Goal: Task Accomplishment & Management: Use online tool/utility

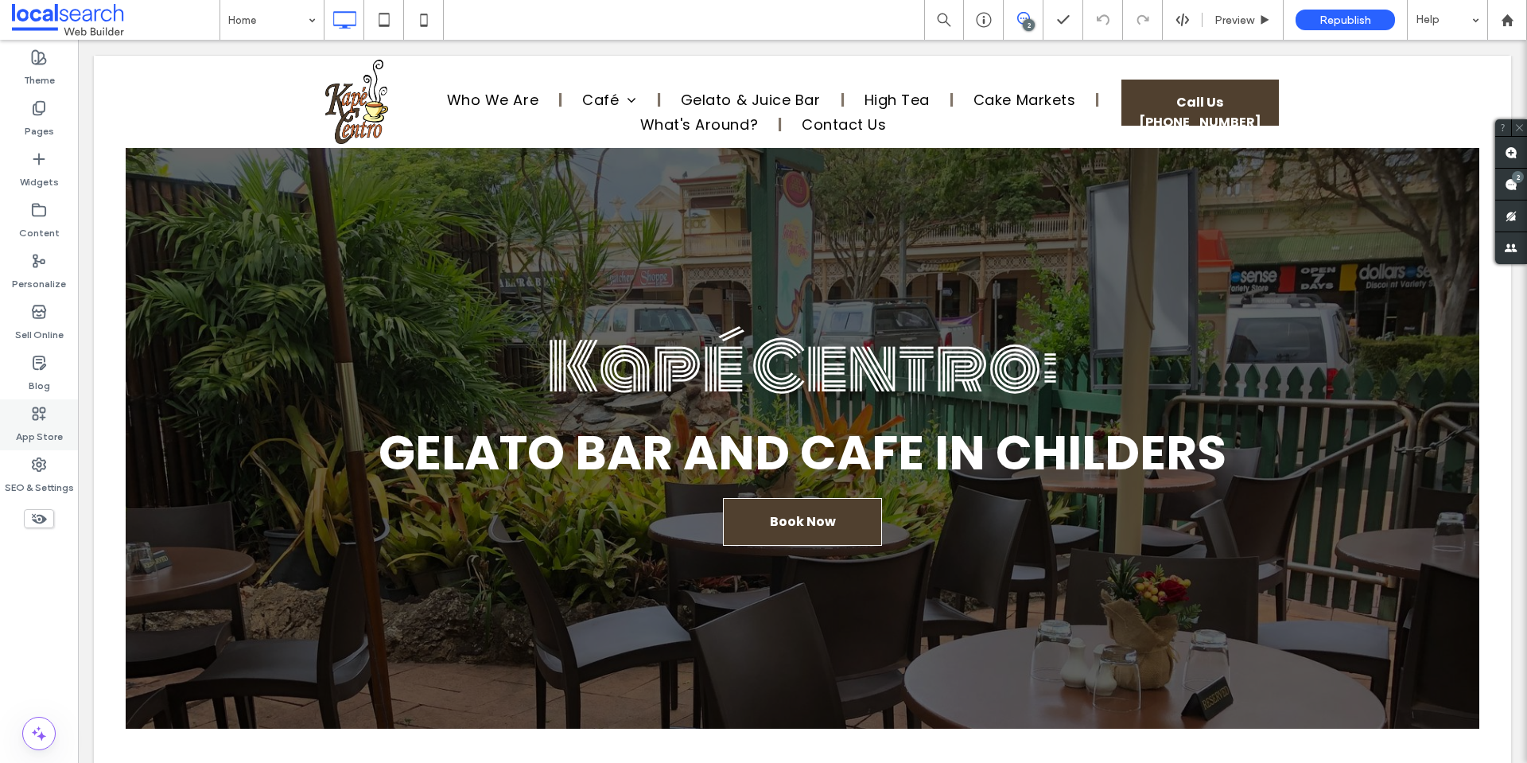
drag, startPoint x: 41, startPoint y: 460, endPoint x: 56, endPoint y: 425, distance: 37.8
click at [41, 460] on use at bounding box center [39, 464] width 13 height 13
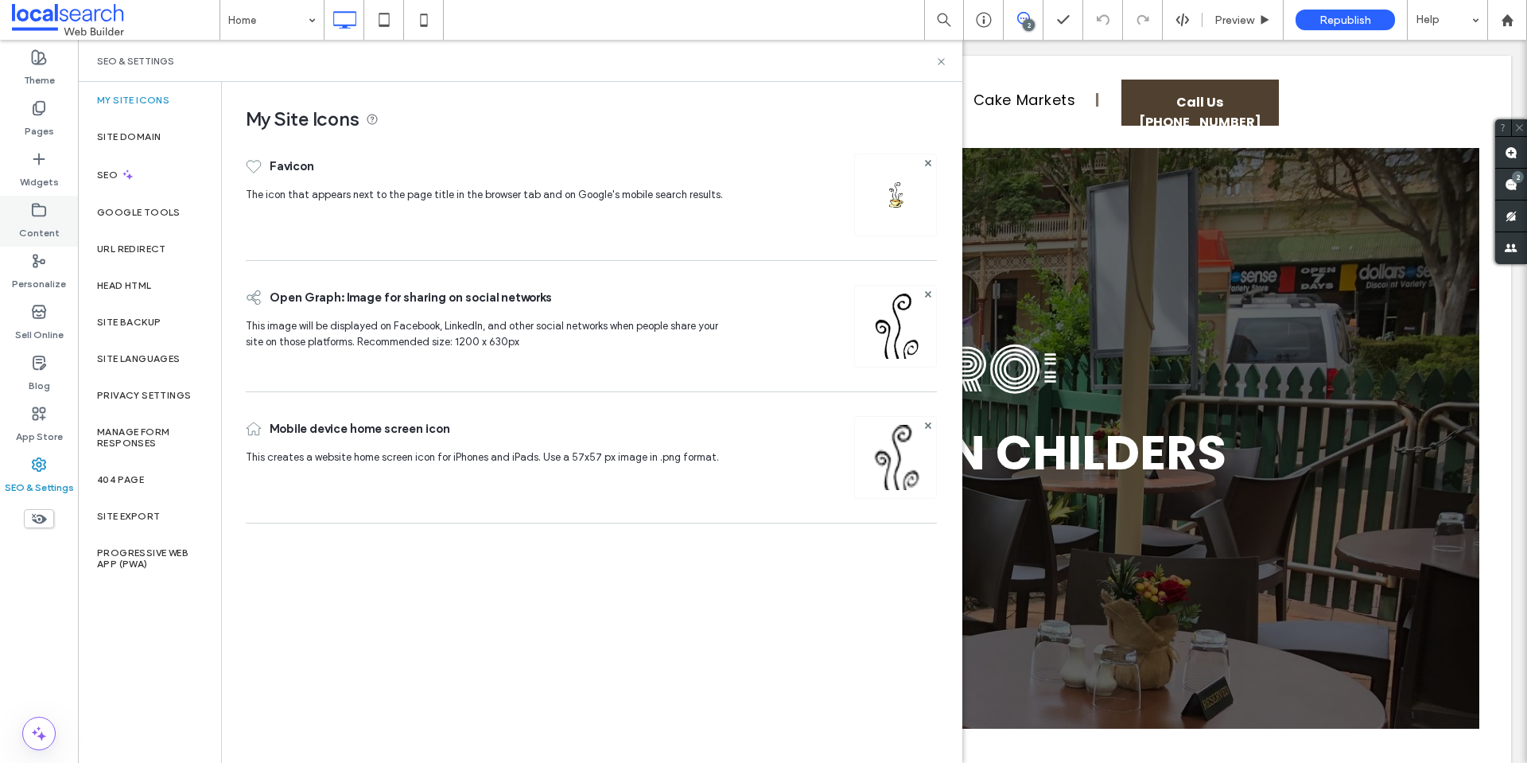
click at [52, 212] on div "Content" at bounding box center [39, 221] width 78 height 51
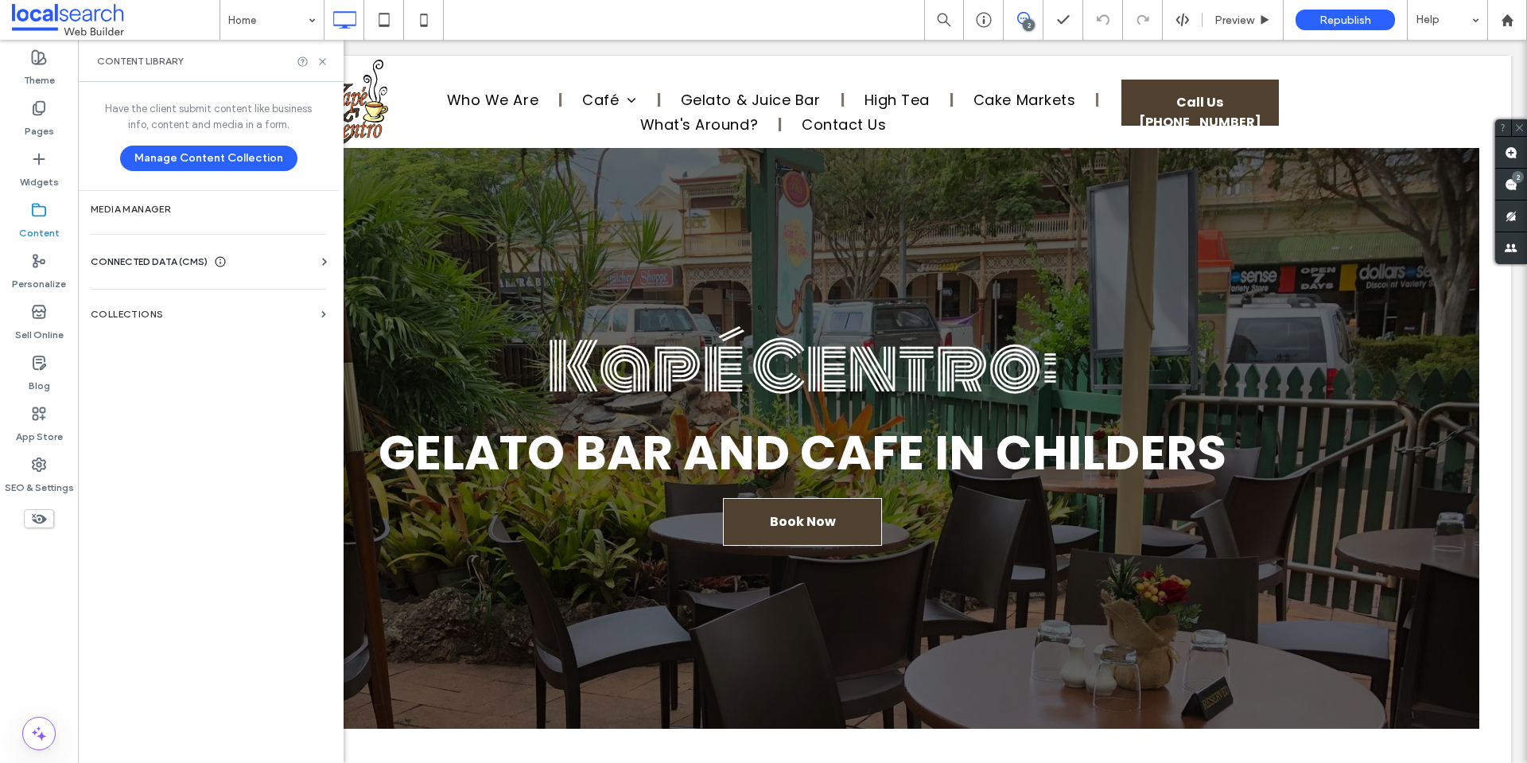
click at [177, 266] on span "CONNECTED DATA (CMS)" at bounding box center [149, 262] width 117 height 16
click at [193, 307] on section "Business Info" at bounding box center [212, 300] width 242 height 37
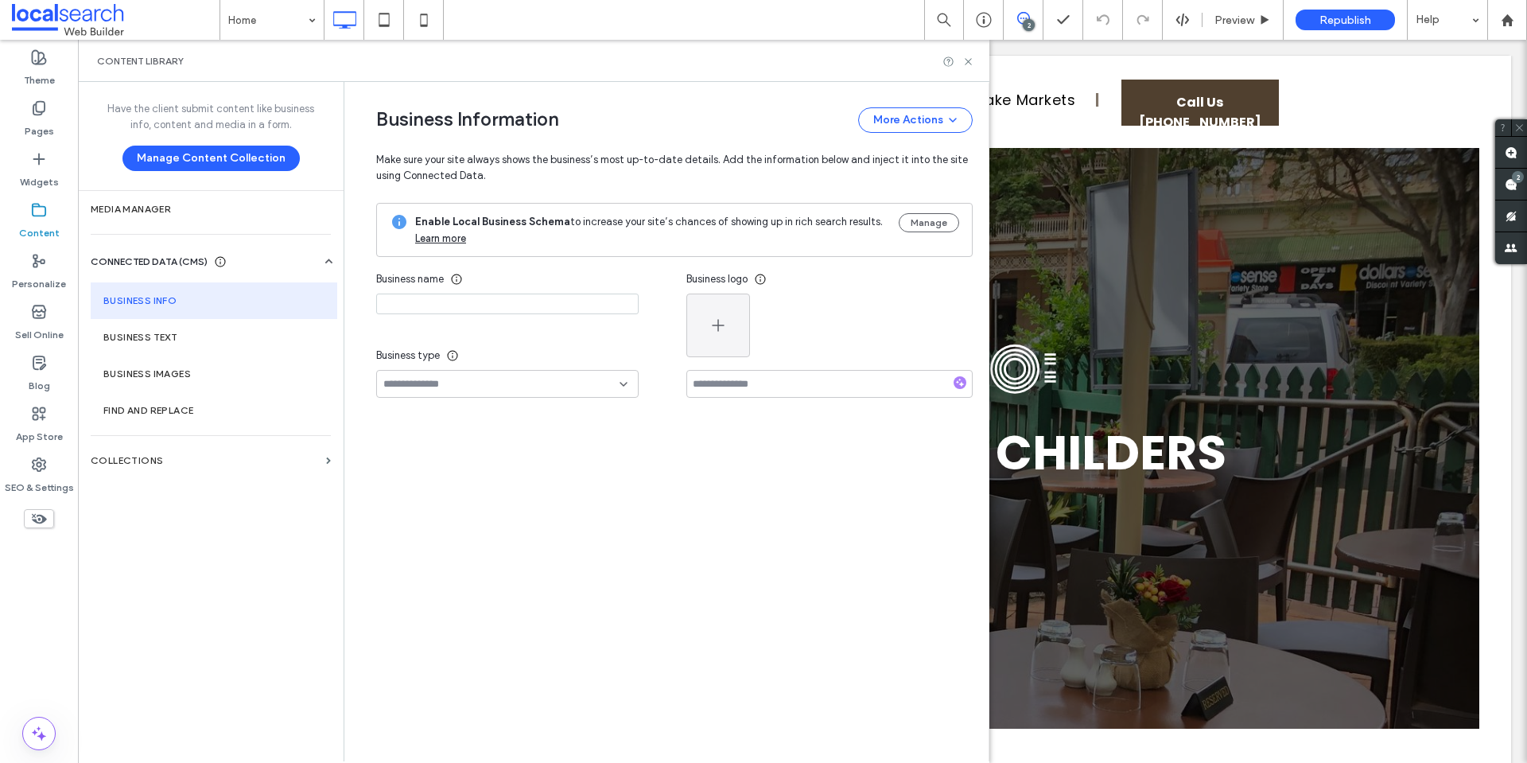
type input "**********"
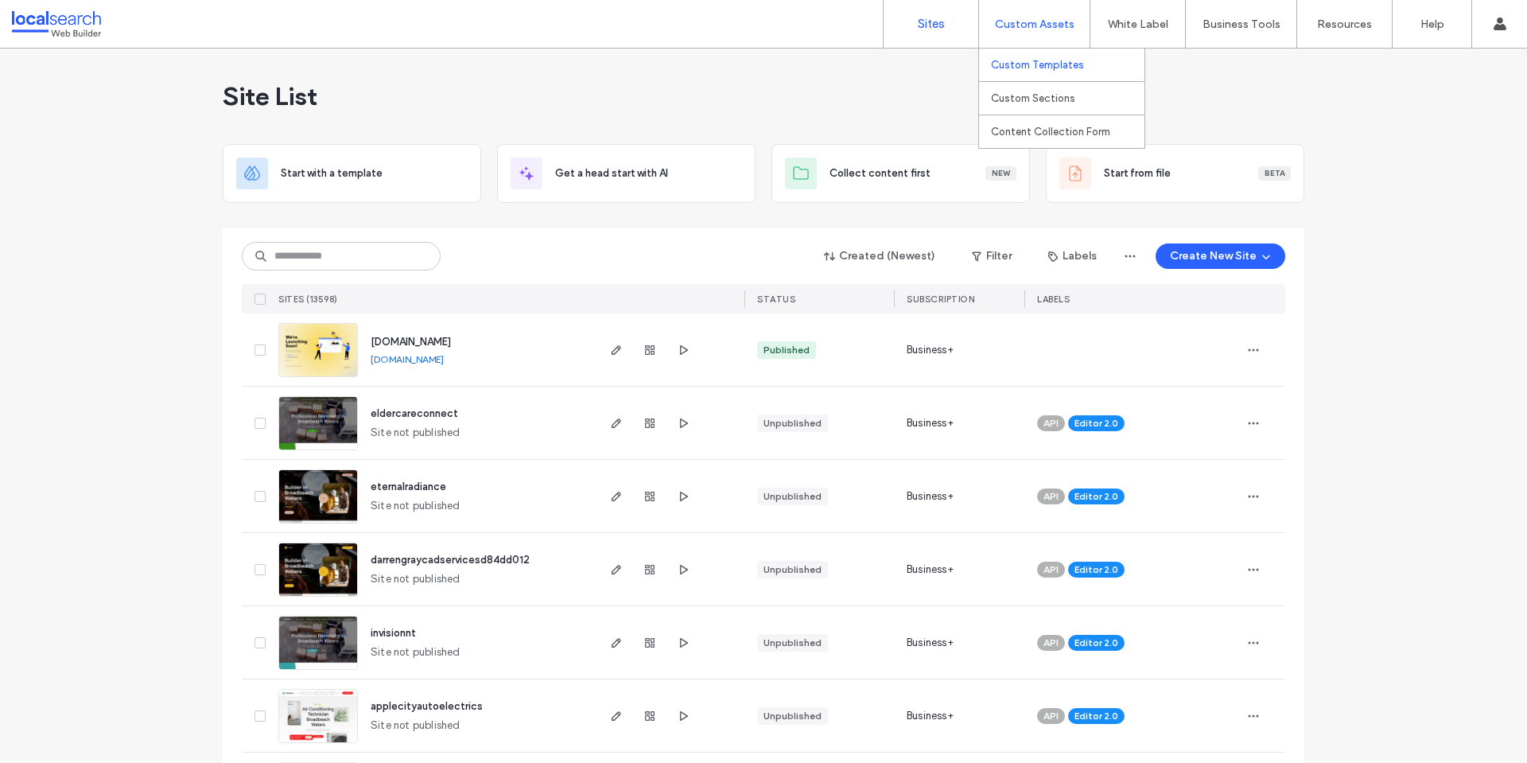
click at [1029, 56] on link "Custom Templates" at bounding box center [1067, 65] width 153 height 33
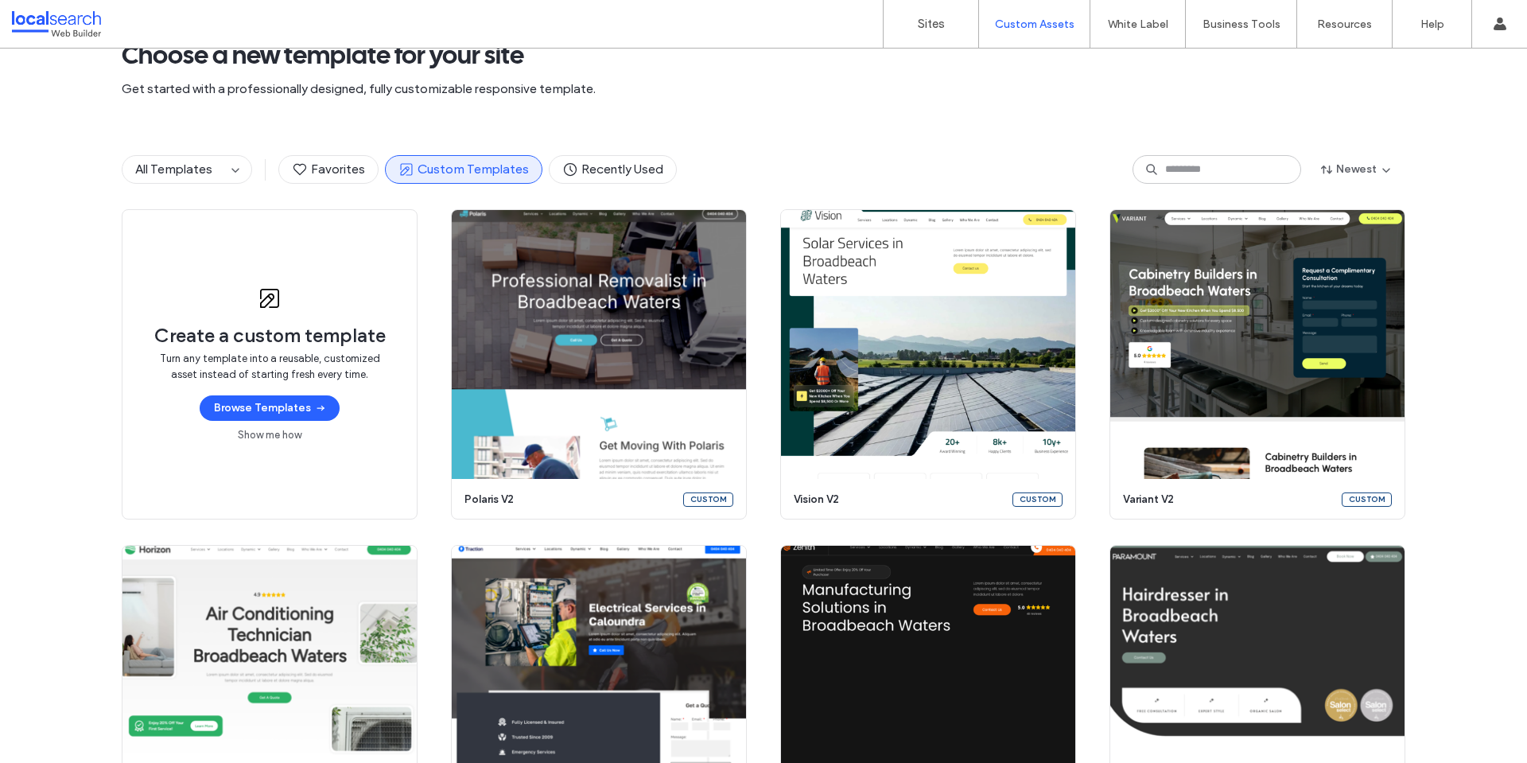
scroll to position [52, 0]
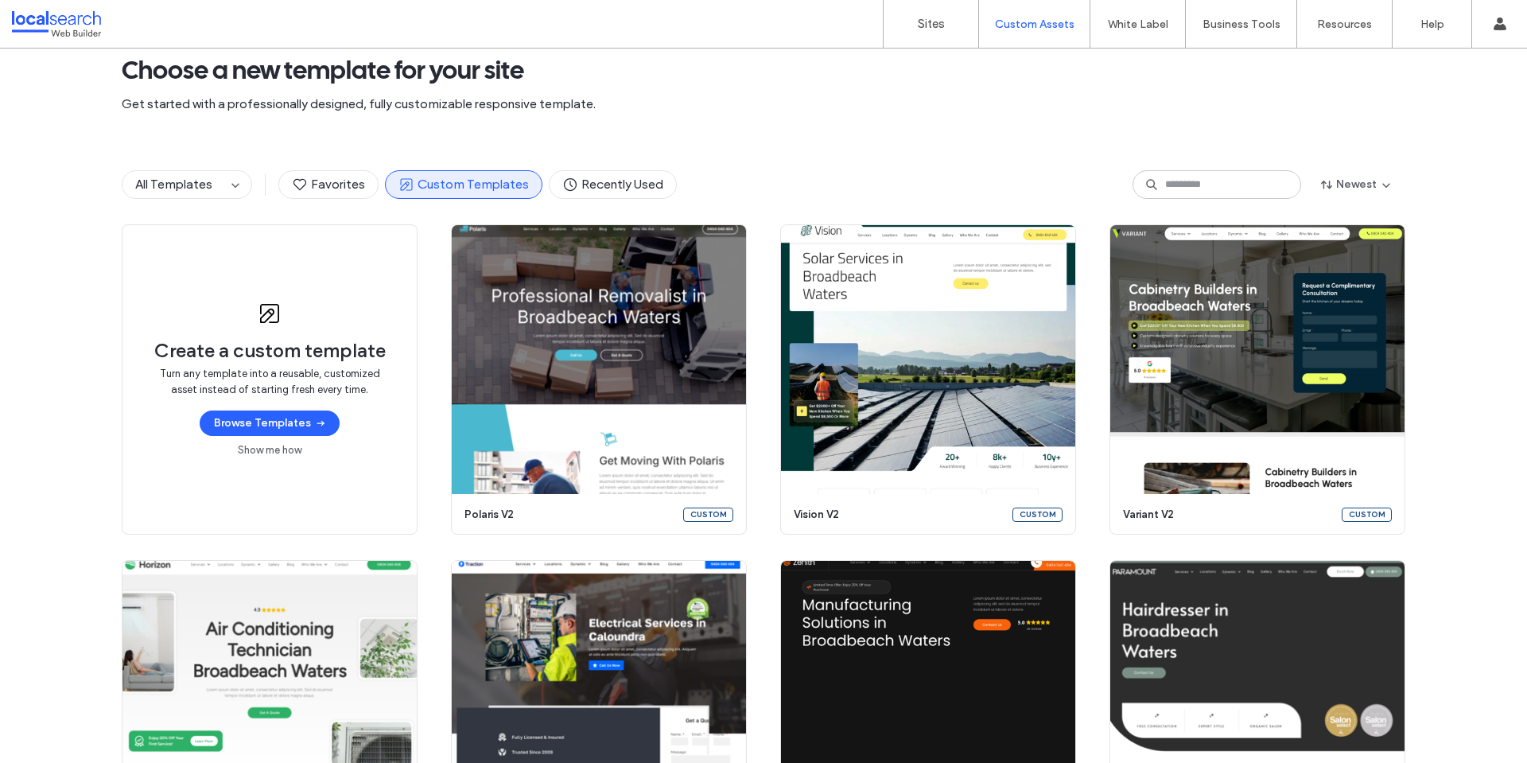
click at [1191, 169] on div "All Templates Favorites Custom Templates Recently Used Newest" at bounding box center [764, 185] width 1284 height 80
click at [1194, 178] on input at bounding box center [1216, 184] width 169 height 29
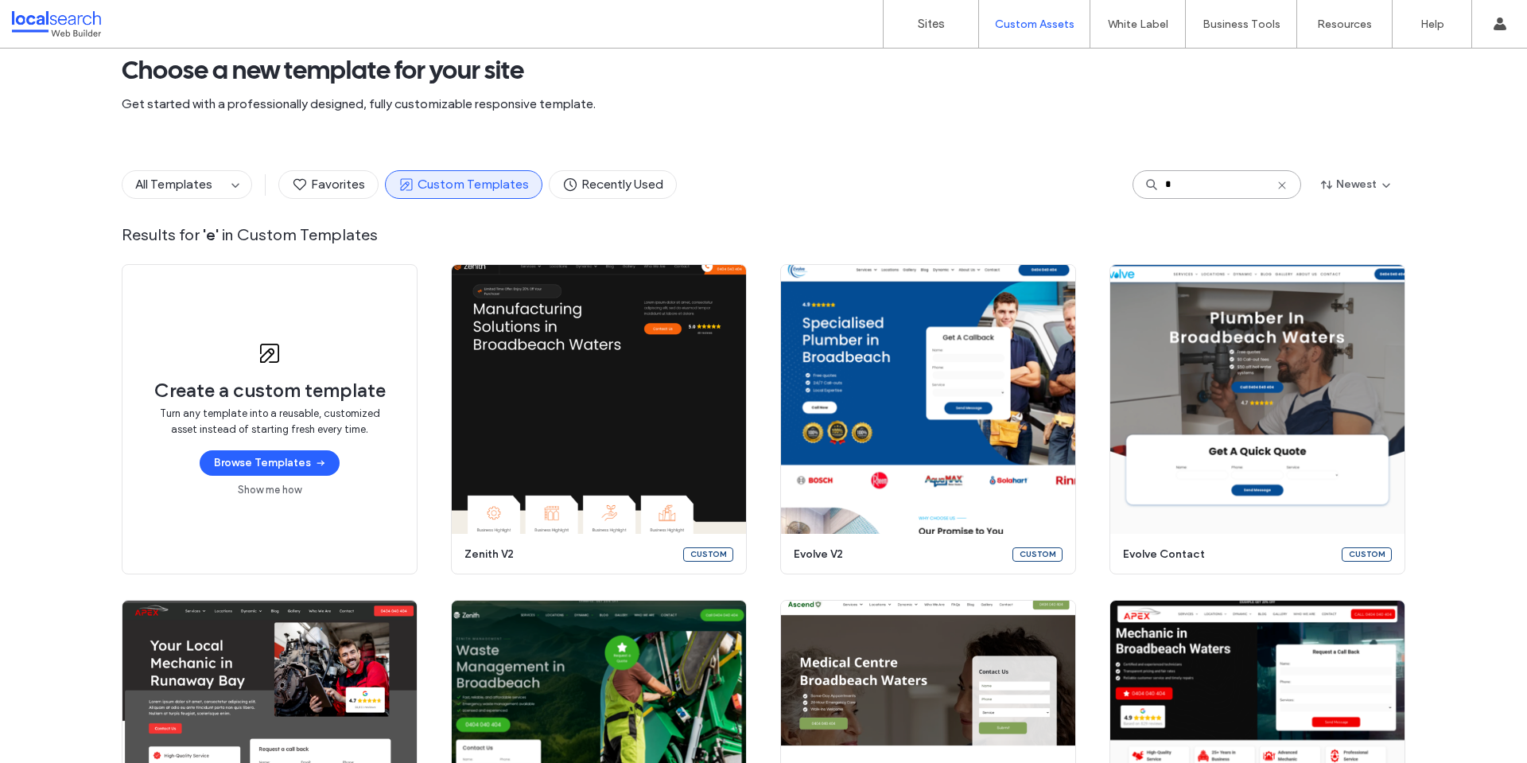
scroll to position [0, 0]
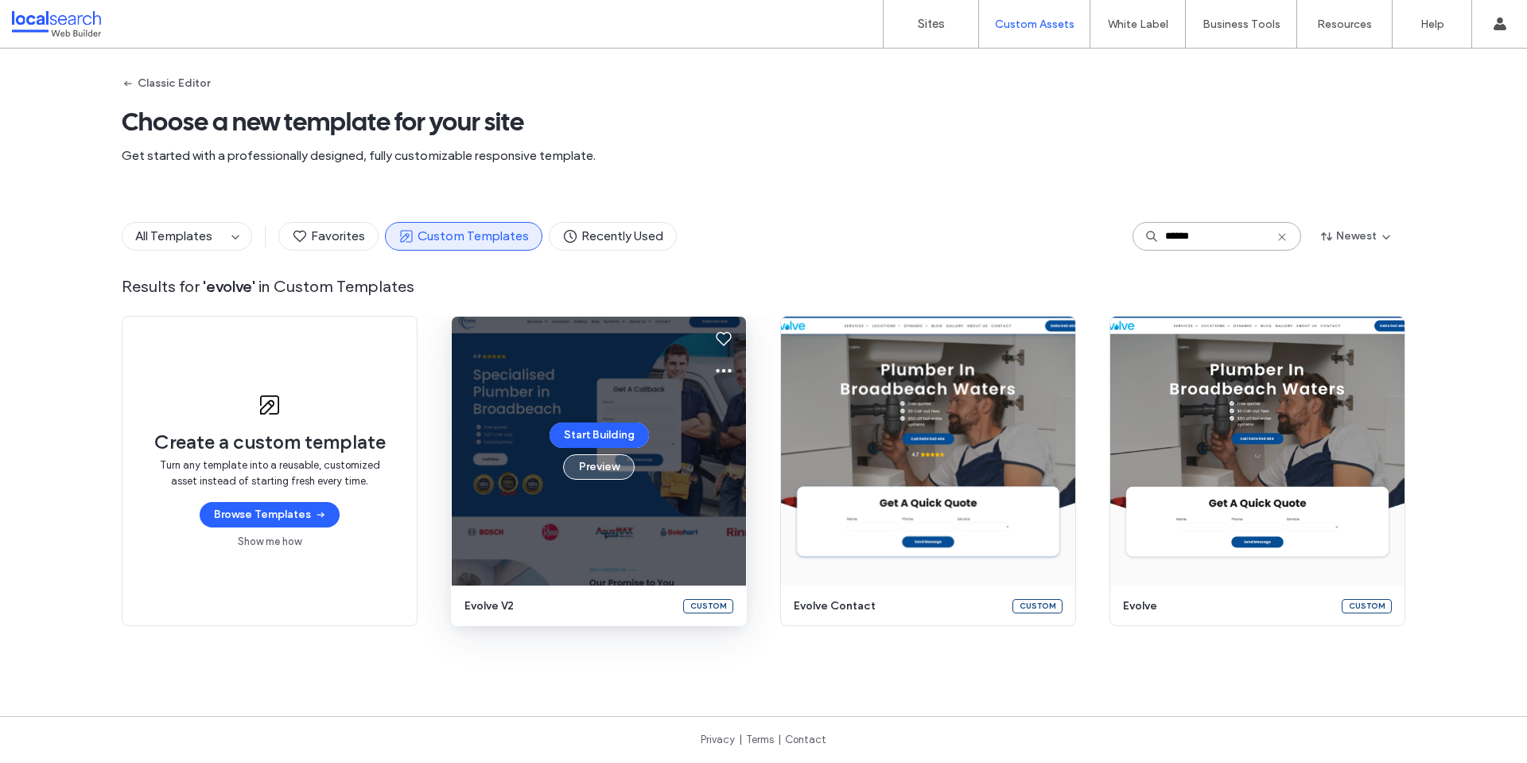
type input "******"
click at [577, 472] on button "Preview" at bounding box center [599, 466] width 72 height 25
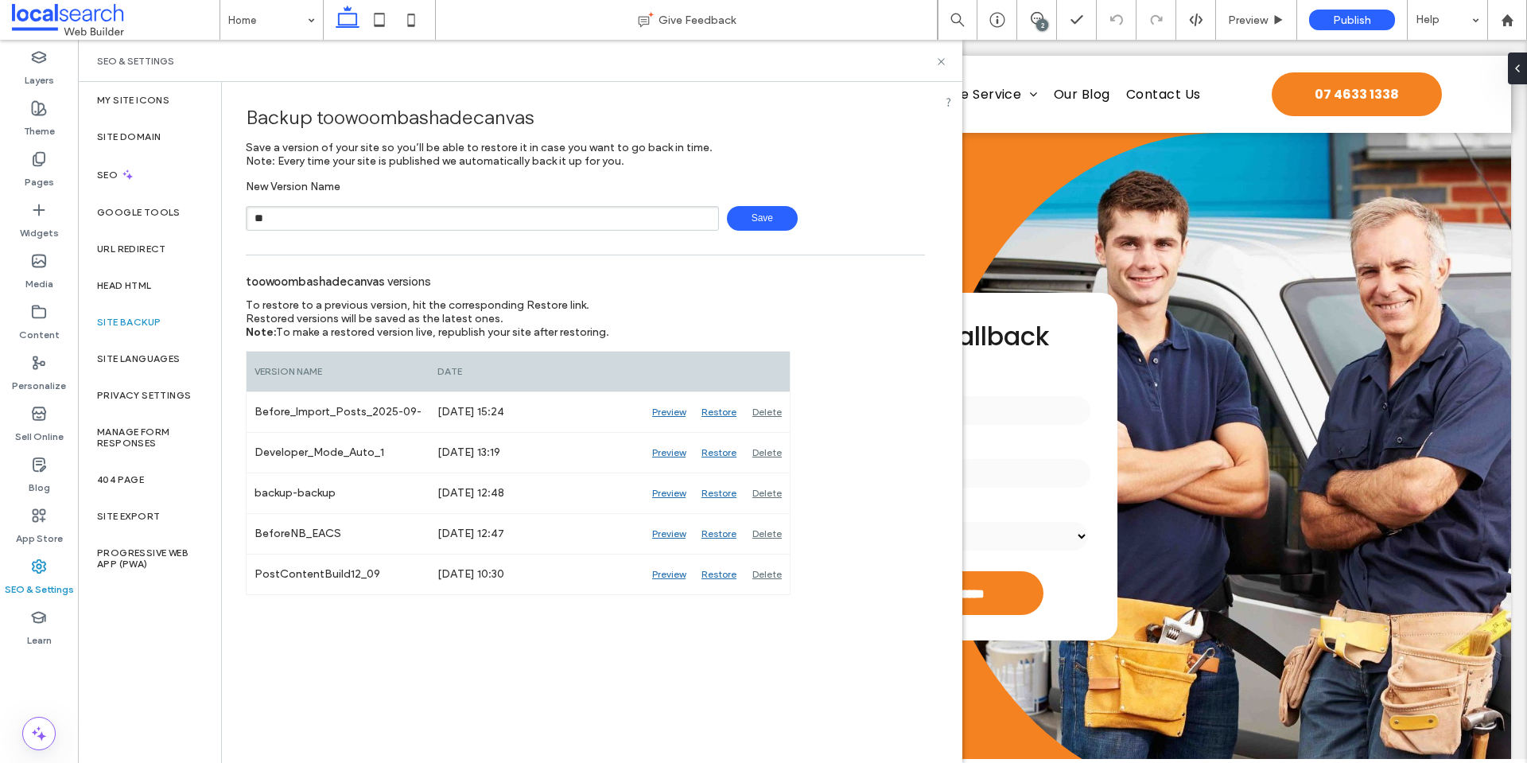
type input "*"
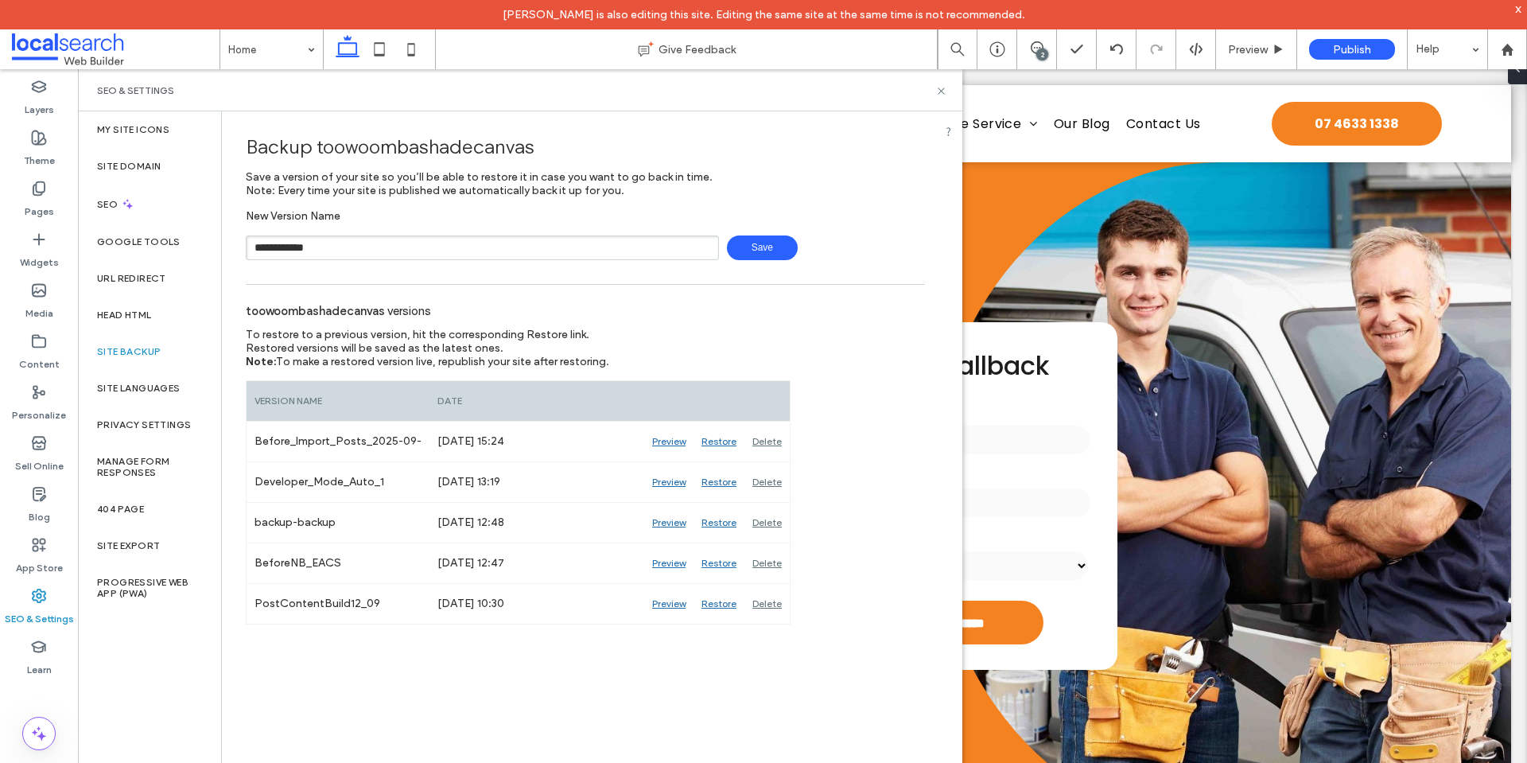
type input "**********"
click at [752, 249] on span "Save" at bounding box center [762, 247] width 71 height 25
drag, startPoint x: 939, startPoint y: 91, endPoint x: 858, endPoint y: 21, distance: 106.6
click at [939, 91] on icon at bounding box center [941, 91] width 12 height 12
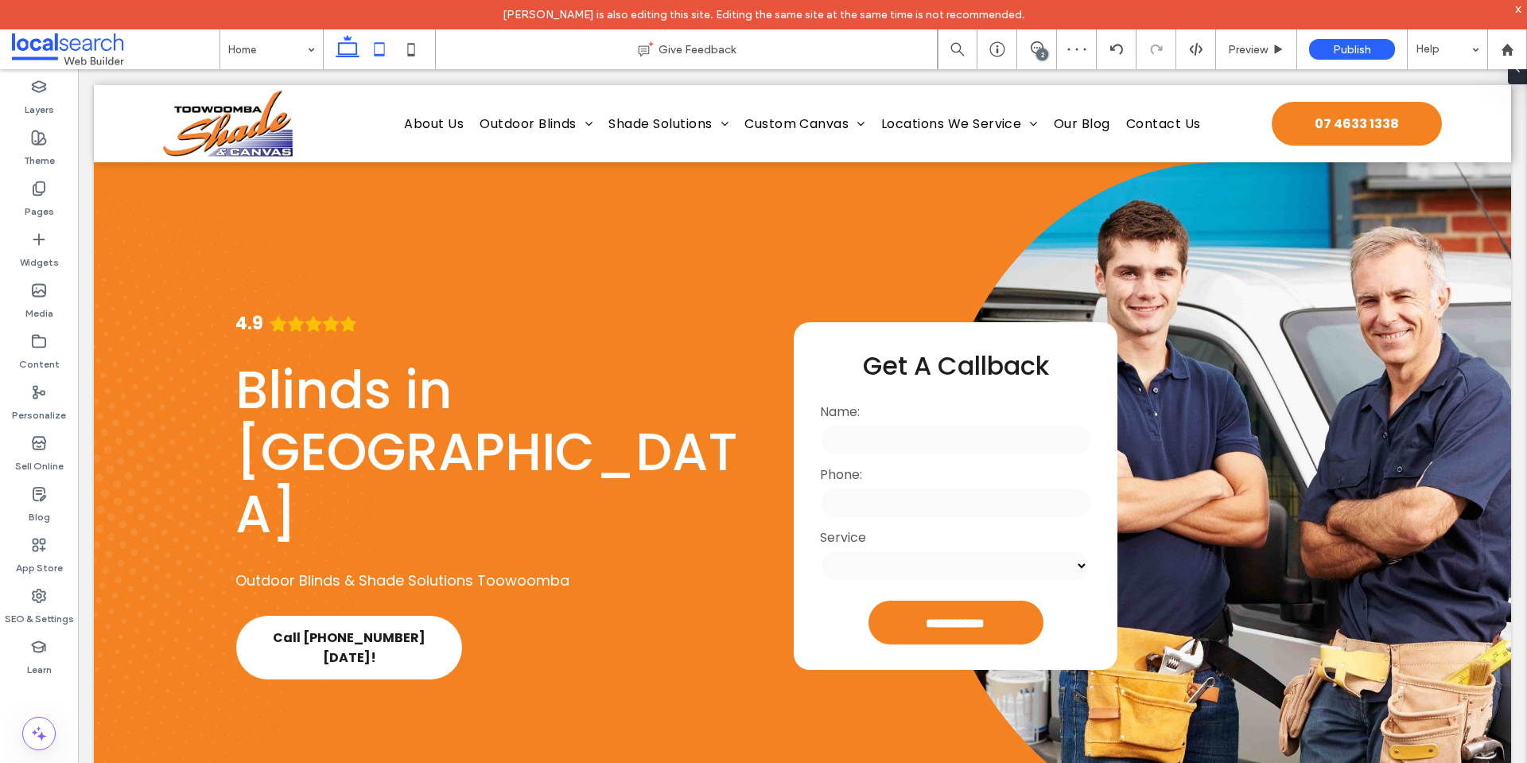
click at [380, 47] on icon at bounding box center [379, 49] width 32 height 32
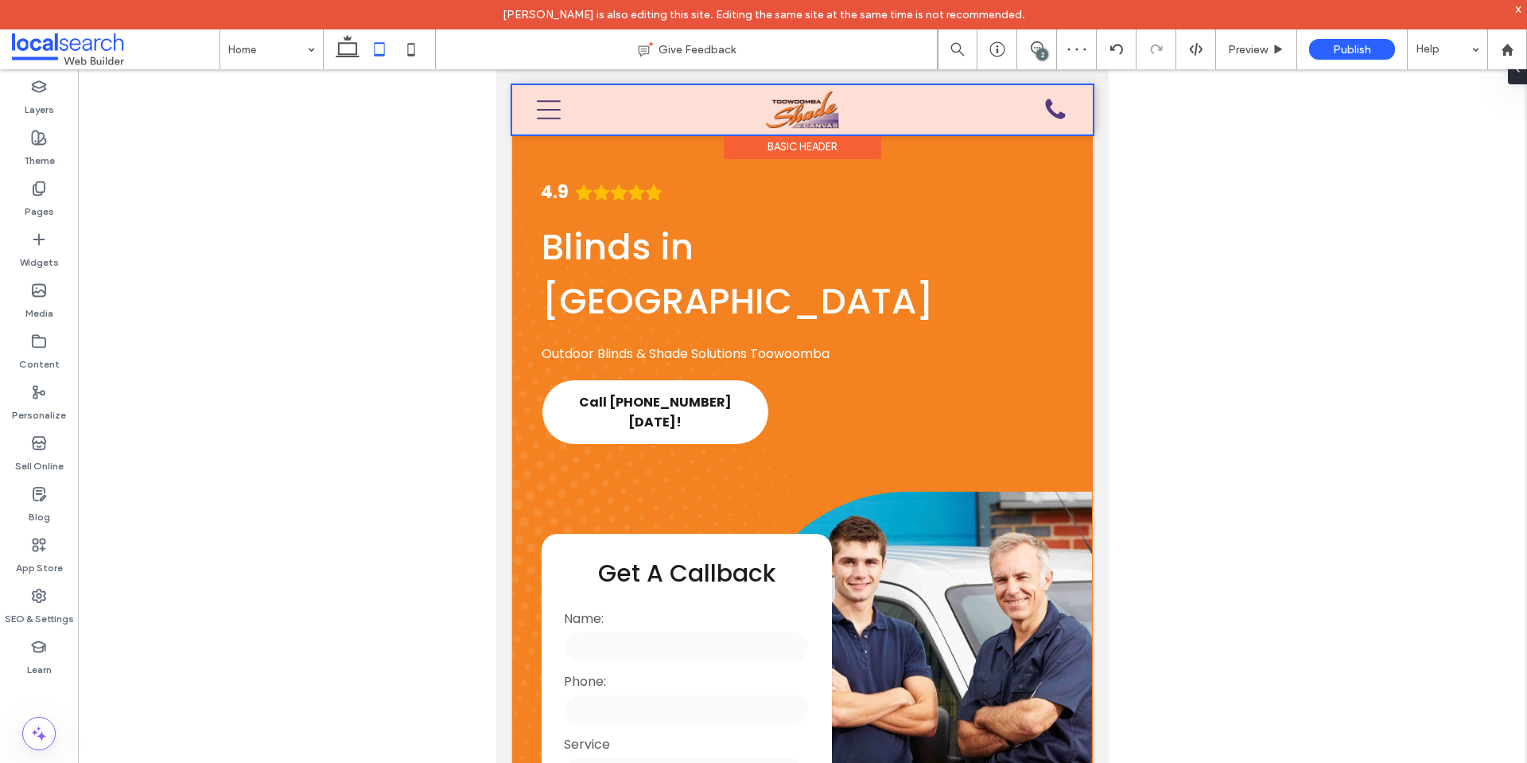
click at [788, 111] on div at bounding box center [802, 109] width 581 height 49
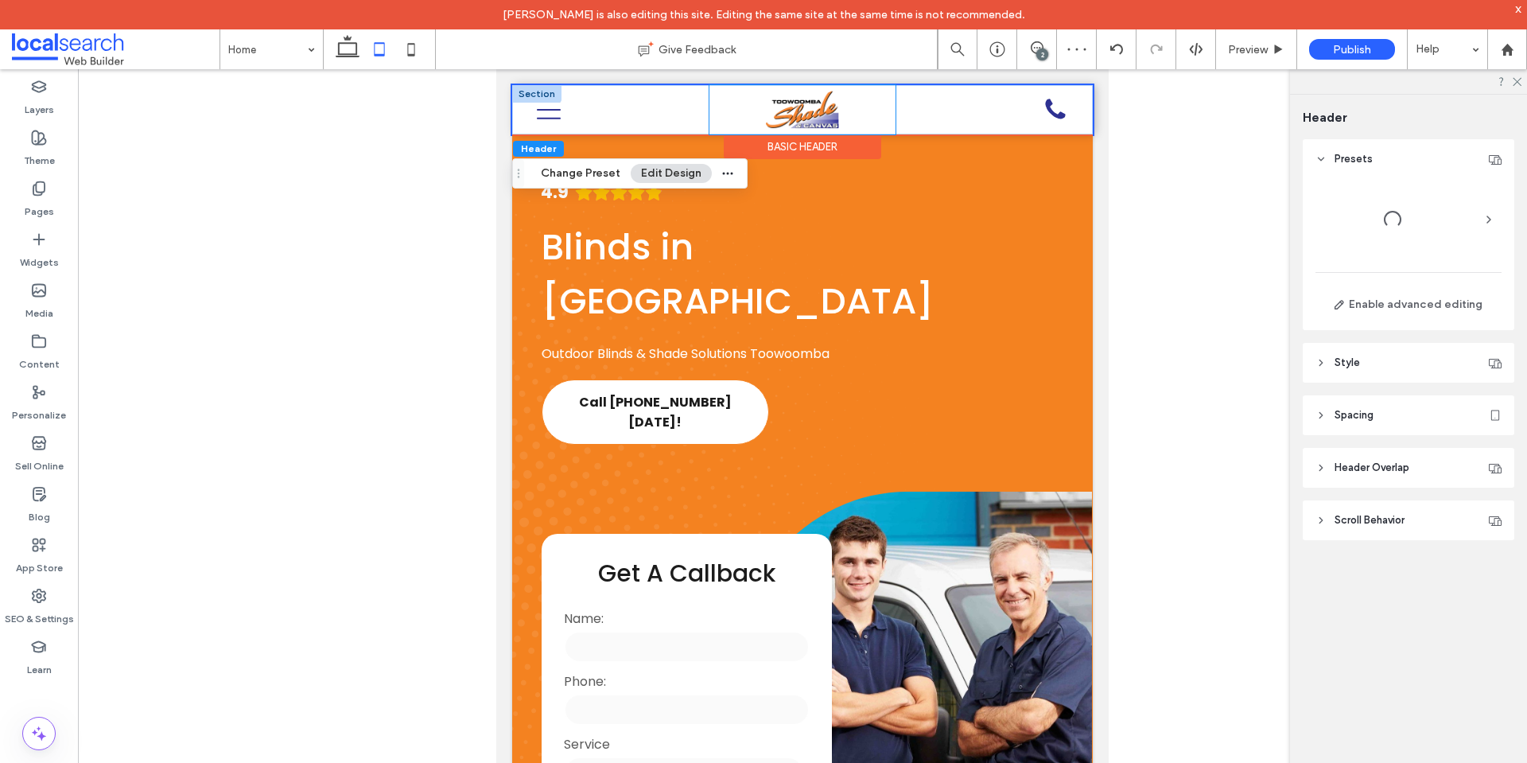
click at [709, 114] on div at bounding box center [802, 109] width 186 height 49
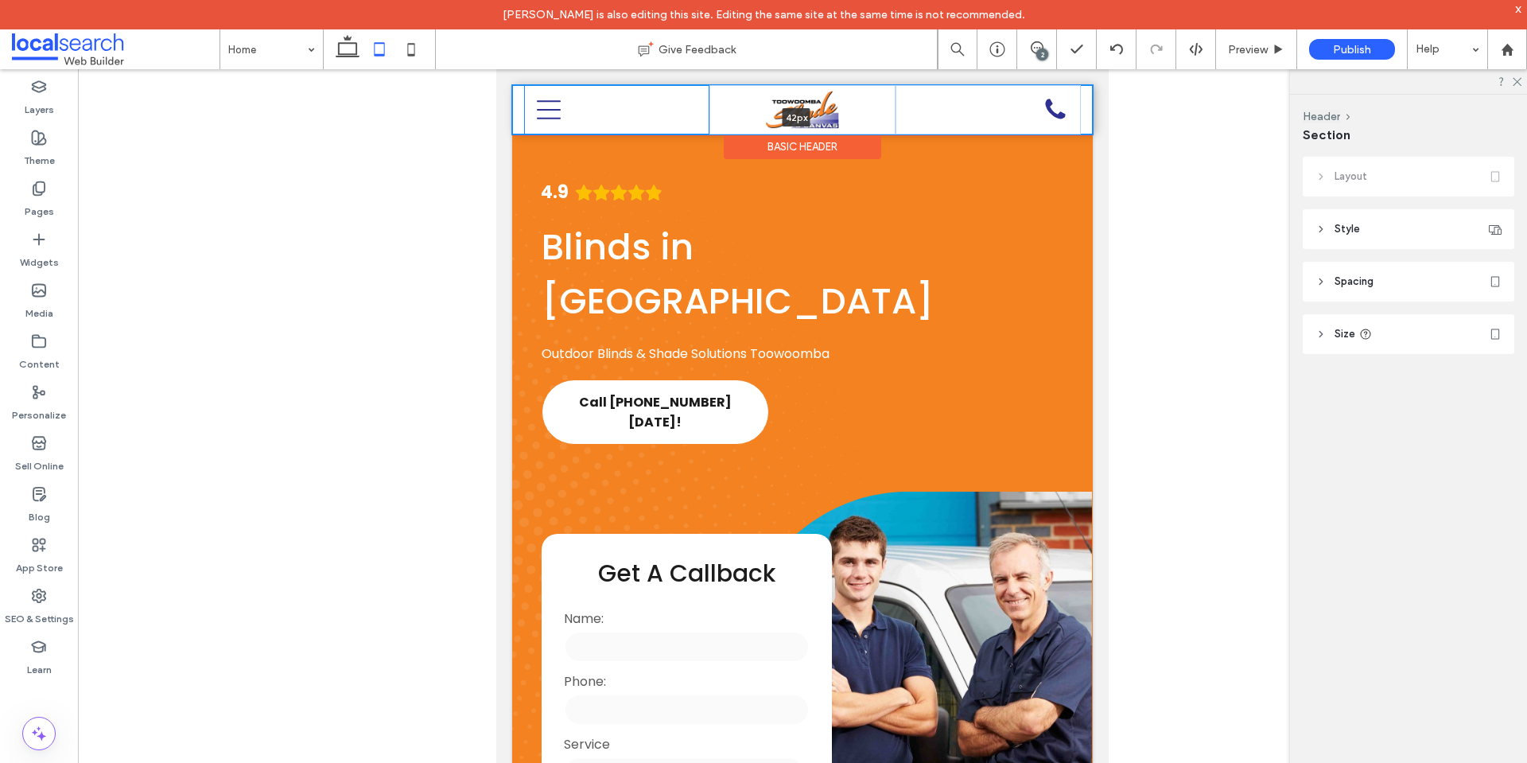
drag, startPoint x: 680, startPoint y: 134, endPoint x: 677, endPoint y: 92, distance: 42.3
click at [677, 94] on div "Home About Us Outdoor Blinds Ziptrak® Blinds Urban Track Blinds Auto-Guide Blin…" at bounding box center [802, 109] width 581 height 49
type input "**"
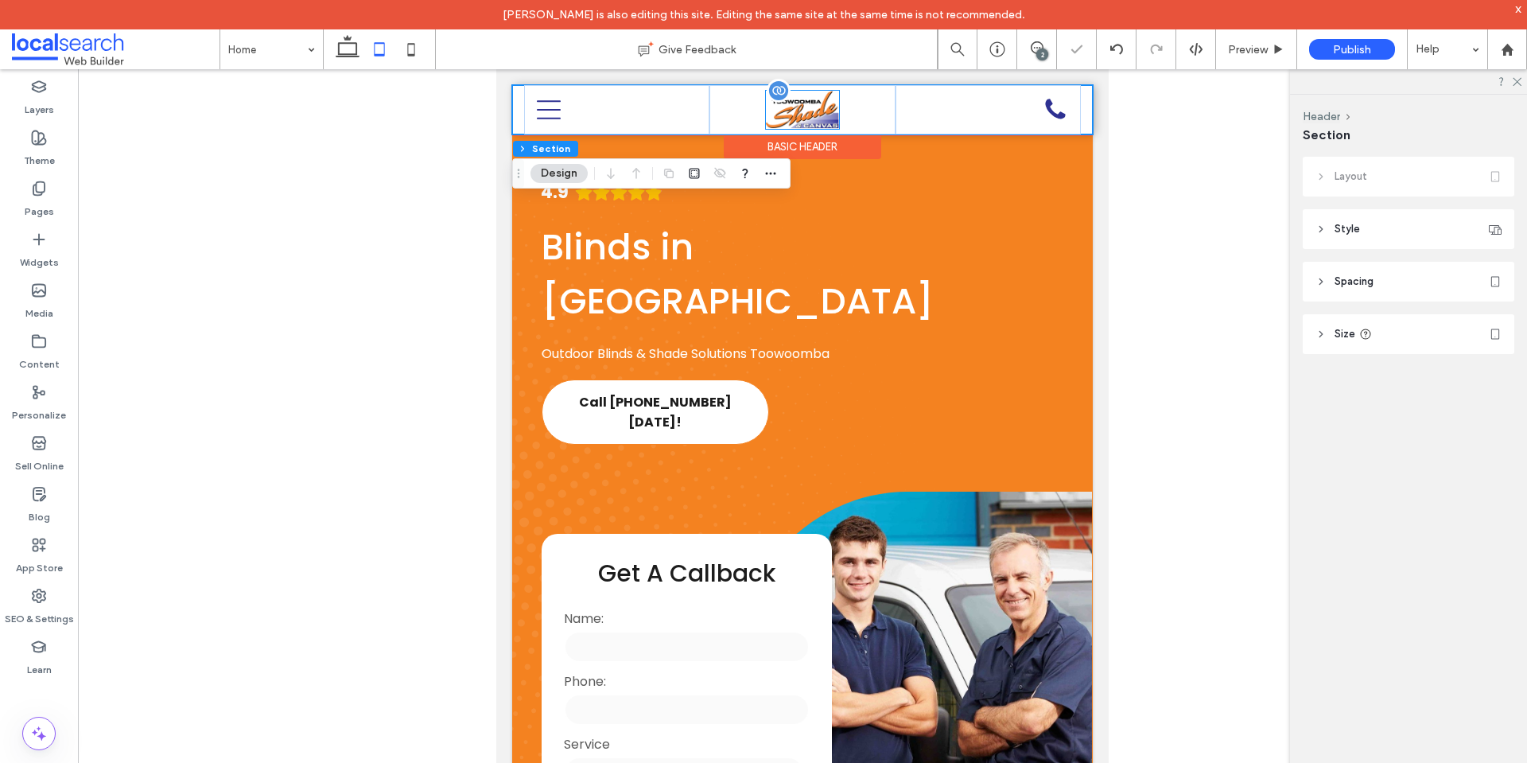
click at [785, 115] on img at bounding box center [802, 110] width 73 height 38
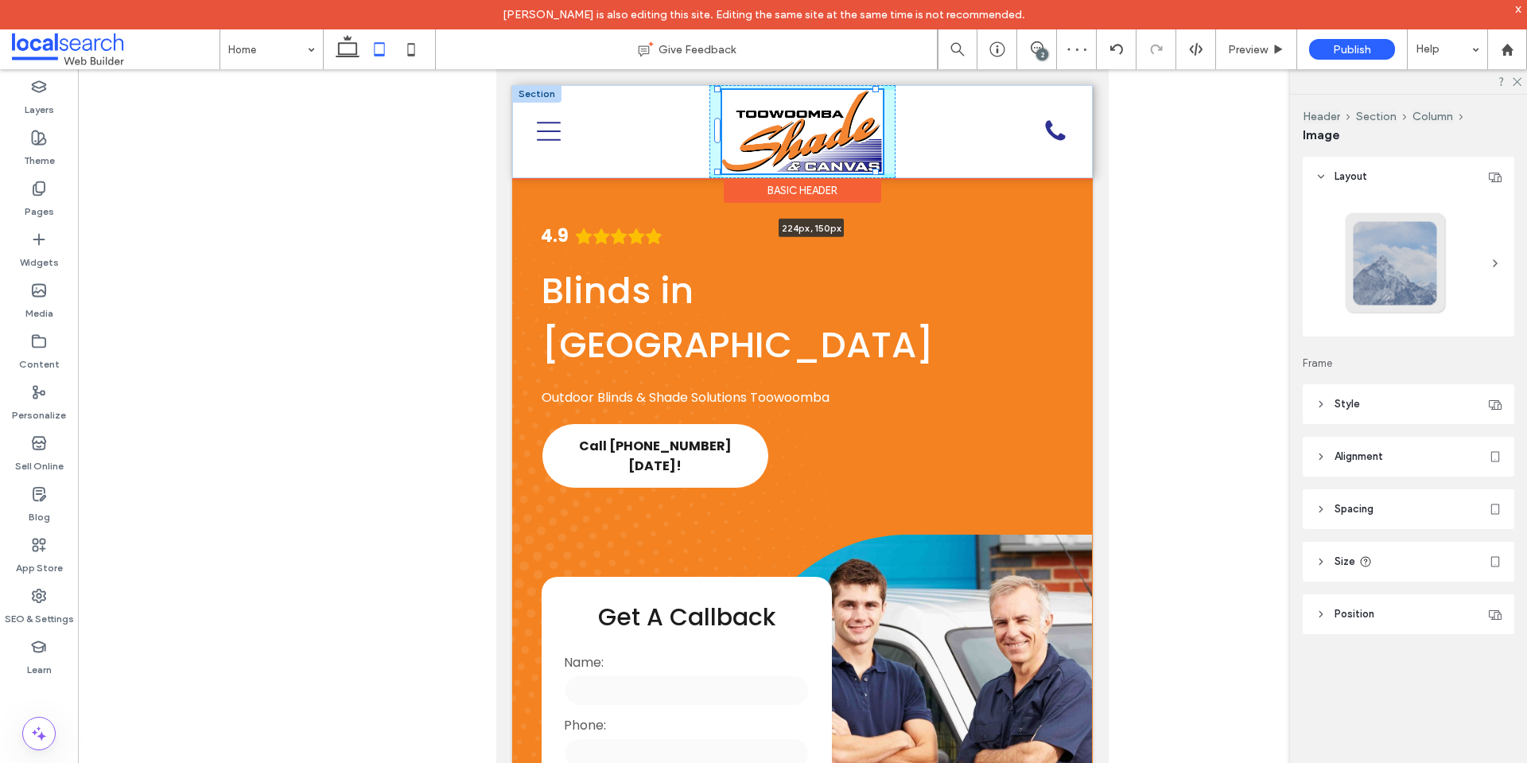
drag, startPoint x: 831, startPoint y: 128, endPoint x: 859, endPoint y: 181, distance: 59.4
click at [859, 178] on div "224px , 150px Home About Us Outdoor Blinds Ziptrak® Blinds Urban Track Blinds A…" at bounding box center [802, 131] width 581 height 93
type input "***"
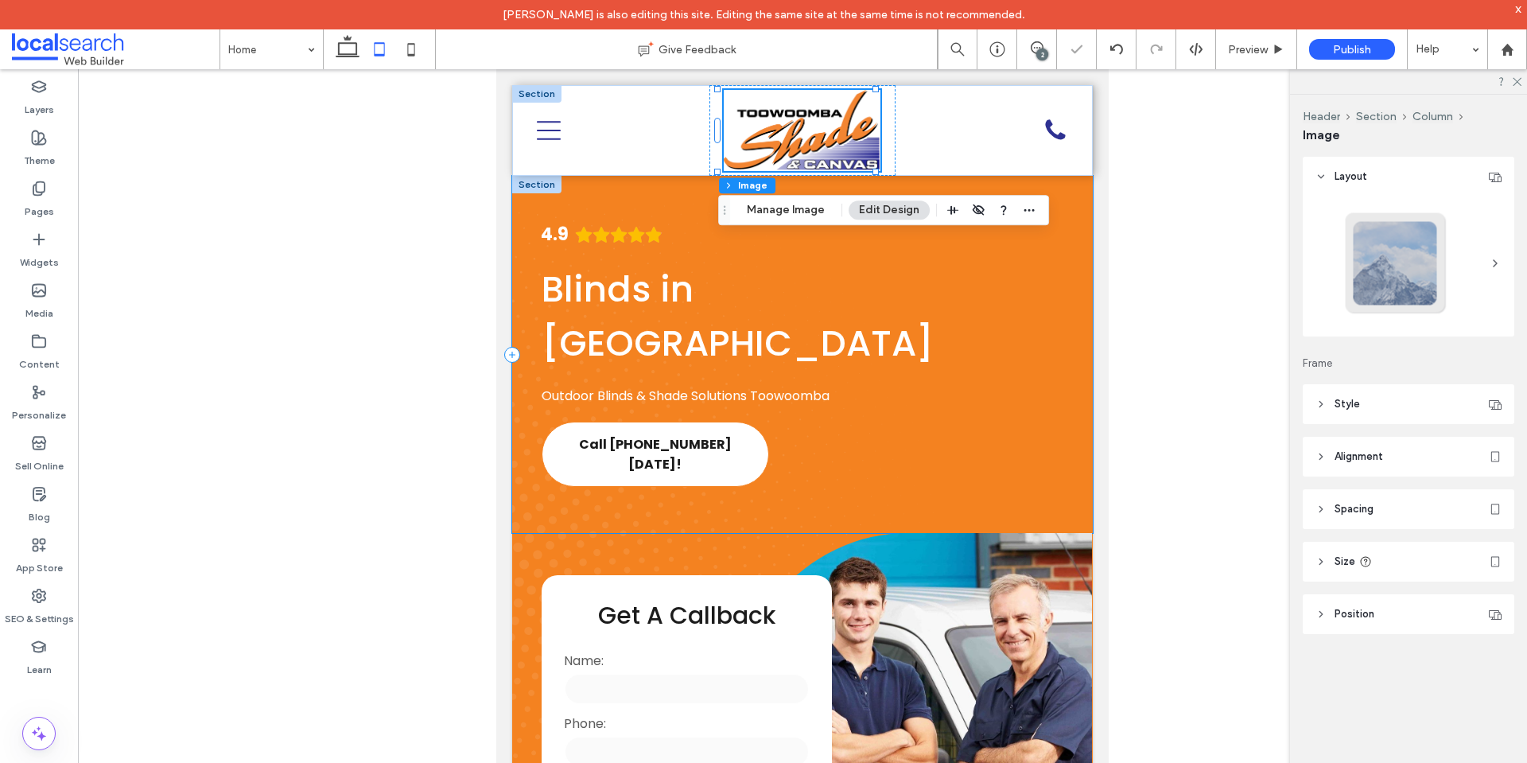
click at [965, 406] on div "4.9 Blinds in Toowoomba Outdoor Blinds & Shade Solutions Toowoomba Call (07) 46…" at bounding box center [802, 354] width 581 height 357
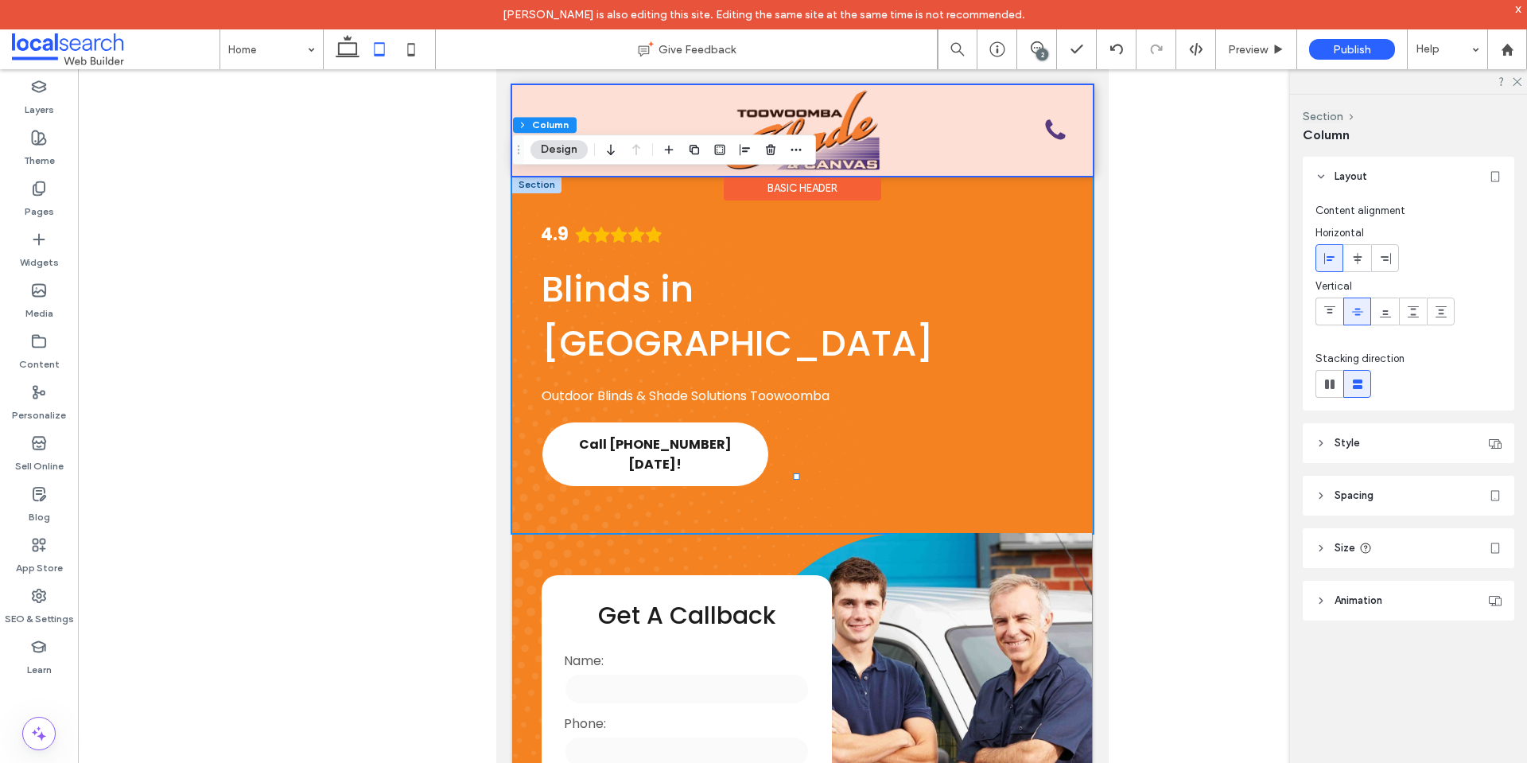
click at [536, 111] on div at bounding box center [802, 130] width 581 height 91
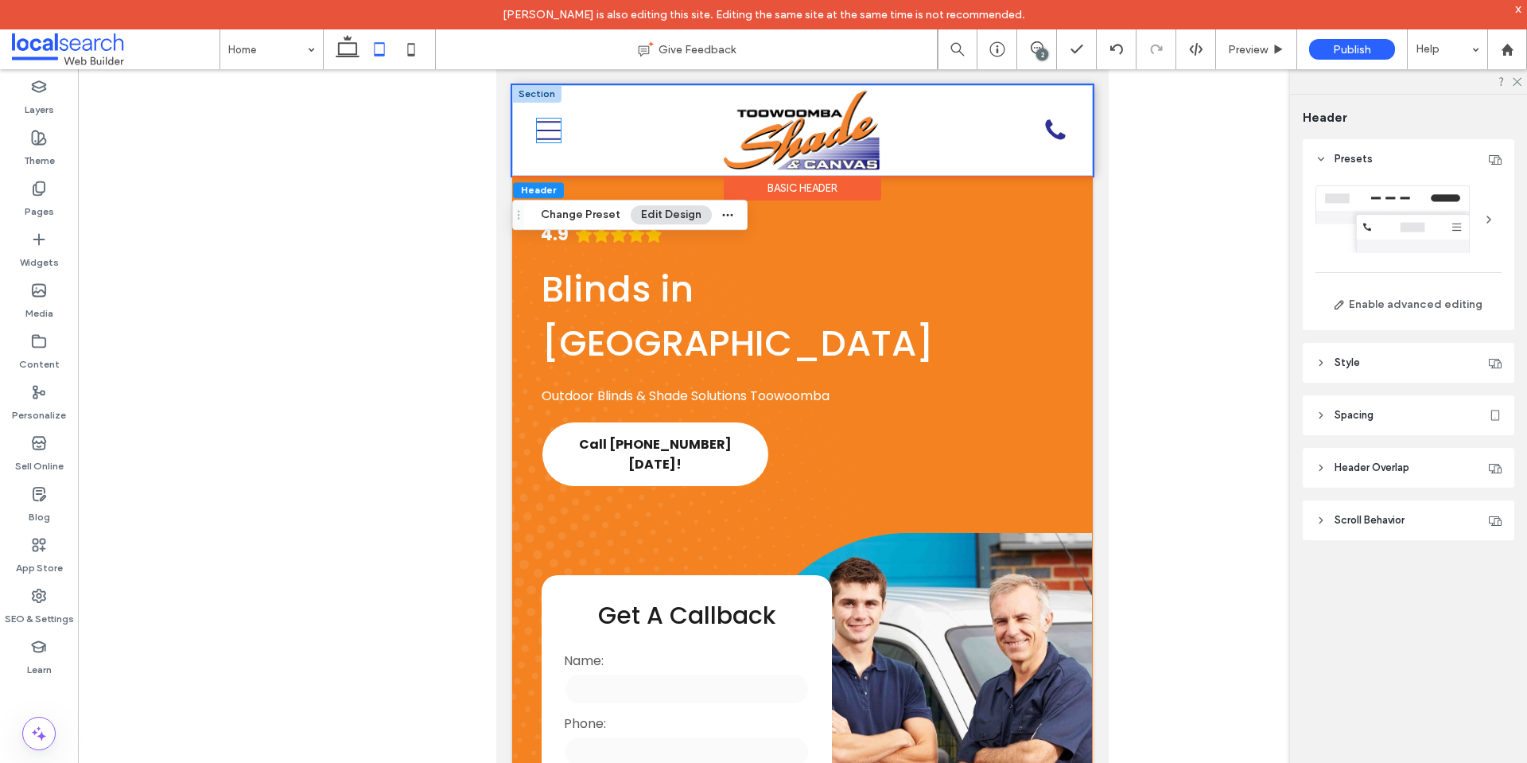
click at [541, 129] on icon at bounding box center [549, 130] width 24 height 24
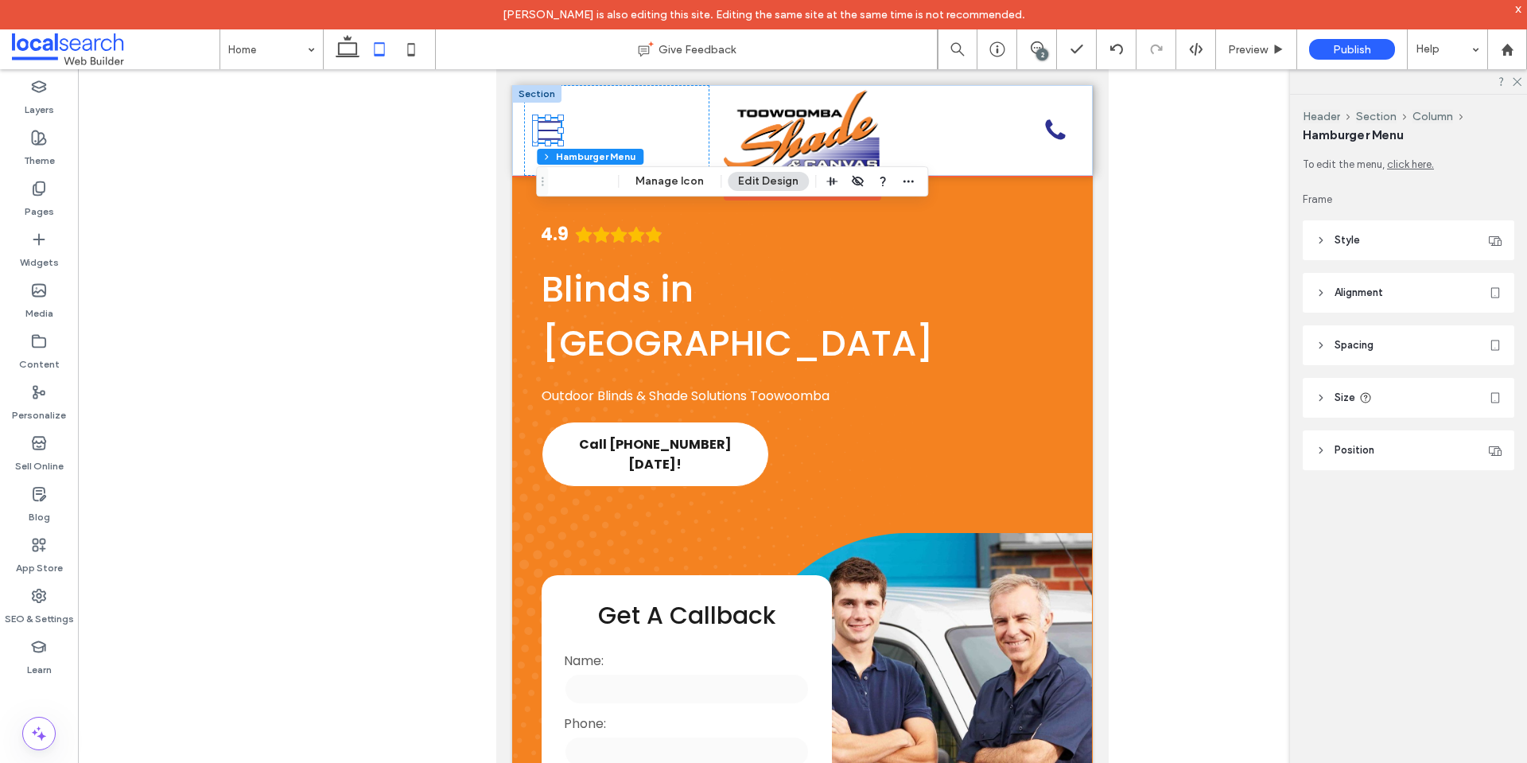
click at [541, 129] on icon at bounding box center [549, 130] width 24 height 24
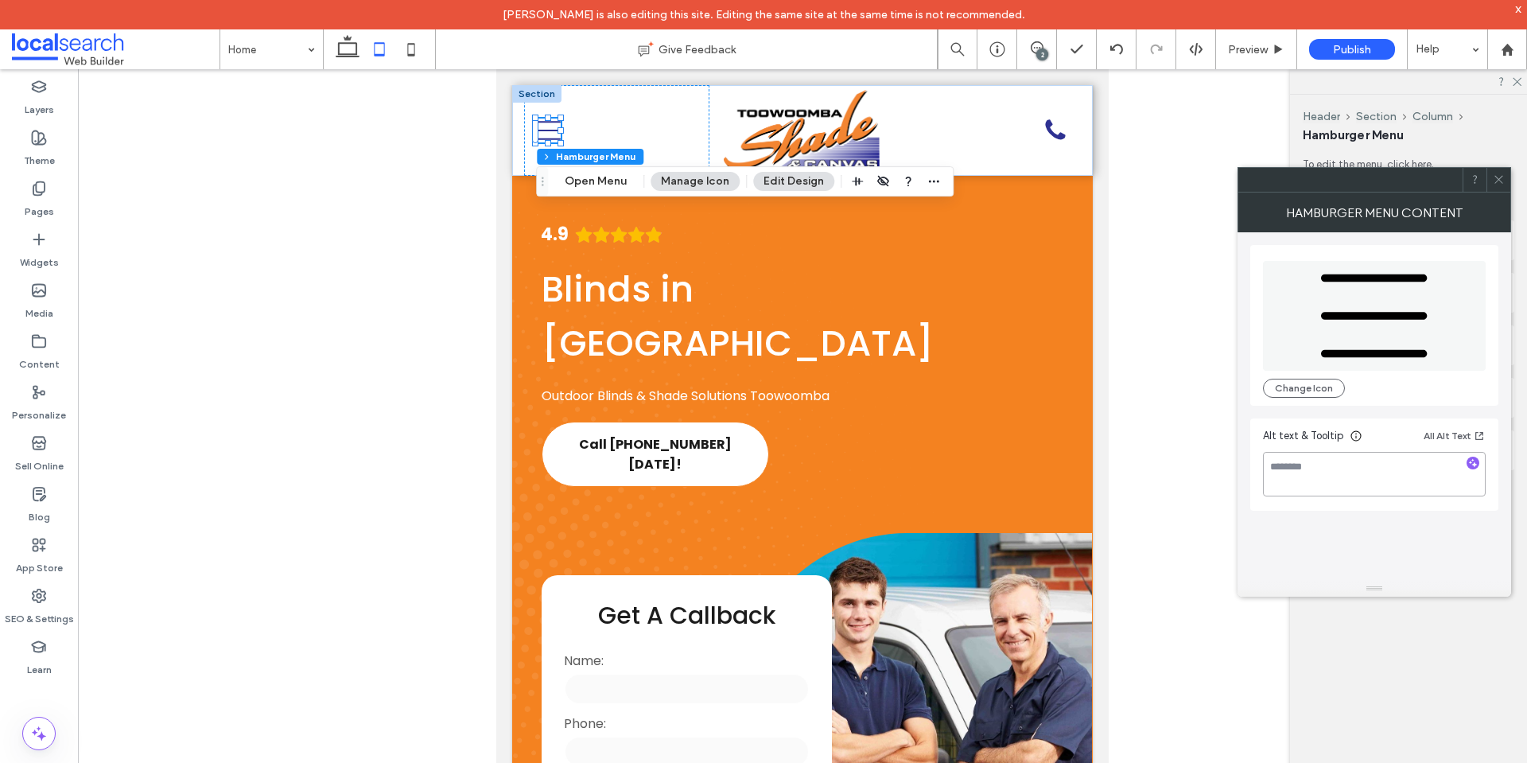
click at [1373, 465] on textarea at bounding box center [1374, 474] width 223 height 45
type textarea "**********"
click at [1364, 522] on div "**********" at bounding box center [1374, 406] width 248 height 348
click at [604, 174] on button "Open Menu" at bounding box center [595, 181] width 83 height 19
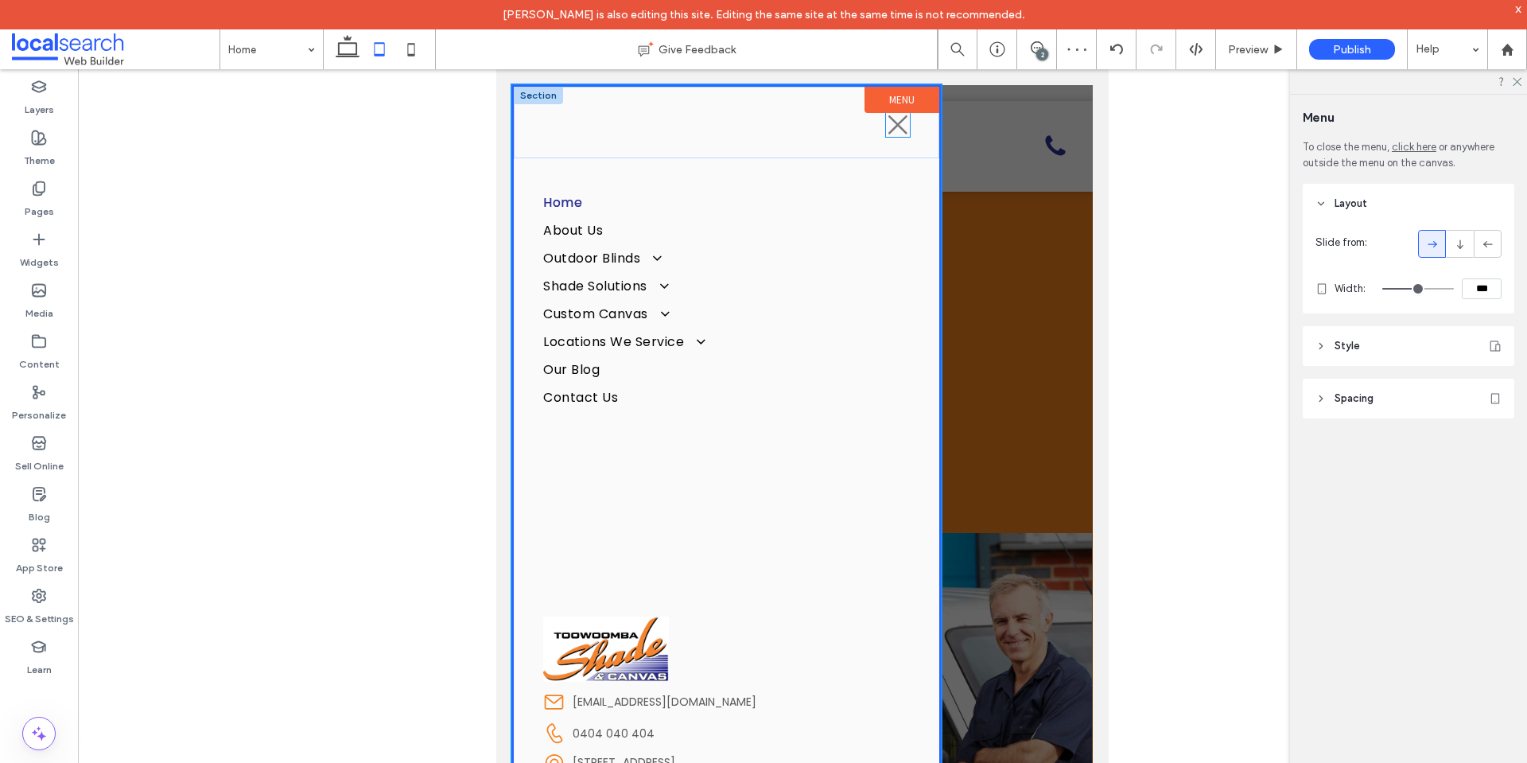
click at [888, 127] on icon at bounding box center [897, 124] width 19 height 19
click at [888, 127] on icon at bounding box center [898, 125] width 24 height 24
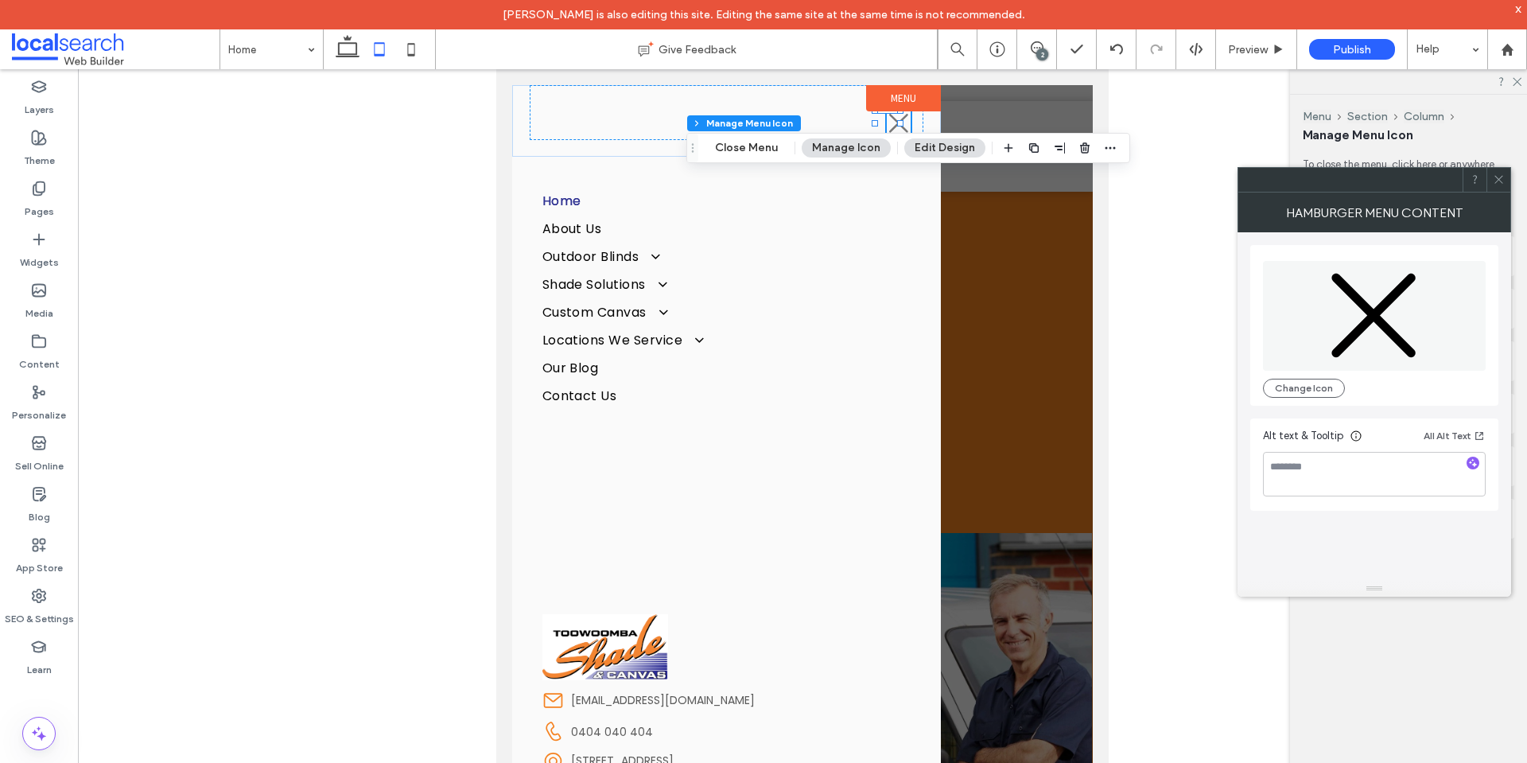
click at [1345, 496] on div "Alt text & Tooltip All Alt Text" at bounding box center [1374, 464] width 248 height 92
click at [1321, 460] on textarea at bounding box center [1374, 474] width 223 height 45
paste textarea "**********"
paste textarea
type textarea "**********"
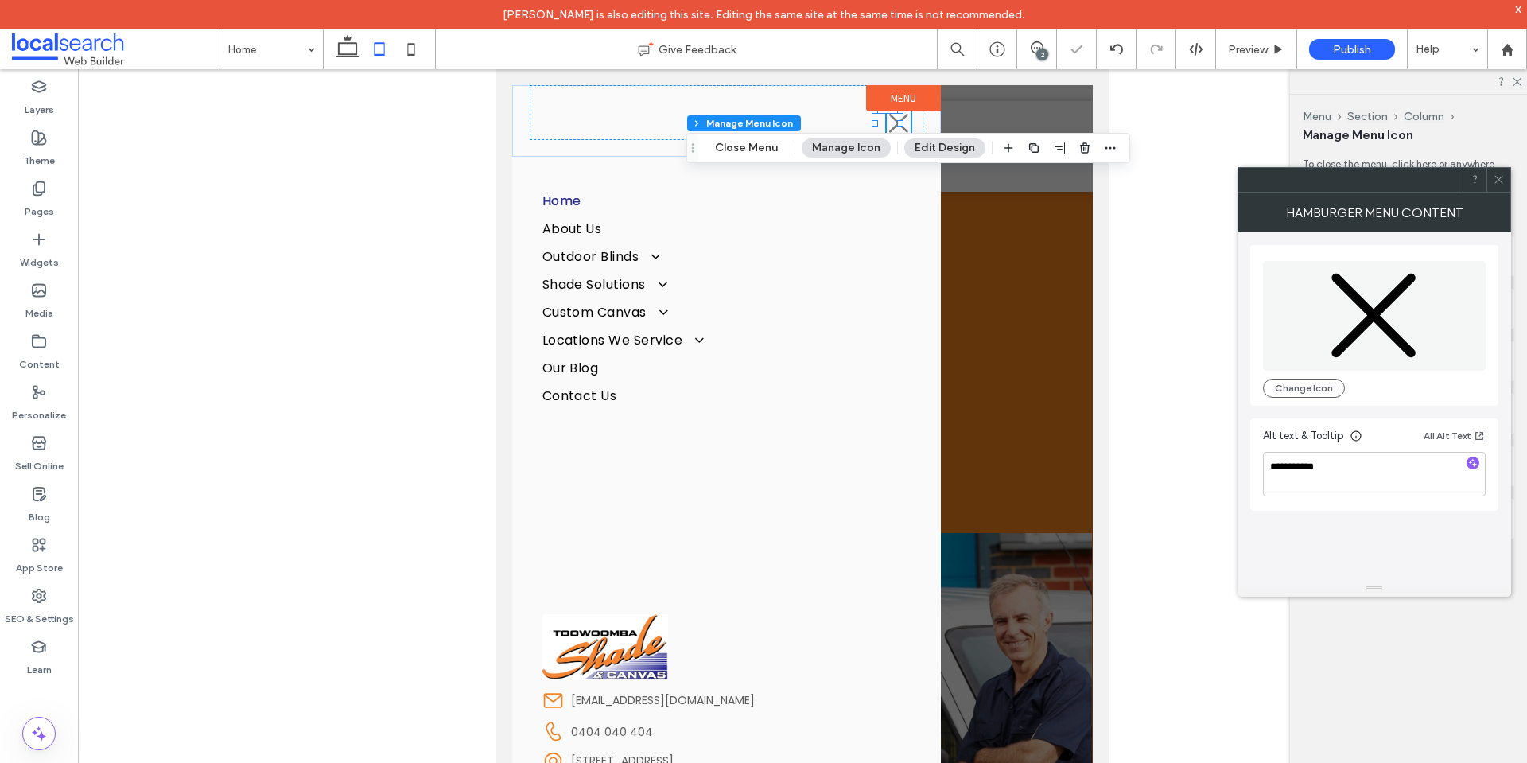
click at [1301, 534] on div "**********" at bounding box center [1374, 406] width 248 height 348
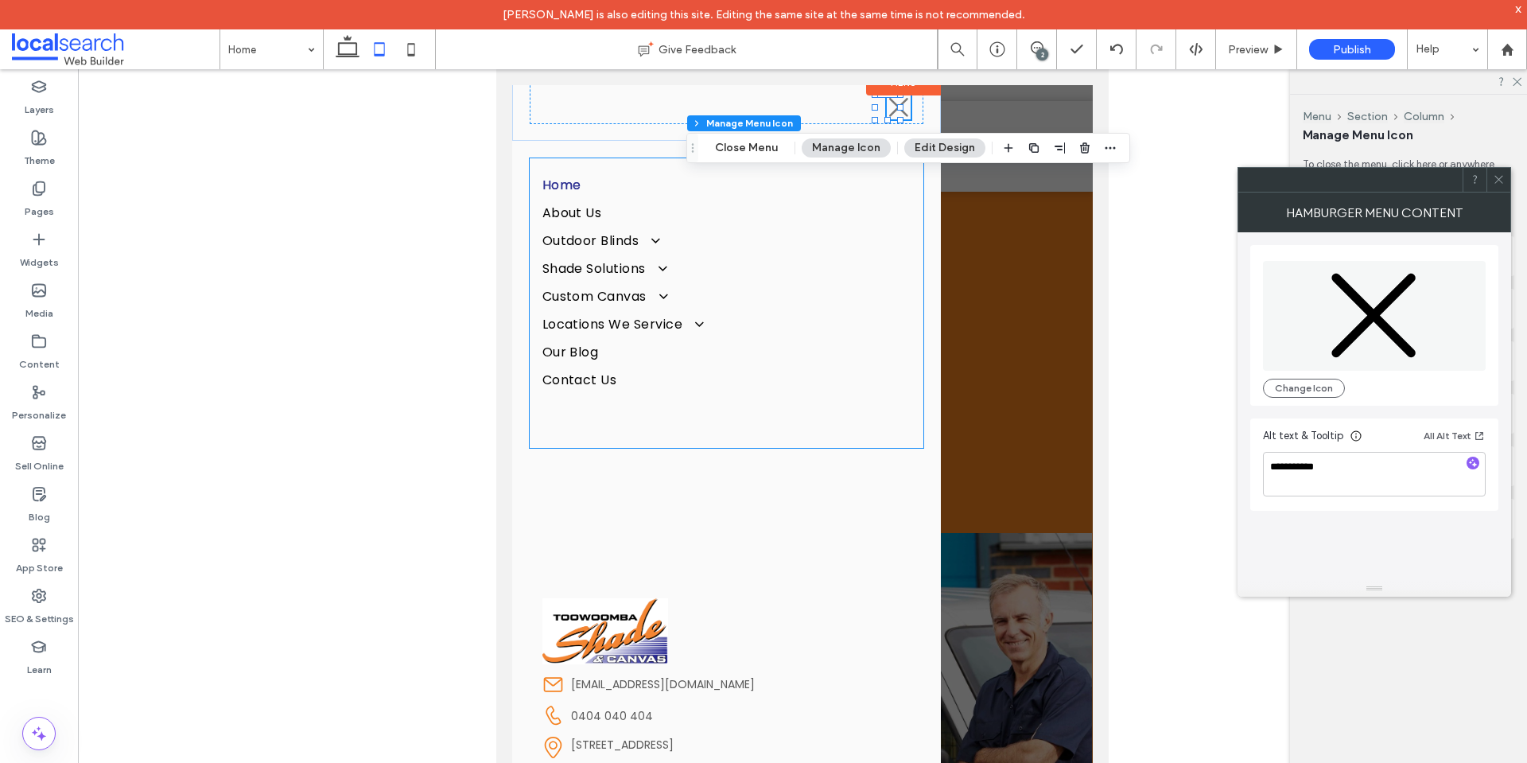
scroll to position [16, 0]
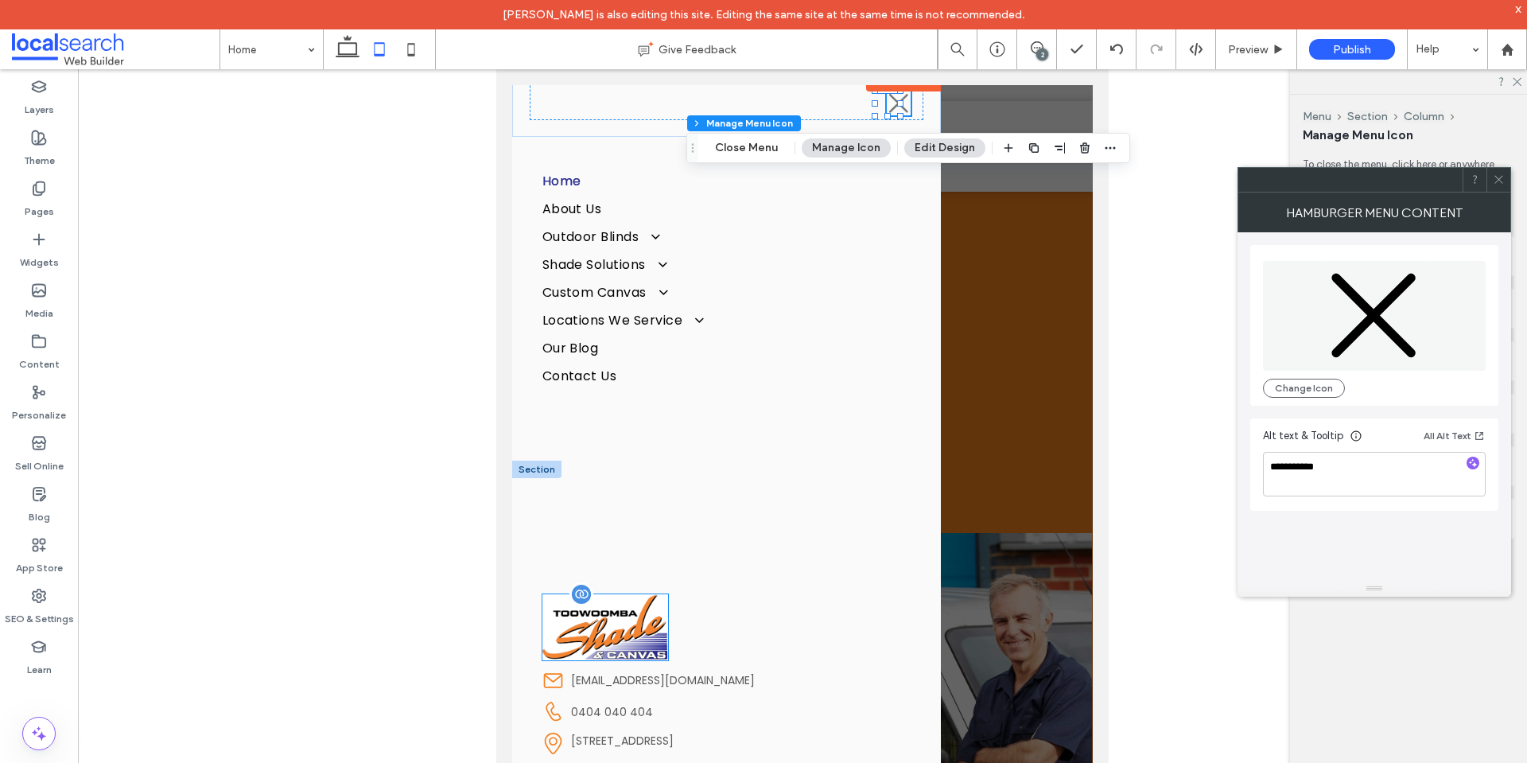
click at [577, 631] on img at bounding box center [605, 626] width 126 height 65
click at [577, 631] on div at bounding box center [605, 626] width 126 height 65
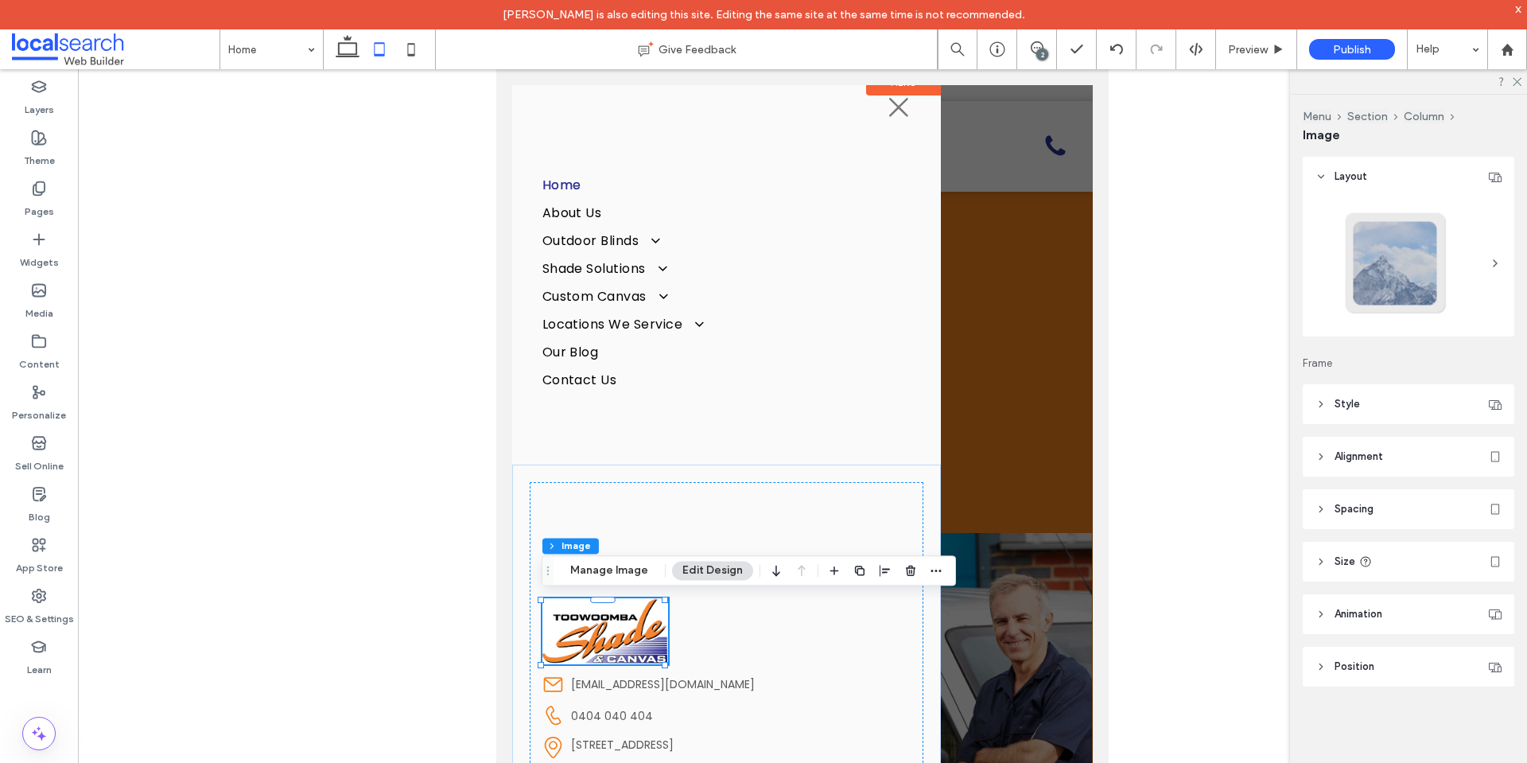
click at [626, 559] on div "Menu Section Column Image Manage Image Edit Design" at bounding box center [749, 570] width 414 height 30
click at [626, 565] on button "Manage Image" at bounding box center [609, 570] width 99 height 19
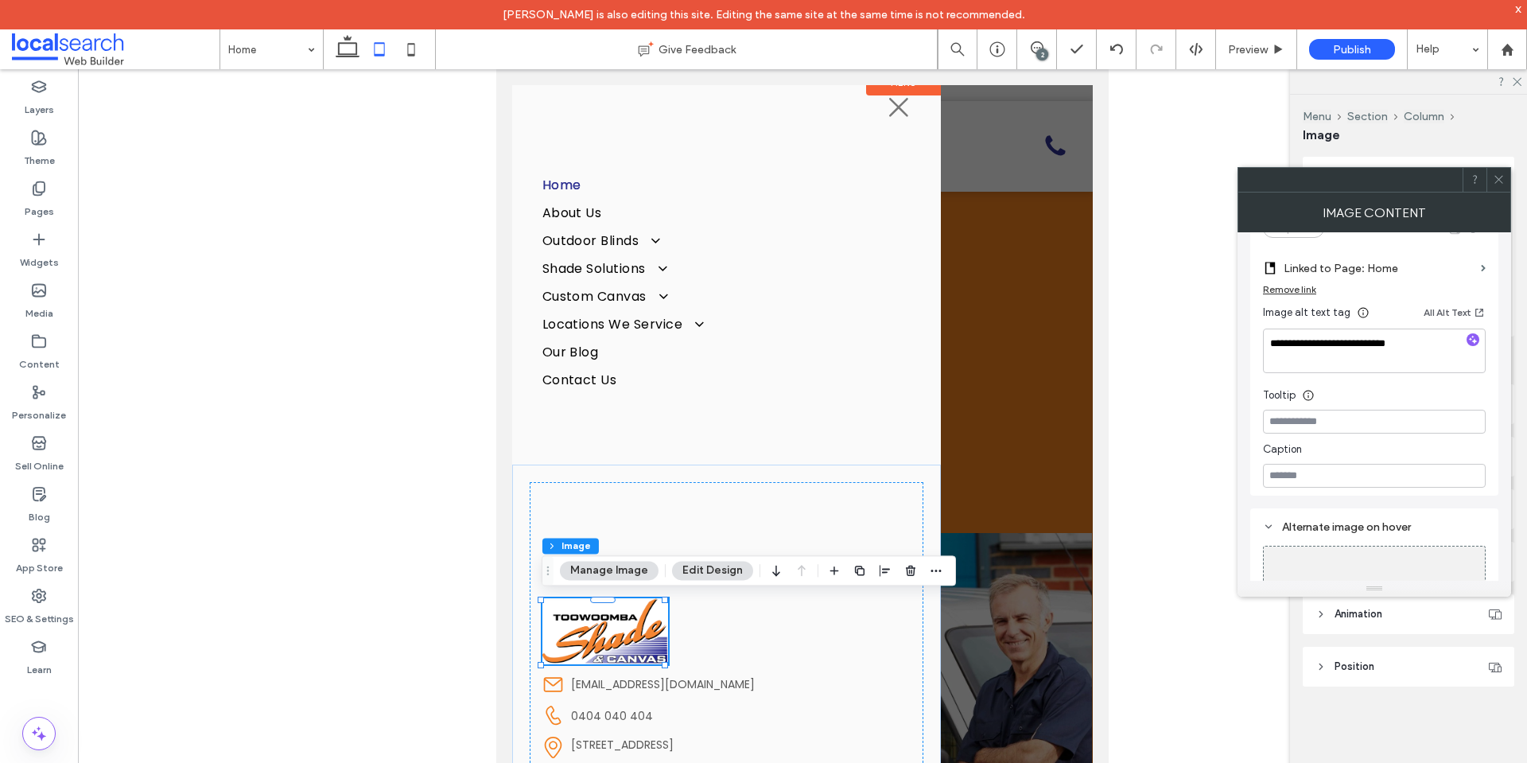
scroll to position [372, 0]
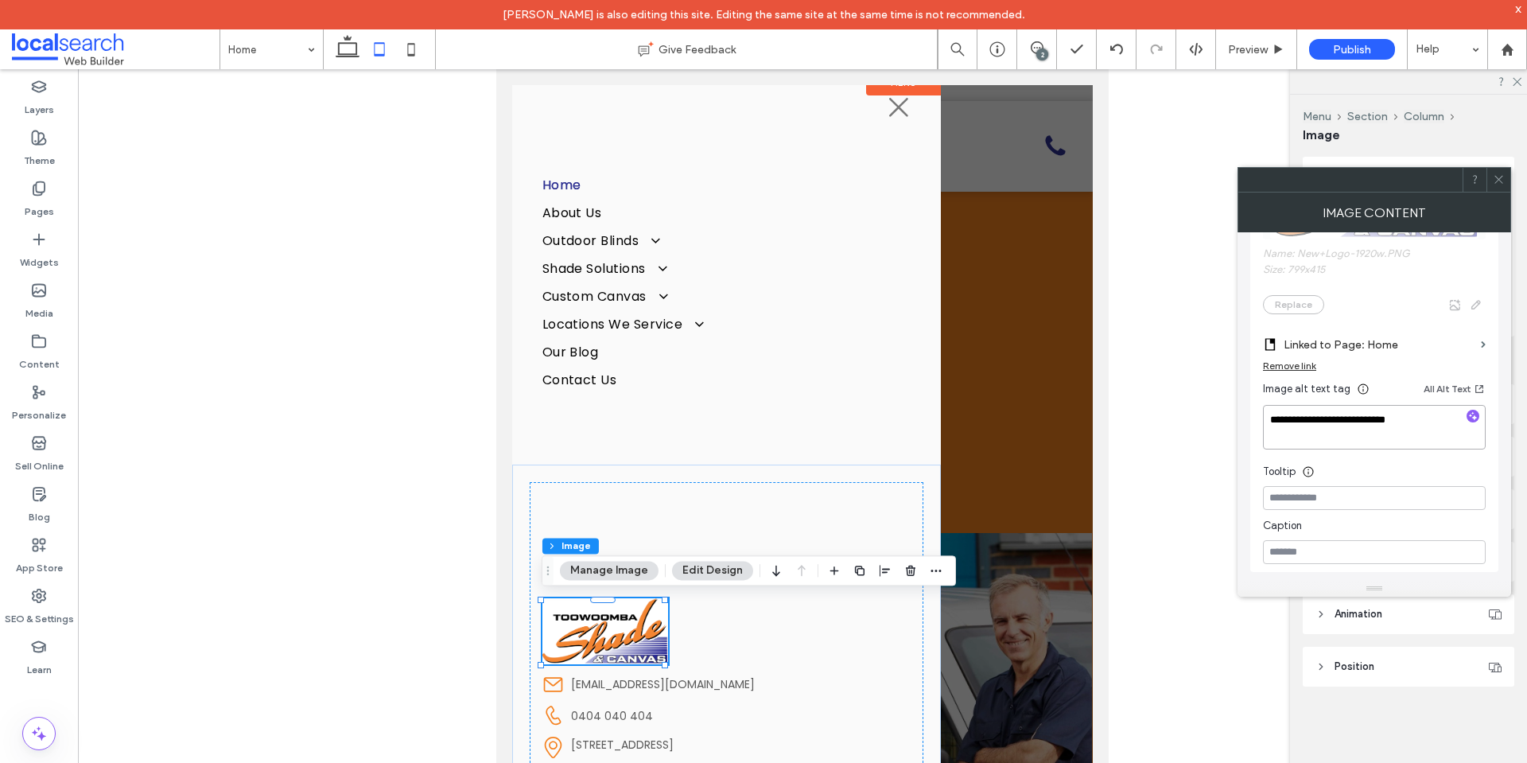
click at [1363, 429] on textarea "**********" at bounding box center [1374, 427] width 223 height 45
paste textarea
type textarea "**********"
click at [1358, 500] on input at bounding box center [1374, 498] width 223 height 24
paste input "**********"
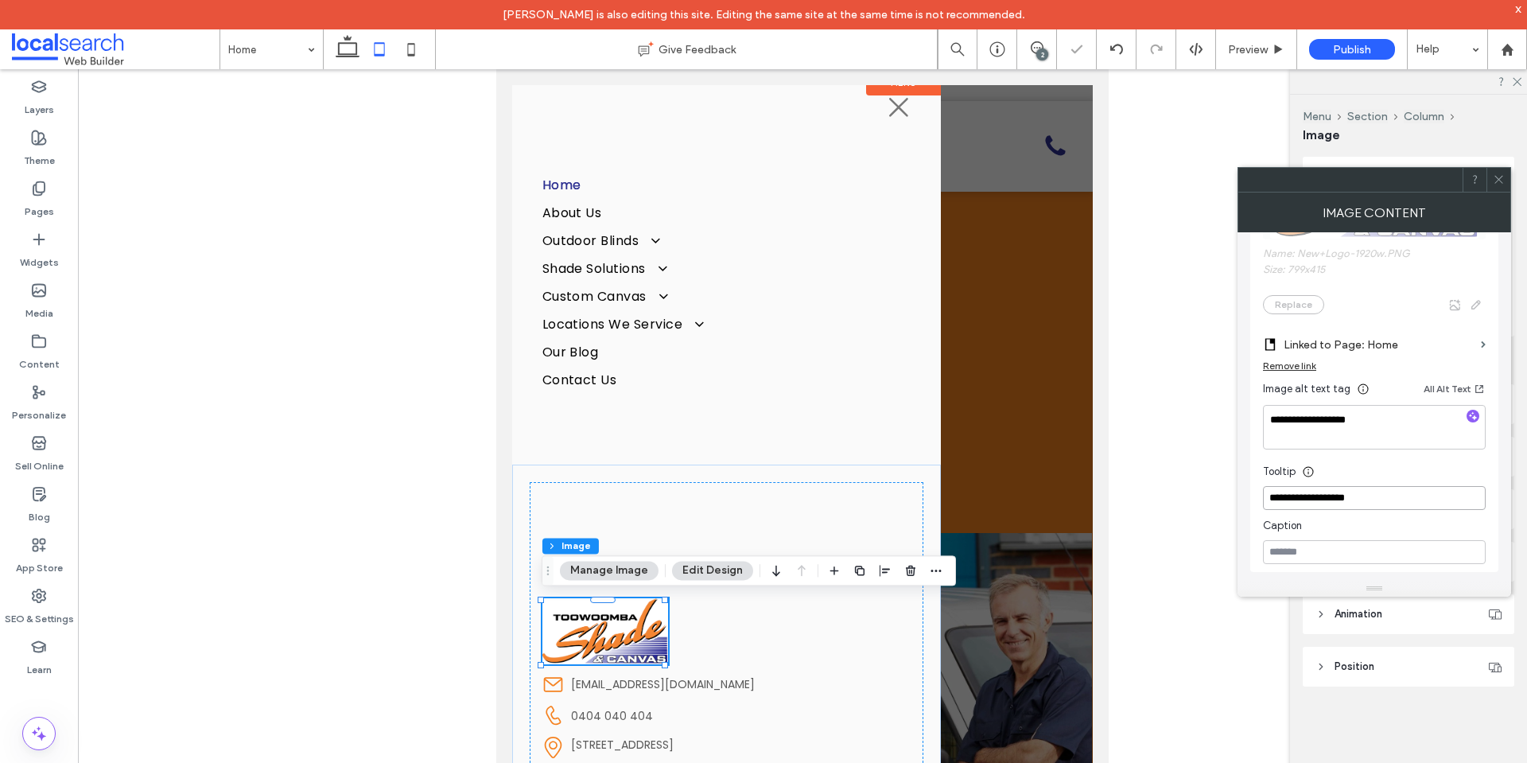
type input "**********"
click at [1358, 477] on div "Tooltip" at bounding box center [1374, 468] width 223 height 24
drag, startPoint x: 1492, startPoint y: 182, endPoint x: 1393, endPoint y: 261, distance: 126.8
click at [1493, 182] on div at bounding box center [1498, 180] width 24 height 24
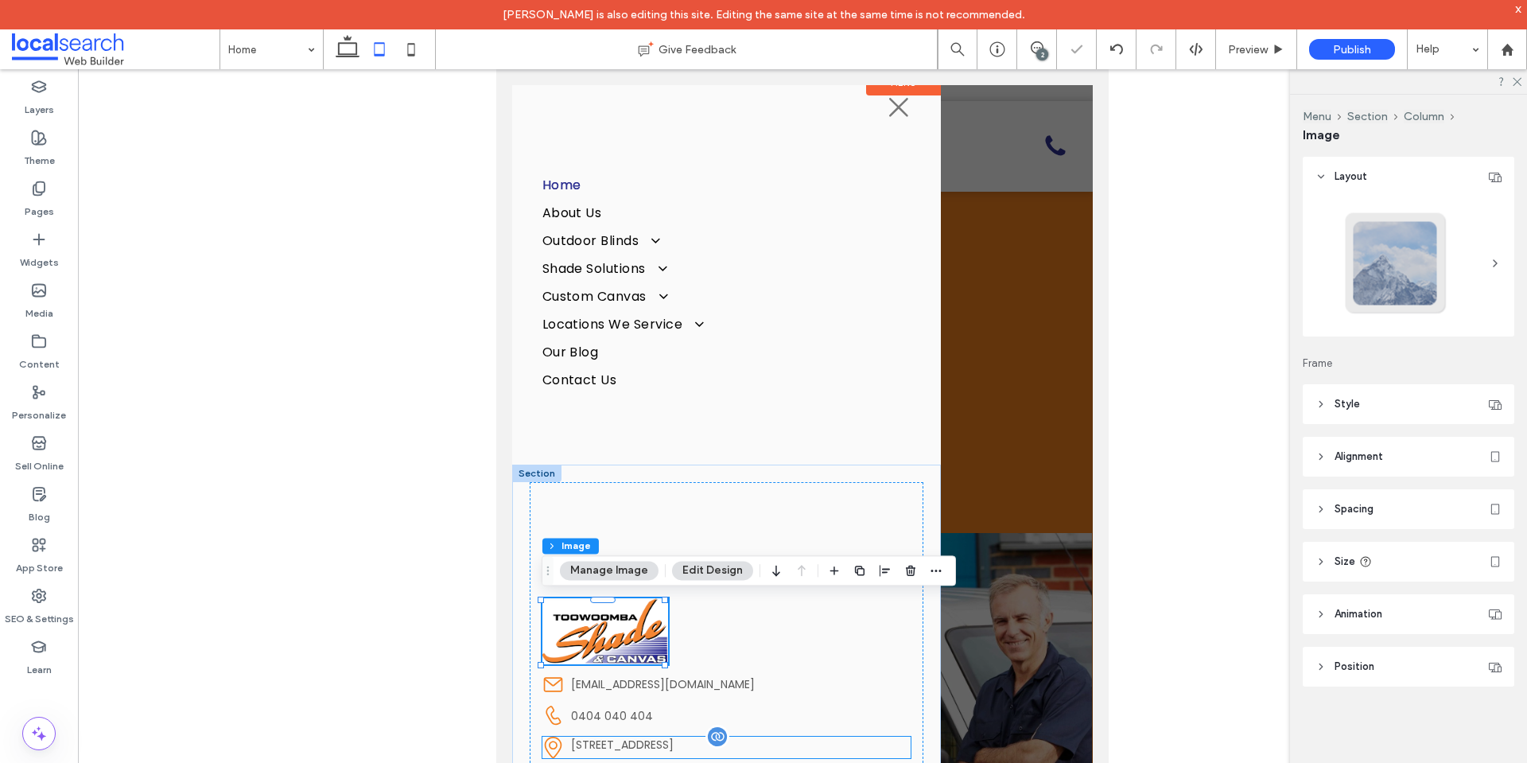
scroll to position [20, 0]
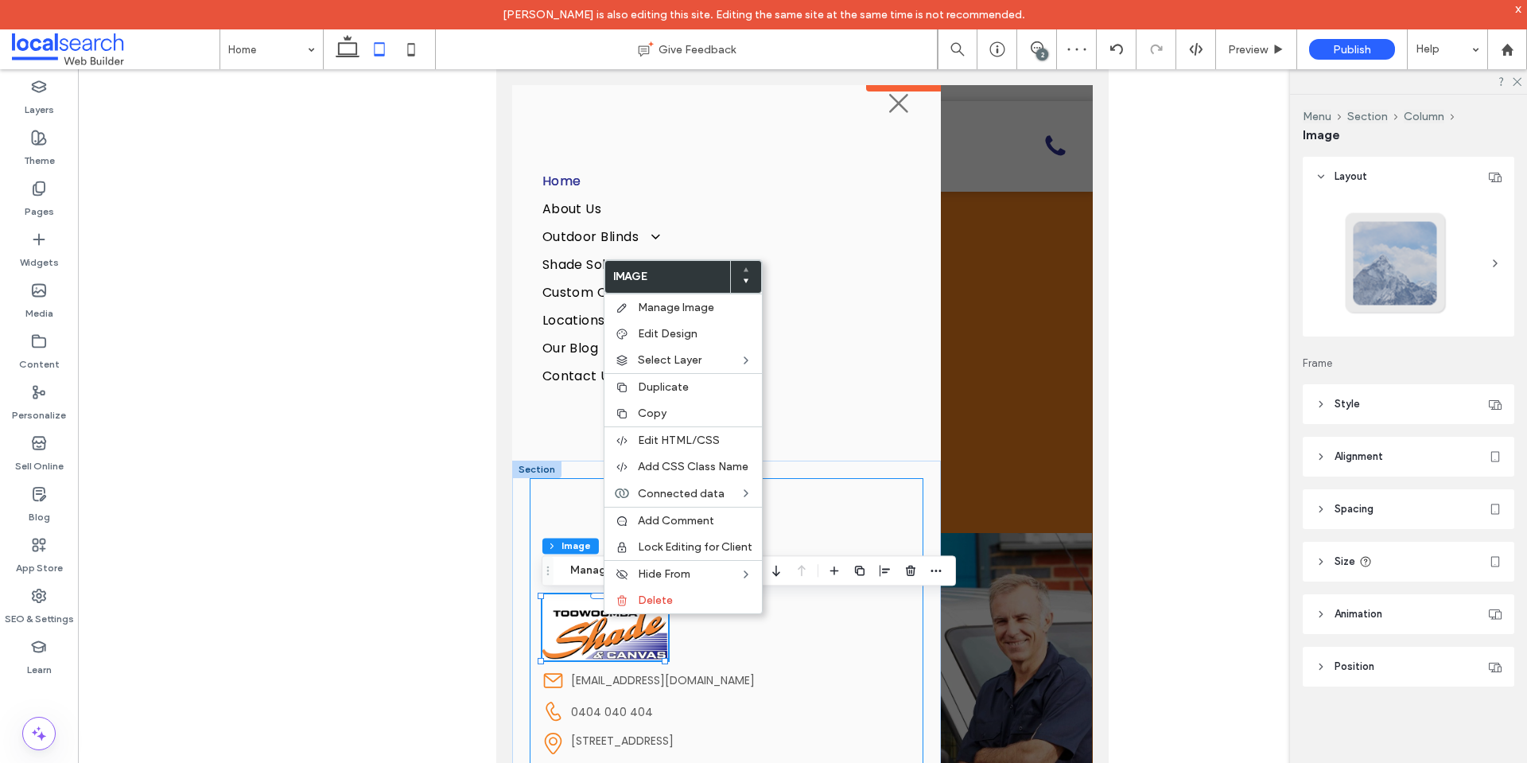
click at [766, 631] on div "support@localsearch.com.au 526 Alderley Street, Harristown Queensland 4350, AU …" at bounding box center [727, 622] width 394 height 289
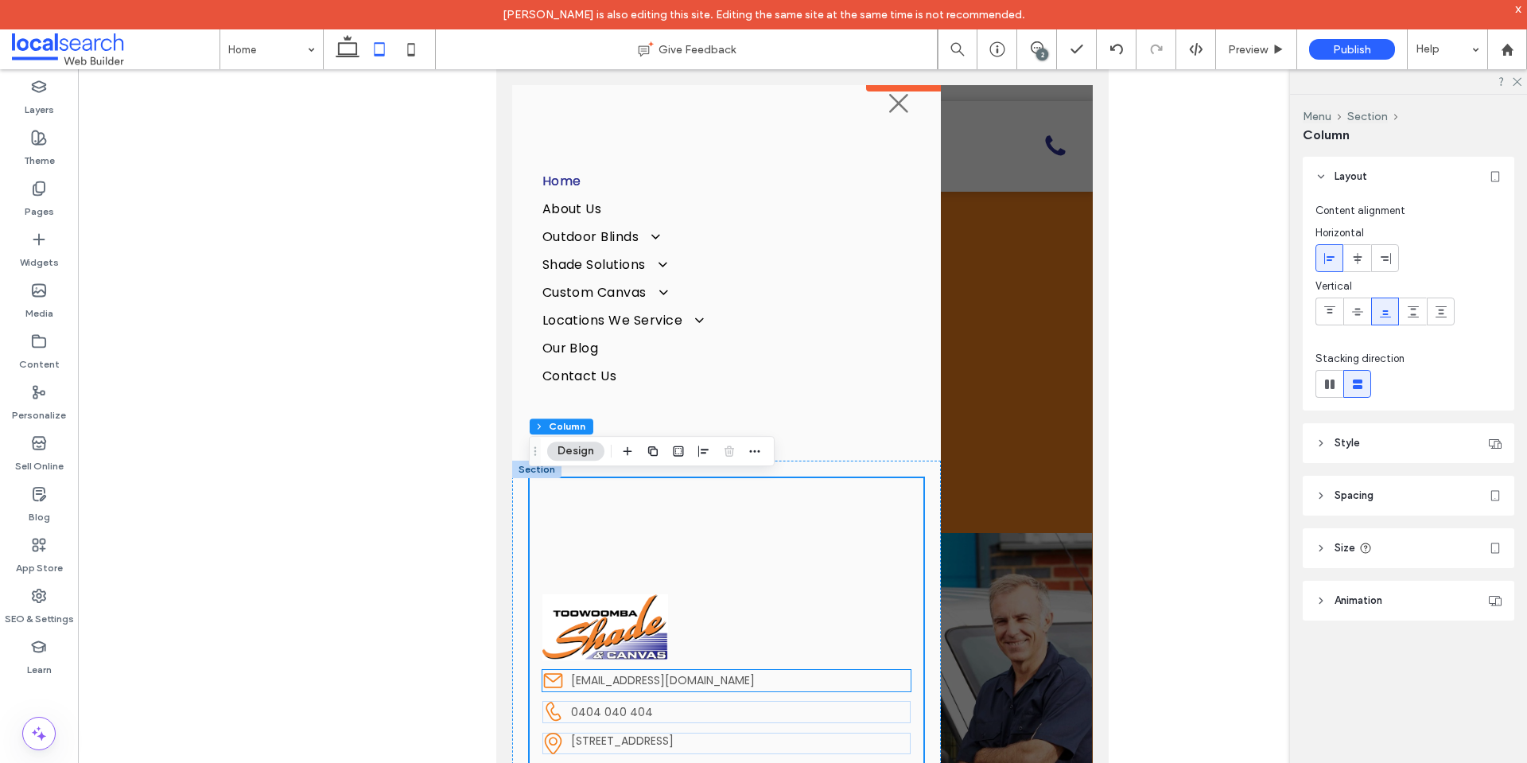
click at [549, 679] on icon at bounding box center [552, 680] width 19 height 15
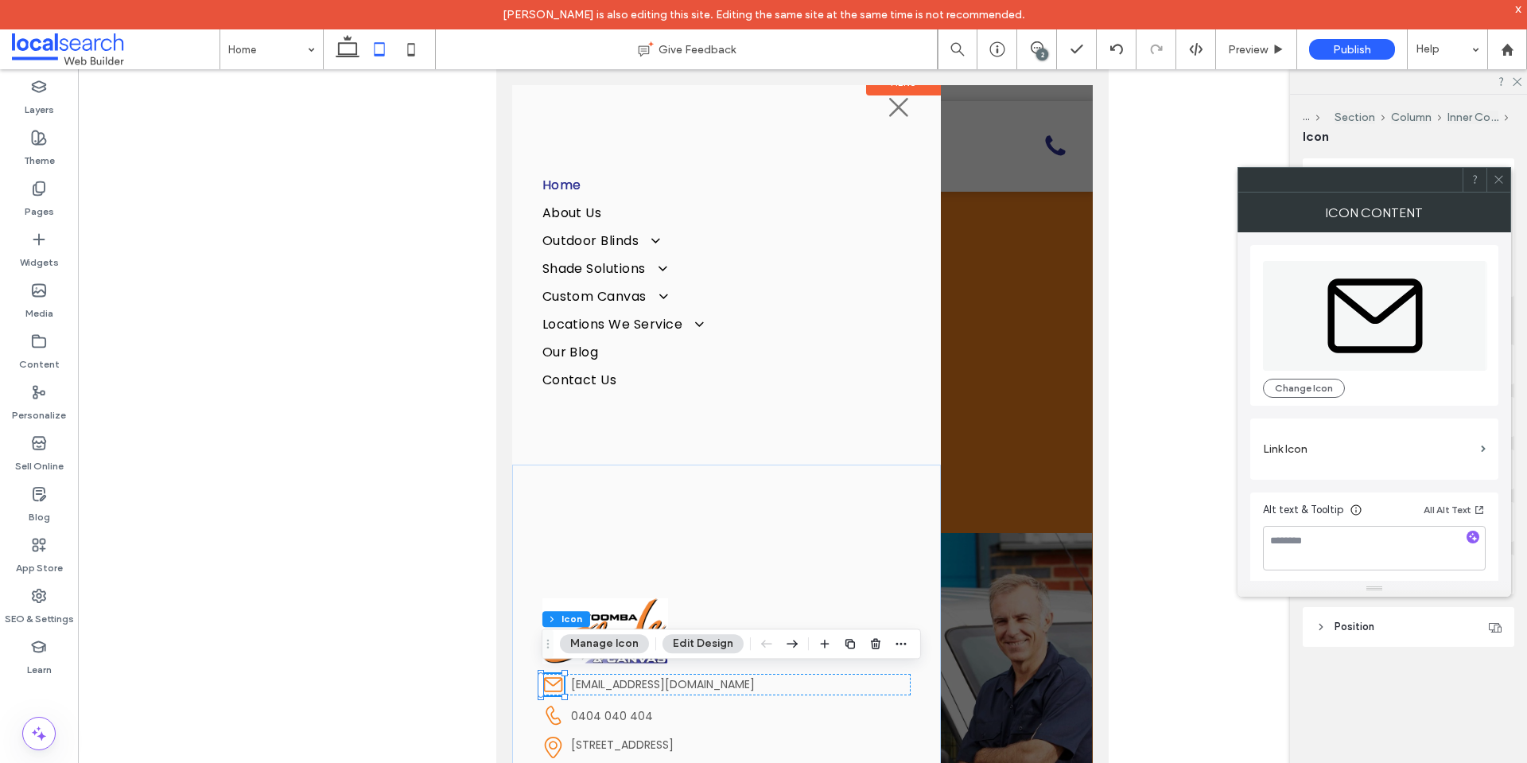
scroll to position [16, 0]
click at [1309, 546] on textarea at bounding box center [1374, 548] width 223 height 45
type textarea "*********"
click at [1403, 488] on div "Change Icon Link Icon Alt text & Tooltip All Alt Text *********" at bounding box center [1374, 408] width 248 height 352
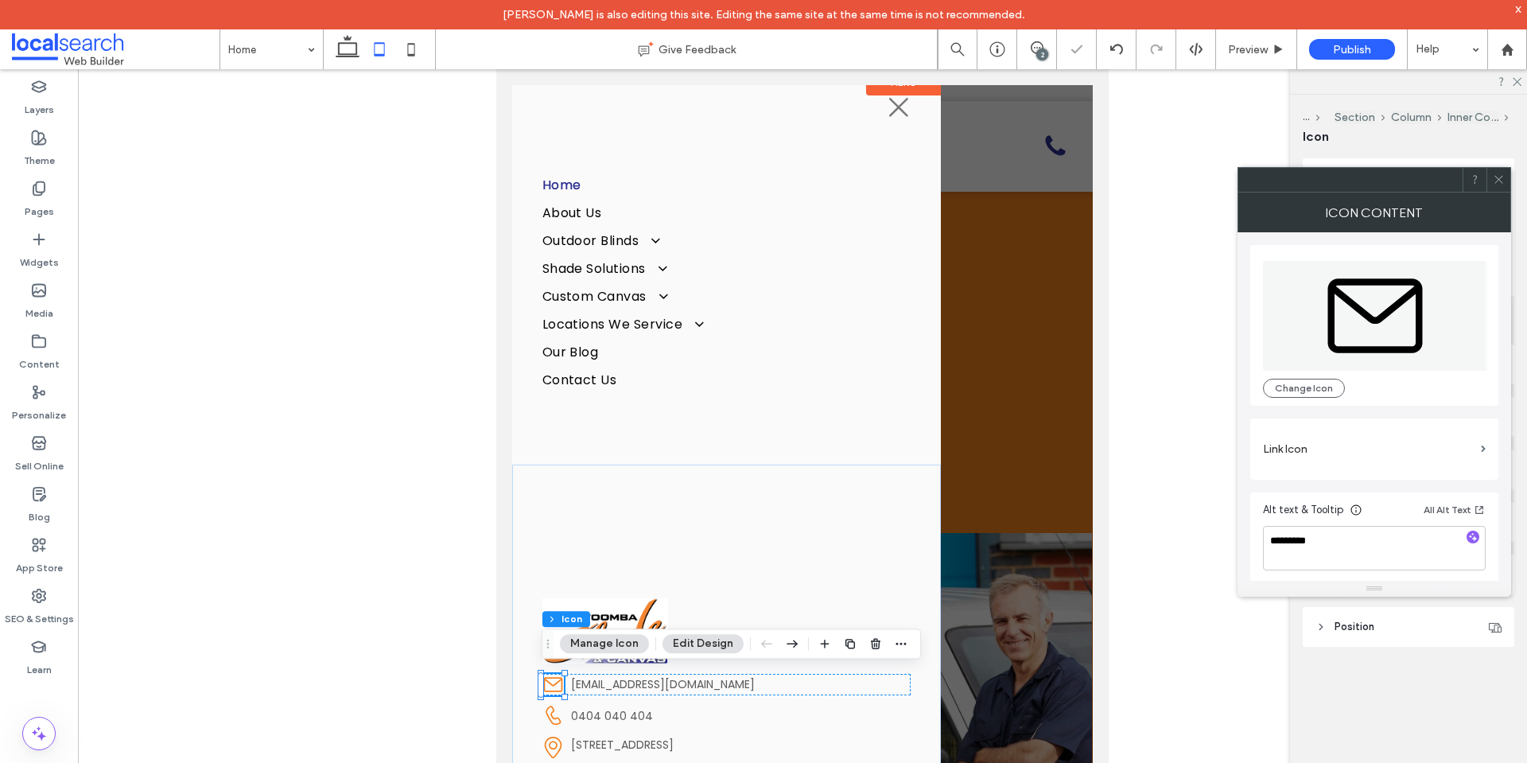
click at [1499, 185] on icon at bounding box center [1499, 179] width 12 height 12
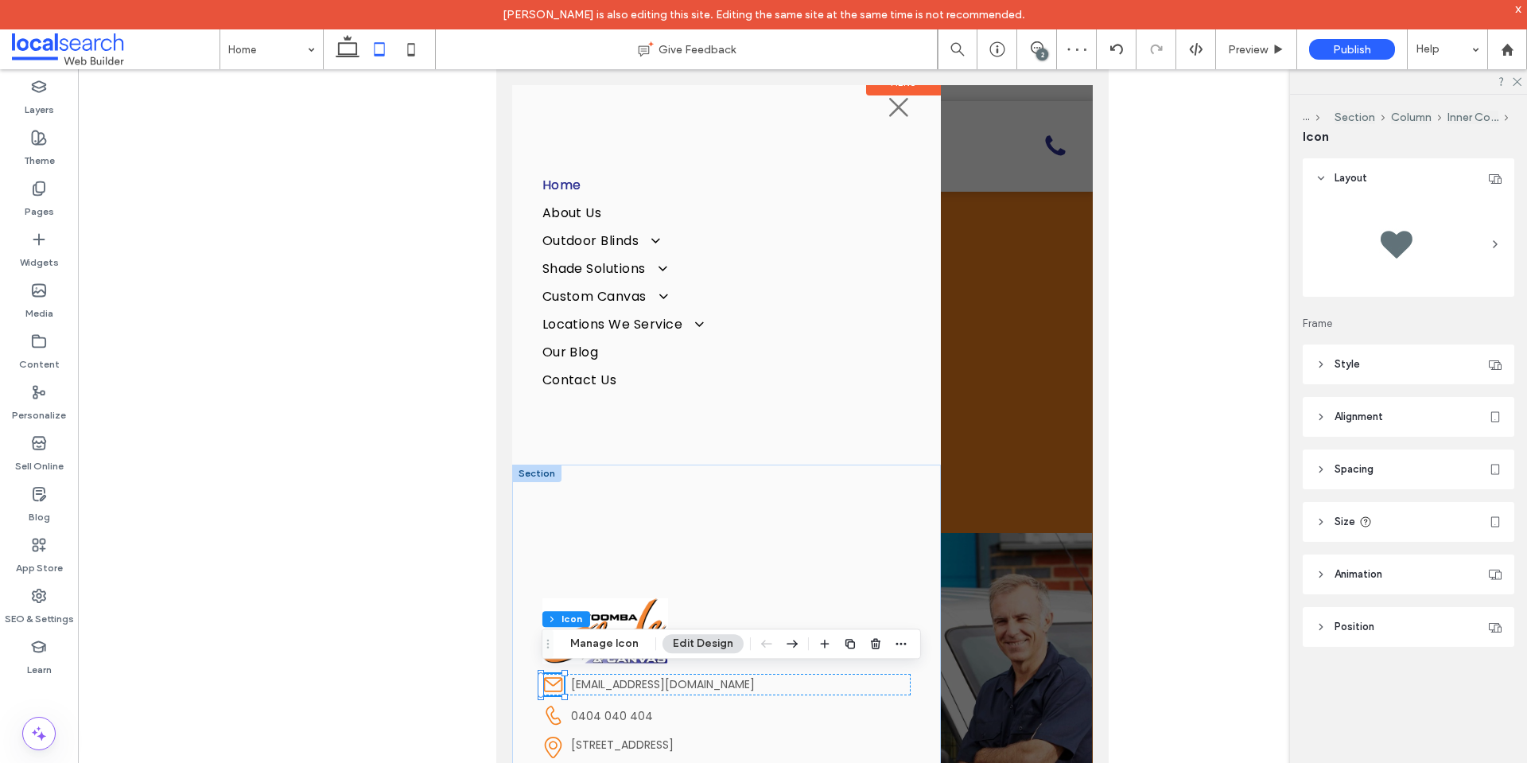
scroll to position [20, 0]
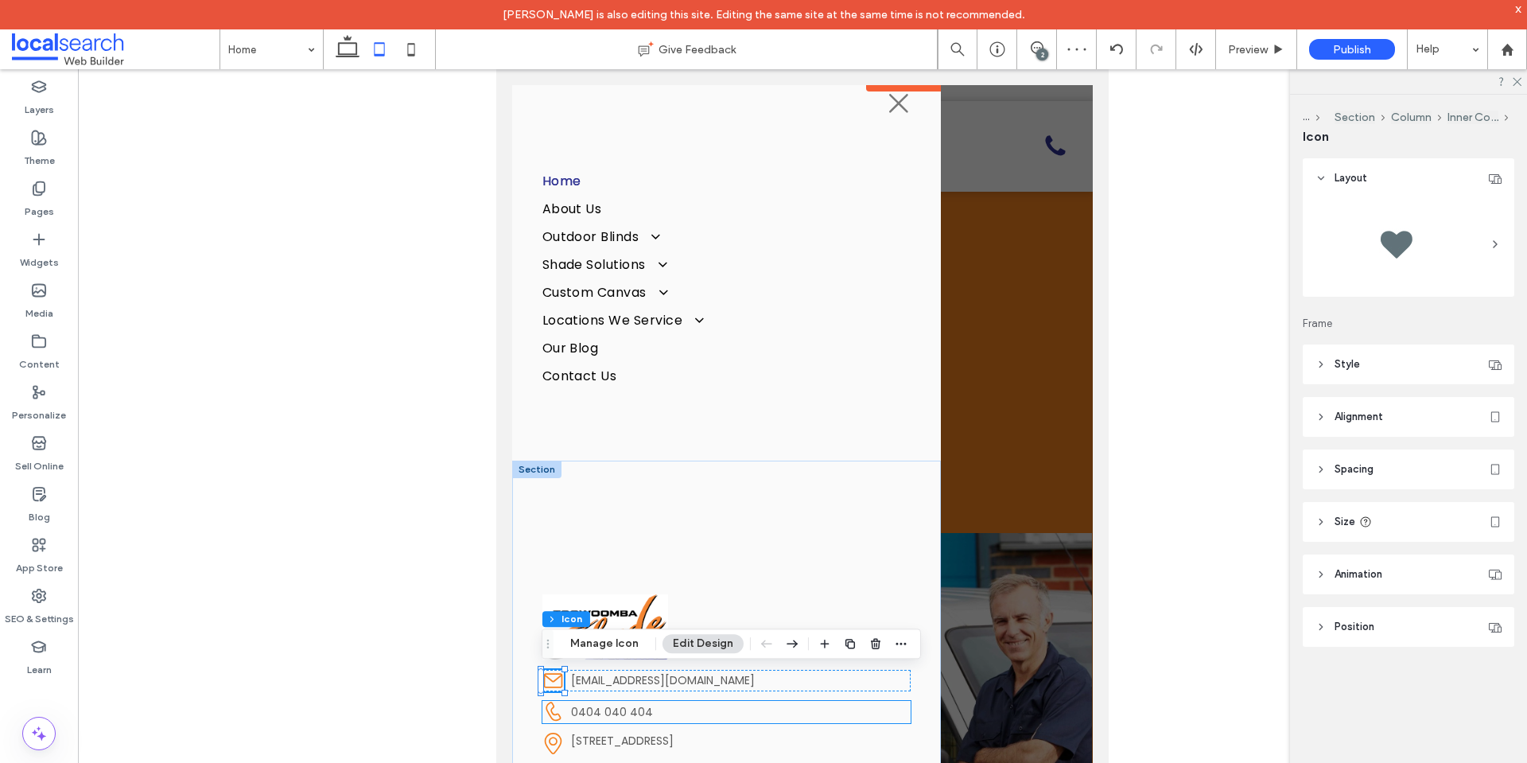
click at [554, 709] on icon at bounding box center [553, 712] width 22 height 22
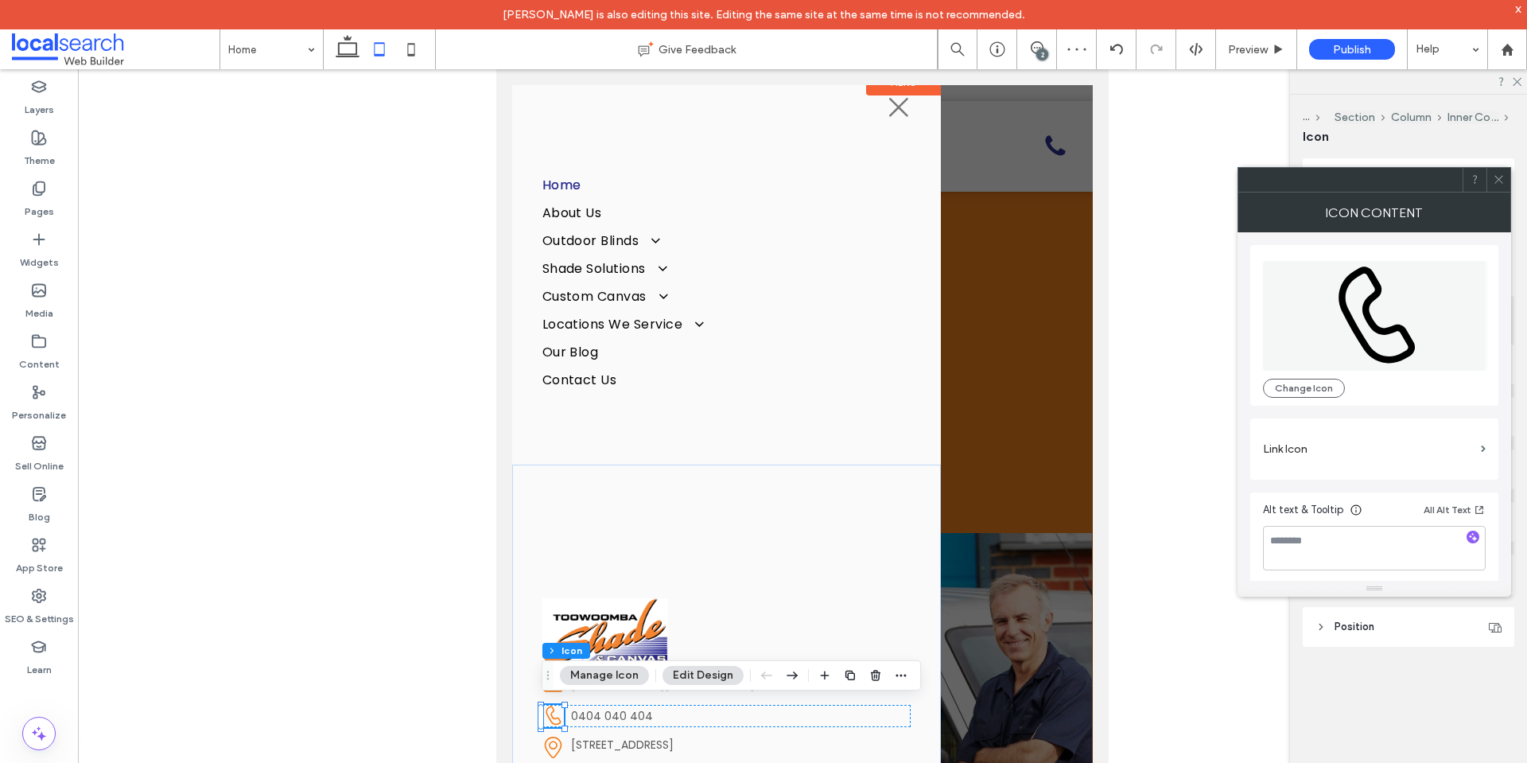
scroll to position [16, 0]
click at [1317, 537] on textarea at bounding box center [1374, 548] width 223 height 45
type textarea "**********"
click at [1389, 482] on div "**********" at bounding box center [1374, 408] width 248 height 352
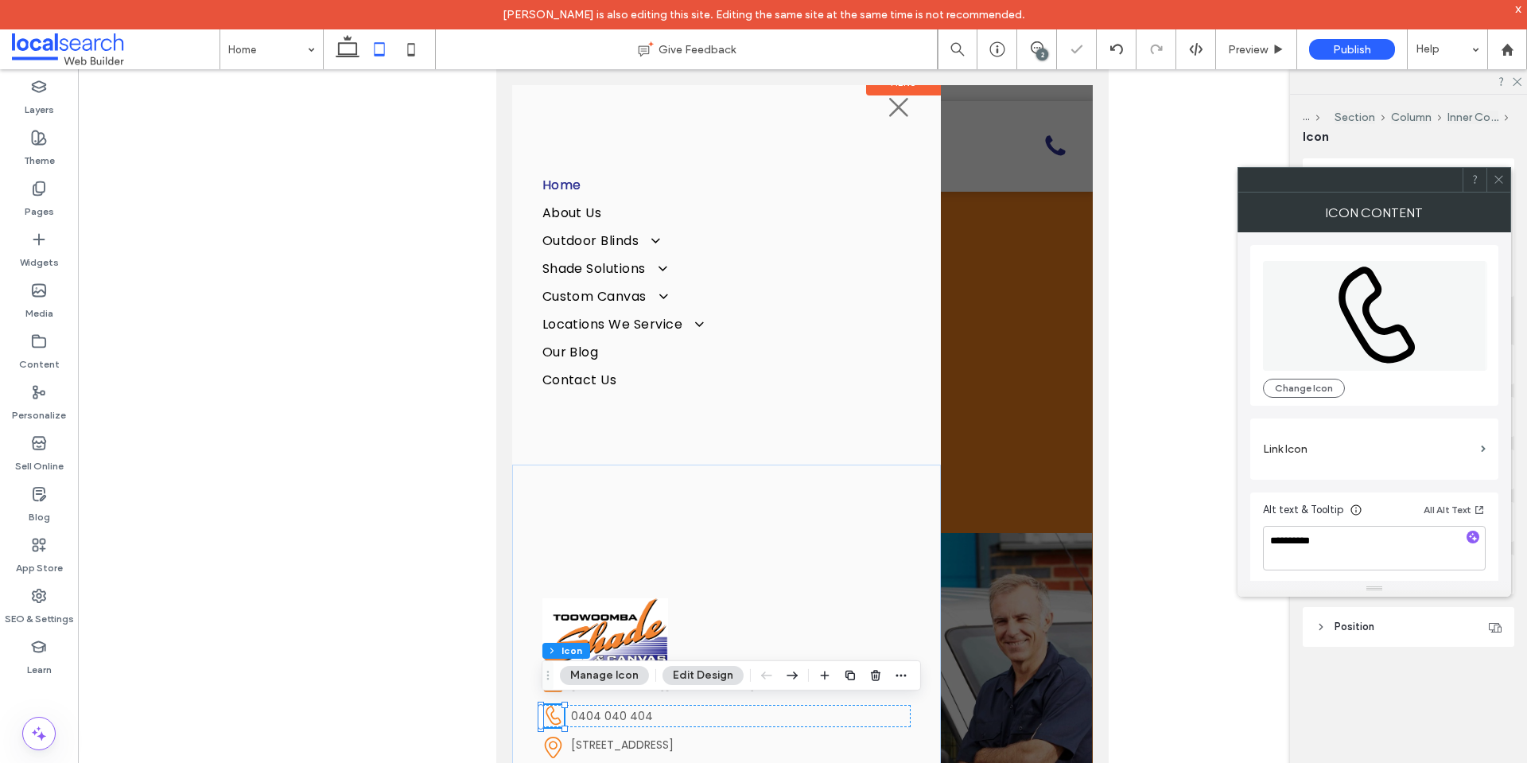
click at [1502, 173] on icon at bounding box center [1499, 179] width 12 height 12
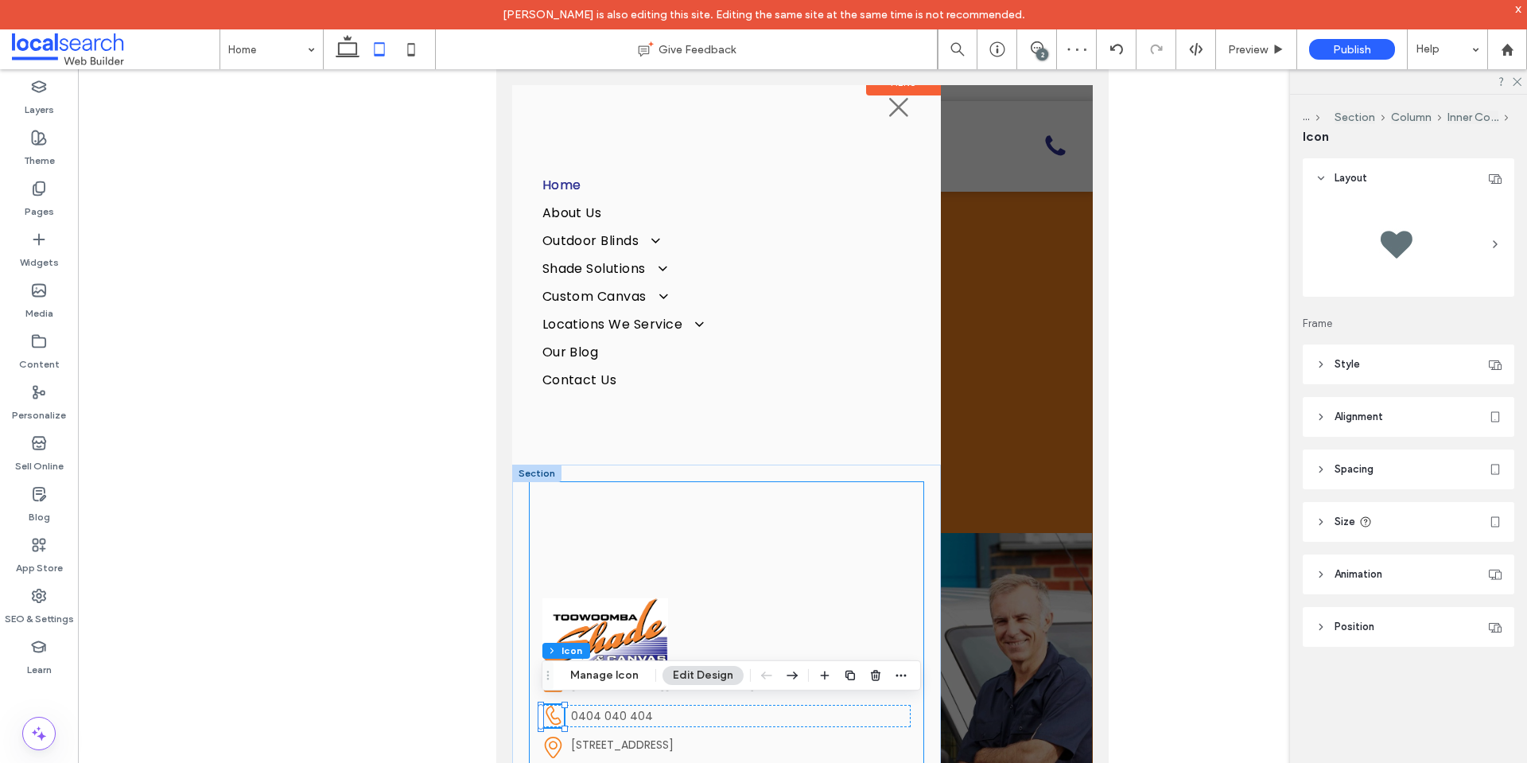
scroll to position [20, 0]
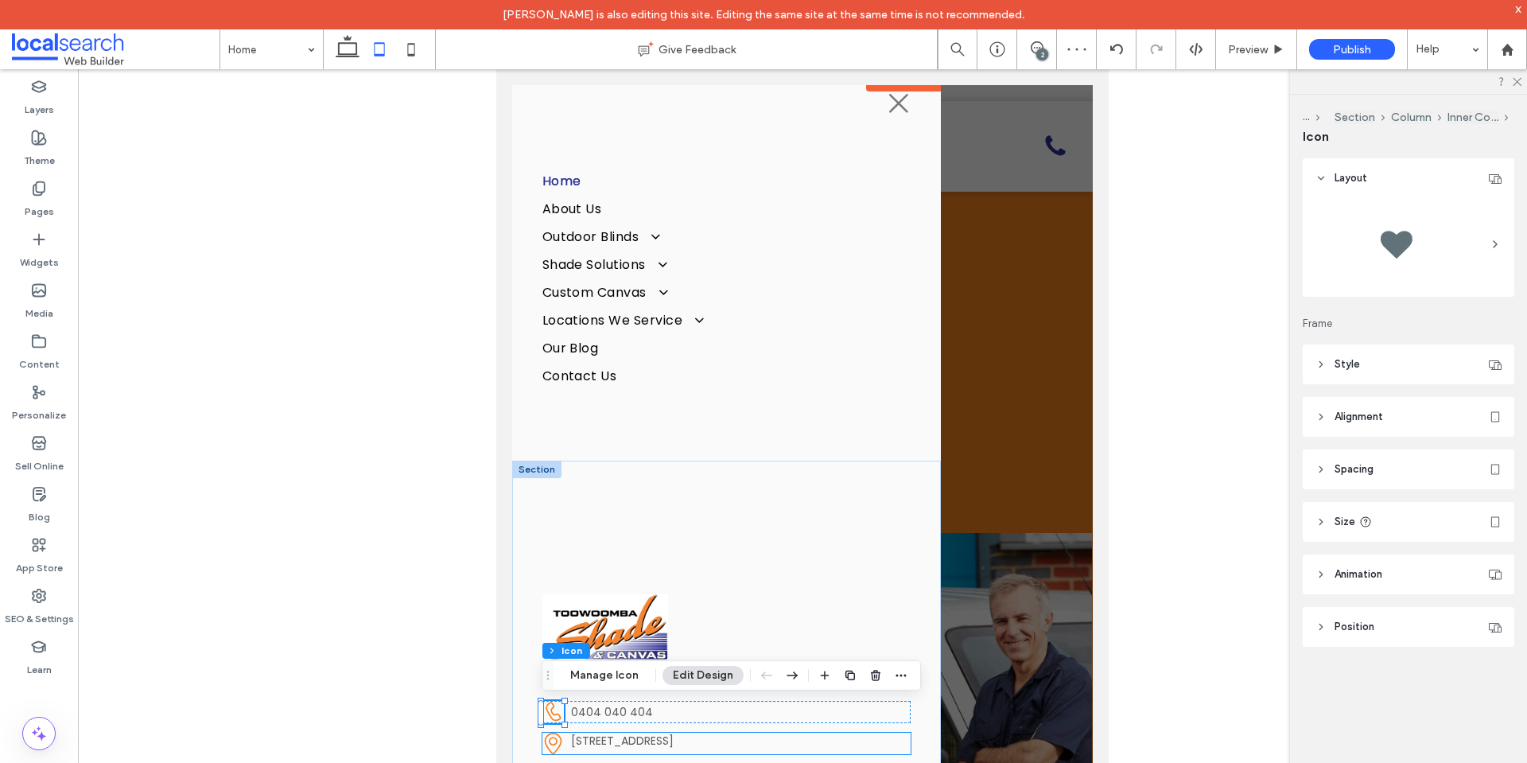
click at [554, 734] on icon at bounding box center [552, 743] width 17 height 22
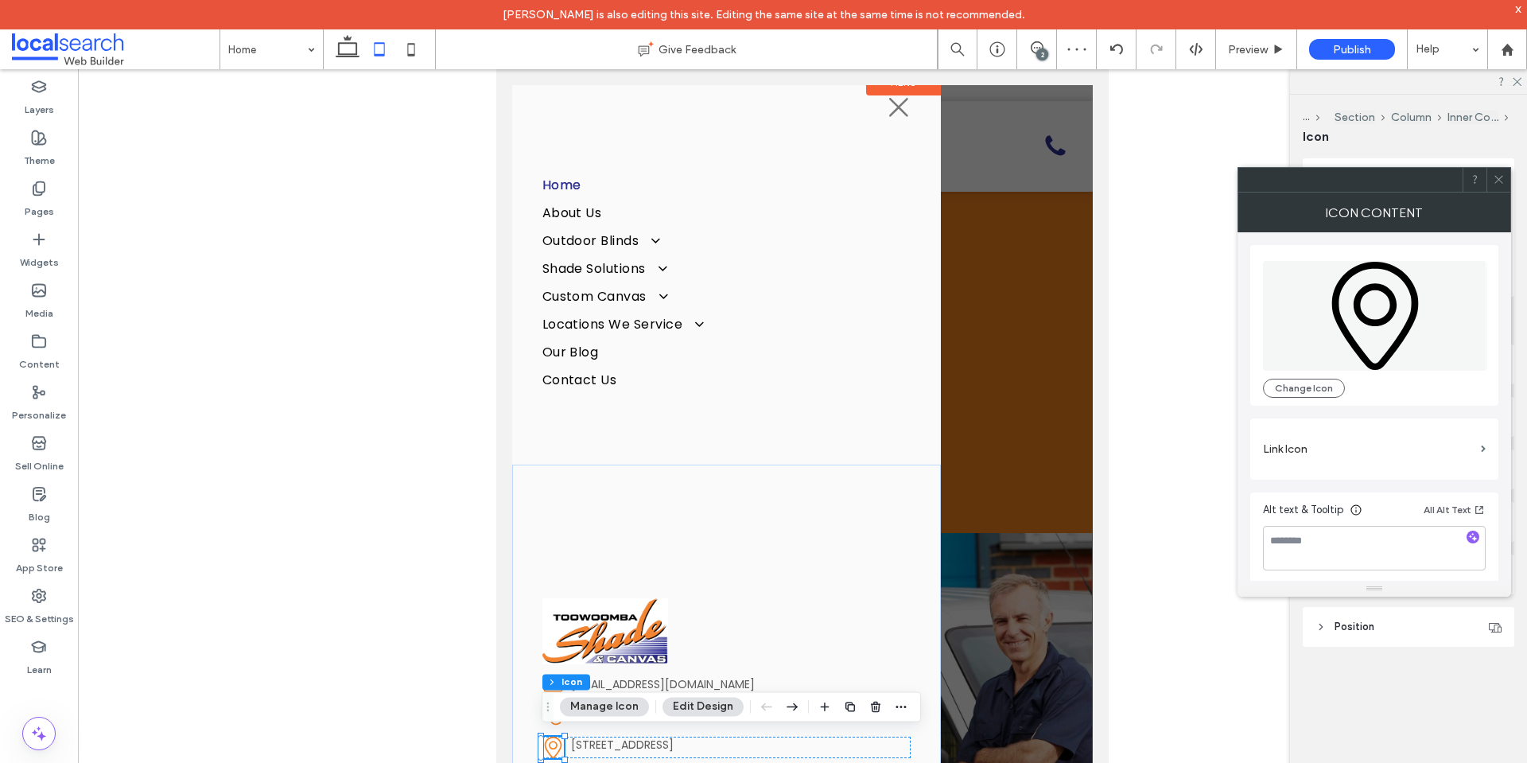
scroll to position [16, 0]
click at [1343, 554] on textarea at bounding box center [1374, 548] width 223 height 45
type textarea "********"
click at [1365, 491] on div "Change Icon Link Icon Alt text & Tooltip All Alt Text ********" at bounding box center [1374, 408] width 248 height 352
click at [1365, 492] on div "Alt text & Tooltip All Alt Text ********" at bounding box center [1374, 538] width 248 height 92
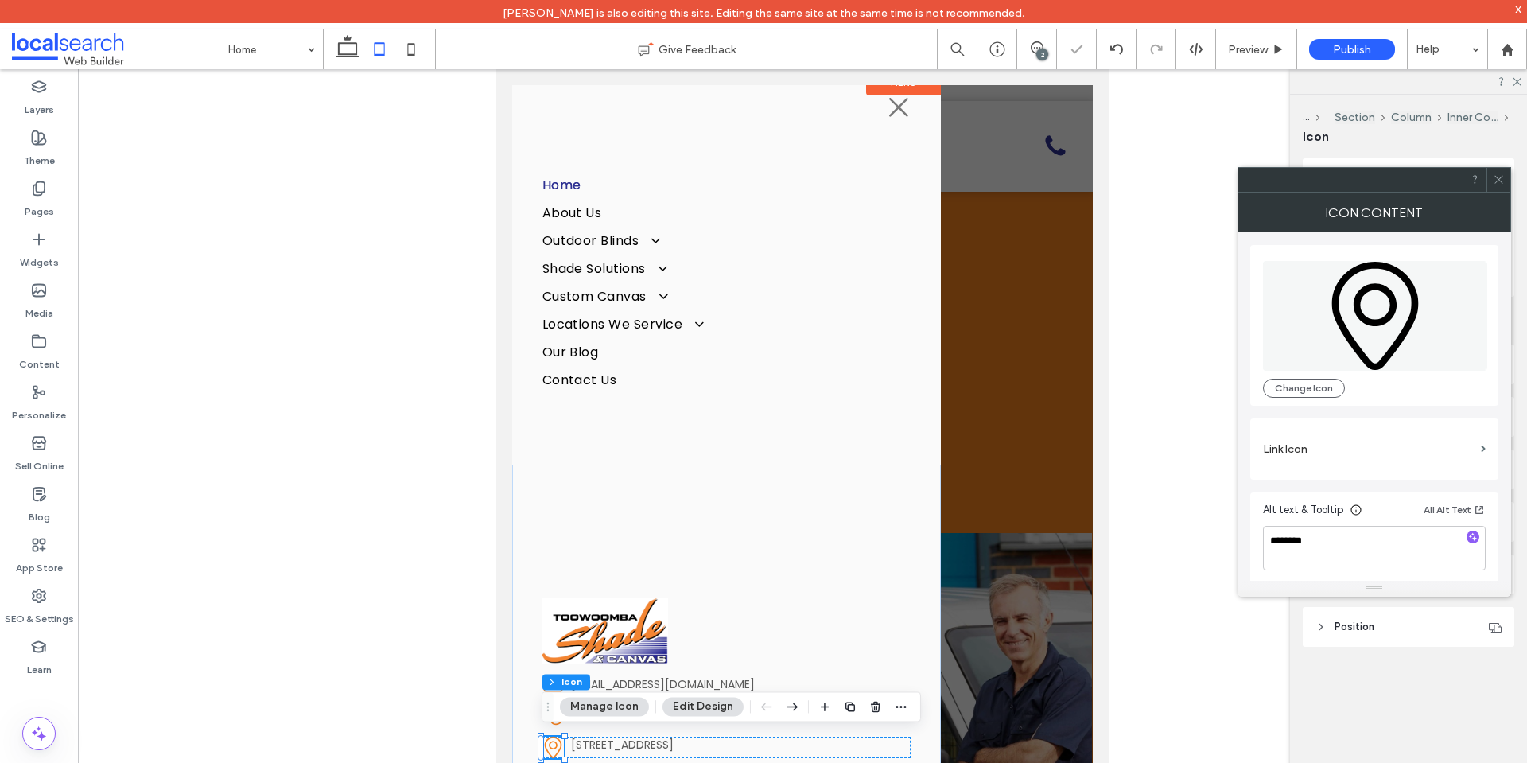
click at [1498, 182] on icon at bounding box center [1499, 179] width 12 height 12
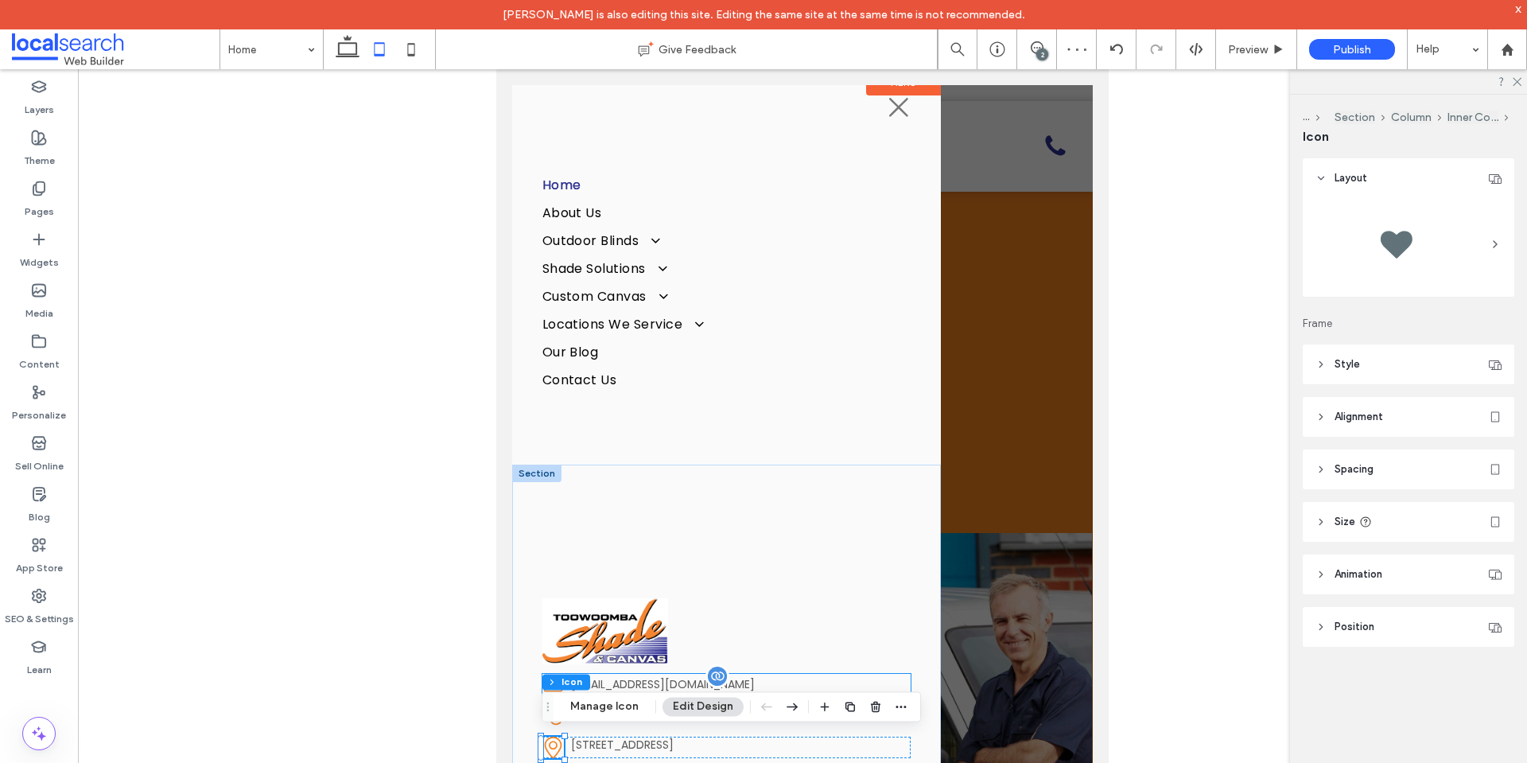
scroll to position [20, 0]
click at [648, 686] on link "support@localsearch.com.au" at bounding box center [663, 680] width 184 height 16
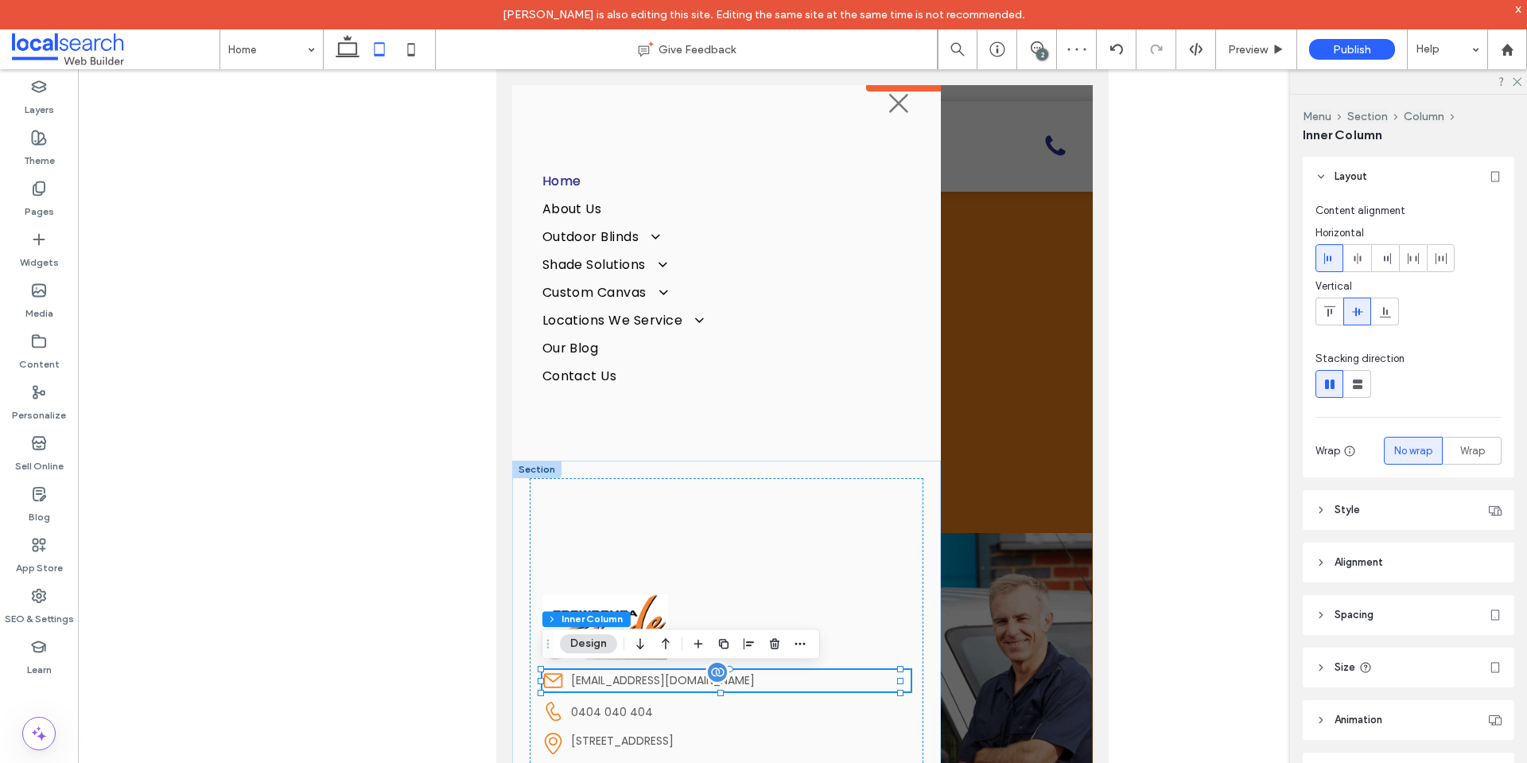
click at [649, 682] on link "support@localsearch.com.au" at bounding box center [663, 680] width 184 height 16
click at [649, 682] on div "support@localsearch.com.au" at bounding box center [741, 680] width 340 height 17
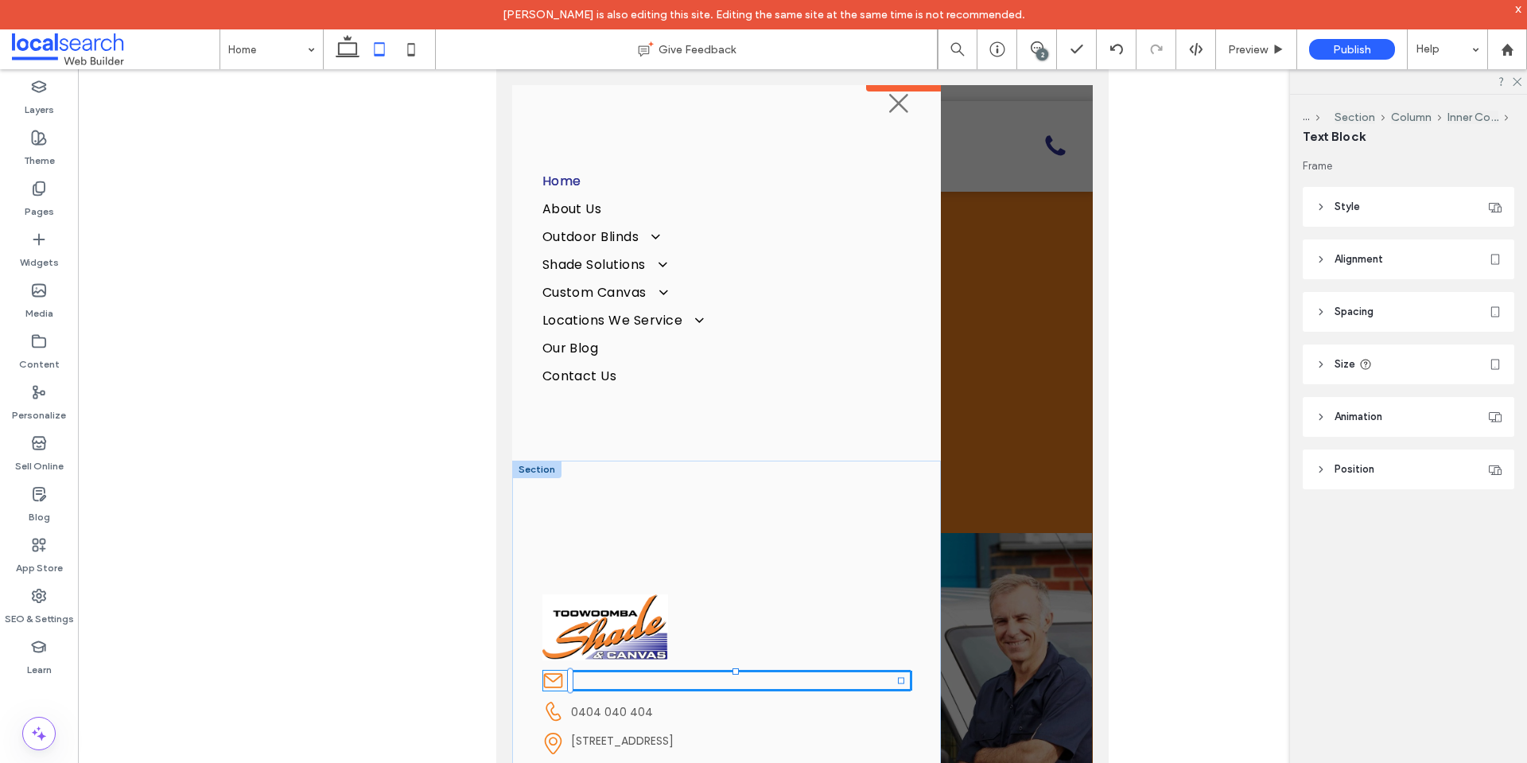
type input "*******"
type input "**"
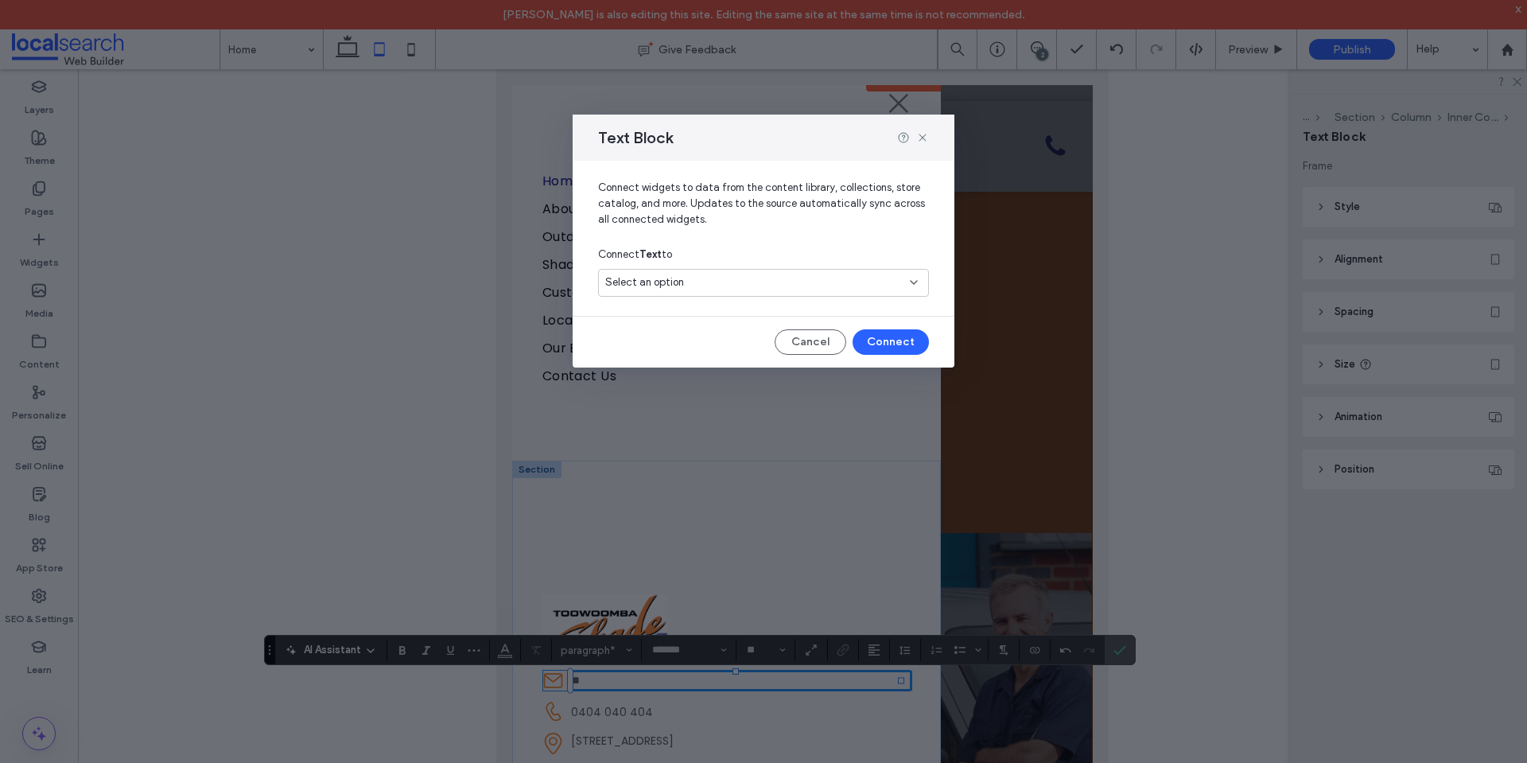
scroll to position [16, 0]
click at [670, 289] on span "Select an option" at bounding box center [644, 282] width 79 height 16
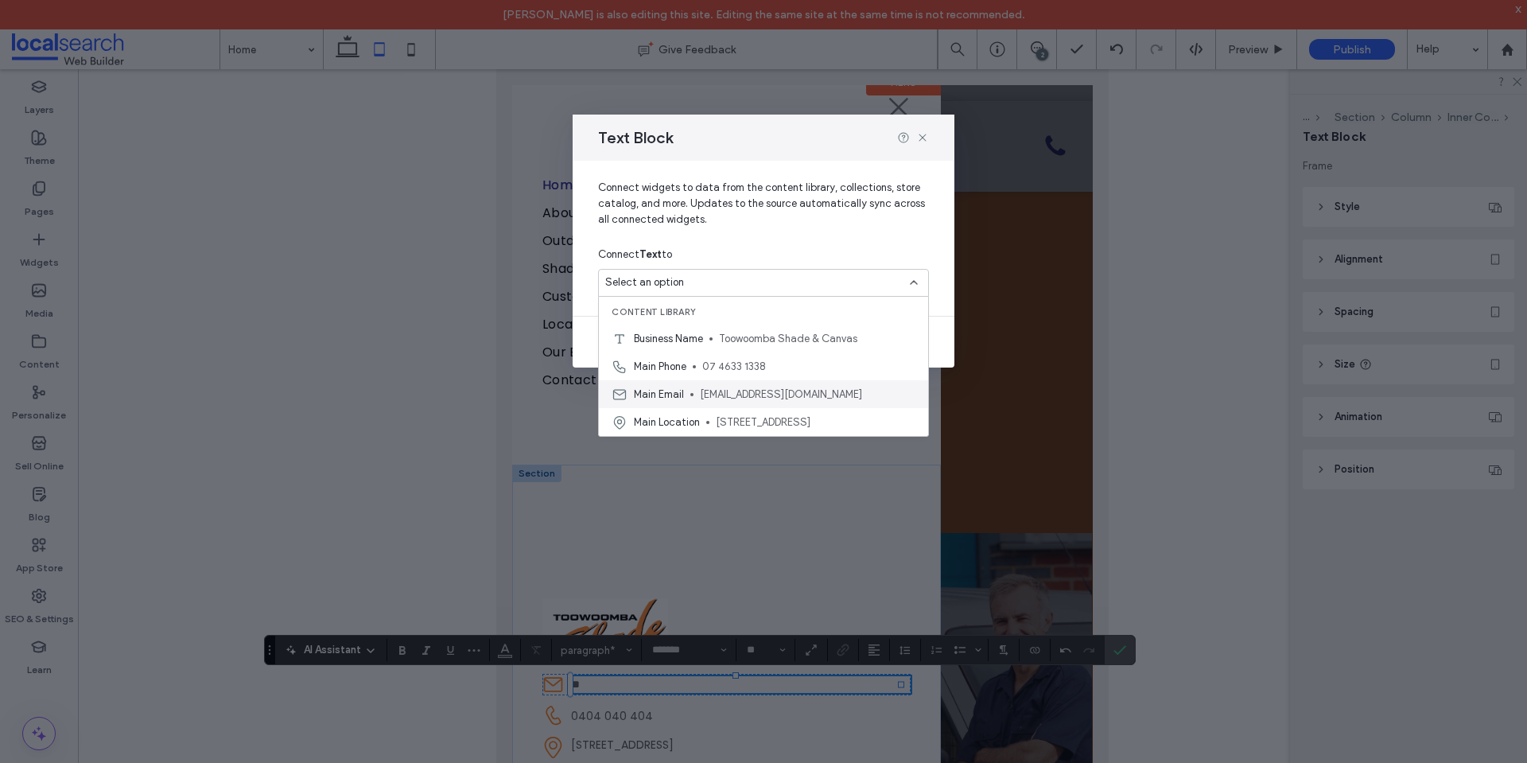
click at [677, 387] on span "Main Email" at bounding box center [659, 394] width 50 height 16
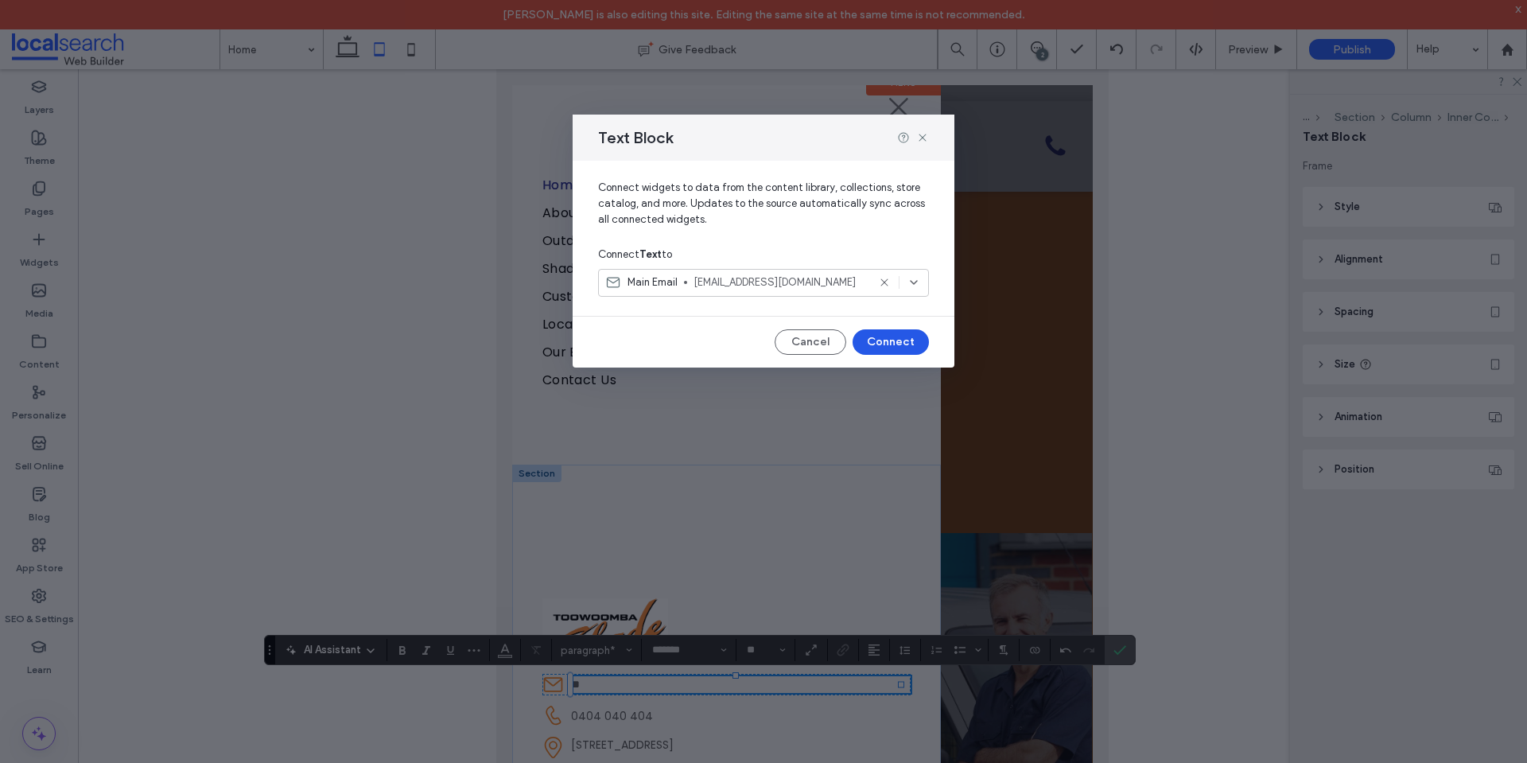
click at [861, 346] on button "Connect" at bounding box center [891, 341] width 76 height 25
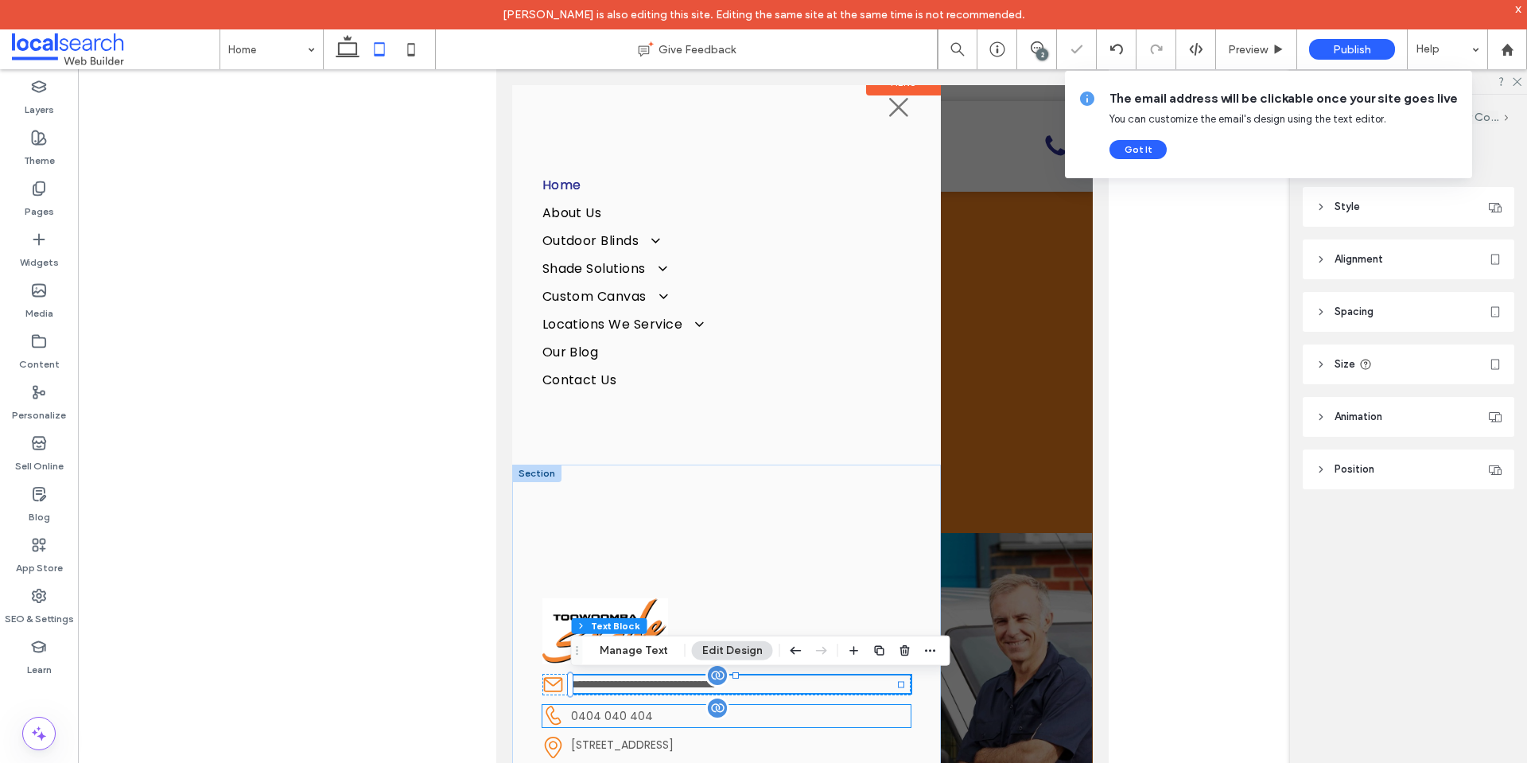
click at [612, 713] on link "0404 040 404" at bounding box center [612, 716] width 82 height 16
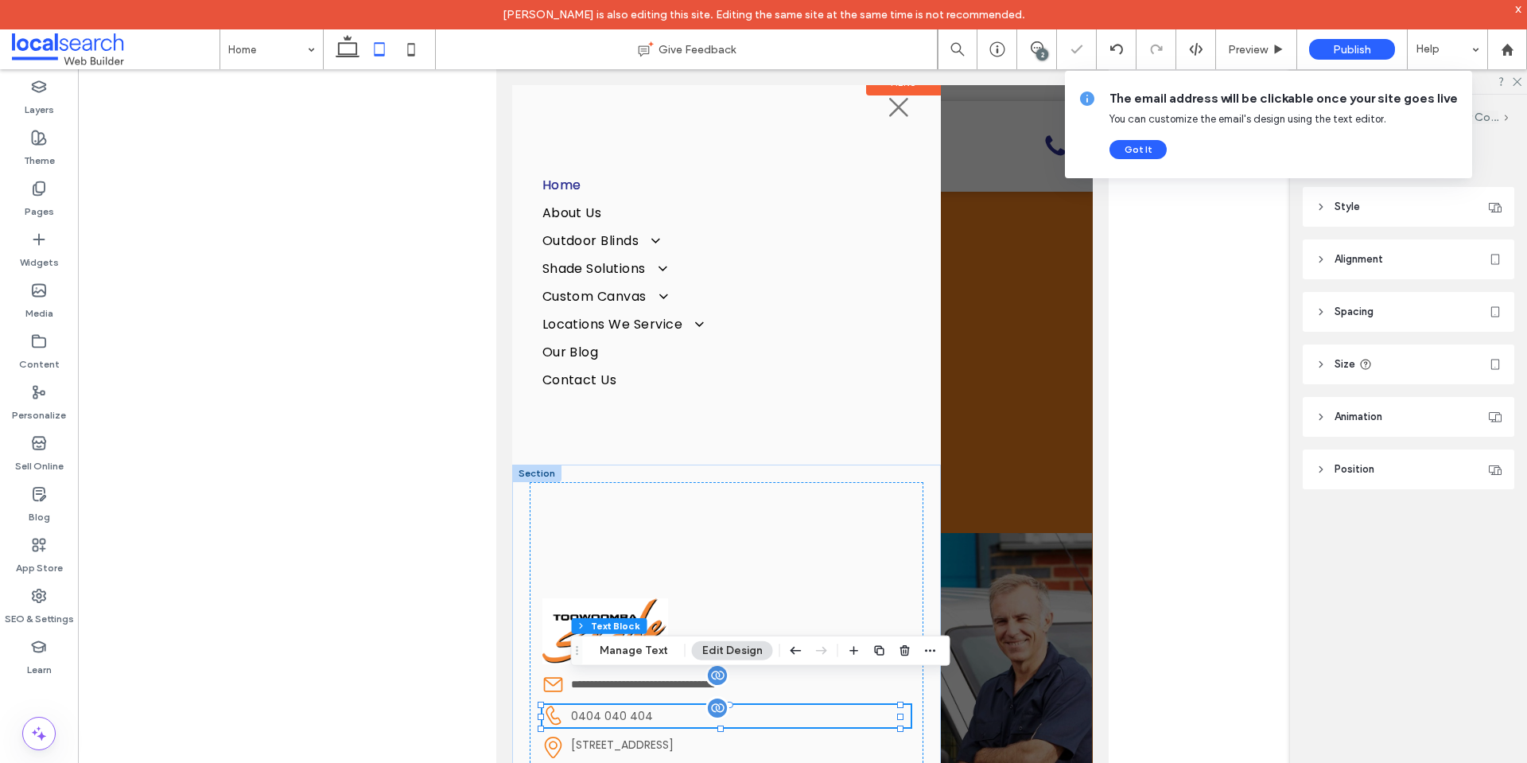
click at [612, 713] on link "0404 040 404" at bounding box center [612, 716] width 82 height 16
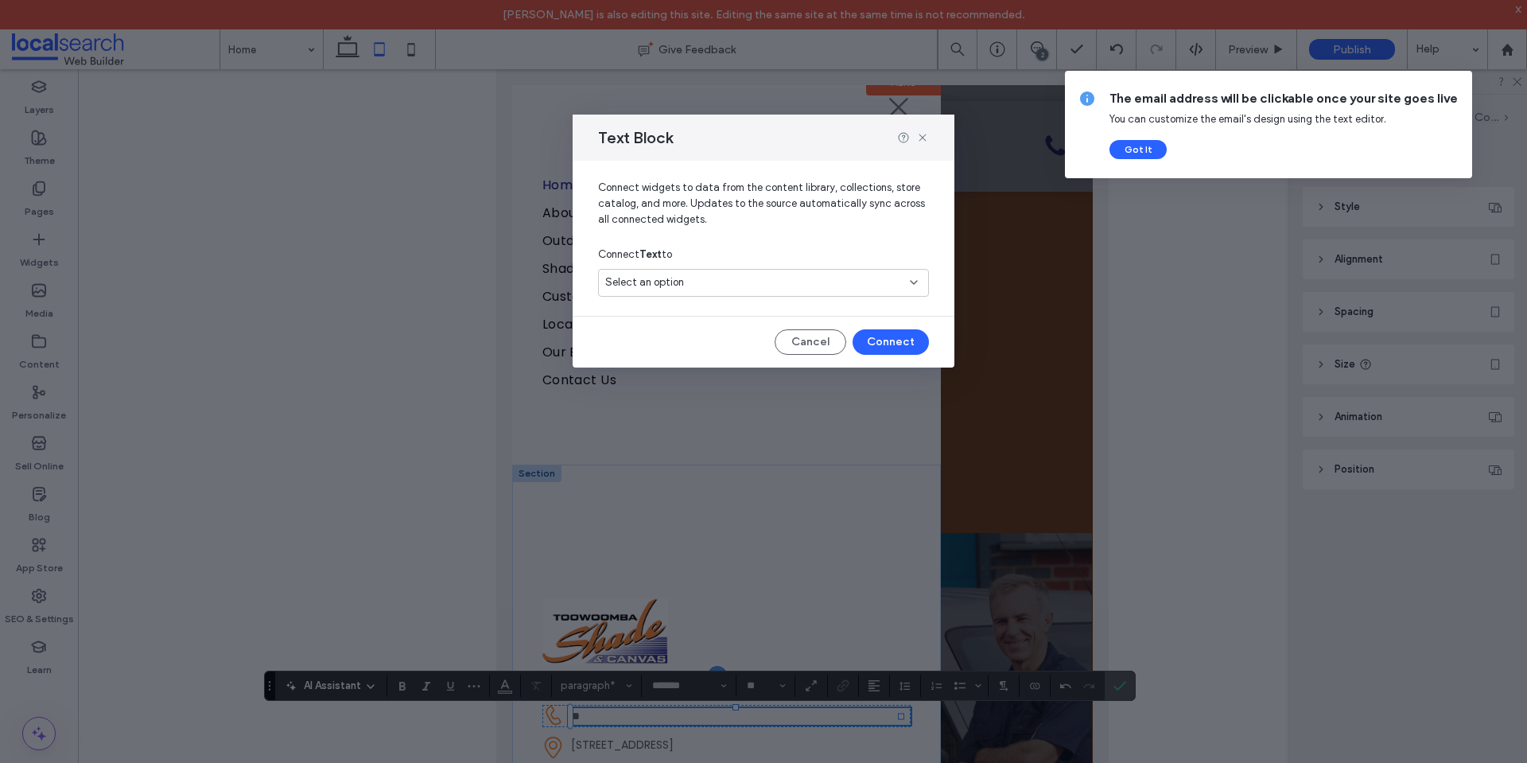
click at [725, 288] on div "Select an option" at bounding box center [753, 282] width 297 height 16
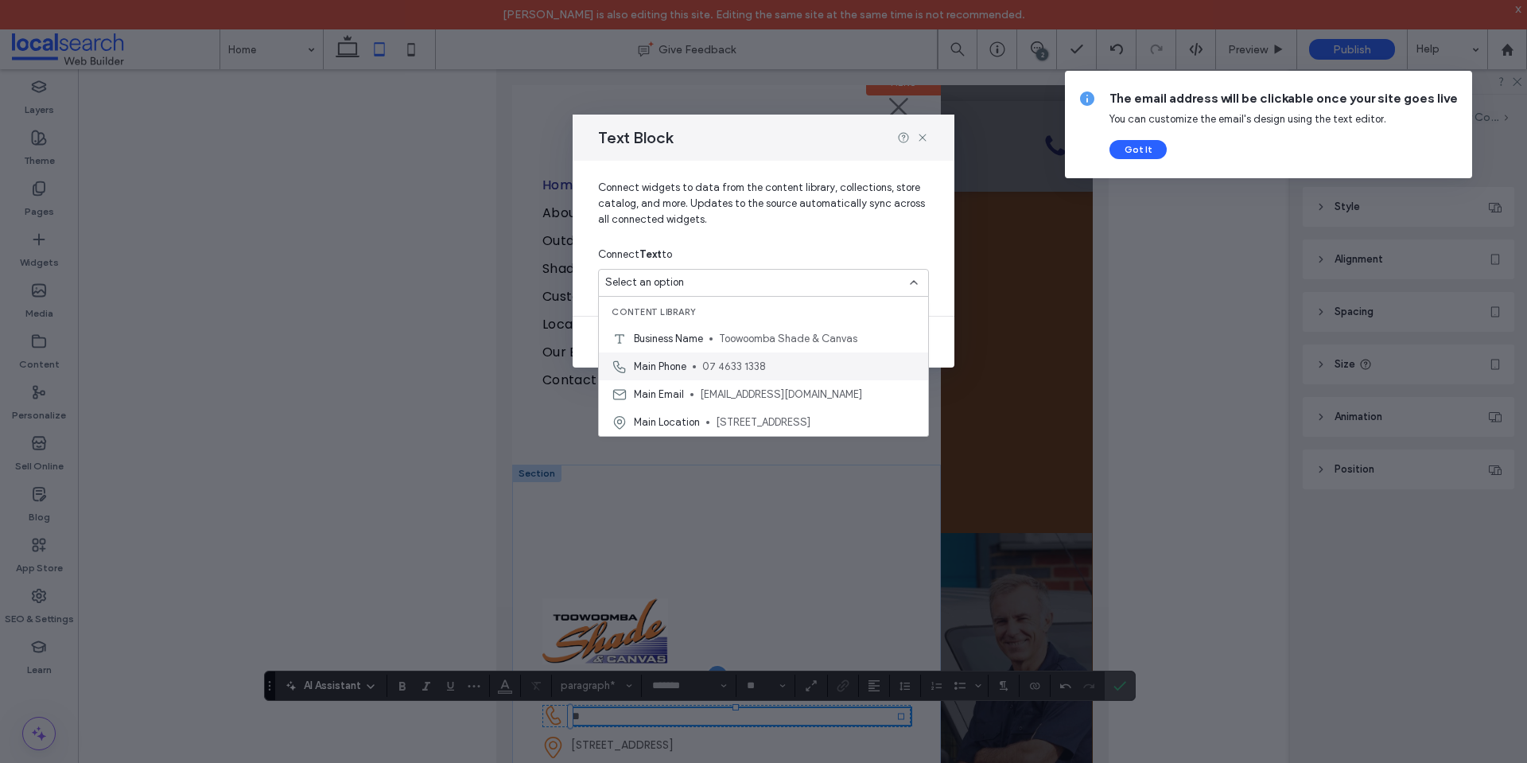
click at [717, 361] on span "07 4633 1338" at bounding box center [808, 367] width 213 height 16
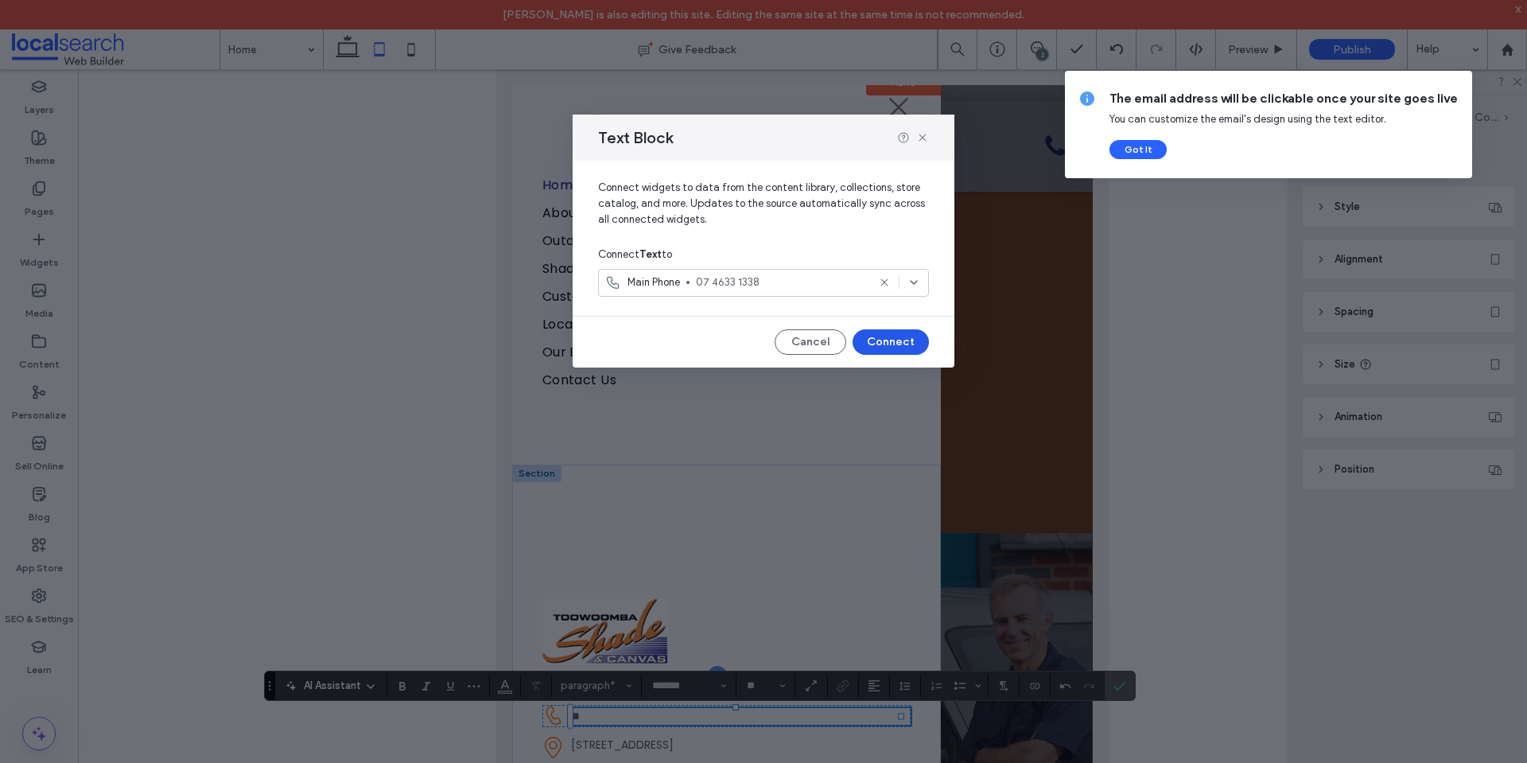
click at [895, 335] on button "Connect" at bounding box center [891, 341] width 76 height 25
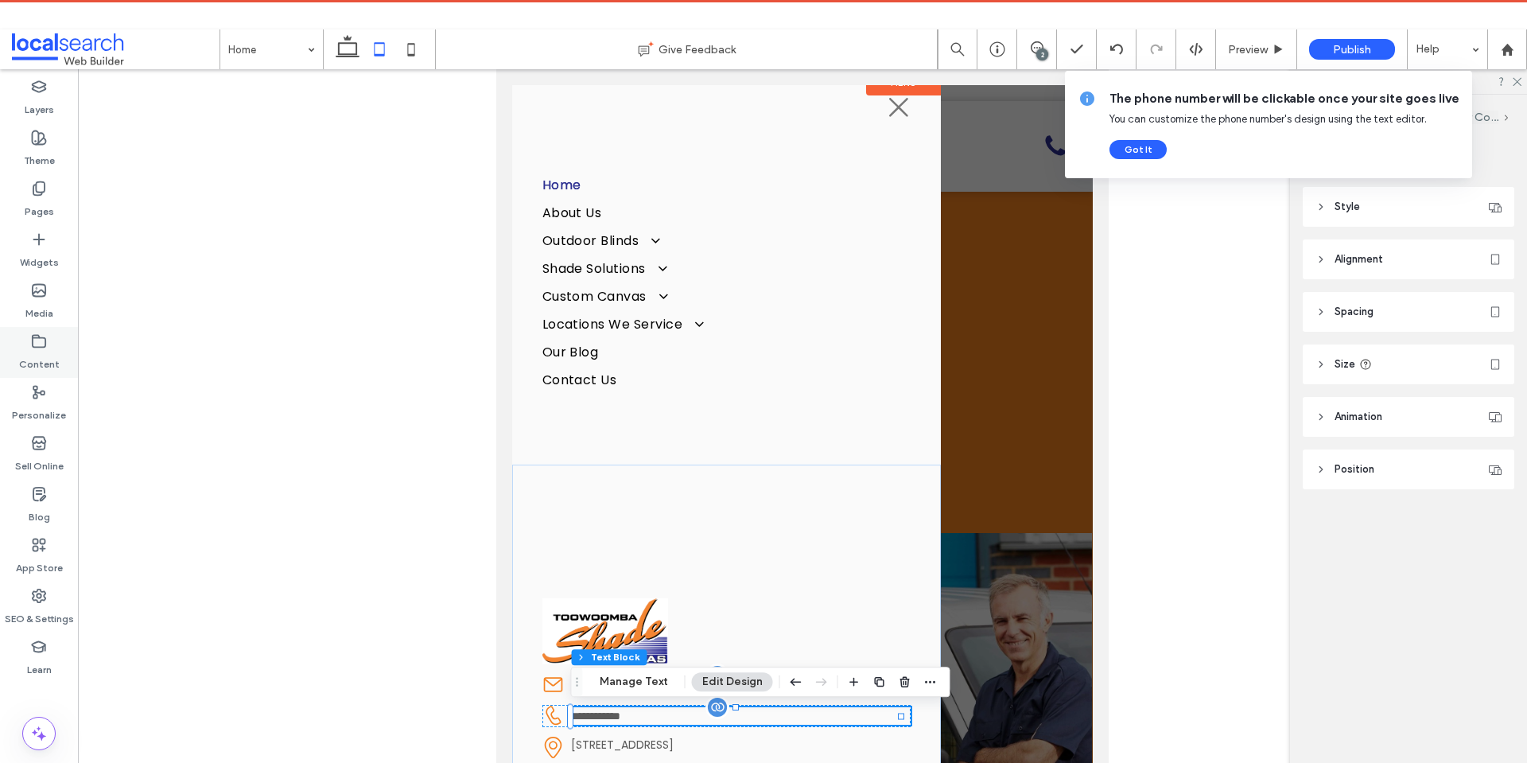
click at [51, 352] on label "Content" at bounding box center [39, 360] width 41 height 22
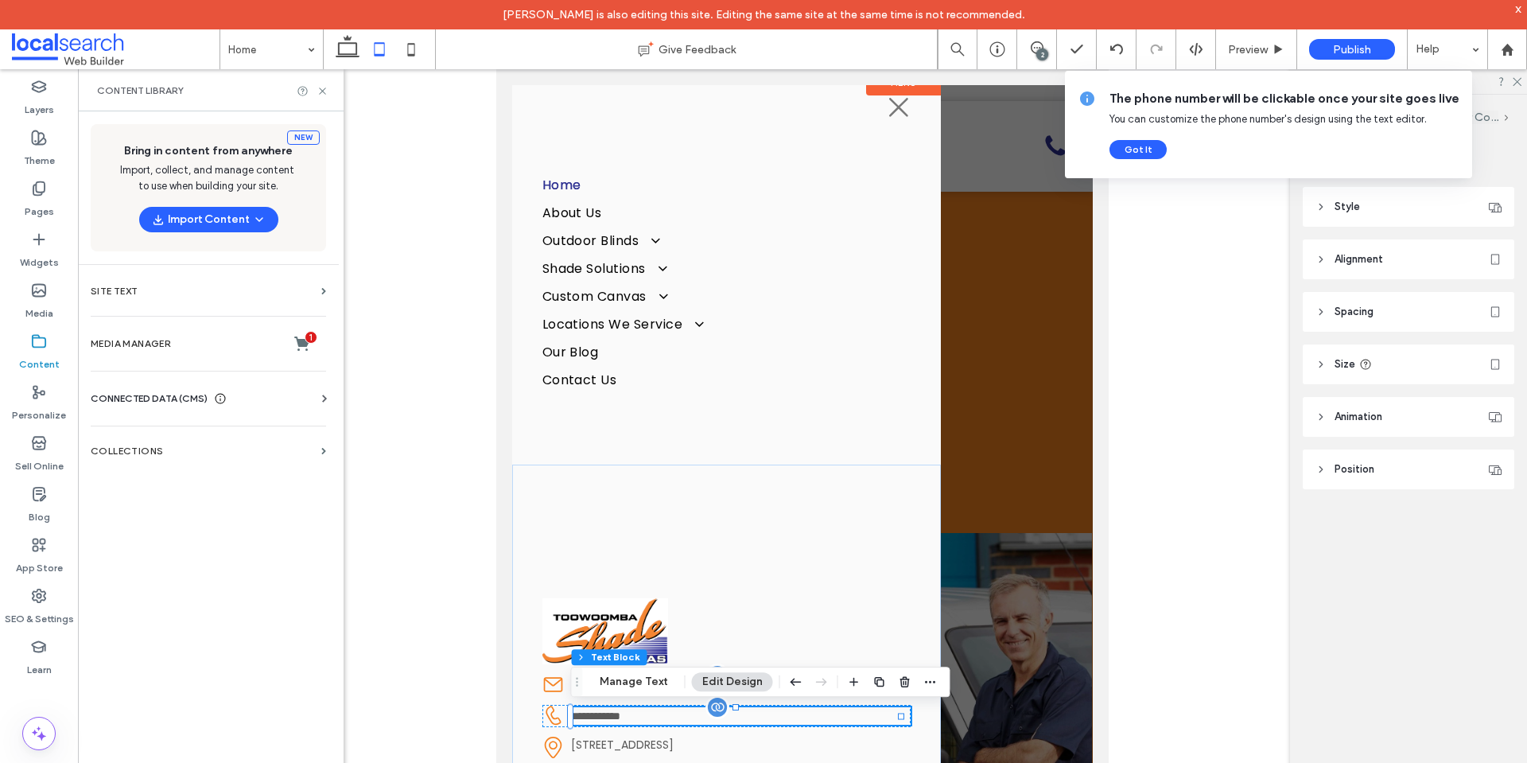
click at [157, 397] on span "CONNECTED DATA (CMS)" at bounding box center [149, 398] width 117 height 16
click at [183, 465] on section "Business Text" at bounding box center [212, 474] width 242 height 37
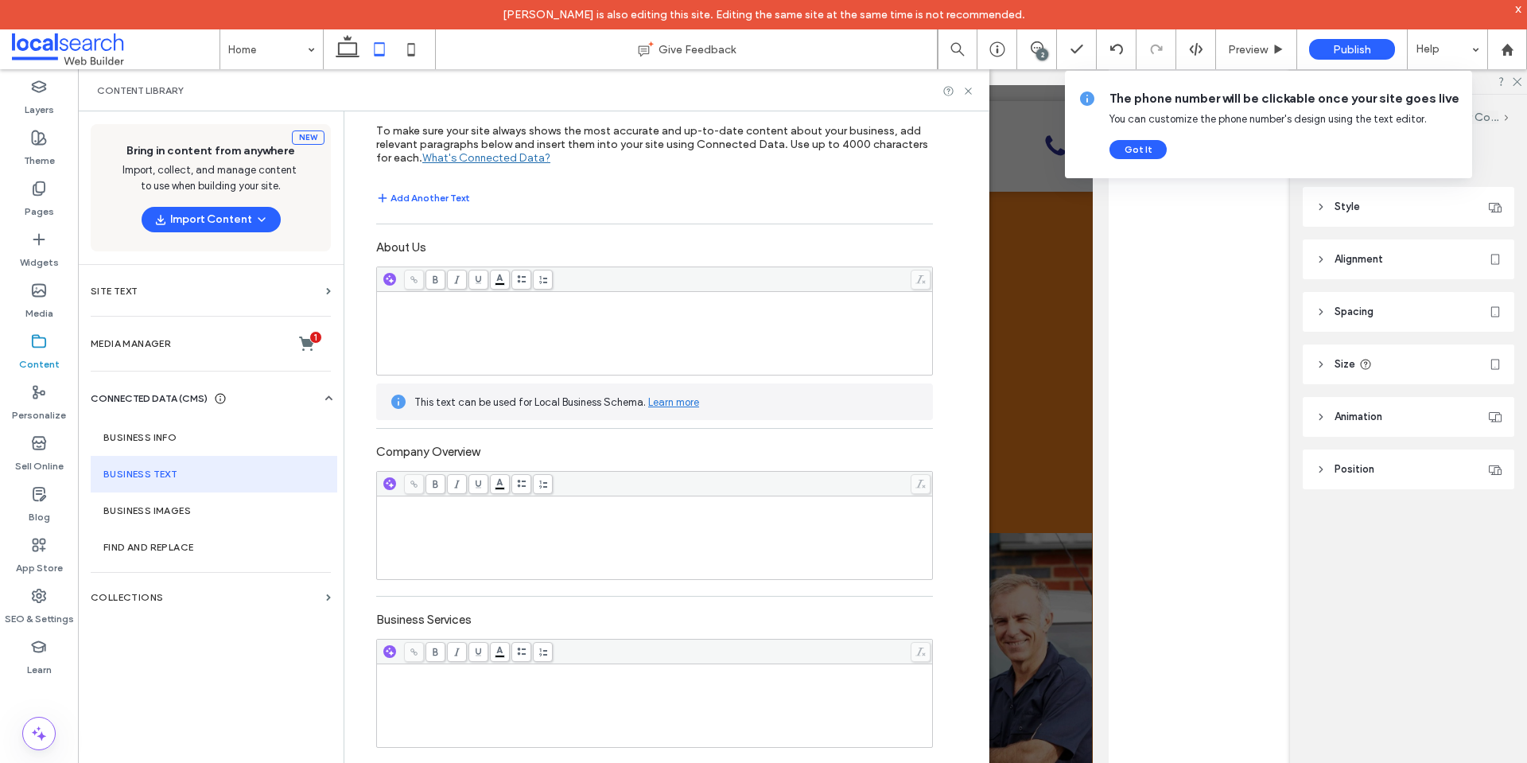
scroll to position [65, 0]
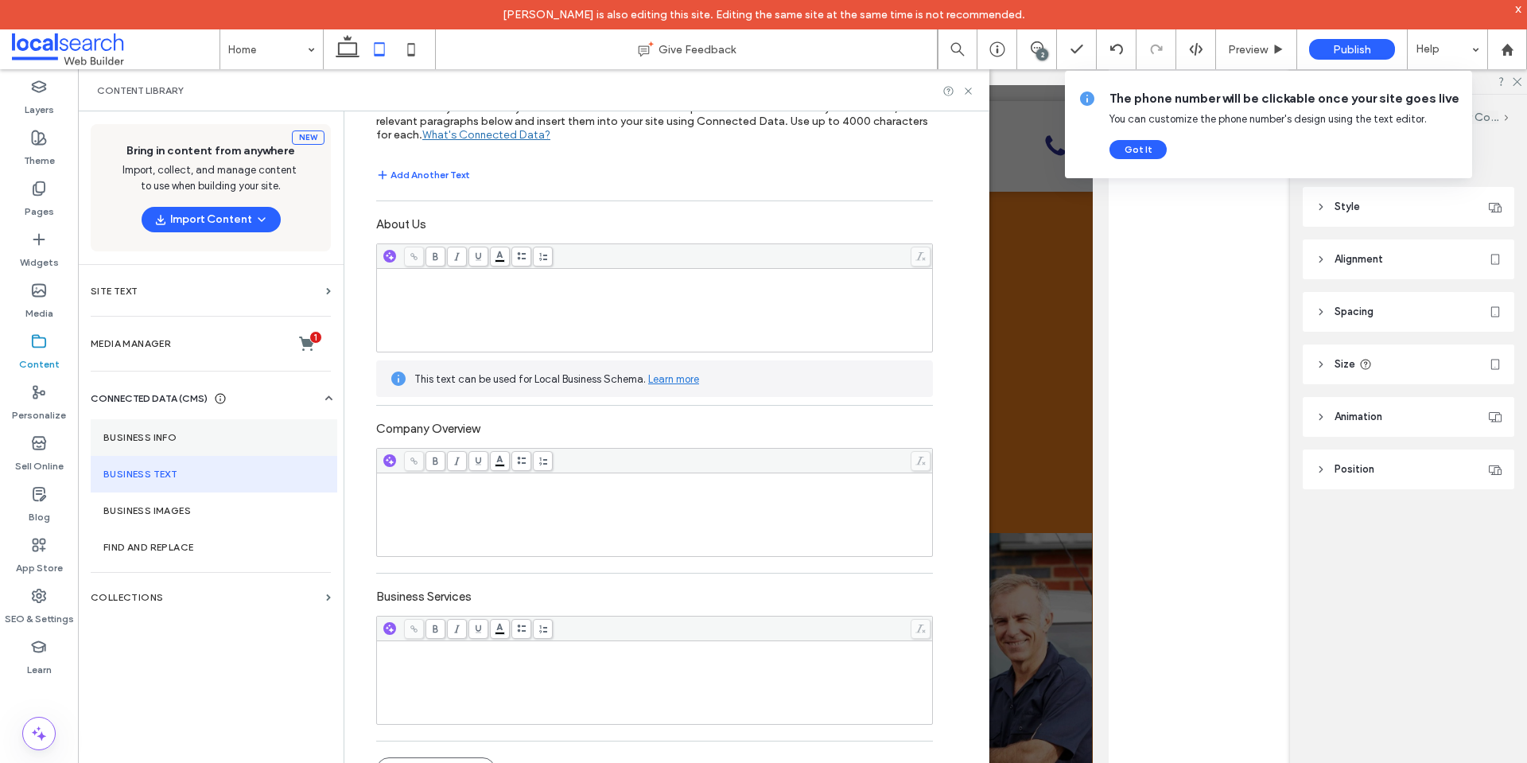
click at [222, 438] on label "Business Info" at bounding box center [213, 437] width 221 height 11
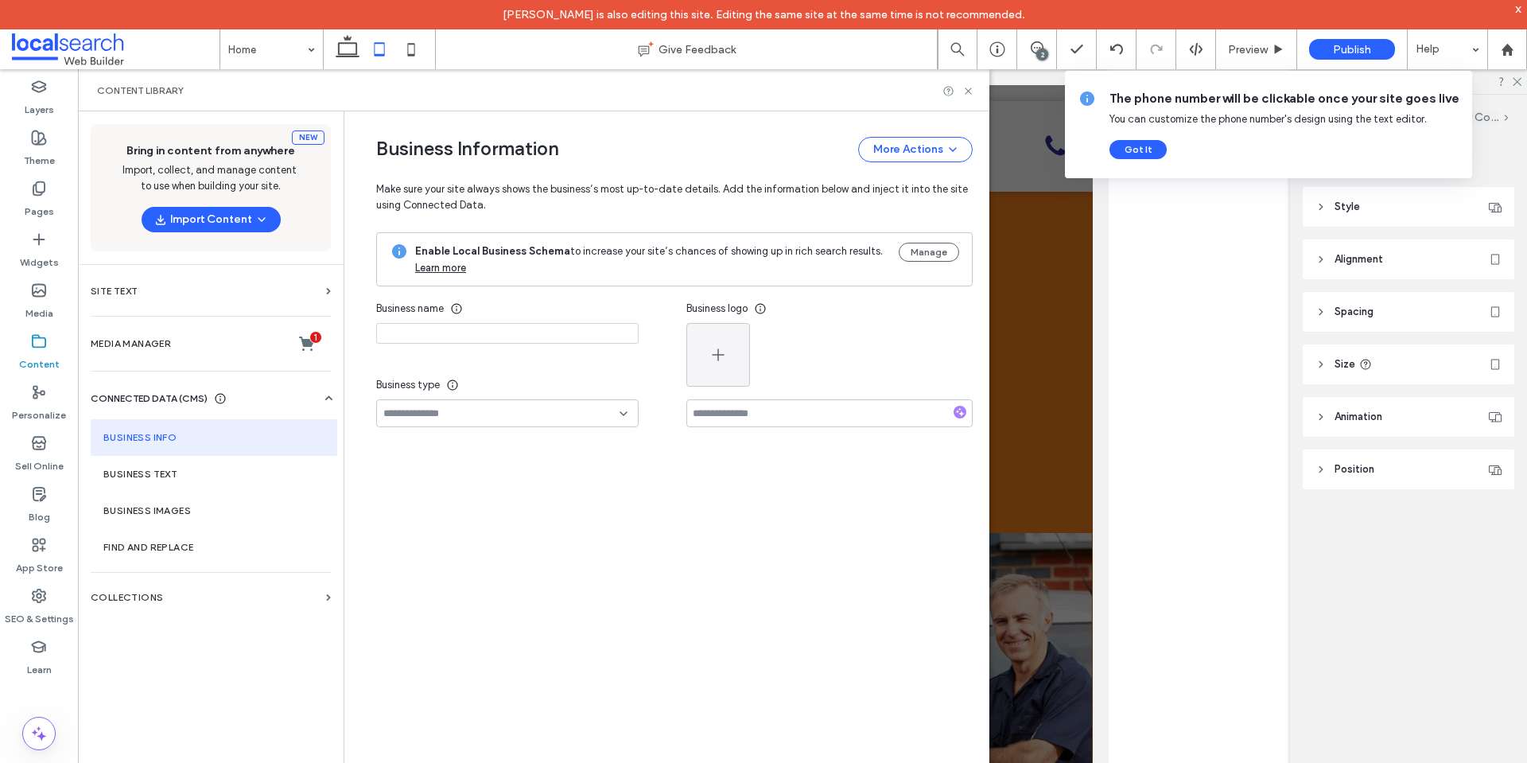
type input "**********"
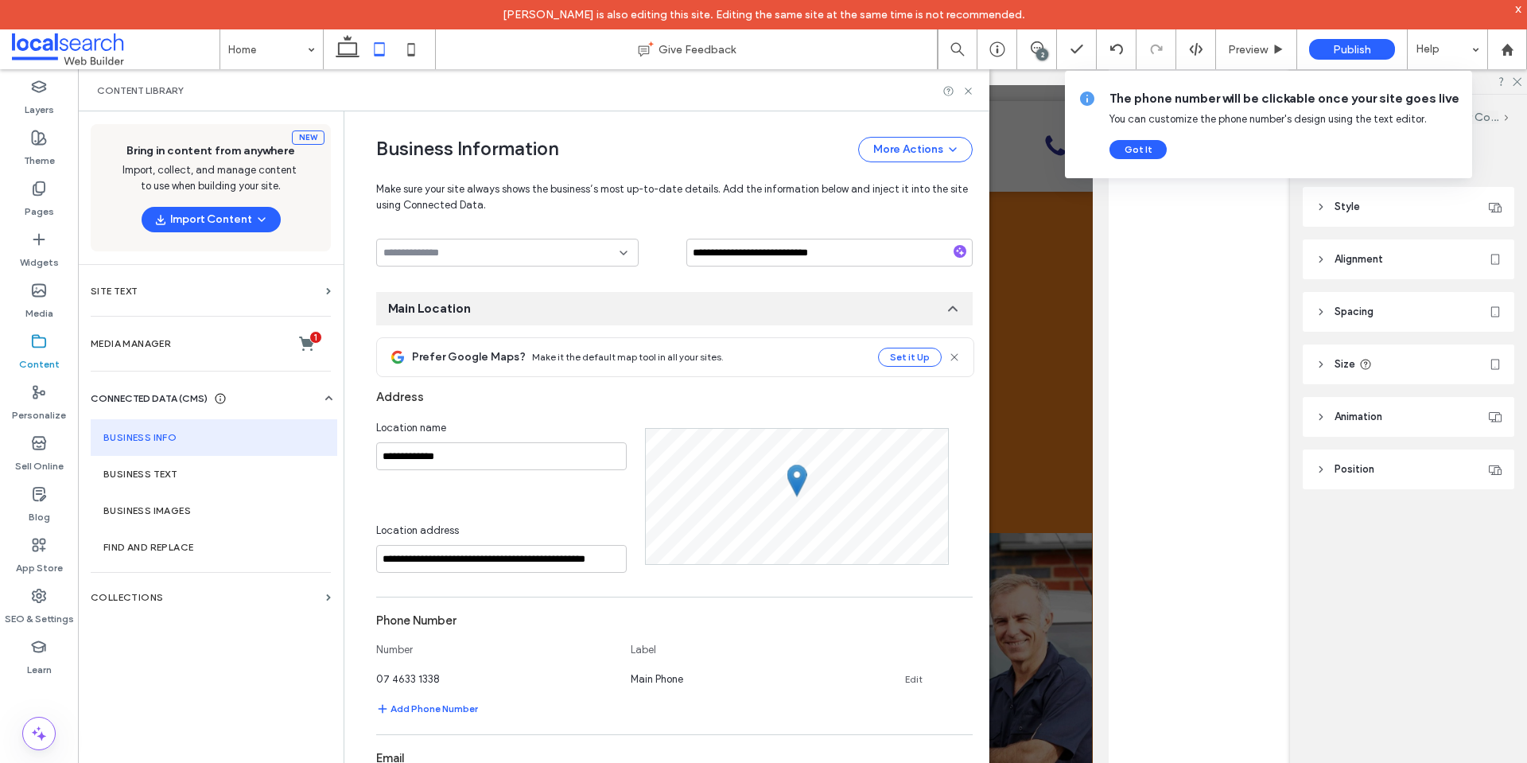
scroll to position [165, 0]
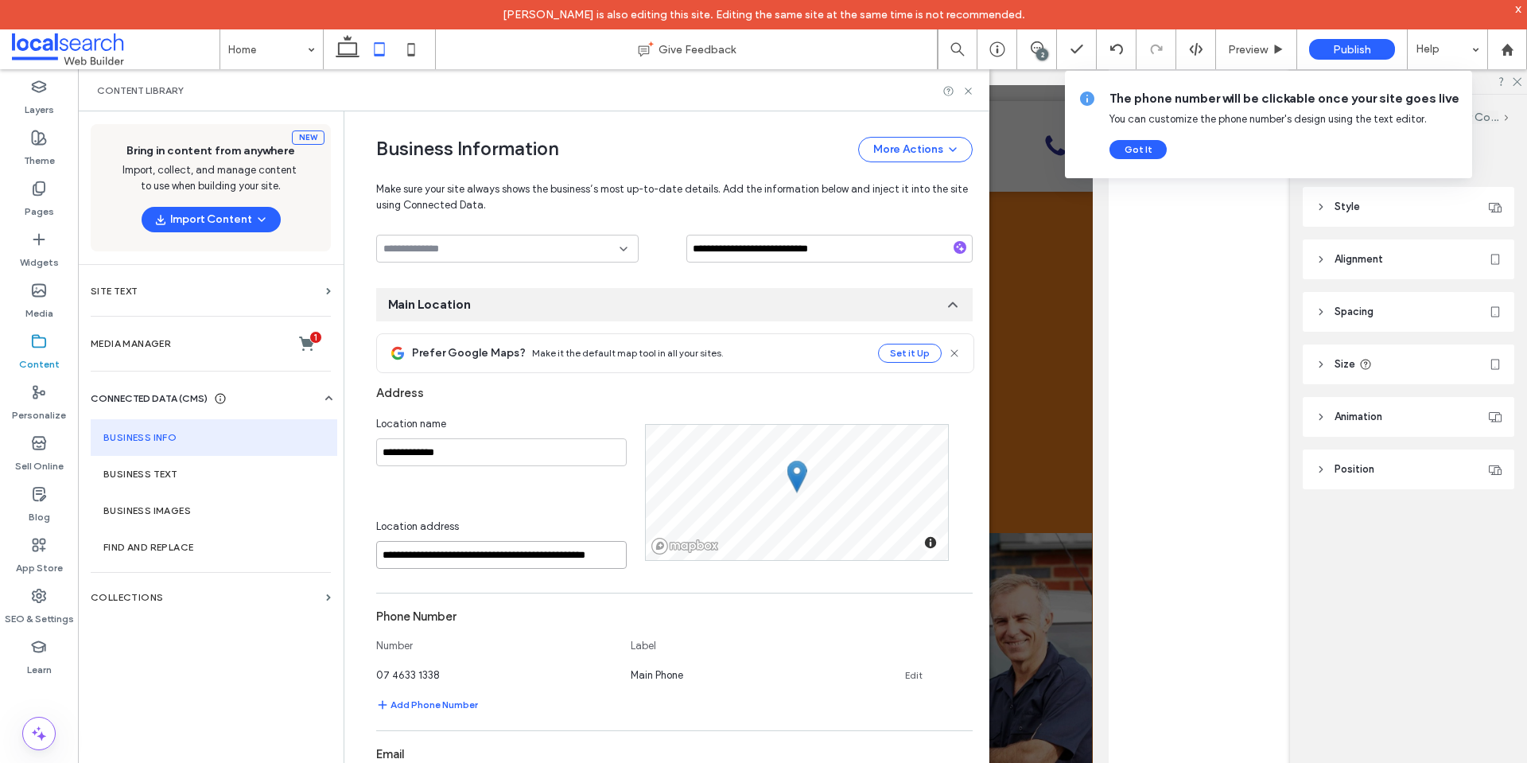
click at [499, 555] on input "**********" at bounding box center [501, 555] width 251 height 28
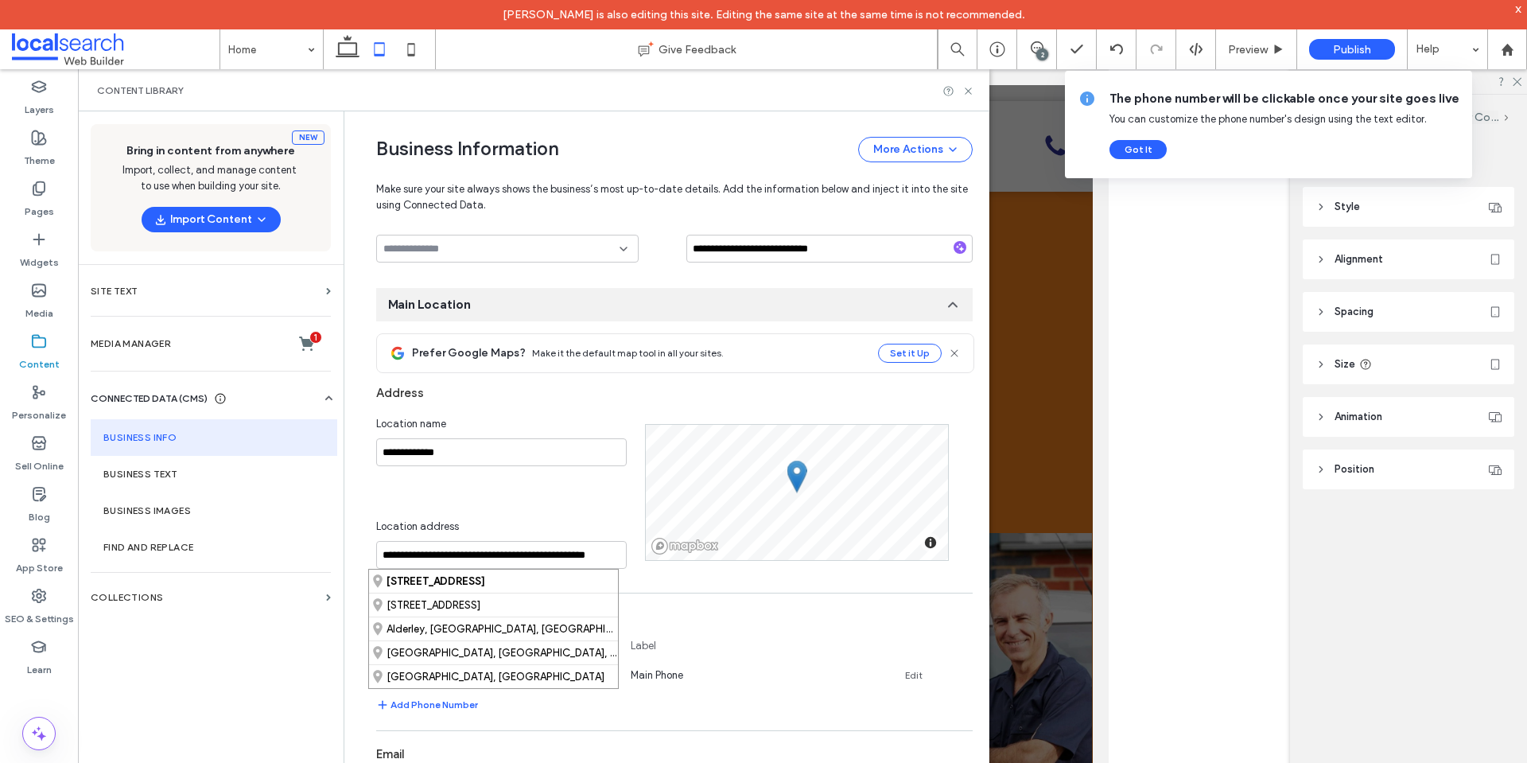
click at [507, 489] on div "**********" at bounding box center [510, 492] width 269 height 153
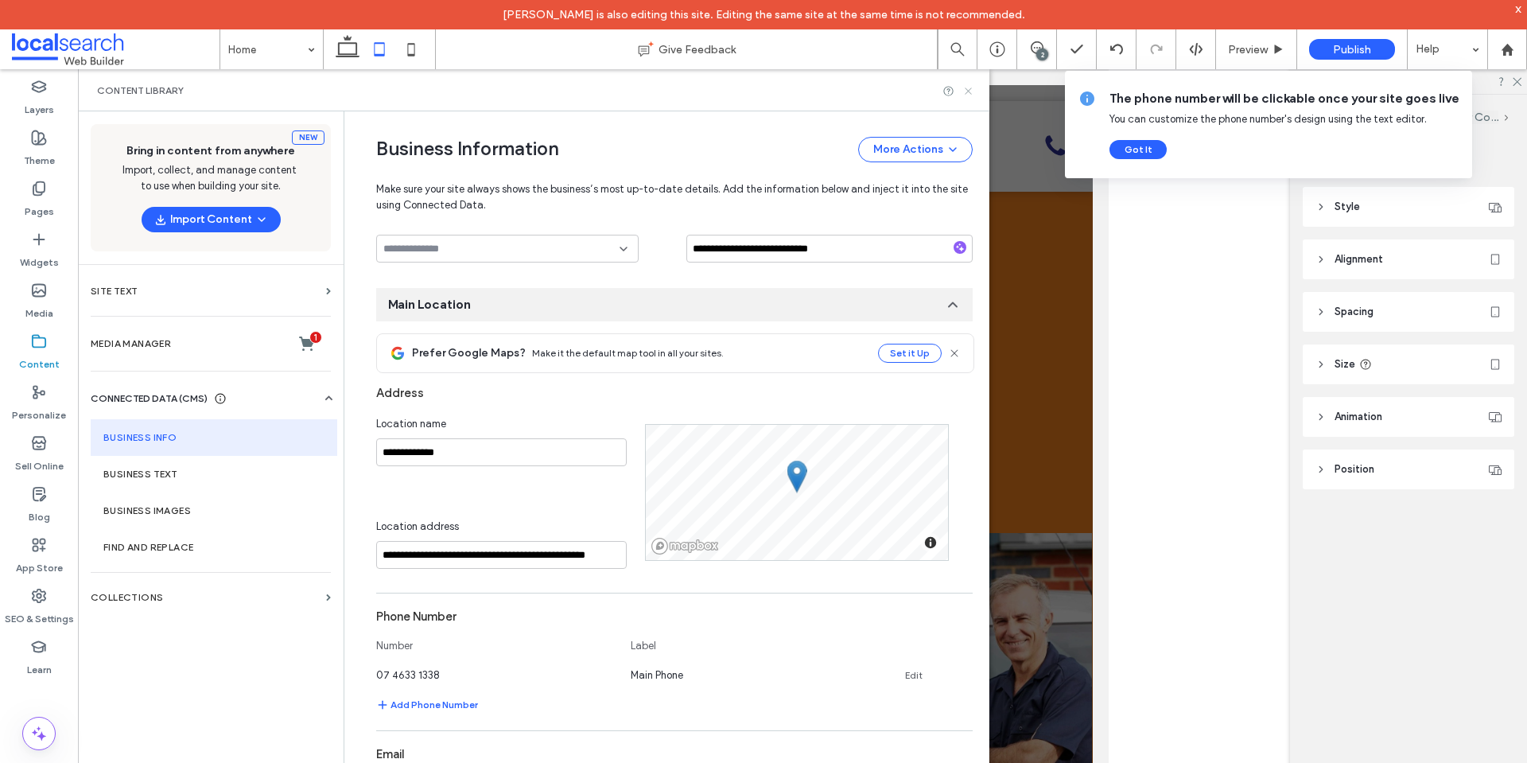
click at [972, 88] on icon at bounding box center [968, 91] width 12 height 12
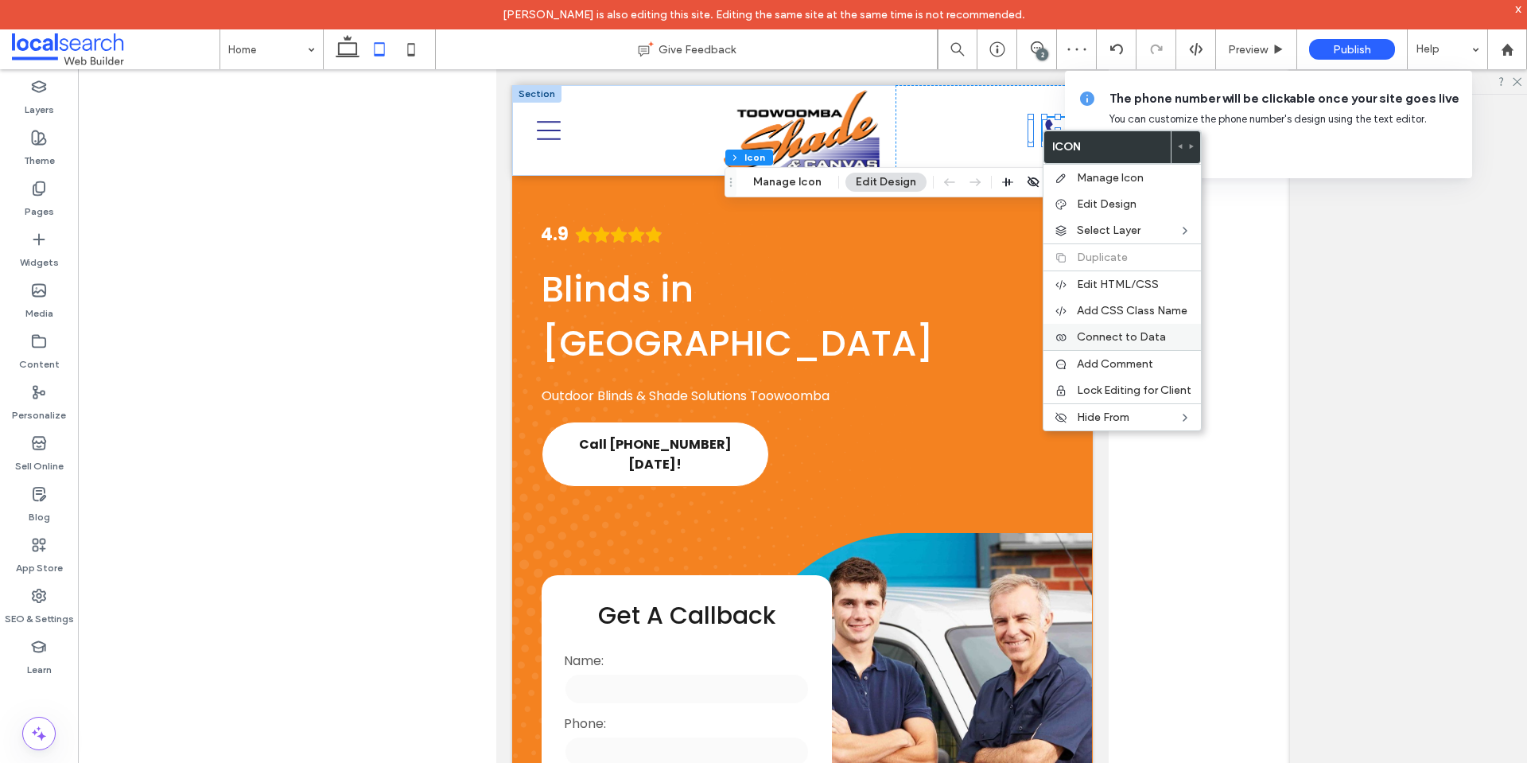
scroll to position [16, 0]
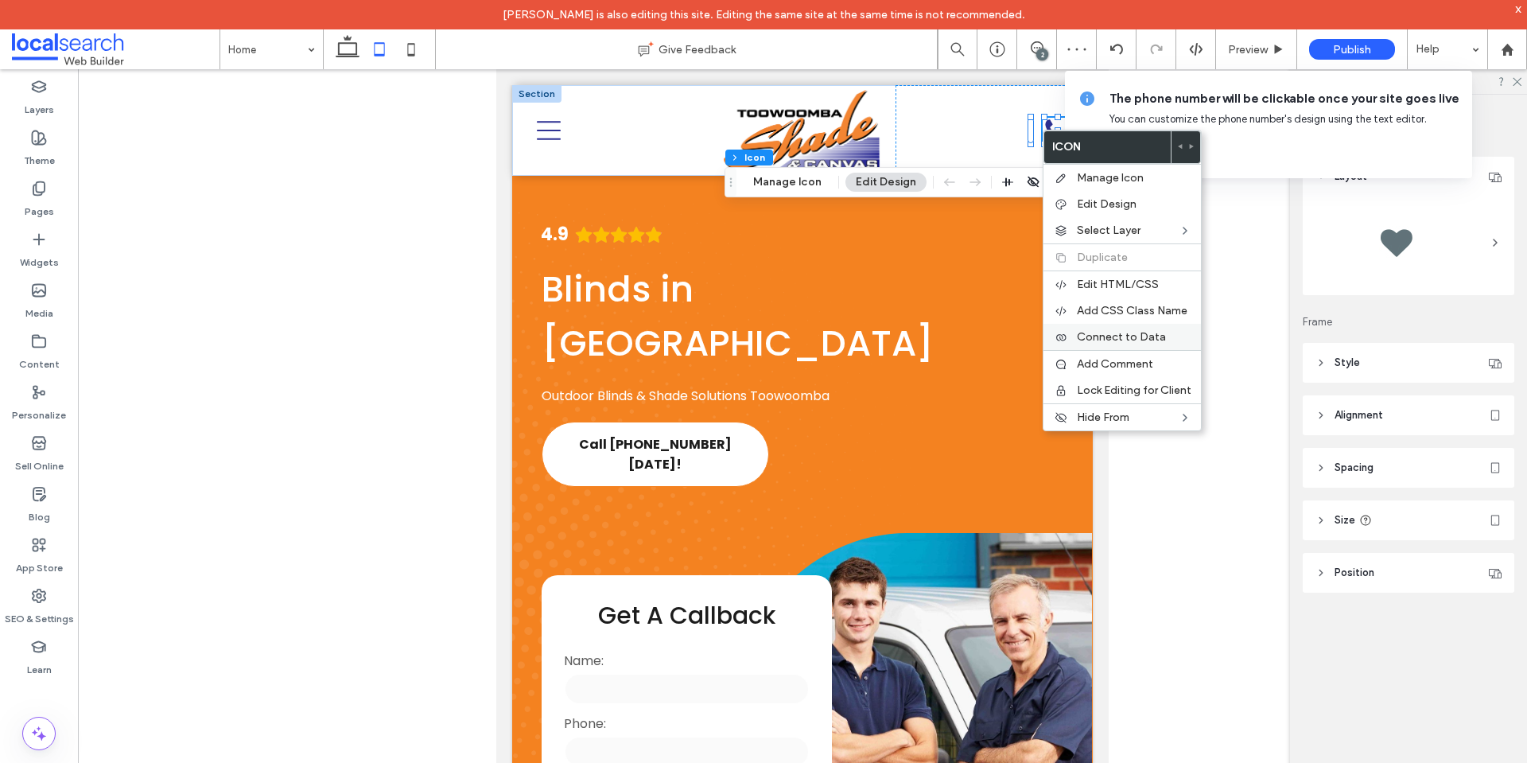
click at [1126, 332] on span "Connect to Data" at bounding box center [1121, 337] width 89 height 14
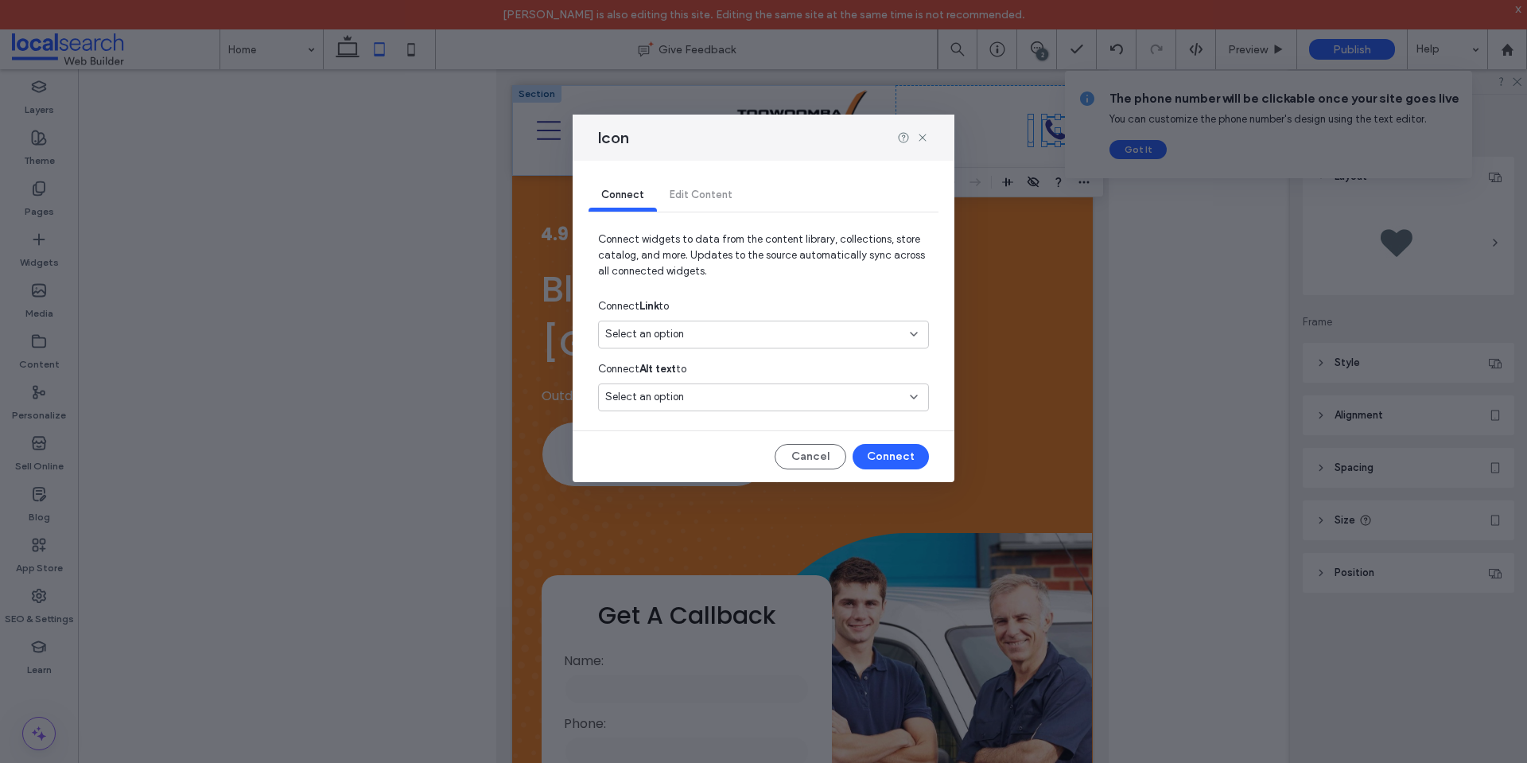
click at [806, 338] on div "Select an option" at bounding box center [753, 334] width 297 height 16
click at [711, 412] on span "[EMAIL_ADDRESS][DOMAIN_NAME]" at bounding box center [808, 418] width 216 height 16
click at [721, 336] on span "[EMAIL_ADDRESS][DOMAIN_NAME]" at bounding box center [779, 334] width 173 height 16
click at [713, 397] on span "07 4633 1338" at bounding box center [808, 391] width 213 height 16
click at [886, 445] on button "Connect" at bounding box center [891, 456] width 76 height 25
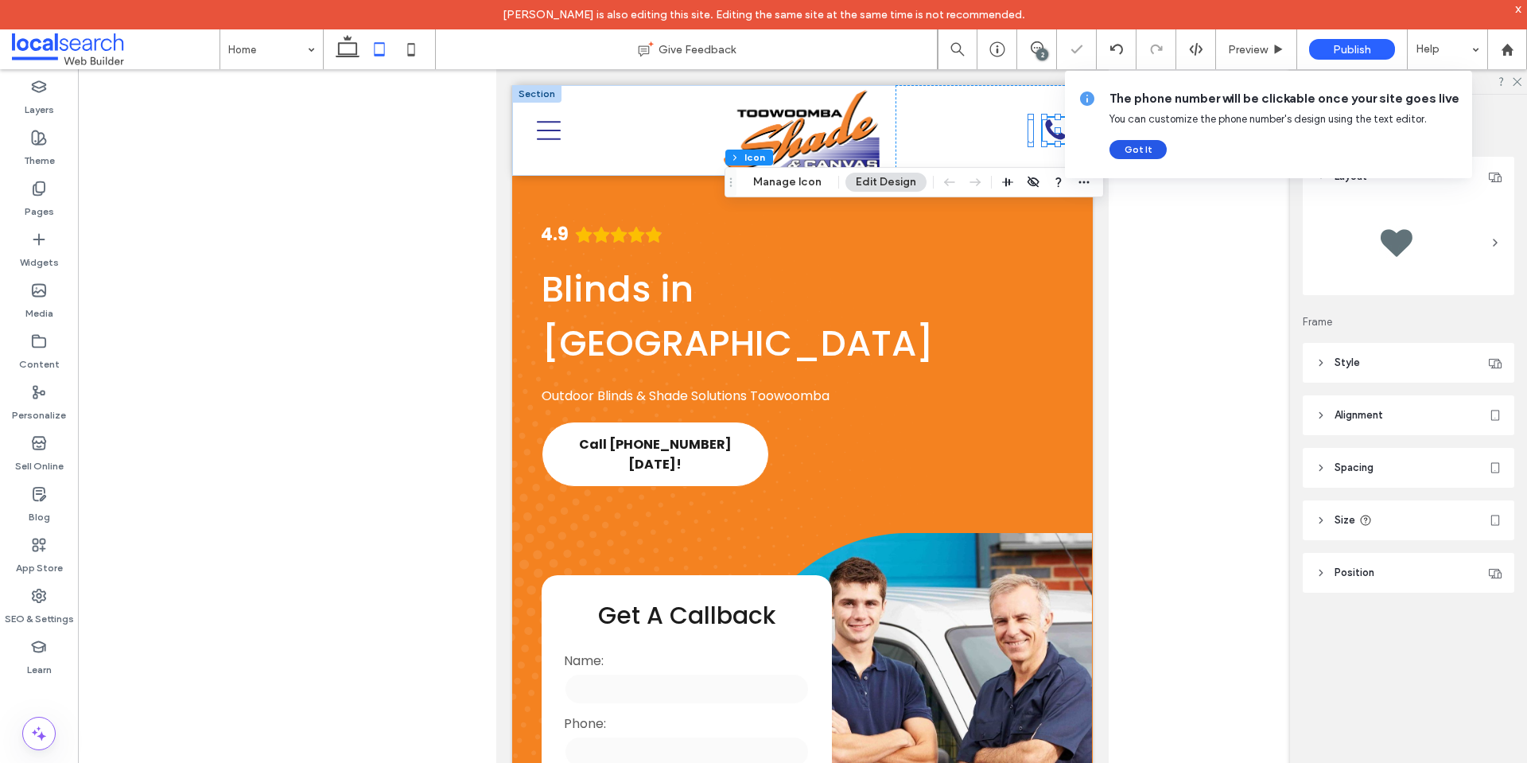
click at [1136, 146] on button "Got It" at bounding box center [1137, 149] width 57 height 19
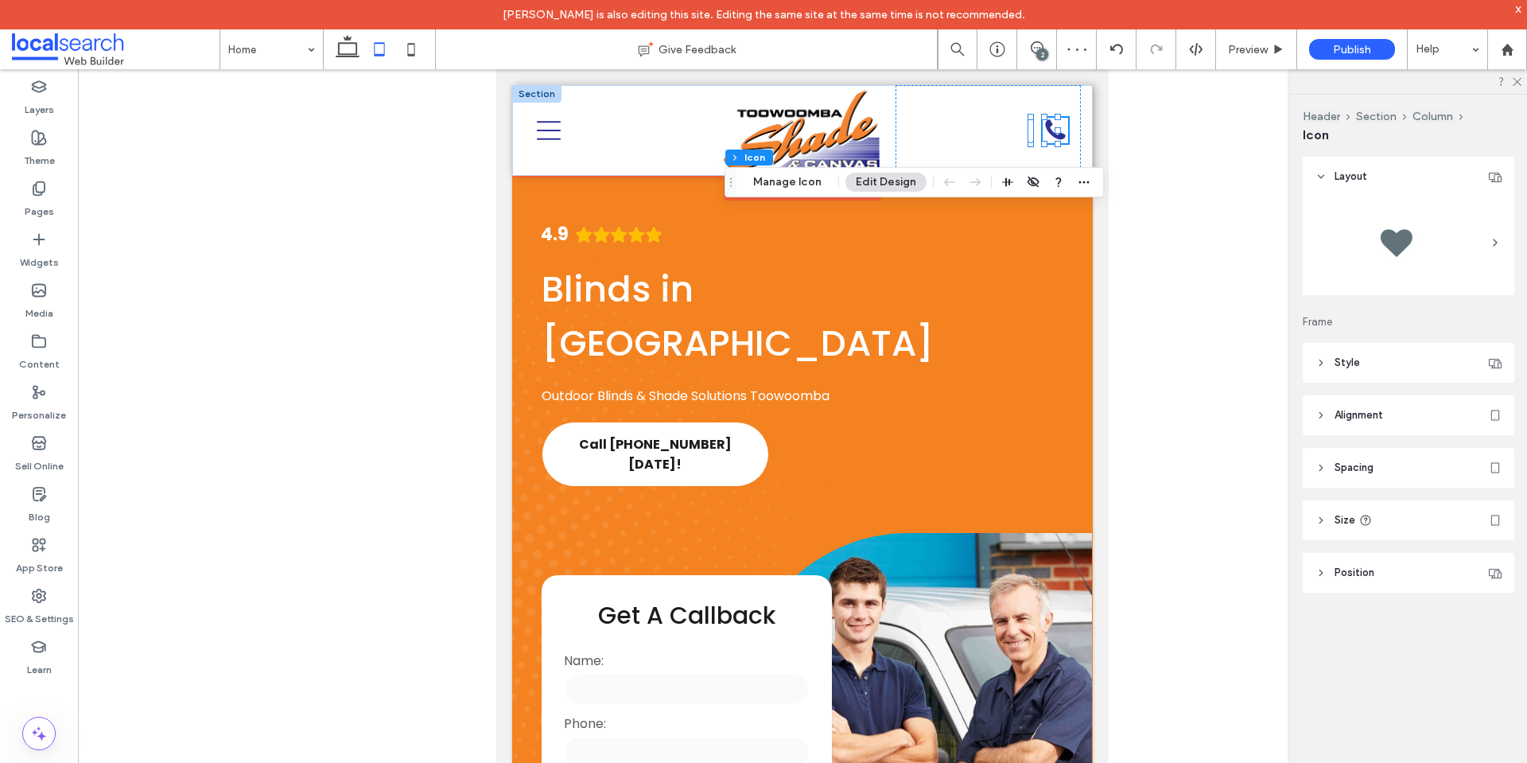
click at [1043, 134] on div at bounding box center [1055, 130] width 25 height 25
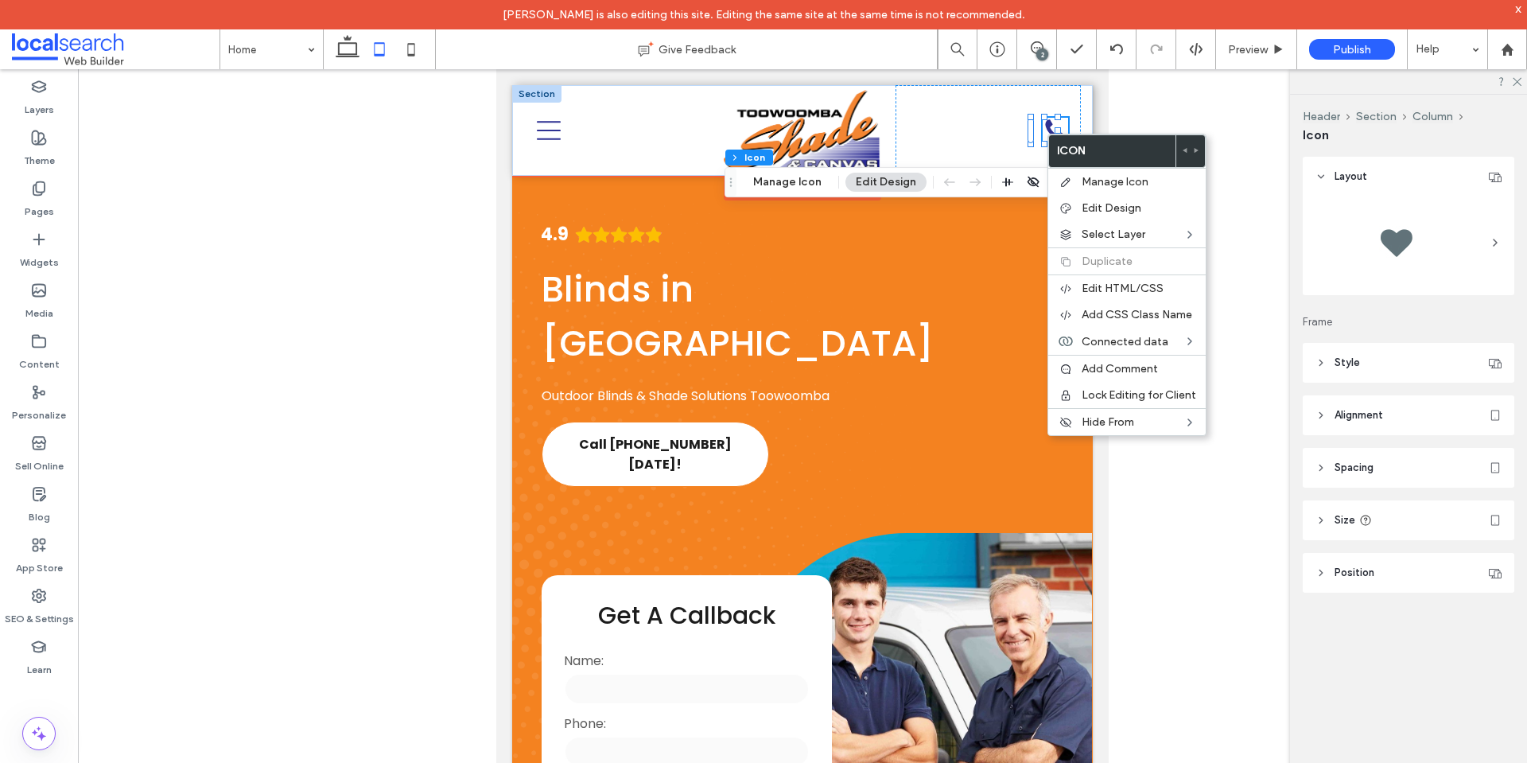
click at [1045, 126] on div at bounding box center [1055, 130] width 25 height 25
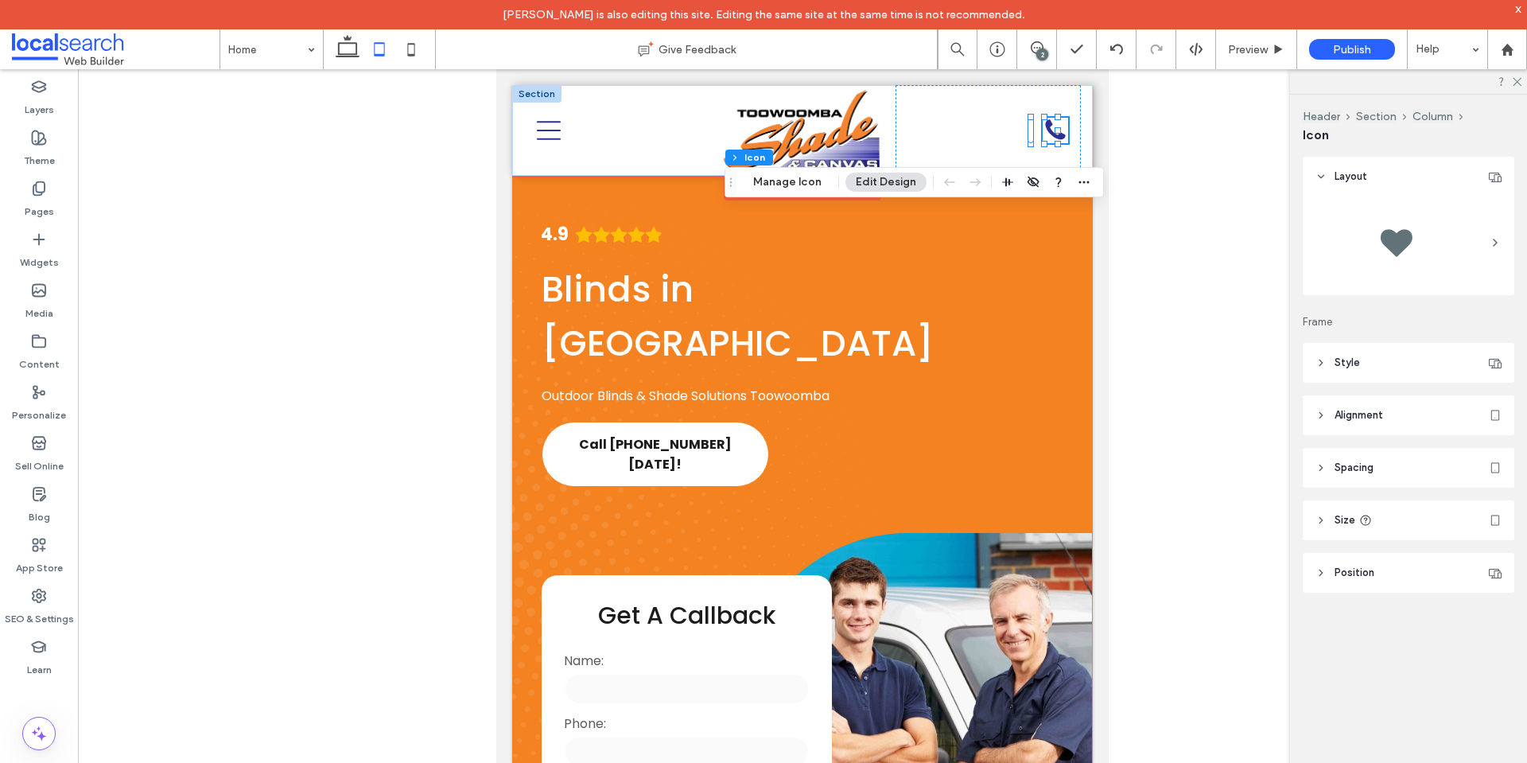
click at [1045, 126] on div at bounding box center [1055, 130] width 25 height 25
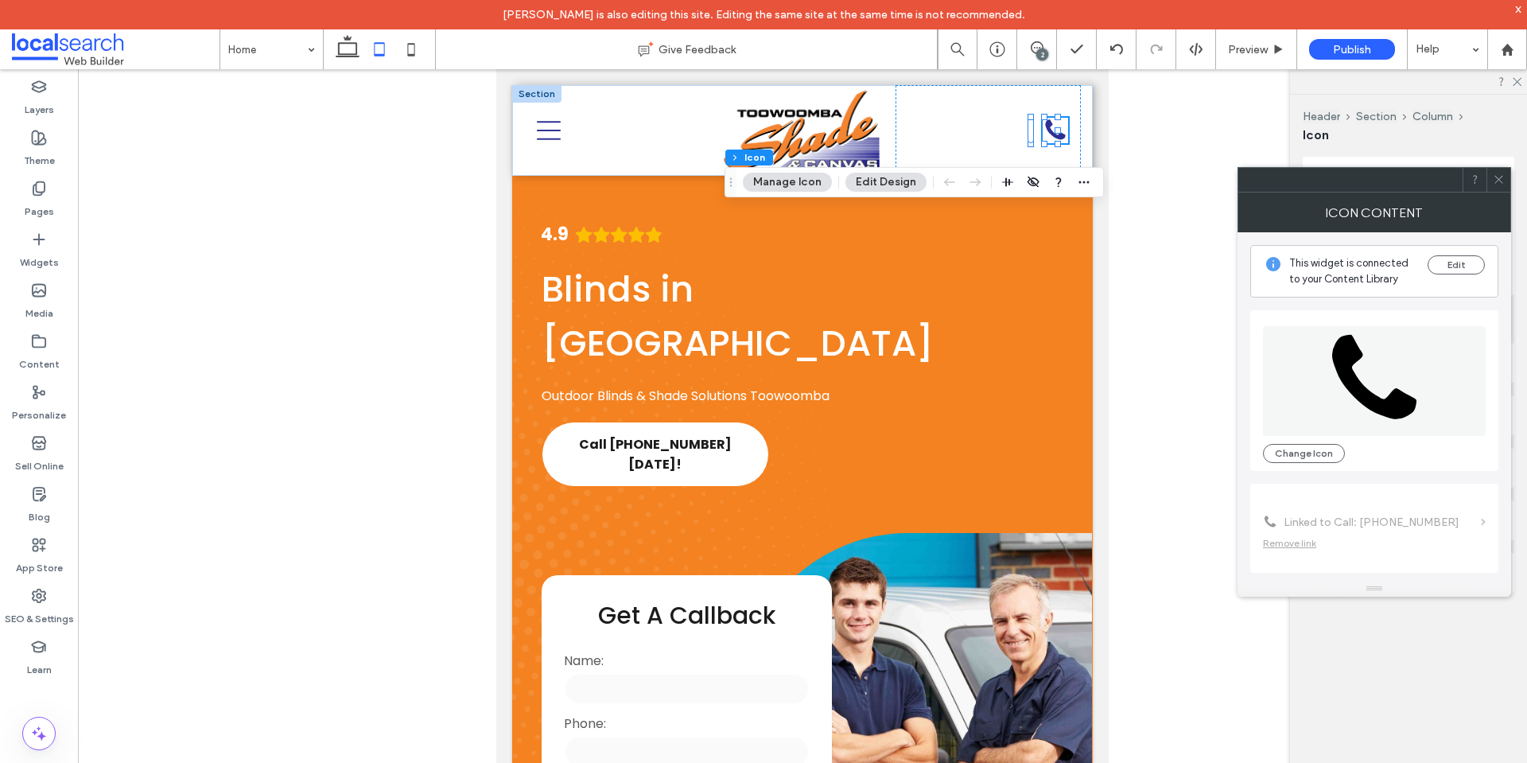
scroll to position [97, 0]
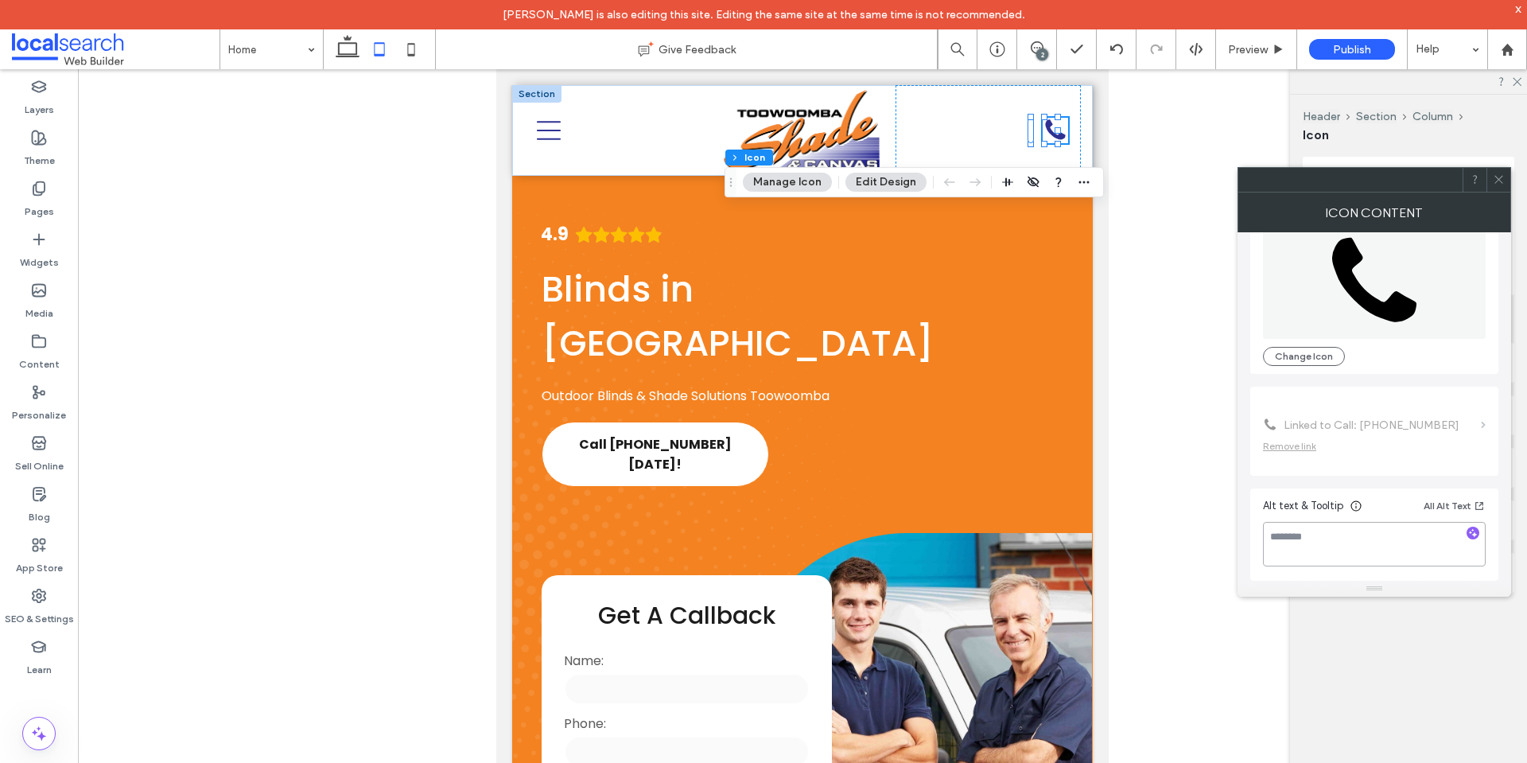
click at [1307, 536] on textarea at bounding box center [1374, 544] width 223 height 45
type textarea "**********"
click at [1436, 487] on div "**********" at bounding box center [1374, 357] width 248 height 445
drag, startPoint x: 1436, startPoint y: 487, endPoint x: 1440, endPoint y: 456, distance: 30.5
click at [1436, 487] on div "**********" at bounding box center [1374, 357] width 248 height 445
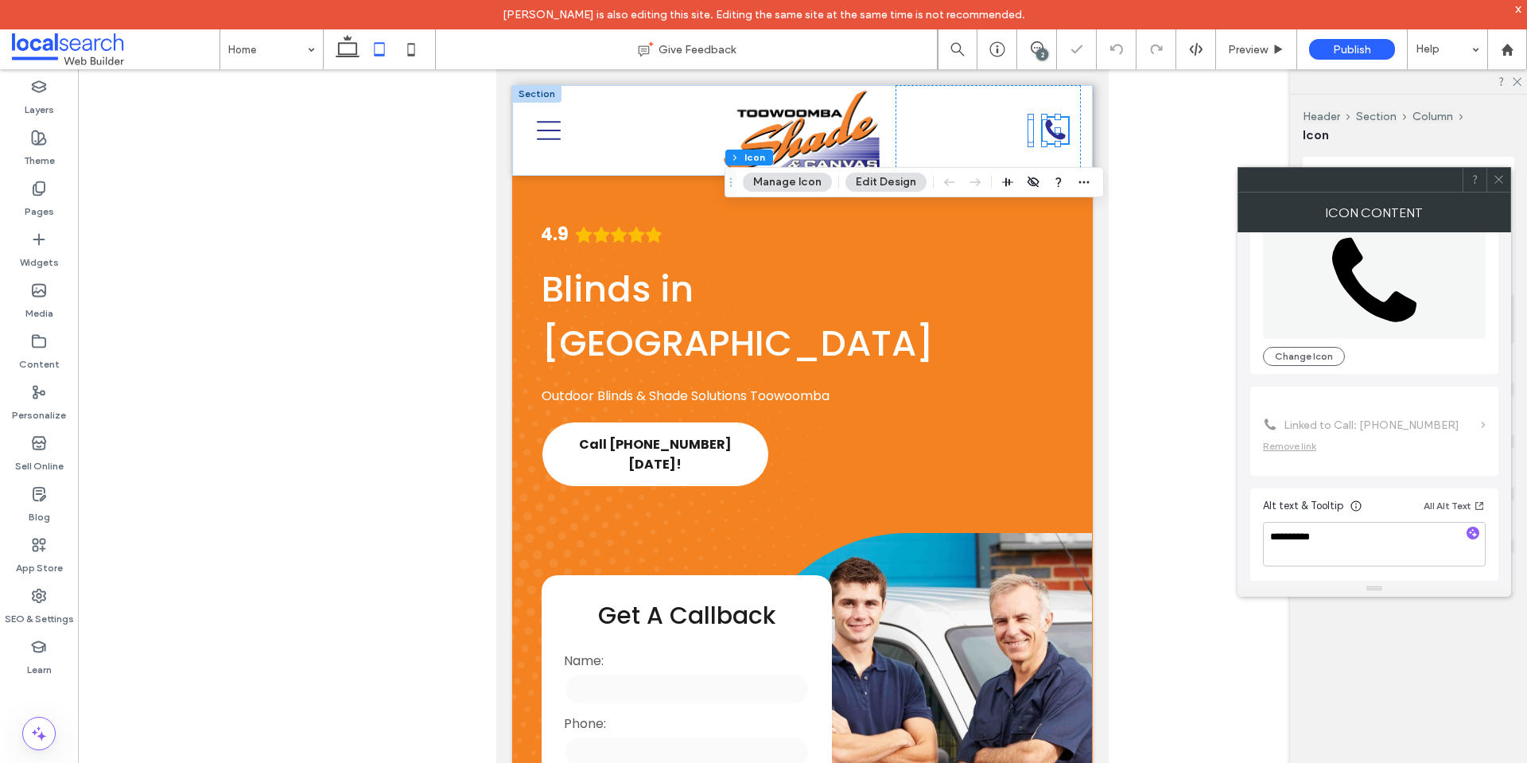
click at [1495, 179] on icon at bounding box center [1499, 179] width 12 height 12
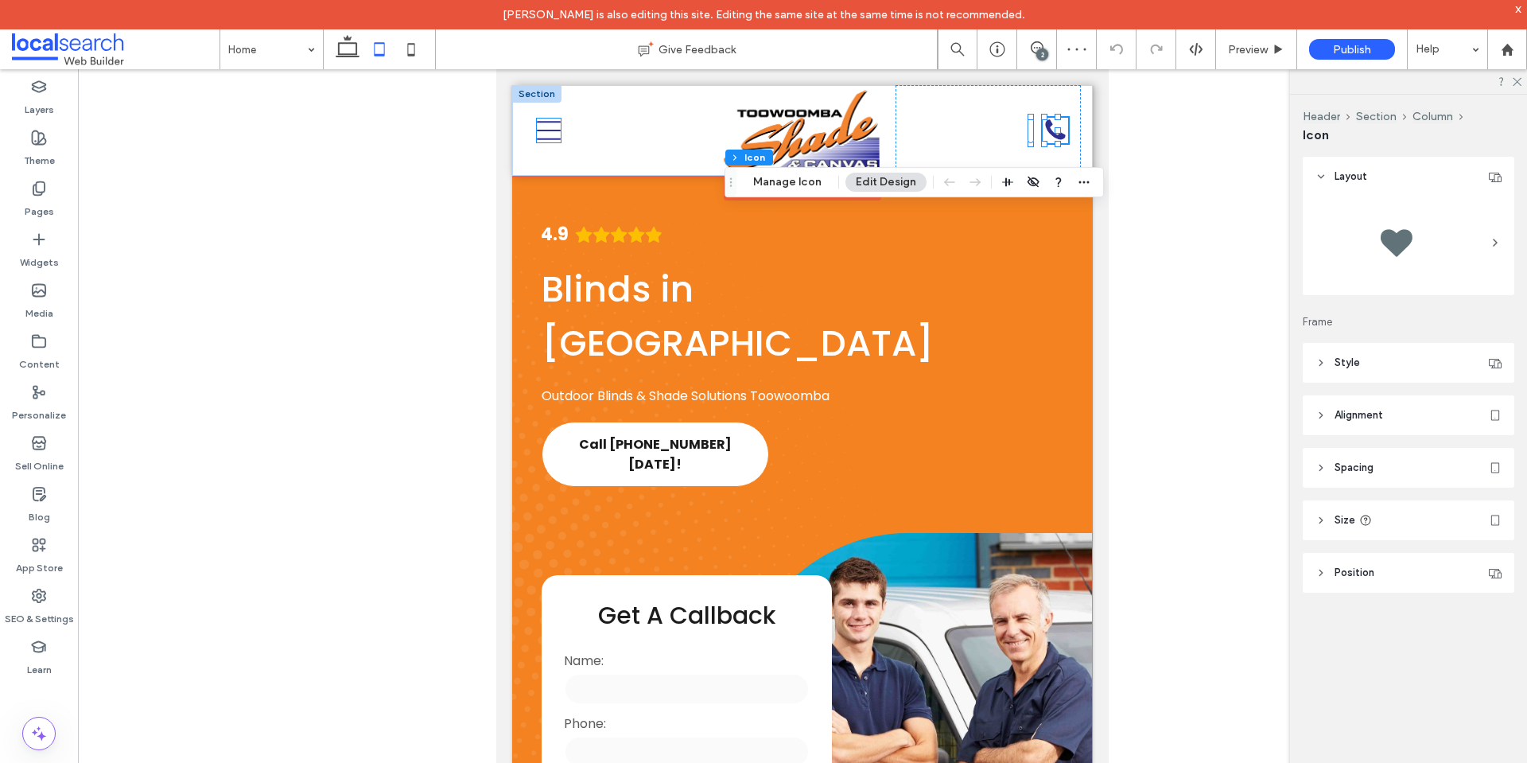
click at [544, 127] on icon "Closed Icon" at bounding box center [549, 130] width 24 height 24
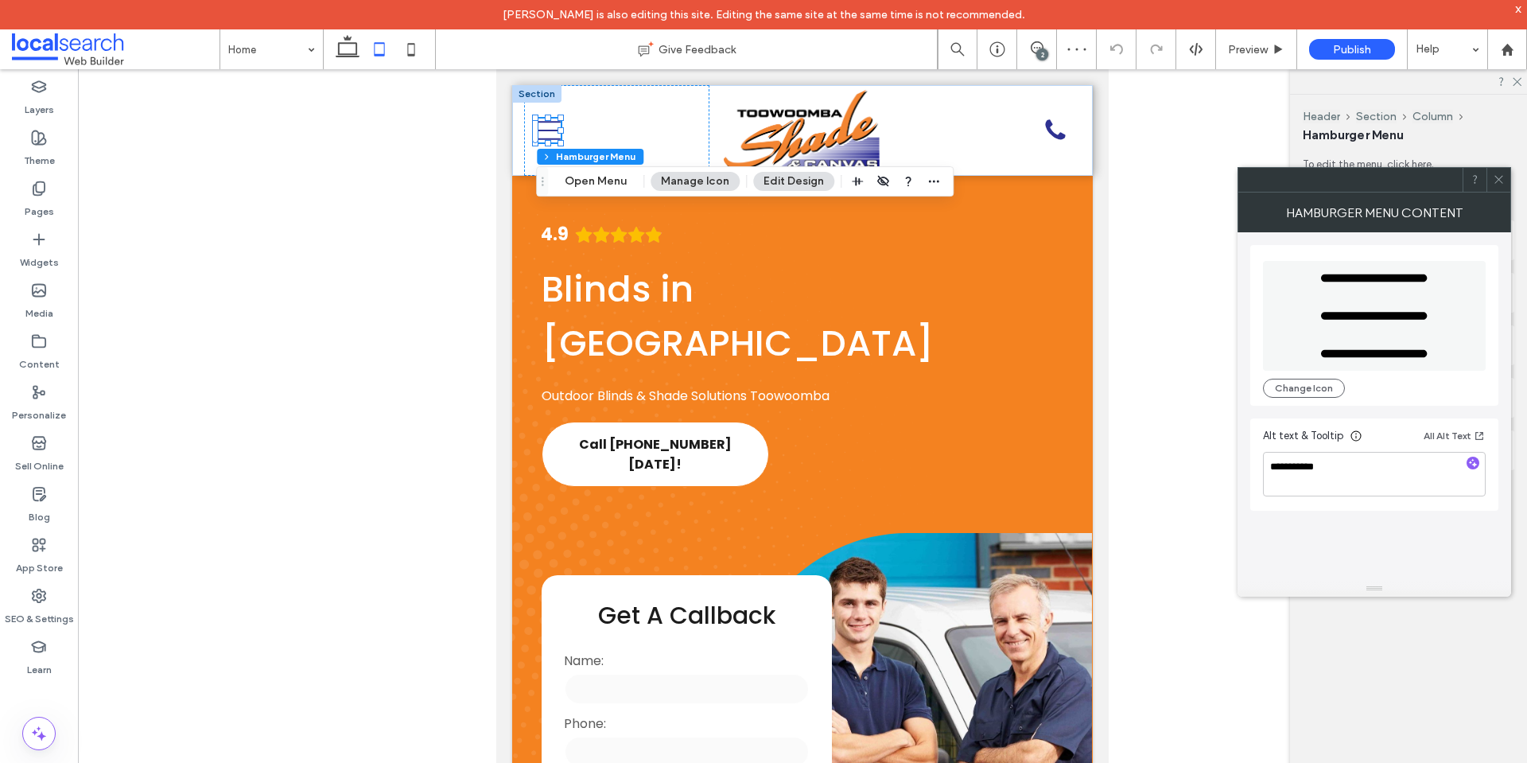
click at [1361, 447] on div "Alt text & Tooltip All Alt Text" at bounding box center [1374, 438] width 223 height 25
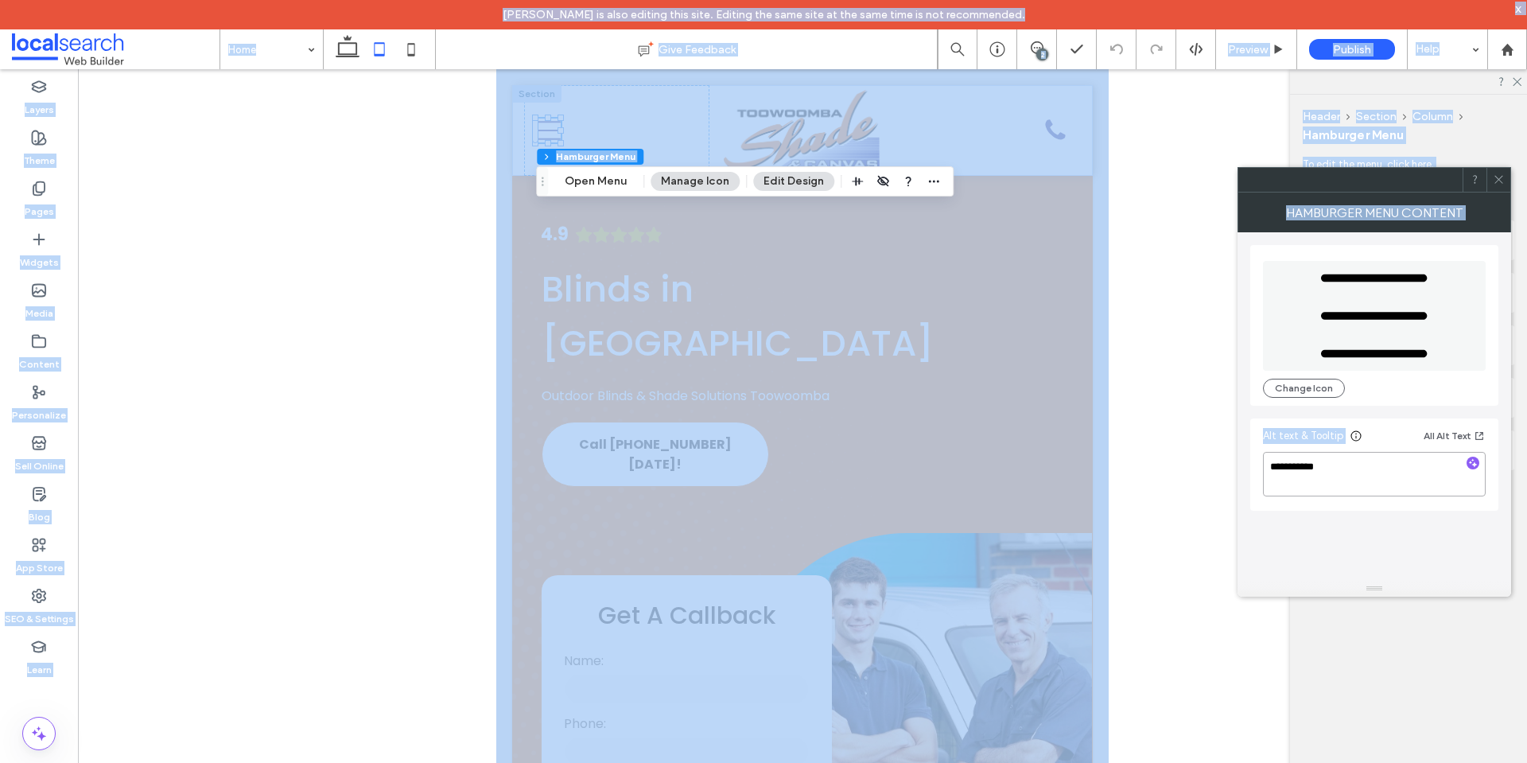
click at [1369, 462] on textarea "**********" at bounding box center [1374, 474] width 223 height 45
click at [1369, 470] on textarea "**********" at bounding box center [1374, 474] width 223 height 45
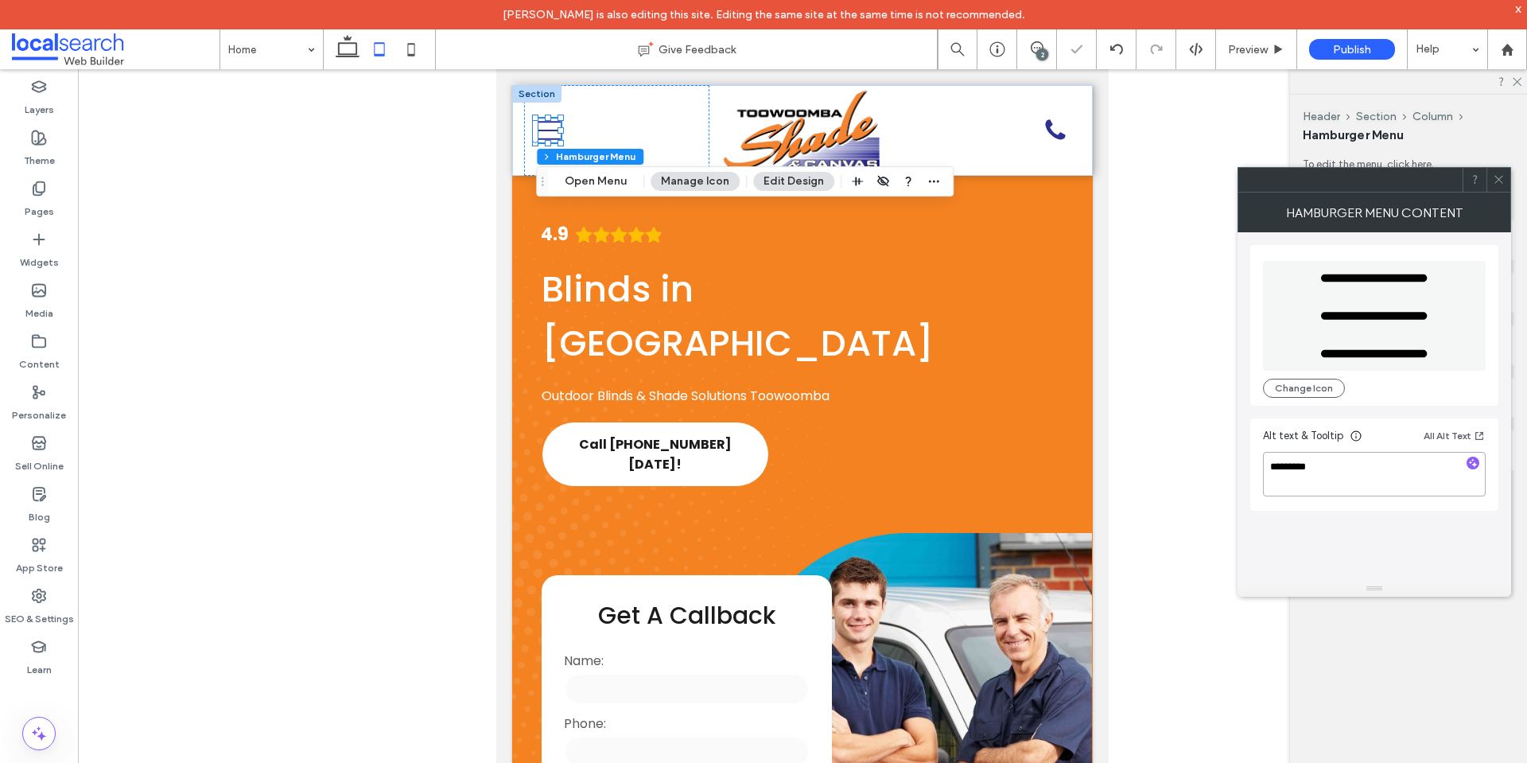
type textarea "*********"
click at [1380, 518] on div "Closed Icon Change Icon Alt text & Tooltip All Alt Text *********" at bounding box center [1374, 406] width 248 height 348
click at [1493, 180] on icon at bounding box center [1499, 179] width 12 height 12
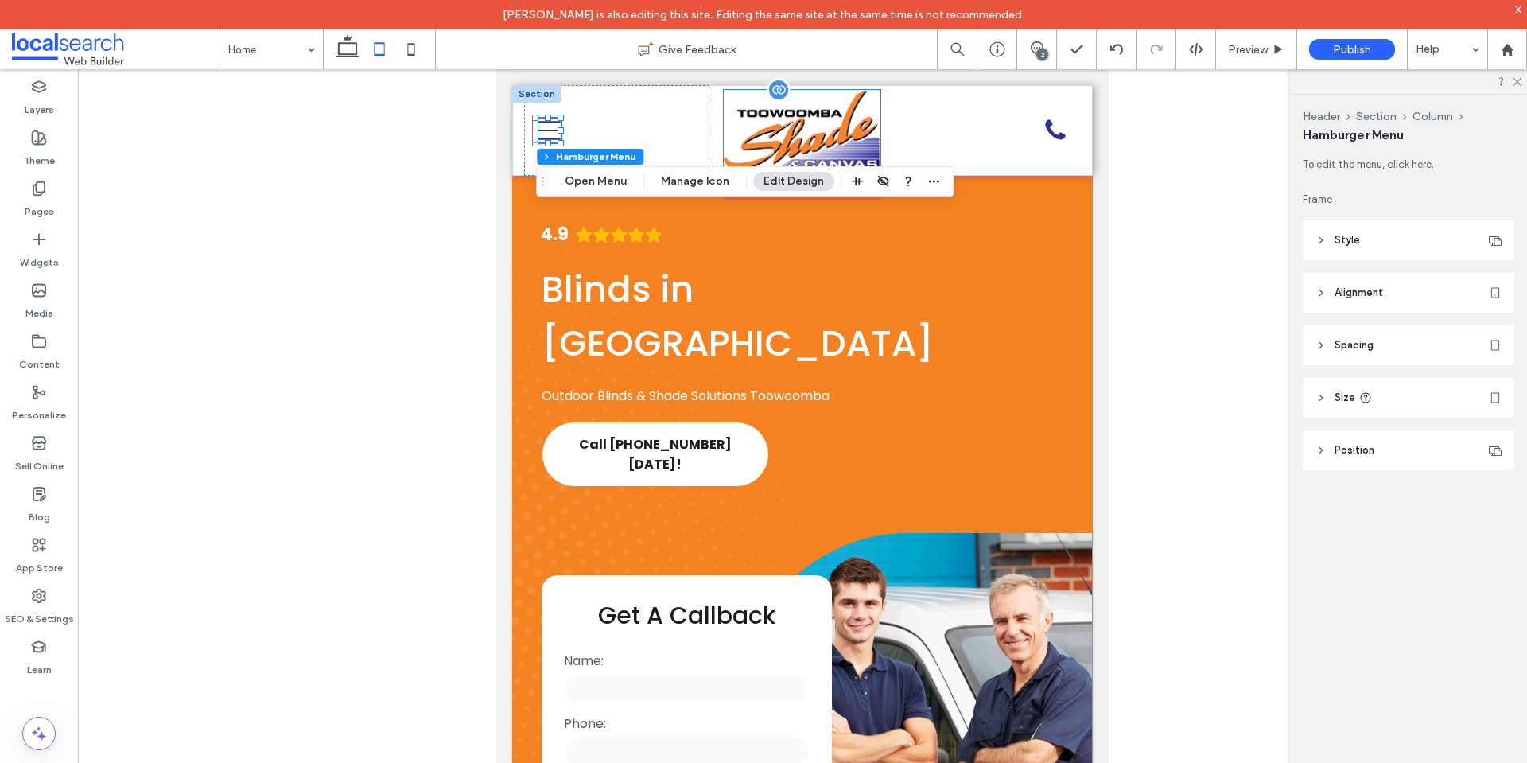
click at [767, 113] on img at bounding box center [802, 130] width 157 height 81
click at [767, 113] on div at bounding box center [802, 130] width 157 height 81
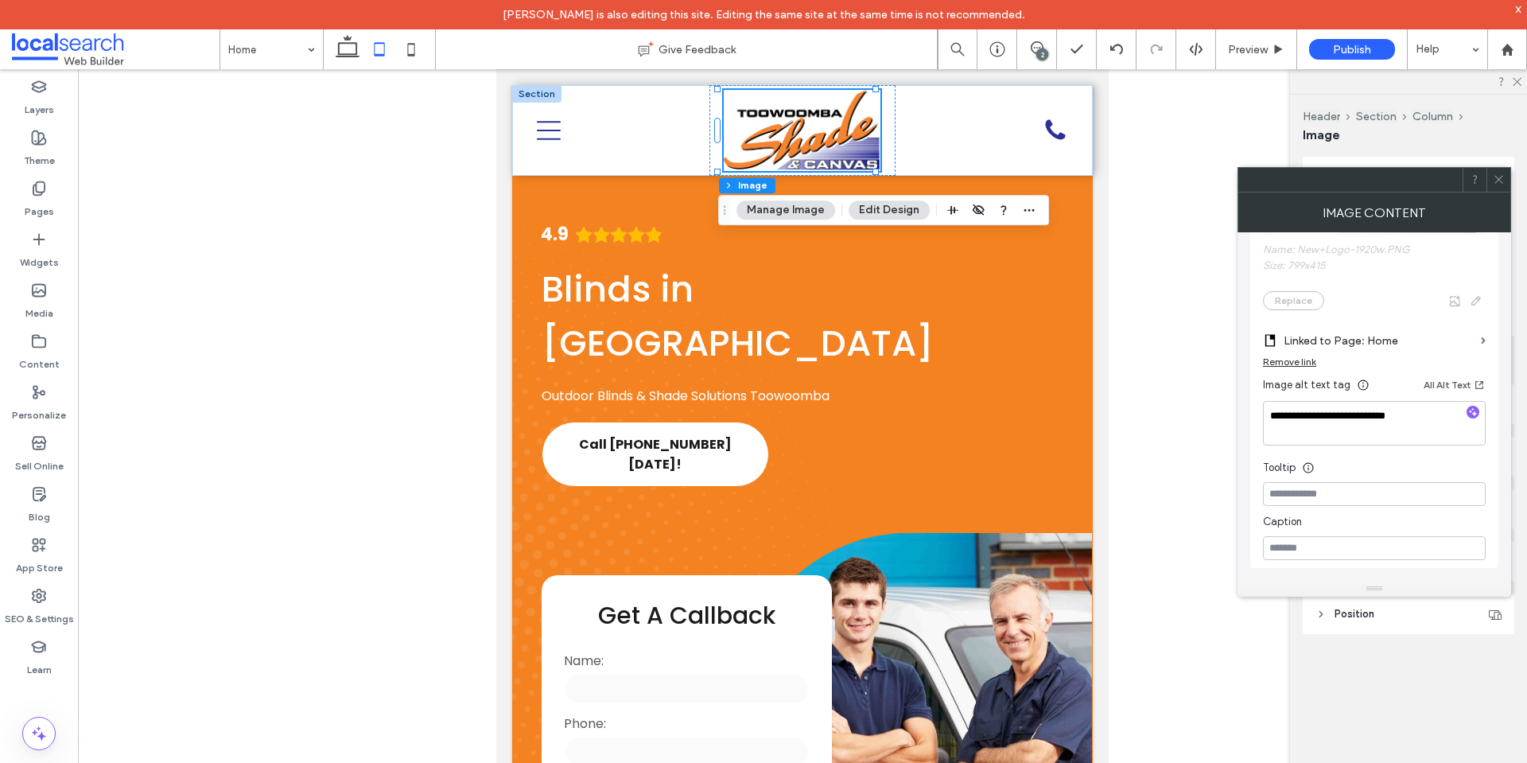
scroll to position [372, 0]
click at [1332, 429] on textarea "**********" at bounding box center [1374, 427] width 223 height 45
click at [1298, 414] on textarea "**********" at bounding box center [1374, 427] width 223 height 45
paste textarea
type textarea "**********"
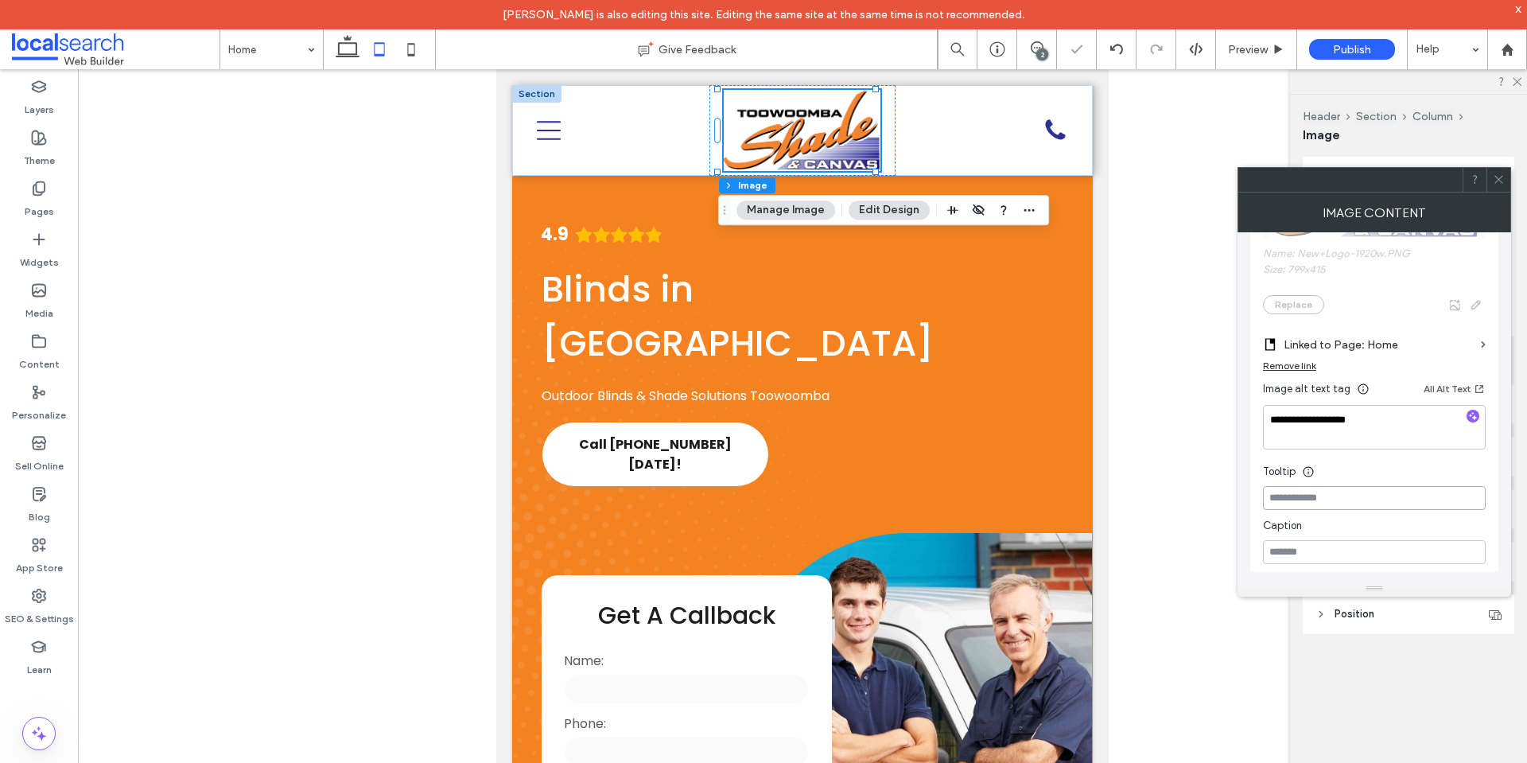
click at [1374, 503] on input at bounding box center [1374, 498] width 223 height 24
paste input "**********"
type input "**********"
click at [1362, 472] on div "Tooltip" at bounding box center [1374, 468] width 223 height 24
click at [1501, 181] on icon at bounding box center [1499, 179] width 12 height 12
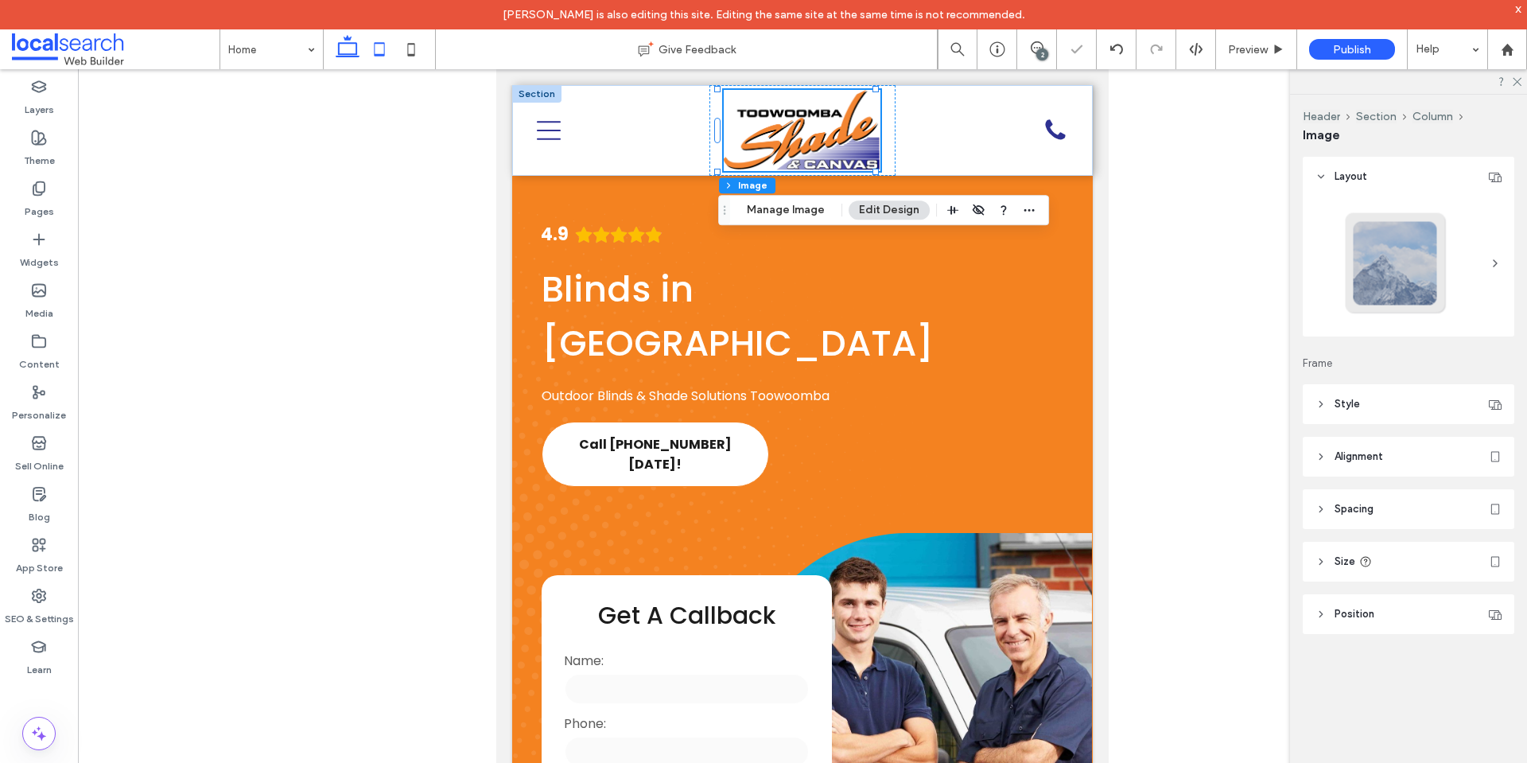
click at [344, 54] on use at bounding box center [348, 46] width 24 height 22
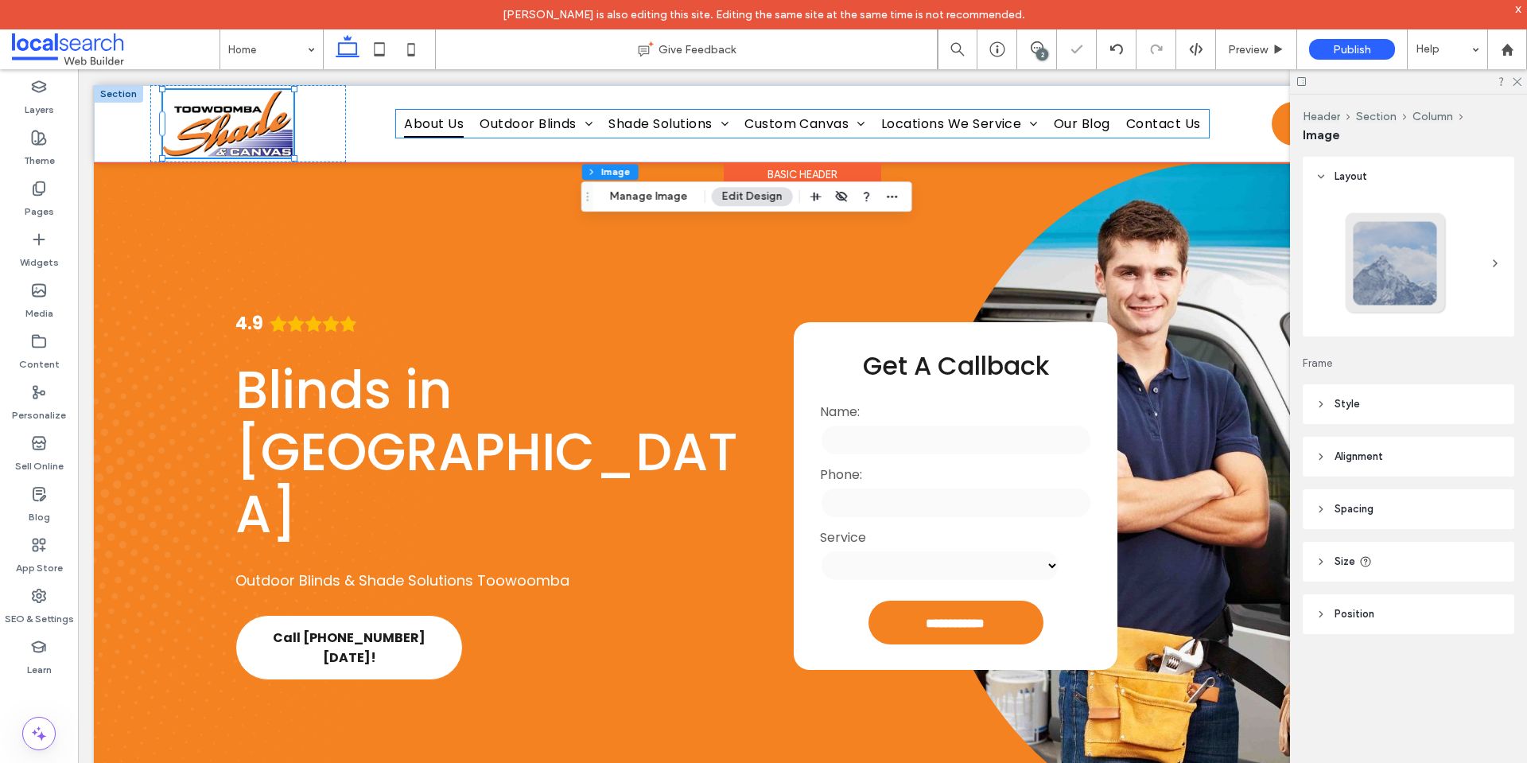
type input "***"
click at [263, 129] on img at bounding box center [228, 124] width 130 height 68
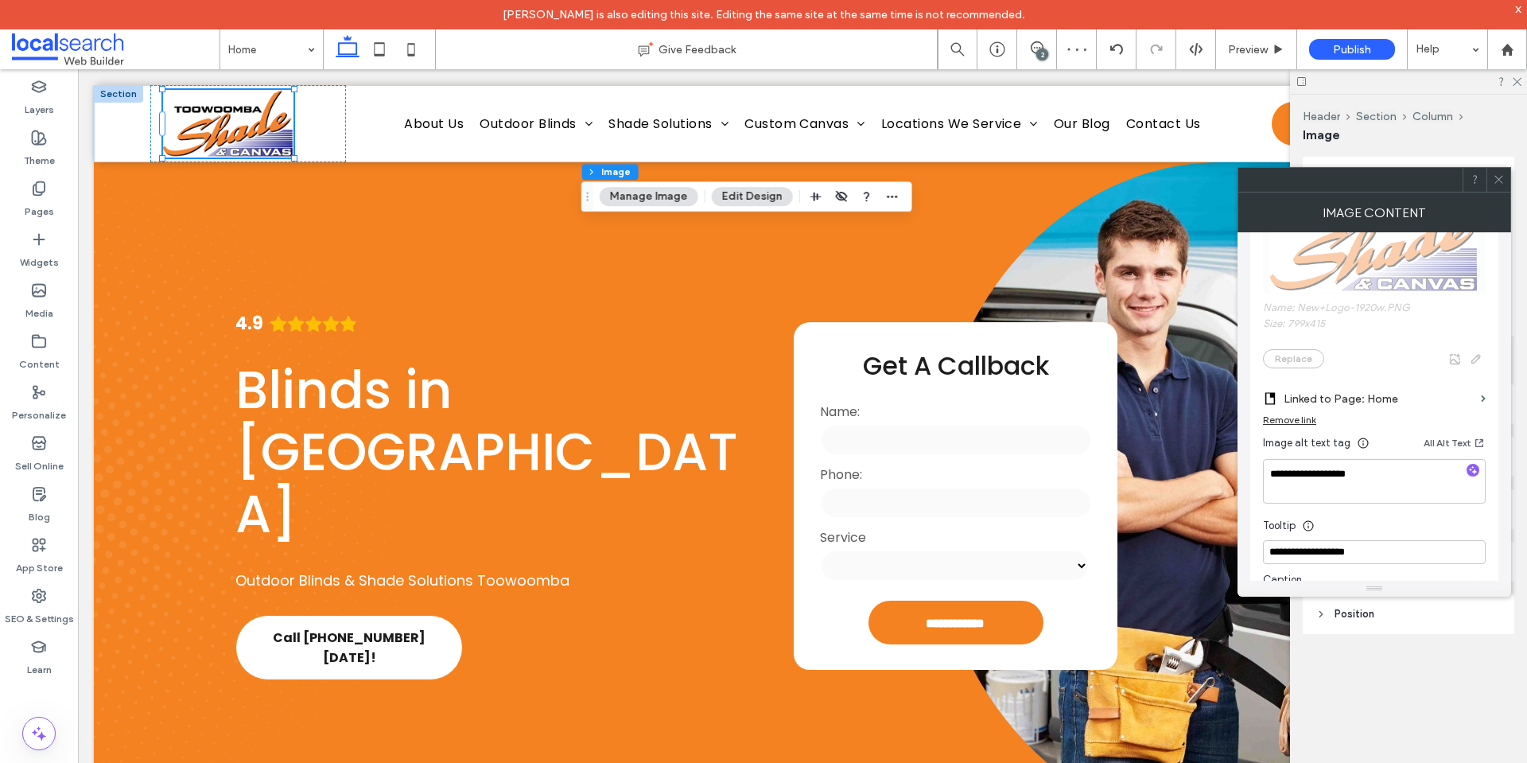
scroll to position [477, 0]
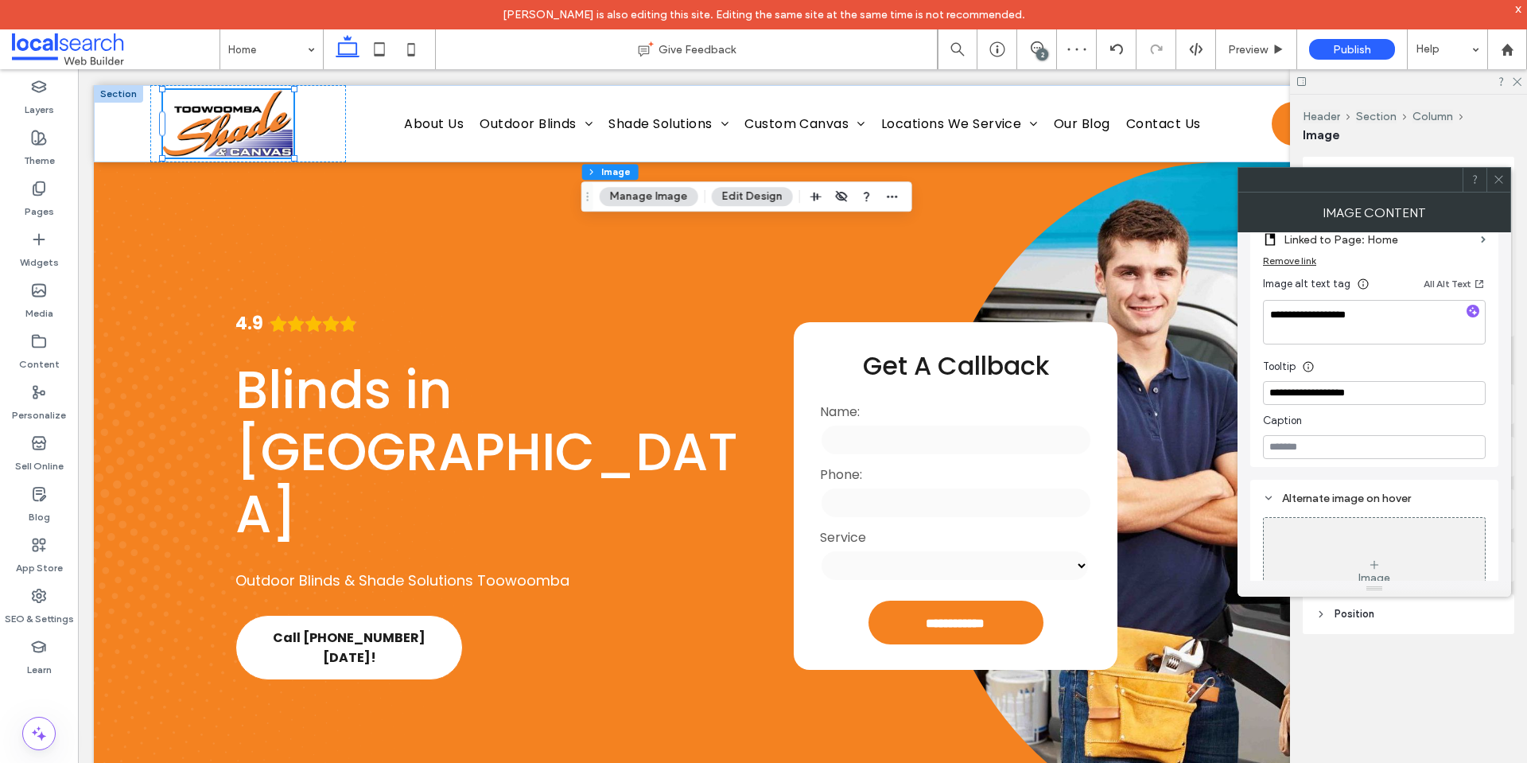
click at [1493, 181] on icon at bounding box center [1499, 179] width 12 height 12
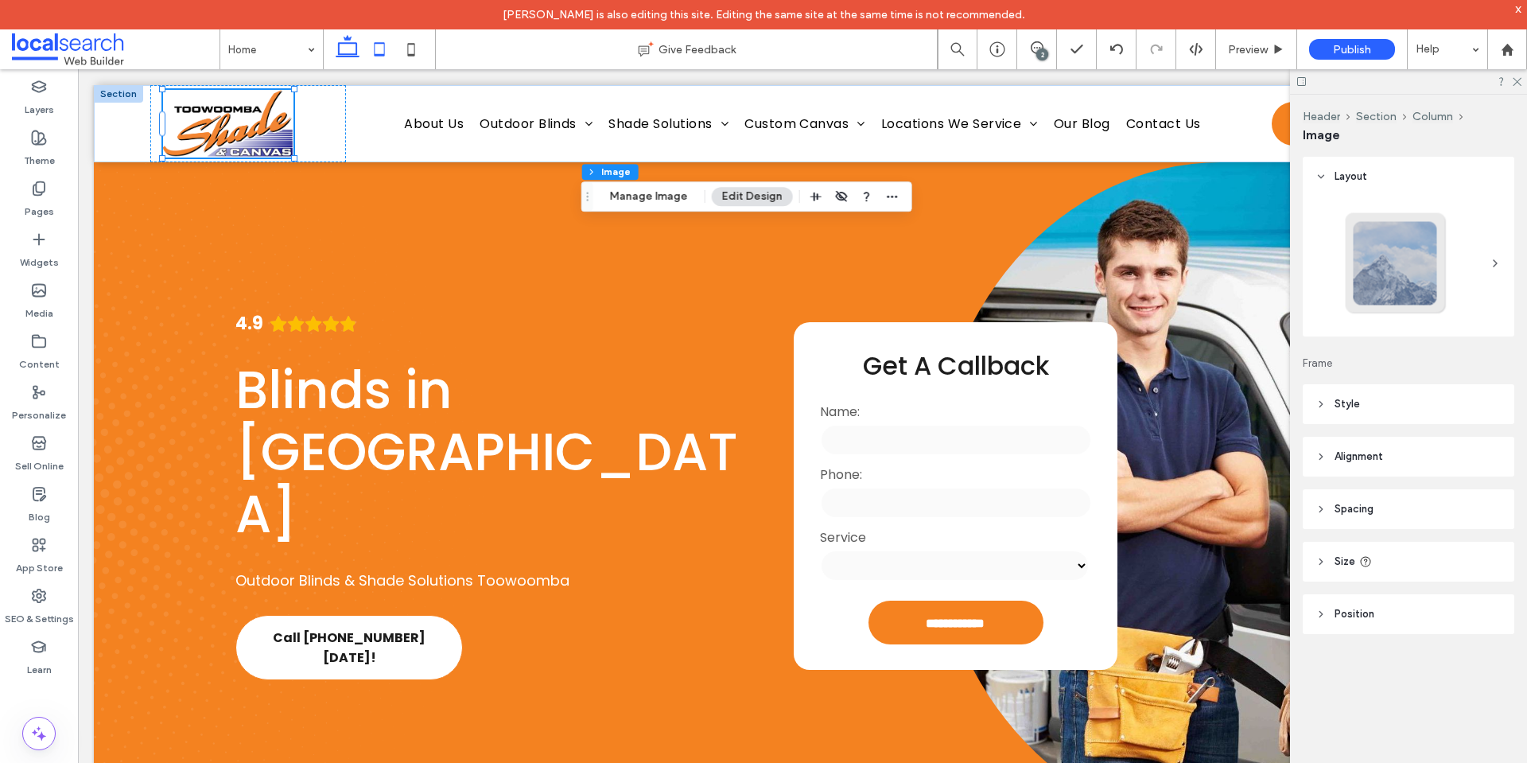
click at [371, 46] on icon at bounding box center [379, 49] width 32 height 32
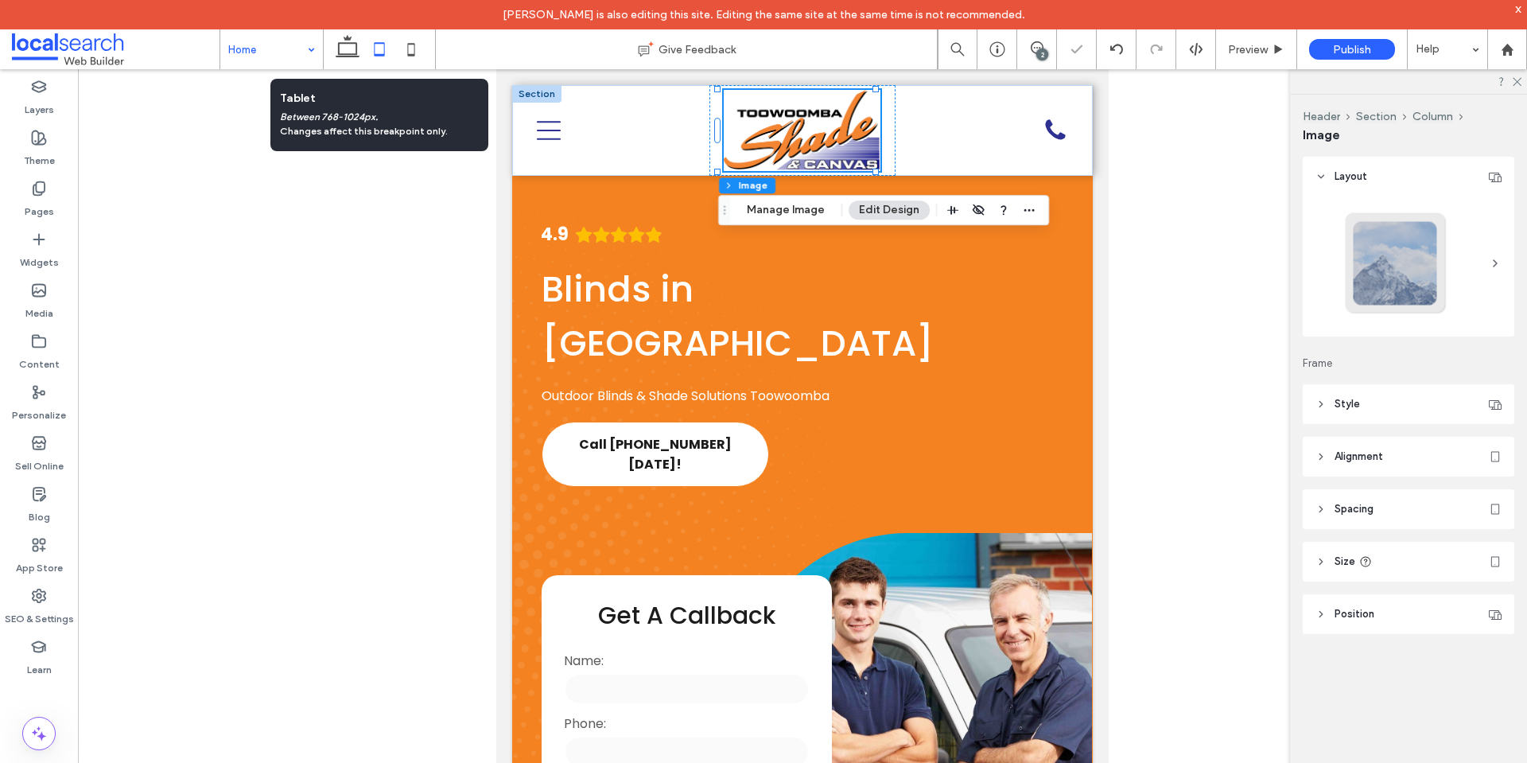
type input "***"
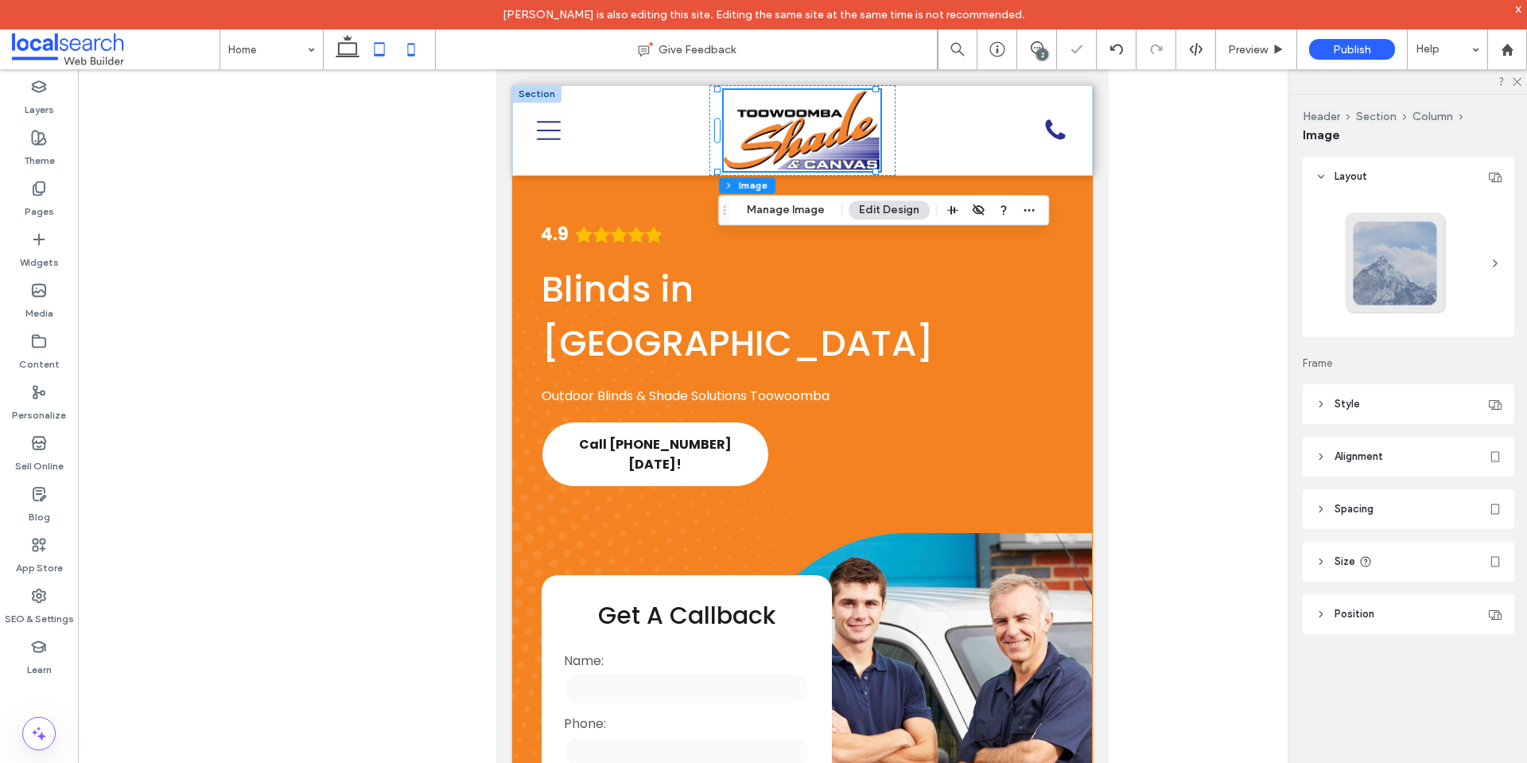
drag, startPoint x: 402, startPoint y: 49, endPoint x: 88, endPoint y: 63, distance: 313.7
click at [402, 49] on icon at bounding box center [411, 49] width 32 height 32
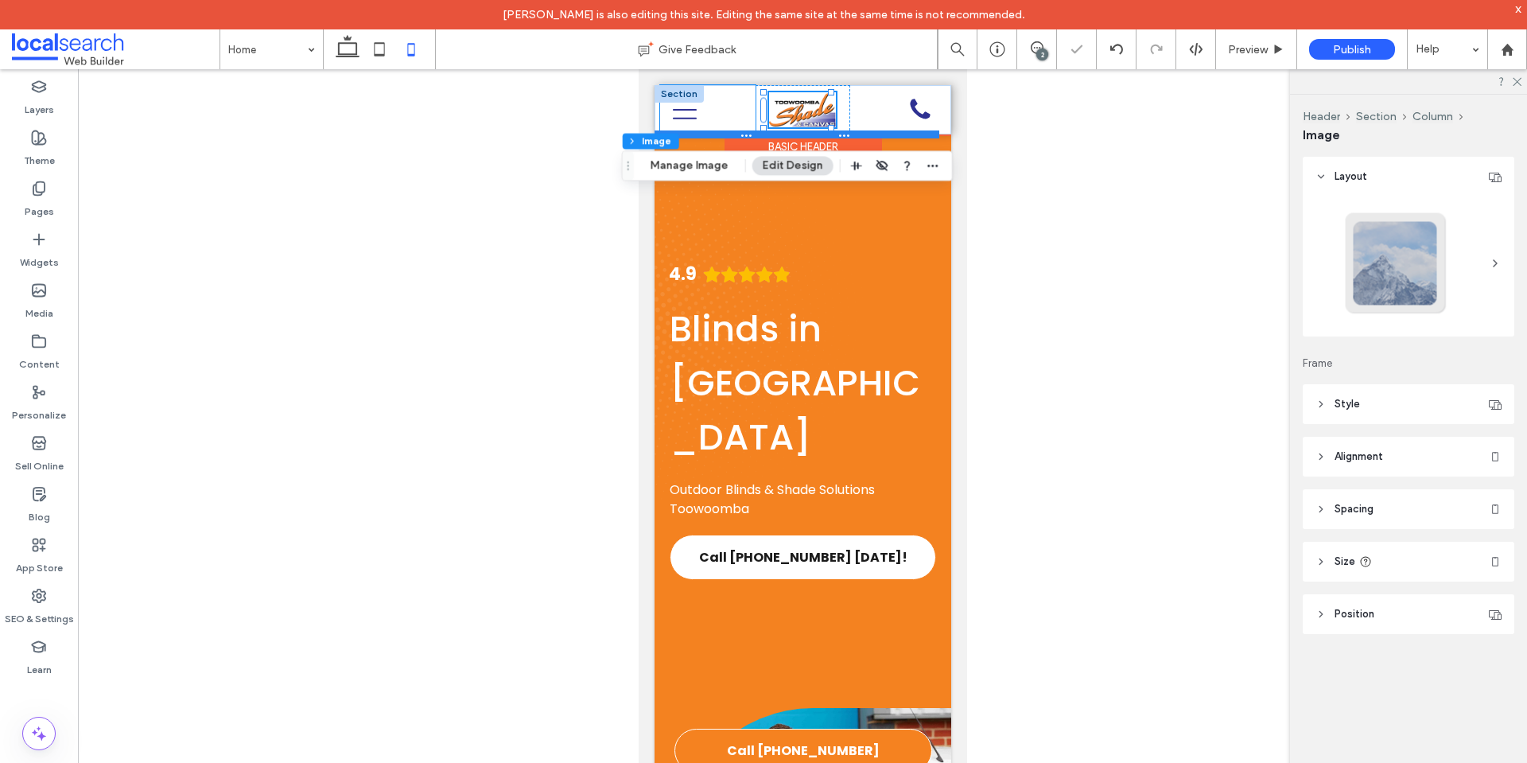
type input "**"
drag, startPoint x: 806, startPoint y: 118, endPoint x: 822, endPoint y: 125, distance: 16.4
click at [808, 118] on img at bounding box center [801, 109] width 67 height 35
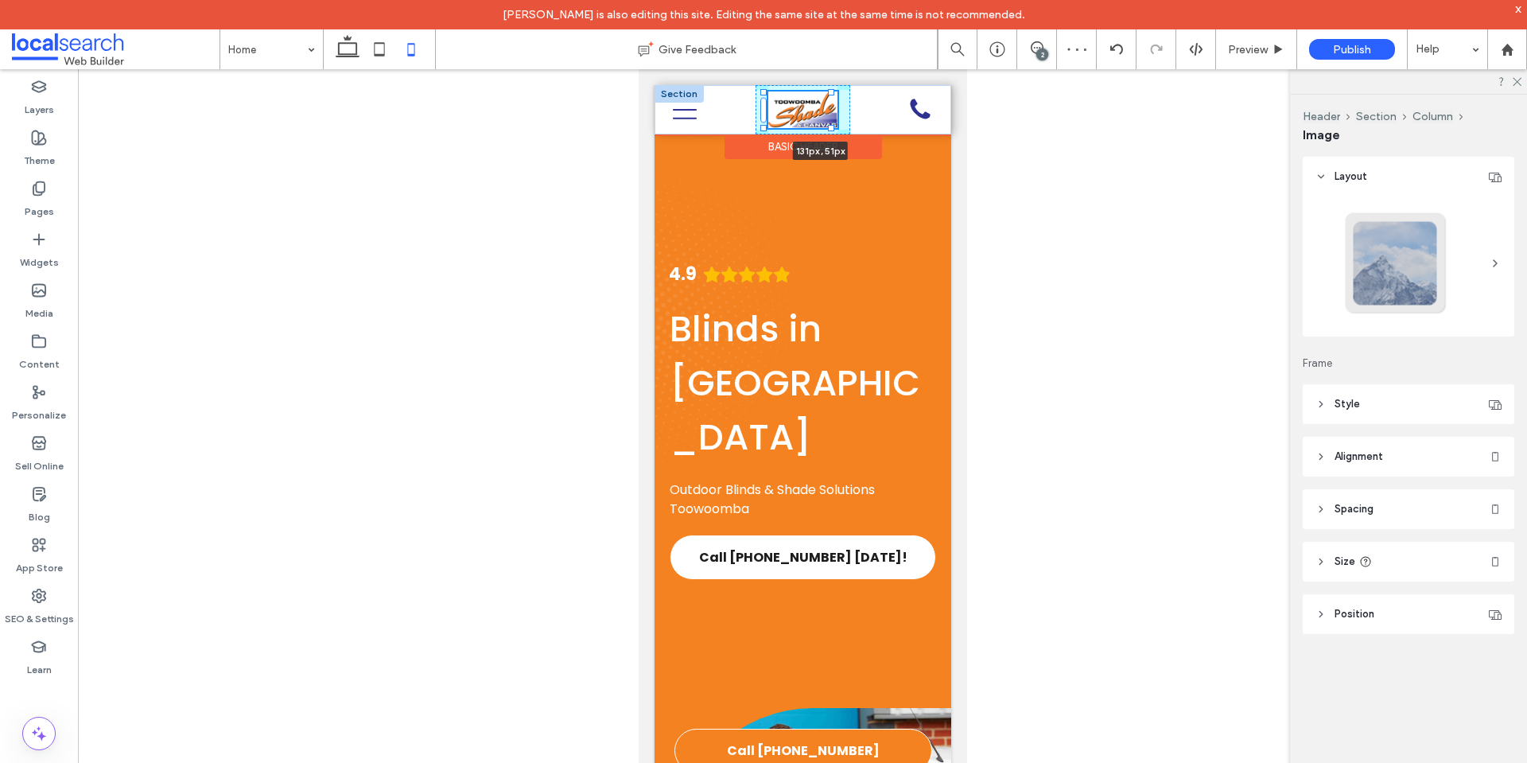
drag, startPoint x: 831, startPoint y: 126, endPoint x: 856, endPoint y: 157, distance: 39.6
click at [855, 134] on div "131px , 51px Home About Us Outdoor Blinds Ziptrak® Blinds Urban Track Blinds Au…" at bounding box center [802, 109] width 297 height 49
type input "**"
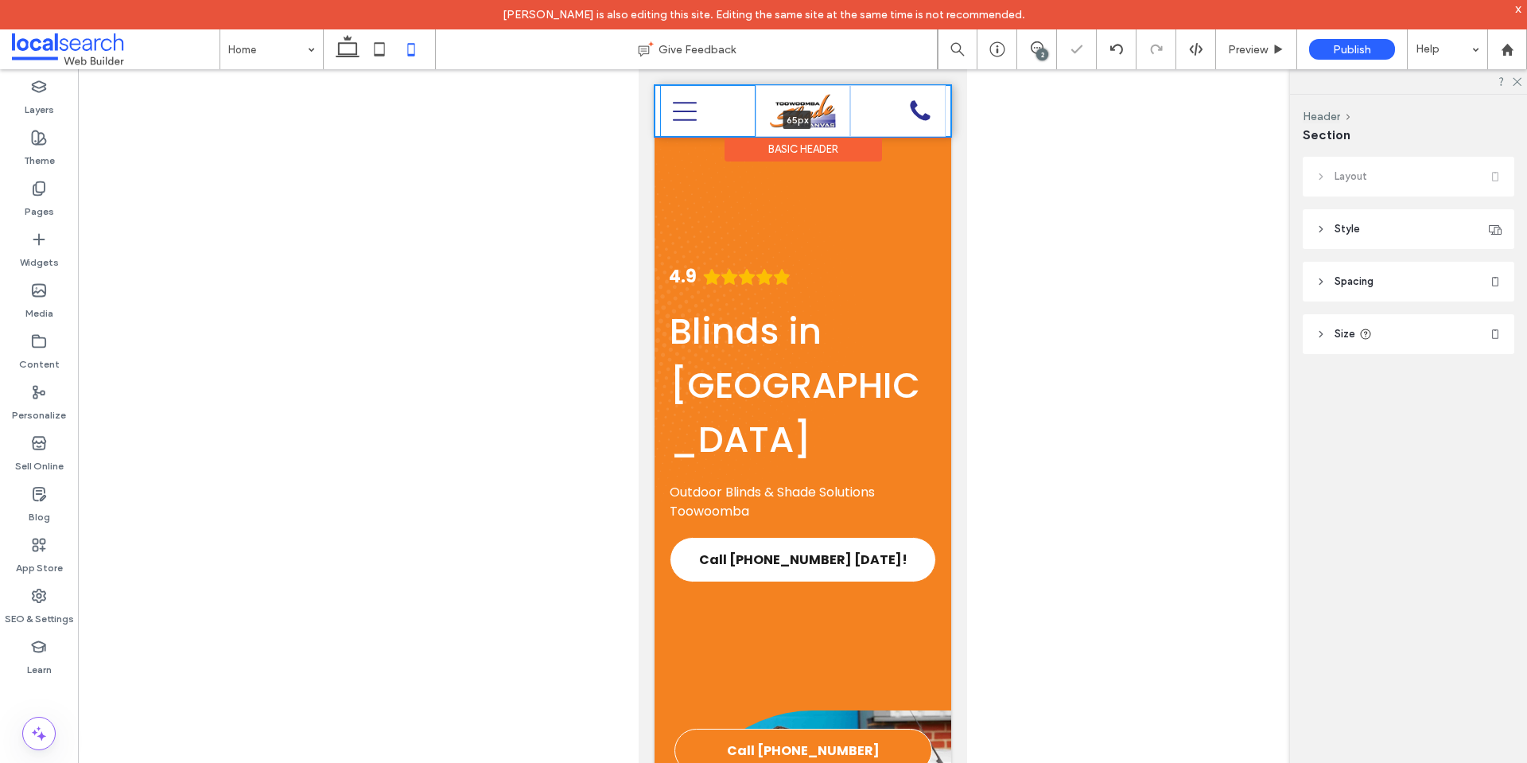
drag, startPoint x: 739, startPoint y: 136, endPoint x: 737, endPoint y: 113, distance: 23.1
click at [737, 113] on div "Home About Us Outdoor Blinds Ziptrak® Blinds Urban Track Blinds Auto-Guide Blin…" at bounding box center [802, 111] width 297 height 52
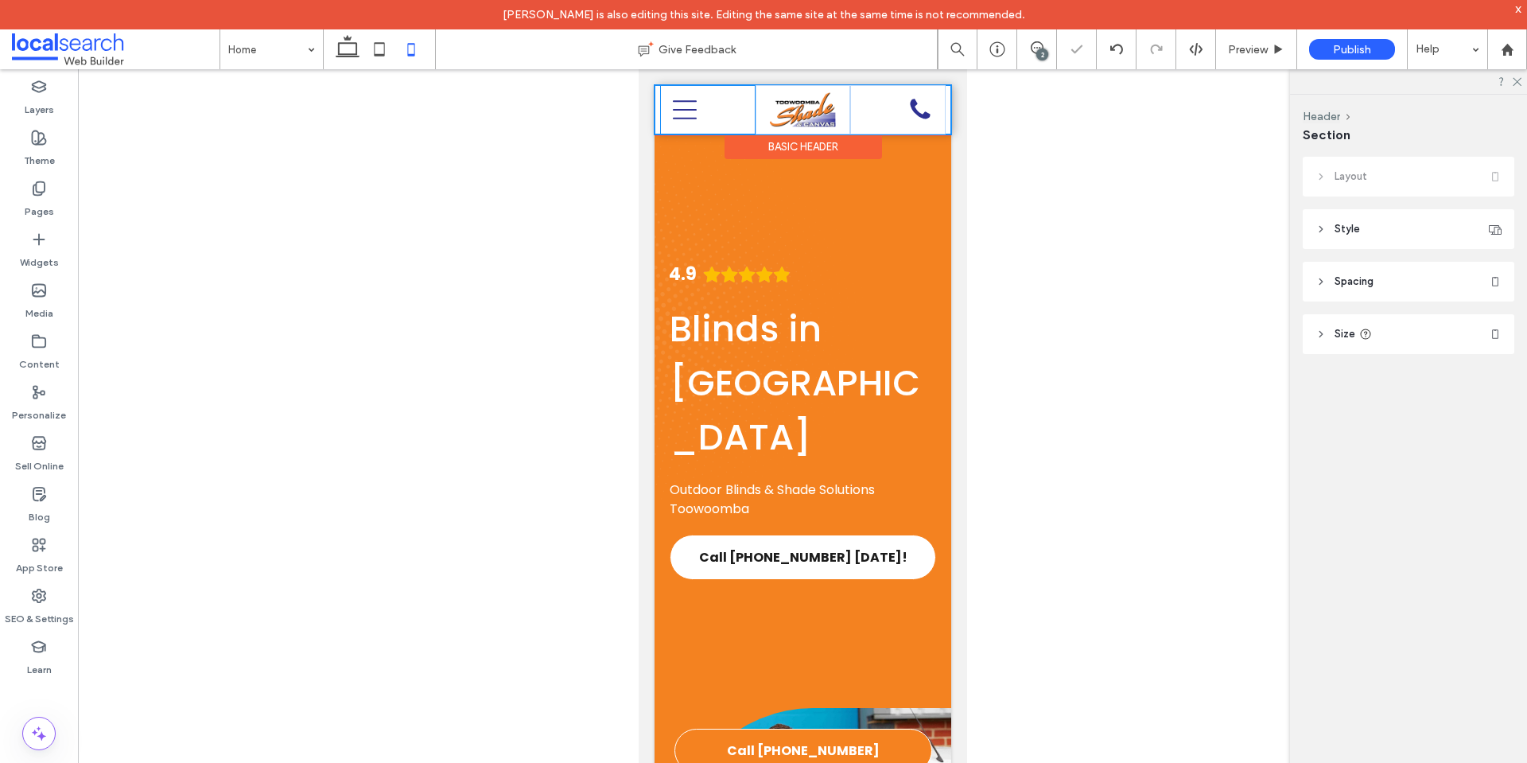
type input "**"
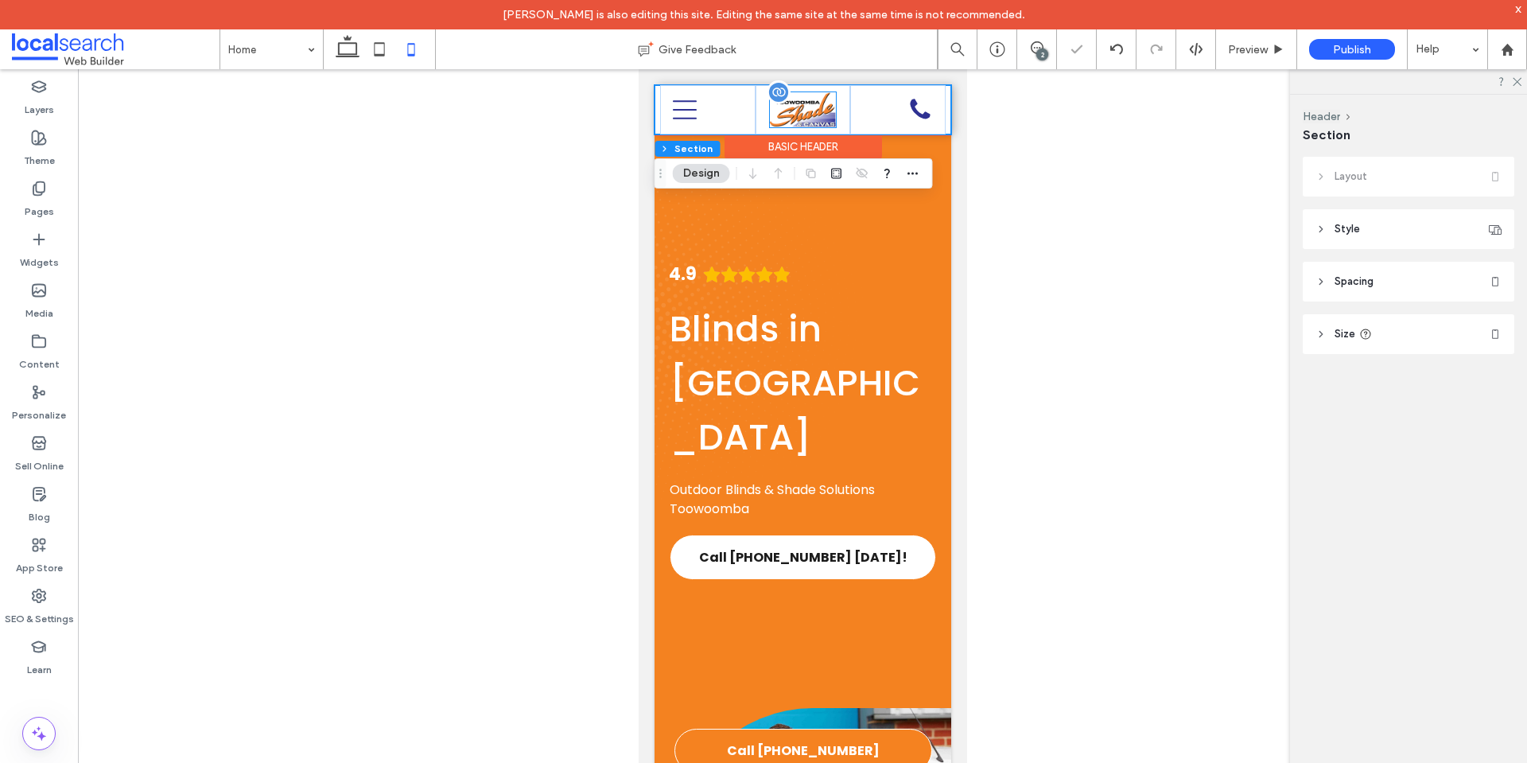
click at [783, 107] on img at bounding box center [802, 109] width 66 height 34
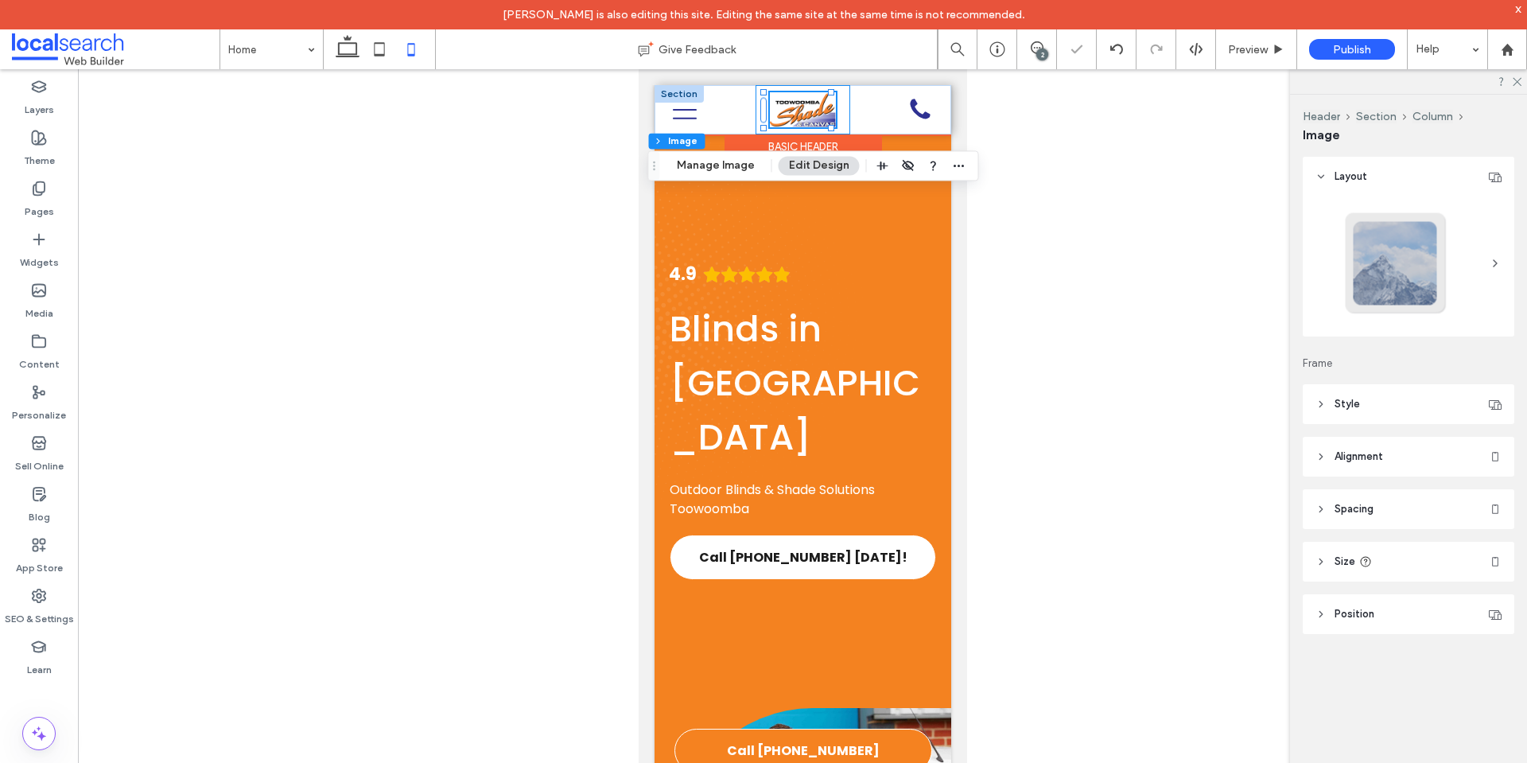
click at [755, 111] on div at bounding box center [802, 109] width 95 height 49
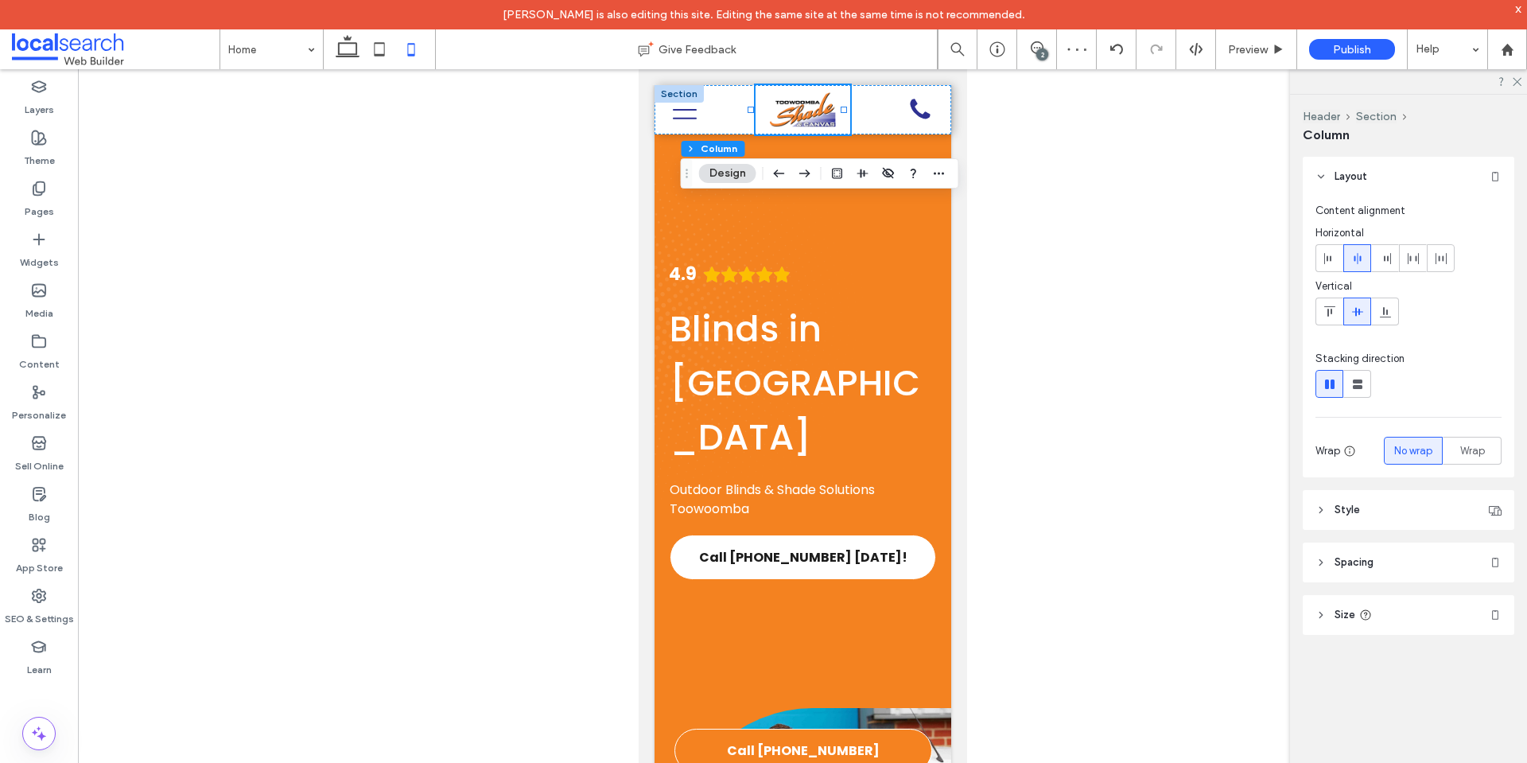
click at [1356, 570] on header "Spacing" at bounding box center [1409, 562] width 212 height 40
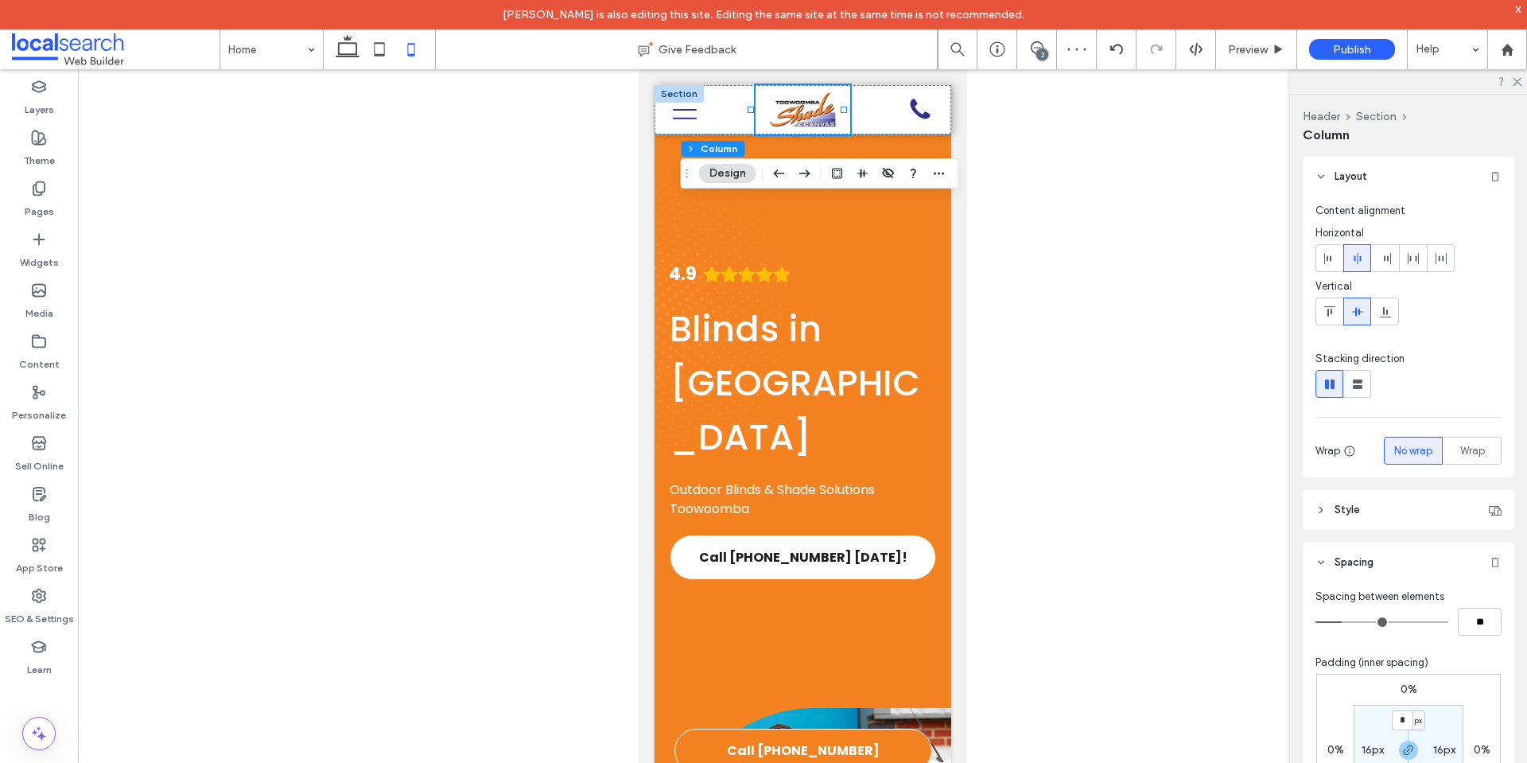
scroll to position [204, 0]
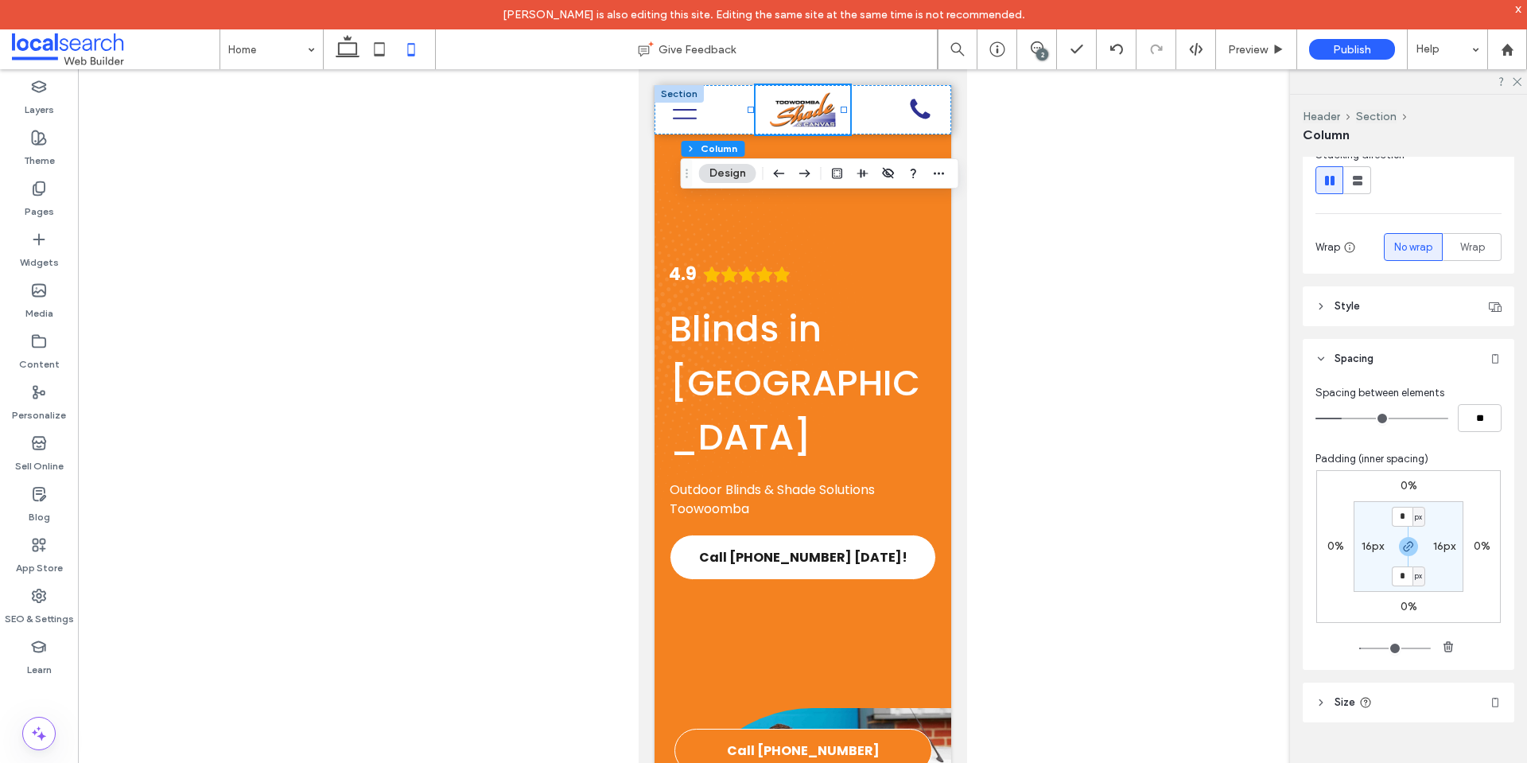
click at [1361, 546] on label "16px" at bounding box center [1372, 546] width 22 height 14
type input "**"
click at [1399, 522] on label "6px" at bounding box center [1408, 517] width 18 height 14
type input "*"
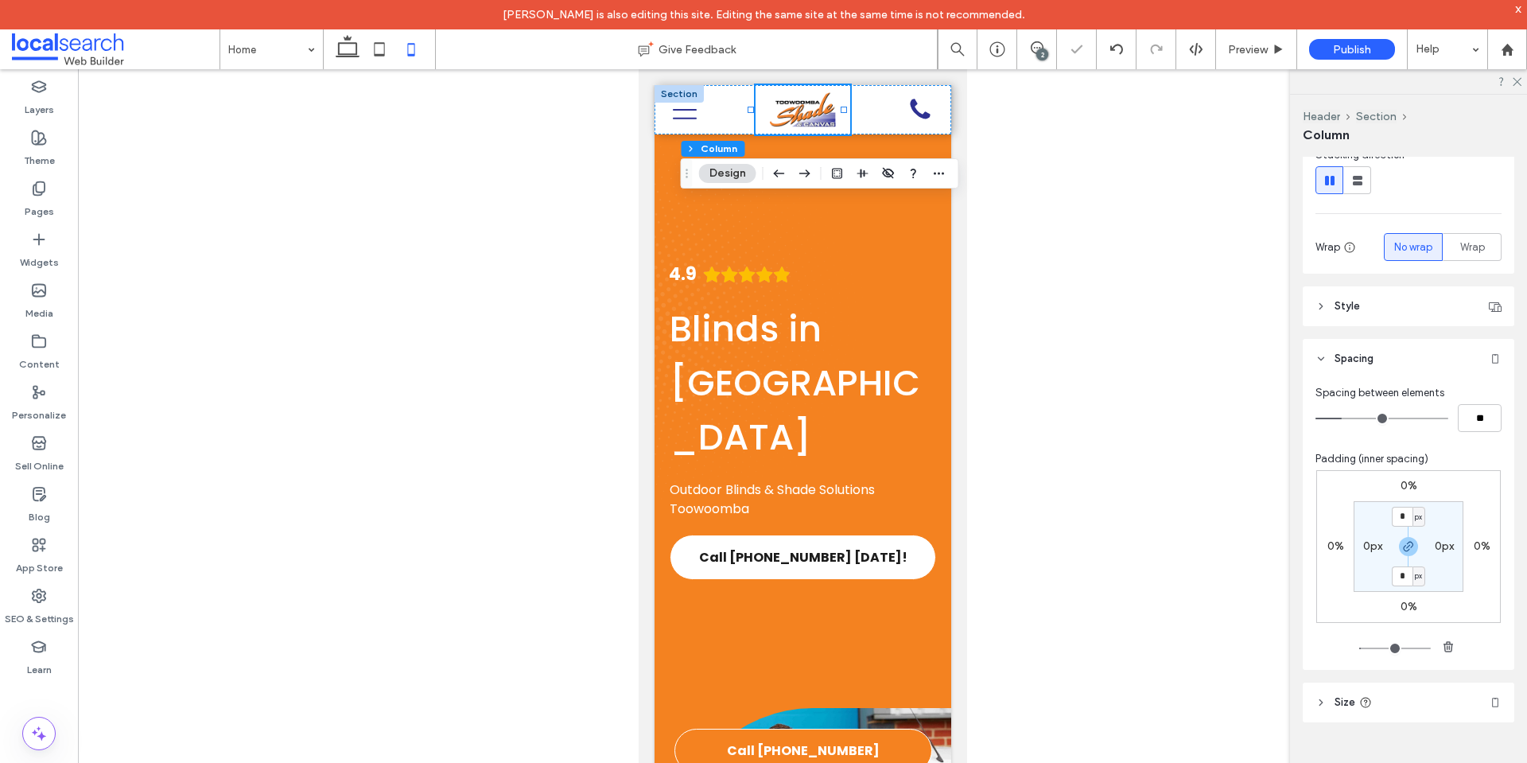
type input "*"
click at [1466, 512] on div "0% 0% 0% 0% * px 0px * px 0px" at bounding box center [1408, 546] width 185 height 153
click at [818, 122] on img at bounding box center [802, 109] width 66 height 34
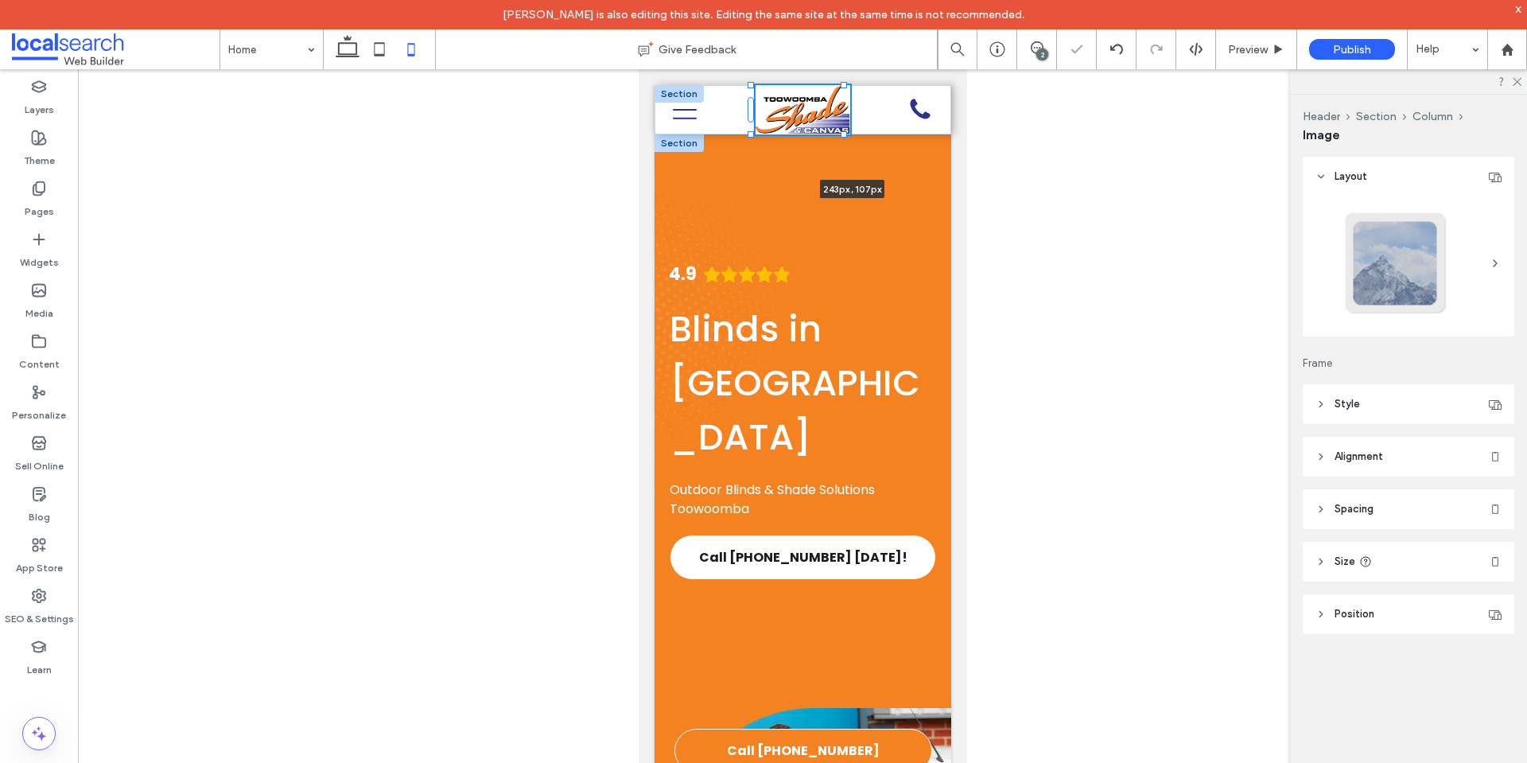
drag, startPoint x: 832, startPoint y: 127, endPoint x: 888, endPoint y: 196, distance: 88.7
type input "***"
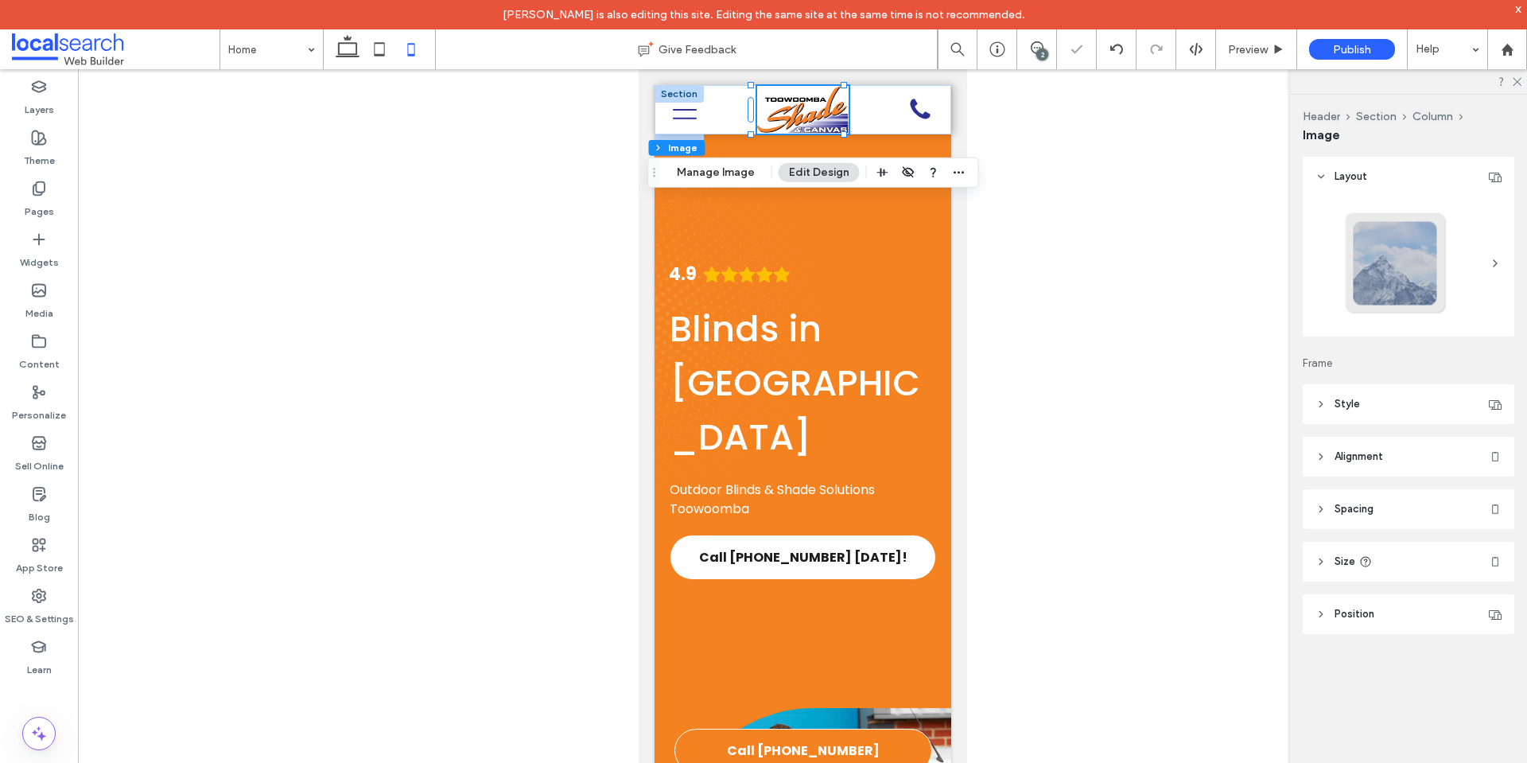
click at [891, 275] on div "4.9 Blinds in Toowoomba Outdoor Blinds & Shade Solutions Toowoomba Call (07) 46…" at bounding box center [802, 420] width 297 height 573
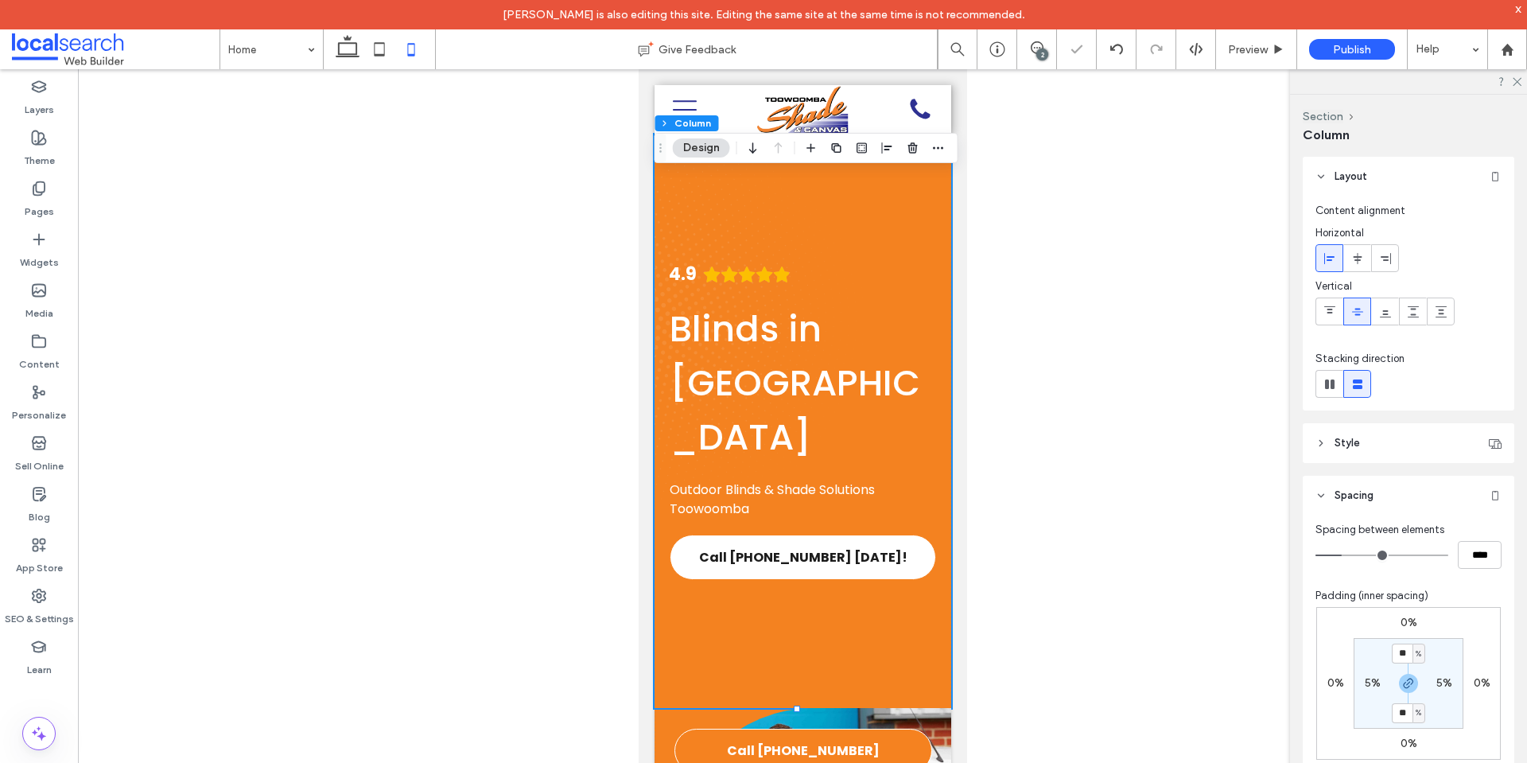
click at [874, 217] on div "4.9 Blinds in Toowoomba Outdoor Blinds & Shade Solutions Toowoomba Call (07) 46…" at bounding box center [802, 420] width 297 height 573
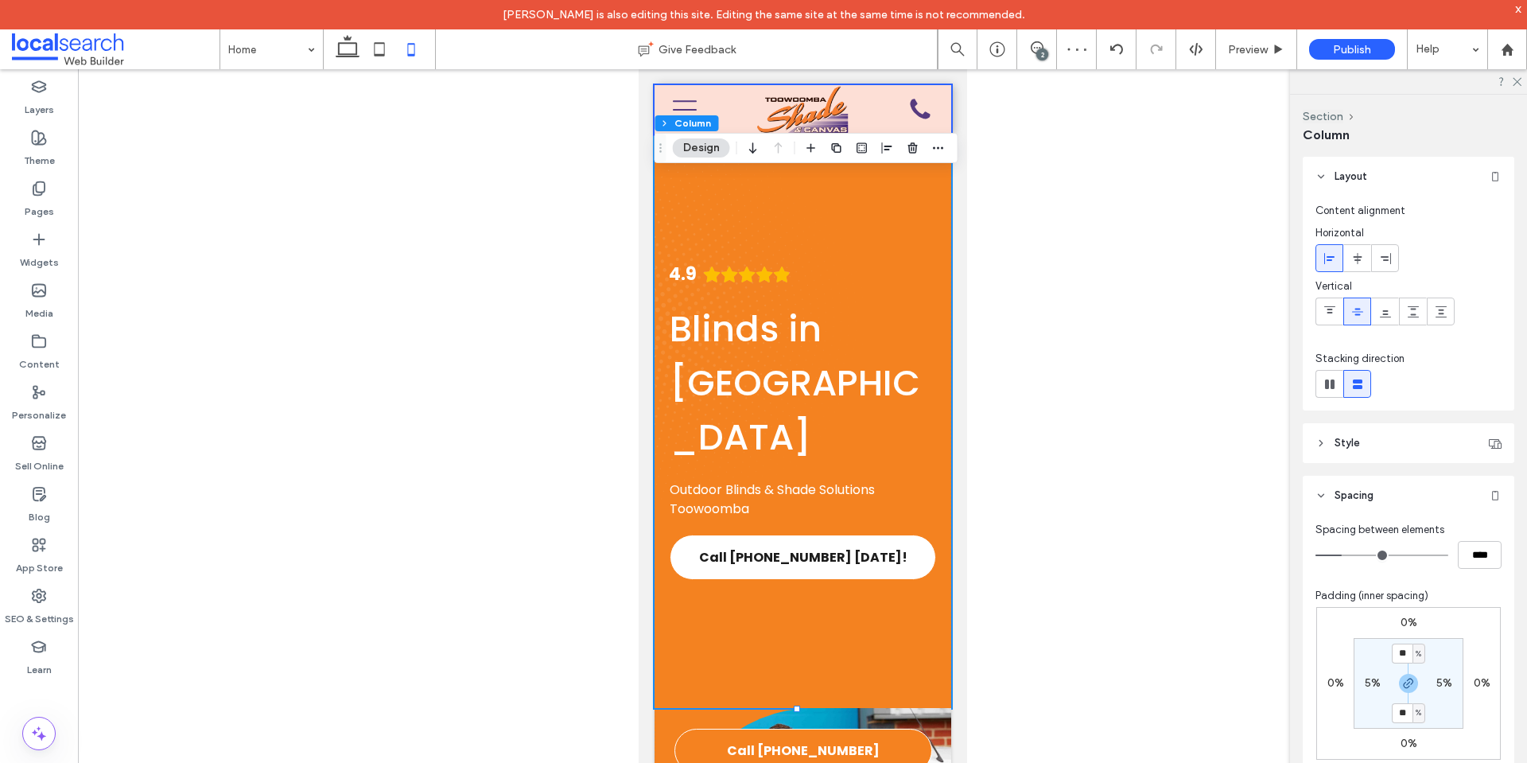
click at [727, 116] on div at bounding box center [802, 109] width 297 height 49
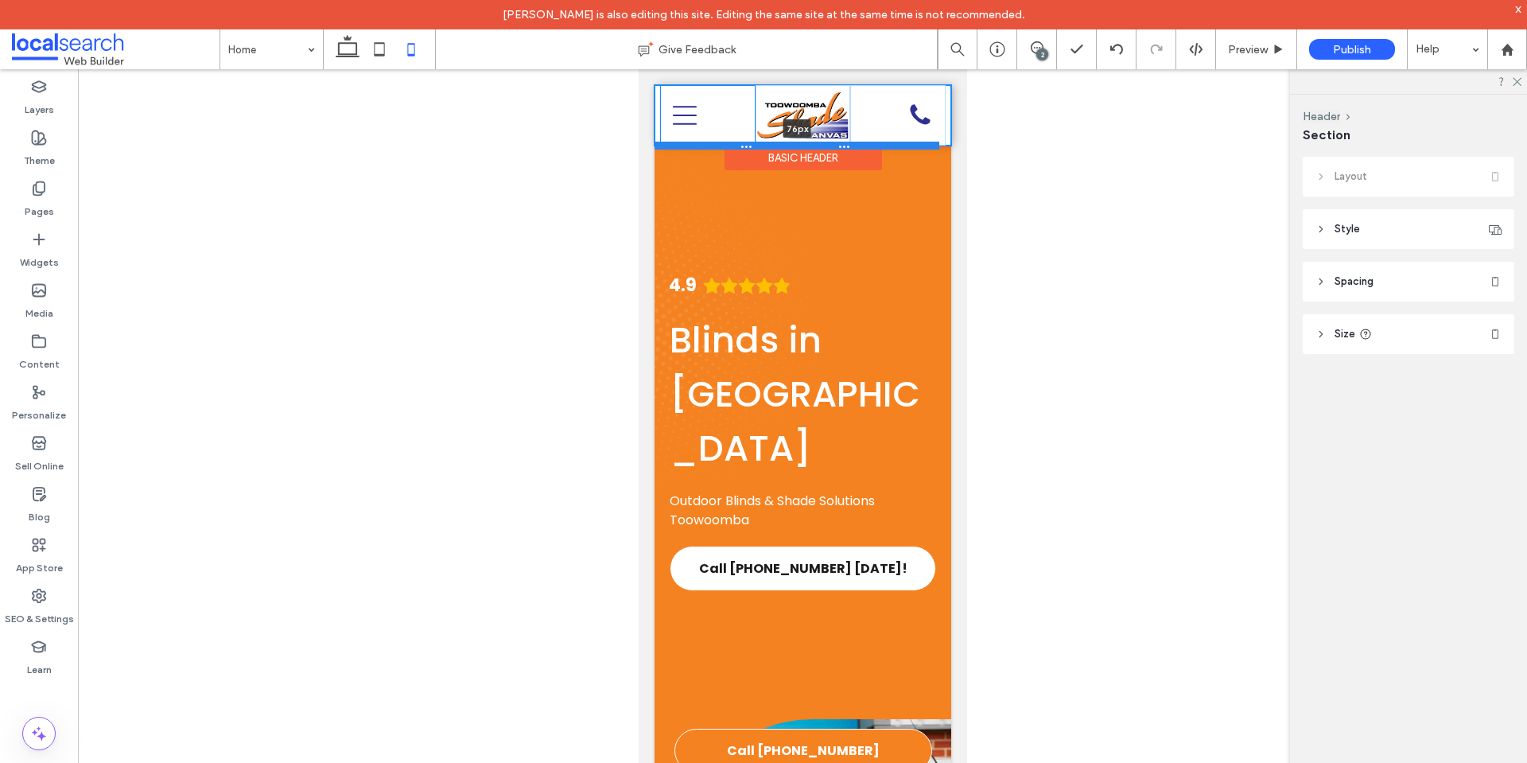
drag, startPoint x: 729, startPoint y: 134, endPoint x: 728, endPoint y: 144, distance: 10.4
click at [728, 144] on div at bounding box center [796, 146] width 285 height 8
type input "**"
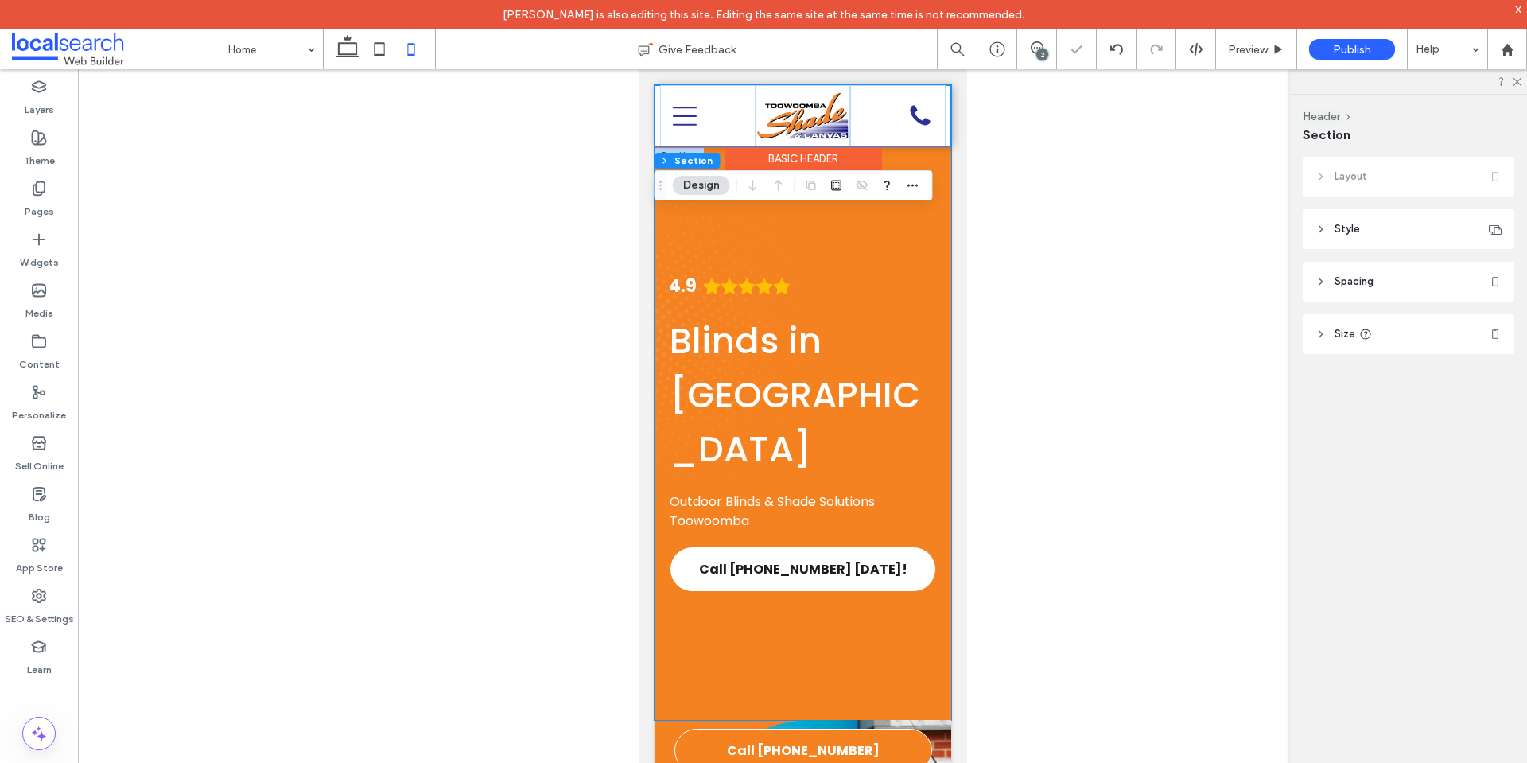
click at [867, 232] on div "4.9 Blinds in Toowoomba Outdoor Blinds & Shade Solutions Toowoomba Call (07) 46…" at bounding box center [802, 432] width 297 height 573
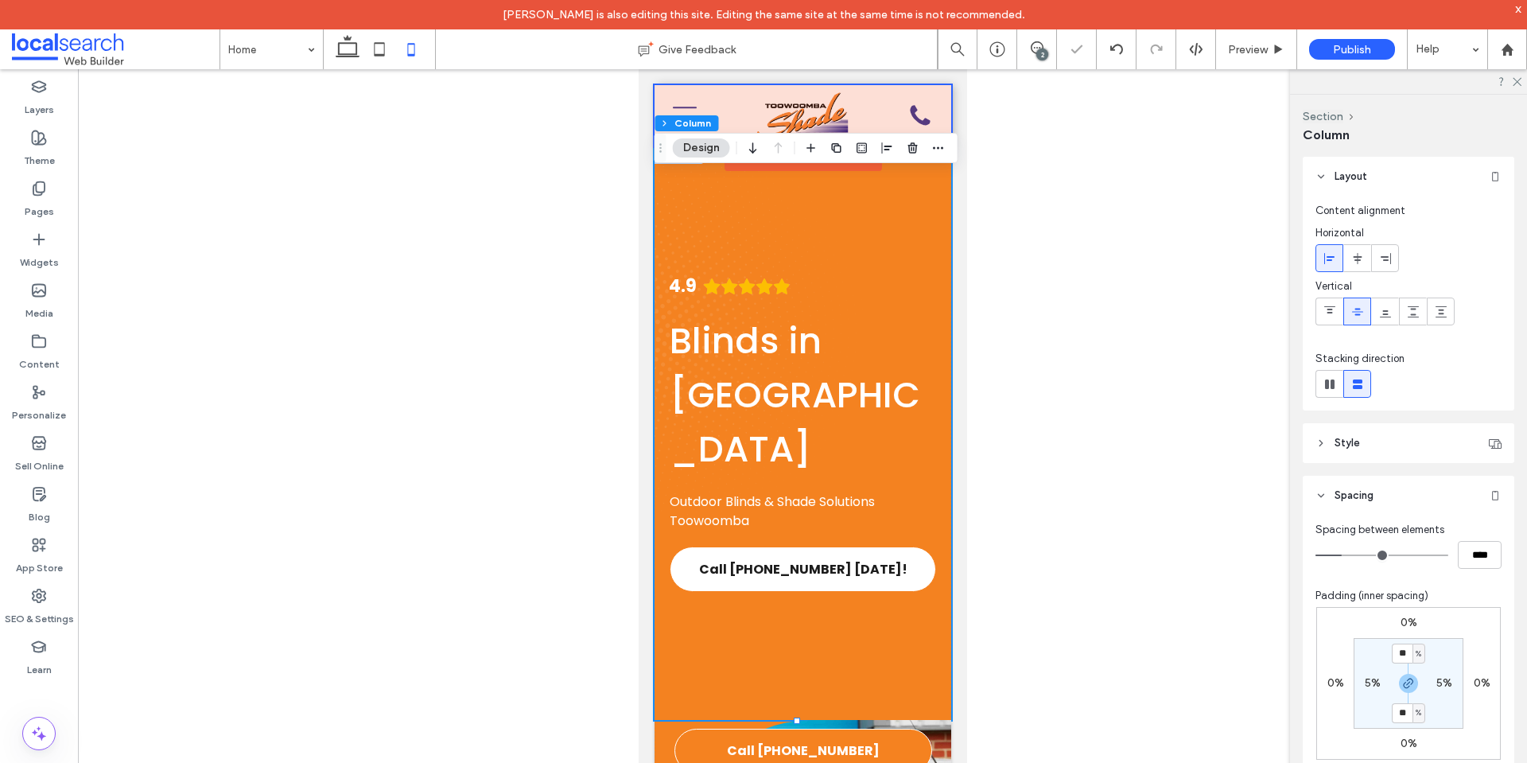
click at [973, 217] on div at bounding box center [802, 428] width 1449 height 719
click at [884, 227] on div "4.9 Blinds in Toowoomba Outdoor Blinds & Shade Solutions Toowoomba Call (07) 46…" at bounding box center [802, 432] width 297 height 573
click at [864, 98] on div at bounding box center [802, 115] width 297 height 61
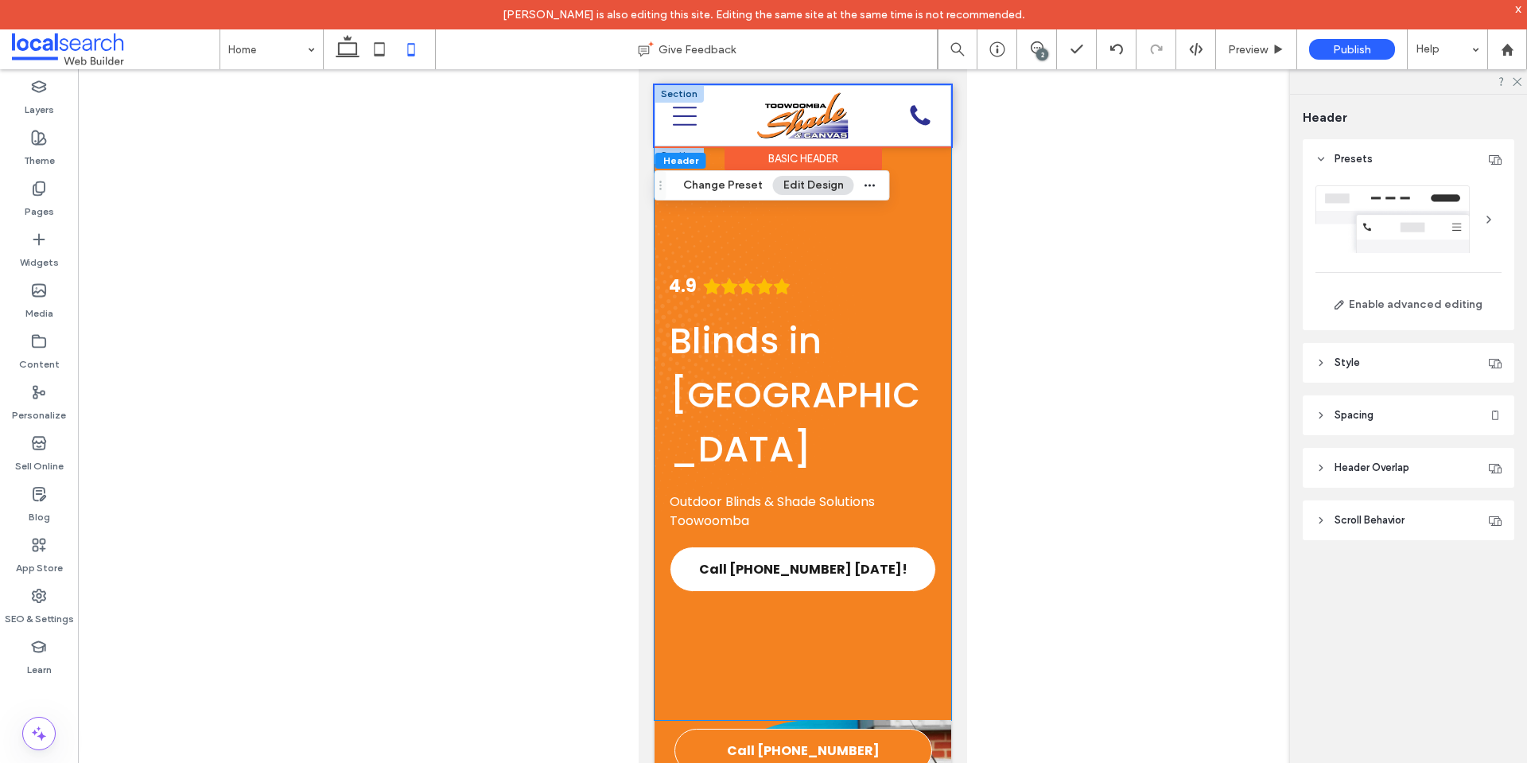
click at [802, 250] on div "4.9 Blinds in Toowoomba Outdoor Blinds & Shade Solutions Toowoomba Call (07) 46…" at bounding box center [802, 432] width 297 height 573
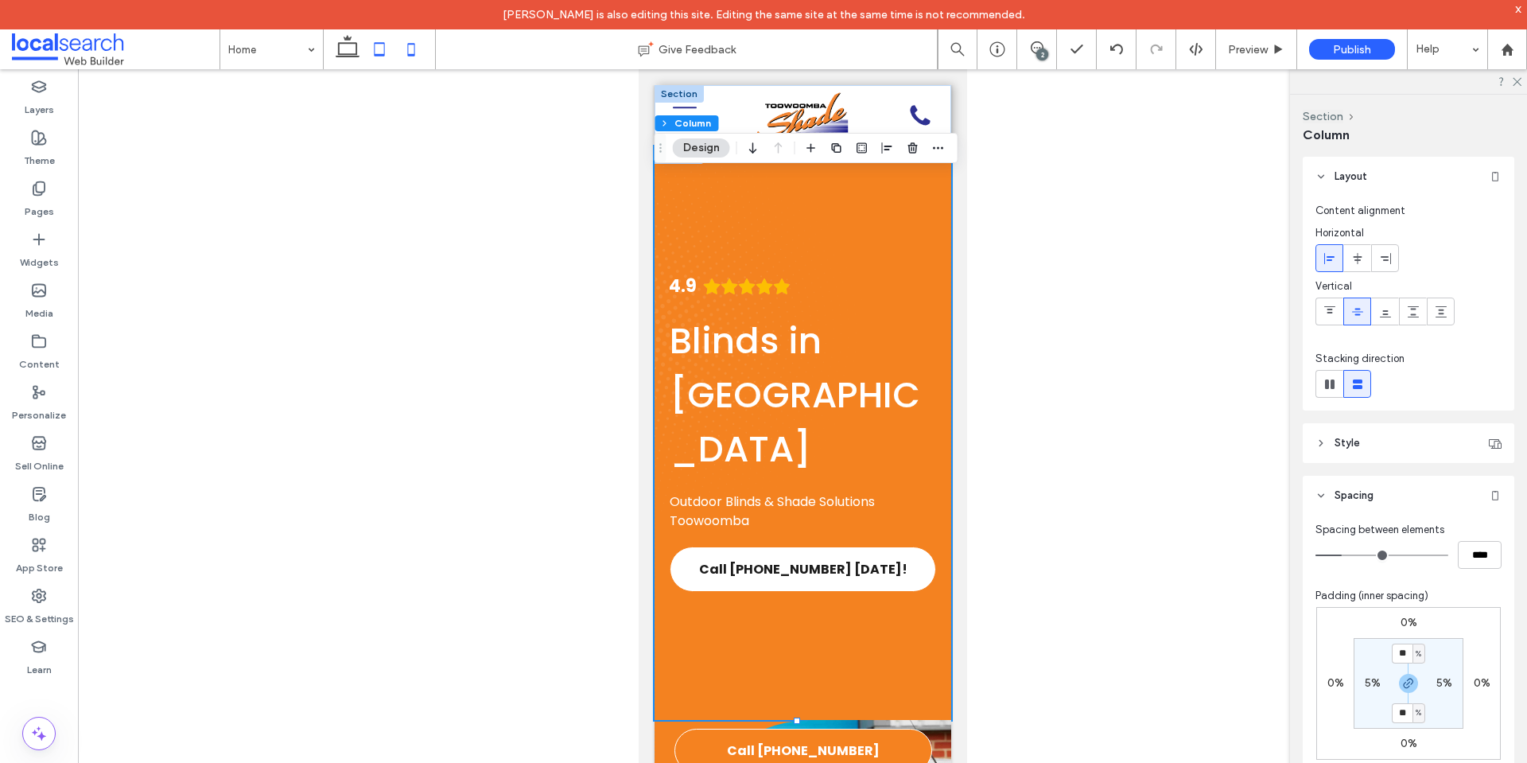
drag, startPoint x: 380, startPoint y: 48, endPoint x: 358, endPoint y: 373, distance: 326.0
click at [380, 48] on icon at bounding box center [379, 49] width 32 height 32
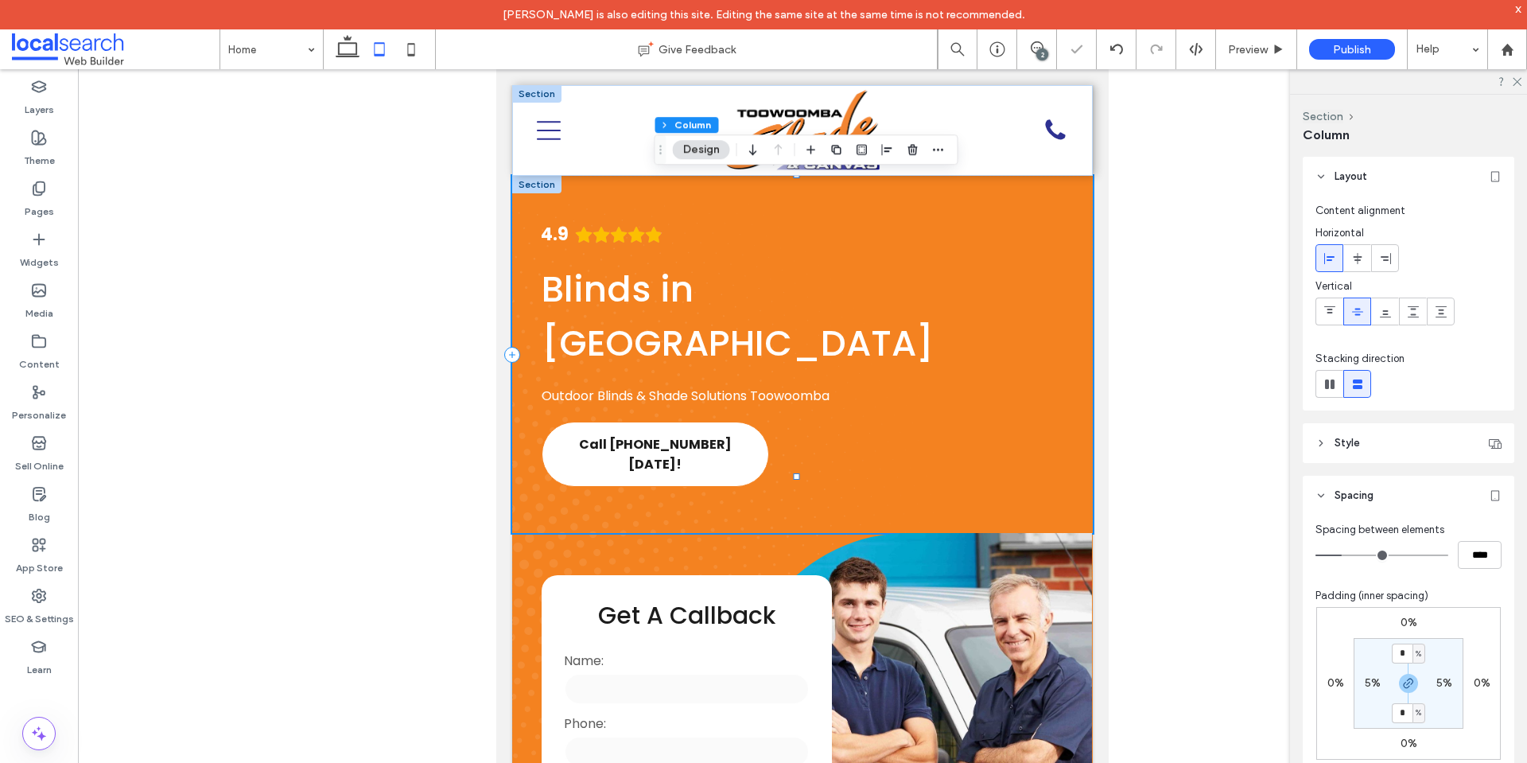
type input "*"
type input "**"
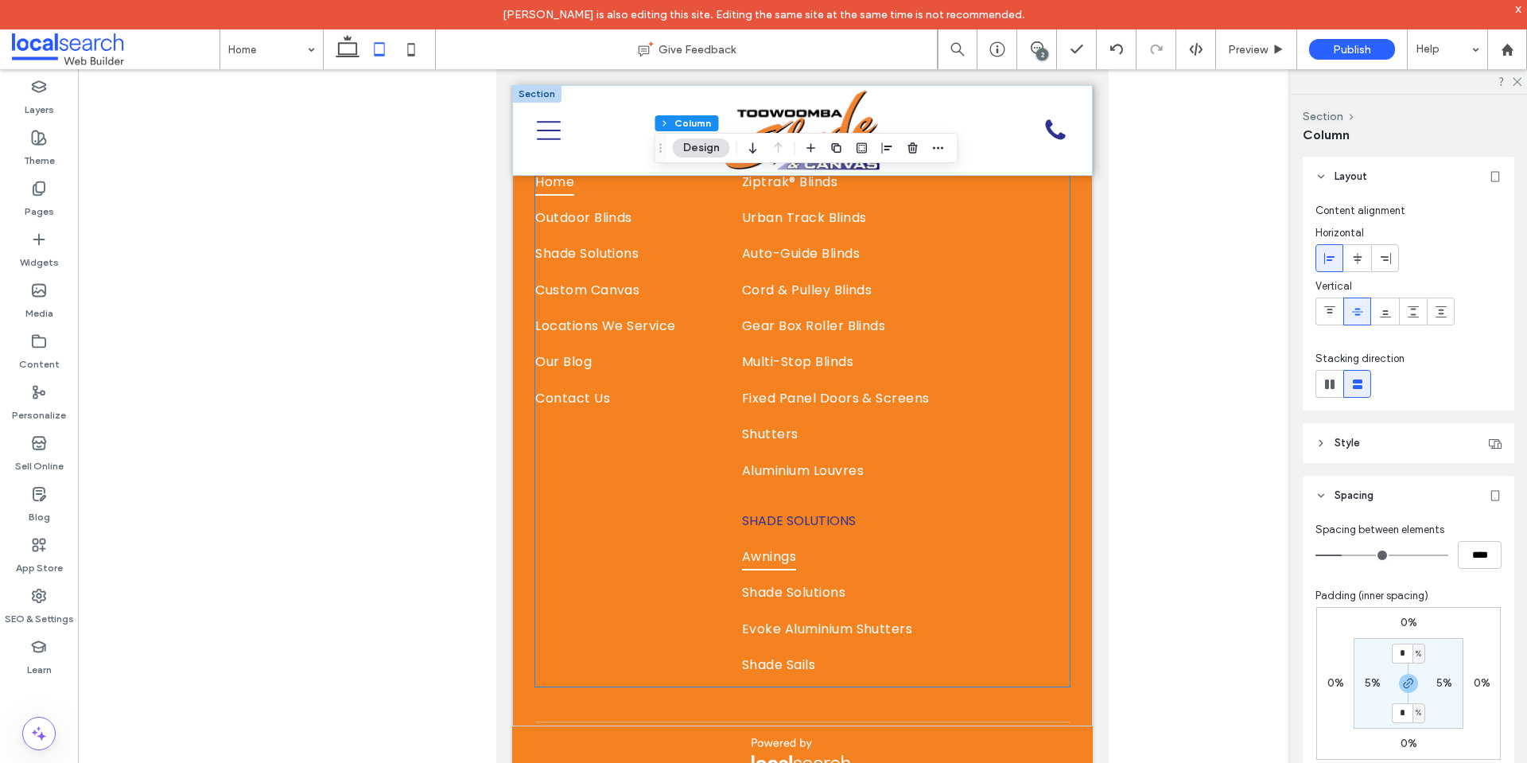
scroll to position [9978, 0]
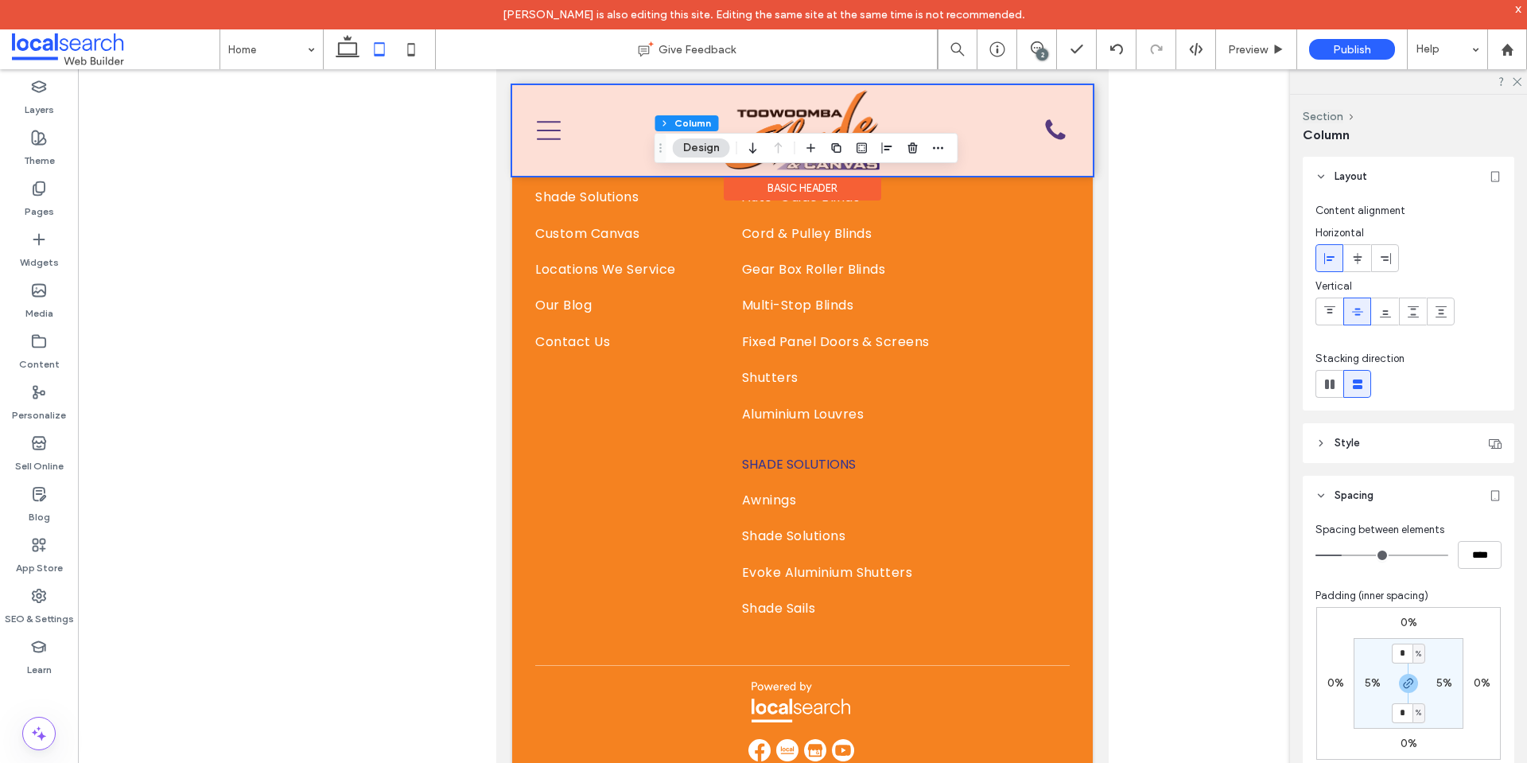
click at [548, 131] on div at bounding box center [802, 130] width 581 height 91
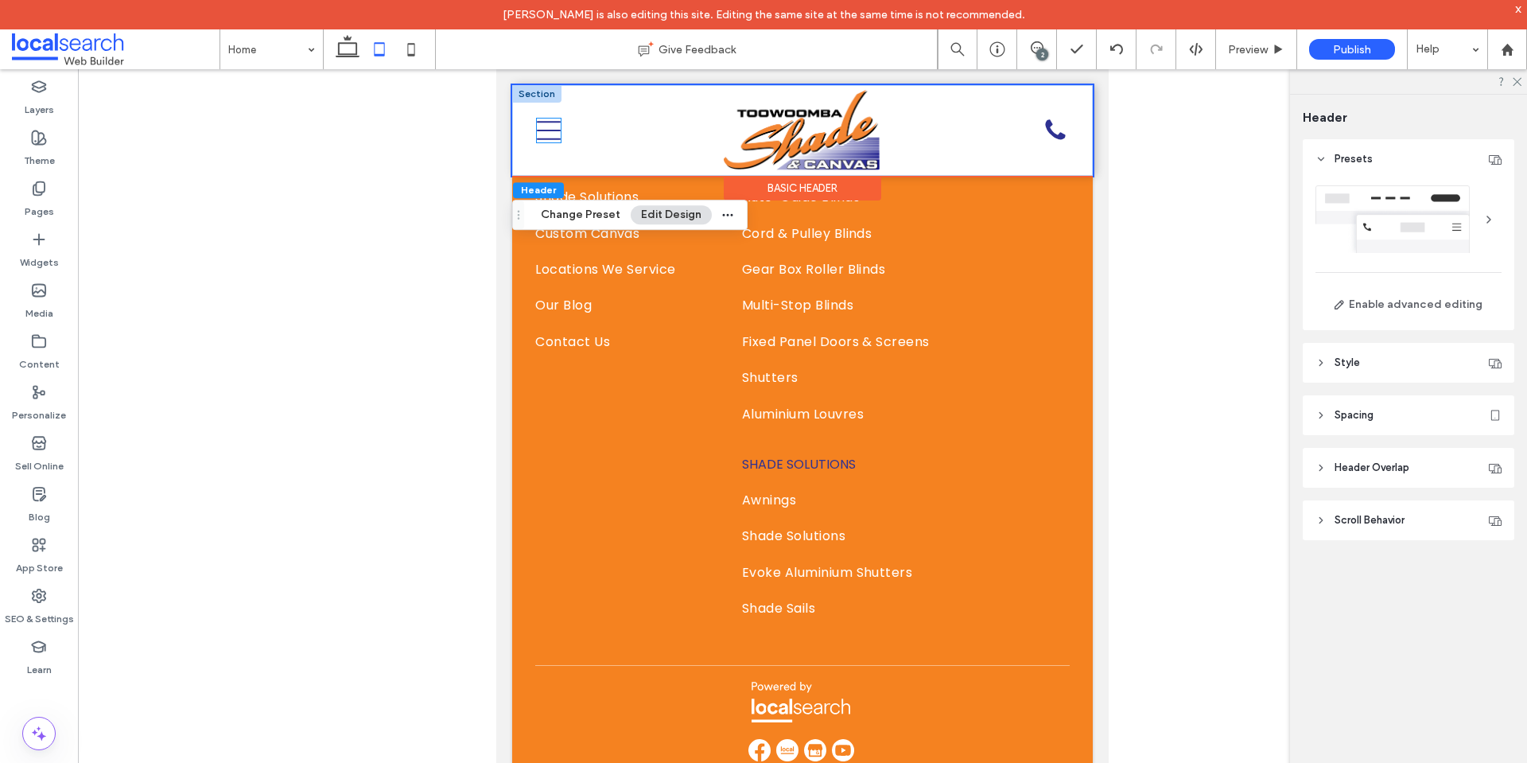
click at [548, 131] on icon at bounding box center [549, 130] width 24 height 19
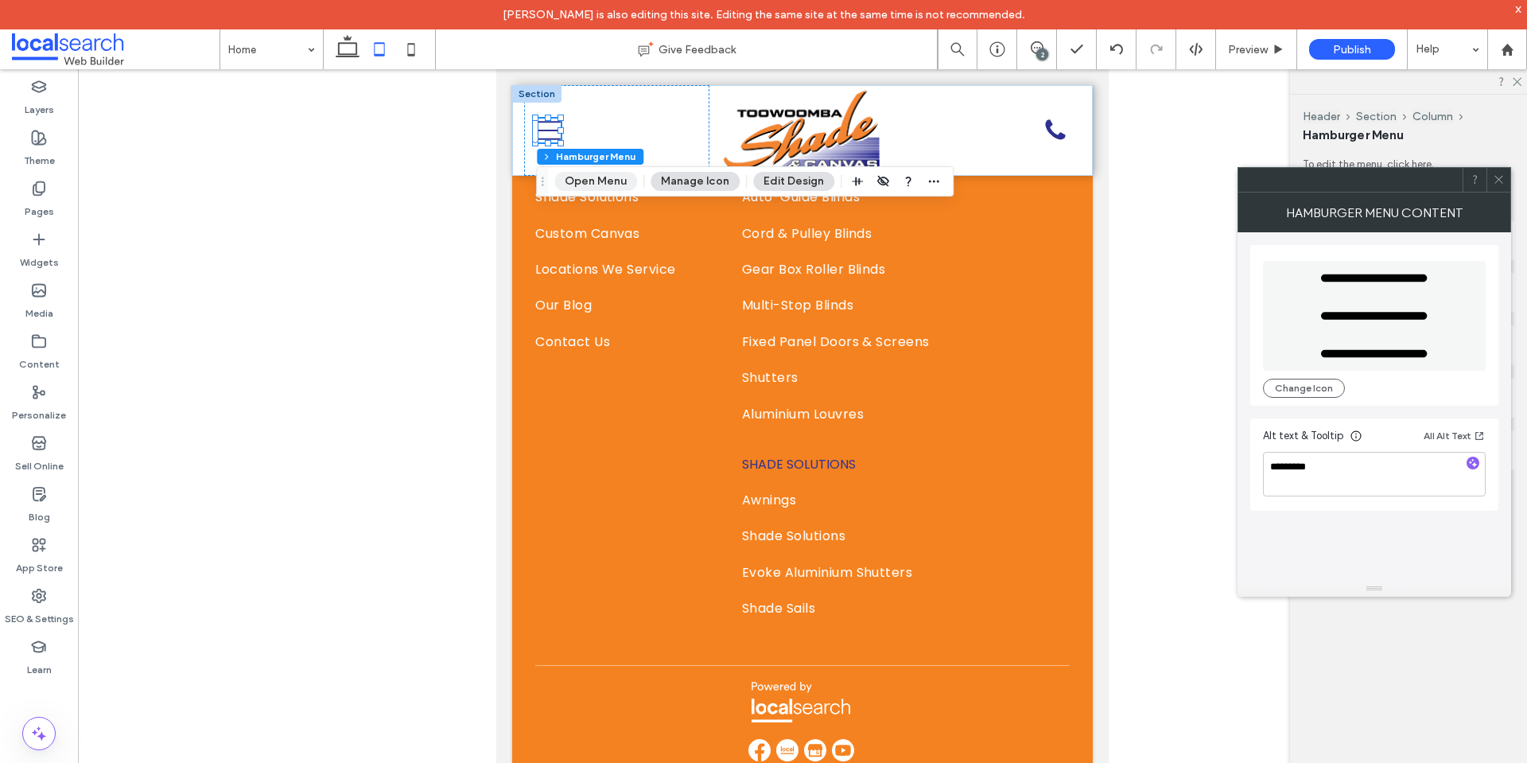
click at [600, 177] on button "Open Menu" at bounding box center [595, 181] width 83 height 19
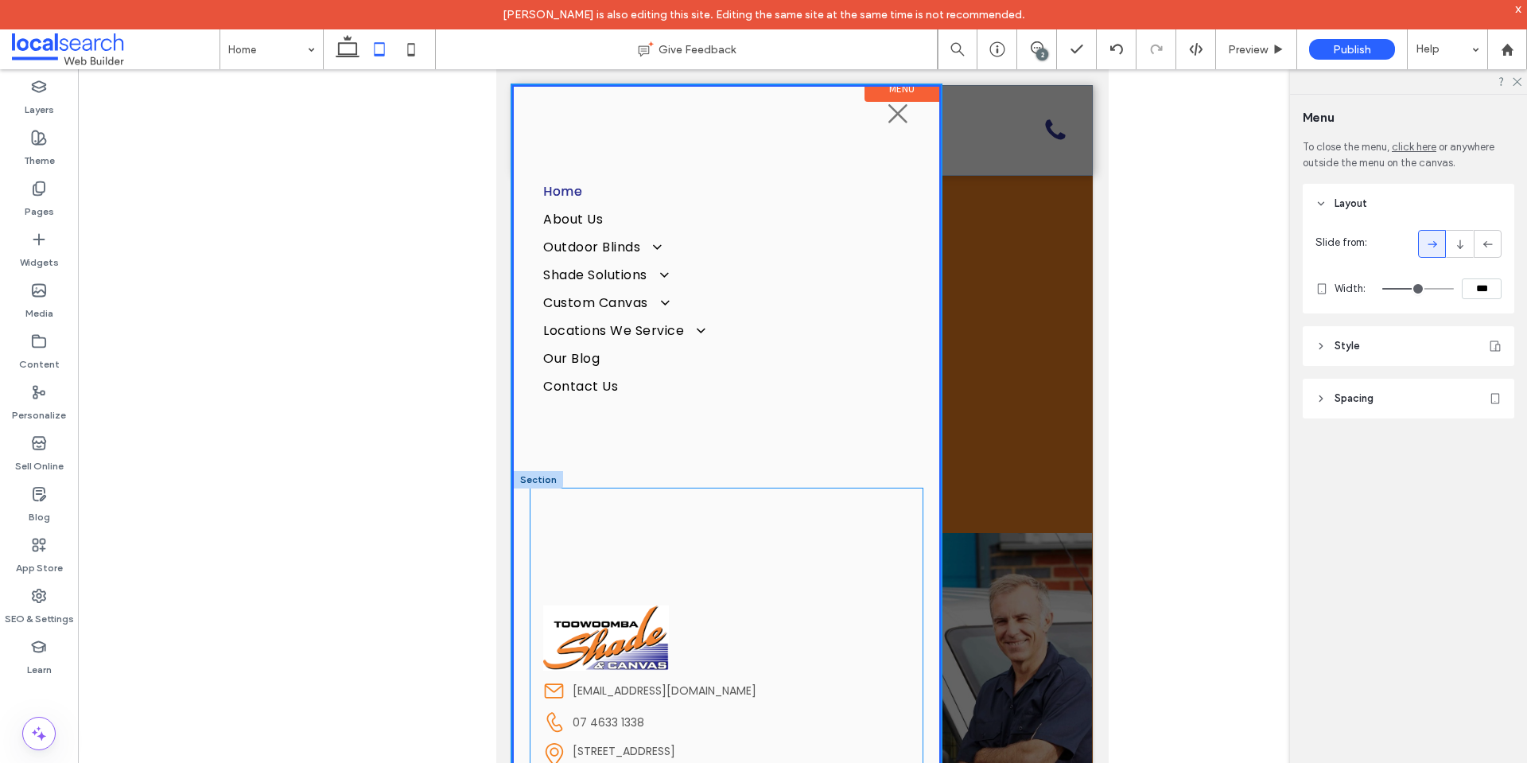
scroll to position [23, 0]
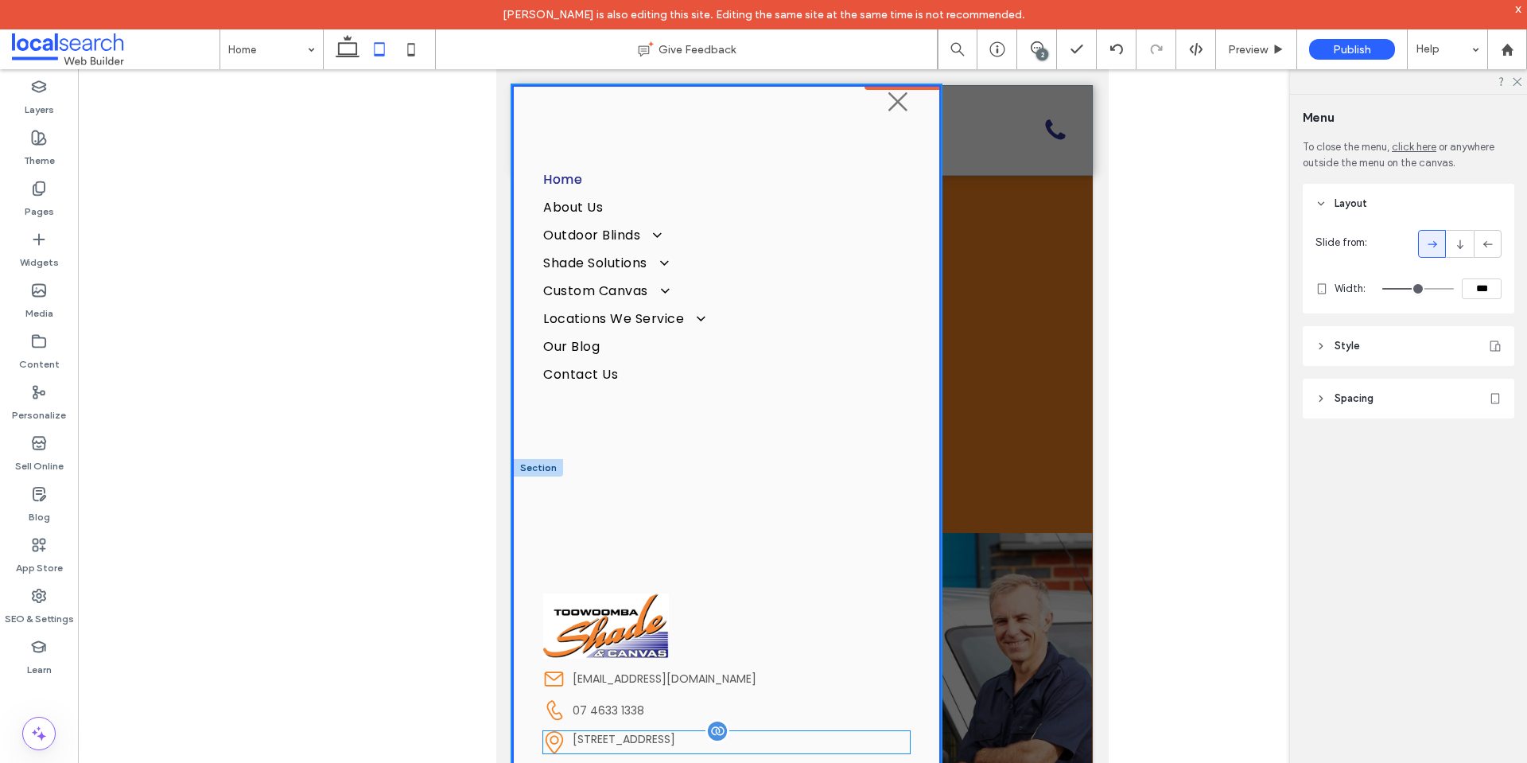
click at [640, 747] on span "[STREET_ADDRESS]" at bounding box center [624, 739] width 103 height 16
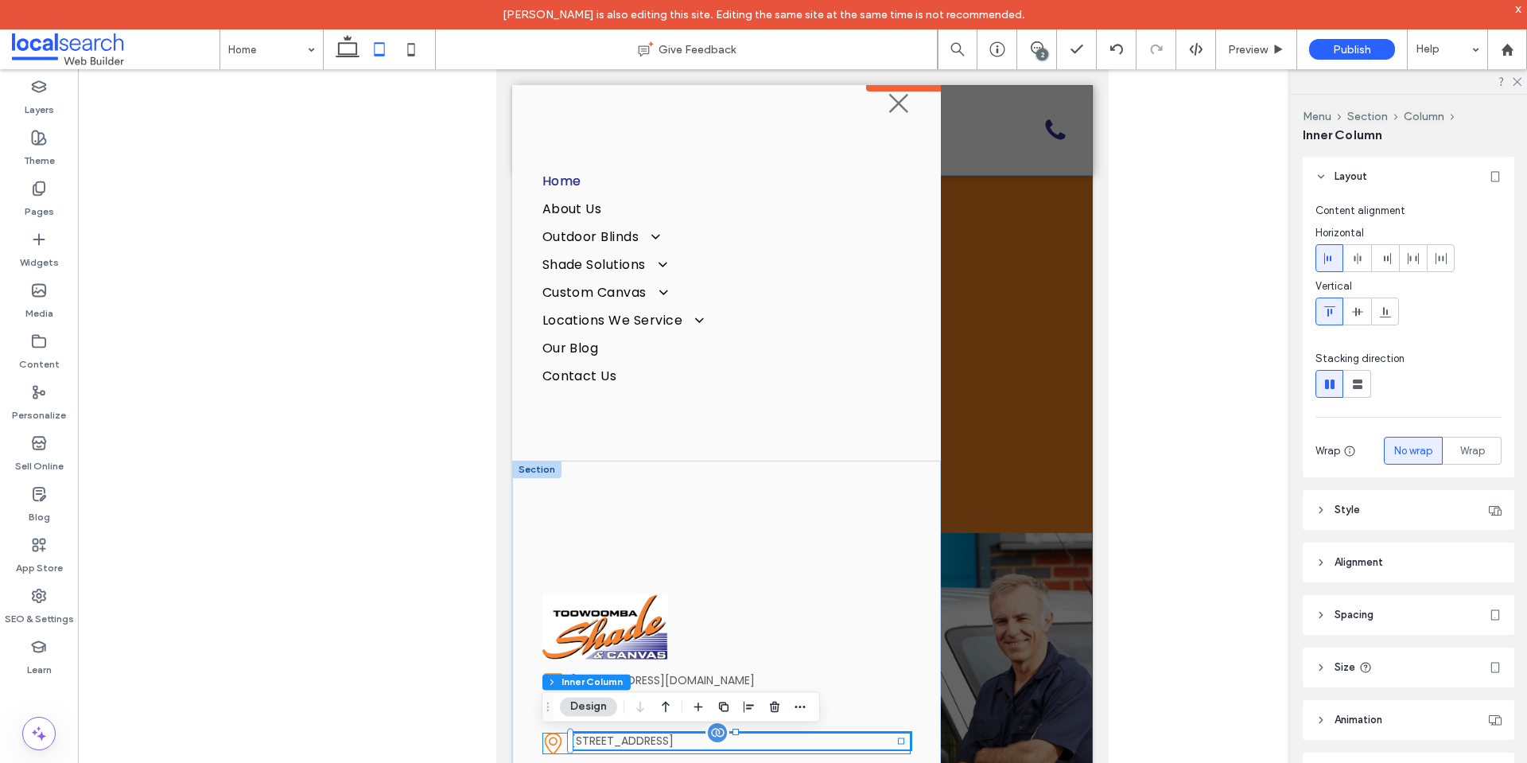
scroll to position [20, 0]
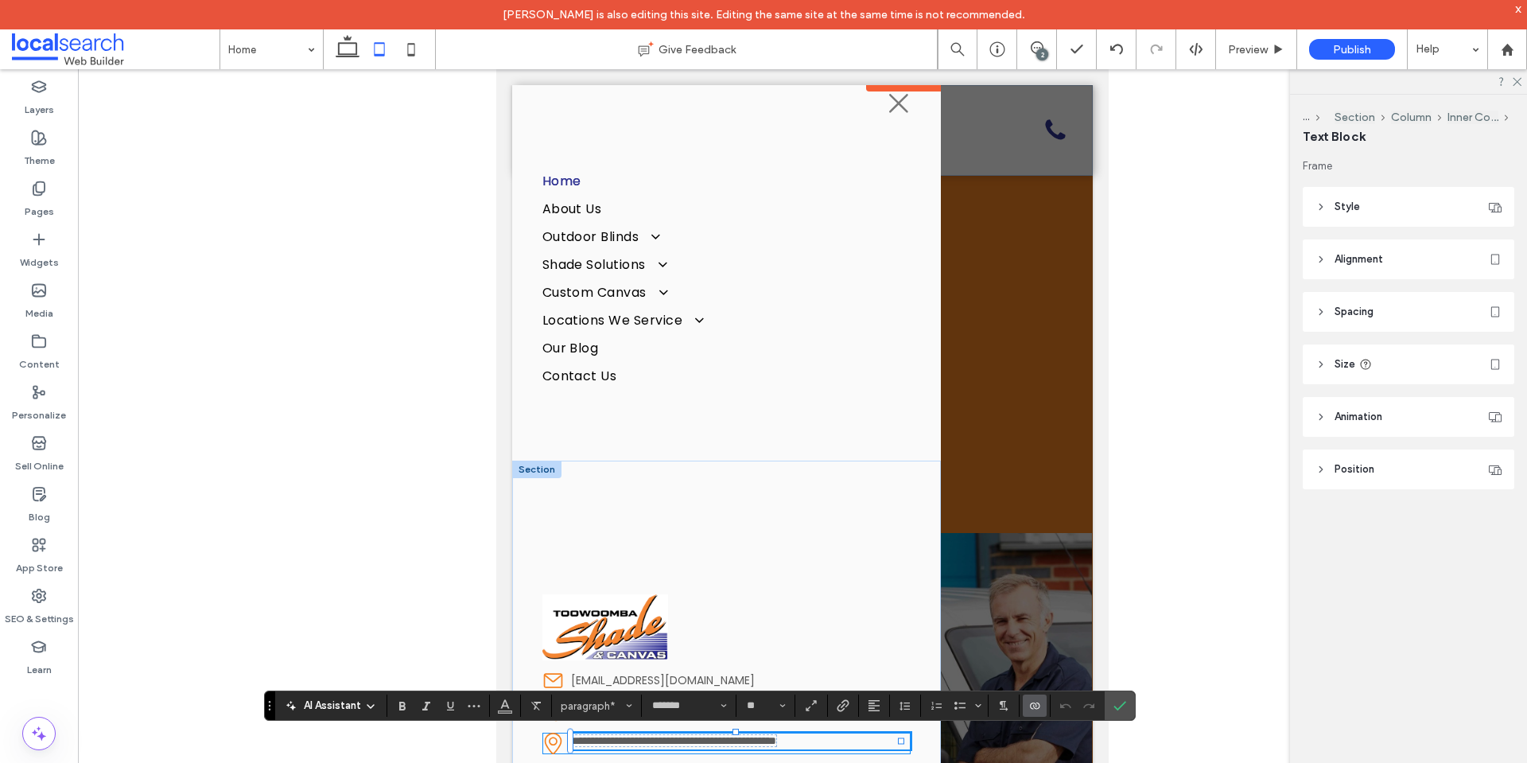
click at [640, 745] on span "**********" at bounding box center [674, 740] width 204 height 11
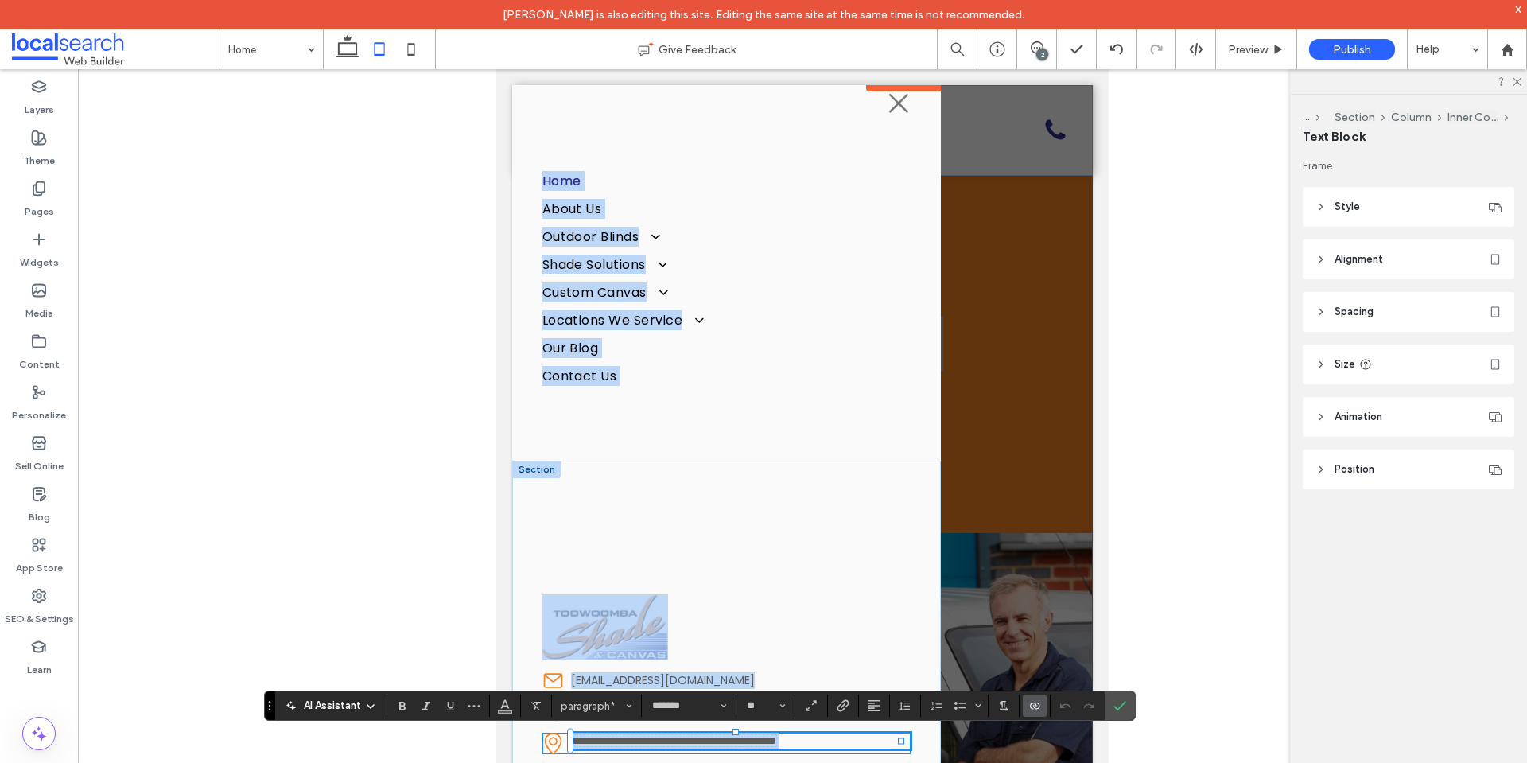
click at [640, 745] on span "**********" at bounding box center [674, 740] width 204 height 11
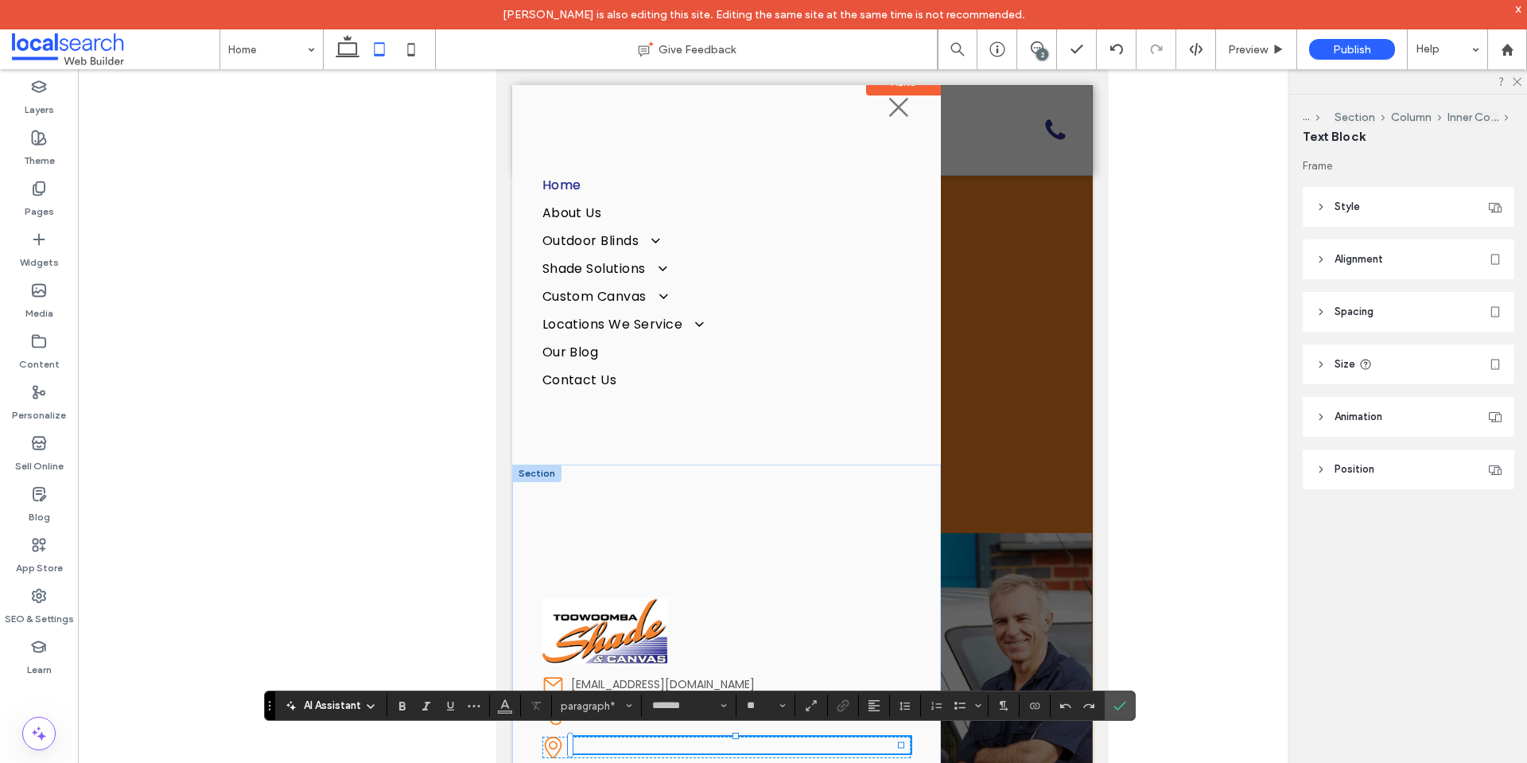
scroll to position [16, 0]
type input "**"
click at [1118, 700] on icon "Confirm" at bounding box center [1119, 705] width 13 height 13
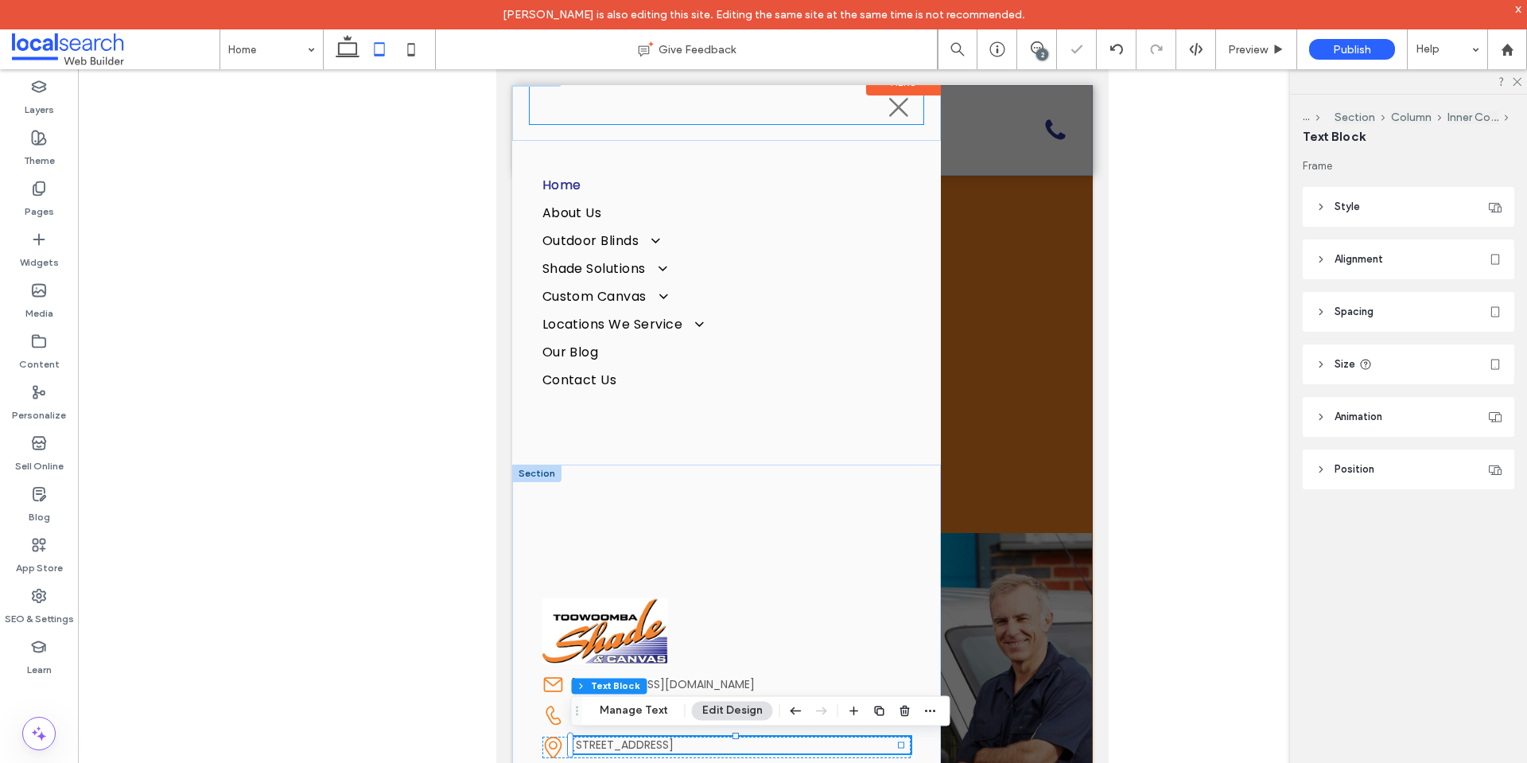
click at [887, 115] on icon "Closed Icon" at bounding box center [899, 107] width 24 height 24
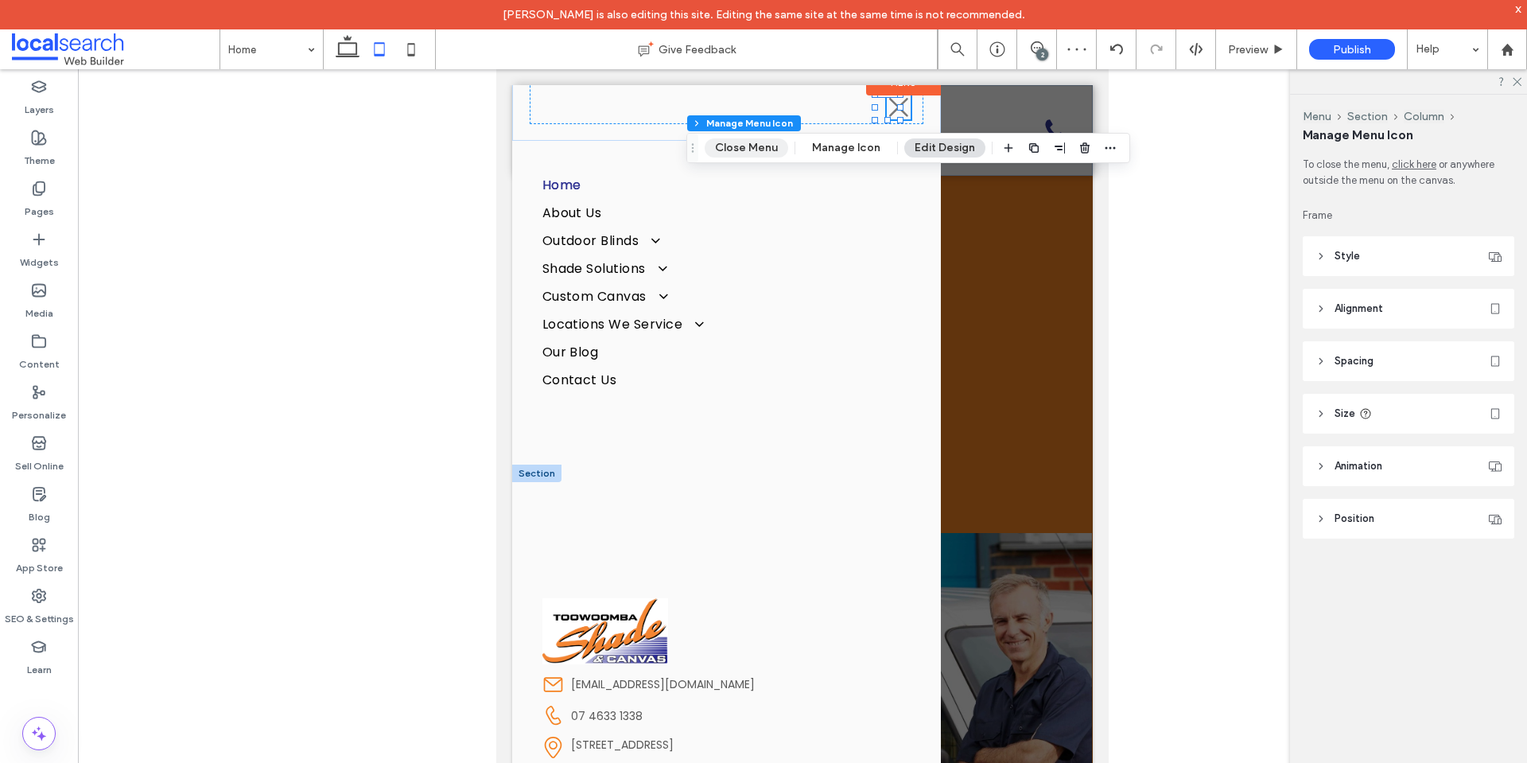
click at [764, 139] on button "Close Menu" at bounding box center [747, 147] width 84 height 19
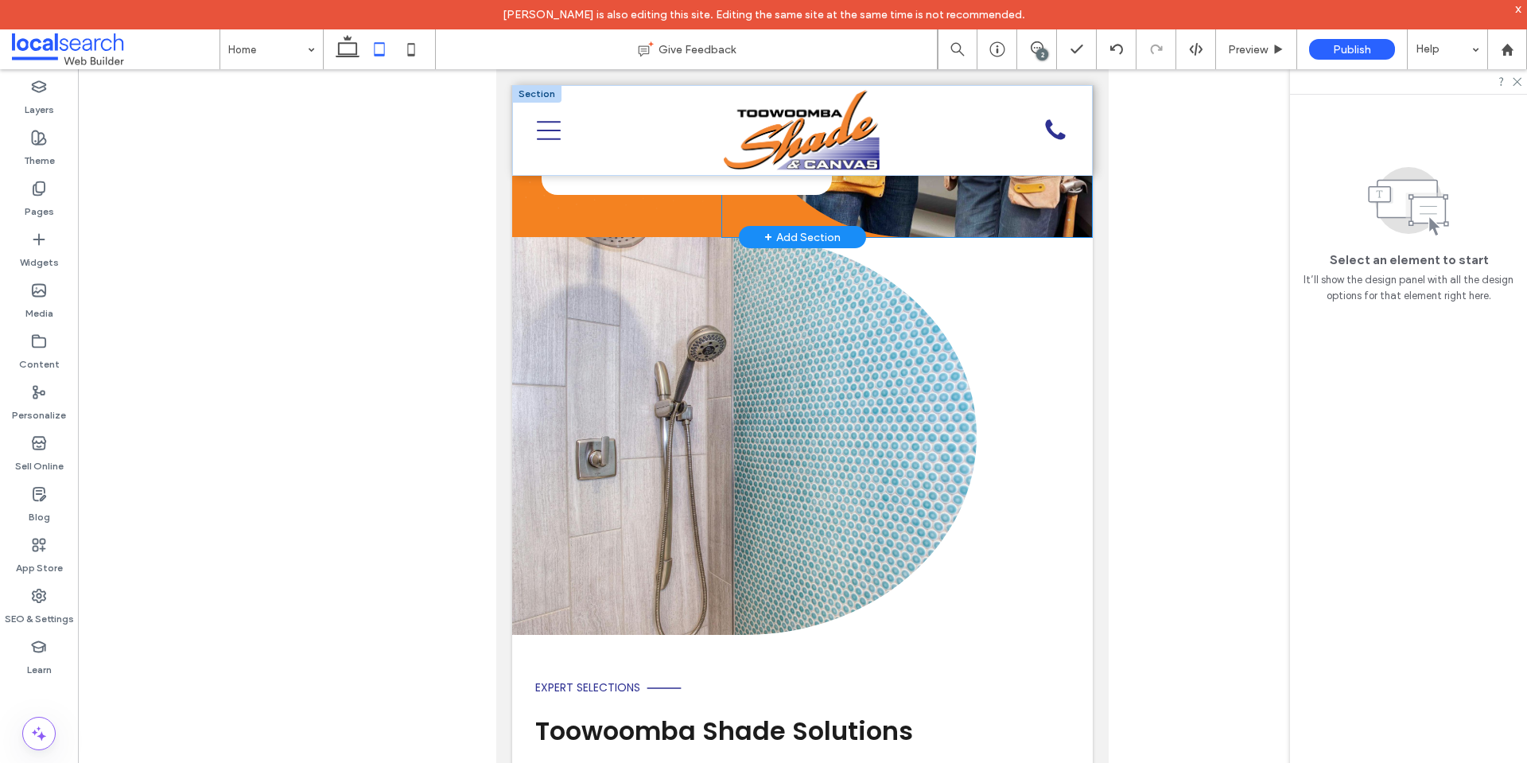
scroll to position [0, 0]
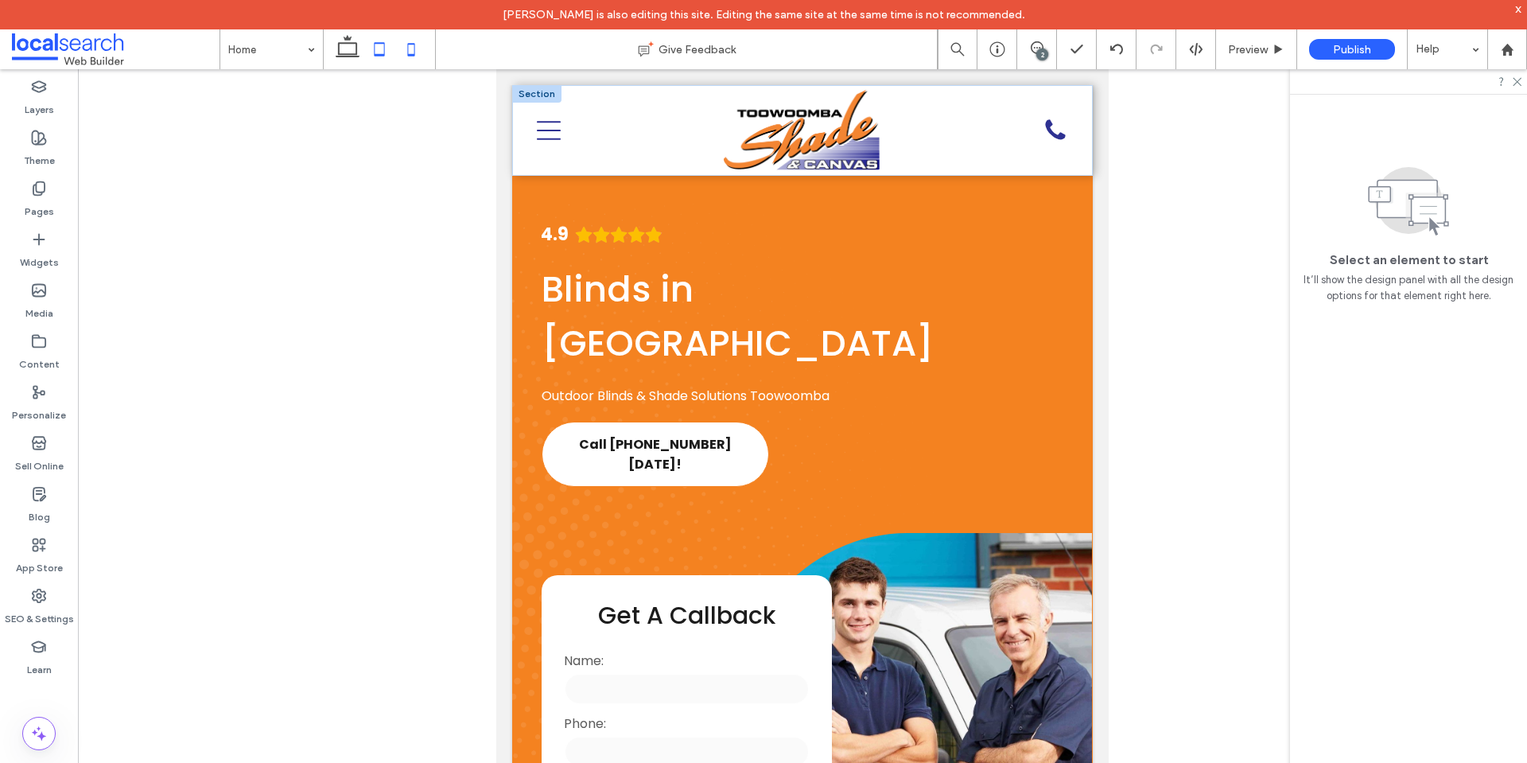
click at [418, 49] on icon at bounding box center [411, 49] width 32 height 32
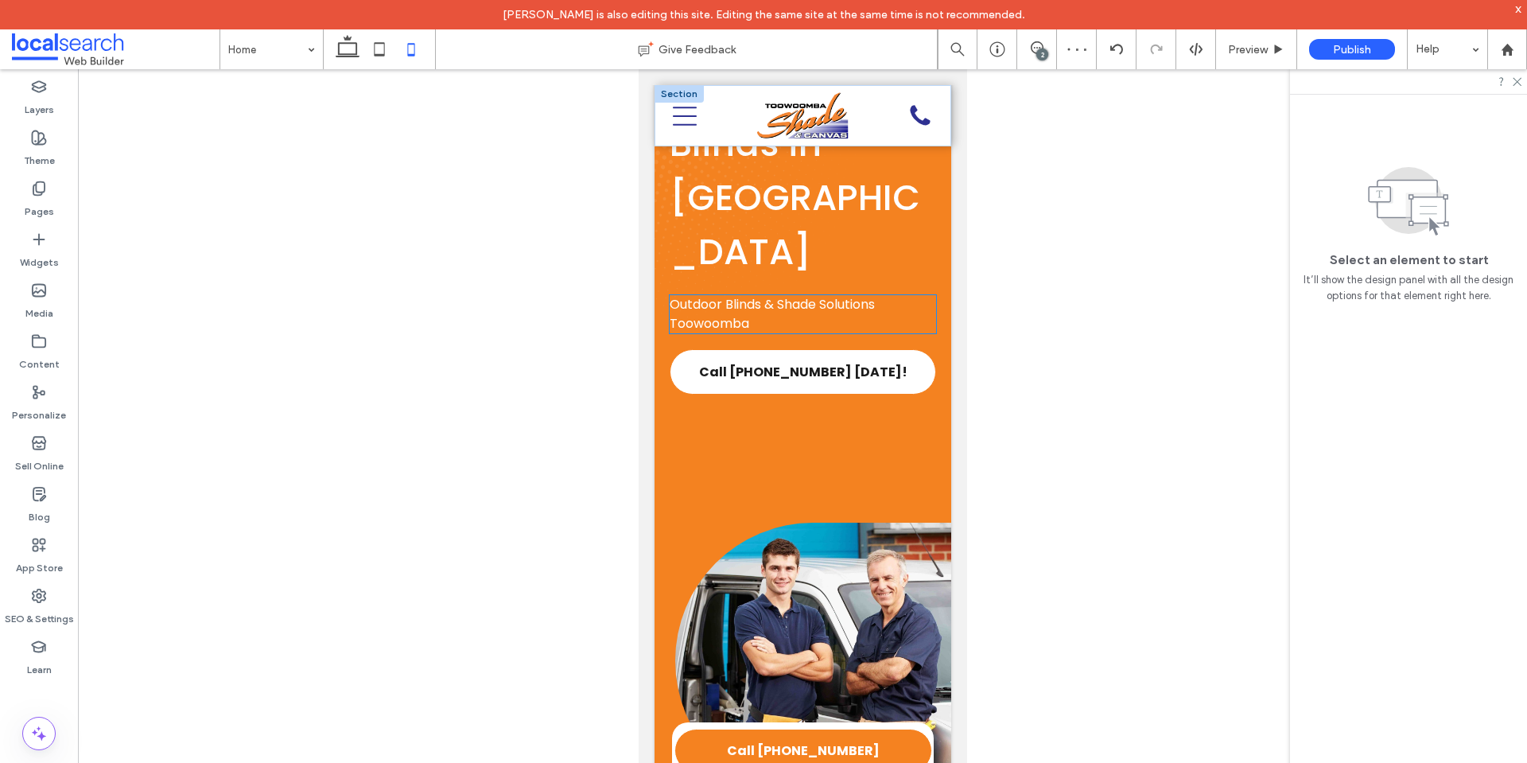
scroll to position [239, 0]
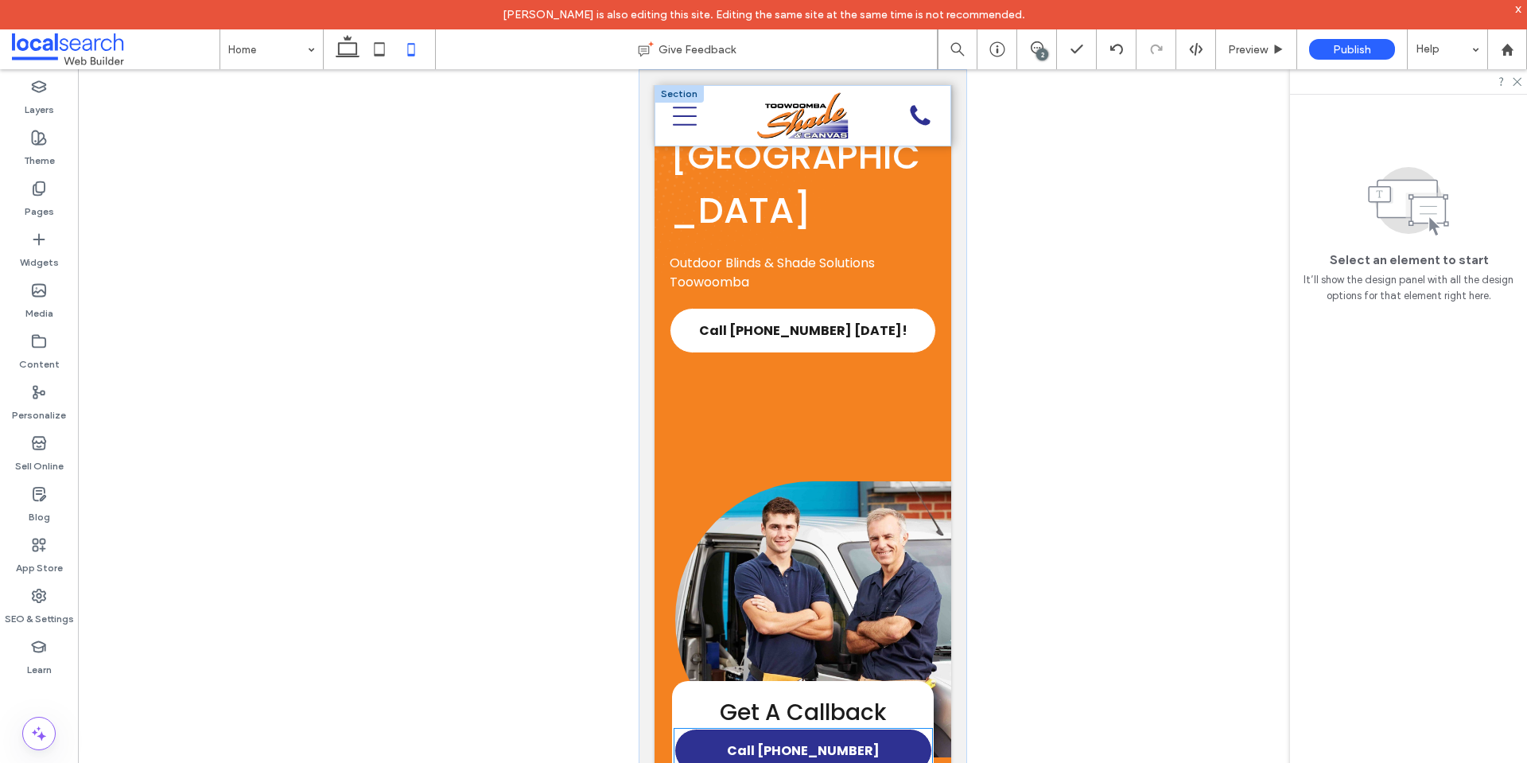
click at [763, 740] on span "Call 0404 040 404" at bounding box center [802, 750] width 153 height 20
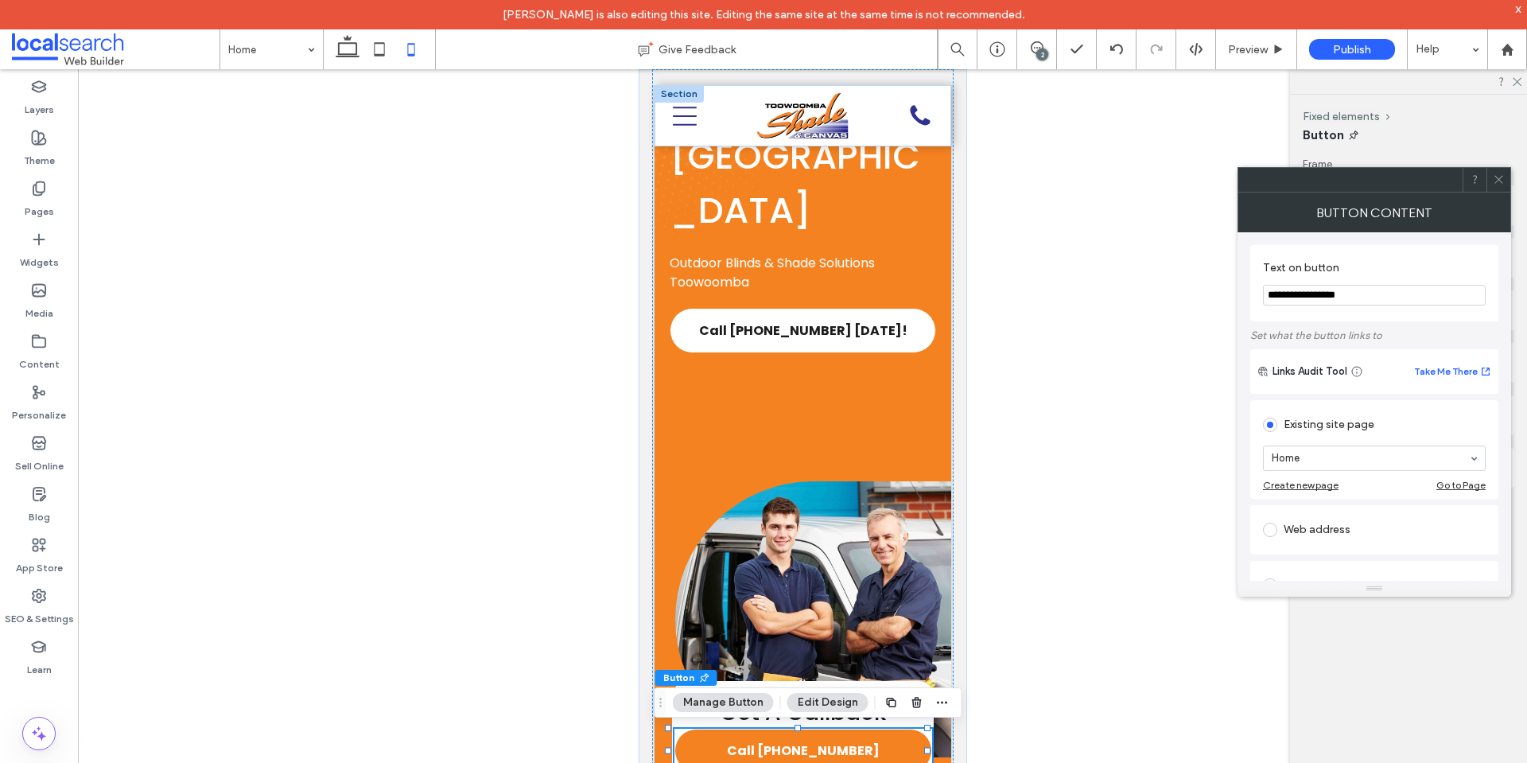
click at [1386, 293] on input "**********" at bounding box center [1374, 295] width 223 height 21
type input "**********"
drag, startPoint x: 1494, startPoint y: 183, endPoint x: 1169, endPoint y: 429, distance: 408.1
click at [1494, 183] on icon at bounding box center [1499, 179] width 12 height 12
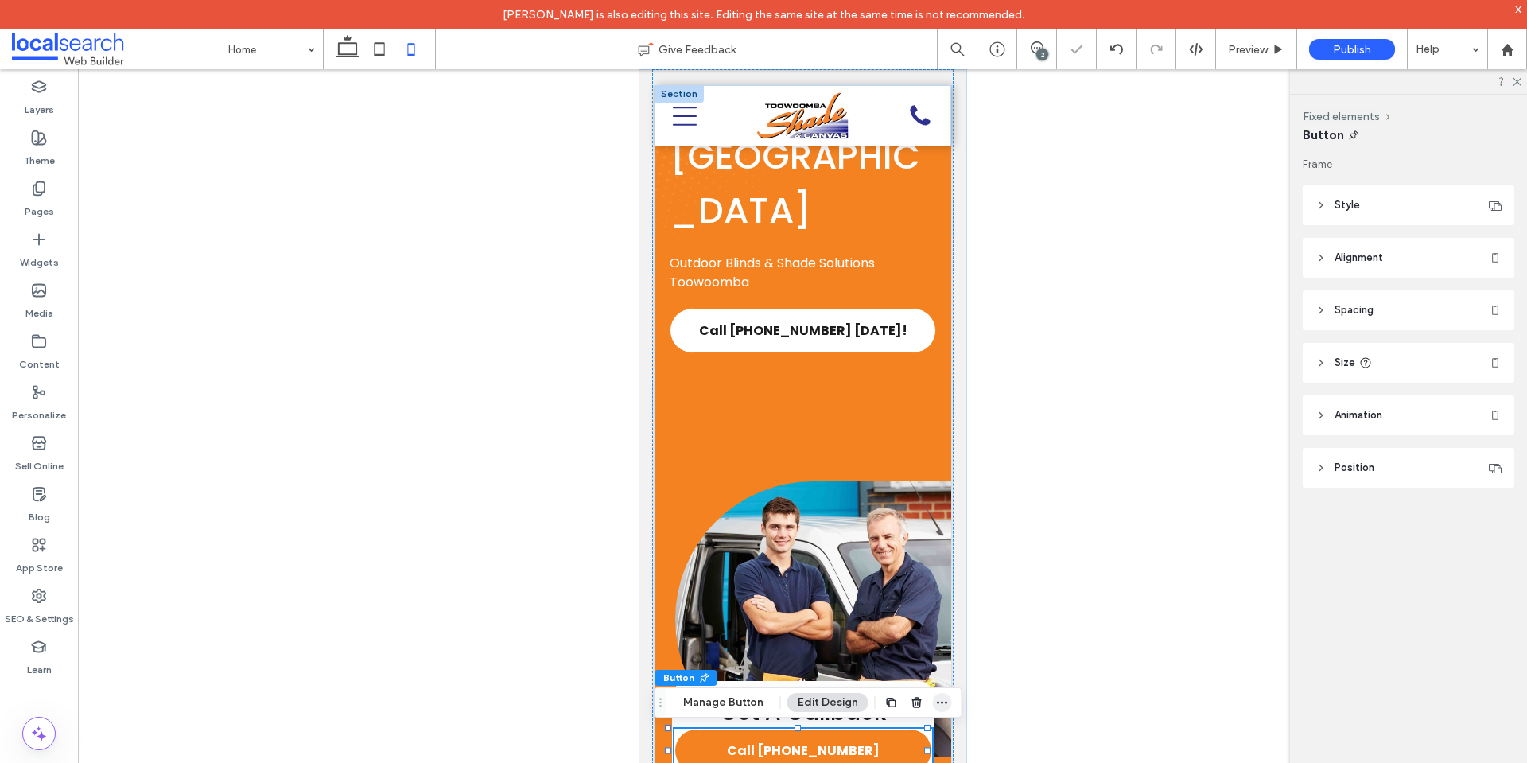
click at [940, 694] on span "button" at bounding box center [942, 702] width 19 height 19
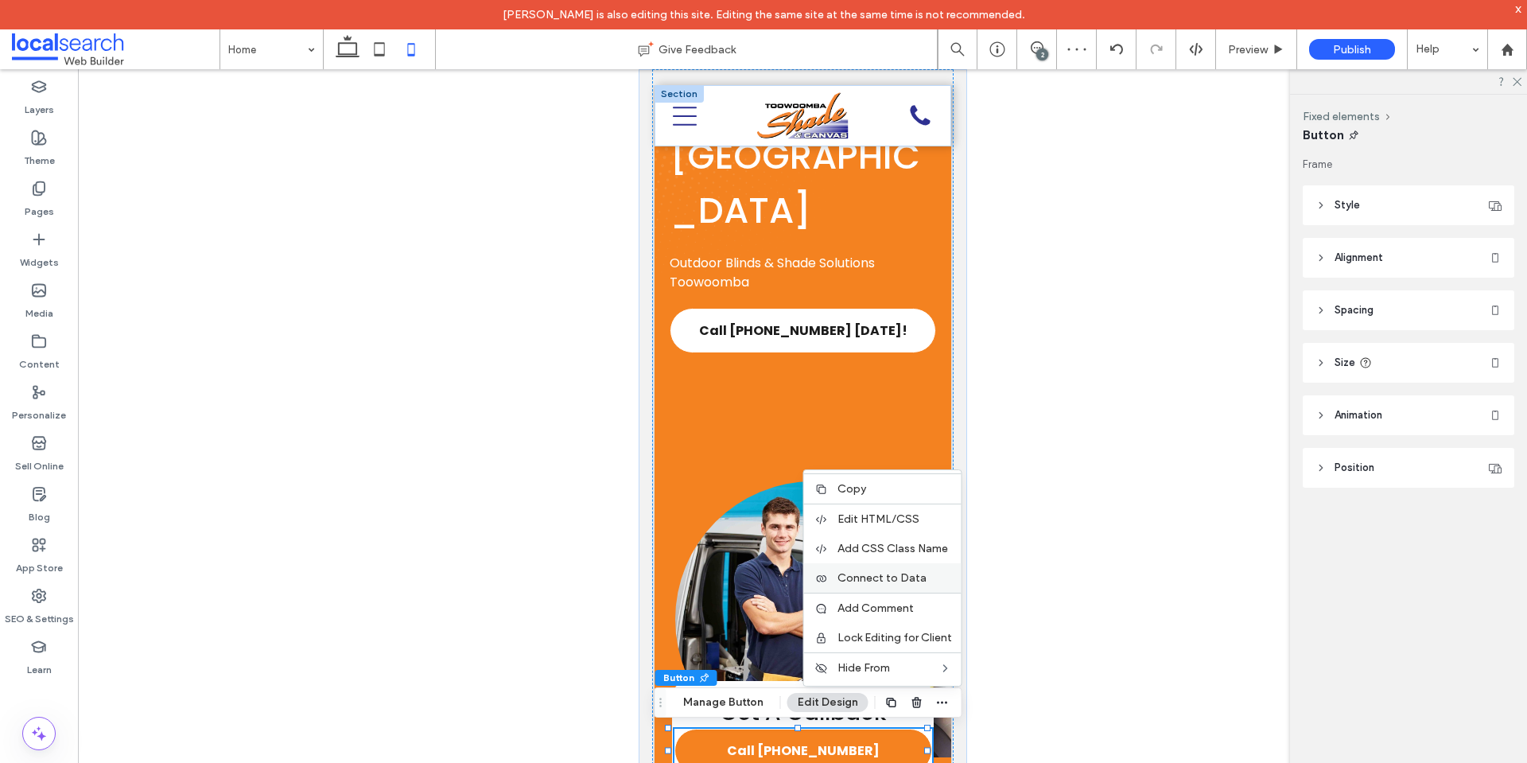
click at [918, 581] on span "Connect to Data" at bounding box center [881, 578] width 89 height 14
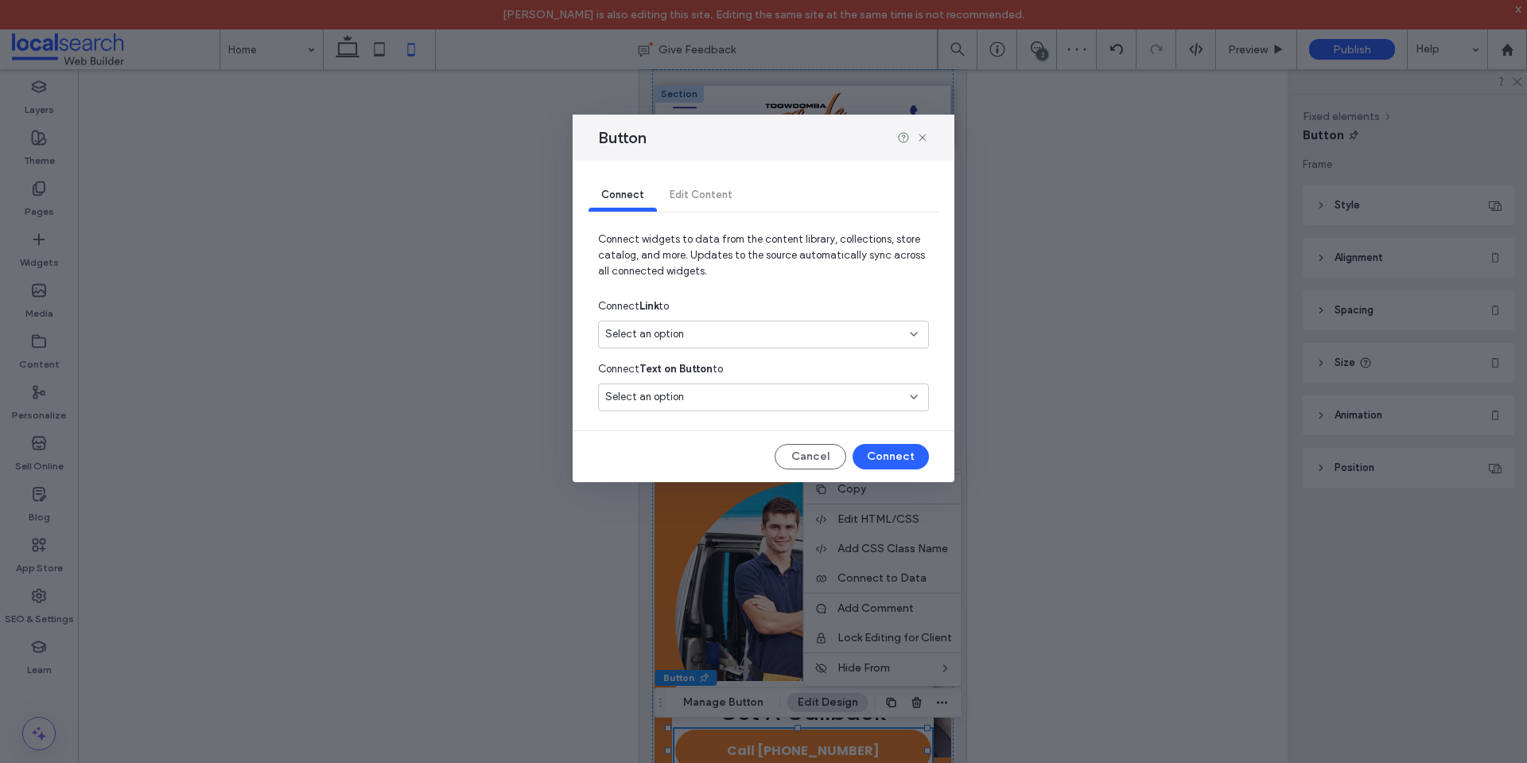
click at [687, 324] on div "Select an option" at bounding box center [763, 334] width 331 height 28
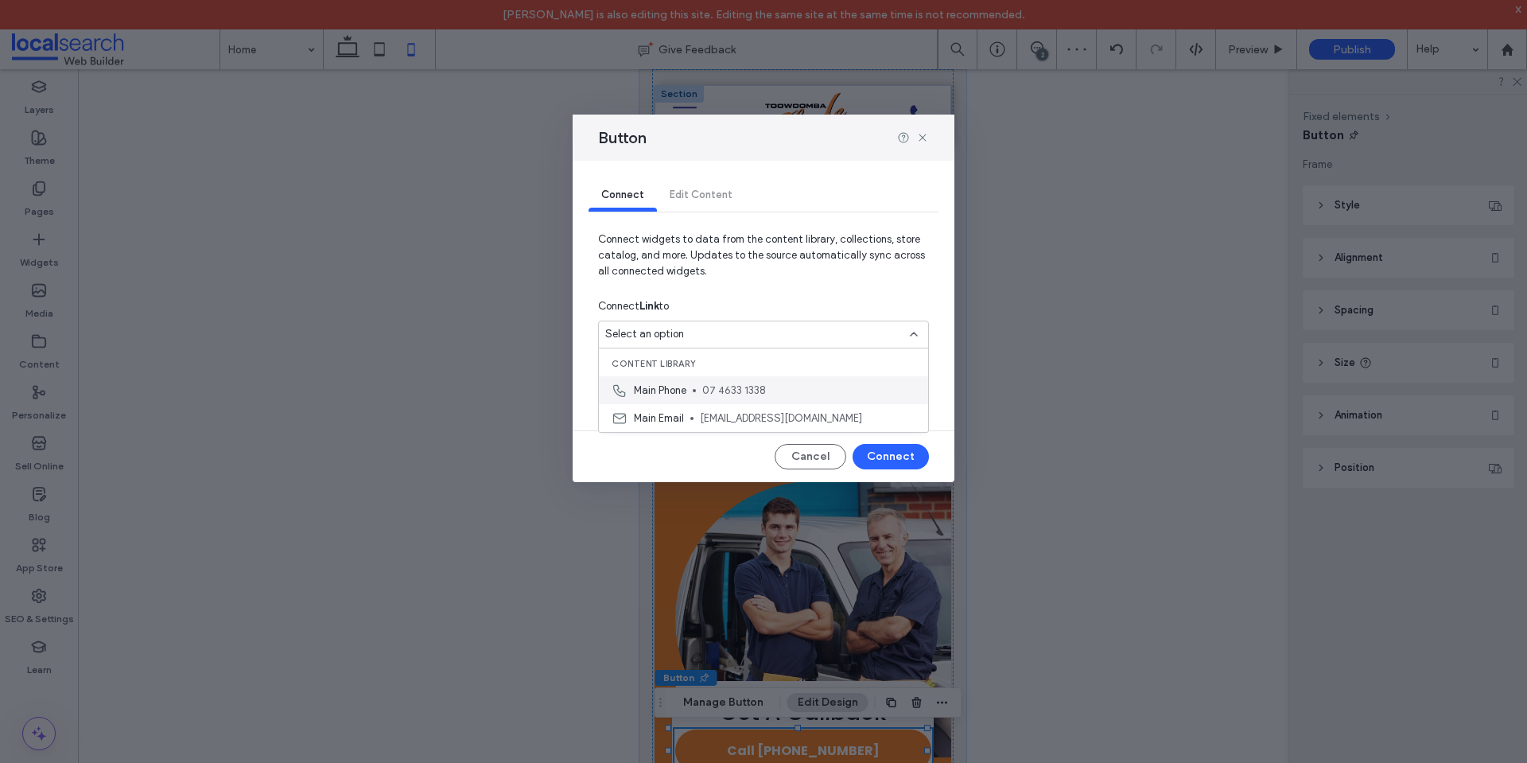
click at [700, 394] on div "Main Phone 07 4633 1338" at bounding box center [763, 390] width 329 height 28
click at [882, 461] on button "Connect" at bounding box center [891, 456] width 76 height 25
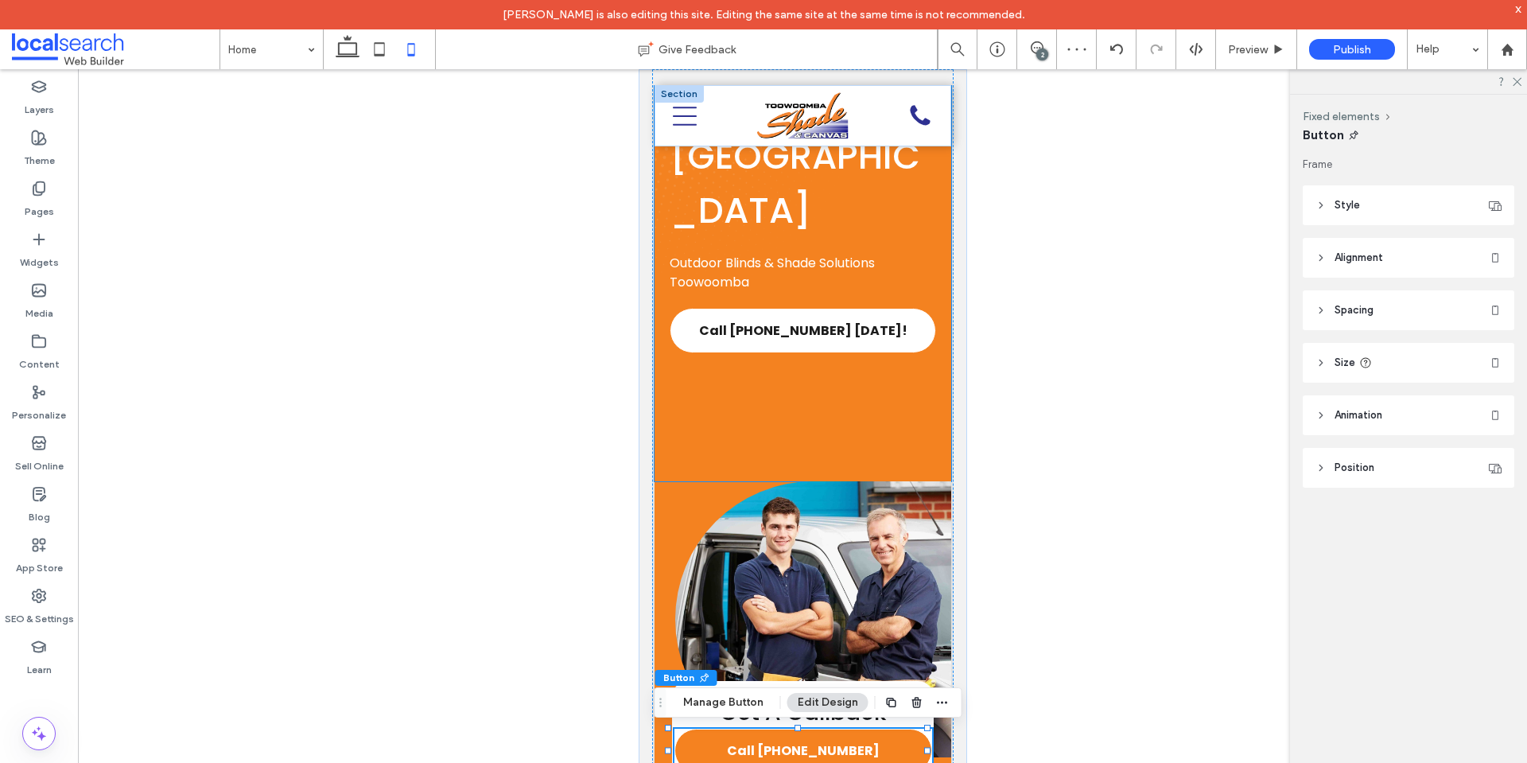
click at [808, 390] on div "4.9 Blinds in Toowoomba Outdoor Blinds & Shade Solutions Toowoomba Call (07) 46…" at bounding box center [802, 194] width 297 height 573
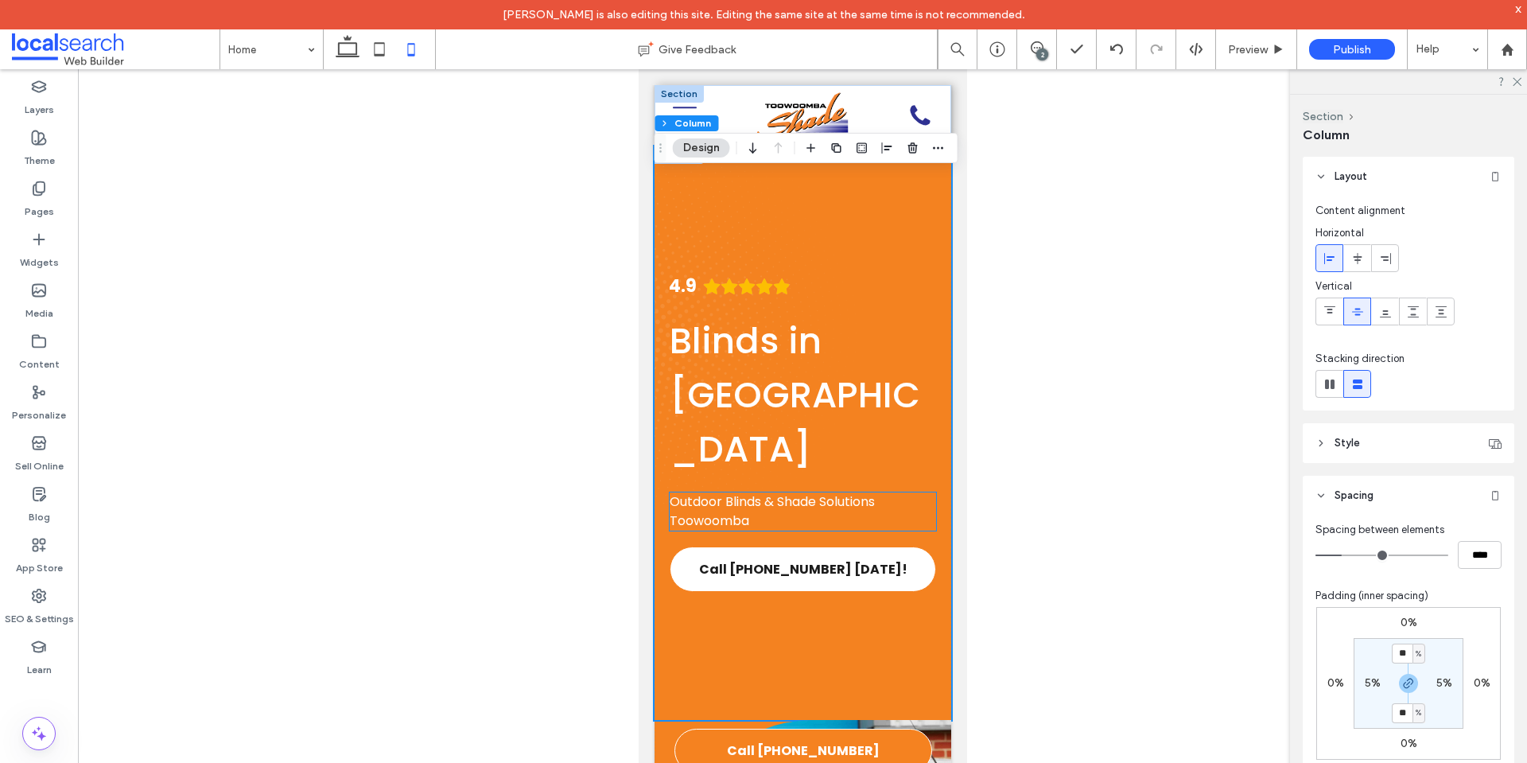
scroll to position [318, 0]
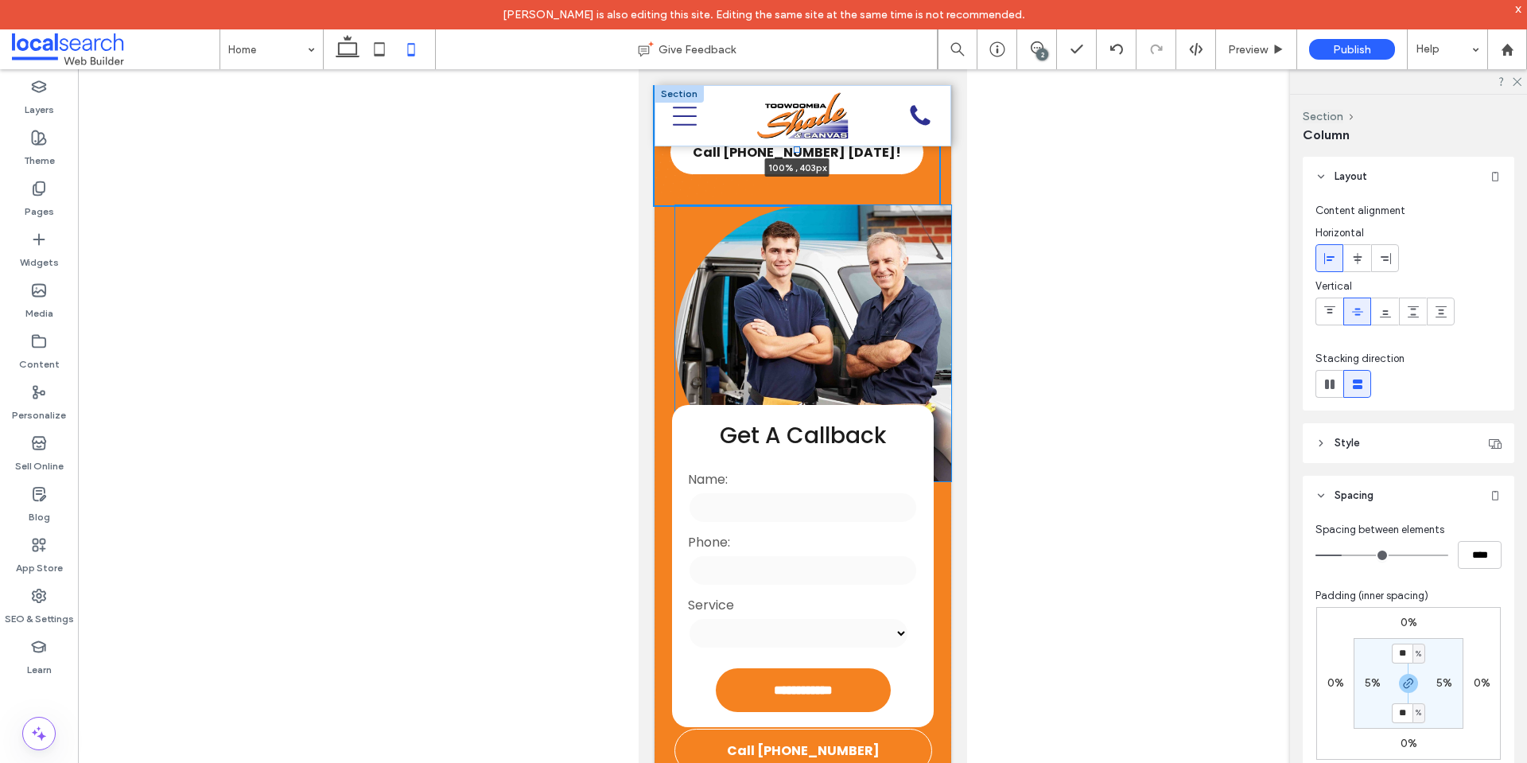
drag, startPoint x: 793, startPoint y: 403, endPoint x: 787, endPoint y: 79, distance: 324.5
type input "***"
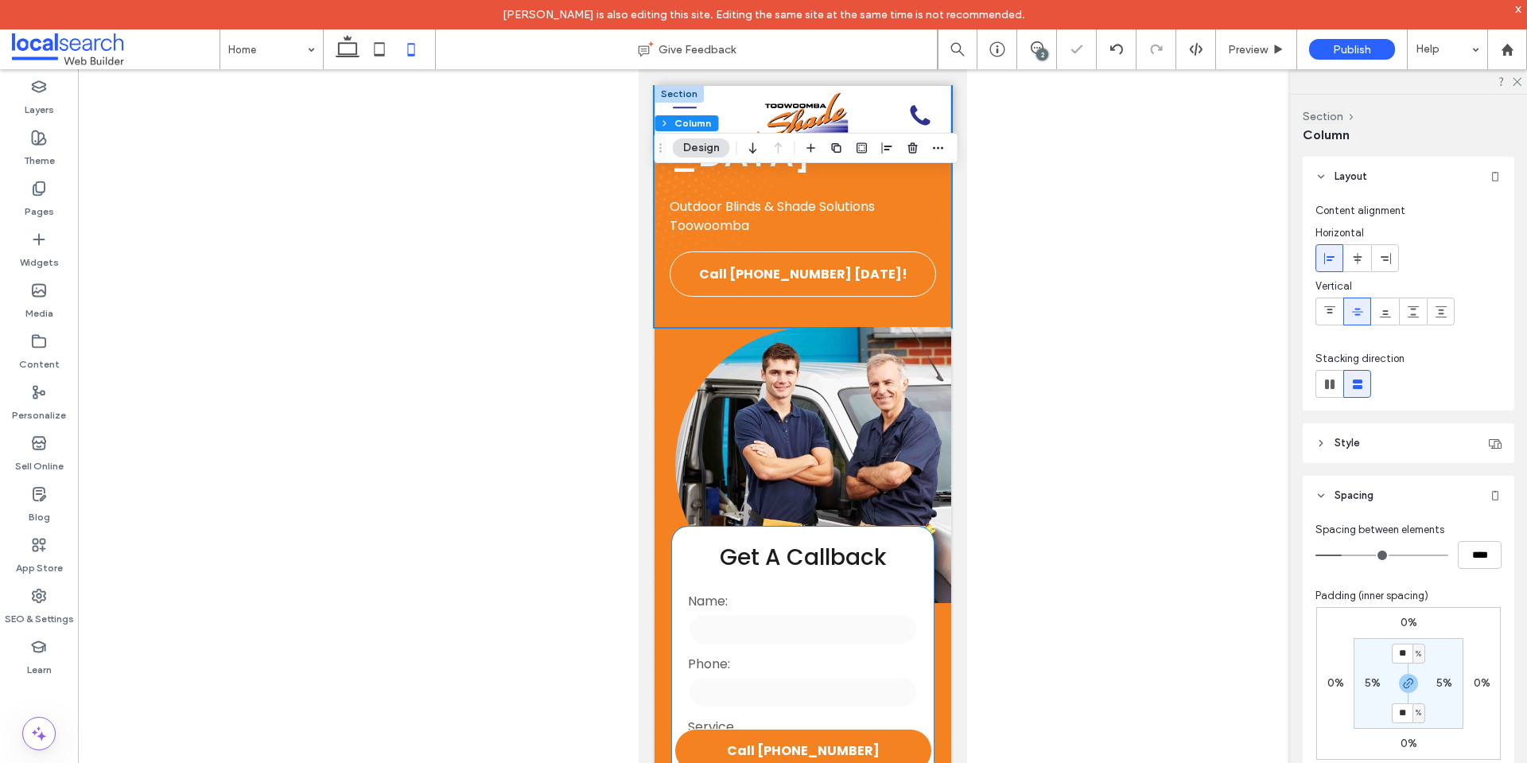
scroll to position [0, 0]
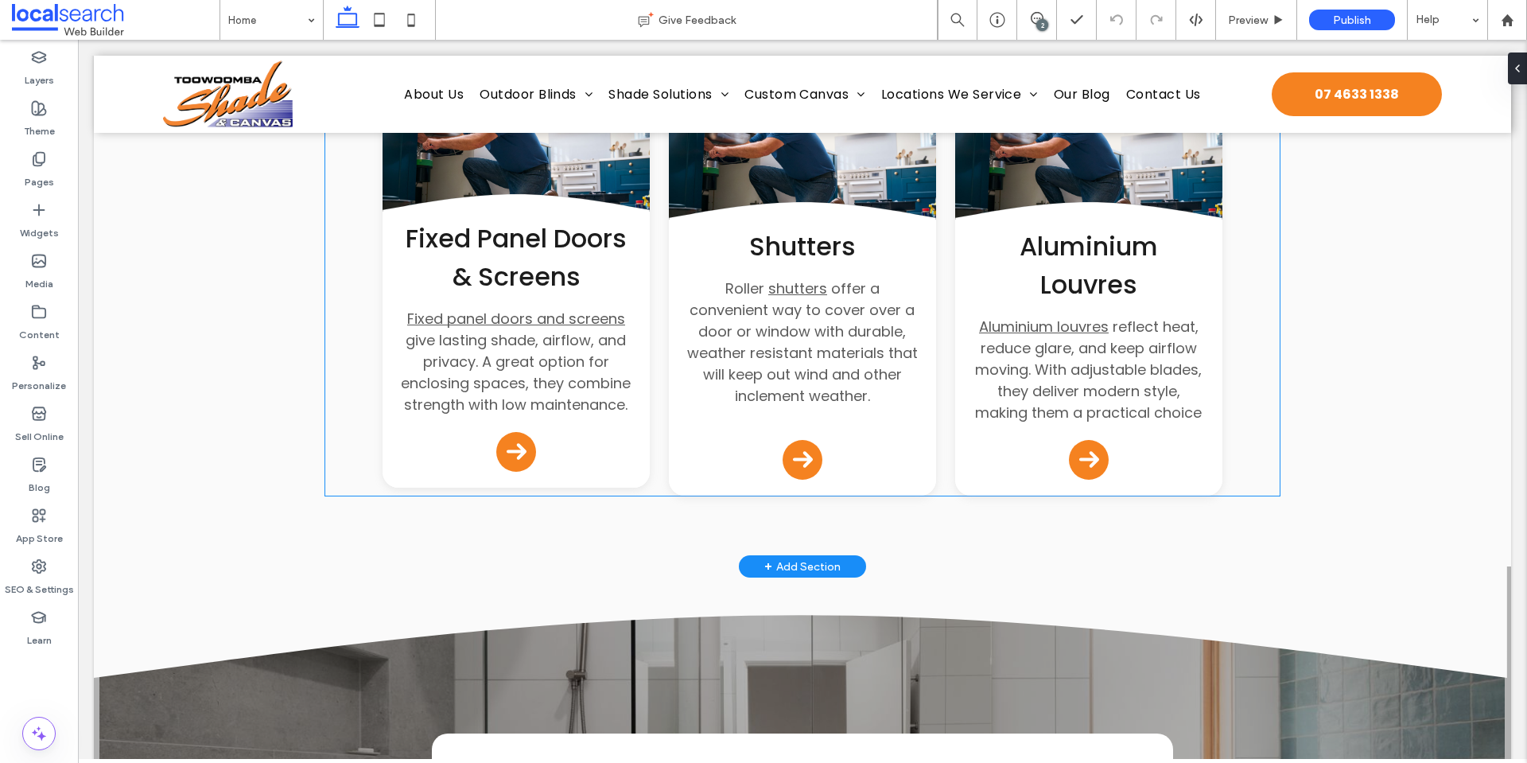
scroll to position [2612, 0]
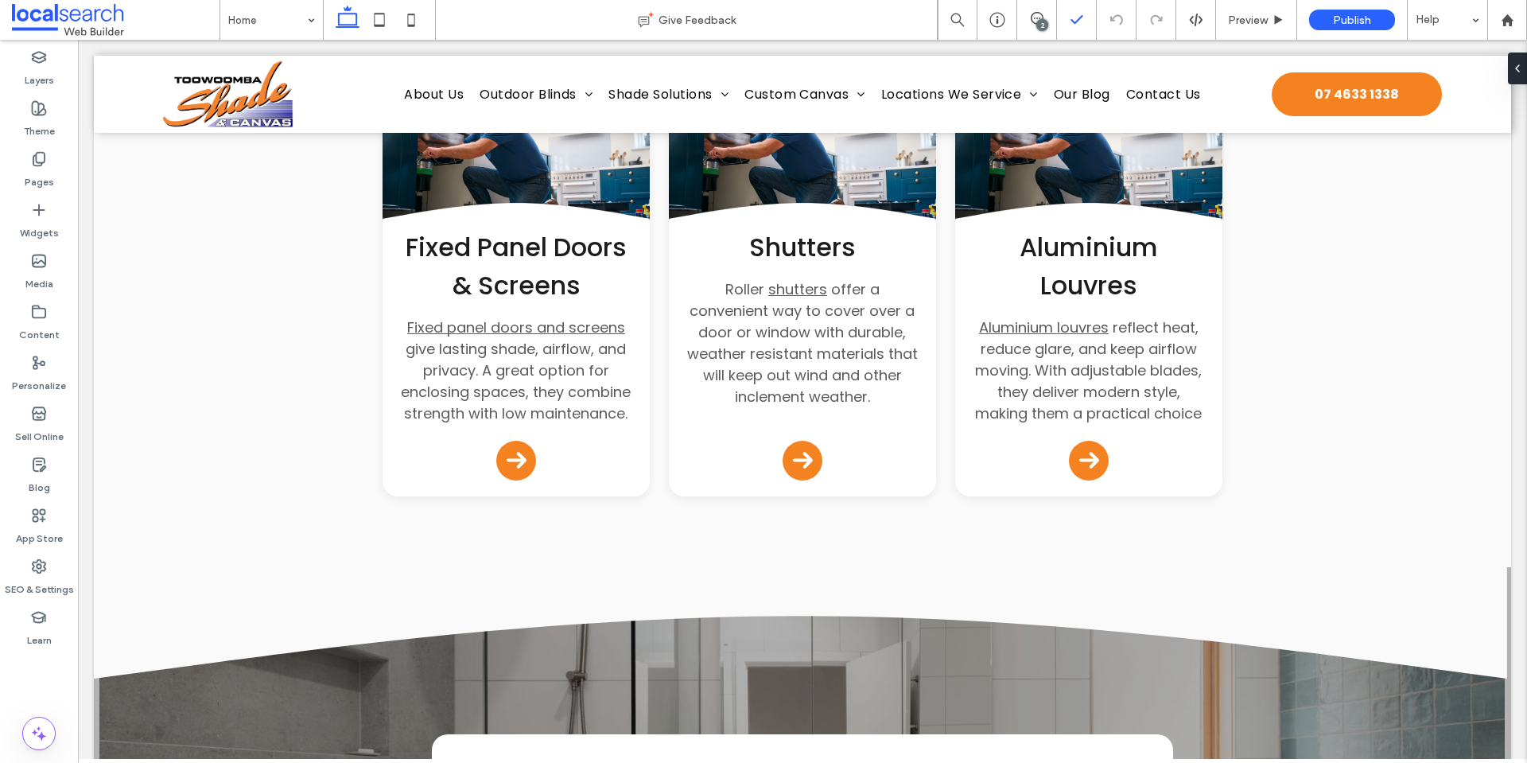
drag, startPoint x: 1028, startPoint y: 18, endPoint x: 1094, endPoint y: 36, distance: 68.3
click at [1028, 18] on span at bounding box center [1036, 18] width 39 height 13
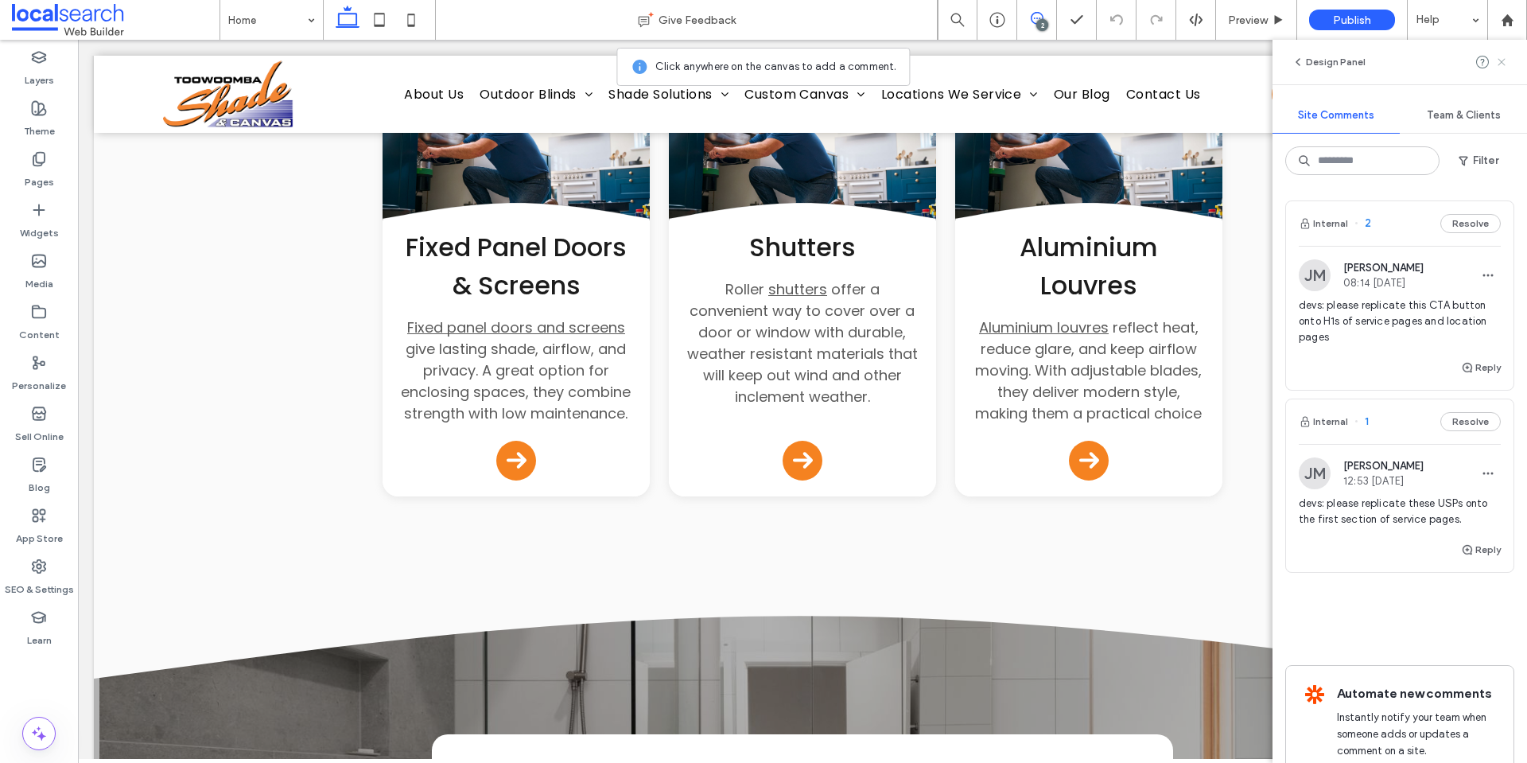
click at [1505, 58] on use at bounding box center [1500, 61] width 7 height 7
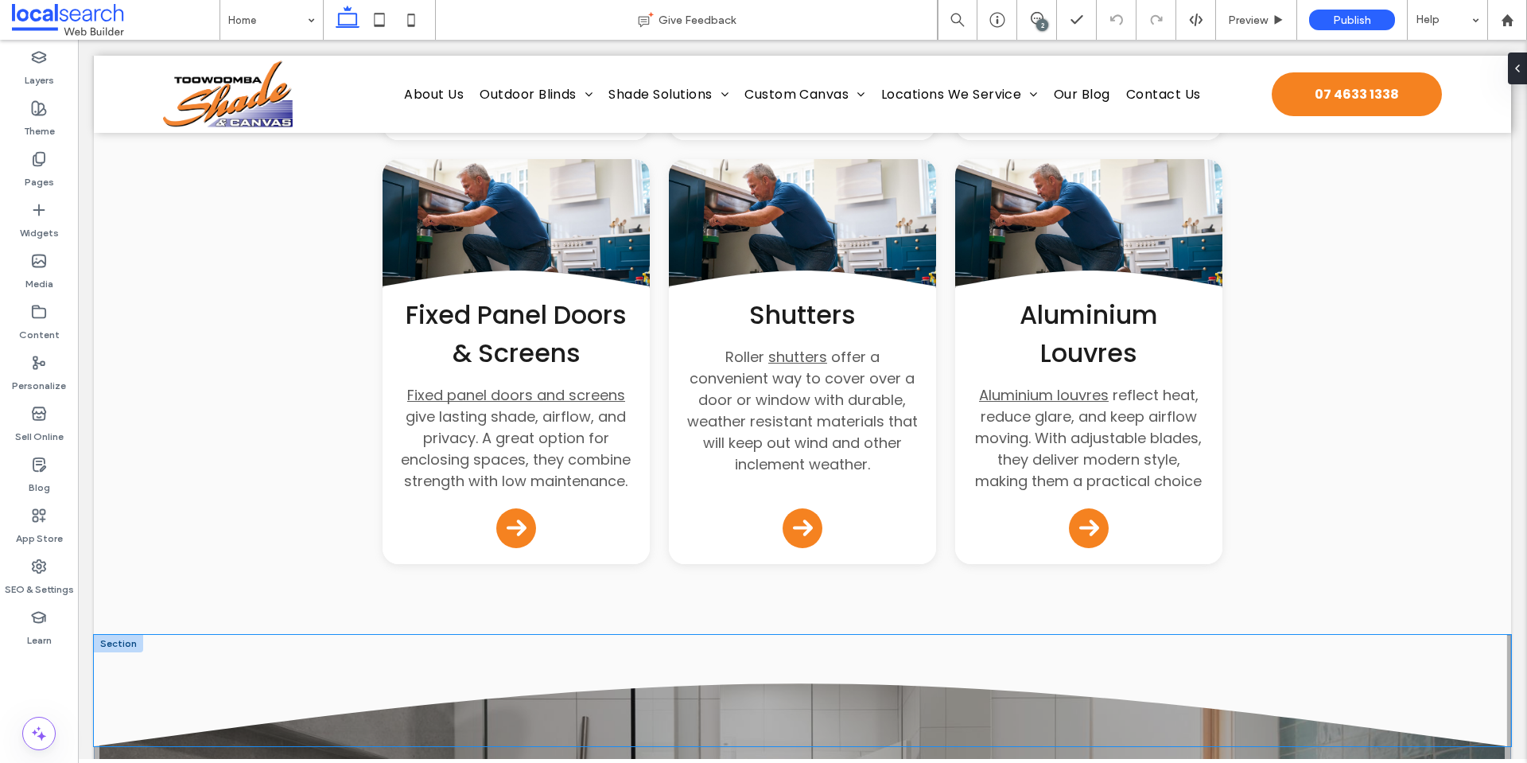
scroll to position [2771, 0]
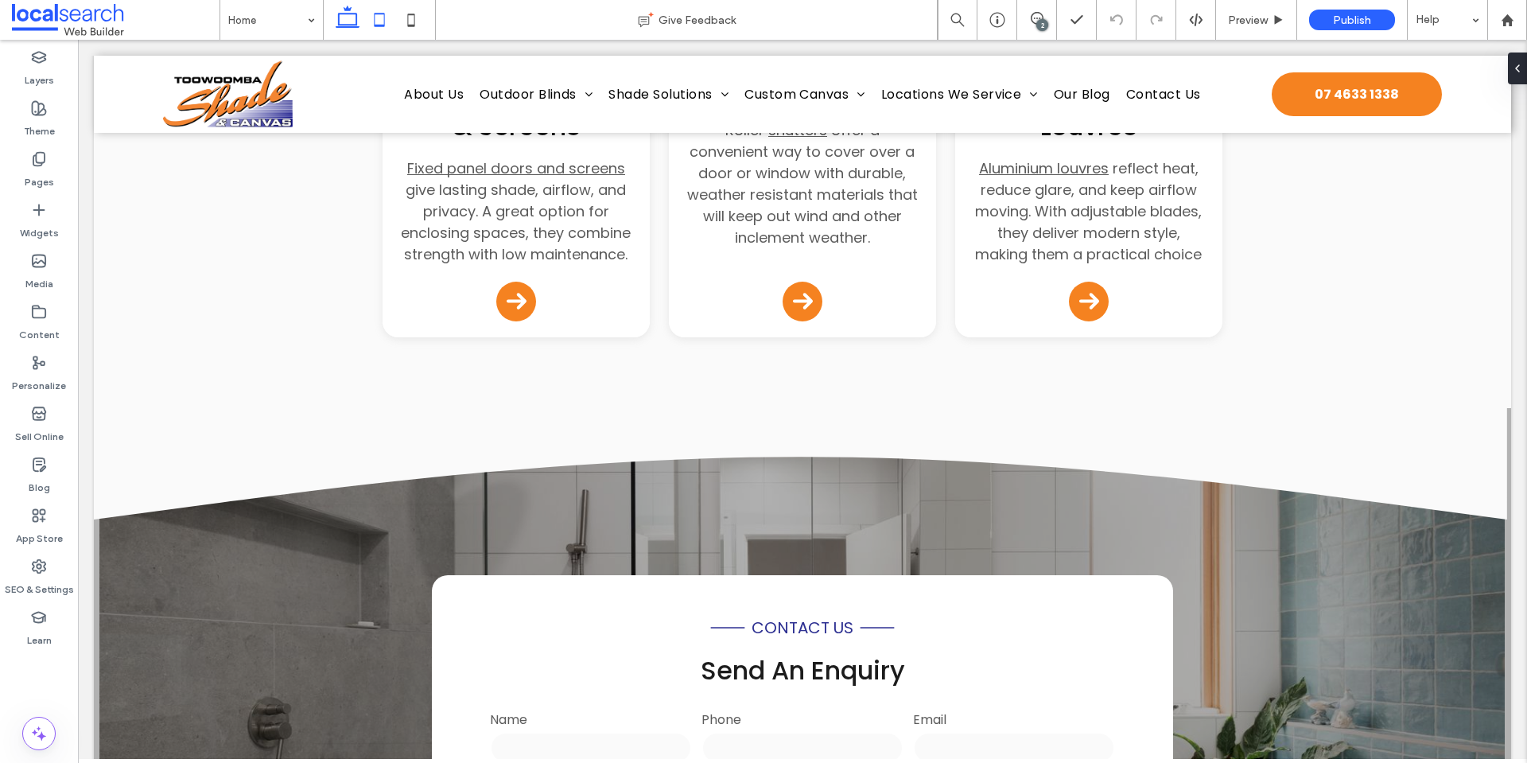
click at [370, 26] on icon at bounding box center [379, 20] width 32 height 32
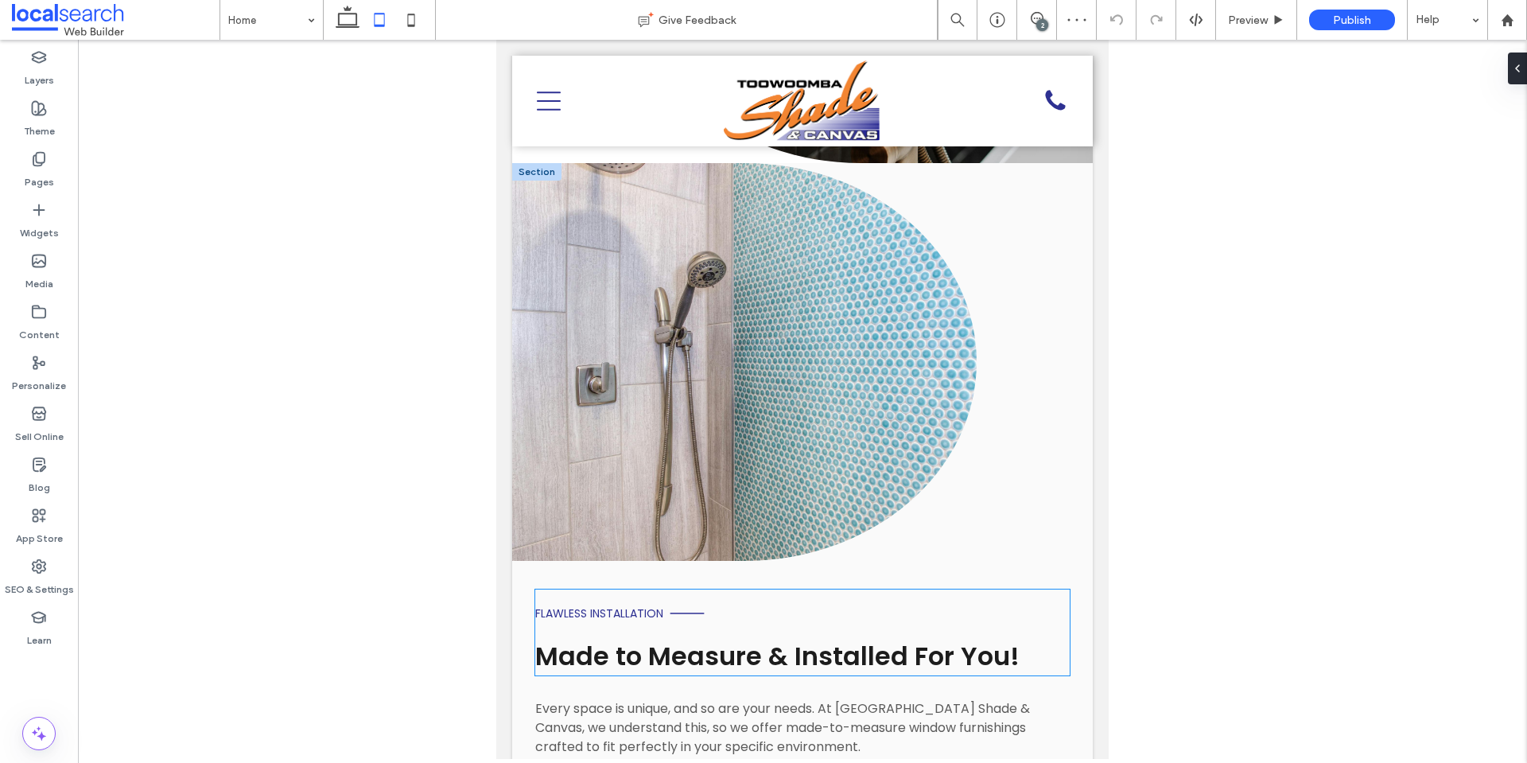
scroll to position [4526, 0]
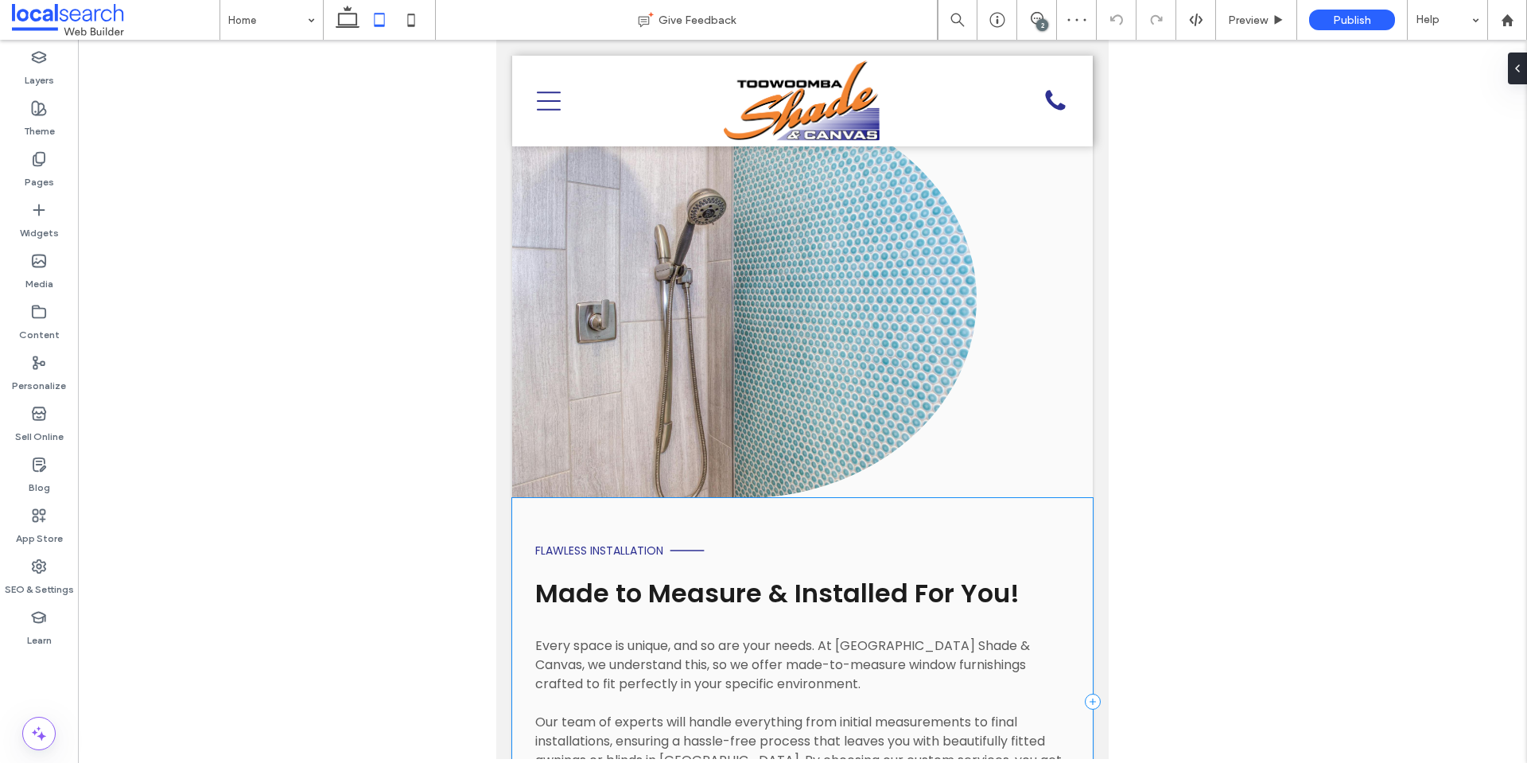
click at [548, 577] on div "Flawless Installation Made to Measure & Installed For You! Every space is uniqu…" at bounding box center [802, 701] width 581 height 407
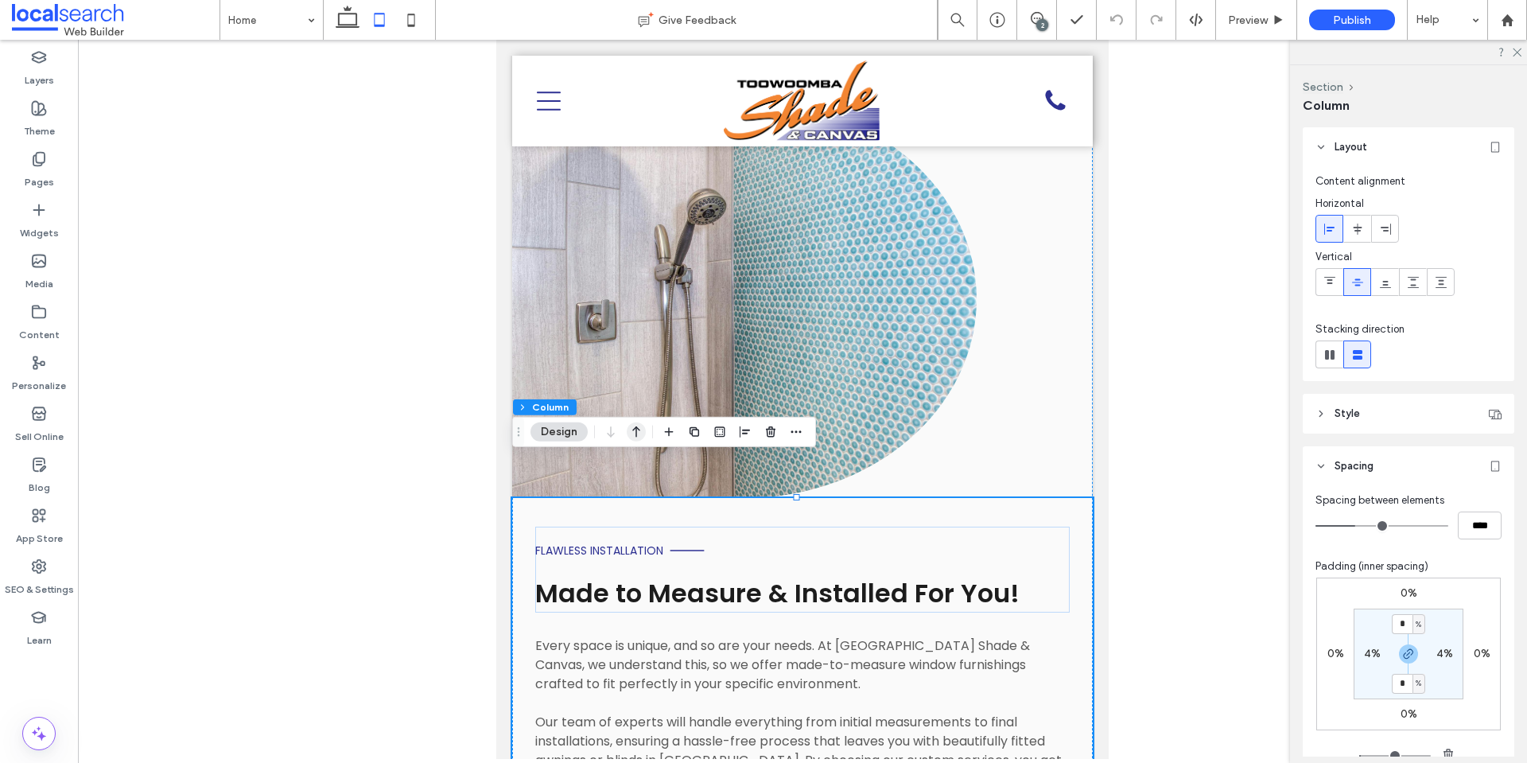
click at [640, 425] on icon "button" at bounding box center [636, 432] width 19 height 29
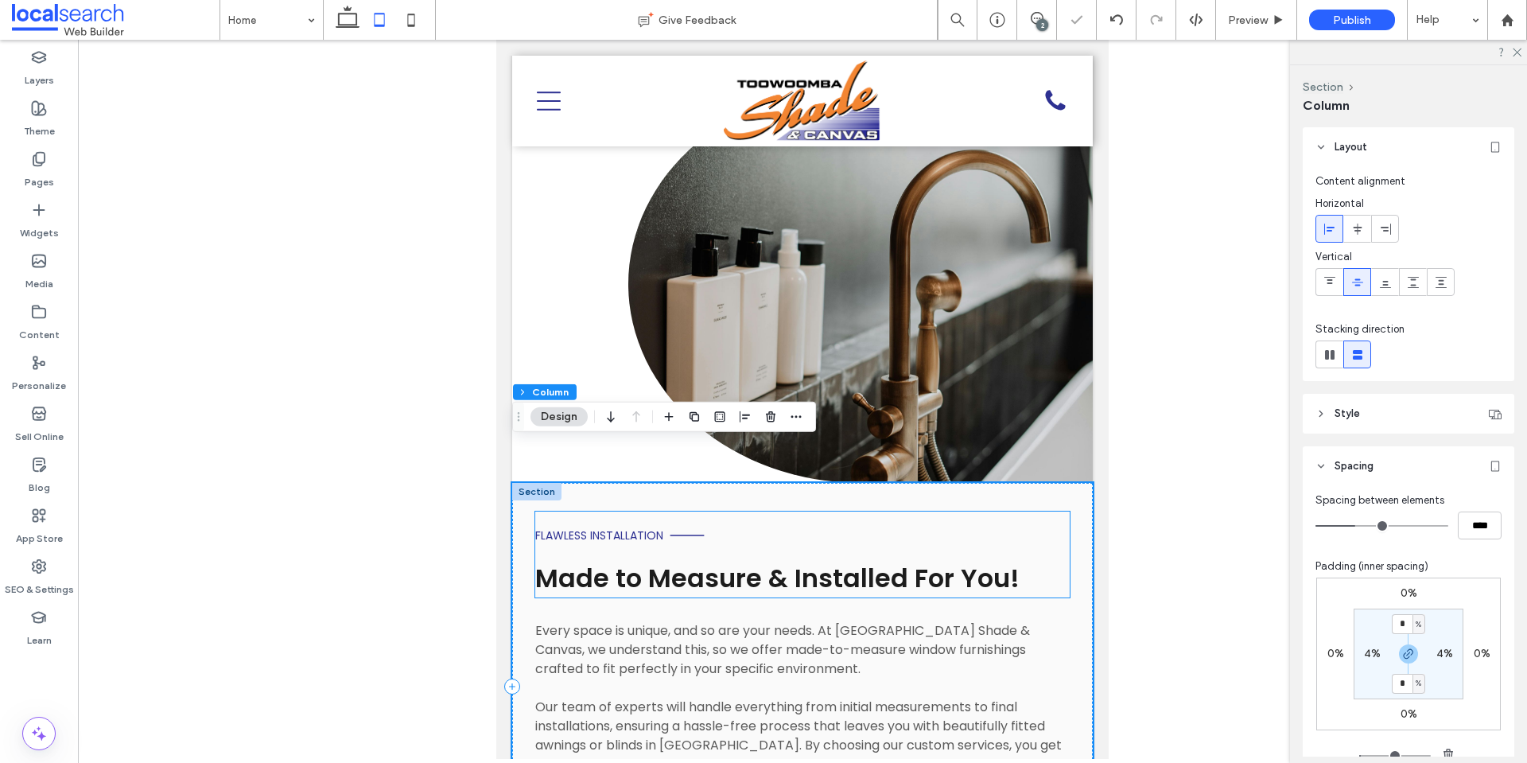
scroll to position [4246, 0]
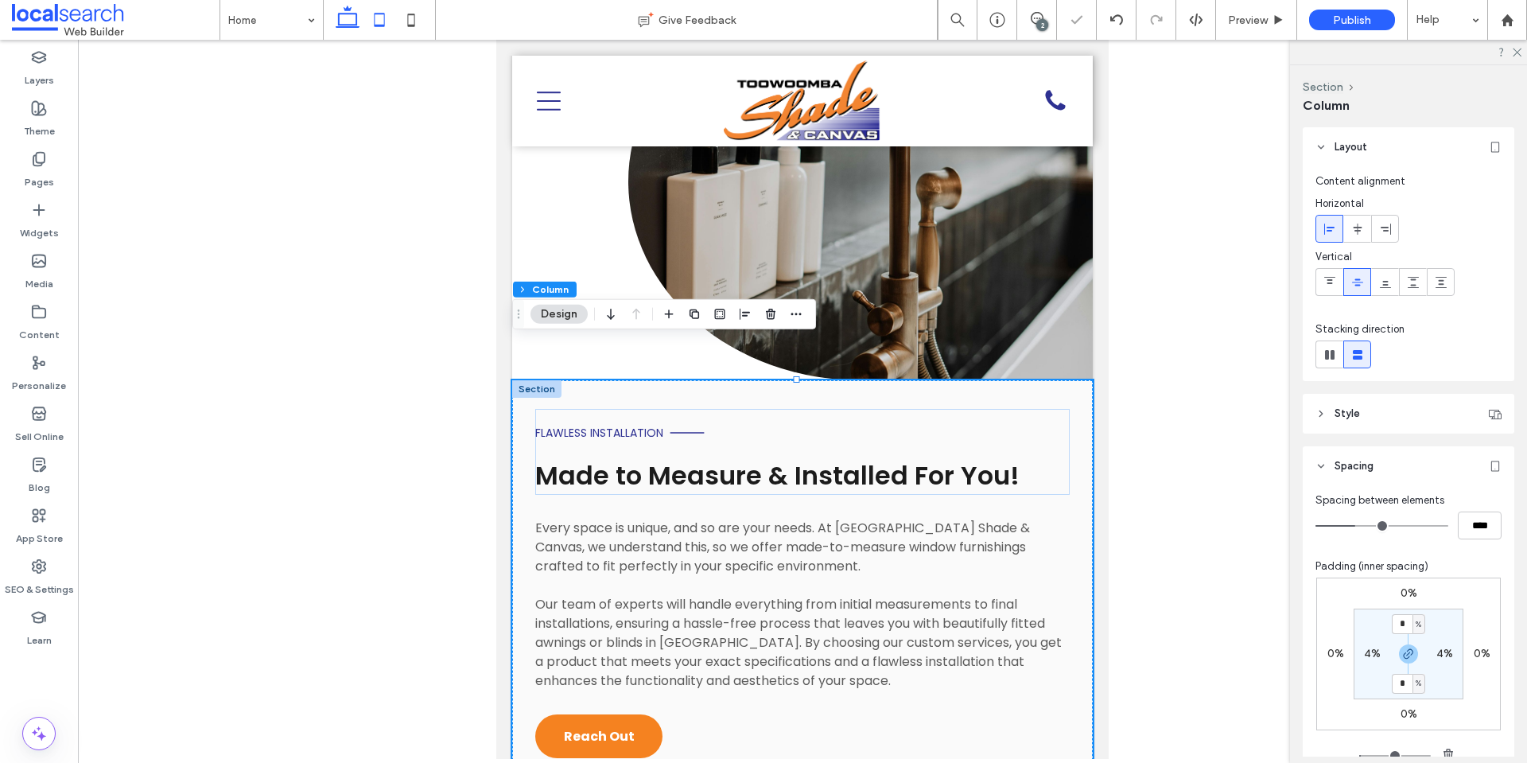
click at [351, 25] on use at bounding box center [348, 17] width 24 height 22
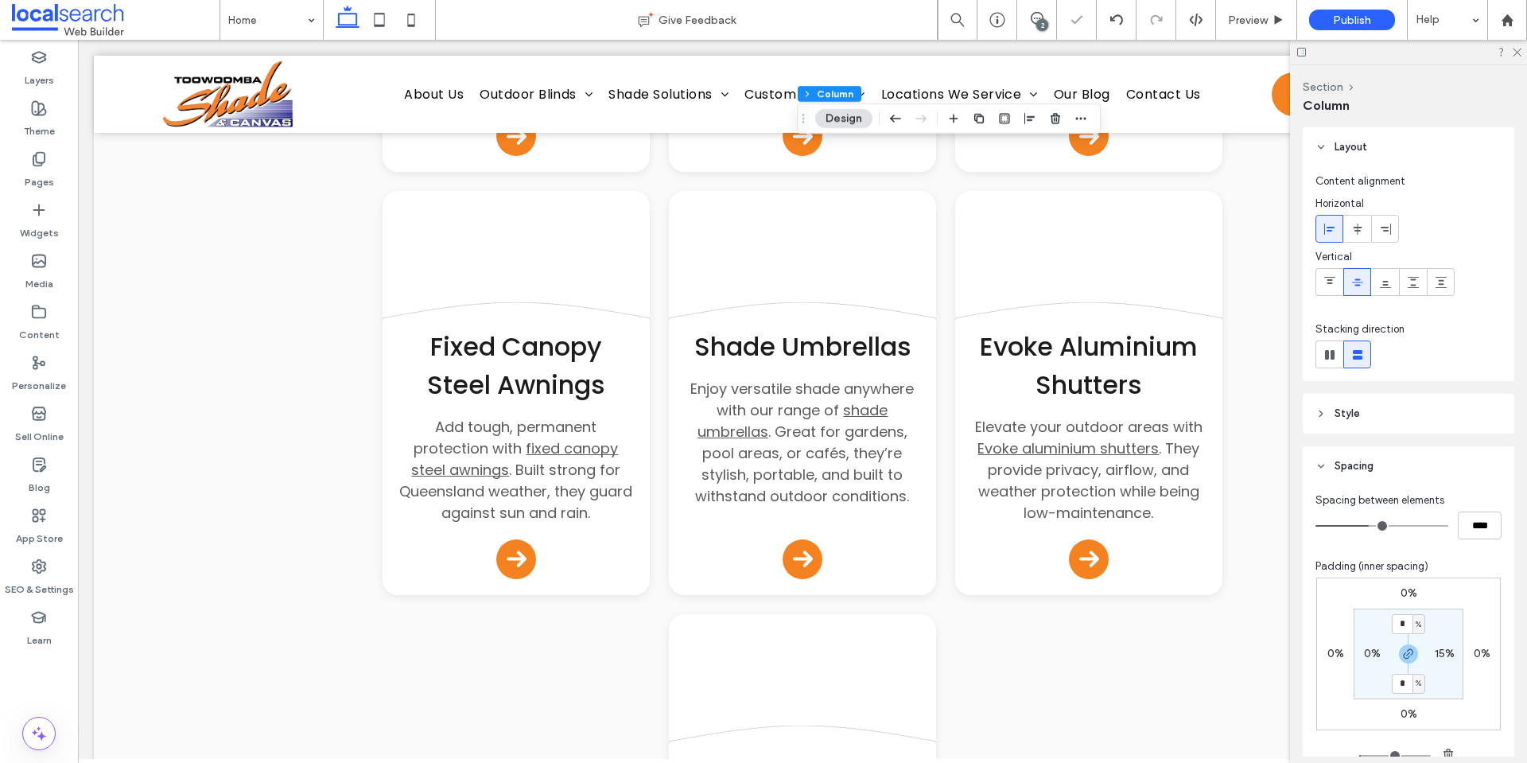
type input "**"
type input "****"
type input "**"
type input "***"
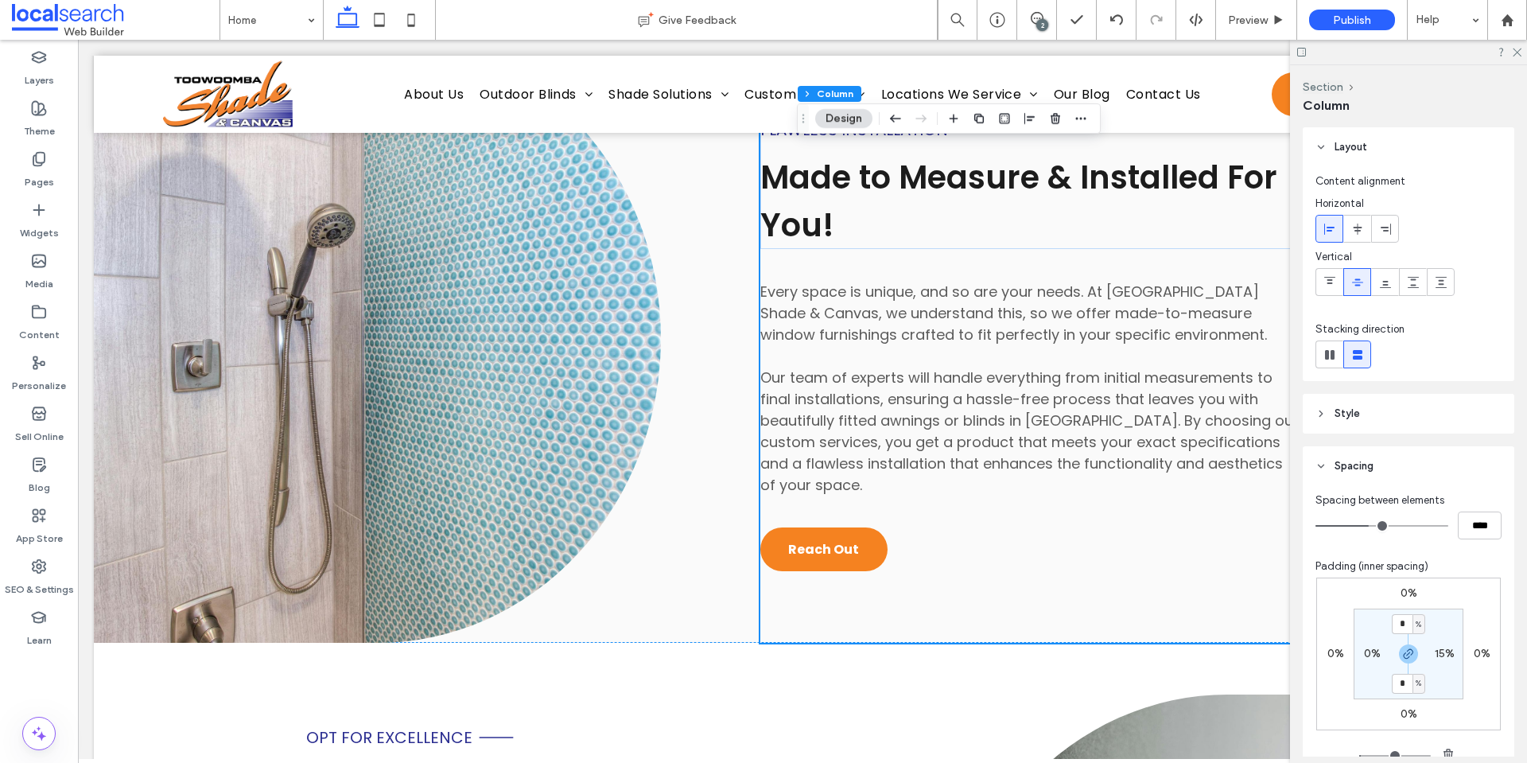
scroll to position [6185, 0]
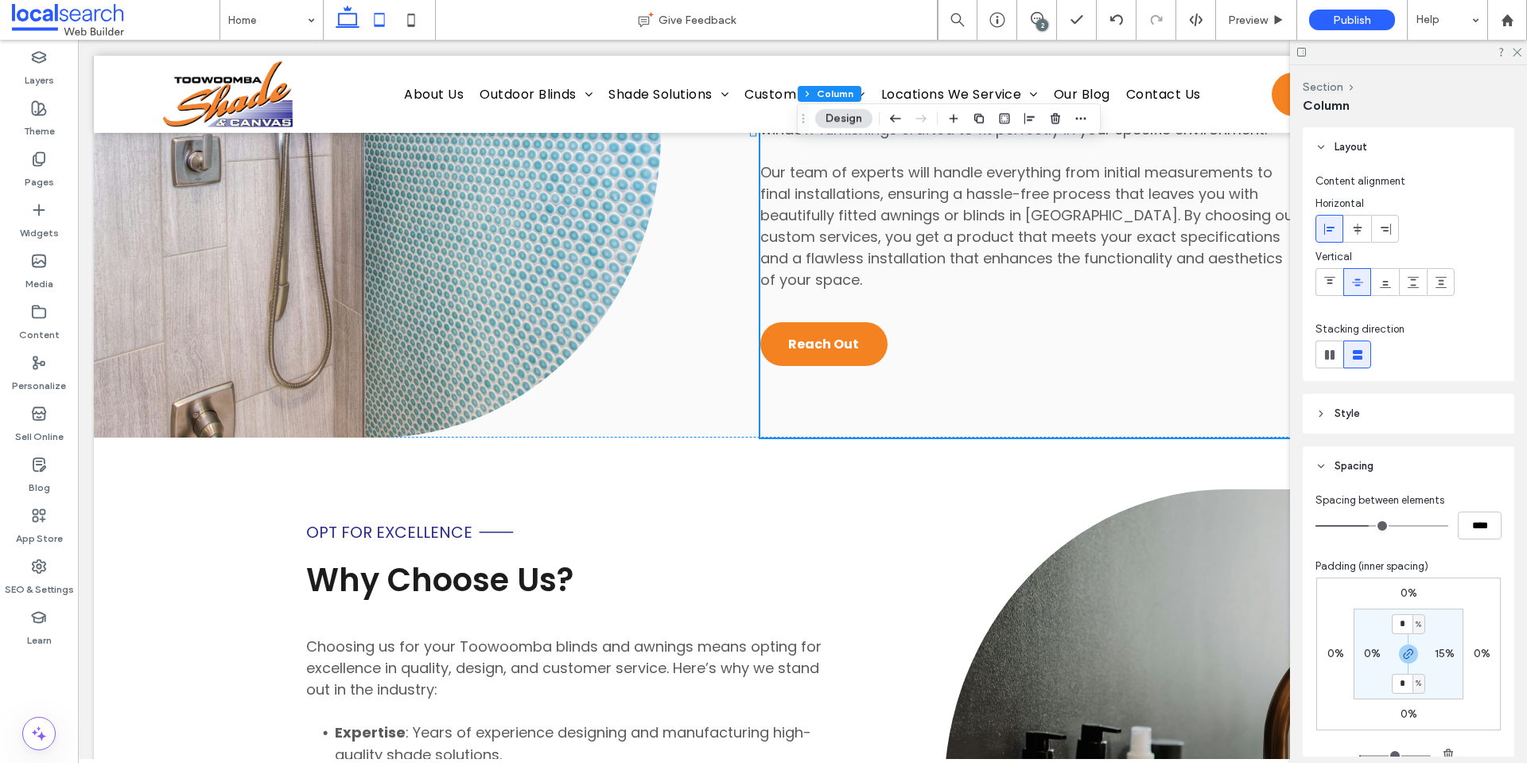
click at [379, 19] on icon at bounding box center [379, 20] width 32 height 32
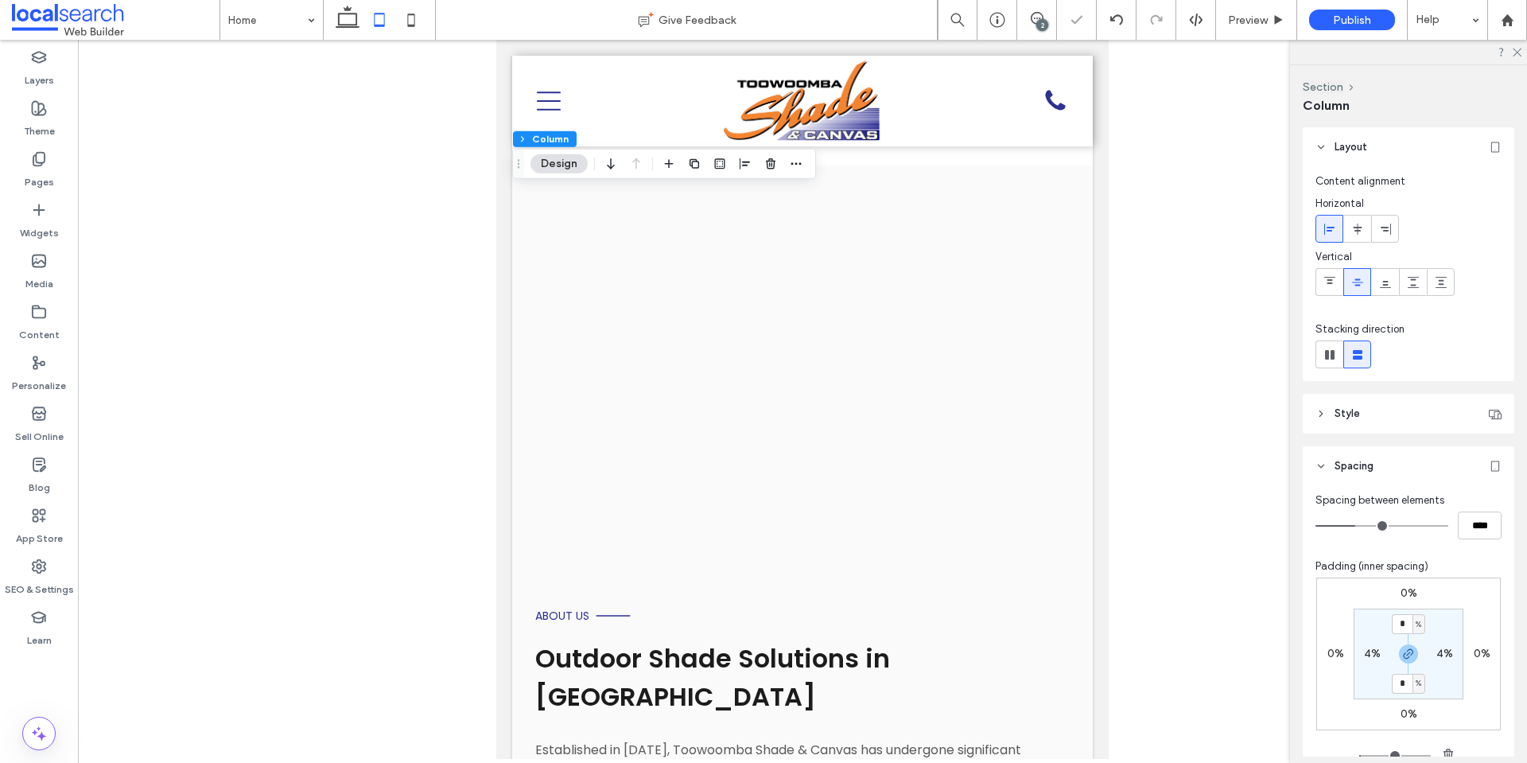
type input "**"
type input "****"
type input "**"
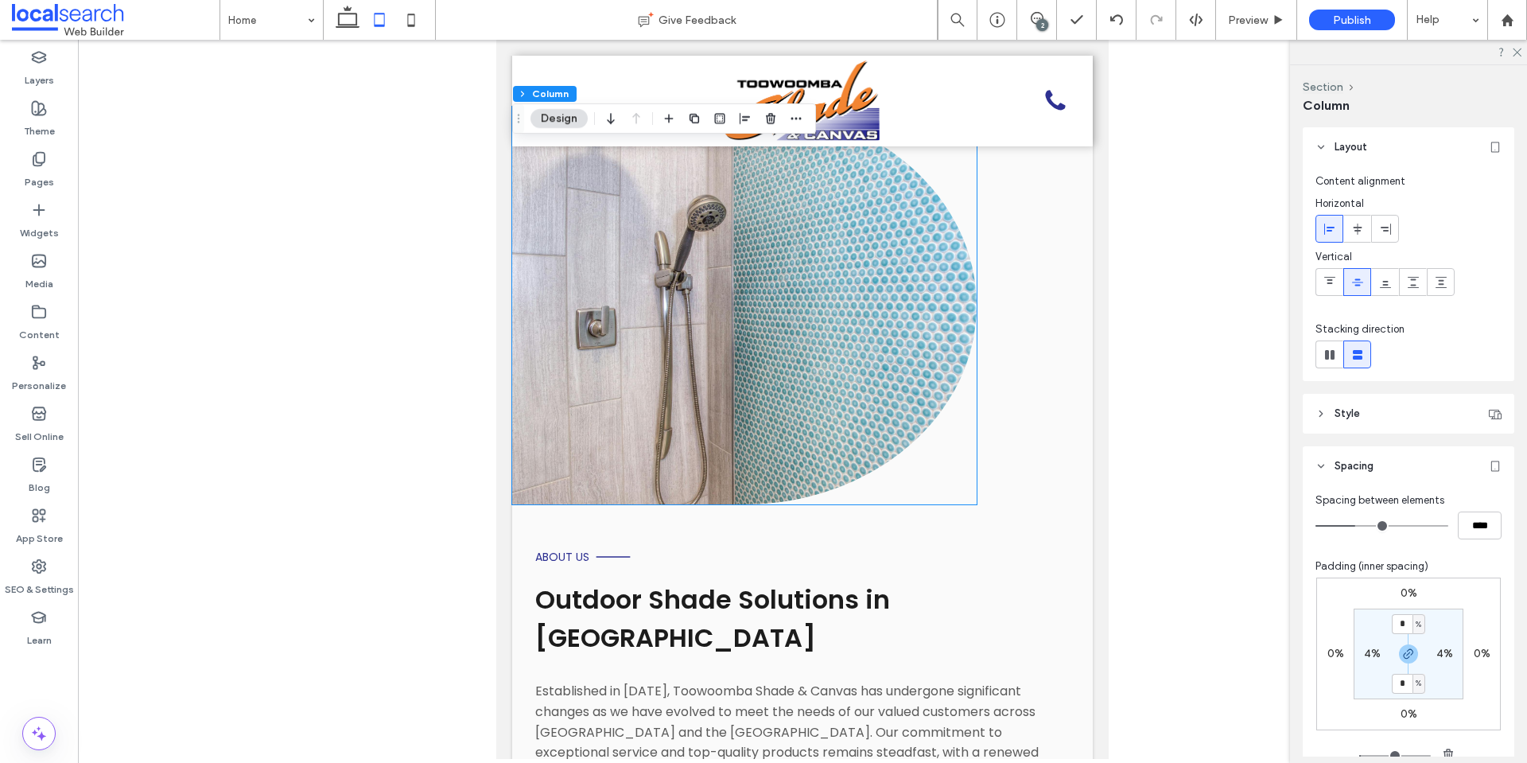
scroll to position [6384, 0]
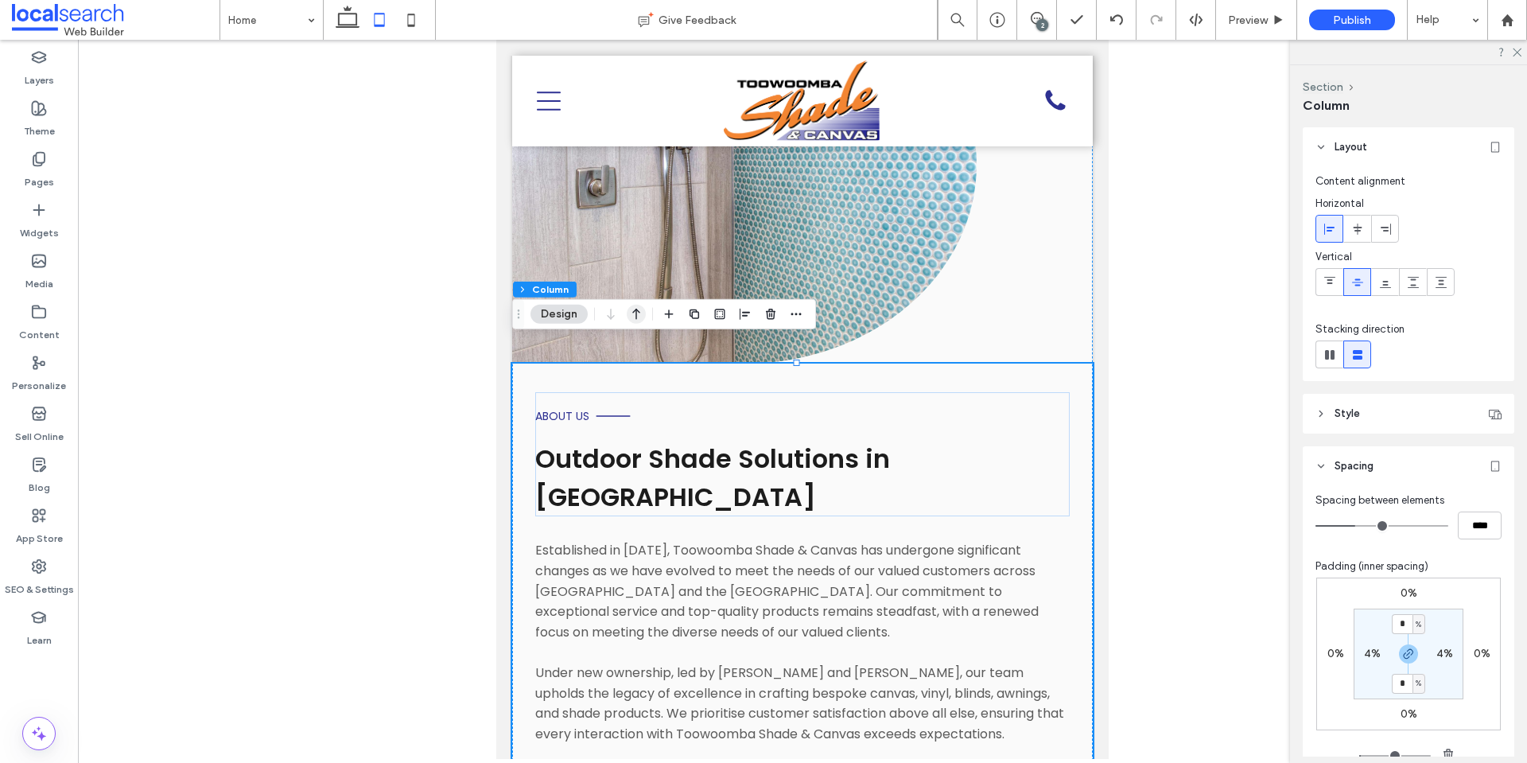
drag, startPoint x: 636, startPoint y: 314, endPoint x: 220, endPoint y: 322, distance: 416.0
click at [636, 314] on use "button" at bounding box center [636, 314] width 8 height 11
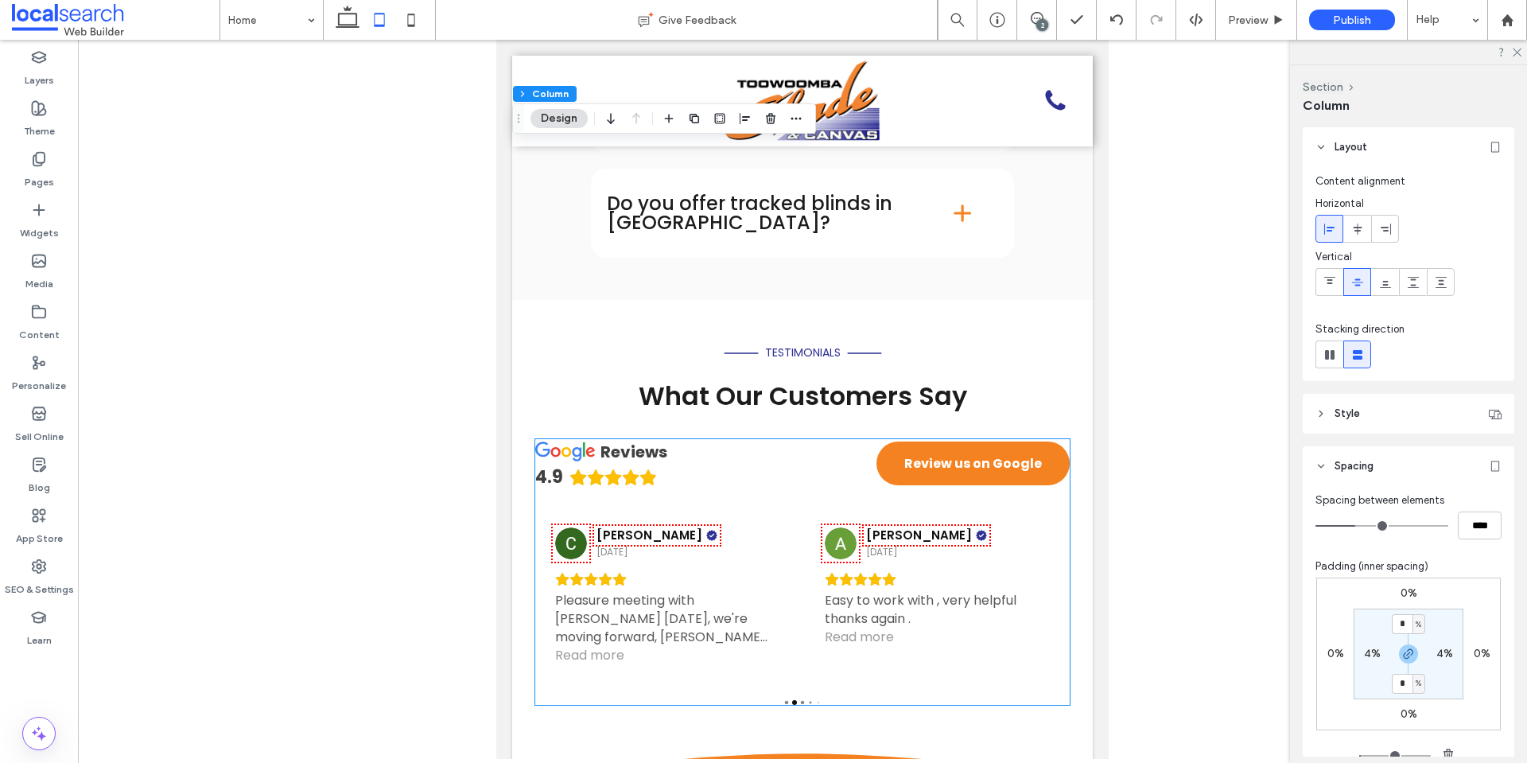
scroll to position [8475, 0]
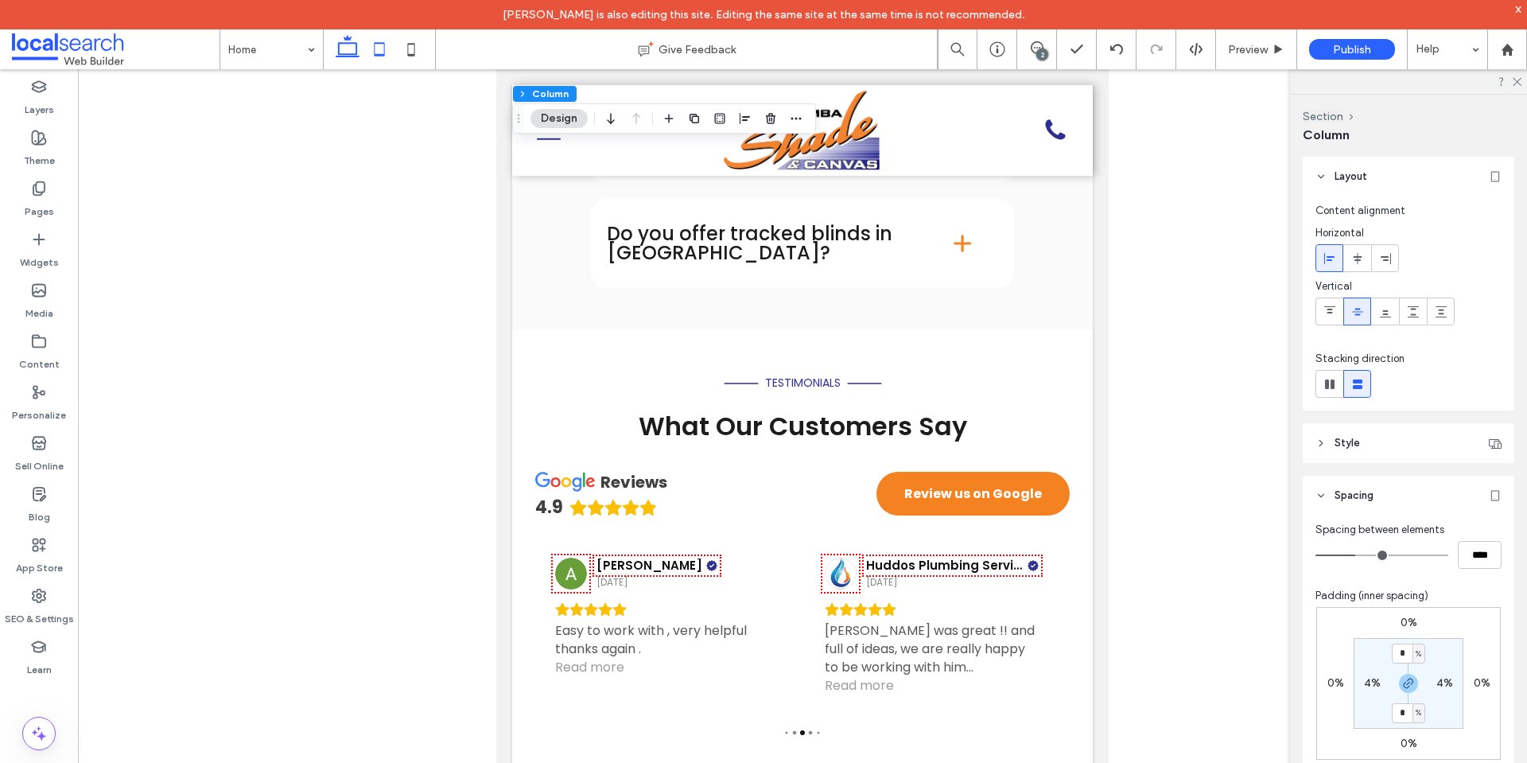
click at [355, 56] on icon at bounding box center [348, 49] width 32 height 32
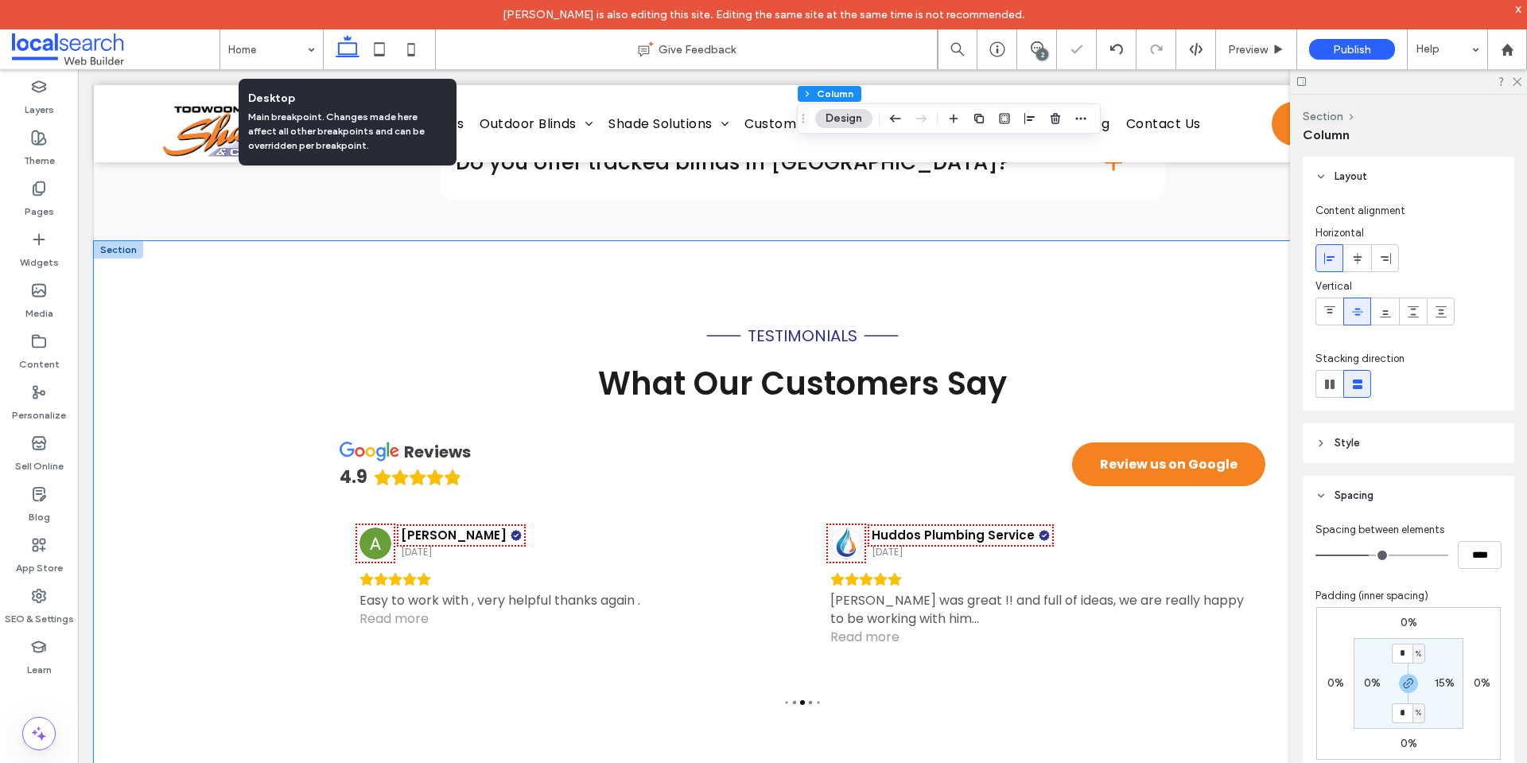
type input "**"
type input "****"
type input "**"
type input "***"
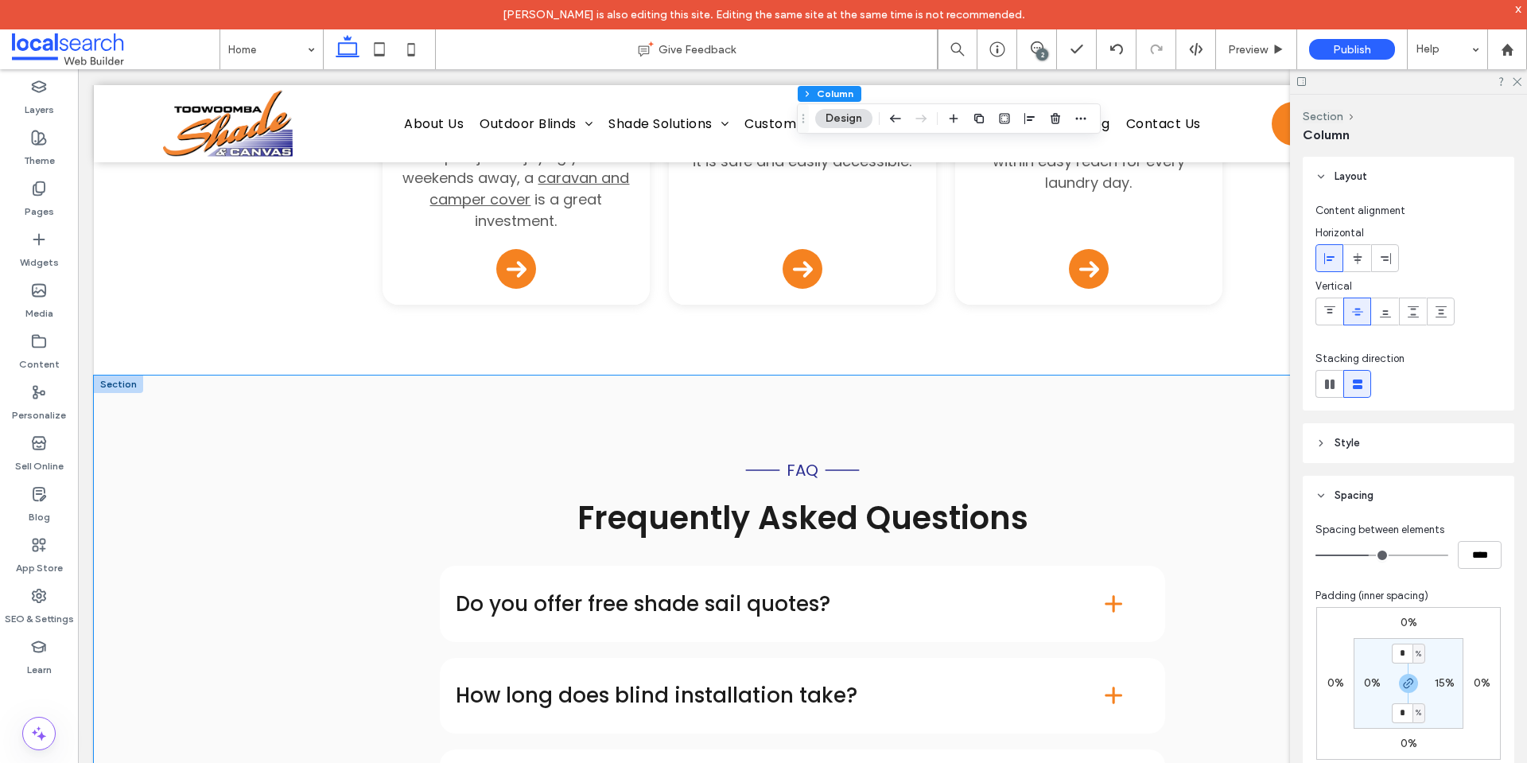
scroll to position [9148, 0]
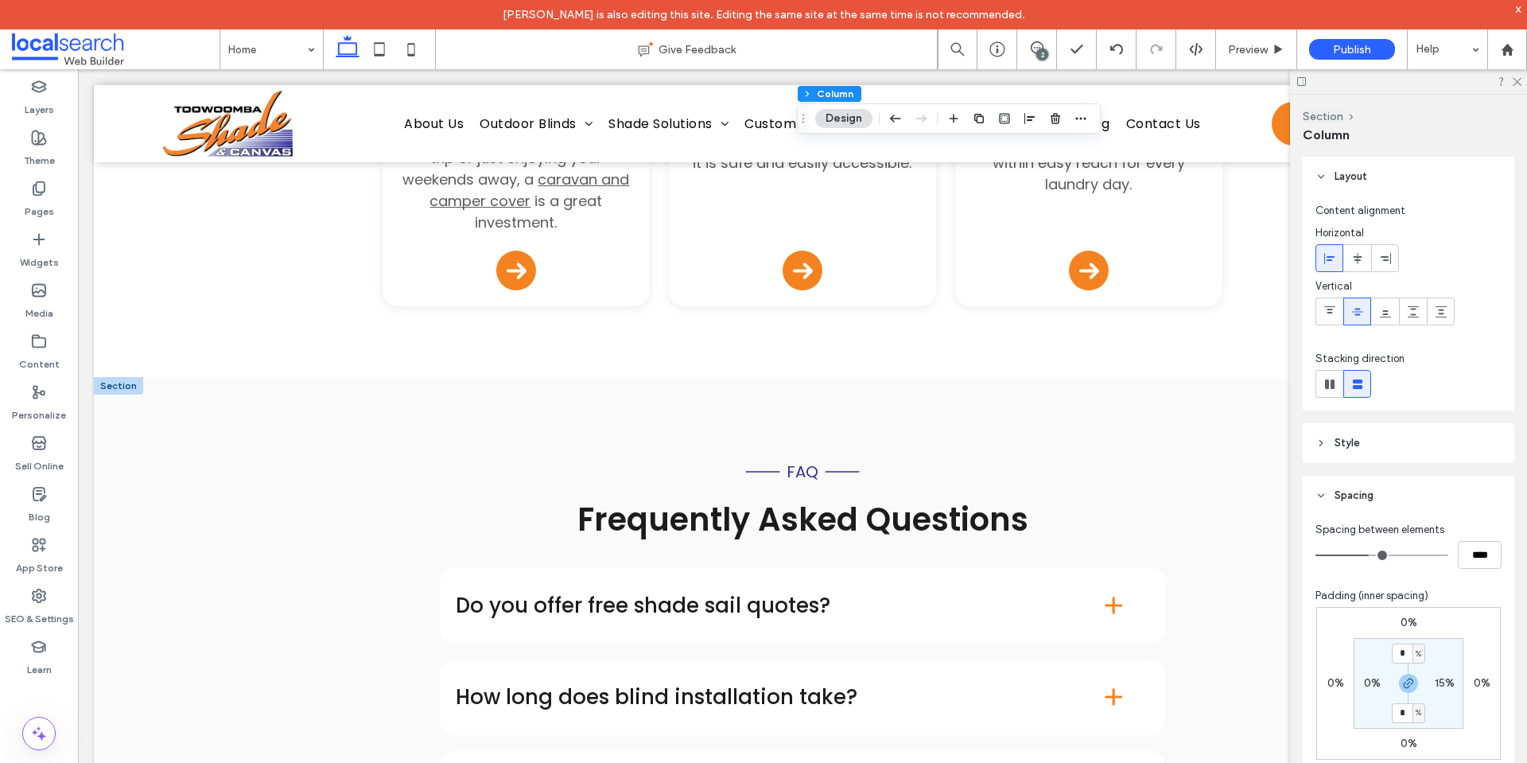
click at [129, 377] on div at bounding box center [118, 385] width 49 height 17
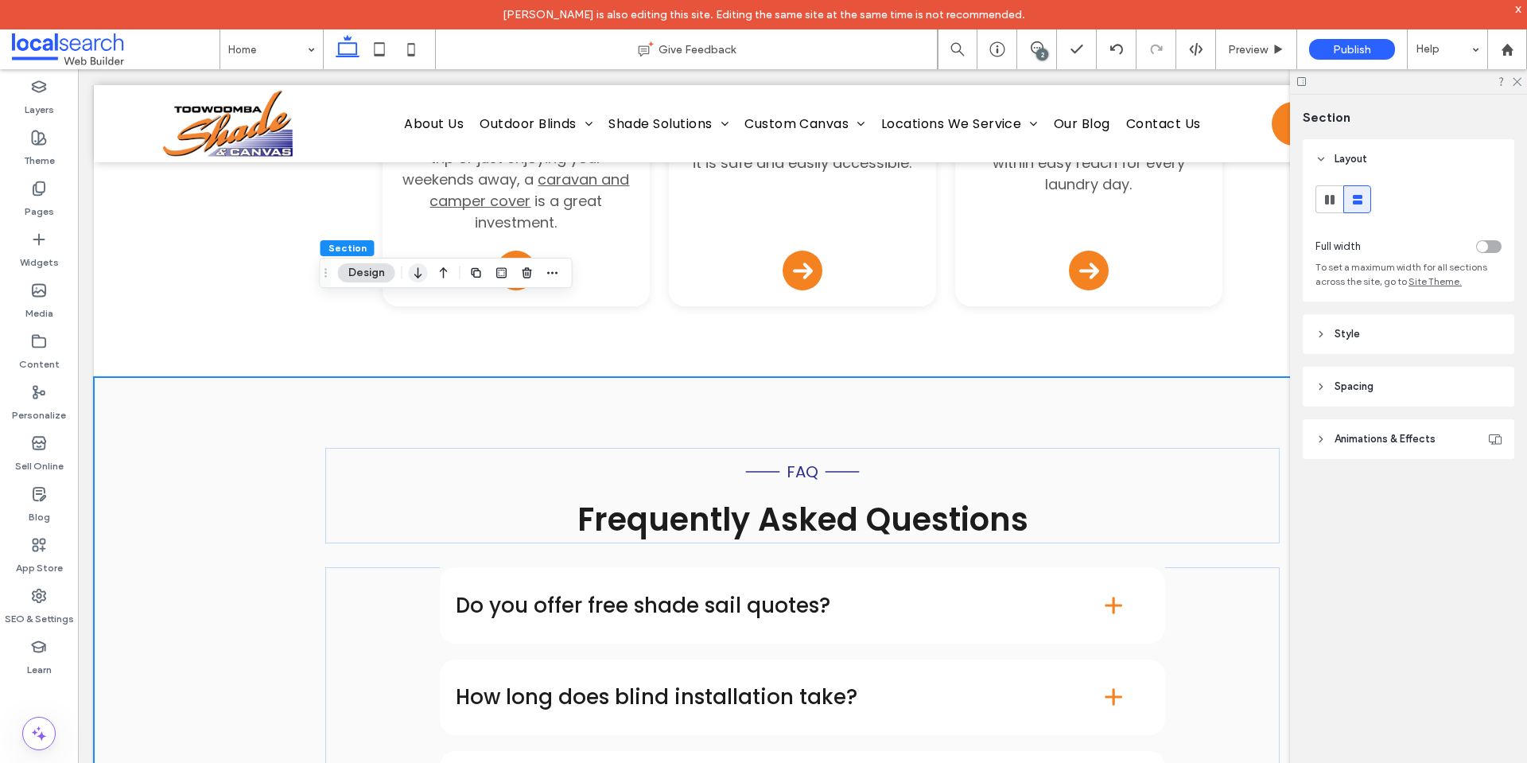
click at [416, 272] on icon "button" at bounding box center [418, 272] width 19 height 29
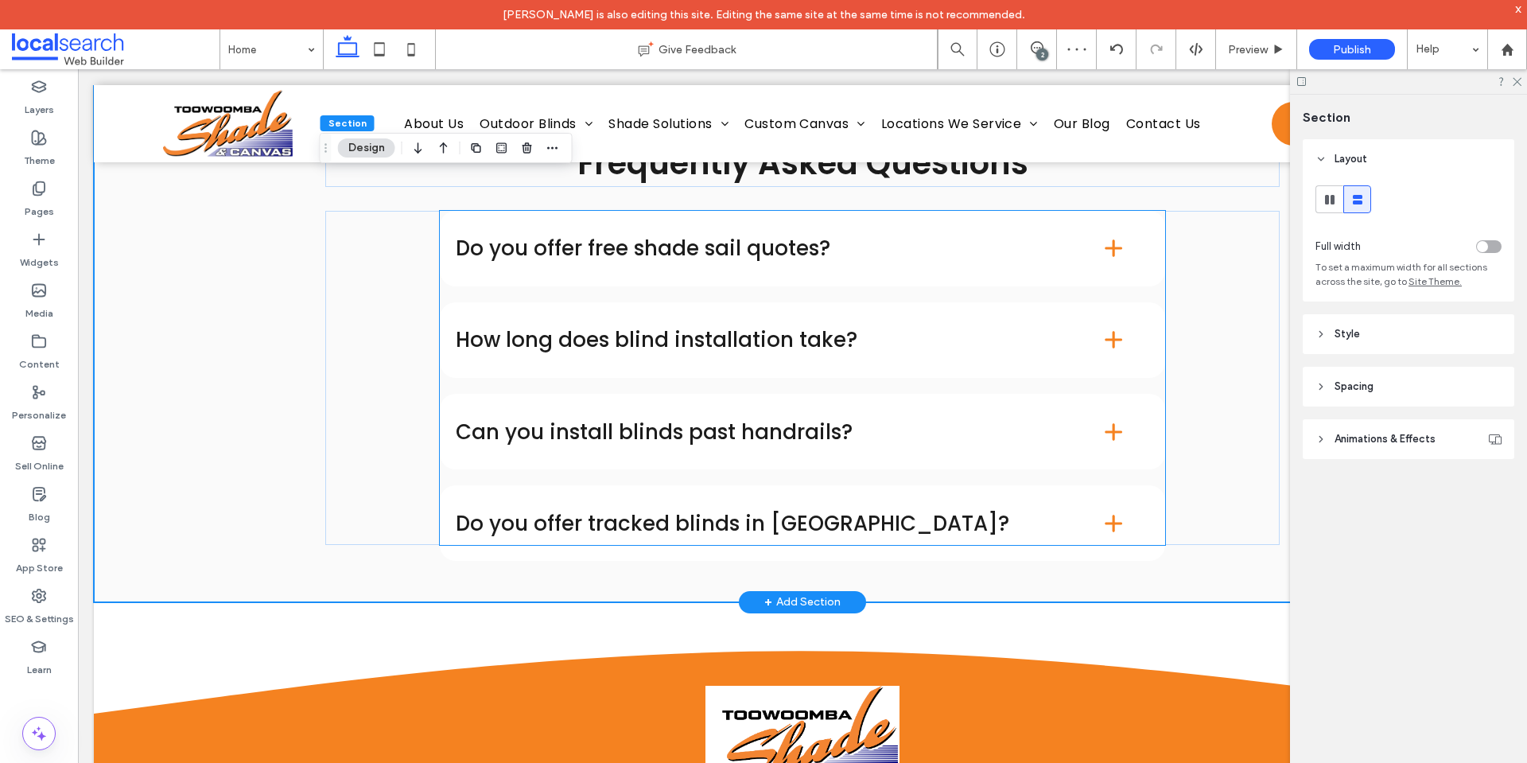
scroll to position [10042, 0]
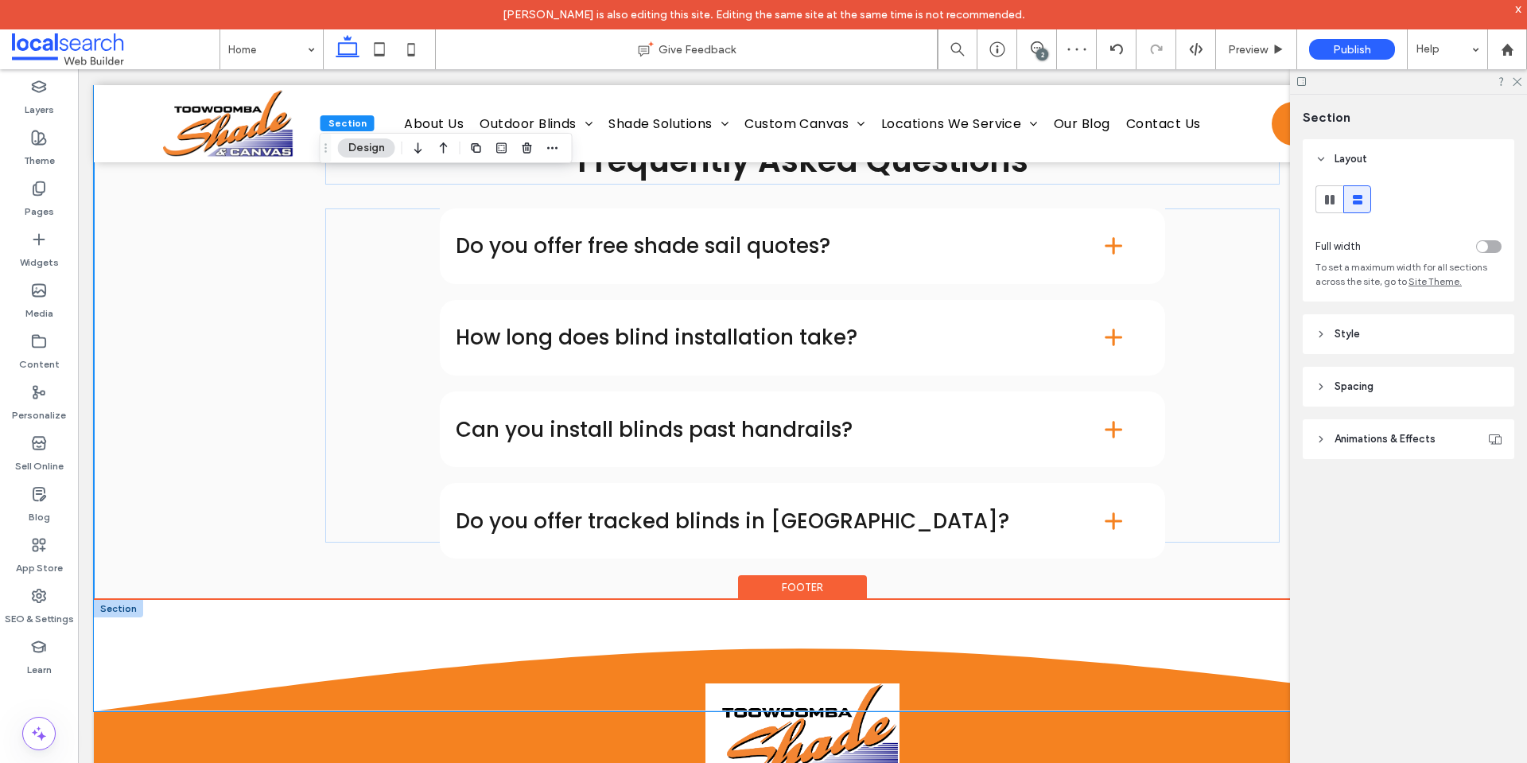
drag, startPoint x: 142, startPoint y: 562, endPoint x: 146, endPoint y: 411, distance: 151.1
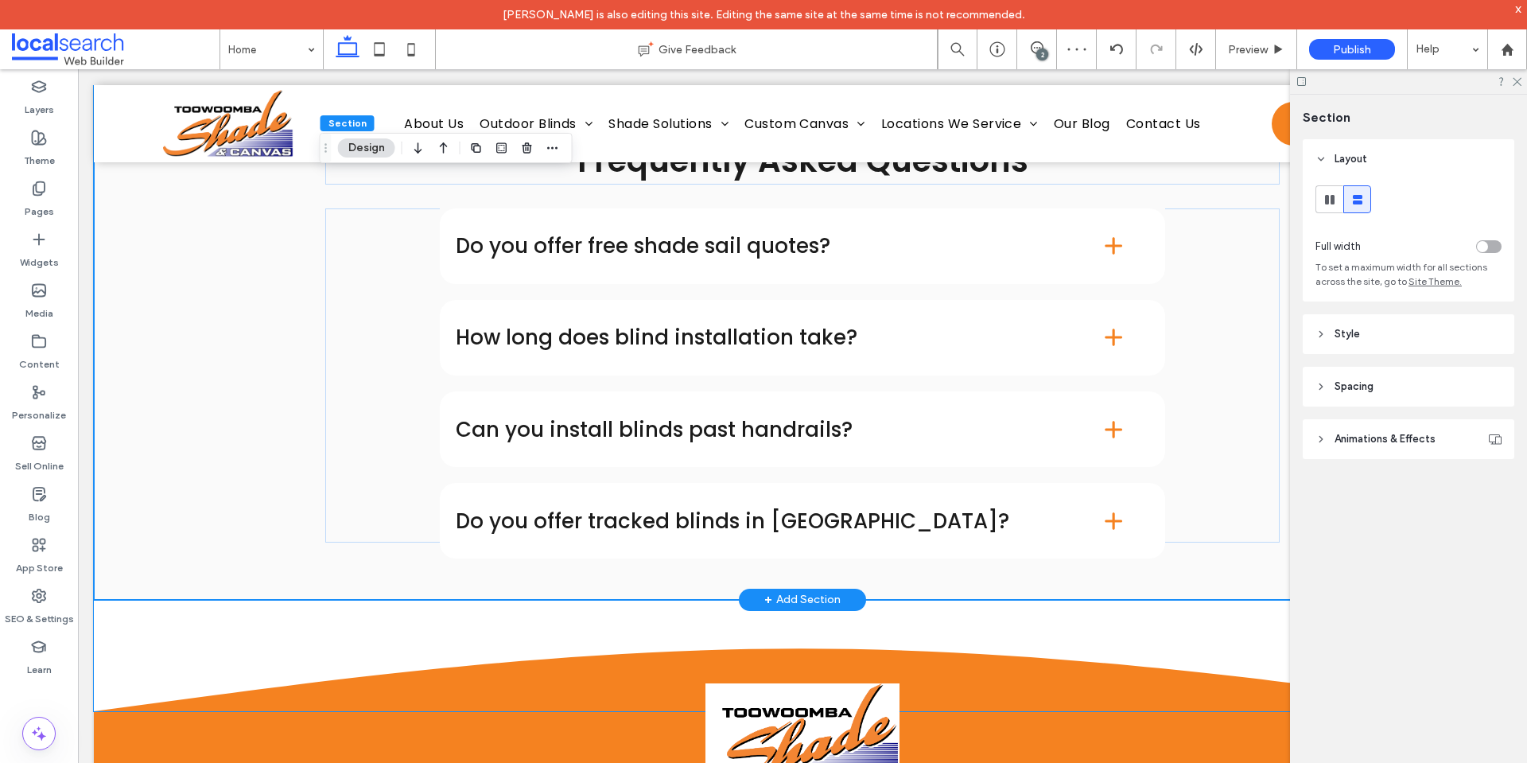
click at [142, 600] on icon at bounding box center [802, 655] width 1417 height 111
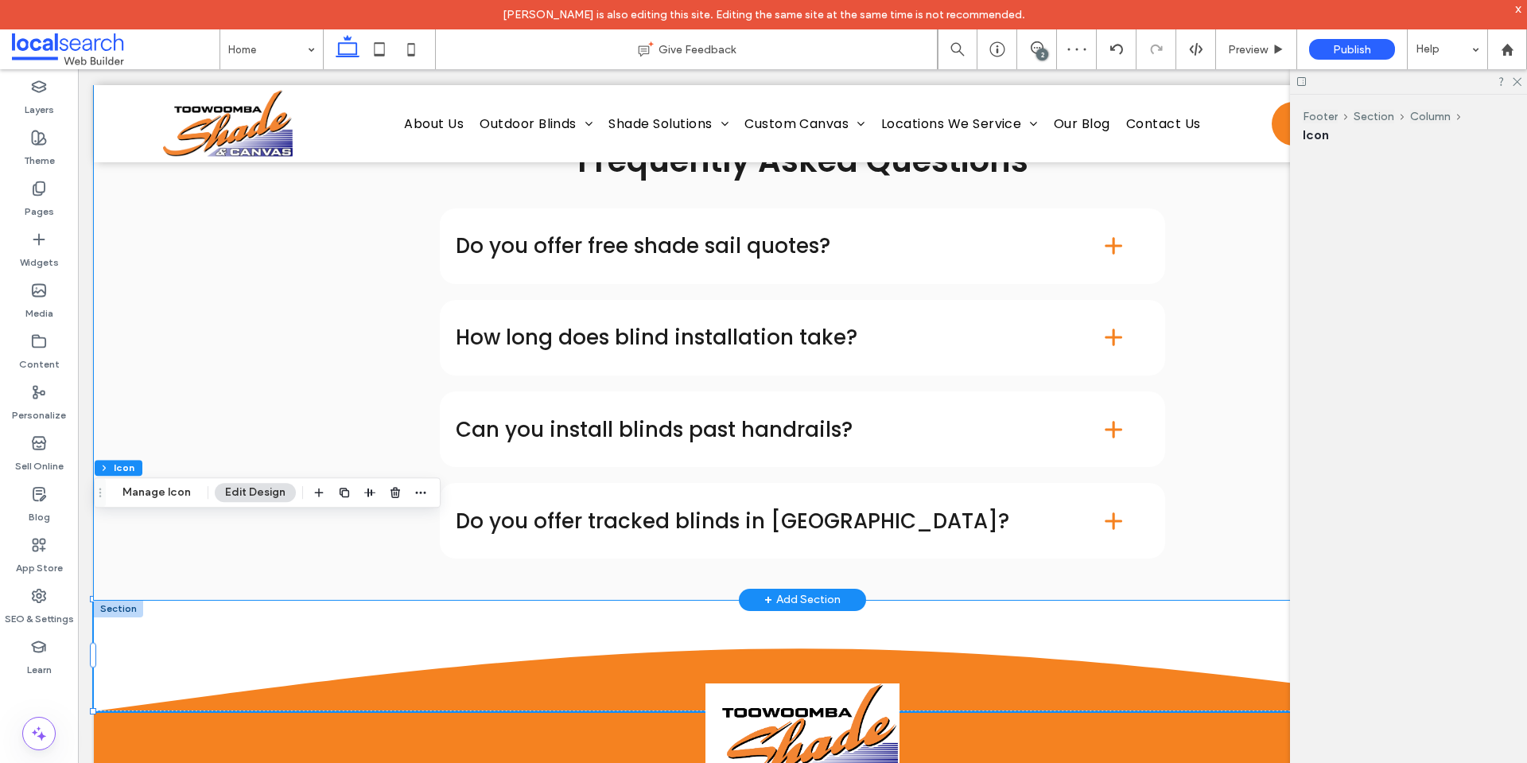
click at [146, 396] on div "FAQ Frequently Asked Questions Do you offer free shade sail quotes? The simple …" at bounding box center [802, 308] width 1417 height 581
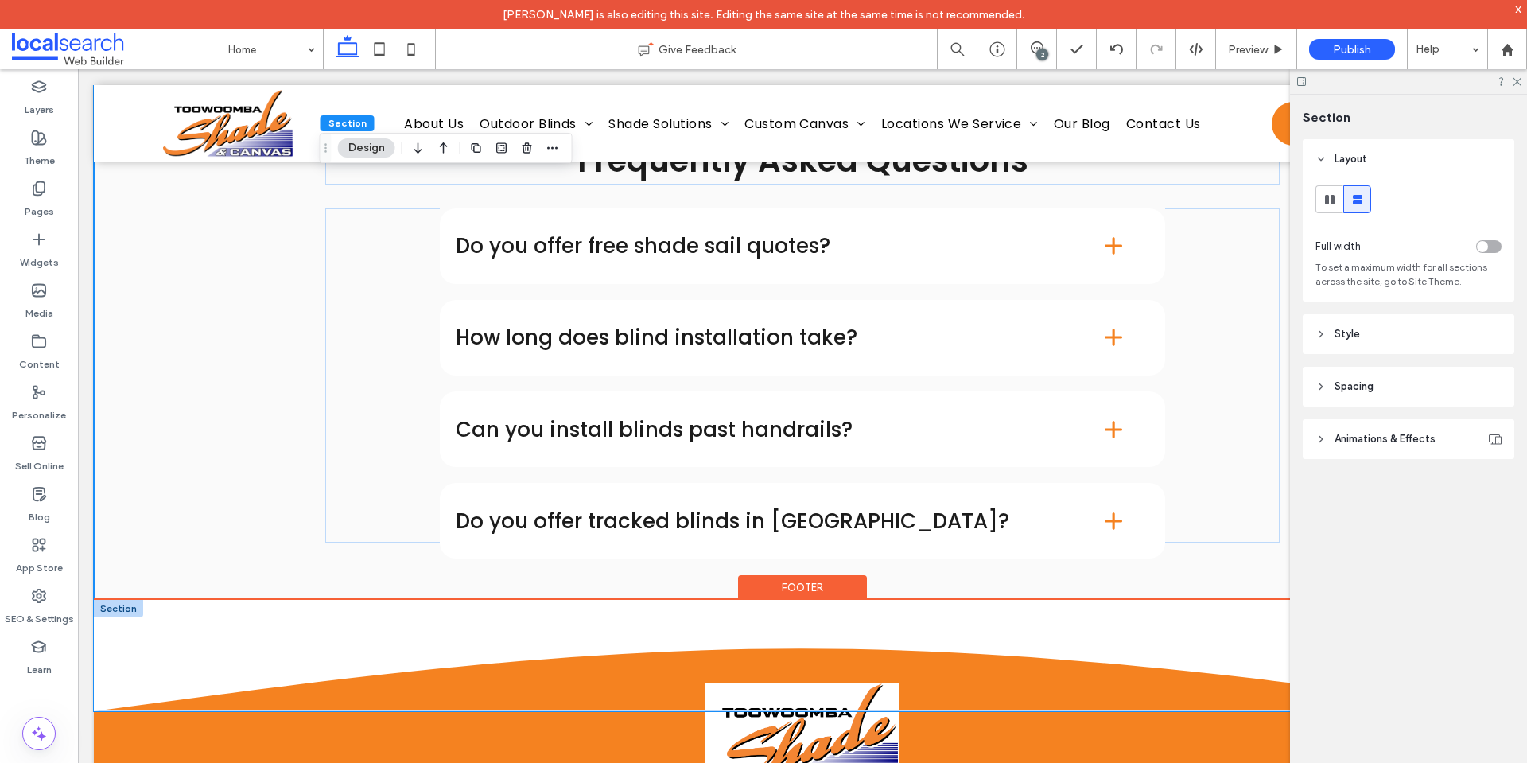
click at [1029, 600] on icon at bounding box center [802, 655] width 1417 height 111
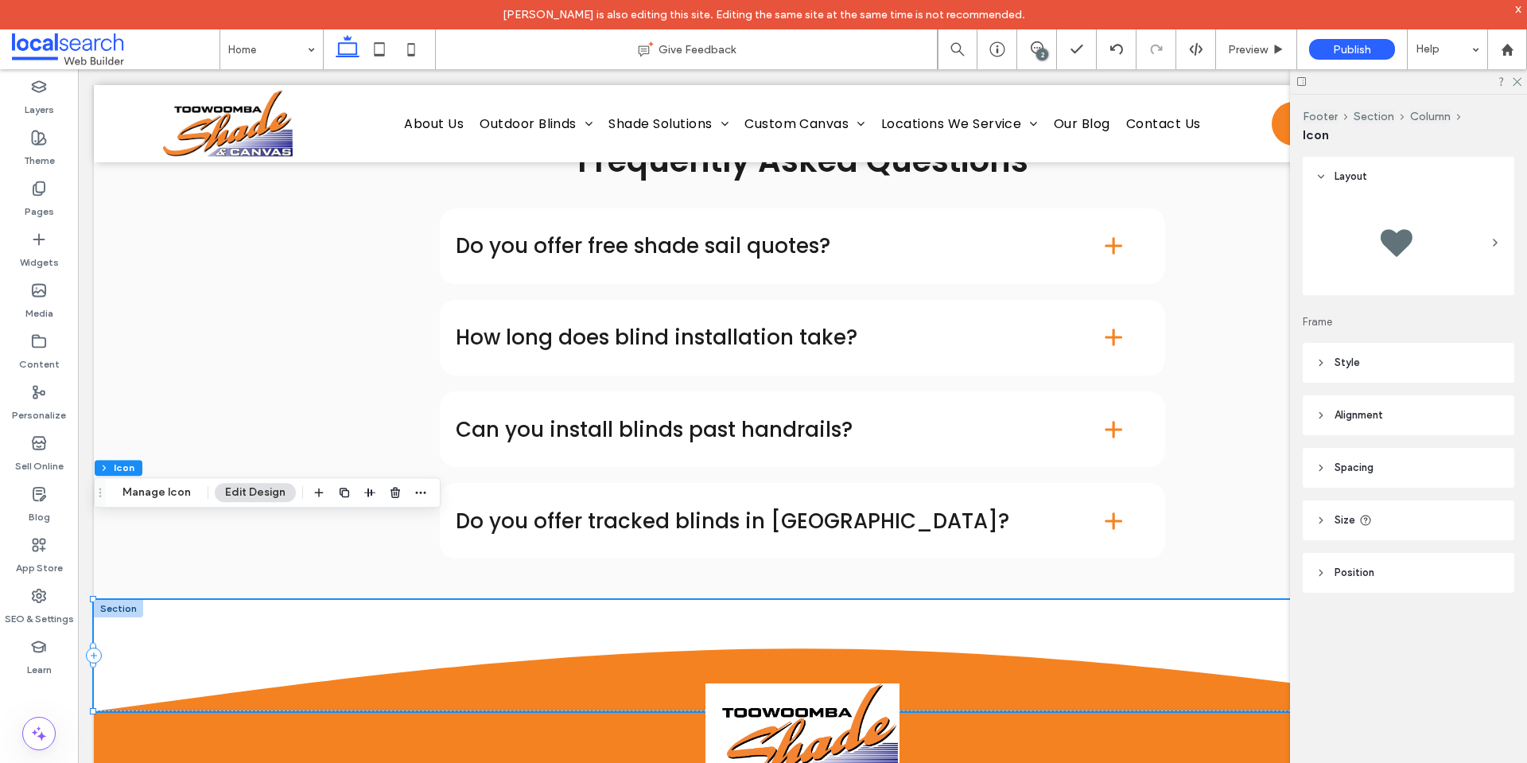
click at [1394, 377] on header "Style" at bounding box center [1409, 363] width 212 height 40
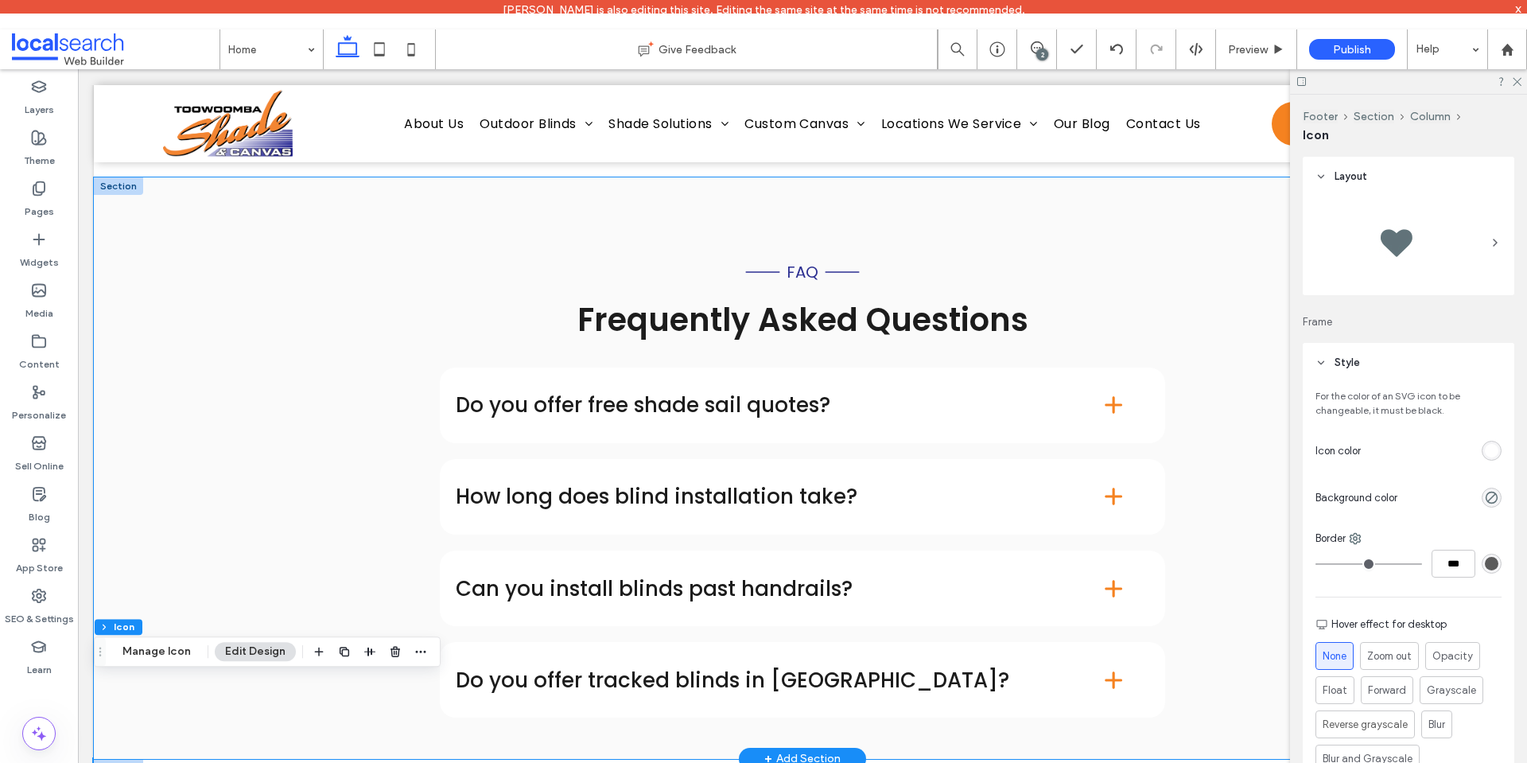
scroll to position [9644, 0]
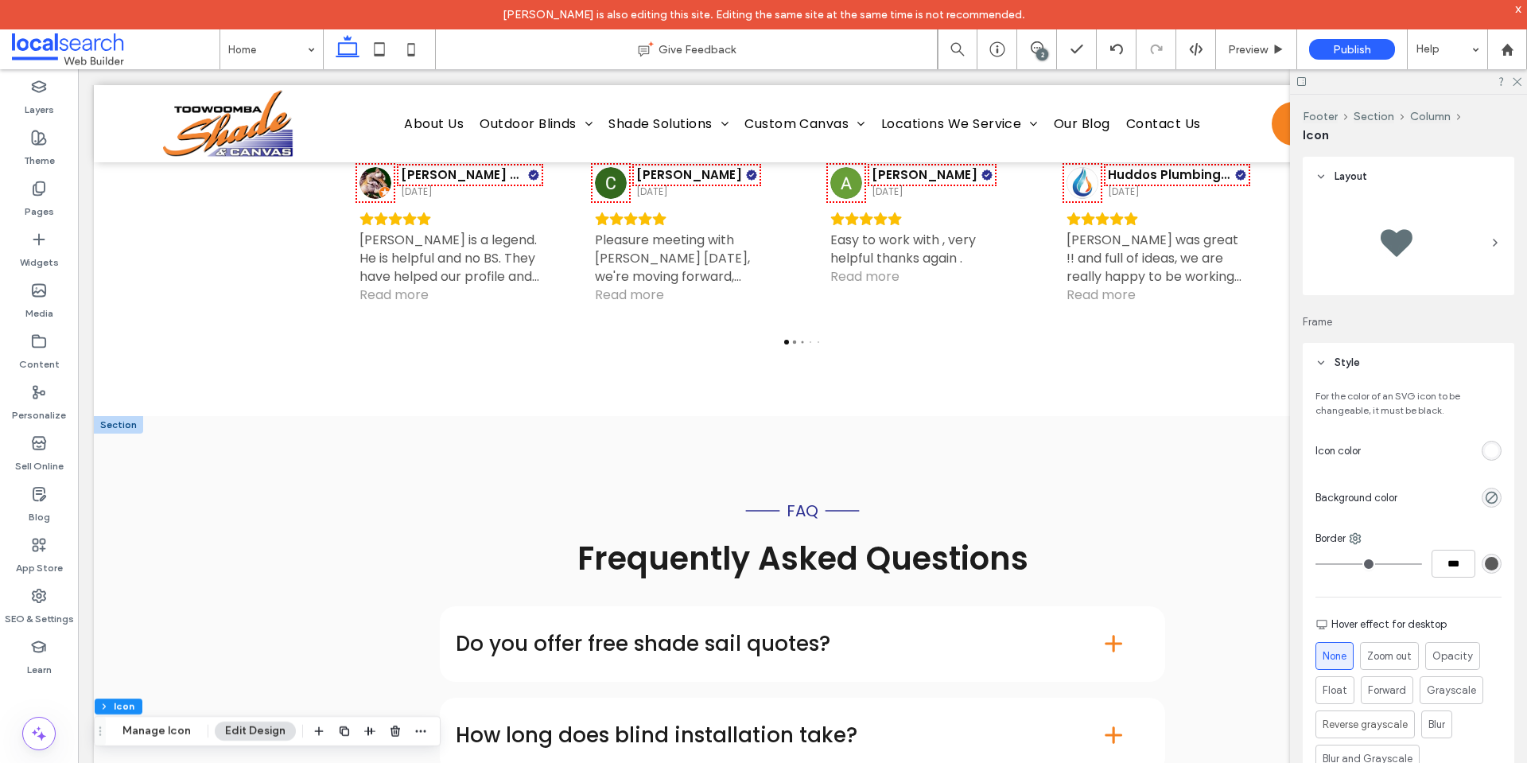
click at [115, 416] on div at bounding box center [118, 424] width 49 height 17
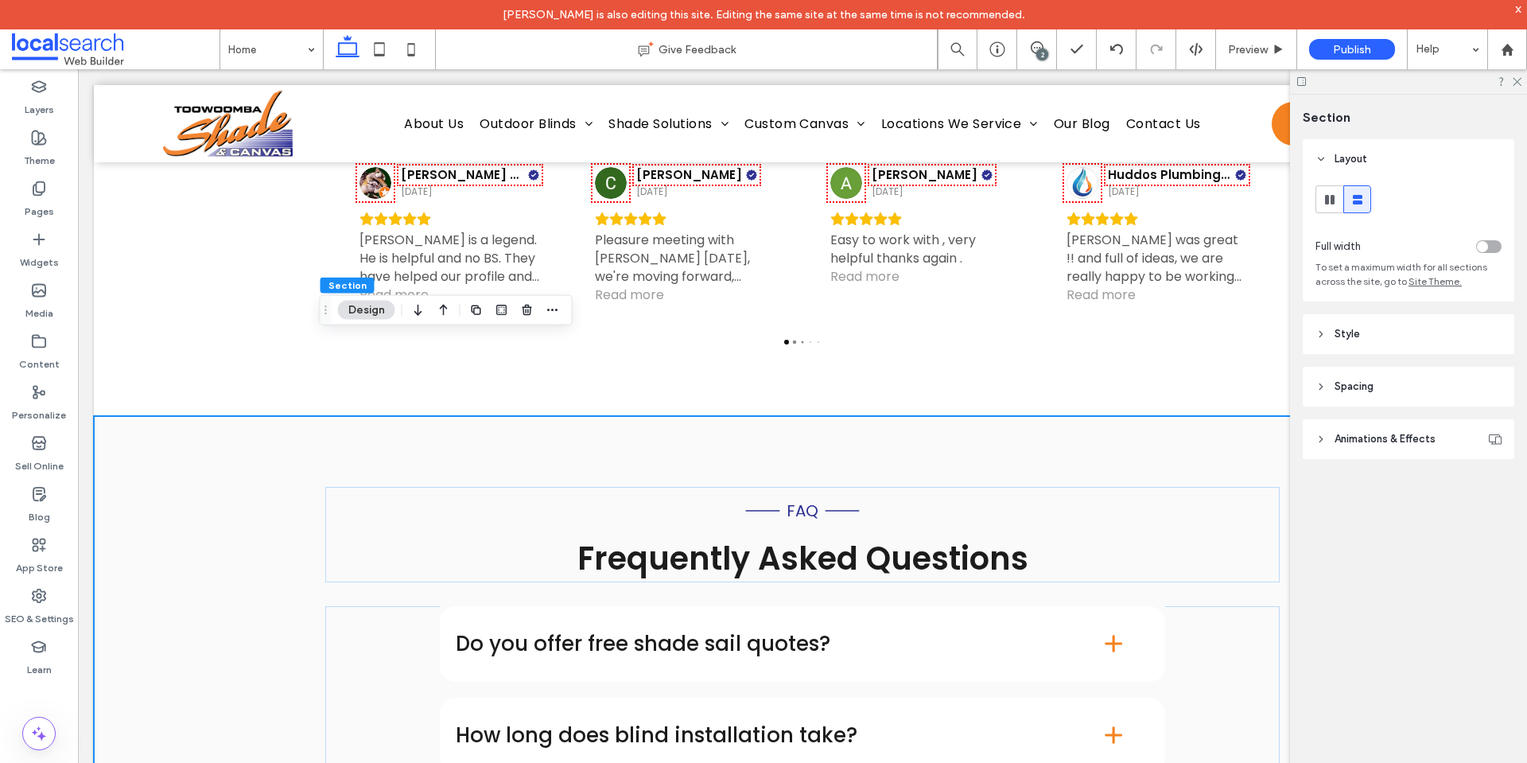
click at [1404, 330] on header "Style" at bounding box center [1409, 334] width 212 height 40
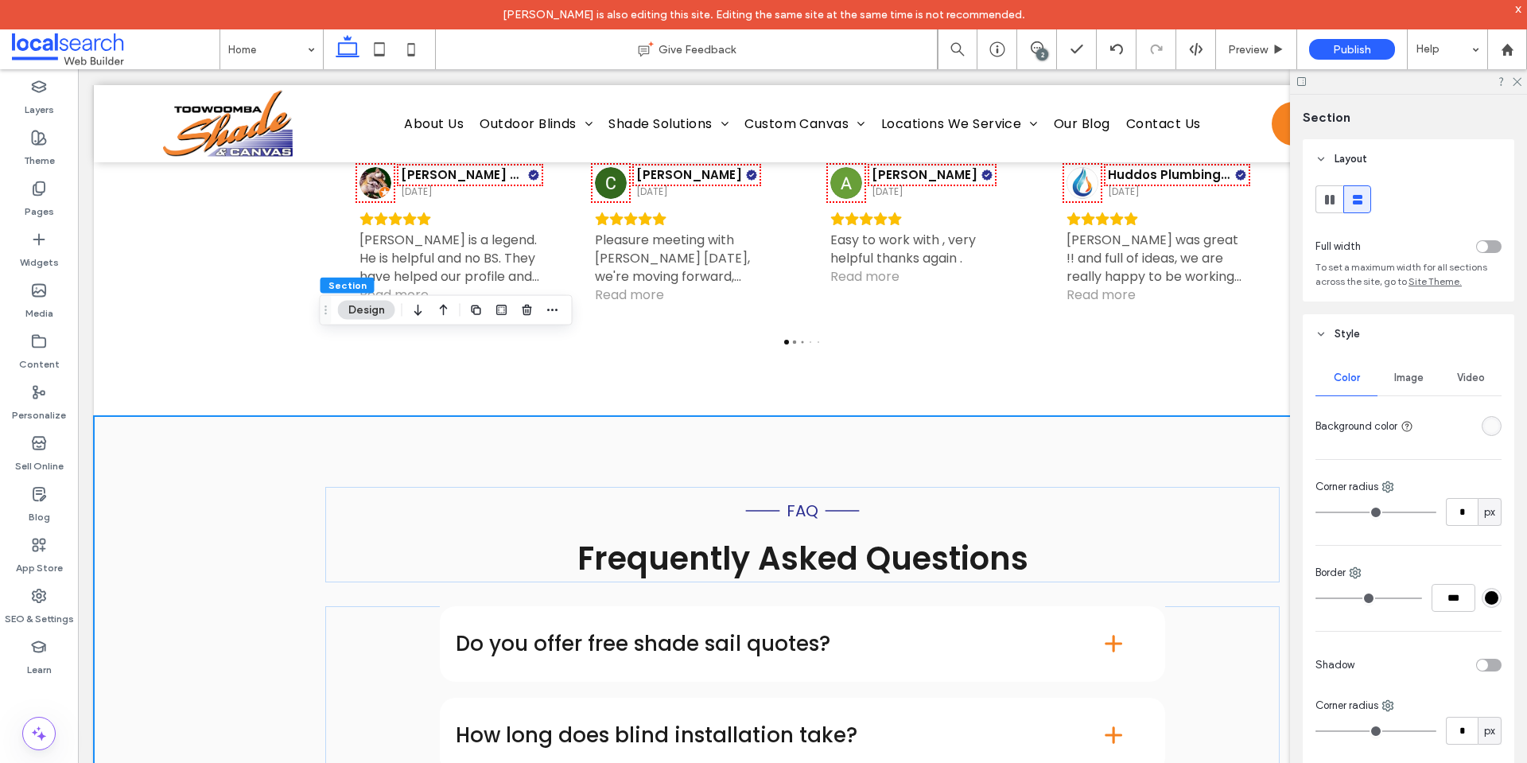
click at [1488, 418] on div "rgba(250, 250, 250, 1)" at bounding box center [1492, 426] width 20 height 20
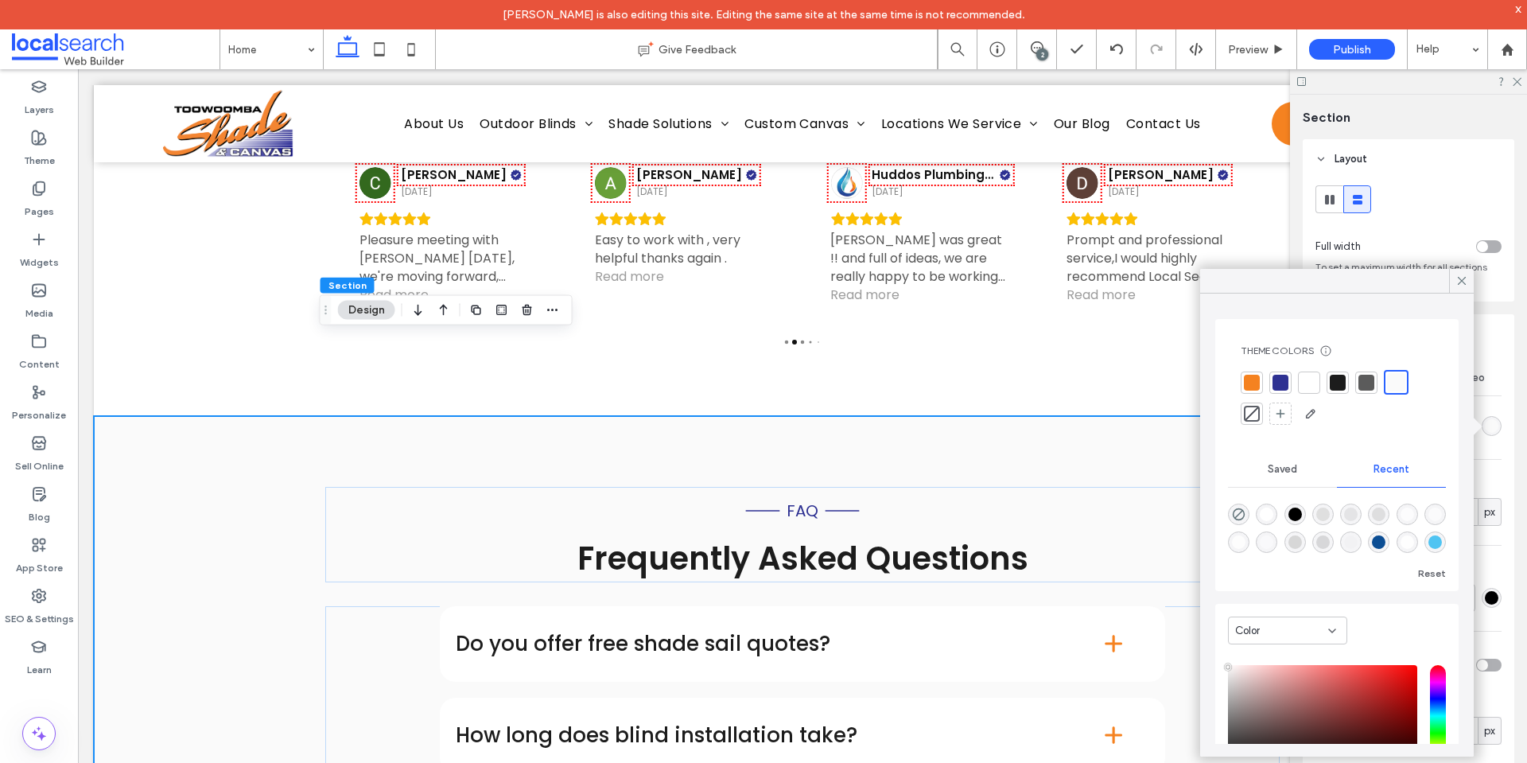
click at [1246, 511] on div "rgba(0, 0, 0, 0)" at bounding box center [1238, 513] width 21 height 21
type input "*******"
type input "*"
type input "**"
click at [1462, 277] on icon at bounding box center [1462, 281] width 14 height 14
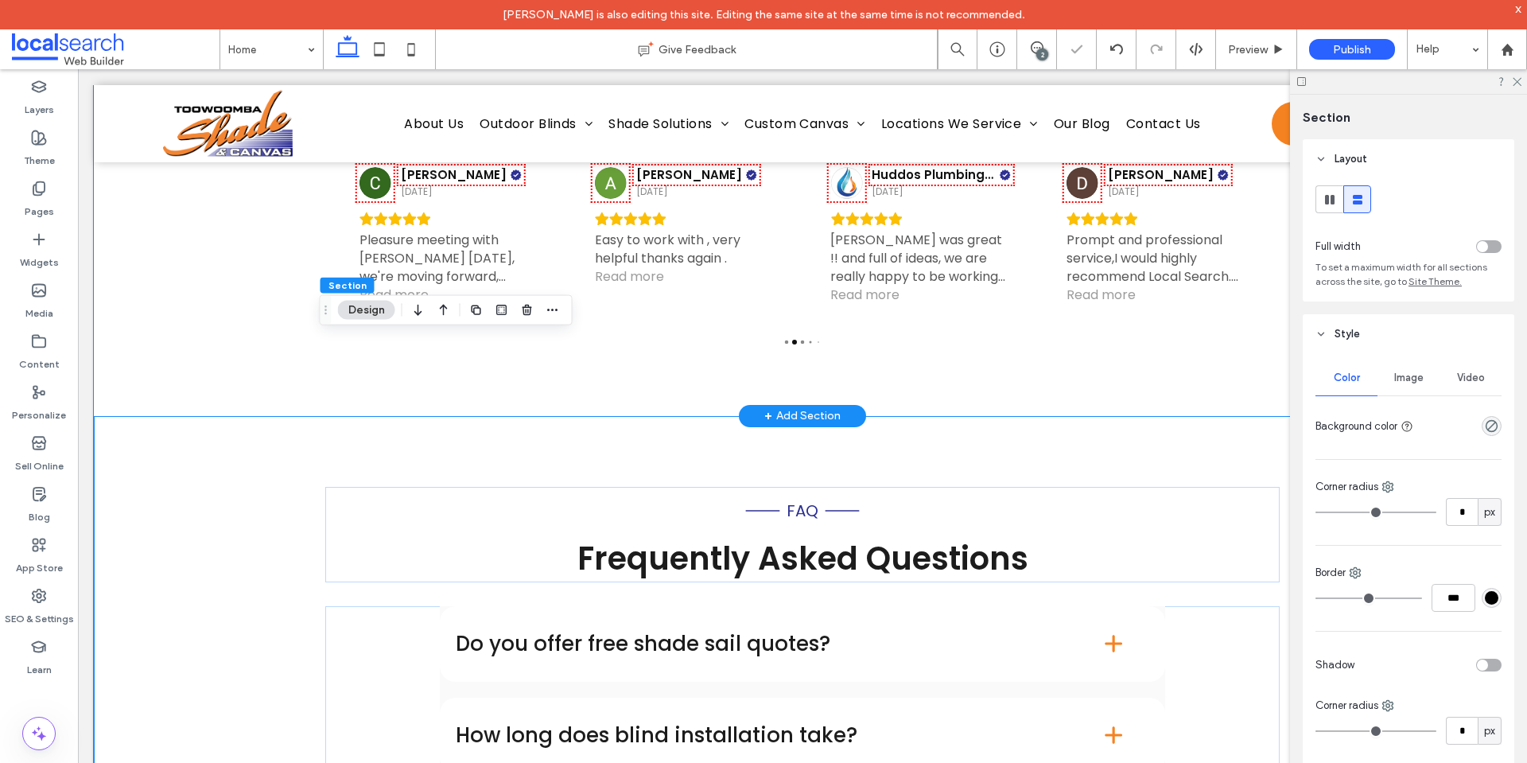
click at [1107, 306] on div "testimonials What Our Customers Say reviews 4.9 Review us on Google Mike Warlan…" at bounding box center [802, 148] width 954 height 534
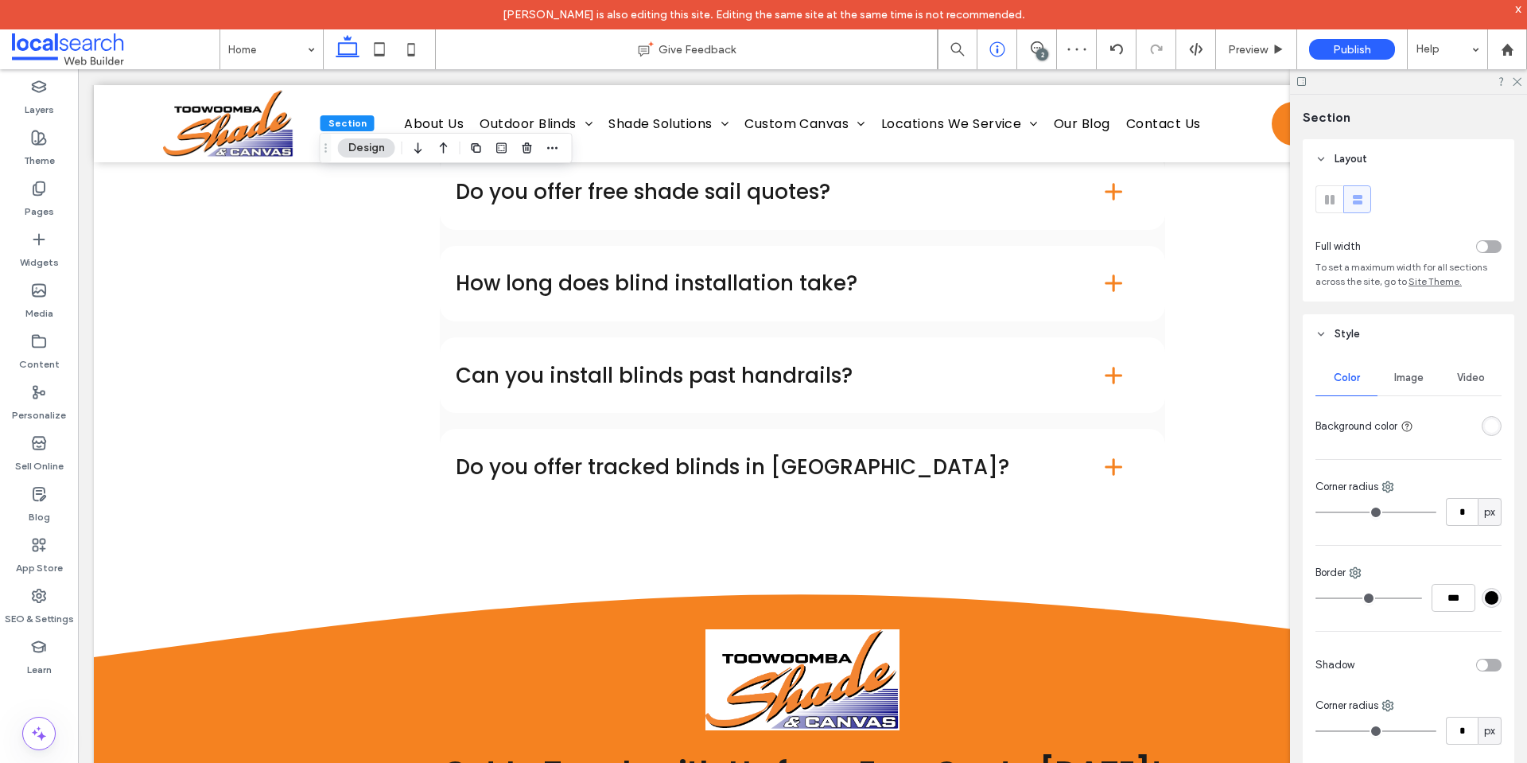
scroll to position [9962, 0]
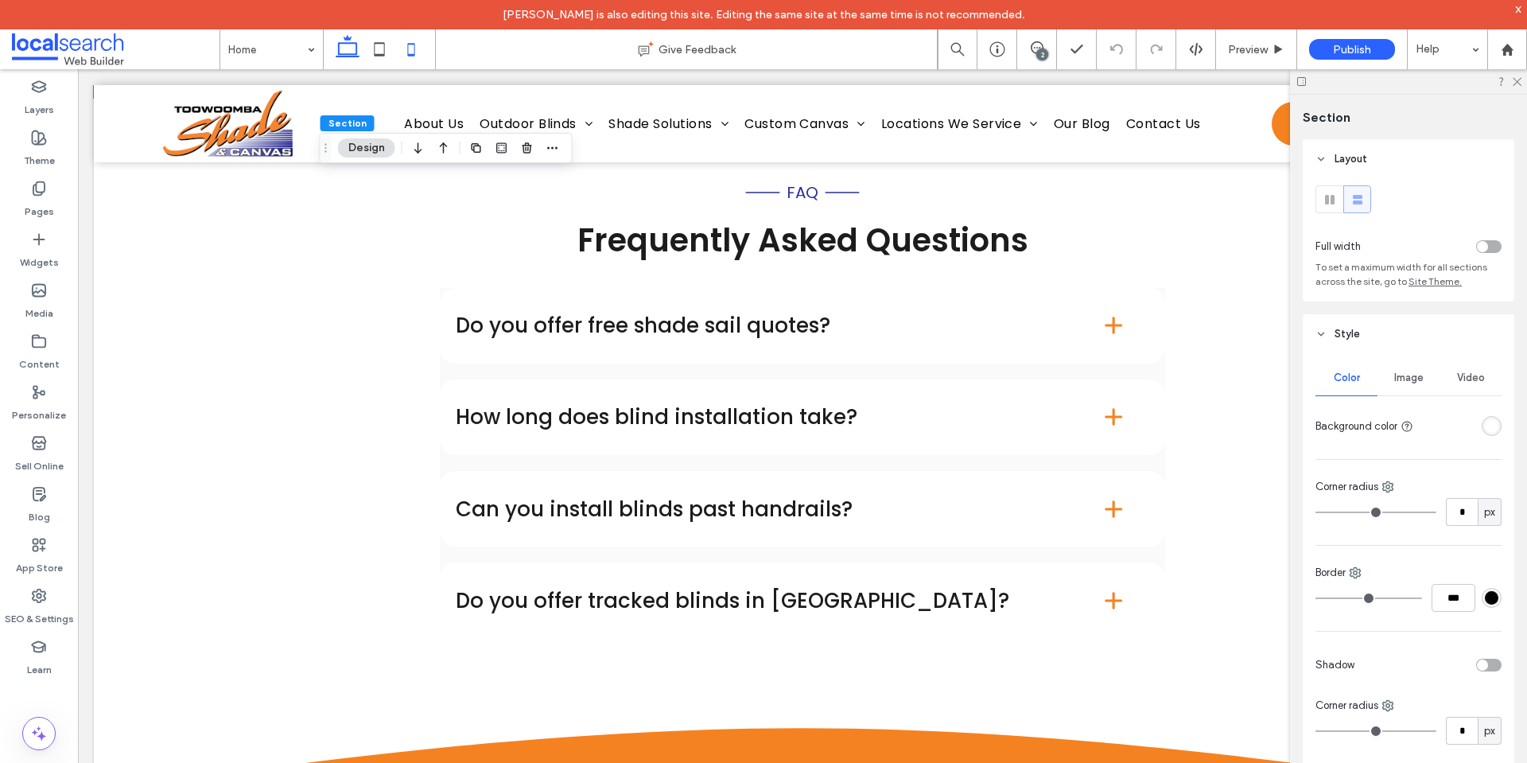
click at [424, 50] on icon at bounding box center [411, 49] width 32 height 32
click at [414, 49] on icon at bounding box center [411, 49] width 32 height 32
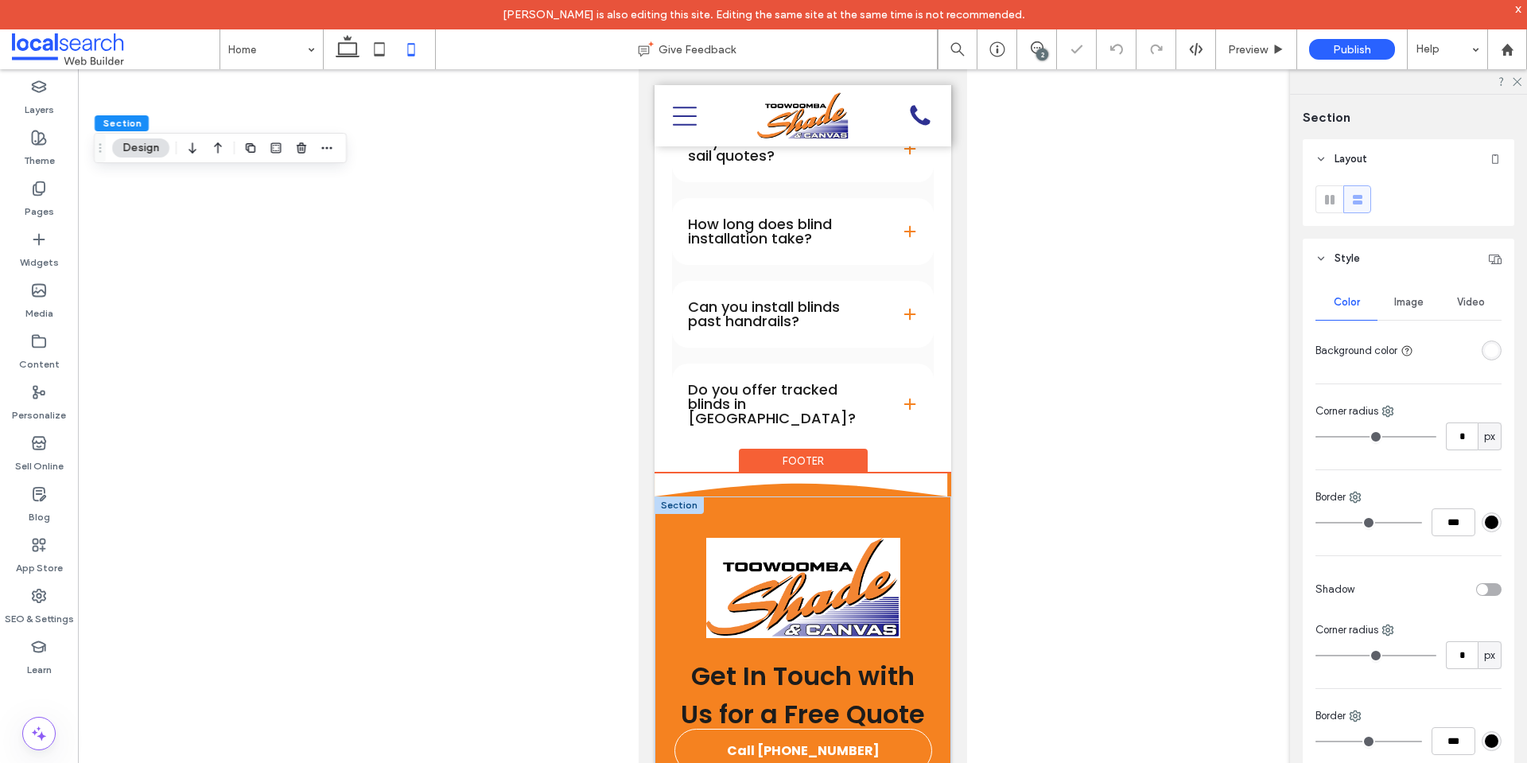
type input "**"
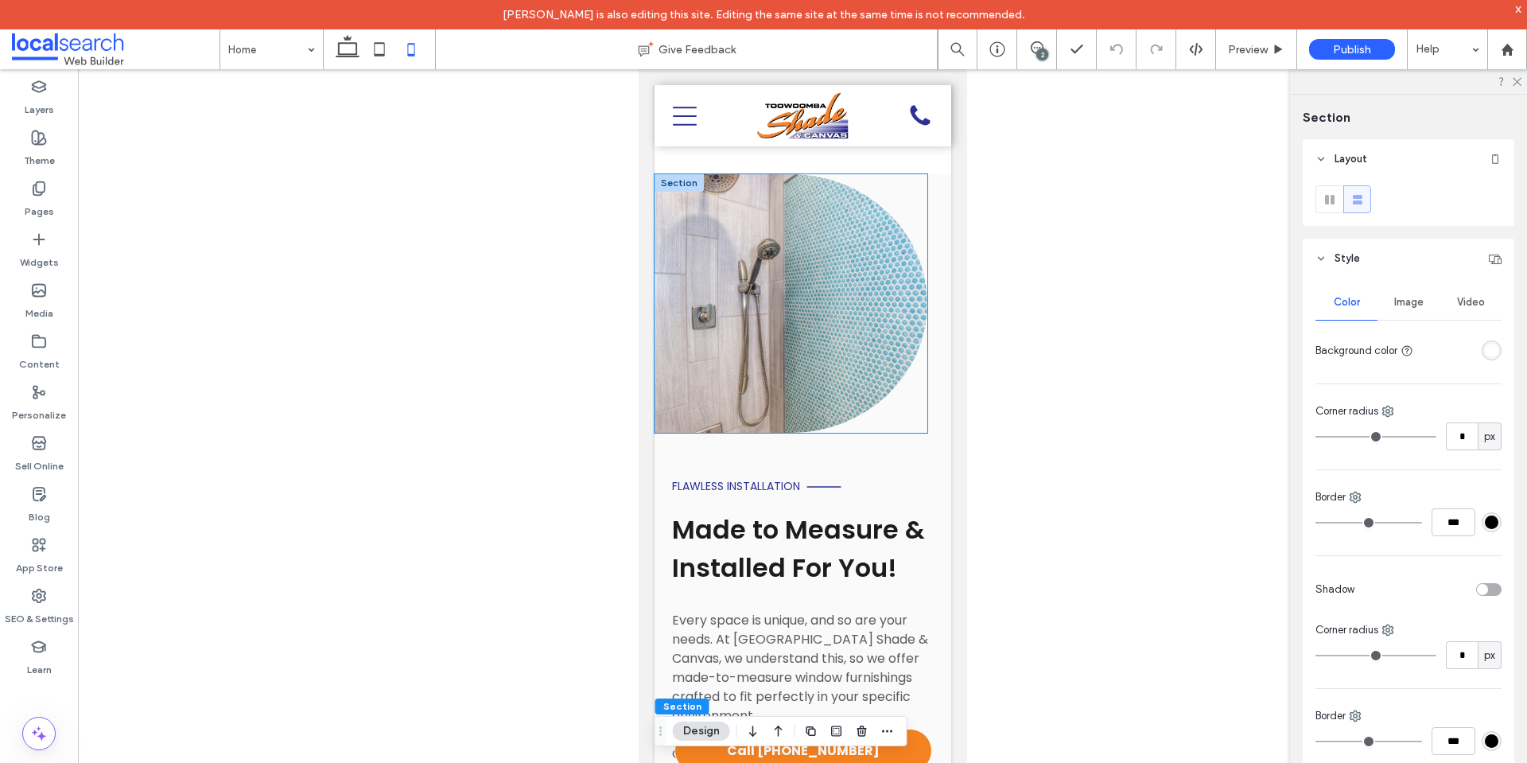
scroll to position [5036, 0]
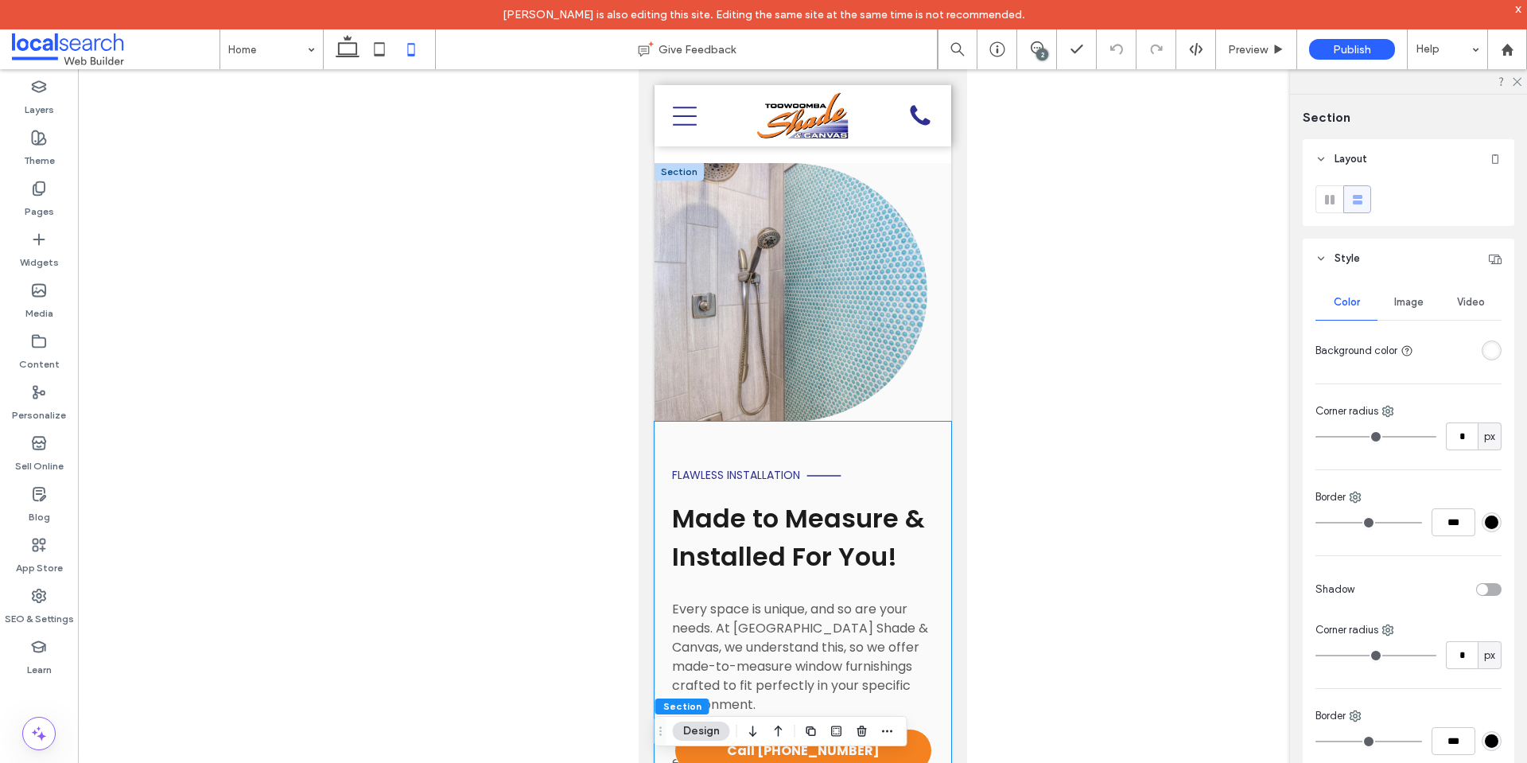
click at [668, 440] on div "Flawless Installation Made to Measure & Installed For You! Every space is uniqu…" at bounding box center [802, 730] width 297 height 619
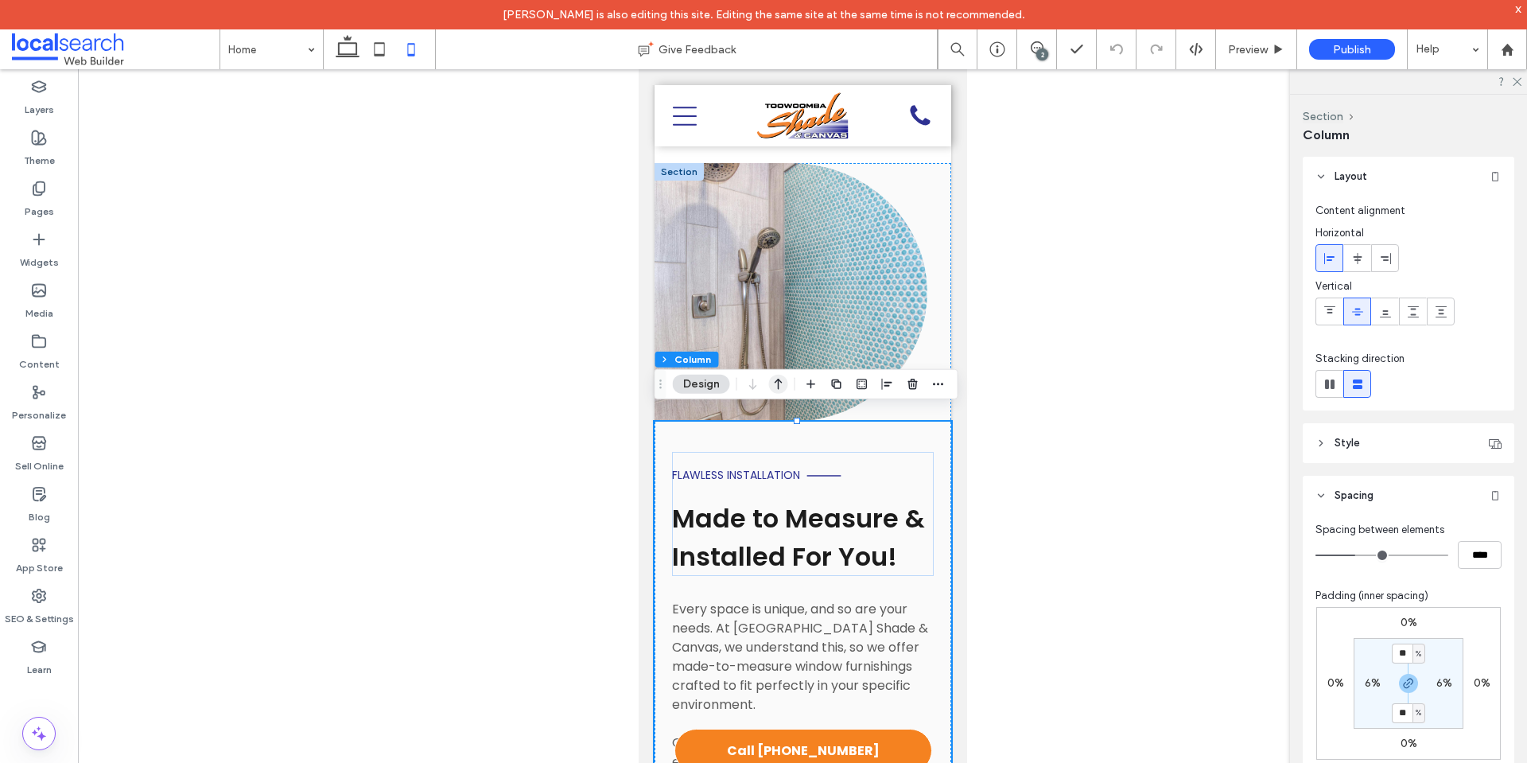
click at [775, 386] on icon "button" at bounding box center [778, 384] width 19 height 29
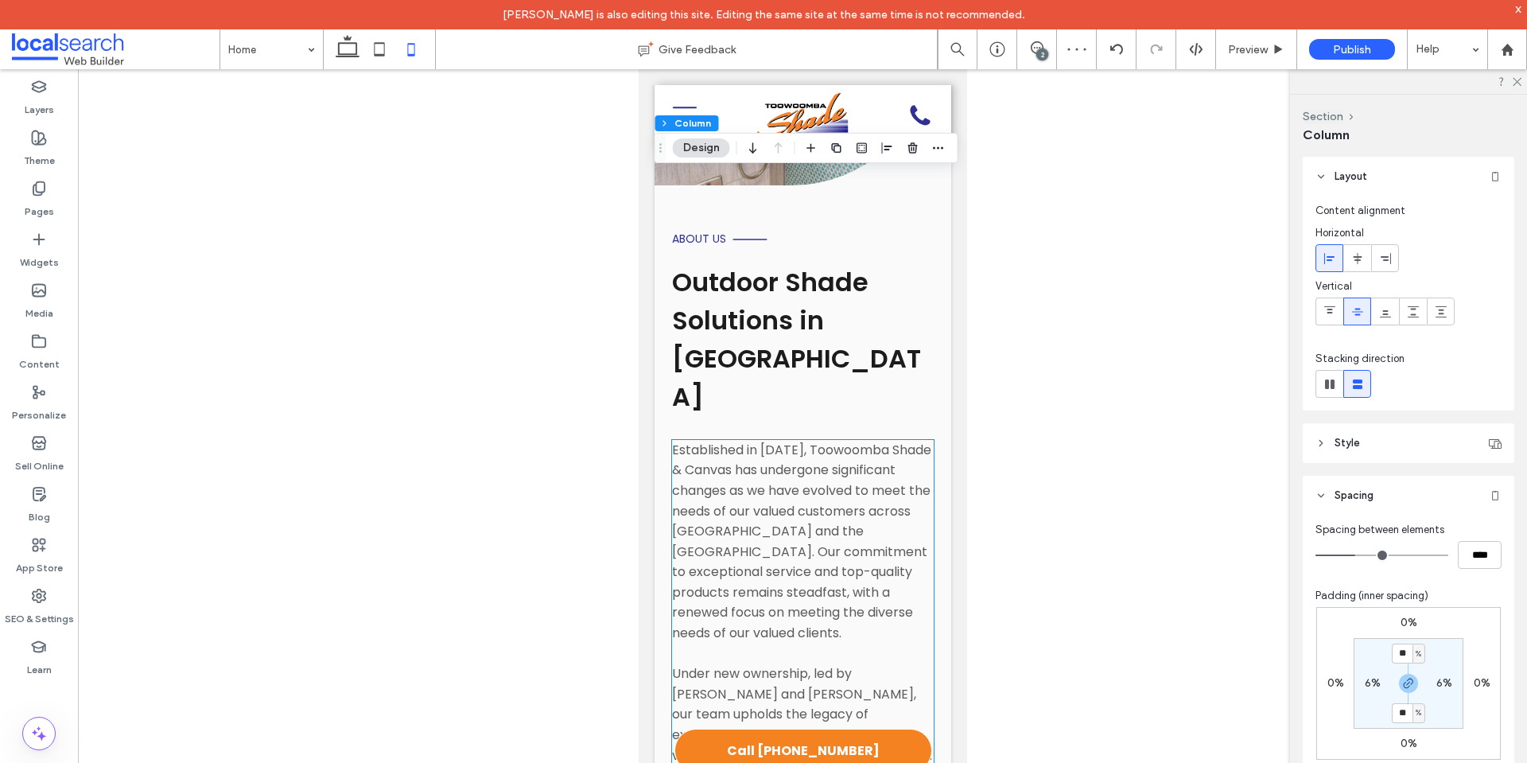
scroll to position [7176, 0]
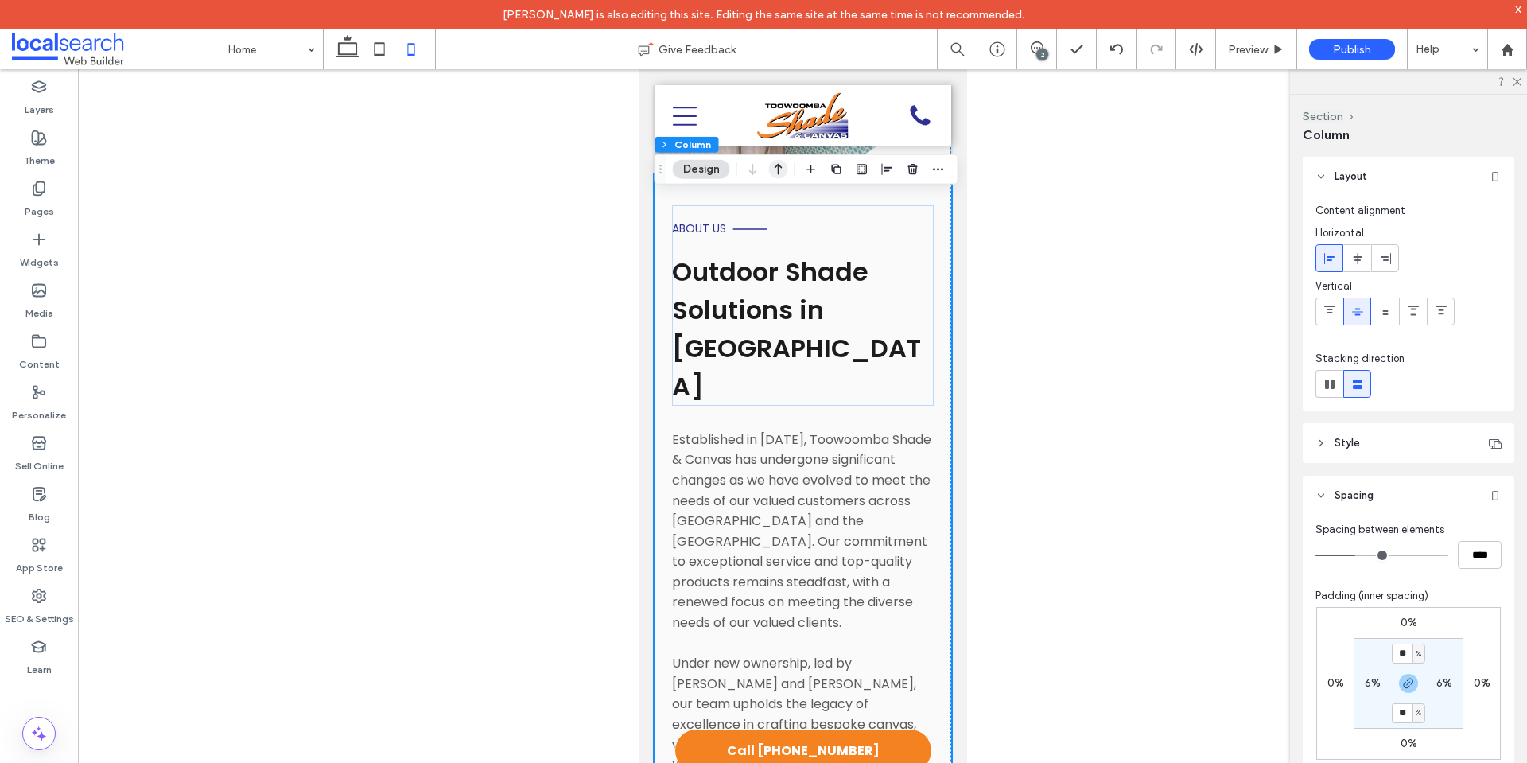
click at [769, 164] on icon "button" at bounding box center [778, 169] width 19 height 29
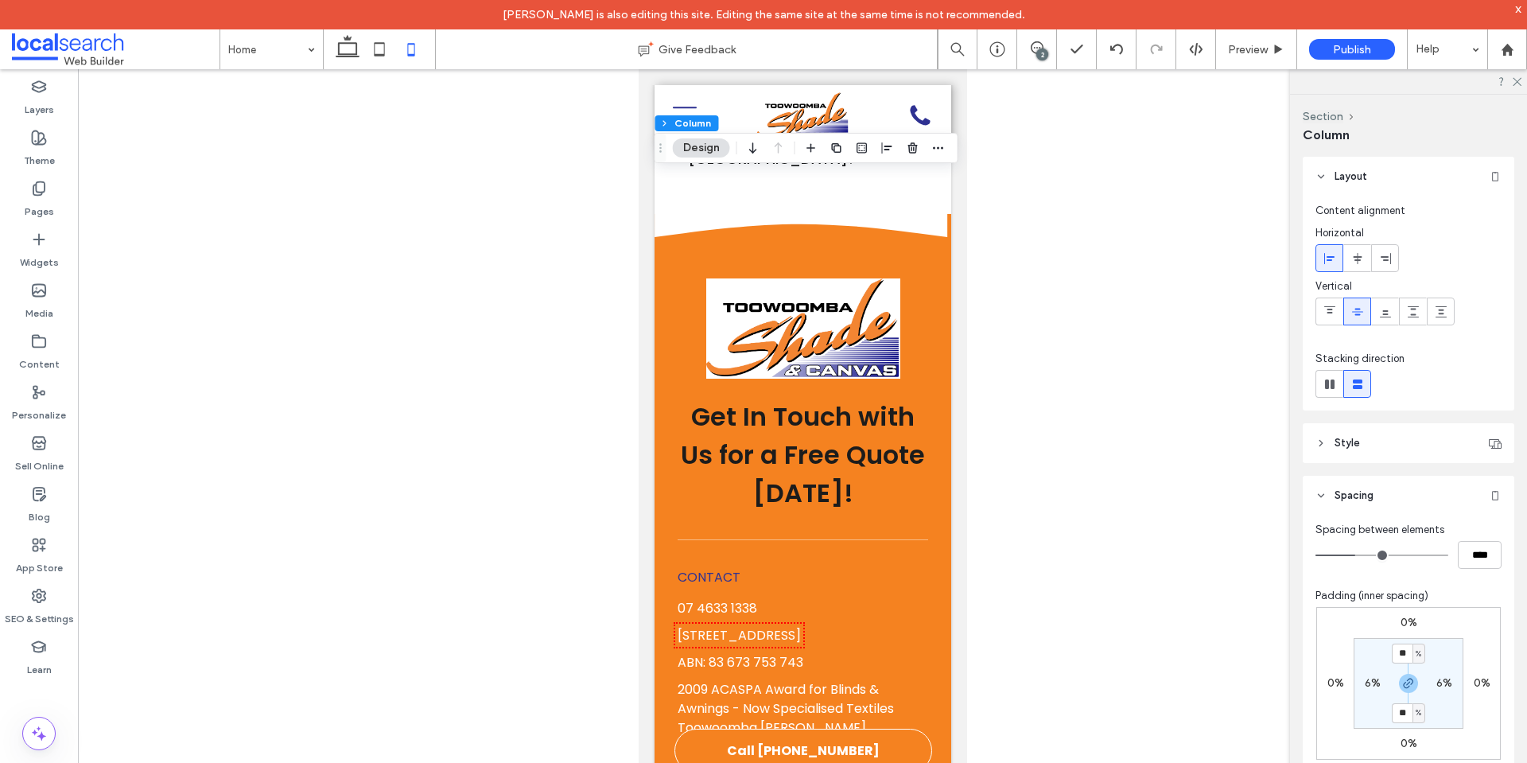
scroll to position [10020, 0]
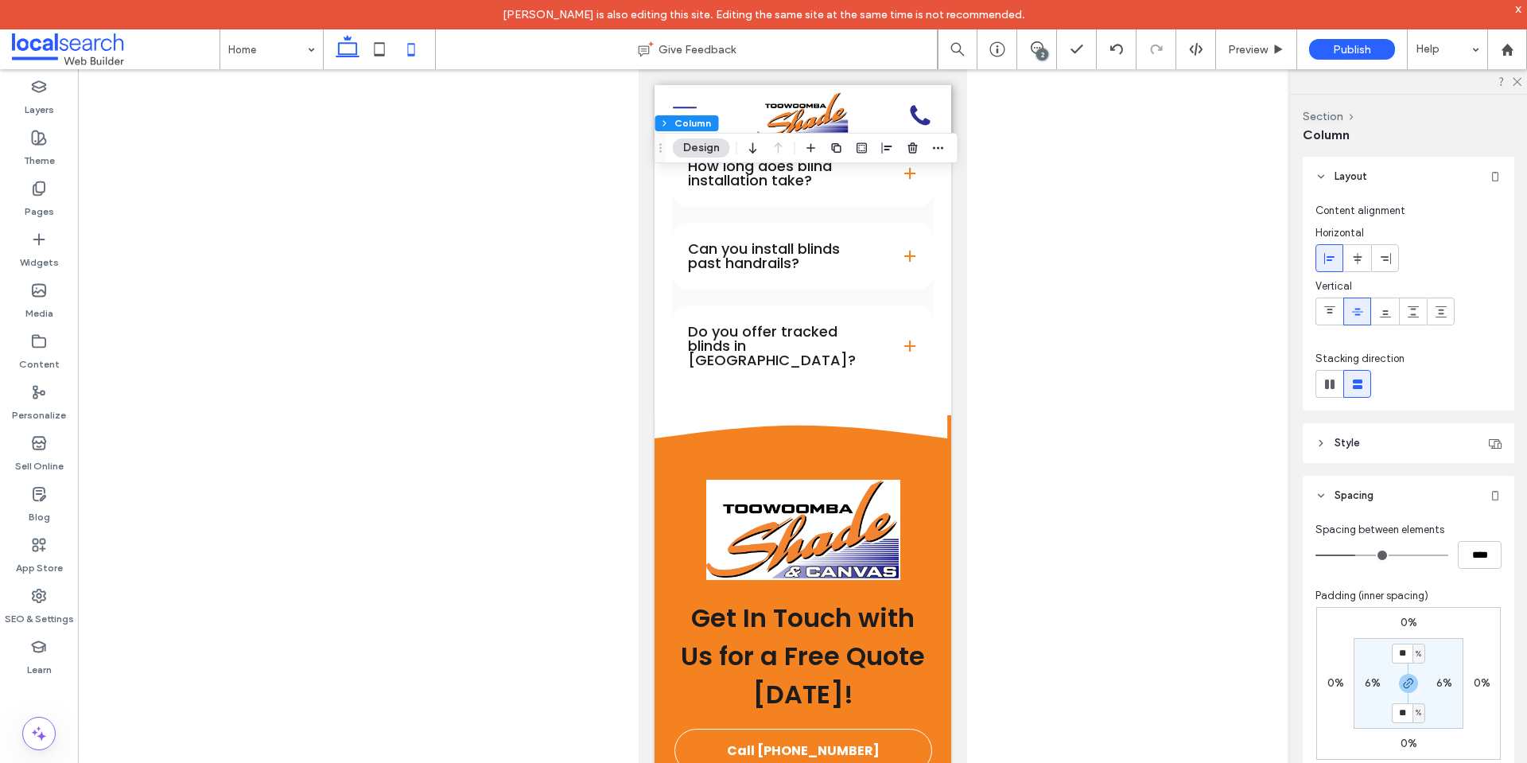
click at [341, 46] on icon at bounding box center [348, 49] width 32 height 32
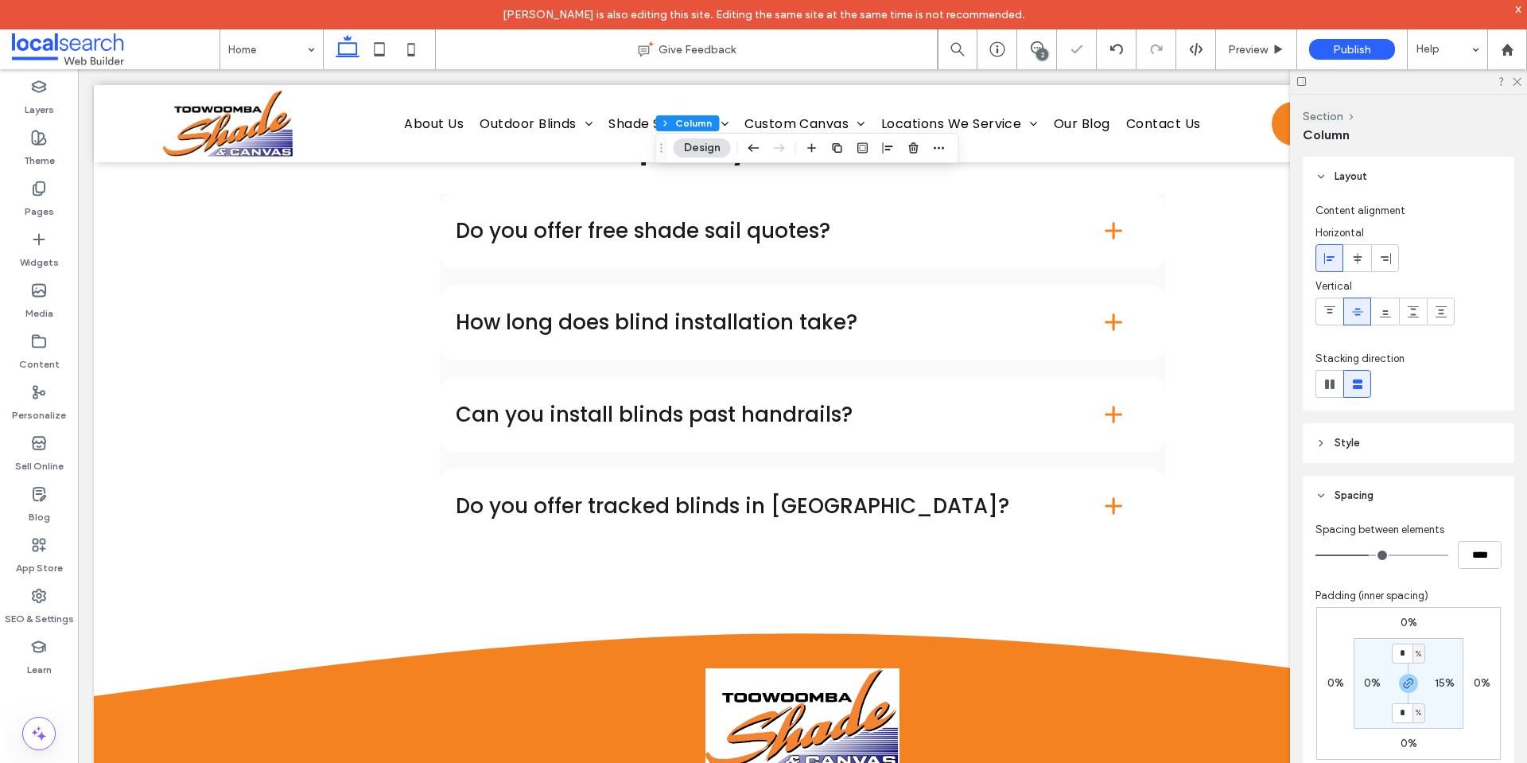
type input "**"
type input "****"
type input "*"
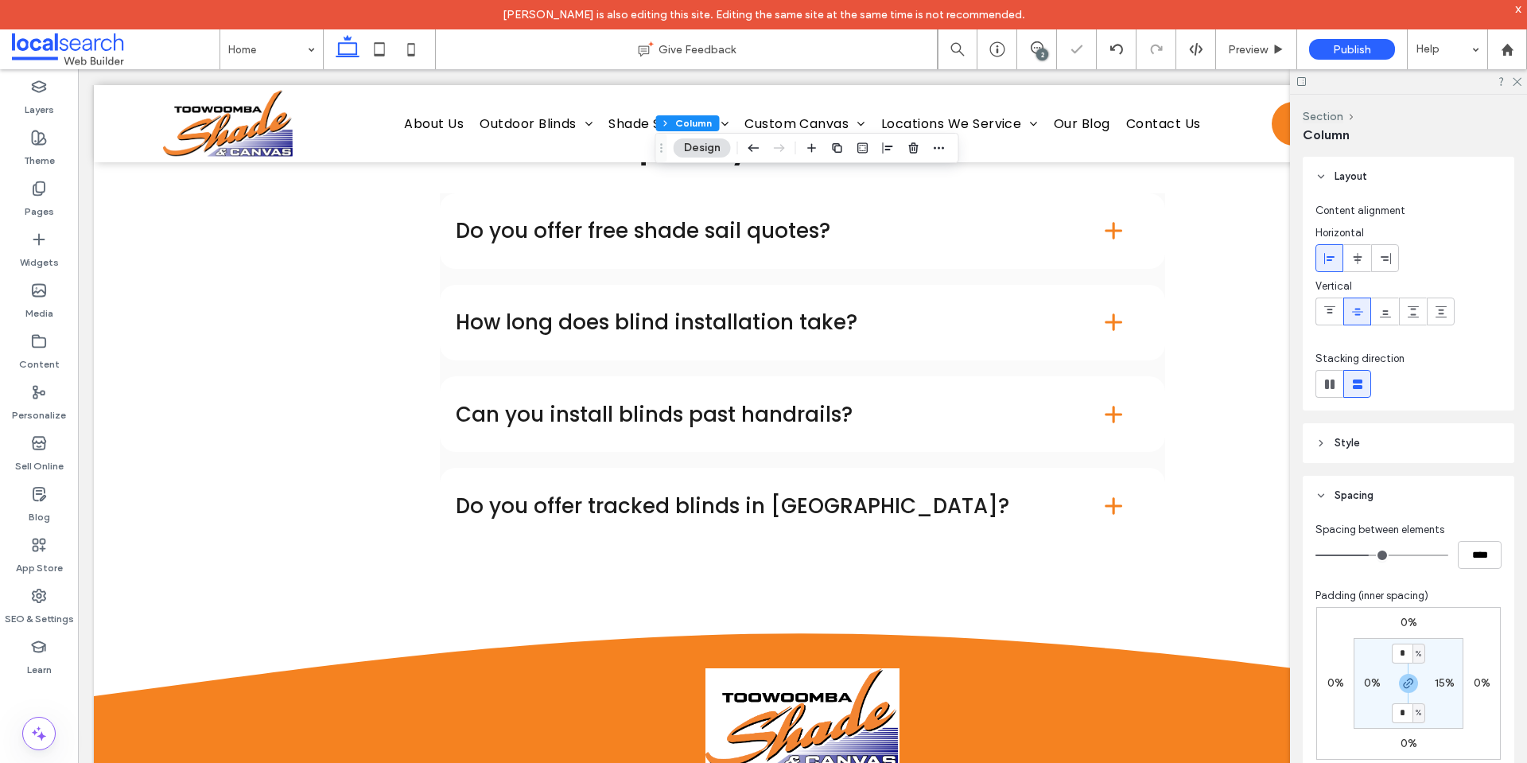
type input "**"
type input "***"
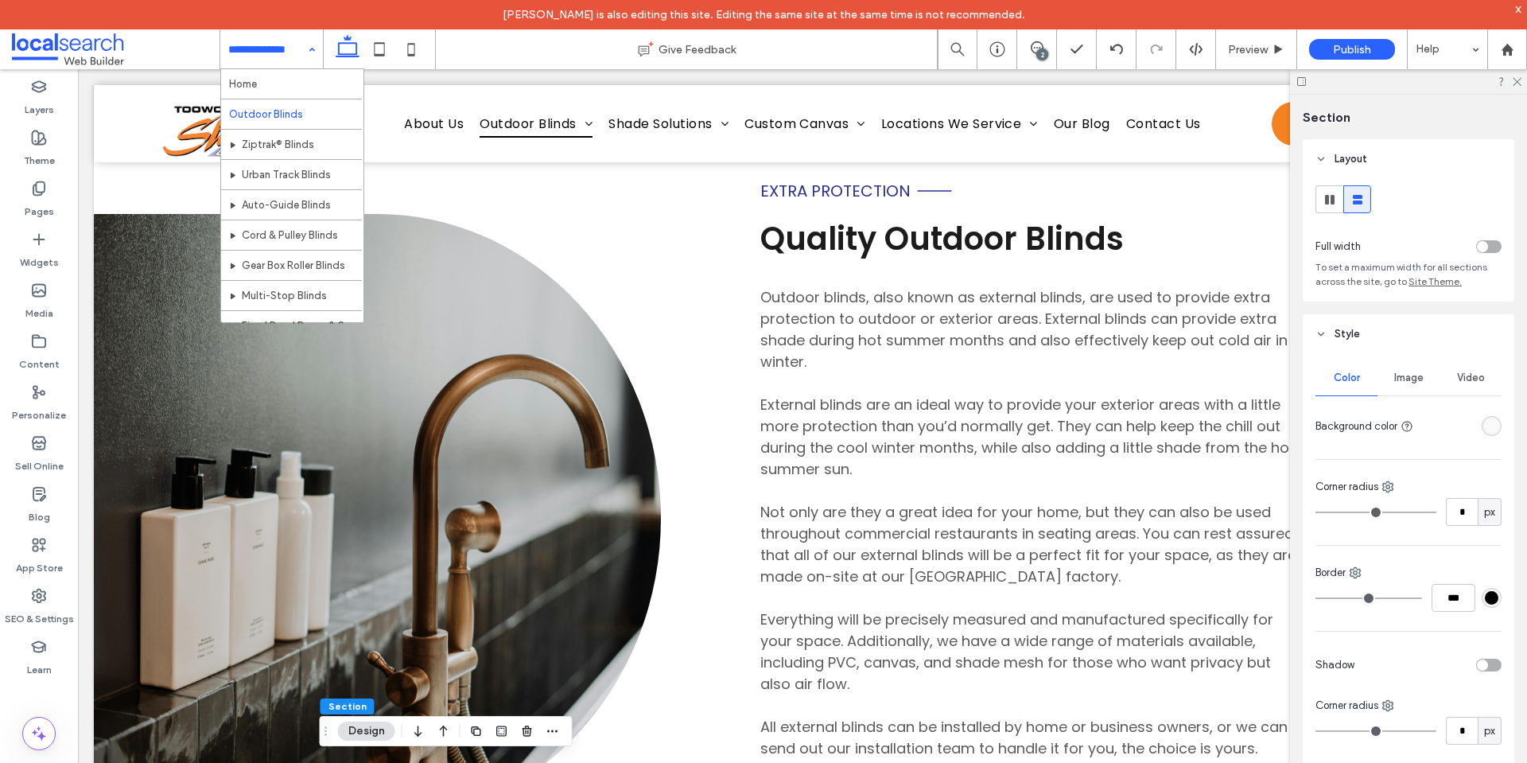
scroll to position [159, 0]
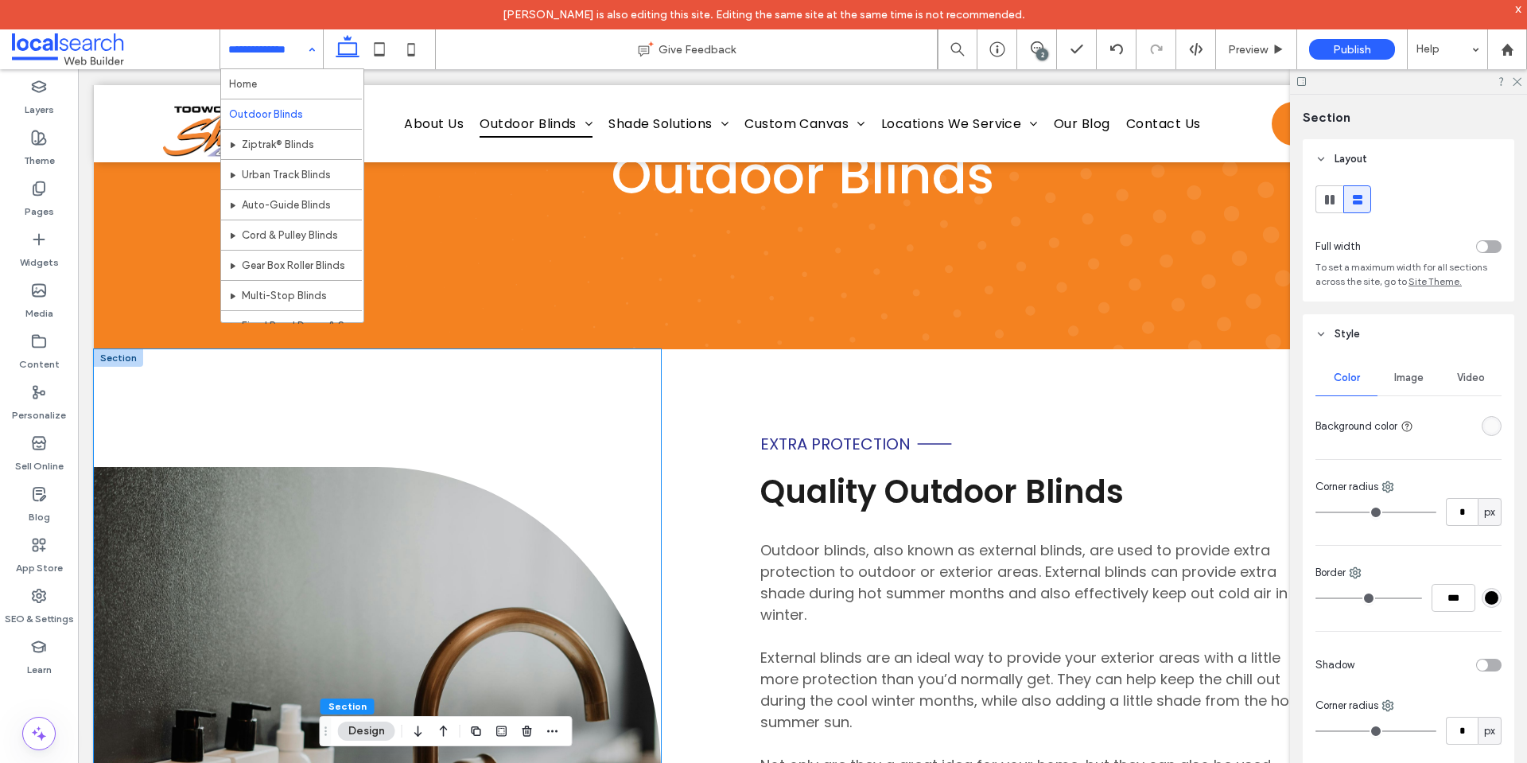
click at [525, 389] on div "Button" at bounding box center [377, 771] width 567 height 844
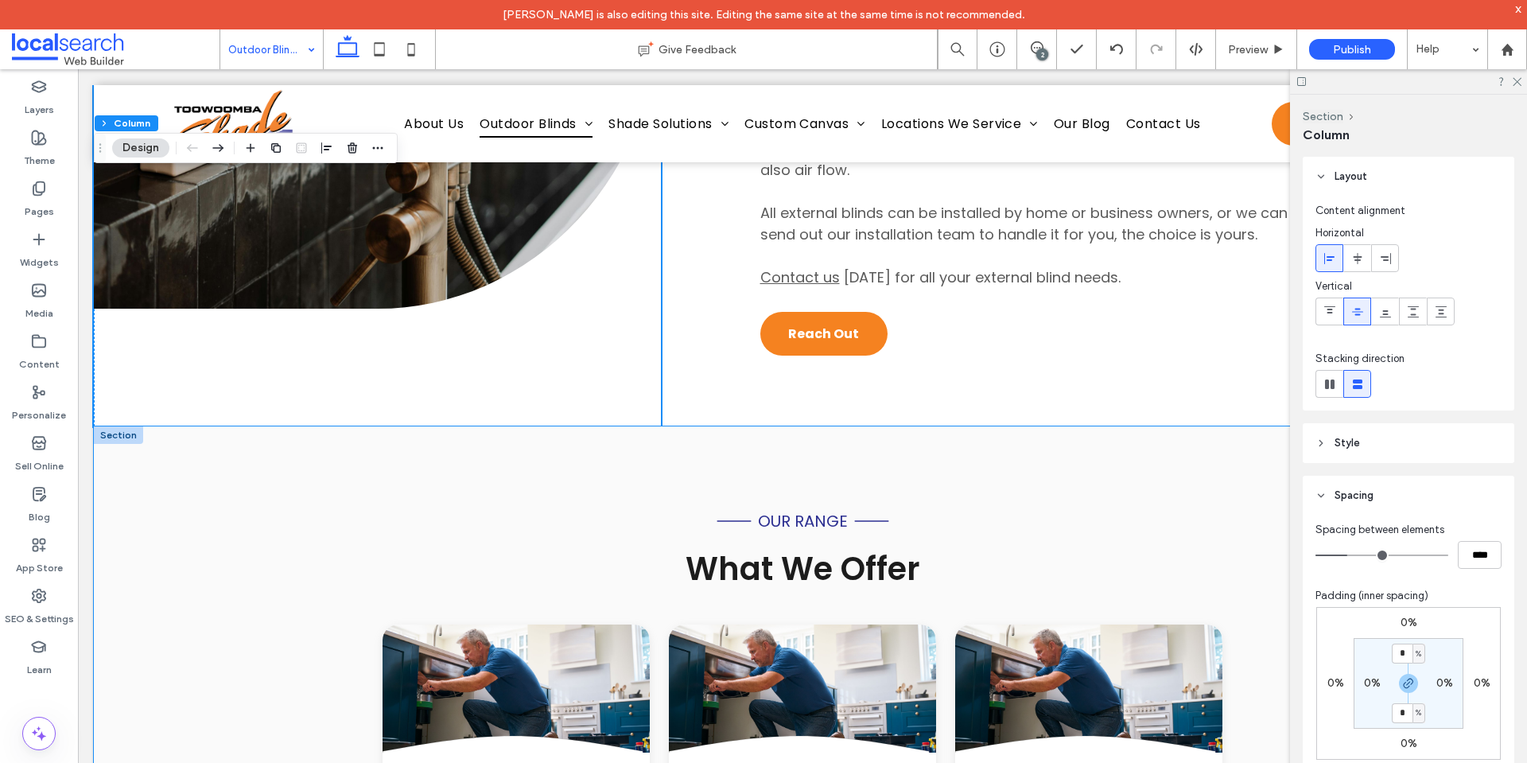
scroll to position [954, 0]
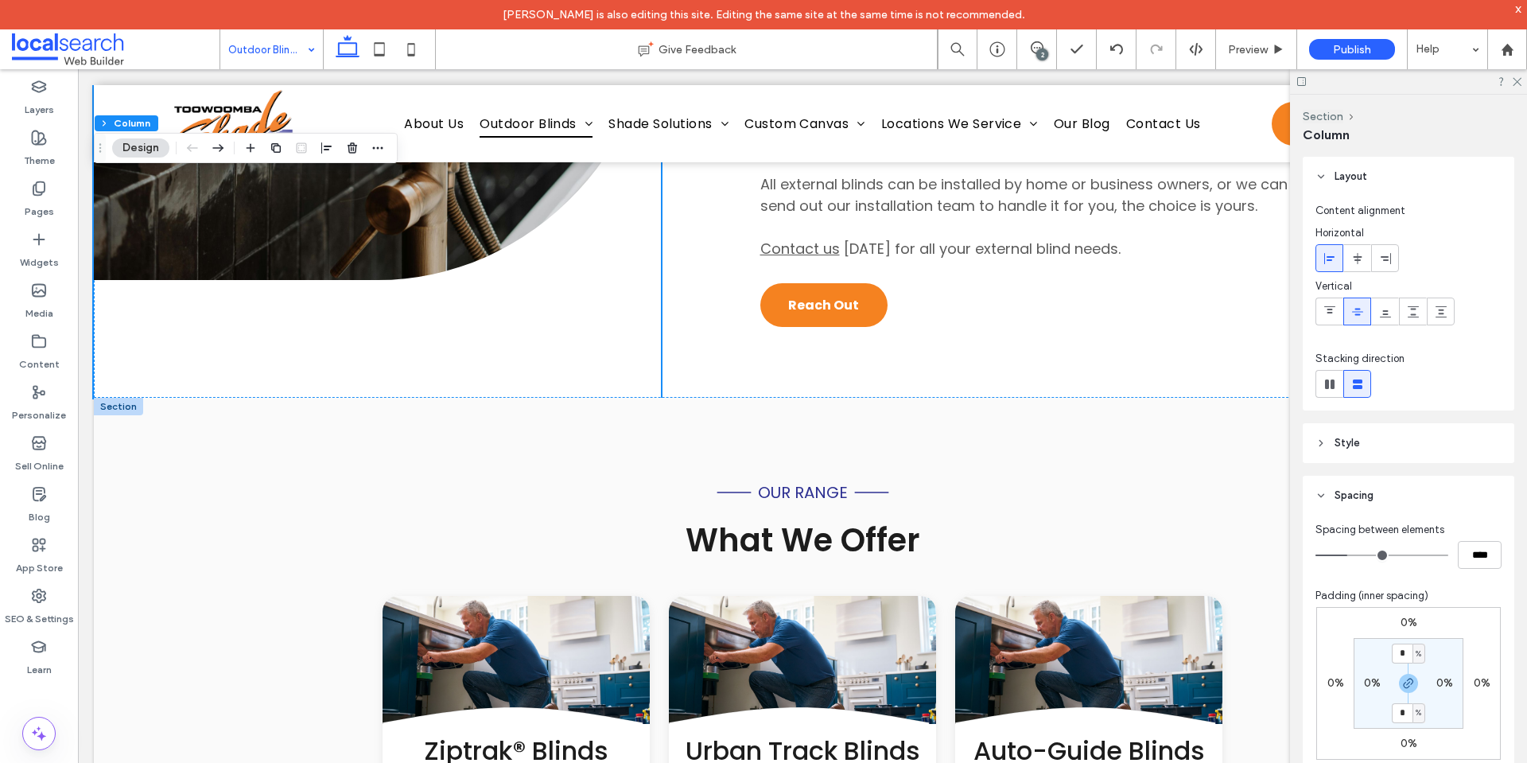
click at [126, 407] on div at bounding box center [118, 406] width 49 height 17
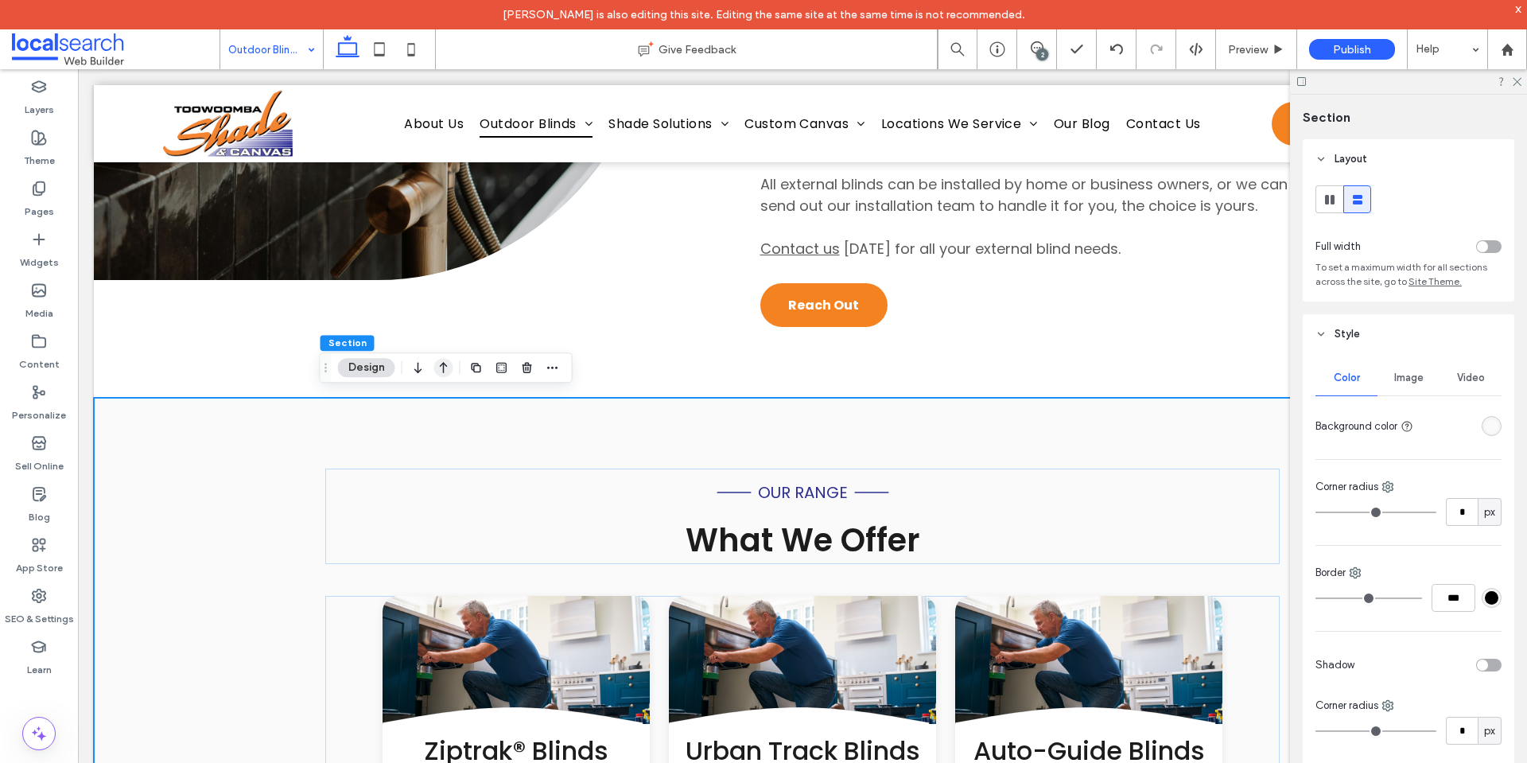
click at [438, 373] on icon "button" at bounding box center [443, 367] width 19 height 29
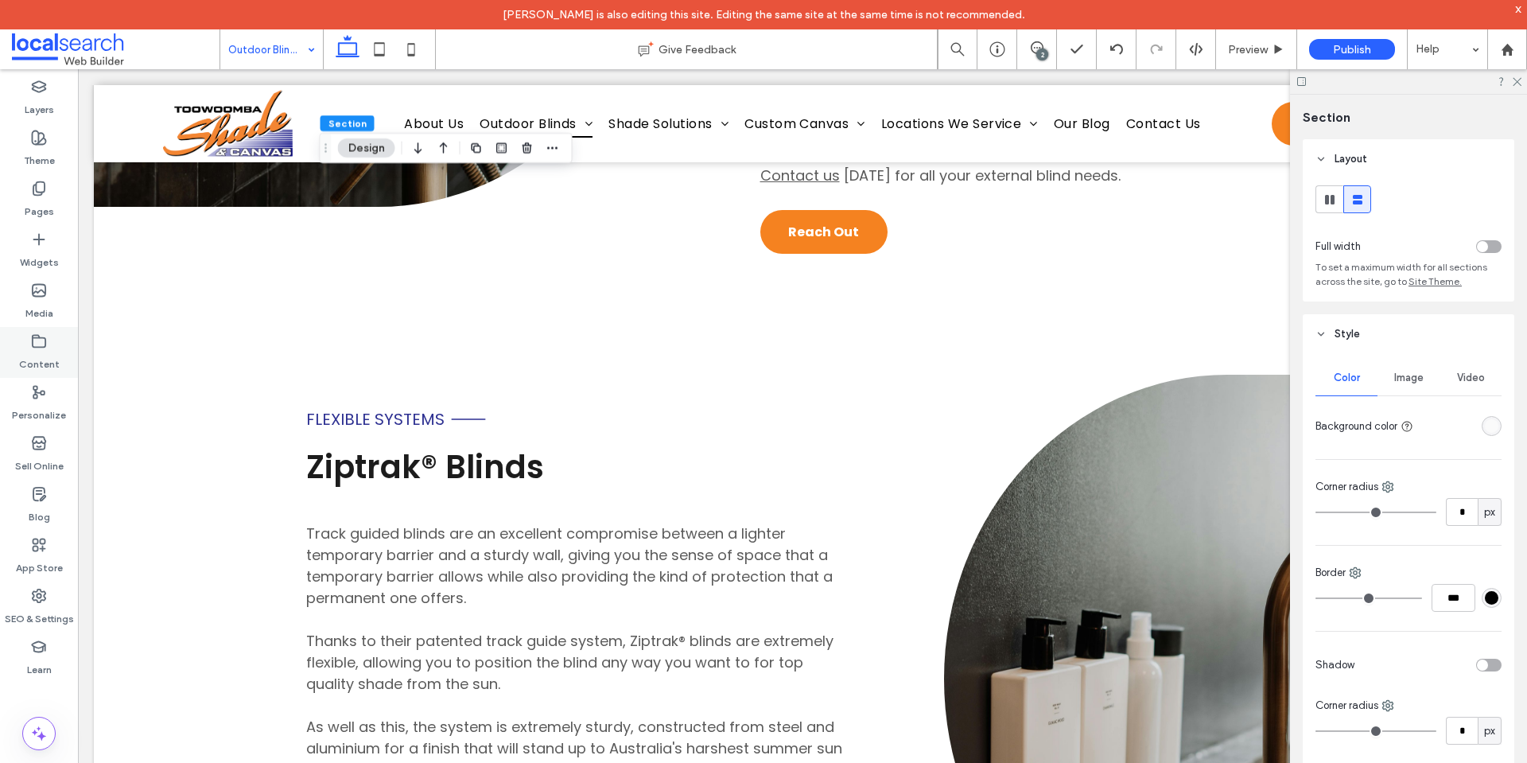
scroll to position [2526, 0]
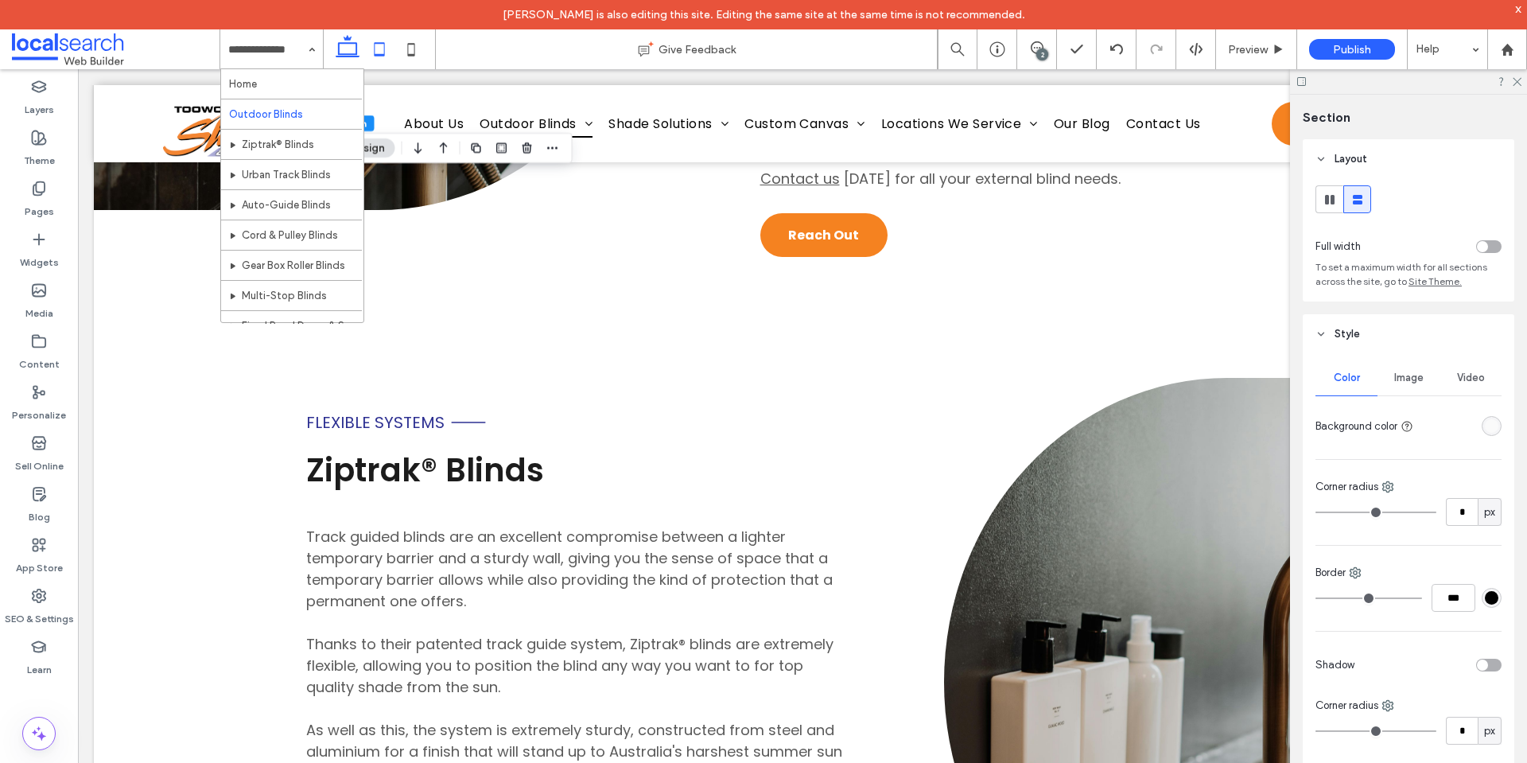
click at [374, 56] on icon at bounding box center [379, 49] width 32 height 32
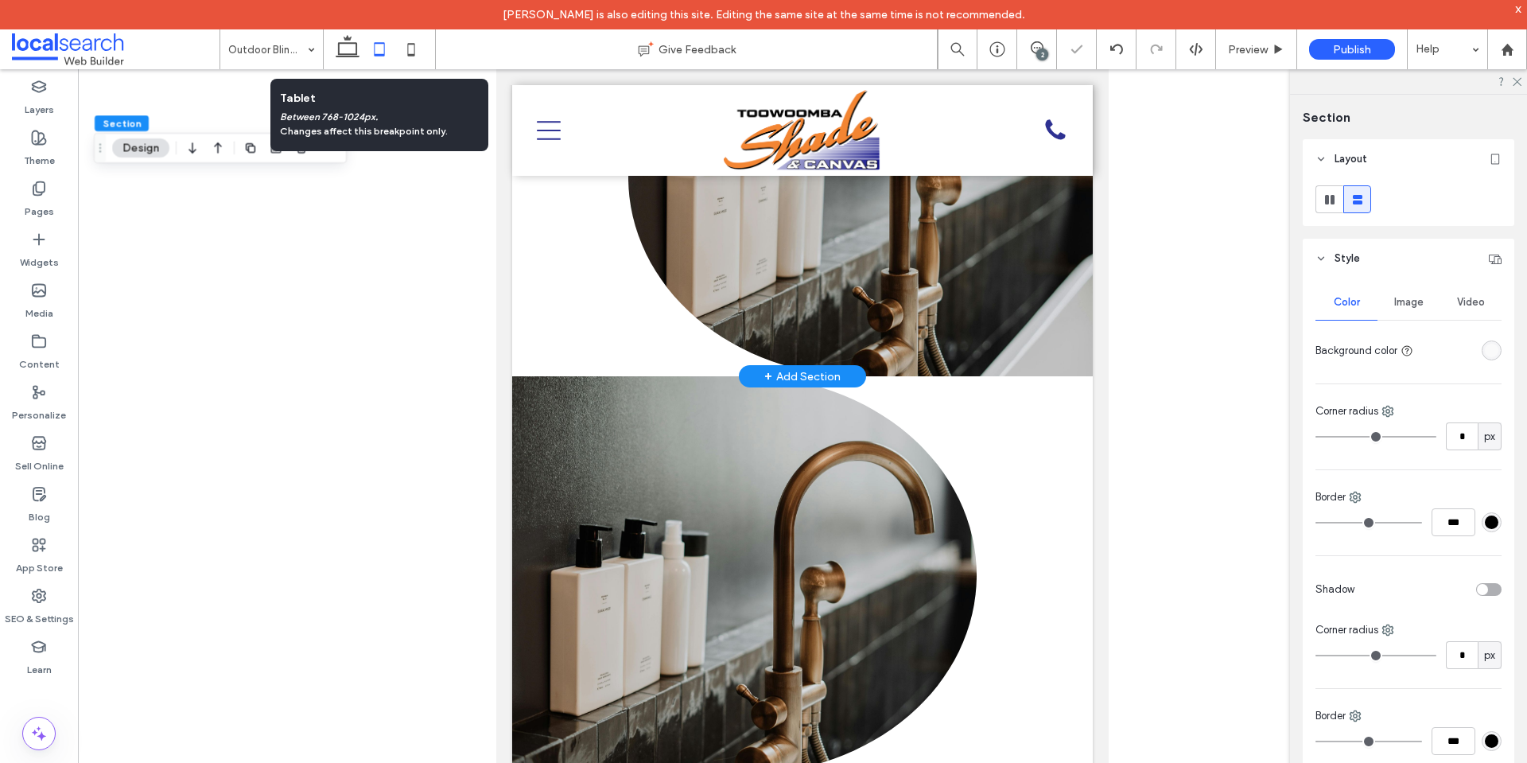
type input "**"
type input "****"
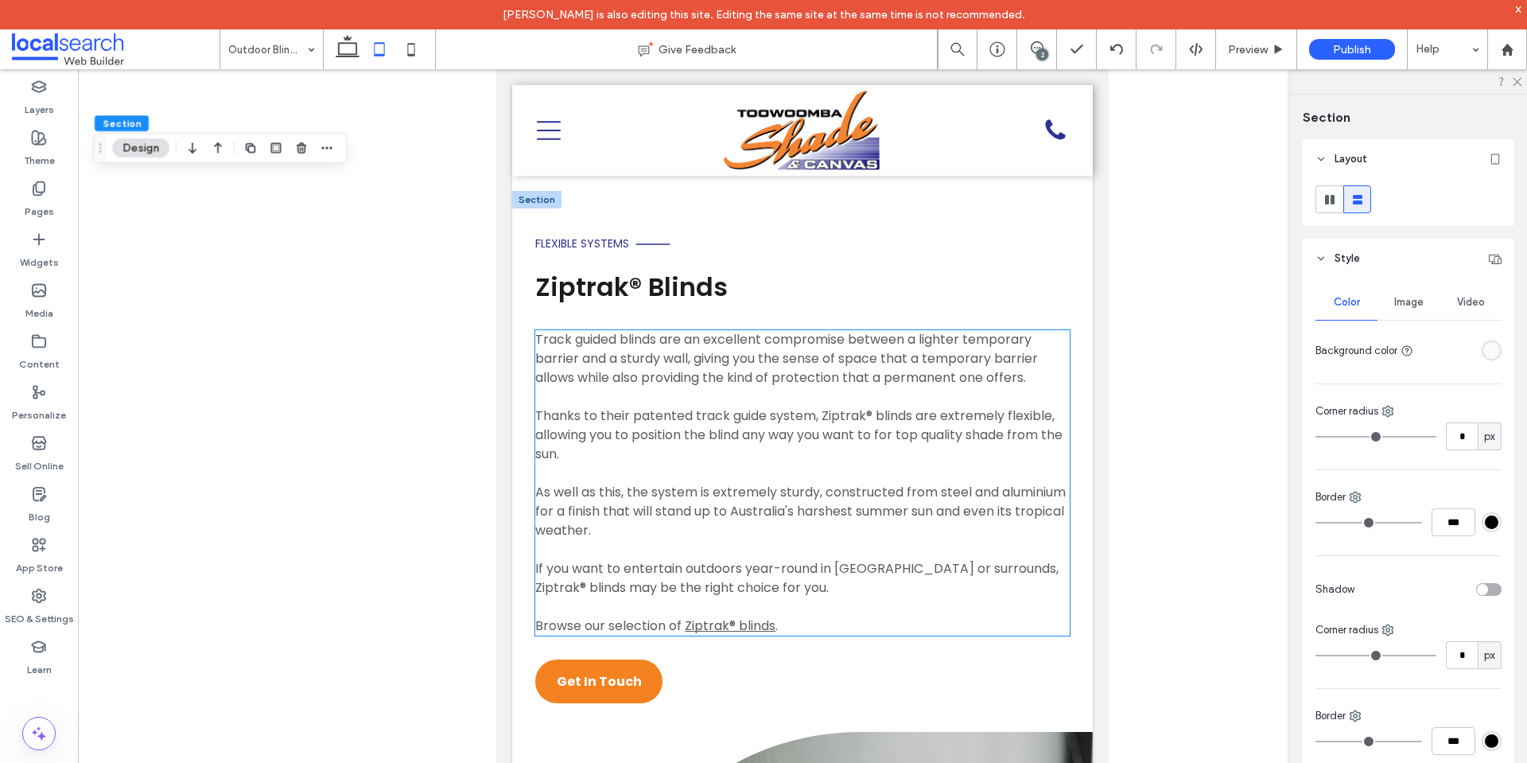
scroll to position [1774, 0]
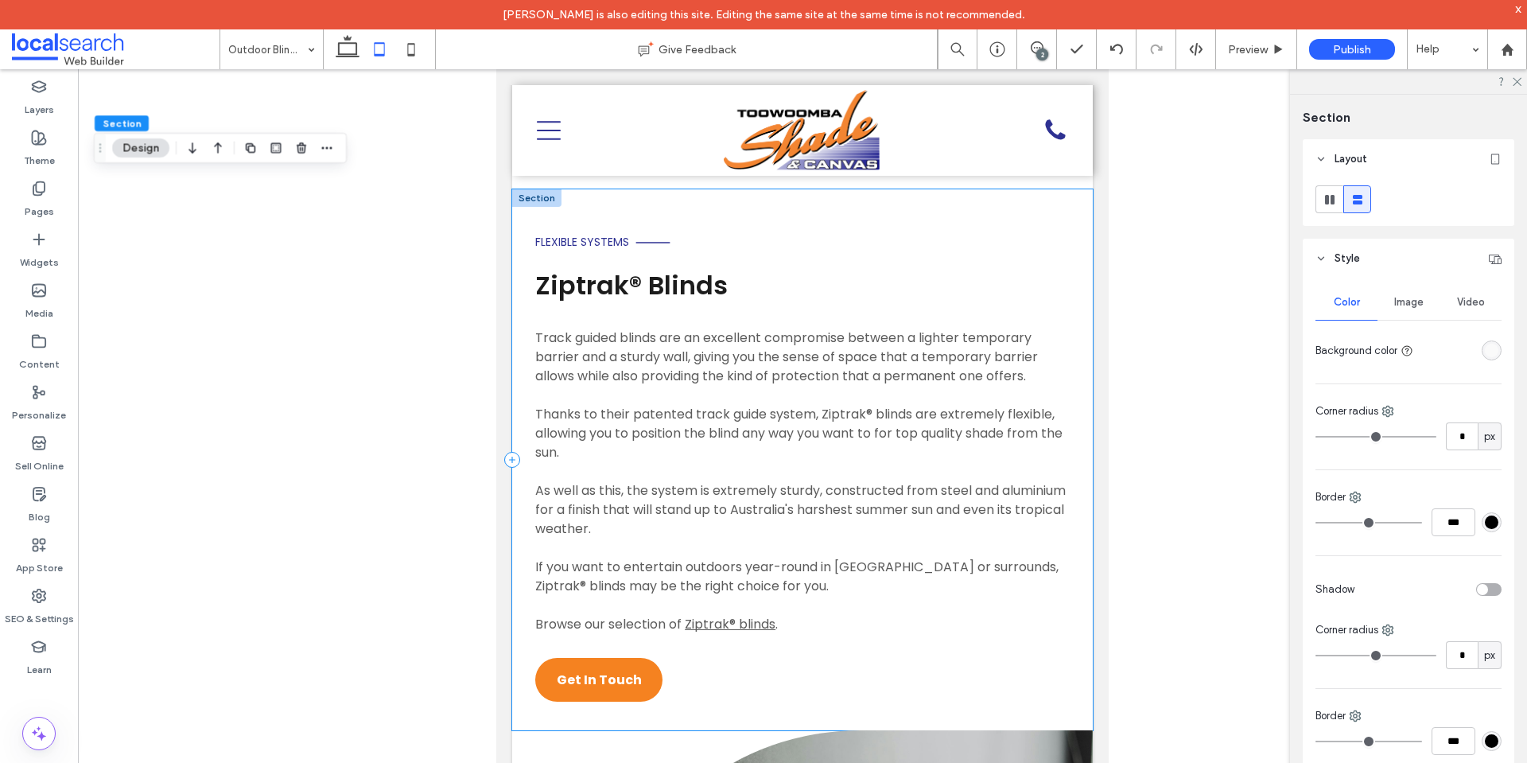
click at [522, 301] on div "Flexible Systems Ziptrak® Blinds Track guided blinds are an excellent compromis…" at bounding box center [802, 459] width 581 height 541
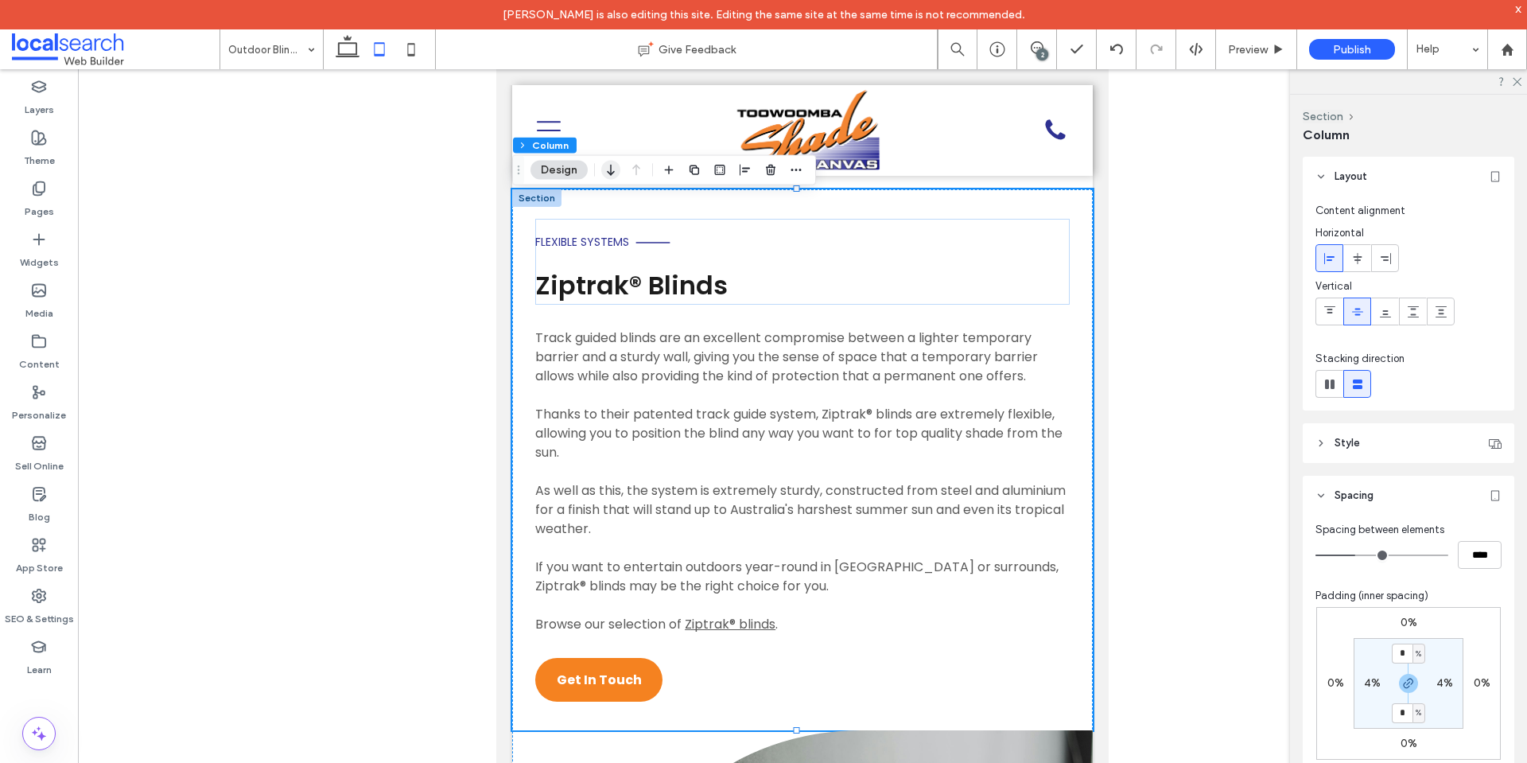
click at [616, 173] on icon "button" at bounding box center [610, 170] width 19 height 29
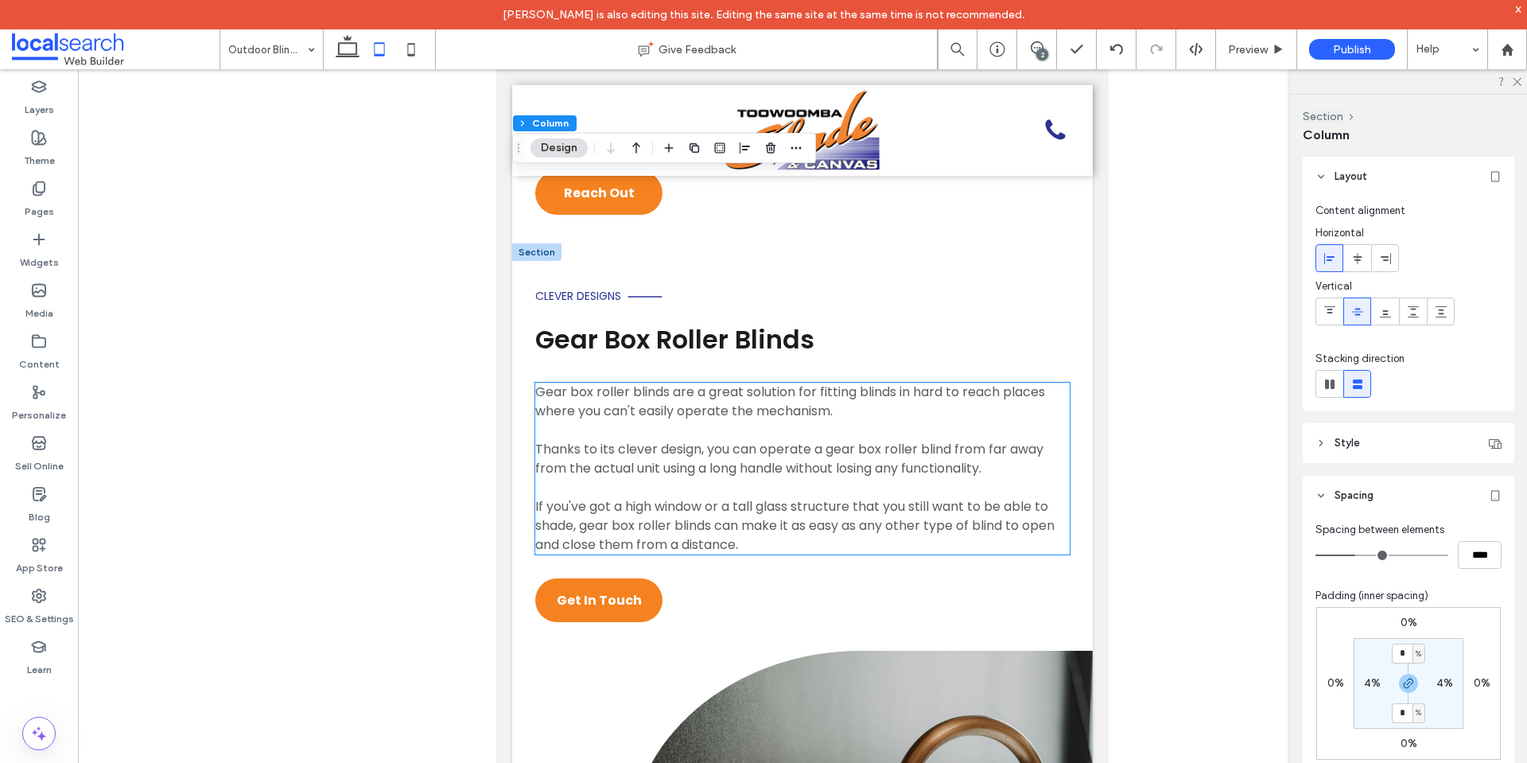
scroll to position [3521, 0]
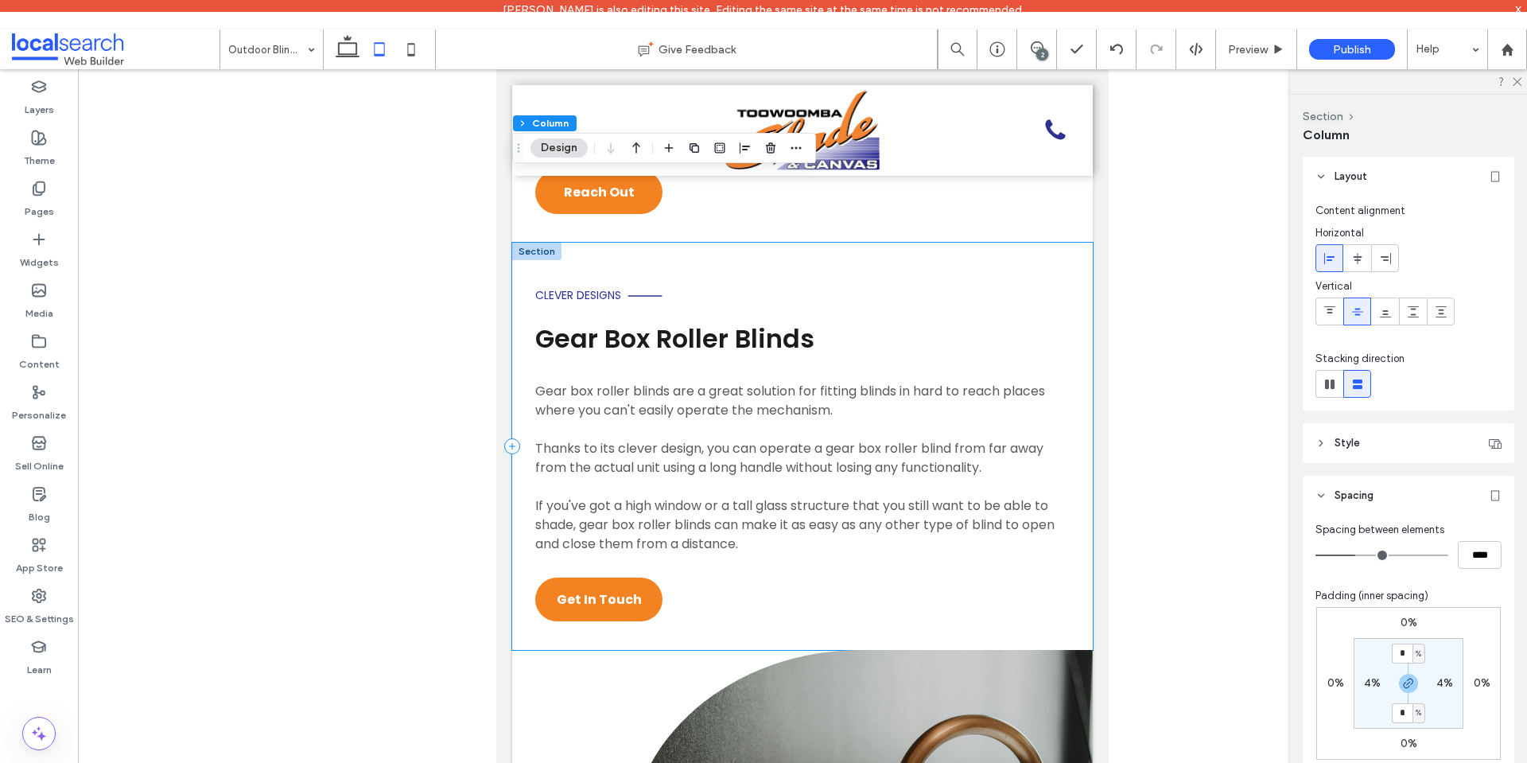
click at [527, 350] on div "Clever Designs Gear Box Roller Blinds Gear box roller blinds are a great soluti…" at bounding box center [802, 446] width 581 height 407
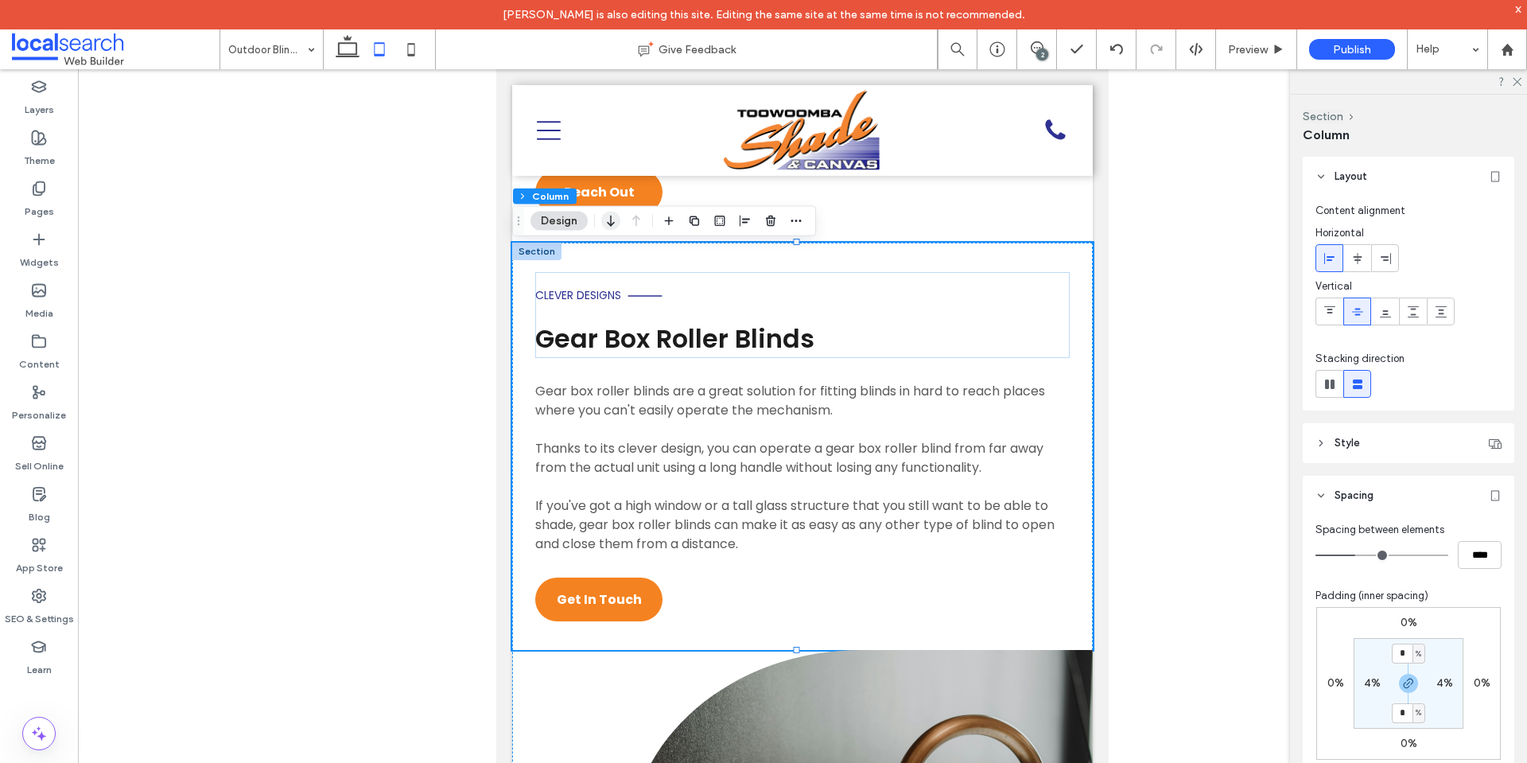
click at [618, 223] on icon "button" at bounding box center [610, 221] width 19 height 29
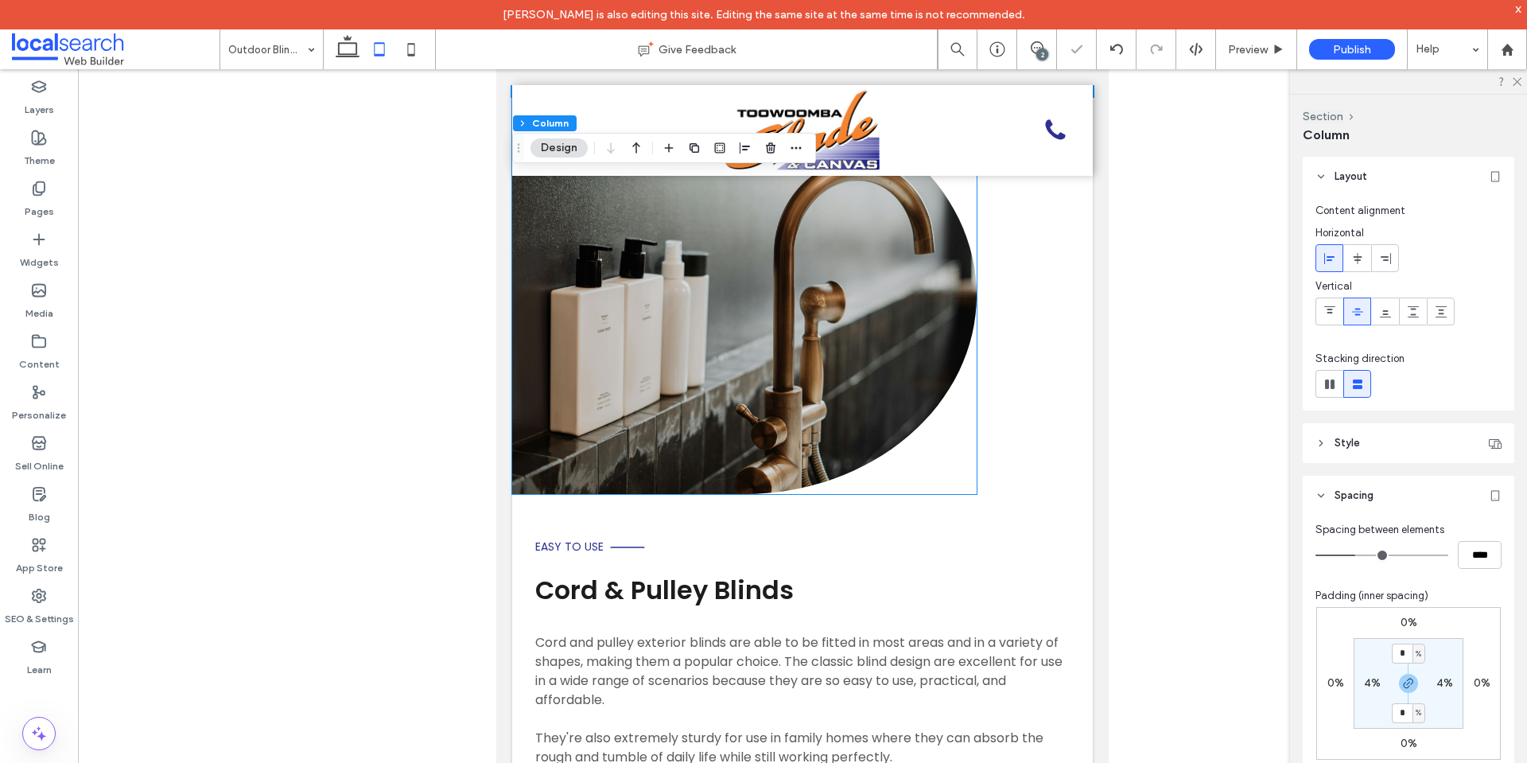
scroll to position [4475, 0]
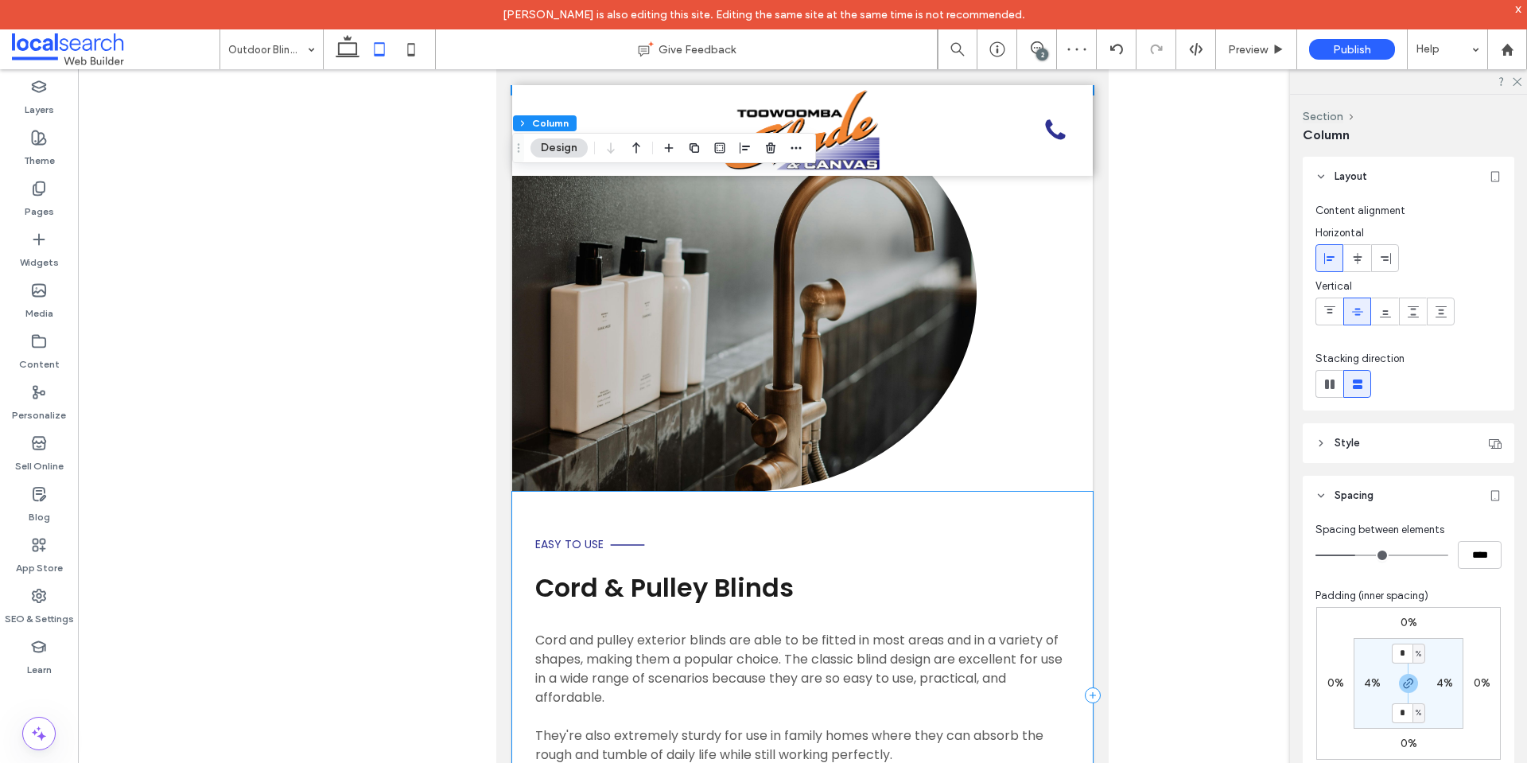
click at [517, 565] on div "Easy to Use Cord & Pulley Blinds Cord and pulley exterior blinds are able to be…" at bounding box center [802, 694] width 581 height 407
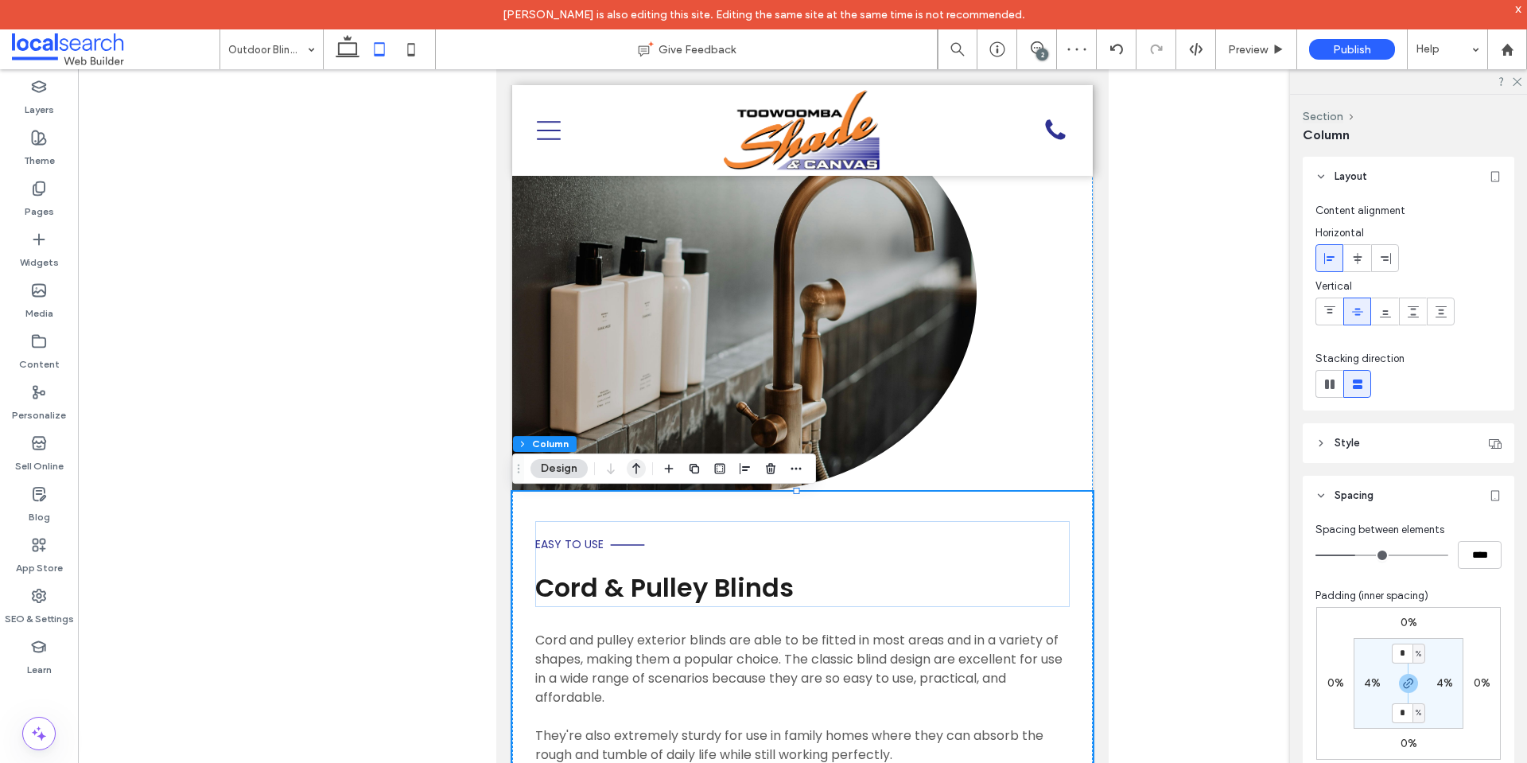
click at [639, 464] on icon "button" at bounding box center [636, 468] width 19 height 29
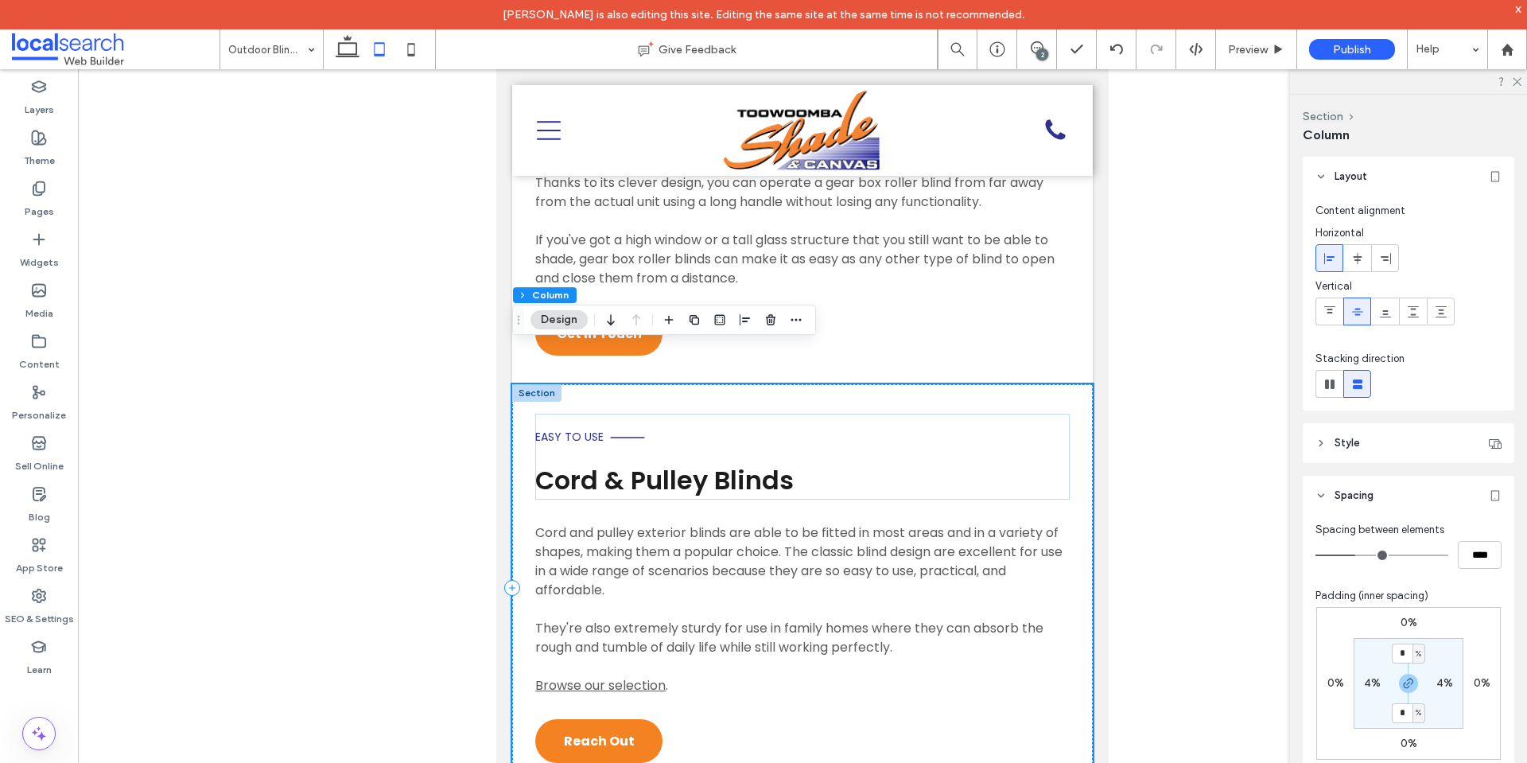
scroll to position [4231, 0]
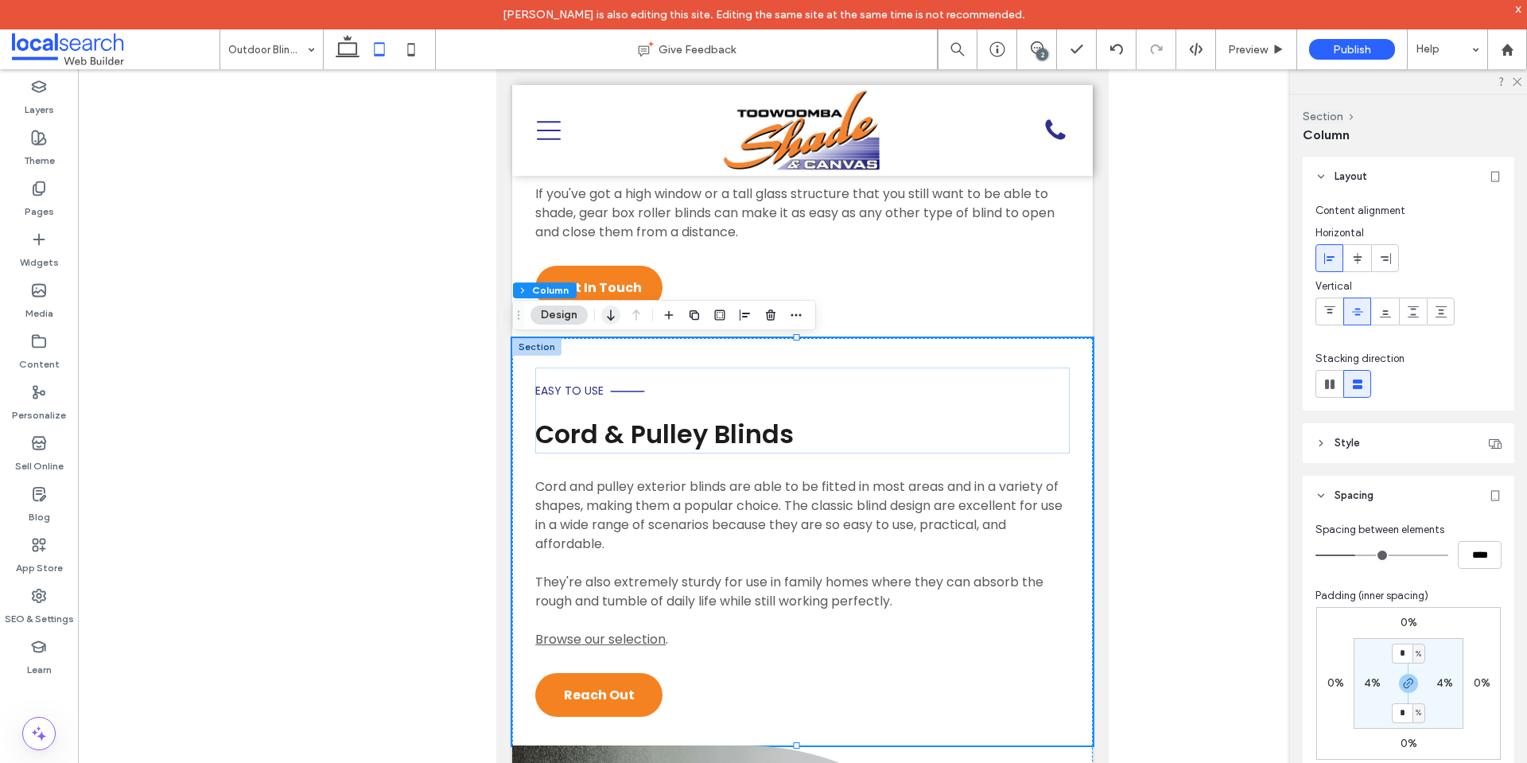
click at [608, 321] on icon "button" at bounding box center [610, 315] width 19 height 29
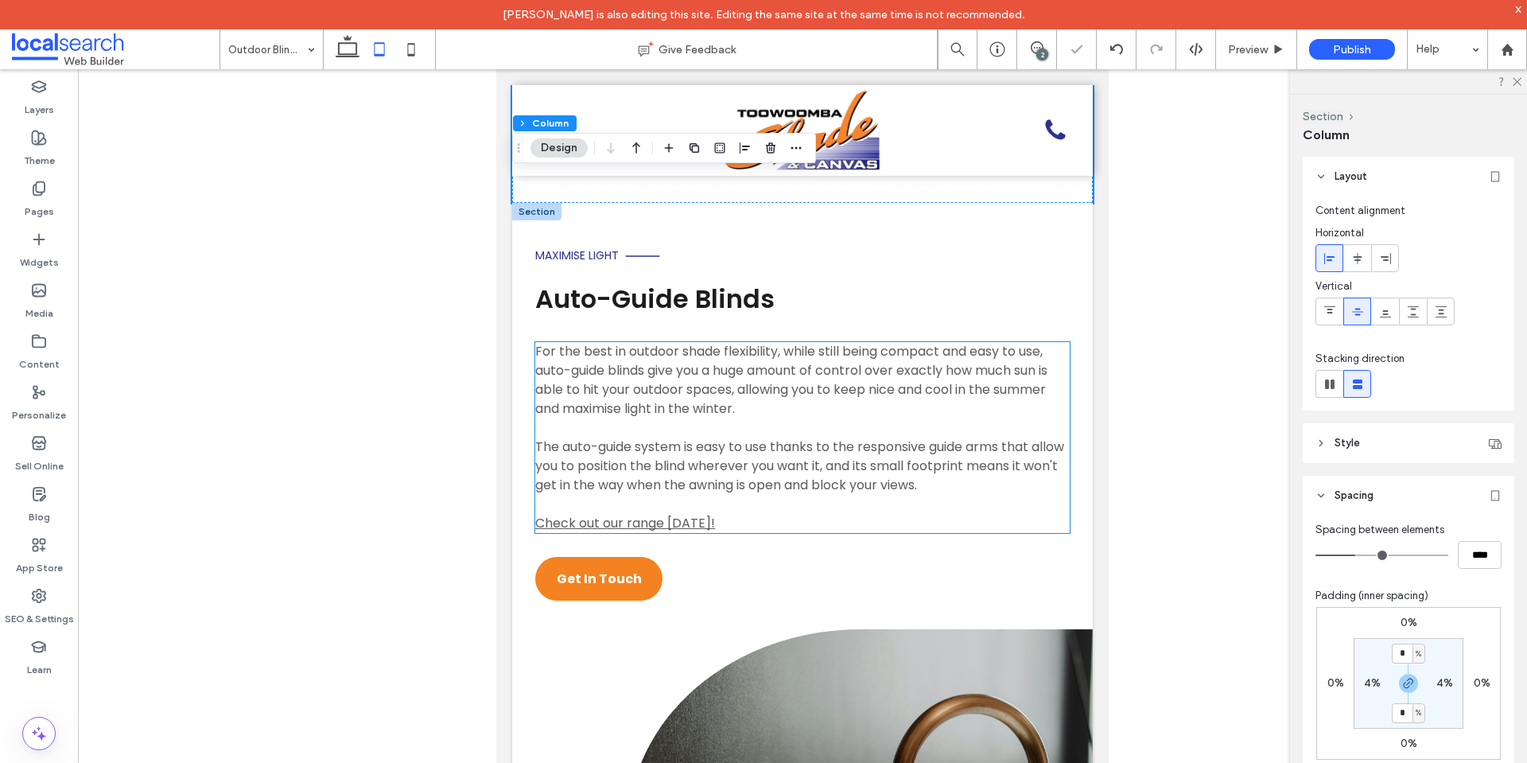
scroll to position [5172, 0]
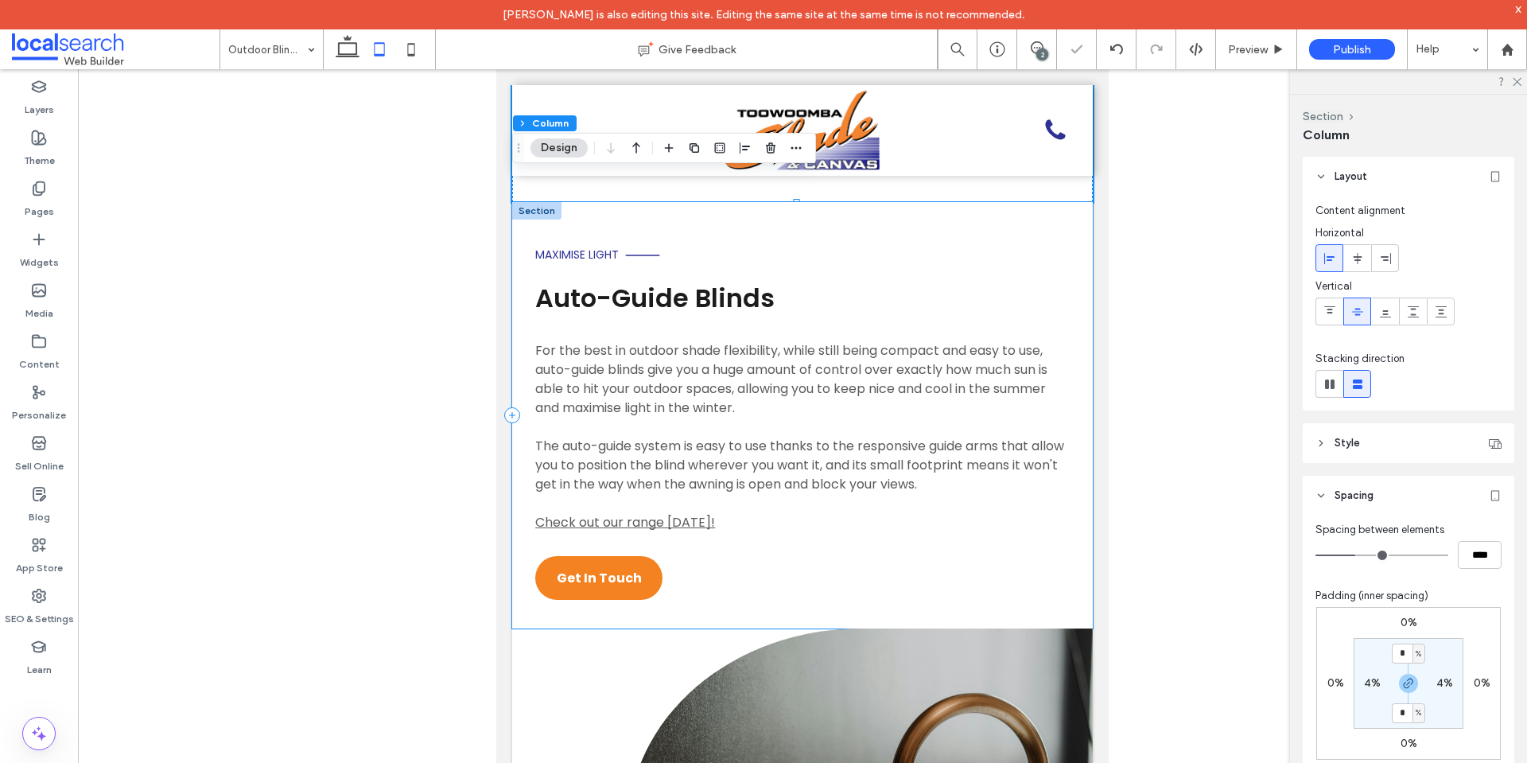
click at [517, 303] on div "Maximise Light Auto-Guide Blinds For the best in outdoor shade flexibility, whi…" at bounding box center [802, 415] width 581 height 426
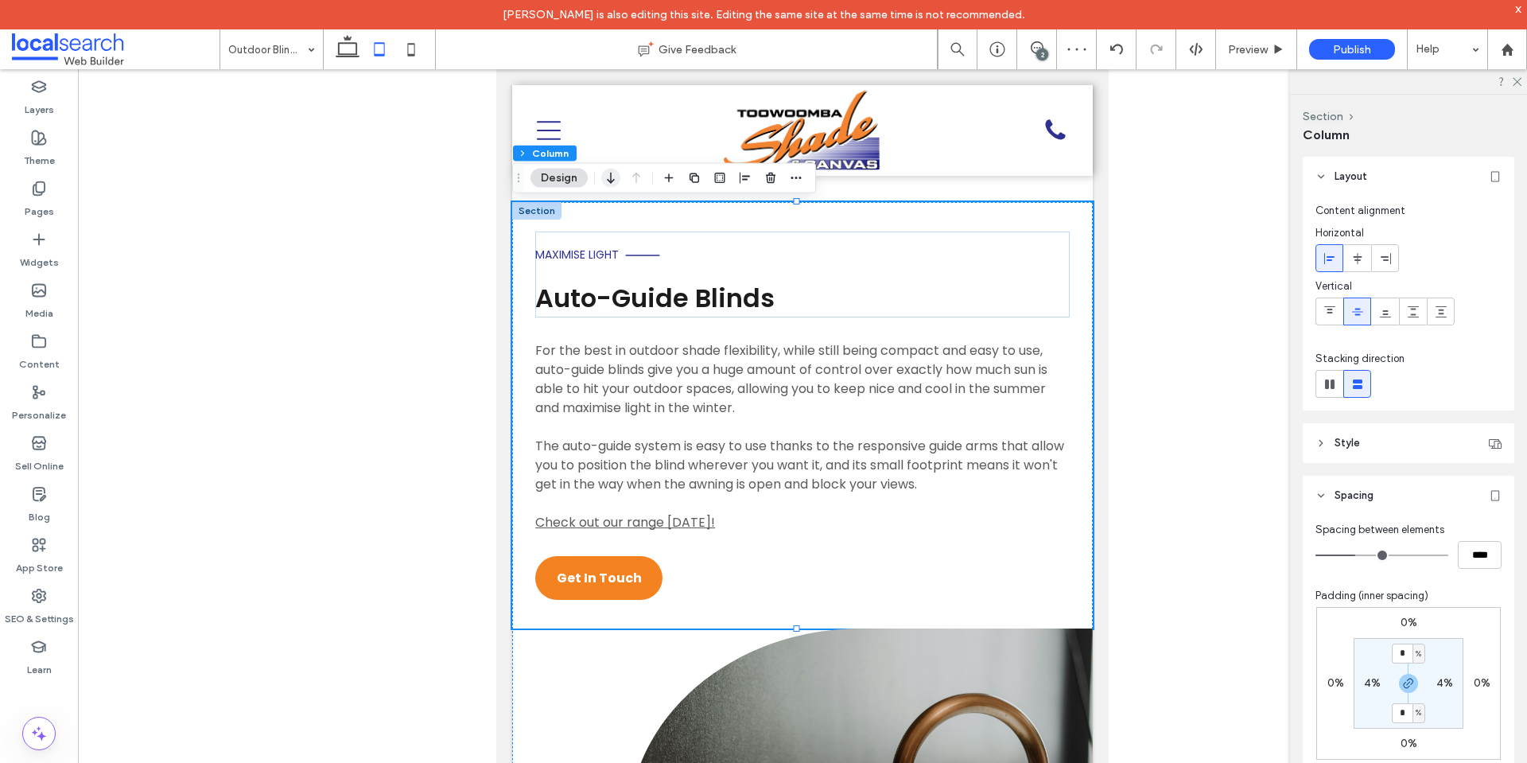
click at [613, 181] on use "button" at bounding box center [610, 178] width 7 height 11
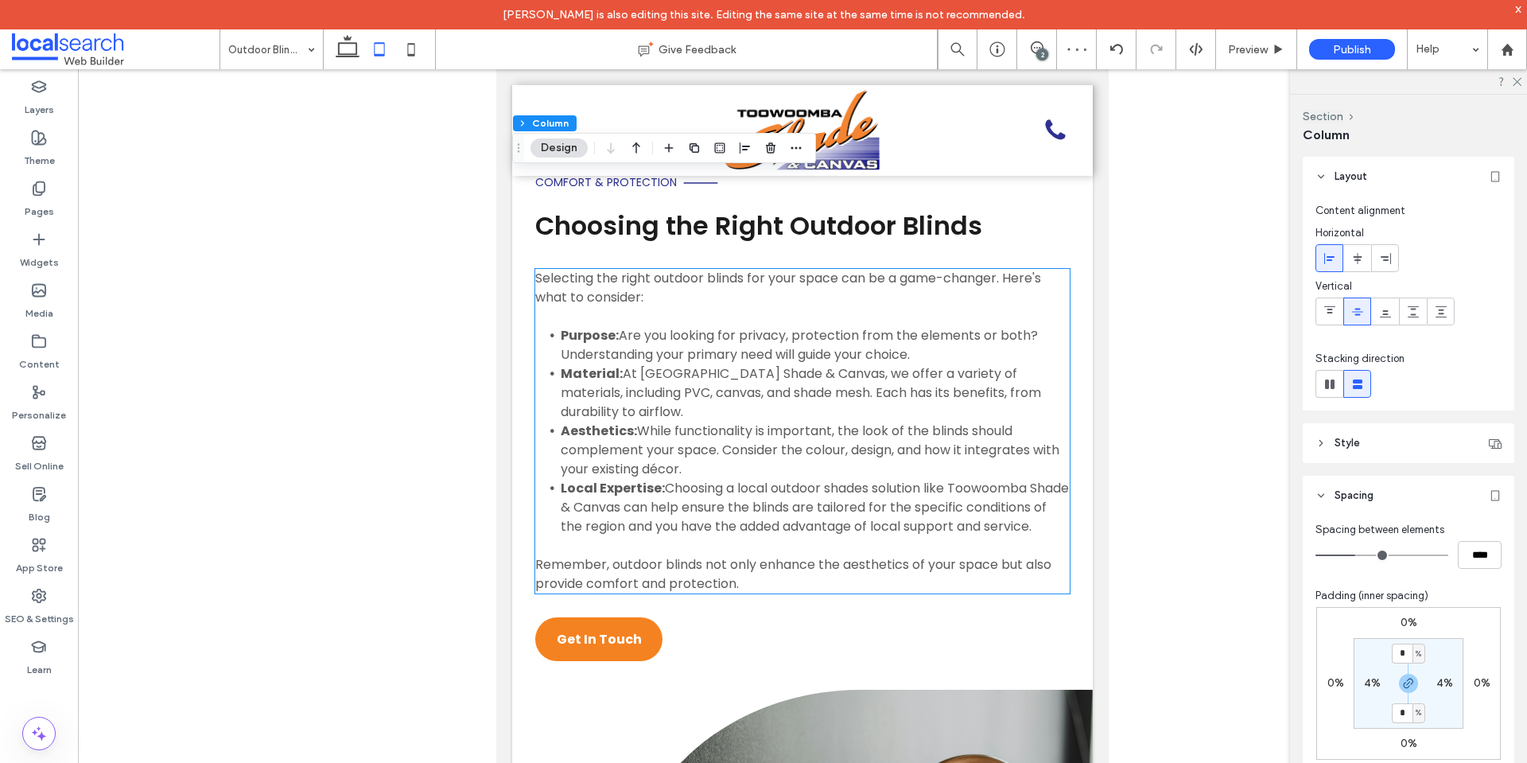
scroll to position [6951, 0]
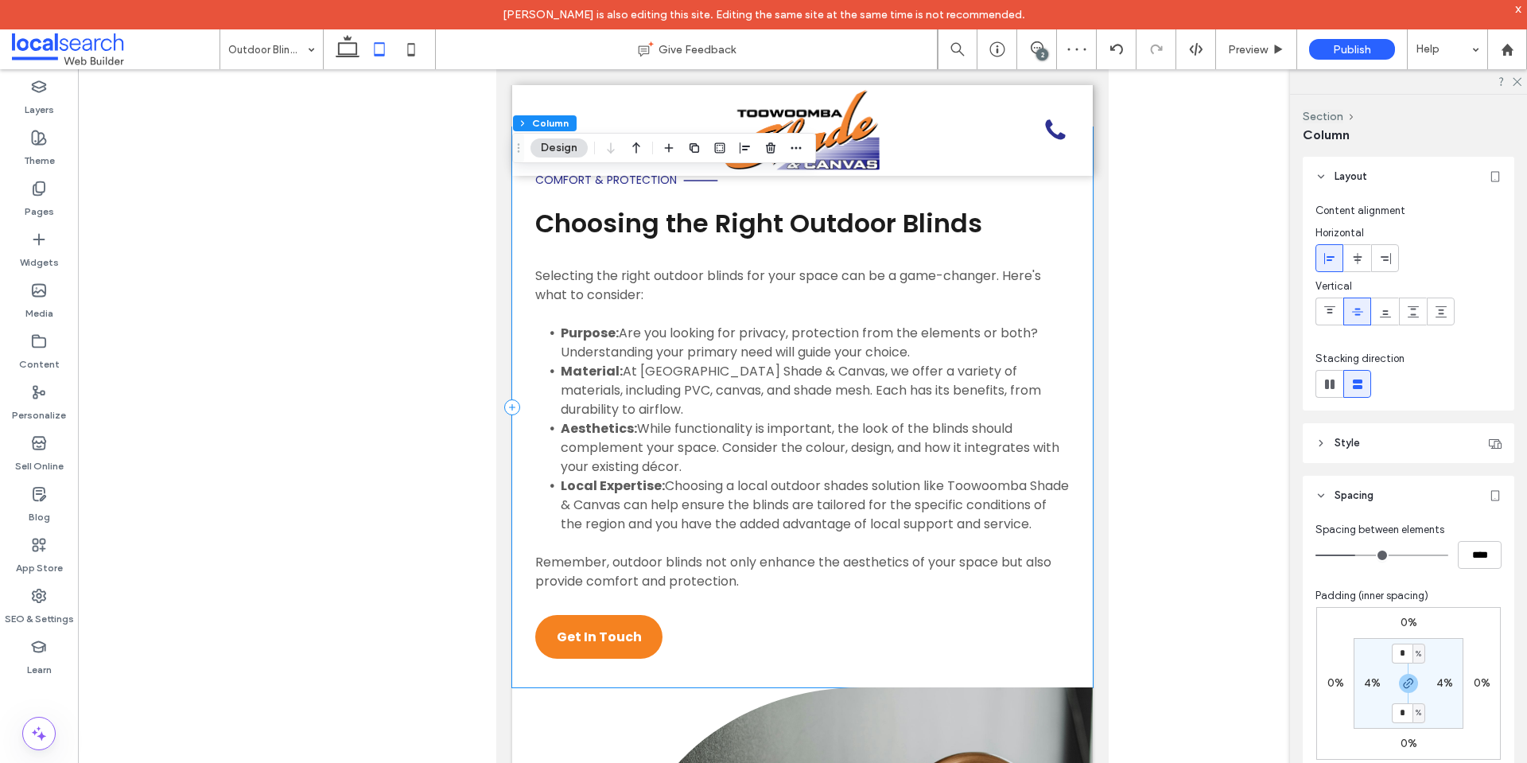
click at [528, 343] on div "Comfort & Protection Choosing the Right Outdoor Blinds Selecting the right outd…" at bounding box center [802, 407] width 581 height 560
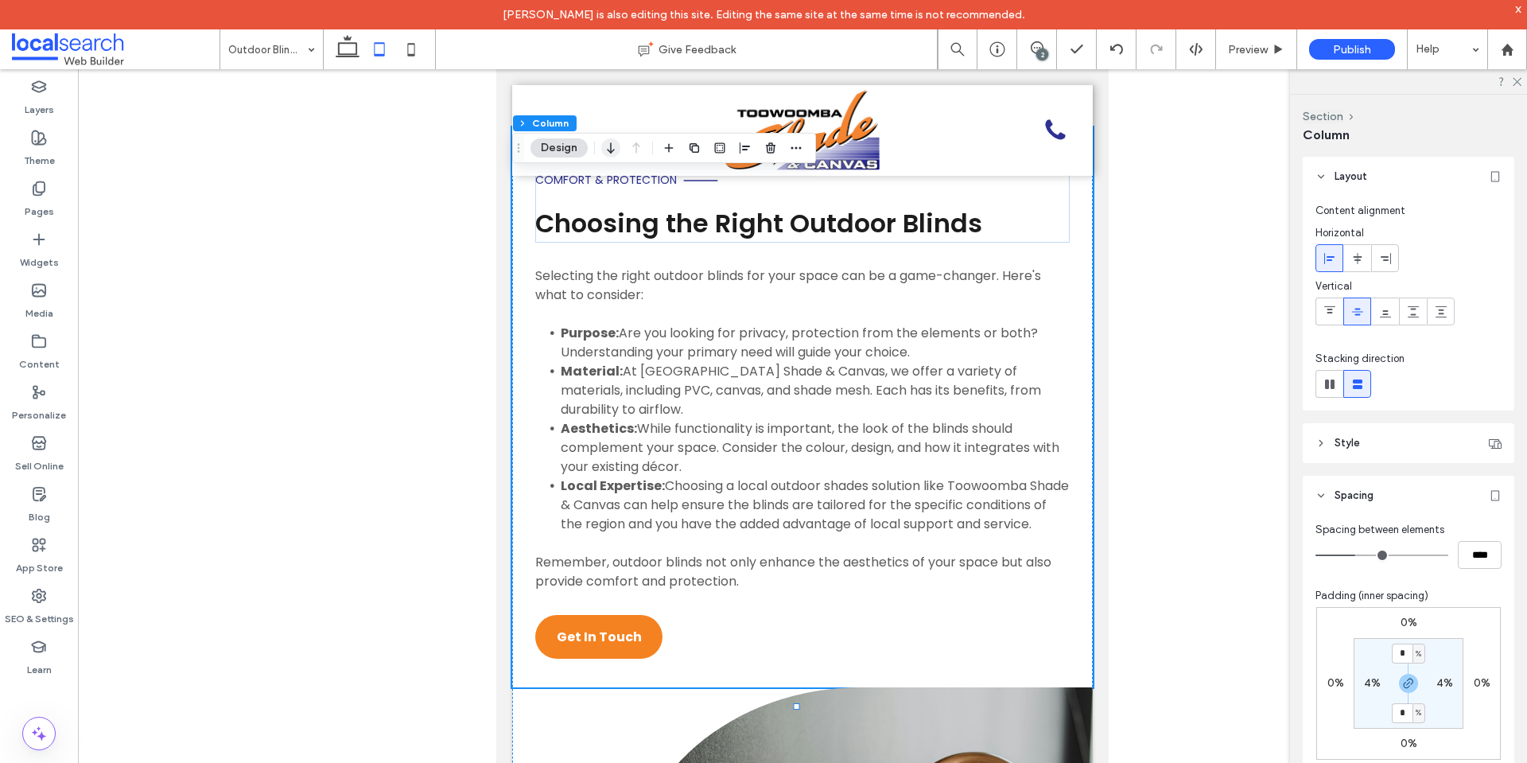
click at [612, 161] on icon "button" at bounding box center [610, 148] width 19 height 29
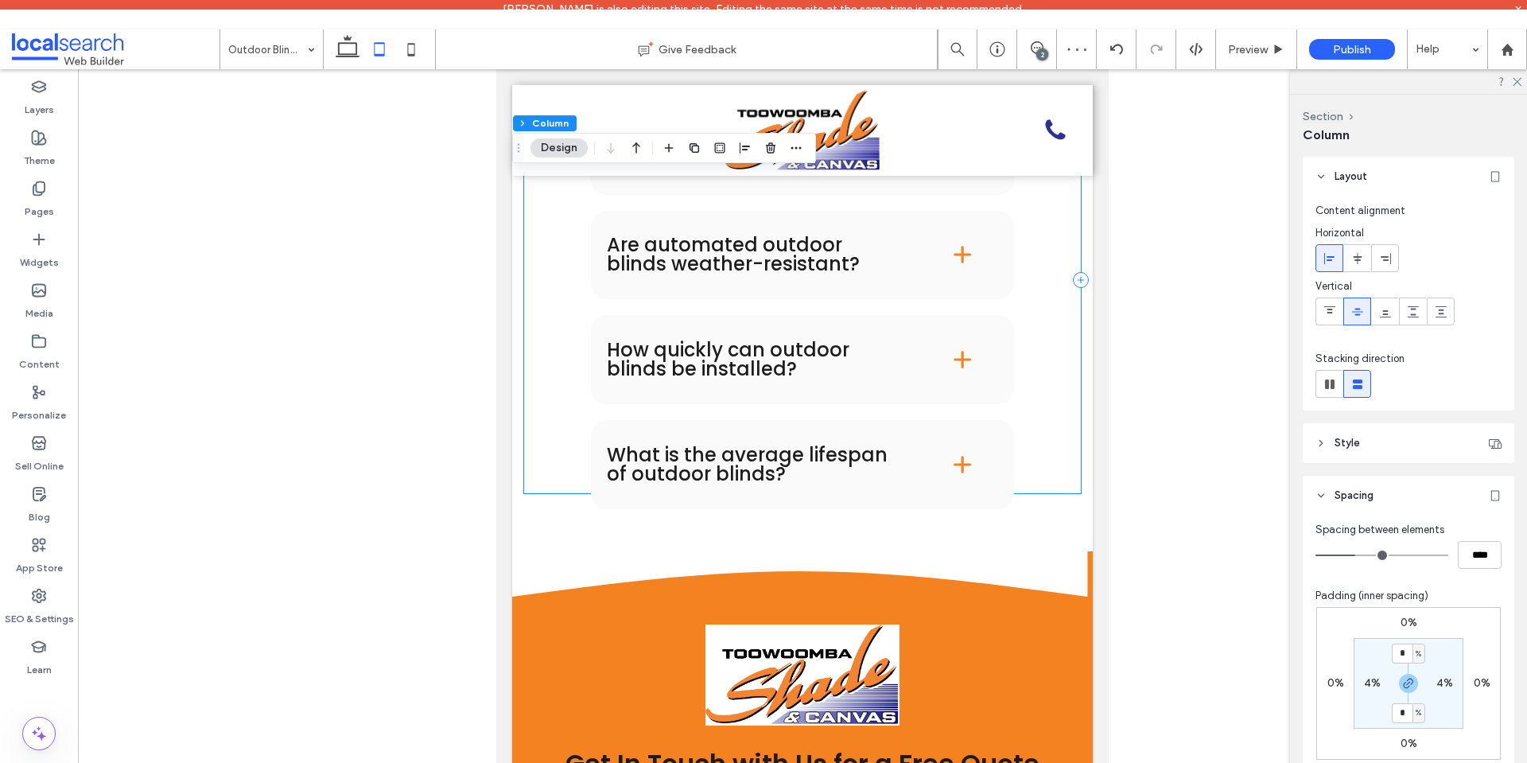
scroll to position [8970, 0]
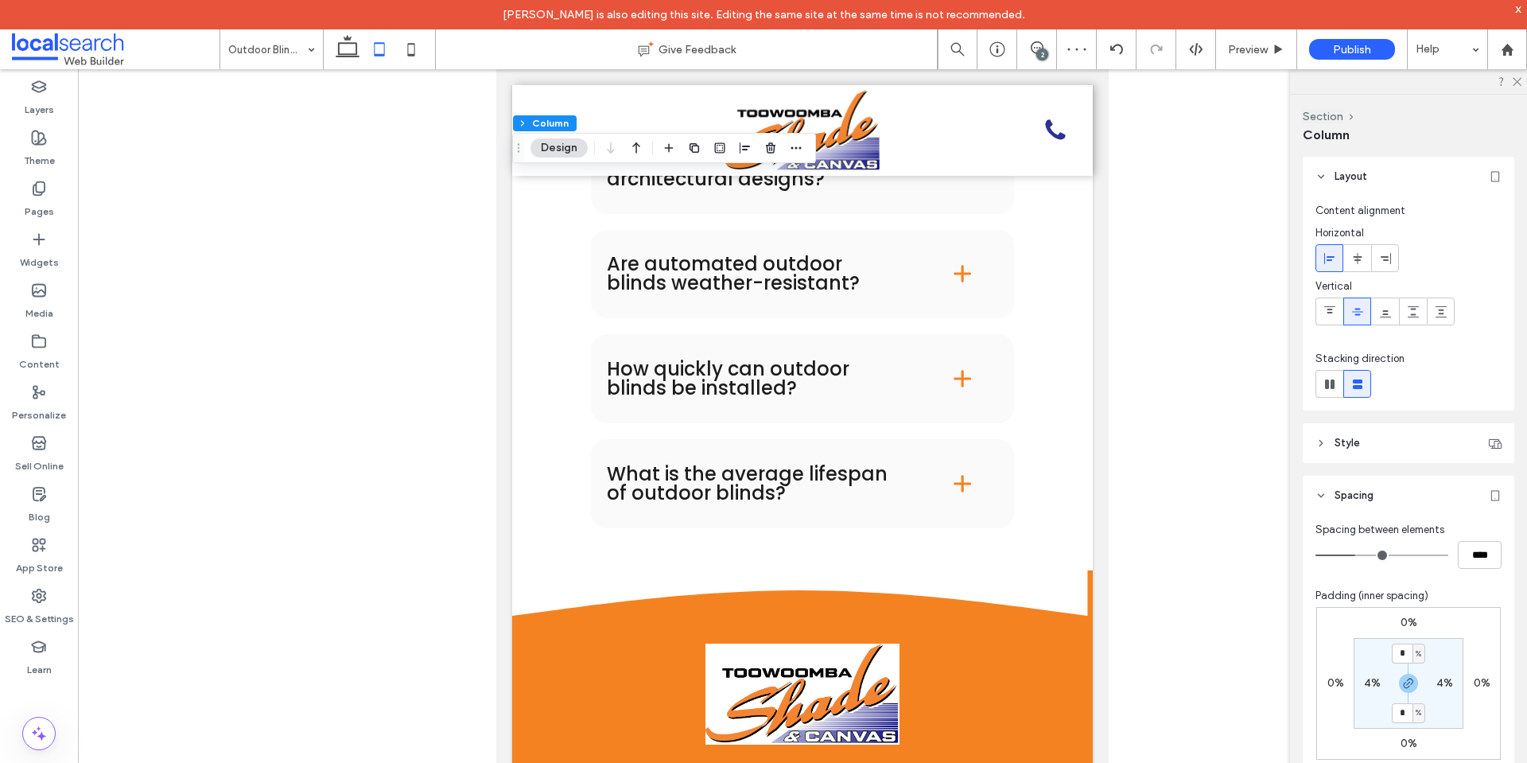
click at [346, 50] on icon at bounding box center [348, 49] width 32 height 32
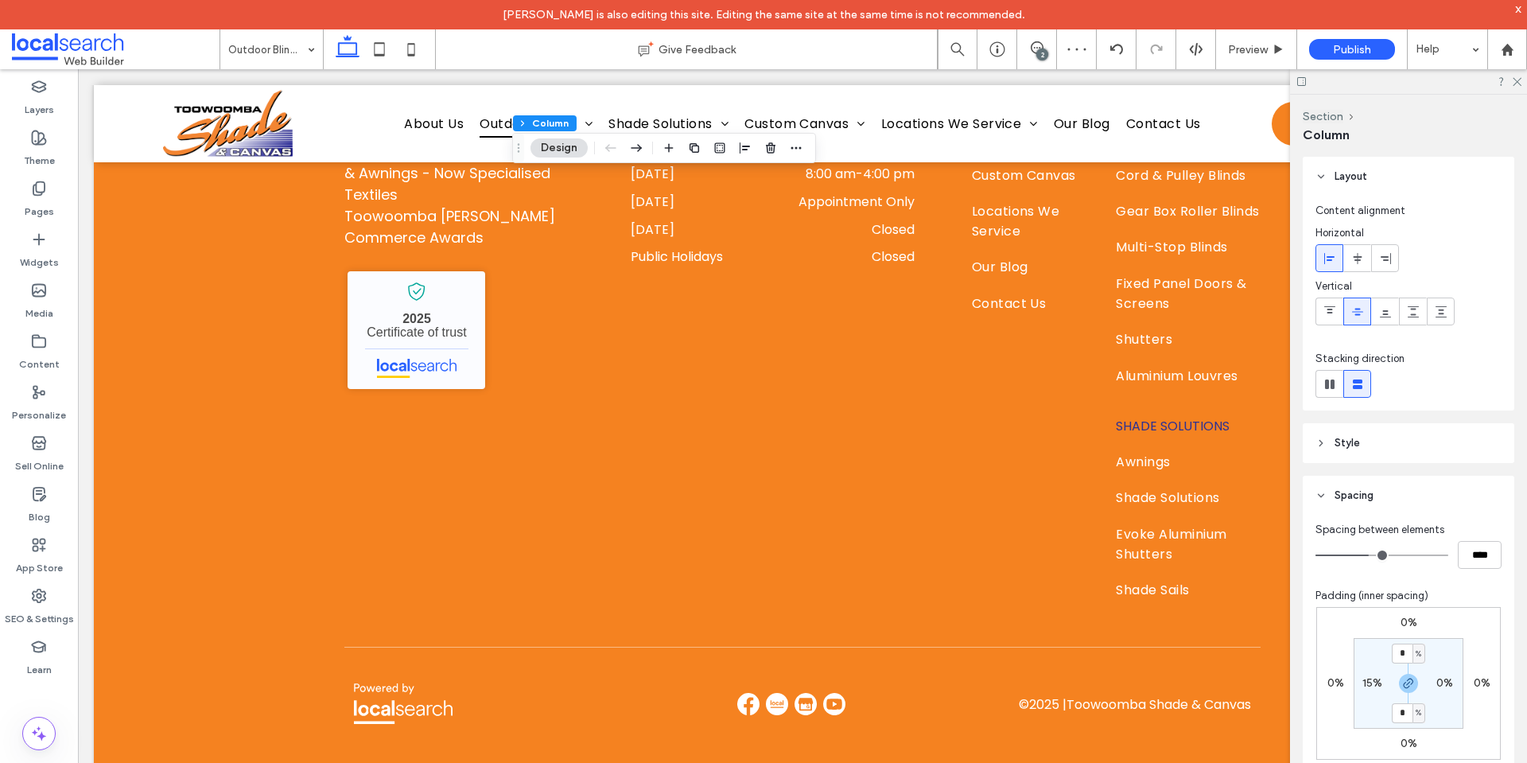
type input "**"
type input "****"
type input "**"
type input "***"
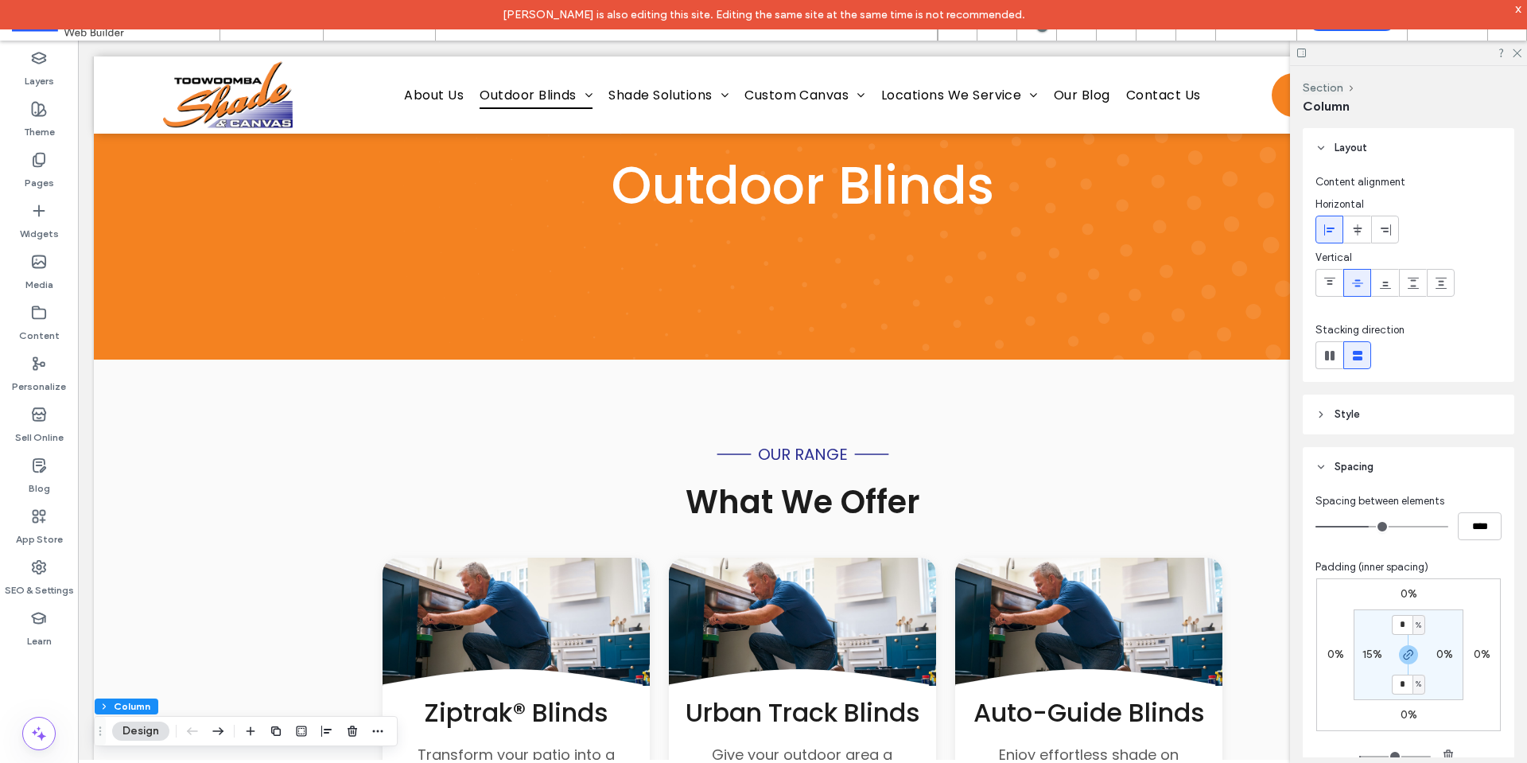
scroll to position [0, 0]
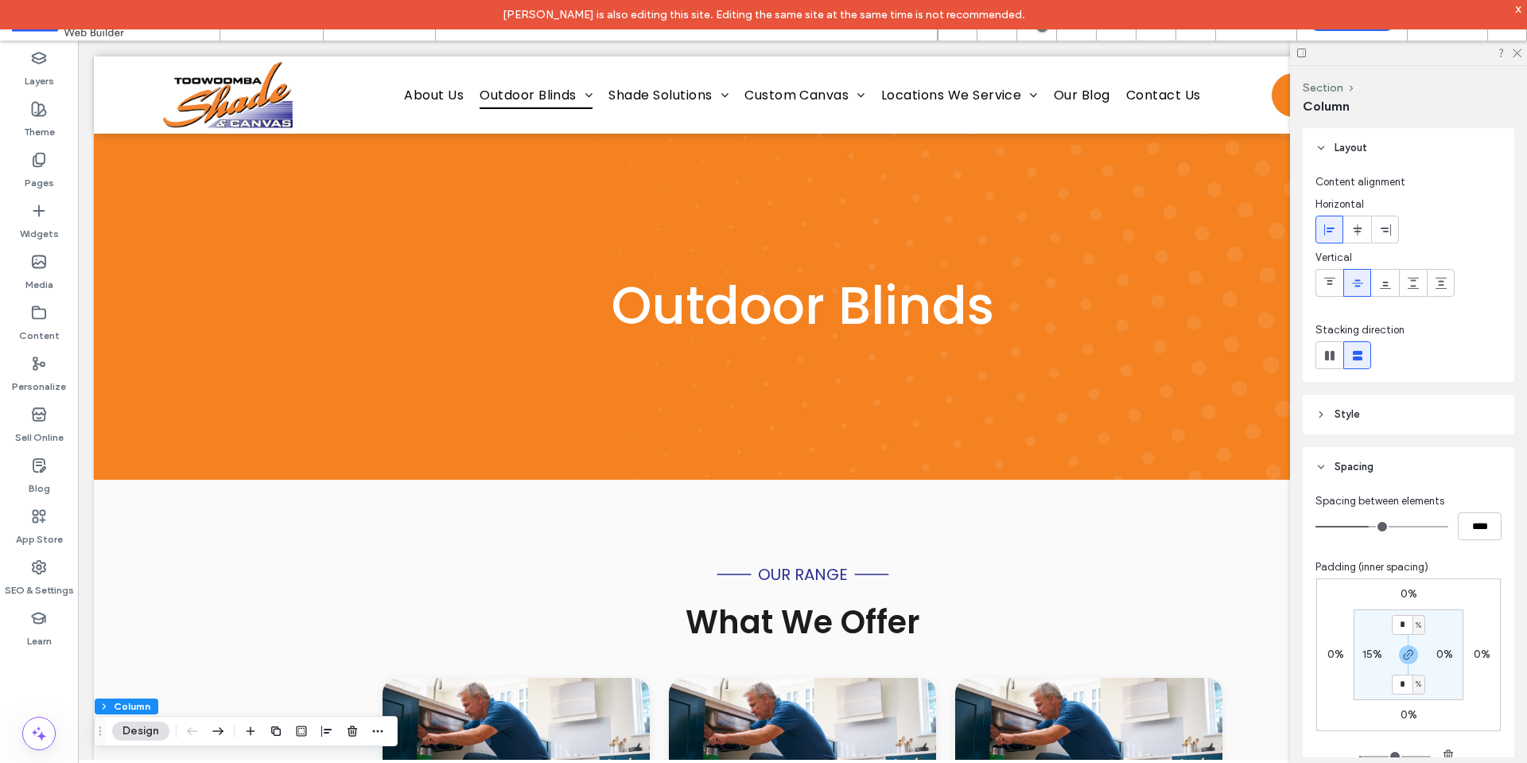
click at [1513, 6] on div "Ernest Serrano is also editing this site. Editing the same site at the same tim…" at bounding box center [763, 14] width 1527 height 29
click at [1516, 6] on div "x" at bounding box center [1518, 9] width 7 height 14
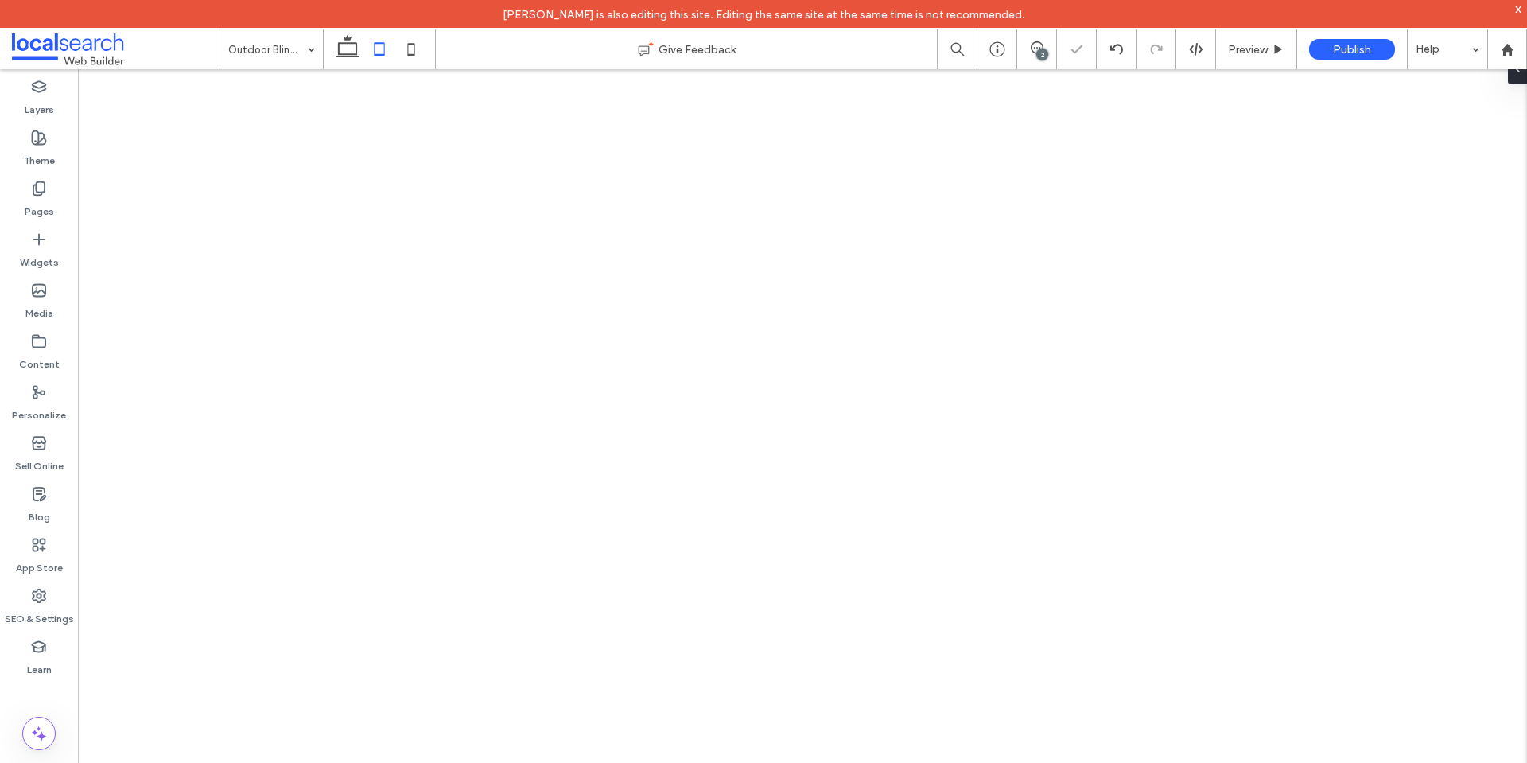
click at [419, 50] on icon at bounding box center [411, 49] width 32 height 32
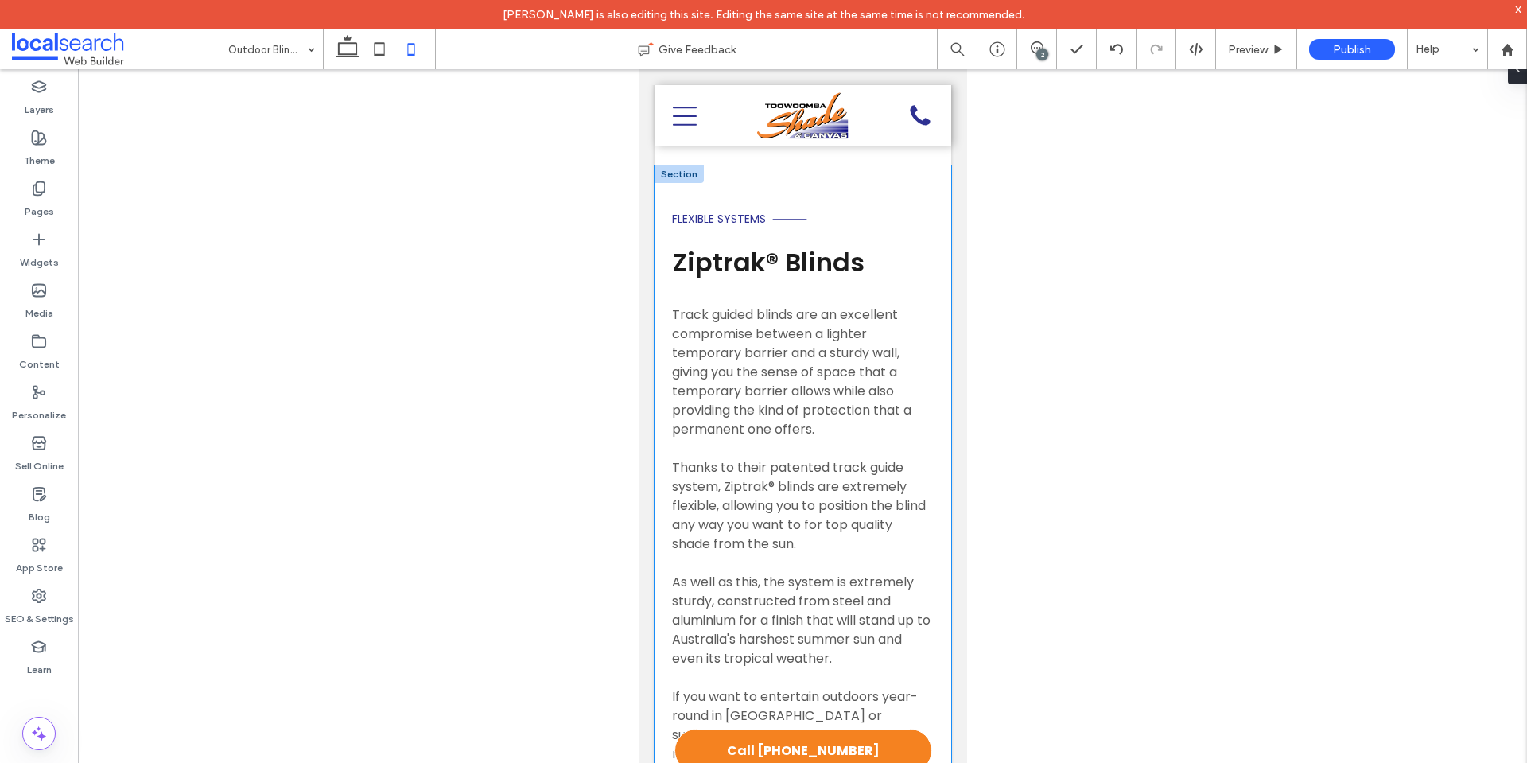
scroll to position [1951, 0]
click at [665, 234] on div "Flexible Systems Ziptrak® Blinds Track guided blinds are an excellent compromis…" at bounding box center [802, 531] width 297 height 733
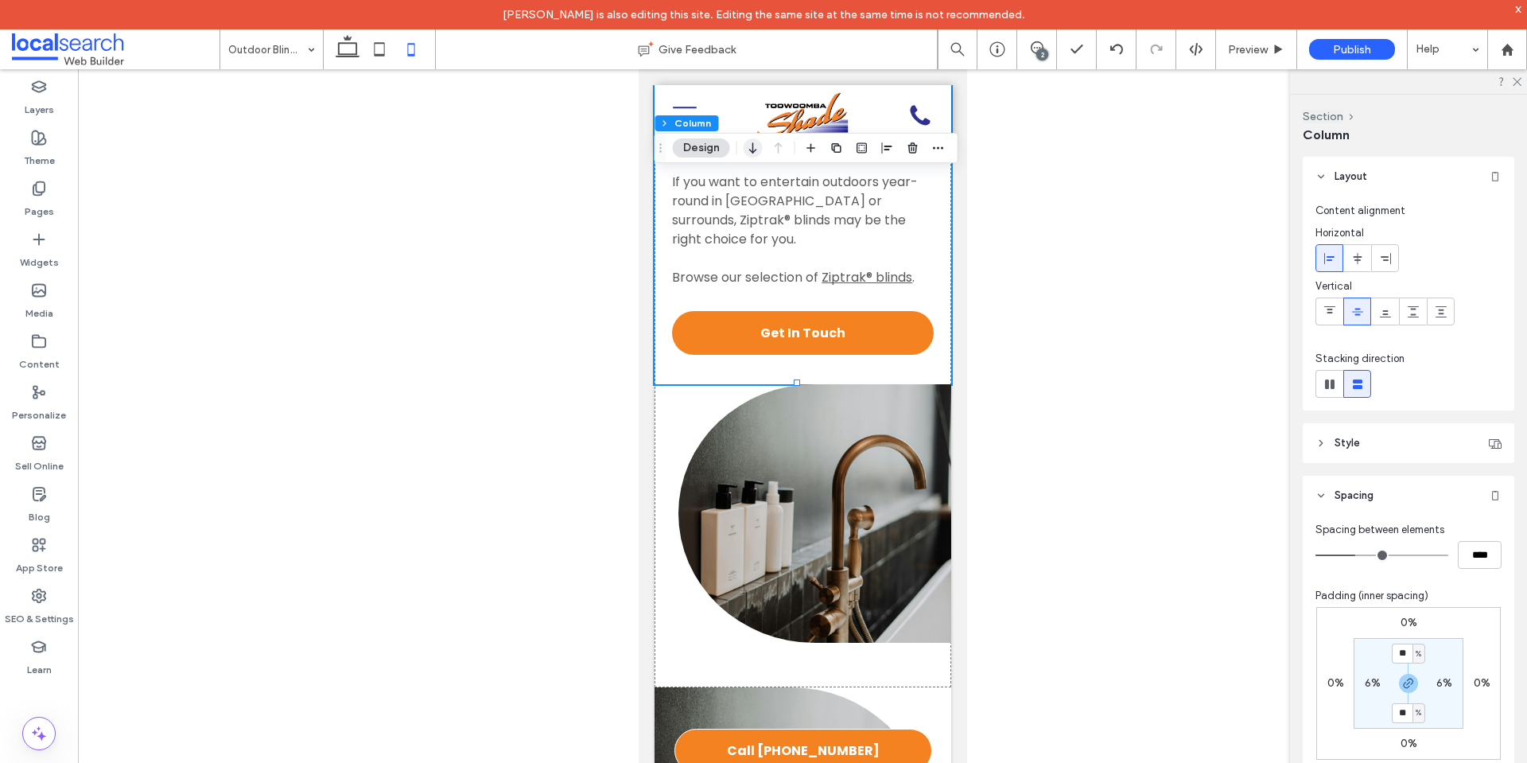
drag, startPoint x: 754, startPoint y: 147, endPoint x: 134, endPoint y: 152, distance: 619.5
click at [754, 147] on icon "button" at bounding box center [753, 148] width 19 height 29
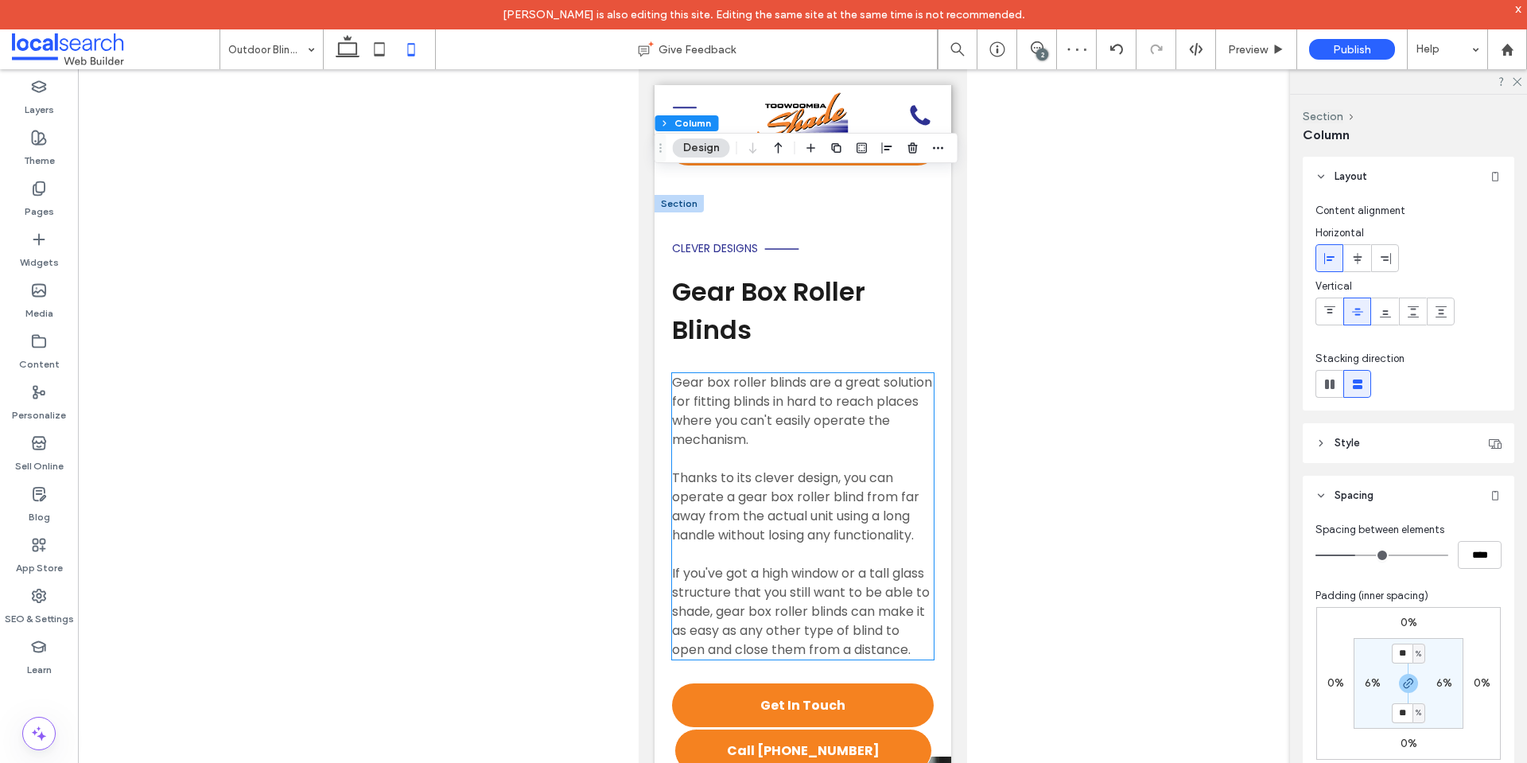
scroll to position [3844, 0]
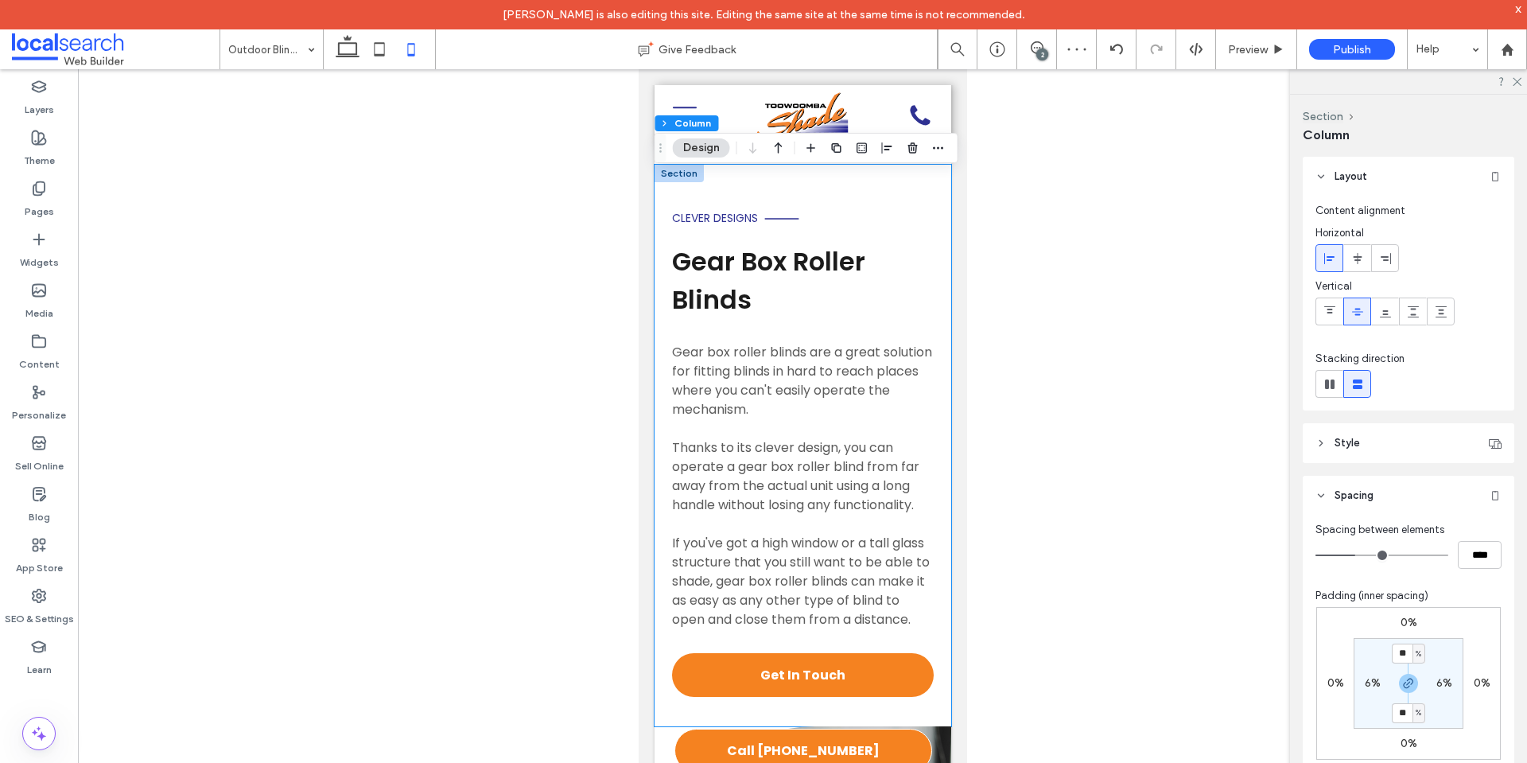
click at [666, 250] on div "Clever Designs Gear Box Roller Blinds Gear box roller blinds are a great soluti…" at bounding box center [802, 445] width 297 height 561
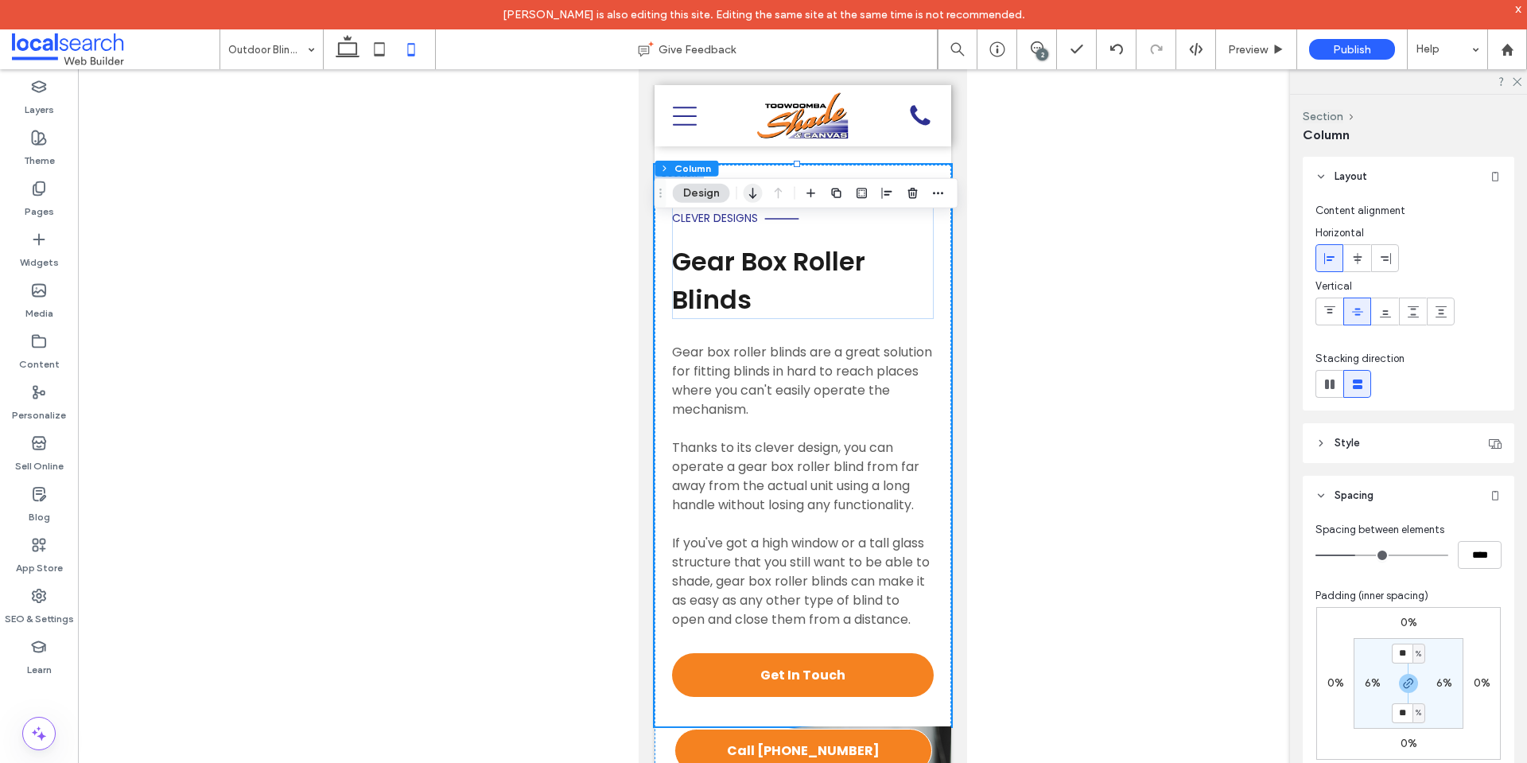
drag, startPoint x: 748, startPoint y: 192, endPoint x: 160, endPoint y: 233, distance: 589.9
click at [748, 192] on icon "button" at bounding box center [753, 193] width 19 height 29
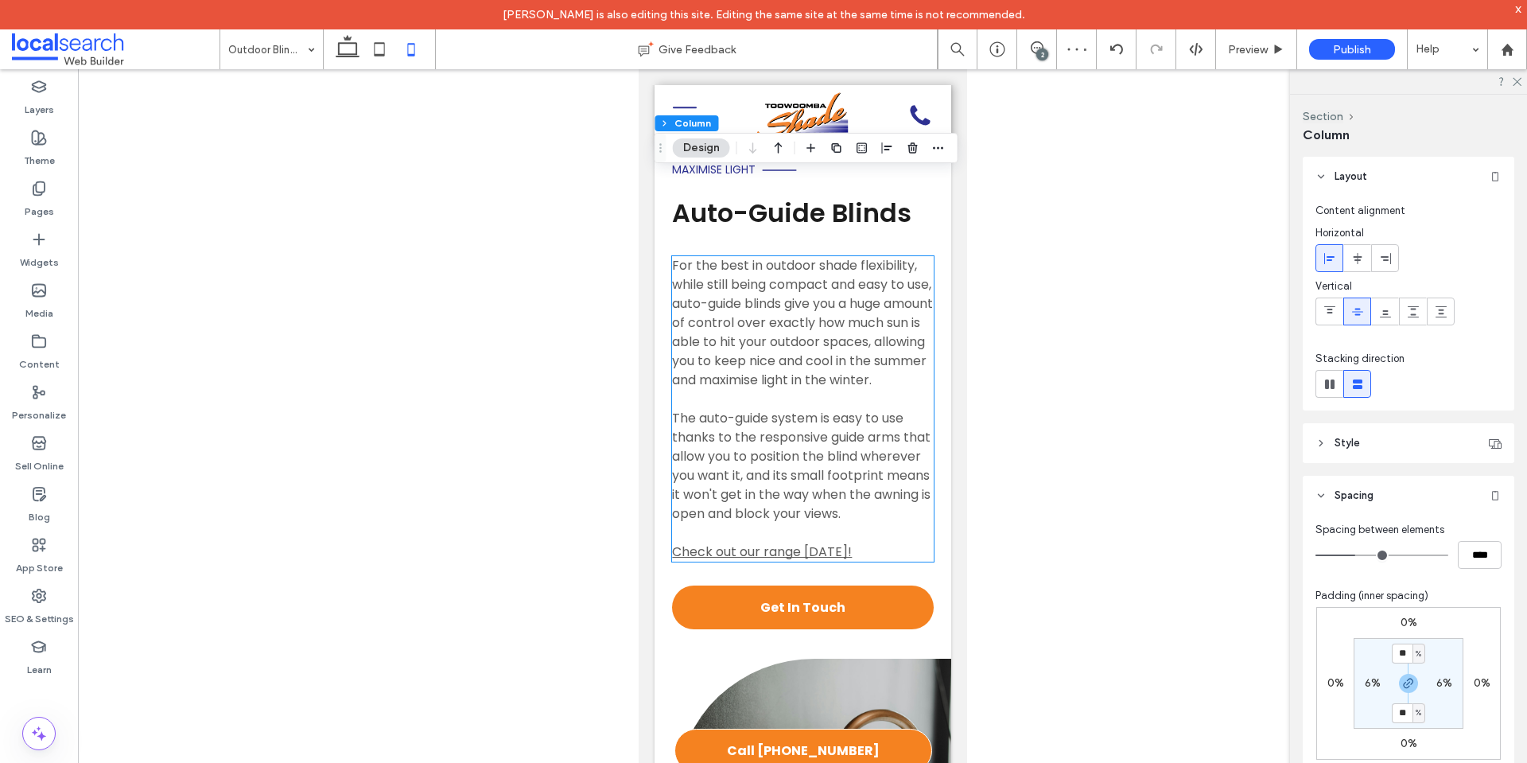
scroll to position [5522, 0]
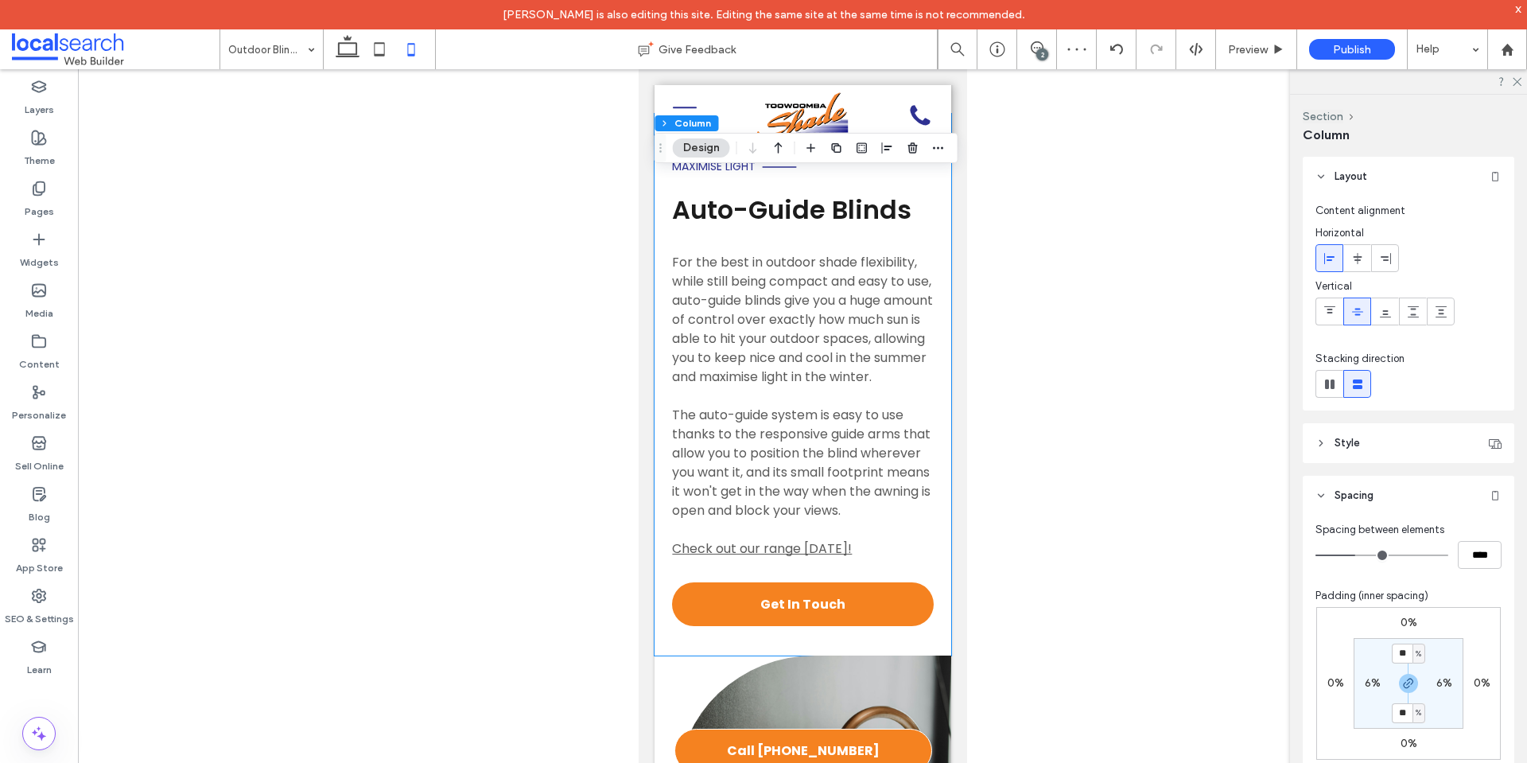
click at [662, 219] on div "Maximise Light Auto-Guide Blinds For the best in outdoor shade flexibility, whi…" at bounding box center [802, 385] width 297 height 542
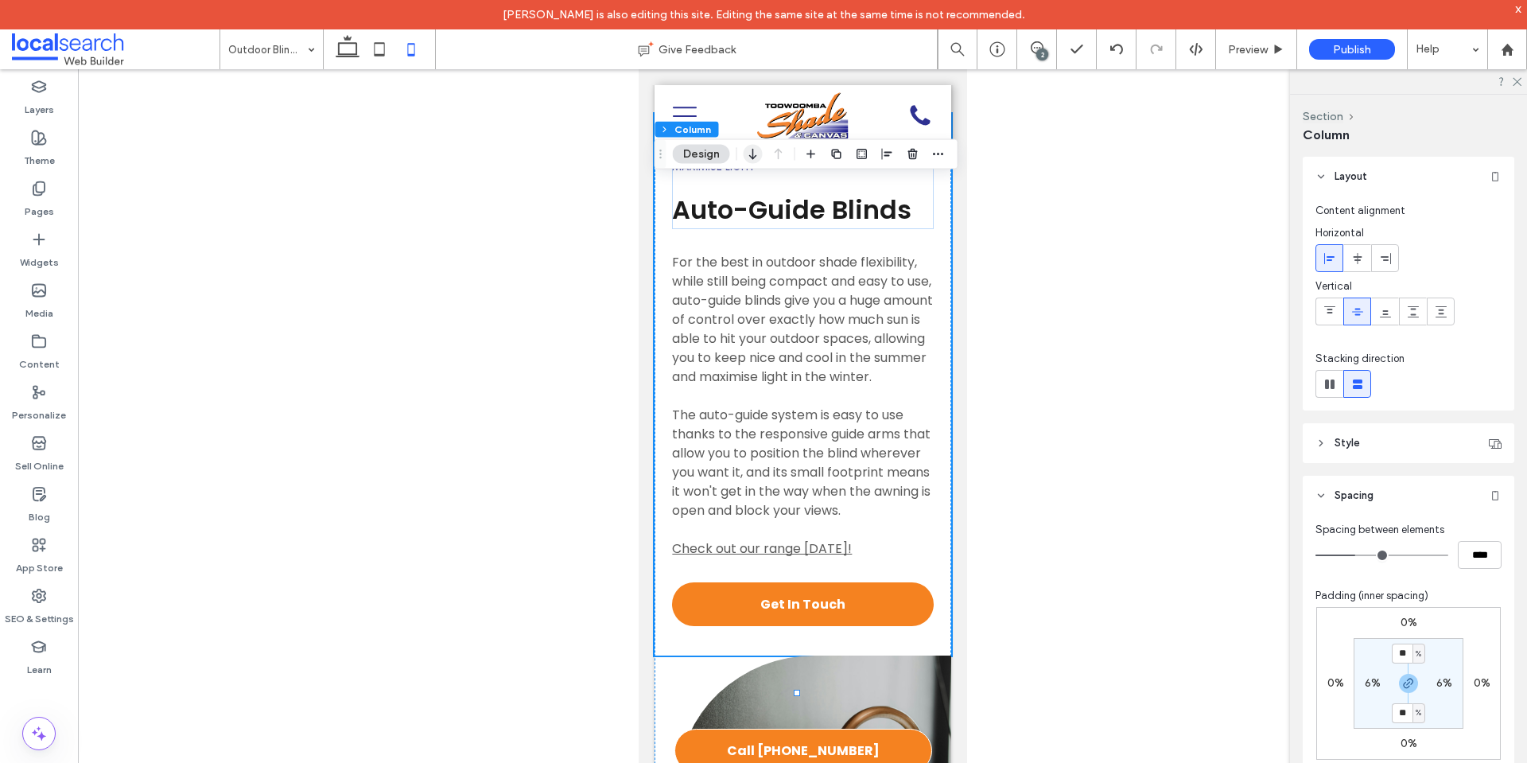
drag, startPoint x: 751, startPoint y: 153, endPoint x: 150, endPoint y: 184, distance: 601.2
click at [751, 153] on icon "button" at bounding box center [753, 154] width 19 height 29
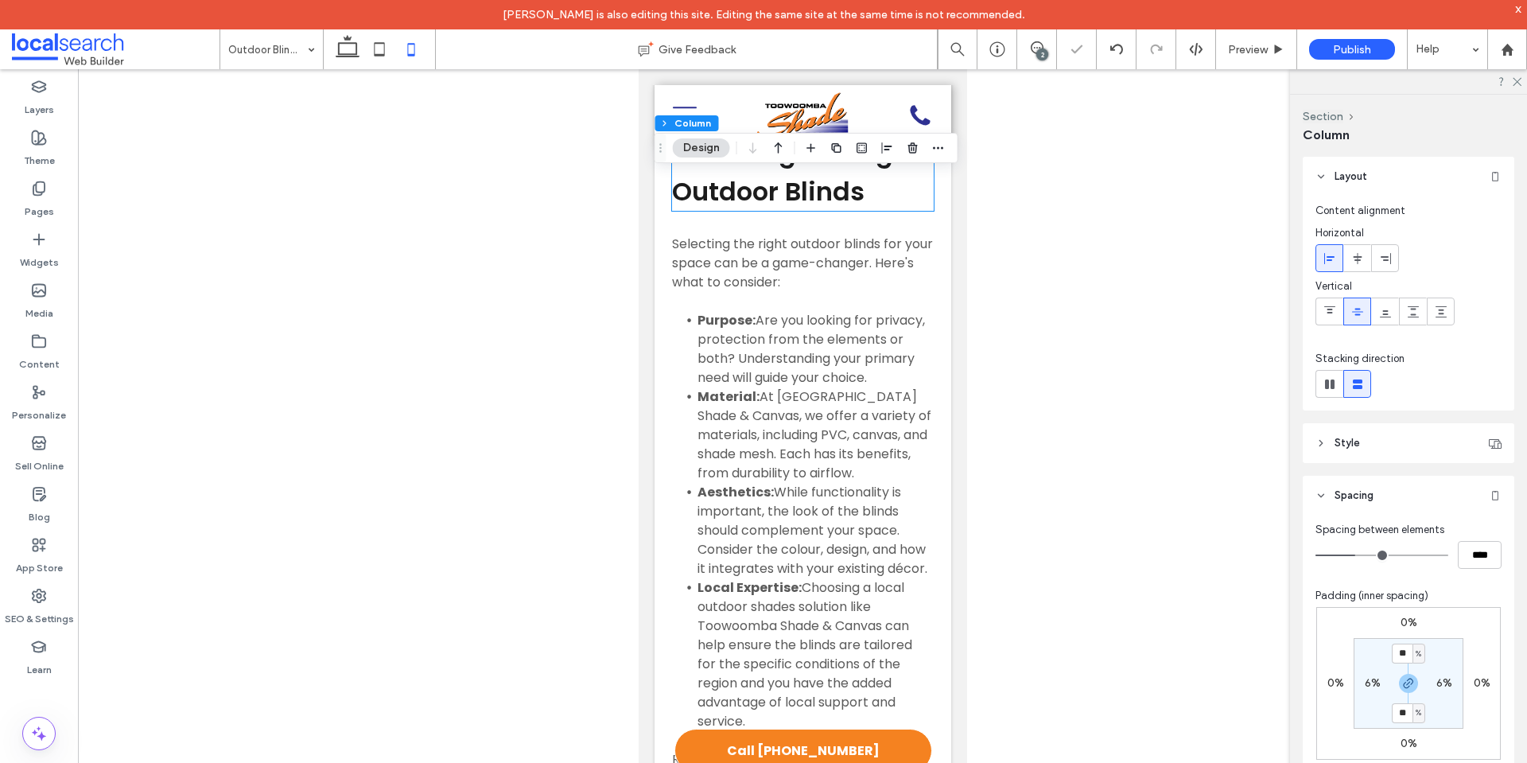
scroll to position [7397, 0]
click at [663, 332] on div "Comfort & Protection Choosing the Right Outdoor Blinds Selecting the right outd…" at bounding box center [802, 480] width 297 height 848
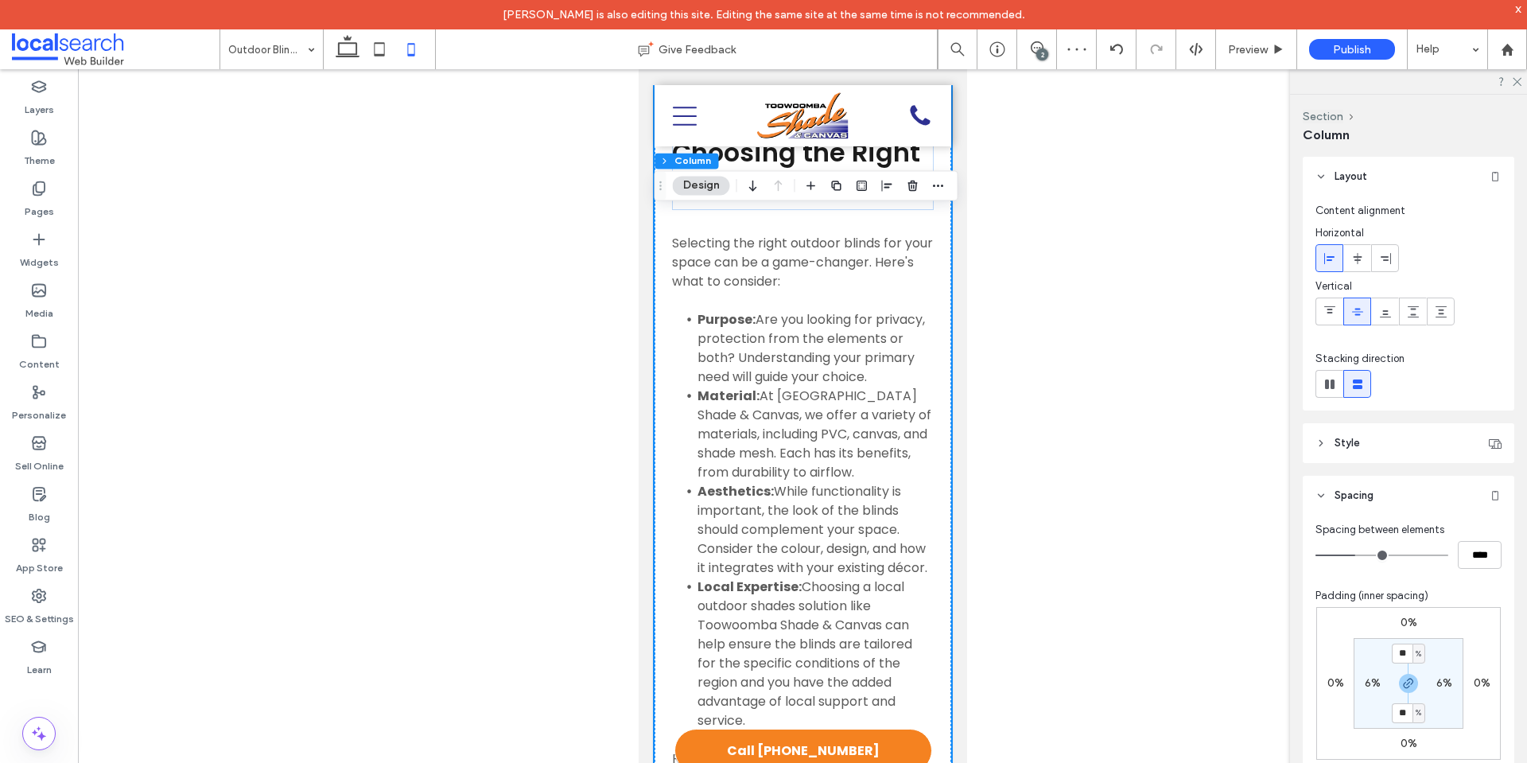
click at [740, 187] on div "Section Column Design" at bounding box center [806, 185] width 304 height 30
click at [748, 187] on icon "button" at bounding box center [753, 185] width 19 height 29
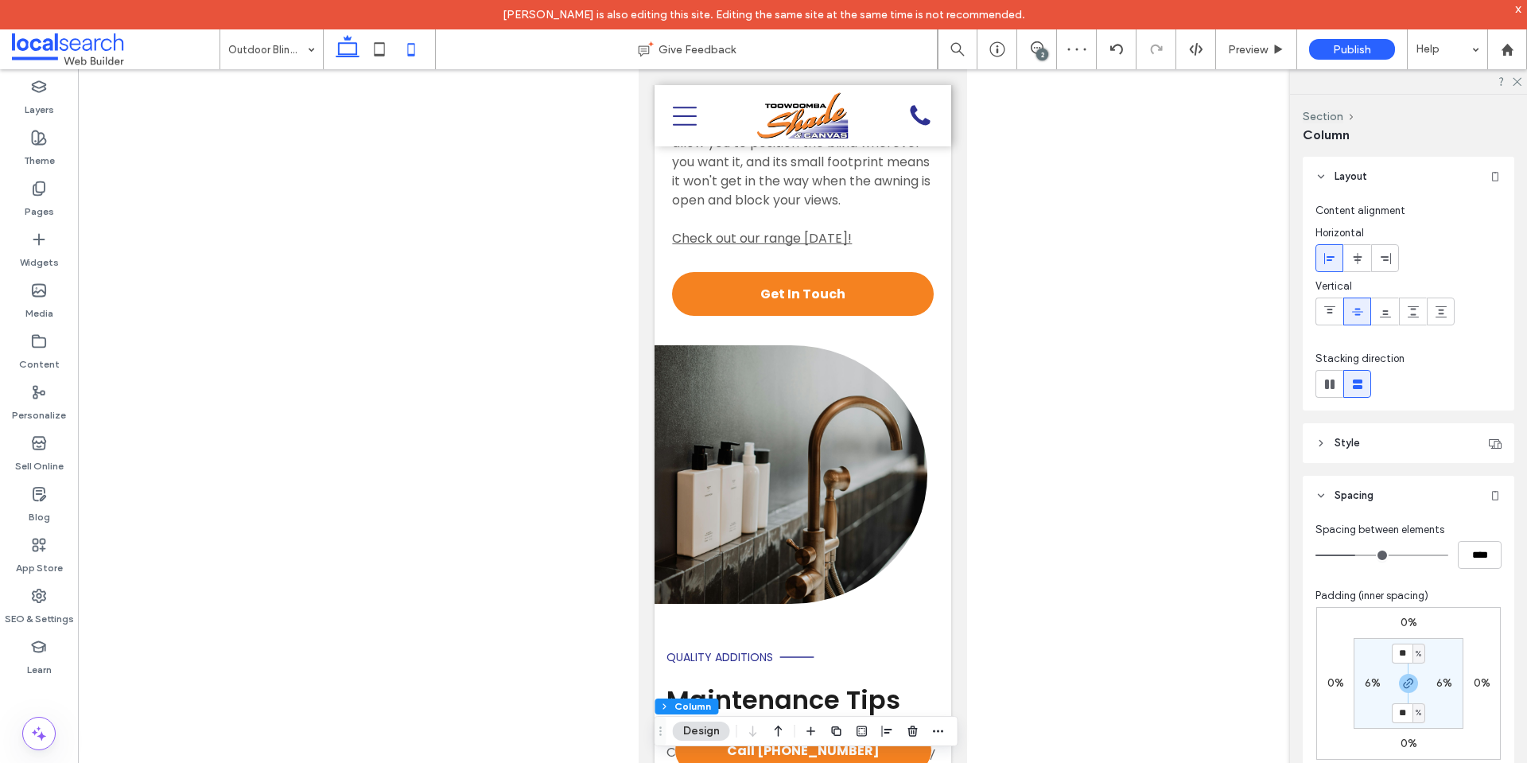
click at [342, 50] on icon at bounding box center [348, 49] width 32 height 32
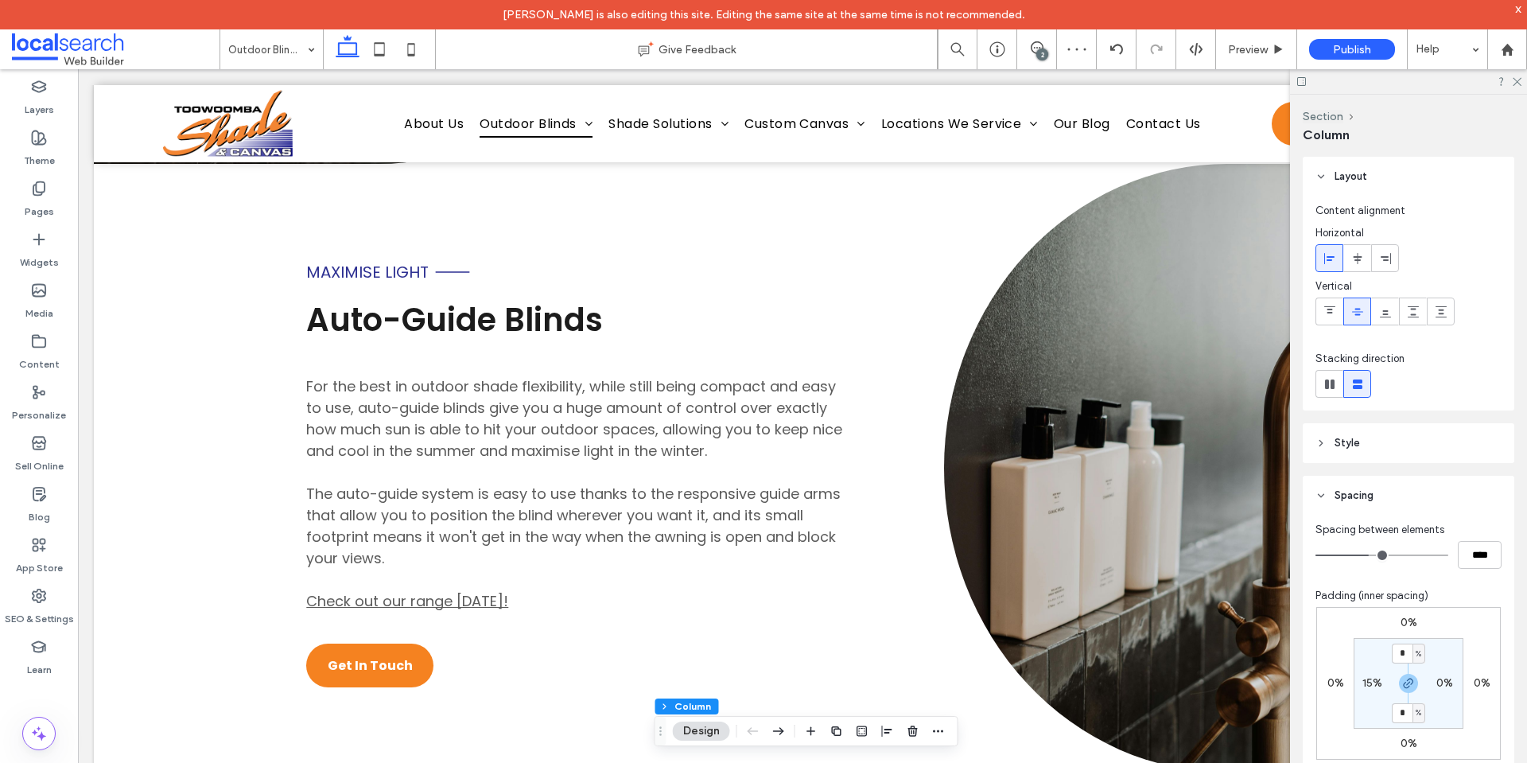
type input "**"
type input "****"
type input "*"
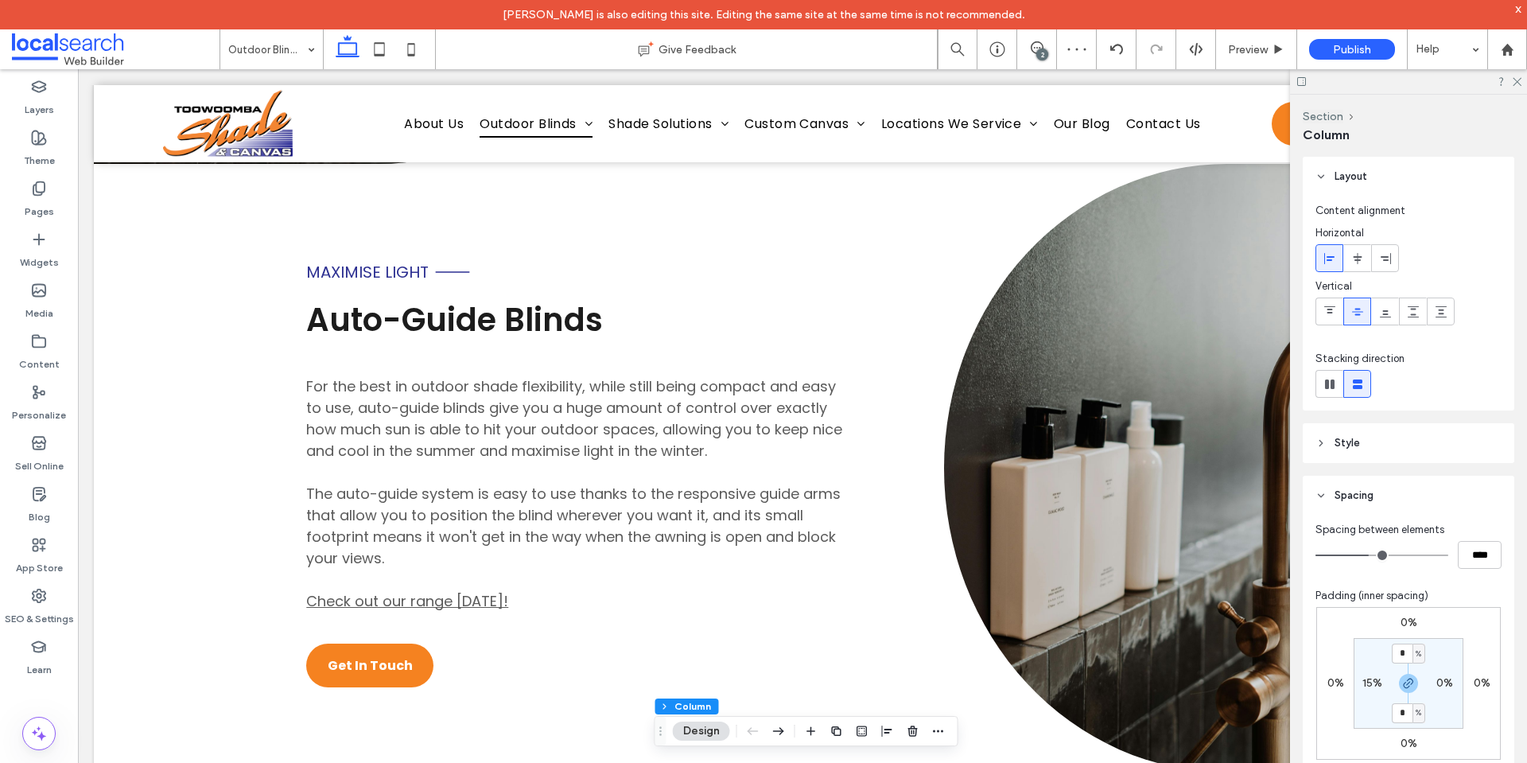
type input "**"
type input "***"
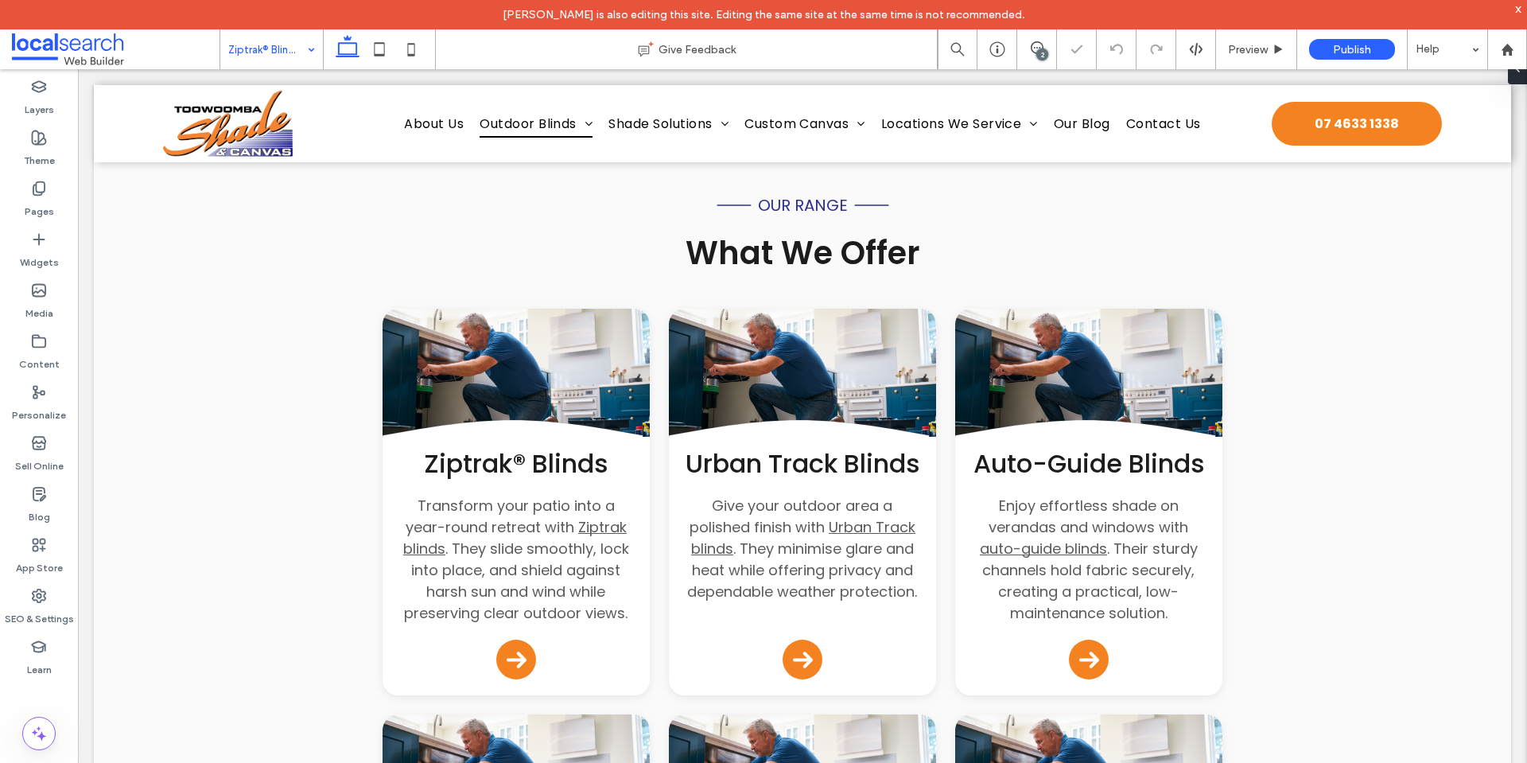
click at [381, 52] on icon at bounding box center [379, 49] width 32 height 32
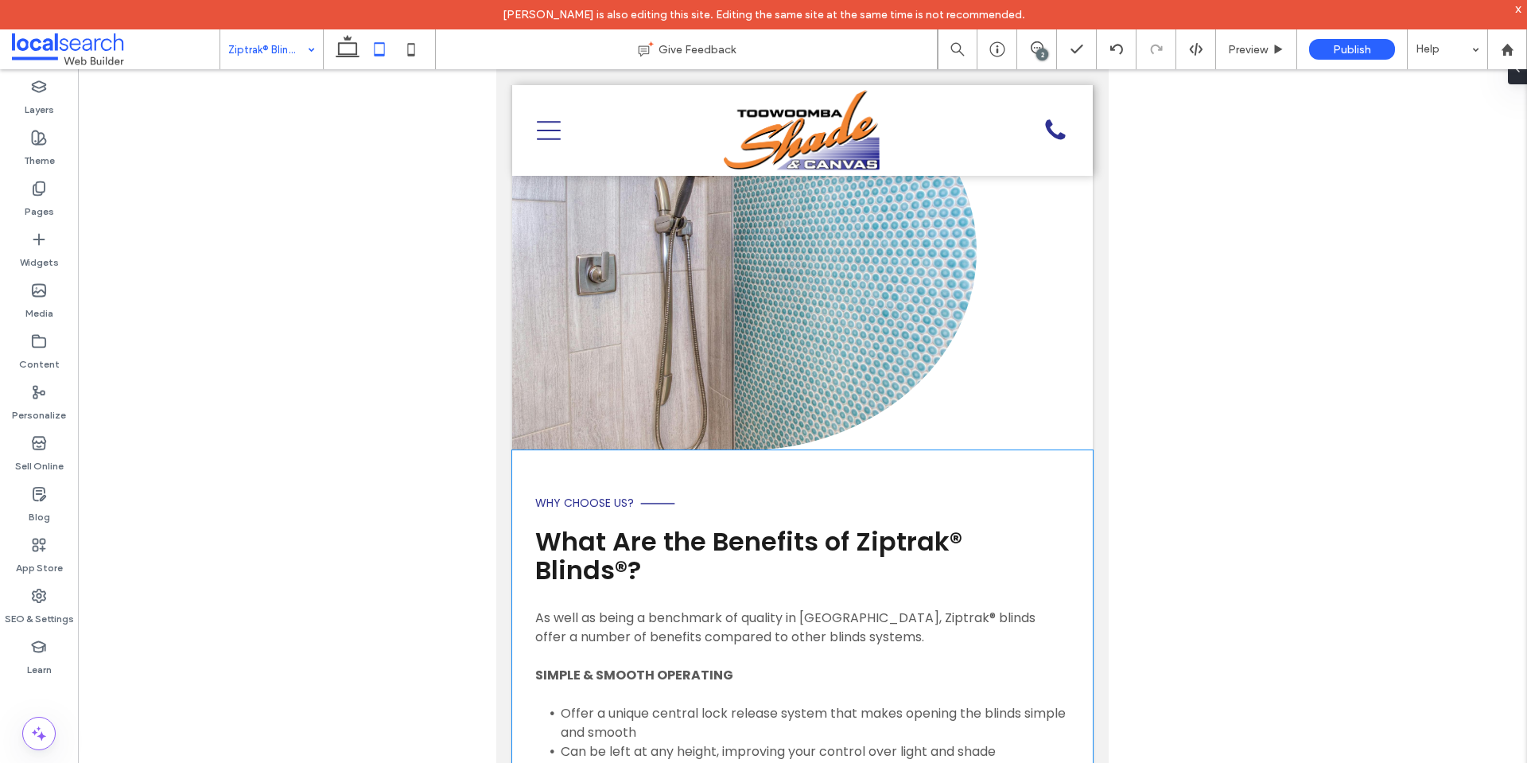
scroll to position [3181, 0]
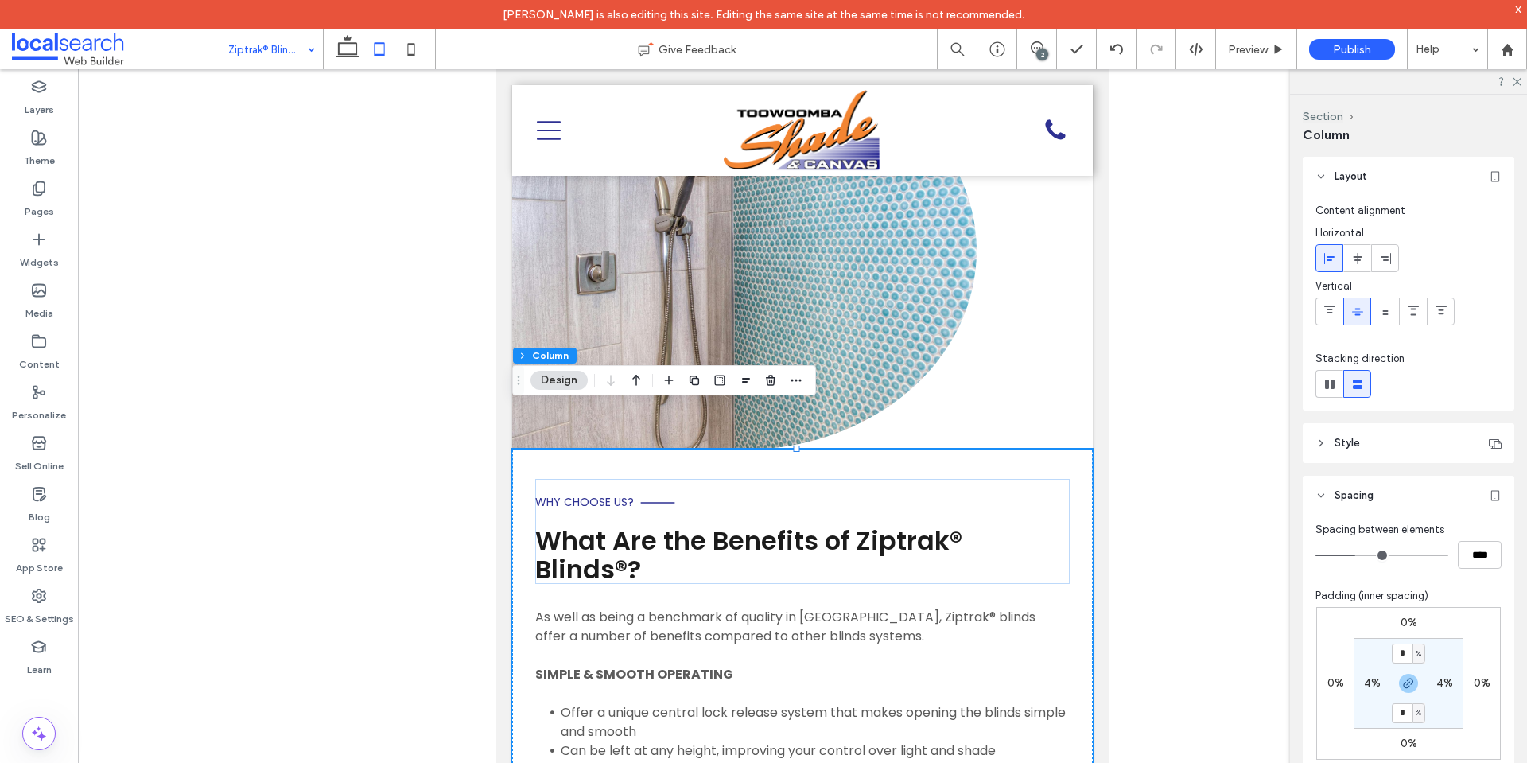
click at [647, 372] on div "Section Column Design" at bounding box center [664, 380] width 304 height 30
click at [638, 379] on icon "button" at bounding box center [636, 380] width 19 height 29
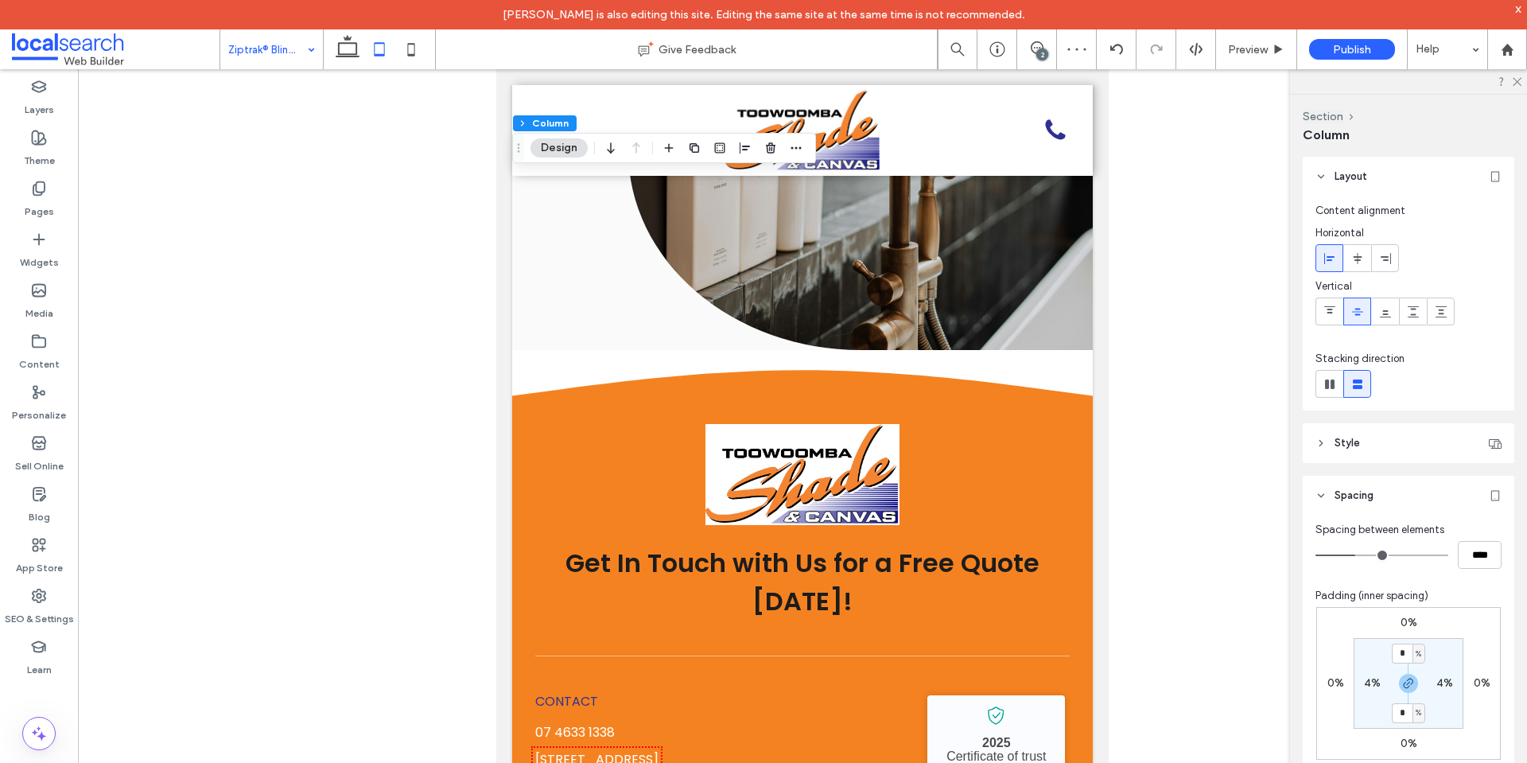
click at [414, 52] on icon at bounding box center [411, 49] width 32 height 32
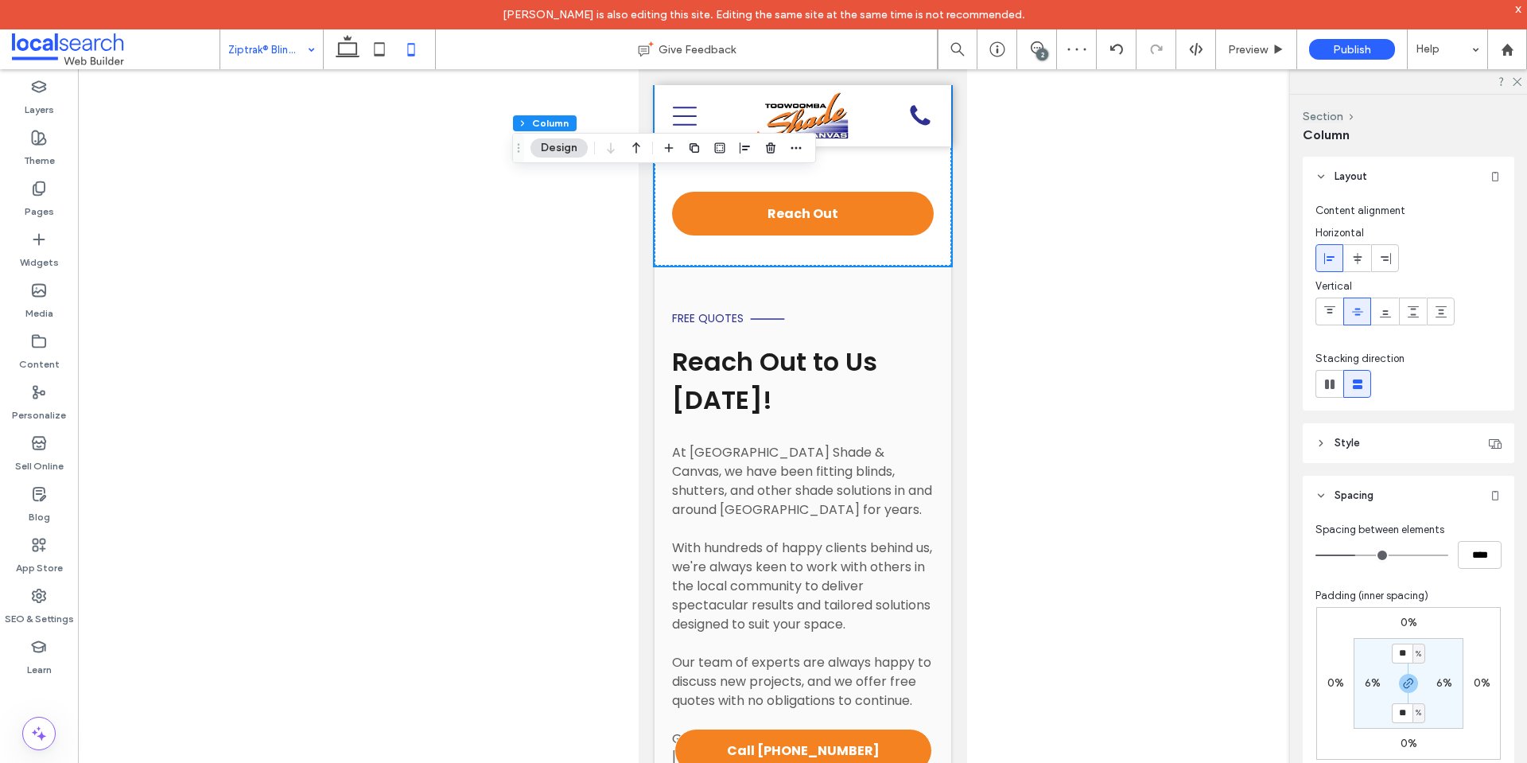
type input "**"
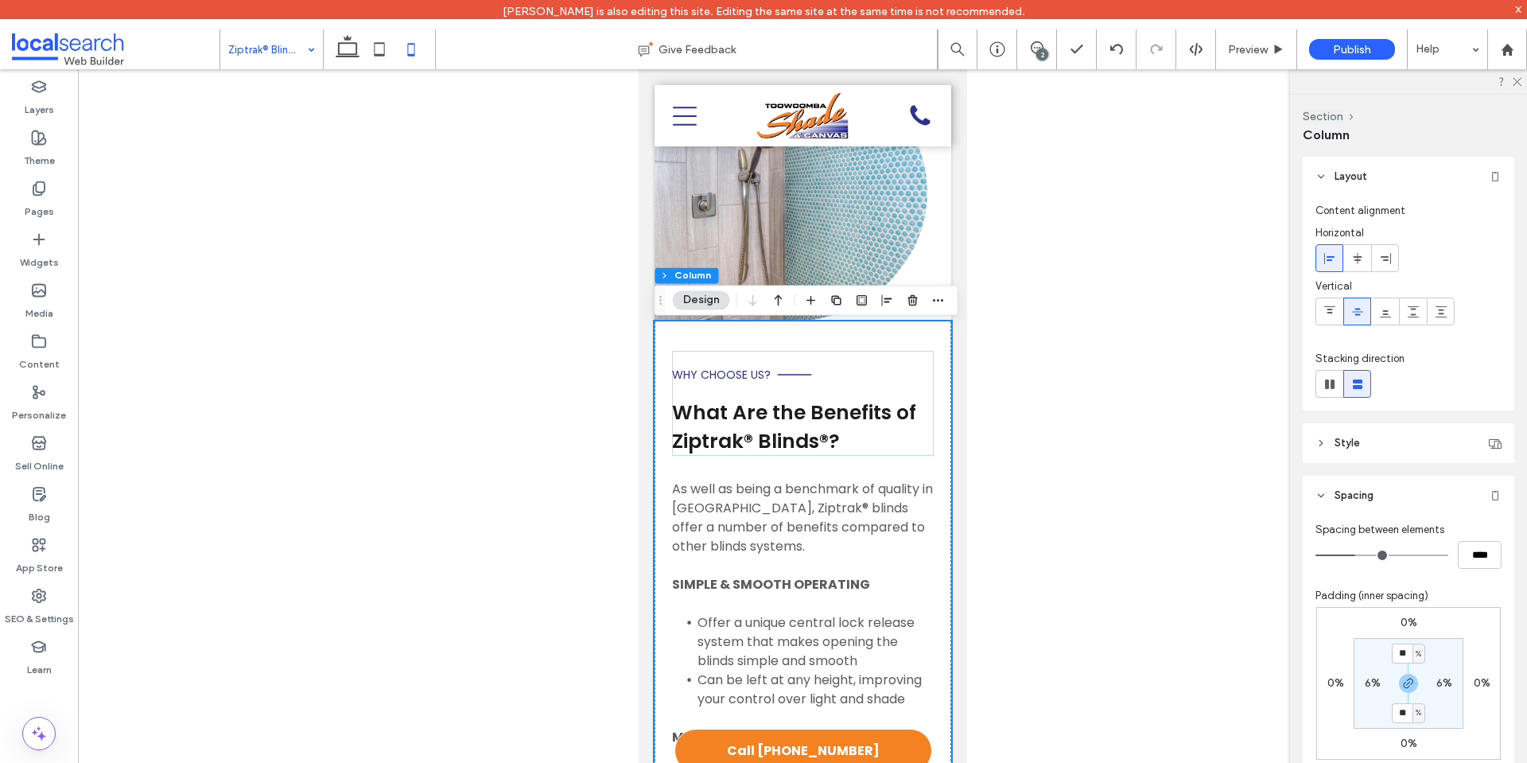
scroll to position [3715, 0]
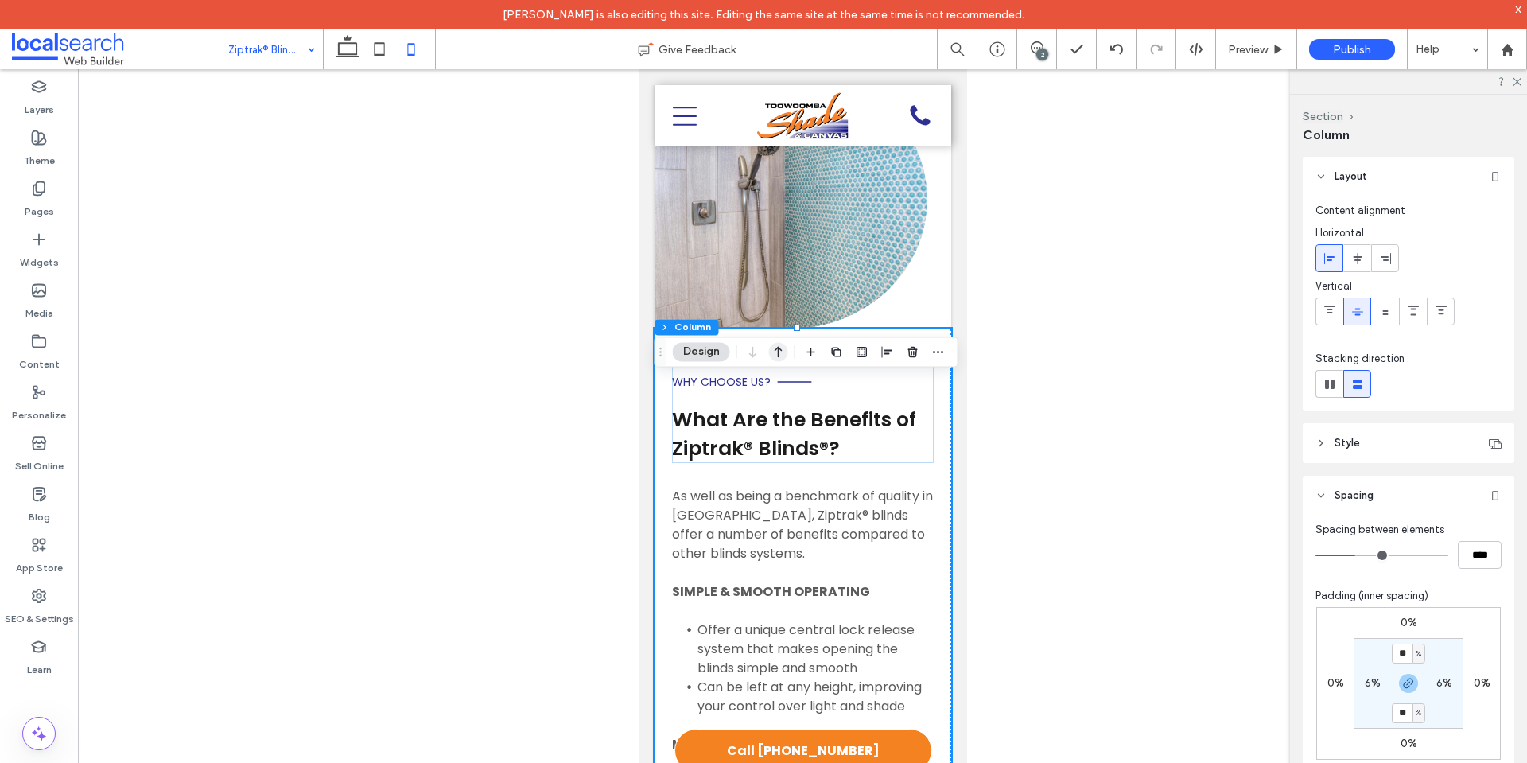
click at [776, 349] on use "button" at bounding box center [779, 352] width 8 height 11
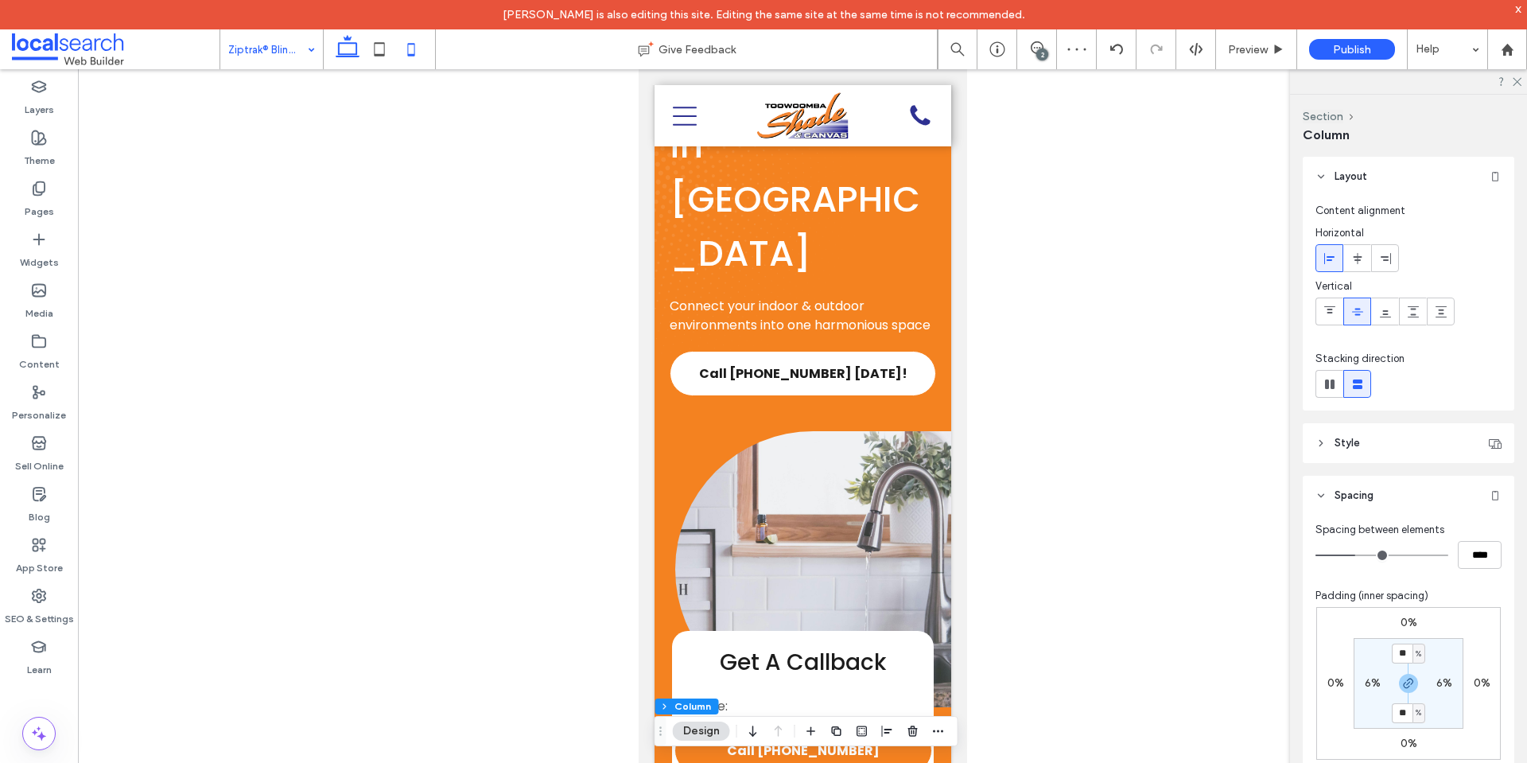
scroll to position [157, 0]
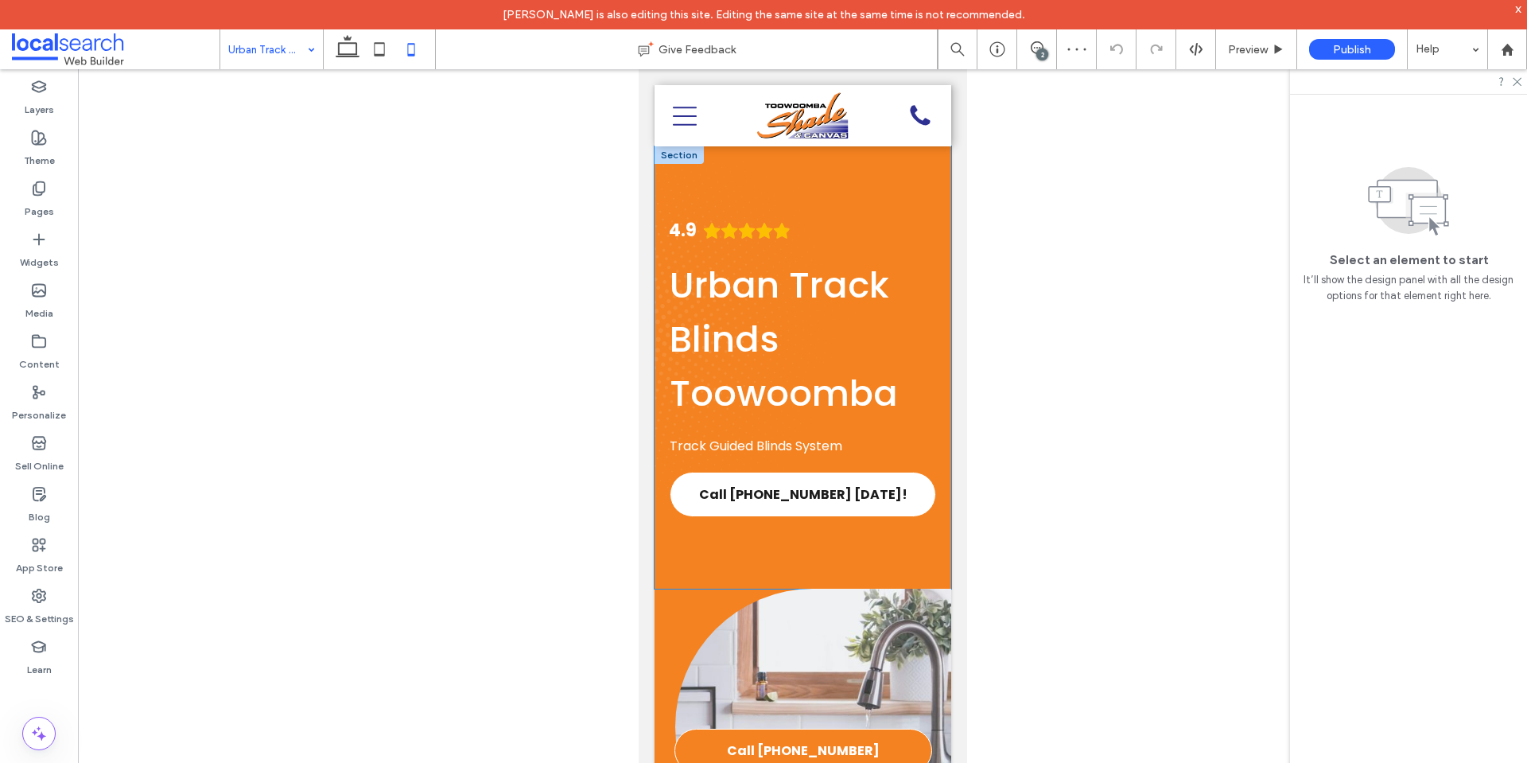
click at [684, 573] on div "4.9 Urban Track Blinds Toowoomba Track Guided Blinds System Call (07) 4633 1338…" at bounding box center [802, 367] width 297 height 442
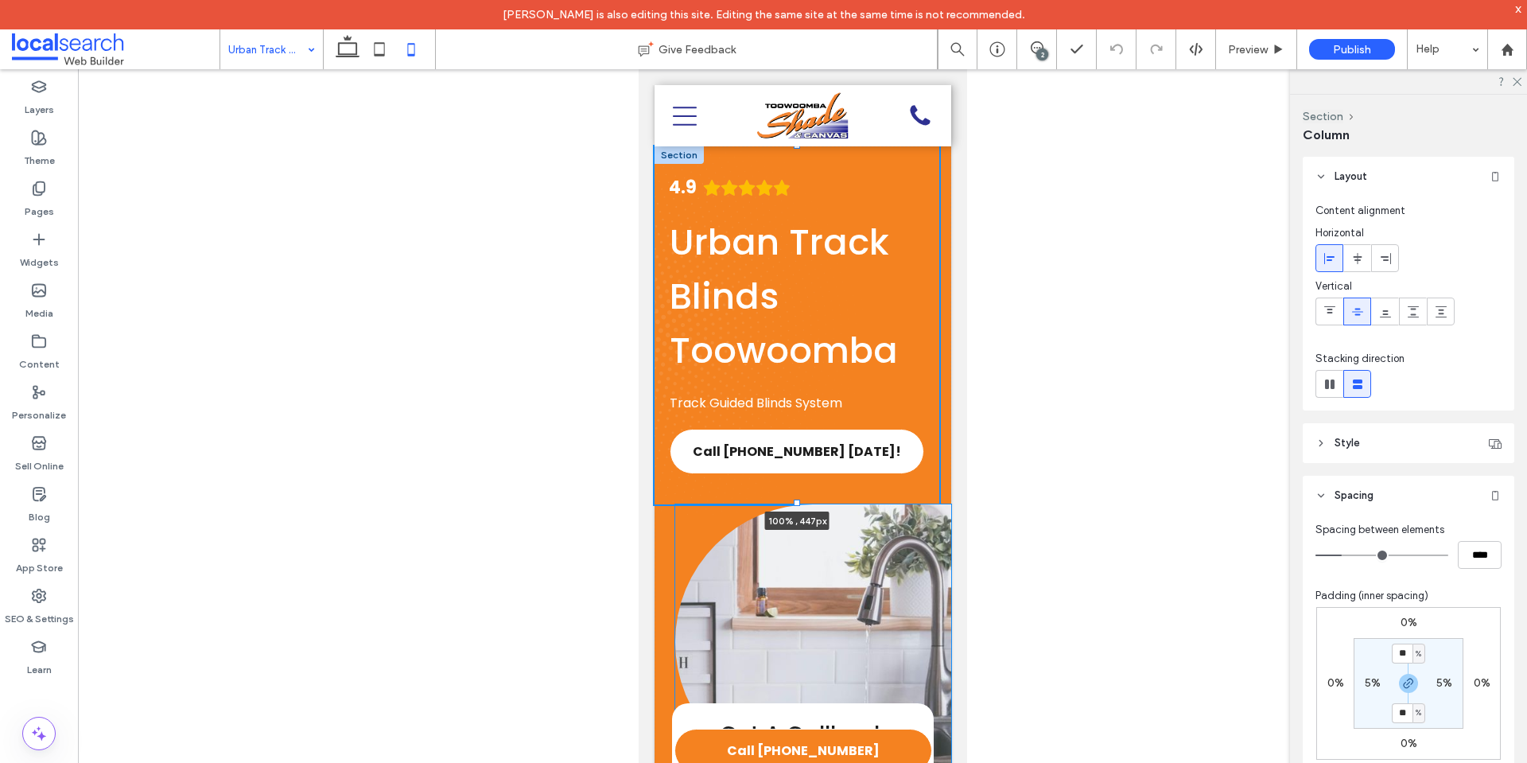
drag, startPoint x: 794, startPoint y: 588, endPoint x: 793, endPoint y: 390, distance: 198.8
click at [793, 390] on div "**********" at bounding box center [802, 608] width 297 height 924
type input "***"
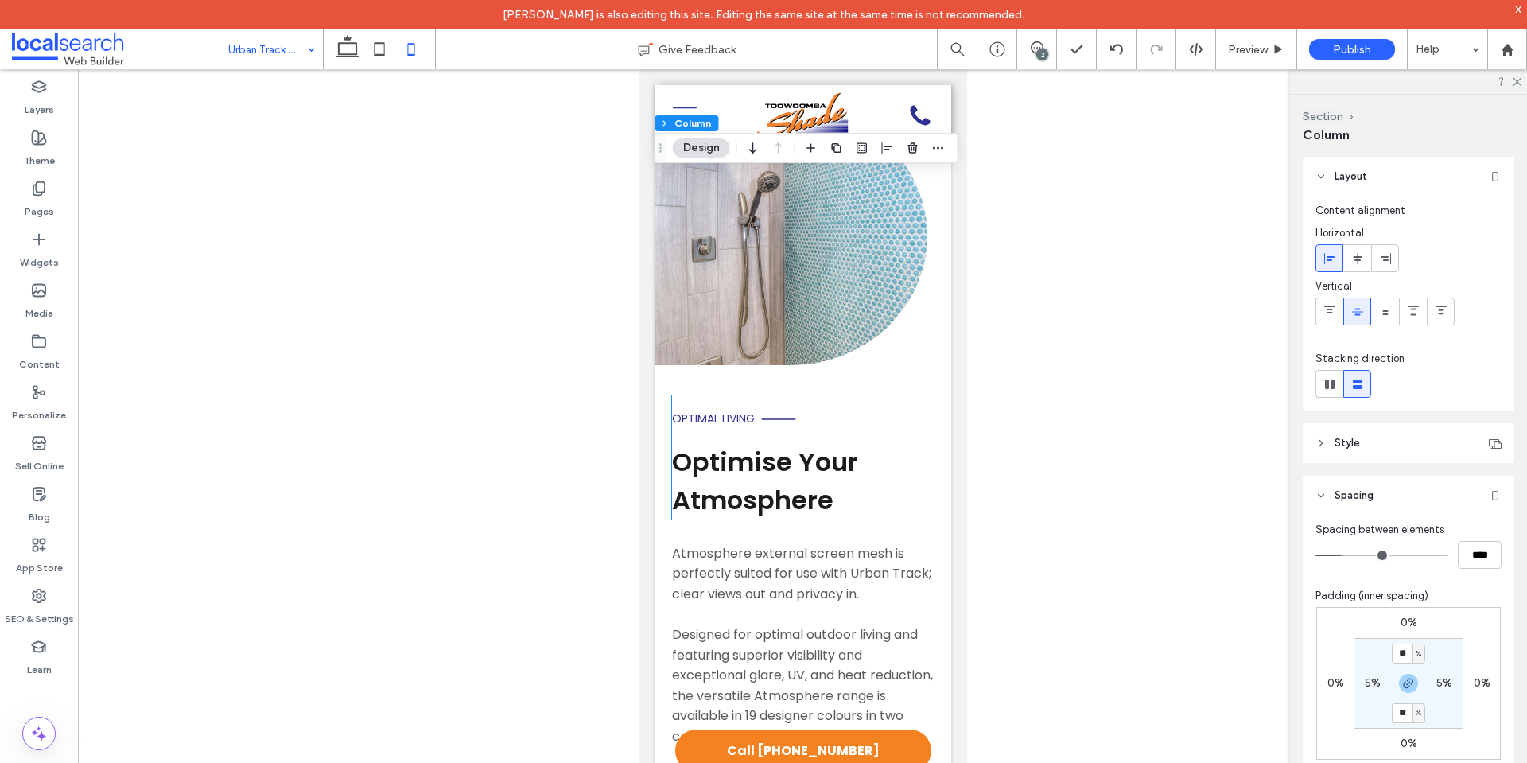
scroll to position [3195, 0]
click at [664, 427] on div "Optimal Living Optimise Your Atmosphere Atmosphere external screen mesh is perf…" at bounding box center [802, 755] width 297 height 783
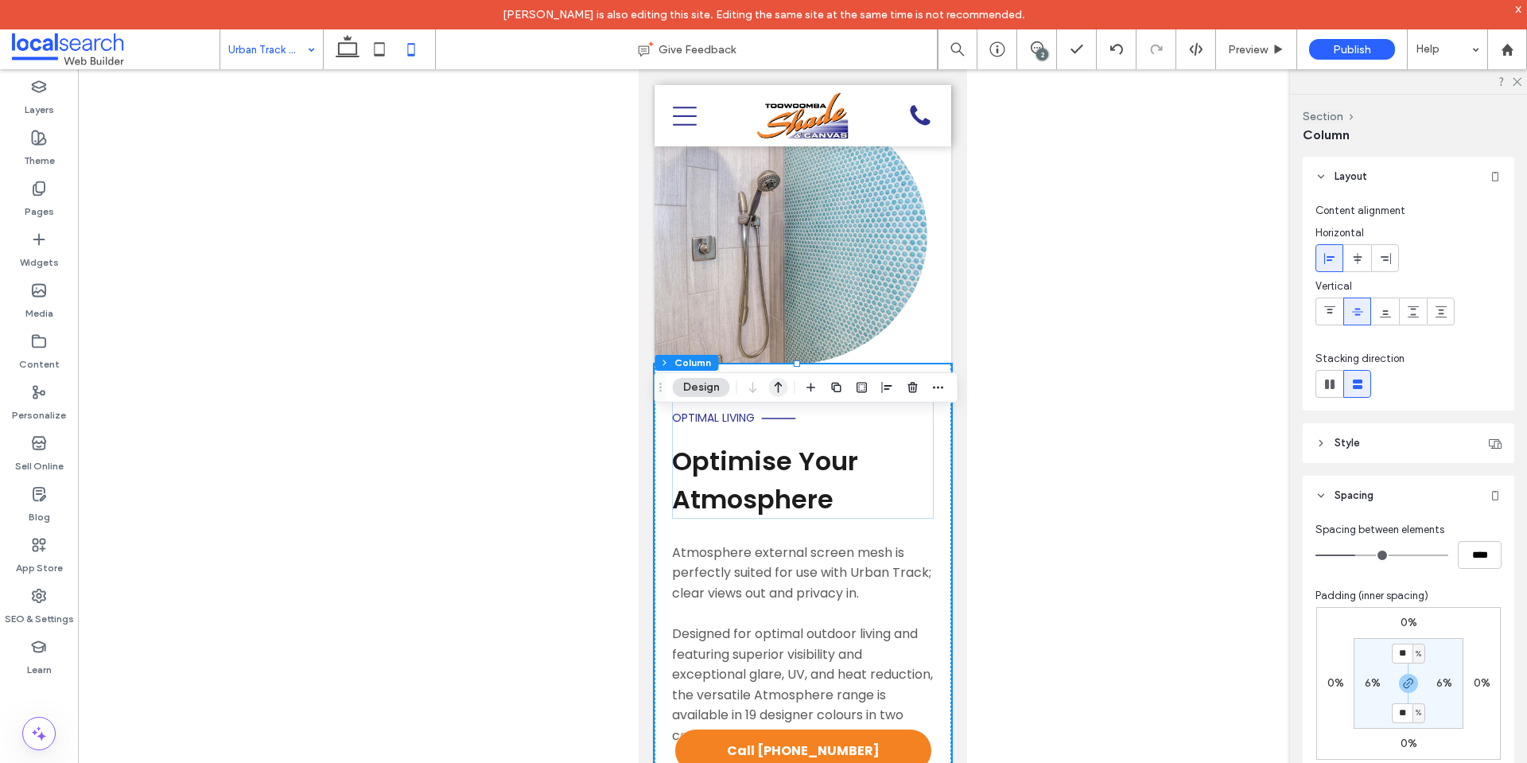
click at [772, 385] on icon "button" at bounding box center [778, 387] width 19 height 29
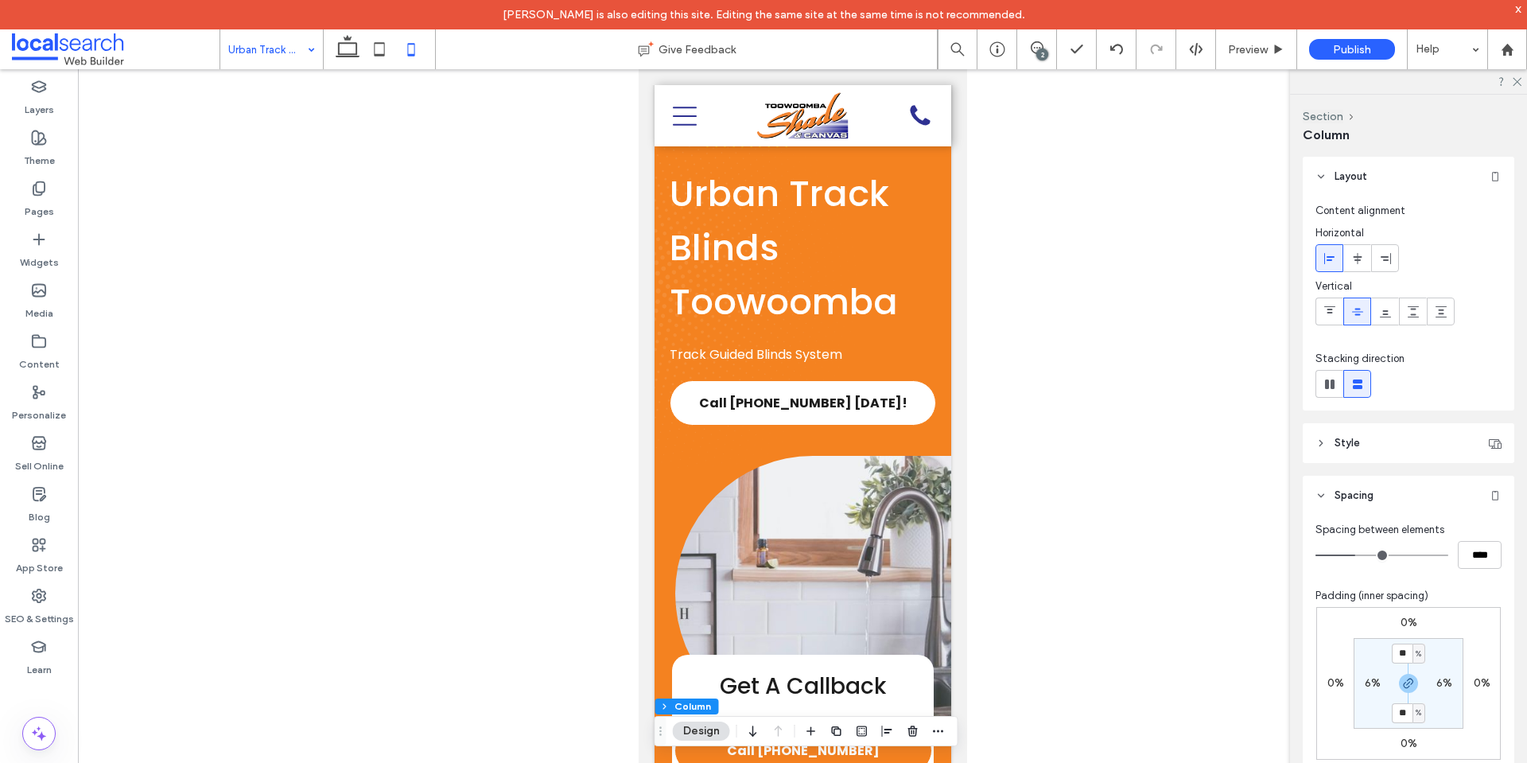
scroll to position [0, 0]
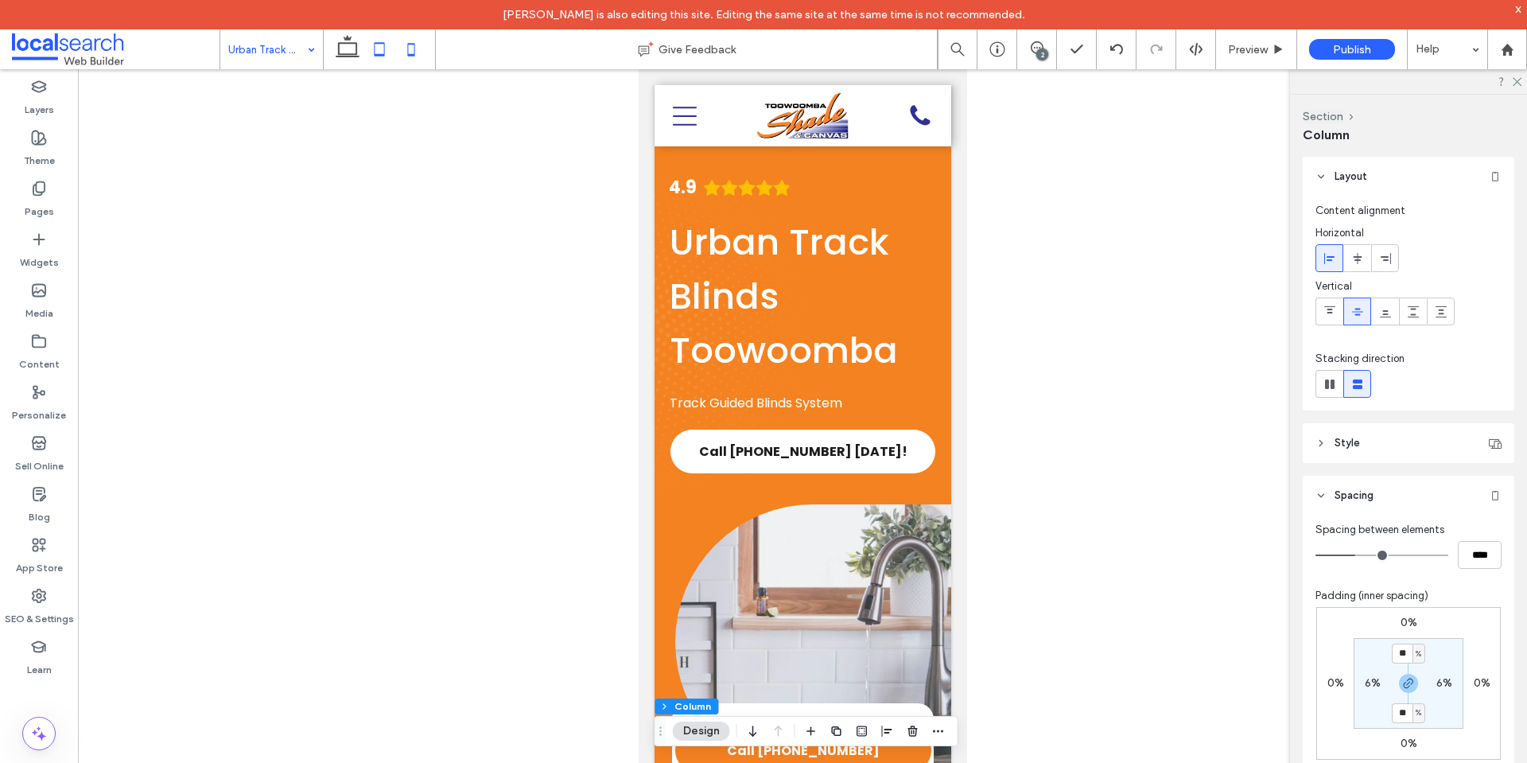
click at [375, 55] on use at bounding box center [380, 49] width 10 height 14
type input "*"
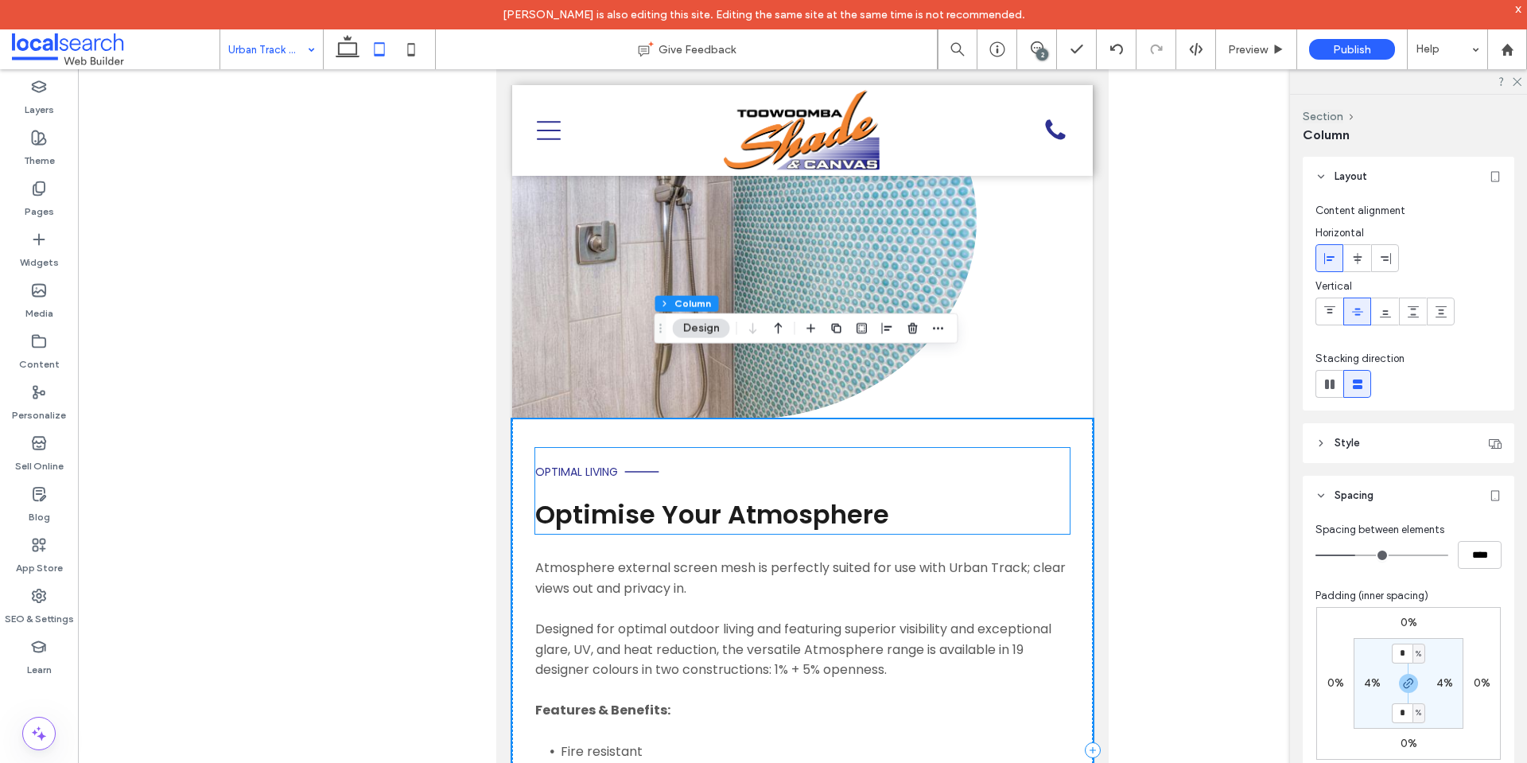
scroll to position [2970, 0]
click at [778, 332] on use "button" at bounding box center [779, 328] width 8 height 11
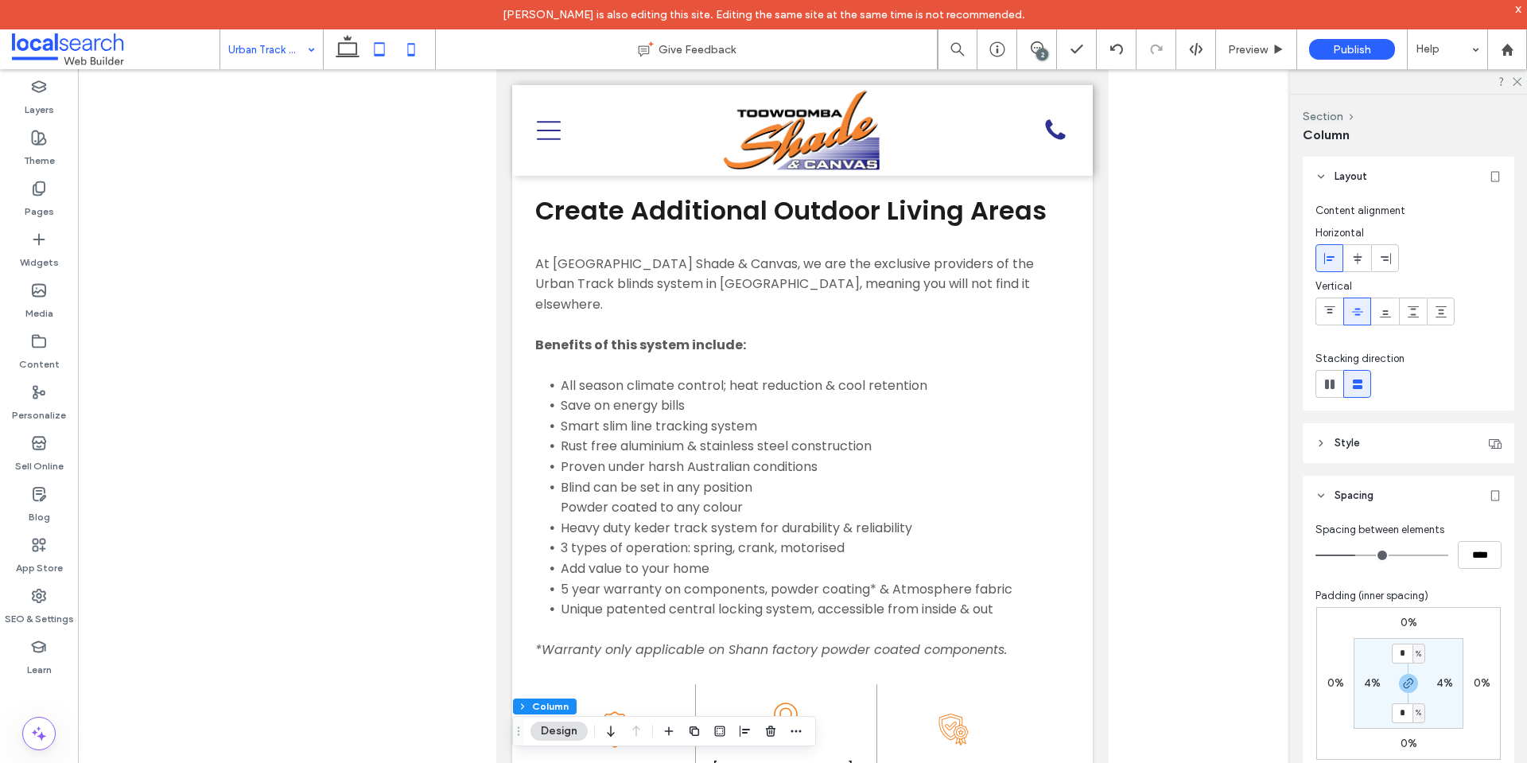
click at [414, 42] on icon at bounding box center [411, 49] width 32 height 32
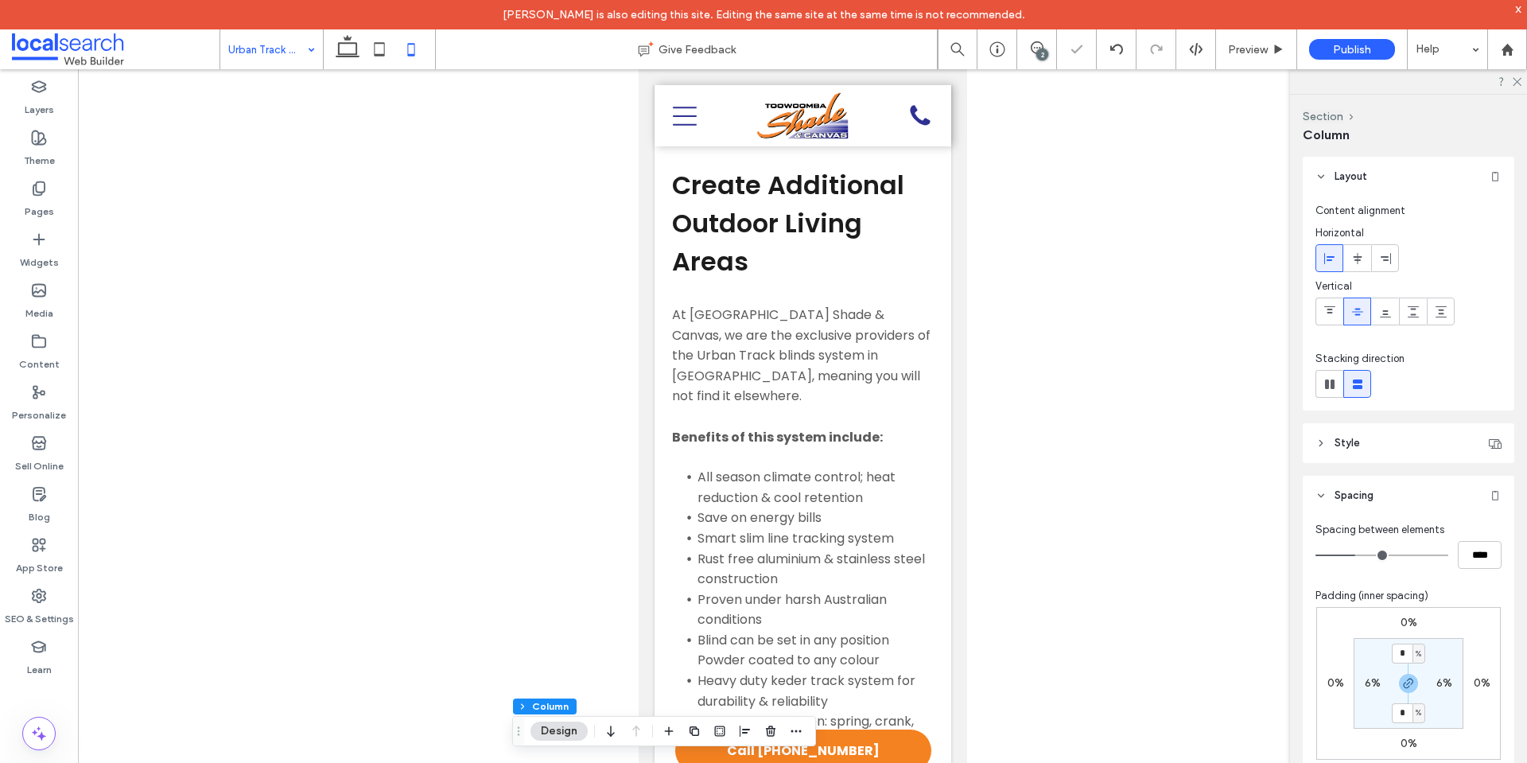
type input "**"
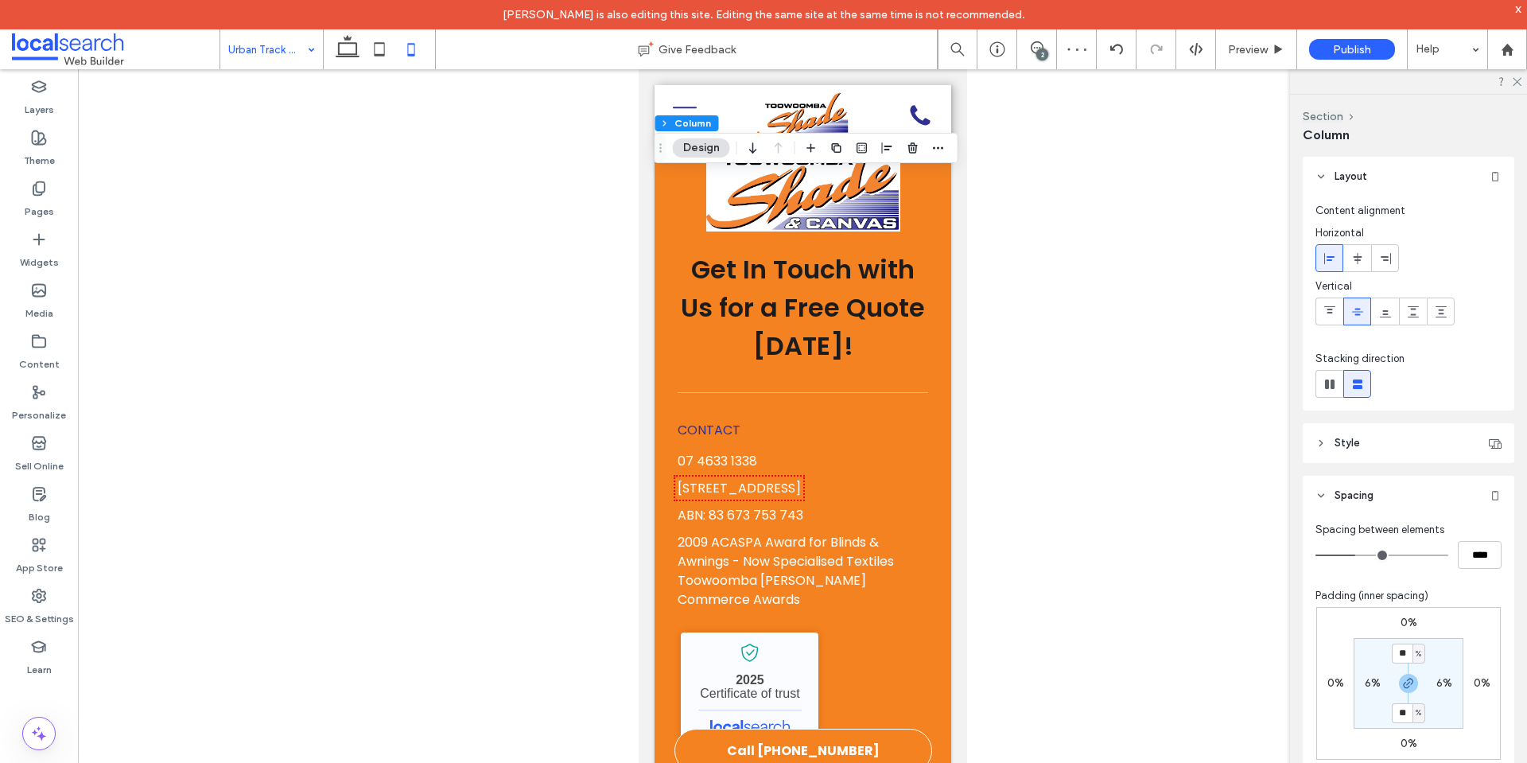
scroll to position [4277, 0]
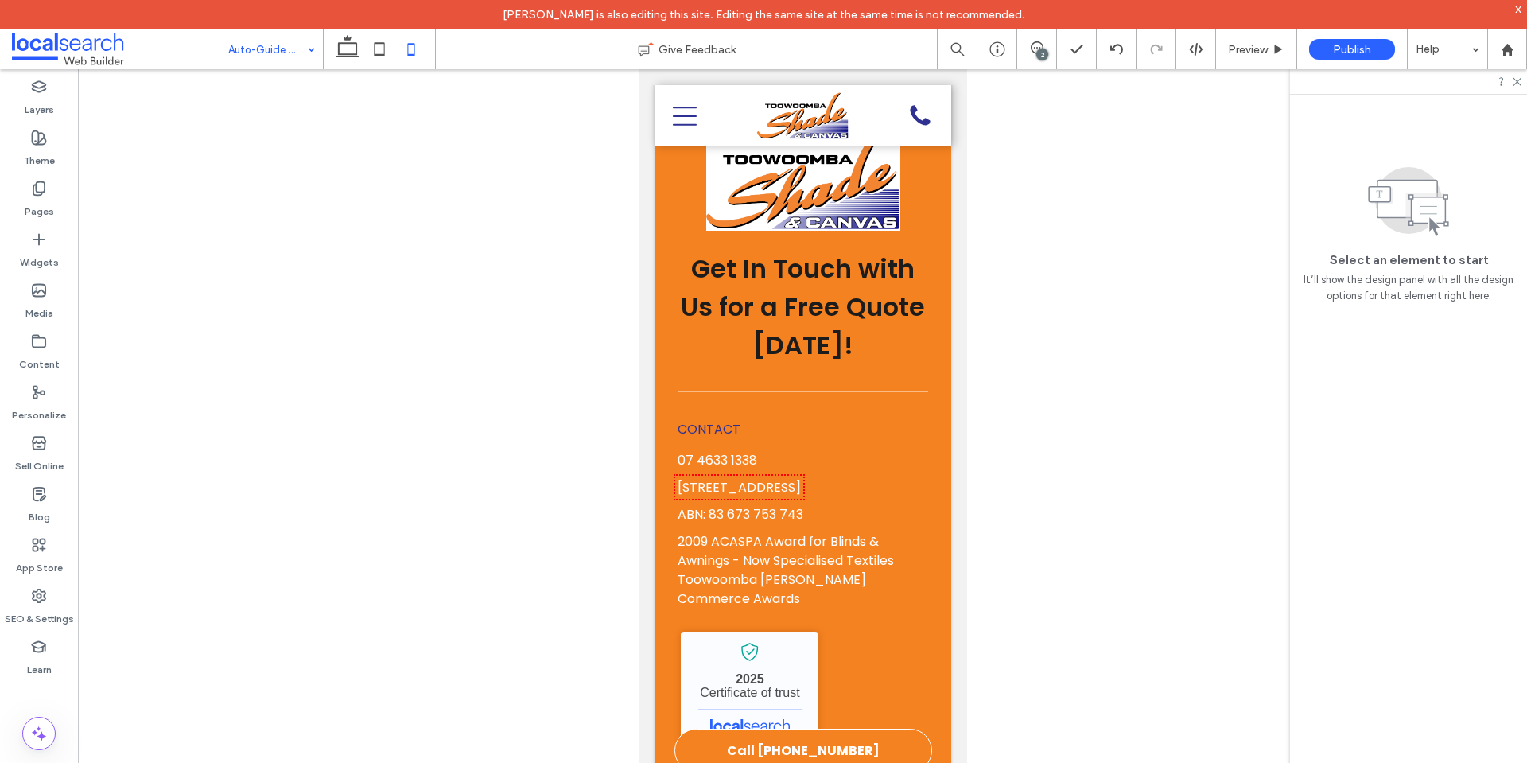
click at [301, 59] on div "Auto-Guide Blinds" at bounding box center [271, 49] width 103 height 40
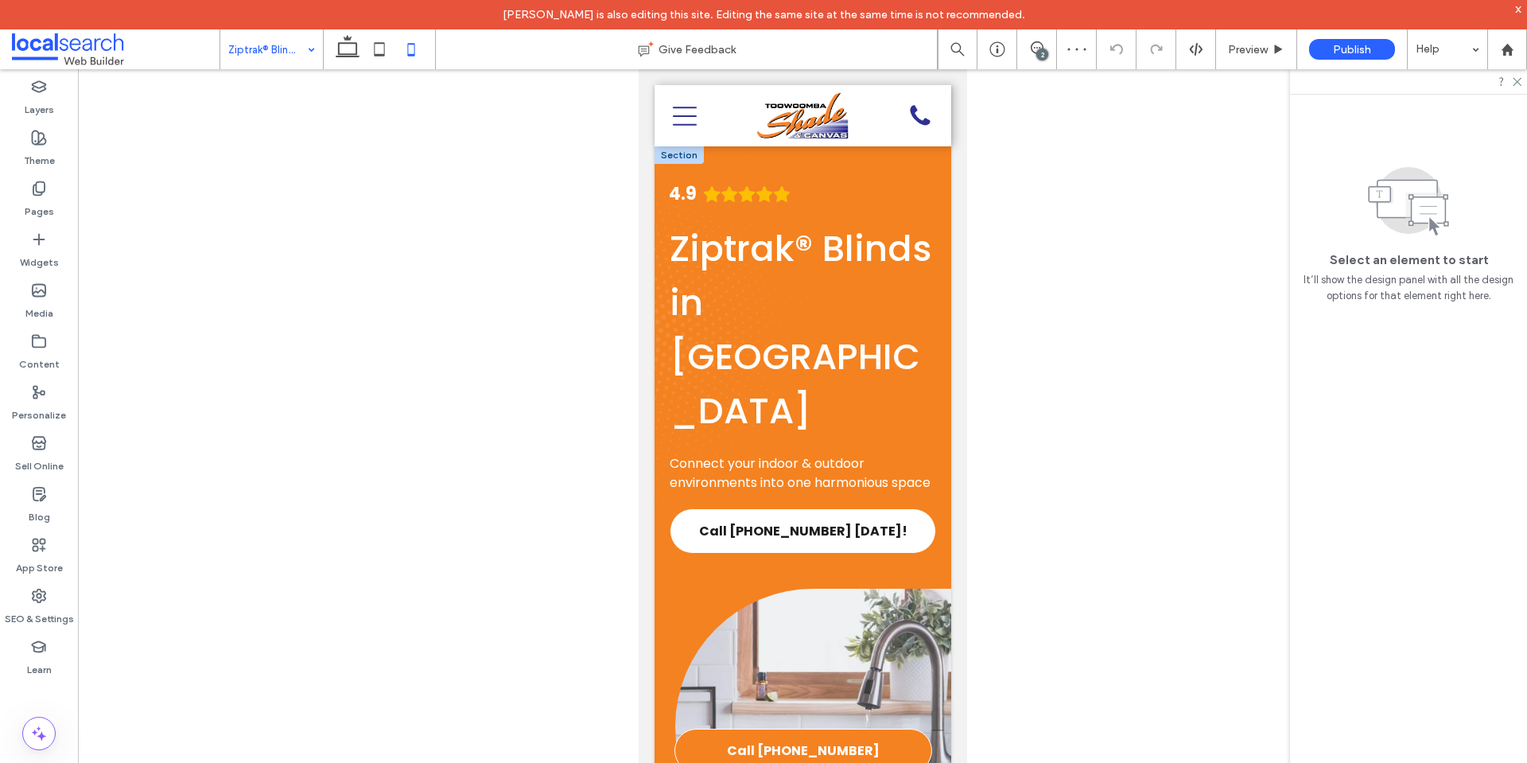
click at [797, 550] on div "4.9 Ziptrak® Blinds in Toowoomba Connect your indoor & outdoor environments int…" at bounding box center [802, 367] width 297 height 442
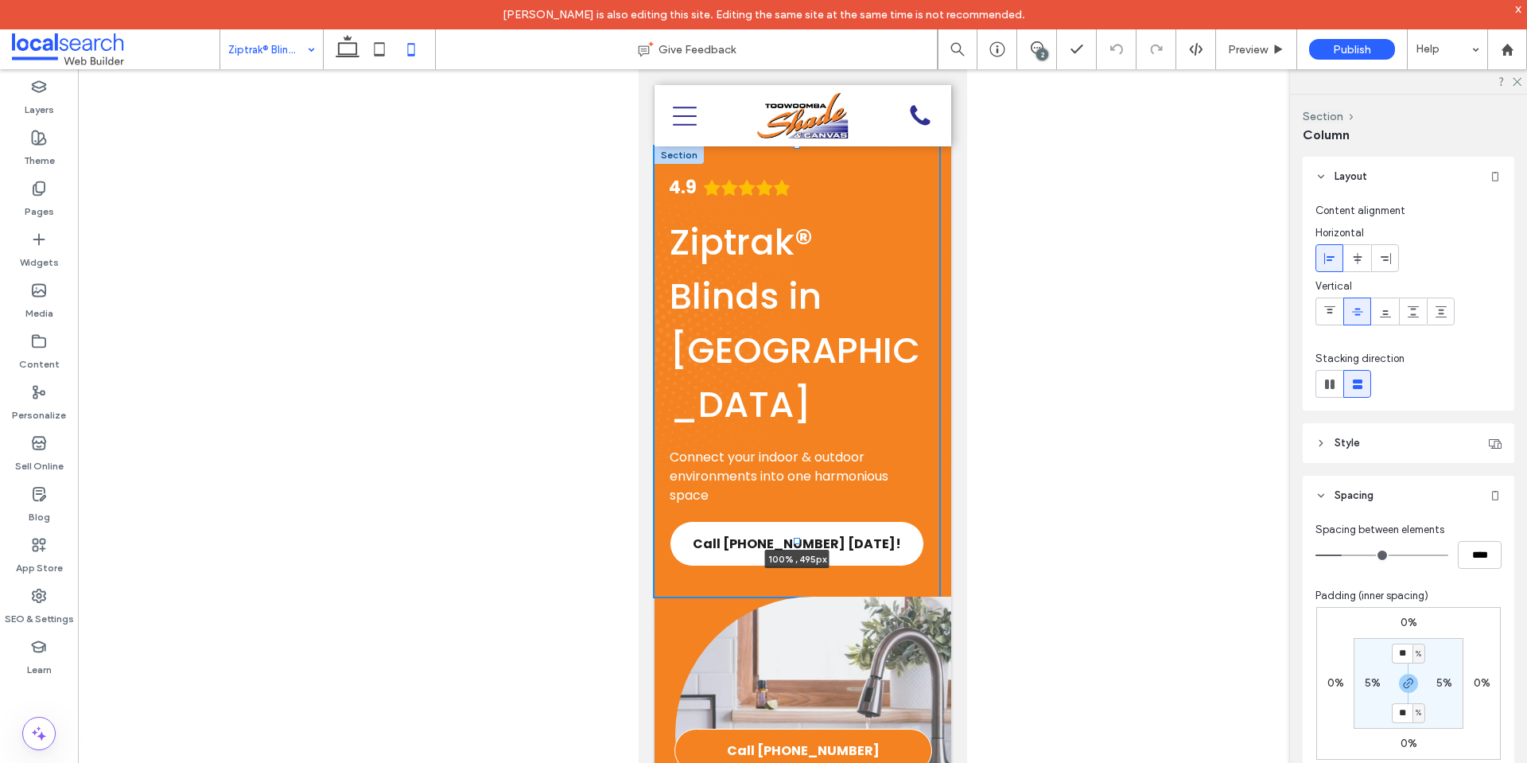
drag, startPoint x: 794, startPoint y: 588, endPoint x: 790, endPoint y: 422, distance: 166.3
click at [795, 431] on div "**********" at bounding box center [802, 654] width 297 height 1016
type input "***"
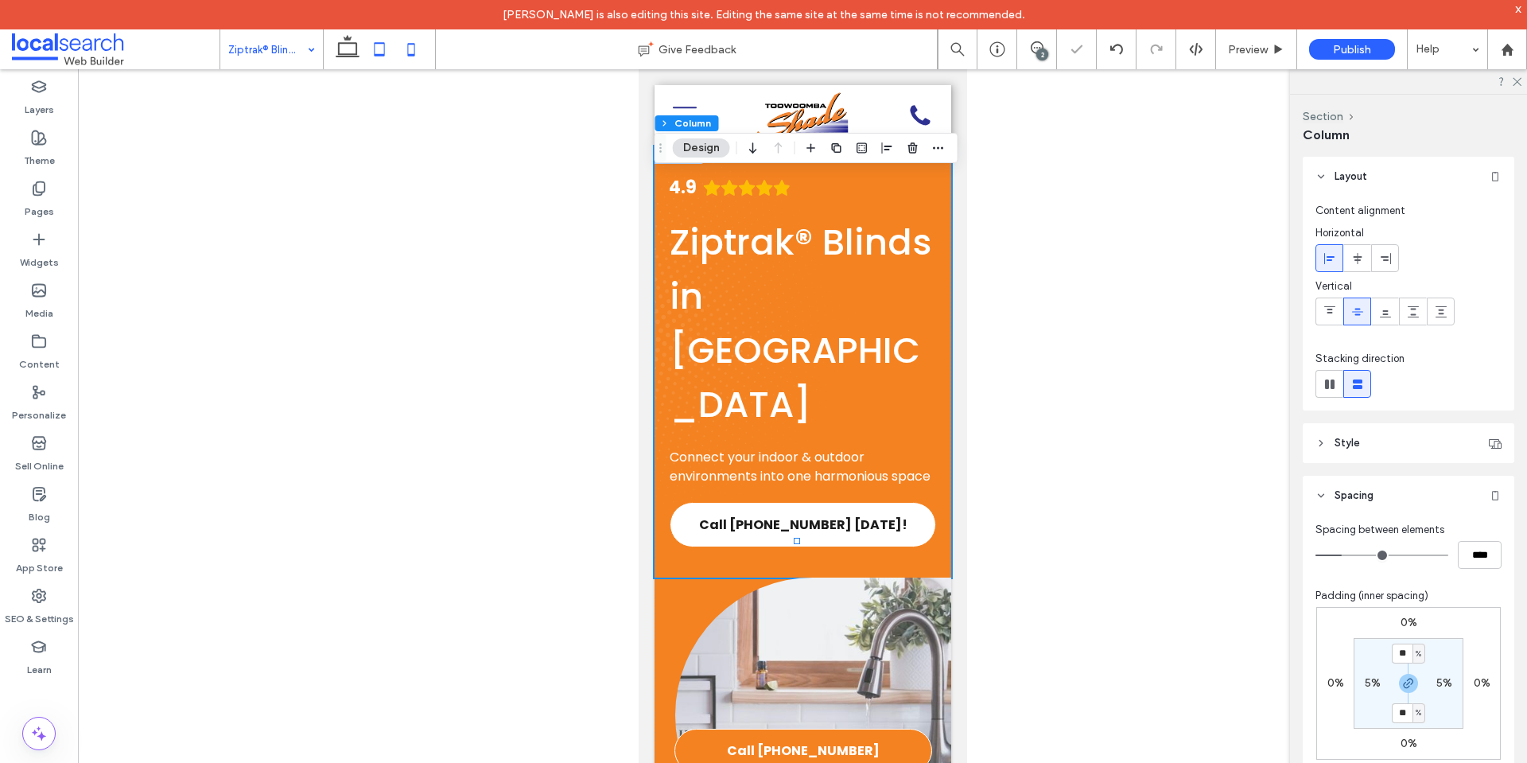
click at [380, 46] on icon at bounding box center [379, 49] width 32 height 32
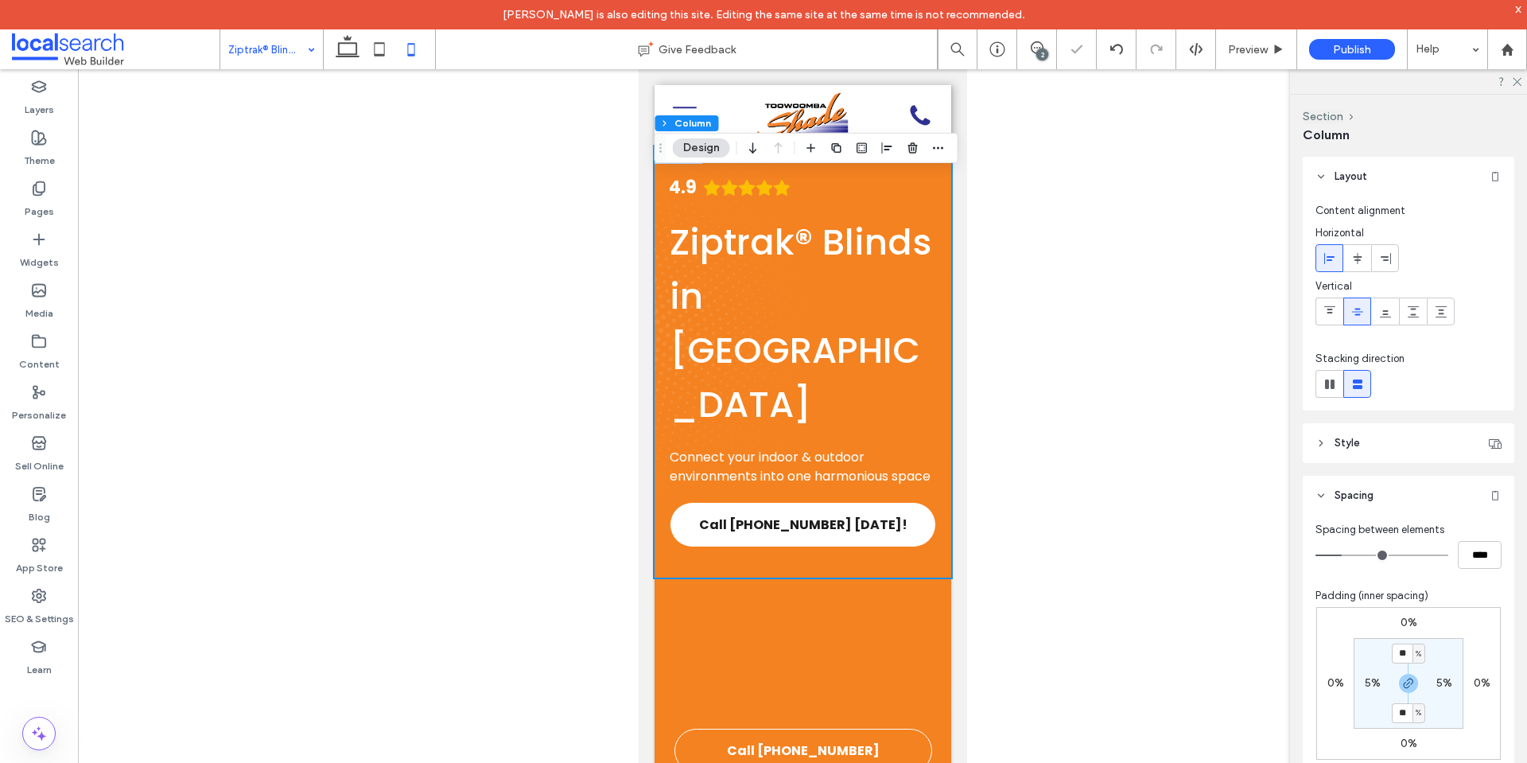
type input "*"
type input "**"
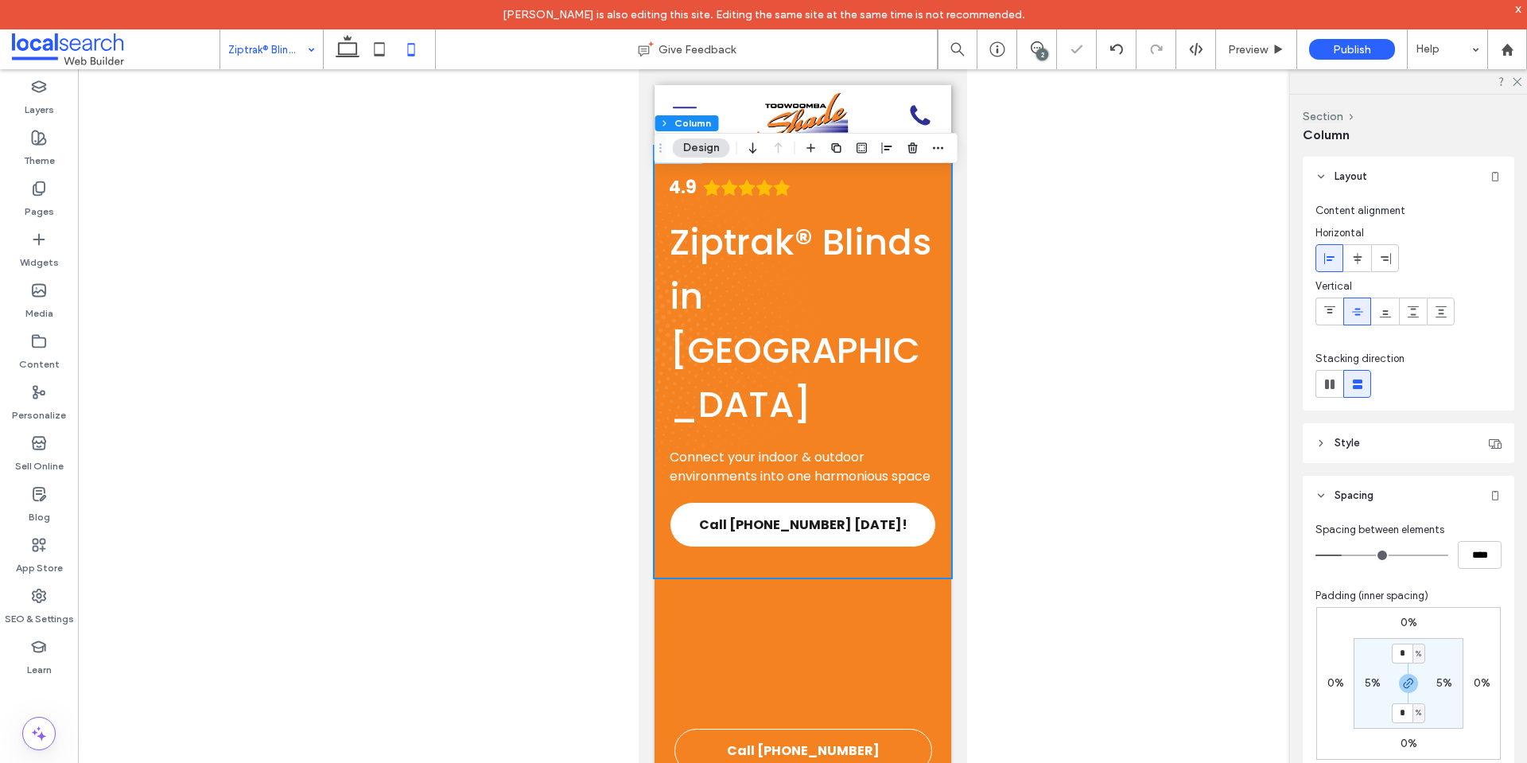
scroll to position [5194, 0]
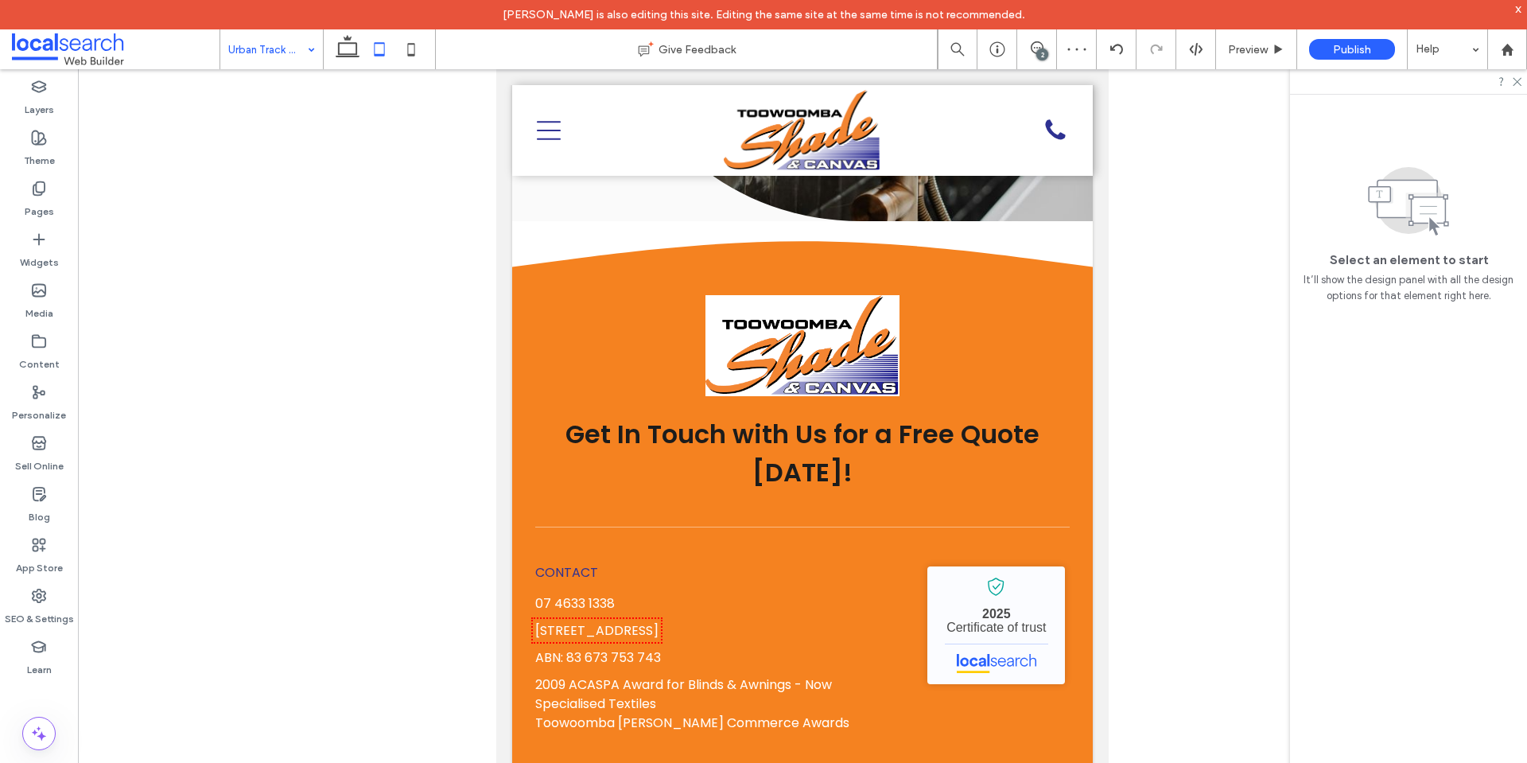
click at [274, 56] on input at bounding box center [267, 49] width 79 height 40
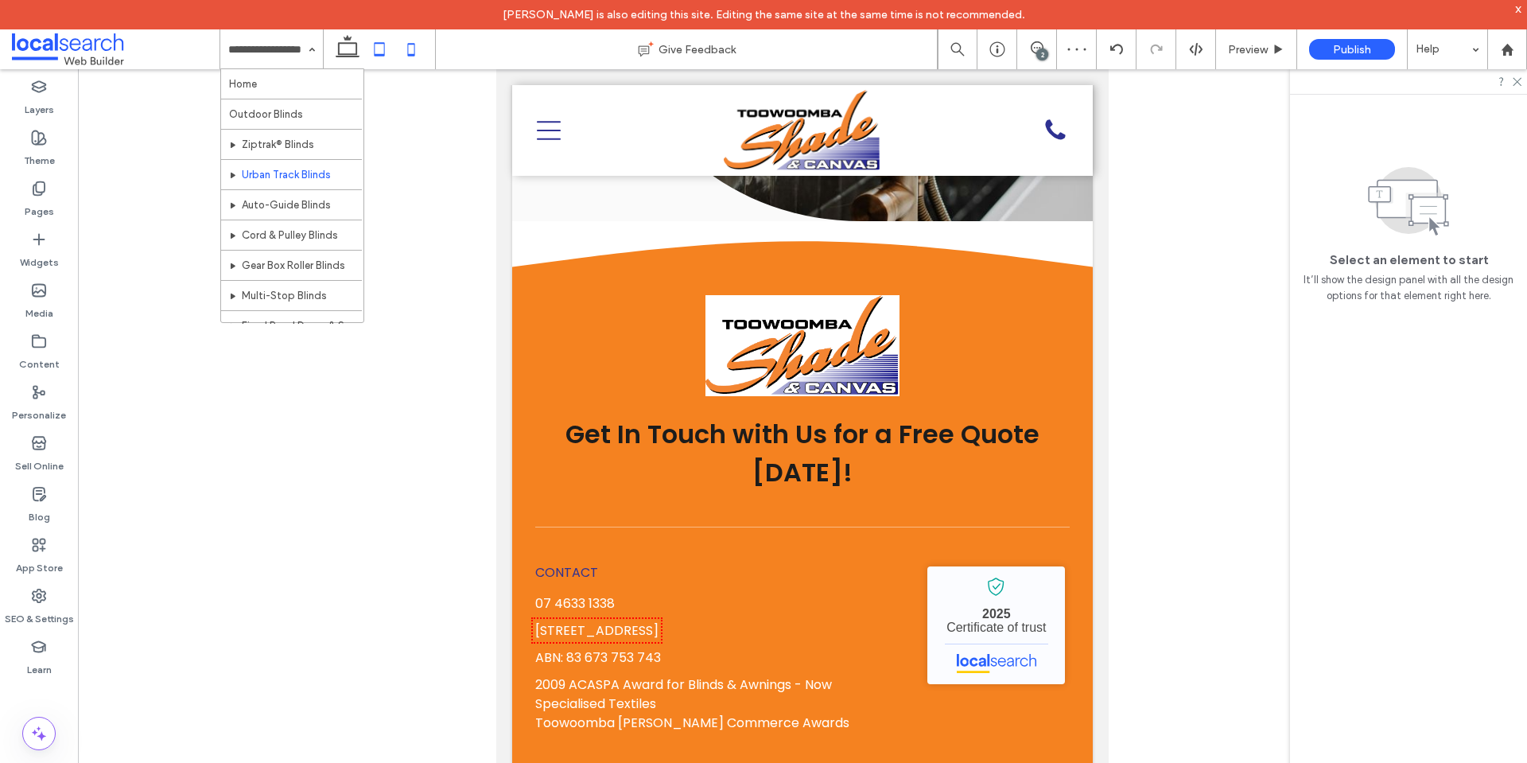
click at [402, 53] on icon at bounding box center [411, 49] width 32 height 32
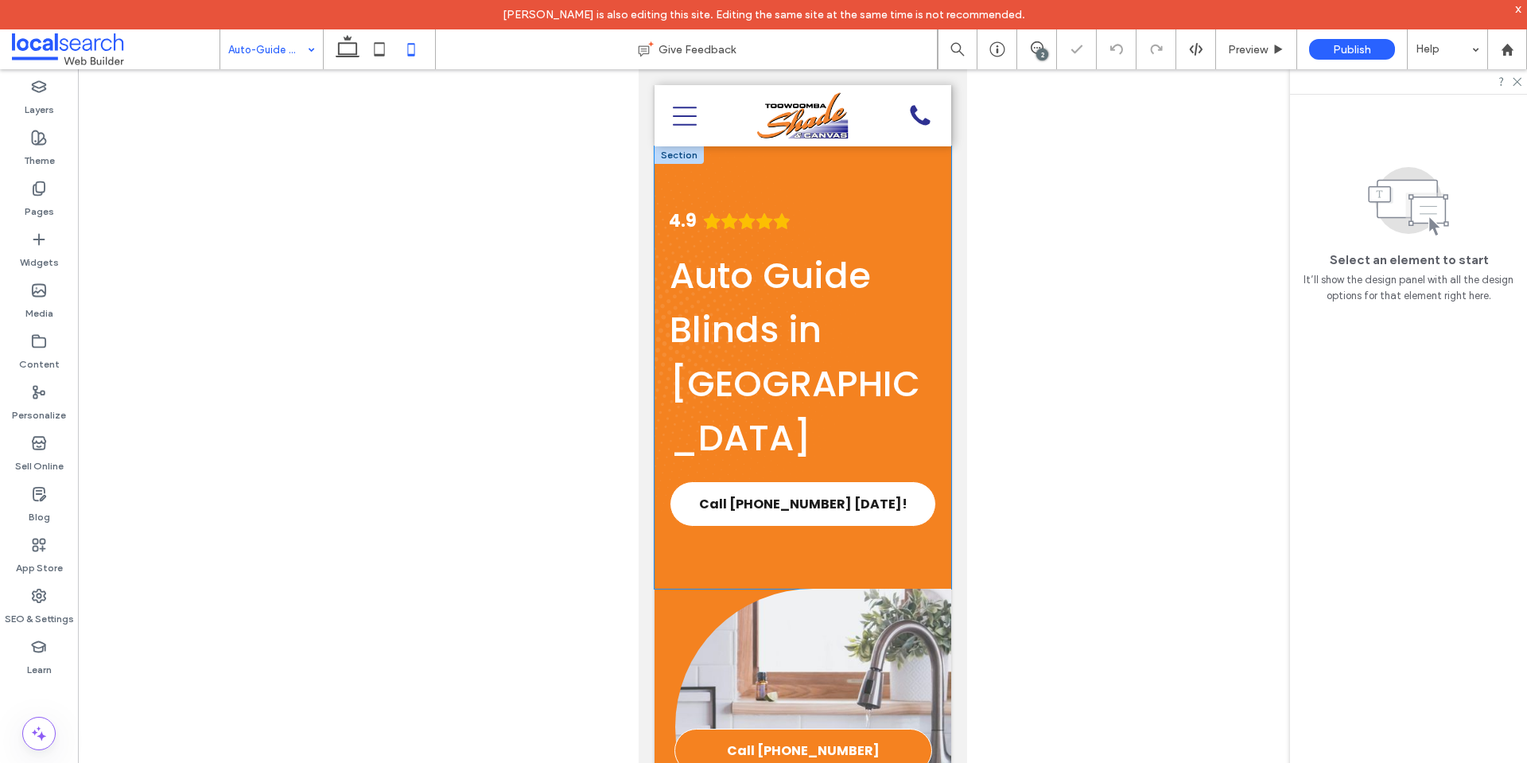
click at [786, 532] on div "4.9 Auto Guide Blinds in Toowoomba Call (07) 4633 1338 Today!" at bounding box center [802, 367] width 297 height 442
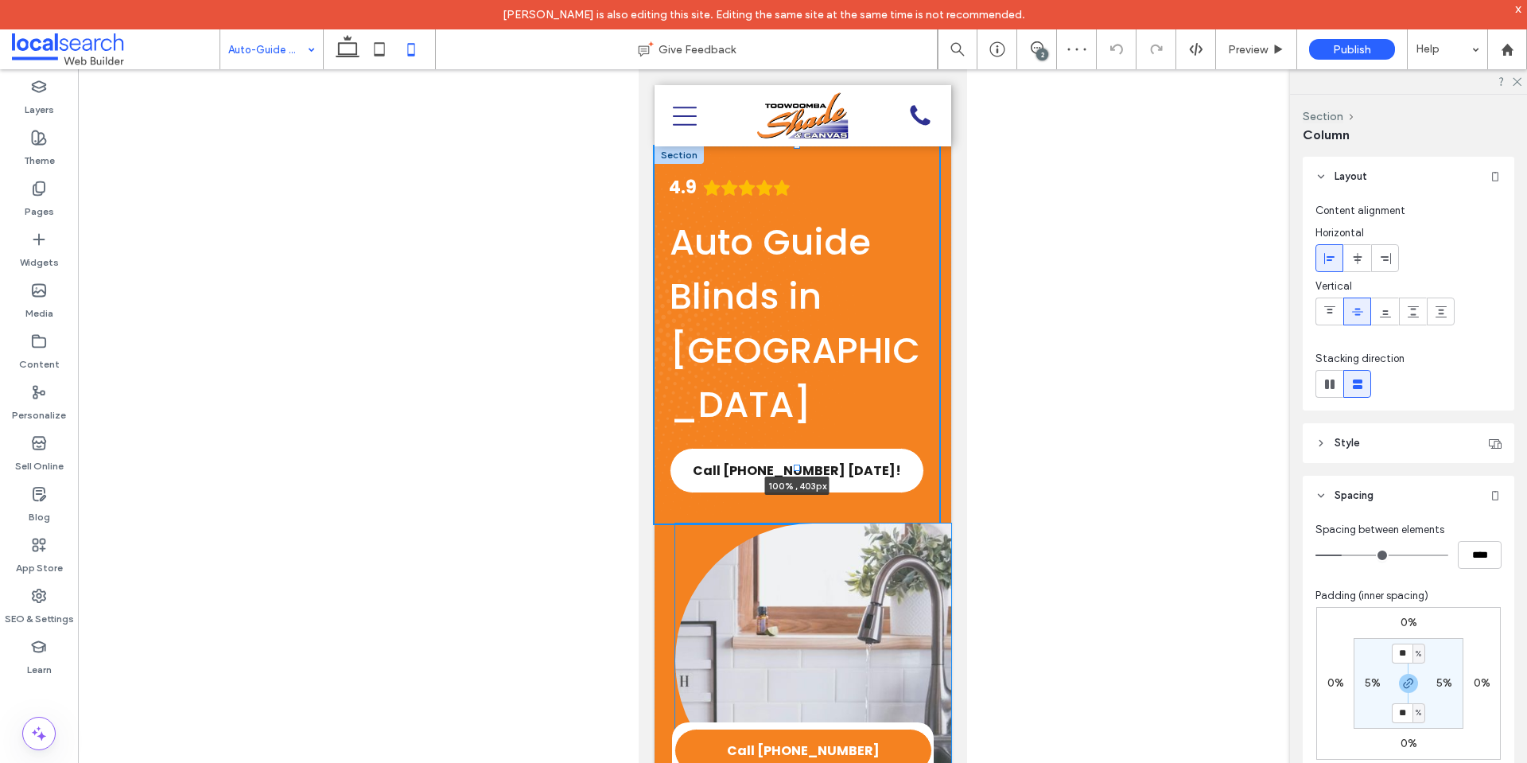
drag, startPoint x: 793, startPoint y: 589, endPoint x: 785, endPoint y: 289, distance: 300.7
click at [785, 291] on div "**********" at bounding box center [802, 617] width 297 height 943
type input "***"
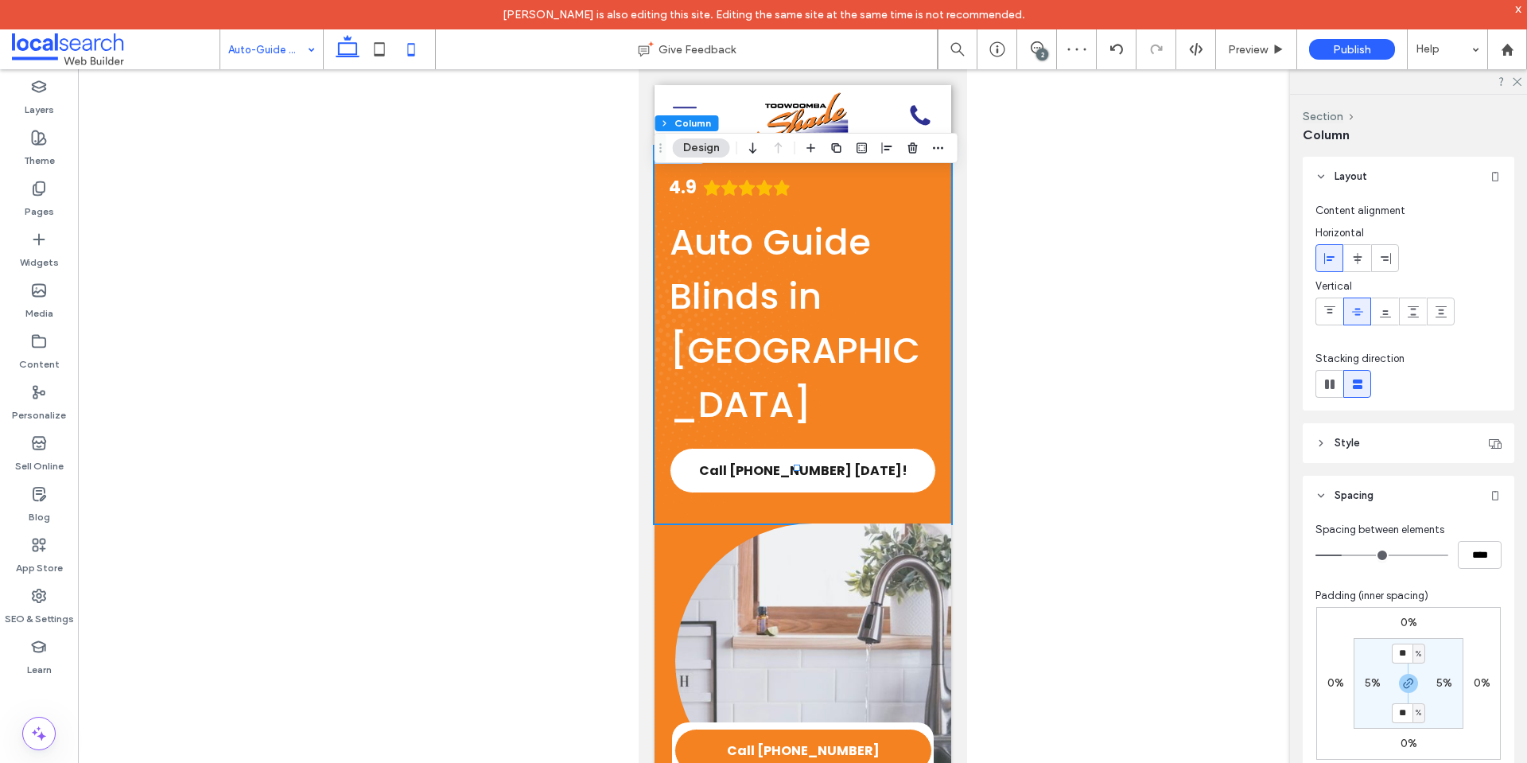
drag, startPoint x: 355, startPoint y: 52, endPoint x: 278, endPoint y: 12, distance: 86.8
click at [355, 52] on icon at bounding box center [348, 49] width 32 height 32
type input "**"
type input "****"
type input "*"
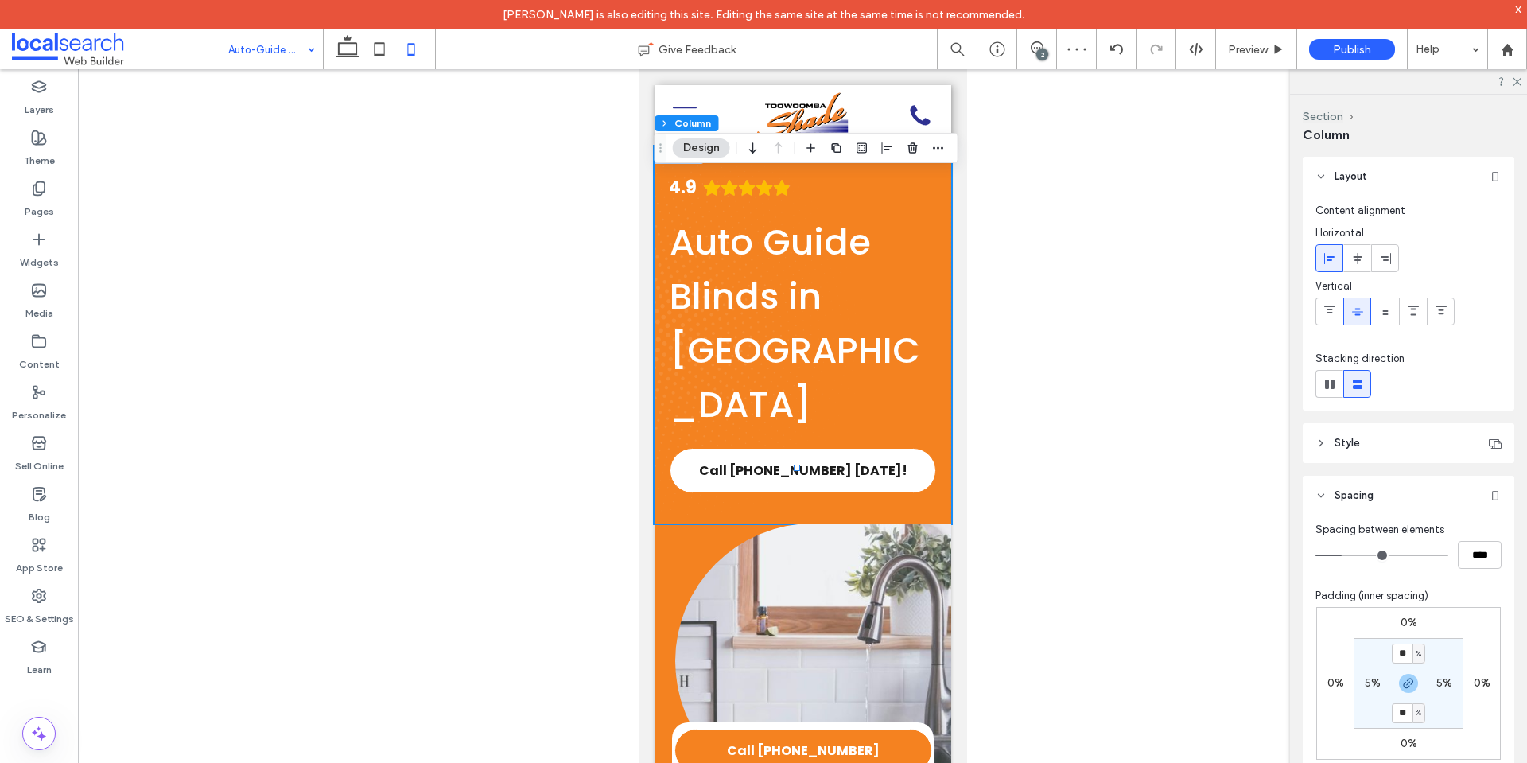
type input "*"
type input "**"
type input "***"
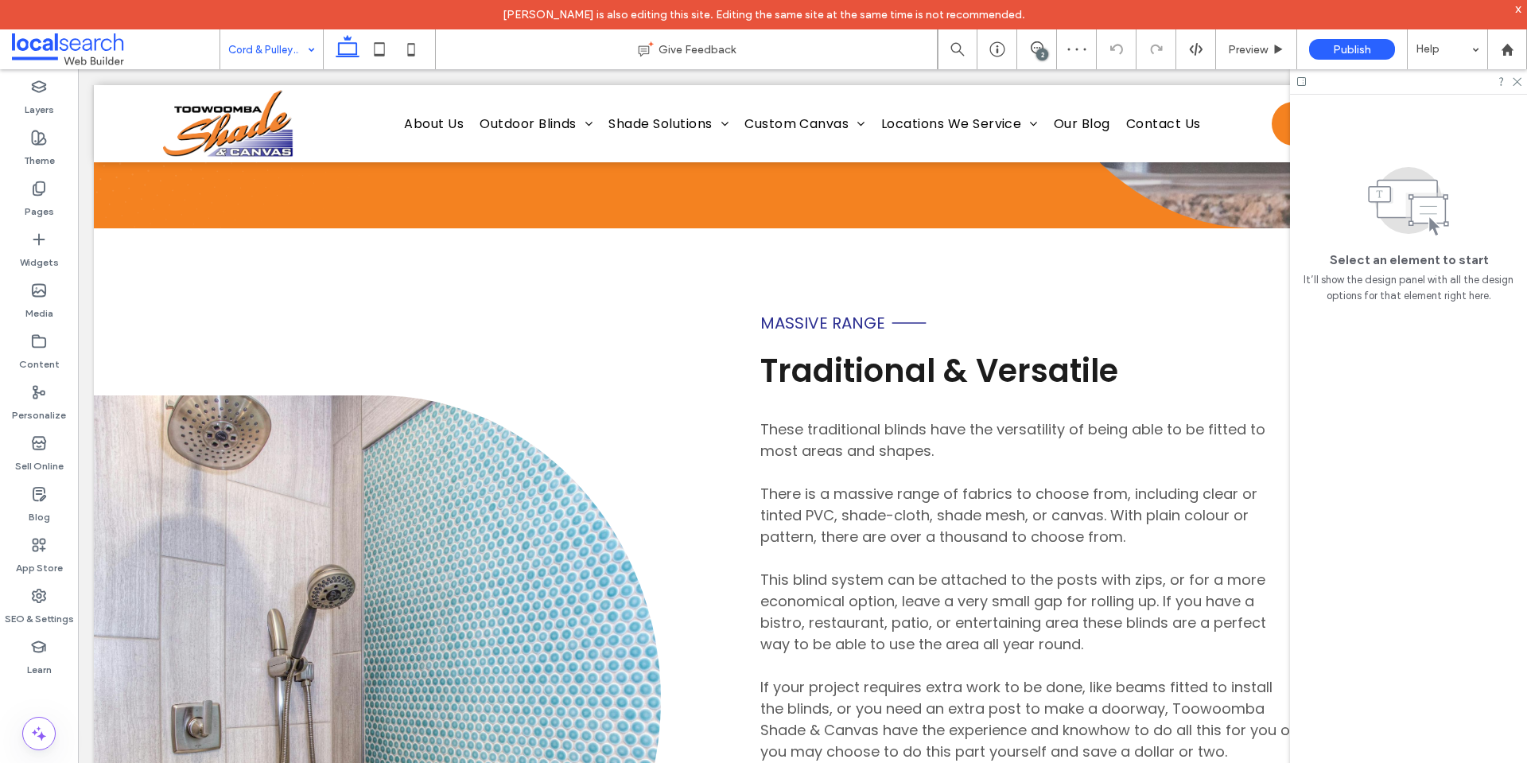
click at [270, 46] on input at bounding box center [267, 49] width 79 height 40
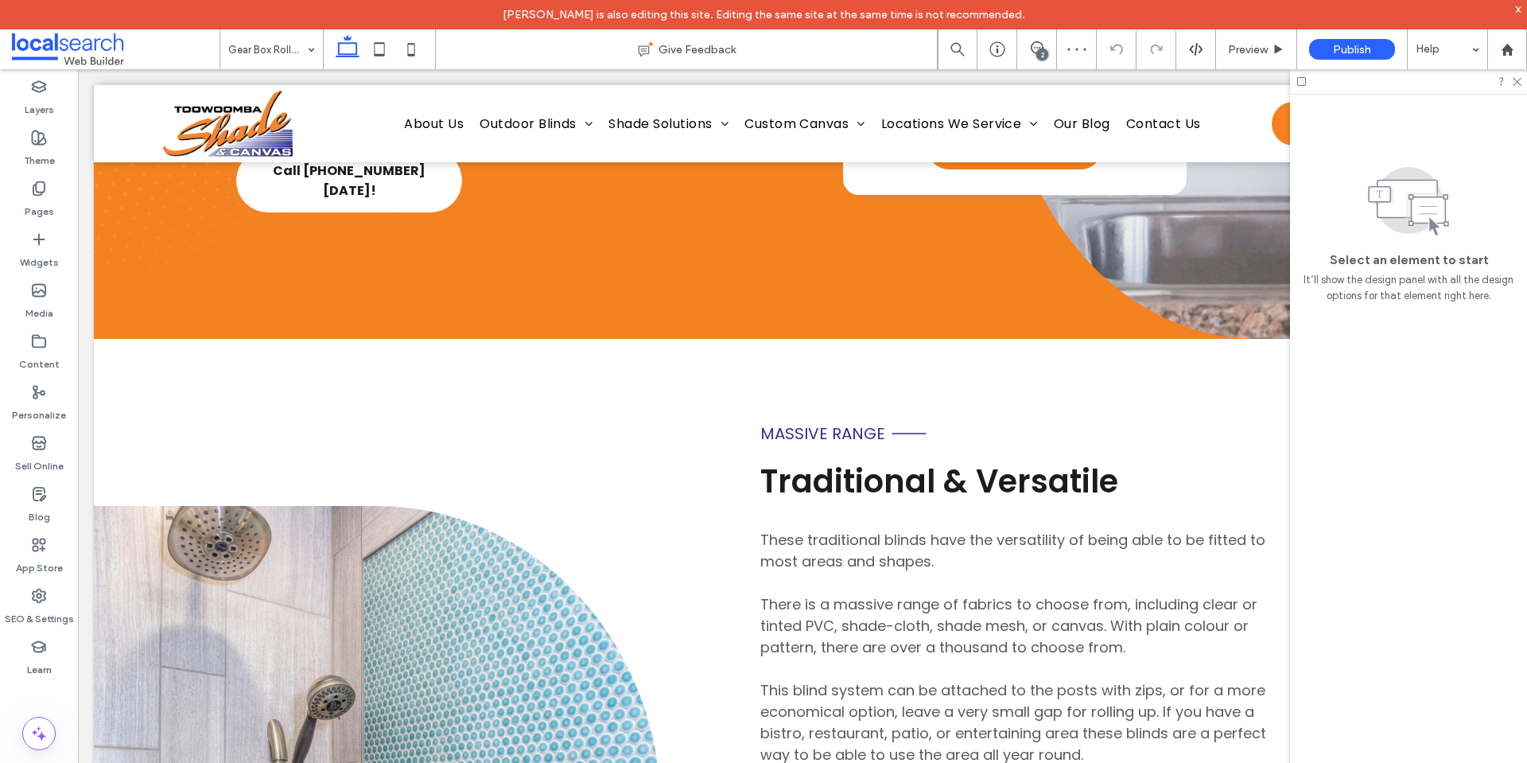
scroll to position [457, 0]
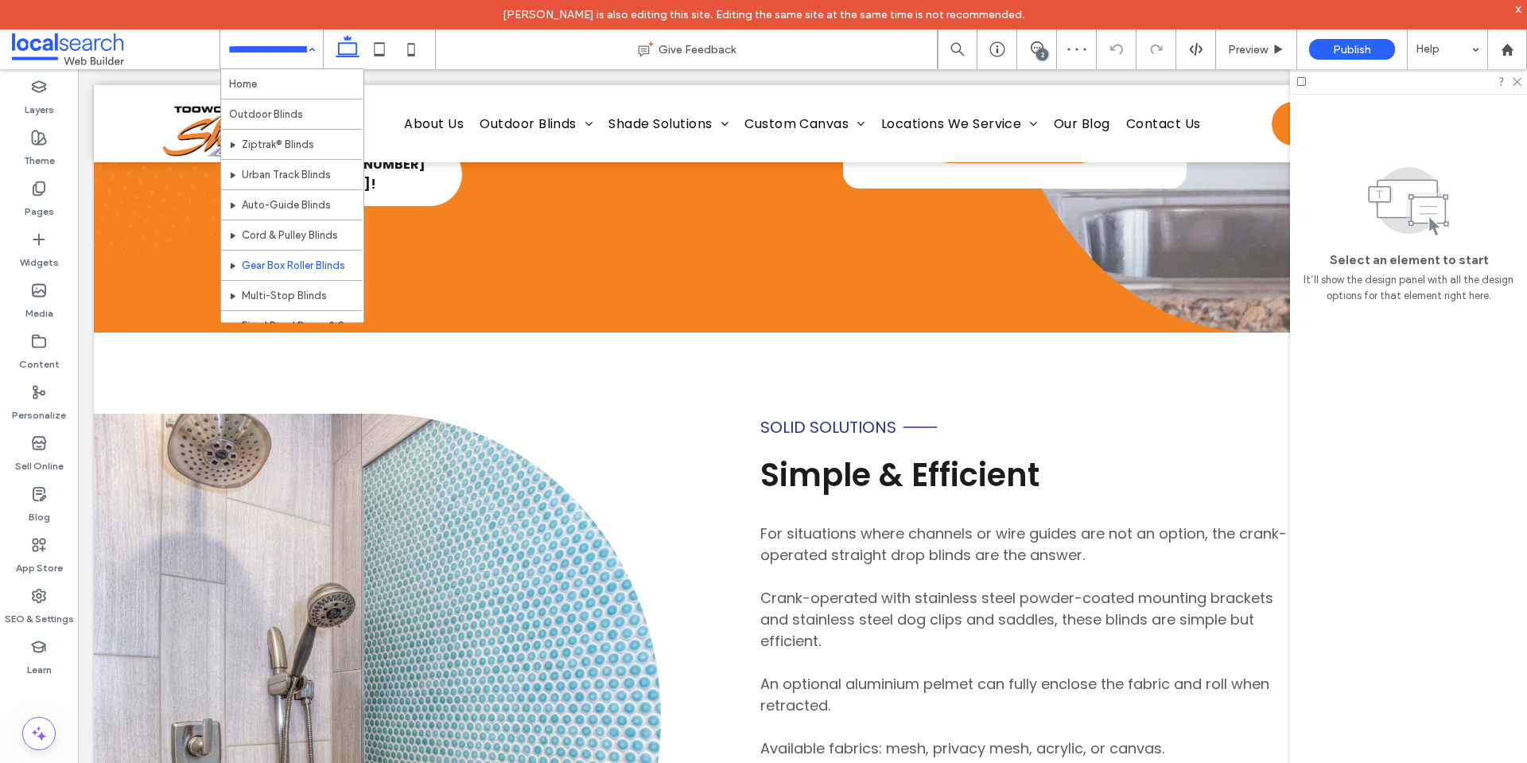
click at [296, 46] on input at bounding box center [267, 49] width 79 height 40
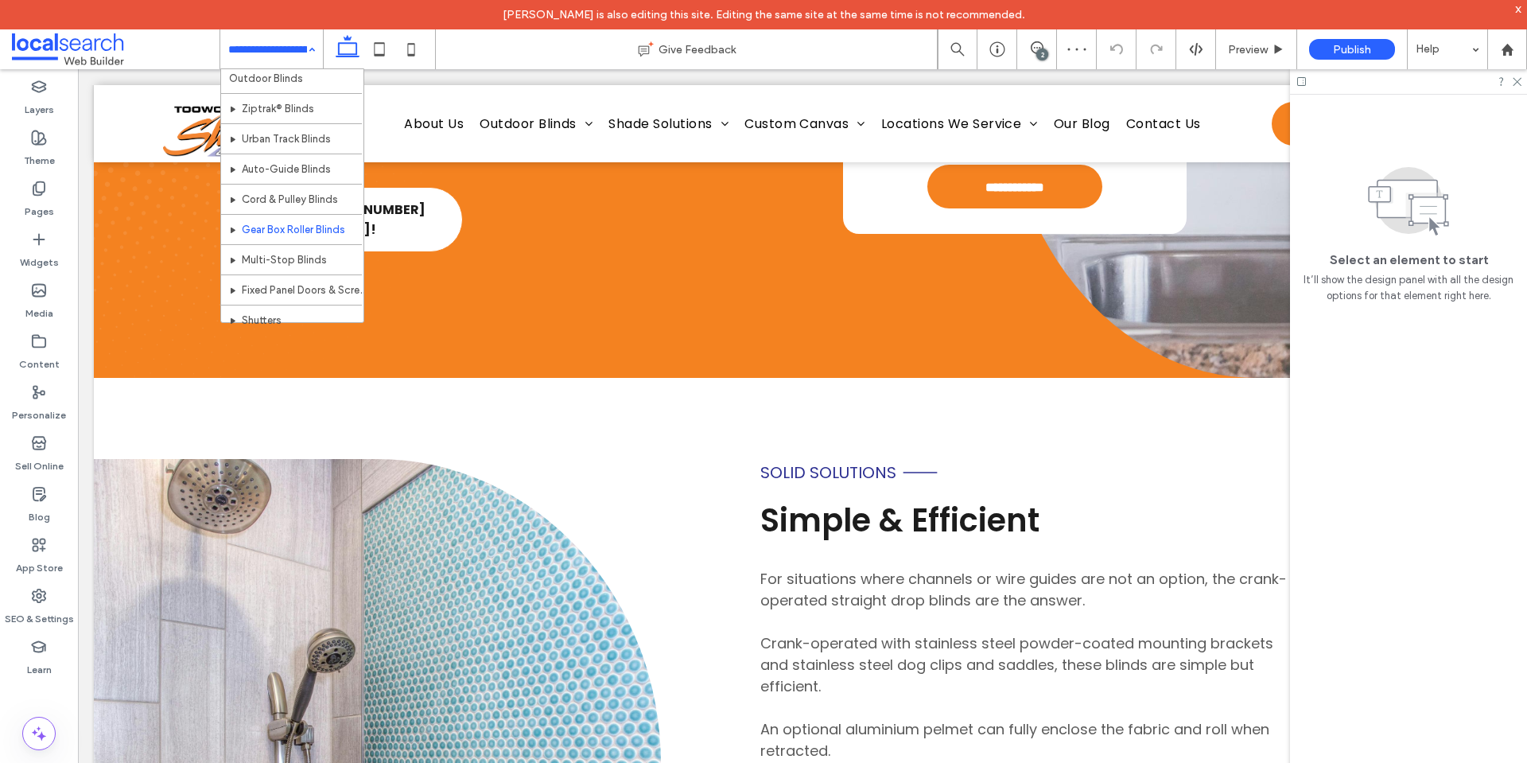
scroll to position [40, 0]
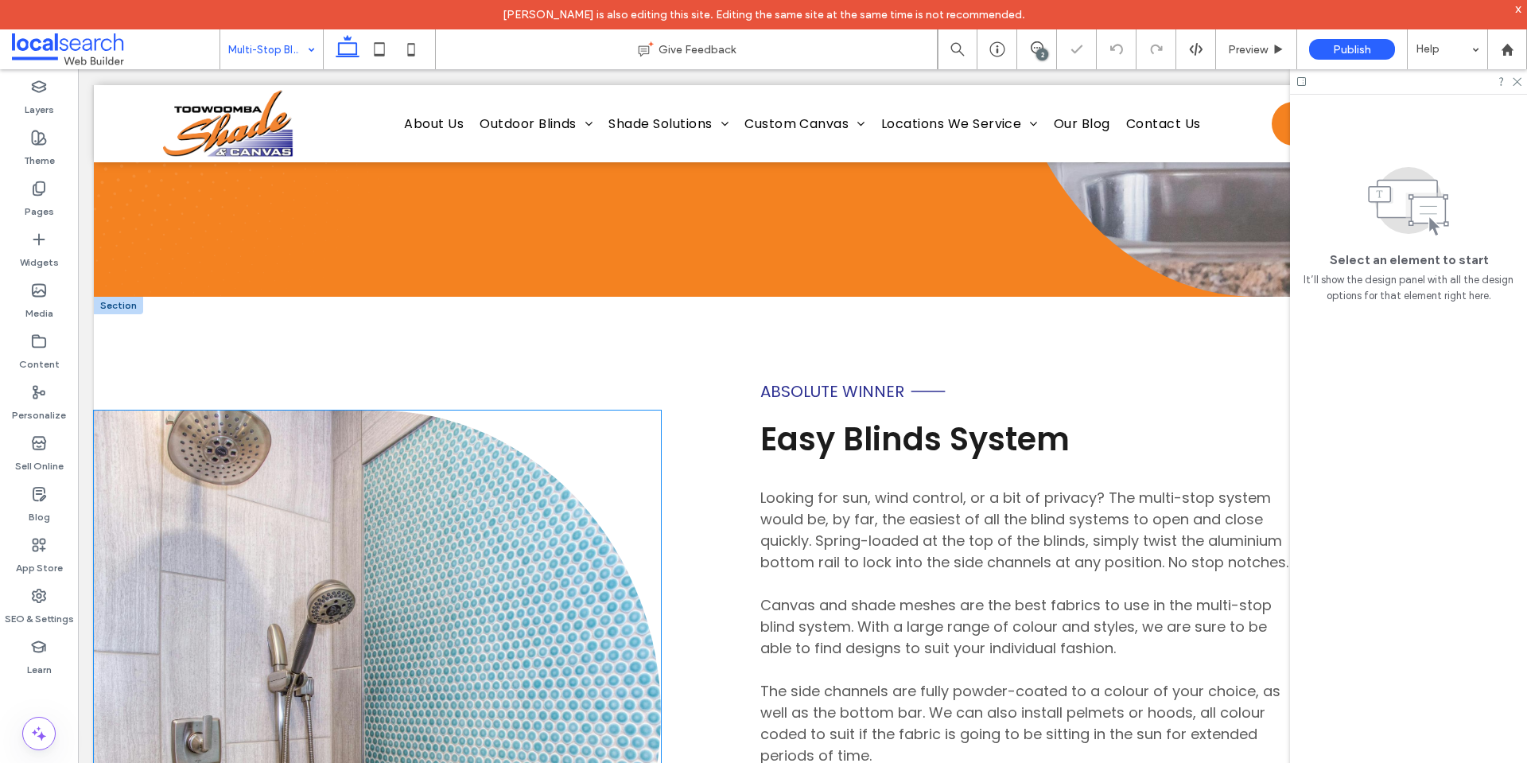
scroll to position [503, 0]
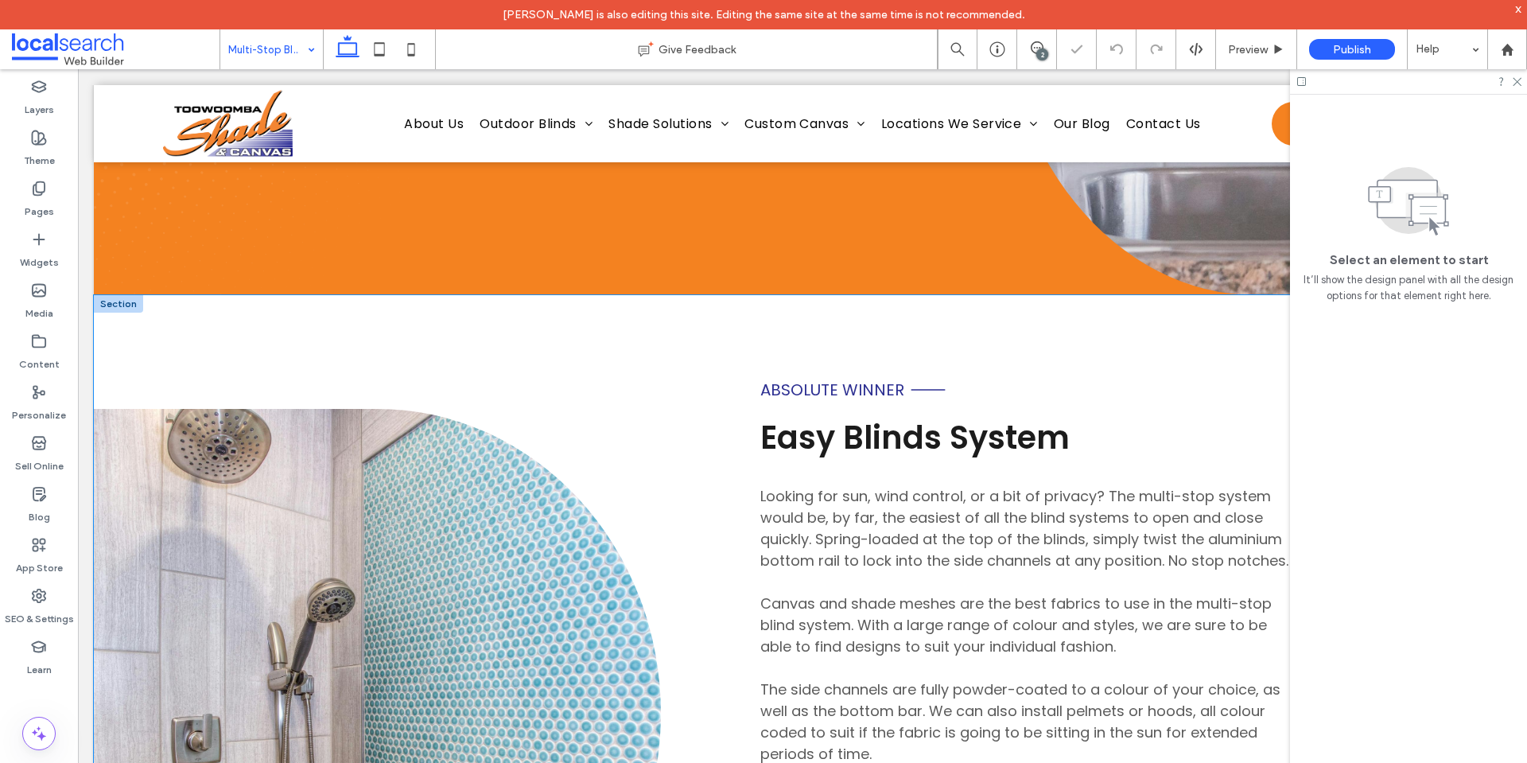
click at [679, 332] on div "Button Absolute Winner Easy Blinds System Looking for sun, wind control, or a b…" at bounding box center [802, 712] width 1417 height 835
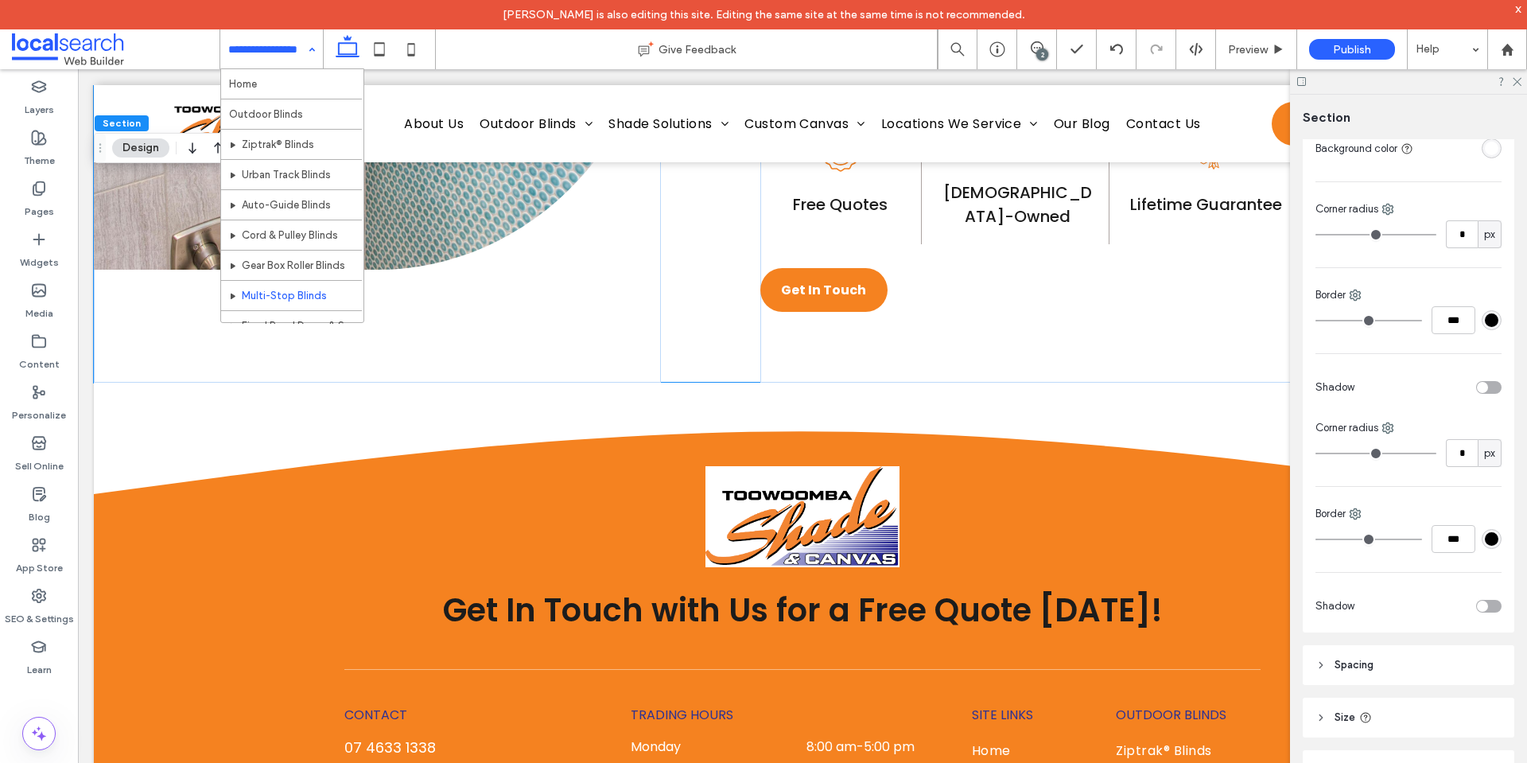
scroll to position [345, 0]
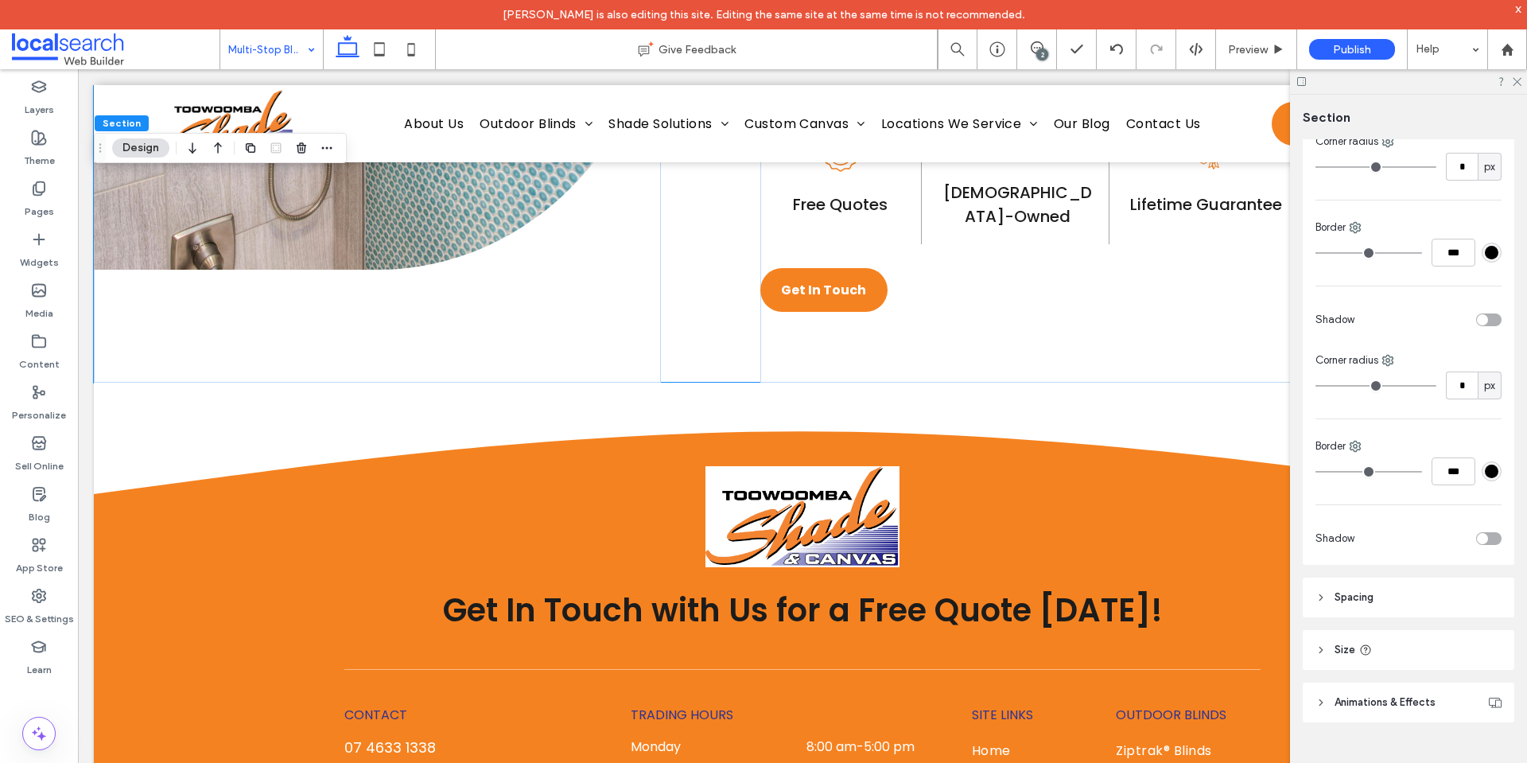
click at [1382, 614] on header "Spacing" at bounding box center [1409, 597] width 212 height 40
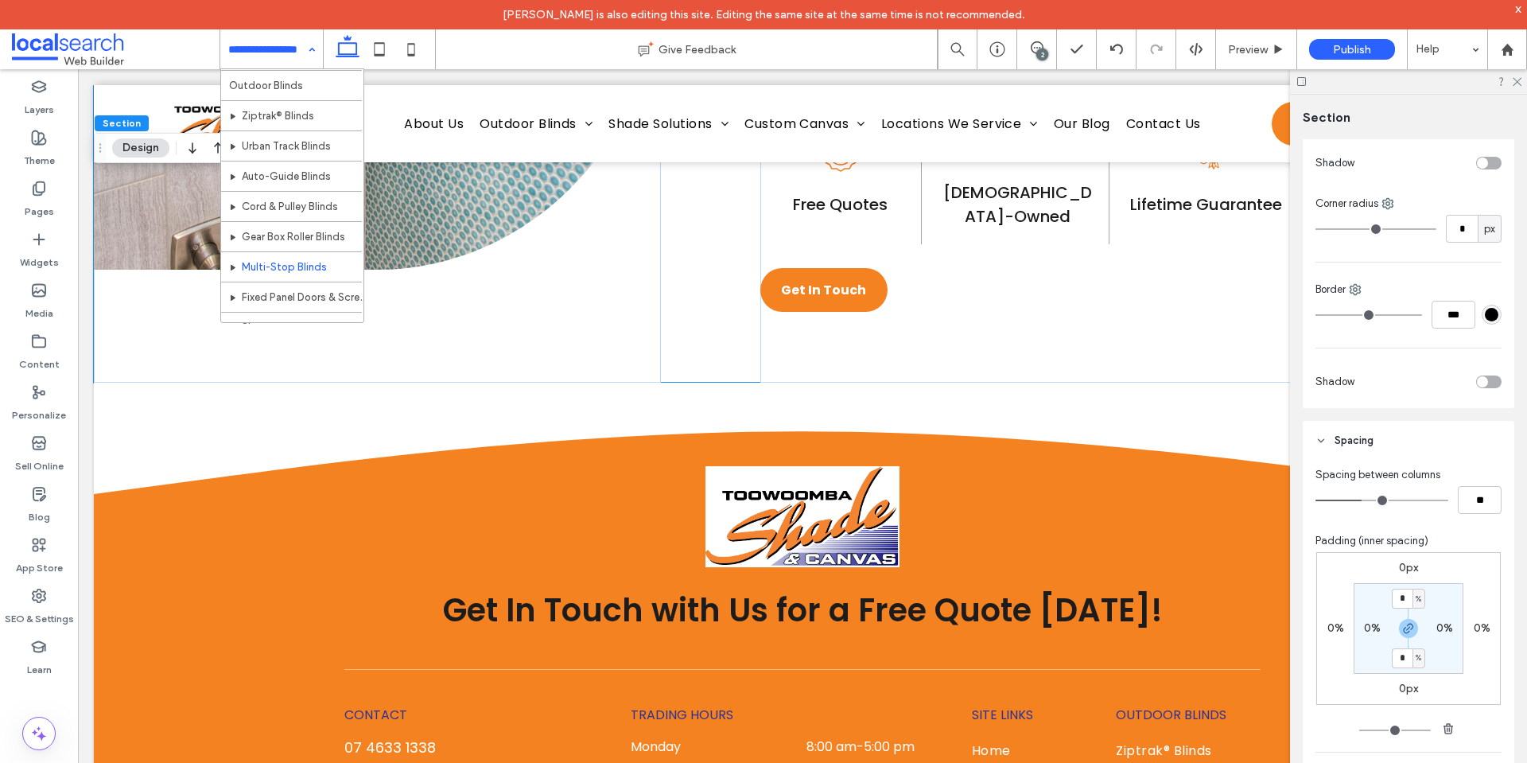
scroll to position [80, 0]
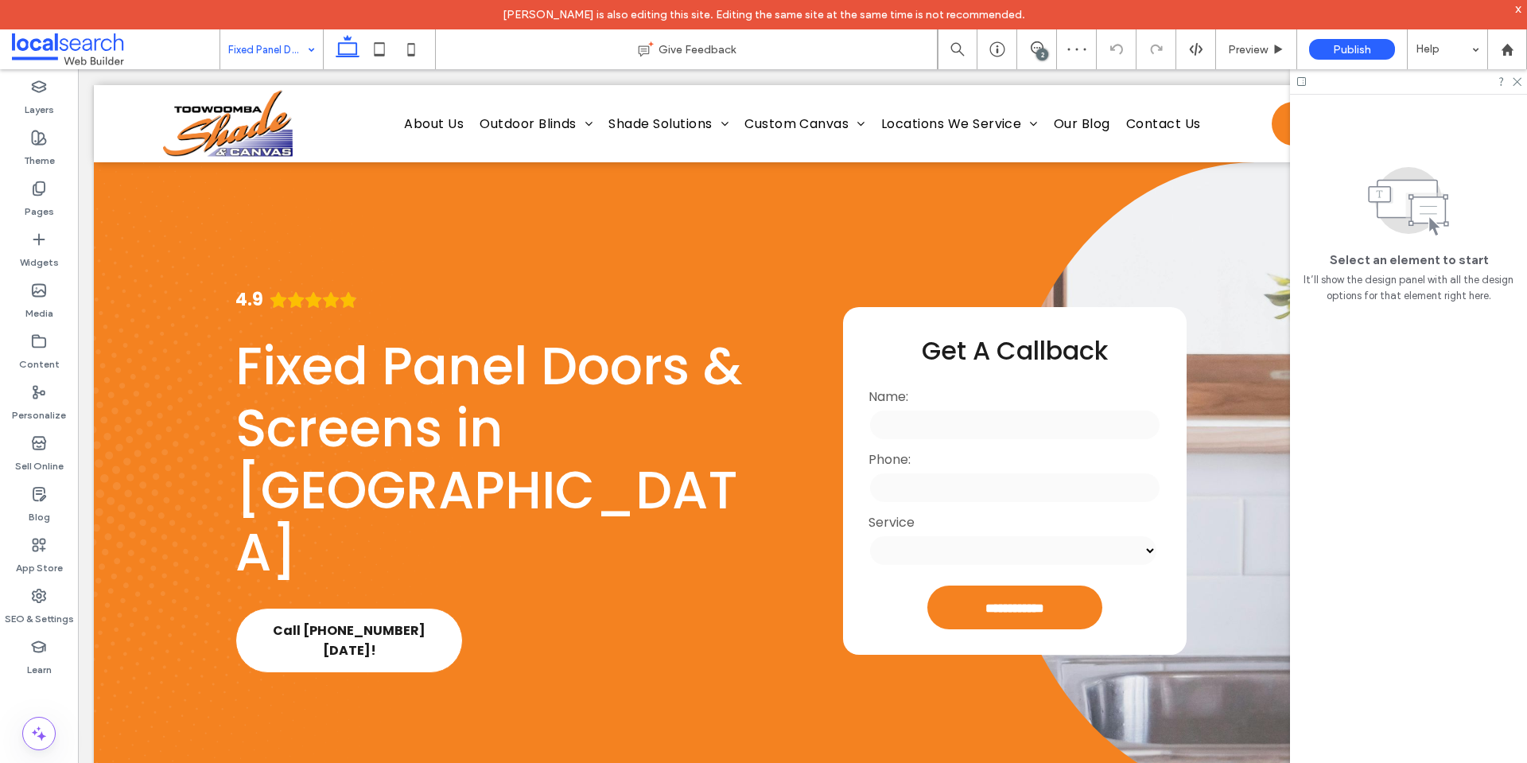
click at [268, 52] on input at bounding box center [267, 49] width 79 height 40
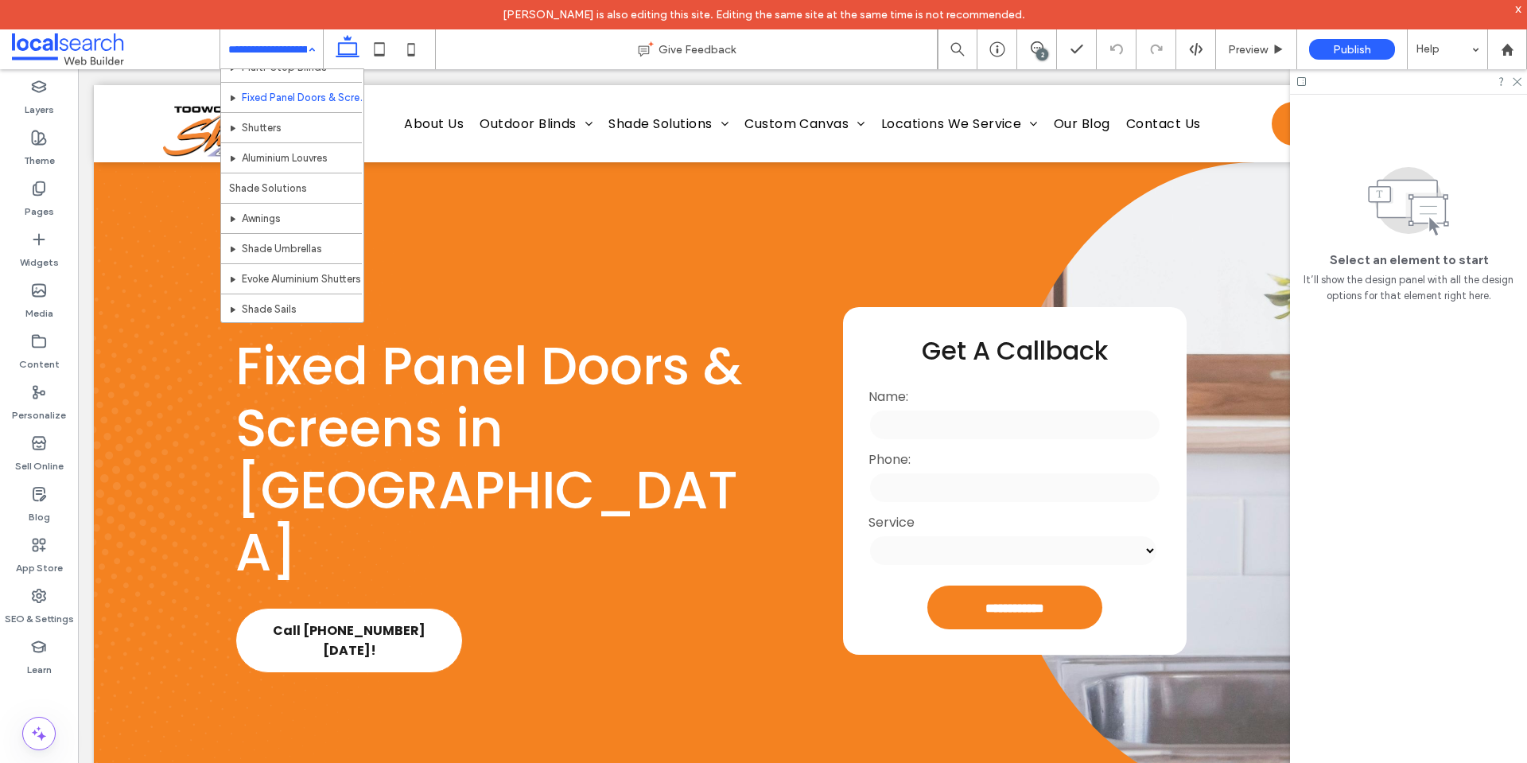
scroll to position [227, 0]
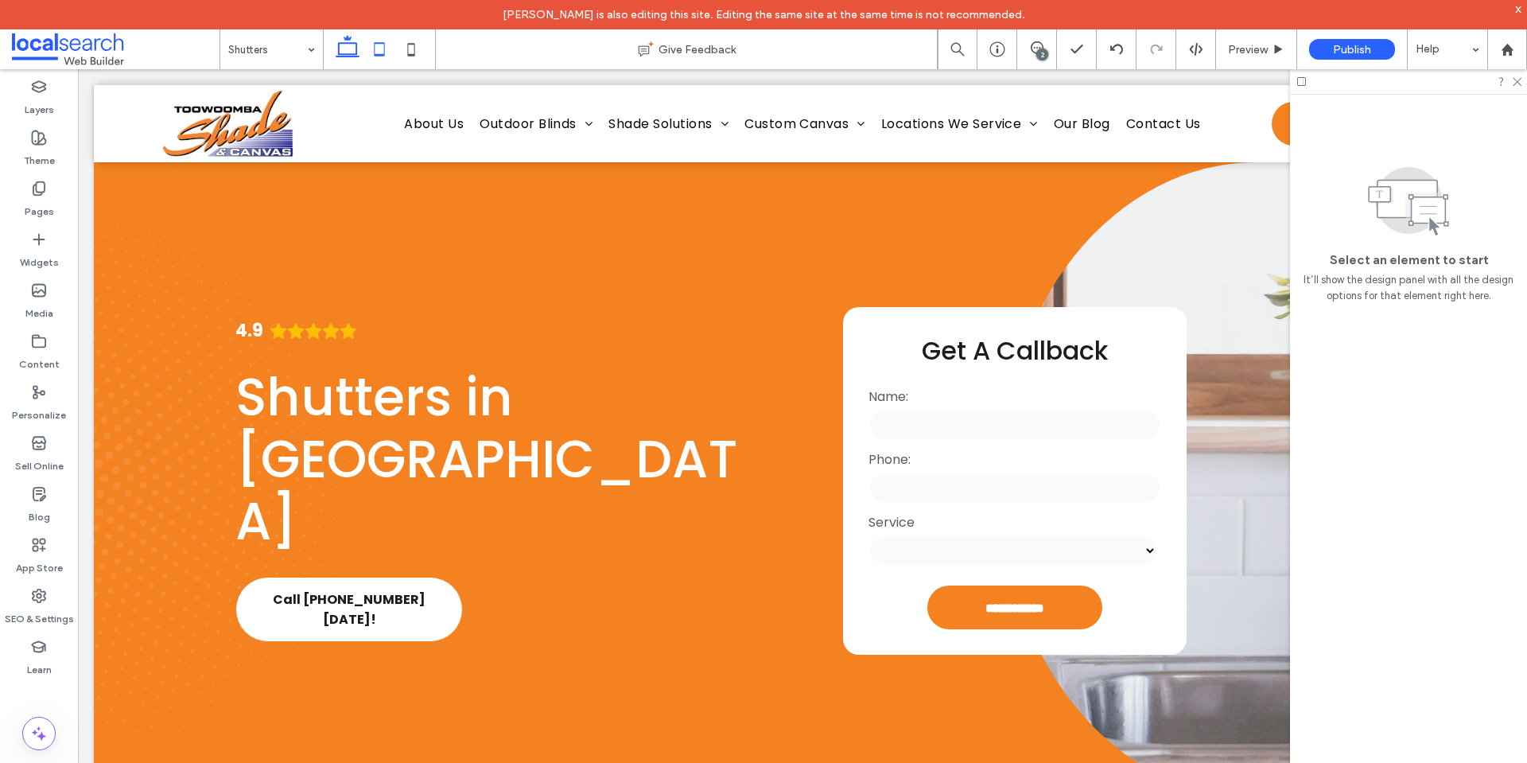
click at [379, 51] on icon at bounding box center [379, 49] width 32 height 32
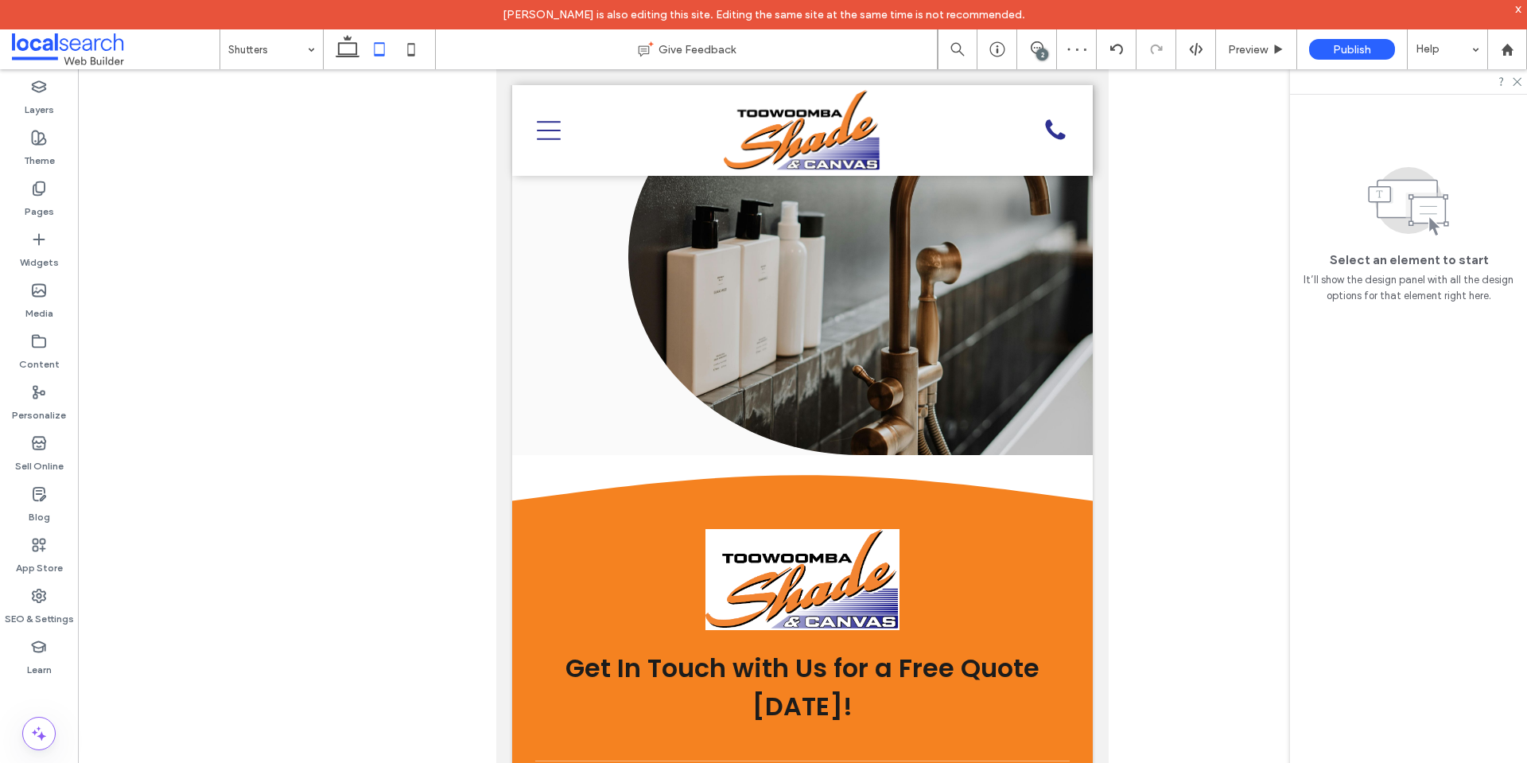
drag, startPoint x: 419, startPoint y: 52, endPoint x: 525, endPoint y: 131, distance: 132.3
click at [419, 52] on icon at bounding box center [411, 49] width 32 height 32
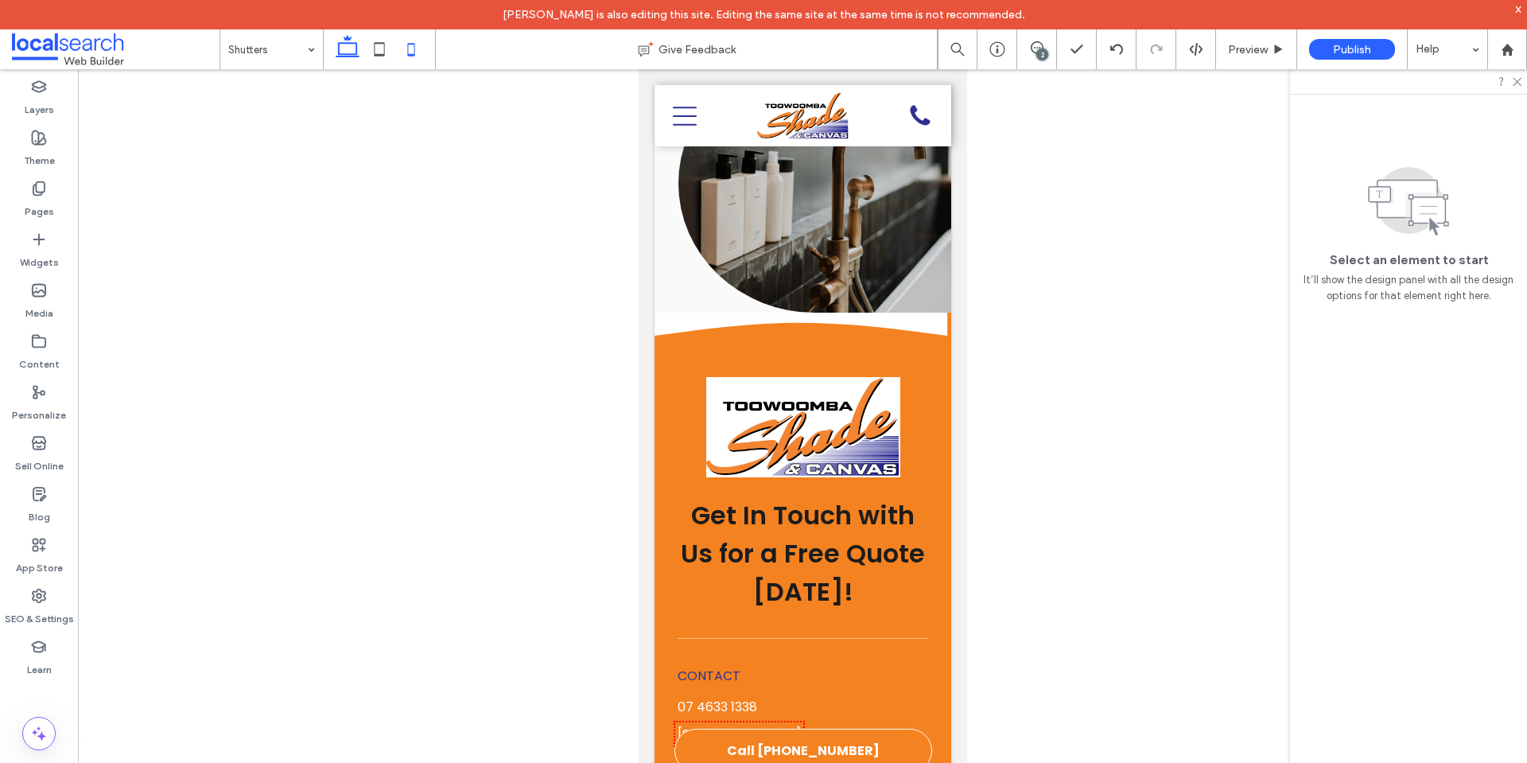
click at [341, 56] on use at bounding box center [348, 46] width 24 height 22
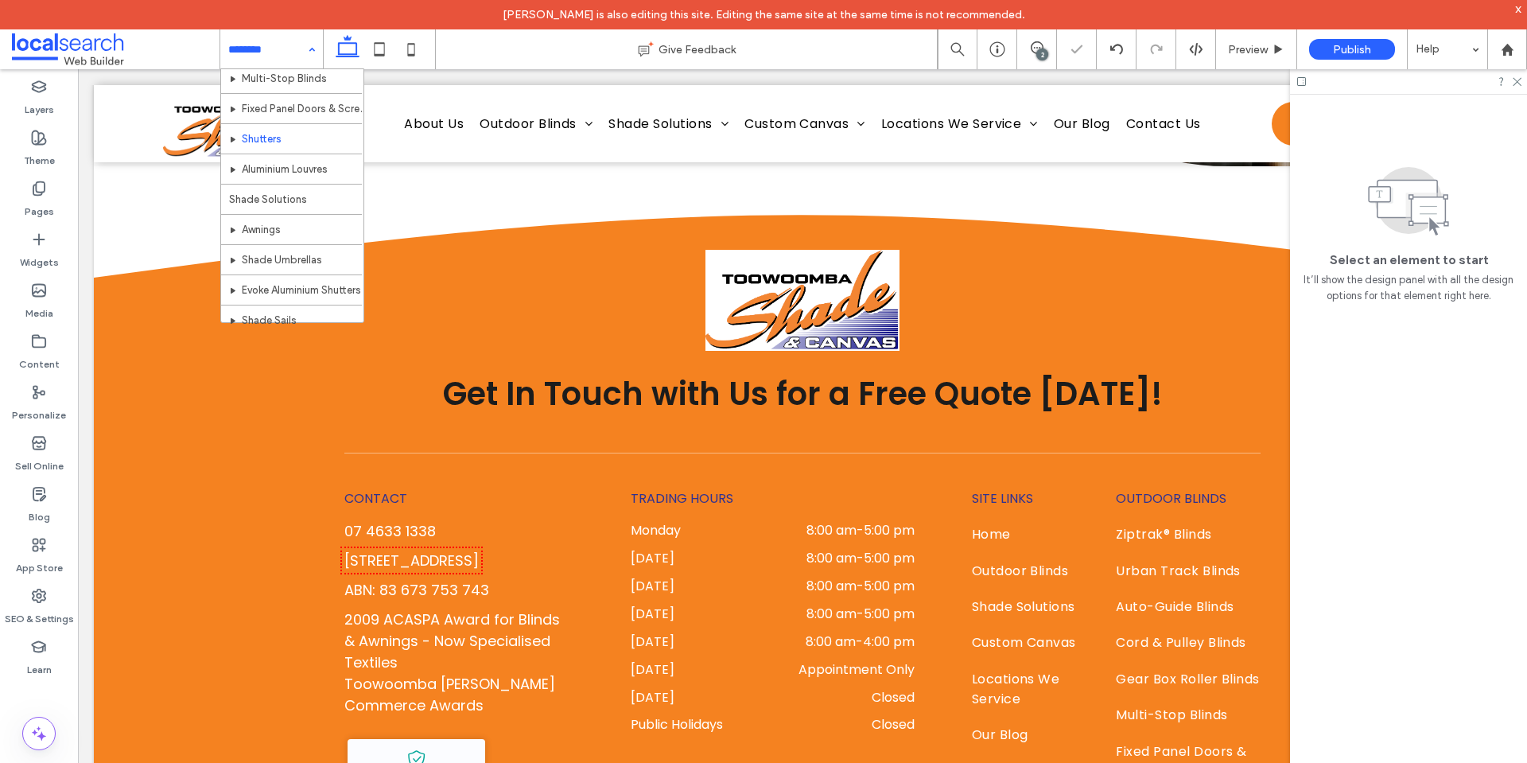
scroll to position [219, 0]
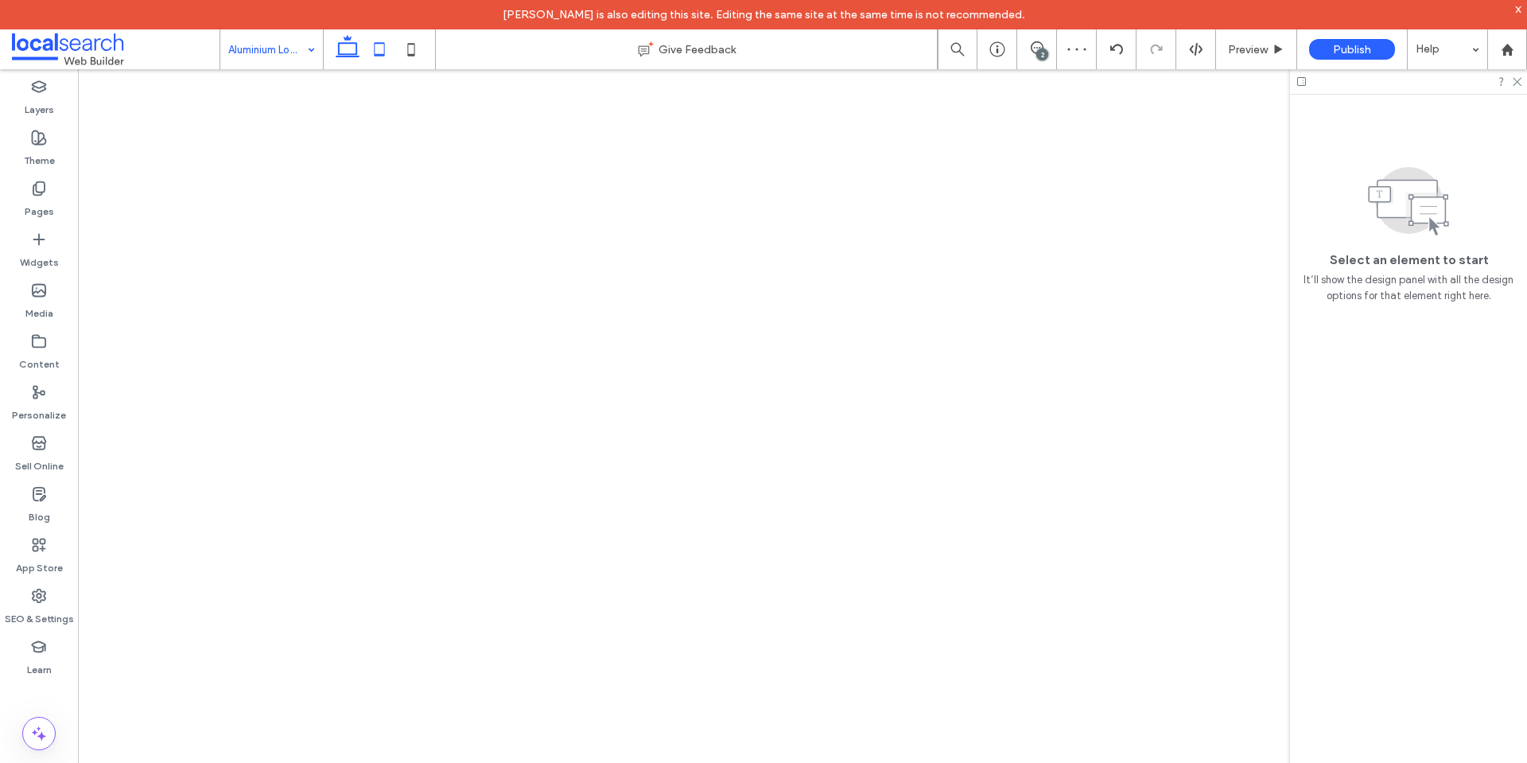
click at [385, 53] on use at bounding box center [380, 49] width 10 height 14
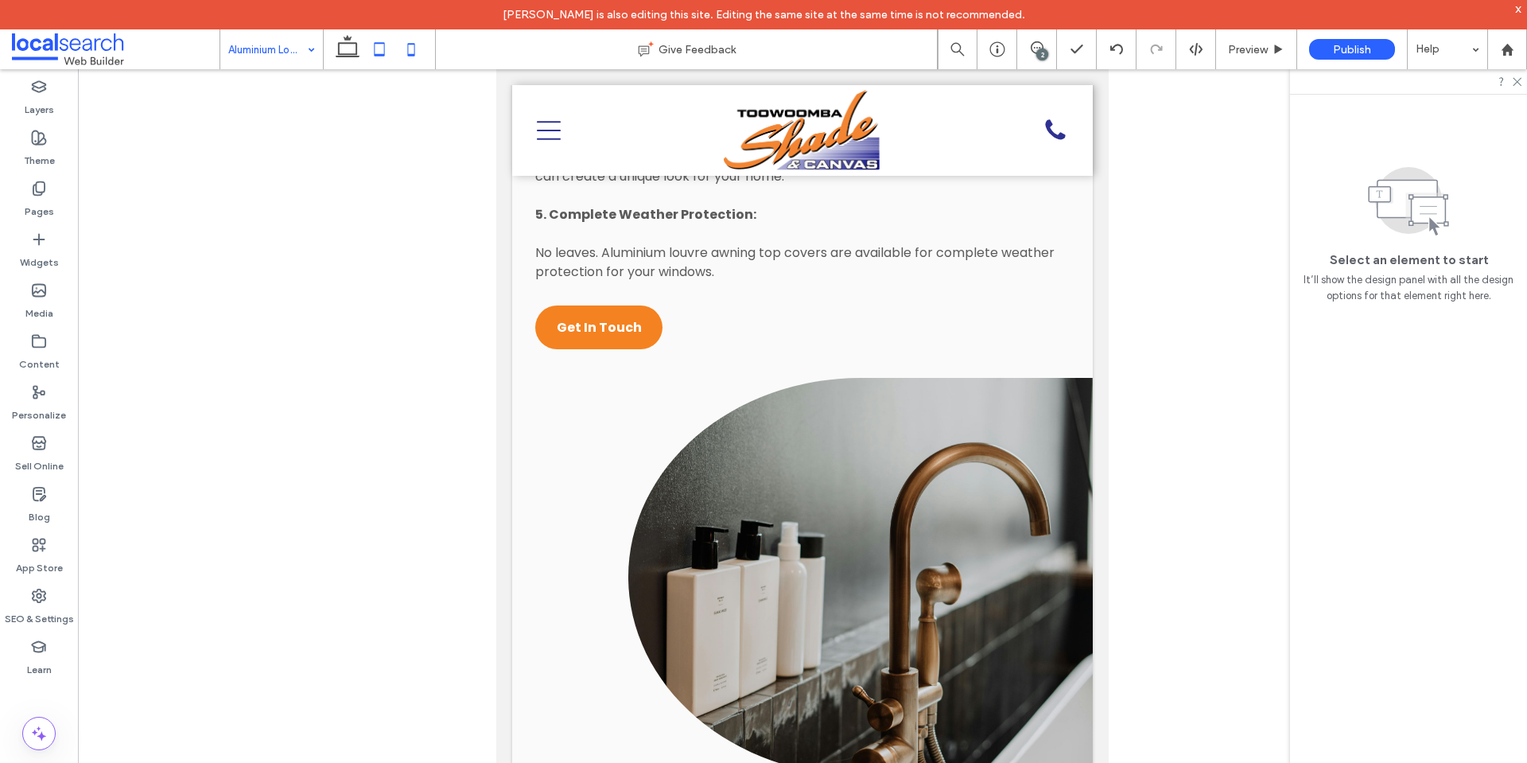
click at [412, 56] on use at bounding box center [411, 49] width 7 height 13
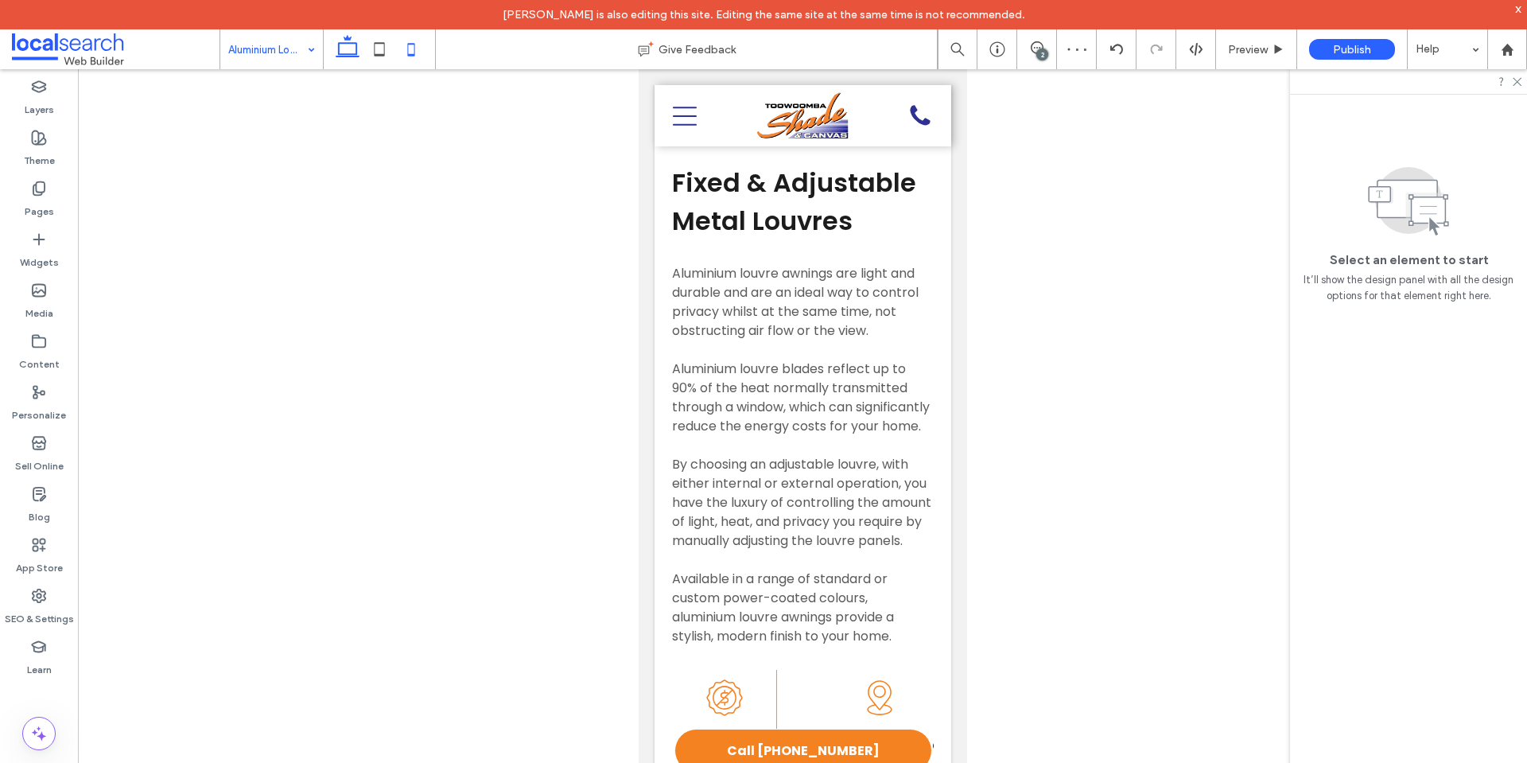
click at [352, 45] on icon at bounding box center [348, 49] width 32 height 32
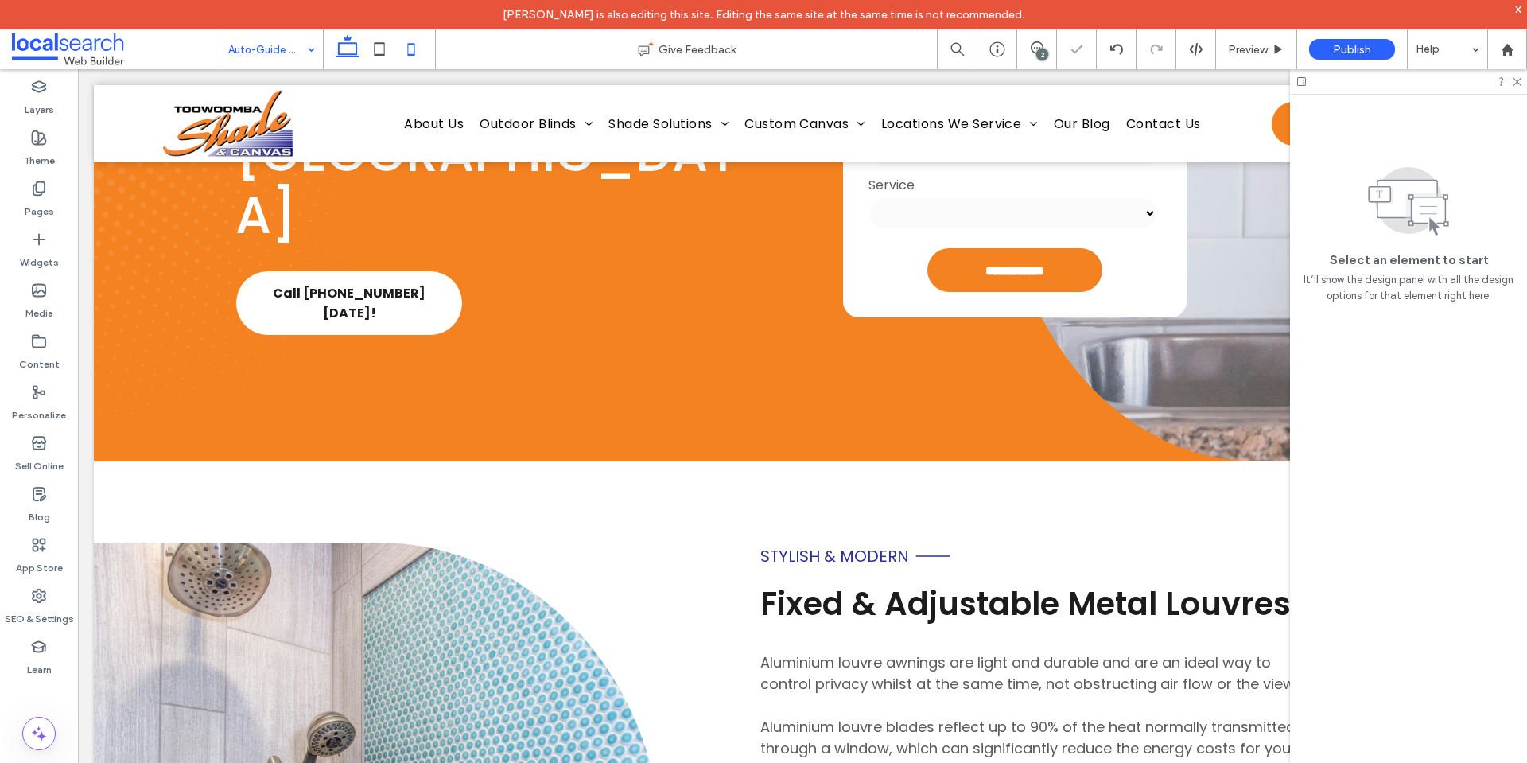
click at [412, 48] on icon at bounding box center [411, 49] width 32 height 32
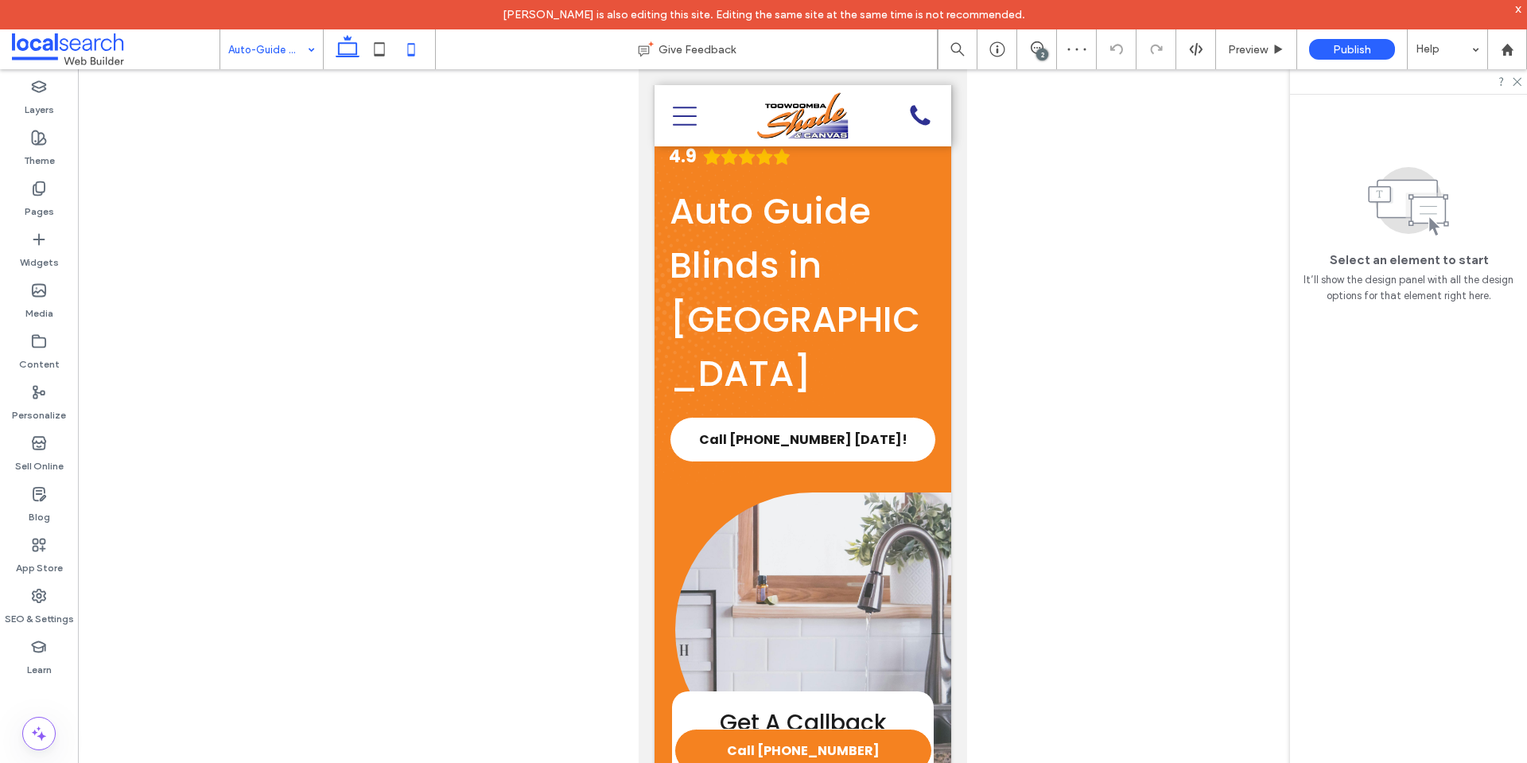
scroll to position [33, 0]
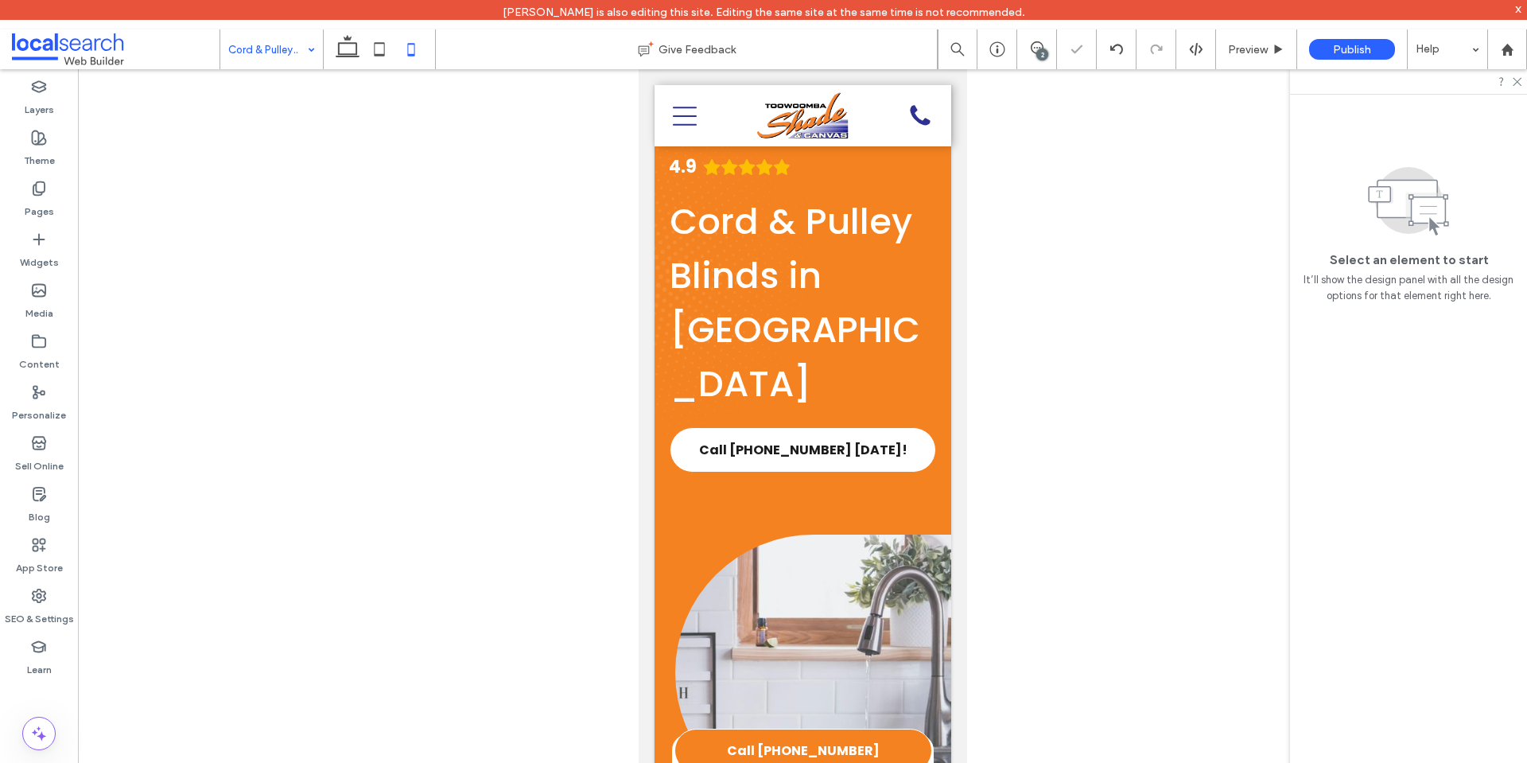
scroll to position [53, 0]
click at [787, 494] on div "4.9 Cord & Pulley Blinds in Toowoomba Call (07) 4633 1338 Today!" at bounding box center [802, 314] width 297 height 442
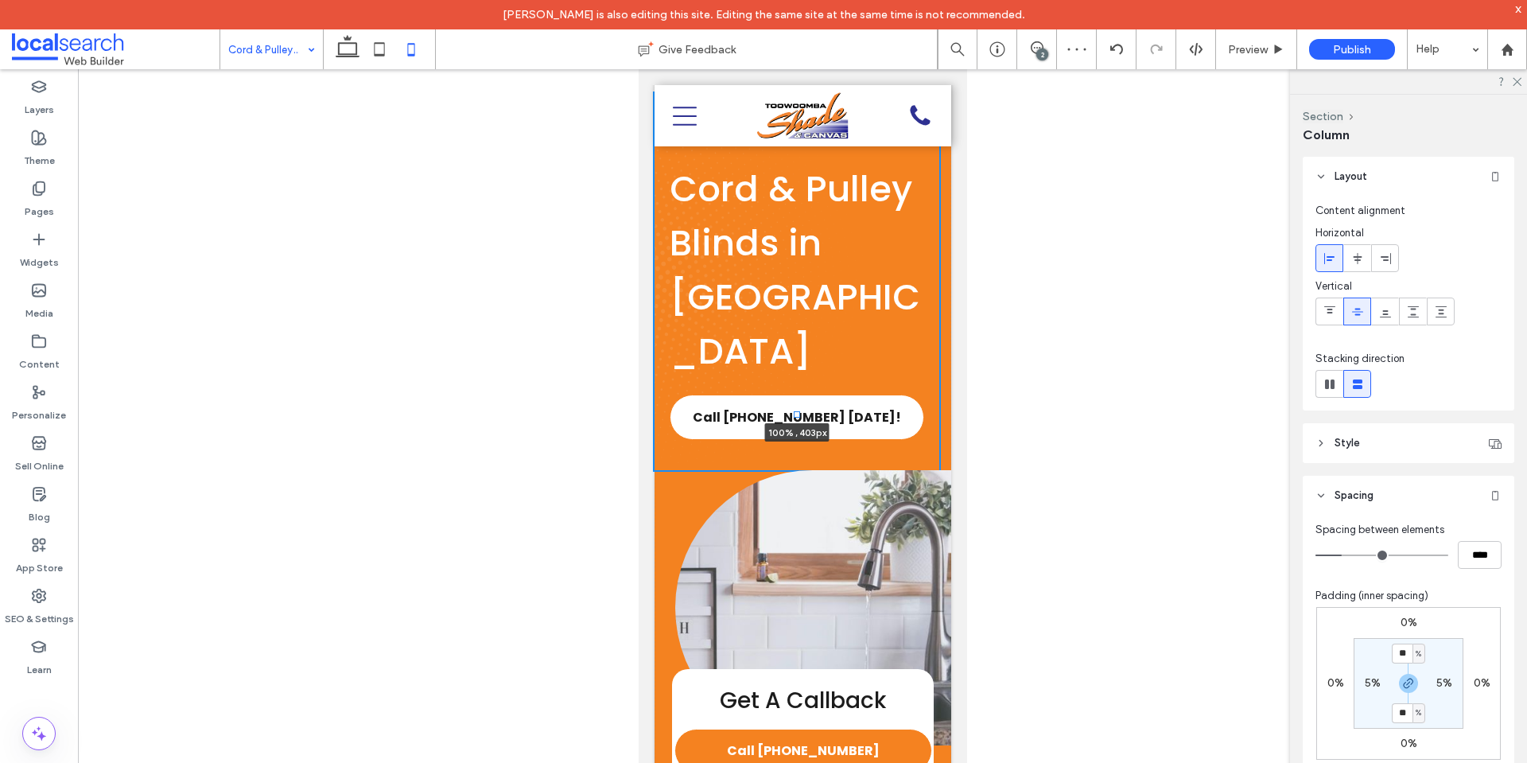
drag, startPoint x: 794, startPoint y: 534, endPoint x: 769, endPoint y: 337, distance: 198.9
click at [770, 339] on div "**********" at bounding box center [802, 564] width 297 height 943
type input "***"
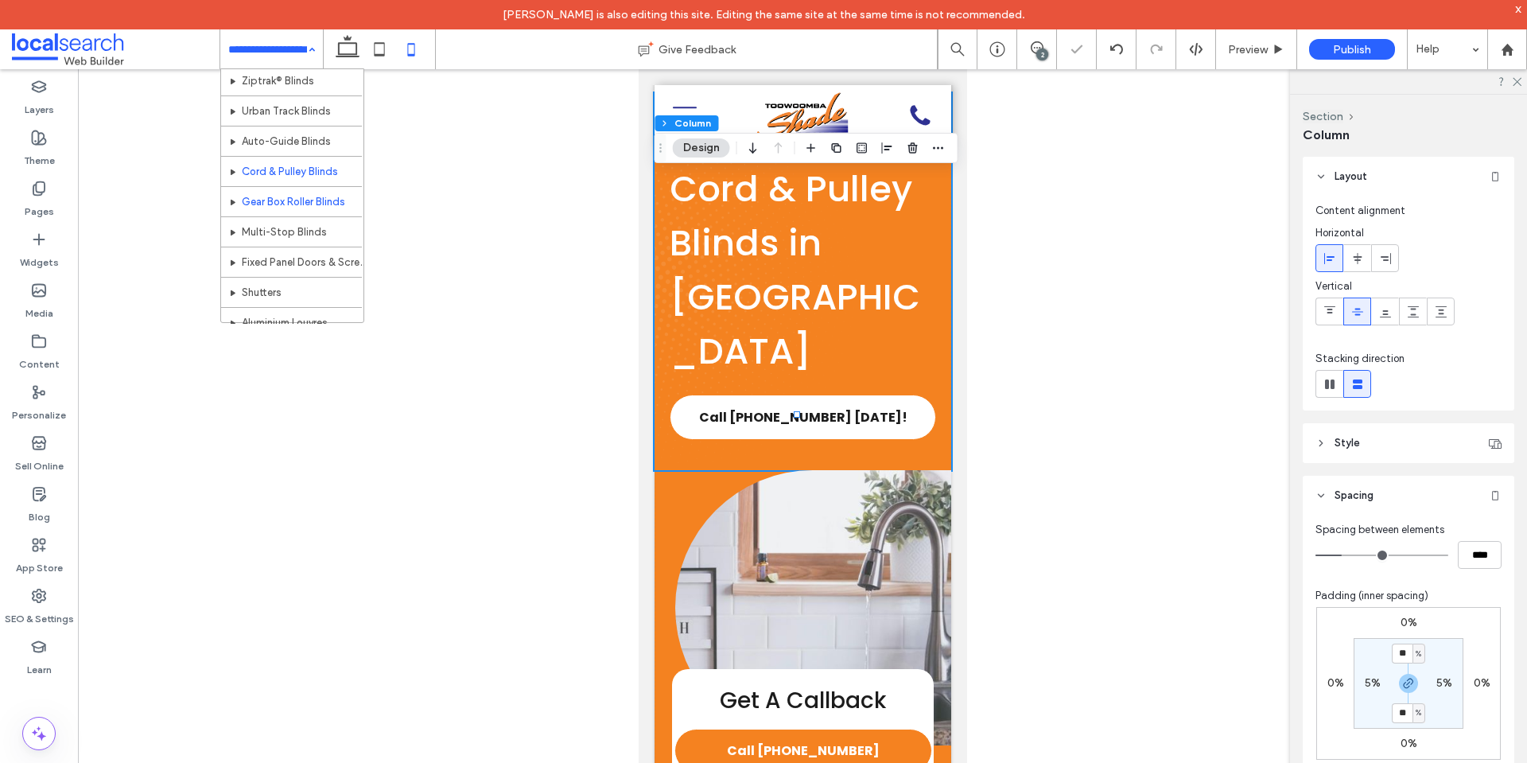
scroll to position [65, 0]
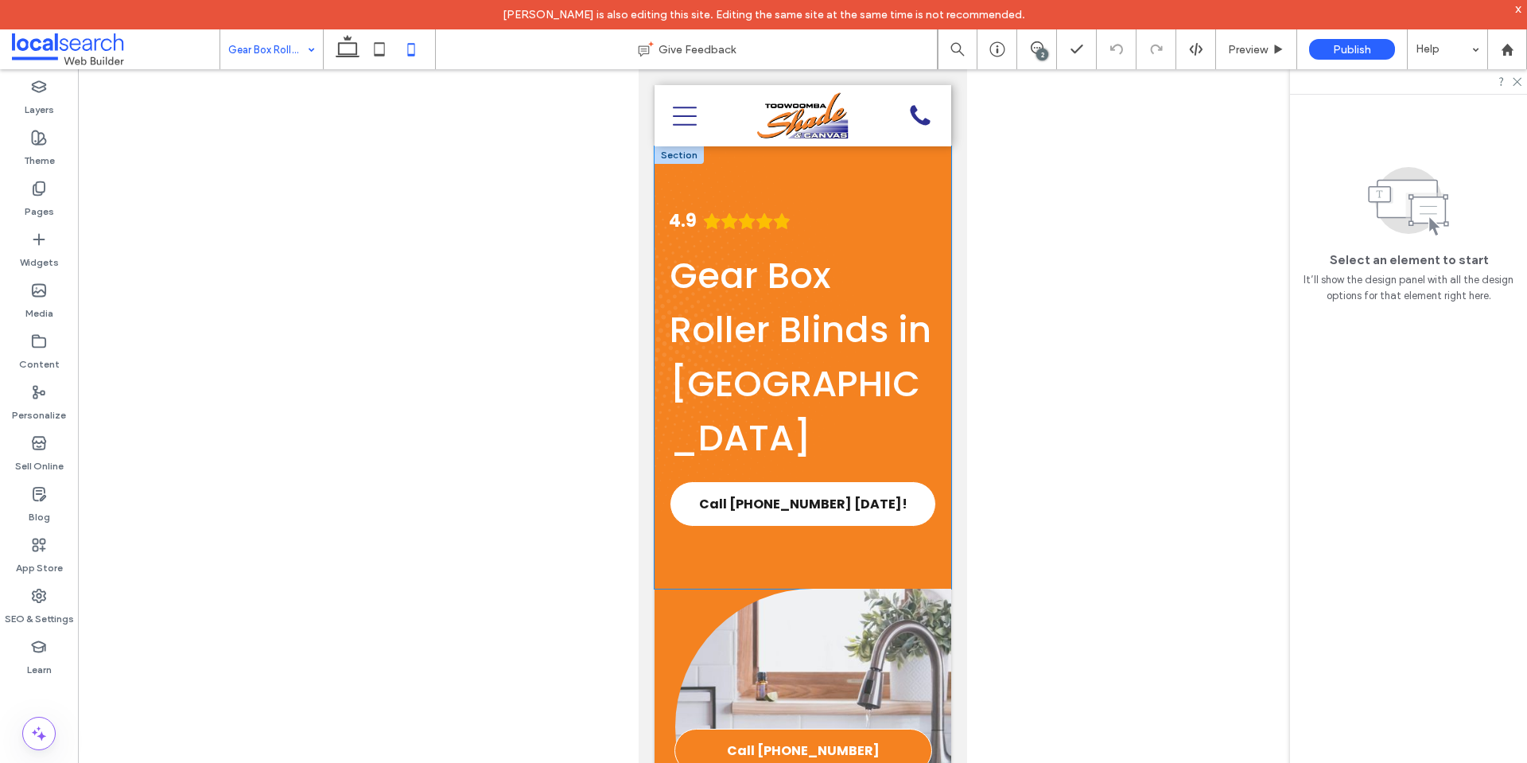
click at [880, 555] on div "4.9 Gear Box Roller Blinds in Toowoomba Call (07) 4633 1338 Today!" at bounding box center [802, 367] width 297 height 442
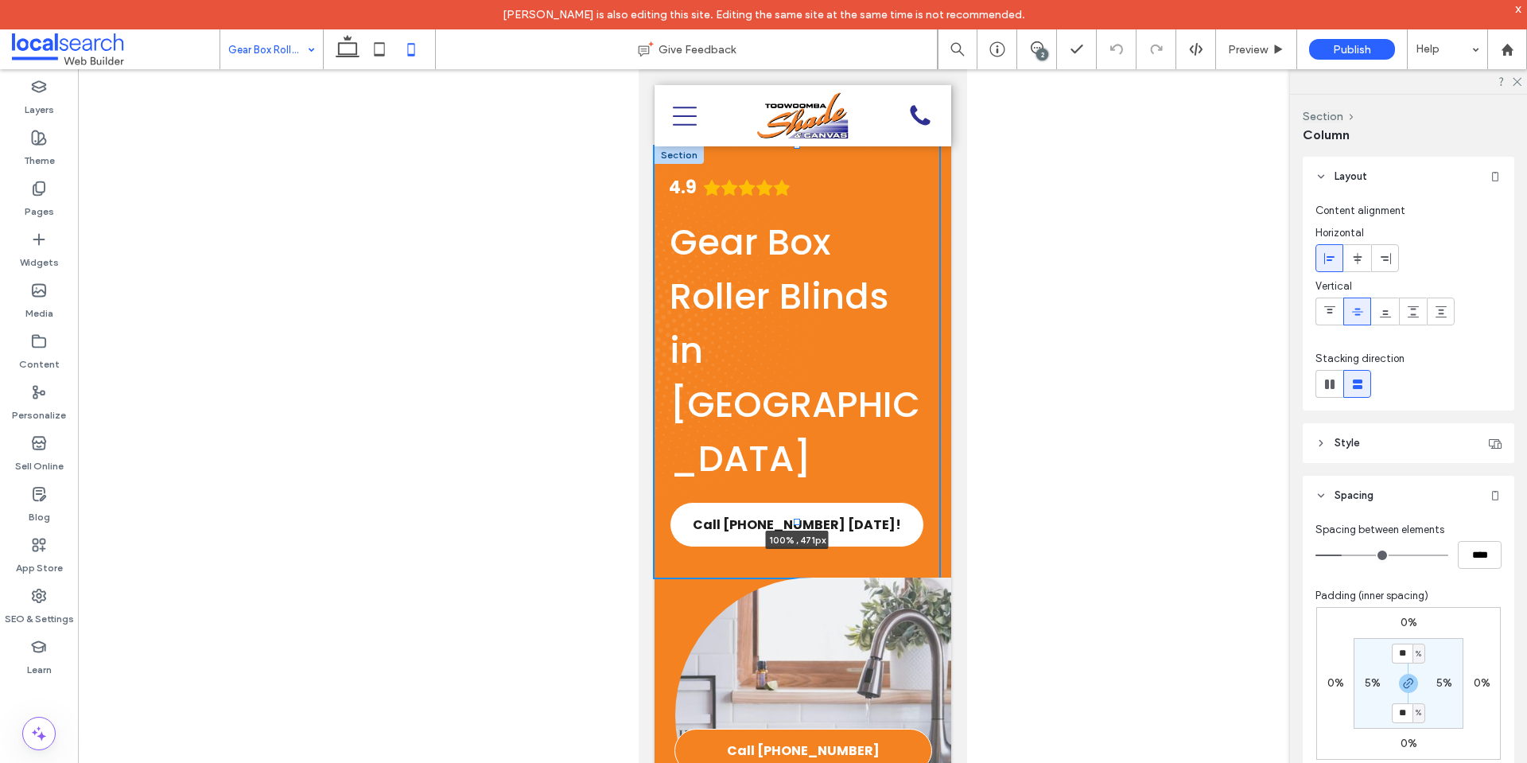
drag, startPoint x: 795, startPoint y: 587, endPoint x: 793, endPoint y: 383, distance: 204.4
click at [797, 356] on div "**********" at bounding box center [802, 644] width 297 height 997
type input "***"
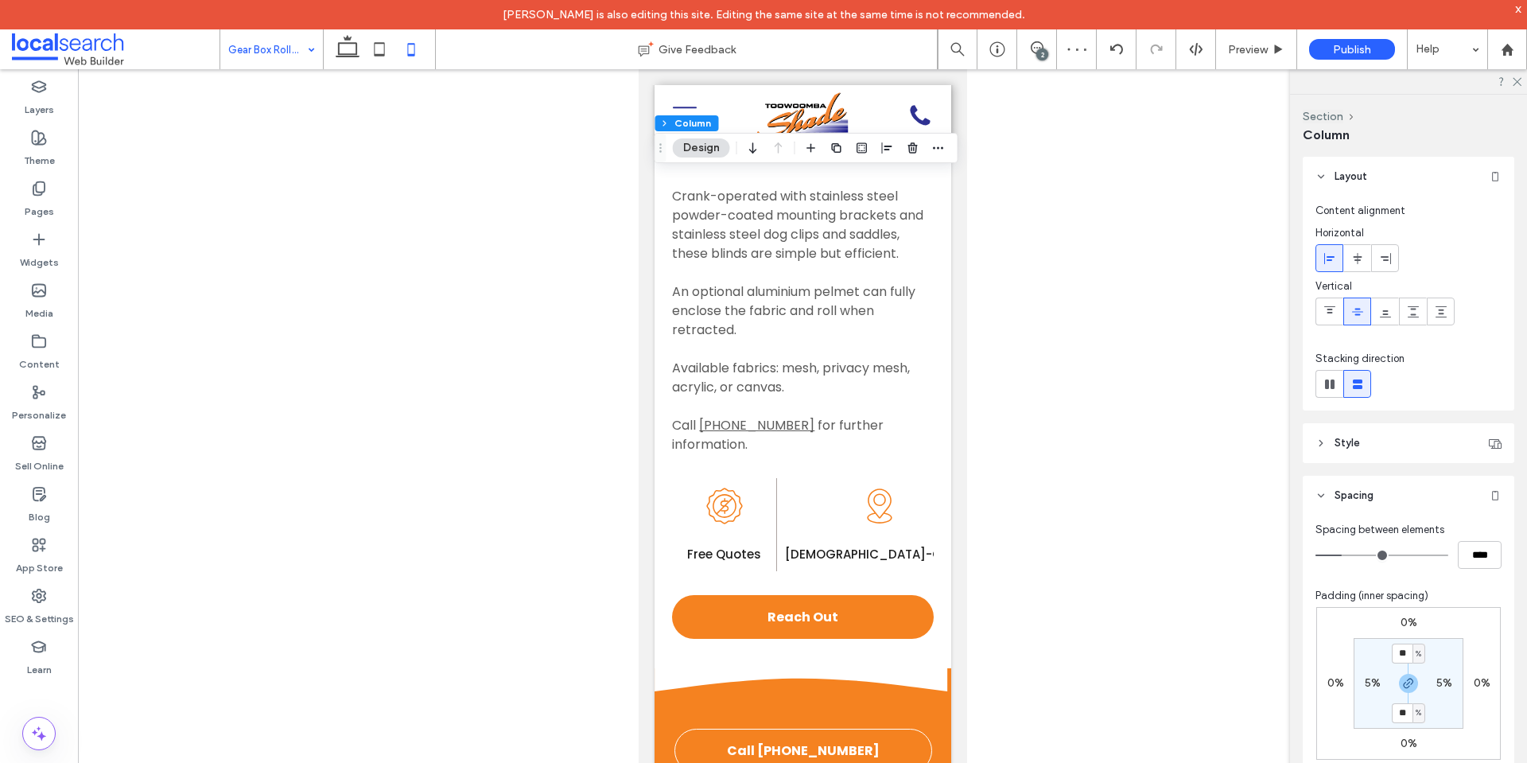
scroll to position [1272, 0]
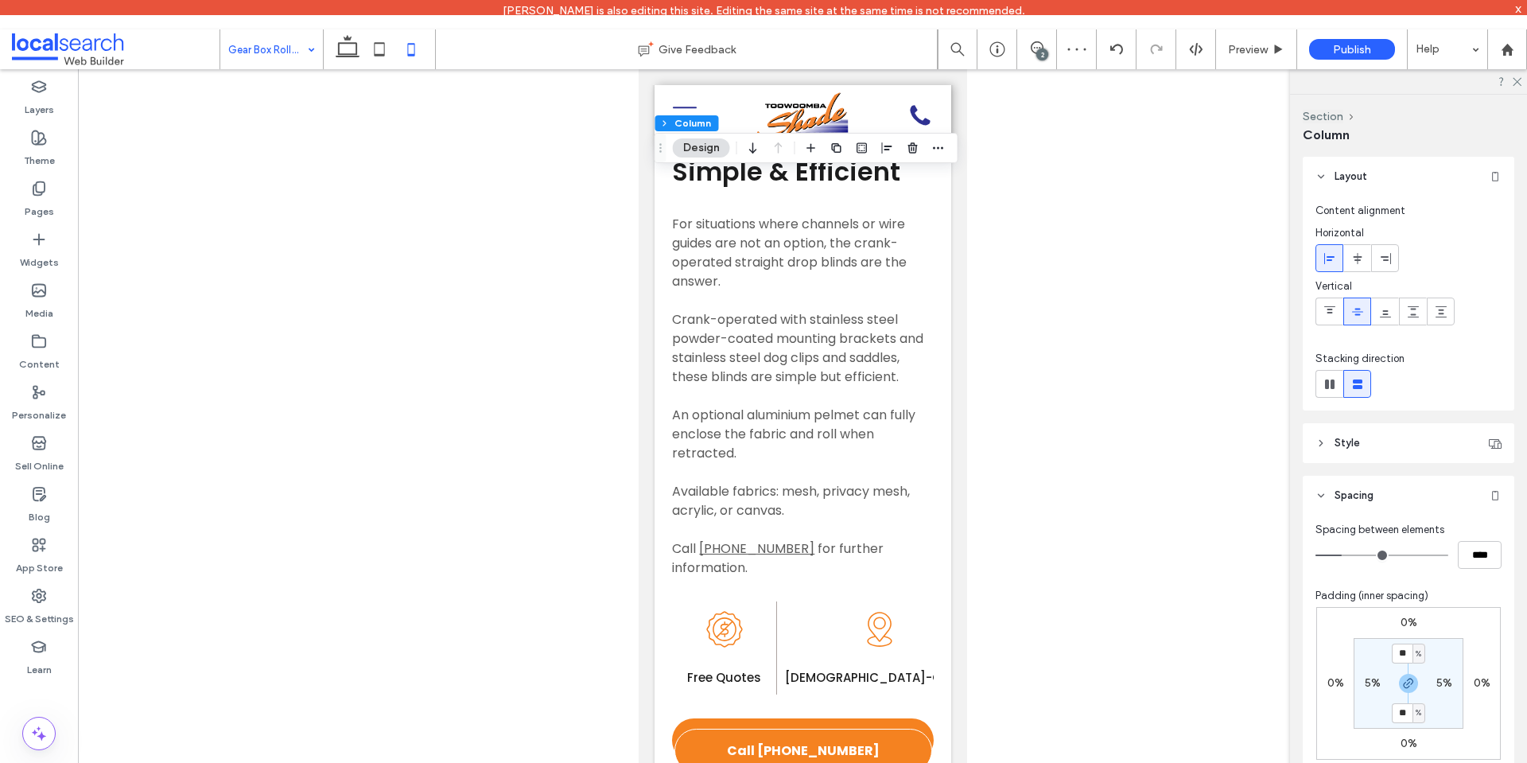
drag, startPoint x: 270, startPoint y: 56, endPoint x: 270, endPoint y: 64, distance: 8.0
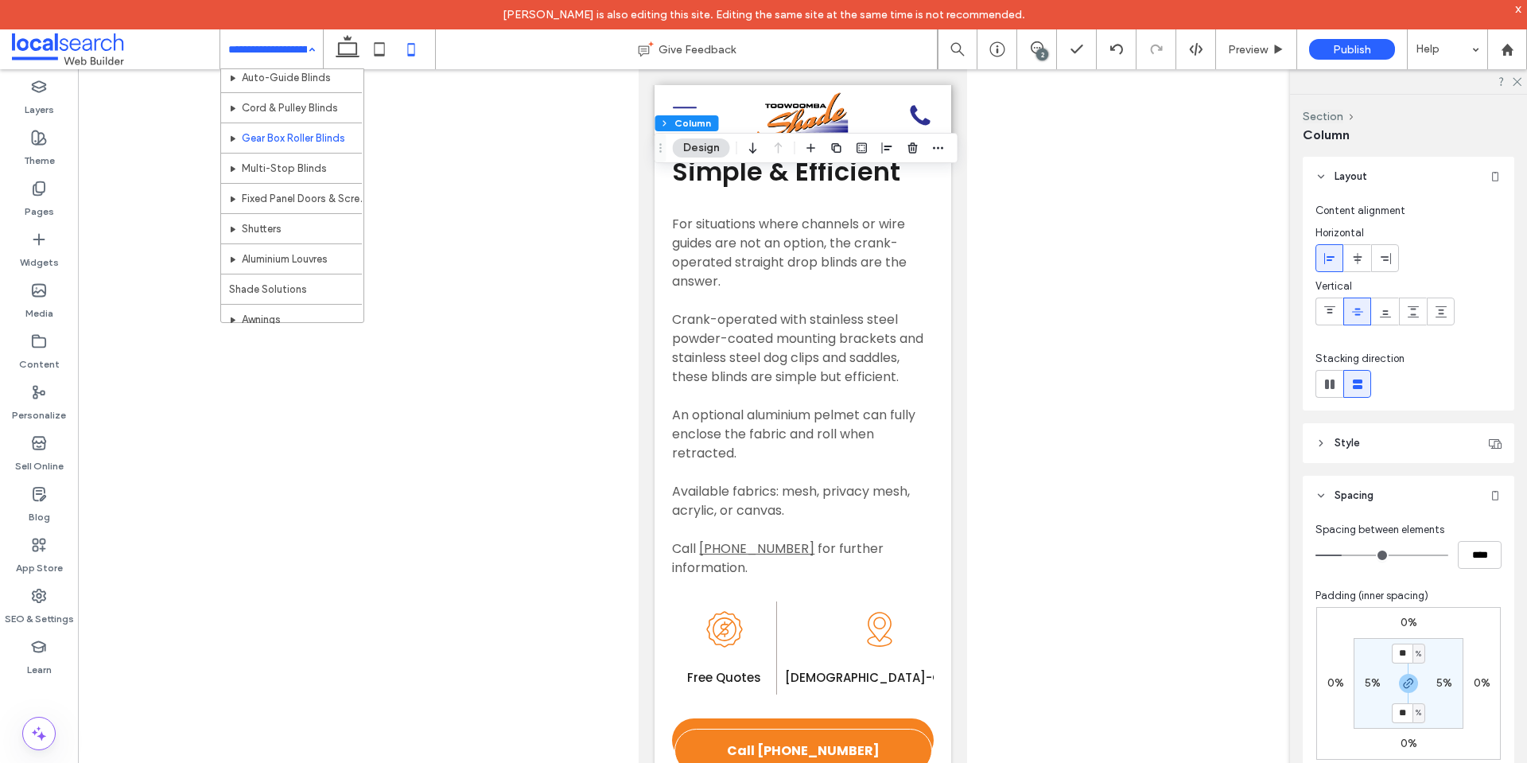
scroll to position [127, 0]
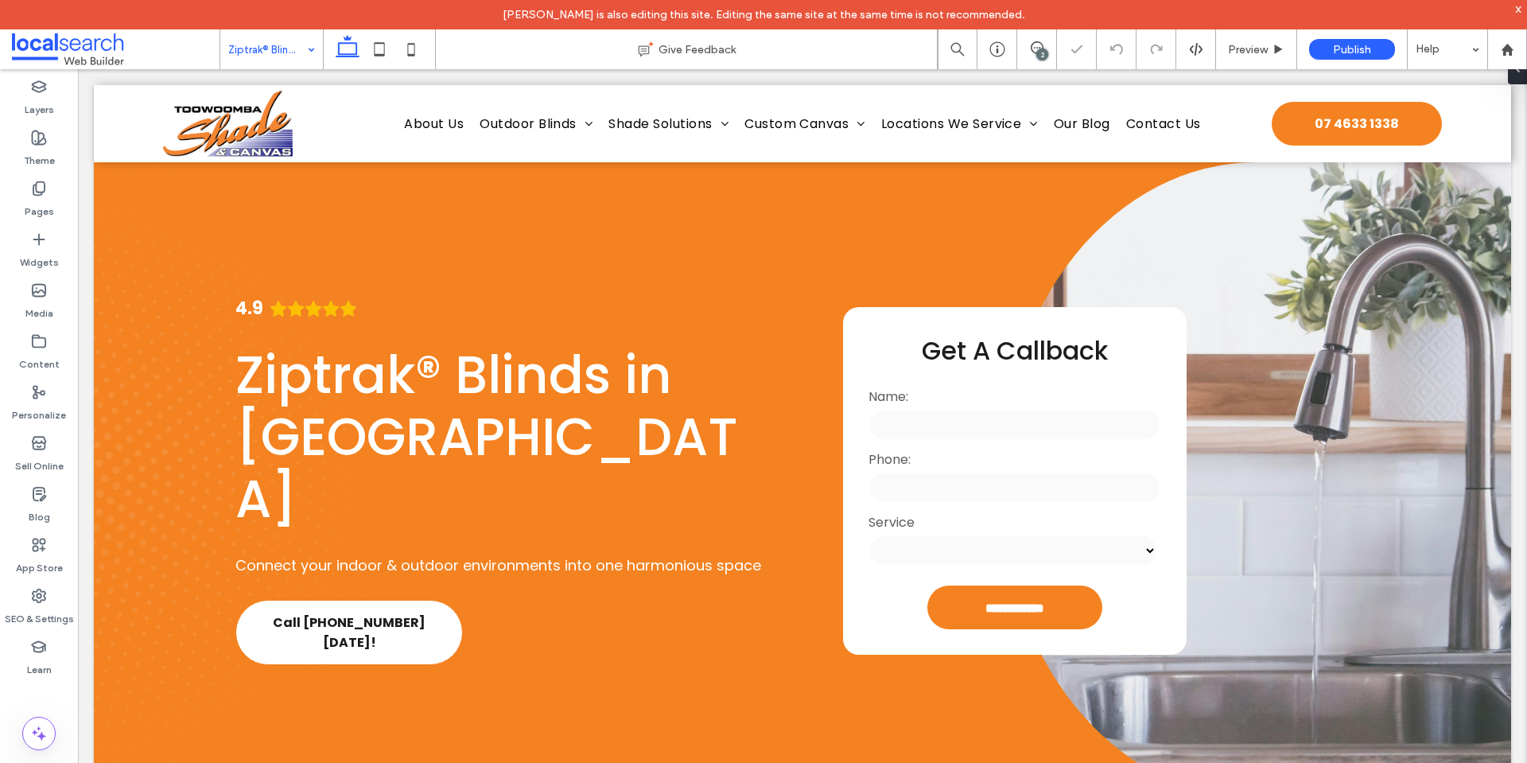
click at [272, 44] on input at bounding box center [267, 49] width 79 height 40
click at [379, 52] on div at bounding box center [763, 381] width 1527 height 763
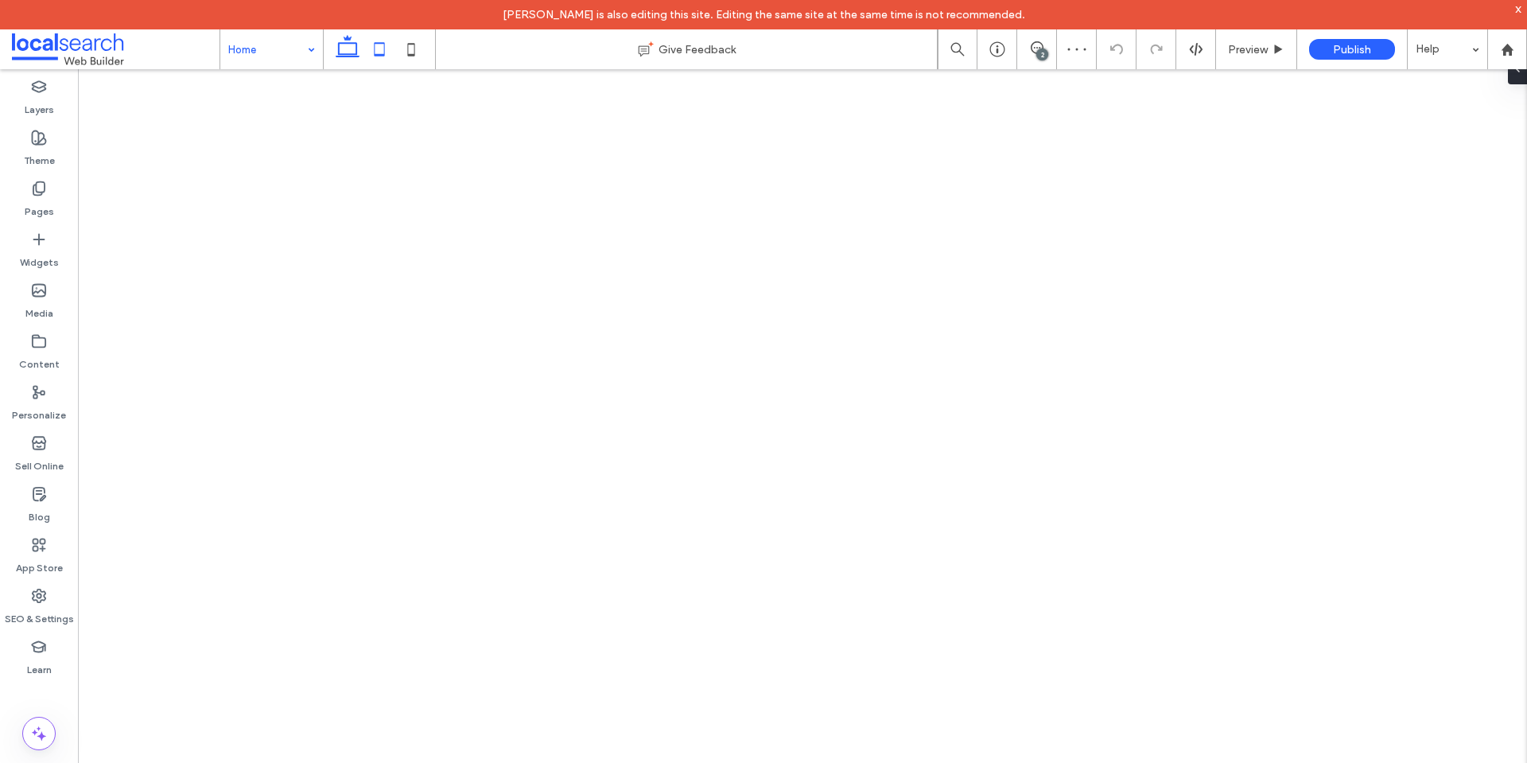
click at [379, 52] on icon at bounding box center [379, 49] width 32 height 32
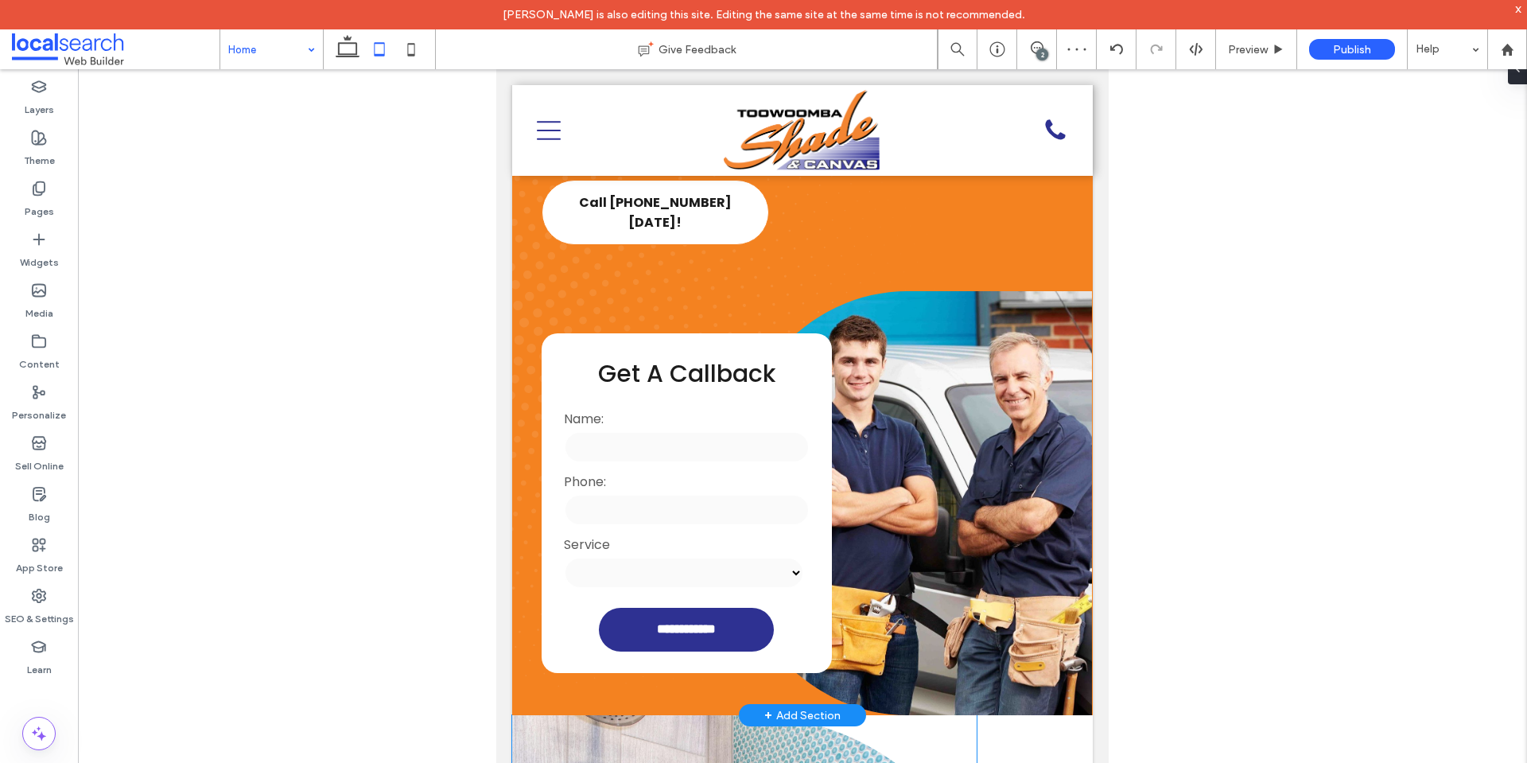
scroll to position [557, 0]
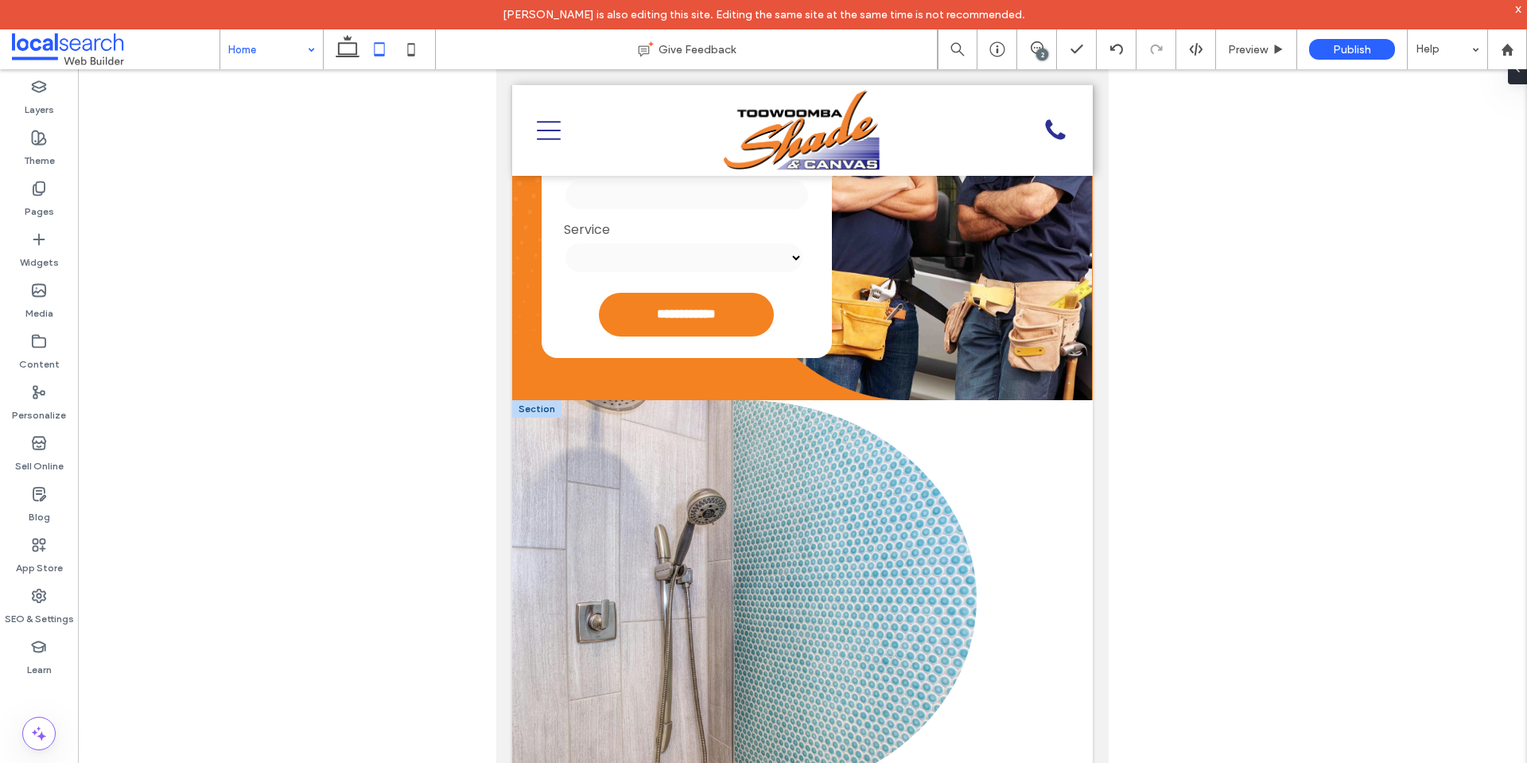
click at [545, 400] on div at bounding box center [536, 408] width 49 height 17
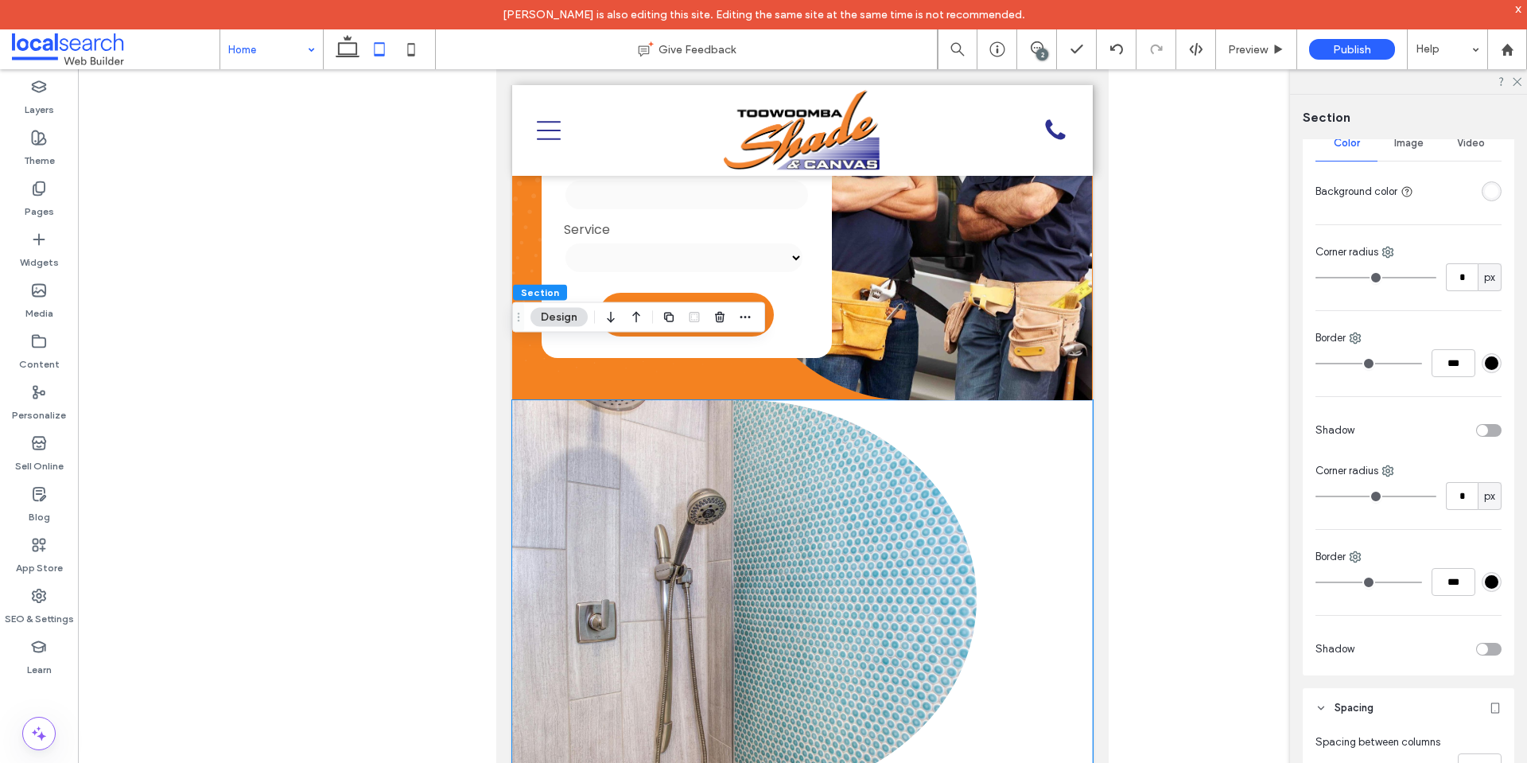
scroll to position [477, 0]
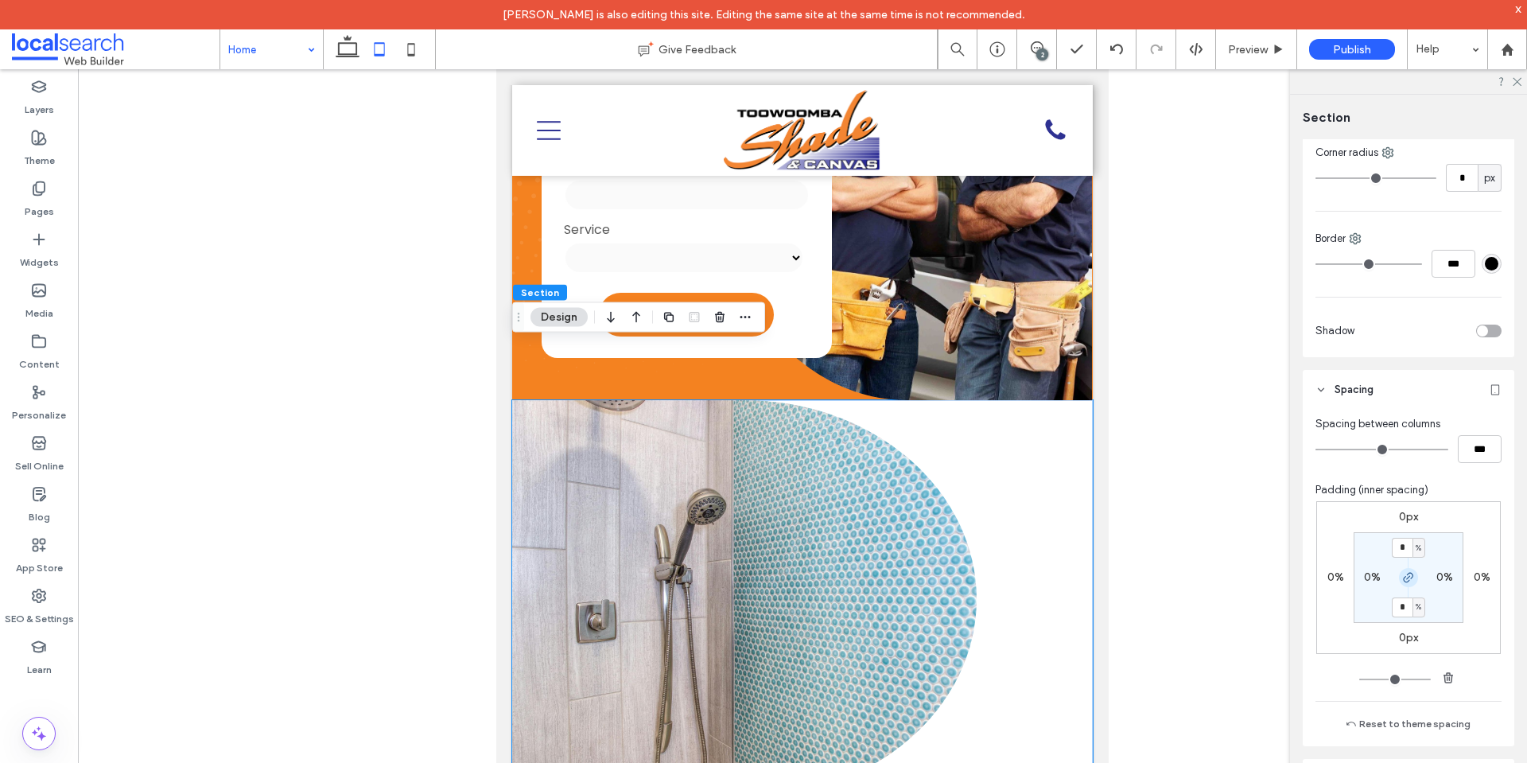
click at [1399, 573] on span "button" at bounding box center [1408, 577] width 19 height 19
click at [1408, 516] on label "0px" at bounding box center [1408, 517] width 19 height 14
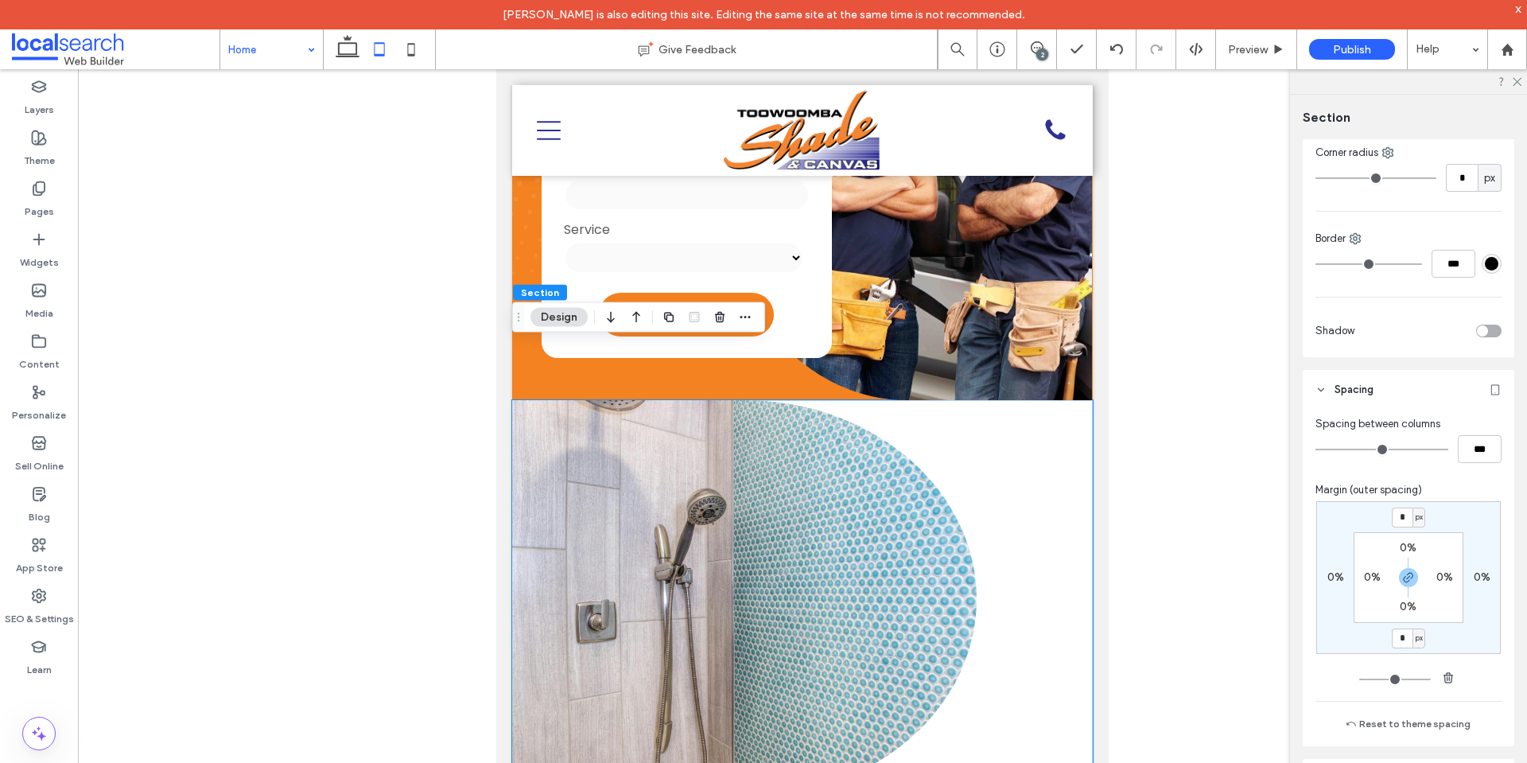
click at [1409, 553] on label "0%" at bounding box center [1408, 548] width 17 height 14
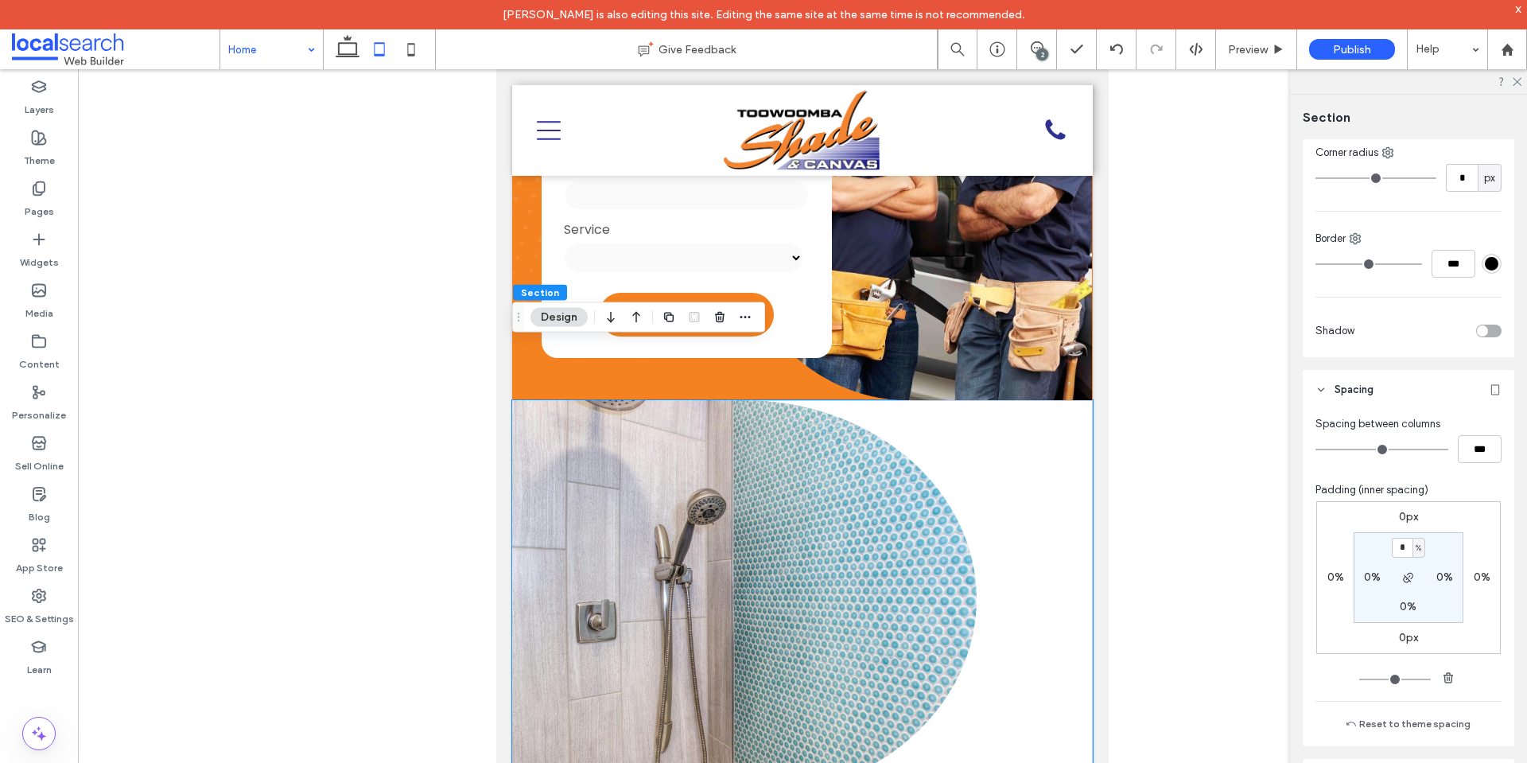
click at [1414, 550] on div "%" at bounding box center [1419, 548] width 10 height 16
click at [1409, 575] on span "px" at bounding box center [1409, 572] width 11 height 16
click at [1406, 557] on input "*" at bounding box center [1402, 548] width 21 height 20
type input "**"
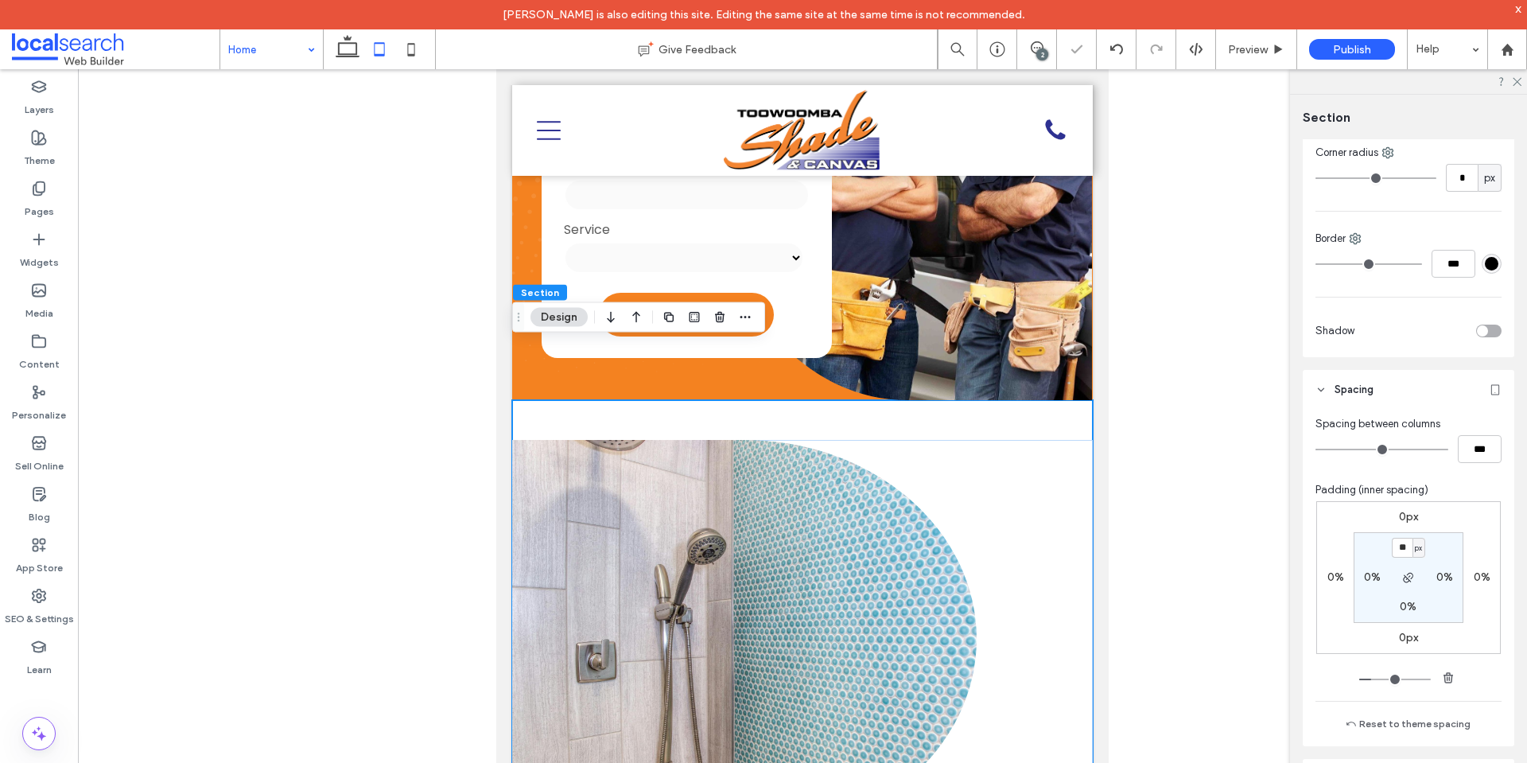
click at [1415, 546] on span "px" at bounding box center [1418, 548] width 7 height 16
click at [1417, 600] on div "%" at bounding box center [1409, 599] width 22 height 28
type input "*"
click at [1398, 546] on input "*" at bounding box center [1402, 548] width 21 height 20
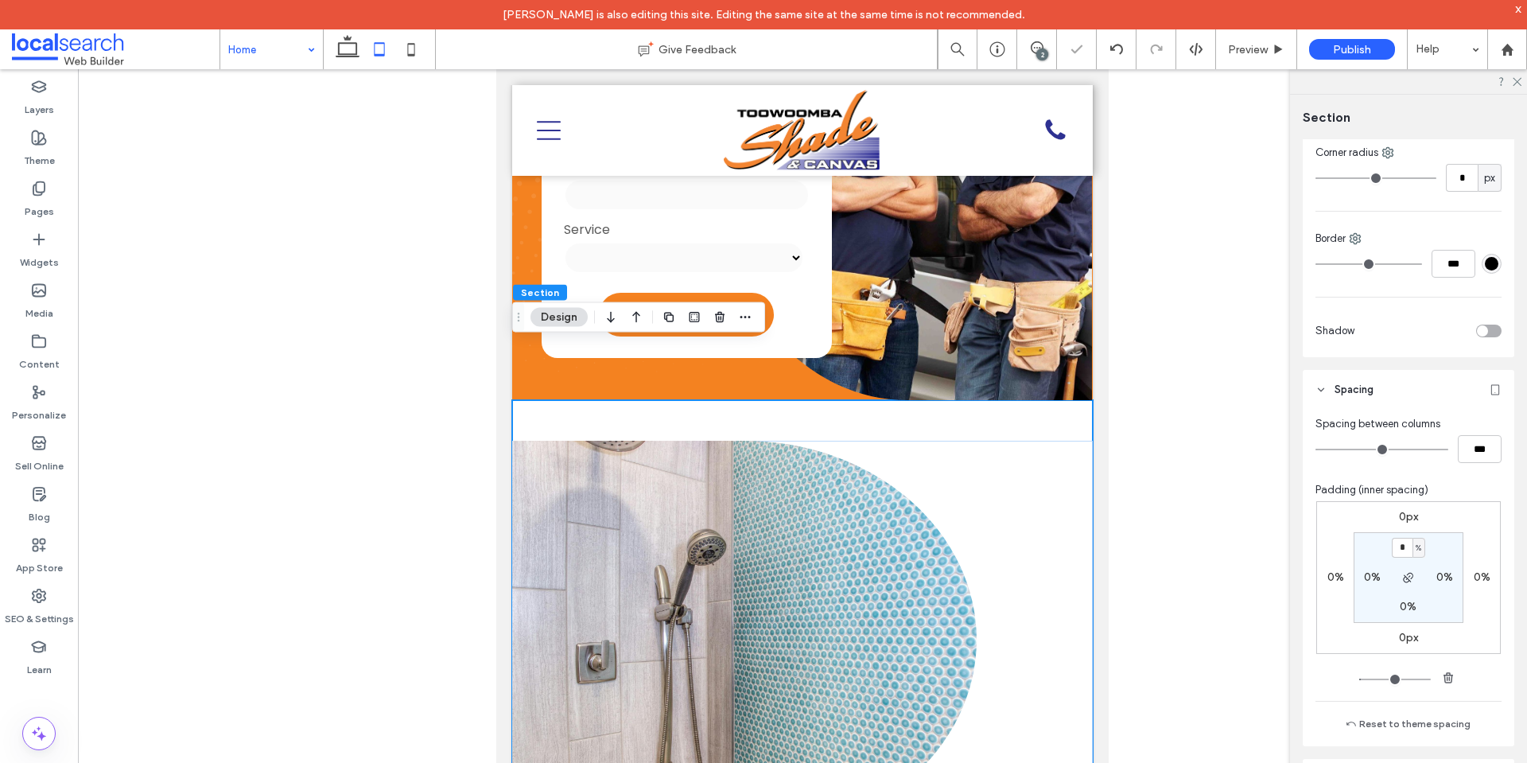
type input "*"
click at [1500, 530] on div "Spacing between columns *** Padding (inner spacing) 0px 0% 0px 0% * % 0% 0% 0% …" at bounding box center [1409, 578] width 212 height 336
click at [1402, 552] on input "*" at bounding box center [1402, 548] width 21 height 20
type input "*"
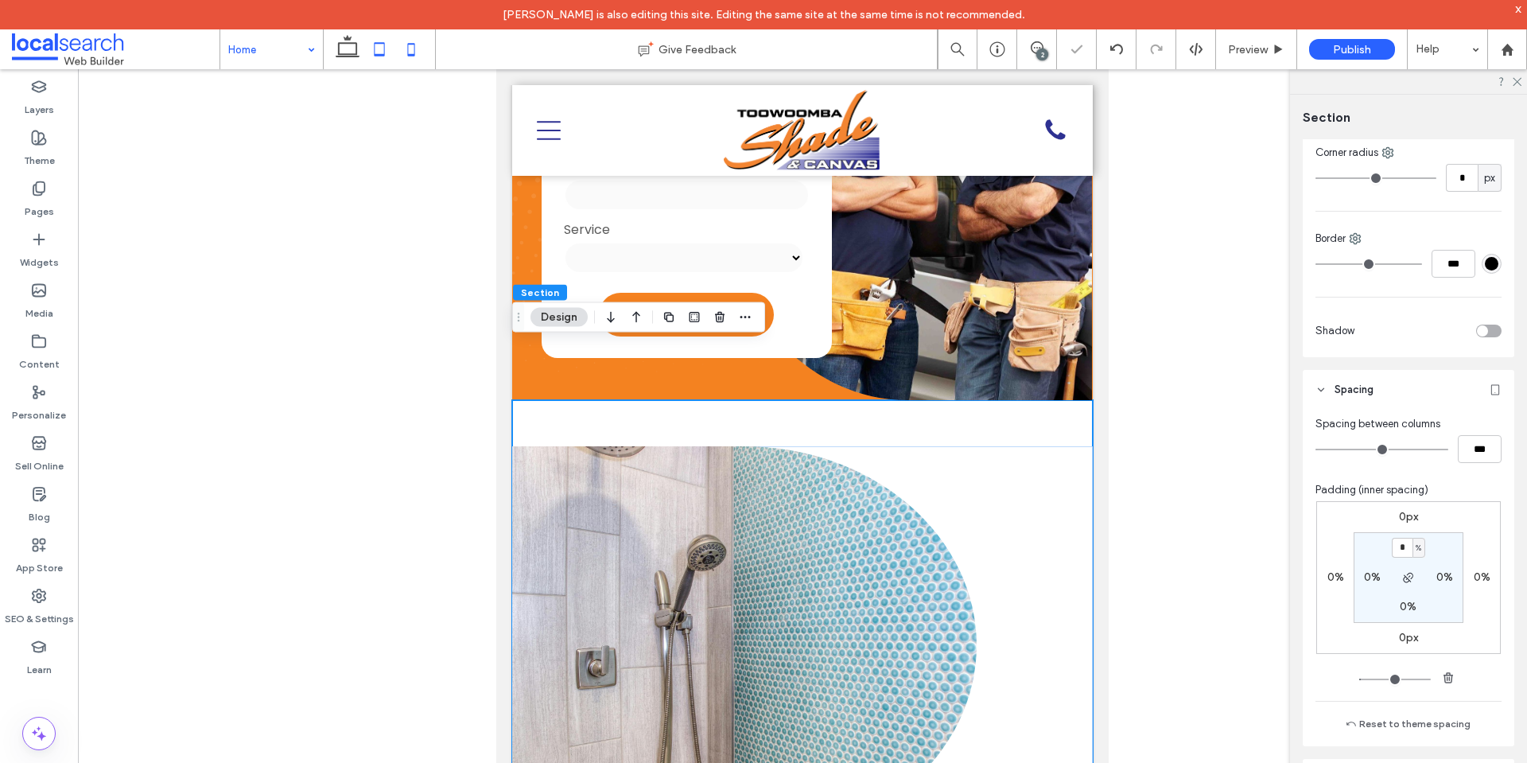
click at [398, 48] on icon at bounding box center [411, 49] width 32 height 32
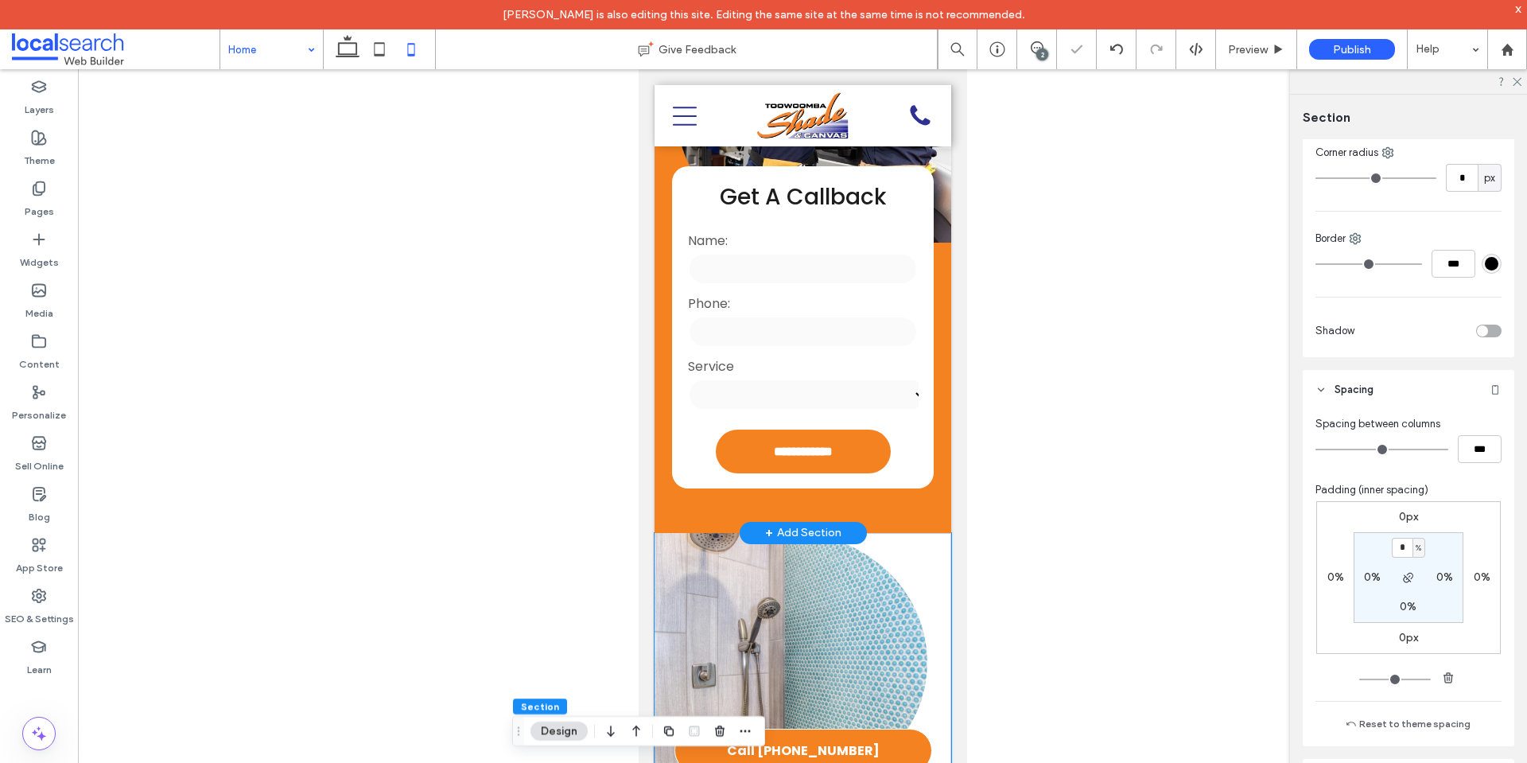
type input "*"
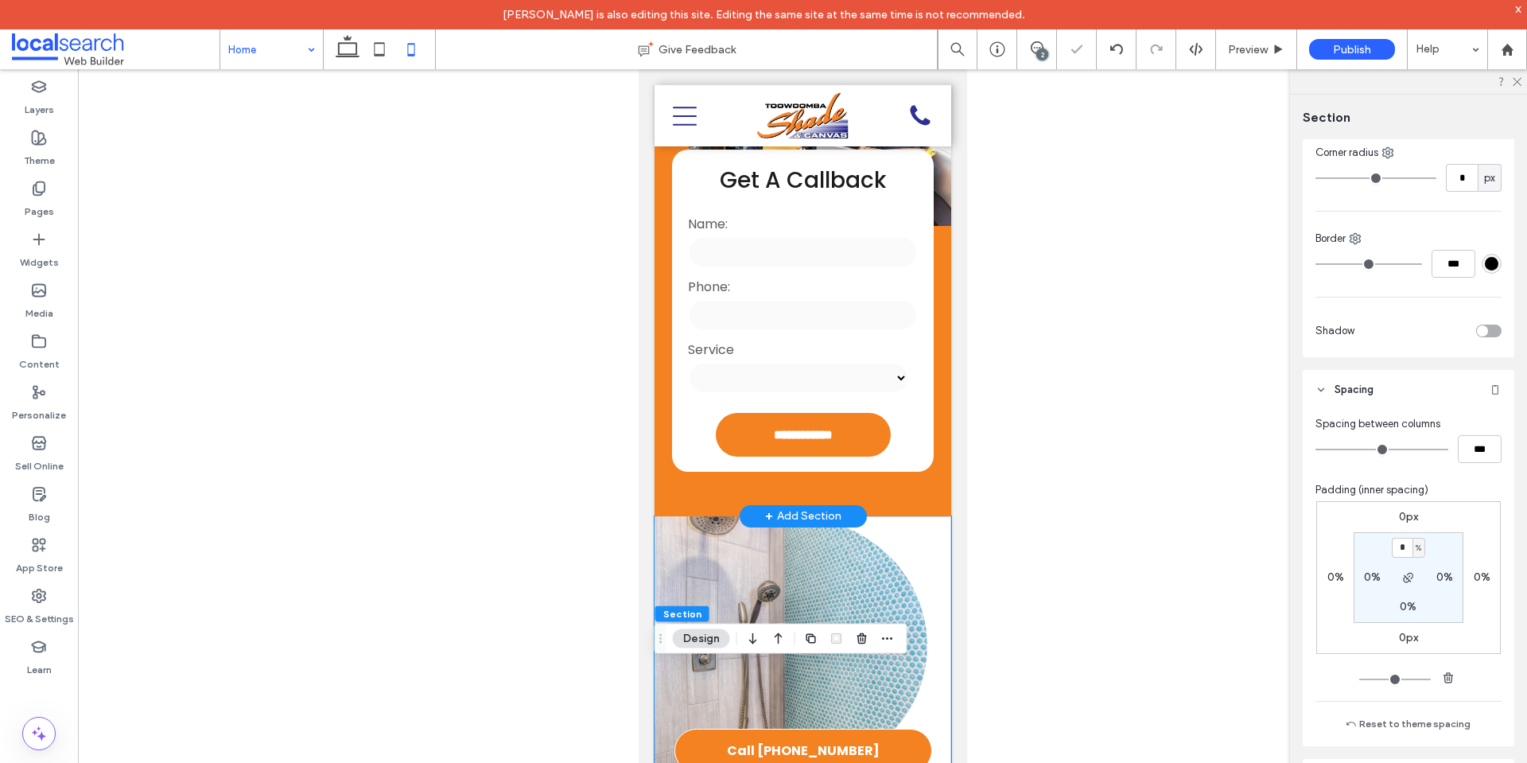
scroll to position [716, 0]
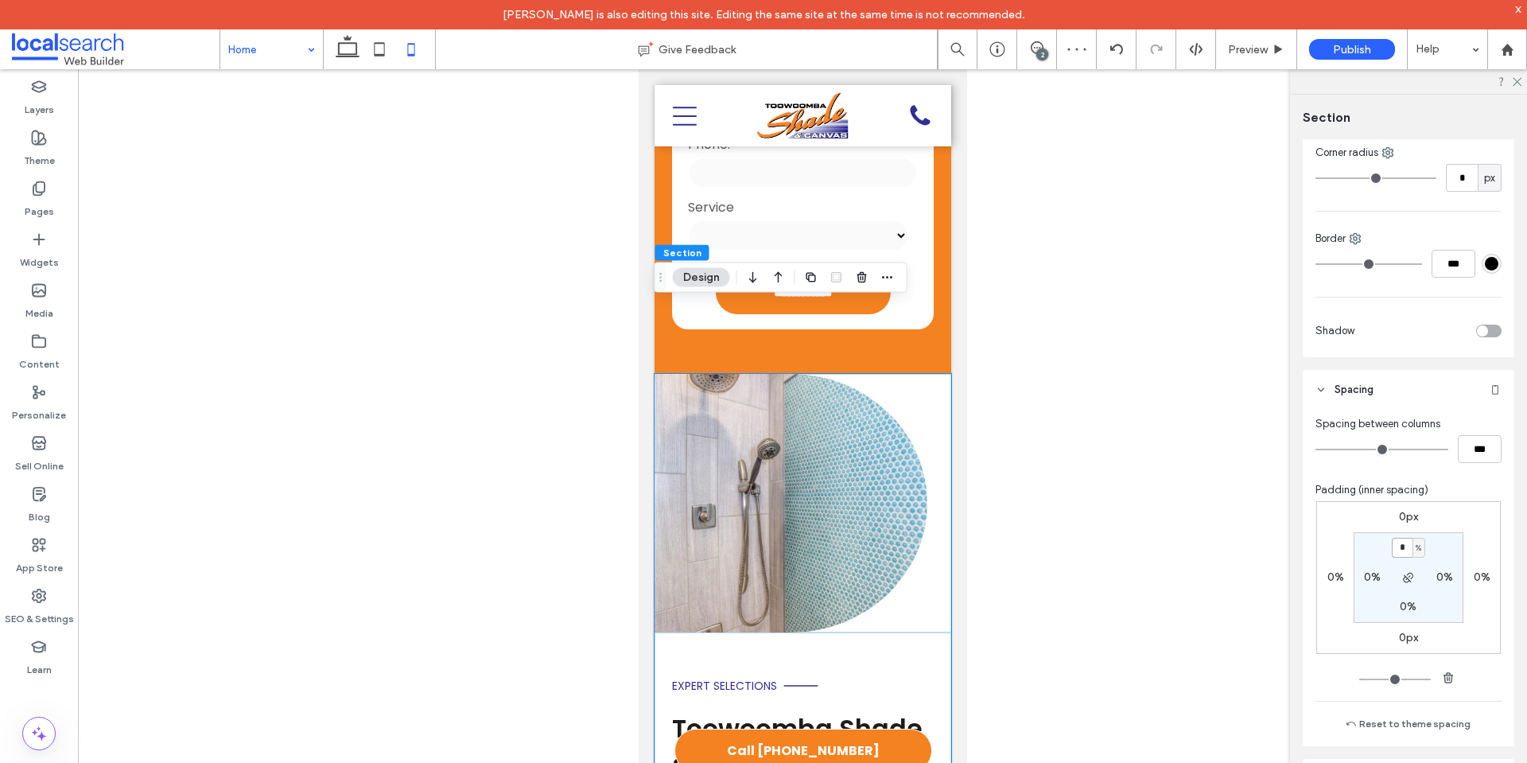
click at [1398, 554] on input "*" at bounding box center [1402, 548] width 21 height 20
paste input "padding-top"
type input "*"
click at [1490, 521] on div "0px 0% 0px 0% * % 0% 0% 0%" at bounding box center [1408, 577] width 185 height 153
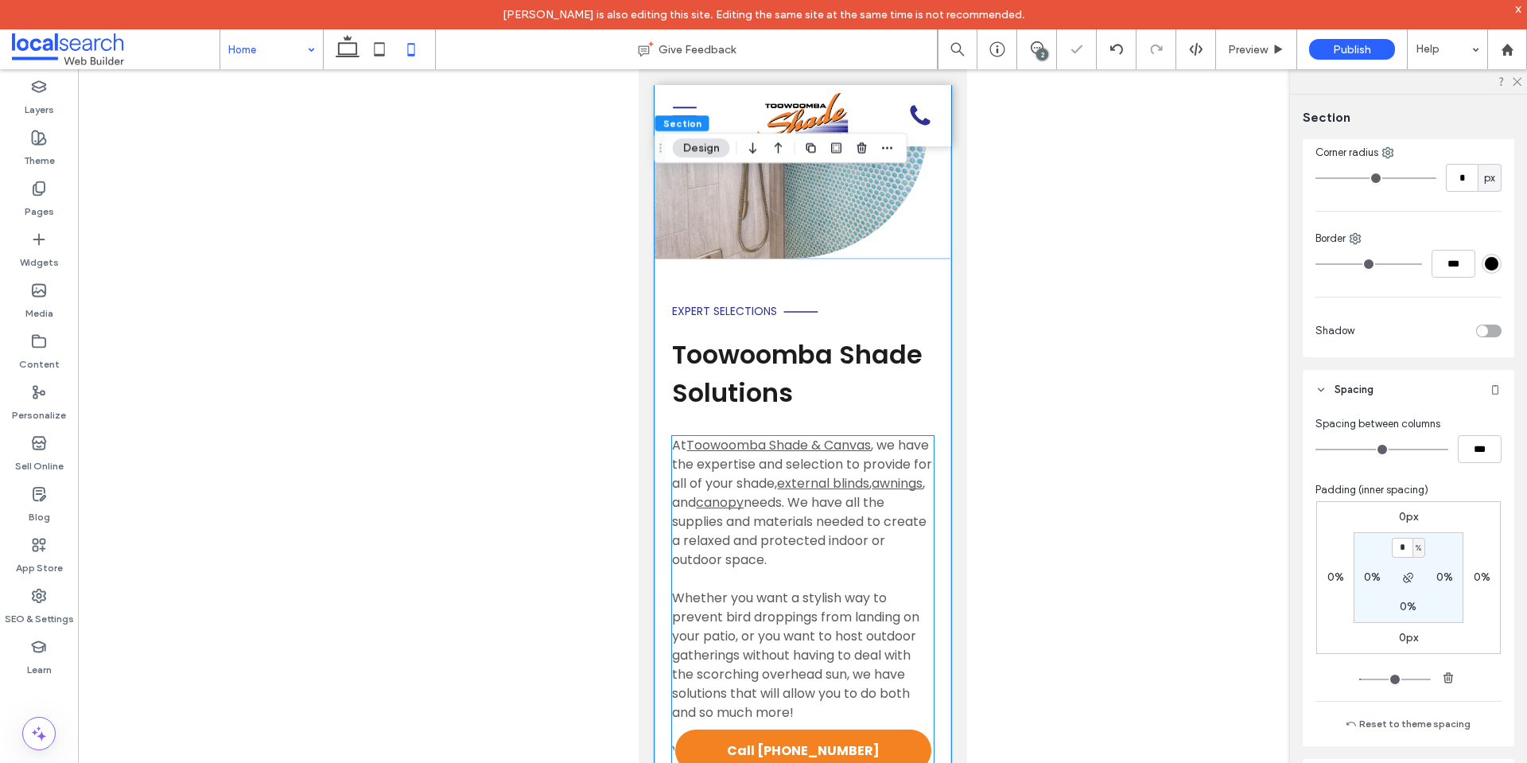
scroll to position [795, 0]
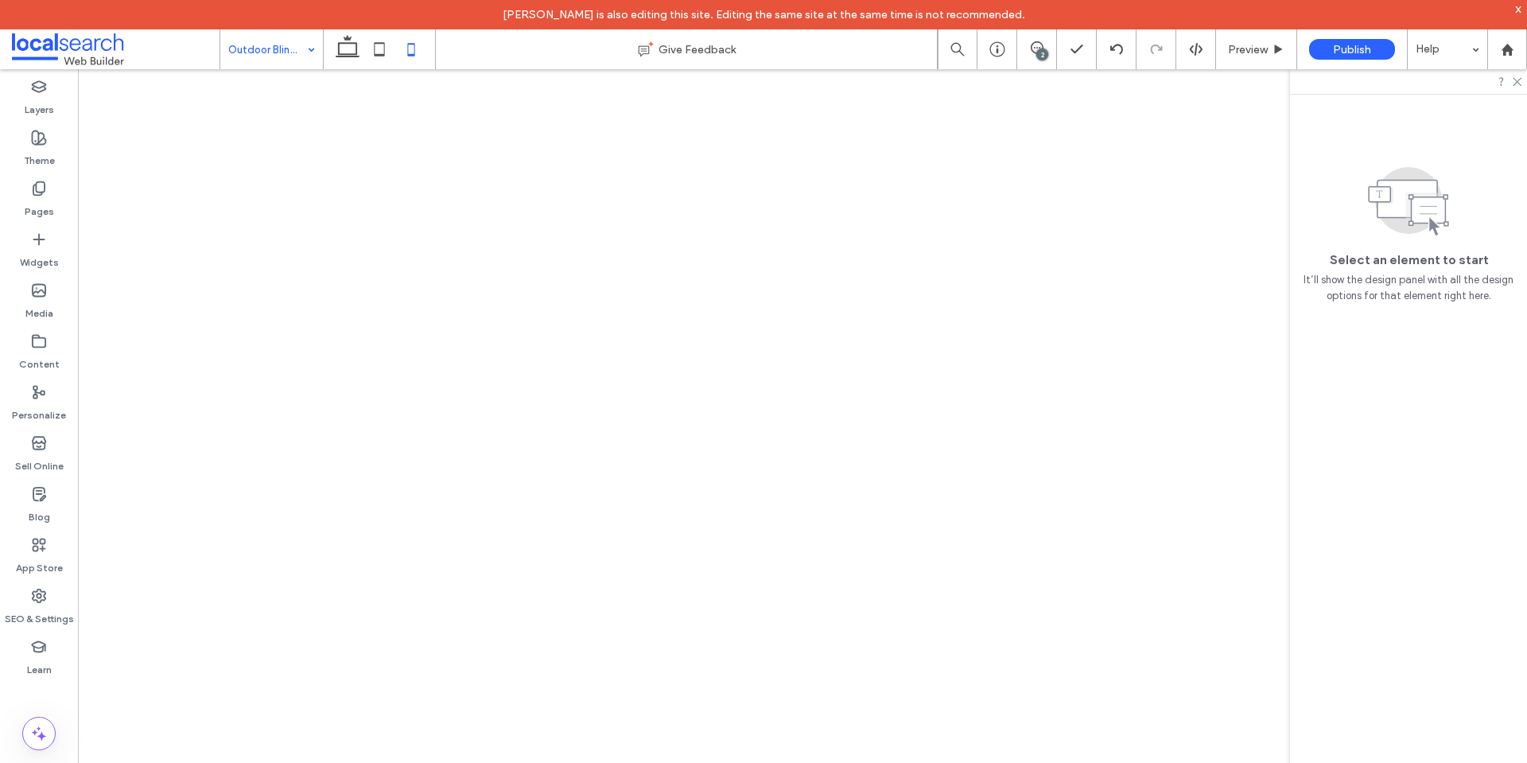
click at [385, 52] on use at bounding box center [380, 49] width 10 height 14
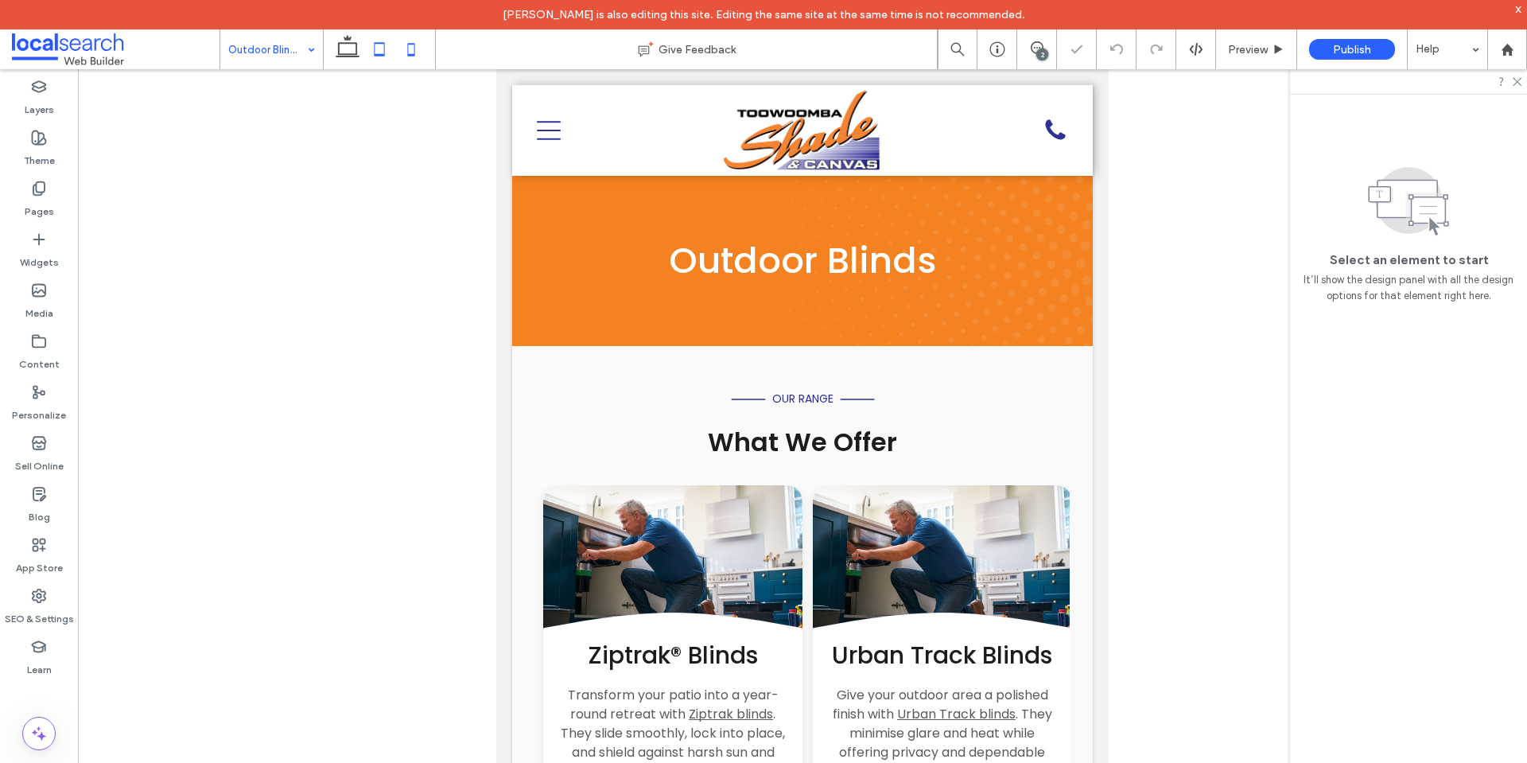
click at [426, 56] on icon at bounding box center [411, 49] width 32 height 32
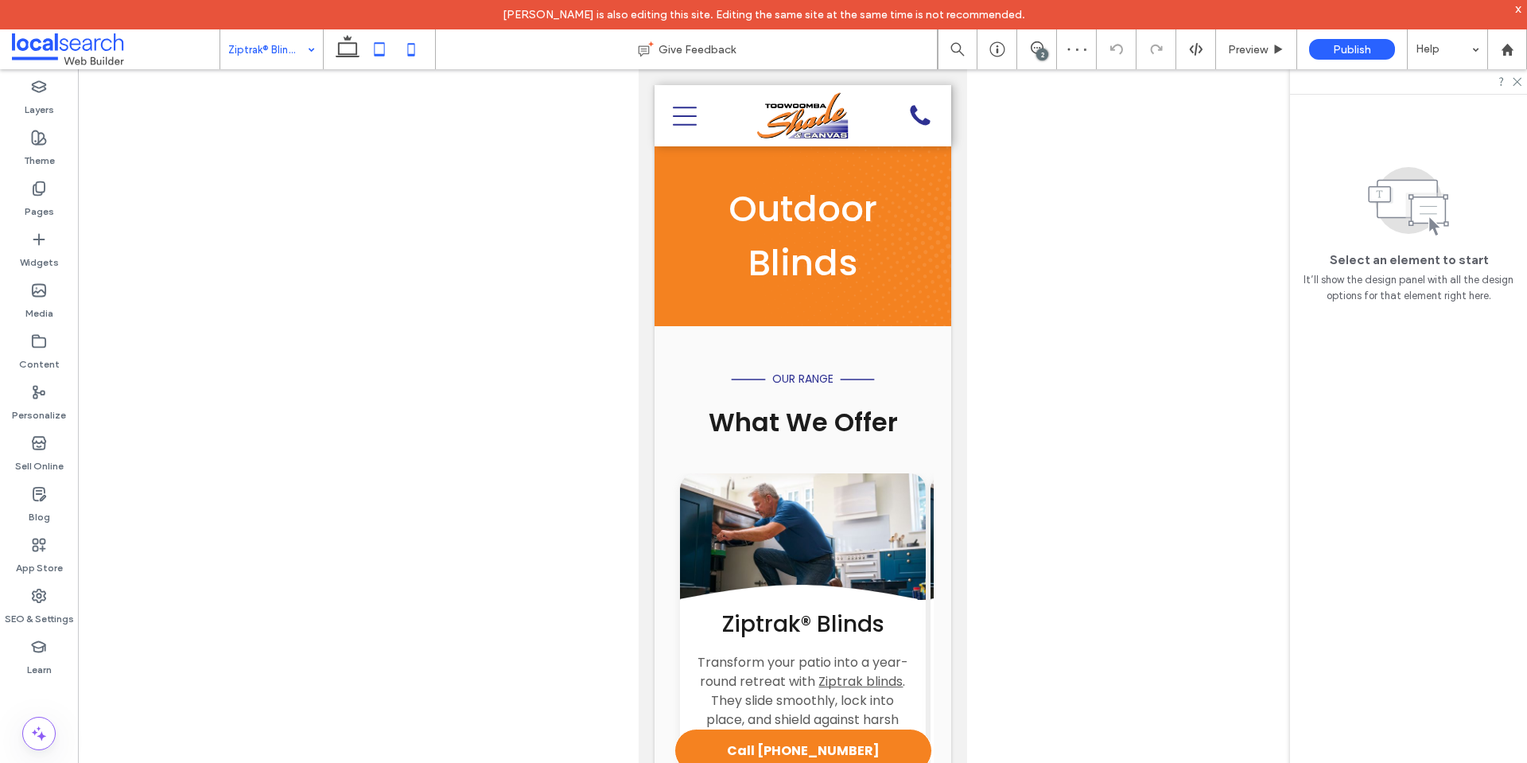
click at [382, 50] on icon at bounding box center [379, 49] width 32 height 32
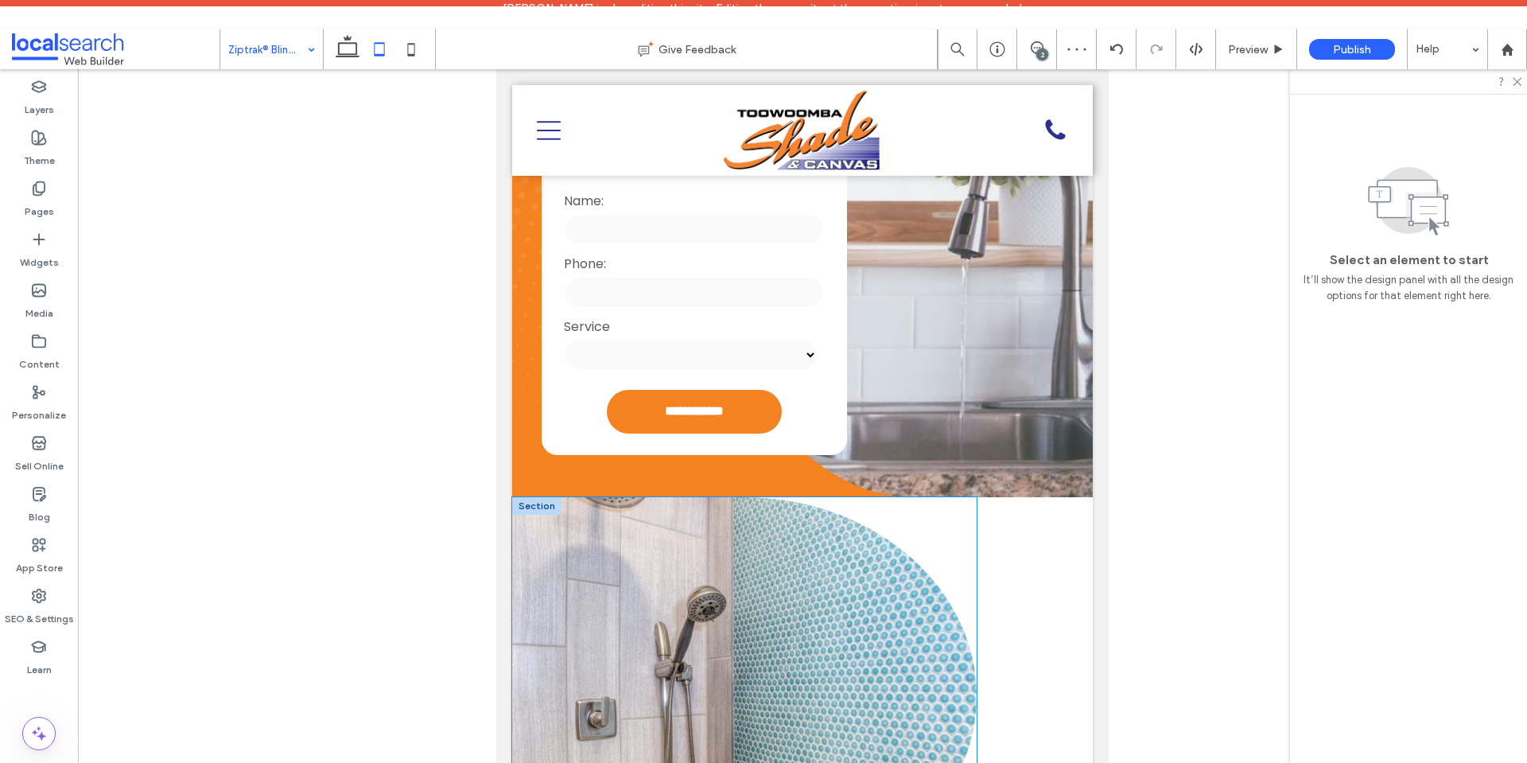
scroll to position [557, 0]
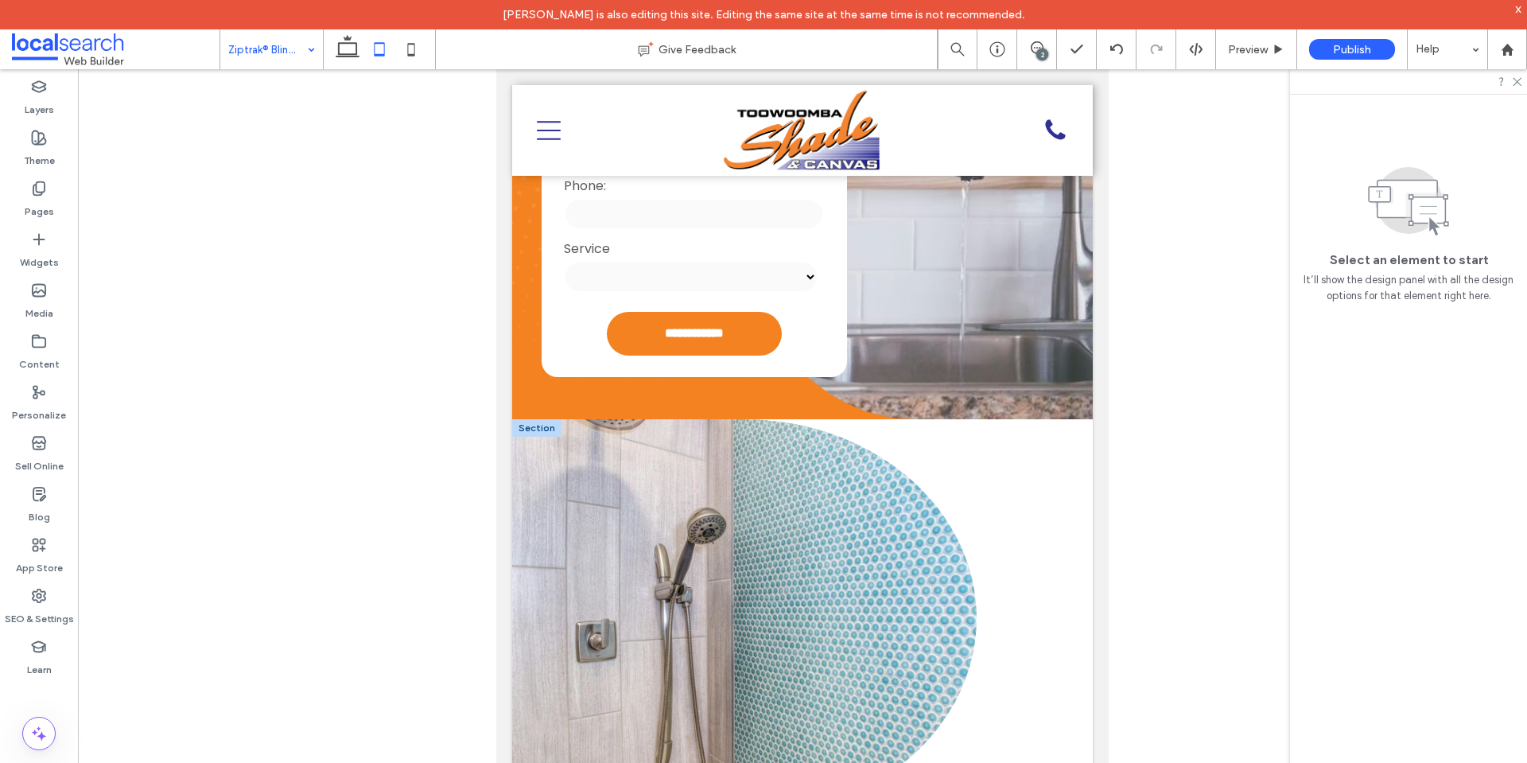
click at [538, 419] on div at bounding box center [536, 427] width 49 height 17
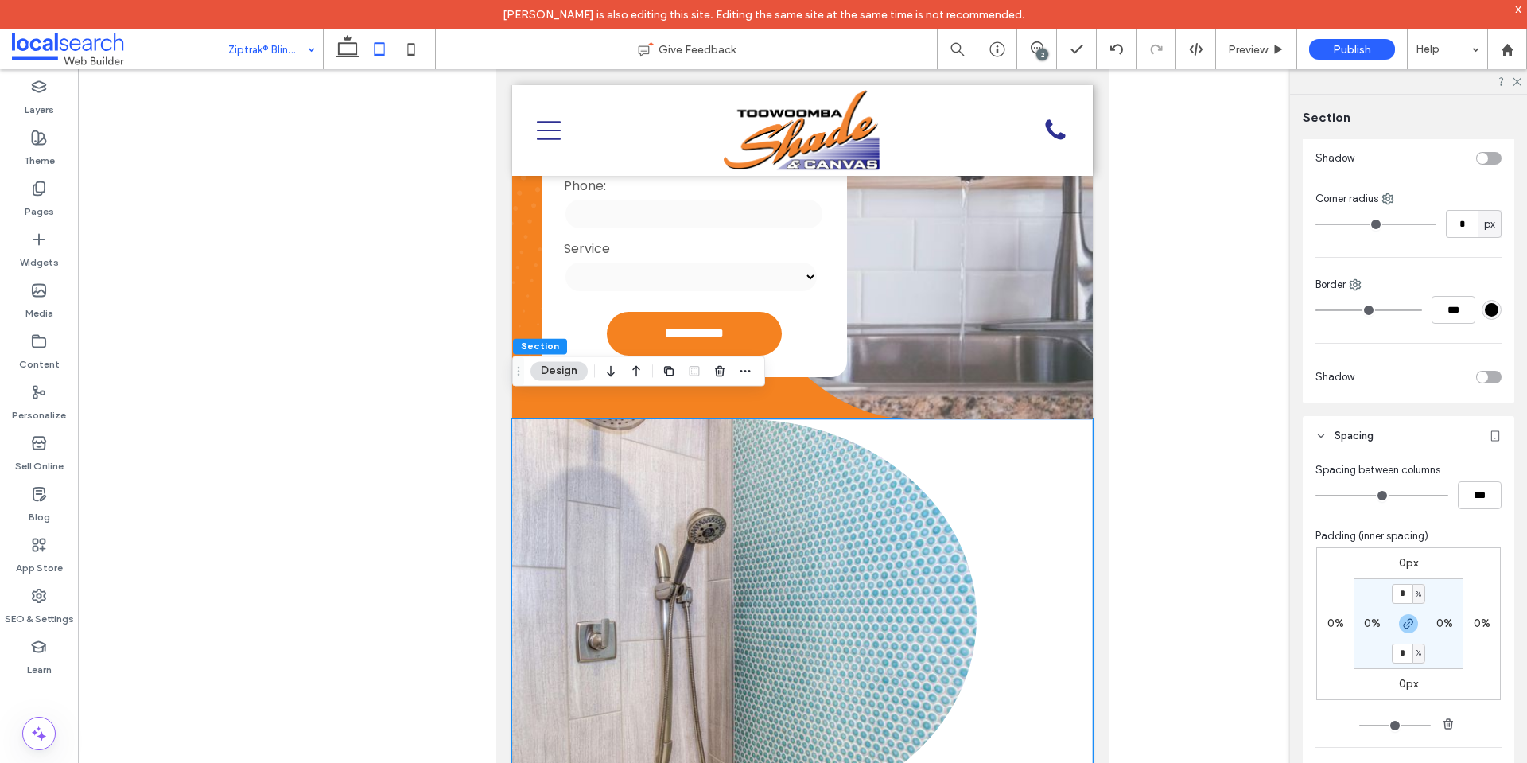
scroll to position [554, 0]
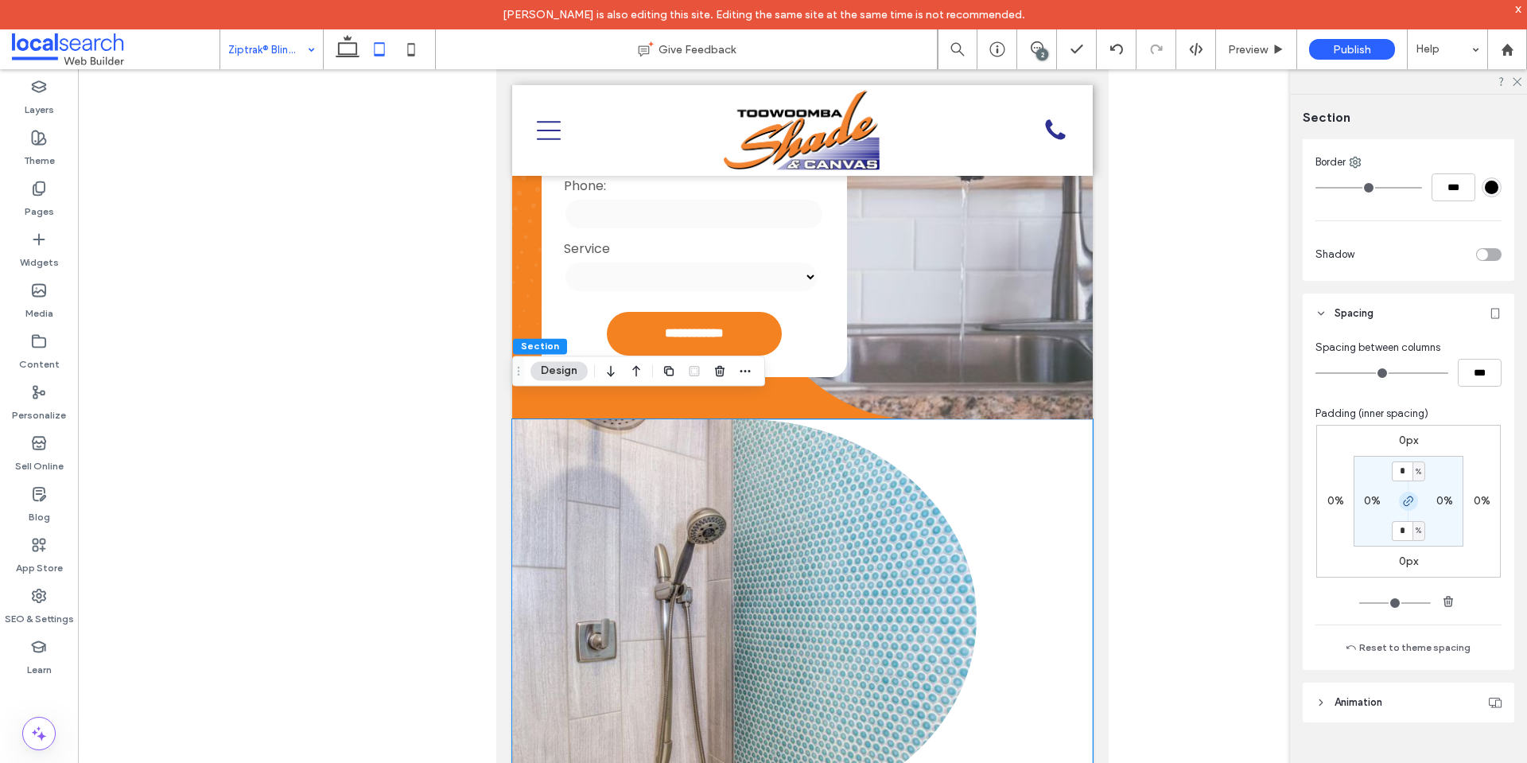
click at [1404, 491] on span "button" at bounding box center [1408, 500] width 19 height 19
click at [1399, 469] on input "*" at bounding box center [1402, 471] width 21 height 20
paste input "padding-top"
type input "*"
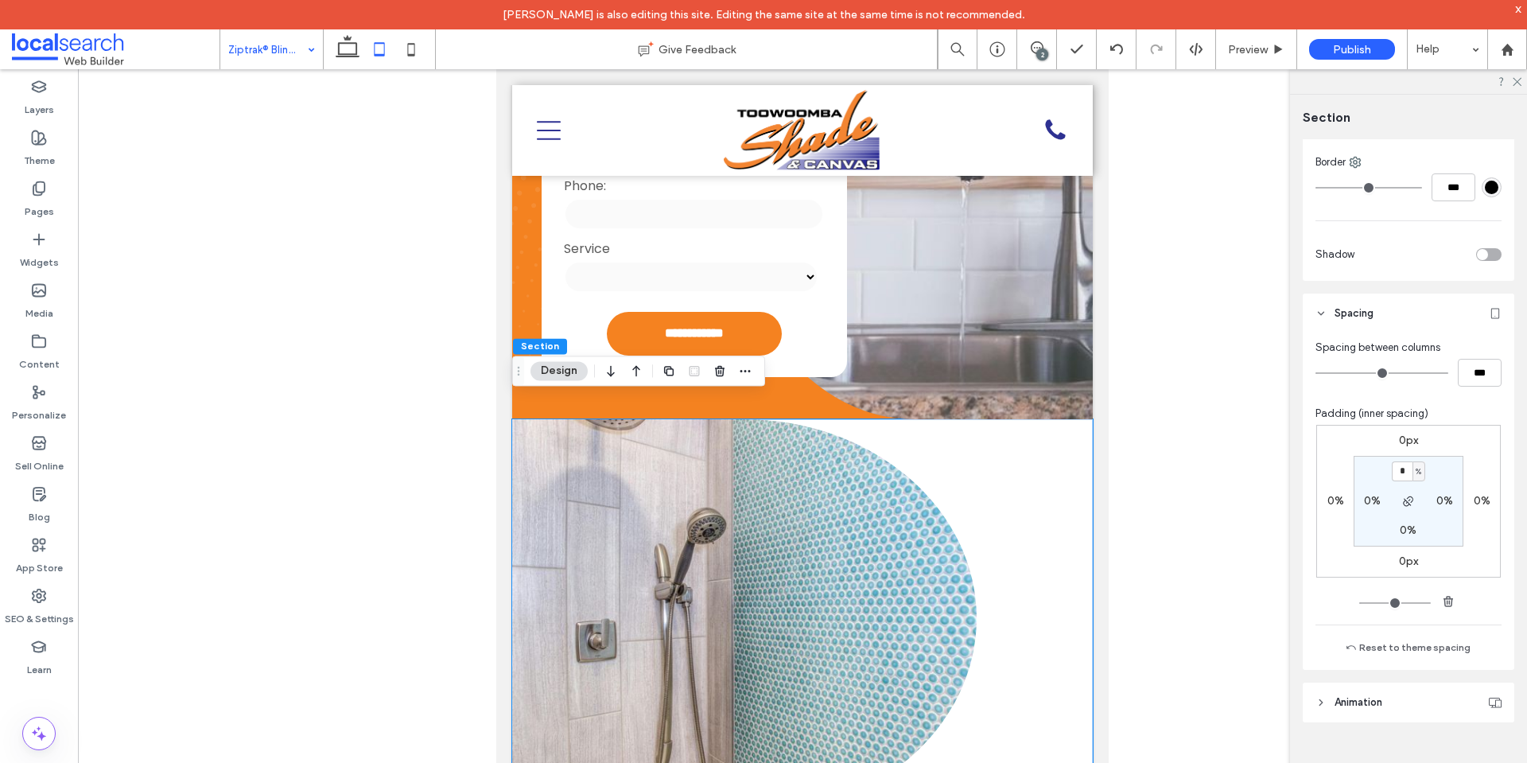
click at [1476, 457] on div "0px 0% 0px 0% * % 0% 0% 0%" at bounding box center [1408, 501] width 185 height 153
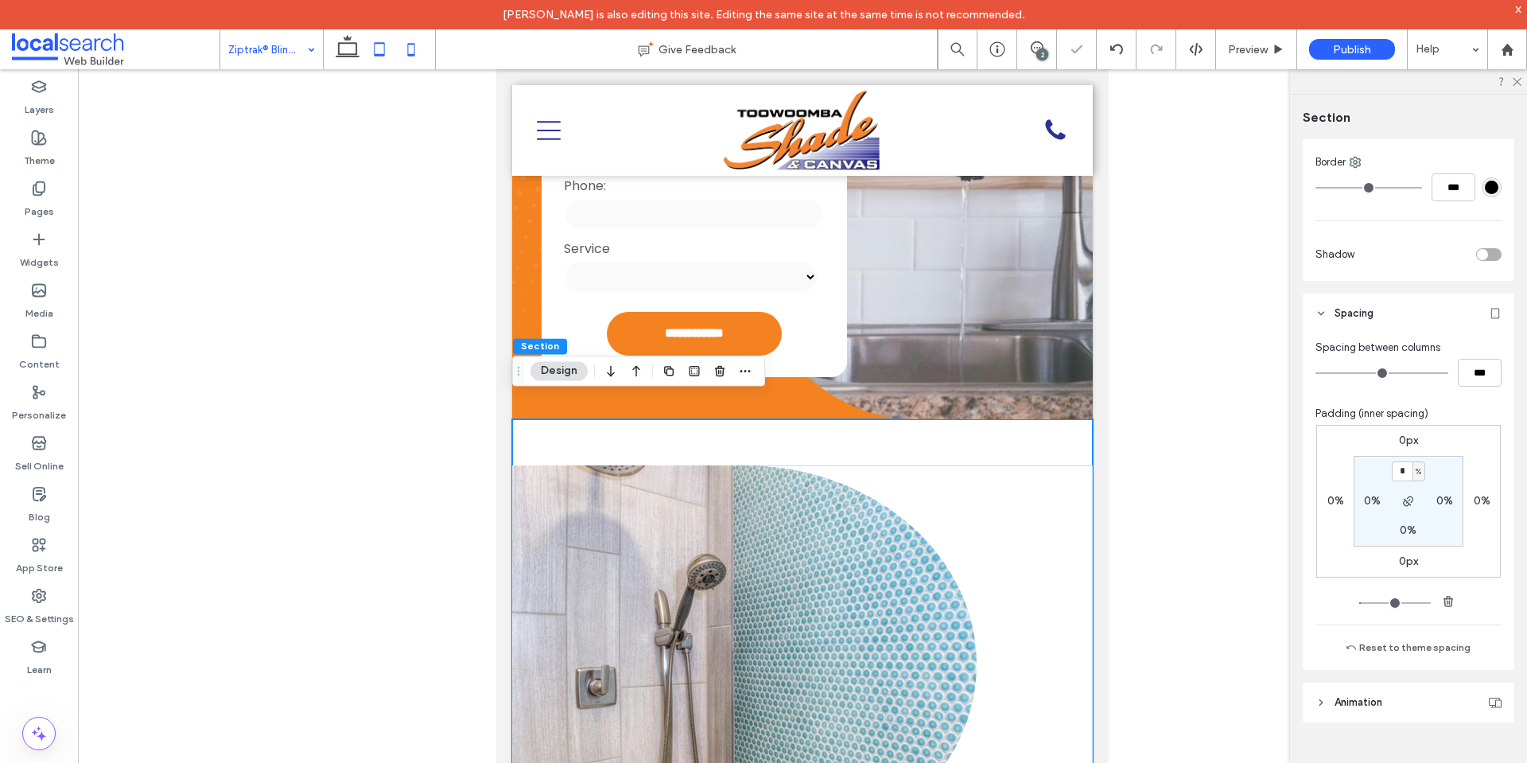
click at [423, 60] on icon at bounding box center [411, 49] width 32 height 32
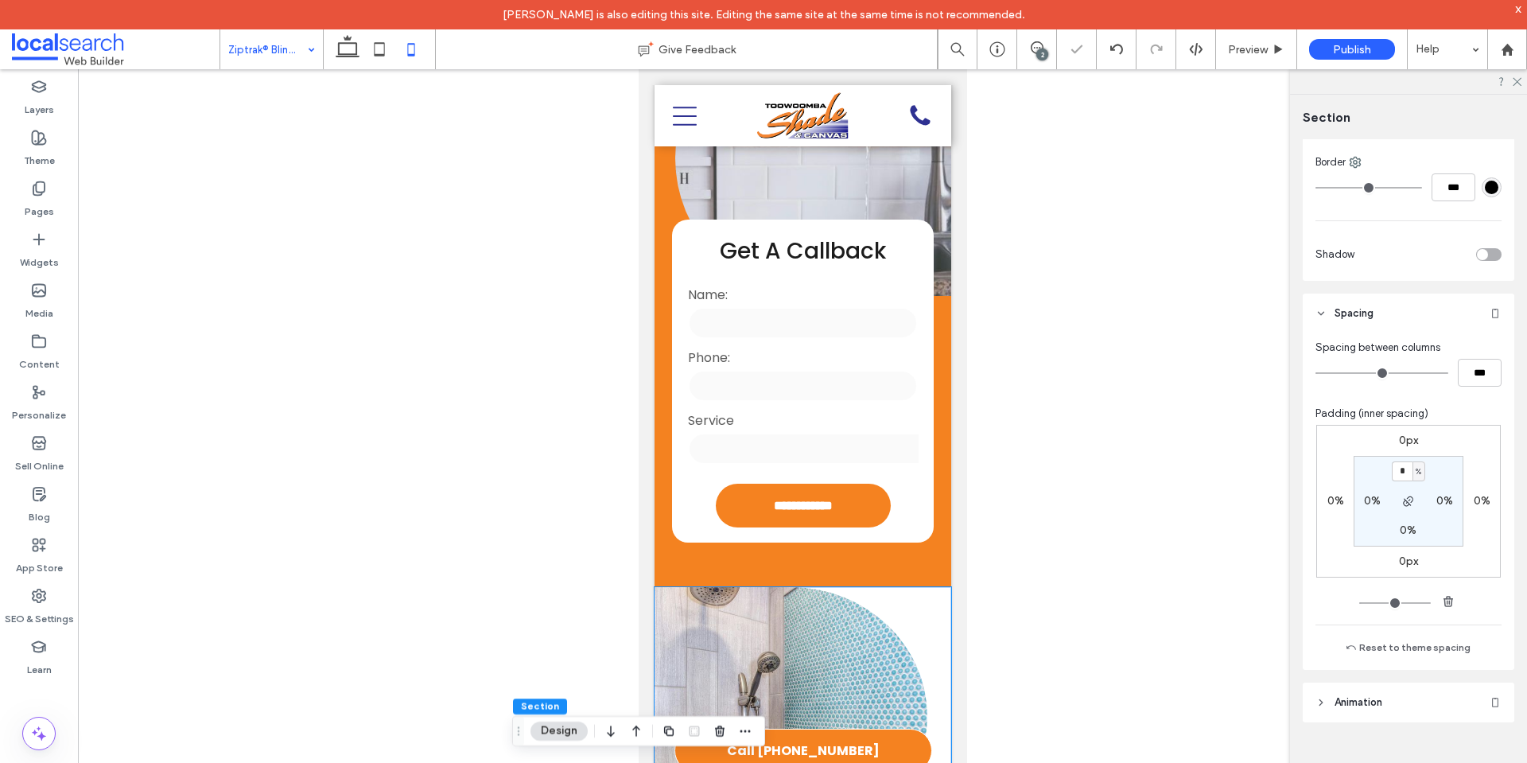
type input "*"
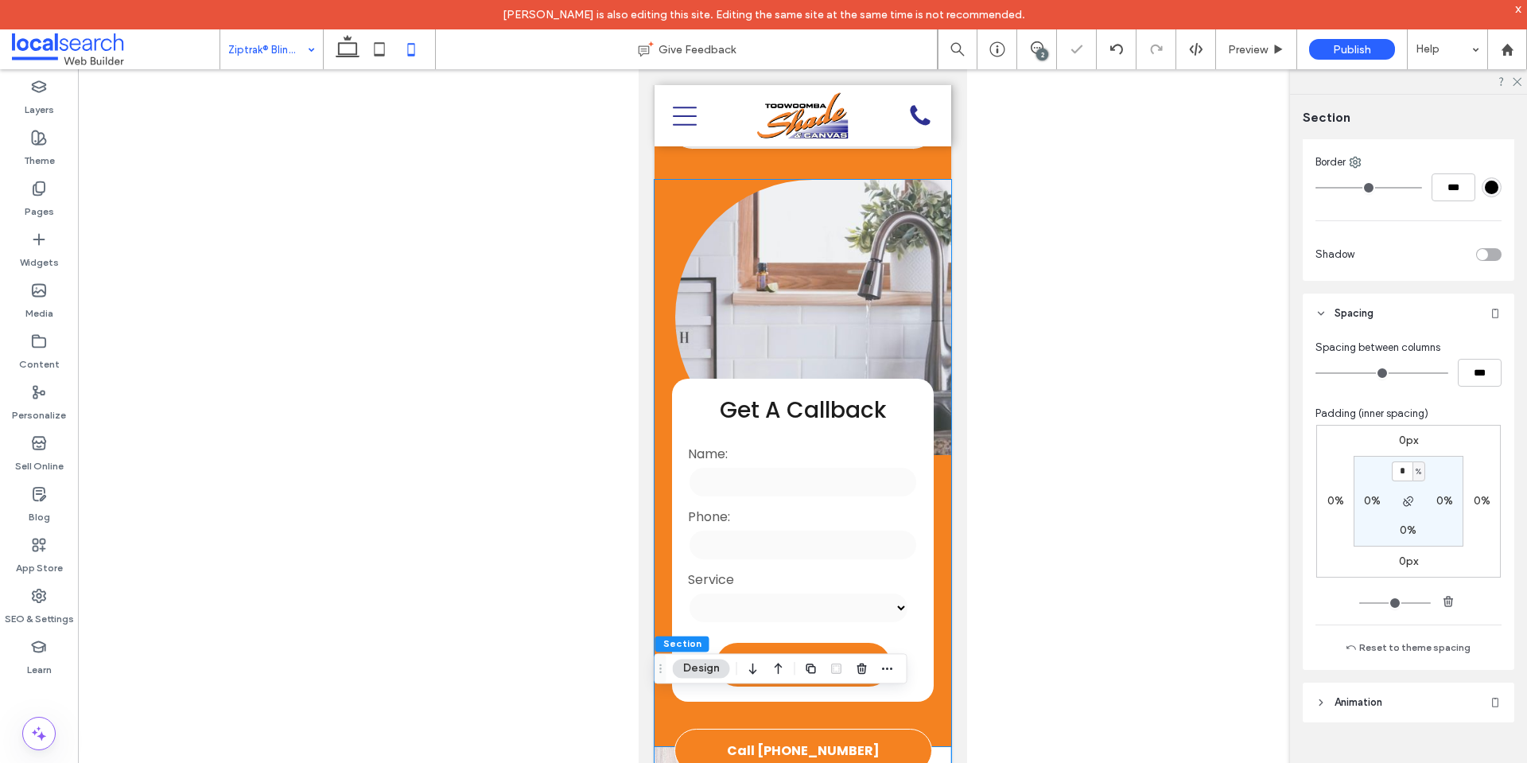
scroll to position [795, 0]
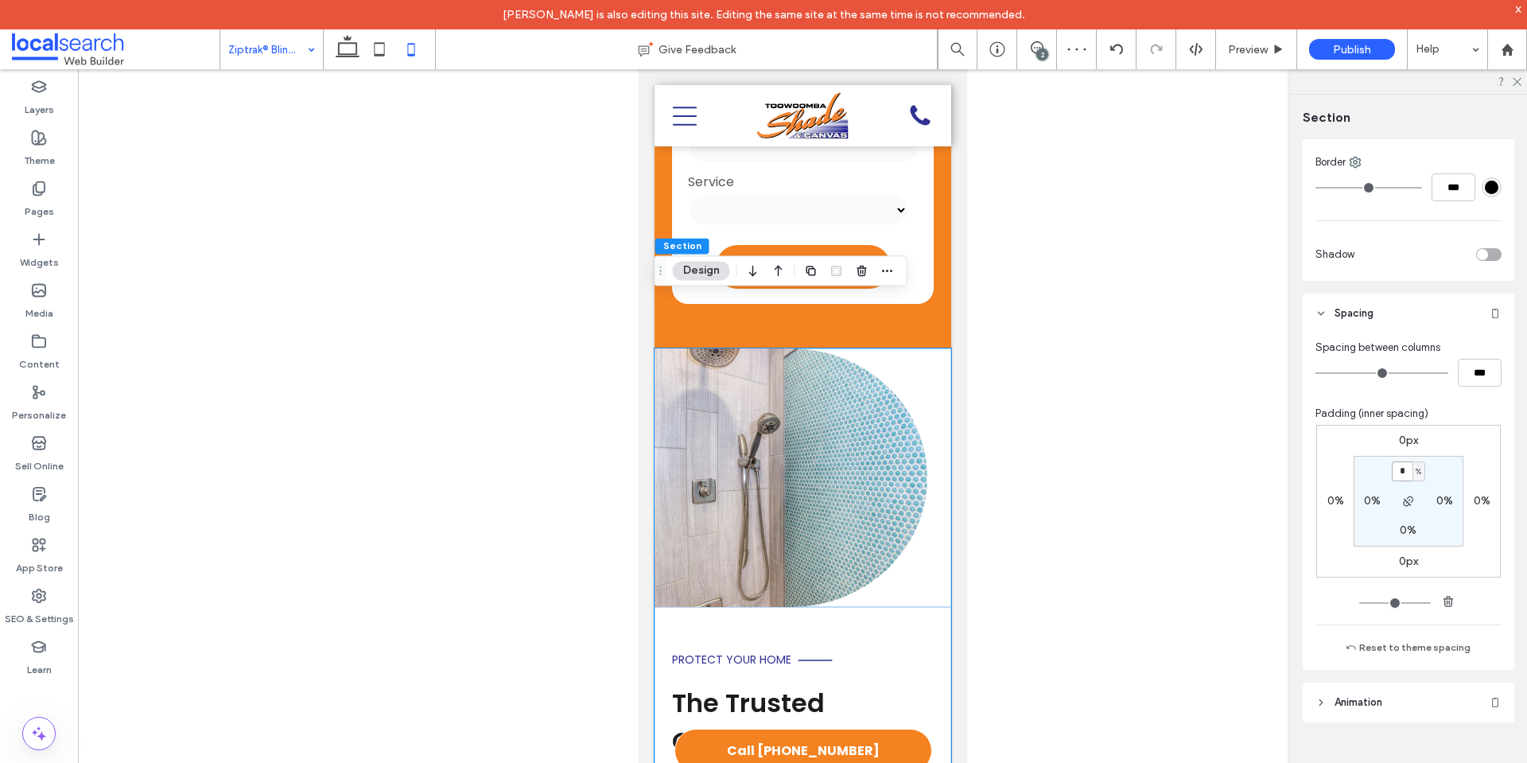
click at [1396, 471] on input "*" at bounding box center [1402, 471] width 21 height 20
paste input "padding-top"
type input "*"
click at [1482, 448] on div "0px 0% 0px 0% * % 0% 0% 0%" at bounding box center [1408, 501] width 185 height 153
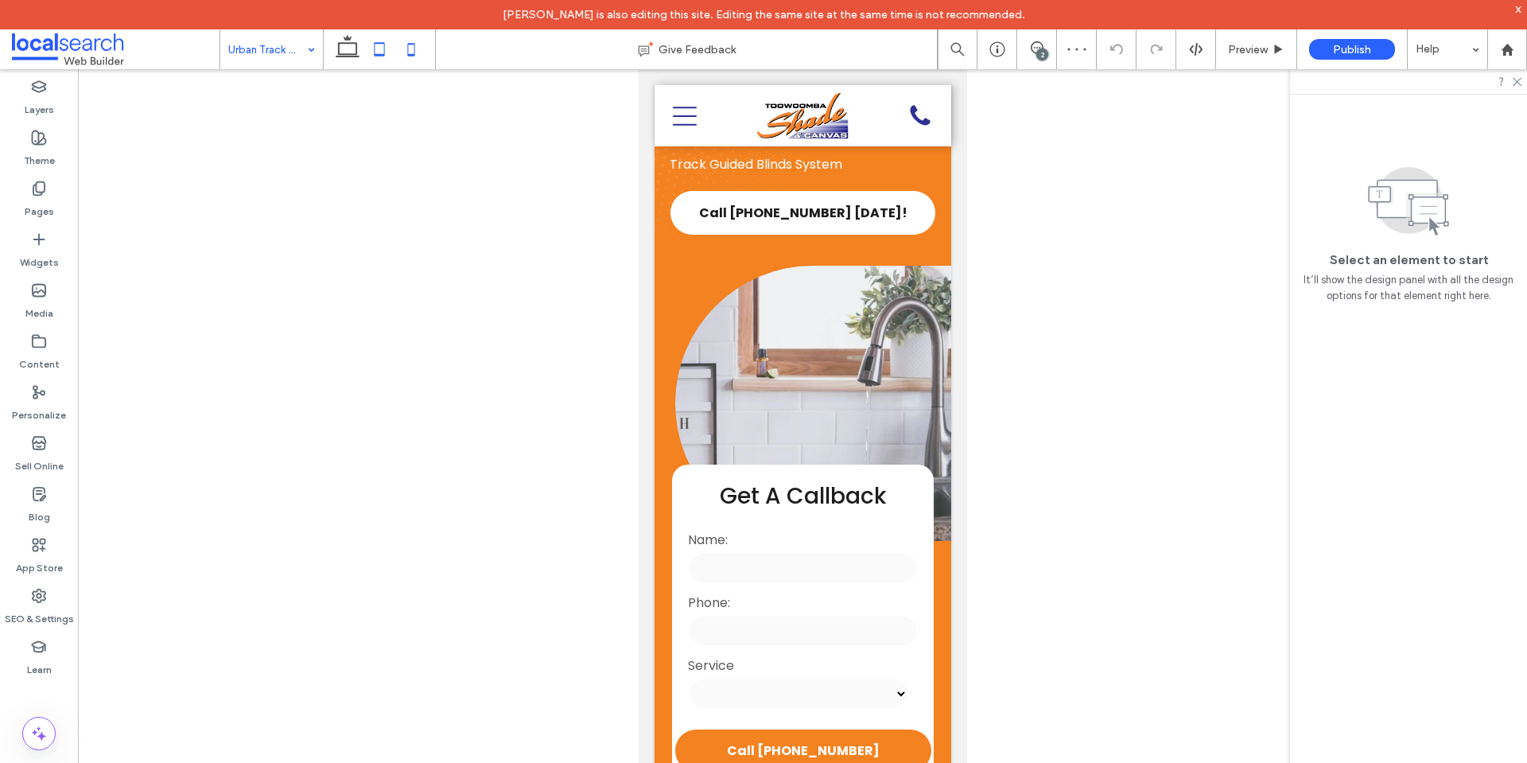
click at [386, 48] on icon at bounding box center [379, 49] width 32 height 32
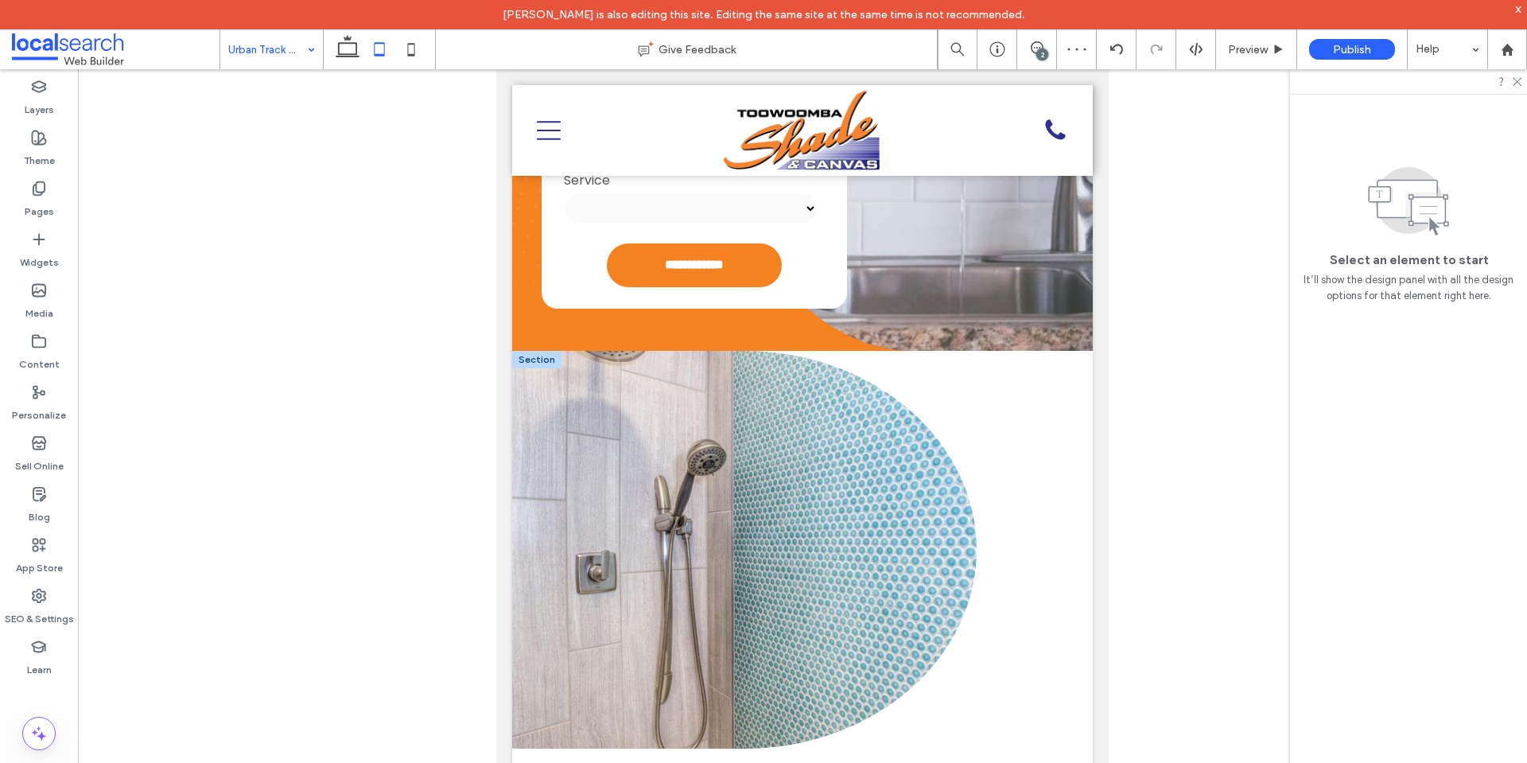
scroll to position [604, 0]
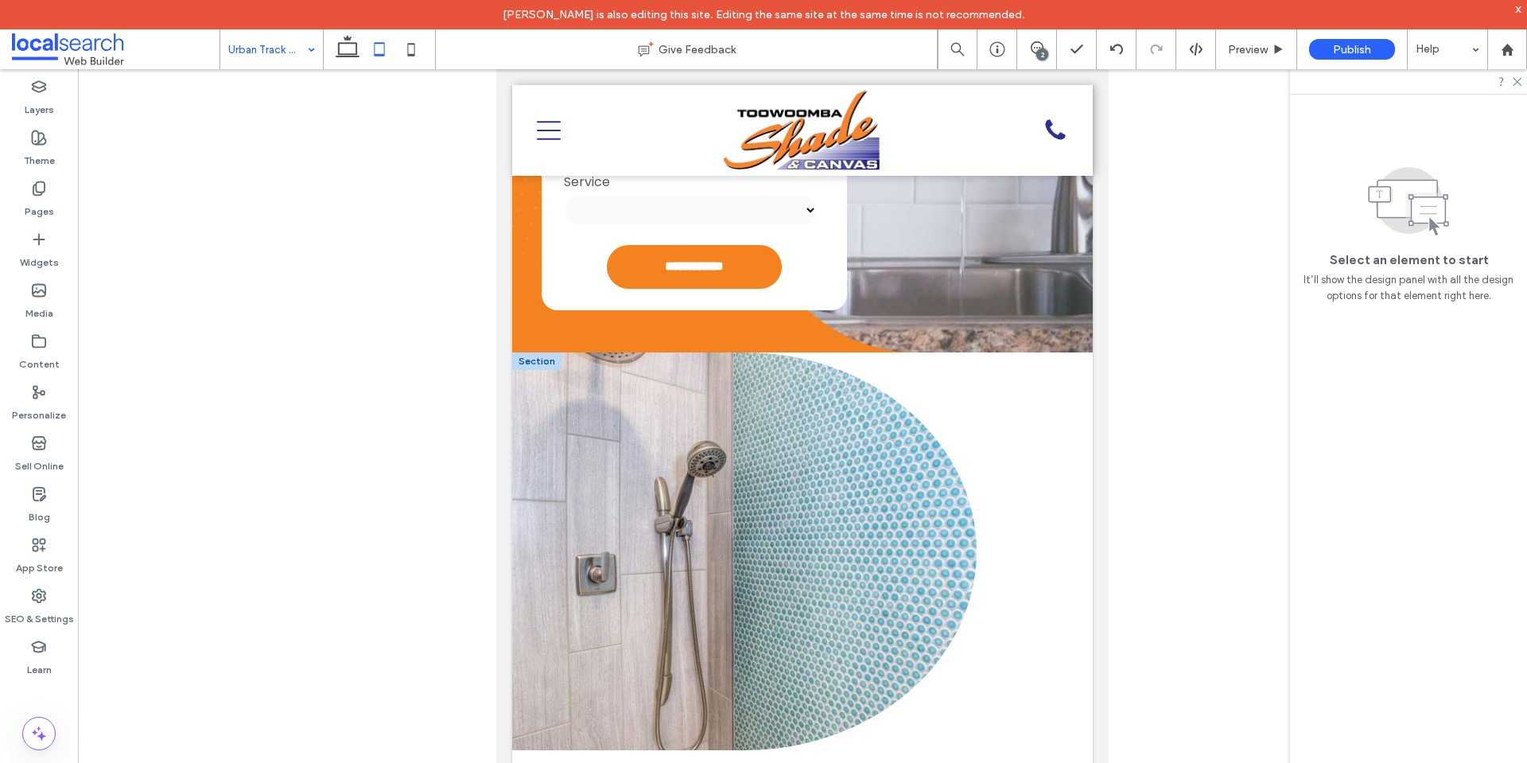
click at [526, 352] on div at bounding box center [536, 360] width 49 height 17
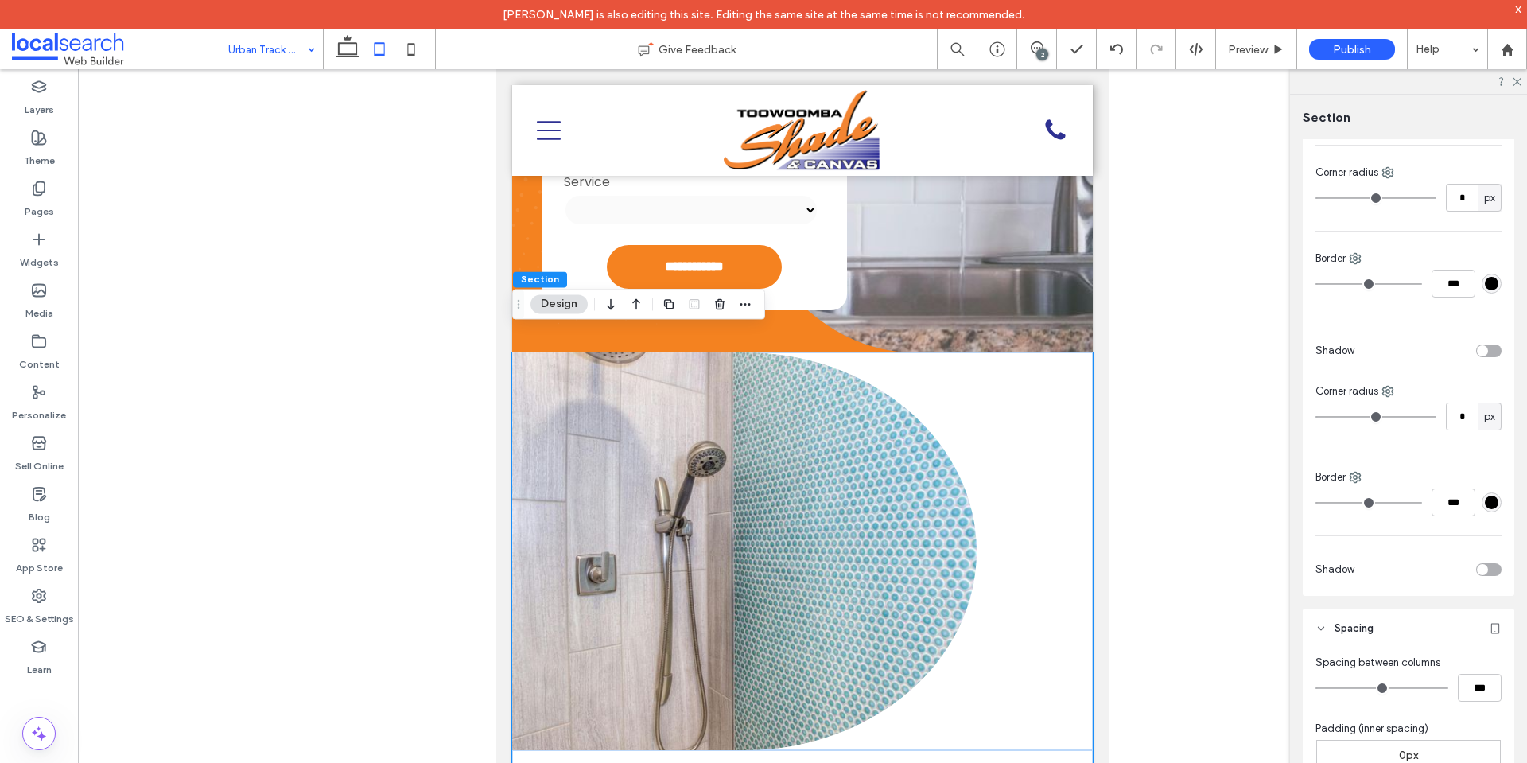
scroll to position [477, 0]
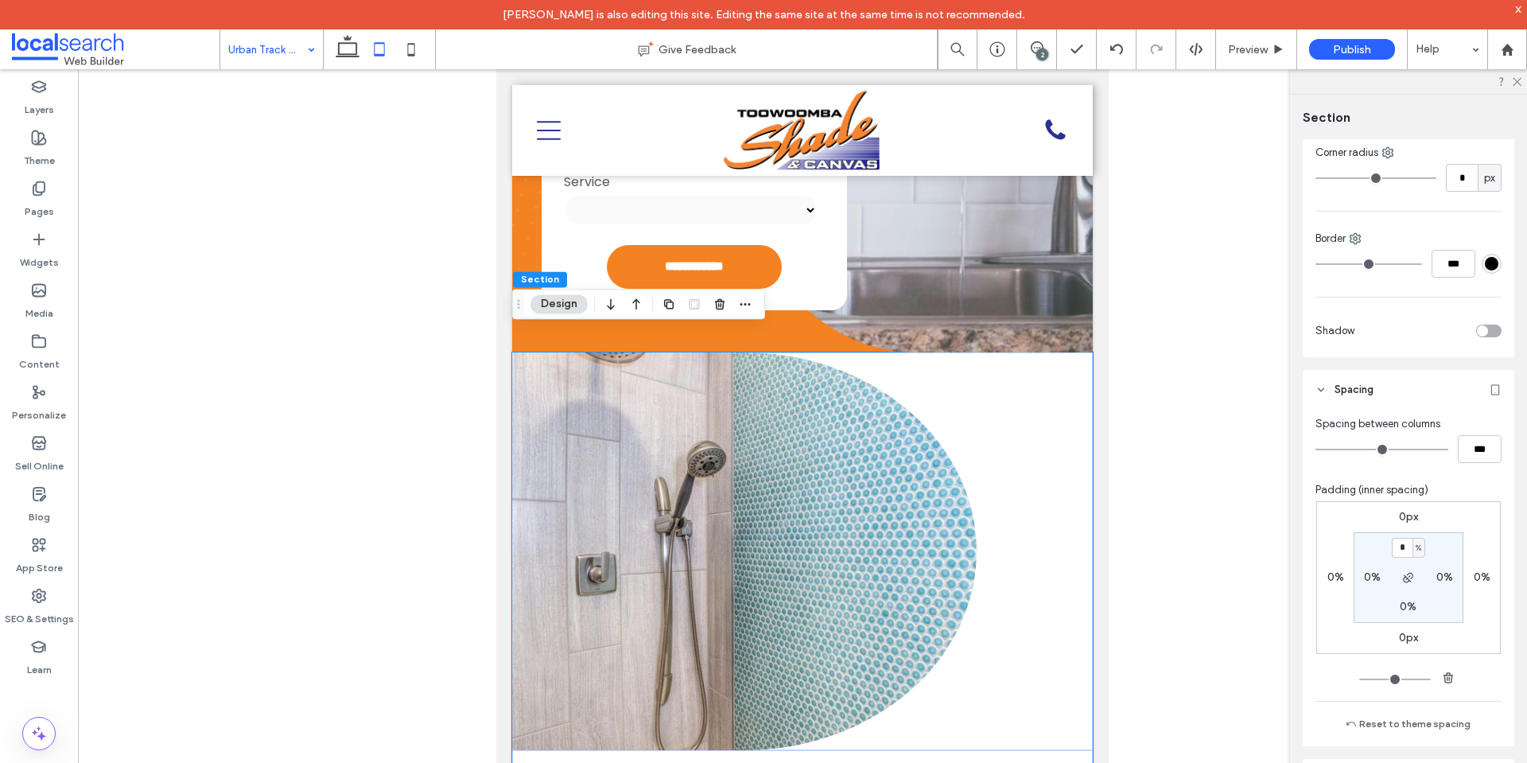
click at [1400, 550] on input "*" at bounding box center [1402, 548] width 21 height 20
type input "*"
click at [1447, 536] on section "* % 0% 0% 0%" at bounding box center [1409, 577] width 110 height 91
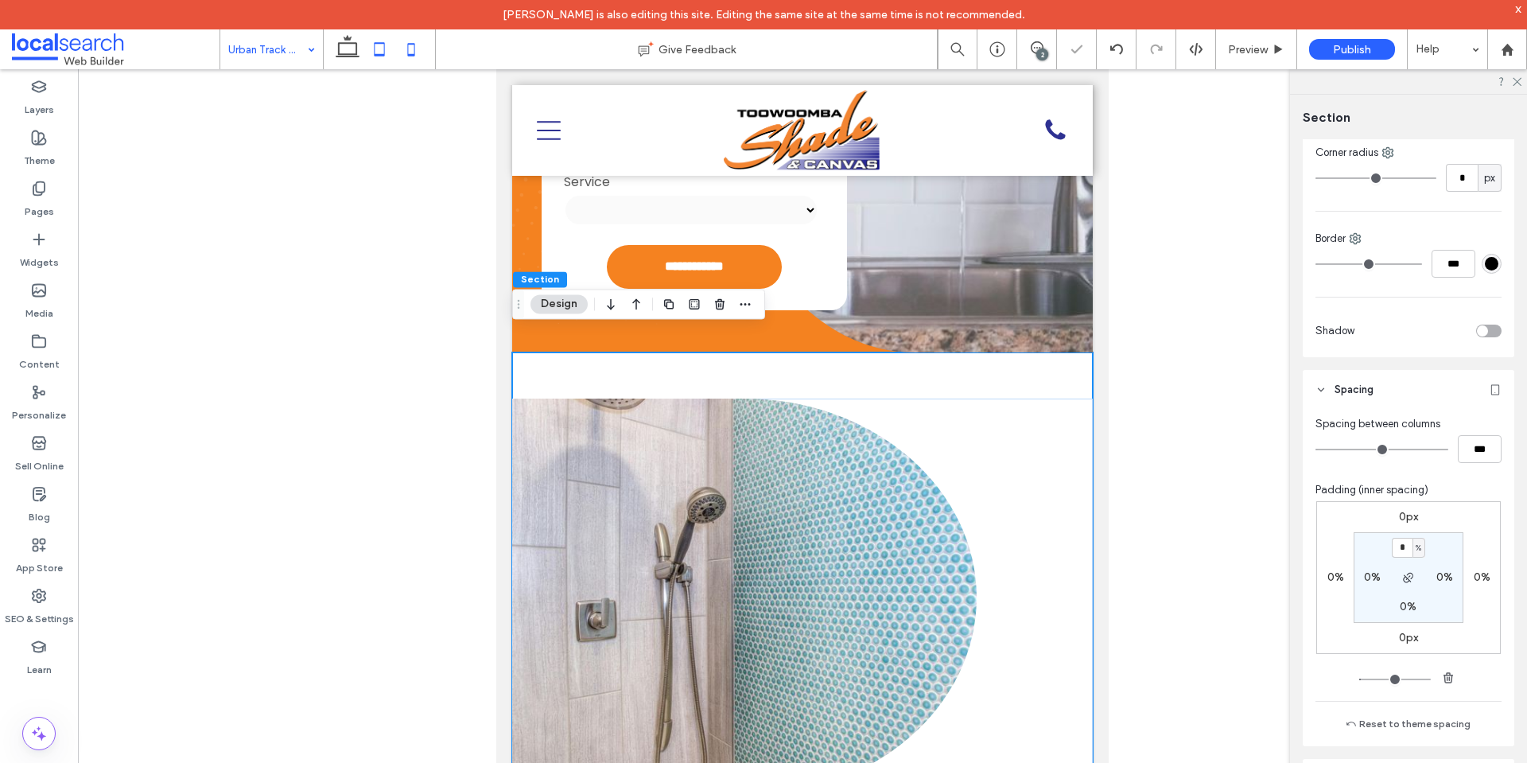
click at [424, 52] on icon at bounding box center [411, 49] width 32 height 32
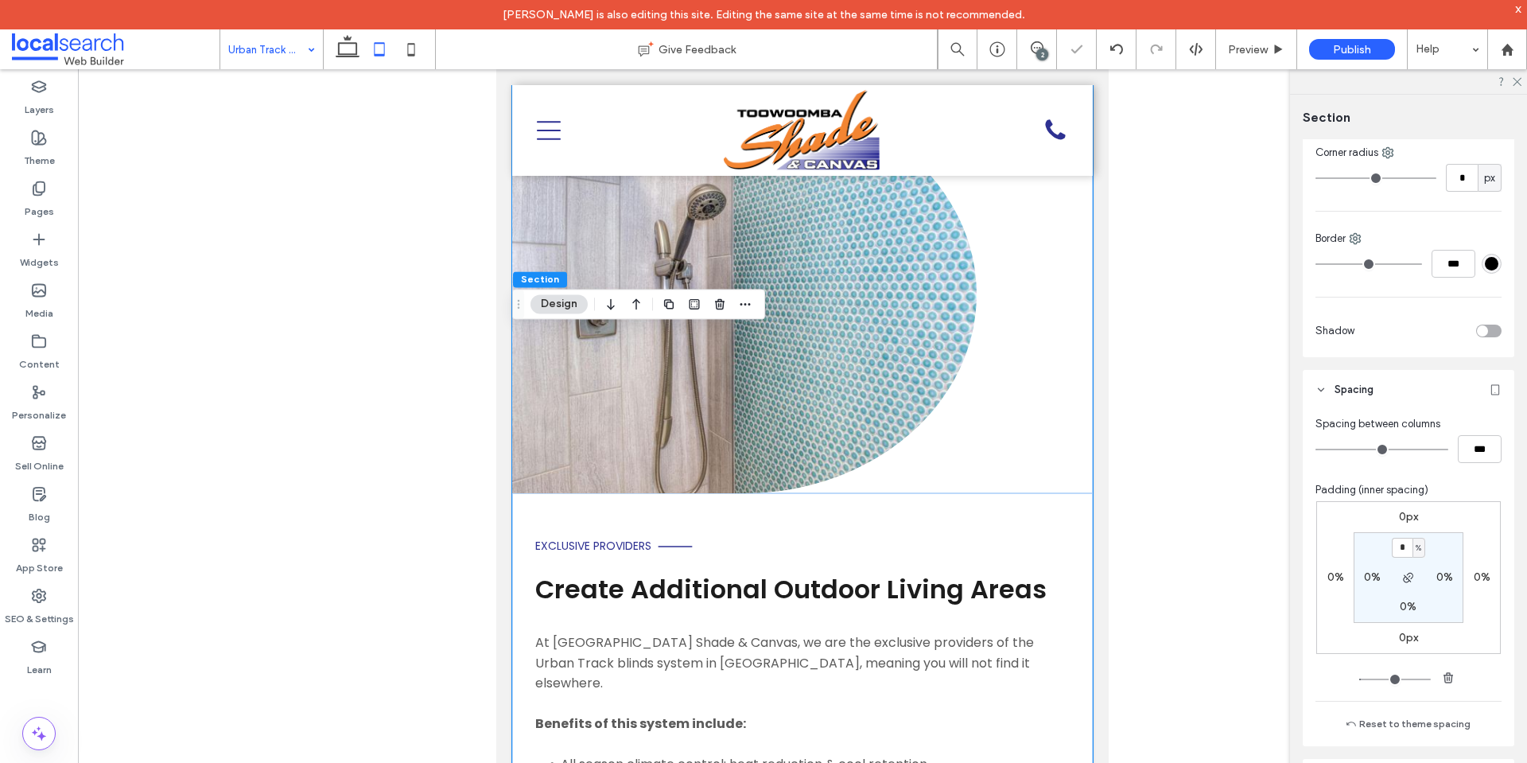
type input "*"
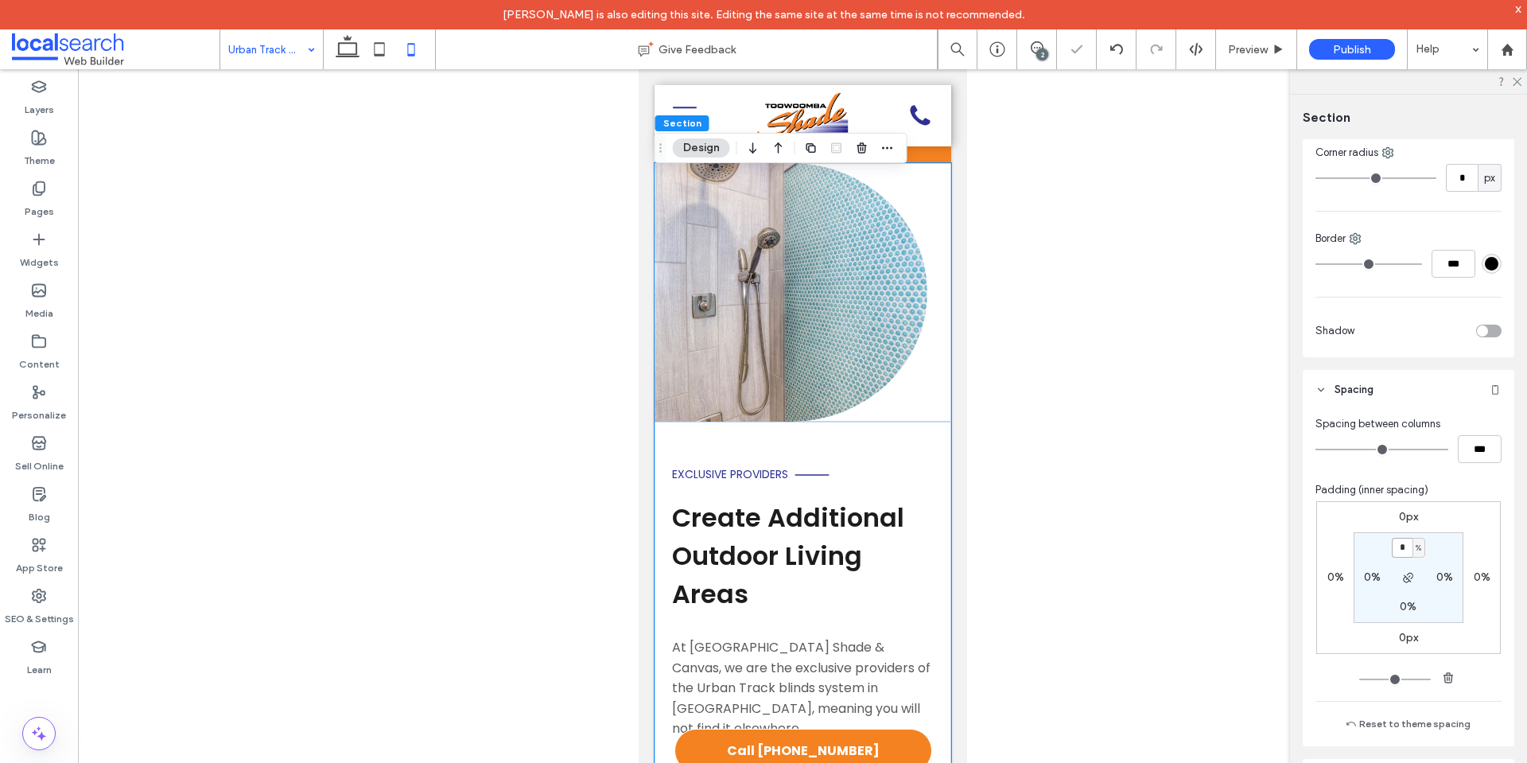
click at [1398, 545] on input "*" at bounding box center [1402, 548] width 21 height 20
paste input "padding-top"
type input "*"
click at [1478, 530] on div "0px 0% 0px 0% * % 0% 0% 0%" at bounding box center [1408, 577] width 185 height 153
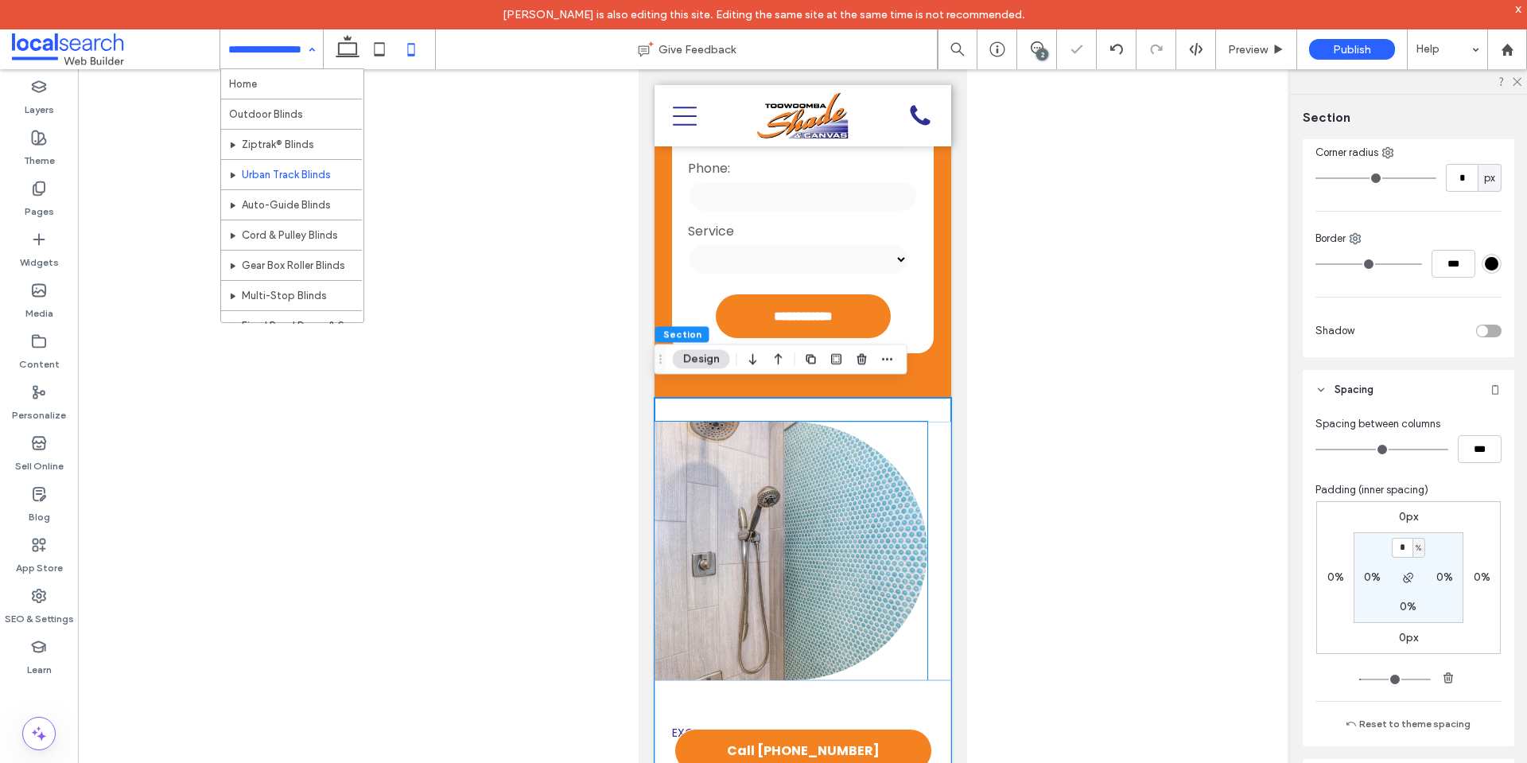
scroll to position [669, 0]
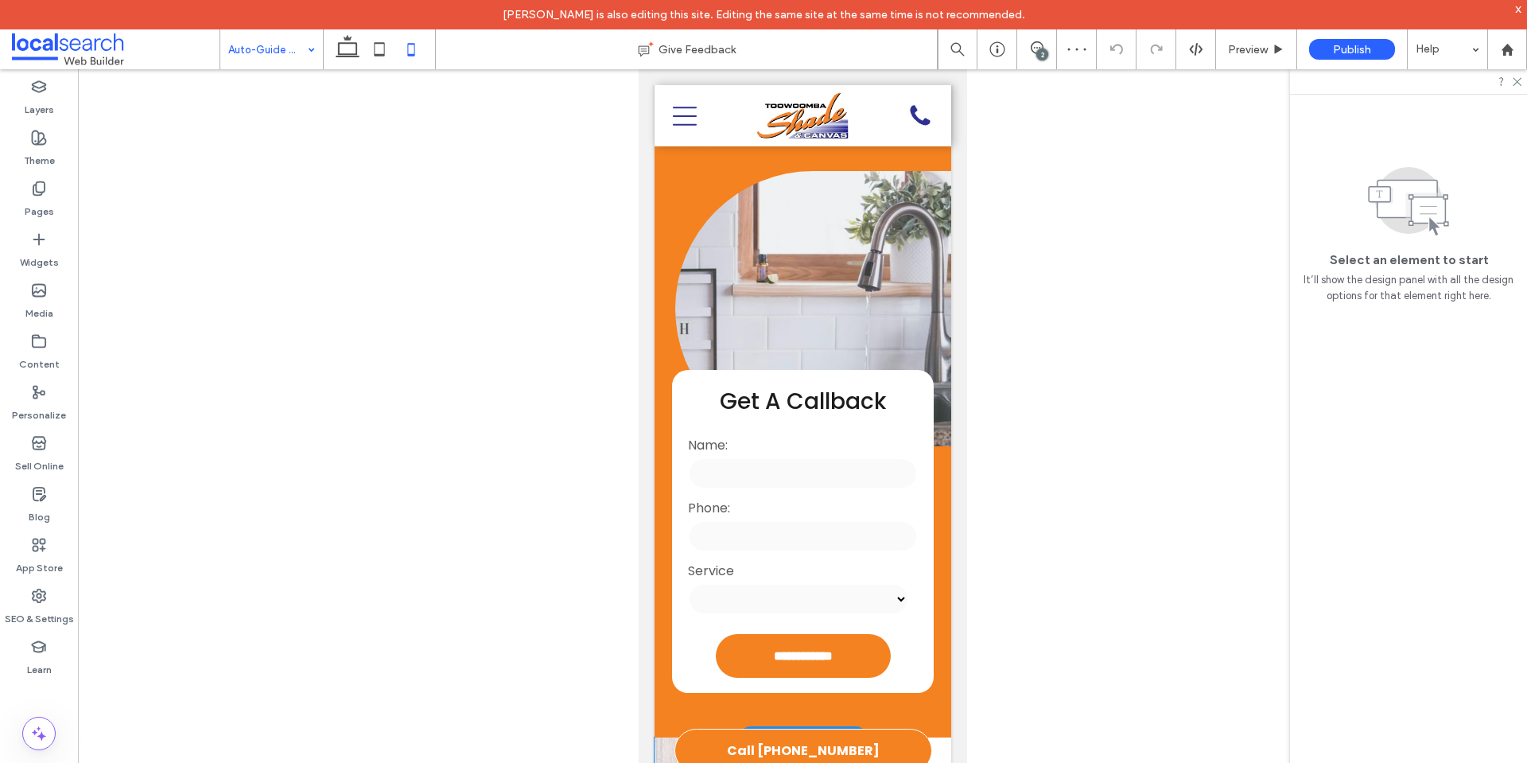
scroll to position [716, 0]
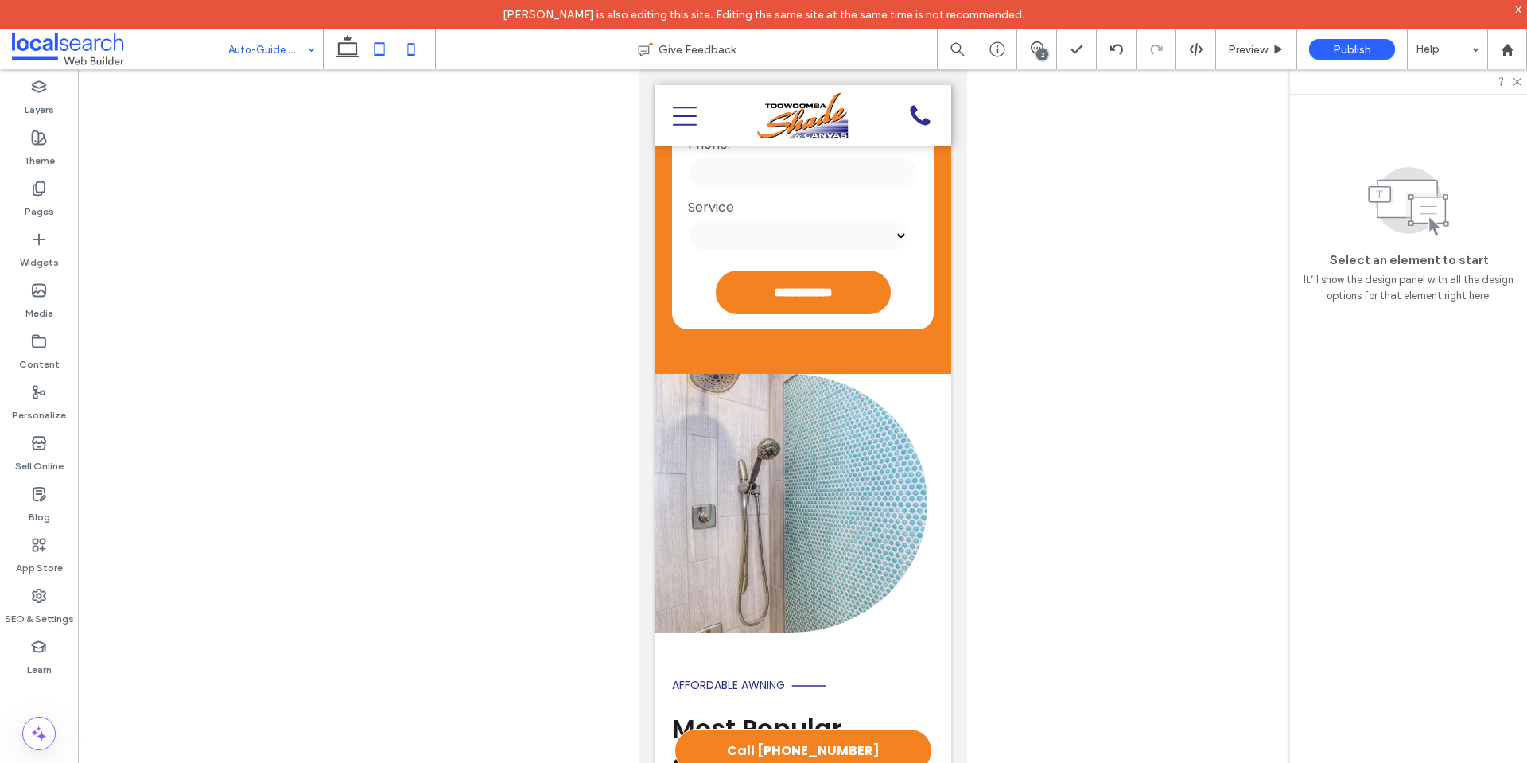
click at [373, 42] on icon at bounding box center [379, 49] width 32 height 32
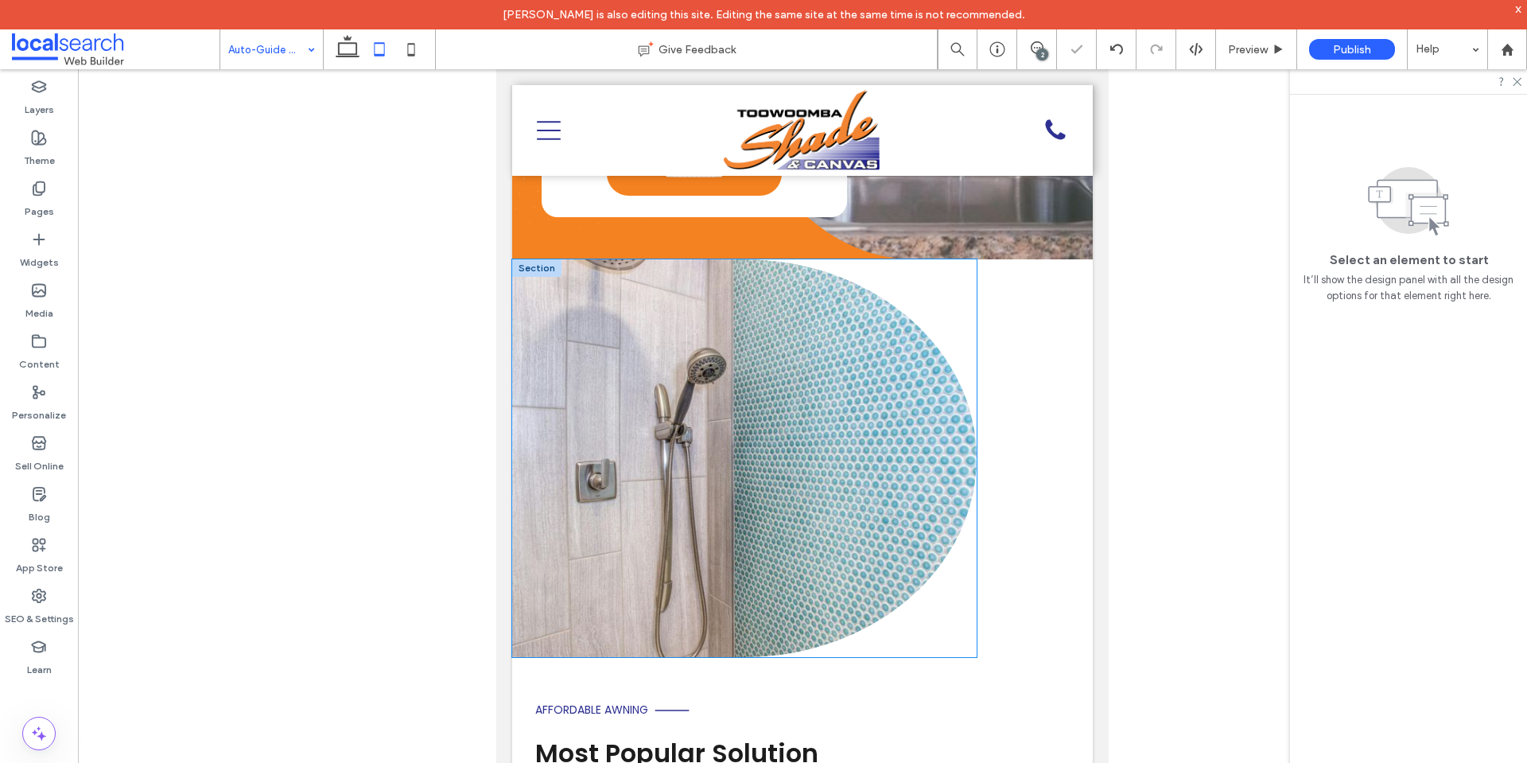
scroll to position [565, 0]
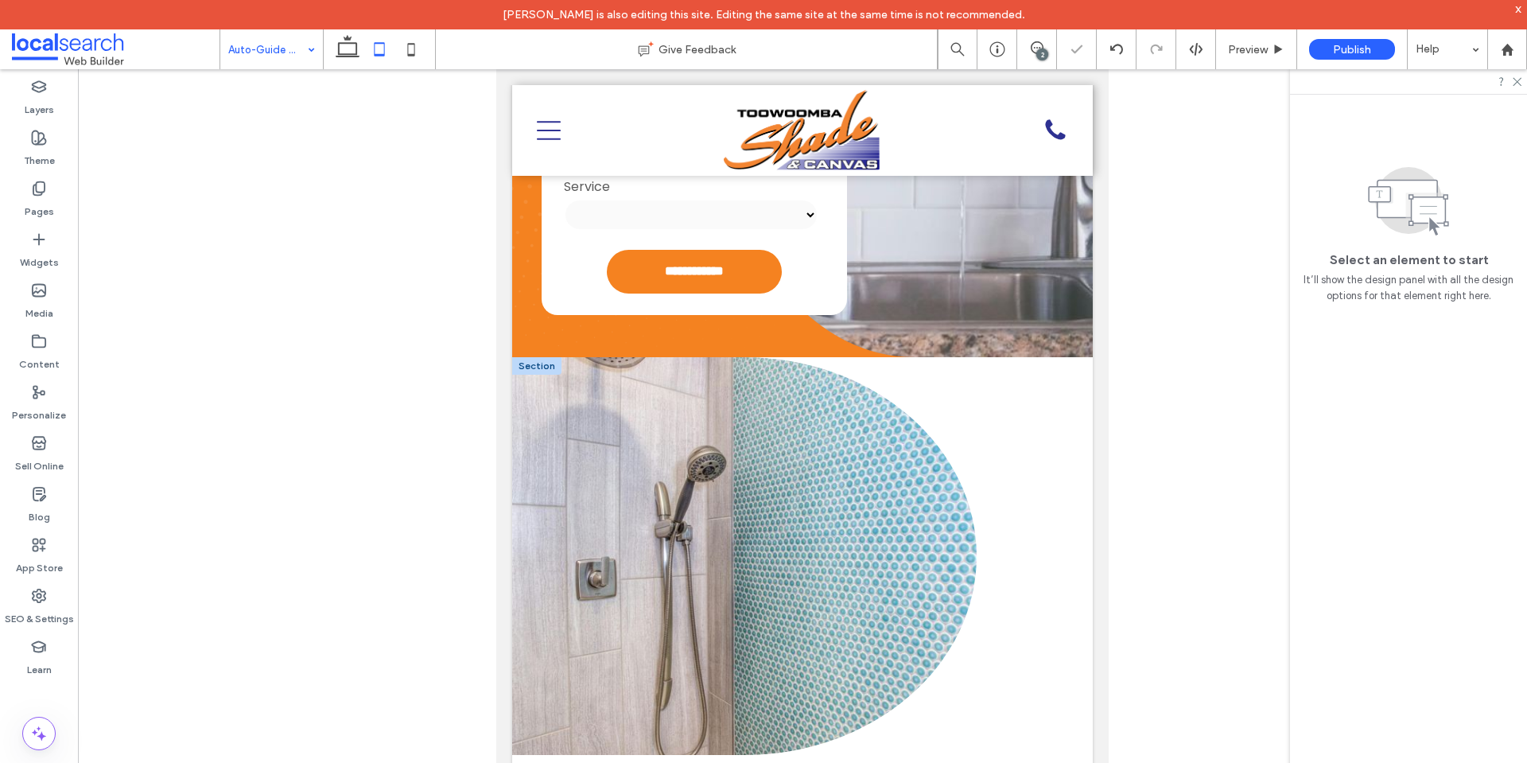
click at [534, 357] on div at bounding box center [536, 365] width 49 height 17
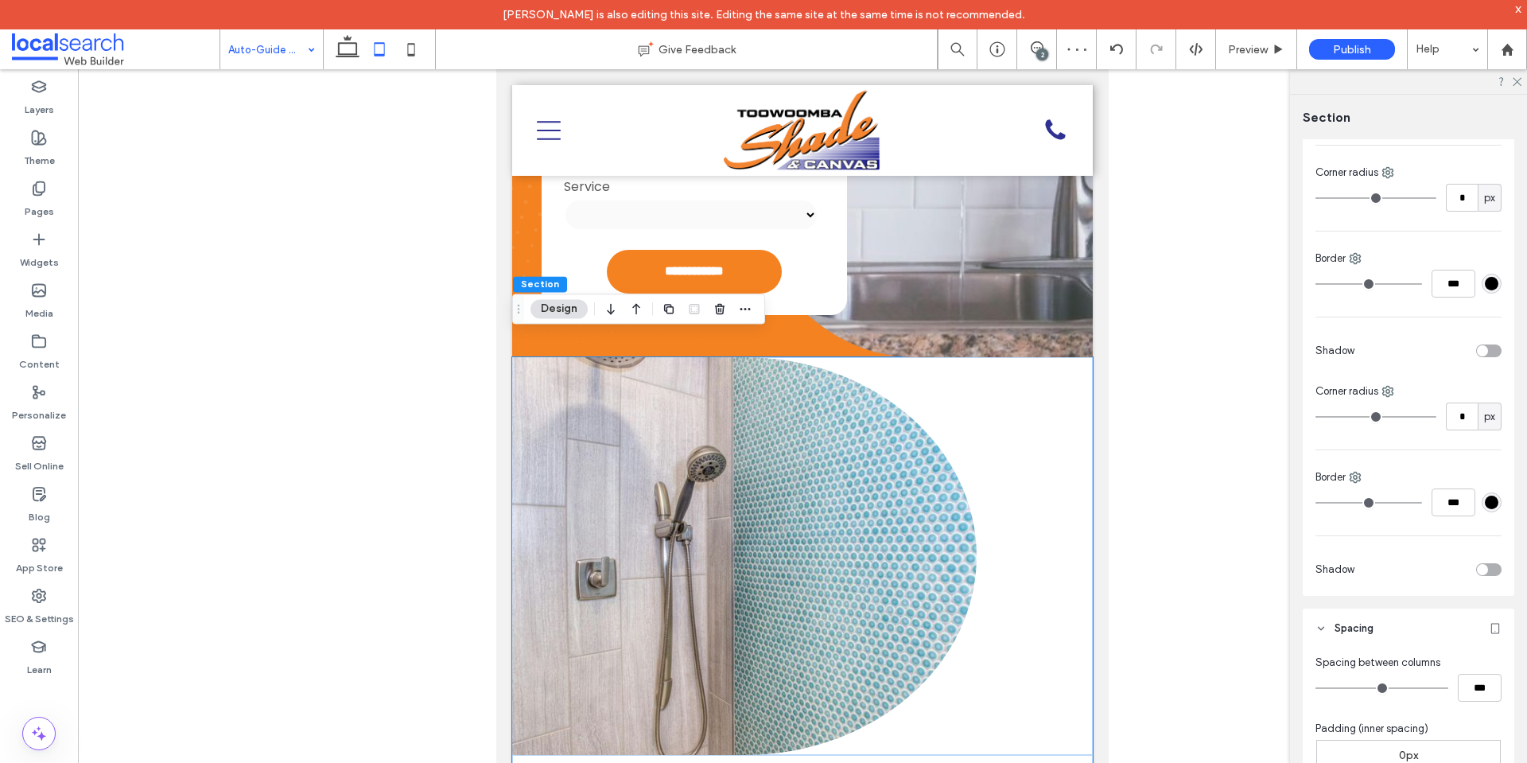
scroll to position [477, 0]
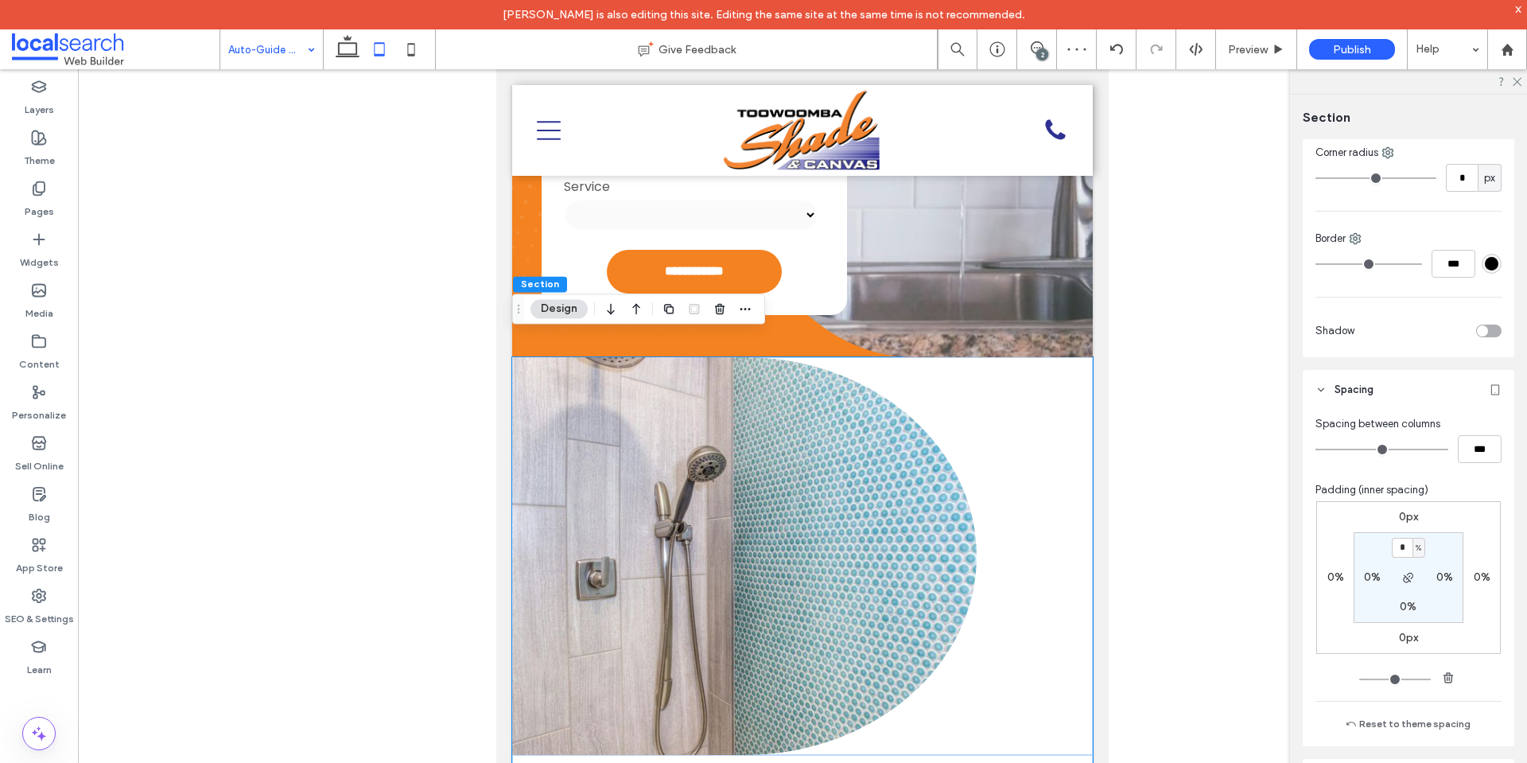
type input "*"
click at [1448, 525] on div "0px 0% 0px 0% * % 0% 0% 0%" at bounding box center [1408, 577] width 185 height 153
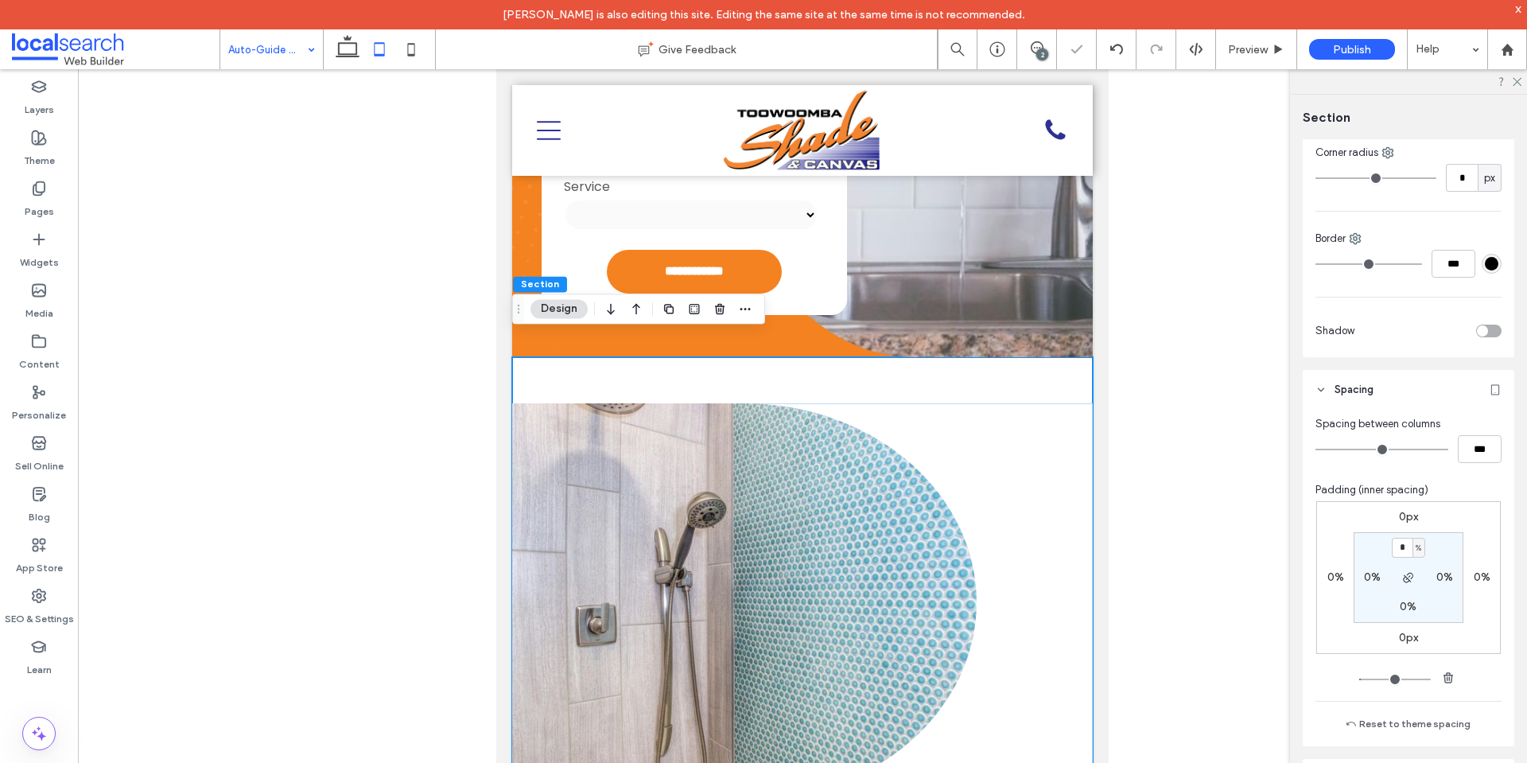
click at [431, 58] on div at bounding box center [379, 49] width 113 height 40
click at [416, 50] on icon at bounding box center [411, 49] width 32 height 32
type input "*"
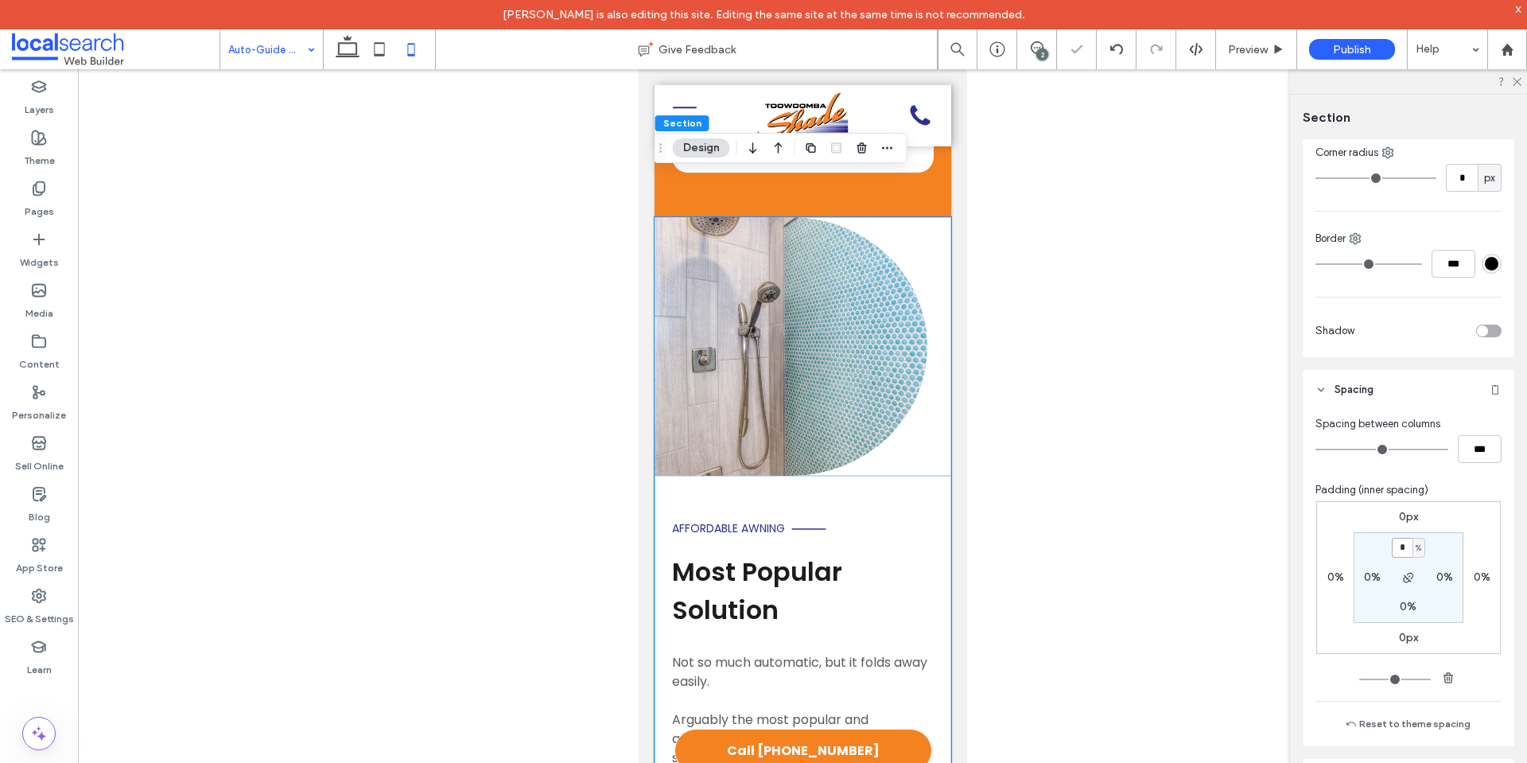
click at [1404, 549] on input "*" at bounding box center [1402, 548] width 21 height 20
paste input "padding-top"
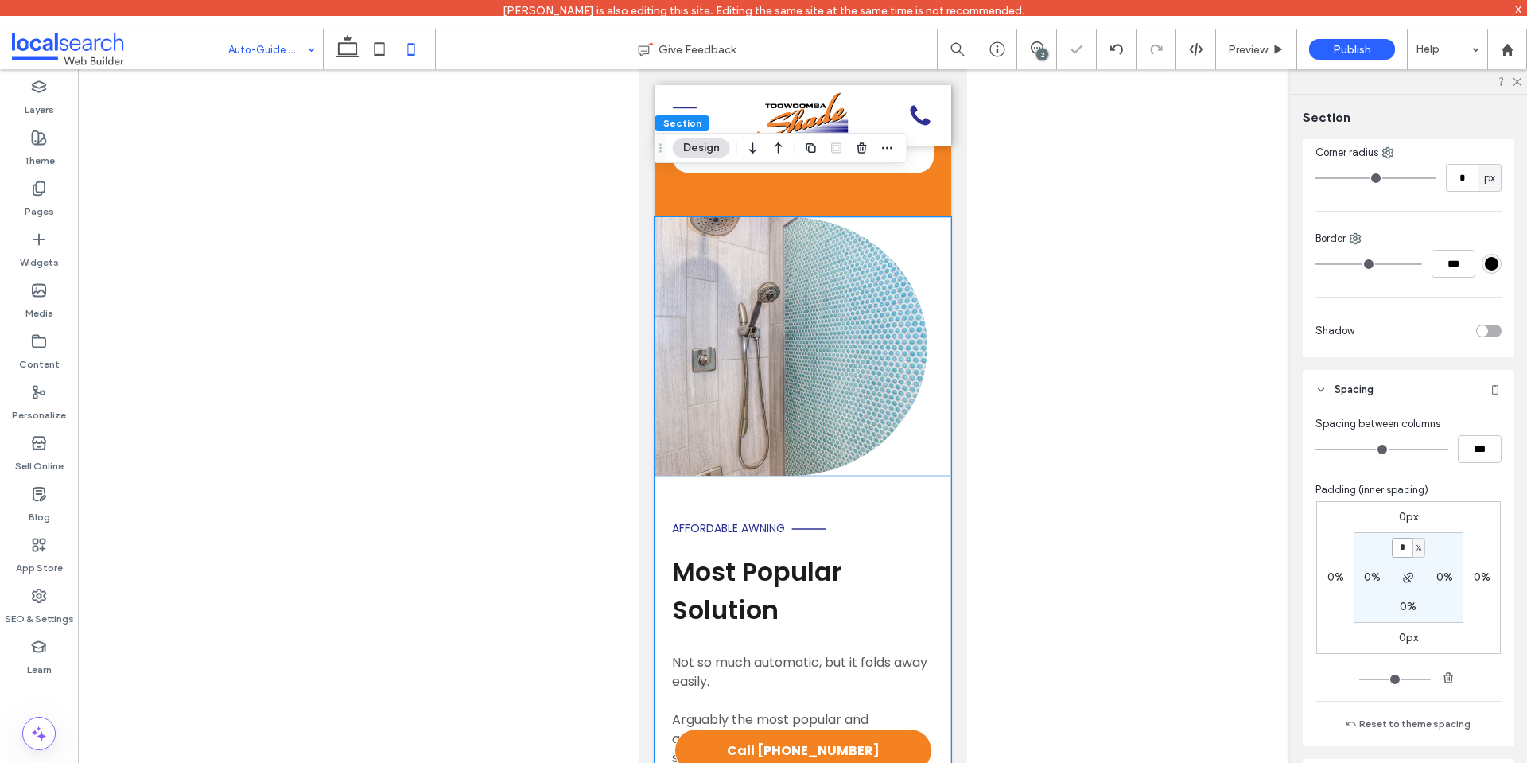
type input "*"
click at [1473, 522] on div "0px 0% 0px 0% * % 0% 0% 0%" at bounding box center [1408, 577] width 185 height 153
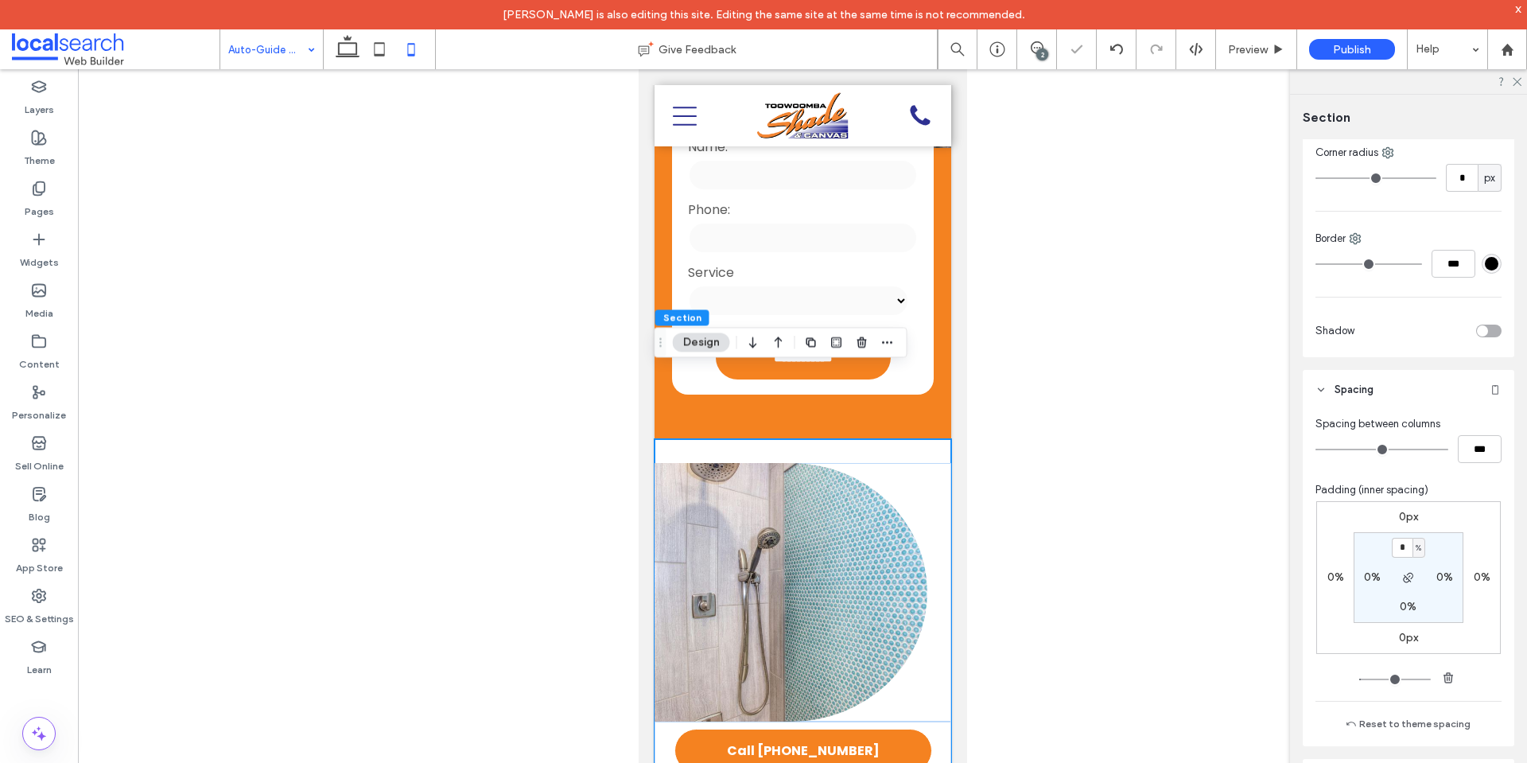
scroll to position [634, 0]
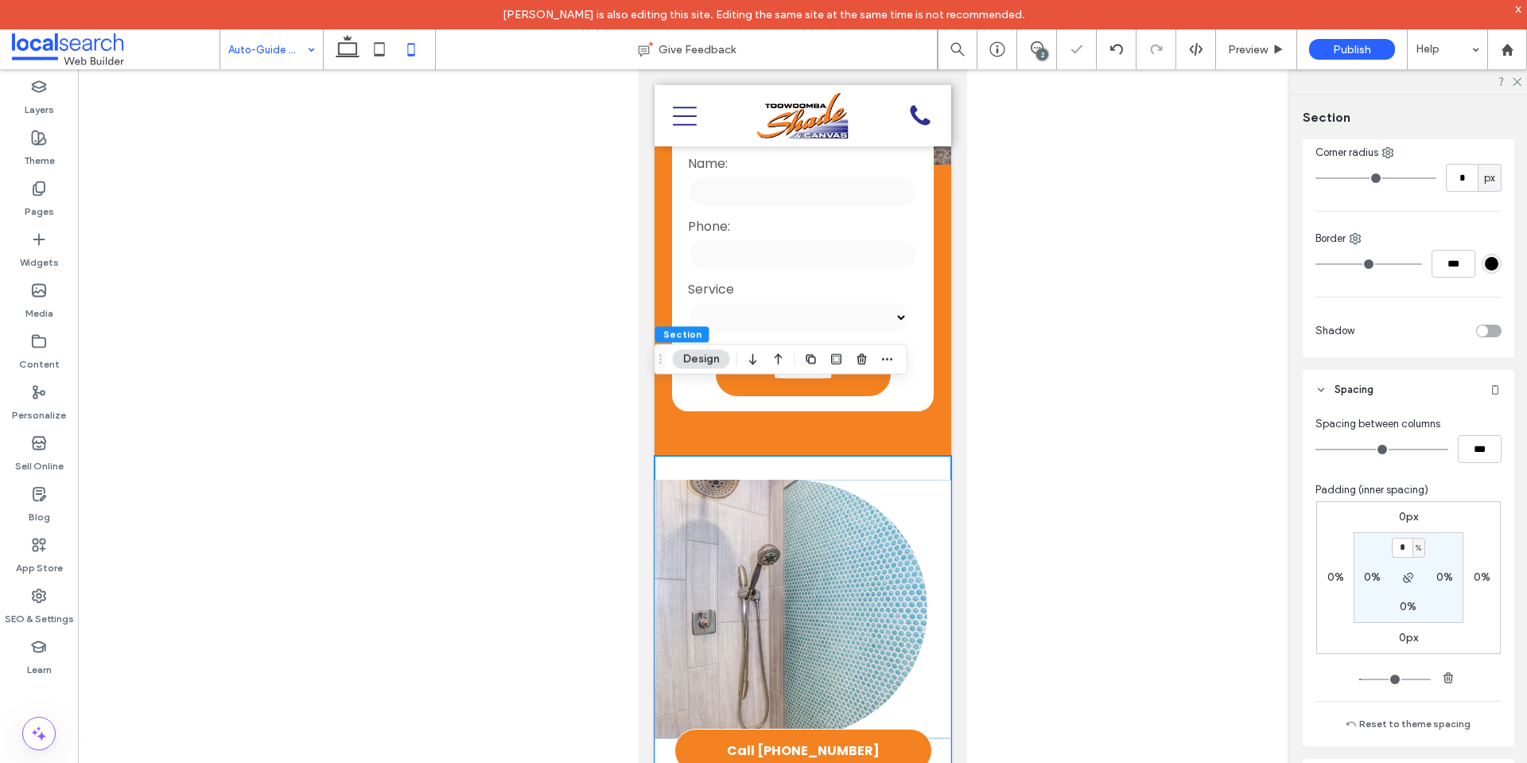
click at [263, 75] on div at bounding box center [802, 428] width 1449 height 719
drag, startPoint x: 291, startPoint y: 48, endPoint x: 301, endPoint y: 66, distance: 20.6
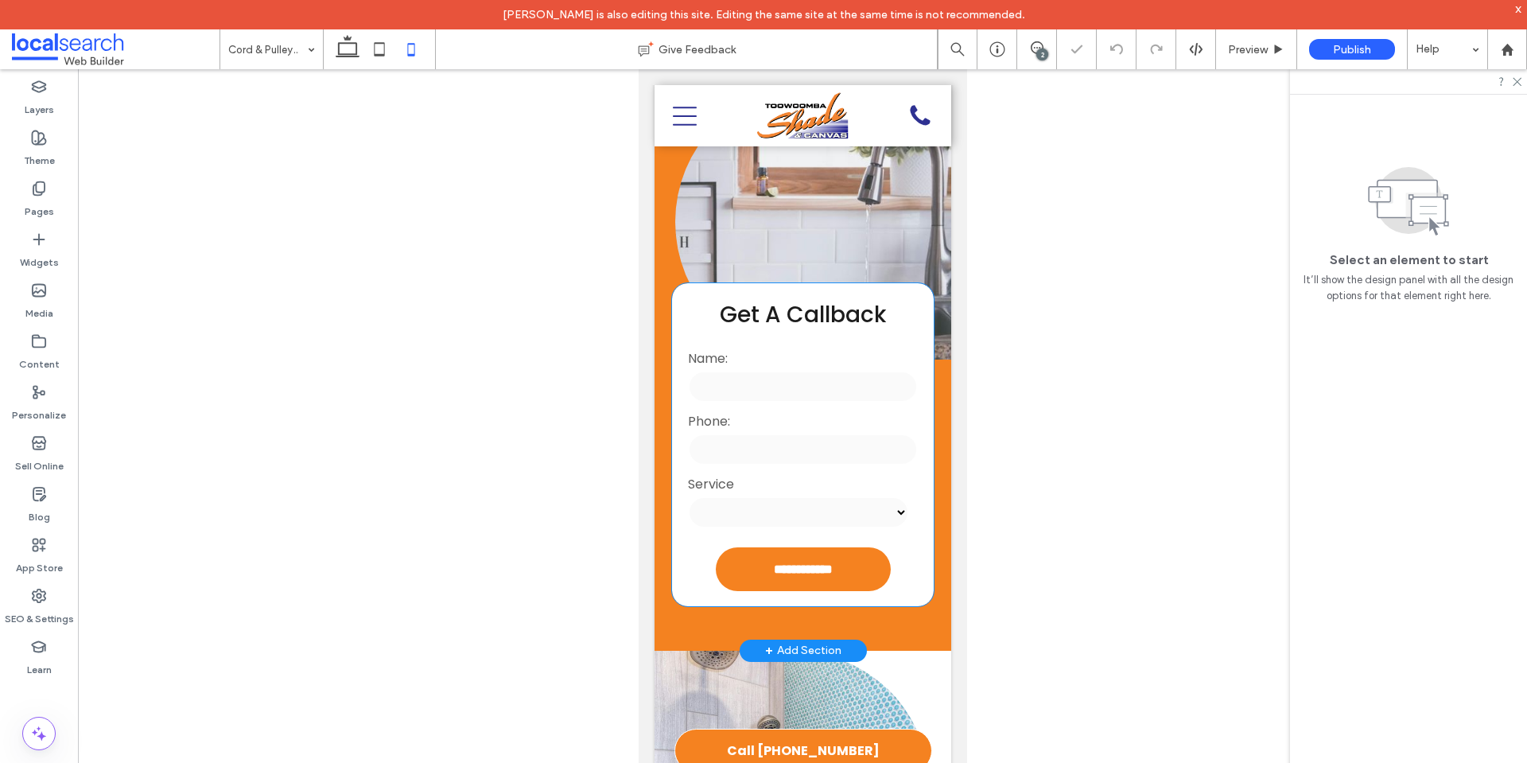
scroll to position [636, 0]
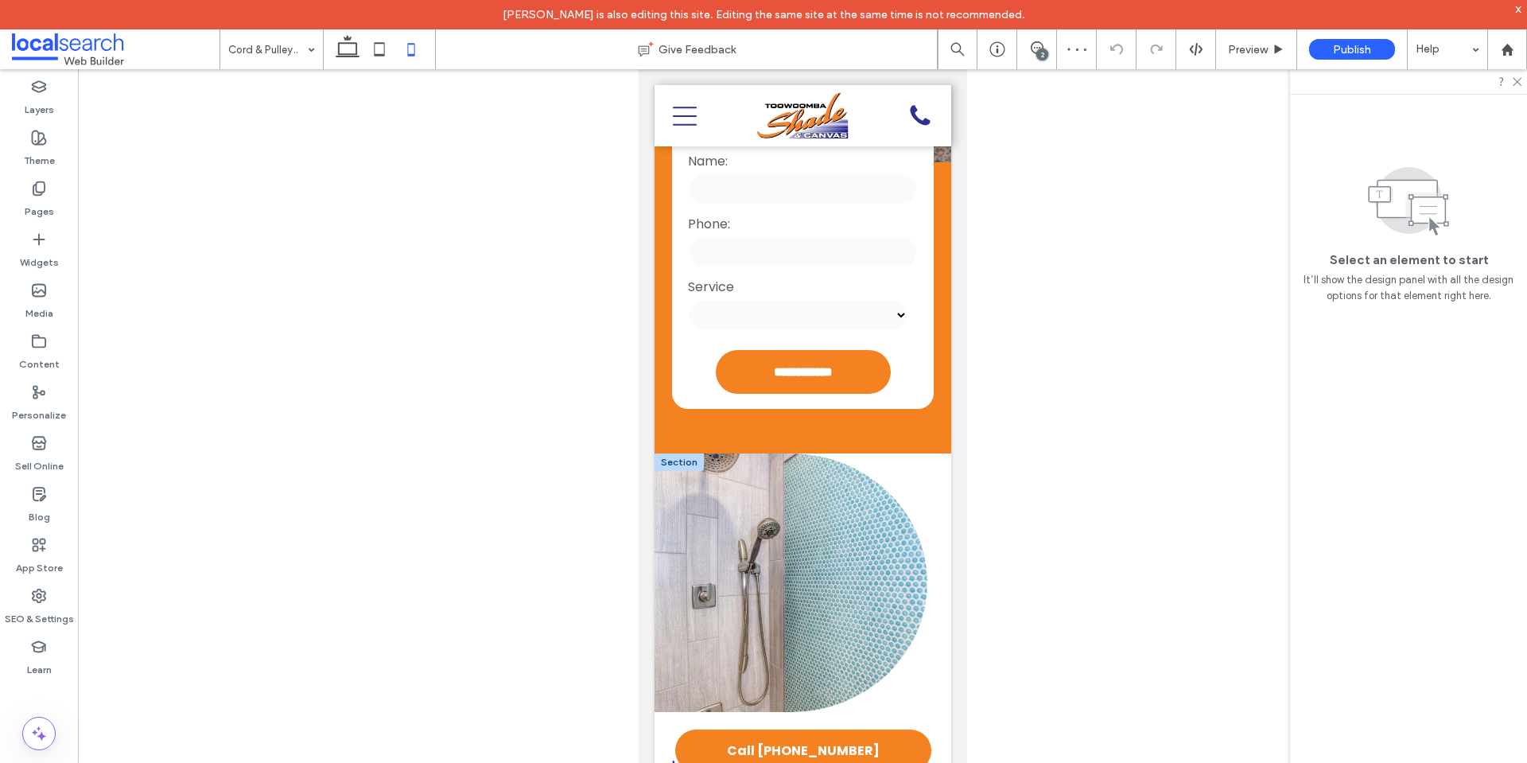
click at [681, 453] on div at bounding box center [678, 461] width 49 height 17
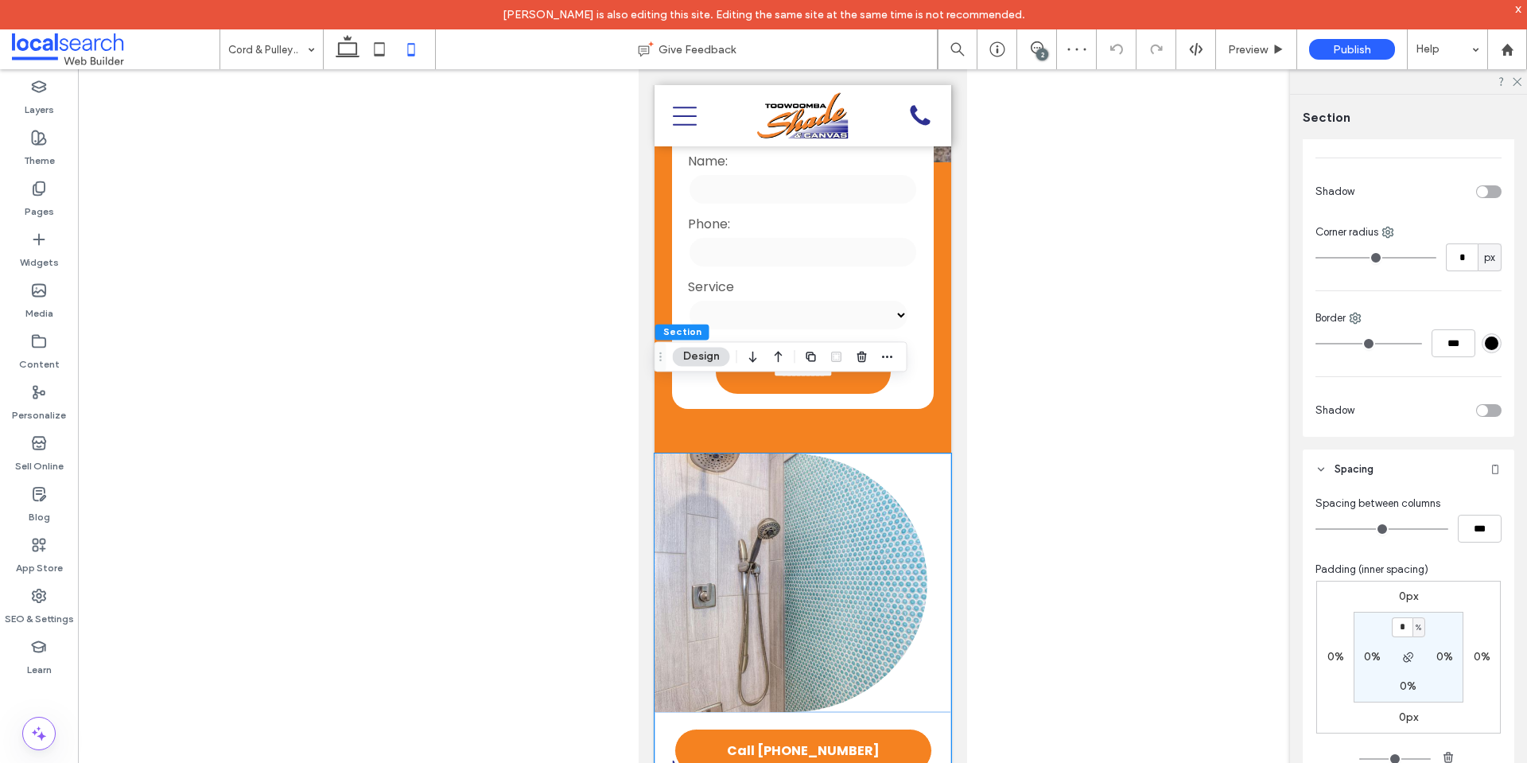
scroll to position [554, 0]
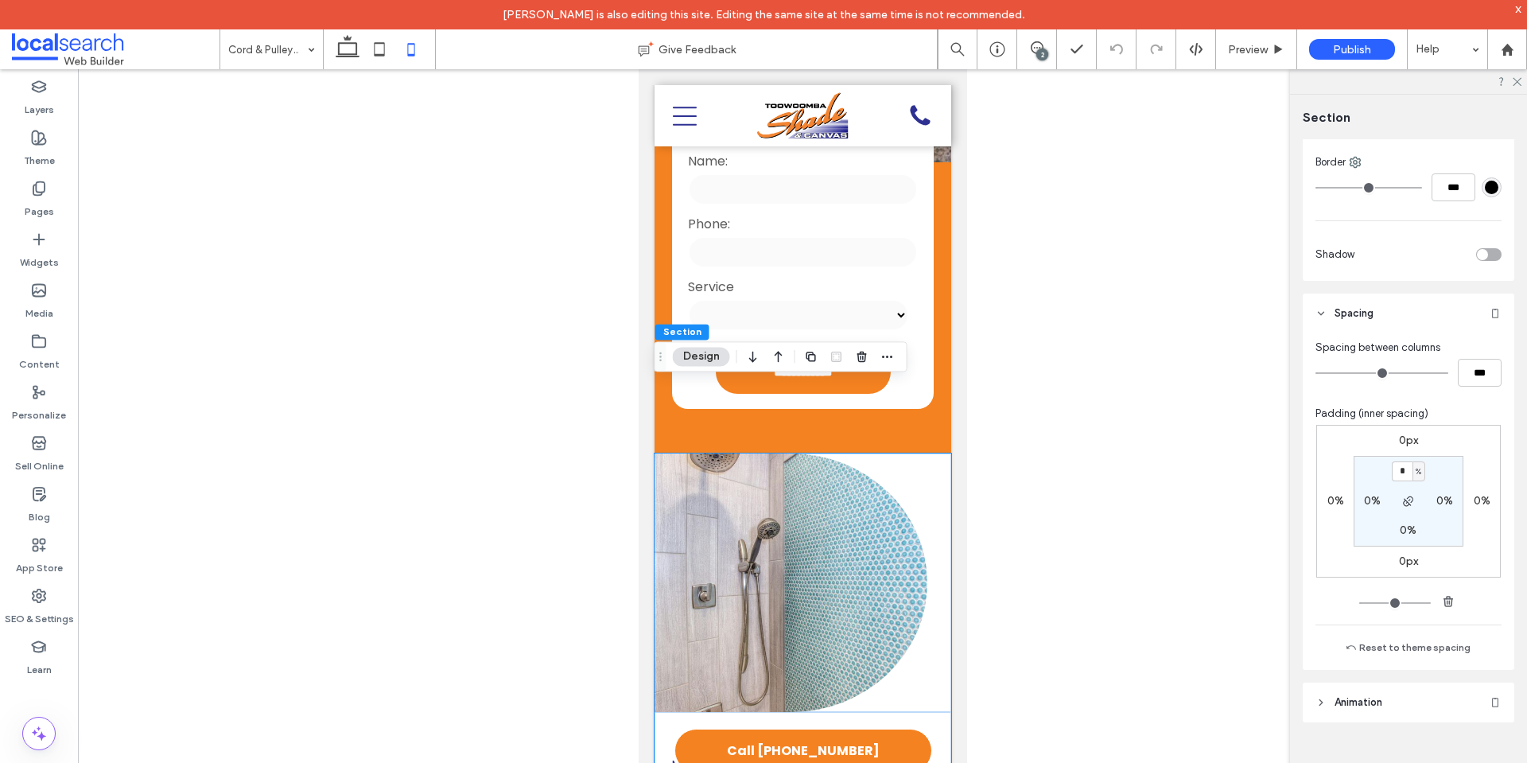
type input "*"
click at [1454, 456] on section "* % 0% 0% 0%" at bounding box center [1409, 501] width 110 height 91
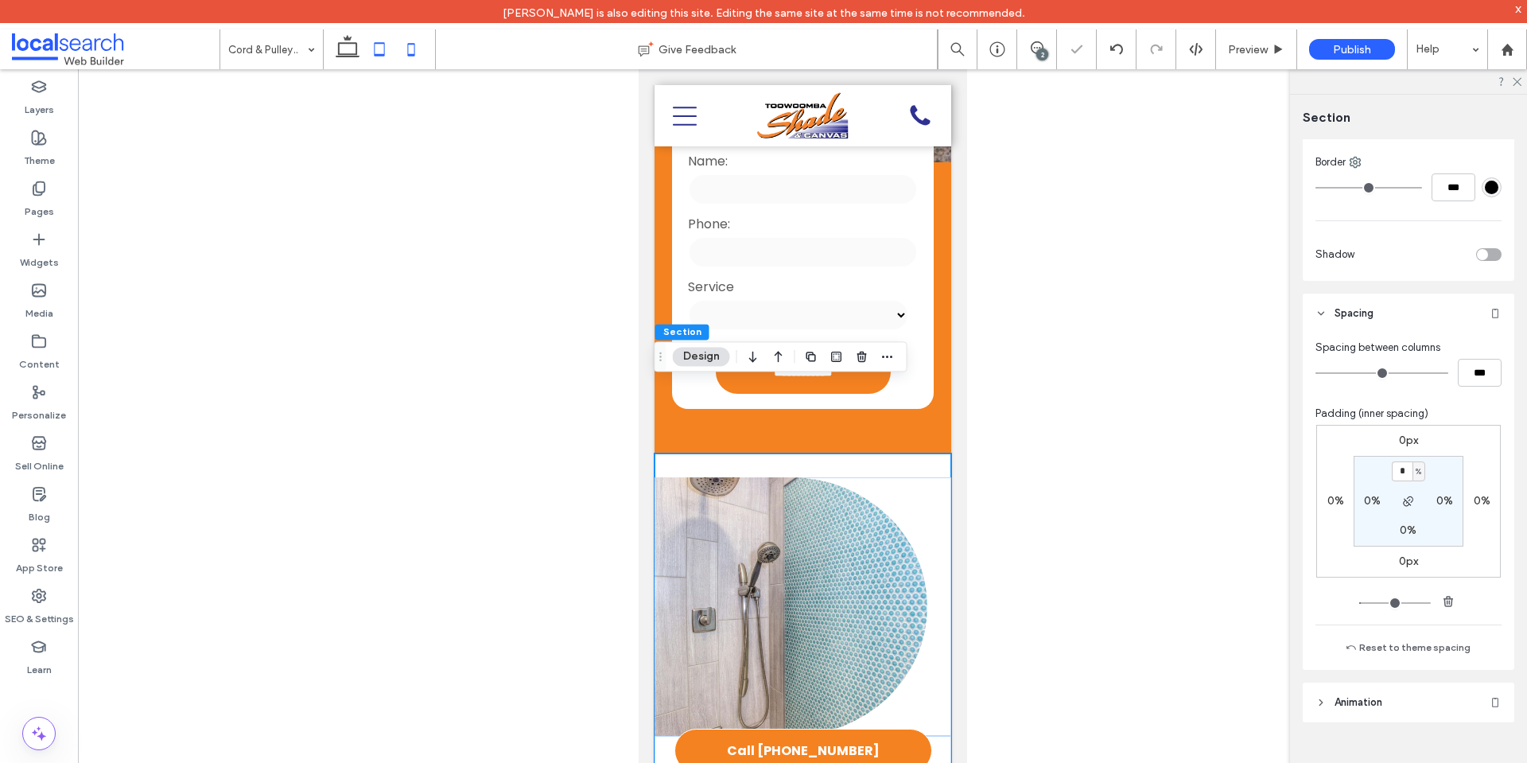
click at [386, 48] on icon at bounding box center [379, 49] width 32 height 32
type input "*"
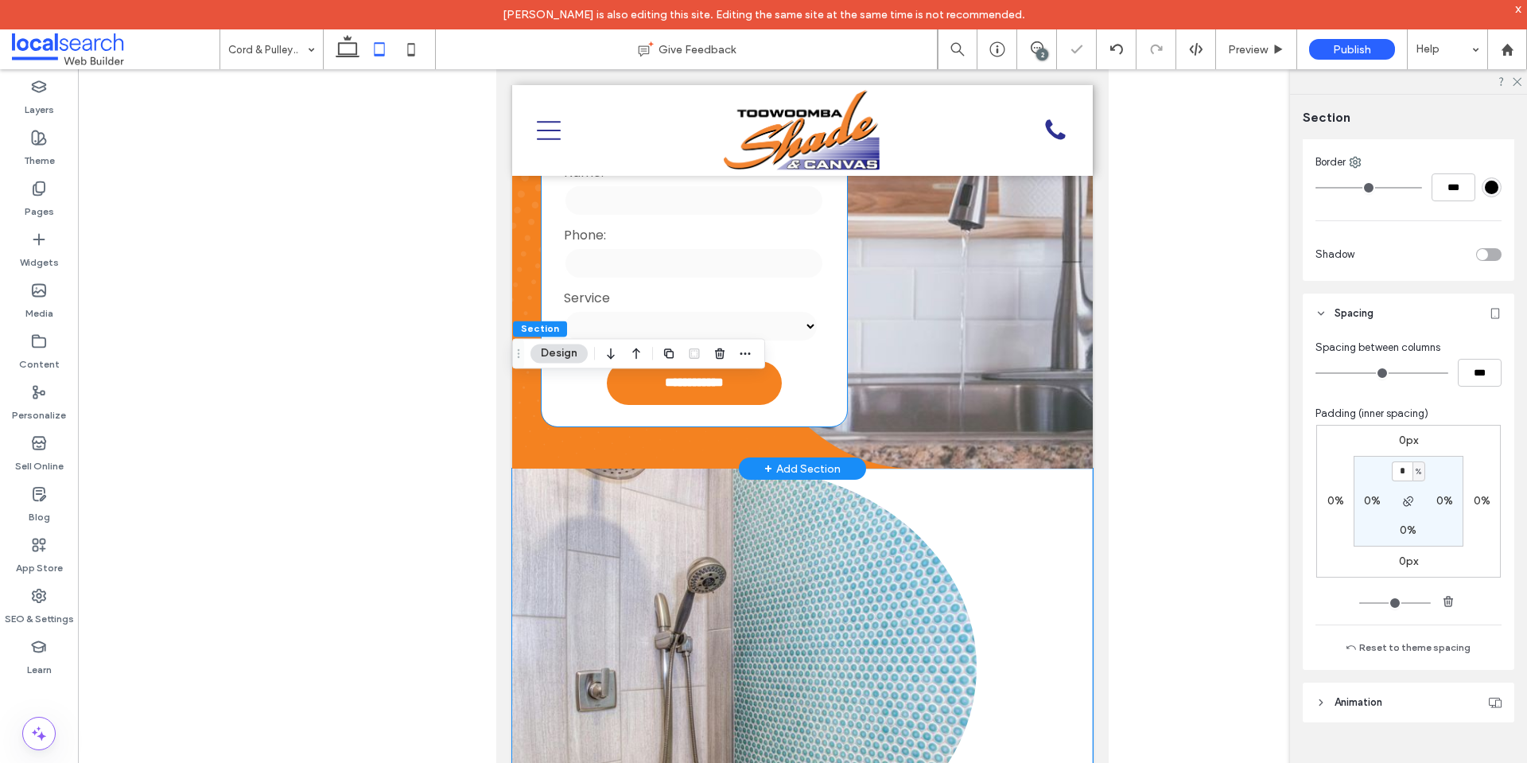
scroll to position [716, 0]
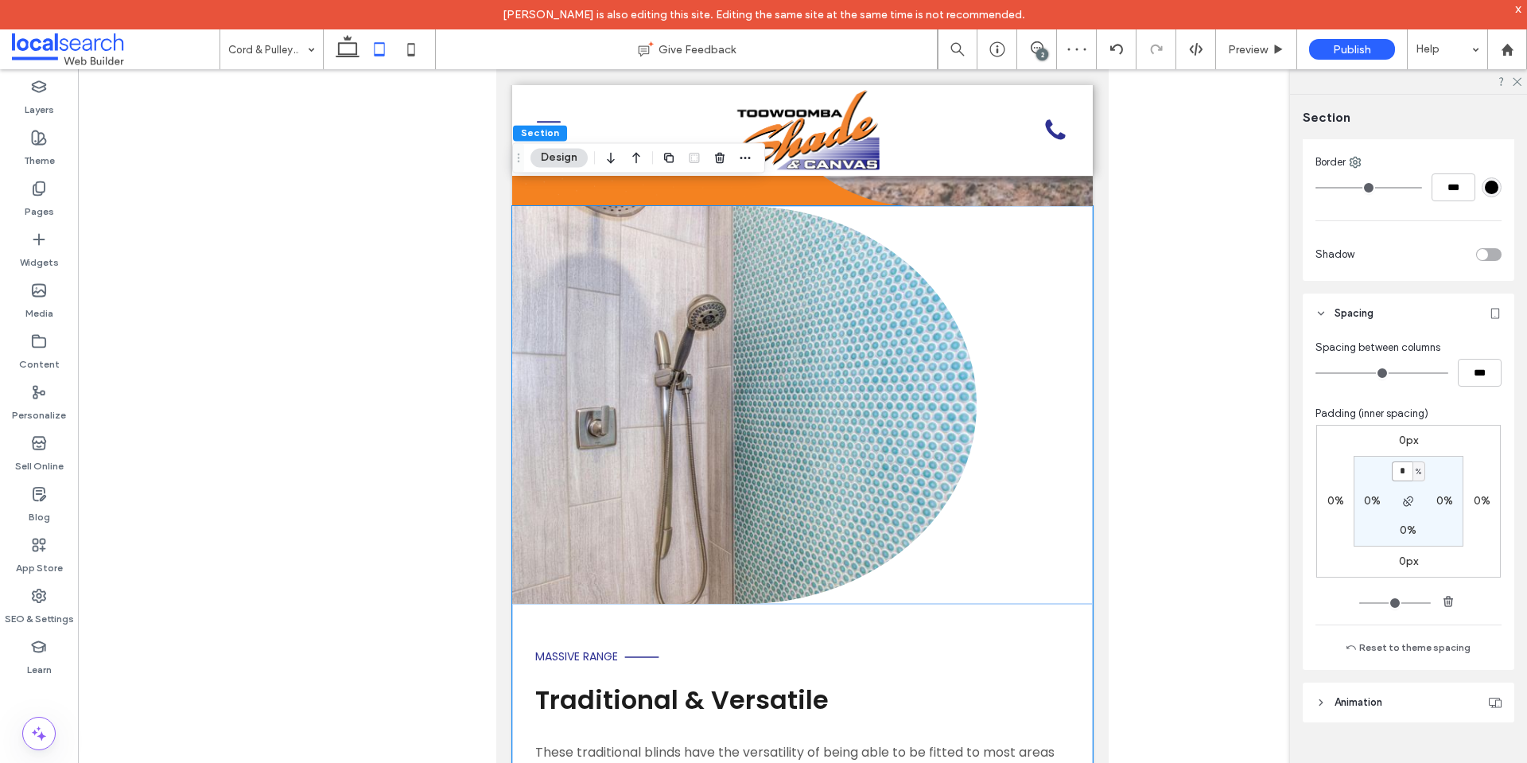
click at [1392, 476] on input "*" at bounding box center [1402, 471] width 21 height 20
paste input "padding-top"
type input "*"
click at [1457, 453] on div "0px 0% 0px 0% * % 0% 0% 0%" at bounding box center [1408, 501] width 185 height 153
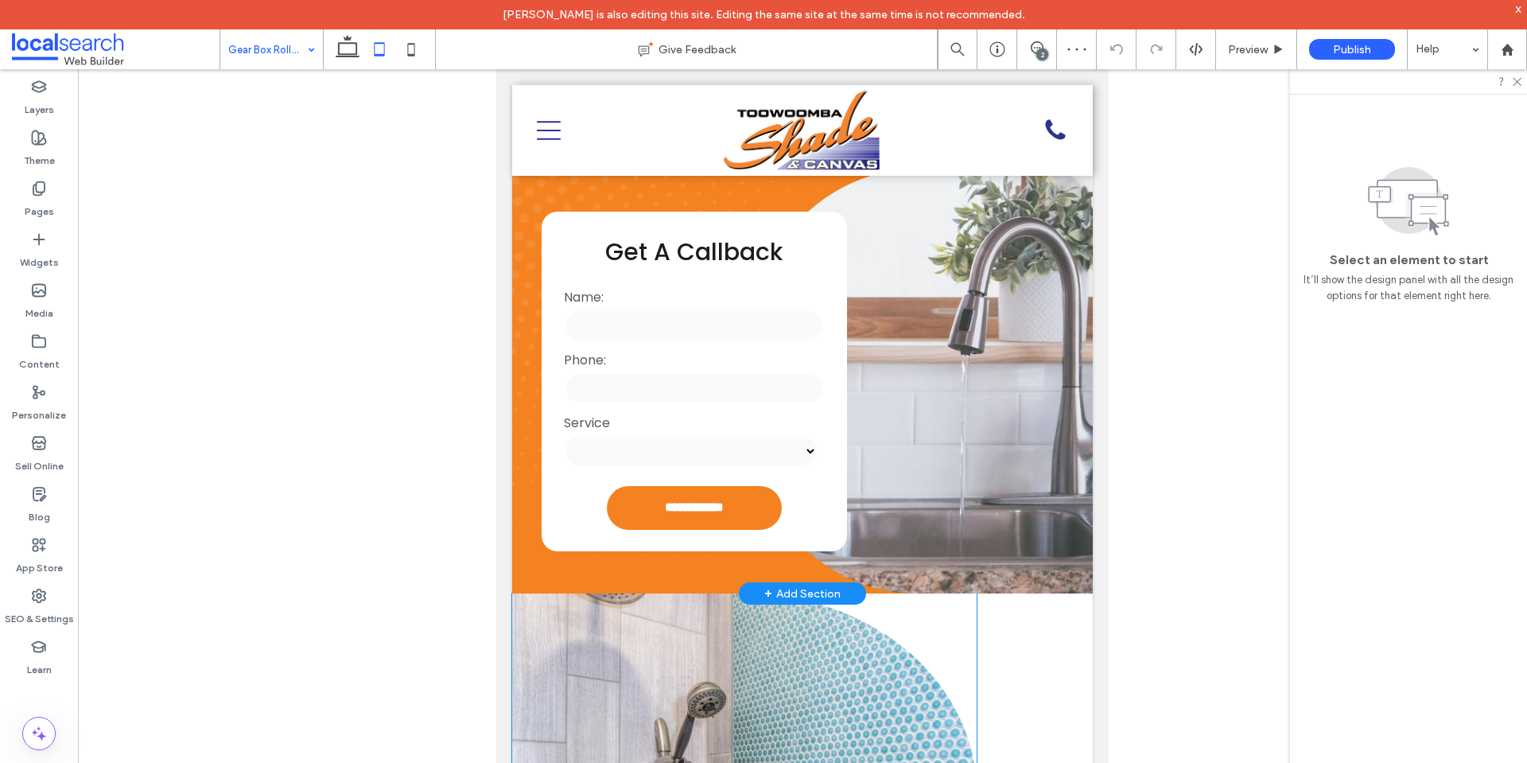
scroll to position [477, 0]
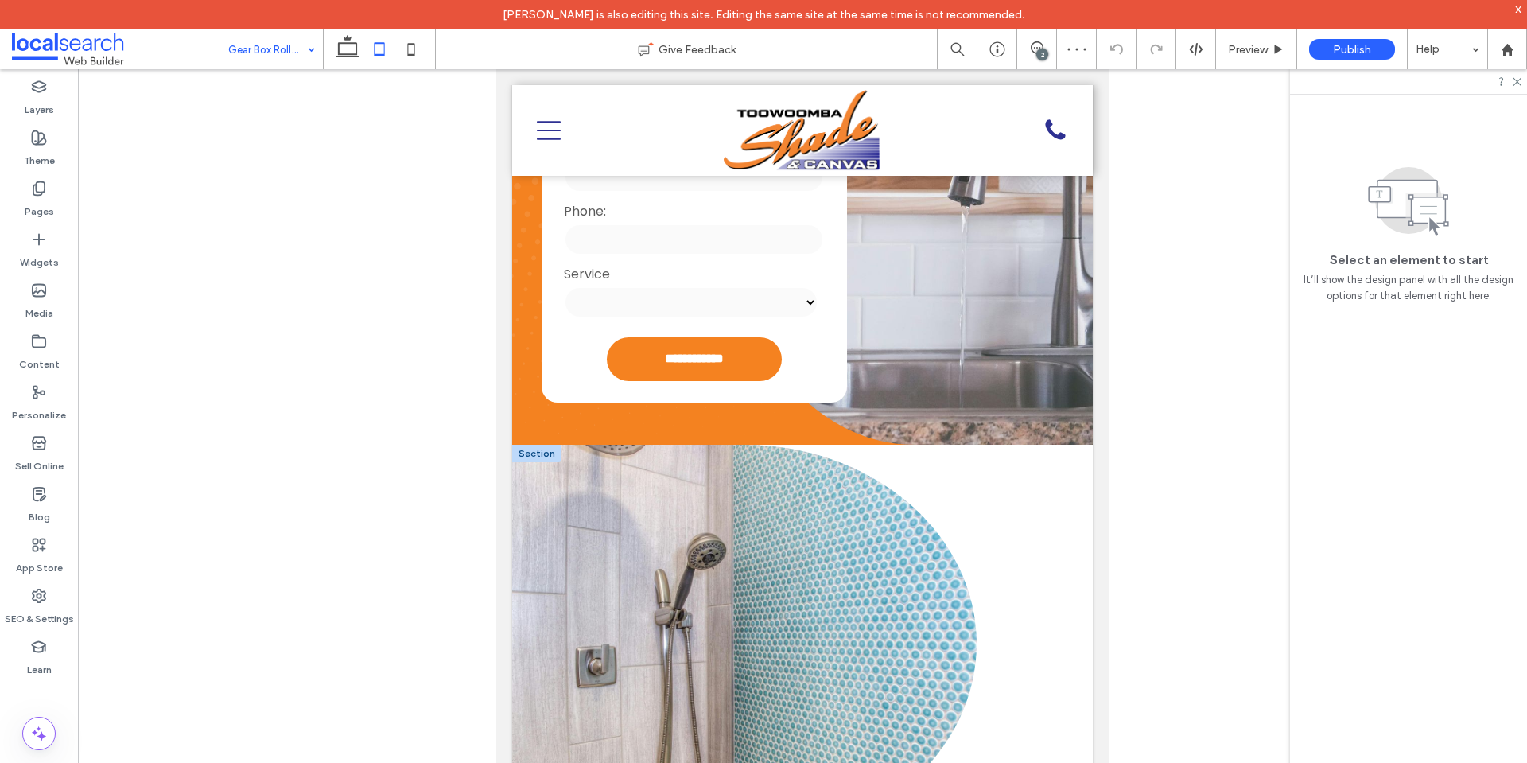
click at [547, 445] on div at bounding box center [536, 453] width 49 height 17
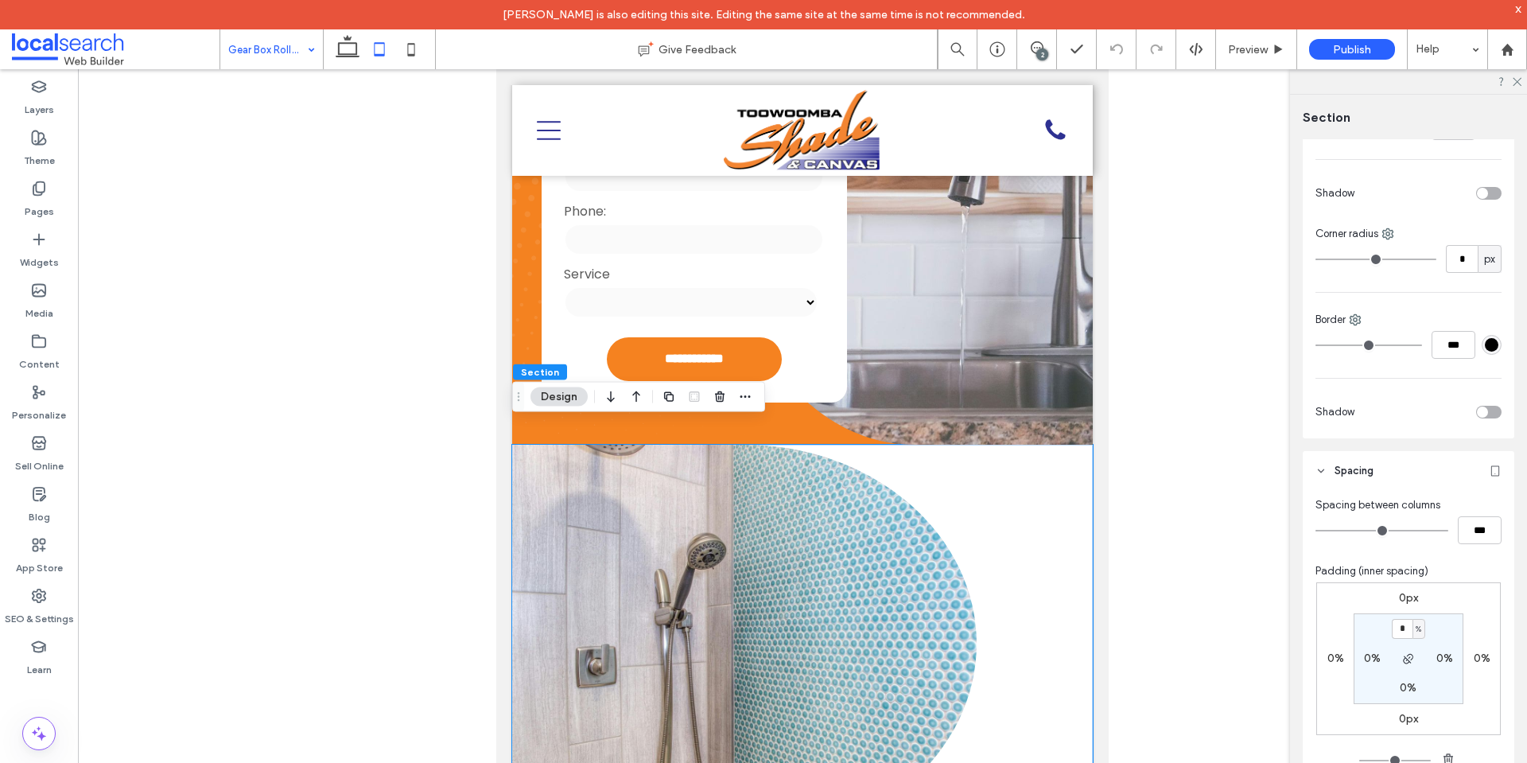
scroll to position [398, 0]
type input "*"
click at [1462, 588] on div "0px 0% 0px 0% * % 0% 0% 0%" at bounding box center [1408, 657] width 185 height 153
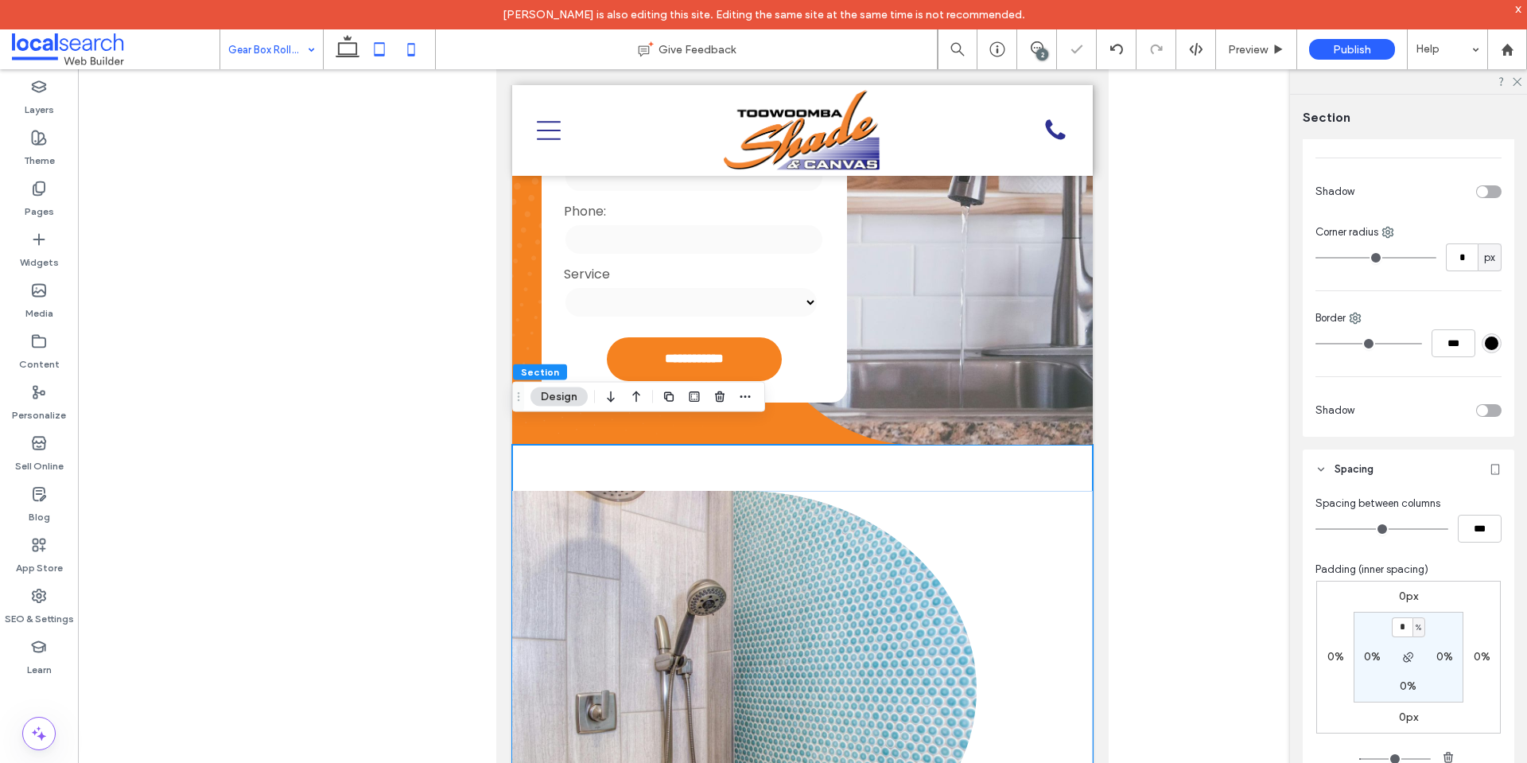
click at [415, 48] on use at bounding box center [411, 49] width 7 height 13
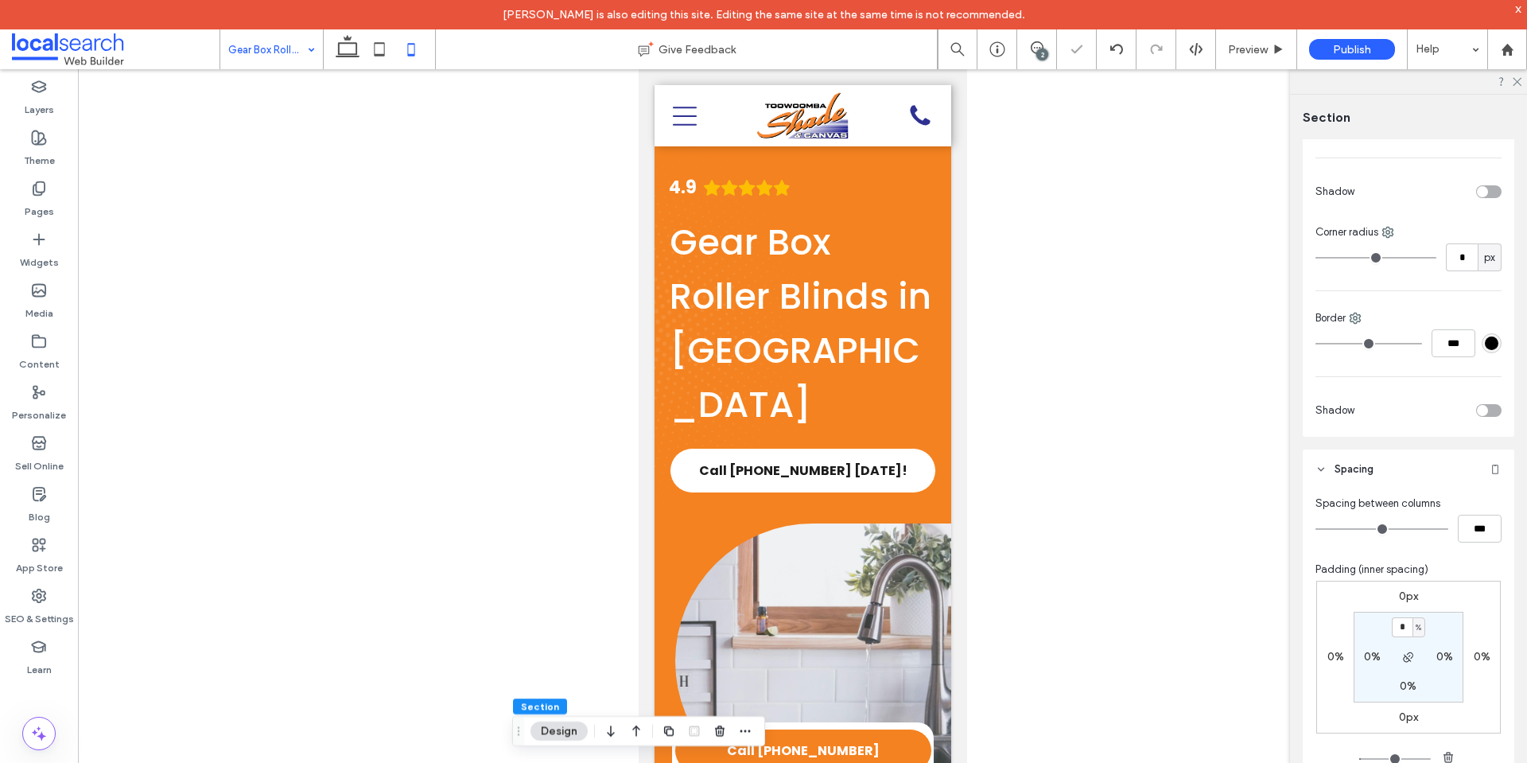
type input "*"
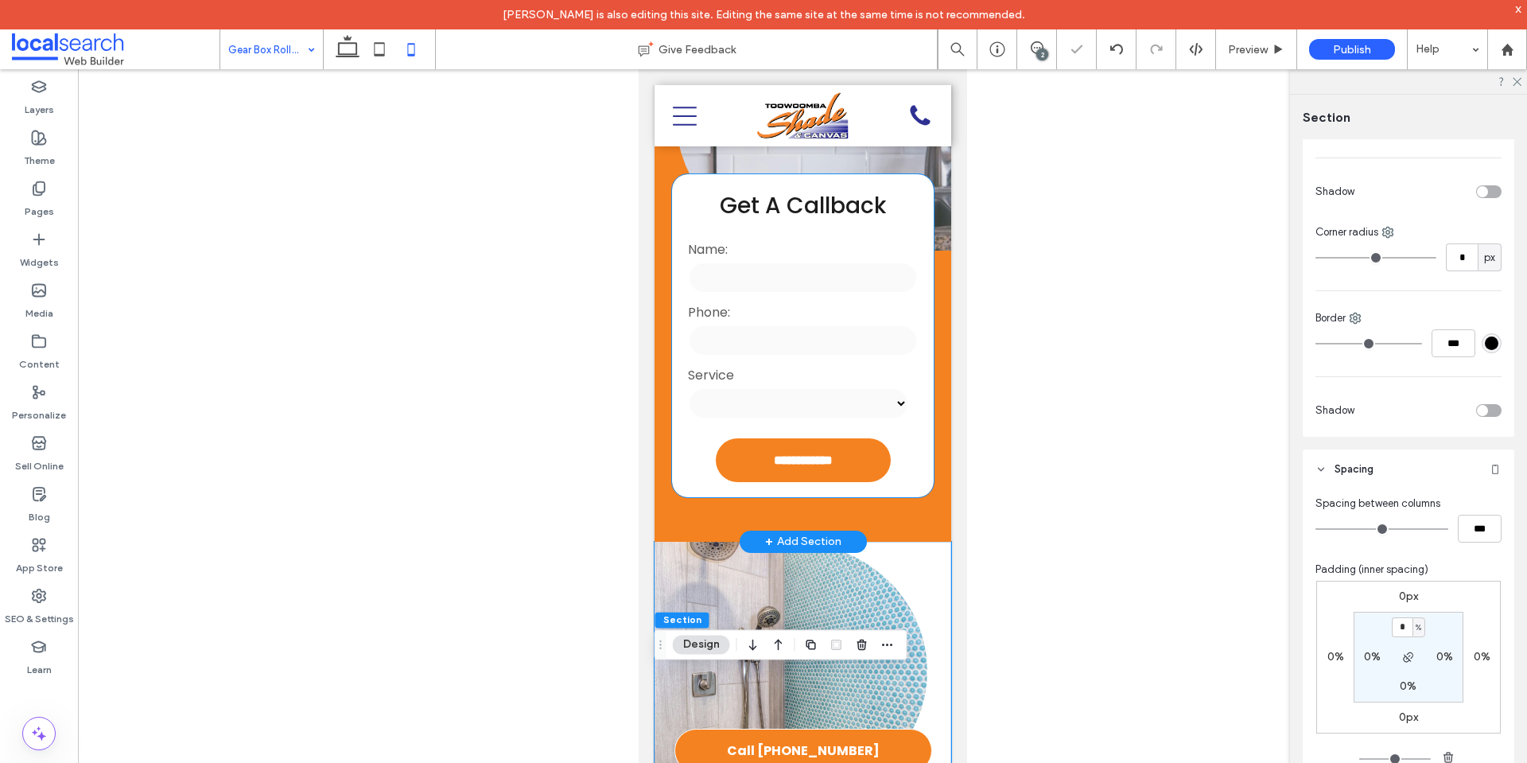
scroll to position [795, 0]
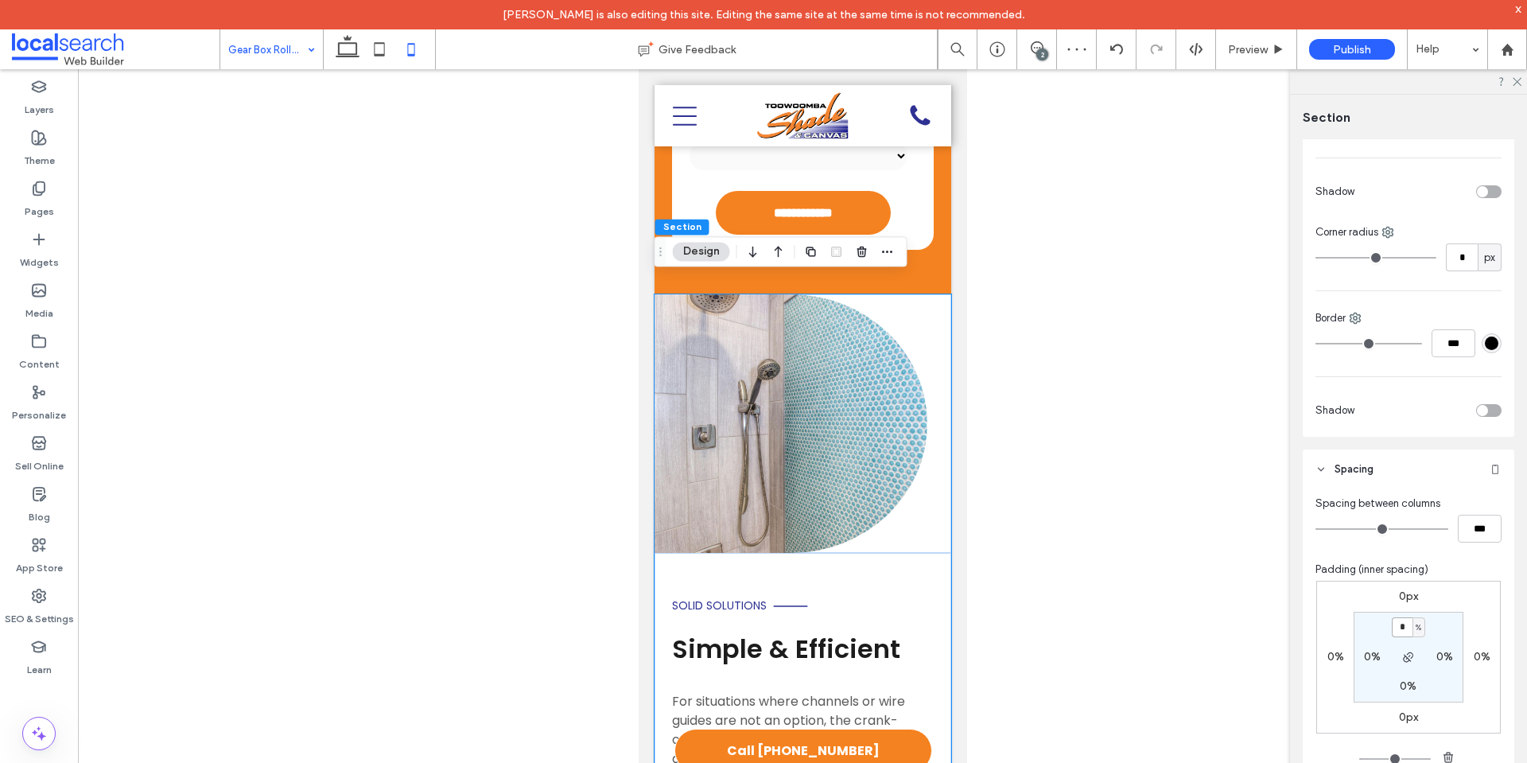
click at [1402, 632] on input "*" at bounding box center [1402, 627] width 21 height 20
paste input "padding-top"
type input "*"
click at [1474, 593] on div "0px 0% 0px 0% * % 0% 0% 0%" at bounding box center [1408, 657] width 185 height 153
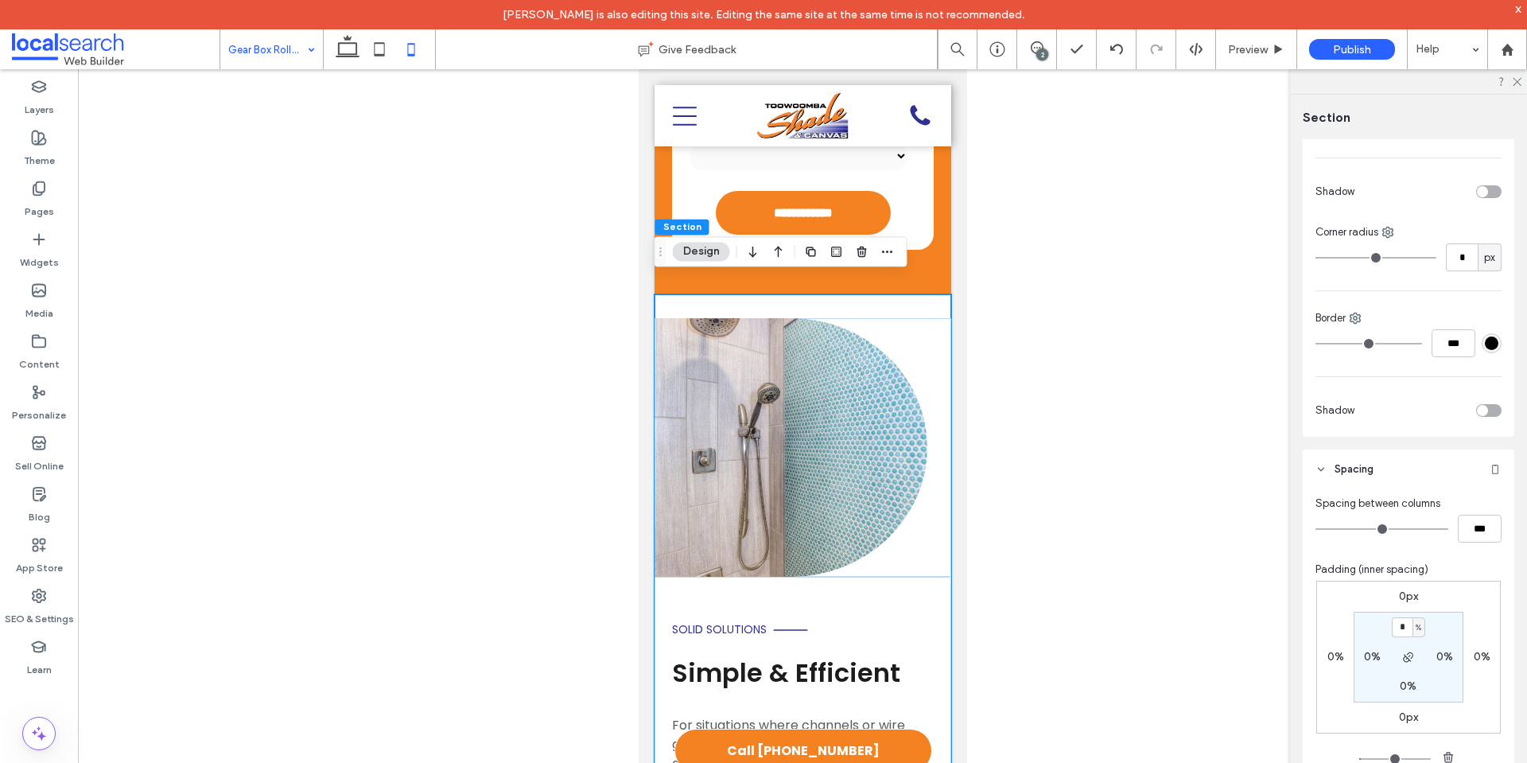
drag, startPoint x: 382, startPoint y: 52, endPoint x: 397, endPoint y: 64, distance: 19.8
click at [382, 52] on icon at bounding box center [379, 49] width 32 height 32
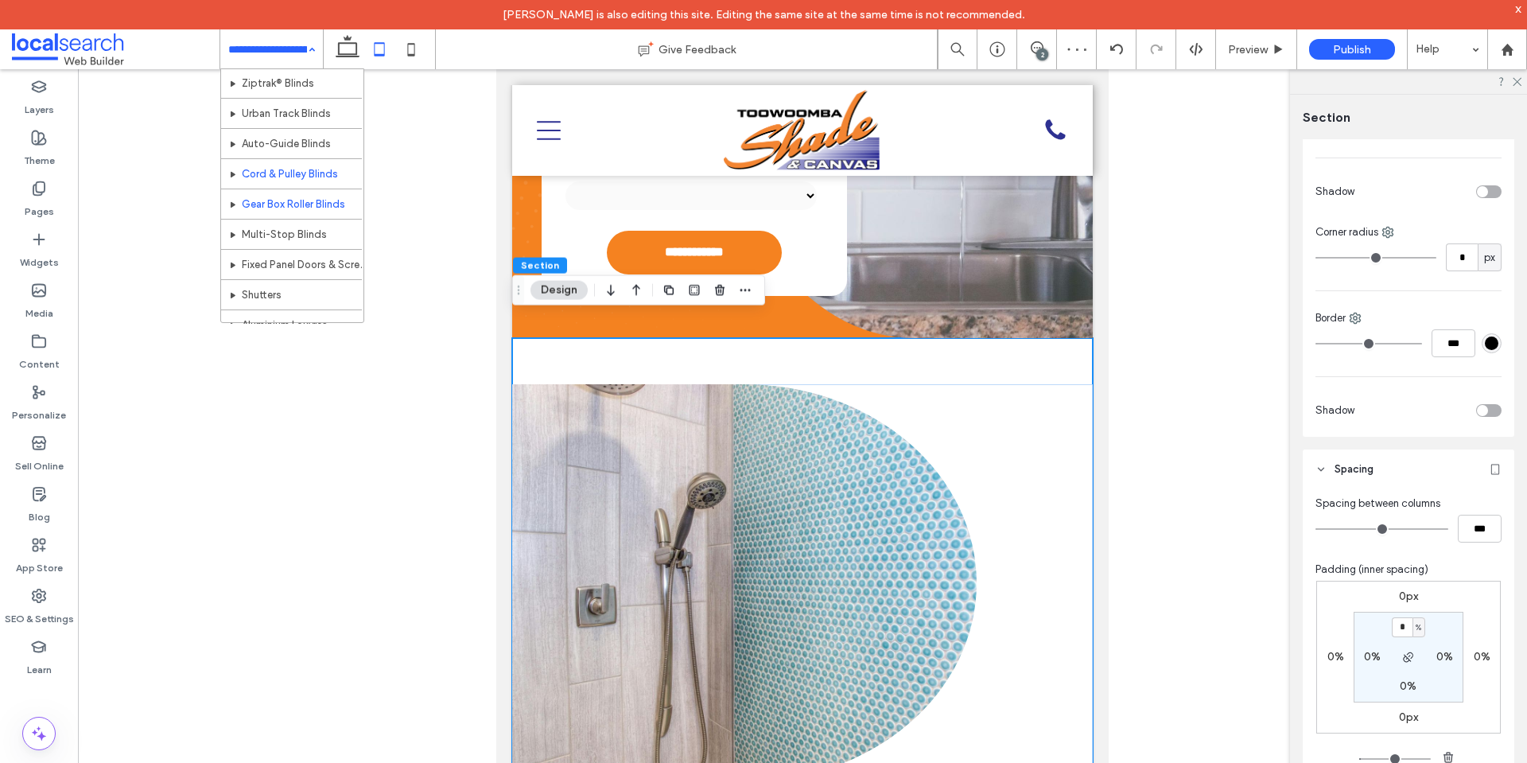
scroll to position [80, 0]
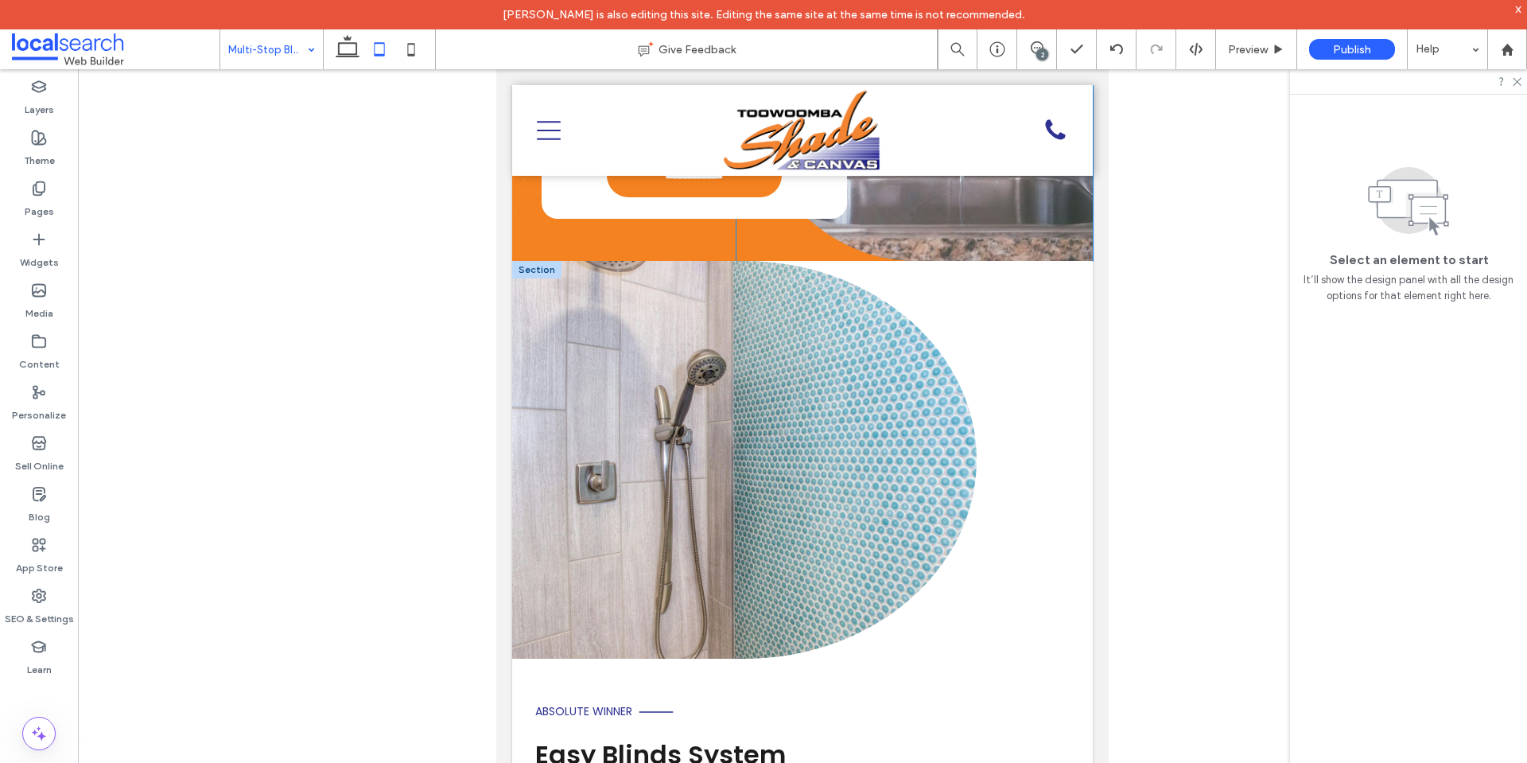
scroll to position [636, 0]
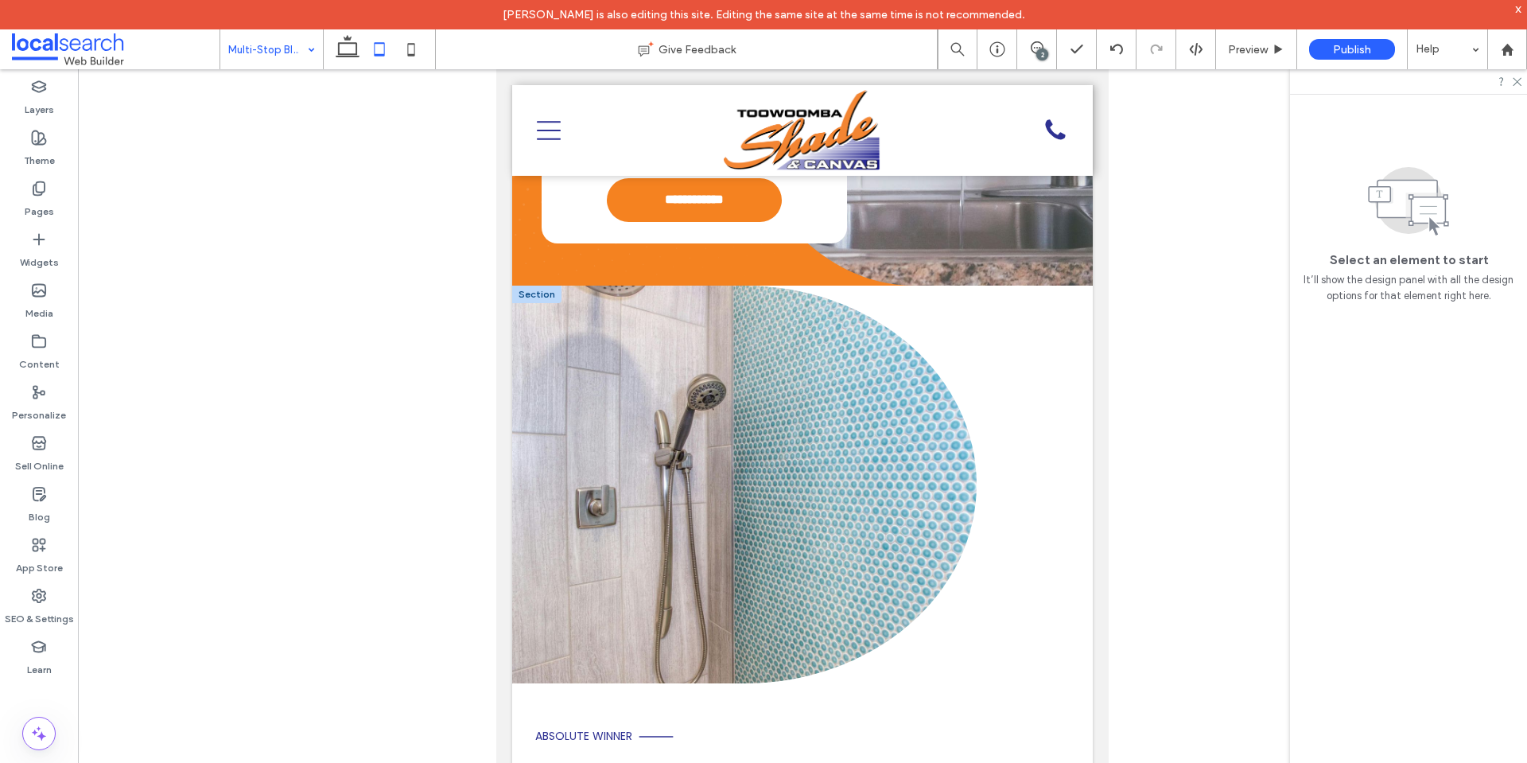
click at [542, 285] on div at bounding box center [536, 293] width 49 height 17
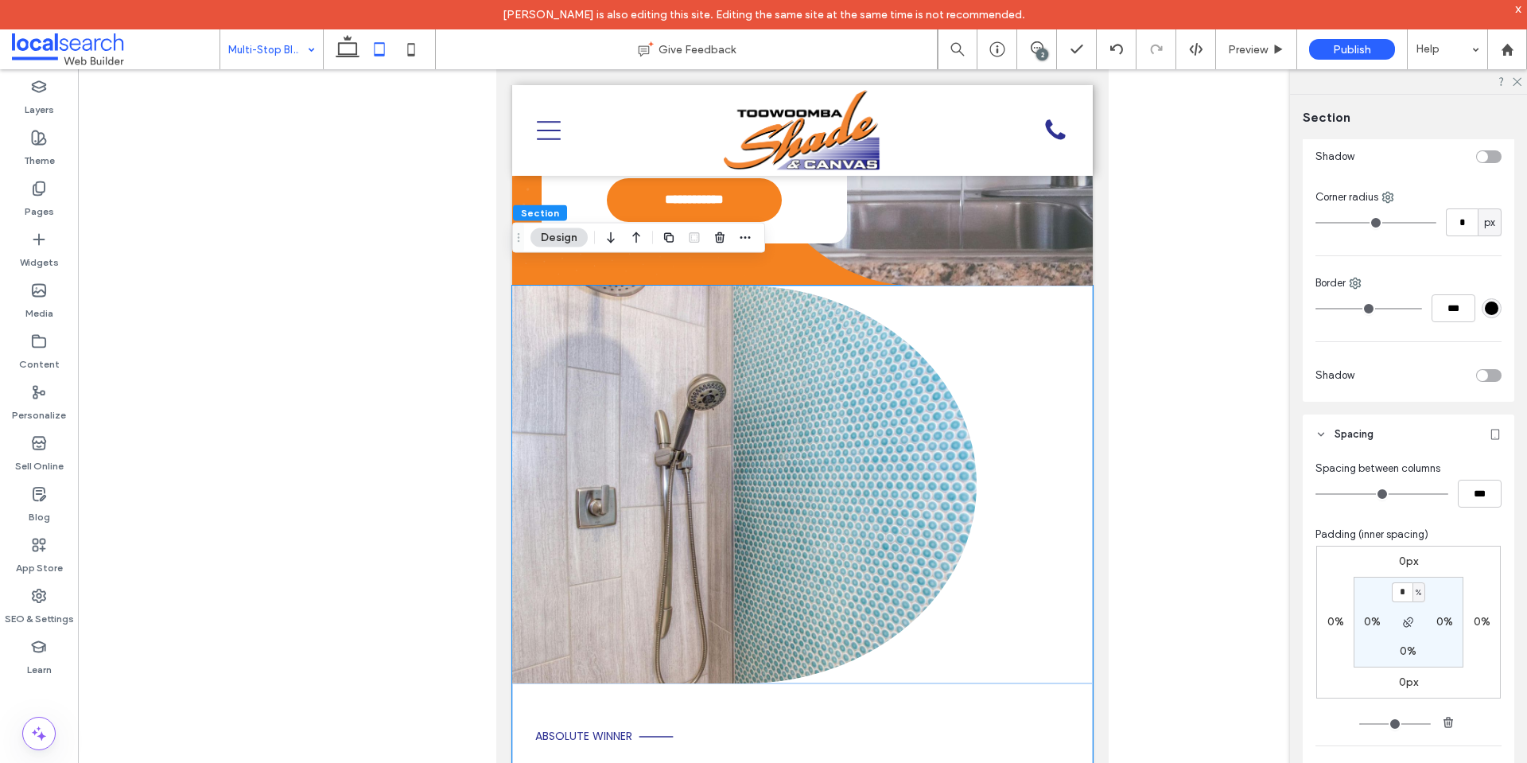
scroll to position [554, 0]
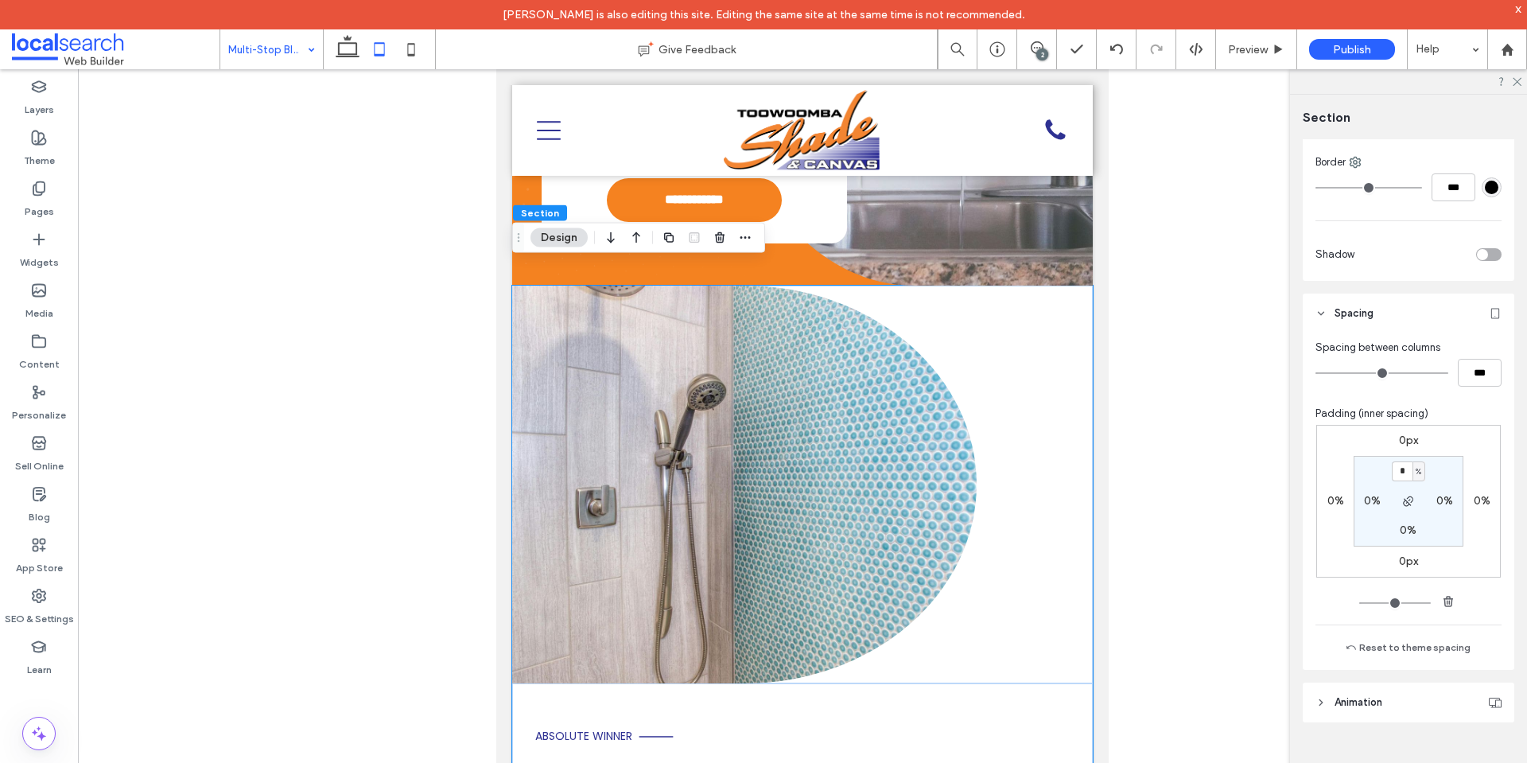
type input "*"
click at [1475, 451] on div "0px 0% 0px 0% * % 0% 0% 0%" at bounding box center [1408, 501] width 185 height 153
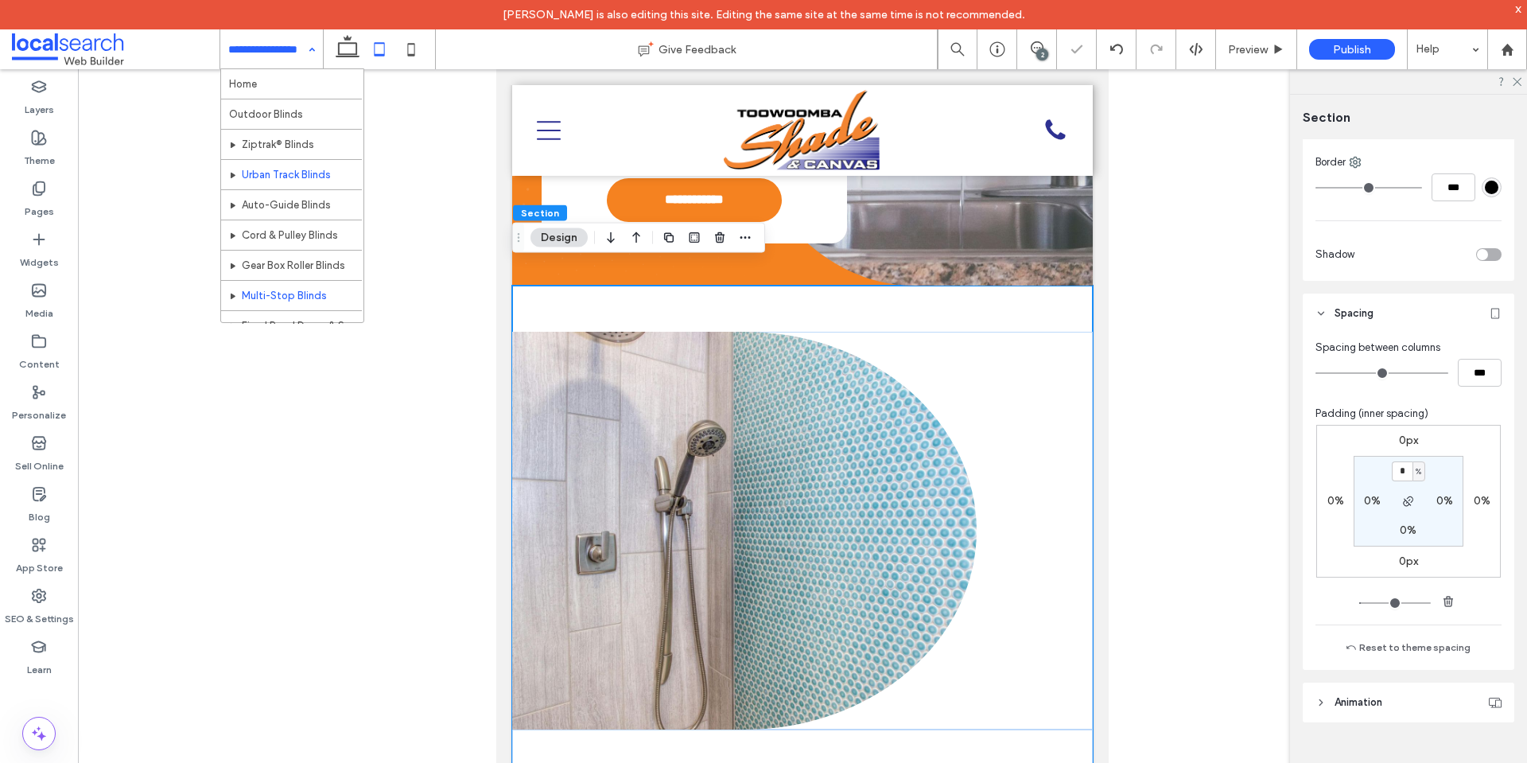
scroll to position [80, 0]
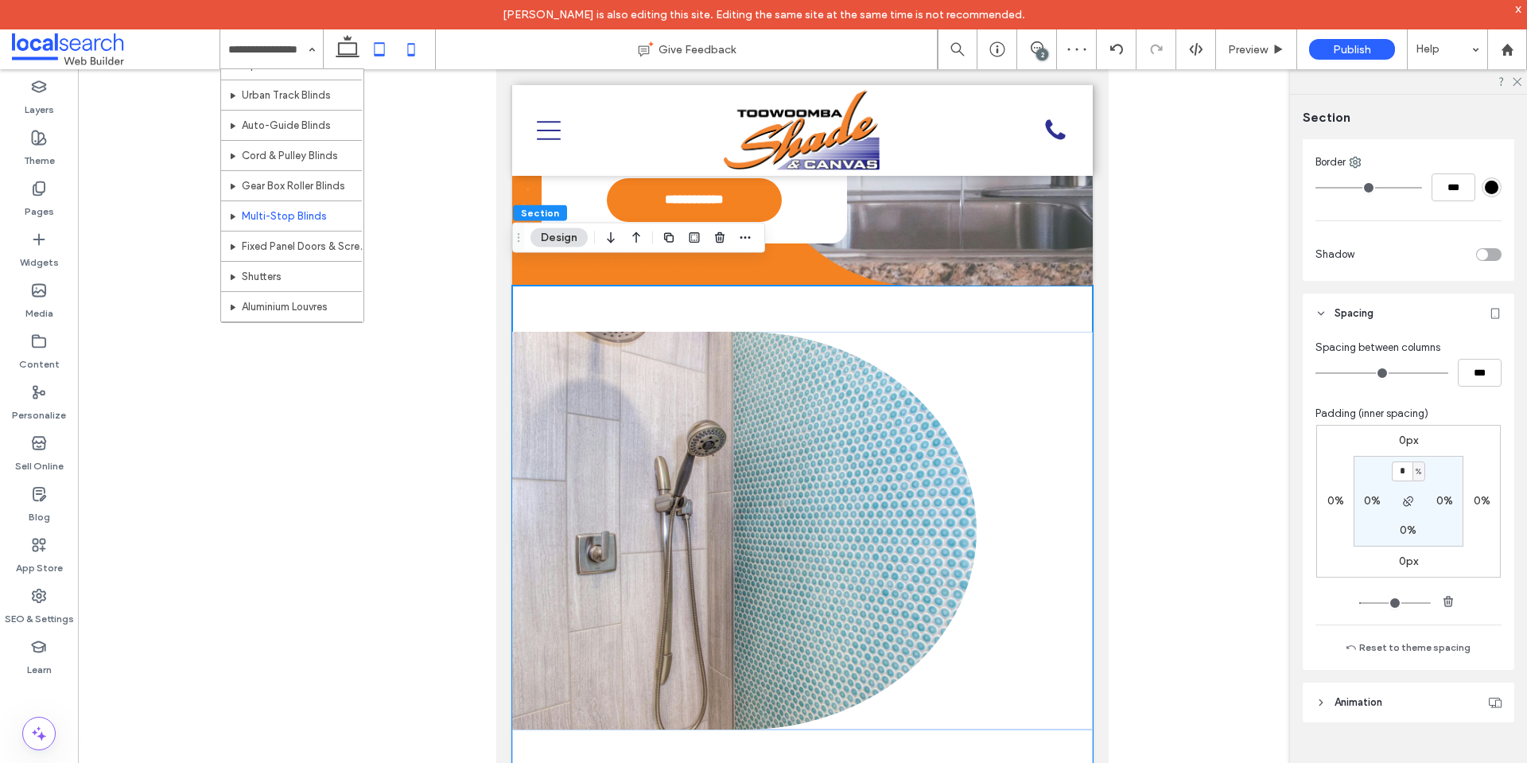
click at [427, 45] on icon at bounding box center [411, 49] width 32 height 32
type input "*"
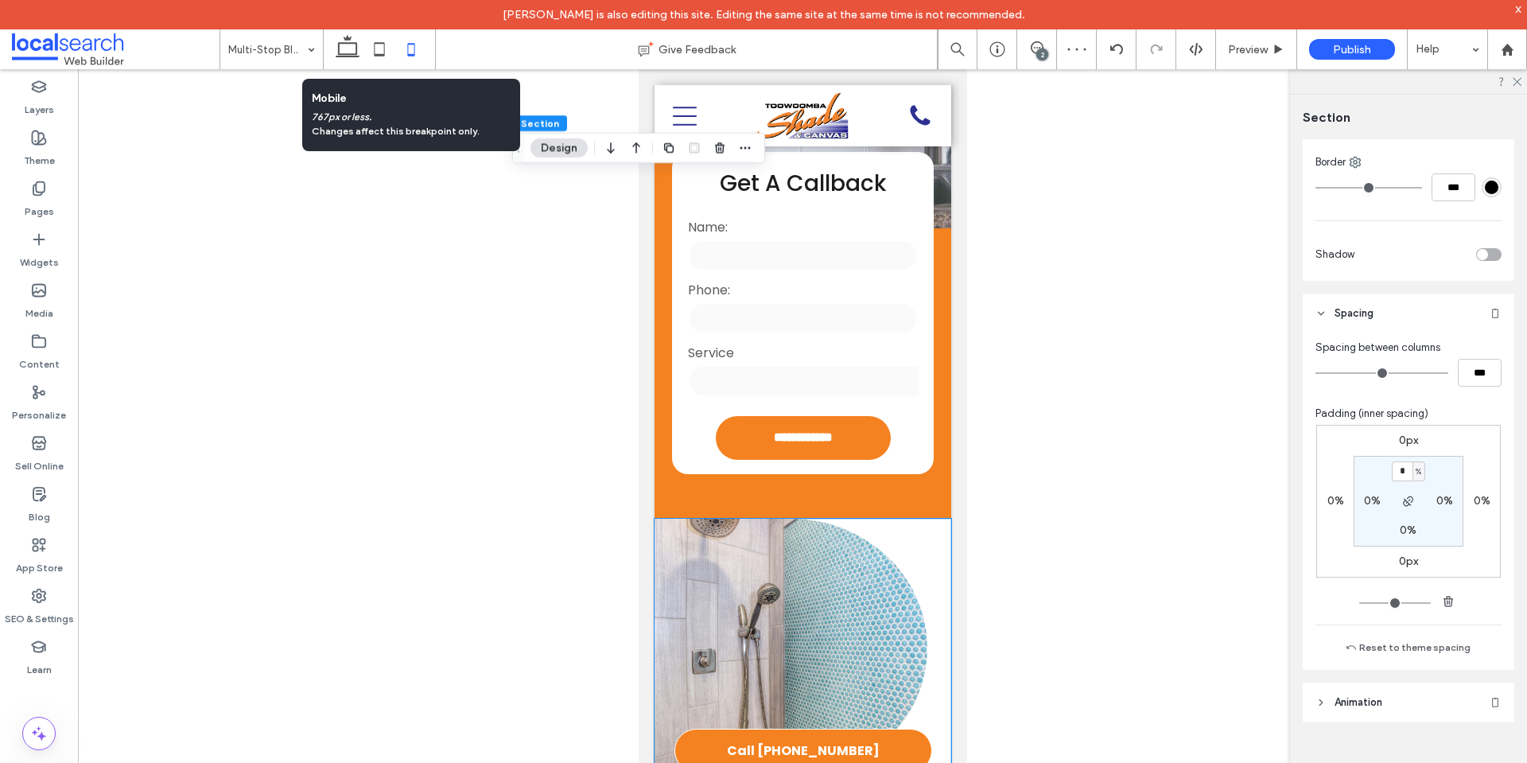
scroll to position [994, 0]
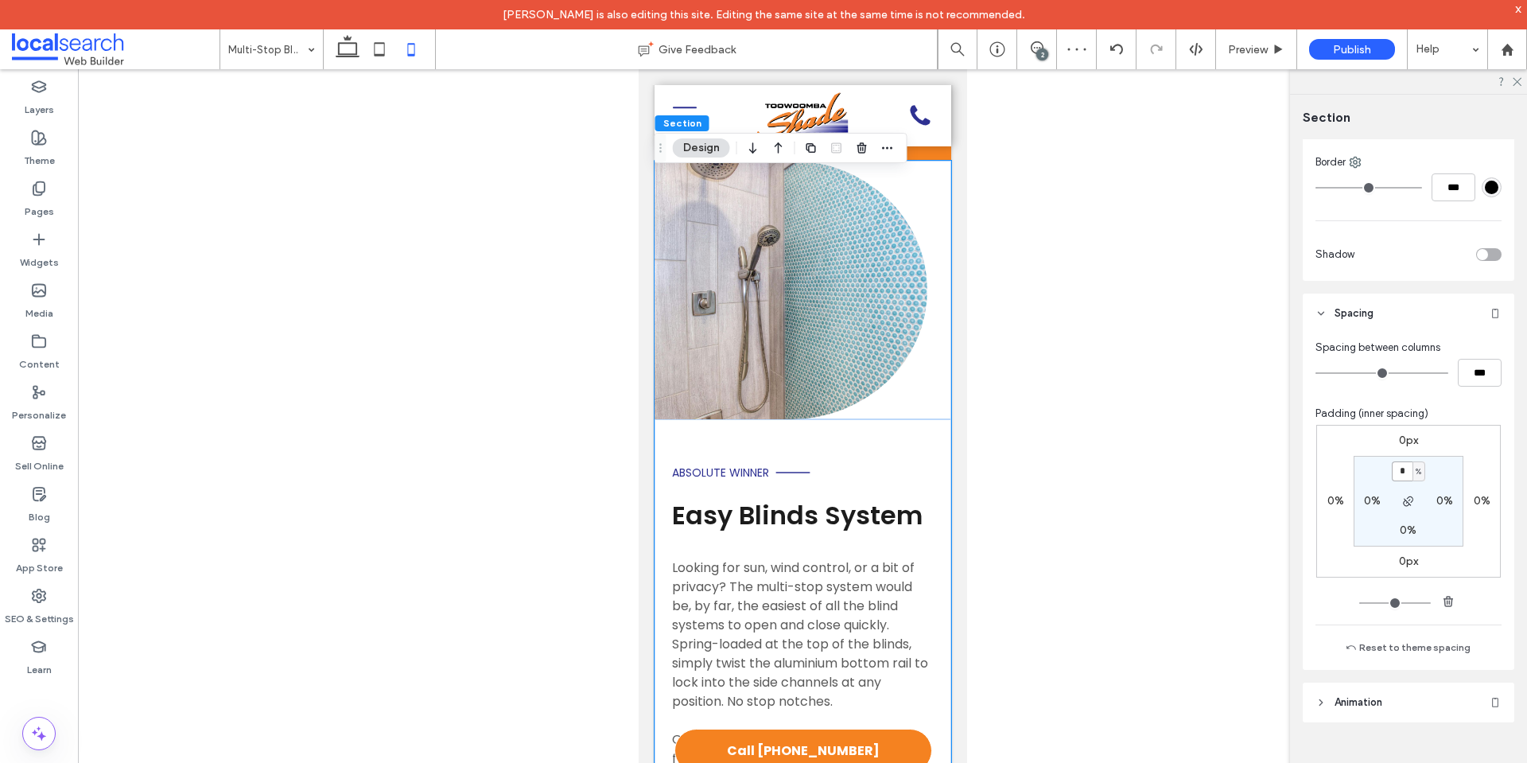
click at [1396, 473] on input "*" at bounding box center [1402, 471] width 21 height 20
paste input "padding-top"
type input "*"
click at [1470, 456] on div "0px 0% 0px 0% * % 0% 0% 0%" at bounding box center [1408, 501] width 185 height 153
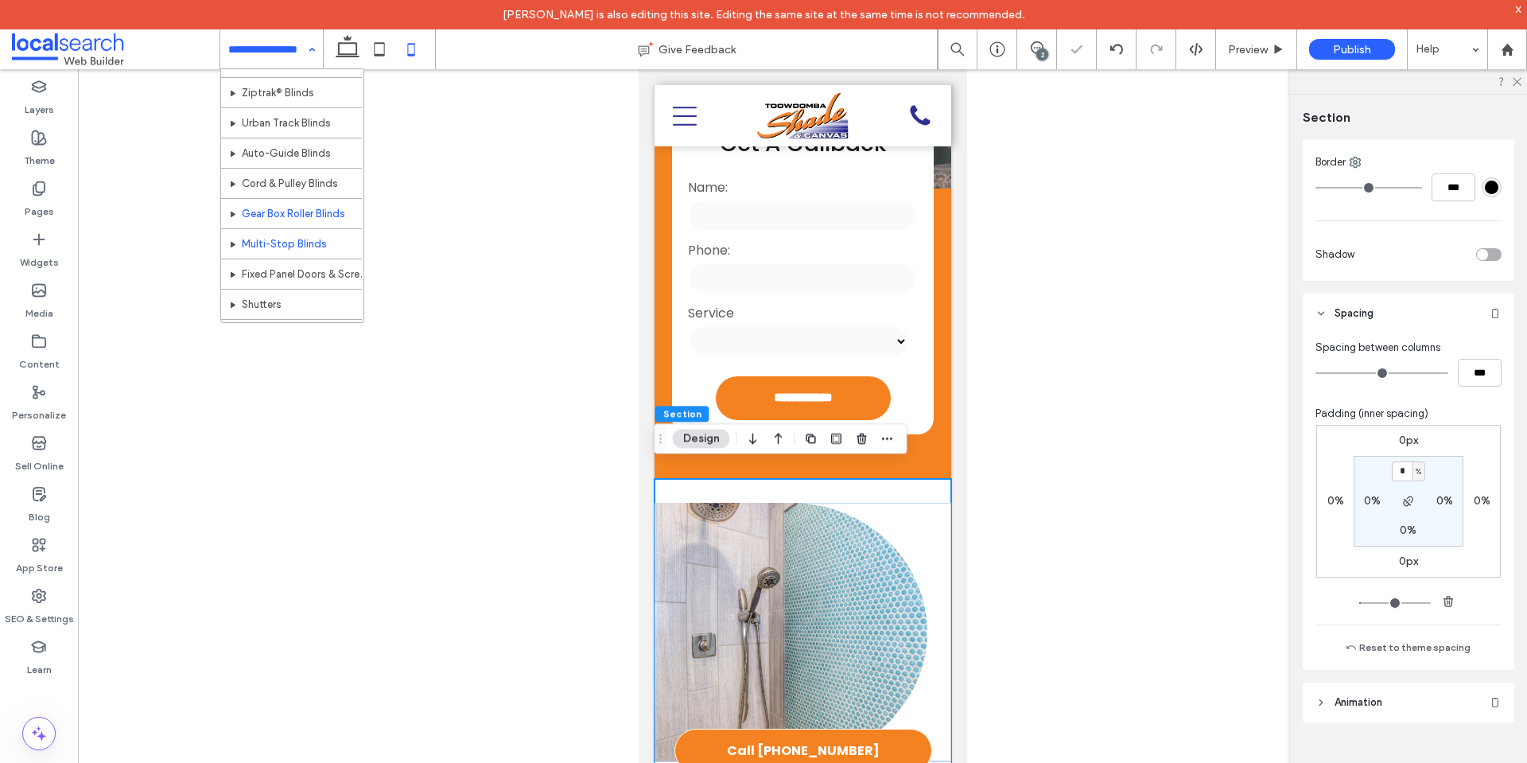
scroll to position [80, 0]
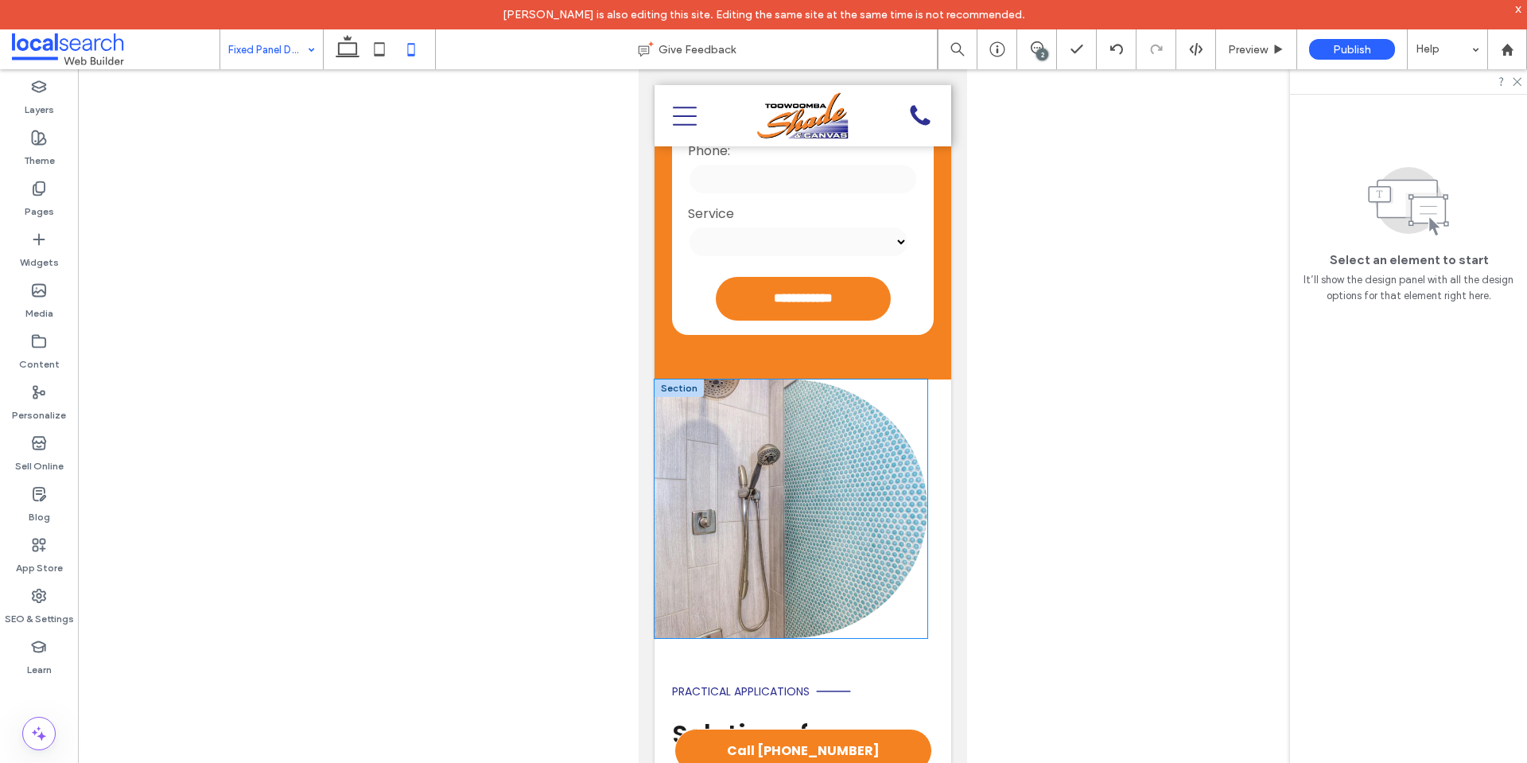
scroll to position [875, 0]
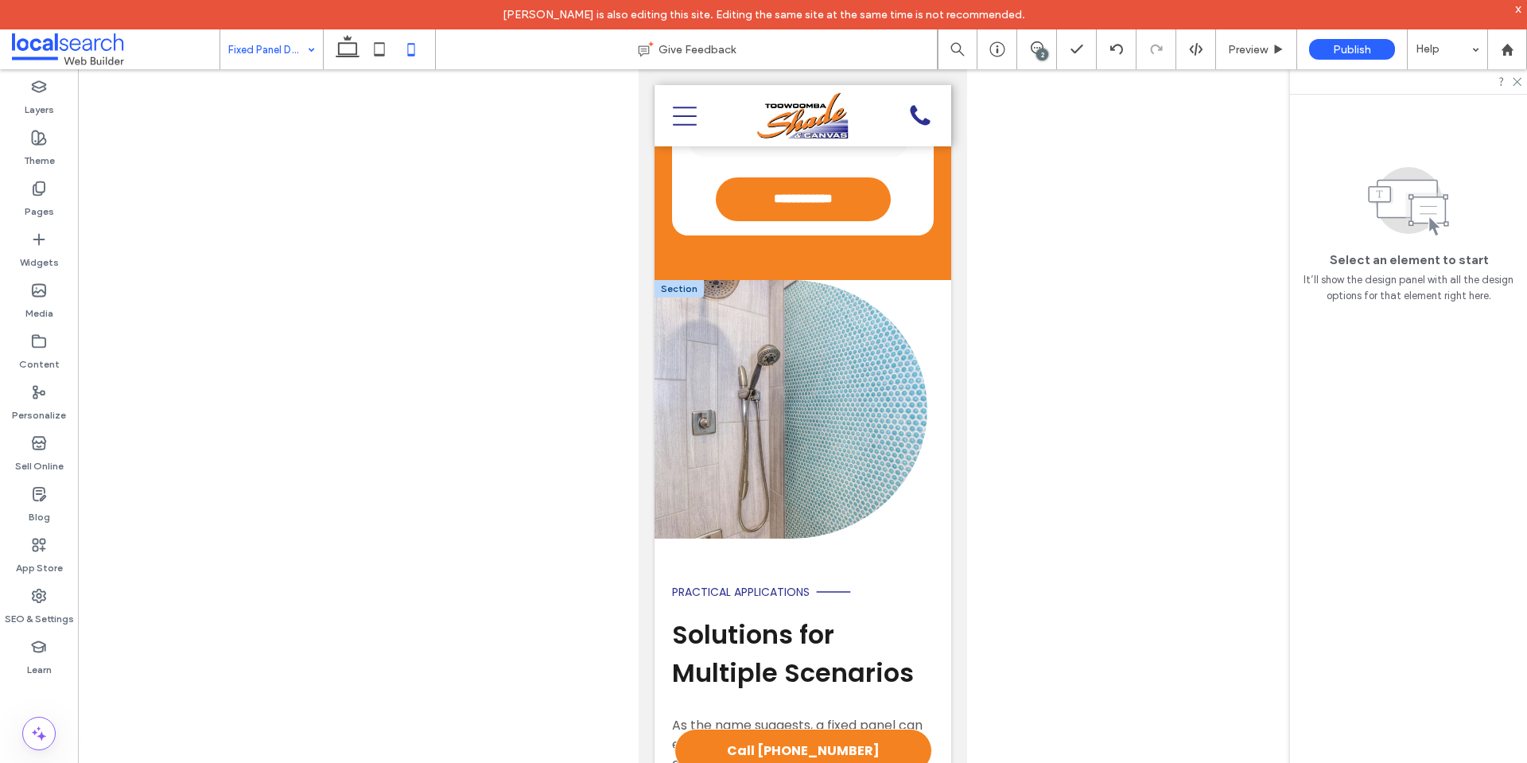
click at [686, 280] on div at bounding box center [678, 288] width 49 height 17
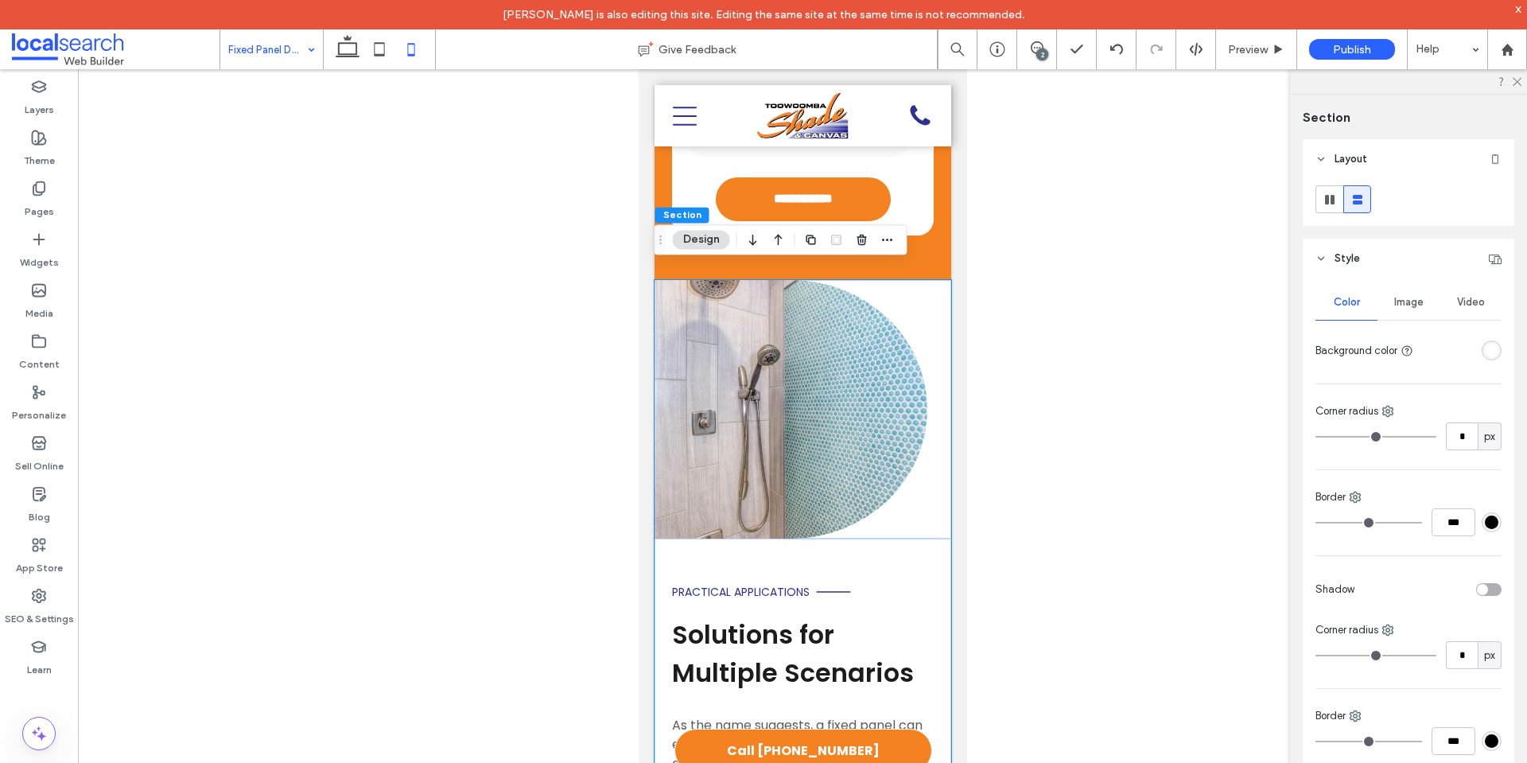
scroll to position [398, 0]
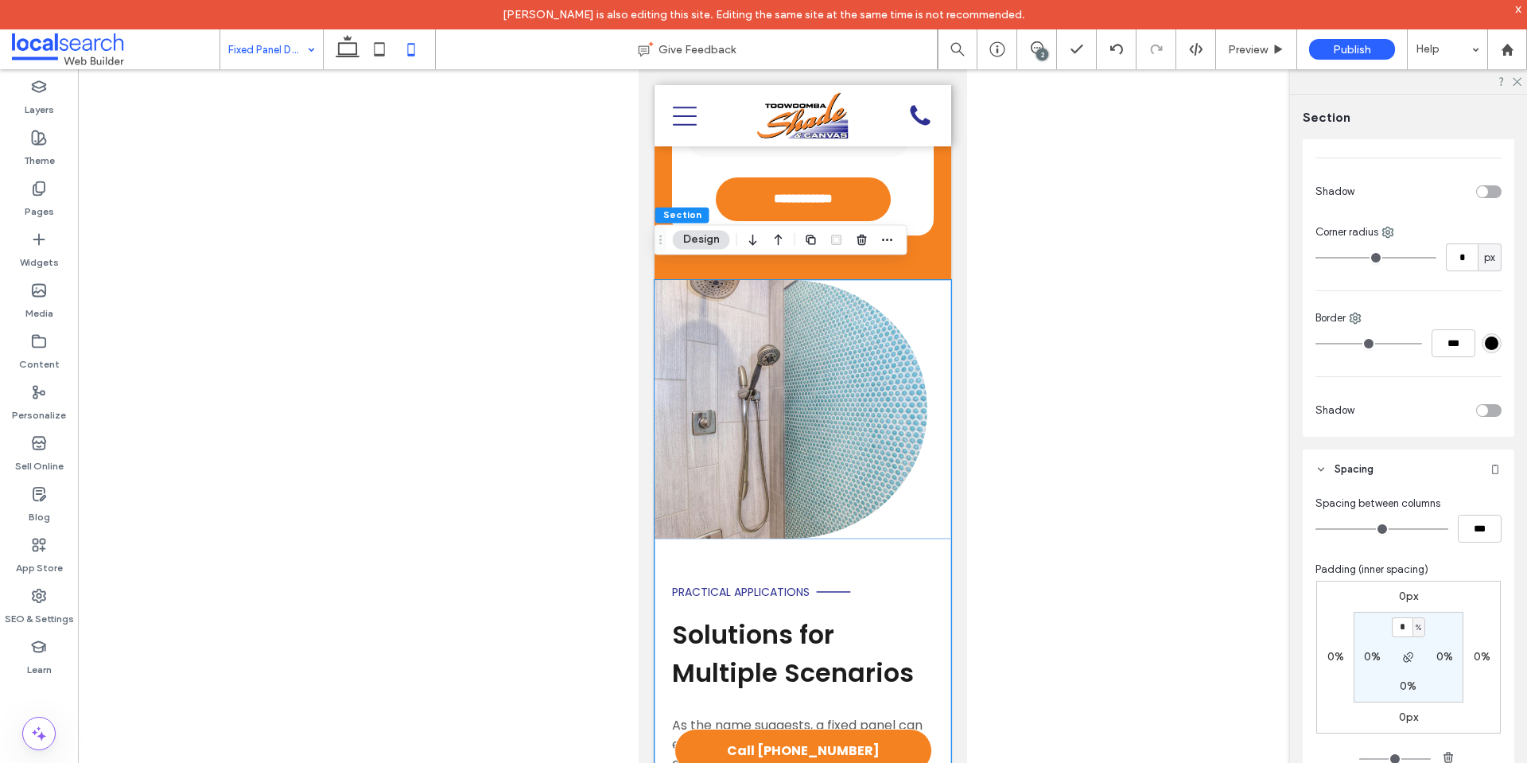
type input "*"
click at [1470, 598] on div "0px 0% 0px 0% * % 0% 0% 0%" at bounding box center [1408, 657] width 185 height 153
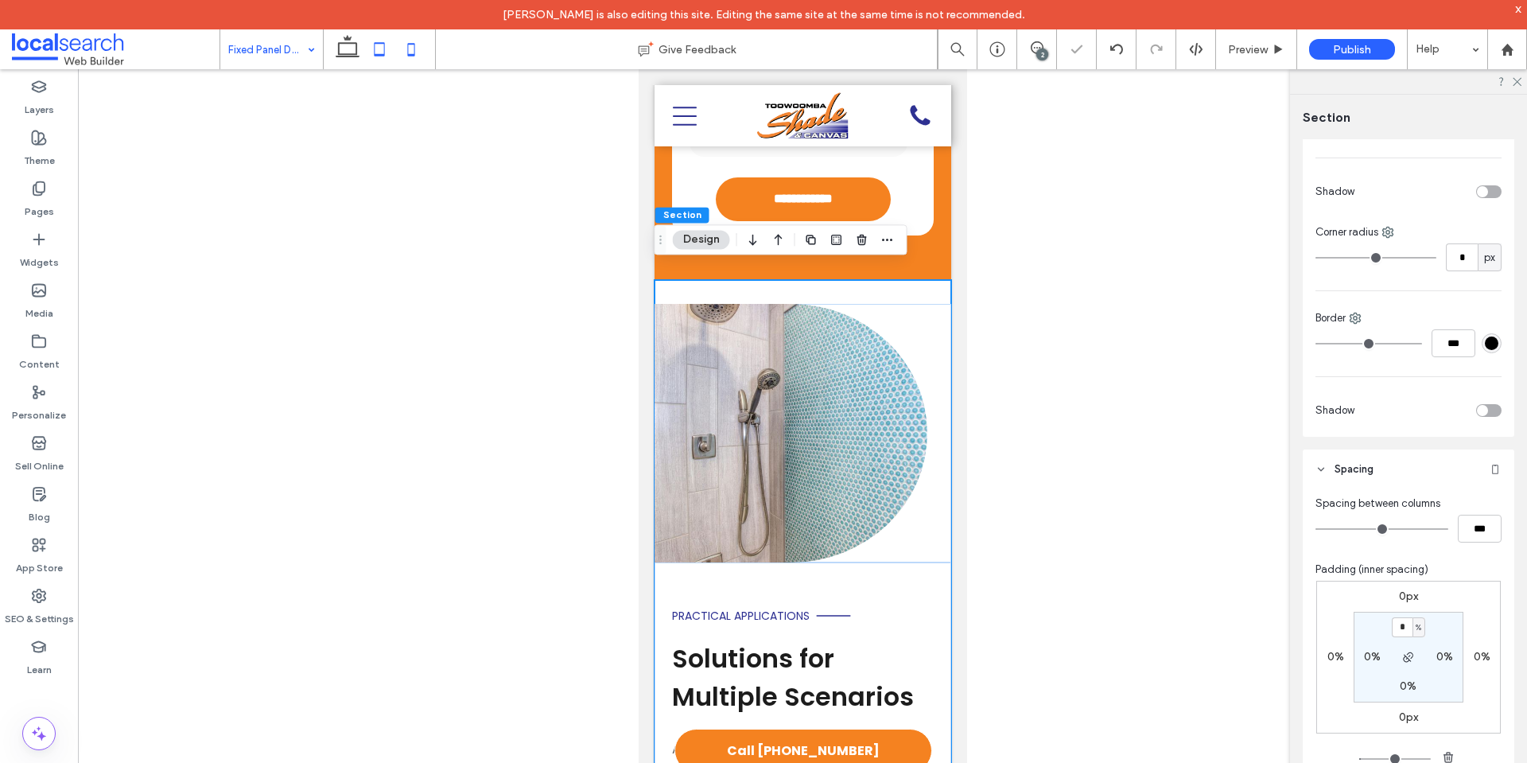
click at [374, 53] on icon at bounding box center [379, 49] width 32 height 32
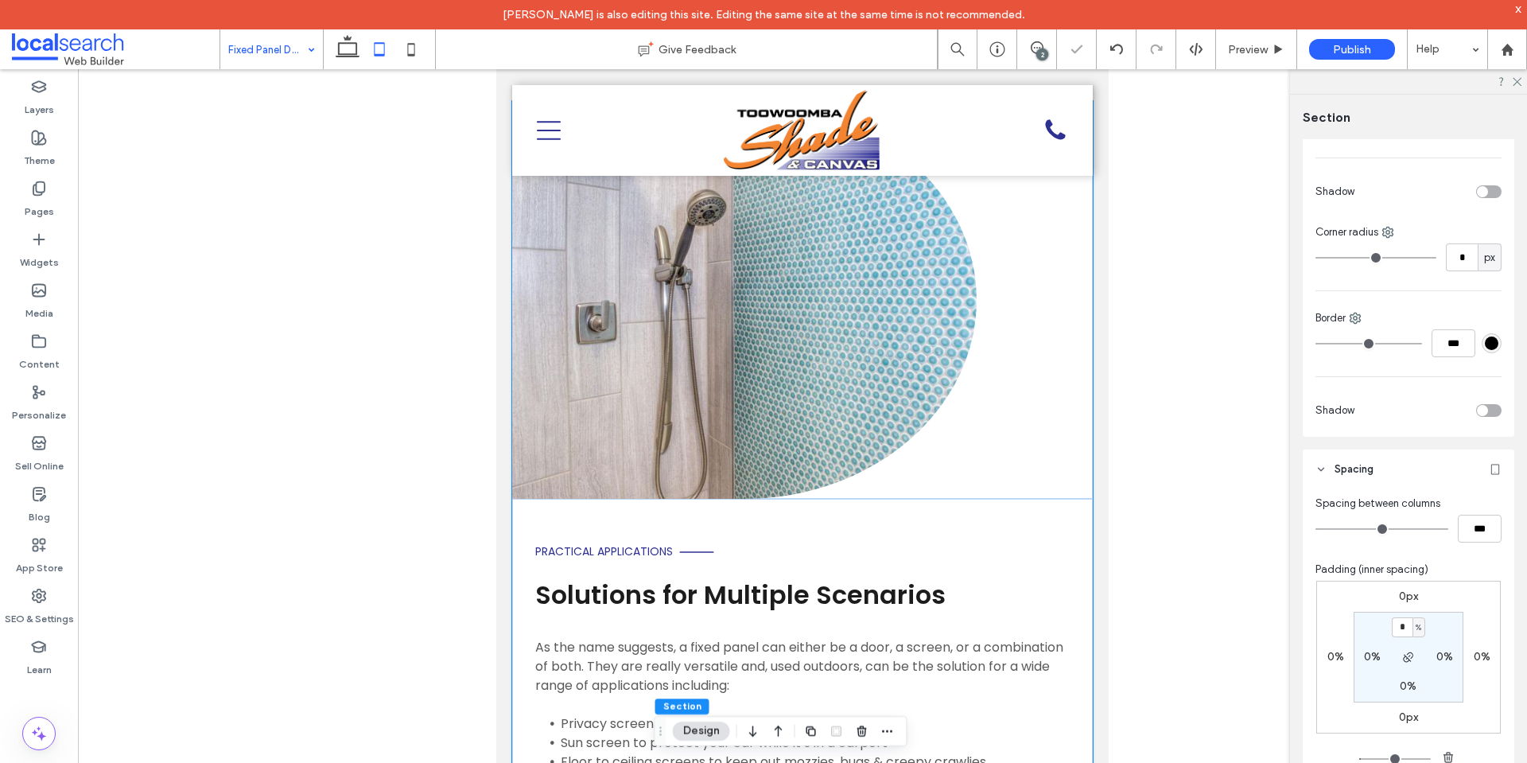
type input "*"
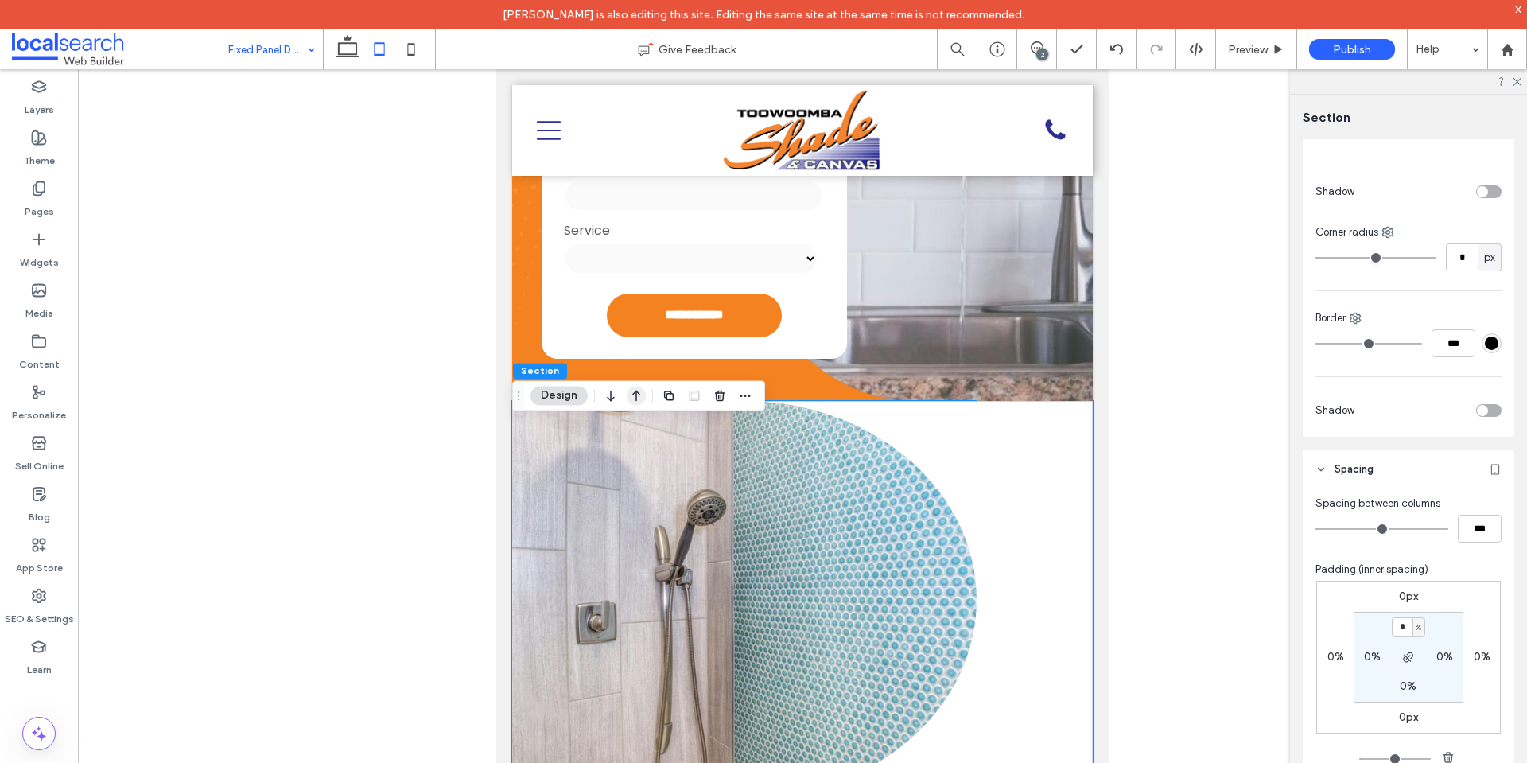
scroll to position [477, 0]
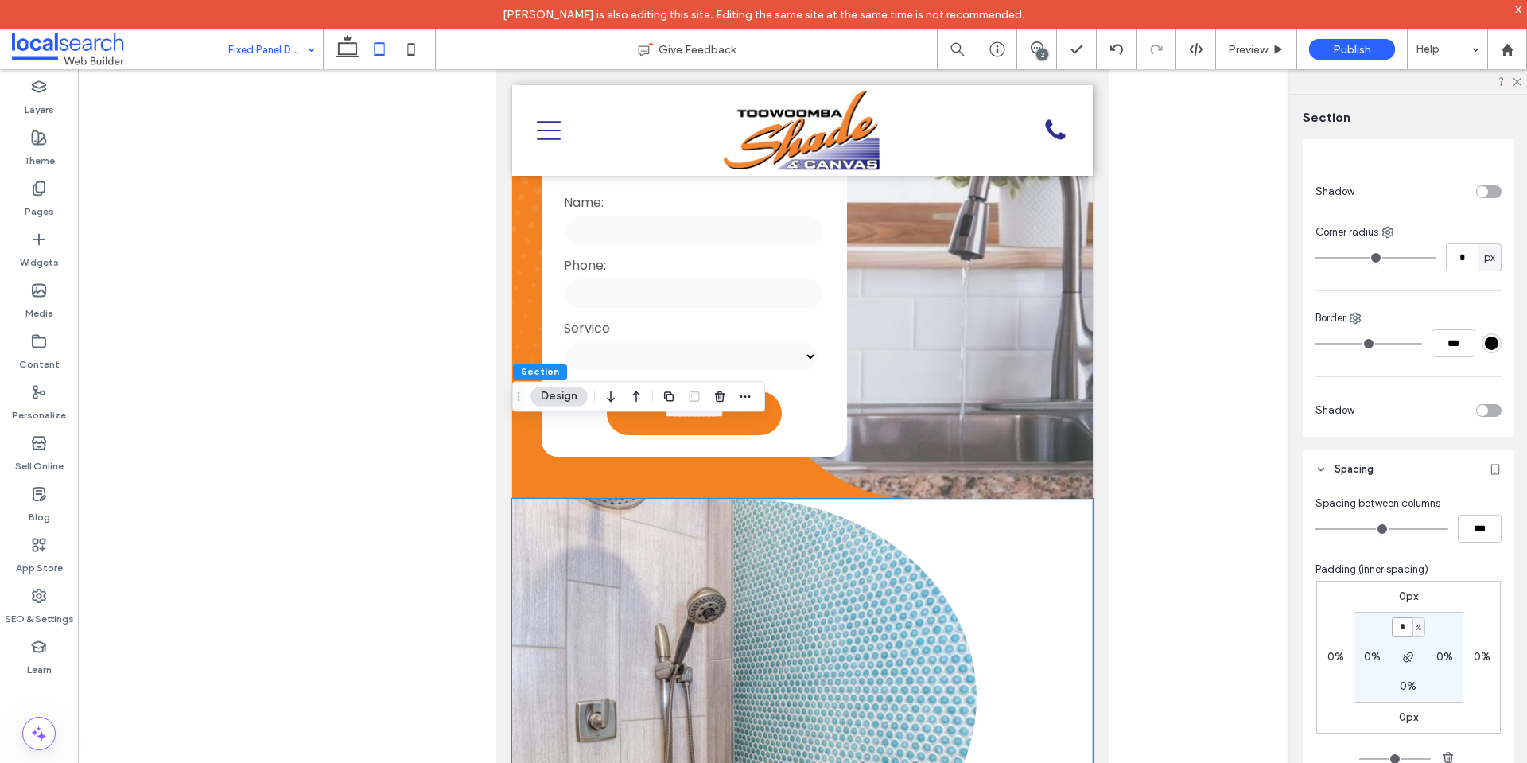
click at [1400, 623] on input "*" at bounding box center [1402, 627] width 21 height 20
paste input "padding-top"
type input "*"
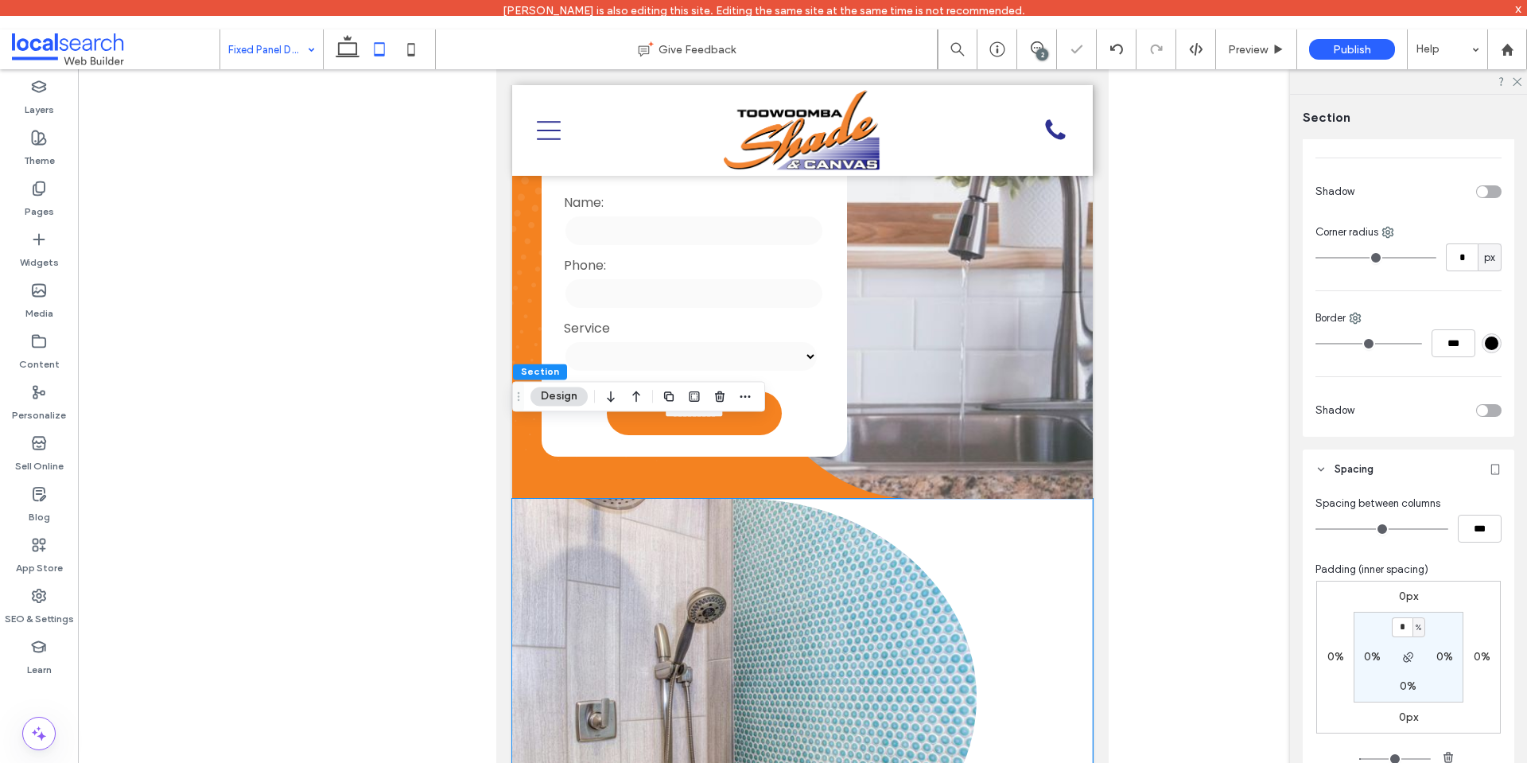
type input "*"
click at [1464, 602] on div "0px 0% 0px 0% * % 0% 0% 0%" at bounding box center [1408, 657] width 185 height 153
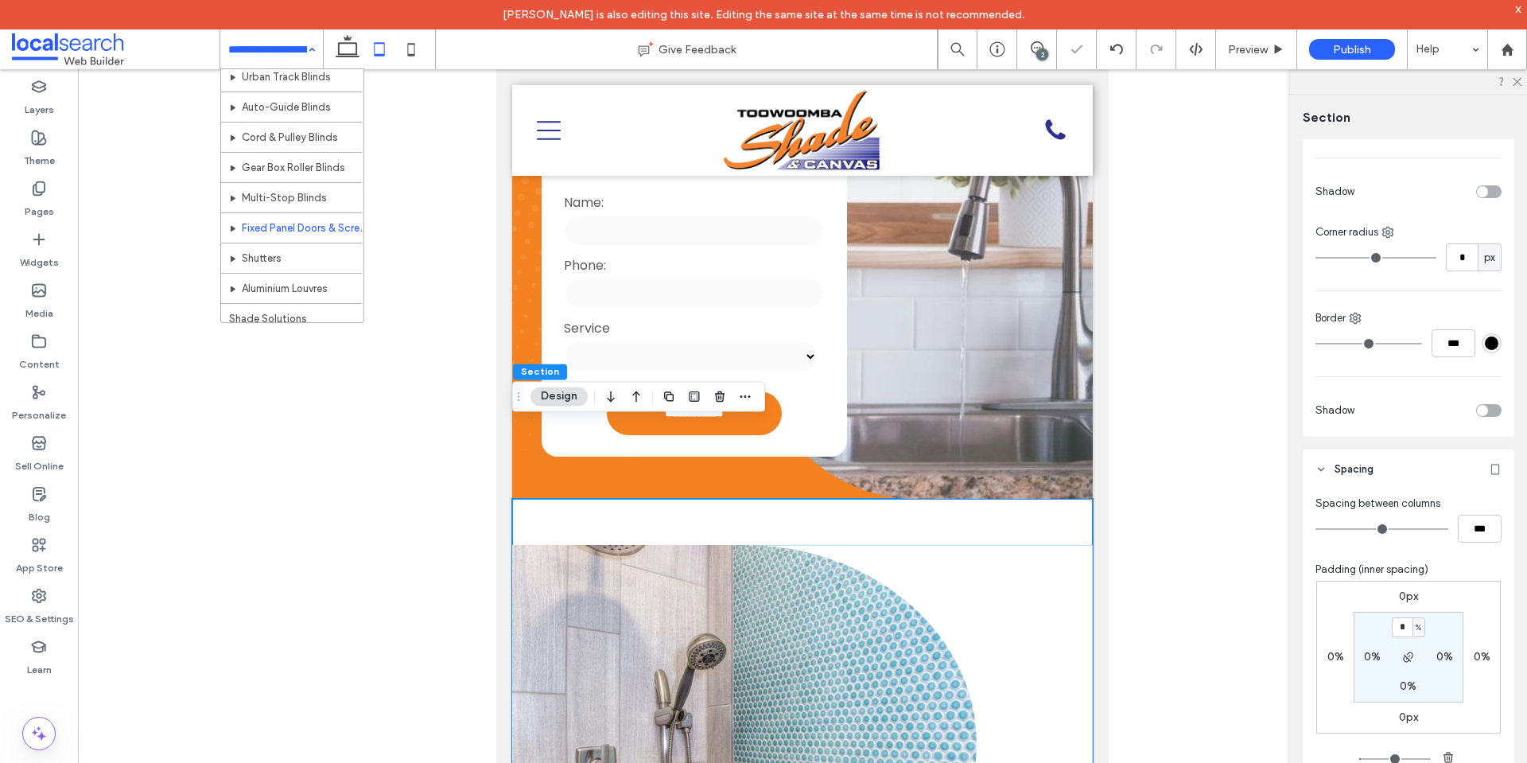
scroll to position [159, 0]
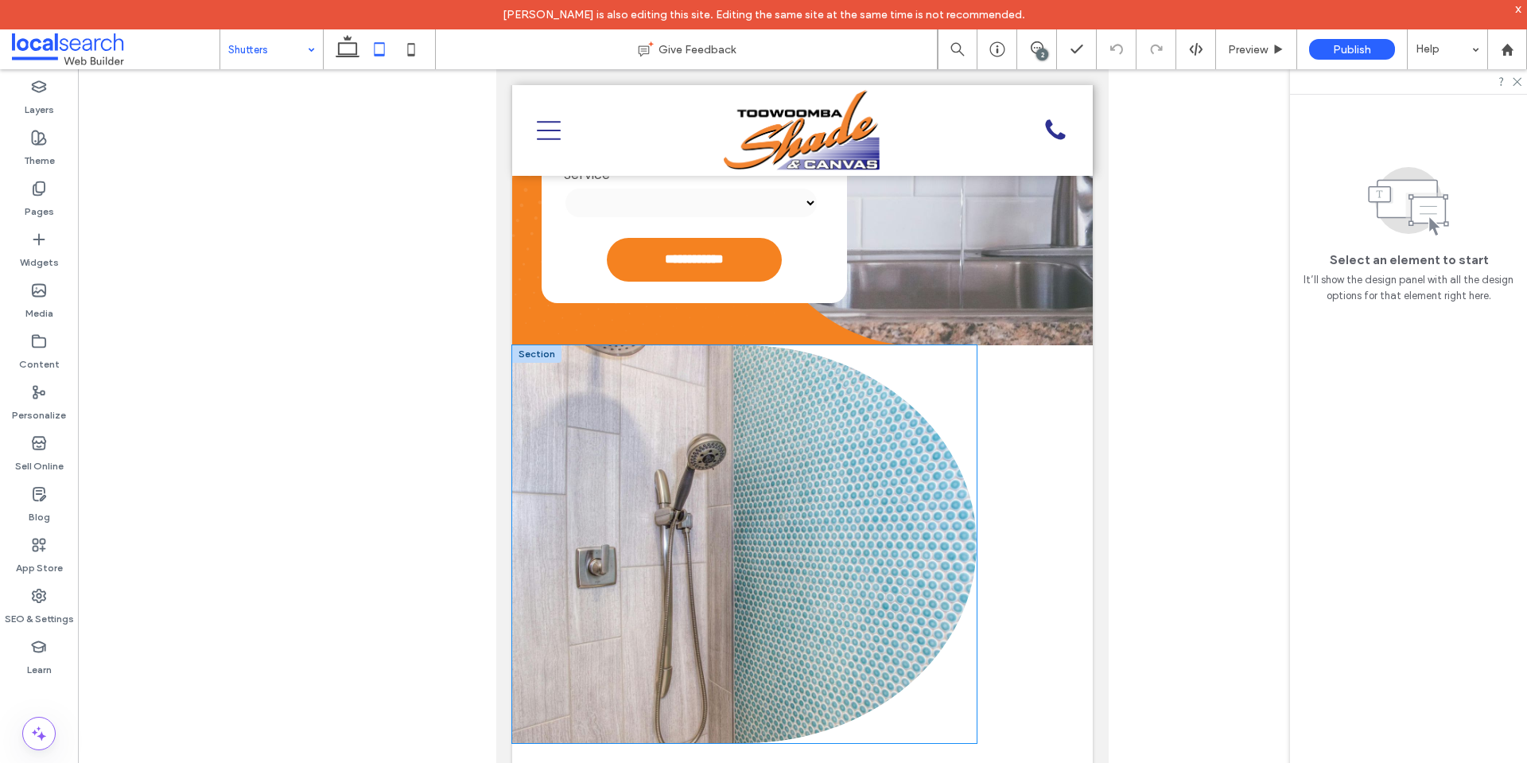
scroll to position [477, 0]
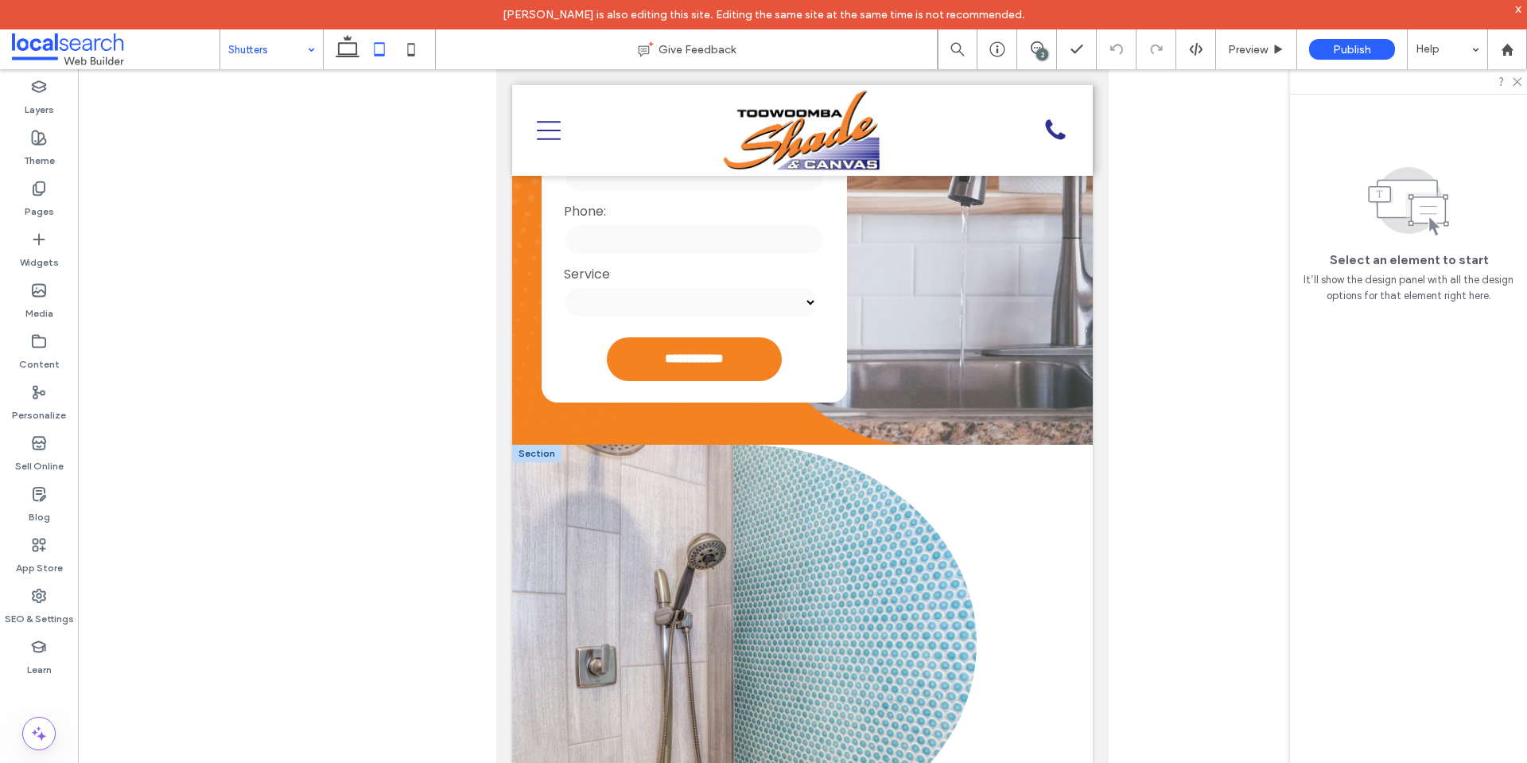
drag, startPoint x: 535, startPoint y: 380, endPoint x: 566, endPoint y: 383, distance: 31.2
click at [535, 445] on div at bounding box center [536, 453] width 49 height 17
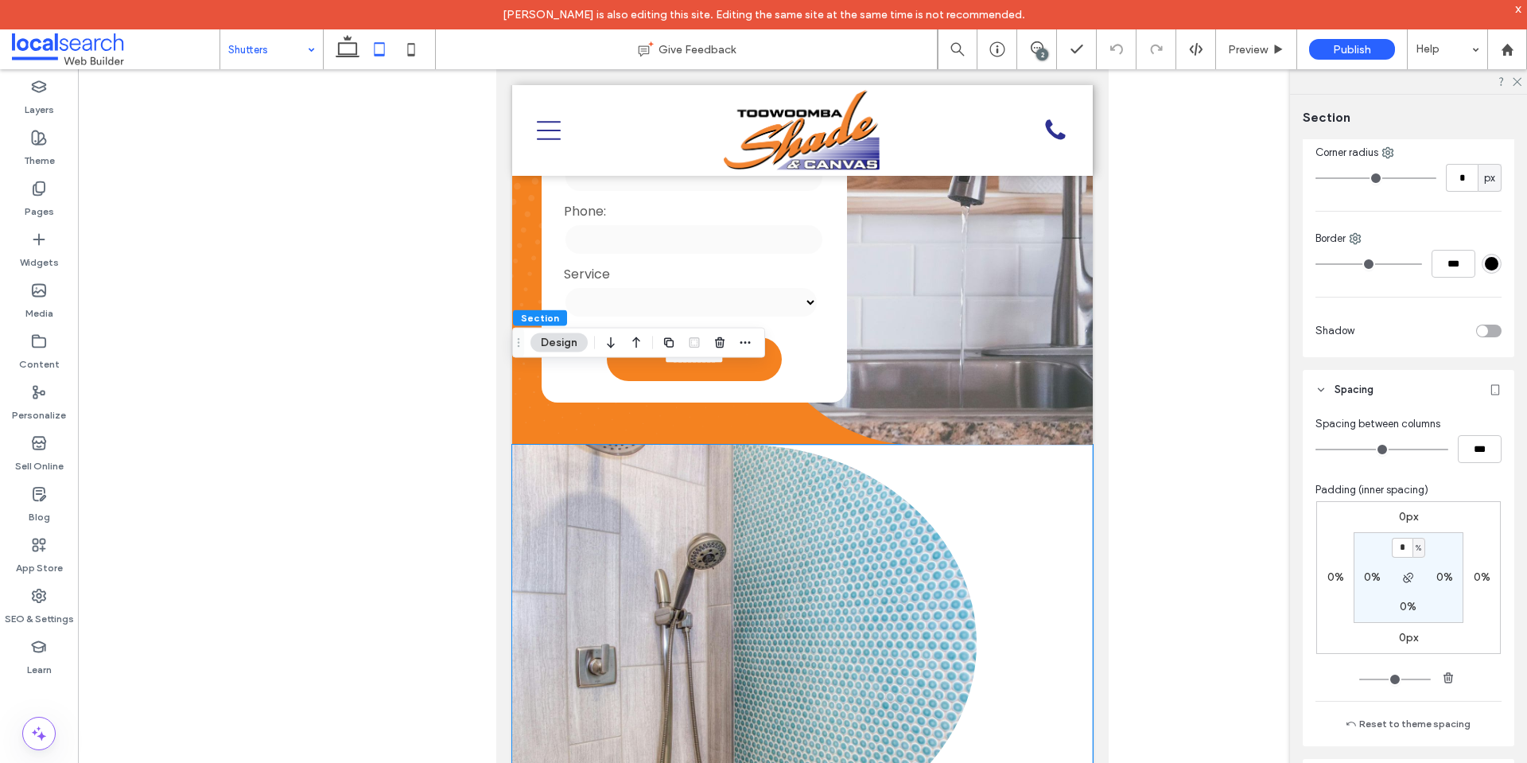
type input "*"
click at [1475, 540] on div "0px 0% 0px 0% * % 0% 0% 0%" at bounding box center [1408, 577] width 185 height 153
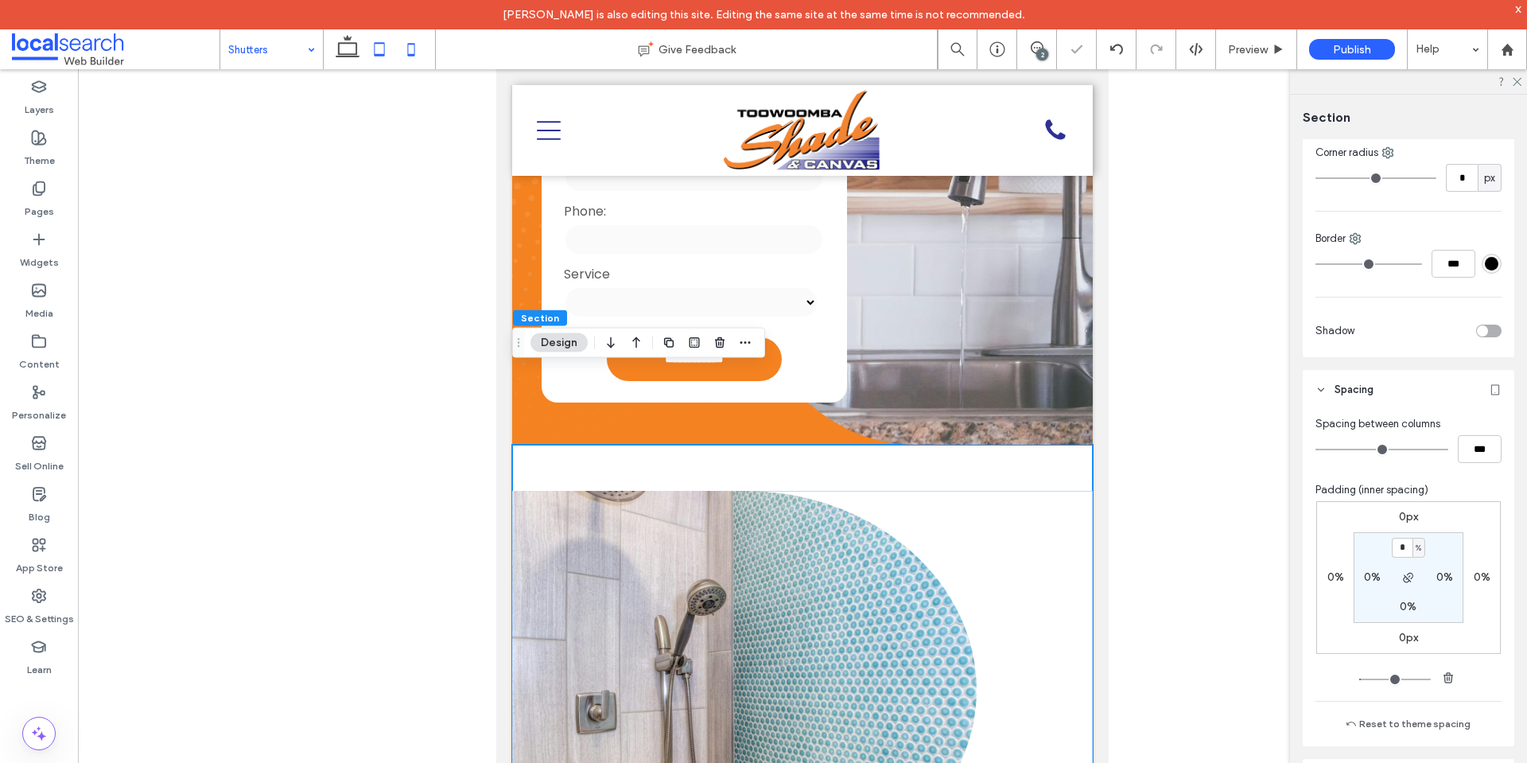
click at [418, 57] on icon at bounding box center [411, 49] width 32 height 32
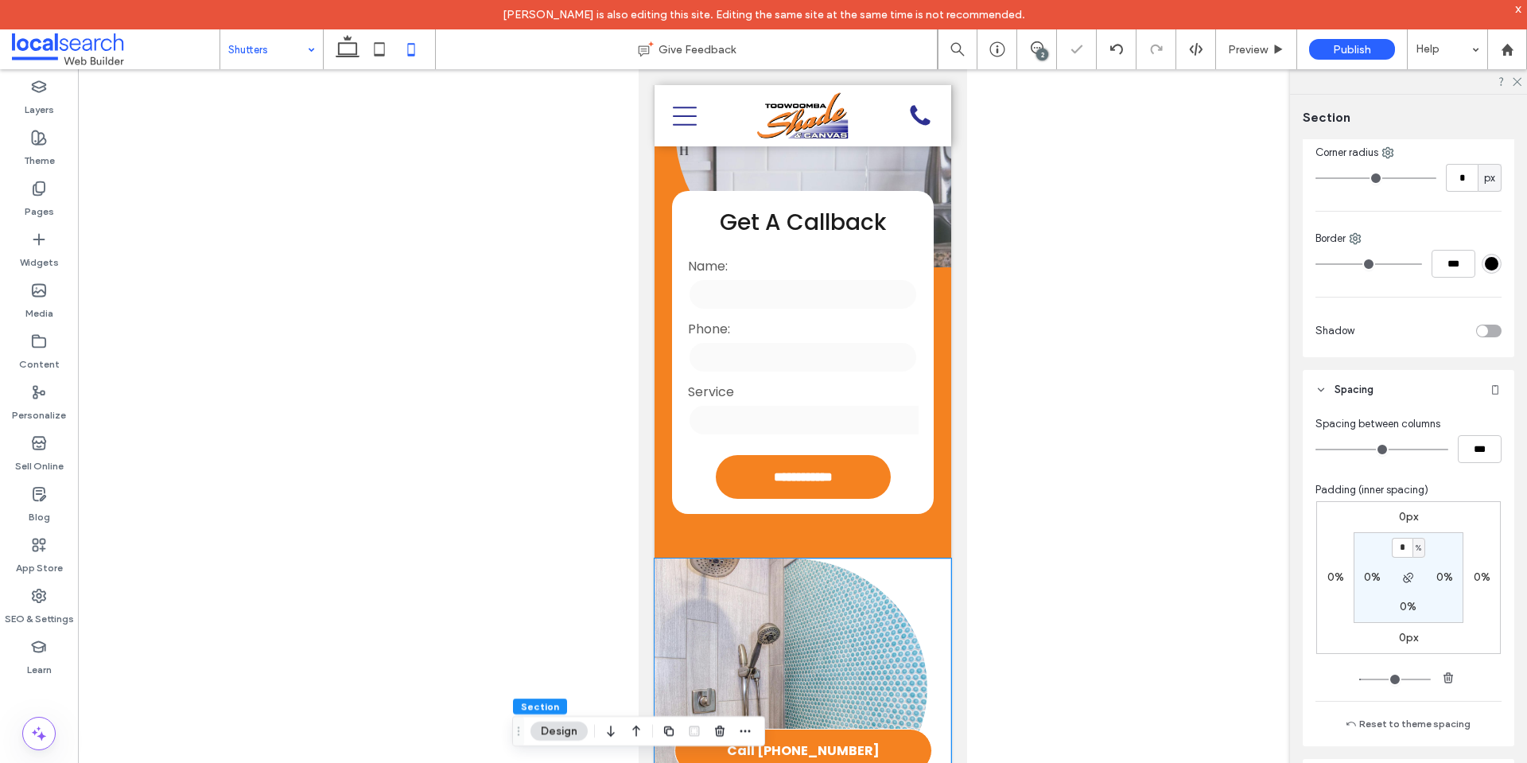
type input "*"
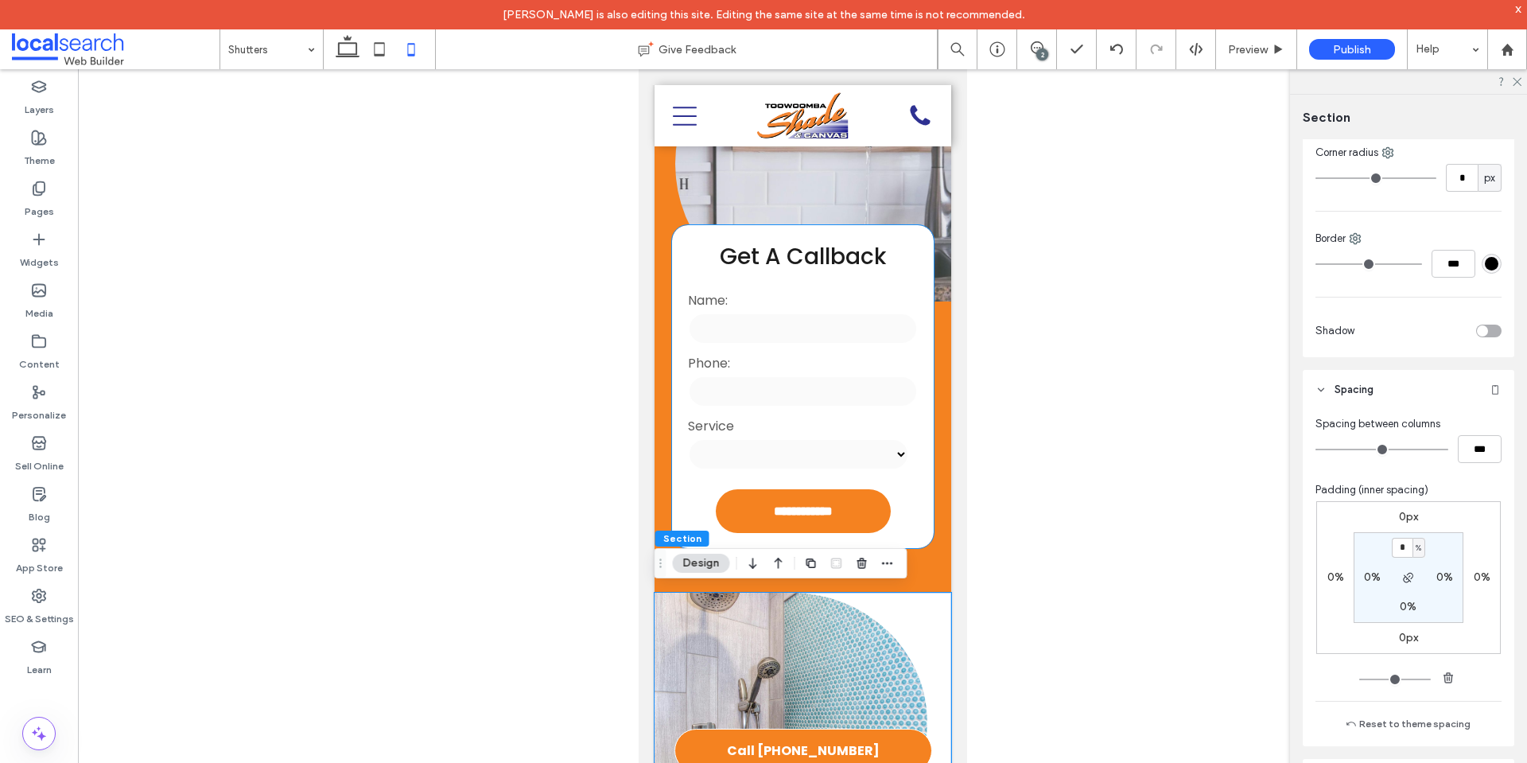
scroll to position [557, 0]
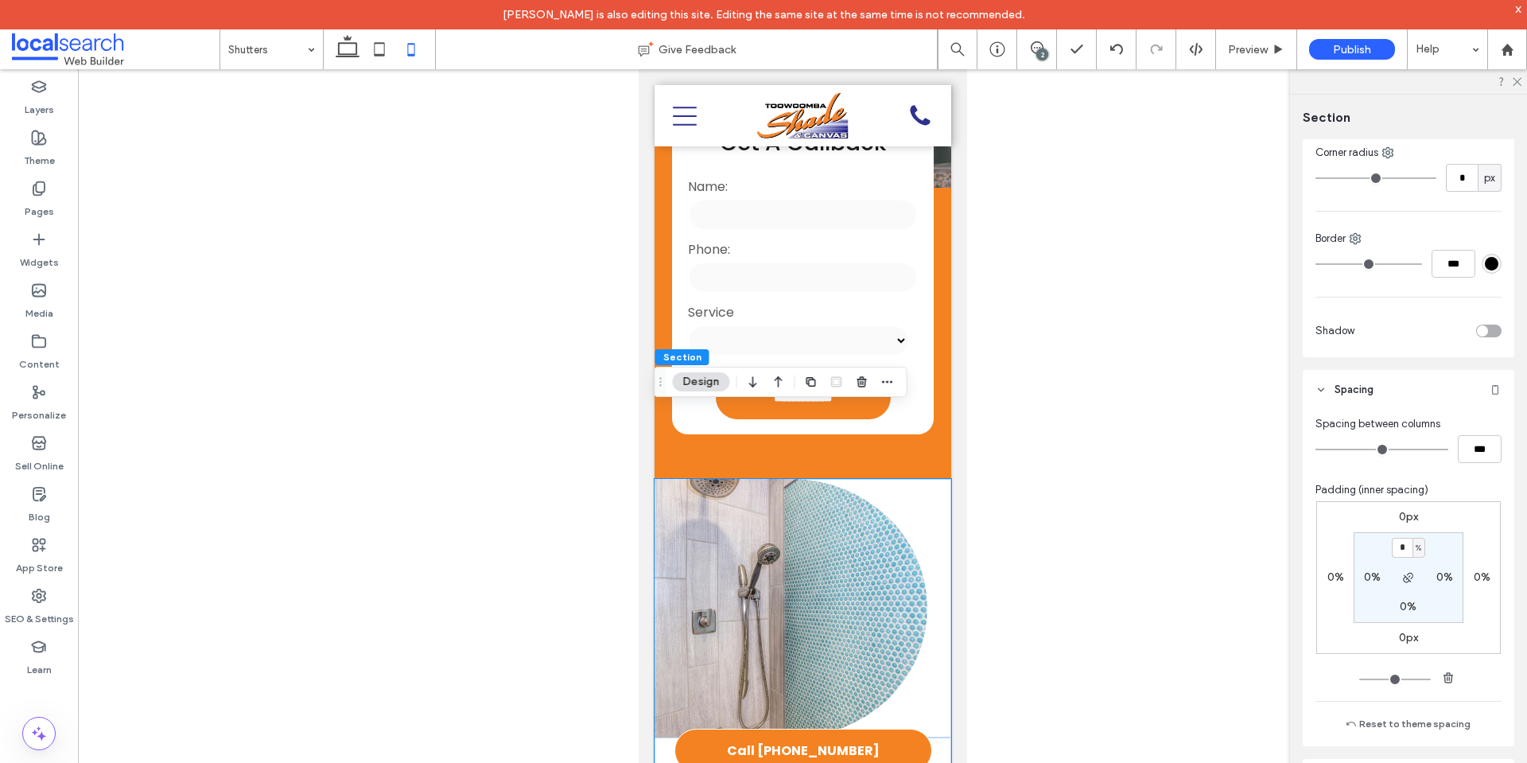
click at [1401, 558] on section "* % 0% 0% 0%" at bounding box center [1409, 577] width 110 height 91
click at [1396, 550] on input "*" at bounding box center [1402, 548] width 21 height 20
paste input "padding-top"
type input "*"
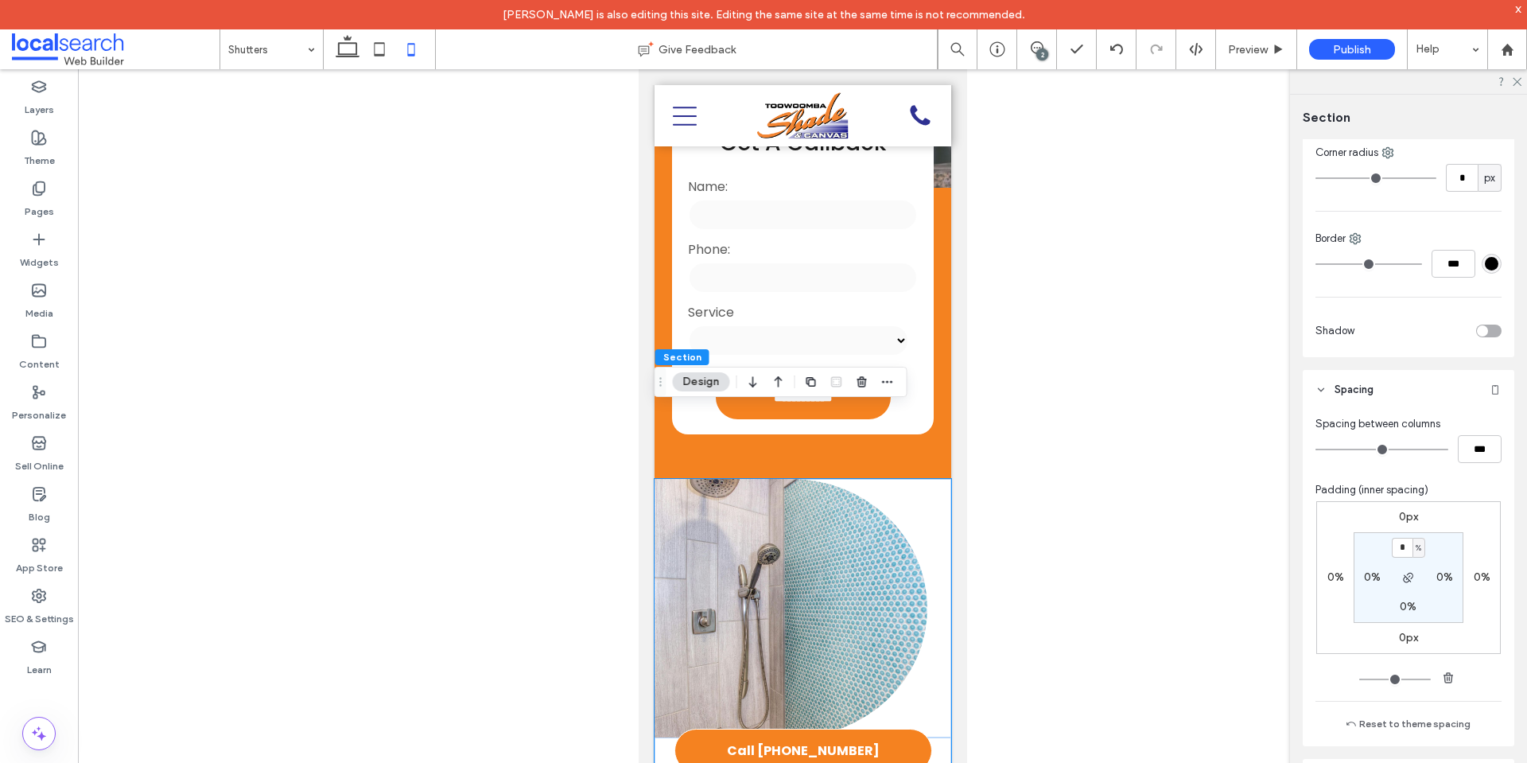
click at [1456, 537] on section "* % 0% 0% 0%" at bounding box center [1409, 577] width 110 height 91
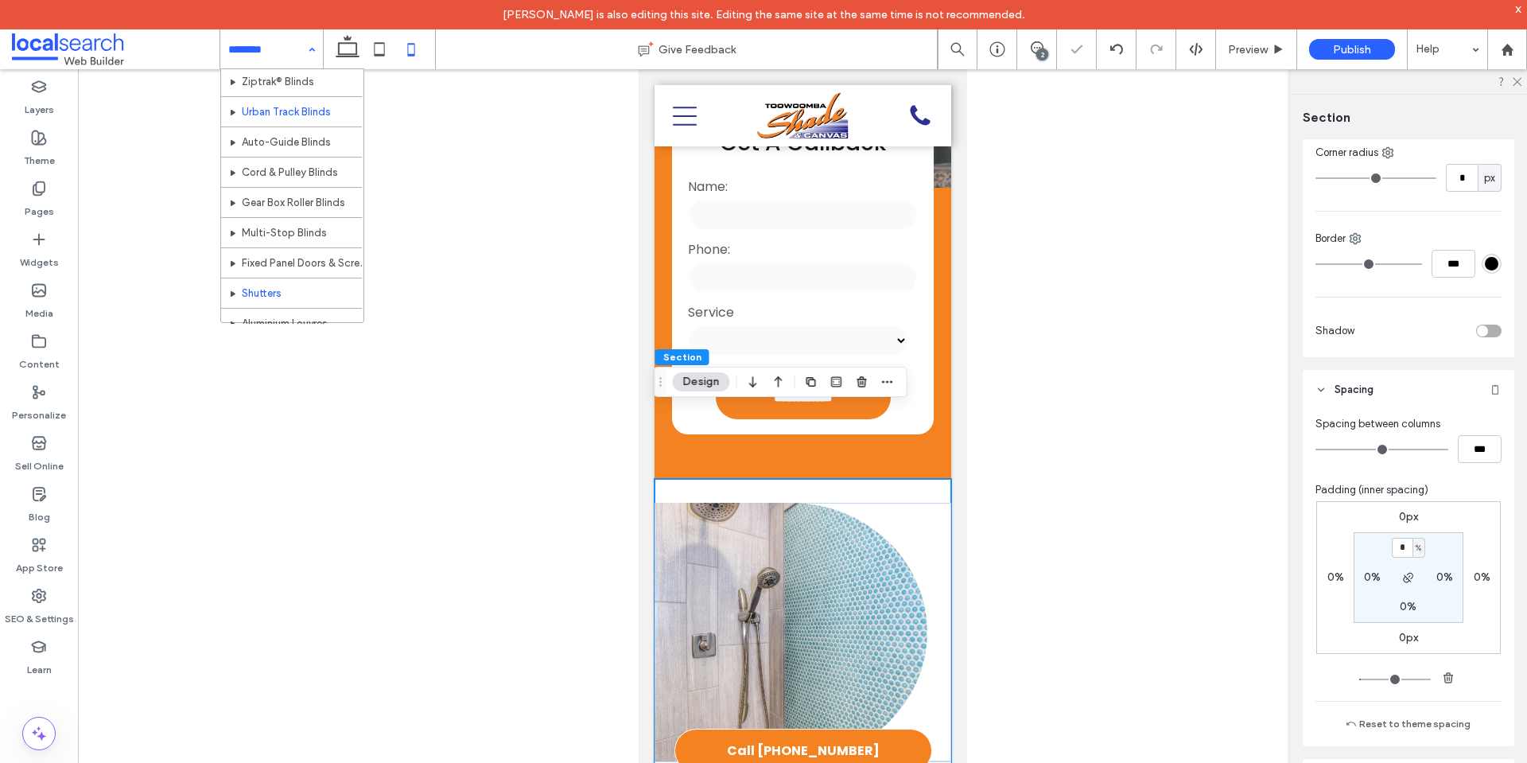
scroll to position [159, 0]
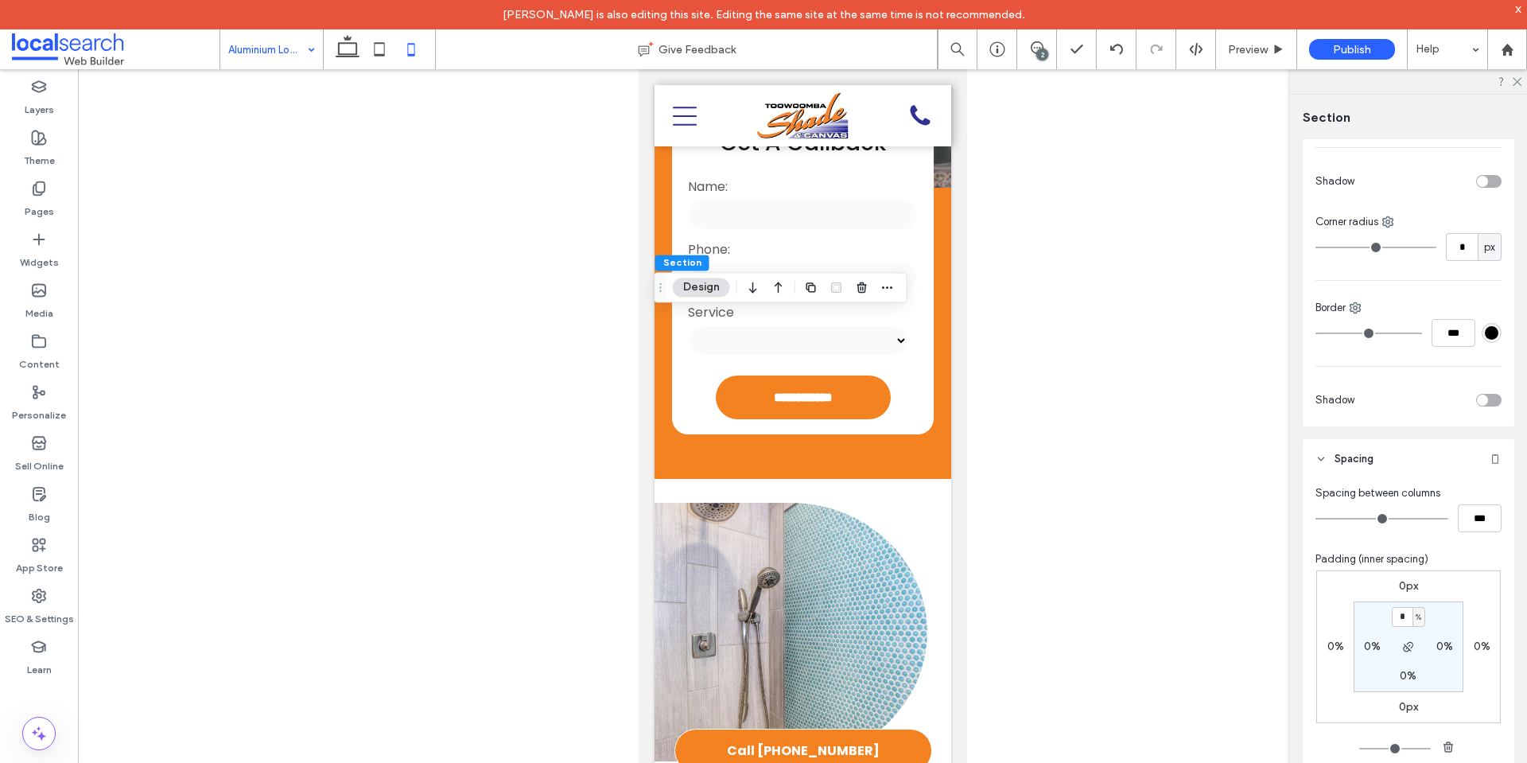
scroll to position [554, 0]
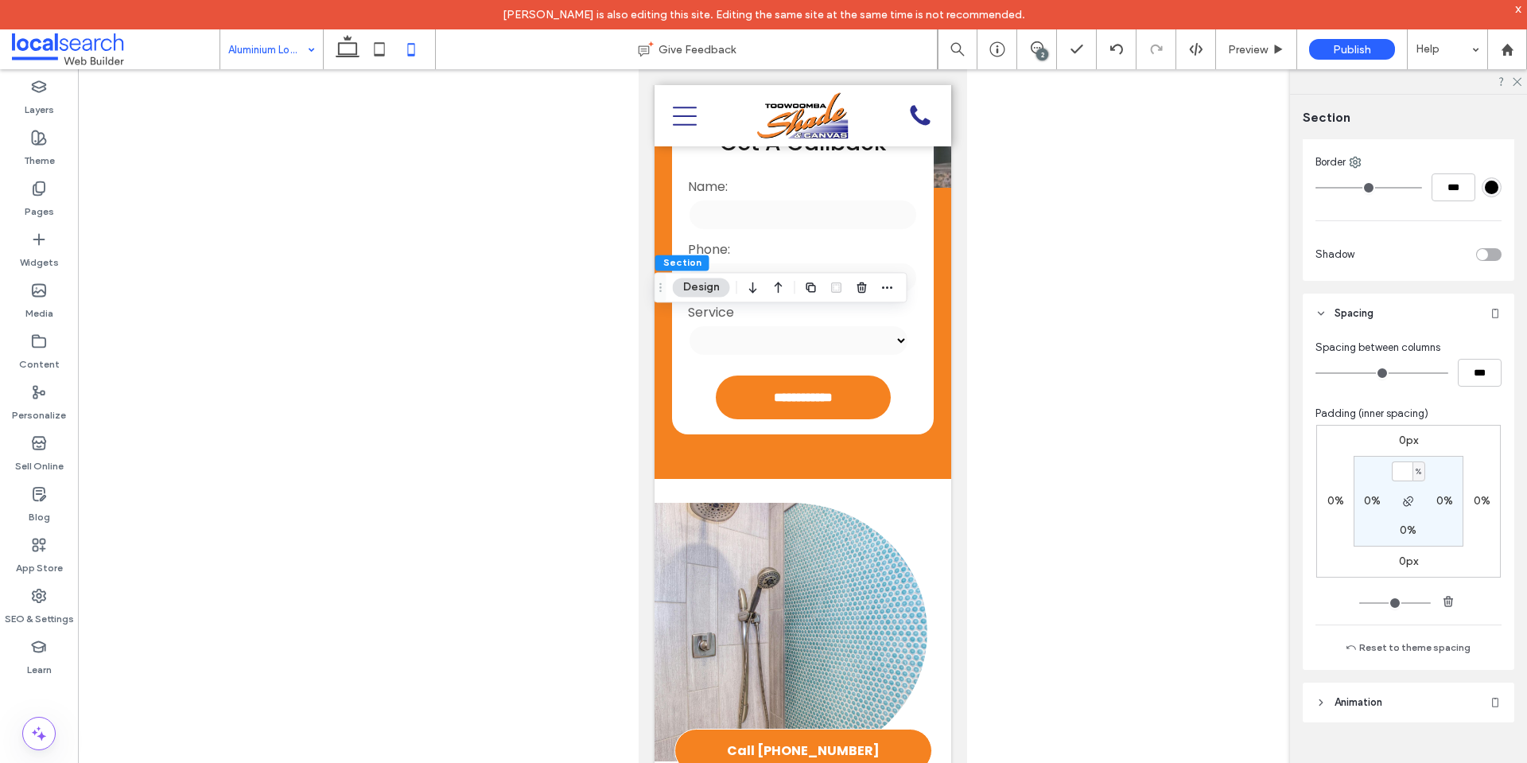
click at [1452, 456] on section "% 0% 0% 0%" at bounding box center [1409, 501] width 110 height 91
click at [1404, 469] on input "padding-top" at bounding box center [1402, 471] width 21 height 20
paste input "*"
type input "*"
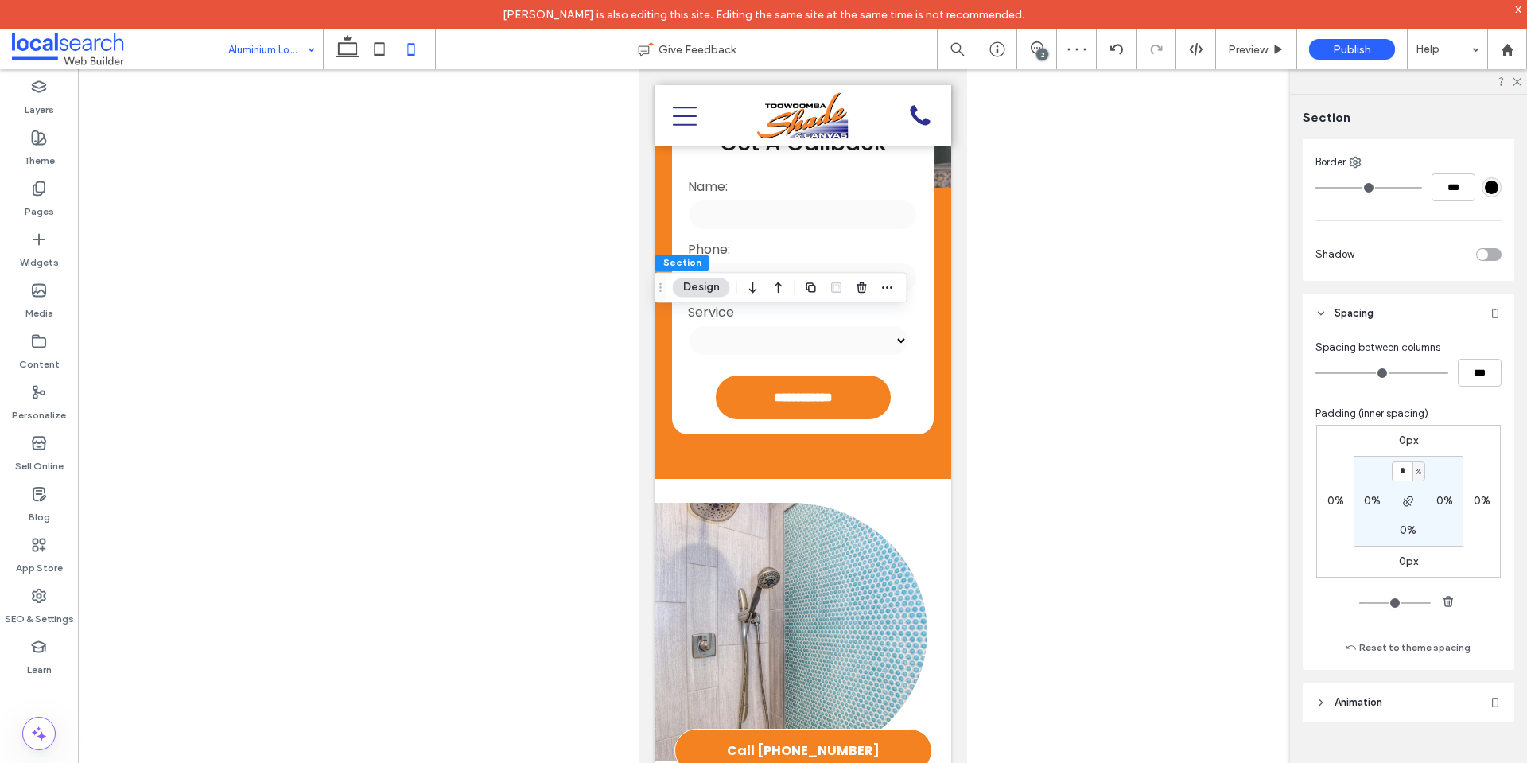
click at [1473, 438] on div "0px 0% 0px 0% * % 0% 0% 0%" at bounding box center [1408, 501] width 185 height 153
drag, startPoint x: 367, startPoint y: 53, endPoint x: 376, endPoint y: 52, distance: 9.6
click at [367, 53] on icon at bounding box center [379, 49] width 32 height 32
type input "*"
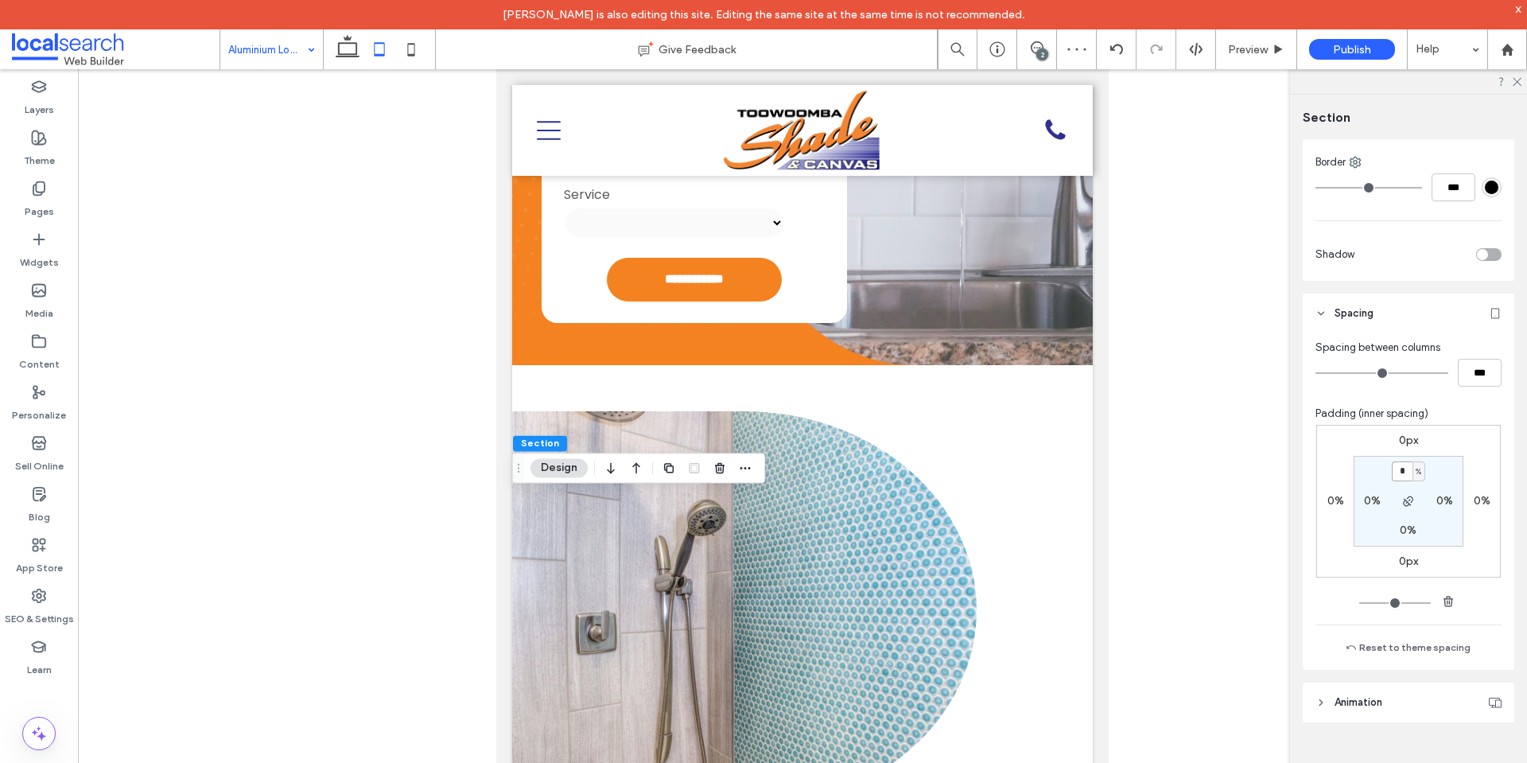
click at [1395, 473] on input "*" at bounding box center [1402, 471] width 21 height 20
paste input "padding-top"
type input "*"
click at [1458, 453] on div "0px 0% 0px 0% * % 0% 0% 0%" at bounding box center [1408, 501] width 185 height 153
type input "*"
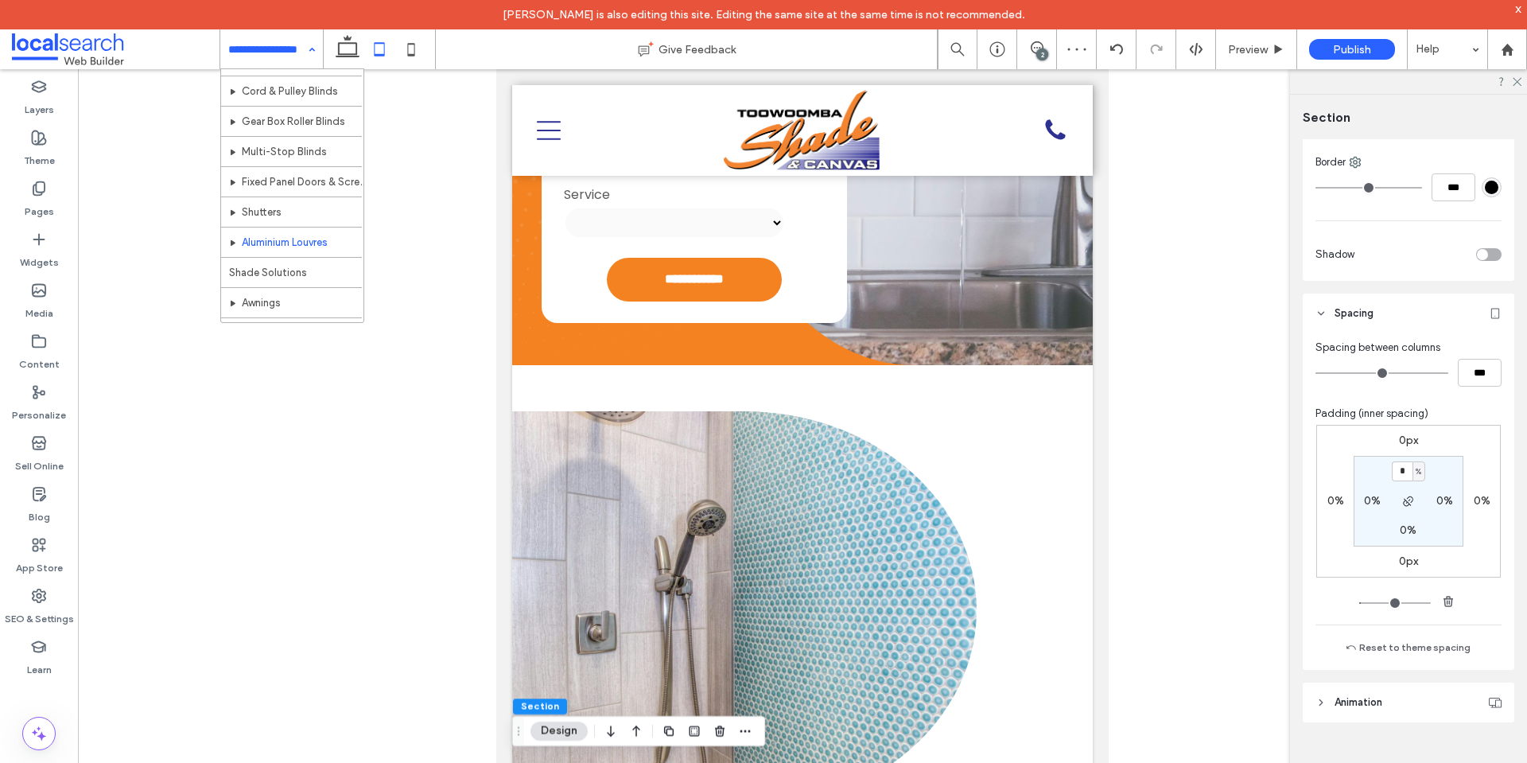
scroll to position [239, 0]
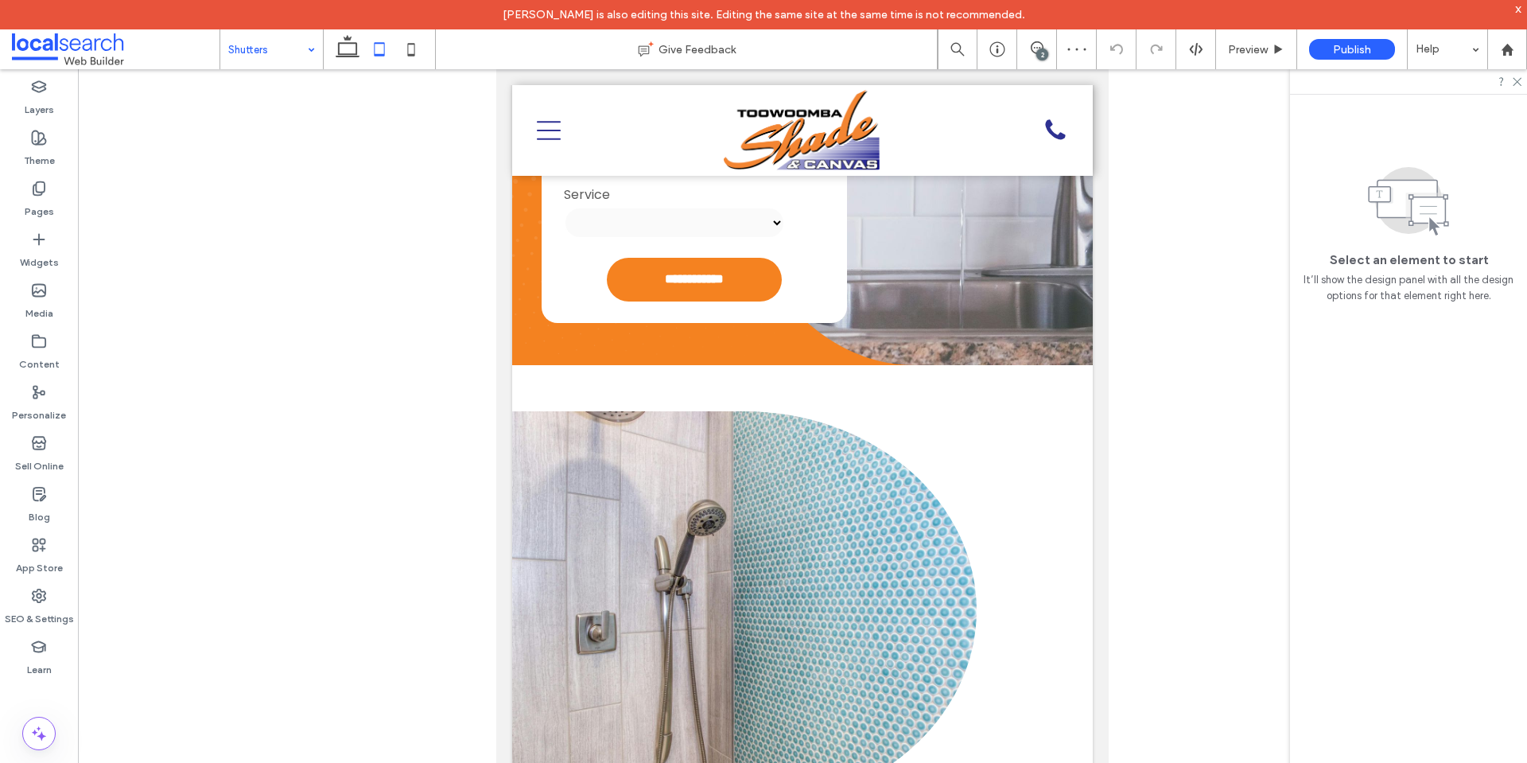
click at [297, 54] on input at bounding box center [267, 49] width 79 height 40
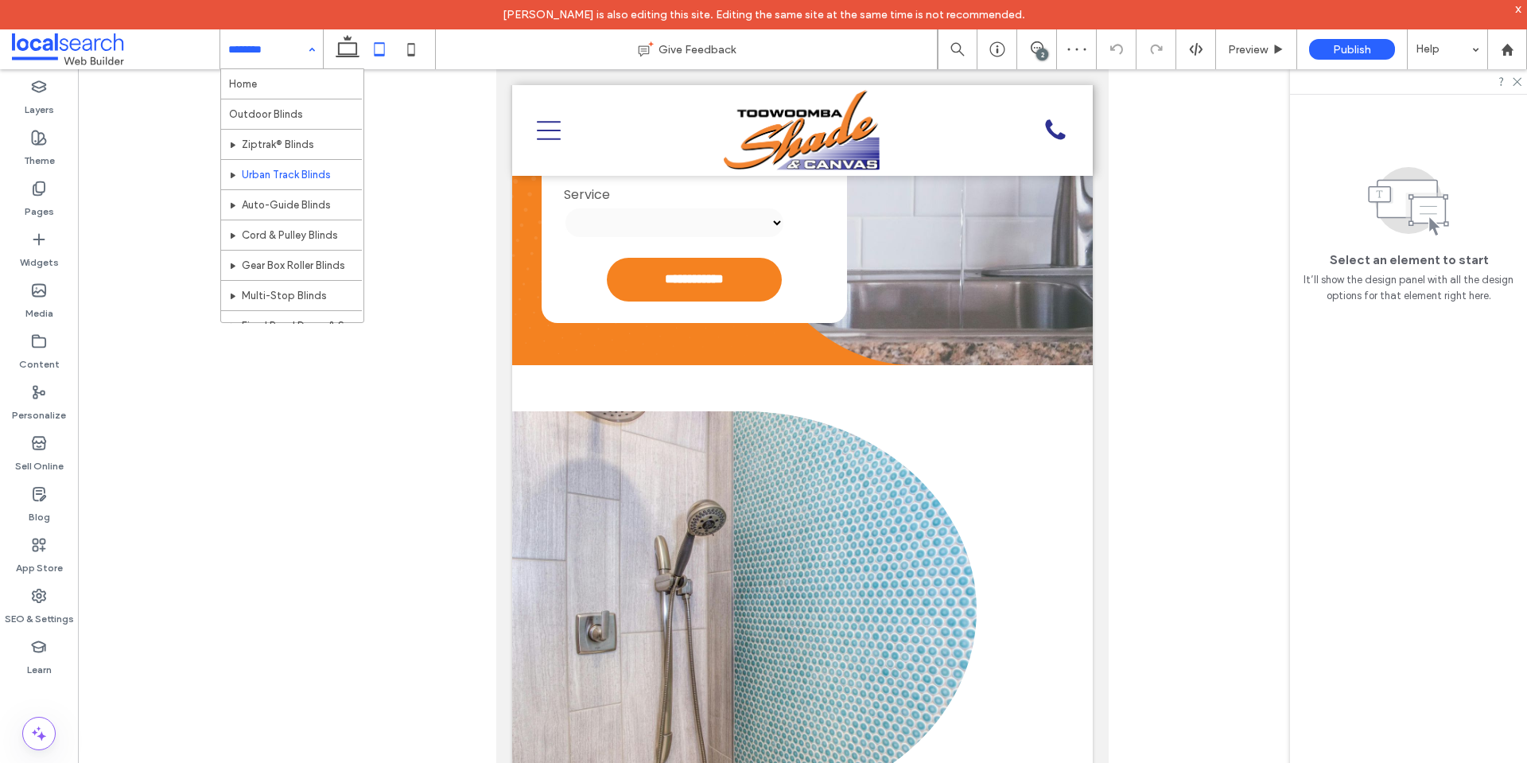
scroll to position [159, 0]
click at [409, 52] on icon at bounding box center [411, 49] width 32 height 32
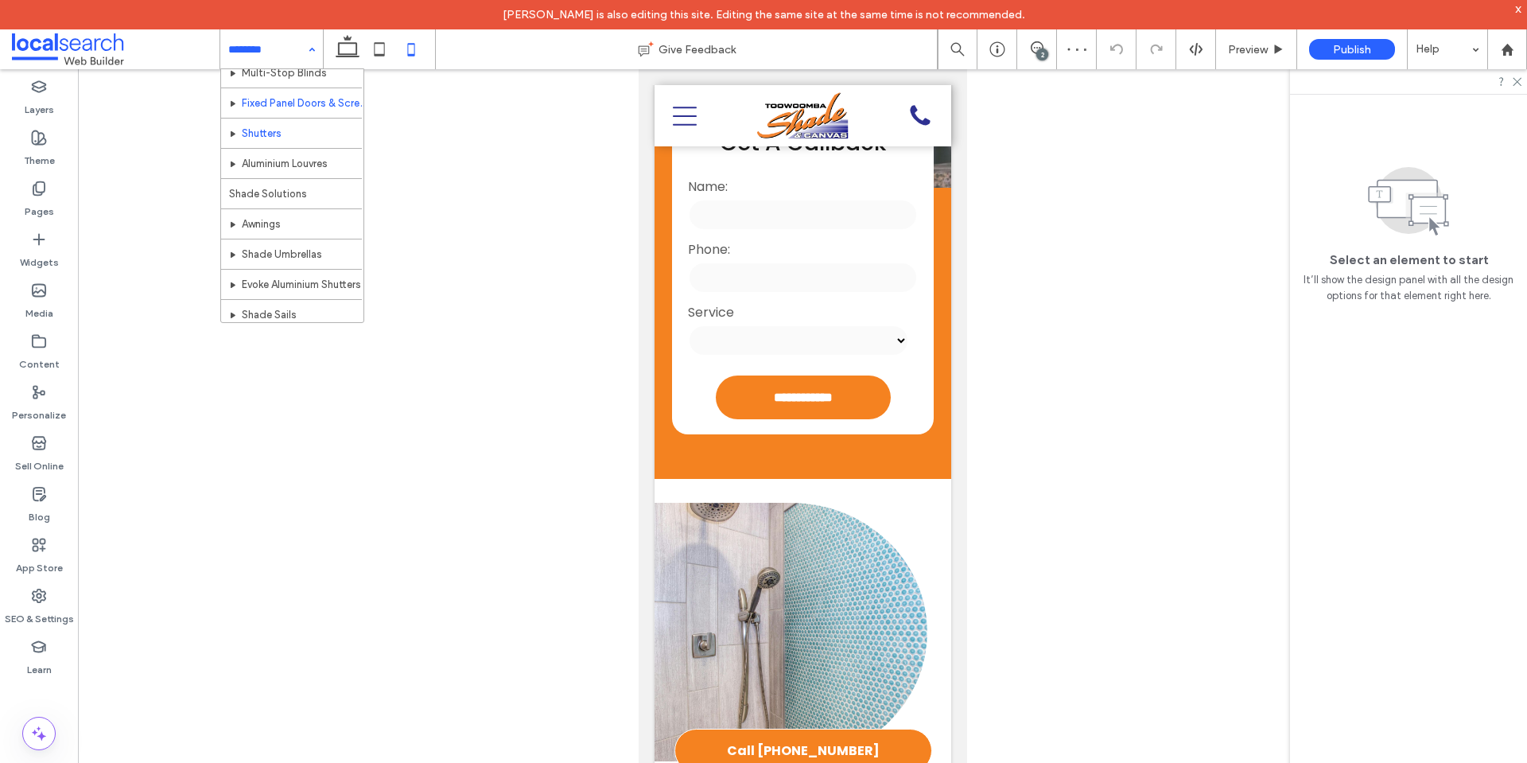
scroll to position [239, 0]
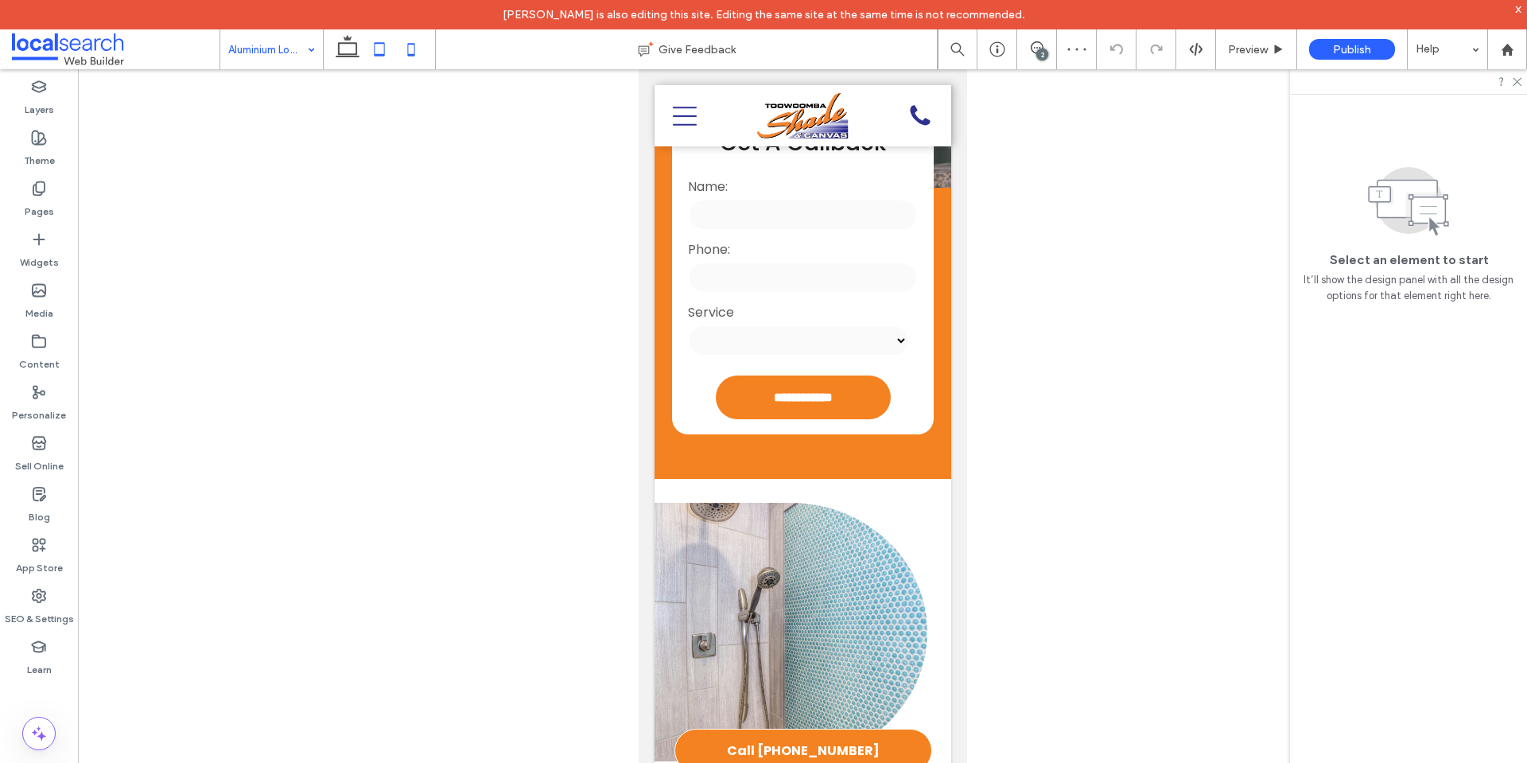
click at [372, 46] on icon at bounding box center [379, 49] width 32 height 32
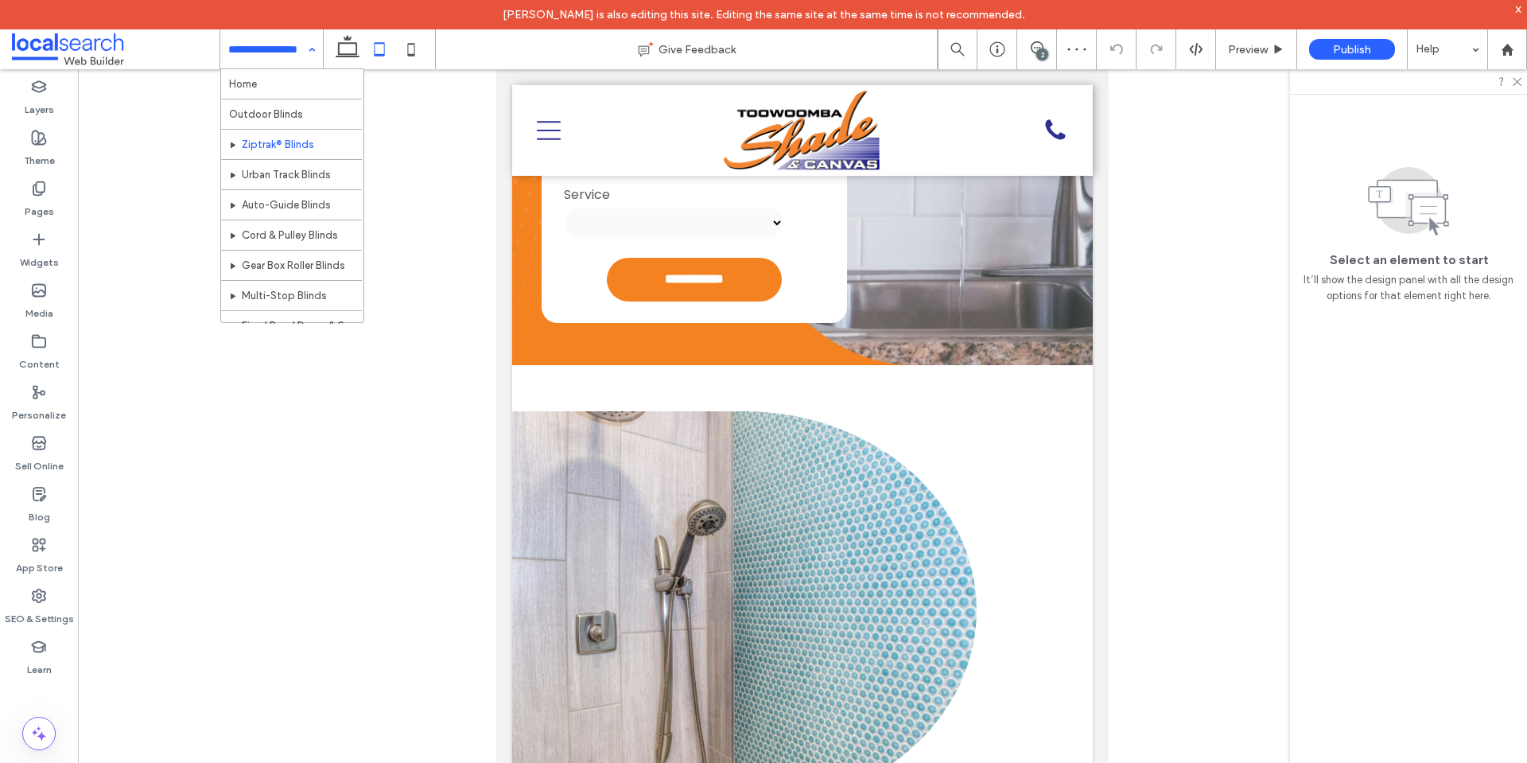
scroll to position [239, 0]
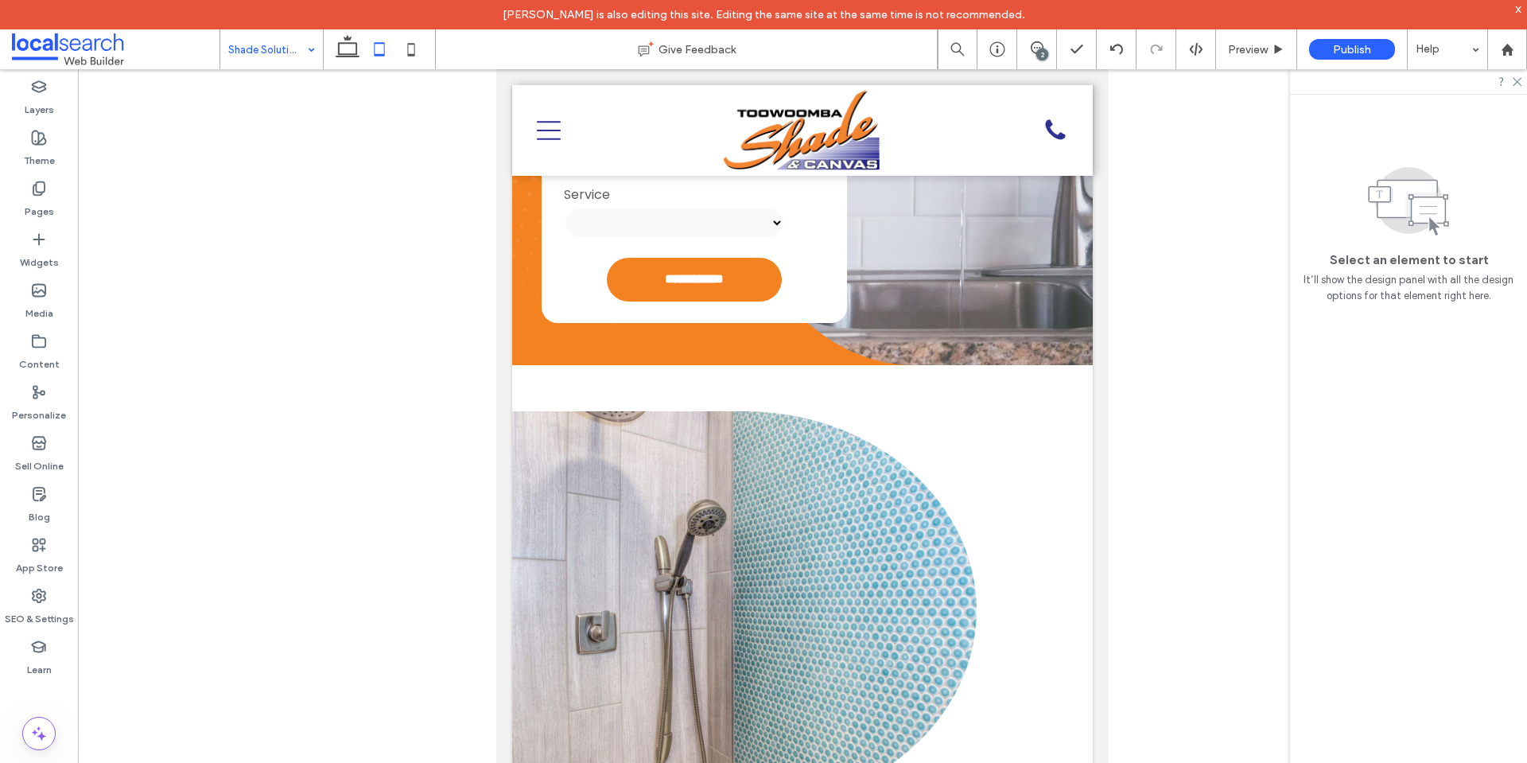
click at [288, 48] on input at bounding box center [267, 49] width 79 height 40
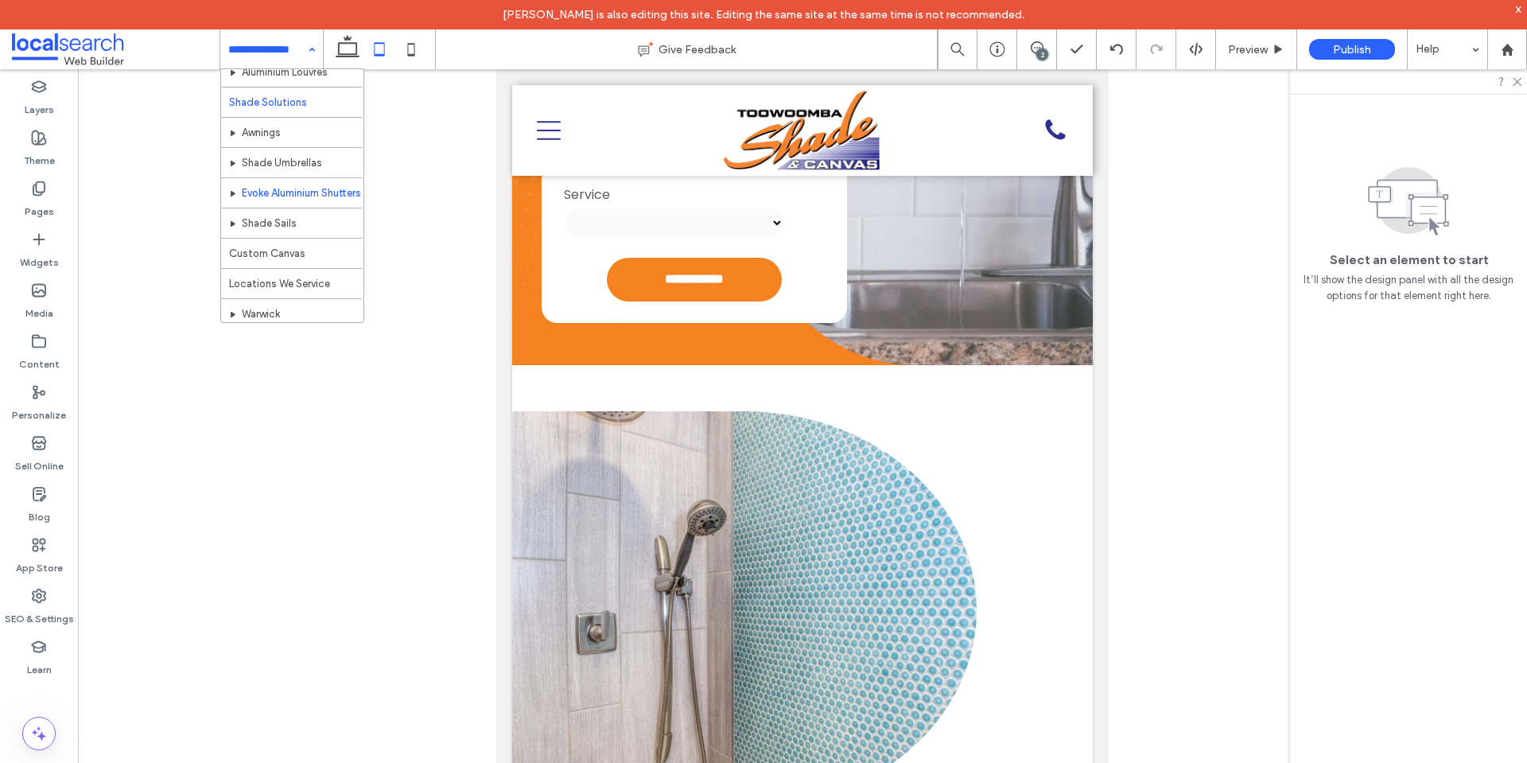
scroll to position [315, 0]
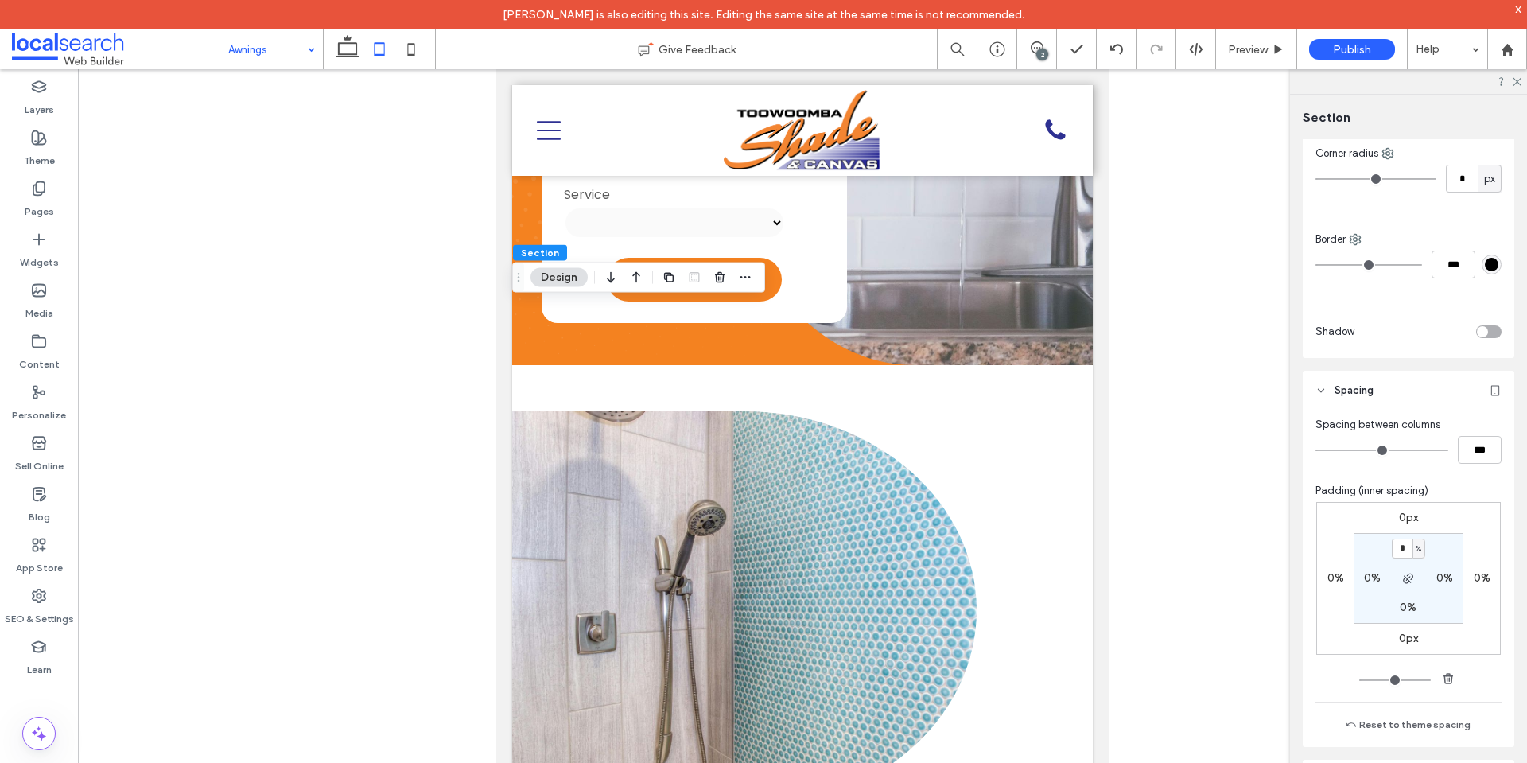
scroll to position [477, 0]
type input "*"
click at [1482, 540] on div "0px 0% 0px 0% * % 0% 0% 0%" at bounding box center [1408, 577] width 185 height 153
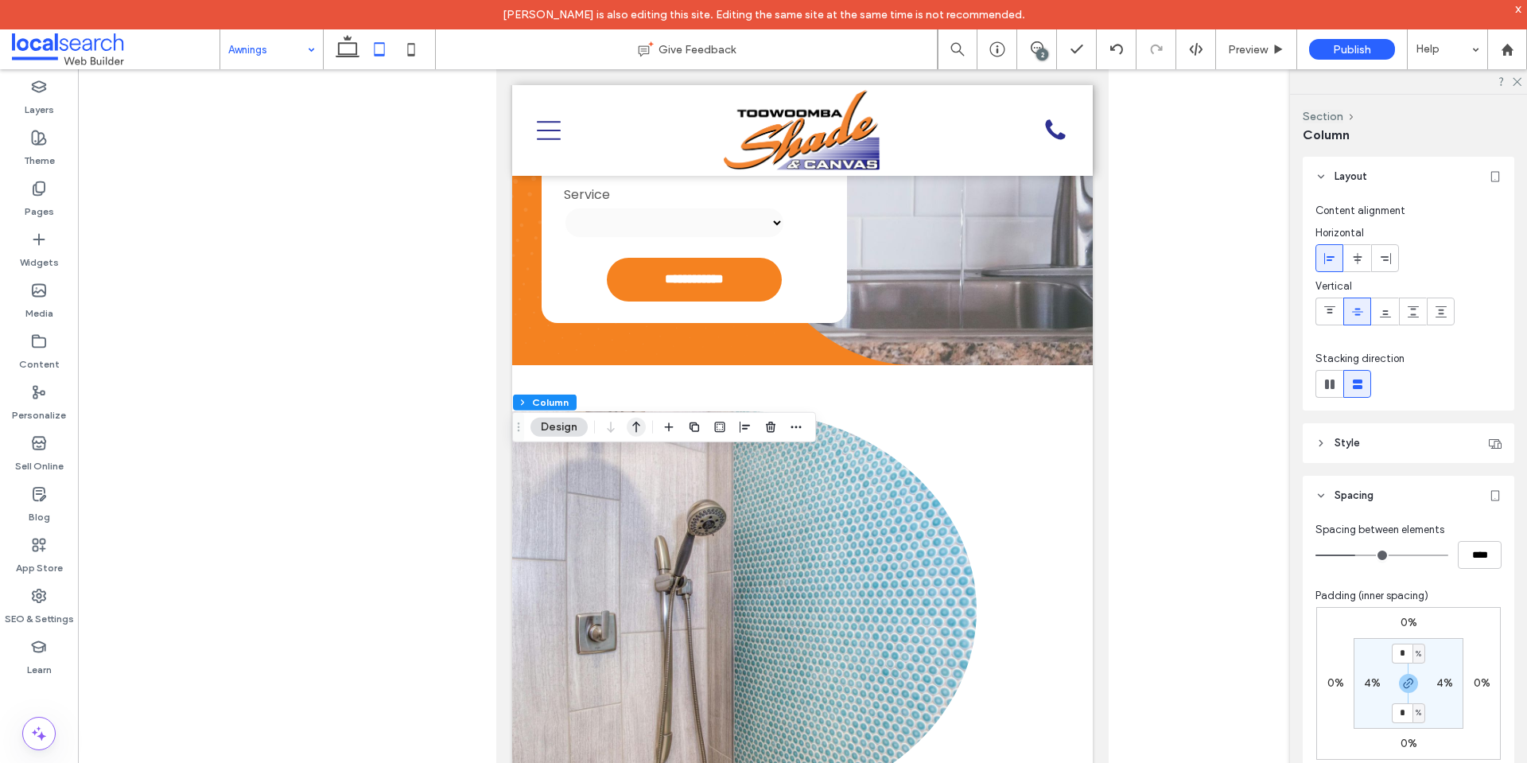
click at [635, 423] on use "button" at bounding box center [636, 426] width 8 height 11
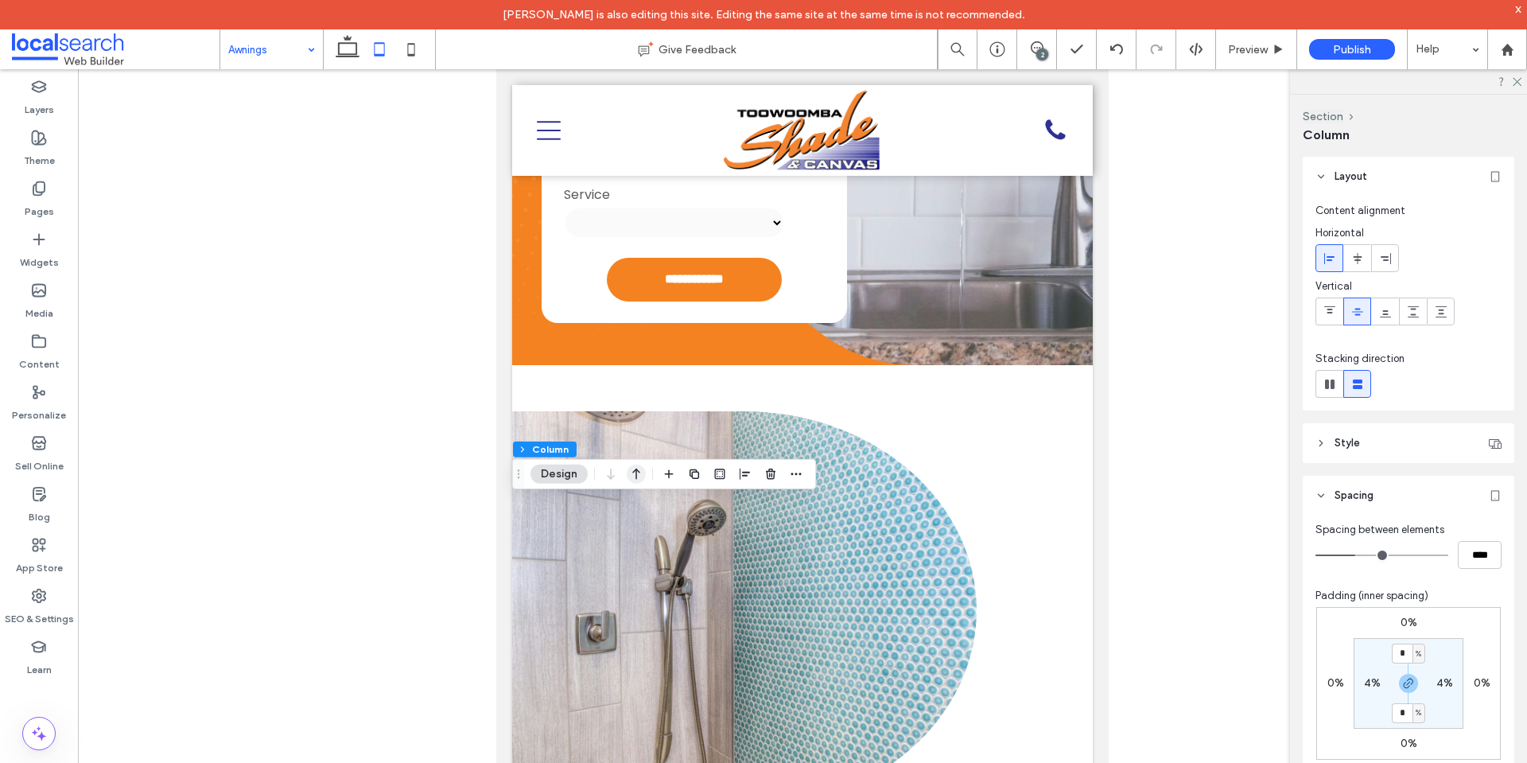
click at [637, 475] on icon "button" at bounding box center [636, 474] width 19 height 29
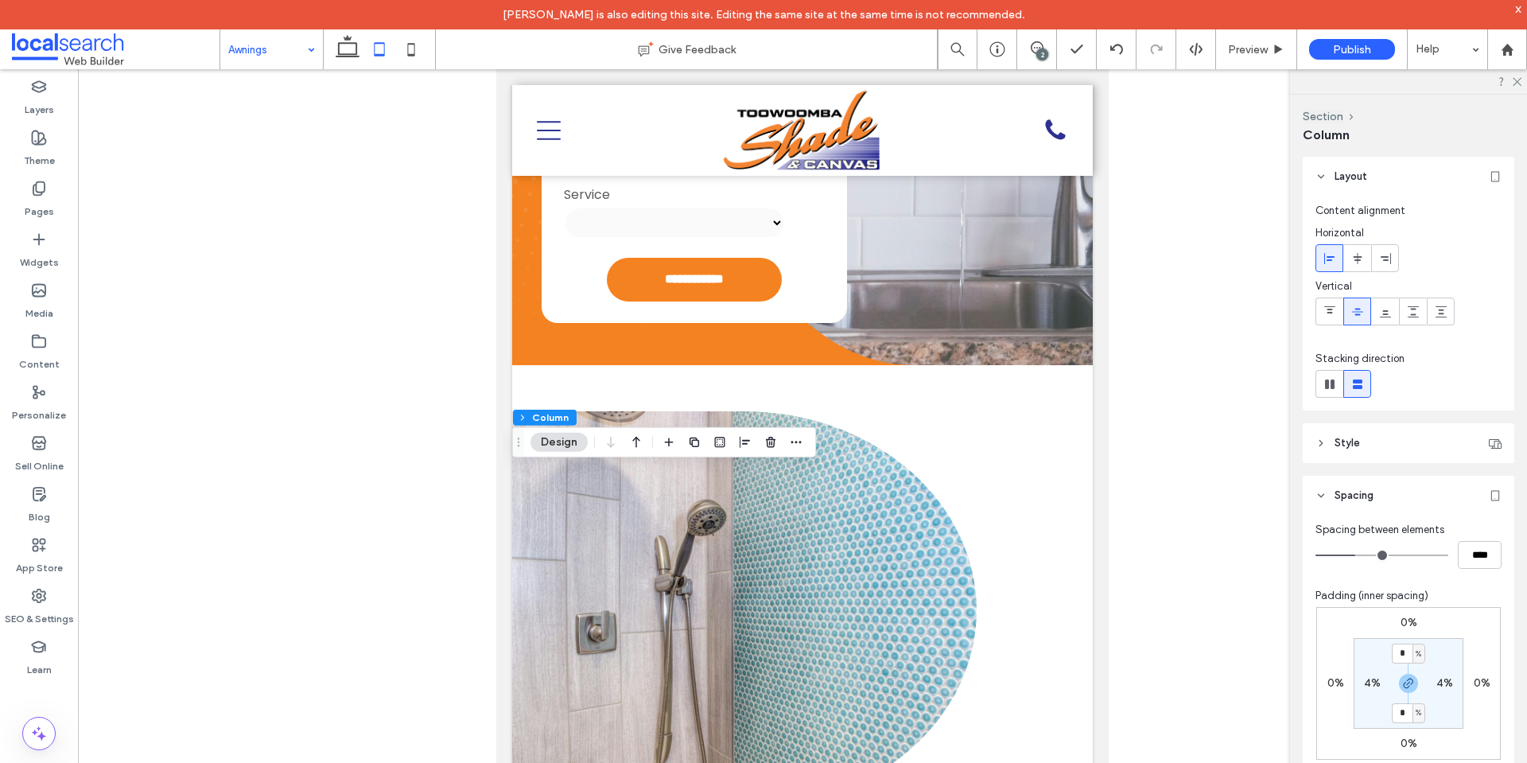
click at [622, 447] on div at bounding box center [623, 442] width 45 height 29
click at [637, 447] on icon "button" at bounding box center [636, 442] width 19 height 29
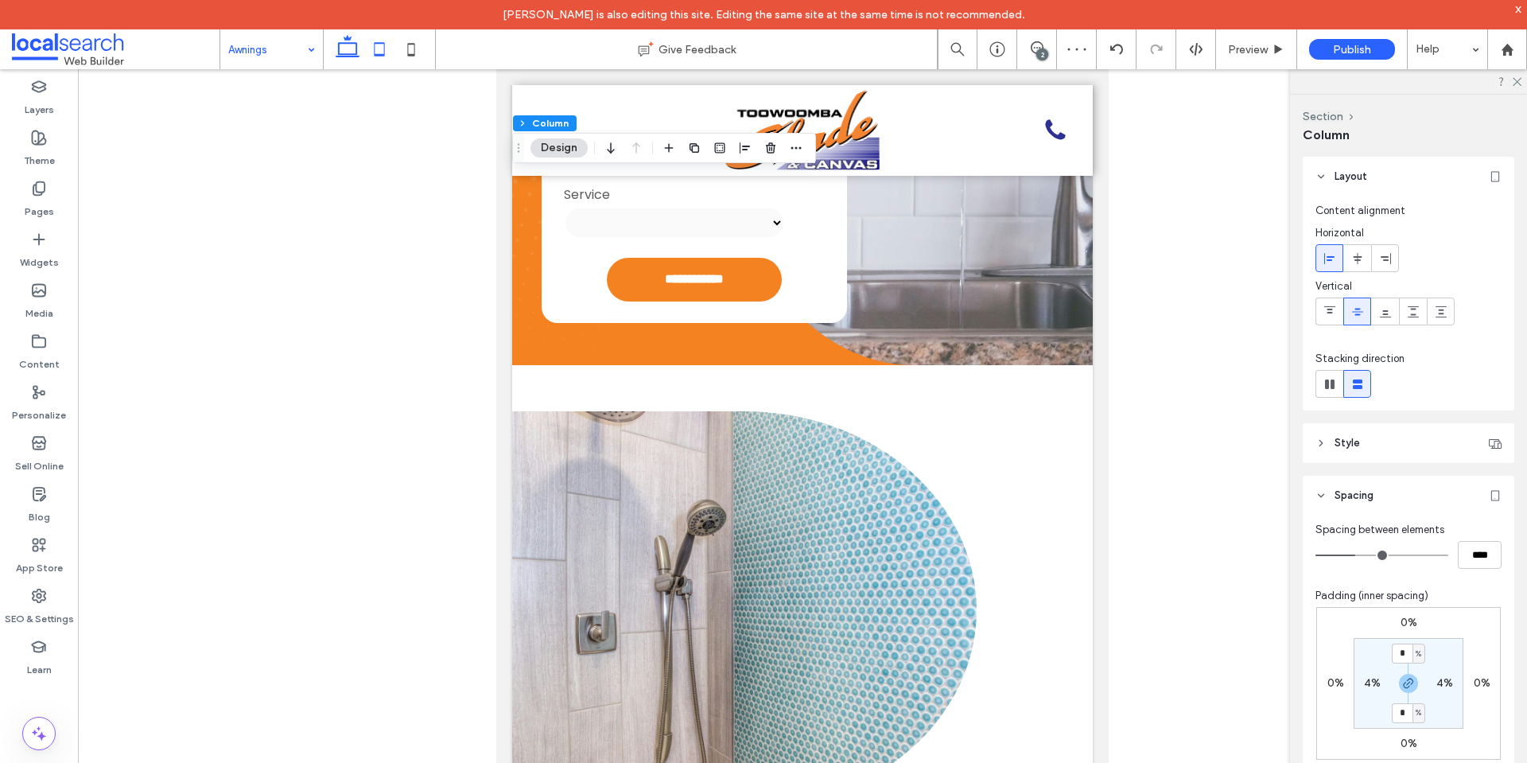
click at [351, 52] on icon at bounding box center [348, 49] width 32 height 32
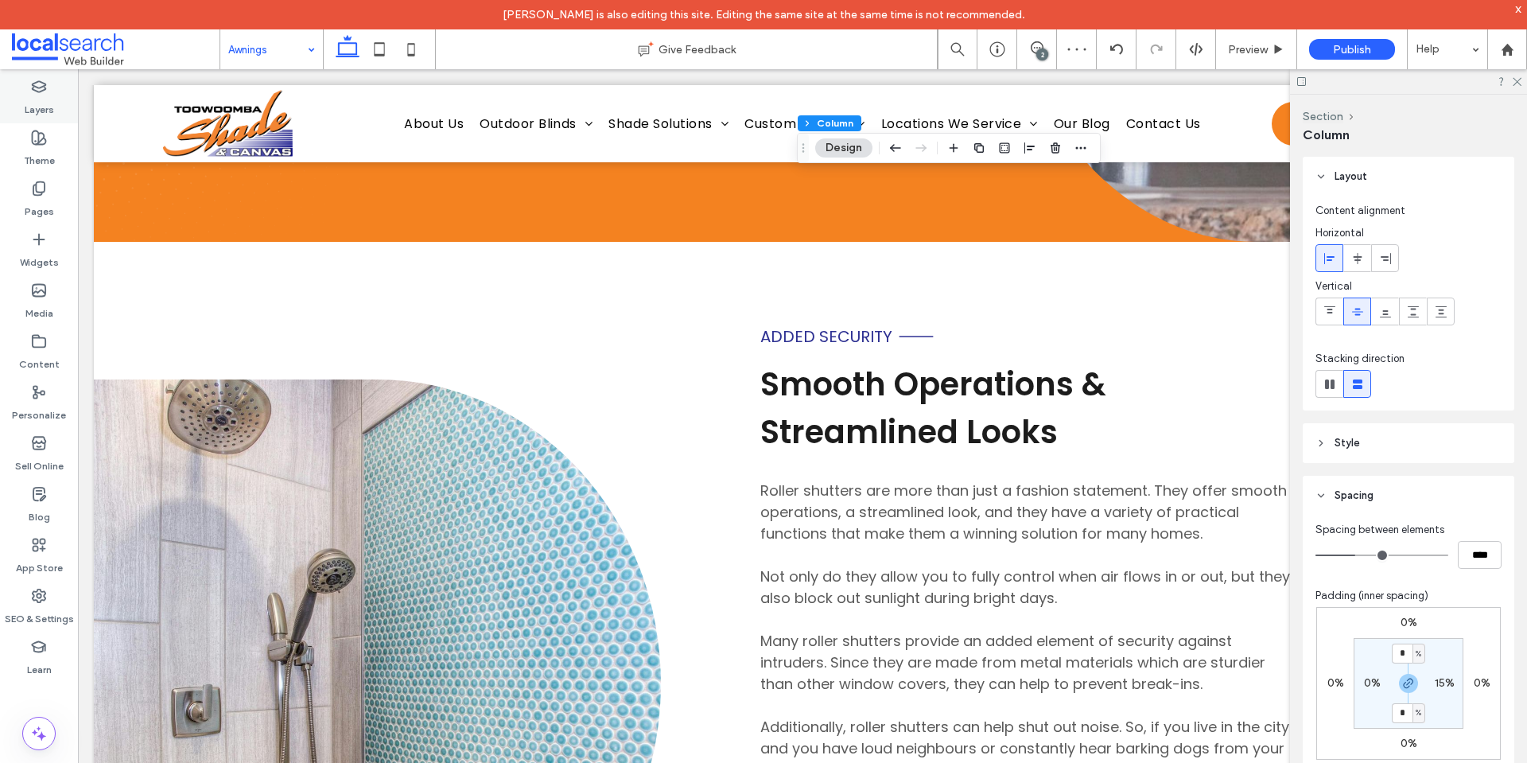
type input "**"
type input "***"
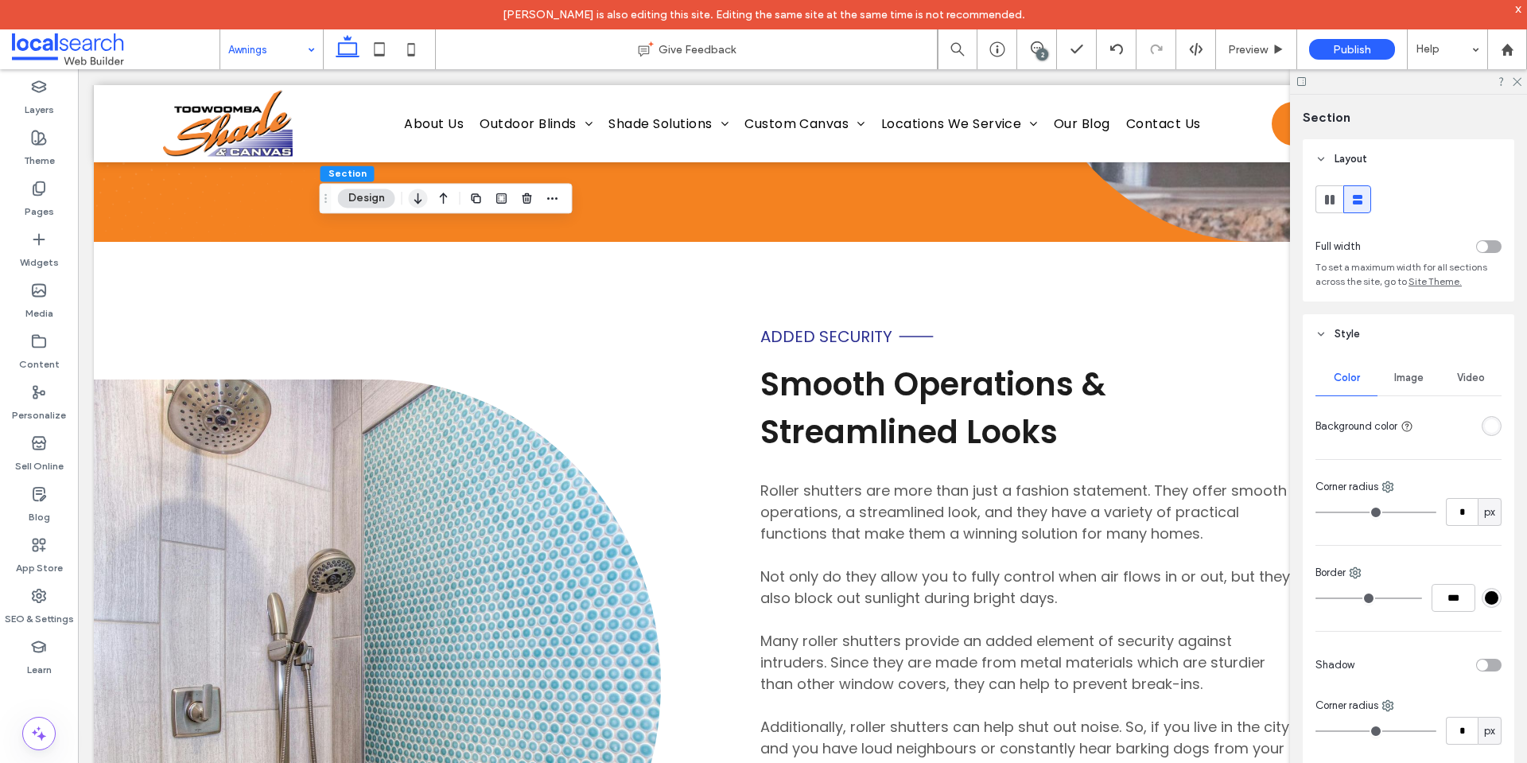
click at [412, 203] on icon "button" at bounding box center [418, 198] width 19 height 29
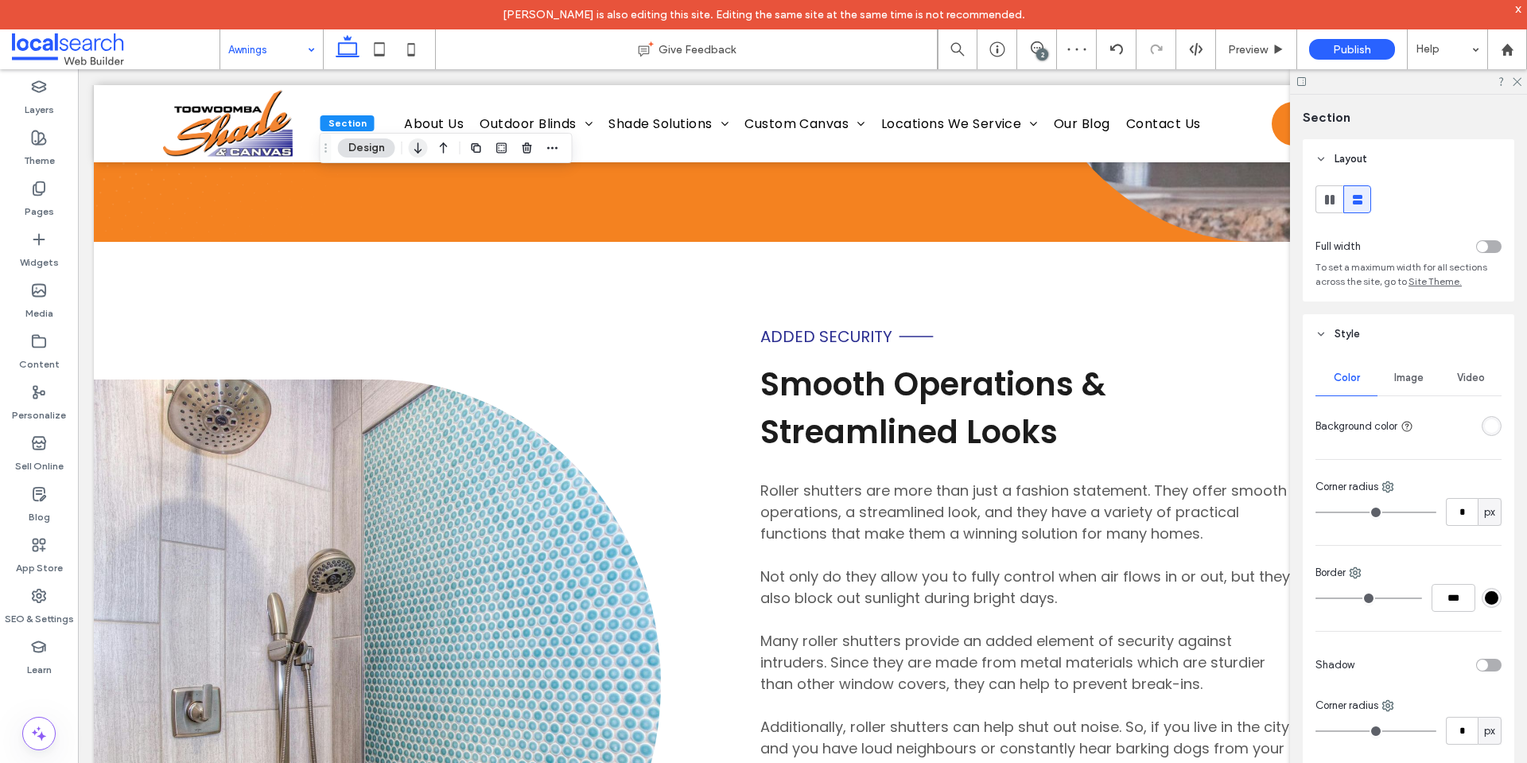
click at [417, 142] on icon "button" at bounding box center [418, 148] width 19 height 29
click at [417, 150] on icon "button" at bounding box center [418, 148] width 19 height 29
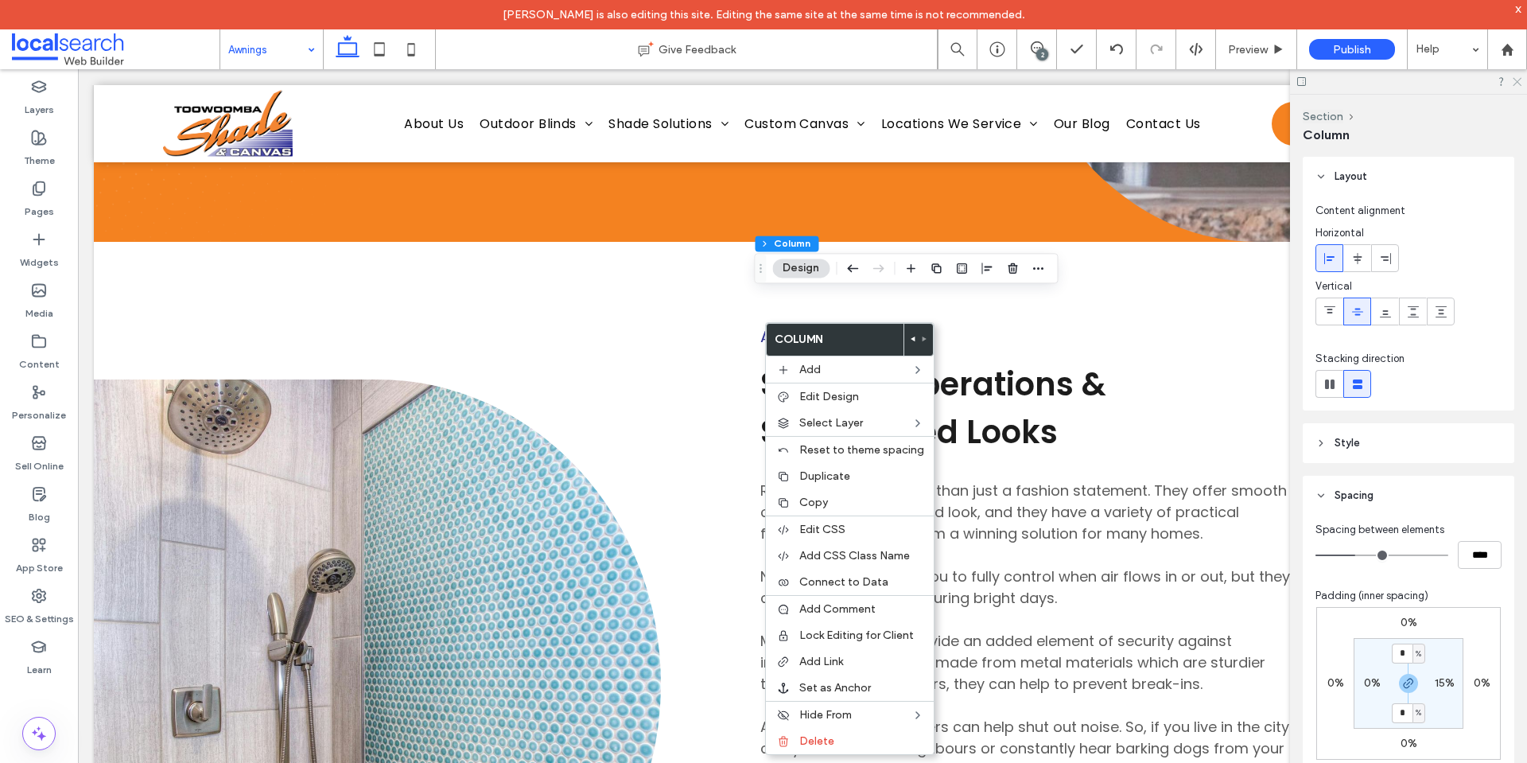
click at [1521, 77] on icon at bounding box center [1516, 81] width 10 height 10
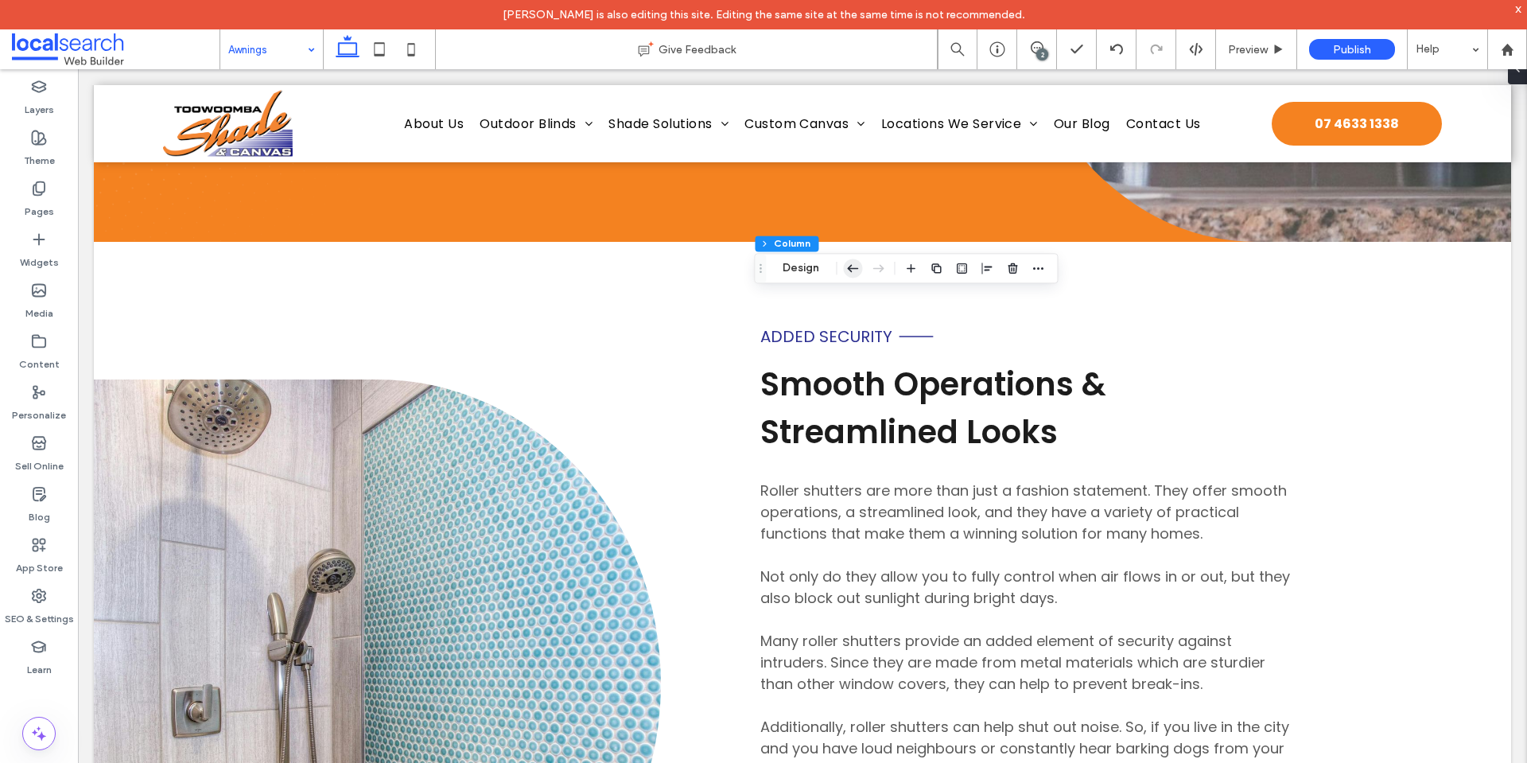
click at [858, 266] on icon "button" at bounding box center [852, 268] width 19 height 29
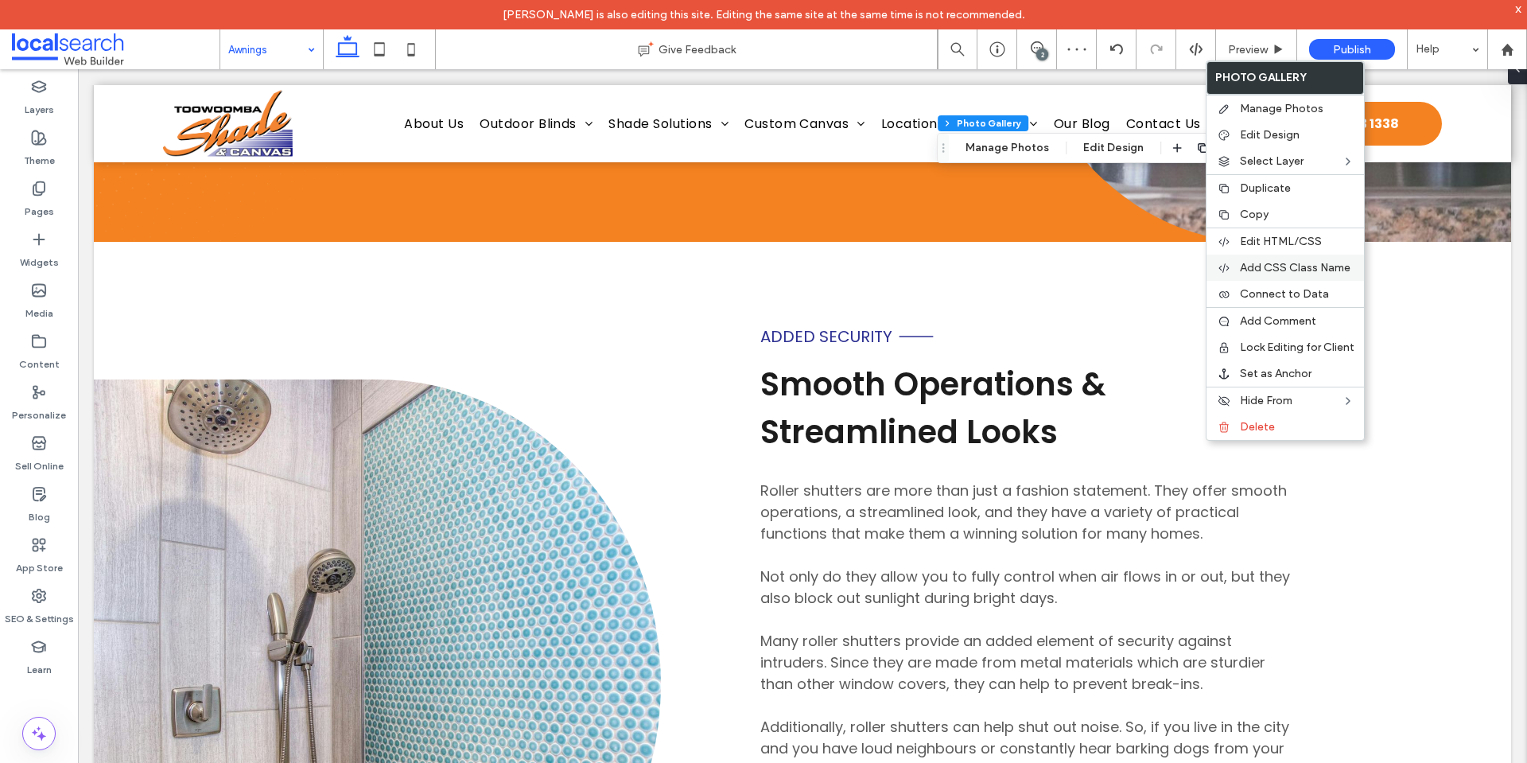
click at [1287, 274] on div "Add CSS Class Name" at bounding box center [1284, 267] width 157 height 26
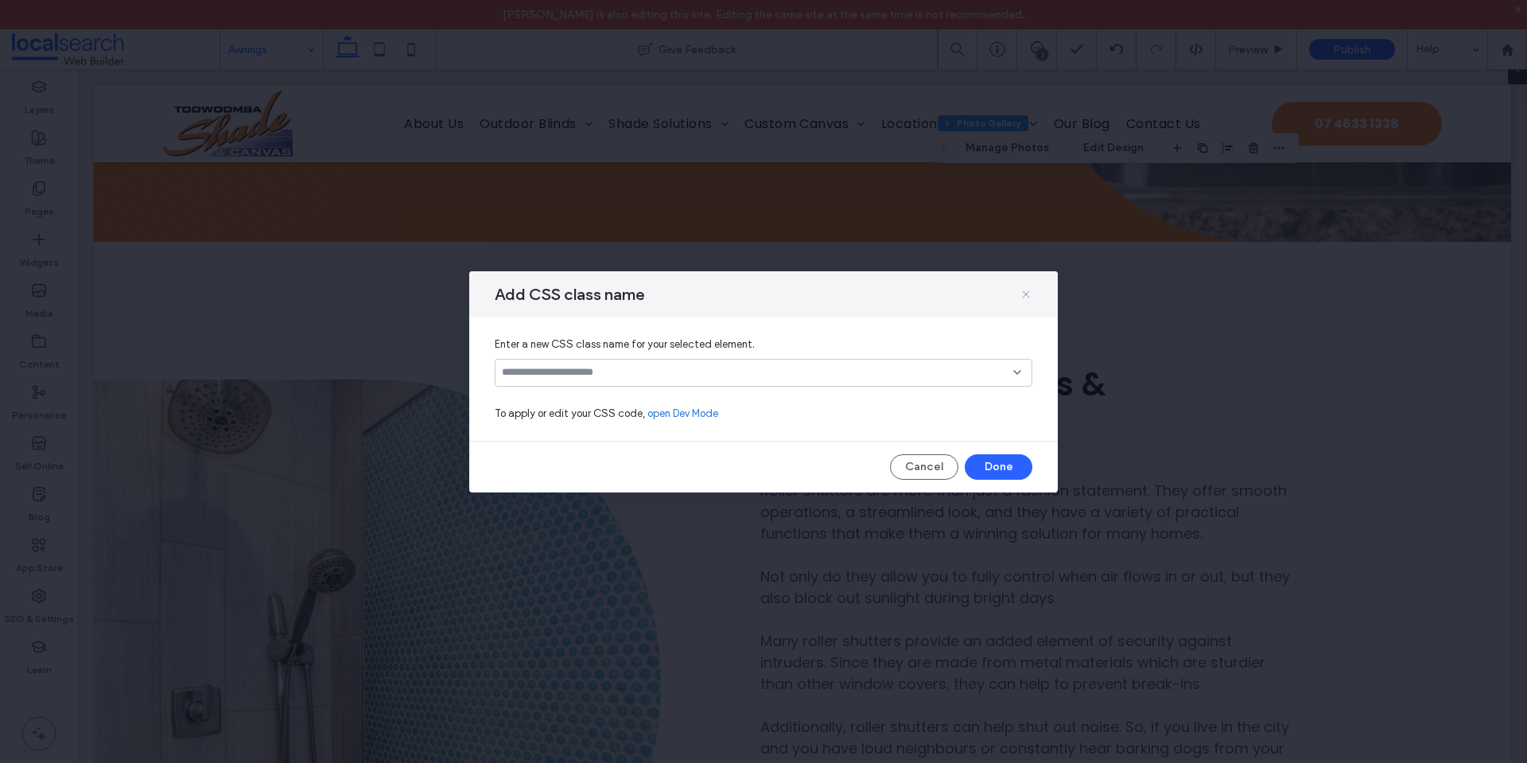
click at [1028, 293] on icon at bounding box center [1026, 294] width 13 height 13
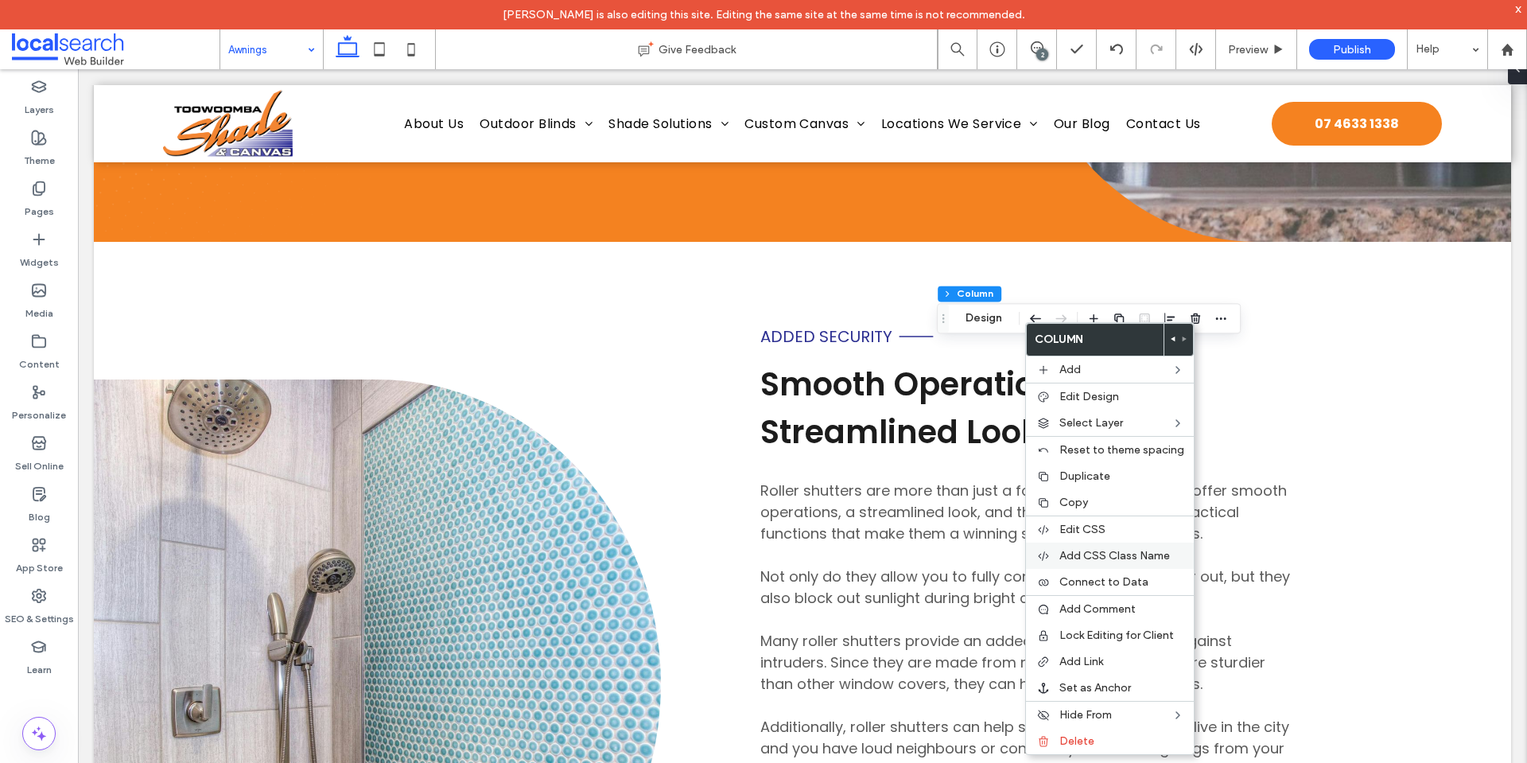
click at [1120, 555] on span "Add CSS Class Name" at bounding box center [1114, 556] width 111 height 14
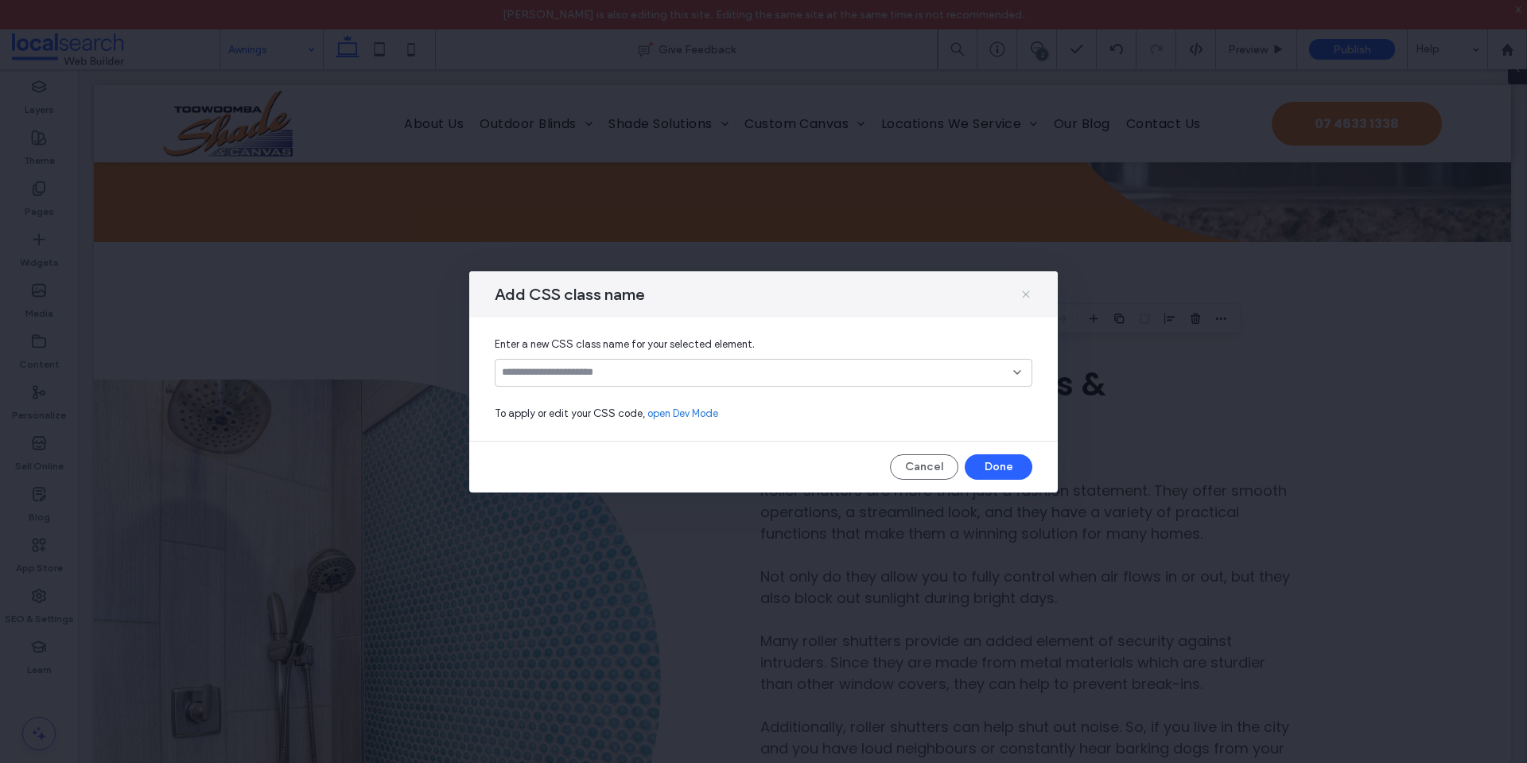
click at [1028, 291] on use at bounding box center [1025, 293] width 7 height 7
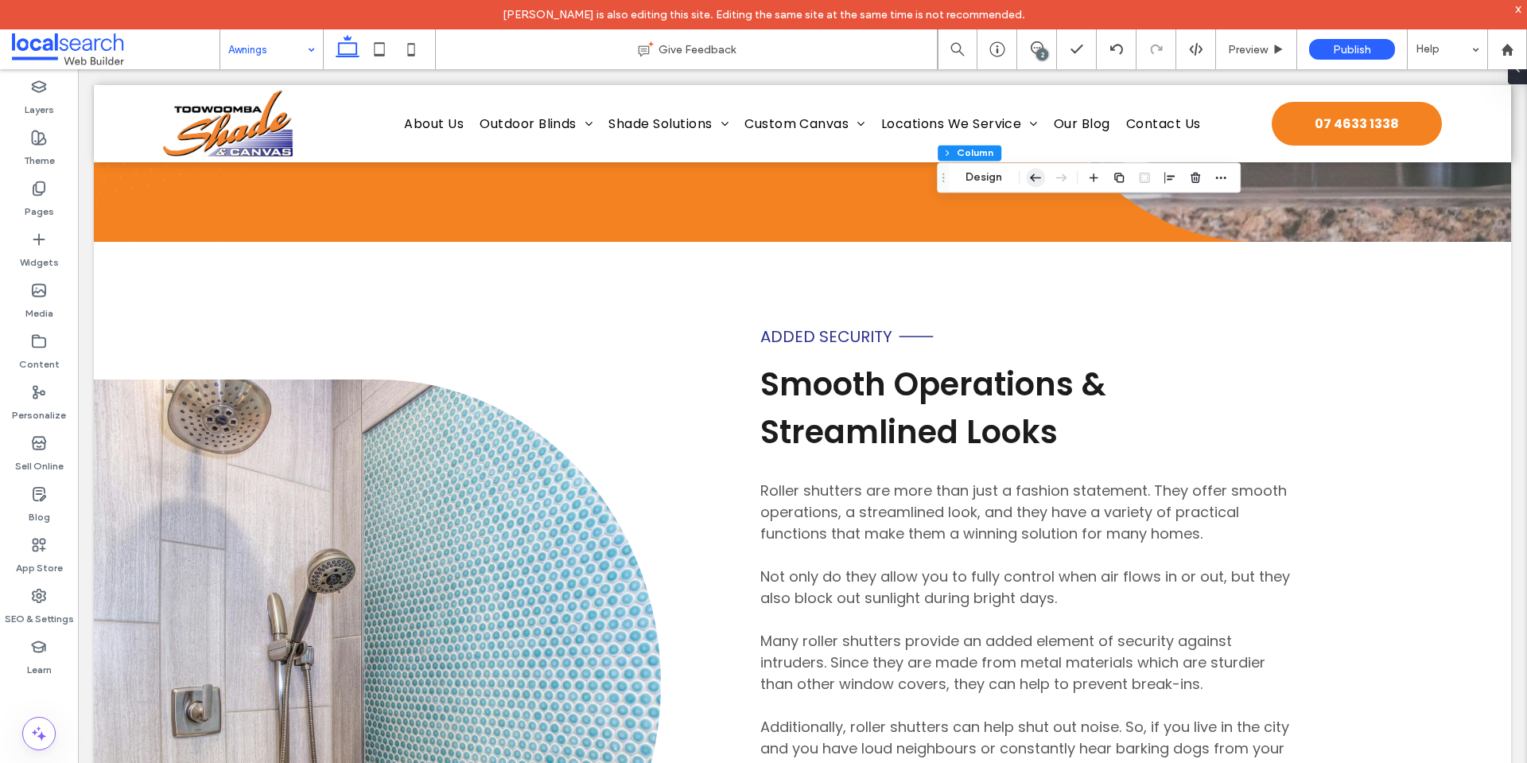
click at [1039, 177] on use "button" at bounding box center [1035, 177] width 11 height 7
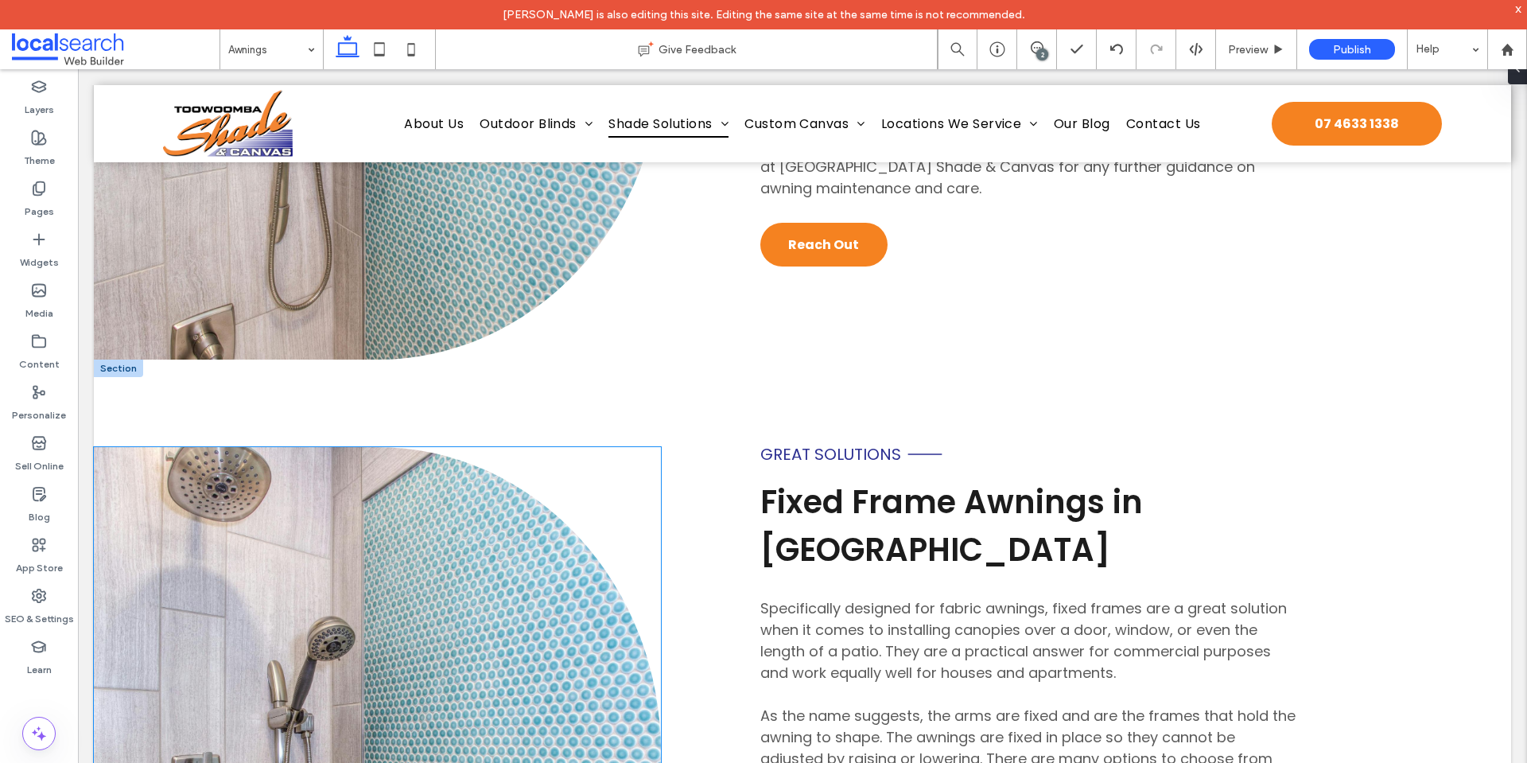
scroll to position [2873, 0]
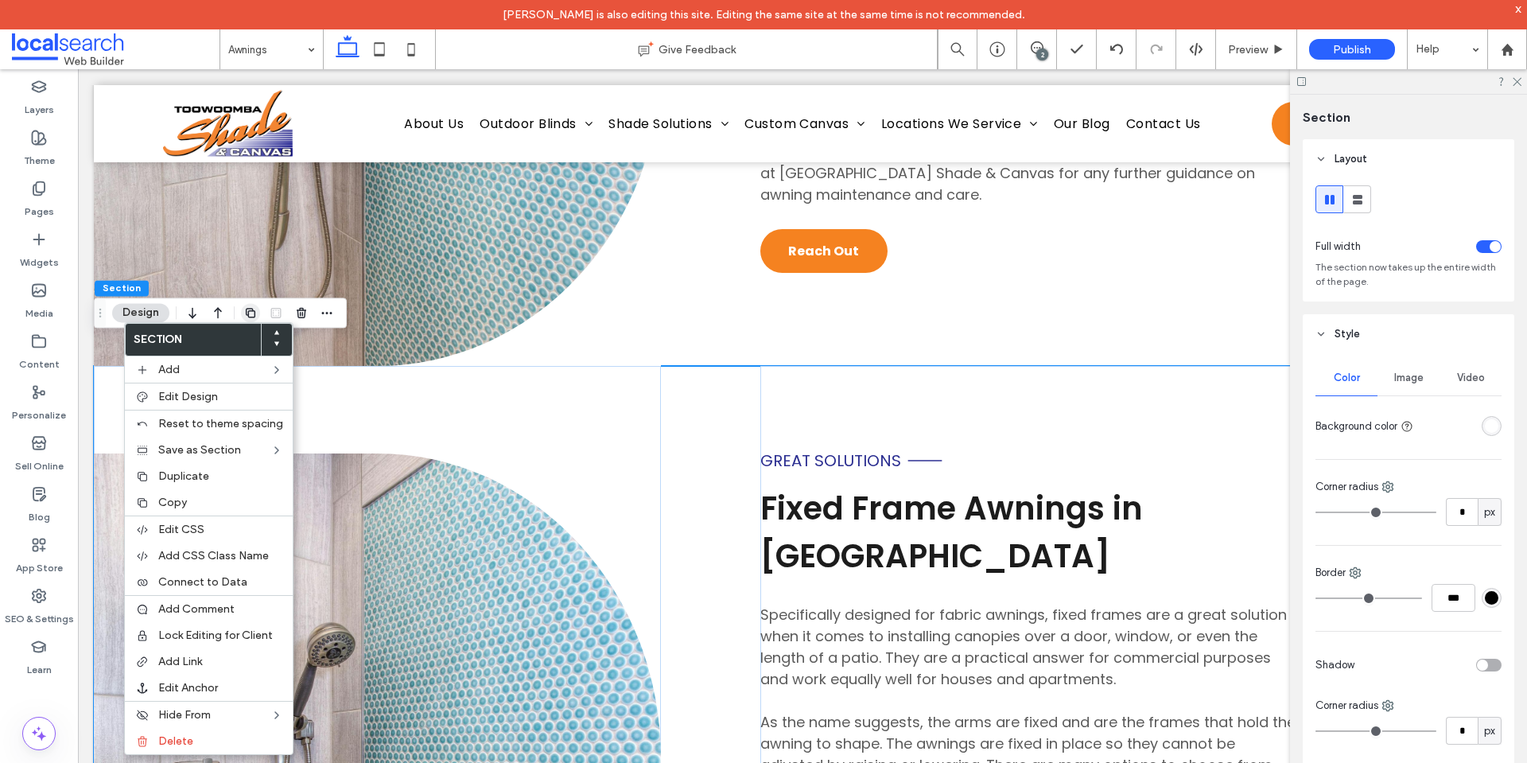
click at [250, 312] on icon "button" at bounding box center [250, 312] width 13 height 13
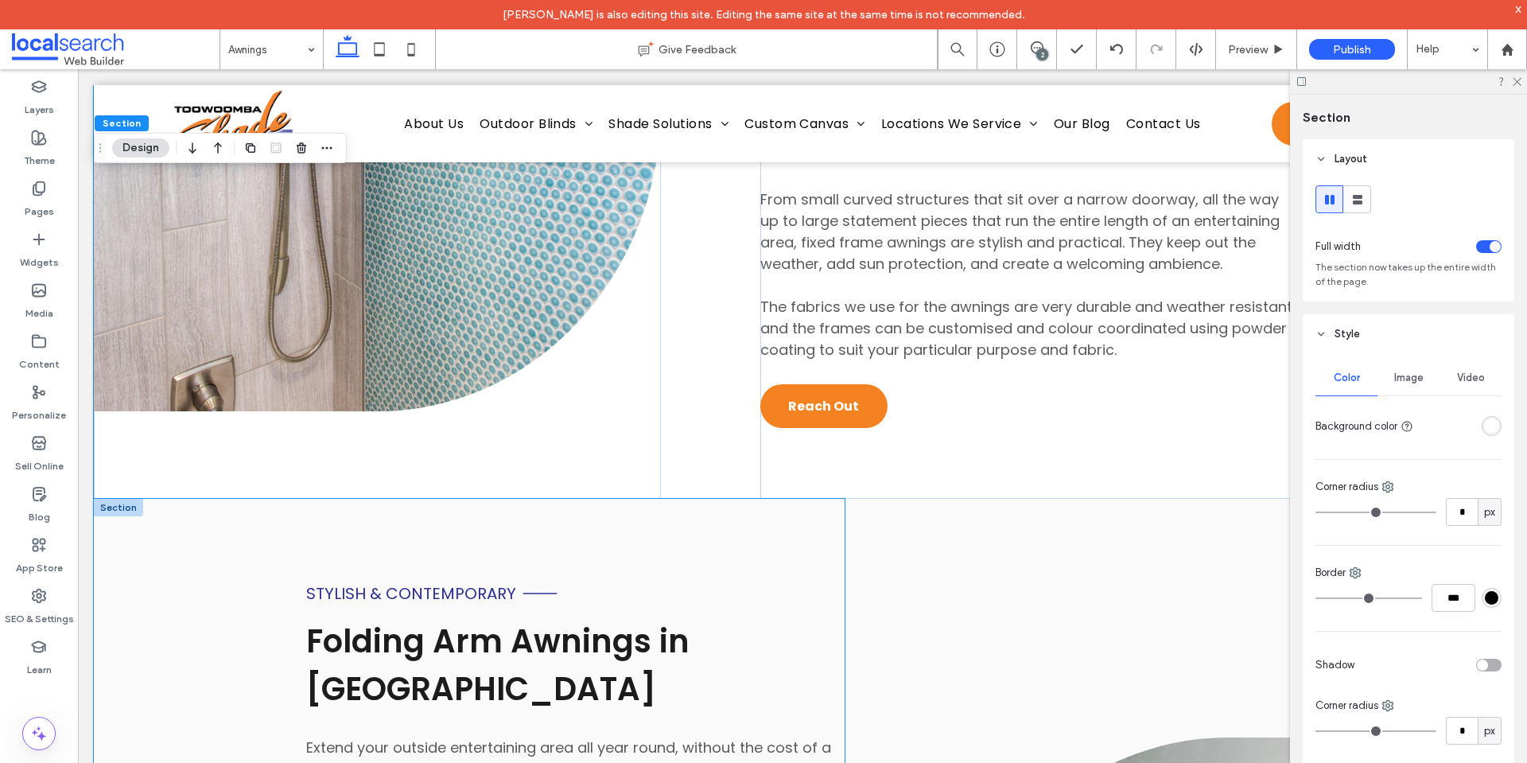
scroll to position [4442, 0]
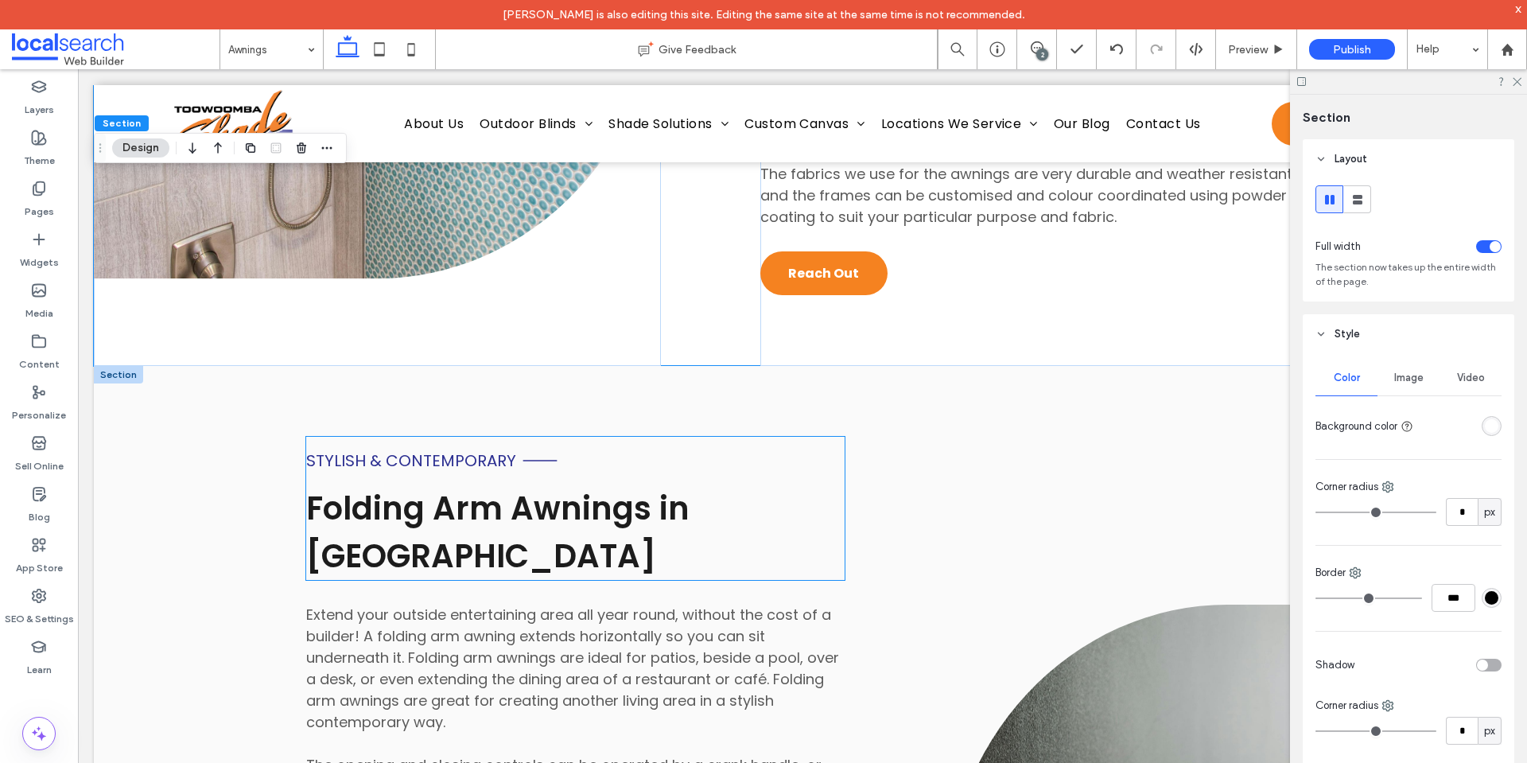
click at [511, 497] on span "Folding Arm Awnings in [GEOGRAPHIC_DATA]" at bounding box center [497, 532] width 383 height 92
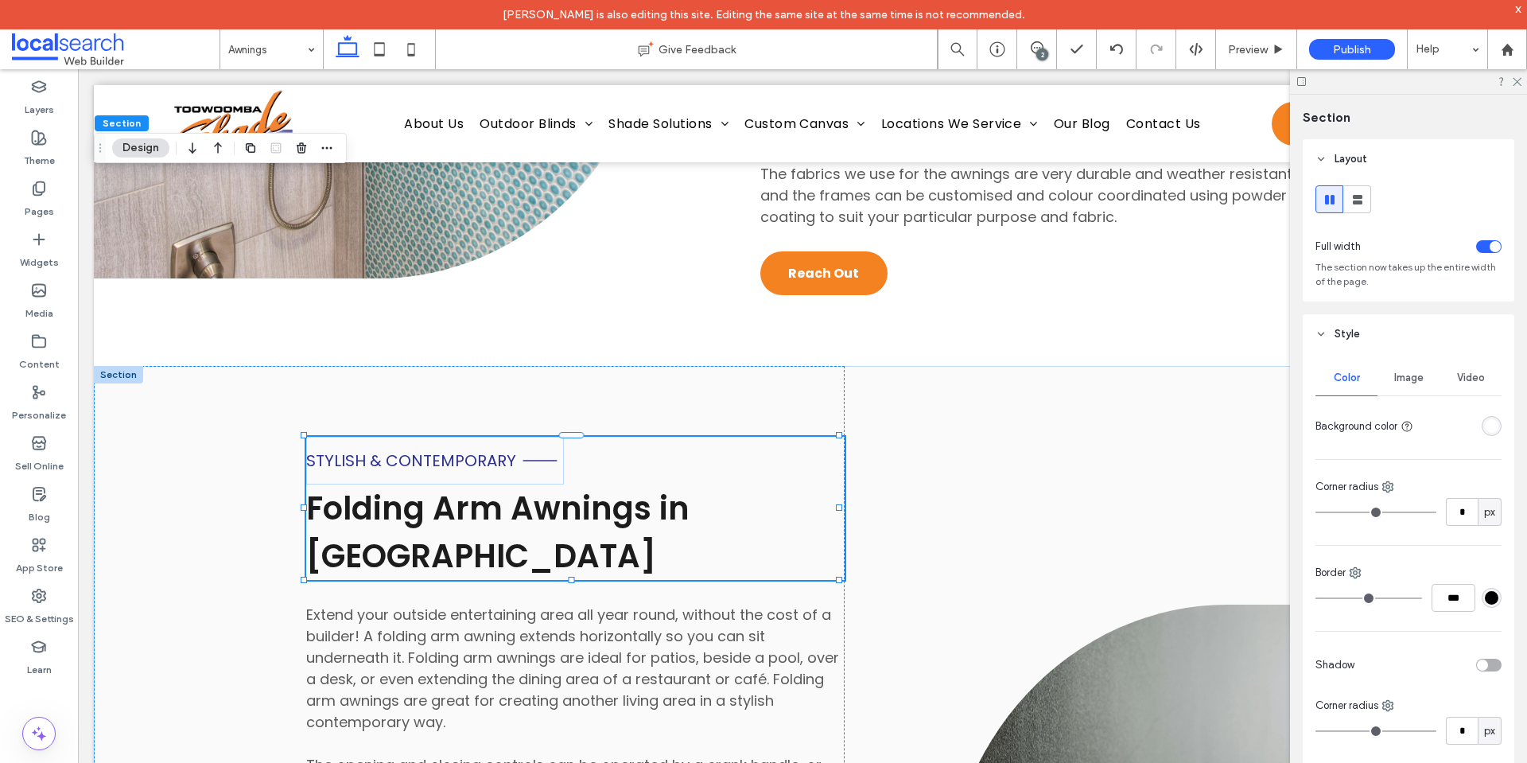
click at [511, 497] on span "Folding Arm Awnings in [GEOGRAPHIC_DATA]" at bounding box center [497, 532] width 383 height 92
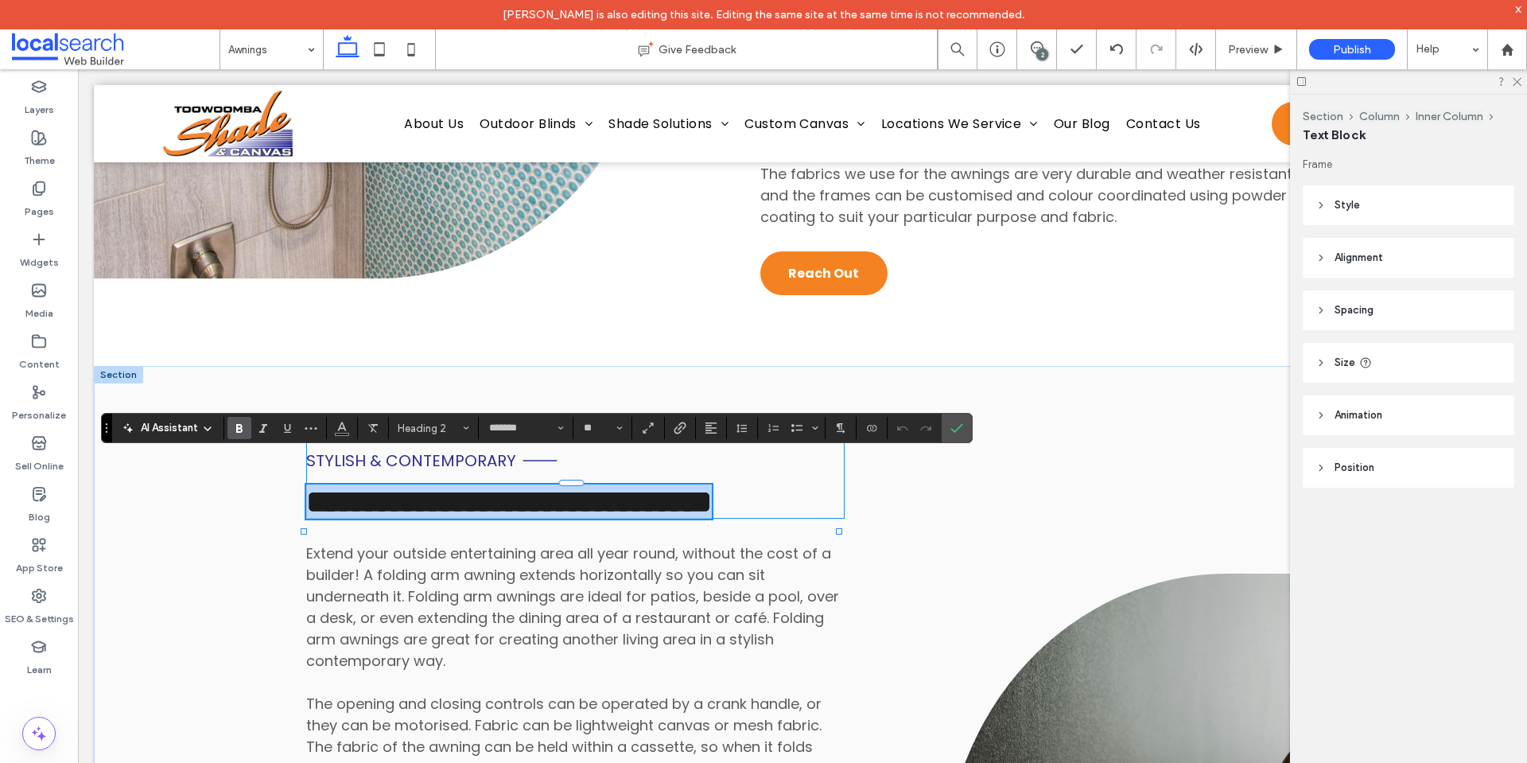
copy span "**********"
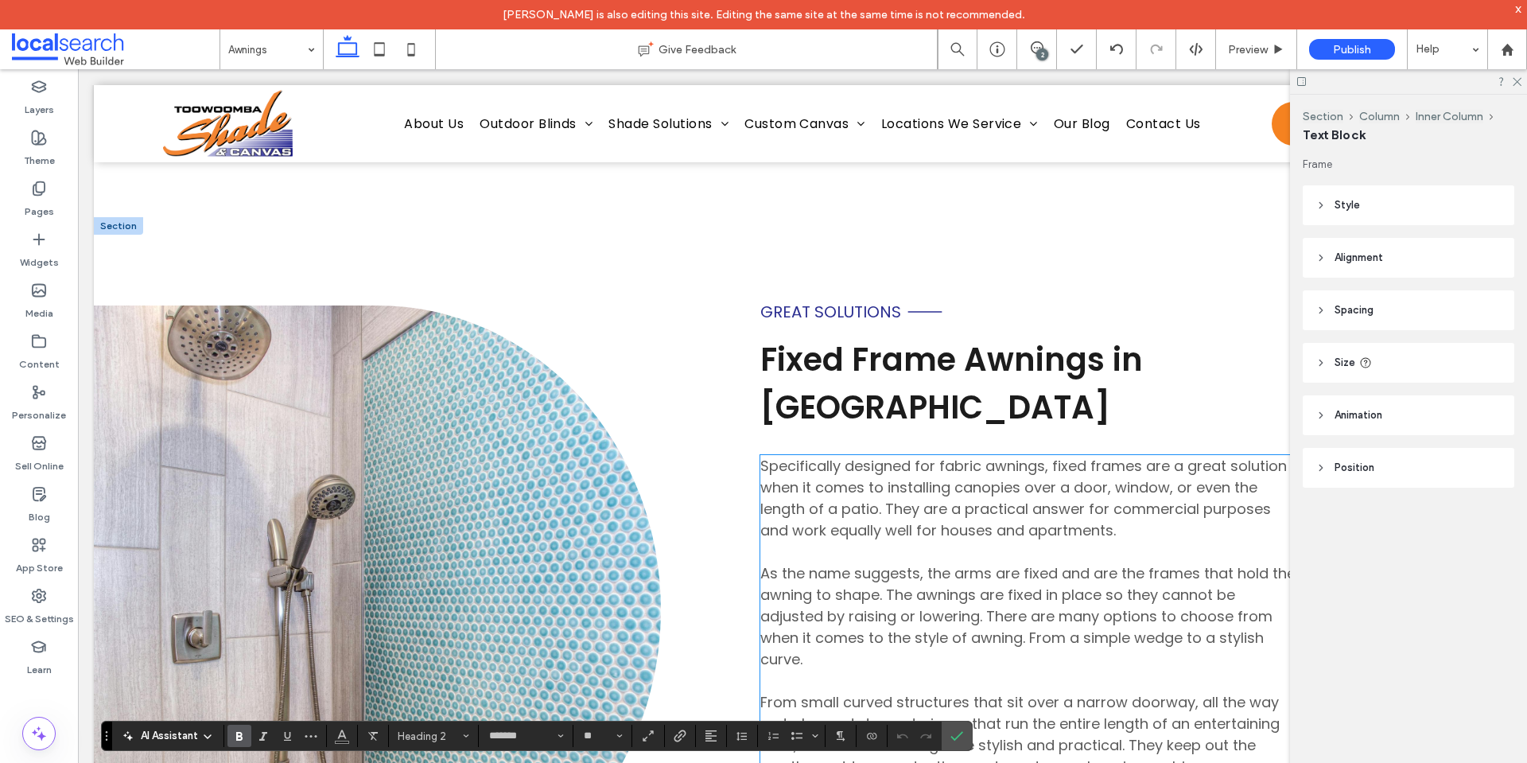
scroll to position [3805, 0]
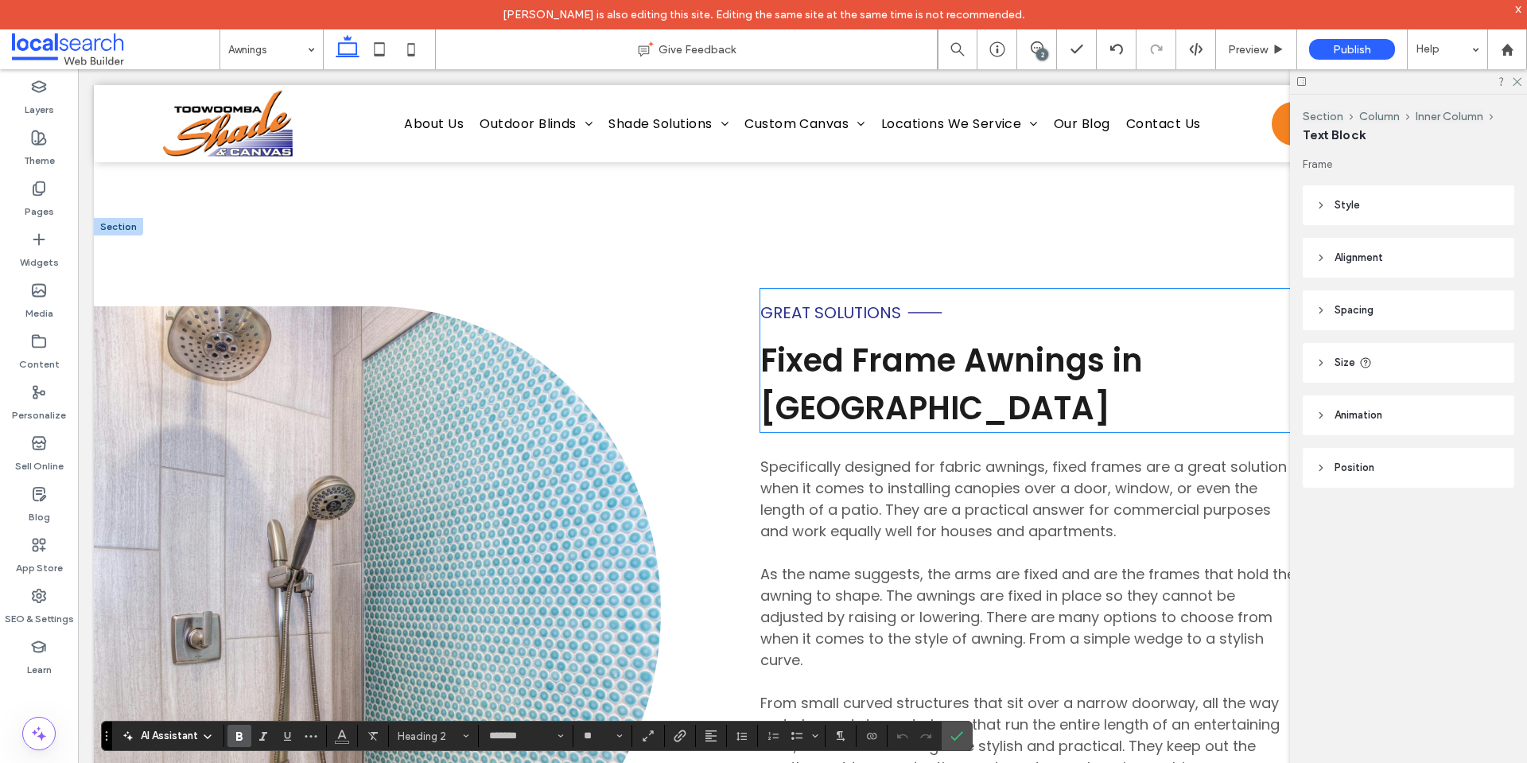
click at [846, 359] on span "Fixed Frame Awnings in [GEOGRAPHIC_DATA]" at bounding box center [951, 384] width 383 height 92
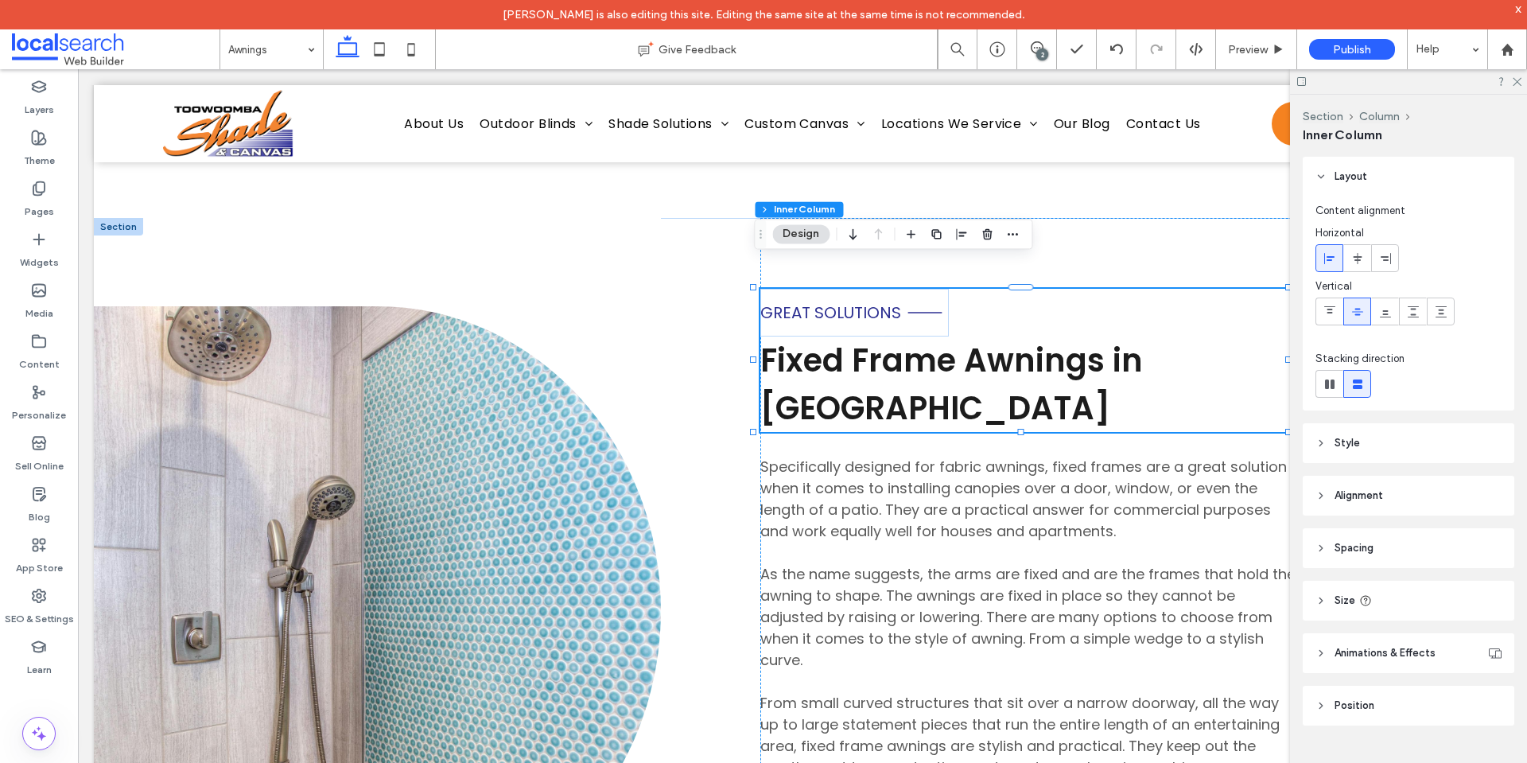
click at [846, 359] on span "Fixed Frame Awnings in [GEOGRAPHIC_DATA]" at bounding box center [951, 384] width 383 height 92
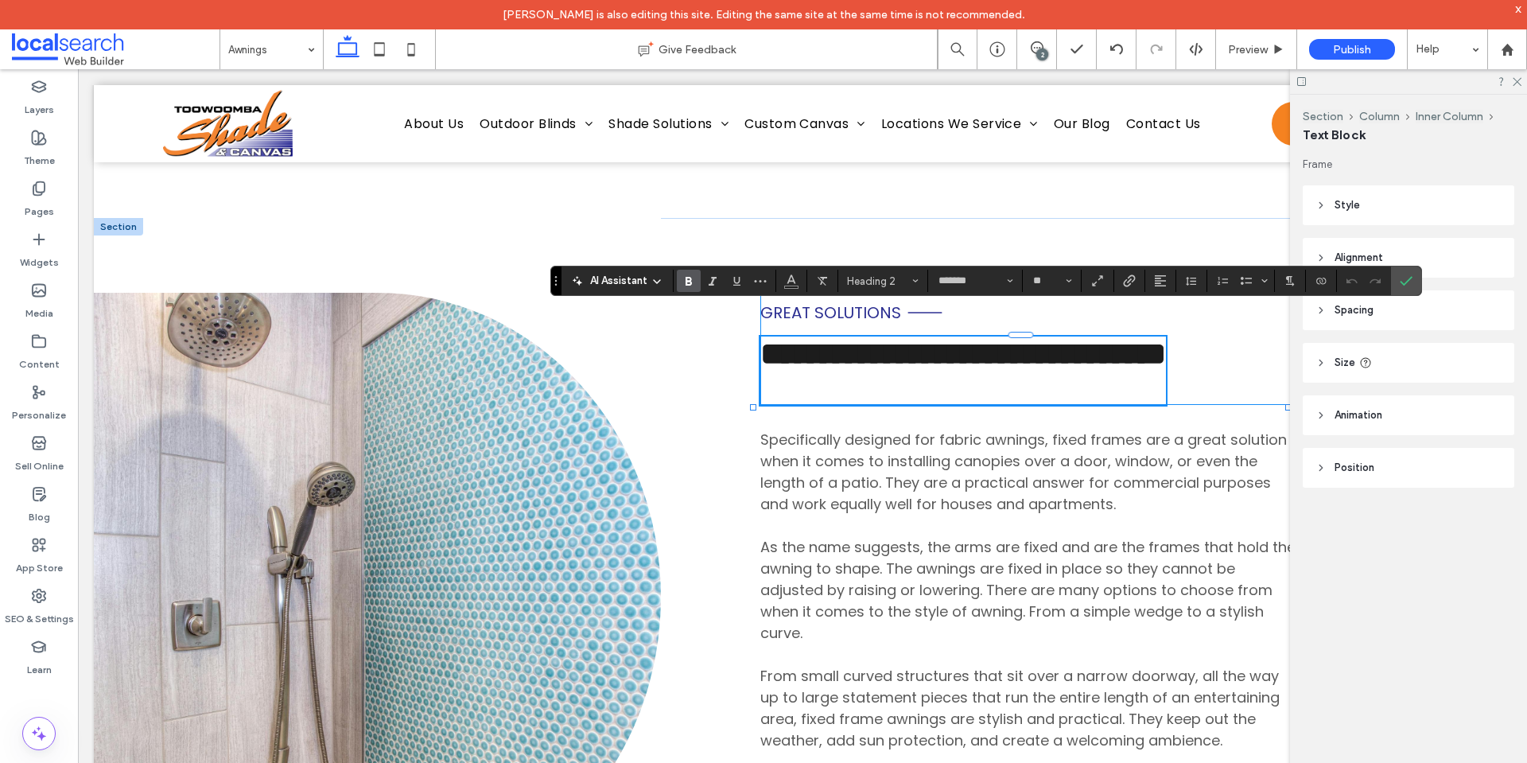
scroll to position [0, 0]
type input "**"
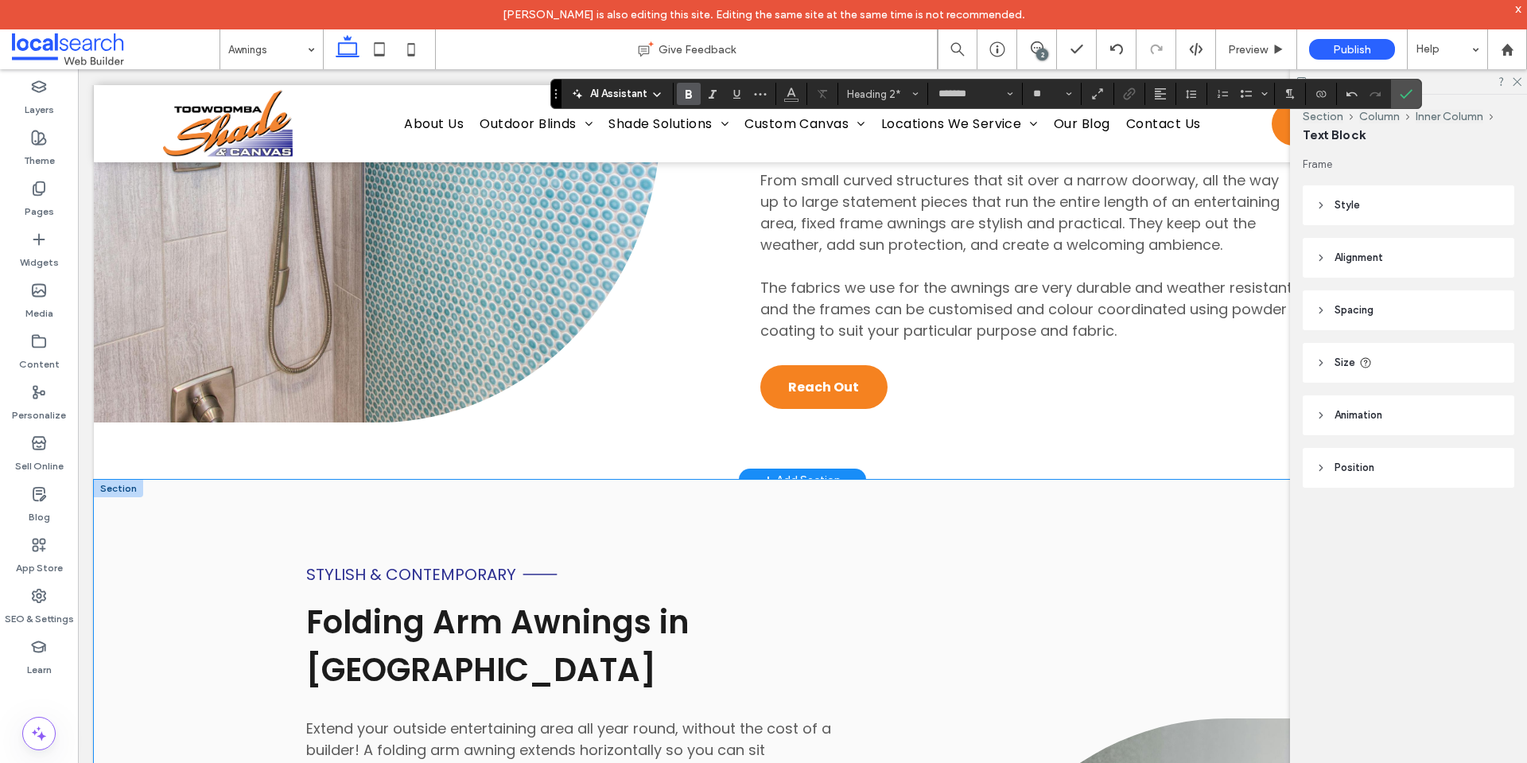
scroll to position [4442, 0]
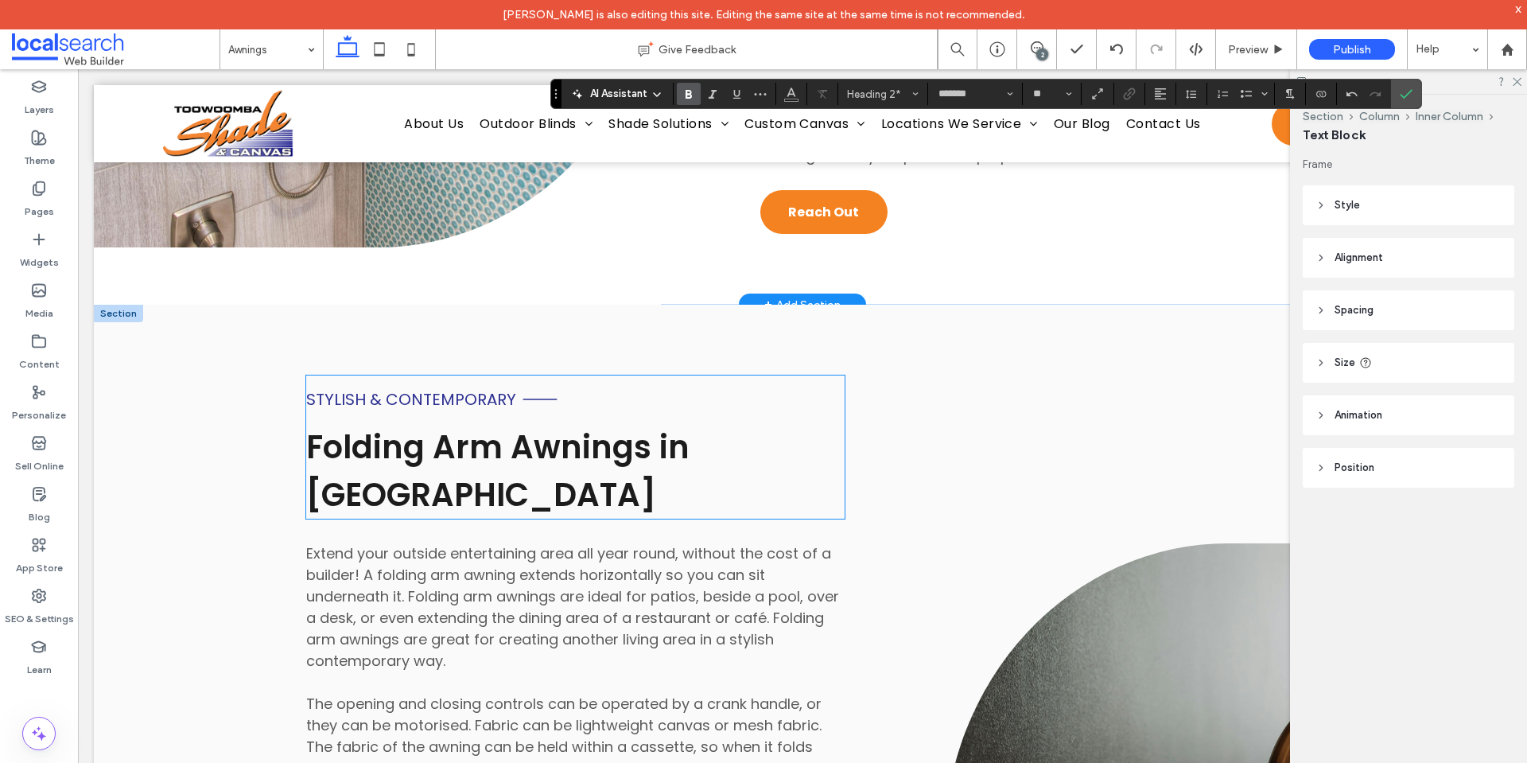
click at [479, 410] on span "Stylish & Contemporary" at bounding box center [411, 399] width 210 height 22
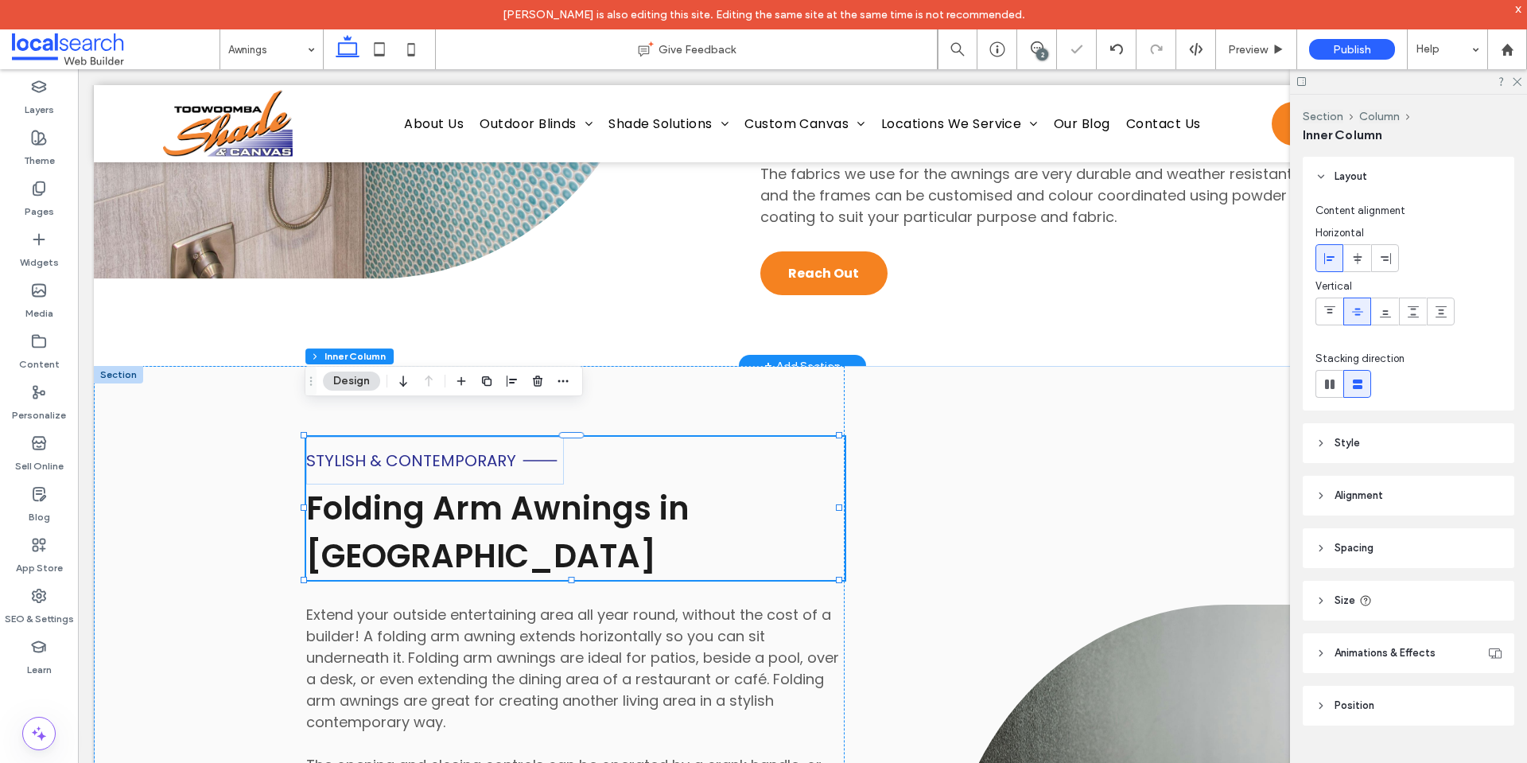
click at [479, 449] on span "Stylish & Contemporary" at bounding box center [411, 460] width 210 height 22
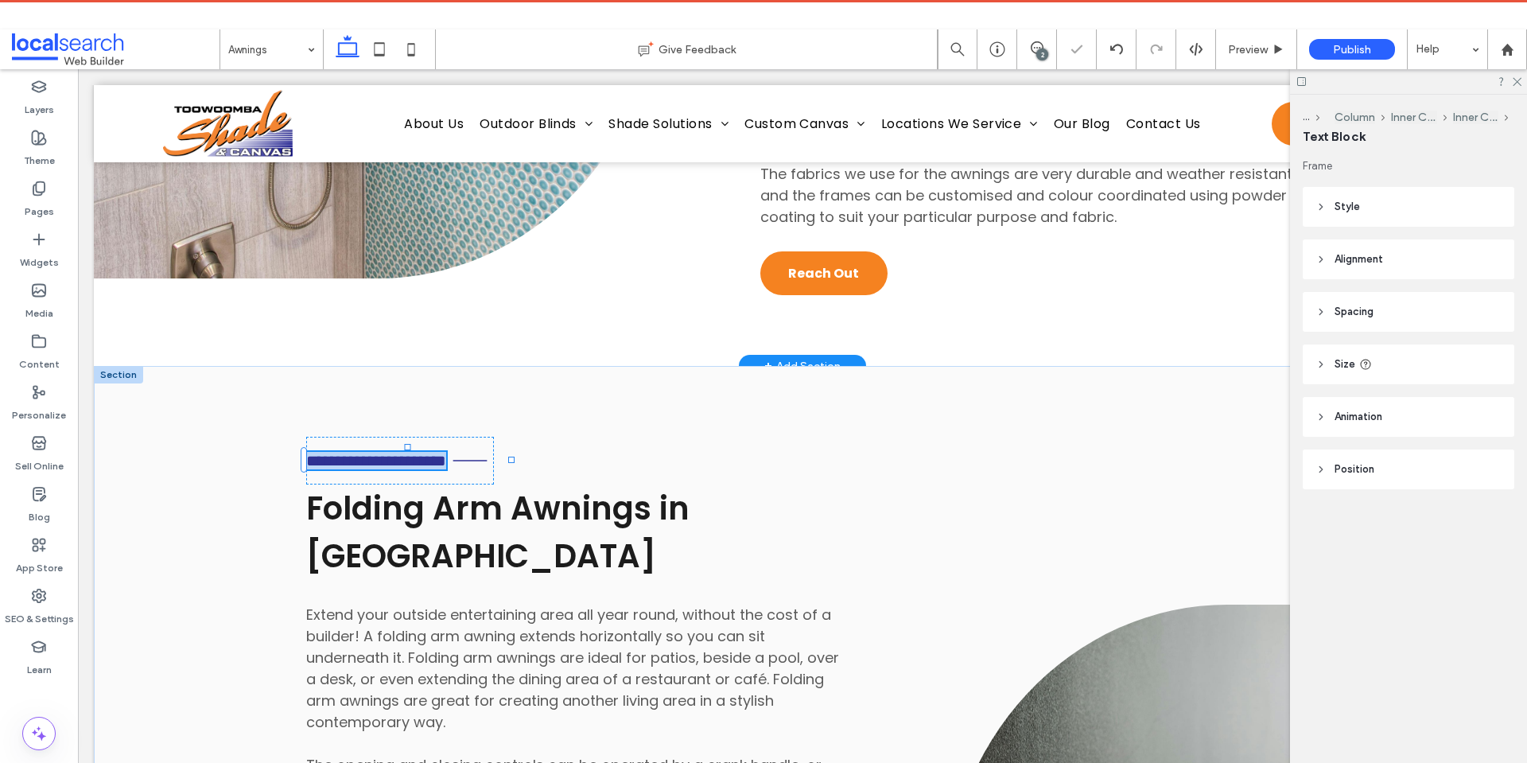
type input "*******"
type input "**"
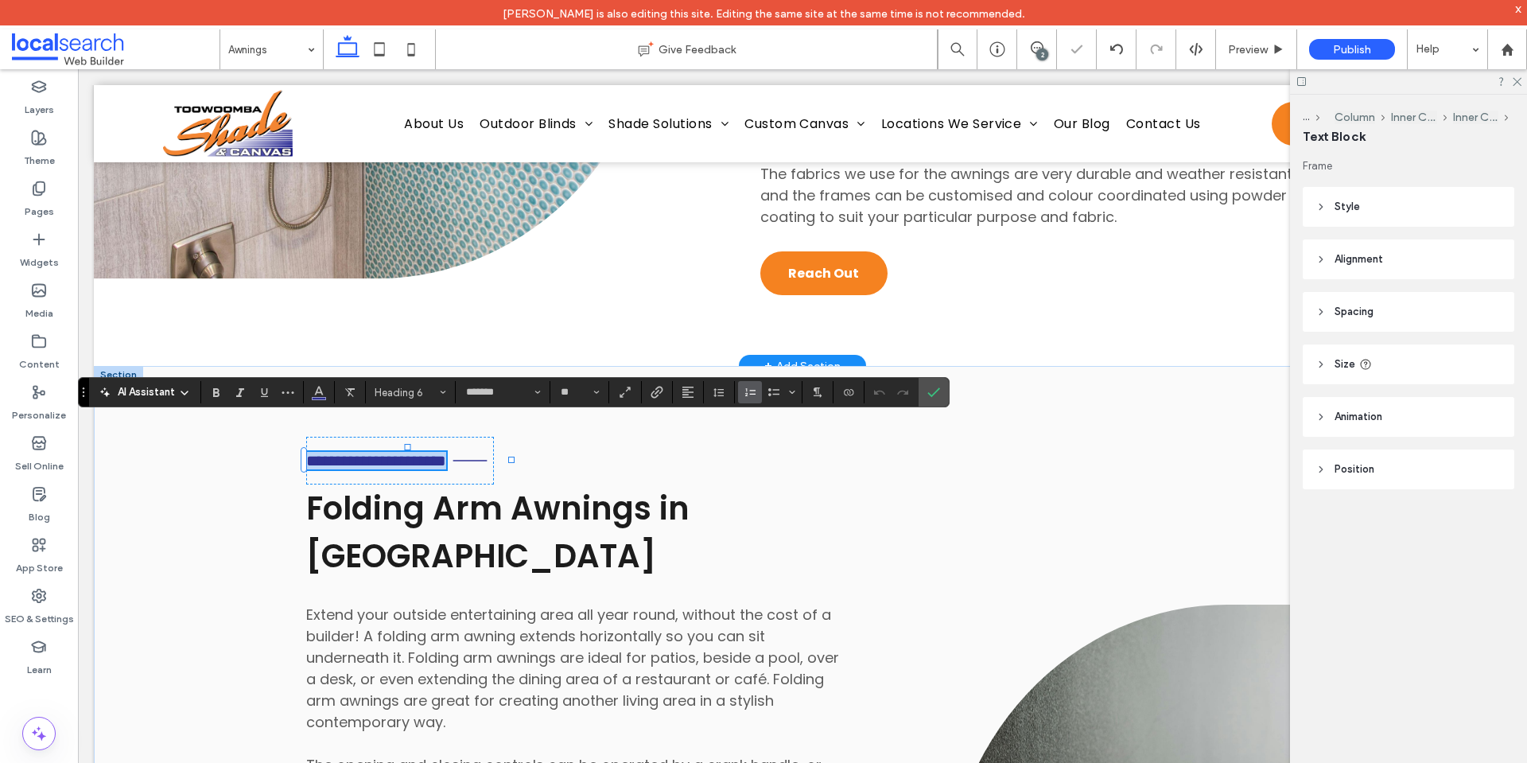
copy span "**********"
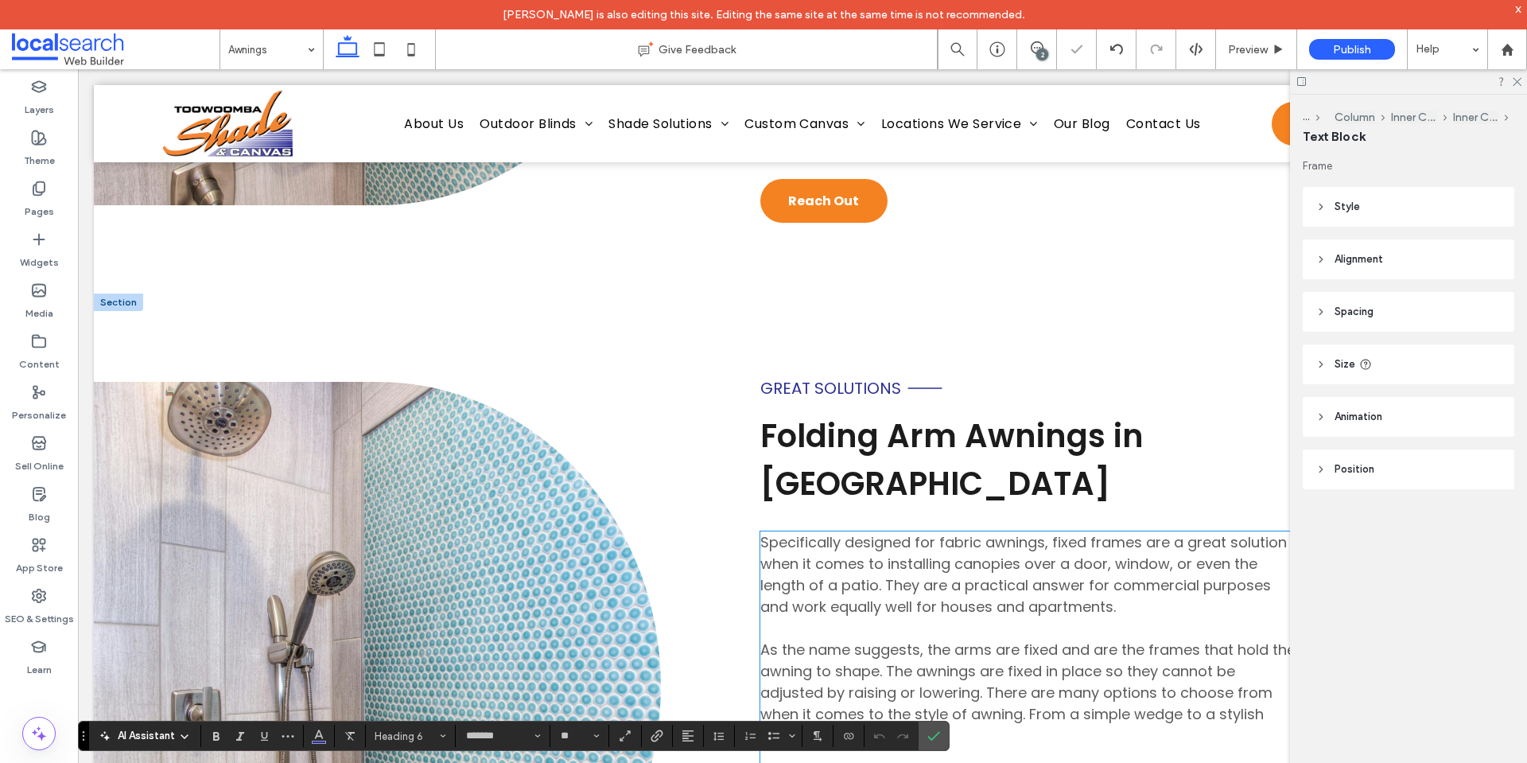
scroll to position [3726, 0]
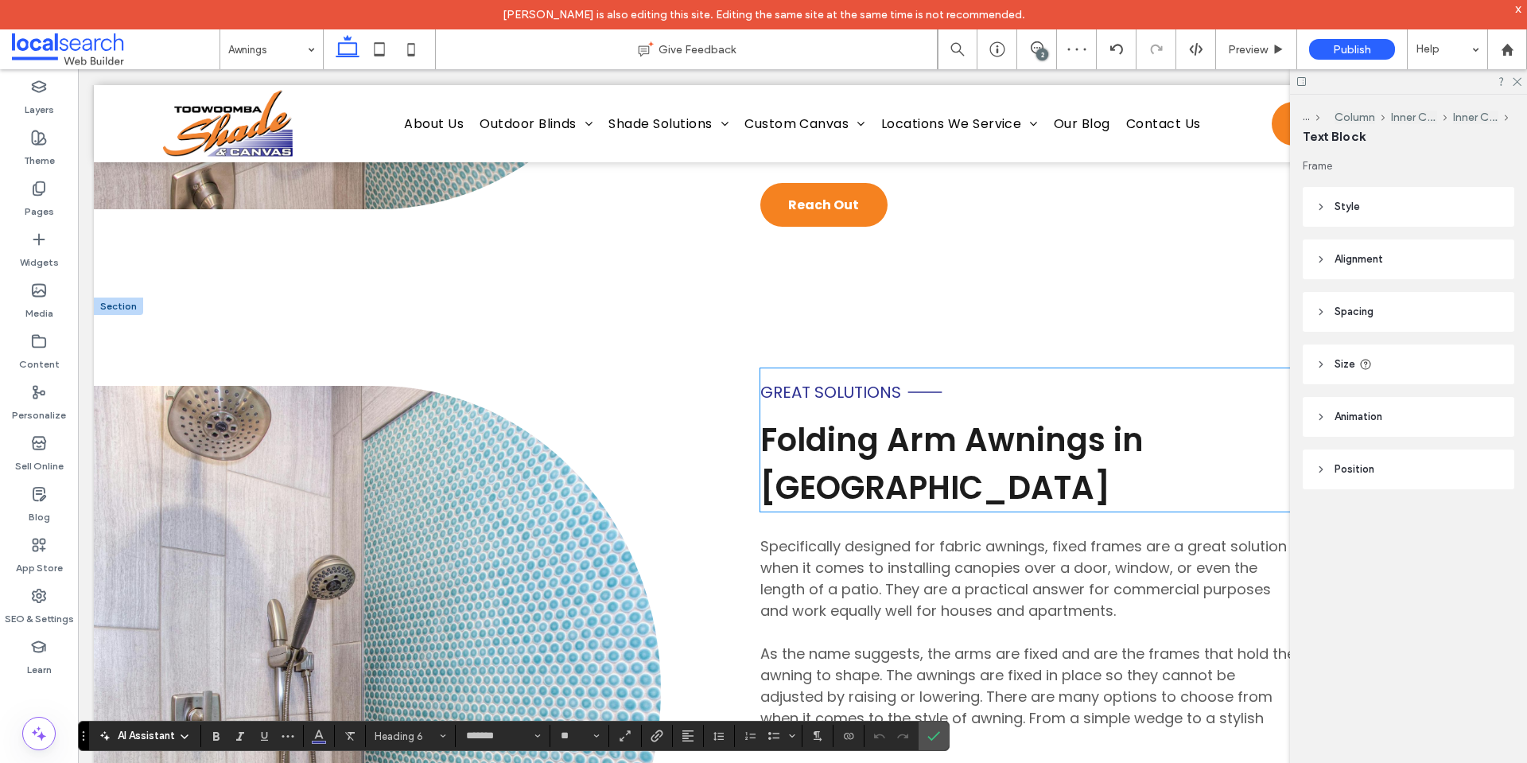
click at [853, 381] on span "Great Solutions" at bounding box center [830, 392] width 141 height 22
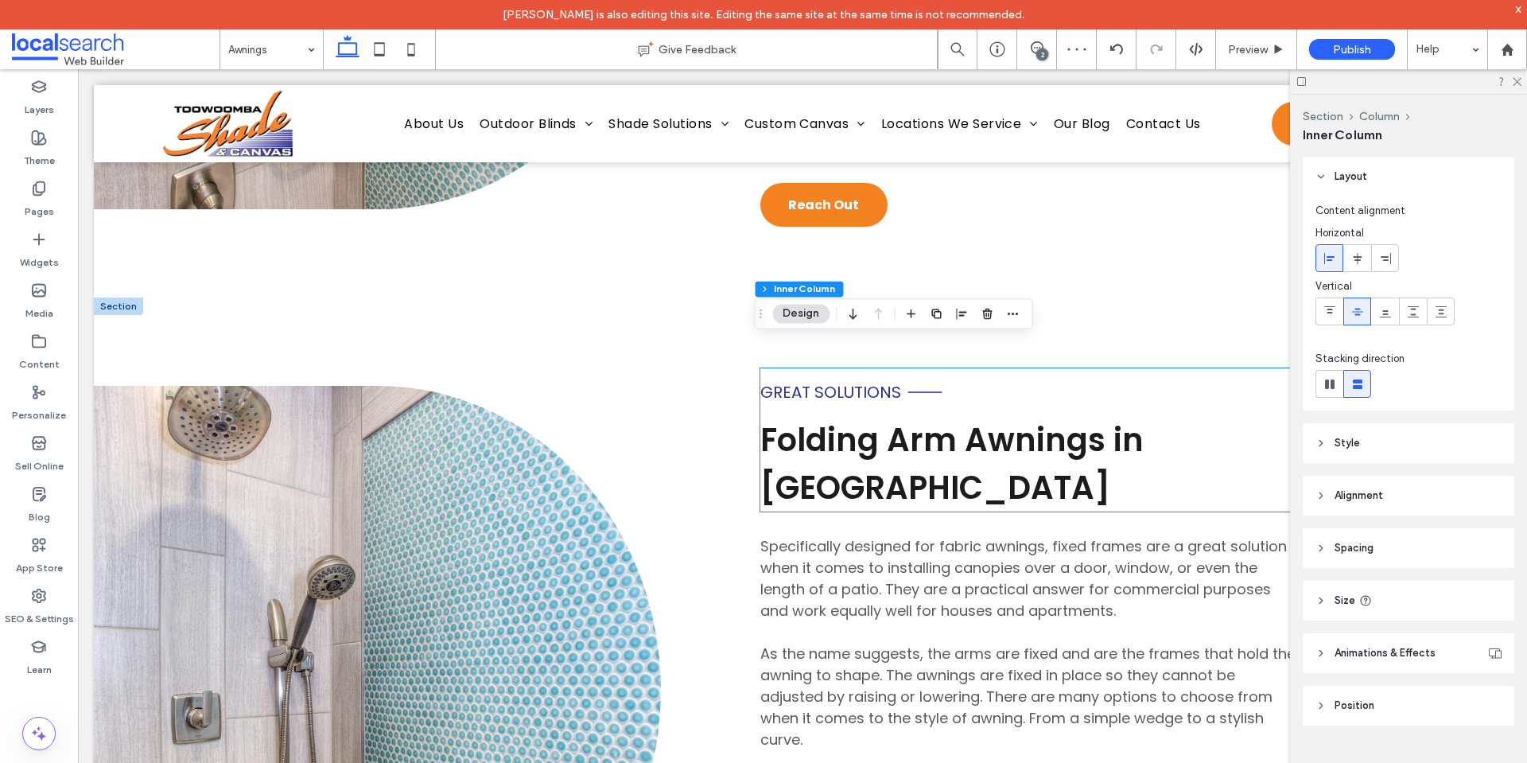
click at [853, 381] on span "Great Solutions" at bounding box center [830, 392] width 141 height 22
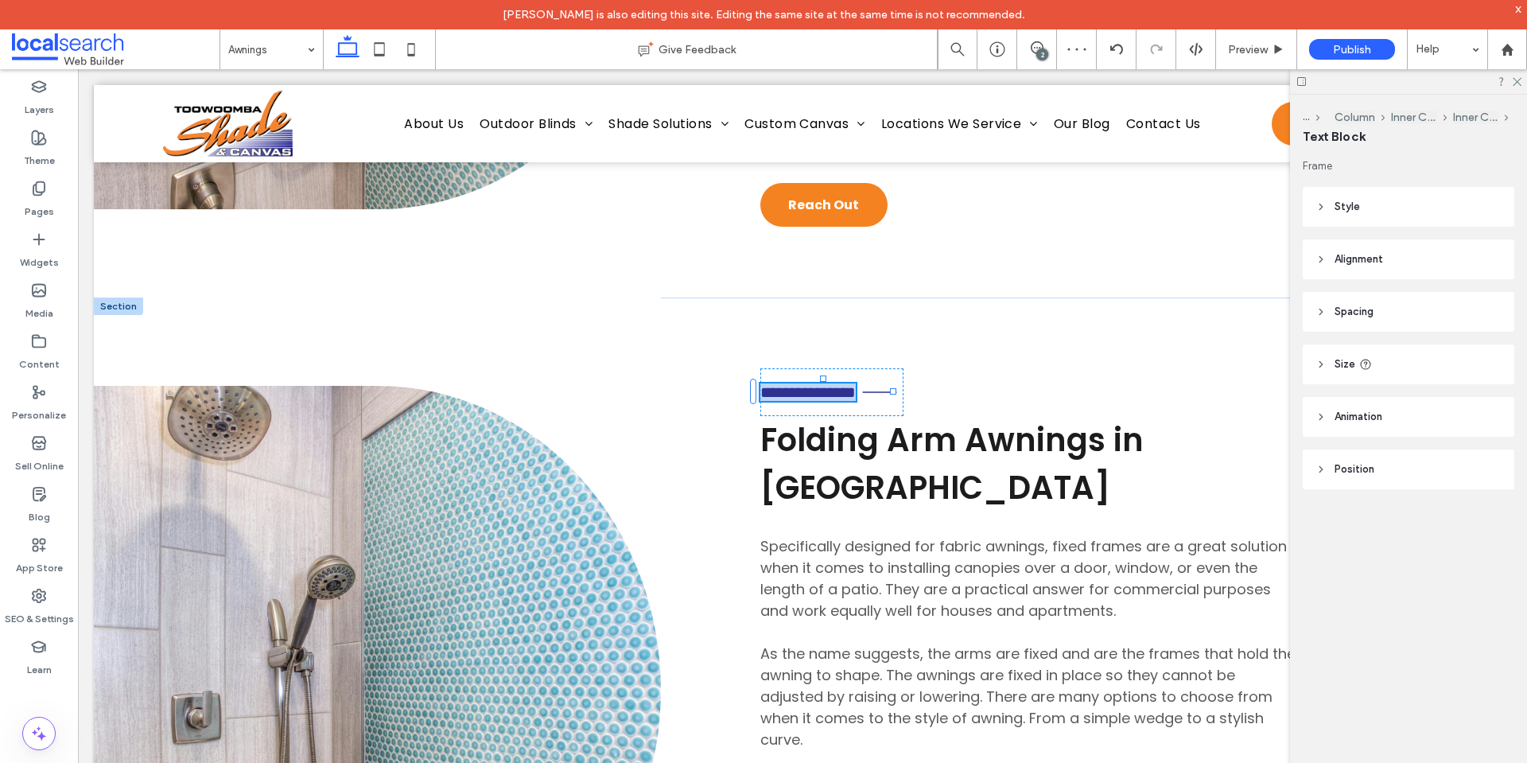
type input "*******"
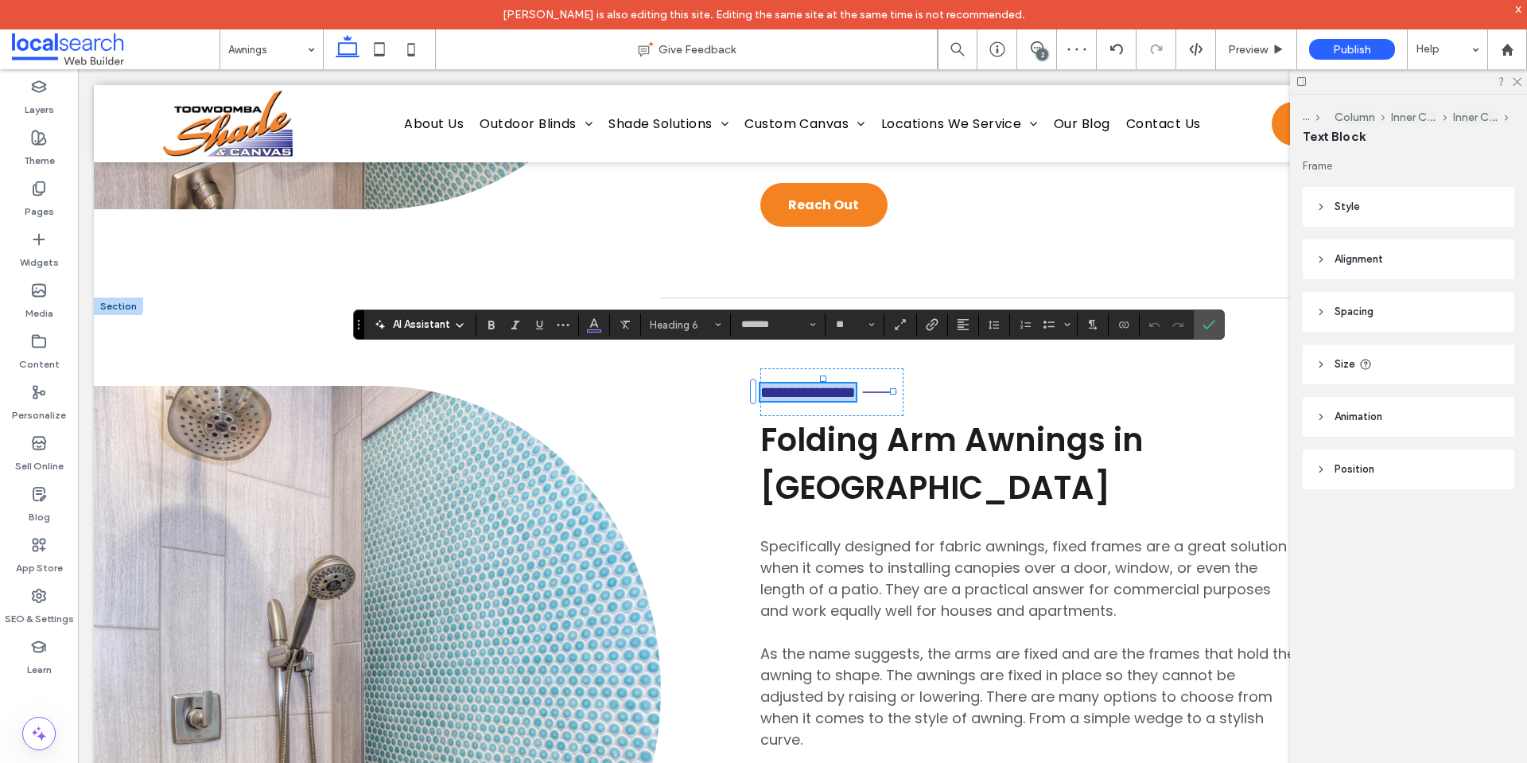
type input "**"
drag, startPoint x: 1210, startPoint y: 328, endPoint x: 1132, endPoint y: 260, distance: 104.3
click at [1210, 328] on icon "Confirm" at bounding box center [1208, 324] width 13 height 13
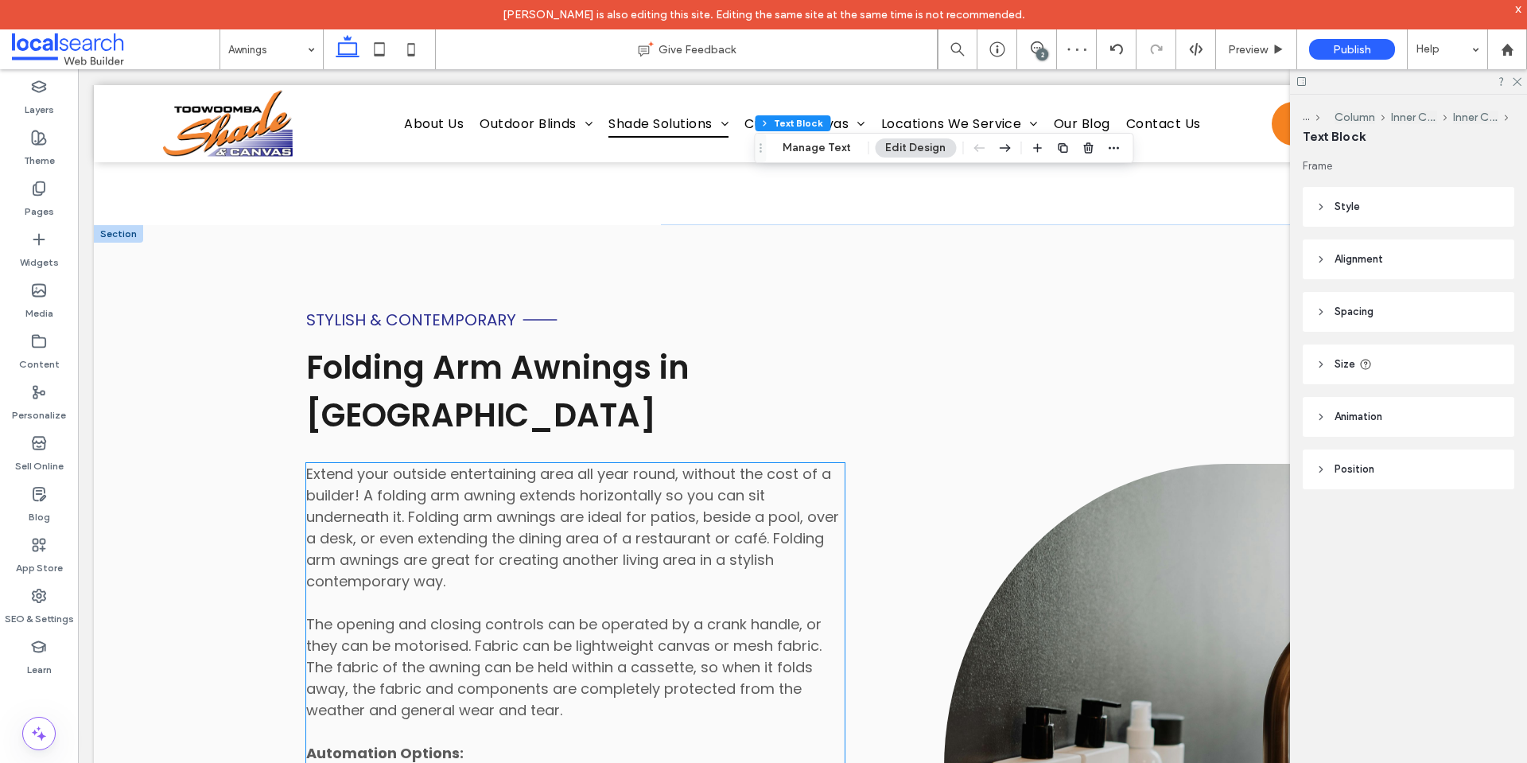
scroll to position [4680, 0]
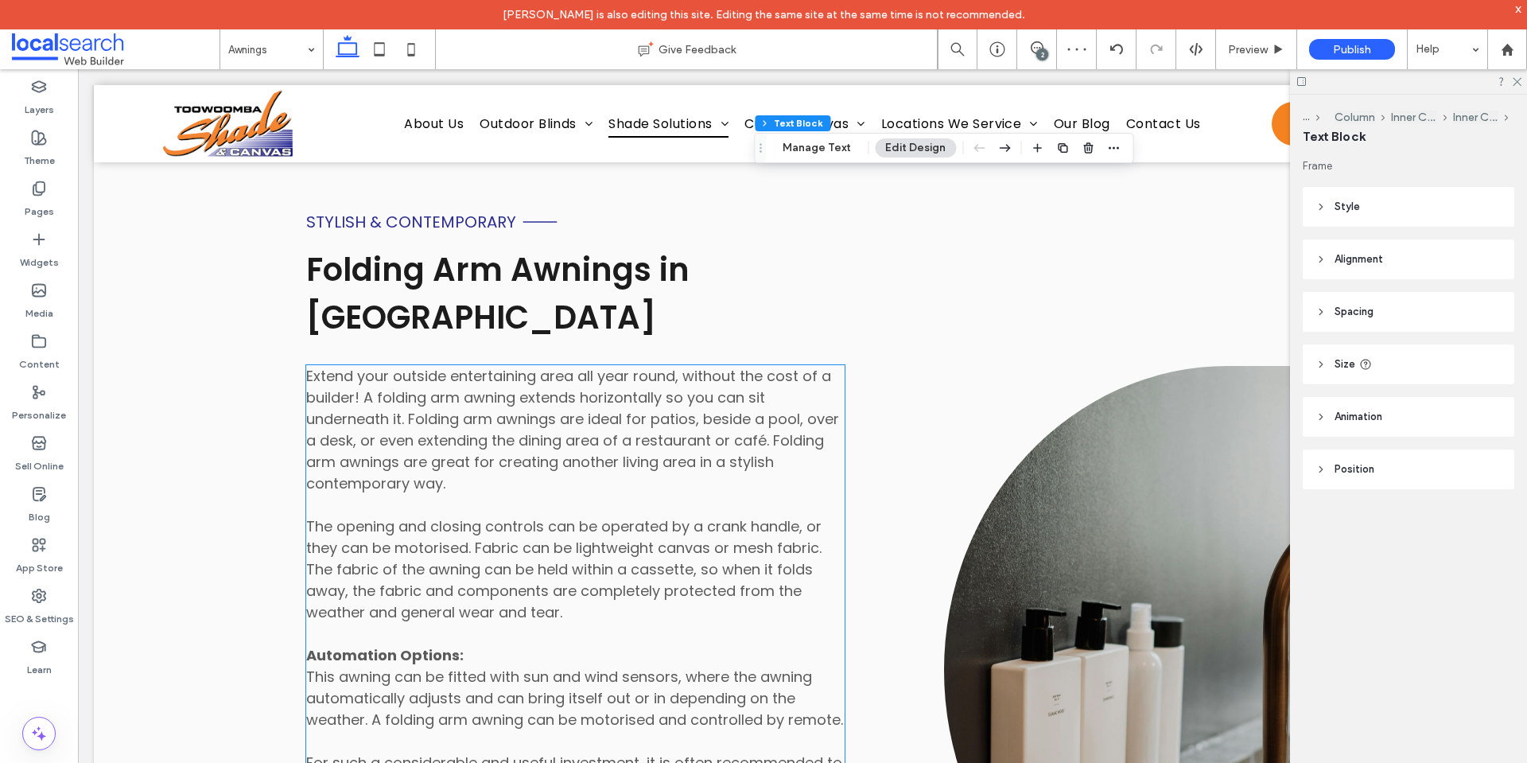
click at [643, 545] on span "Extend your outside entertaining area all year round, without the cost of a bui…" at bounding box center [572, 494] width 533 height 256
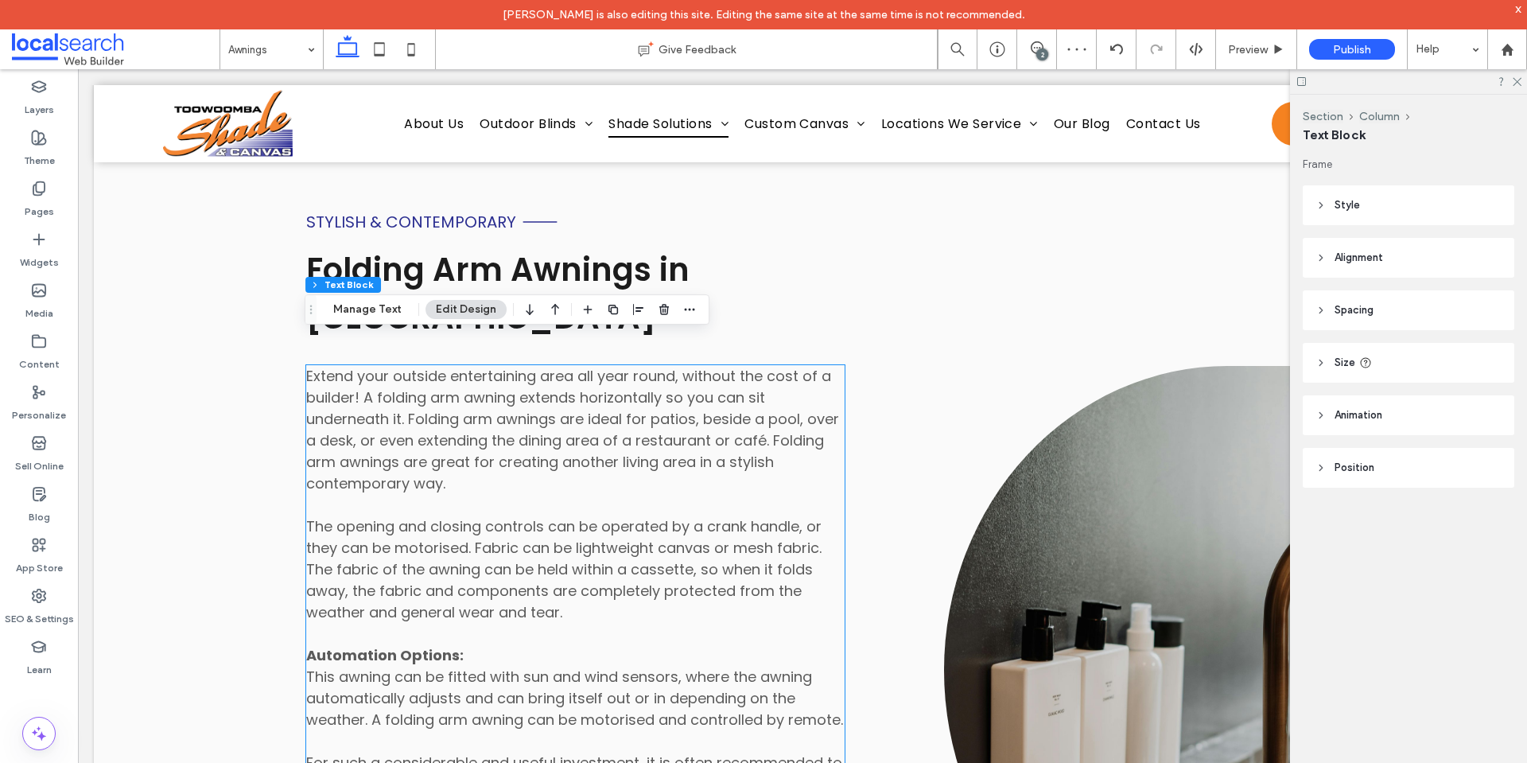
click at [643, 545] on div "Extend your outside entertaining area all year round, without the cost of a bui…" at bounding box center [575, 719] width 538 height 709
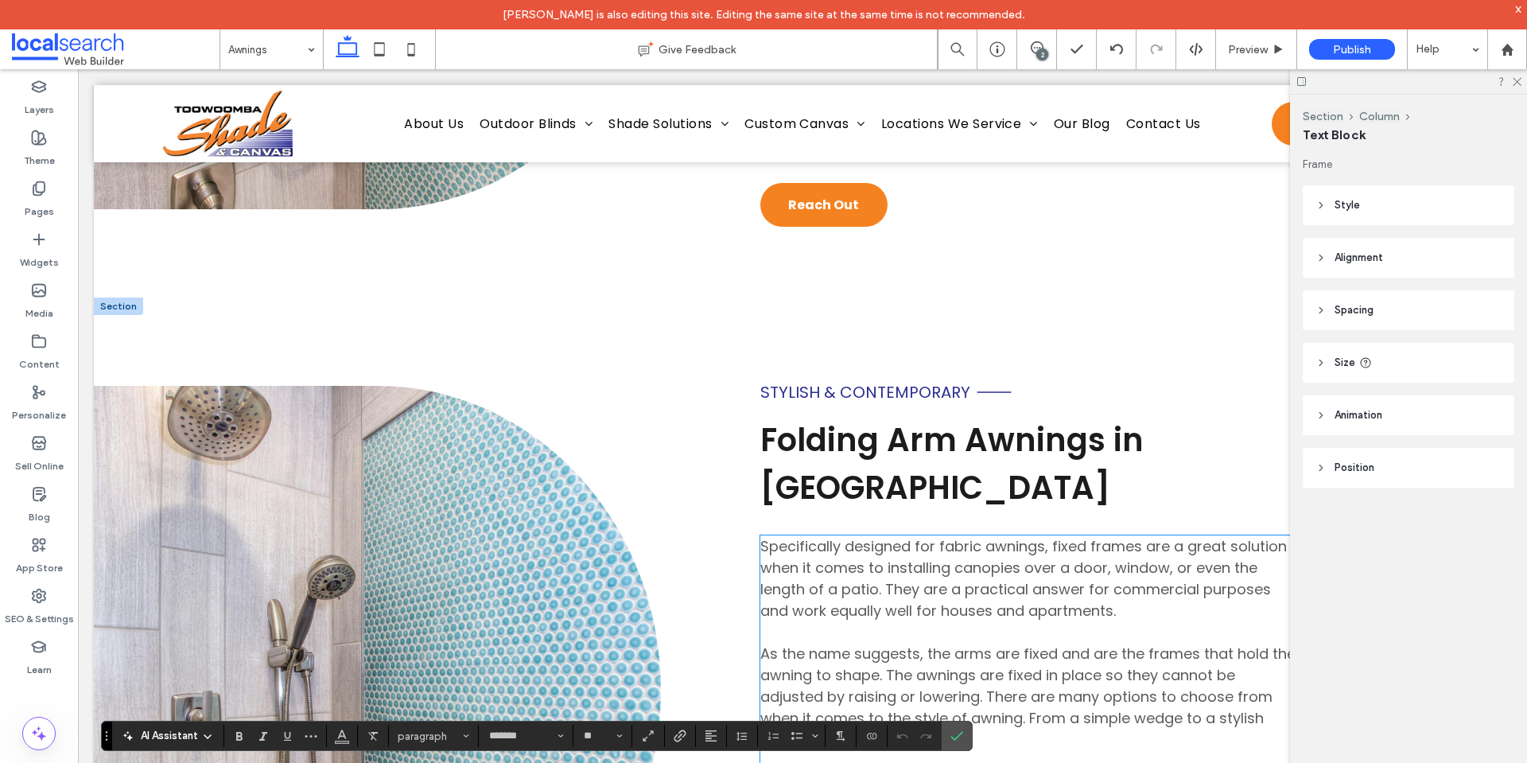
click at [969, 573] on span "Specifically designed for fabric awnings, fixed frames are a great solution whe…" at bounding box center [1027, 739] width 535 height 406
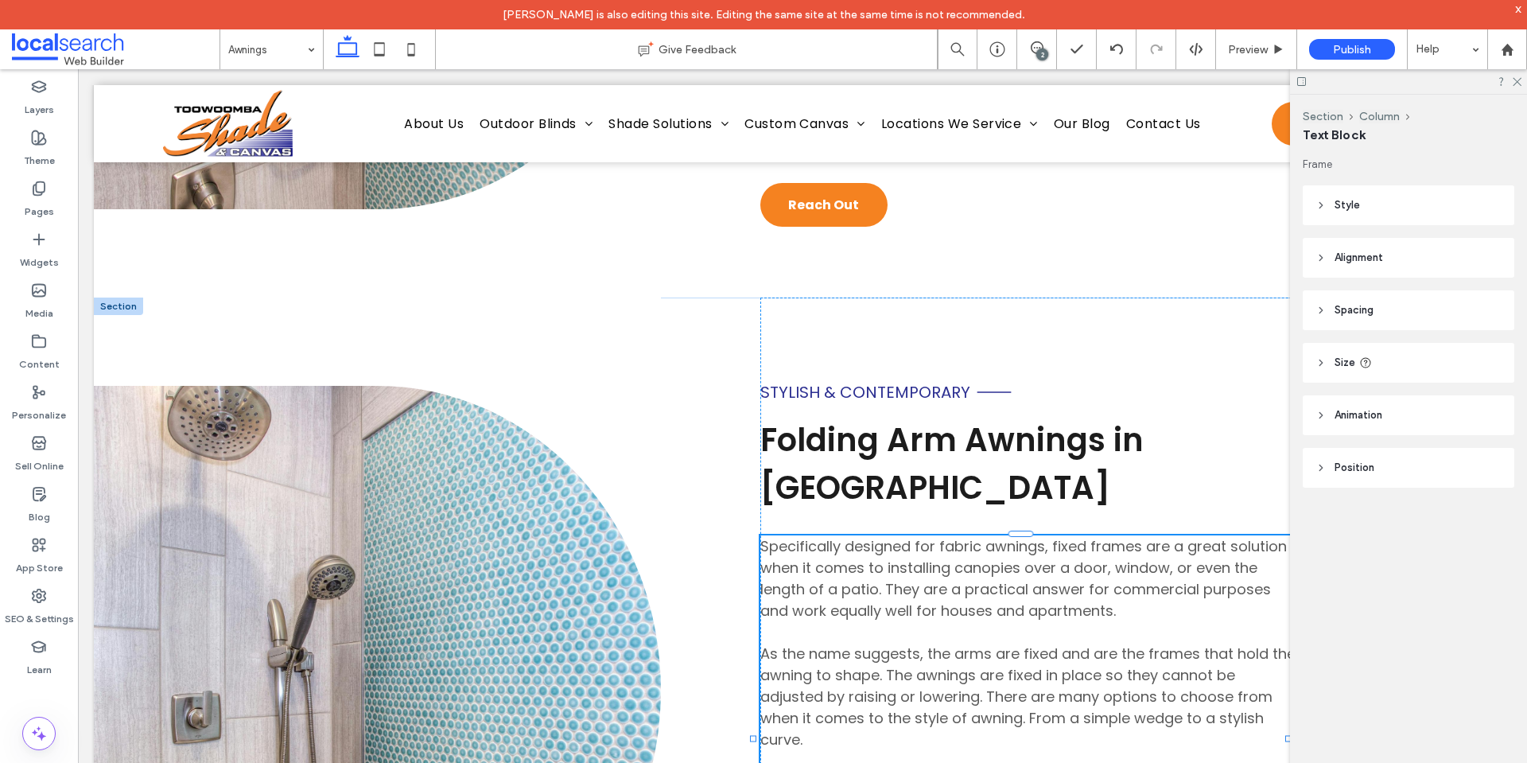
click at [969, 573] on span "Specifically designed for fabric awnings, fixed frames are a great solution whe…" at bounding box center [1027, 739] width 535 height 406
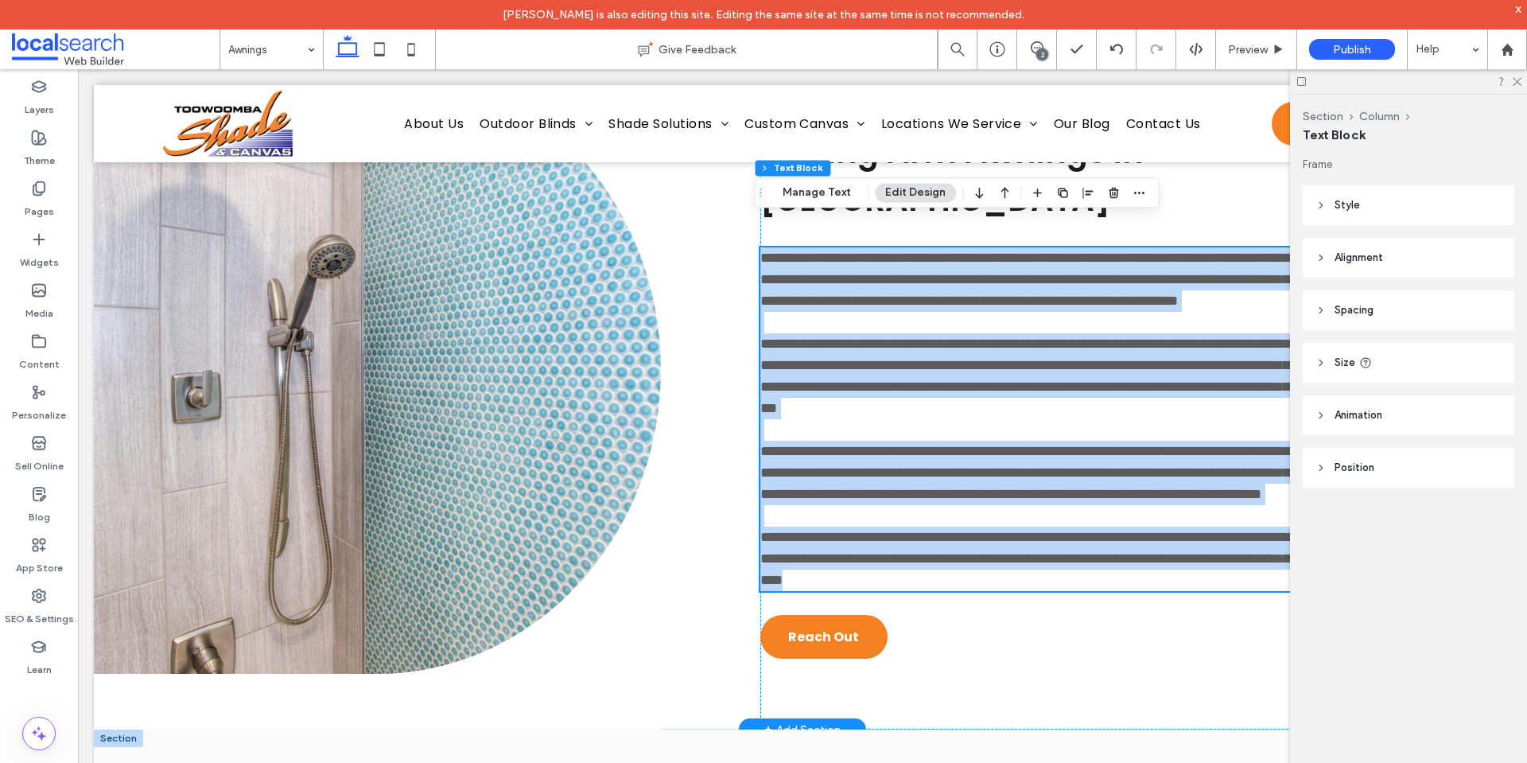
type input "*******"
type input "**"
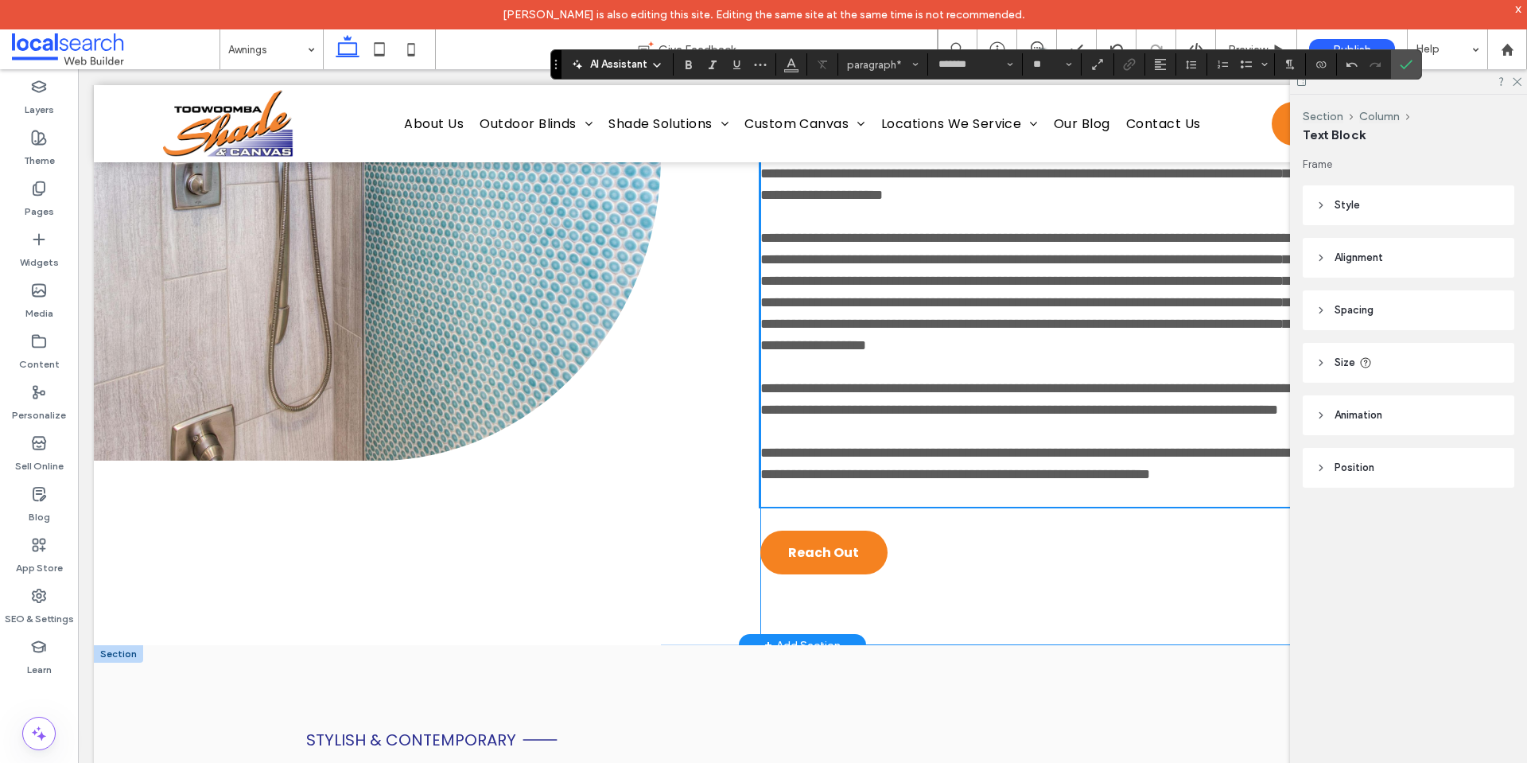
scroll to position [4322, 0]
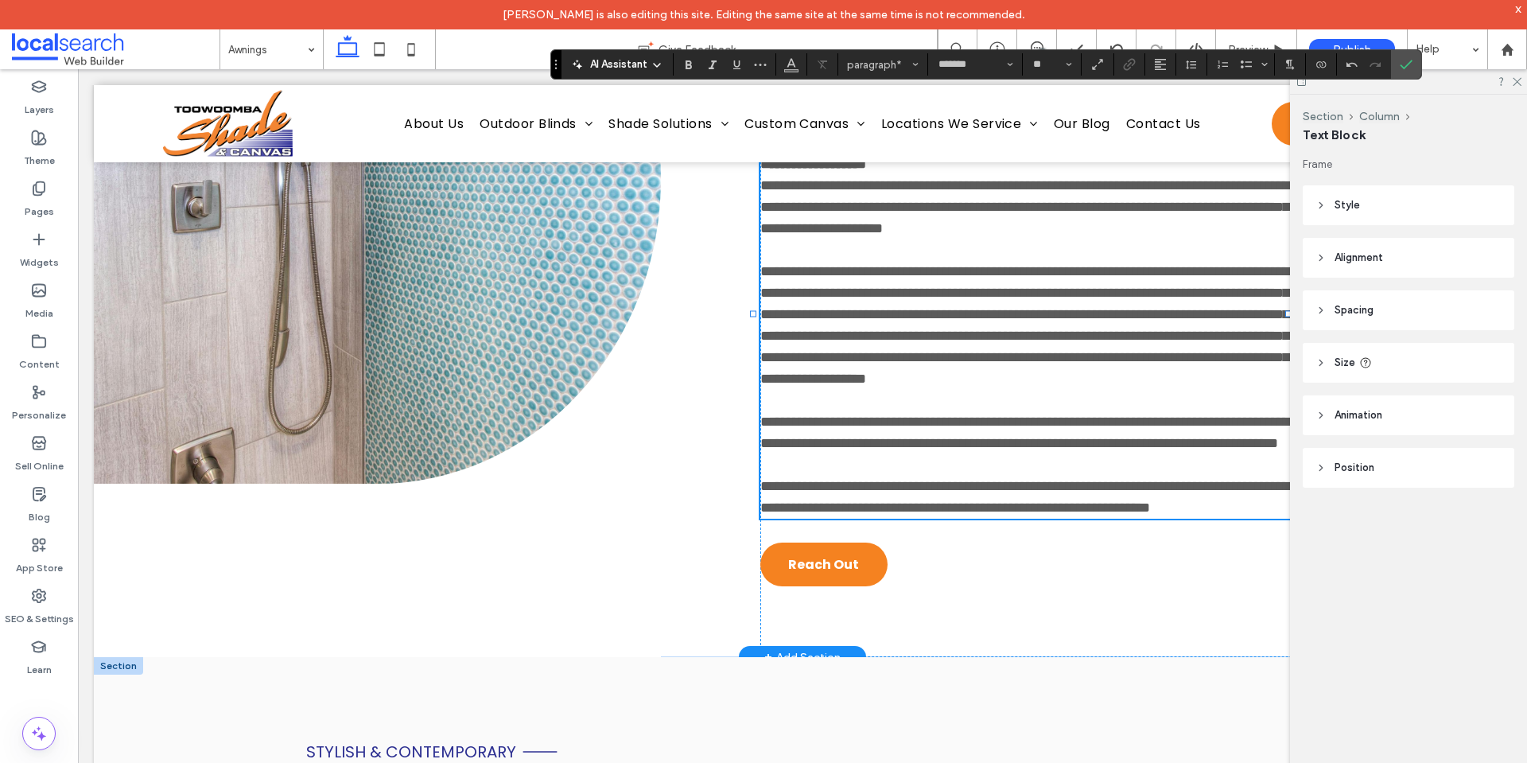
drag, startPoint x: 1408, startPoint y: 56, endPoint x: 1318, endPoint y: 127, distance: 115.5
click at [1408, 56] on span "Confirm" at bounding box center [1406, 64] width 13 height 27
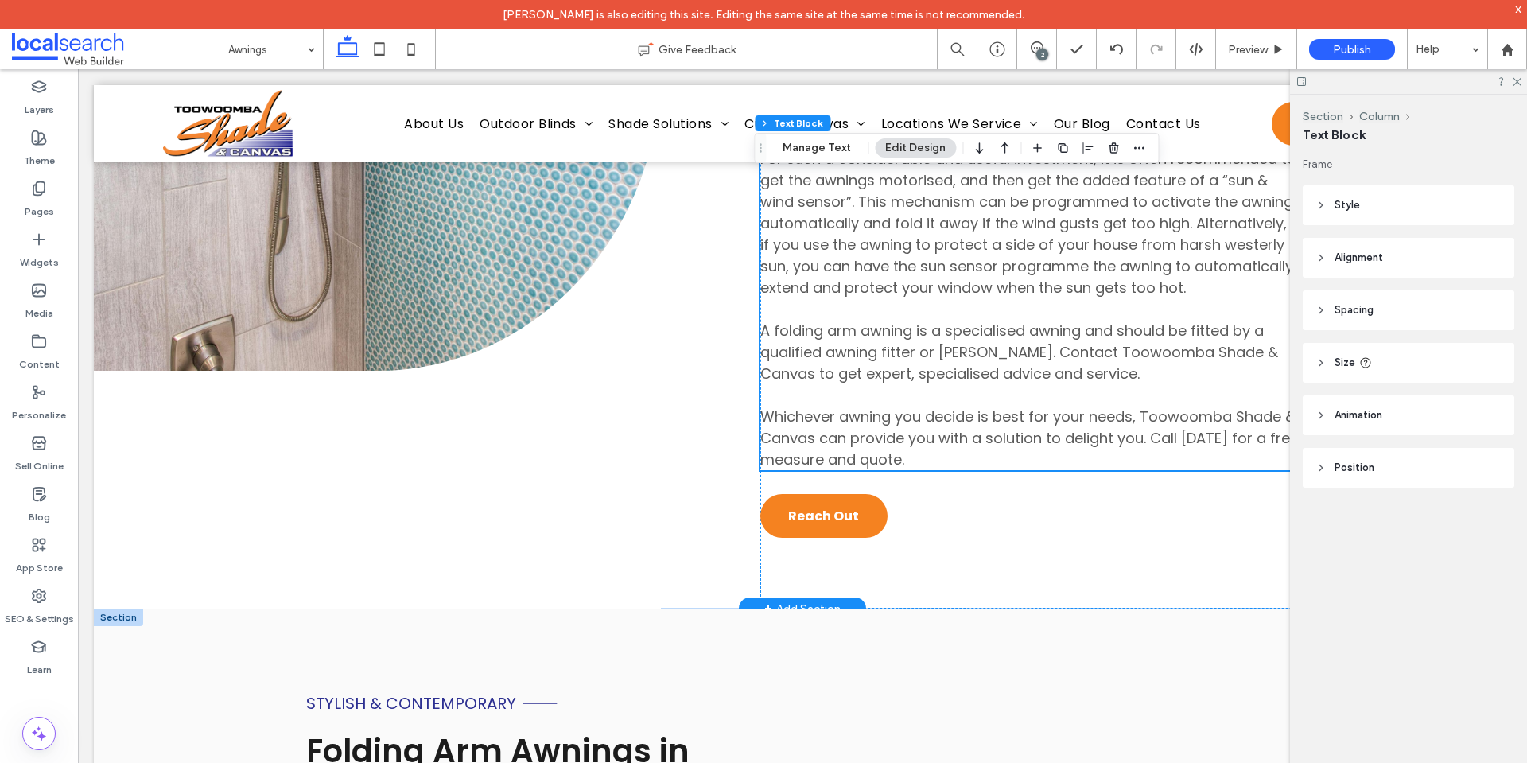
scroll to position [4499, 0]
click at [837, 519] on link "Reach Out" at bounding box center [823, 517] width 127 height 44
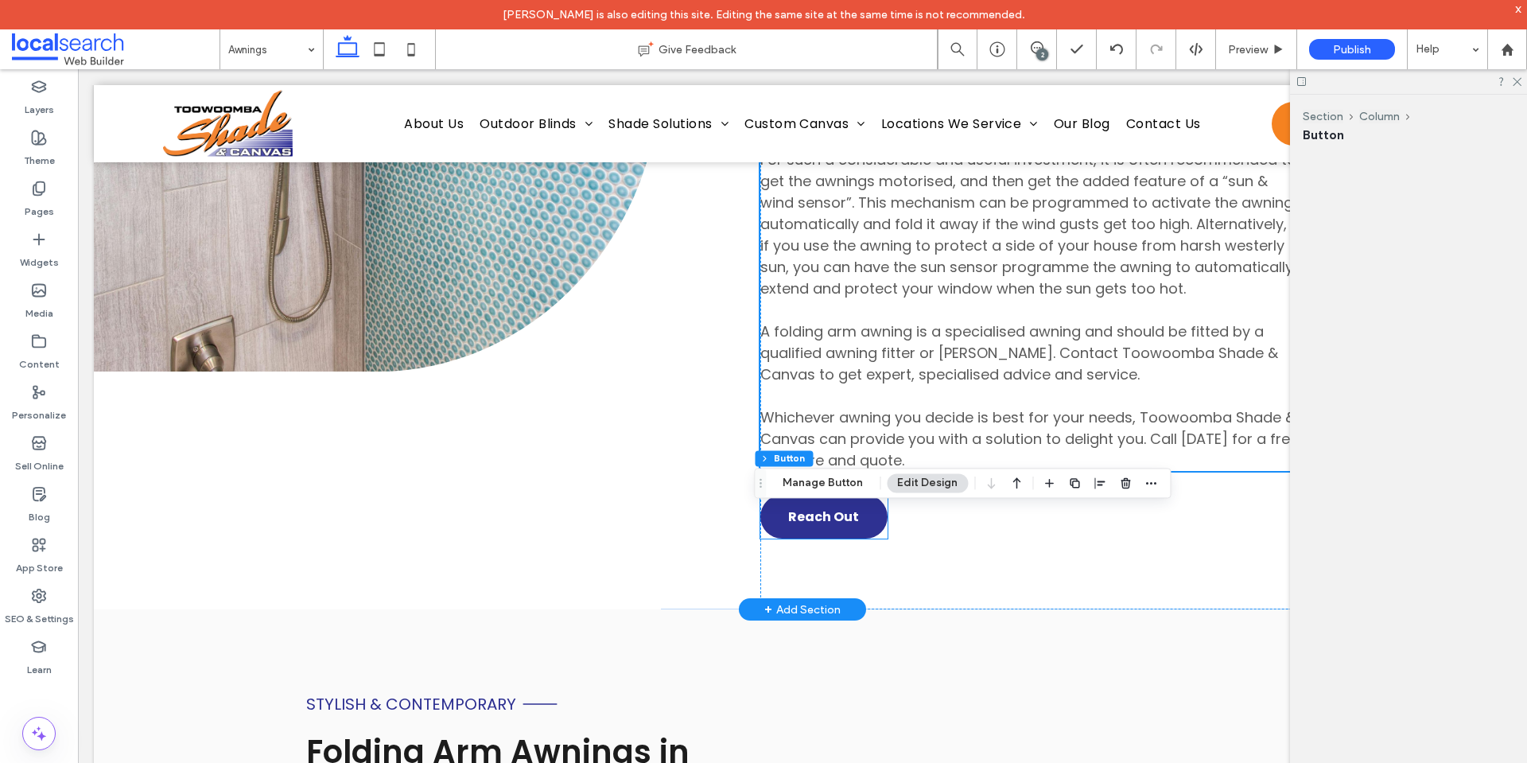
click at [837, 519] on div "Reach Out" at bounding box center [823, 517] width 127 height 44
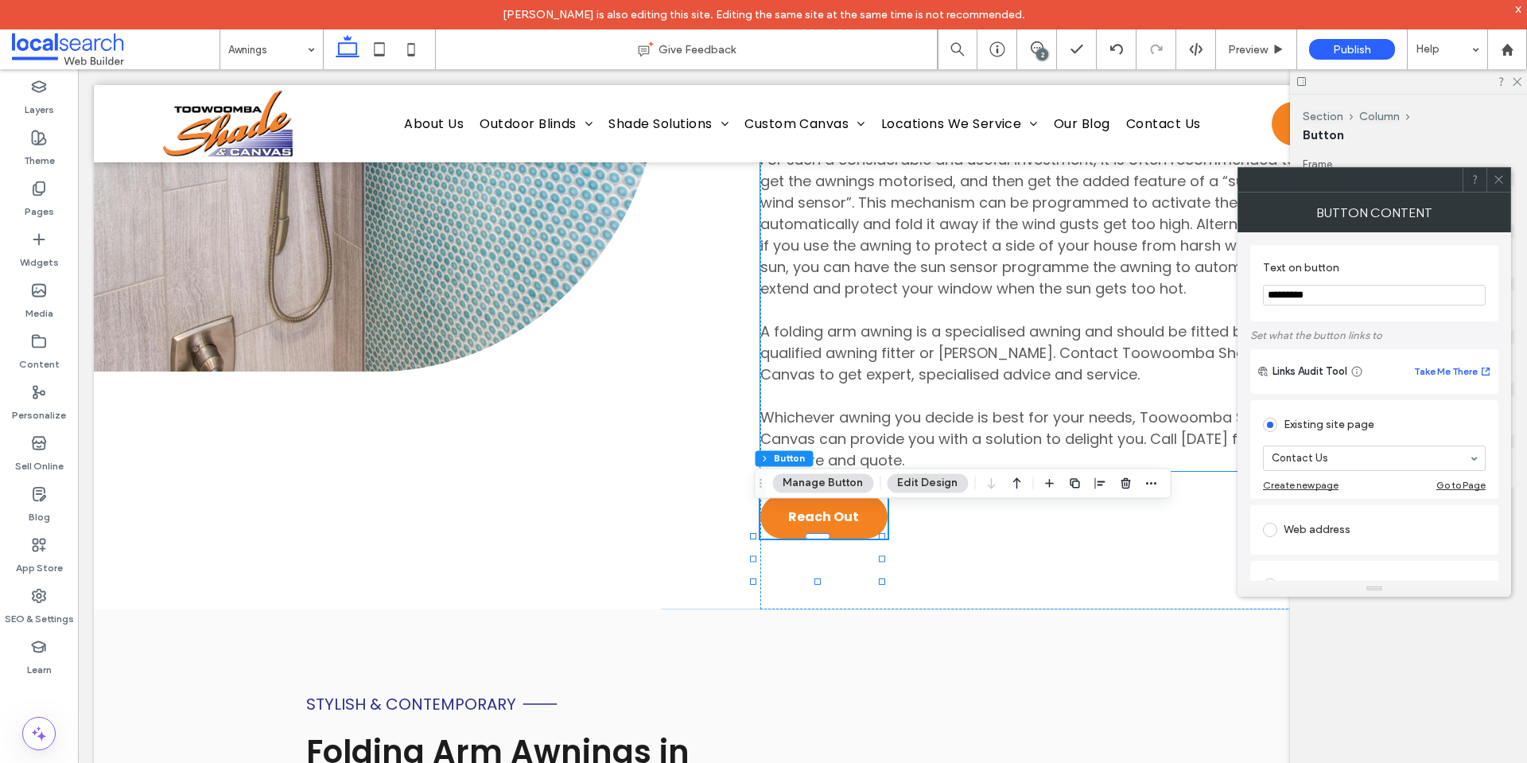
type input "**"
click at [1332, 303] on input "*********" at bounding box center [1374, 295] width 223 height 21
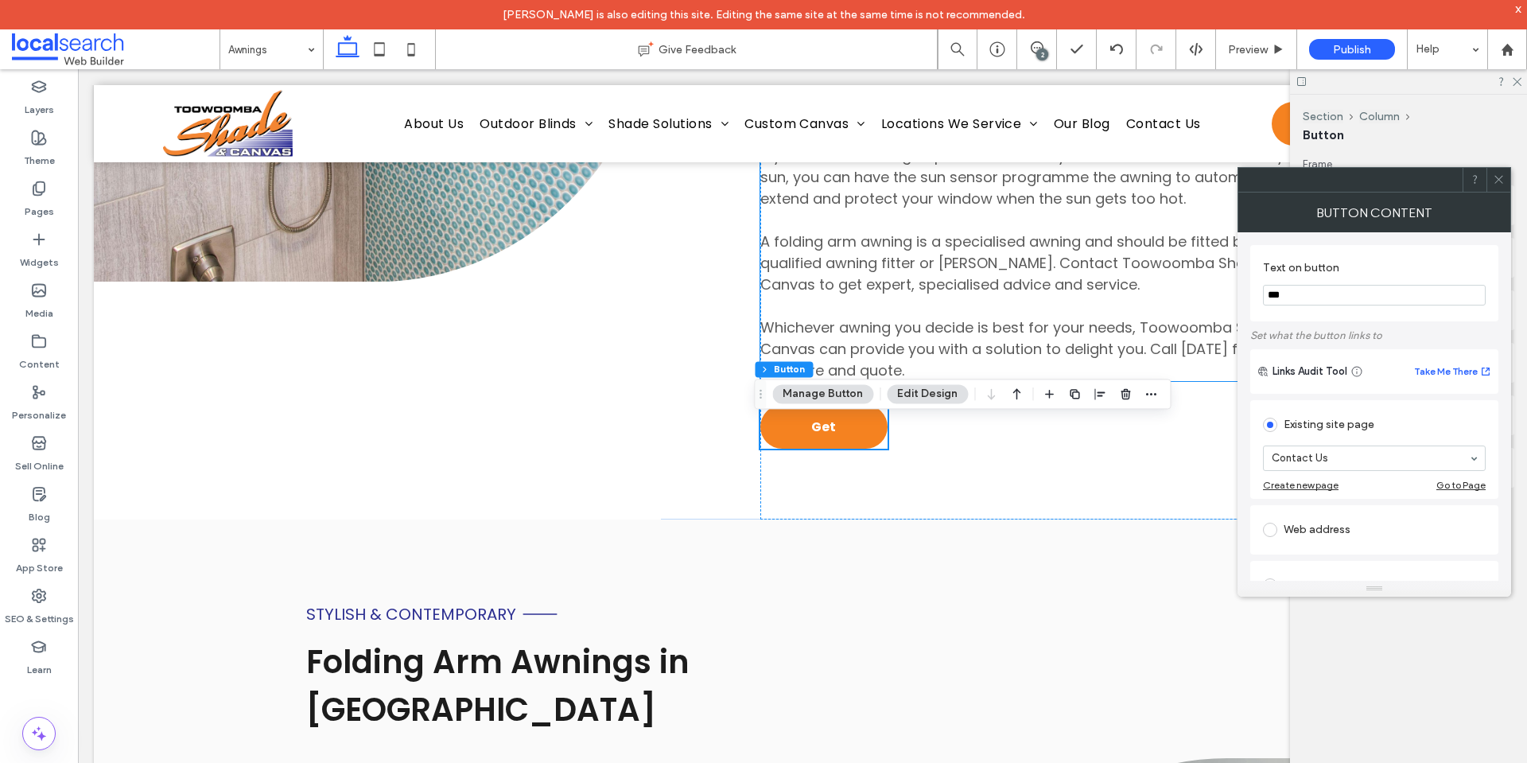
scroll to position [4588, 0]
click at [1300, 297] on input "***" at bounding box center [1374, 295] width 223 height 21
type input "**********"
click at [1462, 273] on label "Text on button" at bounding box center [1371, 269] width 216 height 17
click at [1500, 172] on span at bounding box center [1499, 180] width 12 height 24
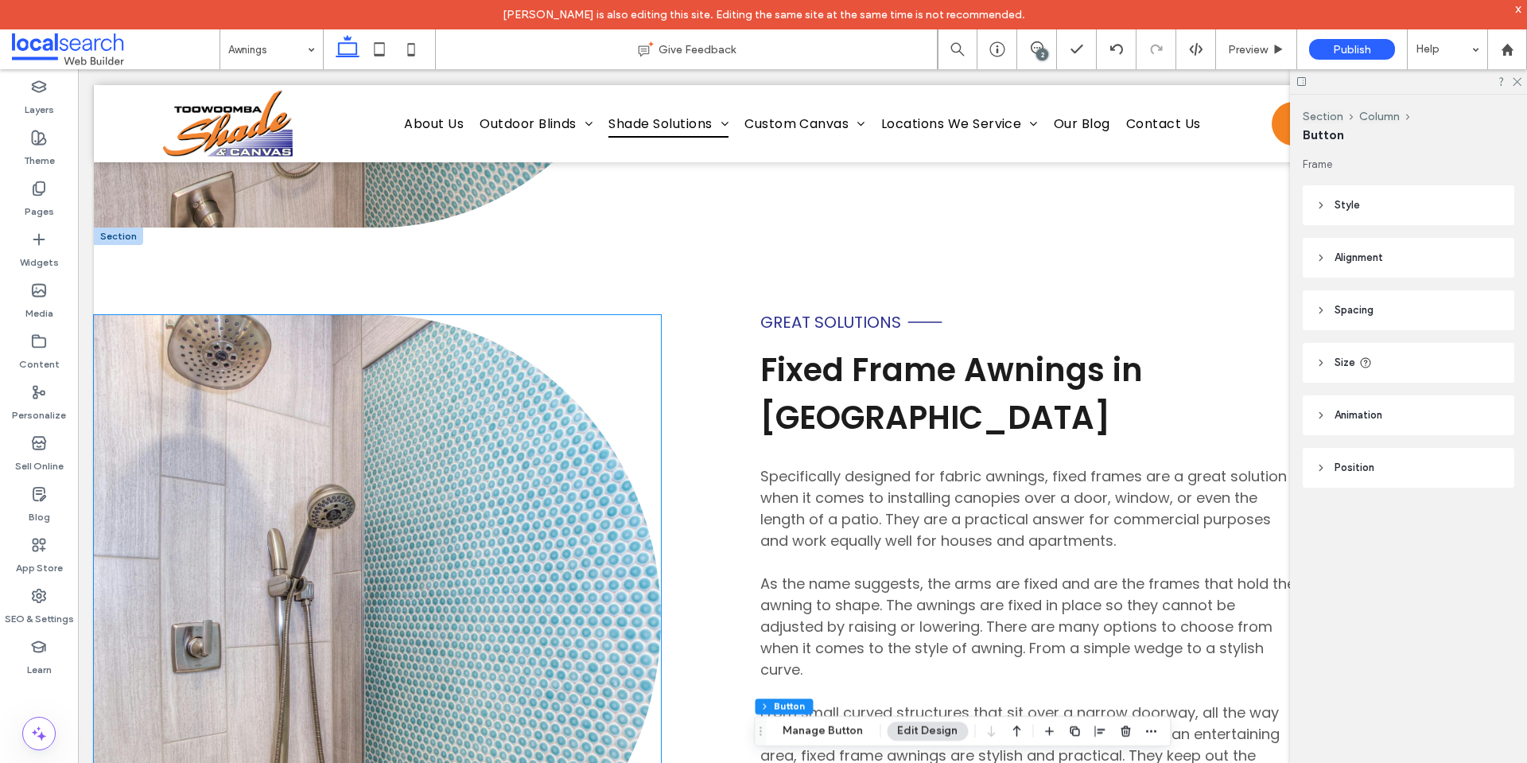
scroll to position [3011, 0]
click at [644, 256] on div "Button" at bounding box center [377, 620] width 567 height 784
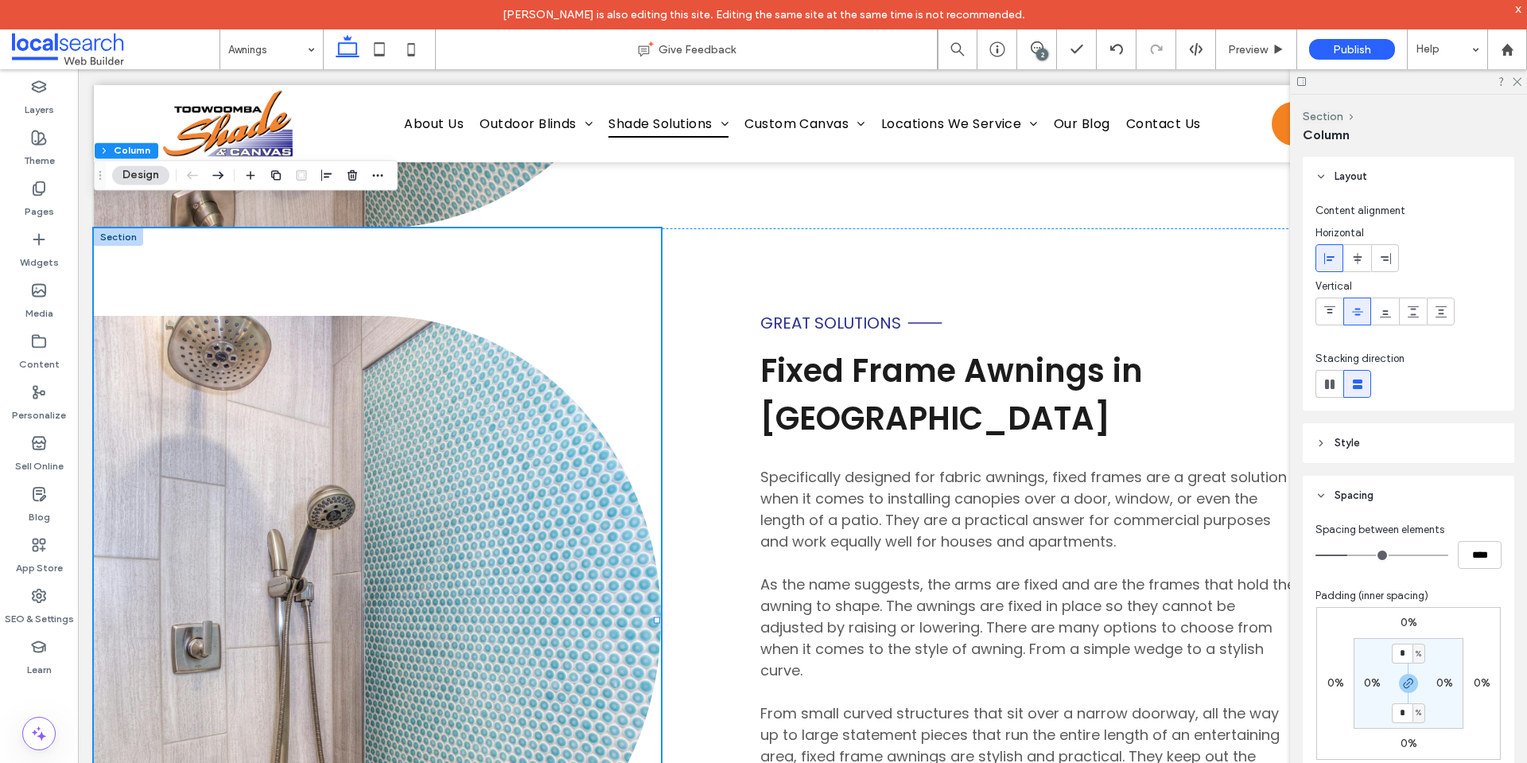
click at [115, 228] on div at bounding box center [118, 236] width 49 height 17
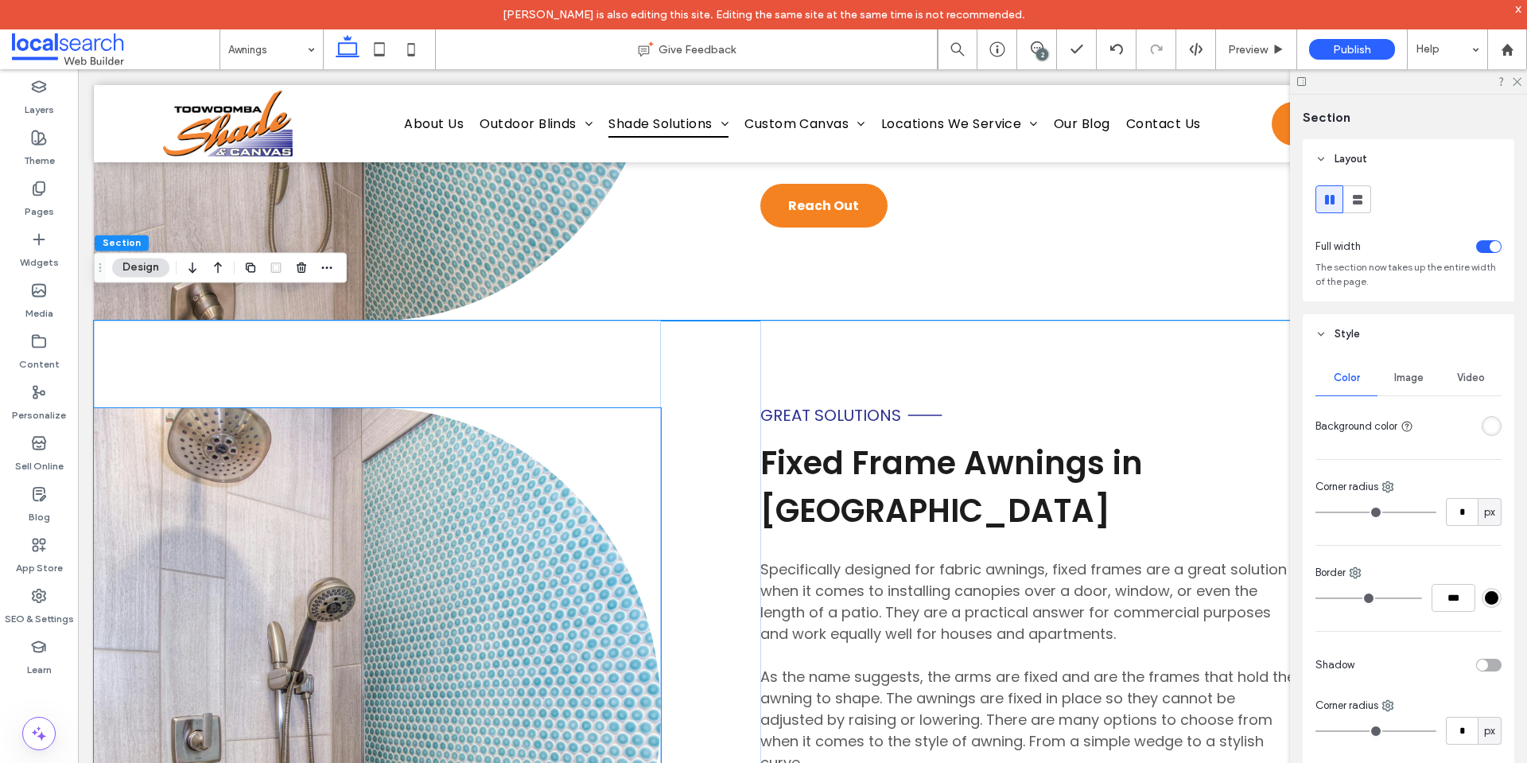
scroll to position [2919, 0]
click at [192, 273] on icon "button" at bounding box center [192, 266] width 19 height 29
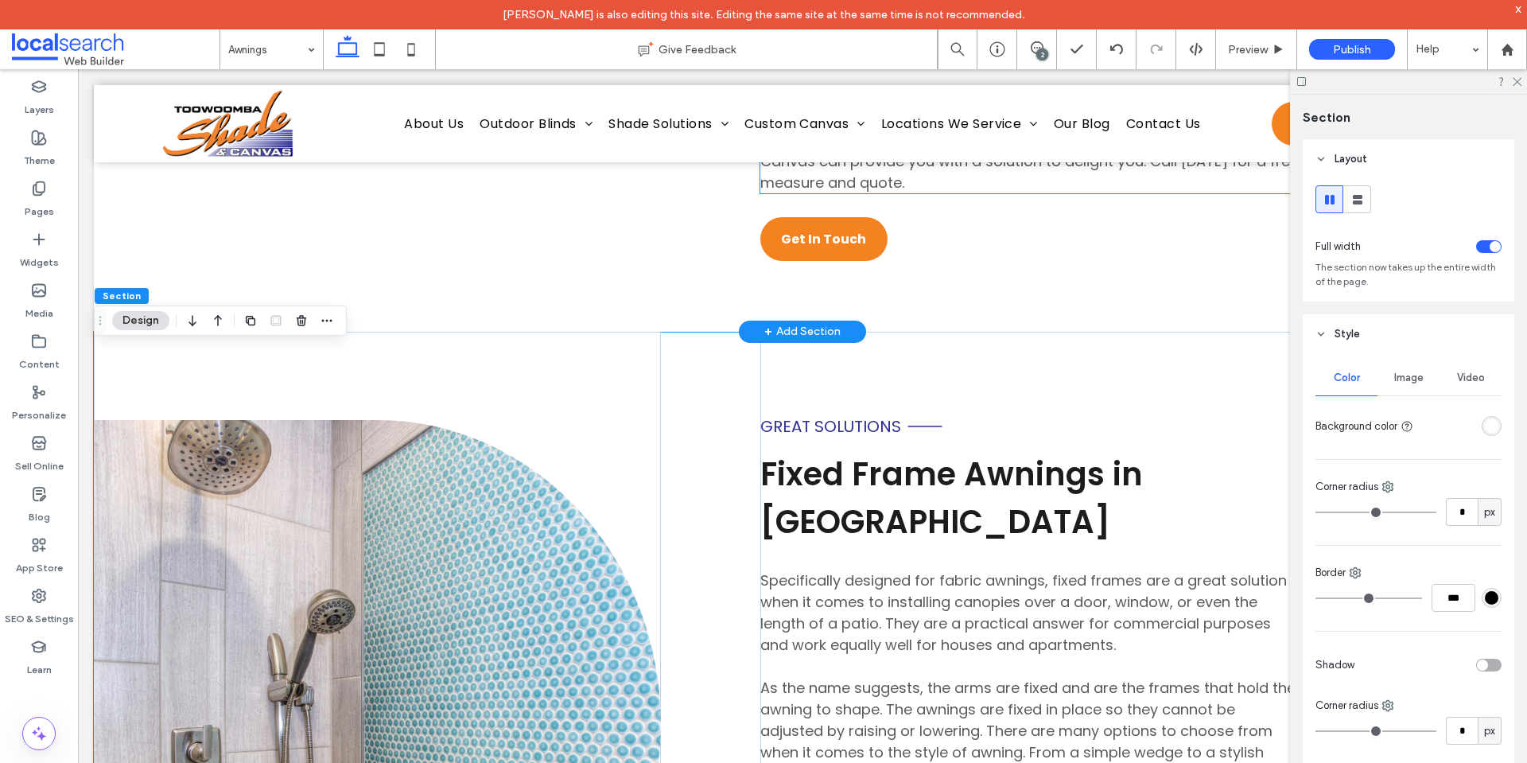
scroll to position [3994, 0]
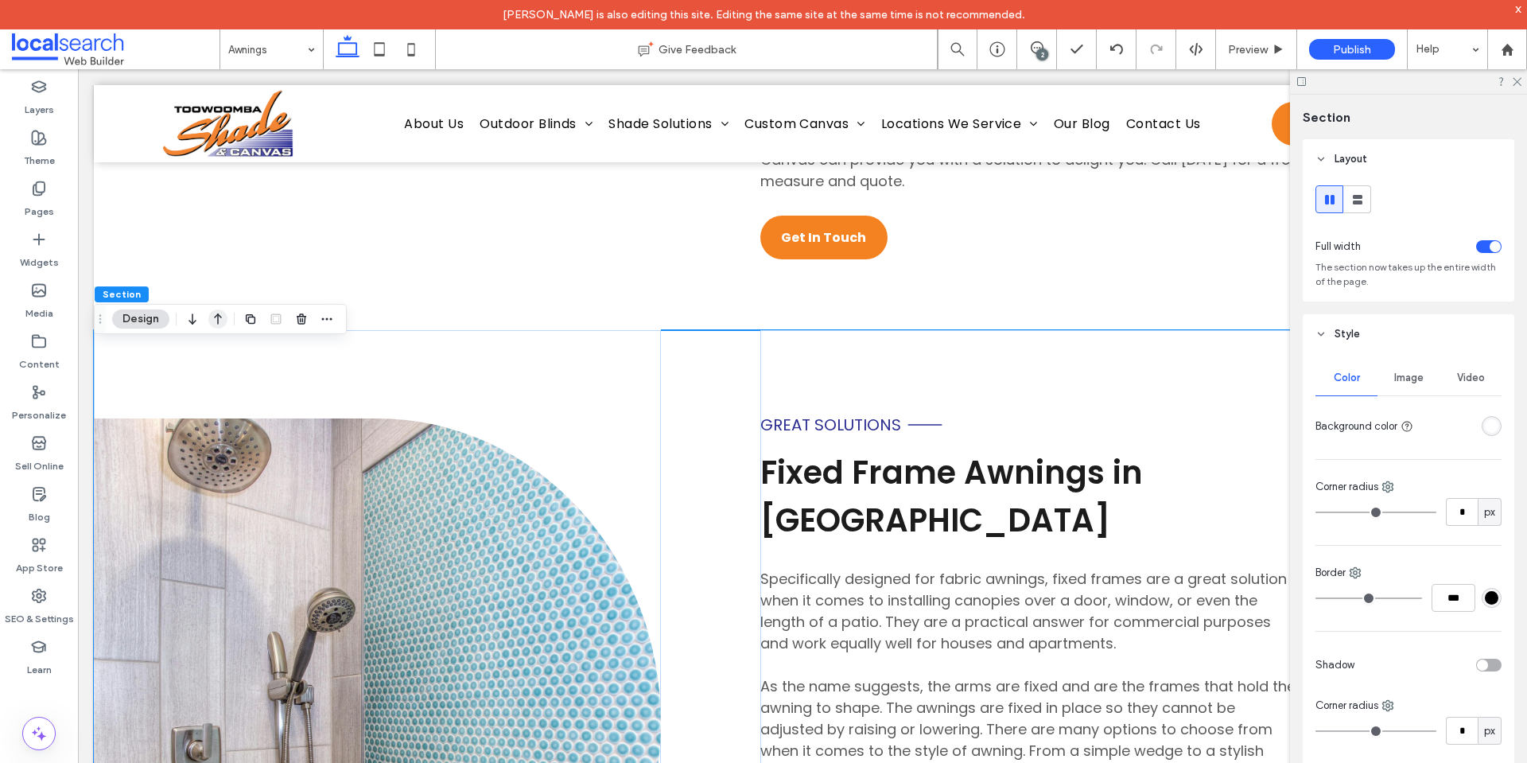
click at [220, 317] on use "button" at bounding box center [218, 318] width 8 height 11
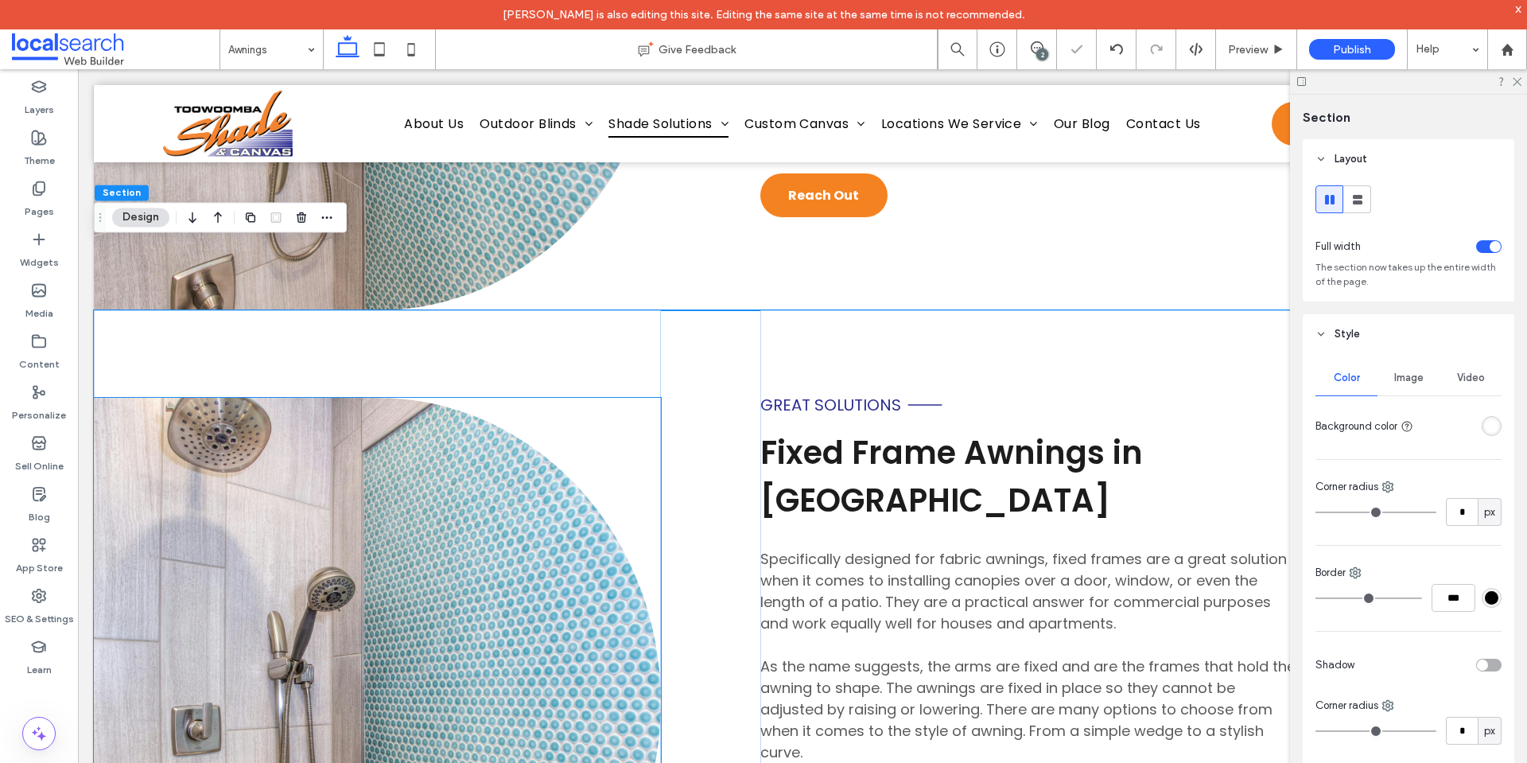
scroll to position [2914, 0]
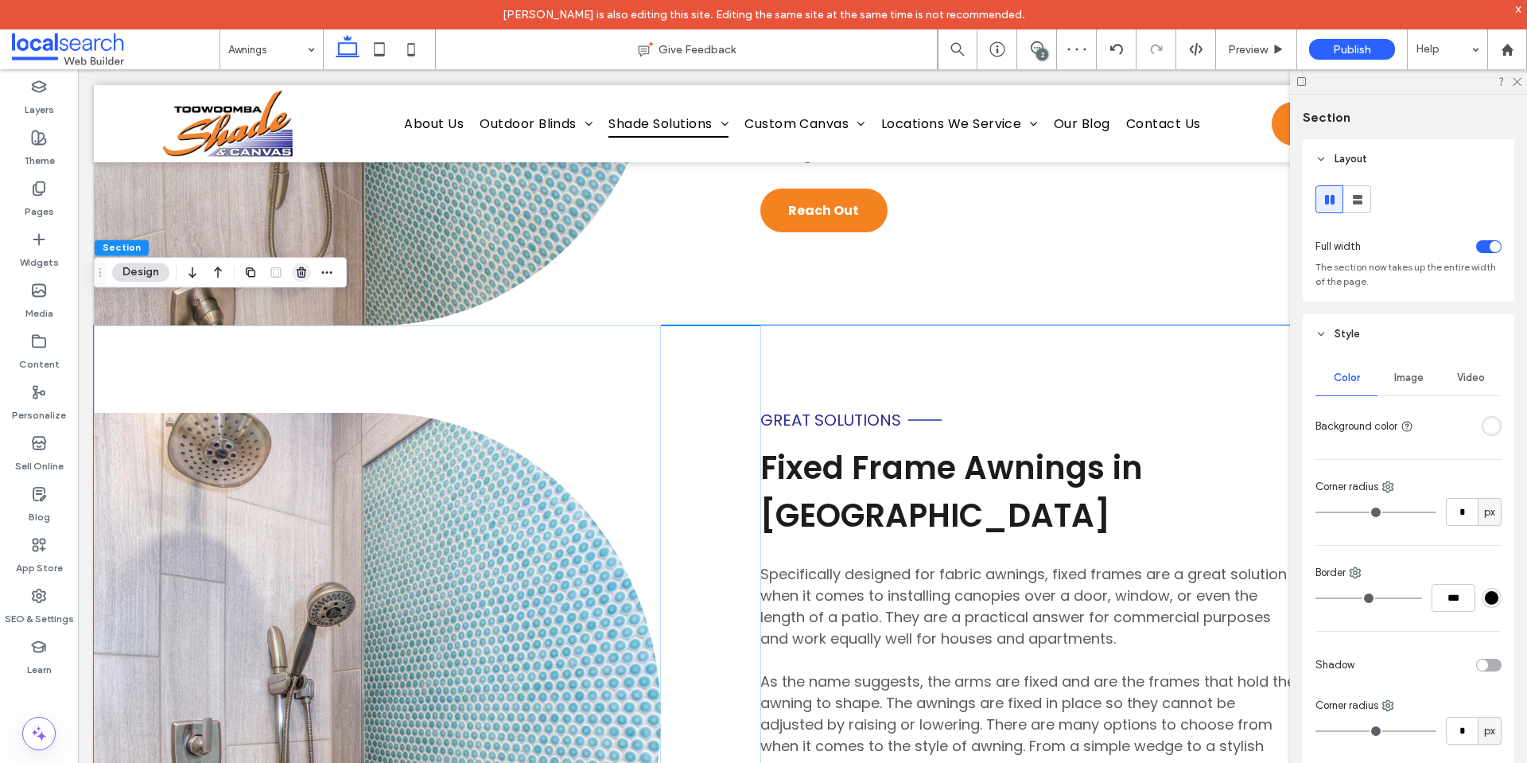
click at [301, 266] on icon "button" at bounding box center [301, 272] width 13 height 13
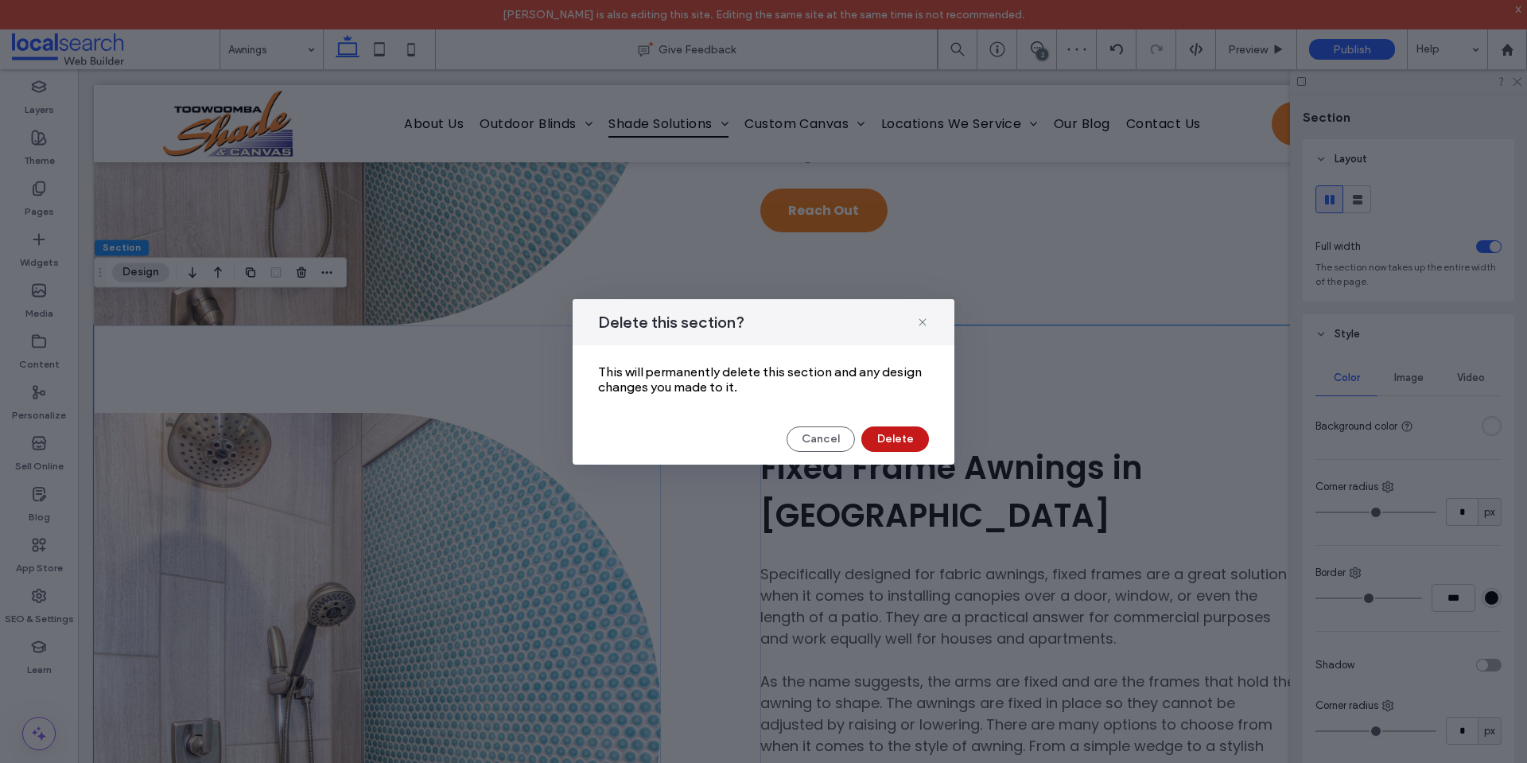
click at [896, 428] on button "Delete" at bounding box center [895, 438] width 68 height 25
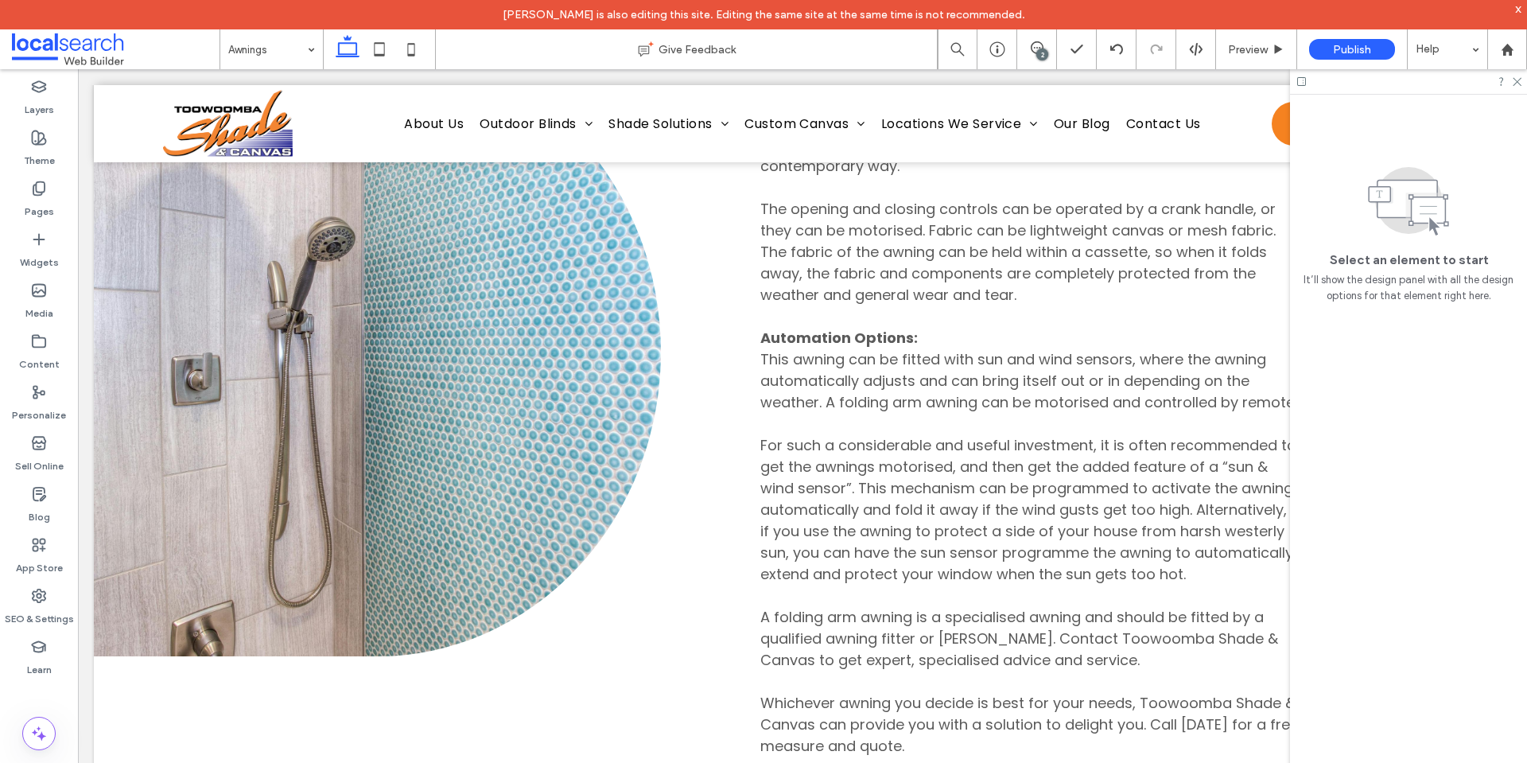
scroll to position [3824, 0]
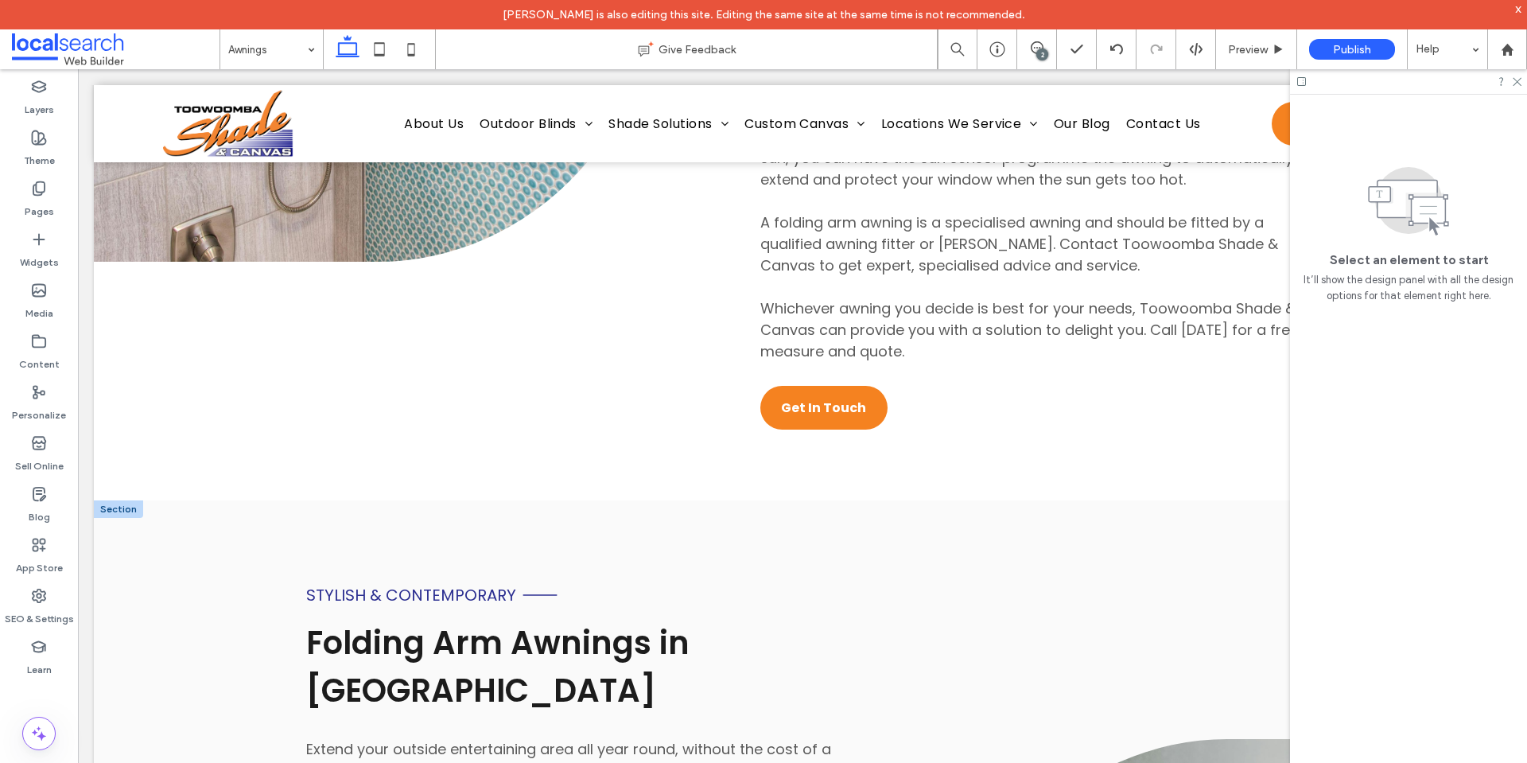
click at [122, 518] on div at bounding box center [118, 508] width 49 height 17
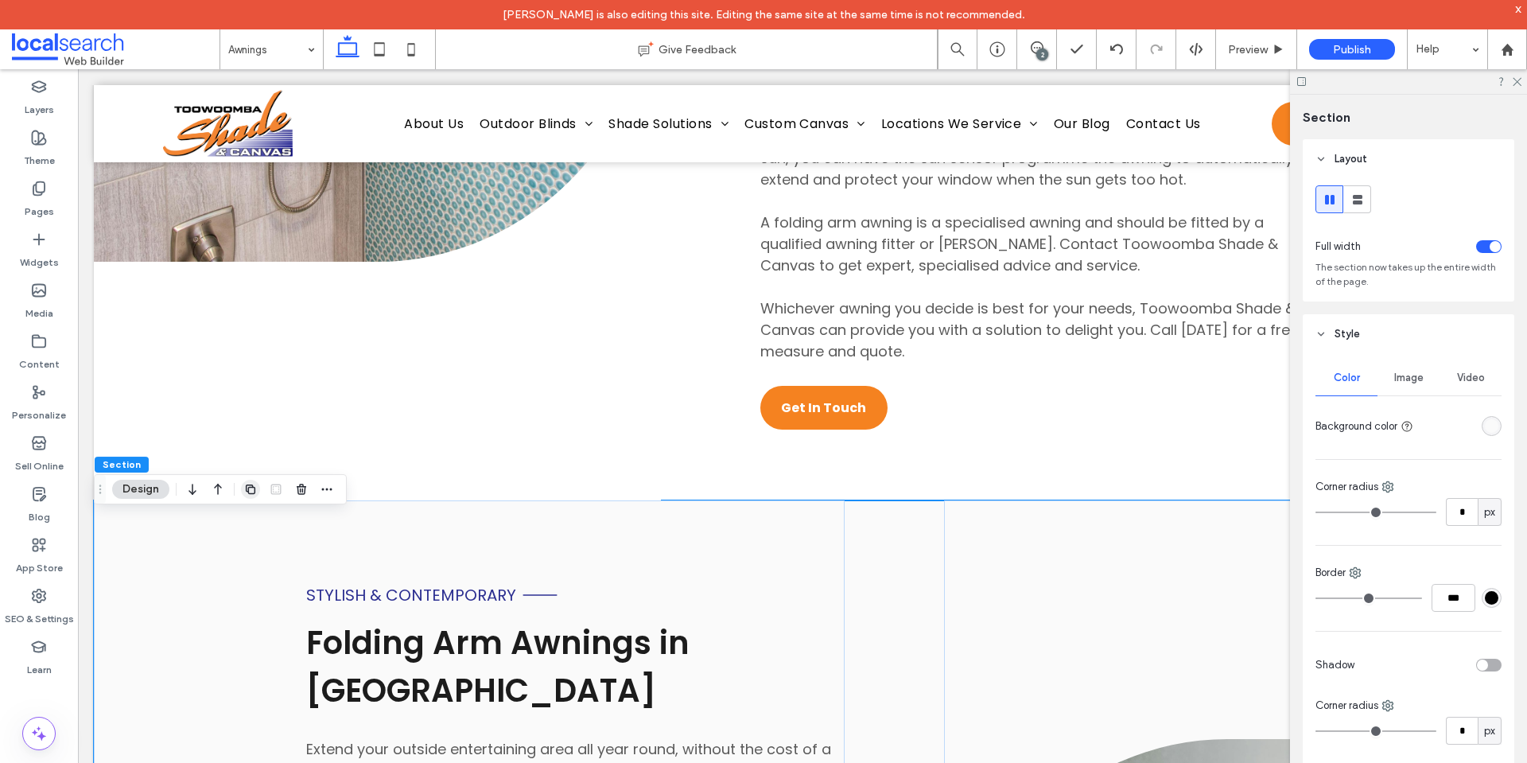
click at [245, 491] on icon "button" at bounding box center [250, 489] width 13 height 13
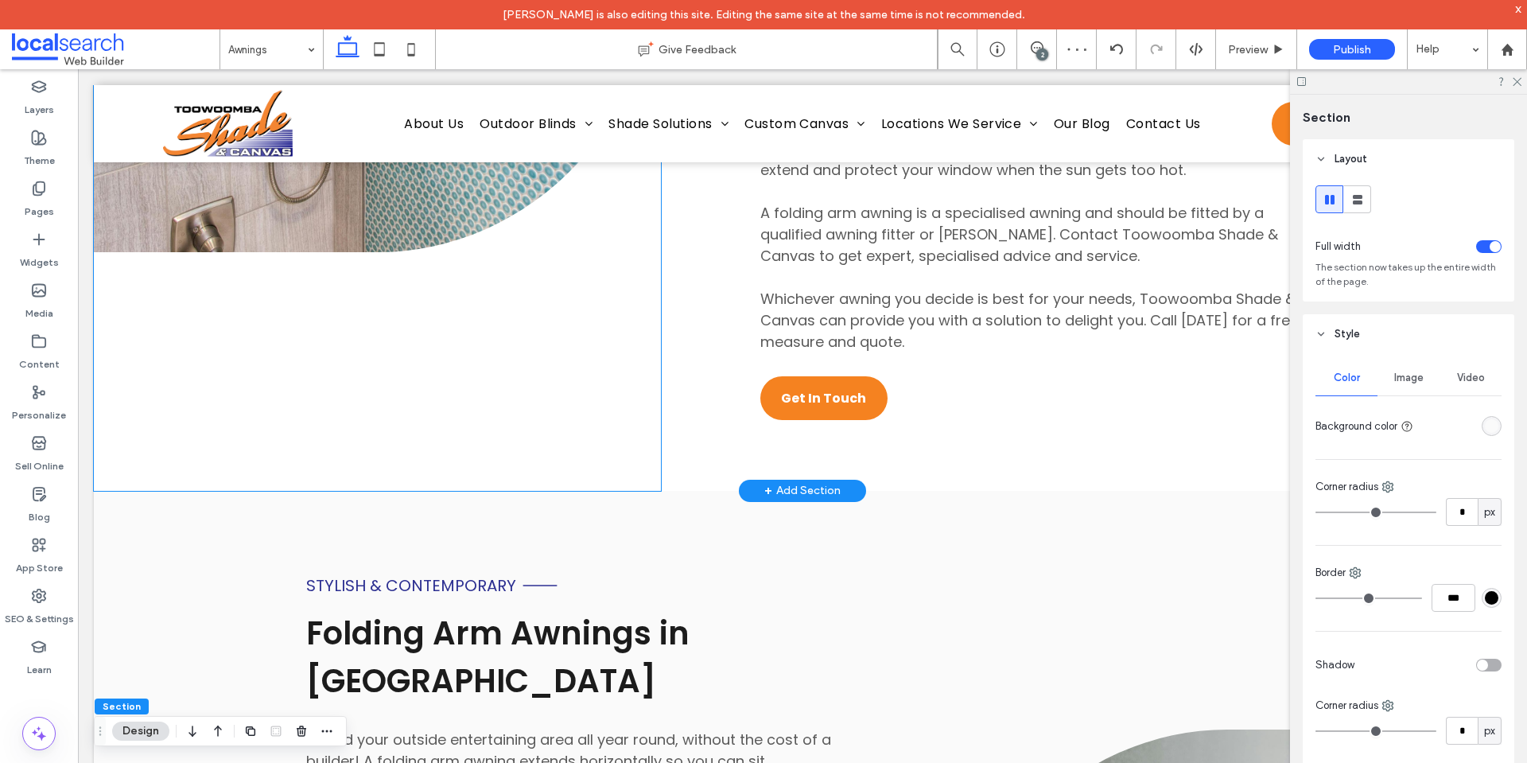
scroll to position [3816, 0]
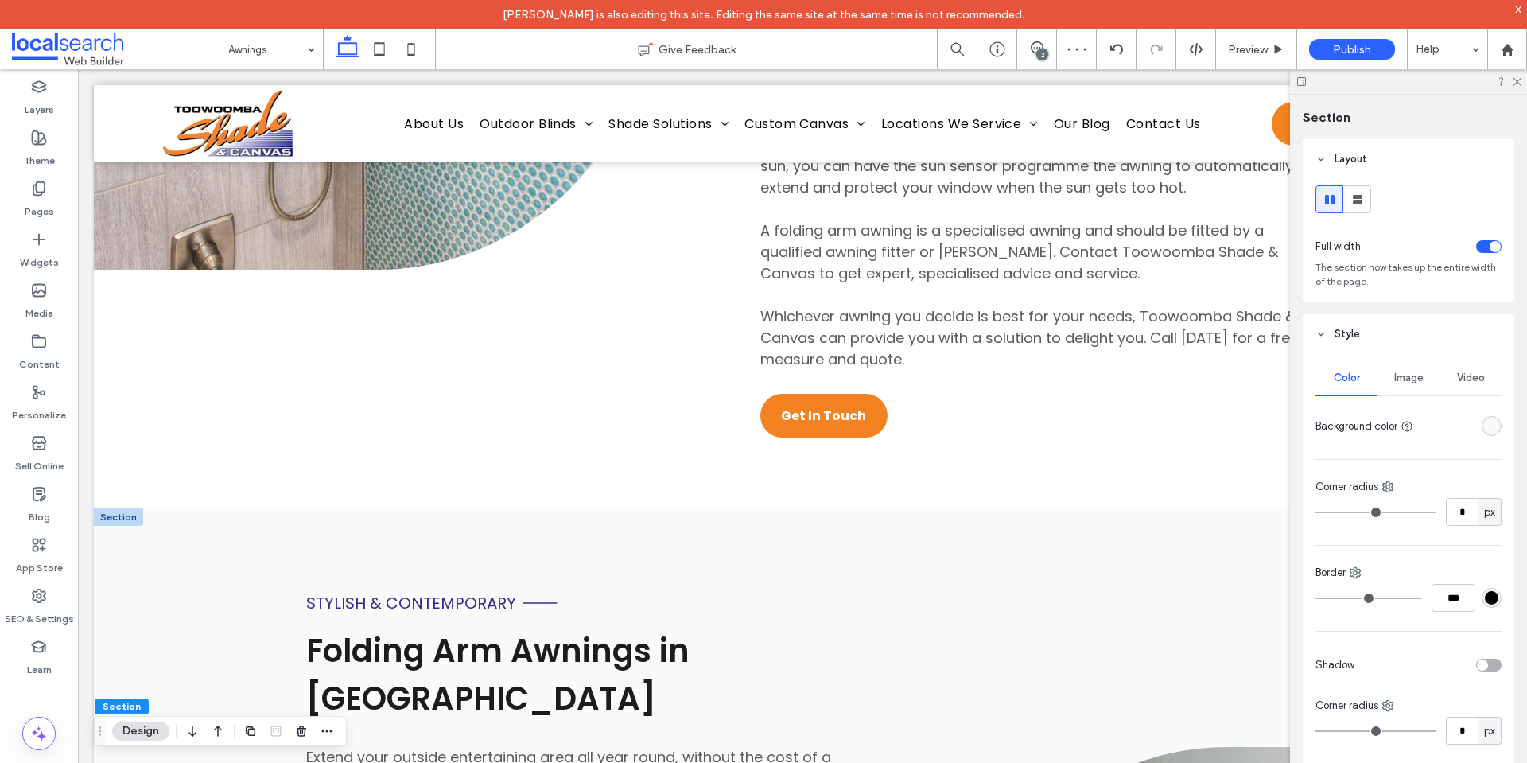
click at [127, 526] on div at bounding box center [118, 516] width 49 height 17
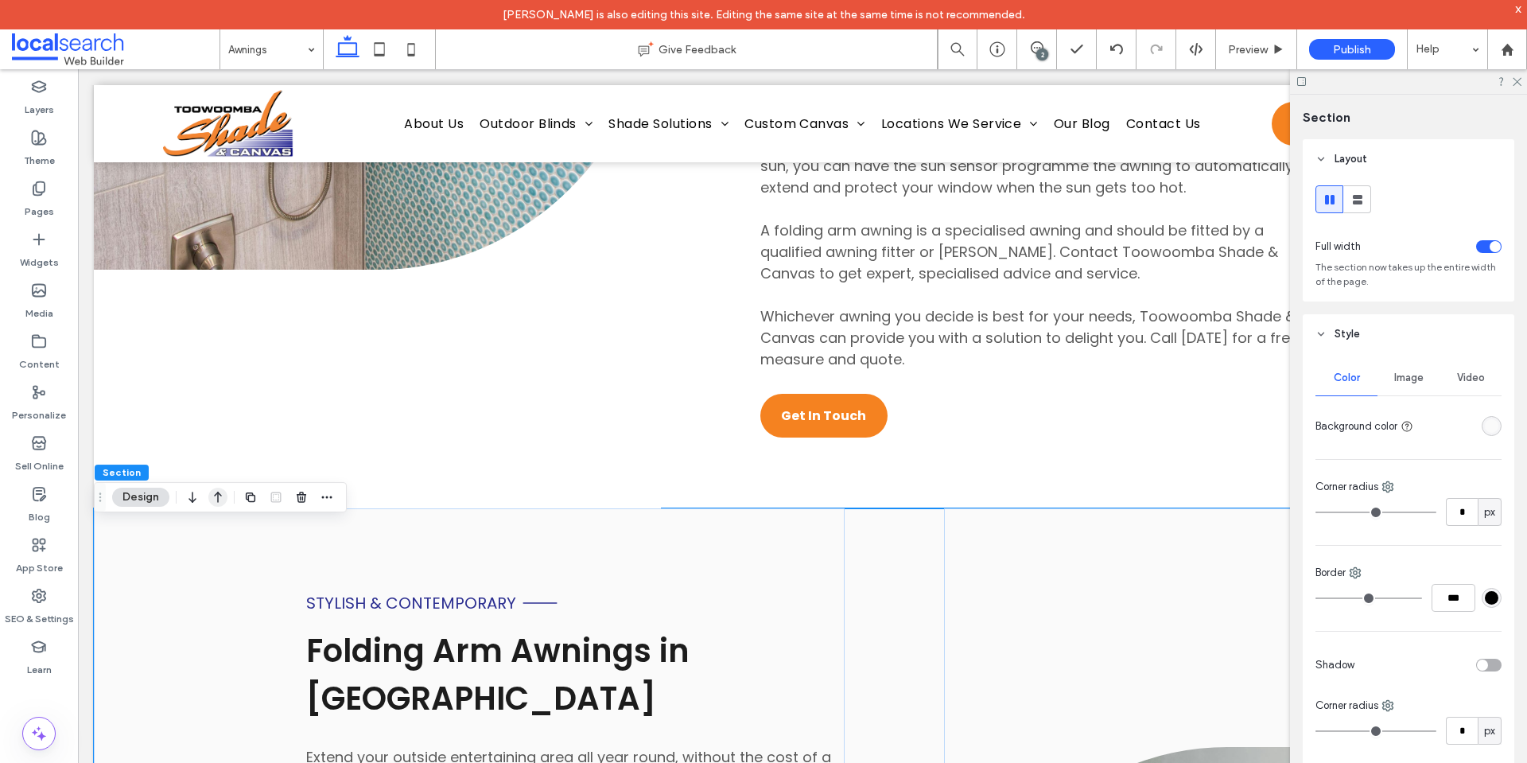
click at [213, 501] on icon "button" at bounding box center [217, 497] width 19 height 29
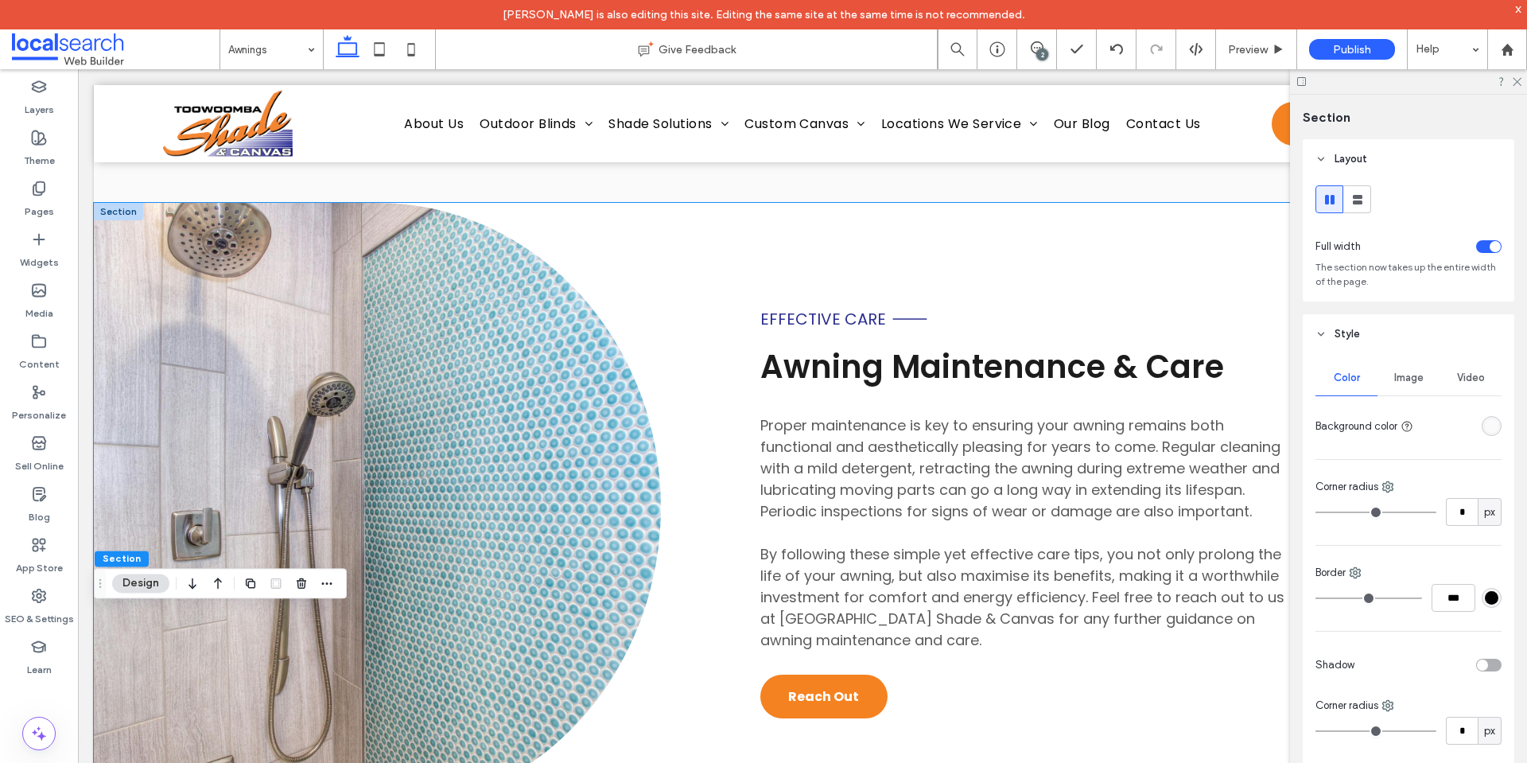
scroll to position [2424, 0]
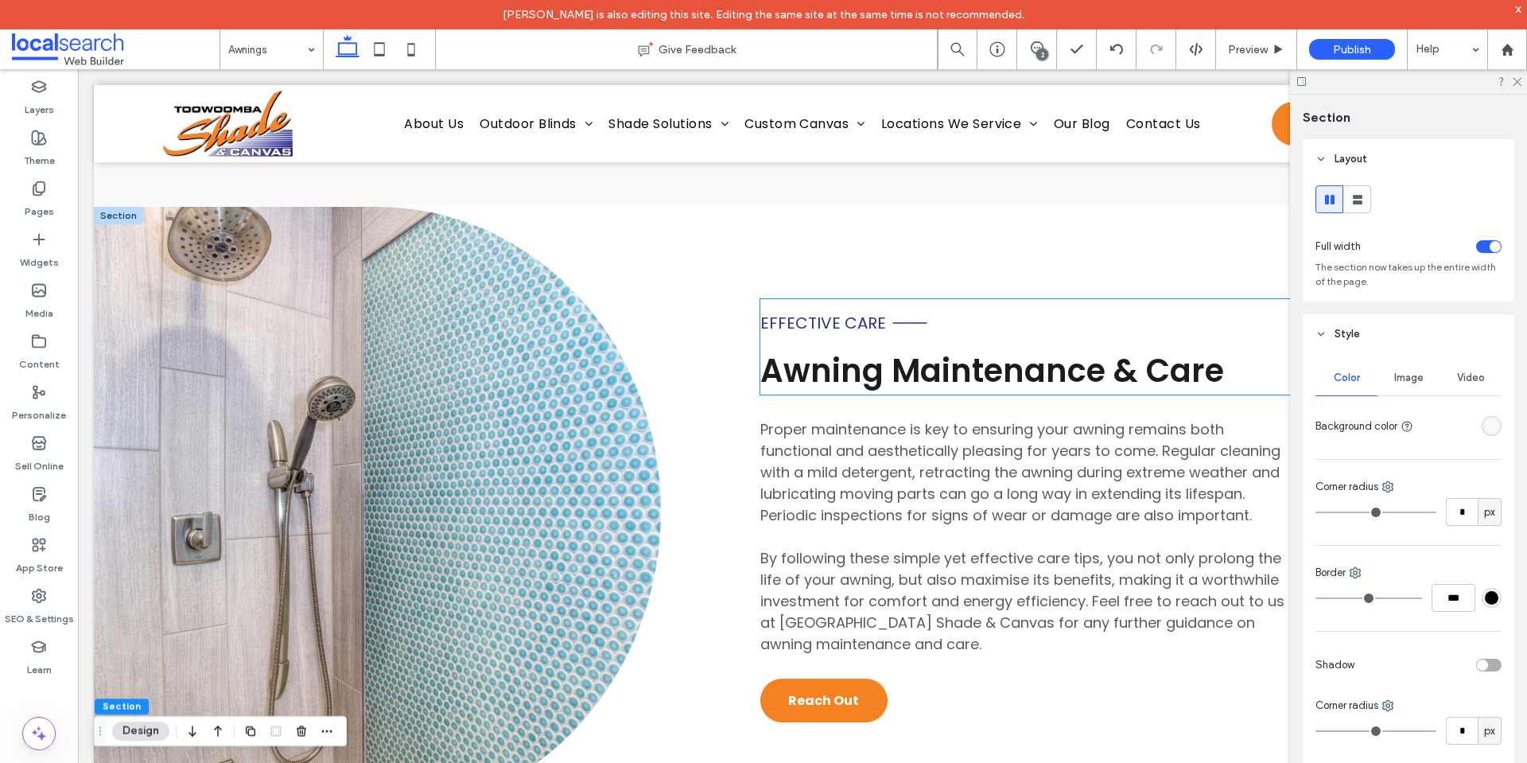
click at [836, 350] on span "Awning Maintenance & Care" at bounding box center [992, 370] width 464 height 45
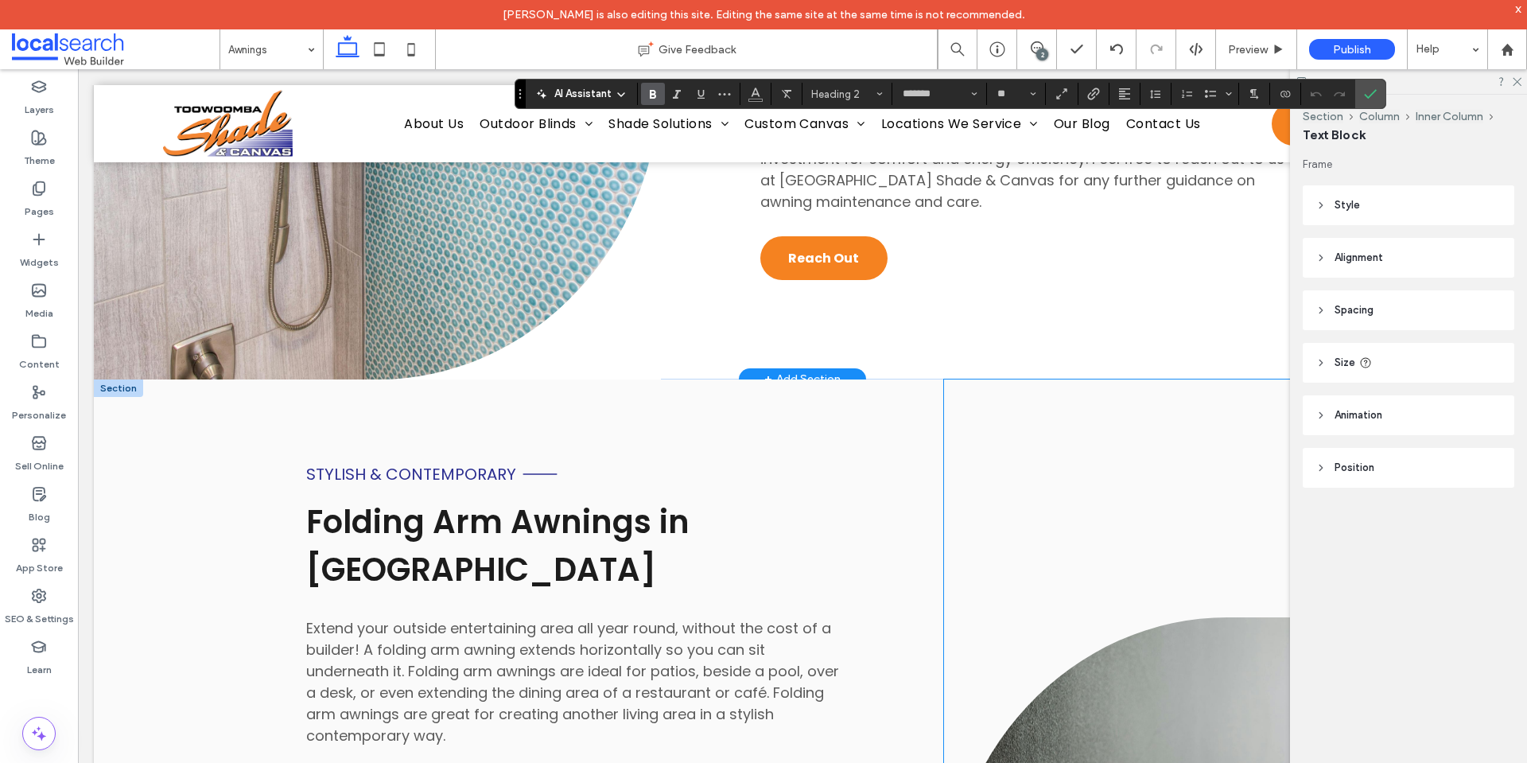
scroll to position [2981, 0]
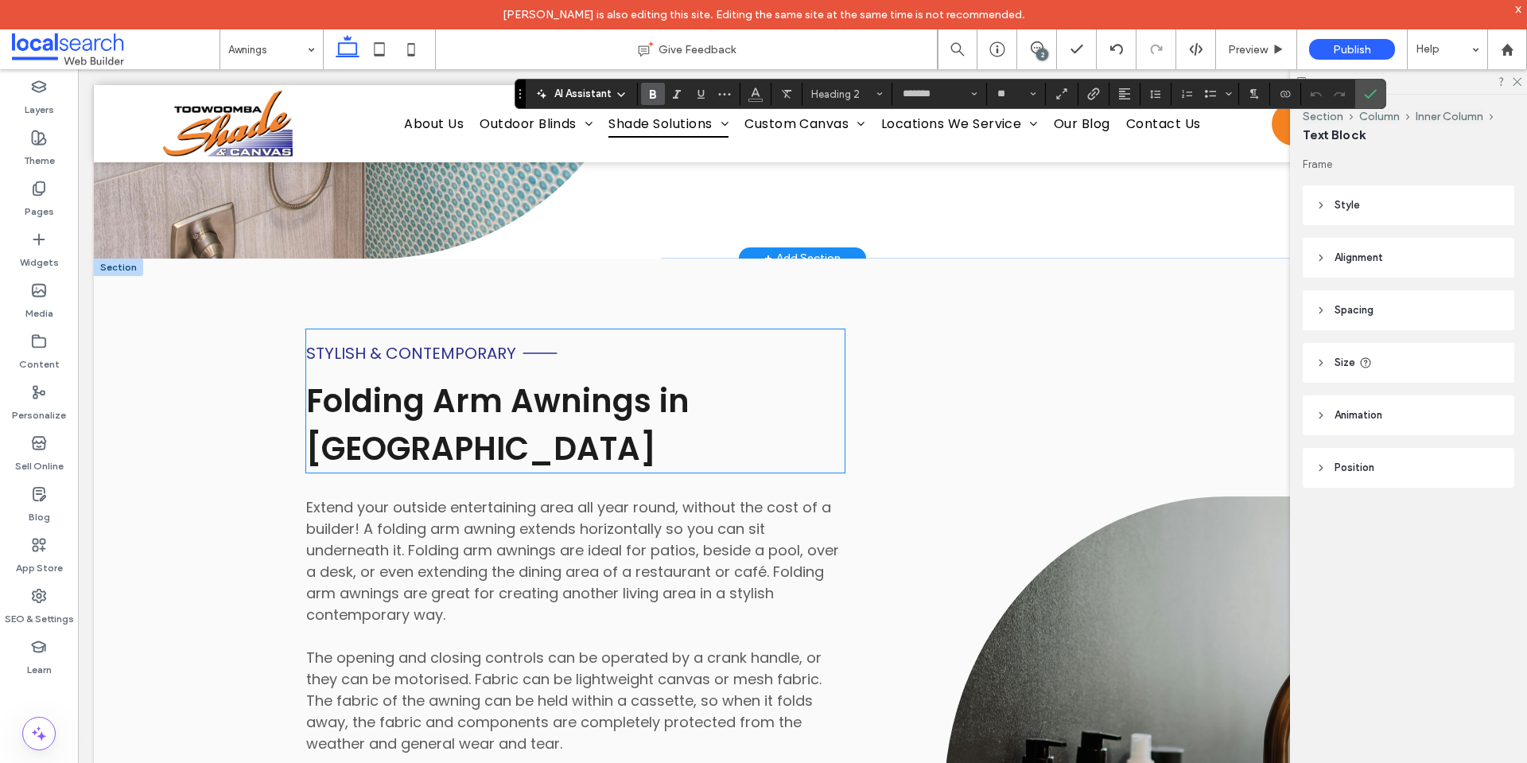
click at [598, 410] on h2 "Folding Arm Awnings in [GEOGRAPHIC_DATA]" at bounding box center [575, 424] width 538 height 95
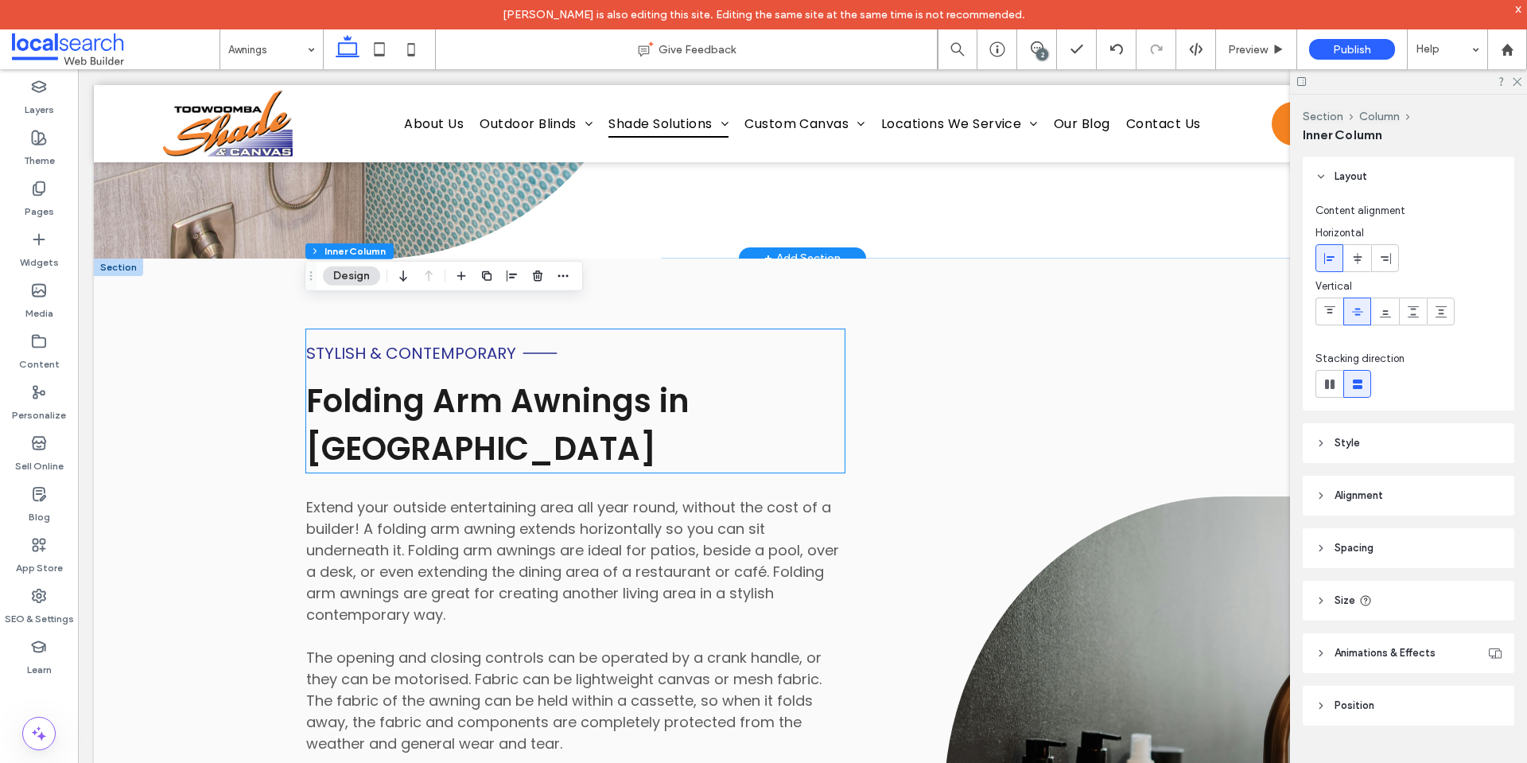
click at [598, 410] on h2 "Folding Arm Awnings in [GEOGRAPHIC_DATA]" at bounding box center [575, 424] width 538 height 95
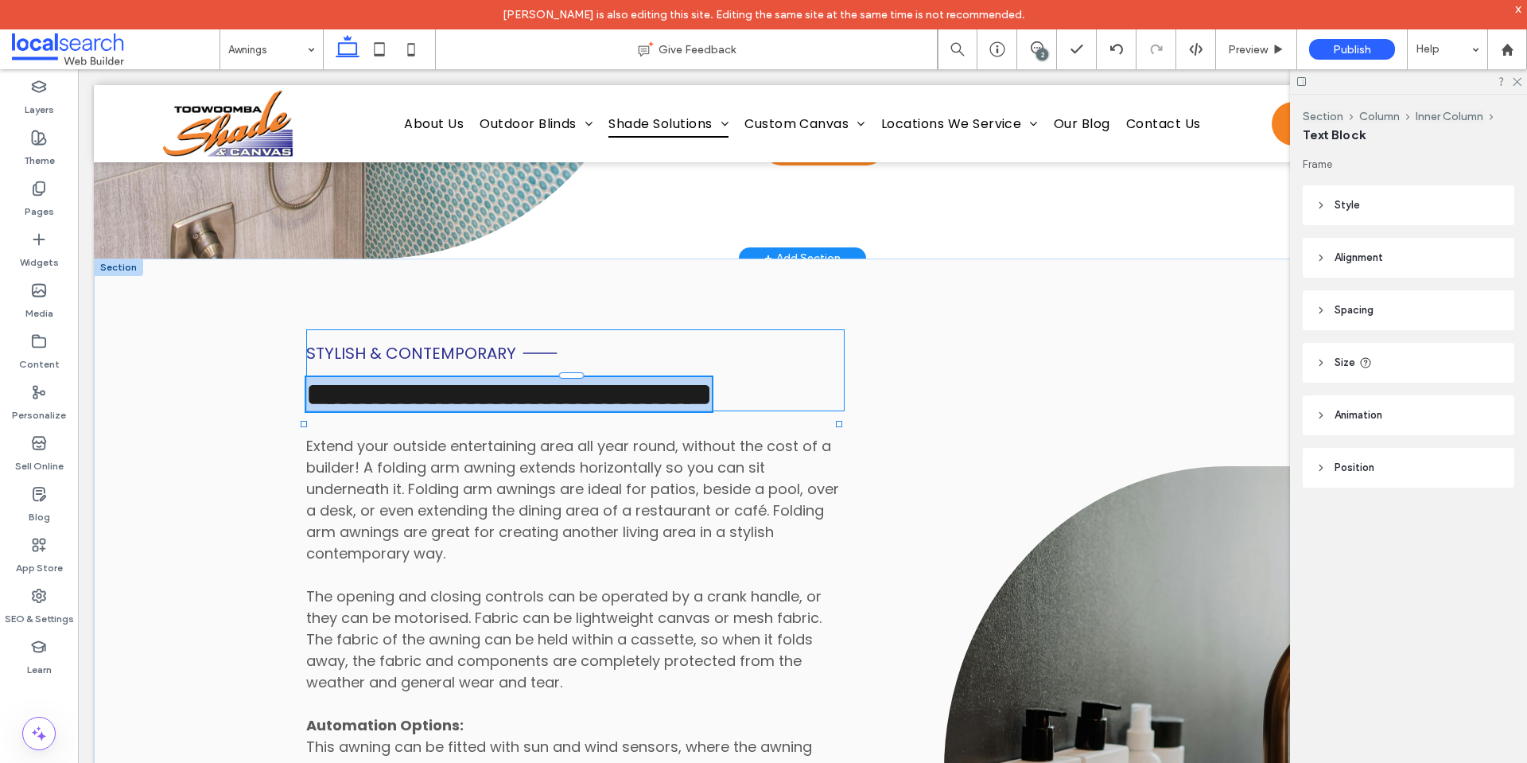
type input "*******"
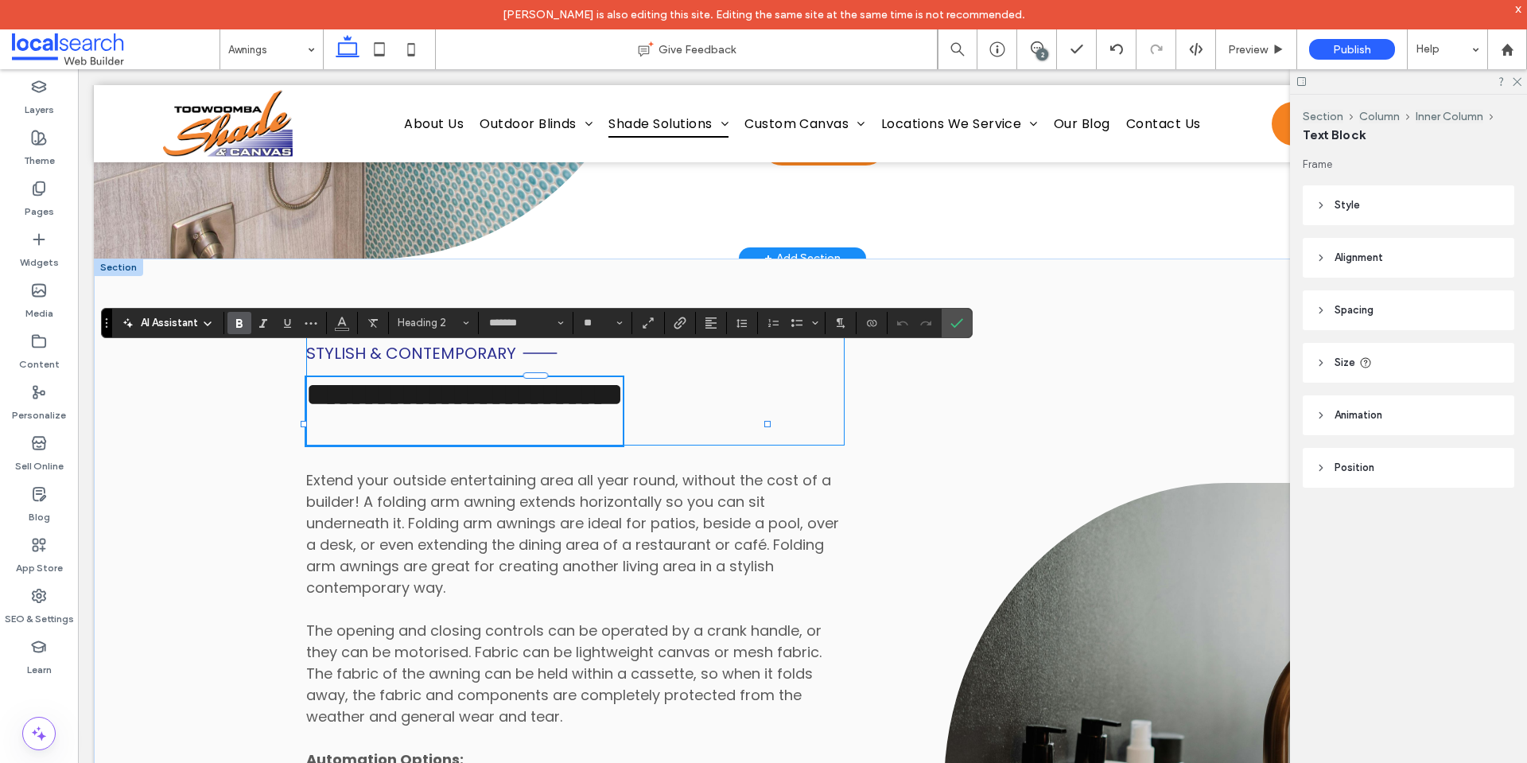
scroll to position [0, 0]
type input "**"
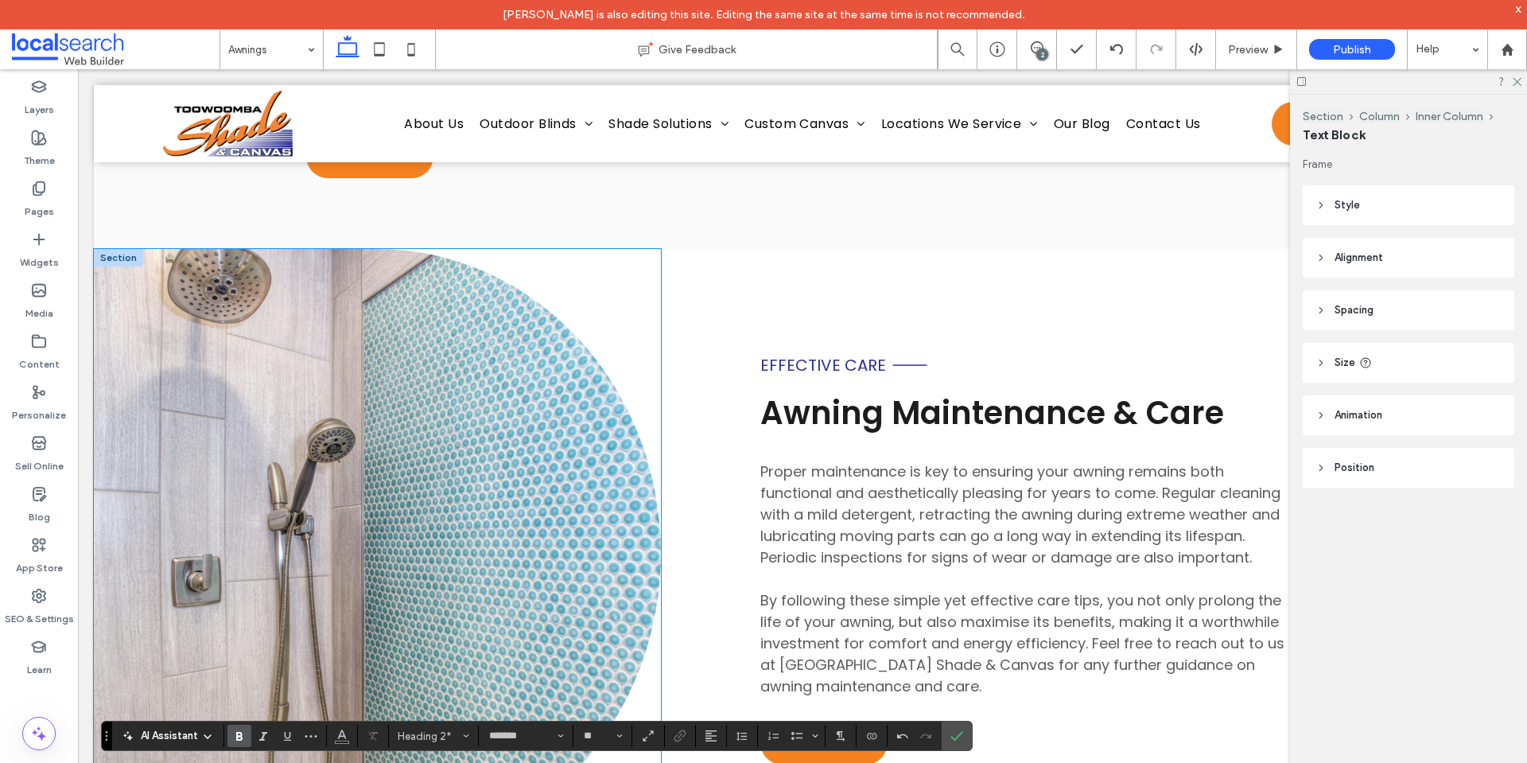
scroll to position [2328, 0]
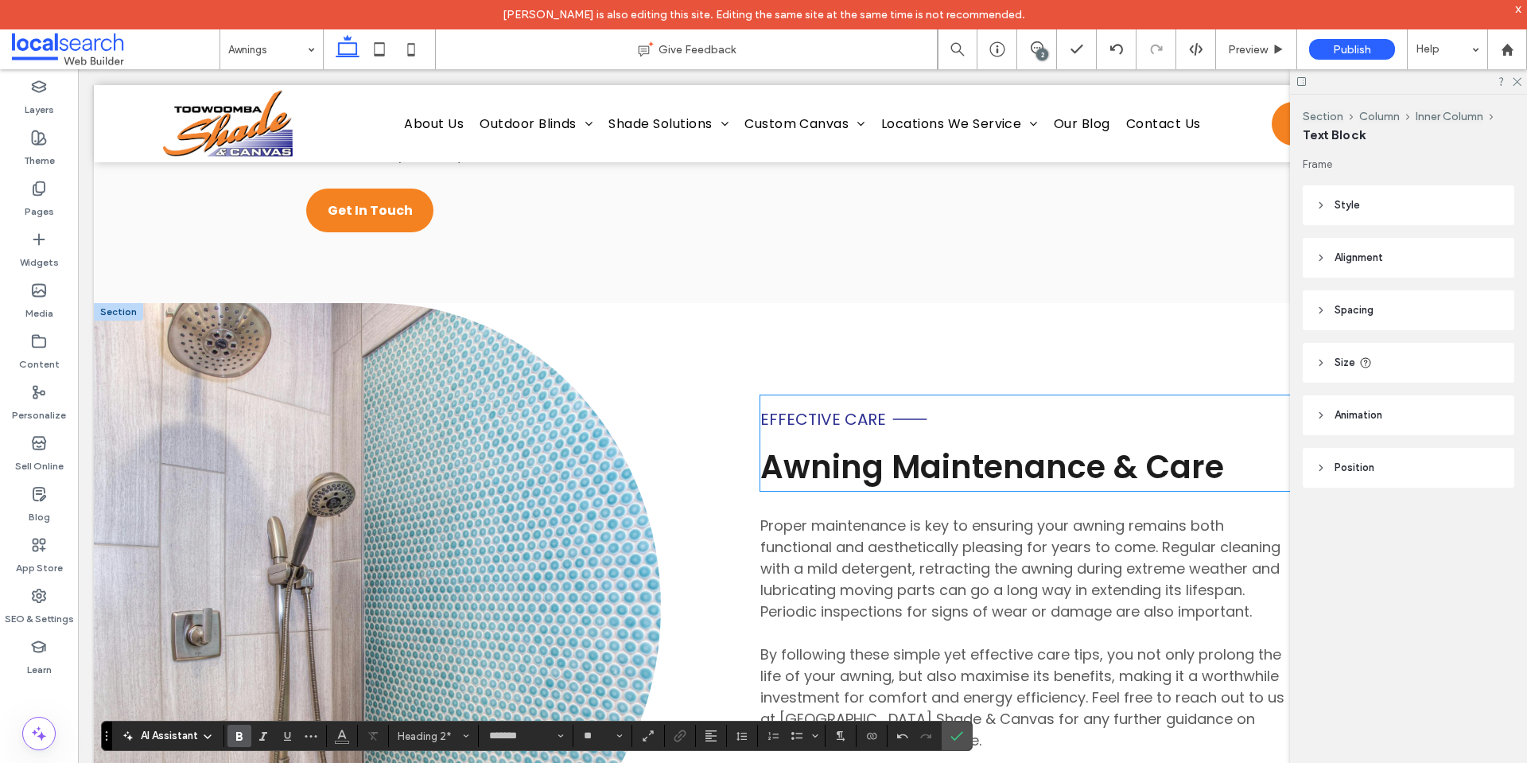
click at [814, 408] on span "Effective Care" at bounding box center [823, 419] width 126 height 22
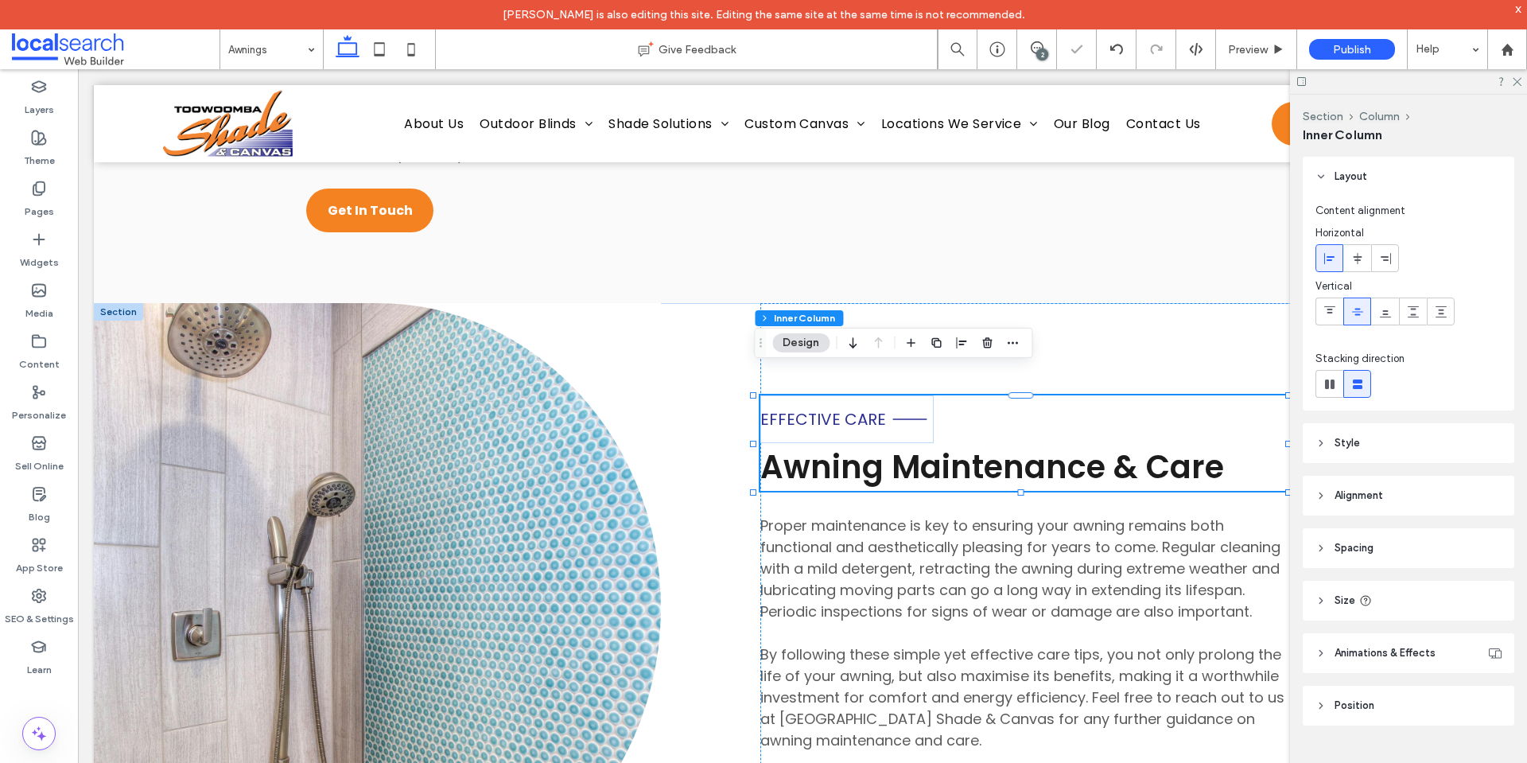
click at [814, 408] on span "Effective Care" at bounding box center [823, 419] width 126 height 22
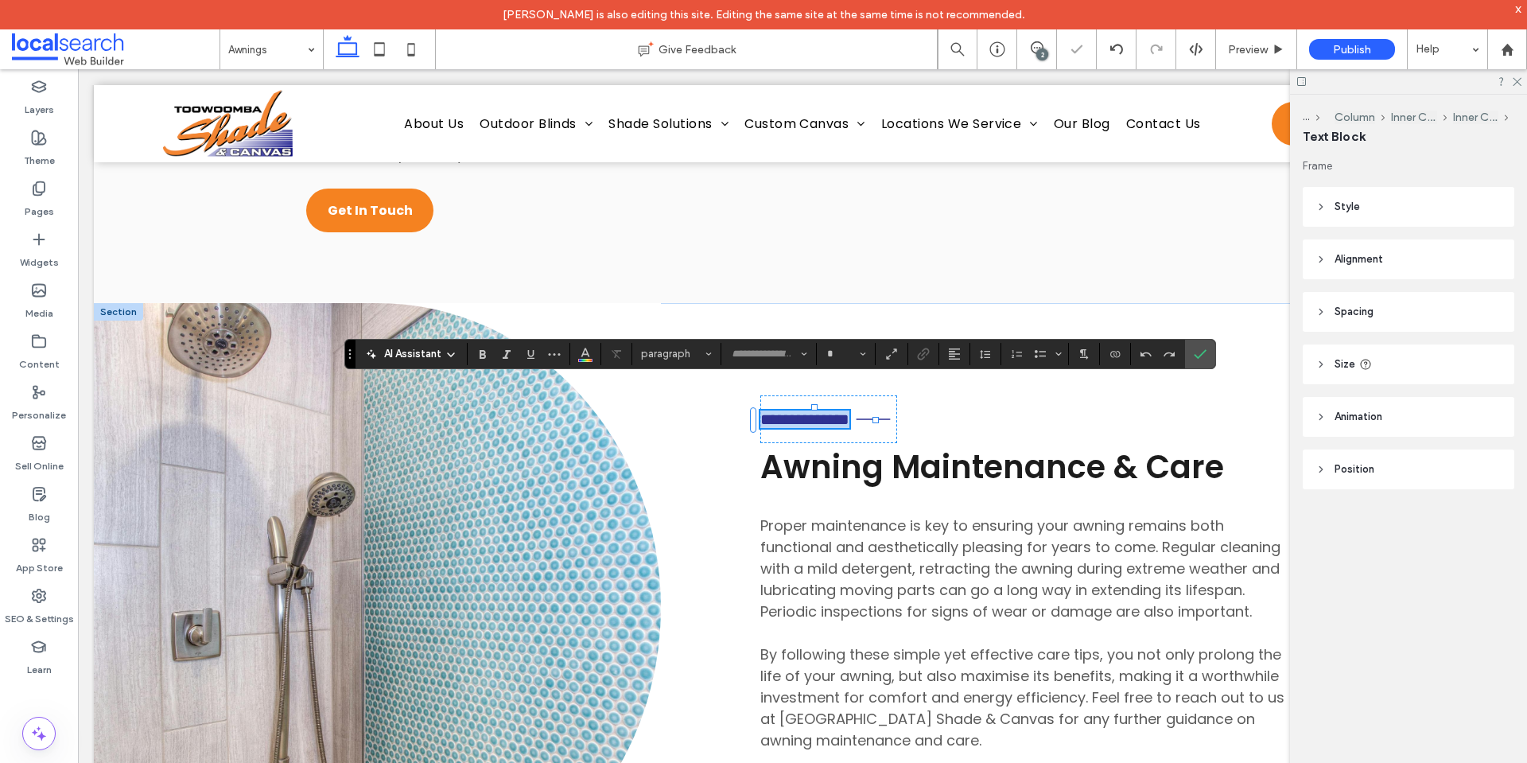
type input "*******"
type input "**"
copy span "**********"
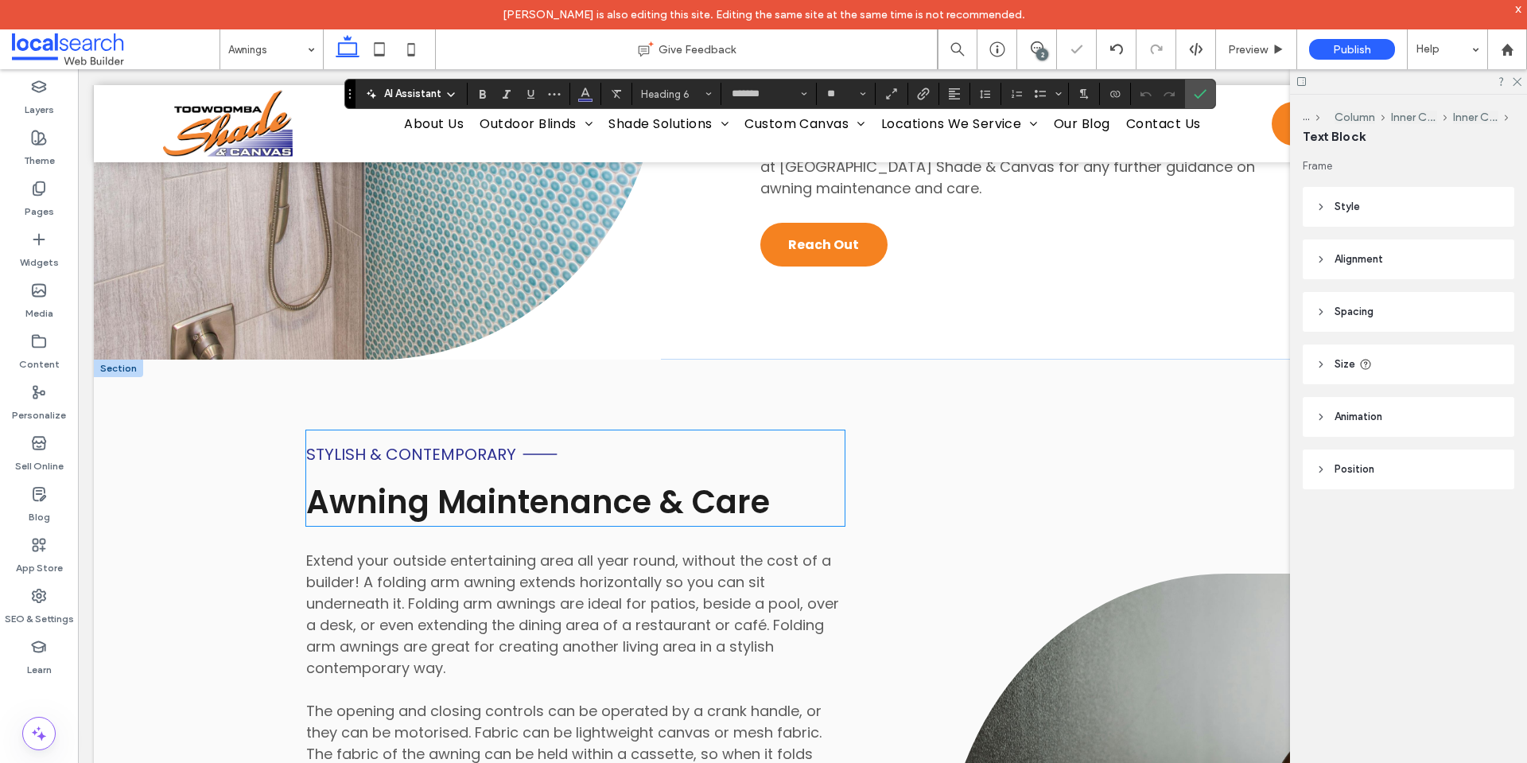
scroll to position [2964, 0]
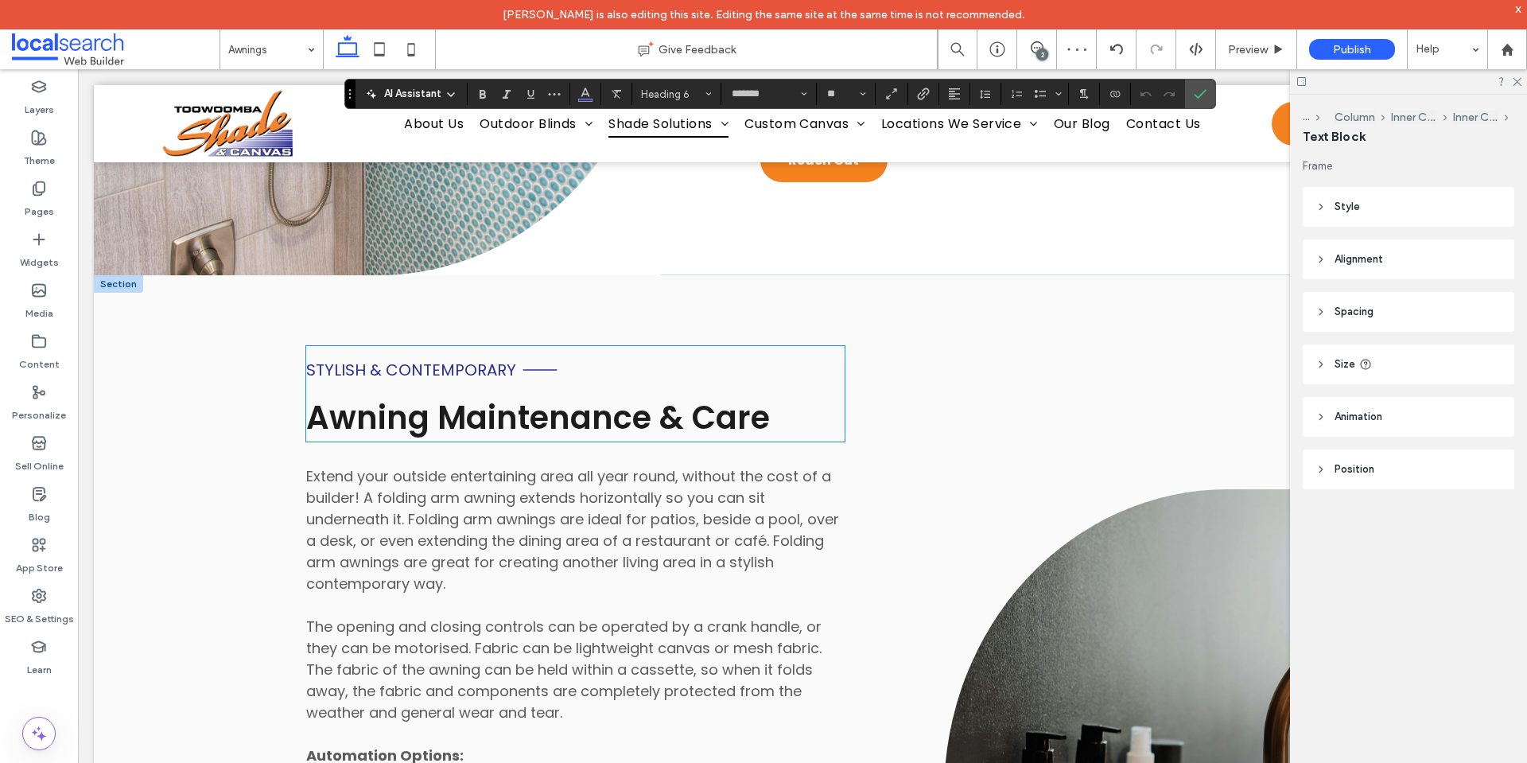
click at [465, 359] on span "Stylish & Contemporary" at bounding box center [411, 370] width 210 height 22
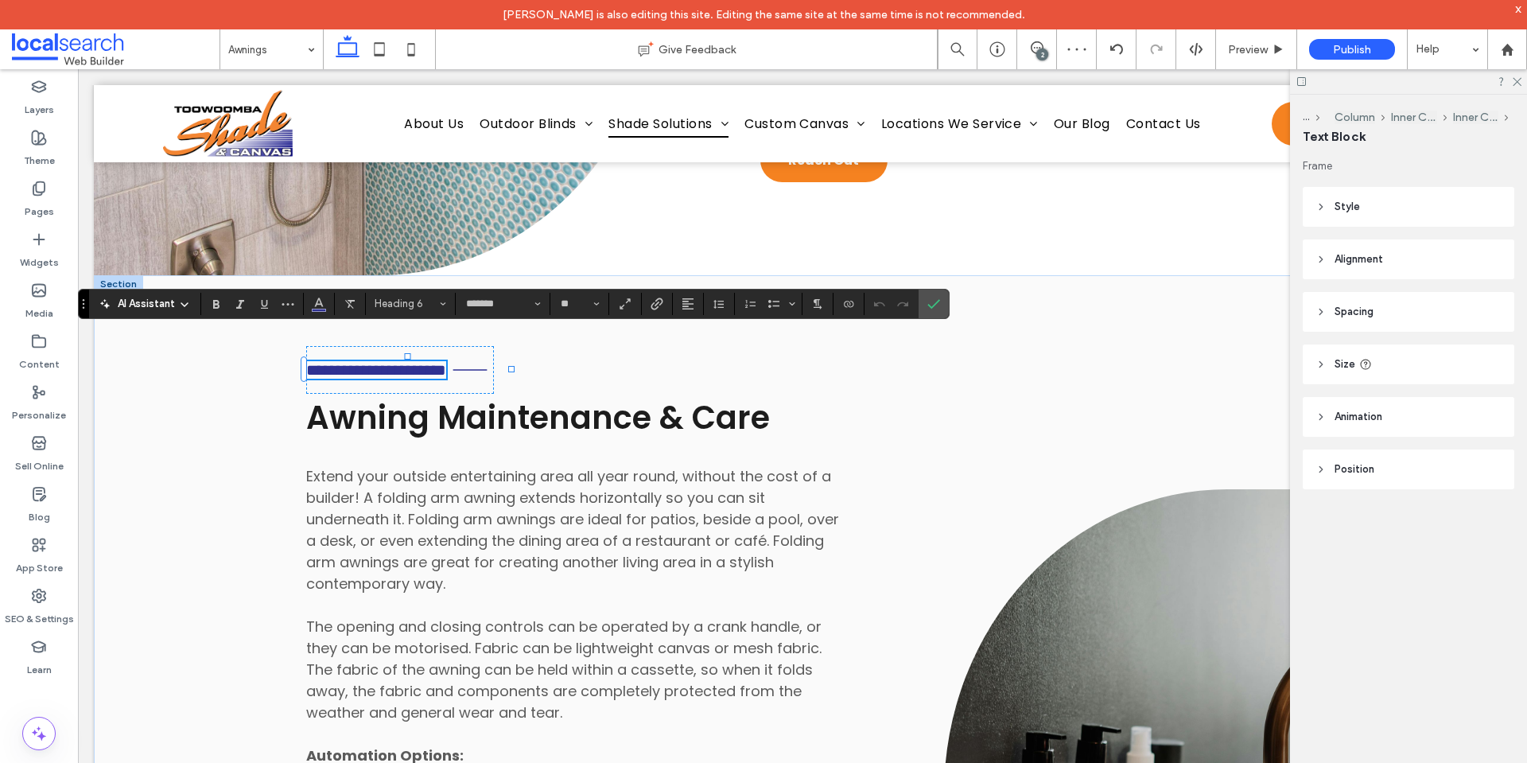
paste div
type input "**"
click at [934, 307] on icon "Confirm" at bounding box center [933, 303] width 13 height 13
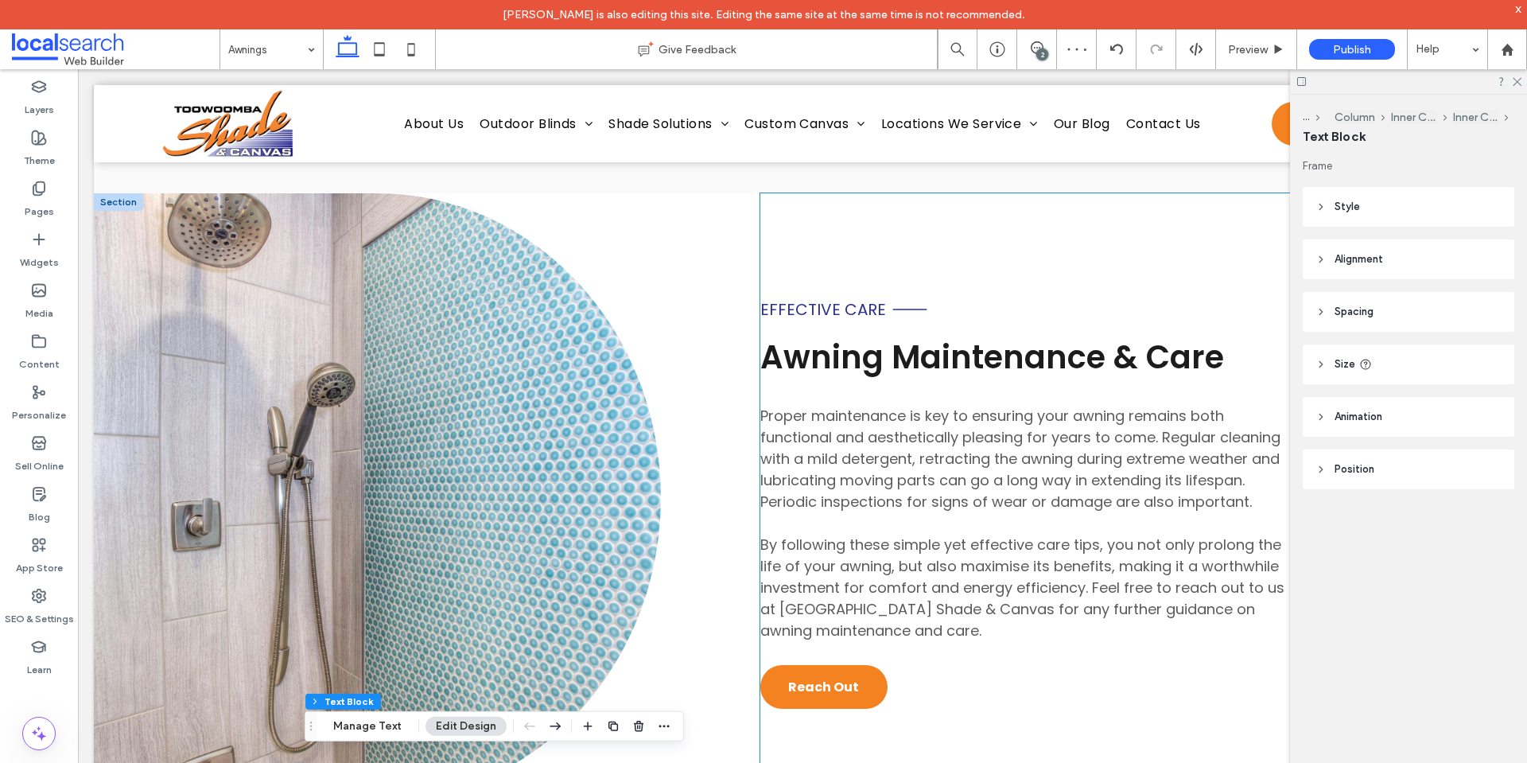
scroll to position [2407, 0]
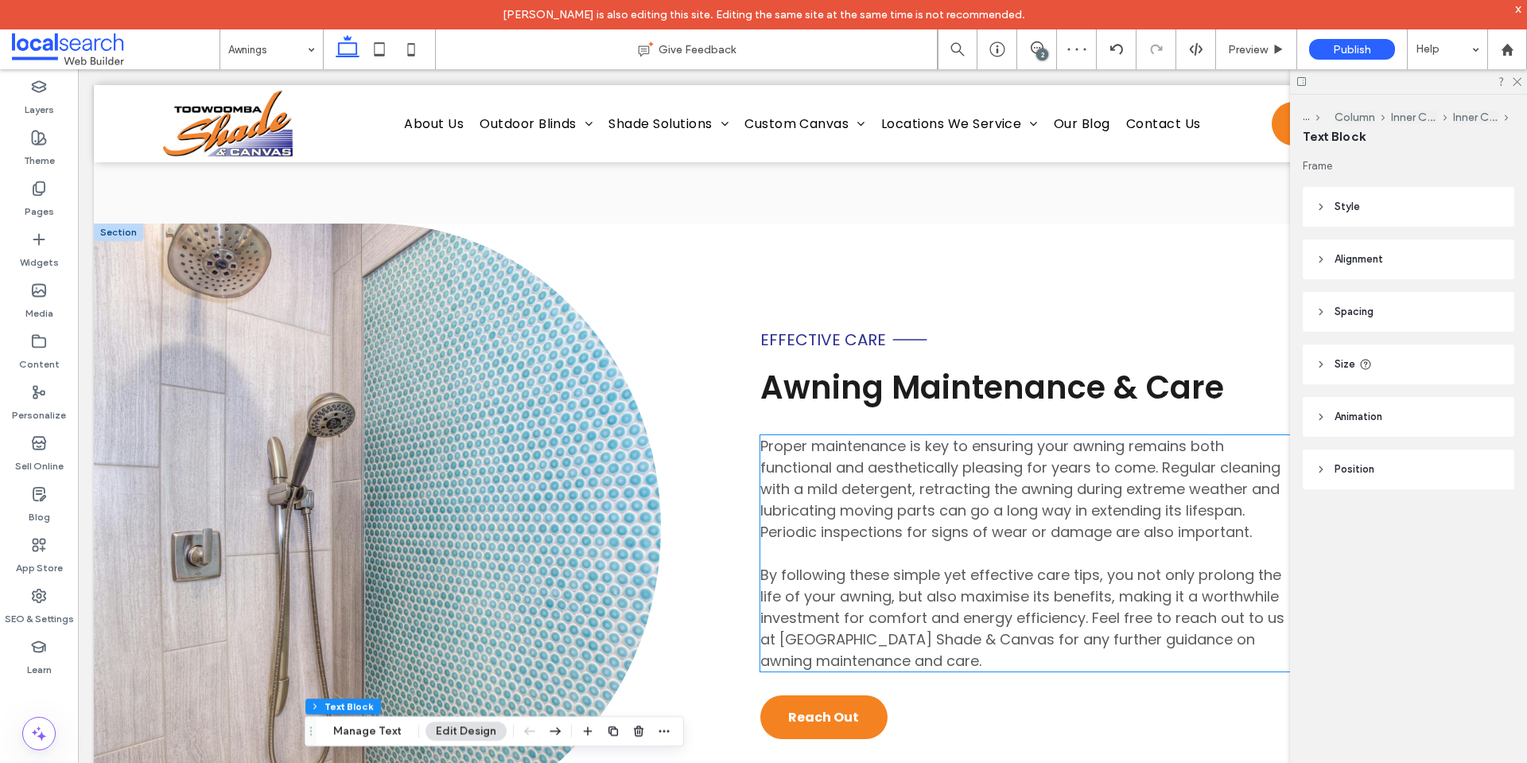
click at [890, 481] on span "Proper maintenance is key to ensuring your awning remains both functional and a…" at bounding box center [1020, 489] width 520 height 106
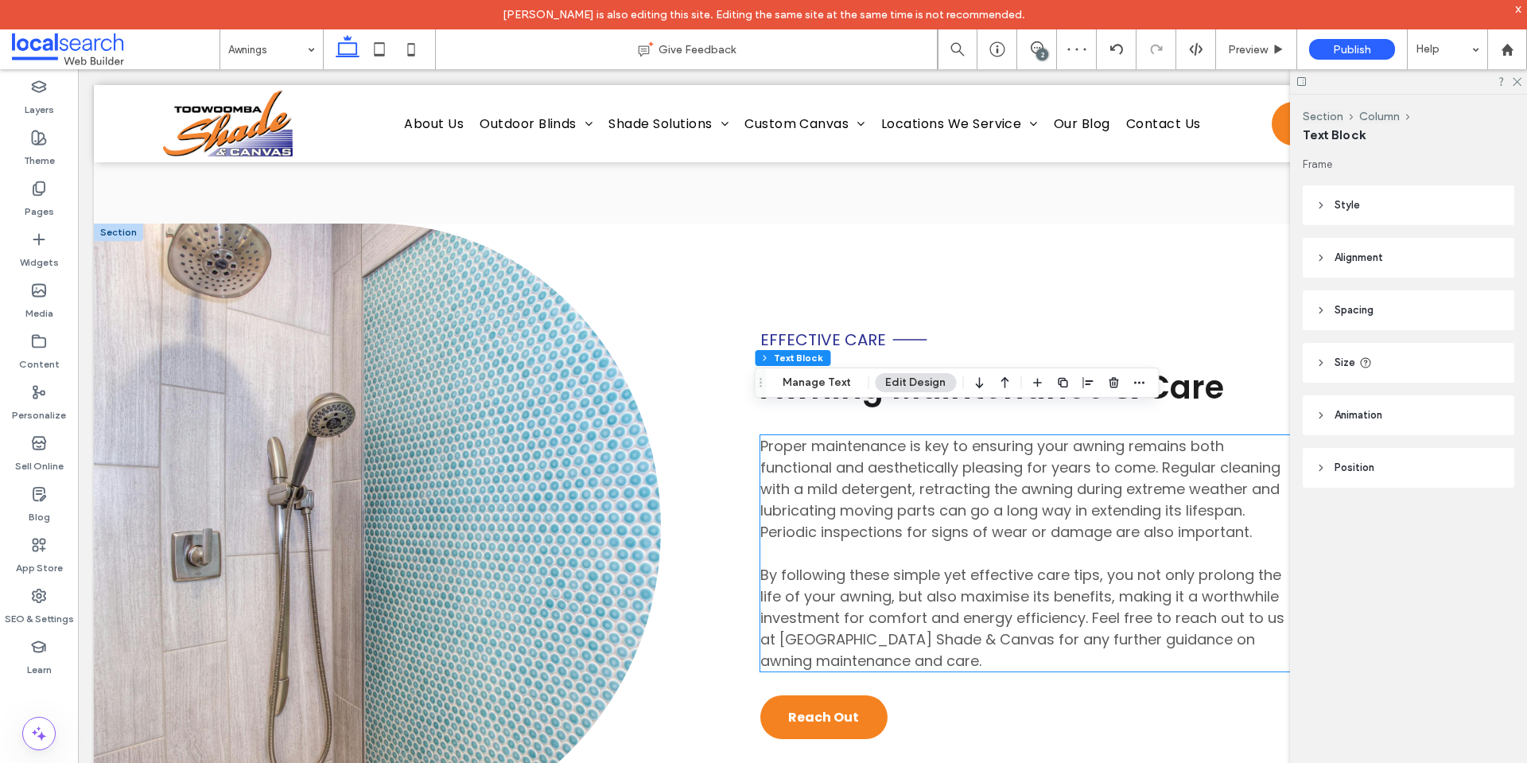
click at [890, 481] on span "Proper maintenance is key to ensuring your awning remains both functional and a…" at bounding box center [1020, 489] width 520 height 106
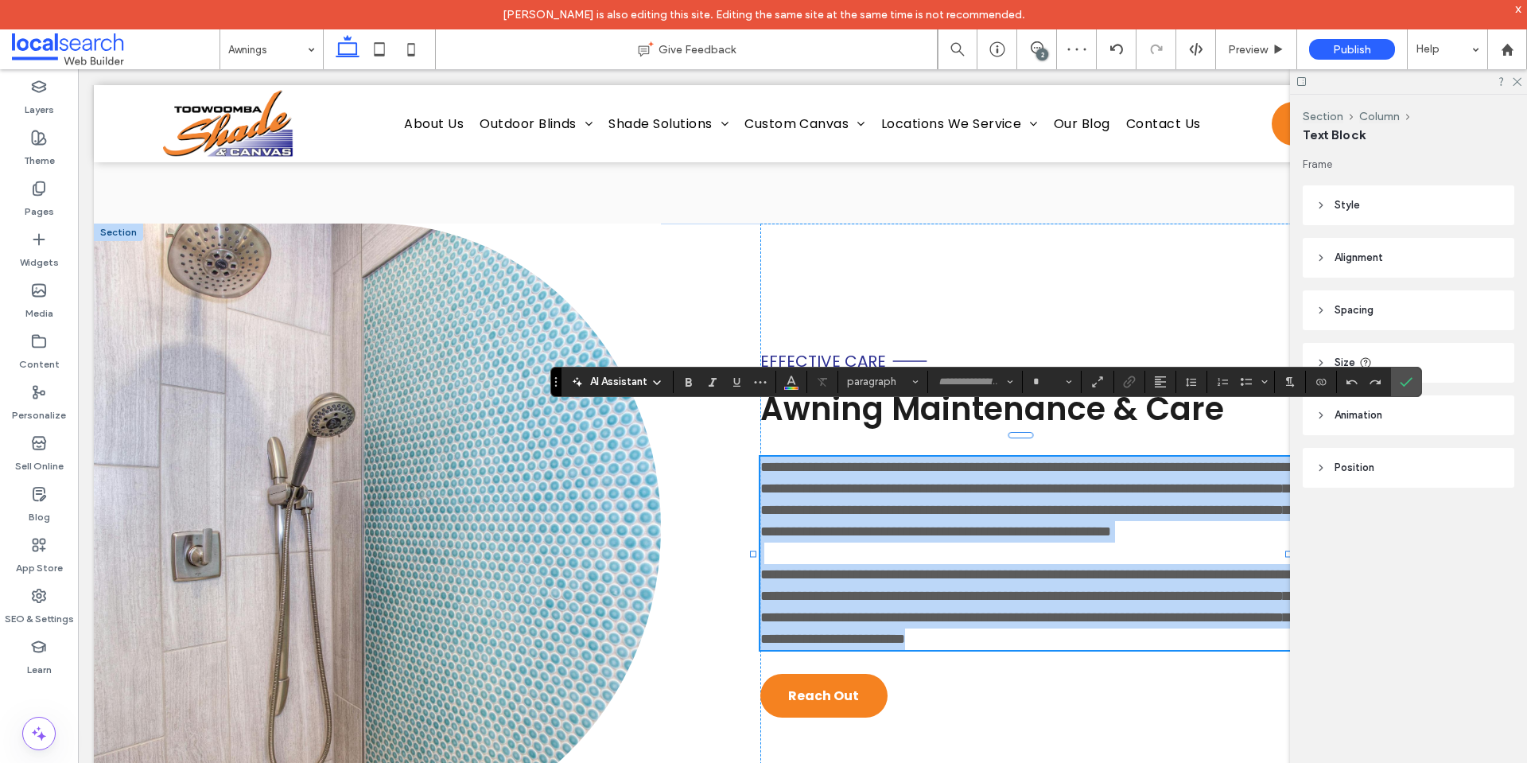
type input "*******"
type input "**"
copy div "**********"
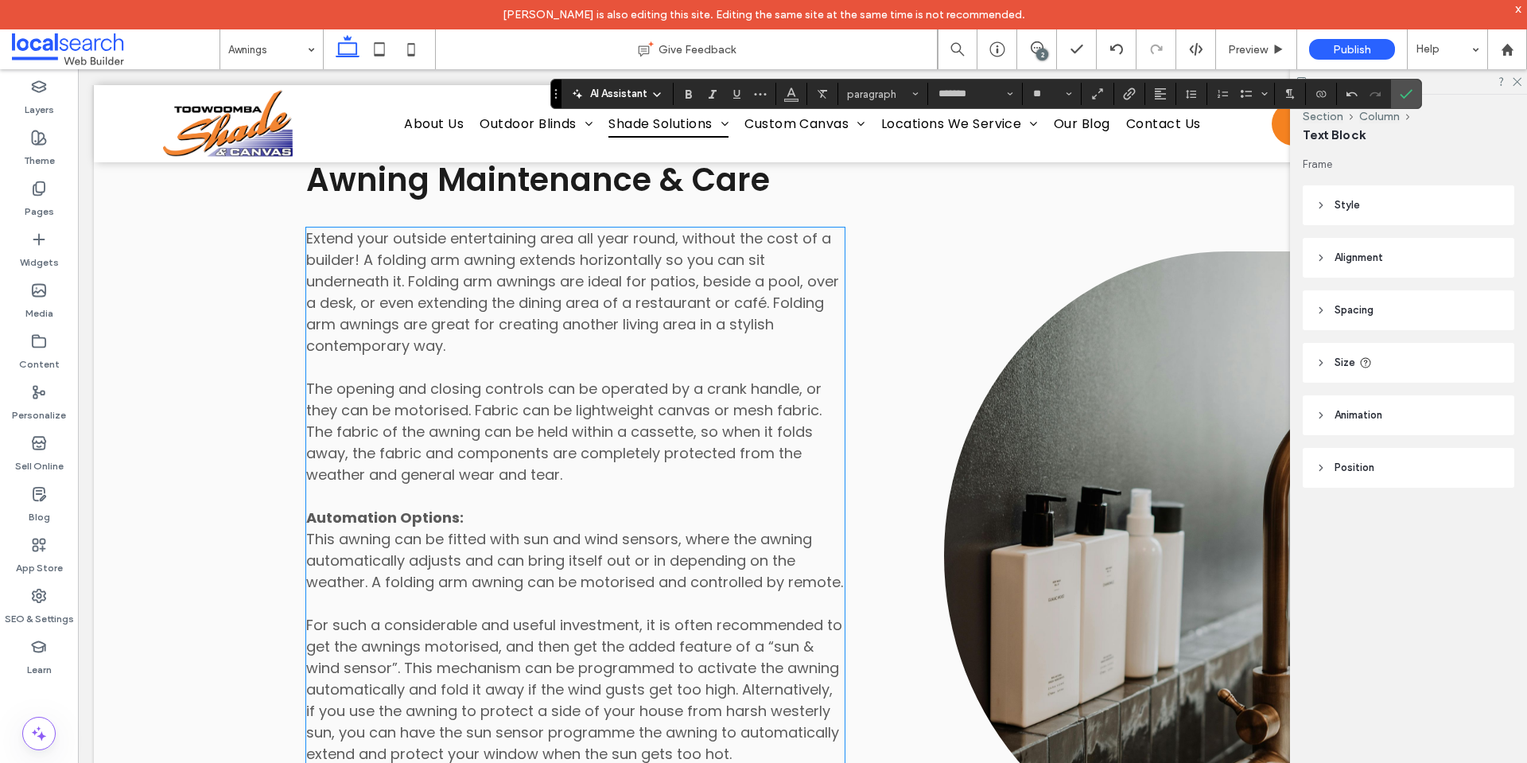
scroll to position [3203, 0]
click at [534, 484] on p at bounding box center [575, 494] width 538 height 21
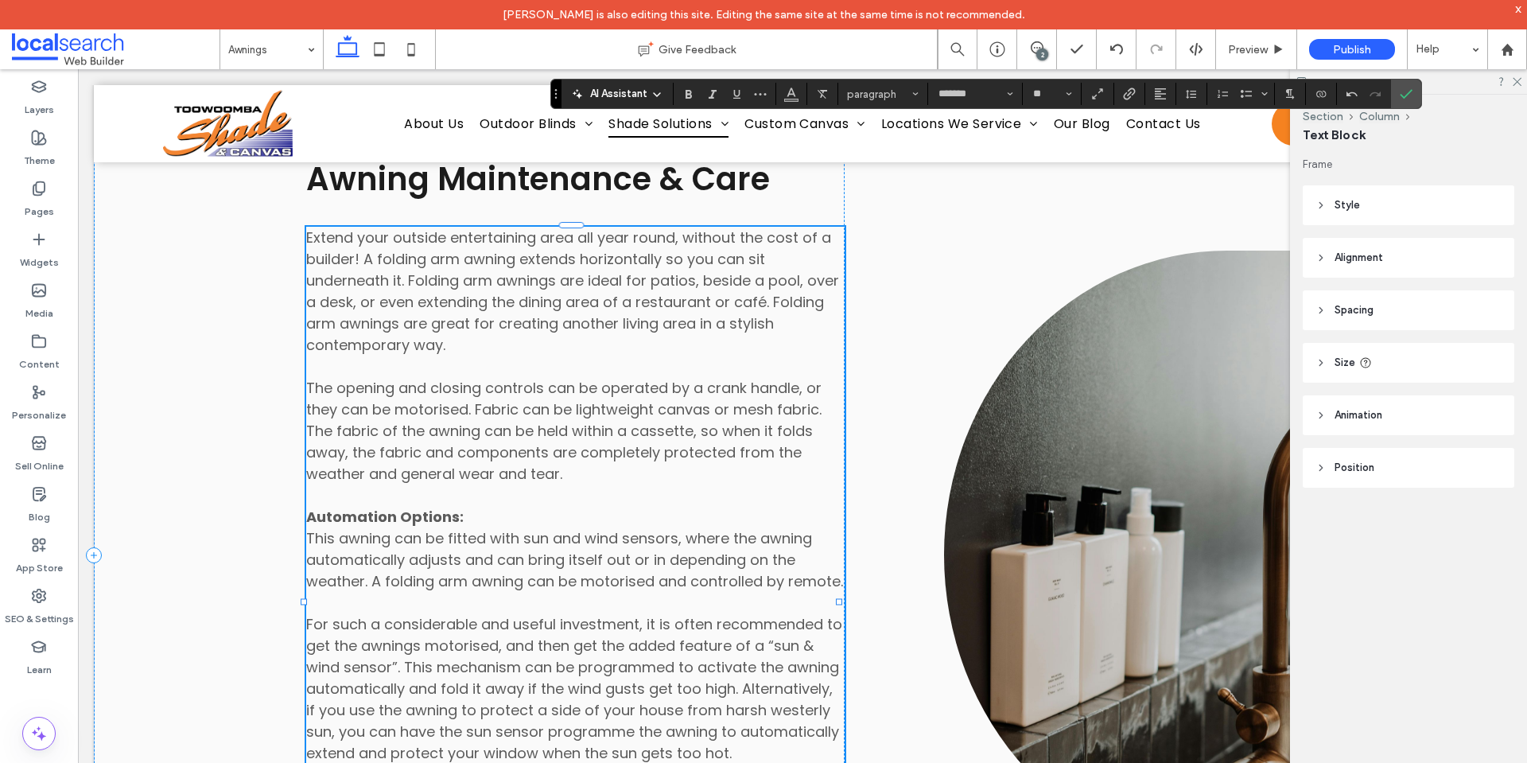
click at [534, 484] on p at bounding box center [575, 494] width 538 height 21
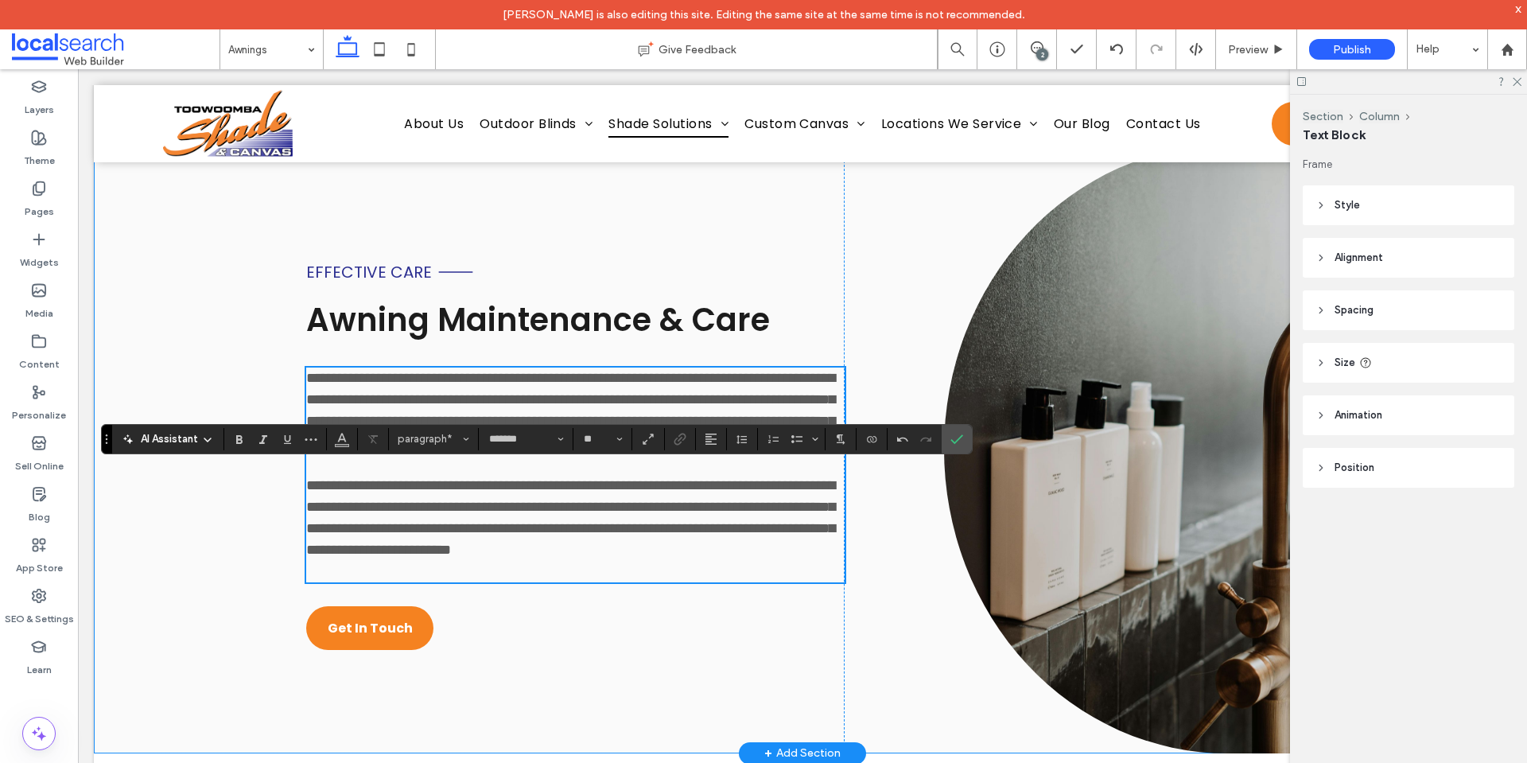
scroll to position [3161, 0]
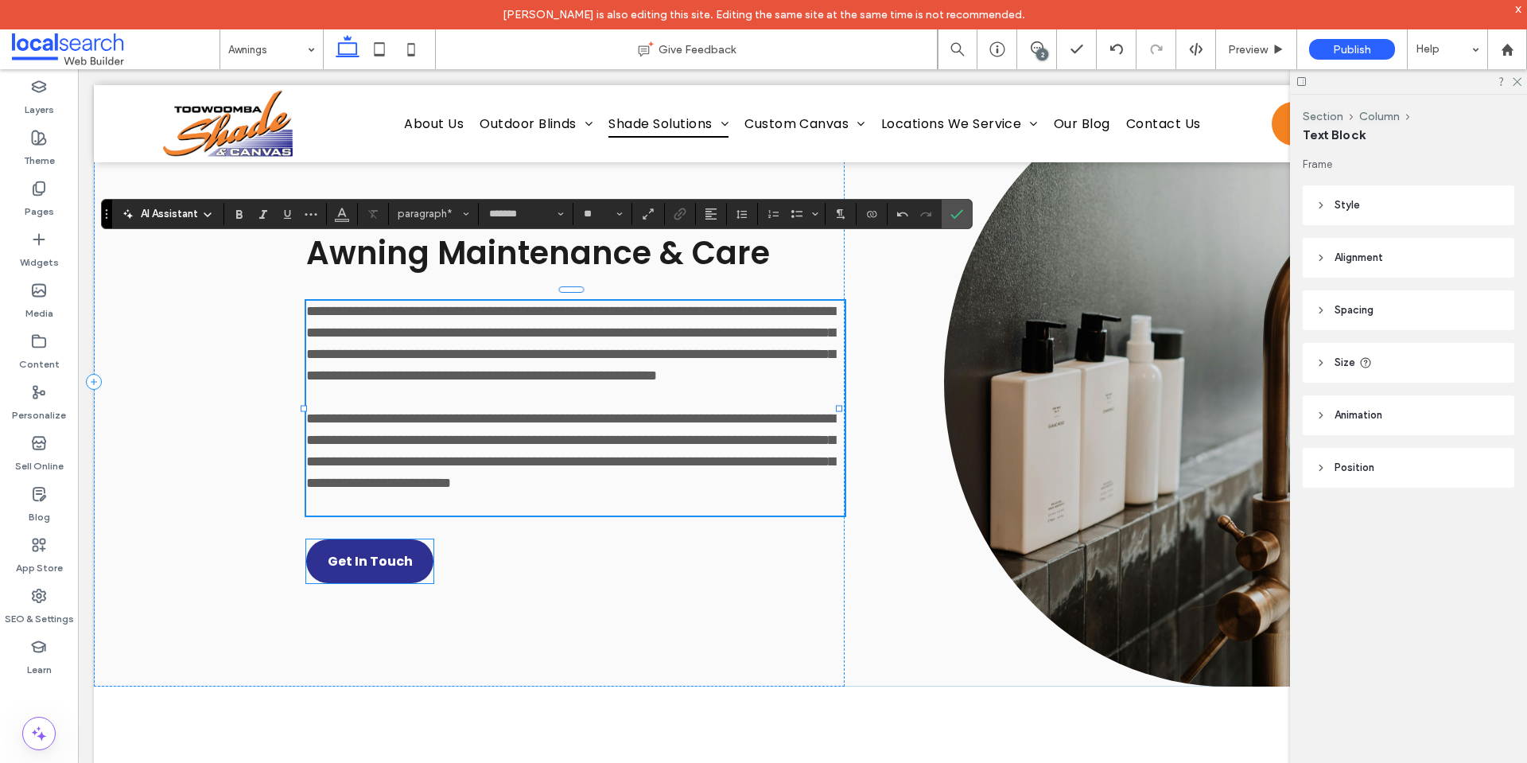
click at [365, 551] on span "Get In Touch" at bounding box center [370, 561] width 85 height 20
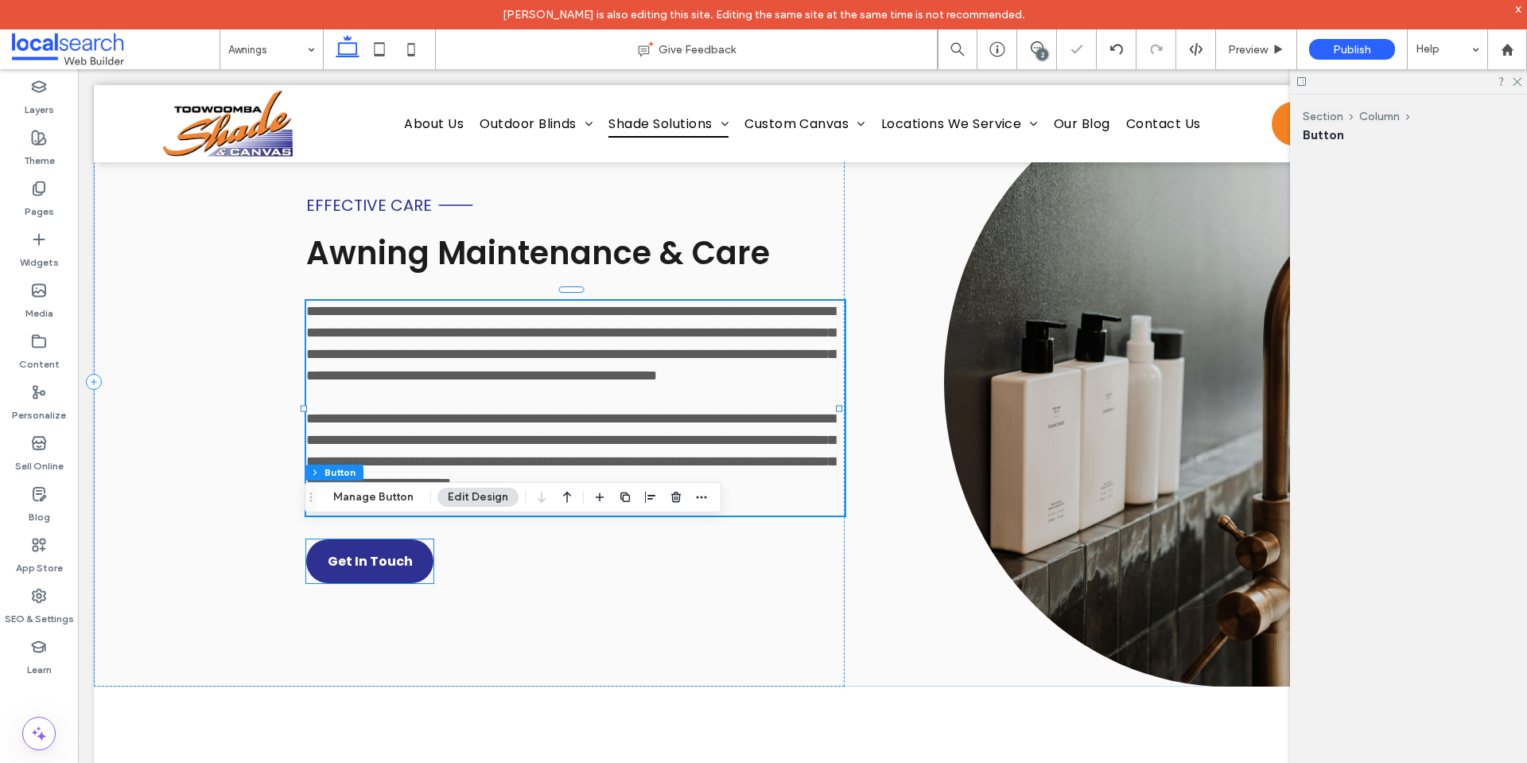
click at [365, 543] on div "Get In Touch" at bounding box center [369, 561] width 127 height 44
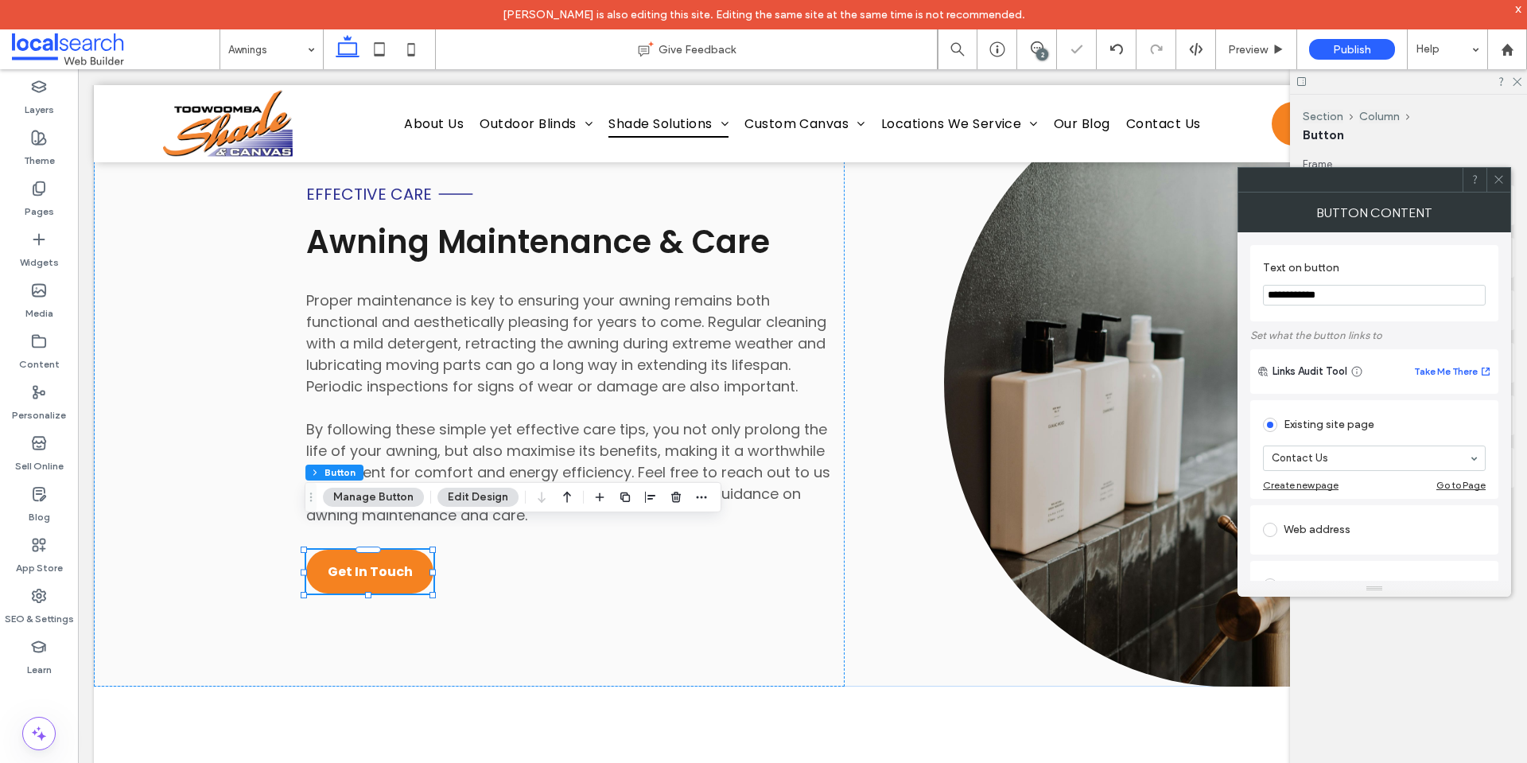
click at [1369, 297] on input "**********" at bounding box center [1374, 295] width 223 height 21
type input "*********"
click at [1497, 177] on use at bounding box center [1498, 180] width 8 height 8
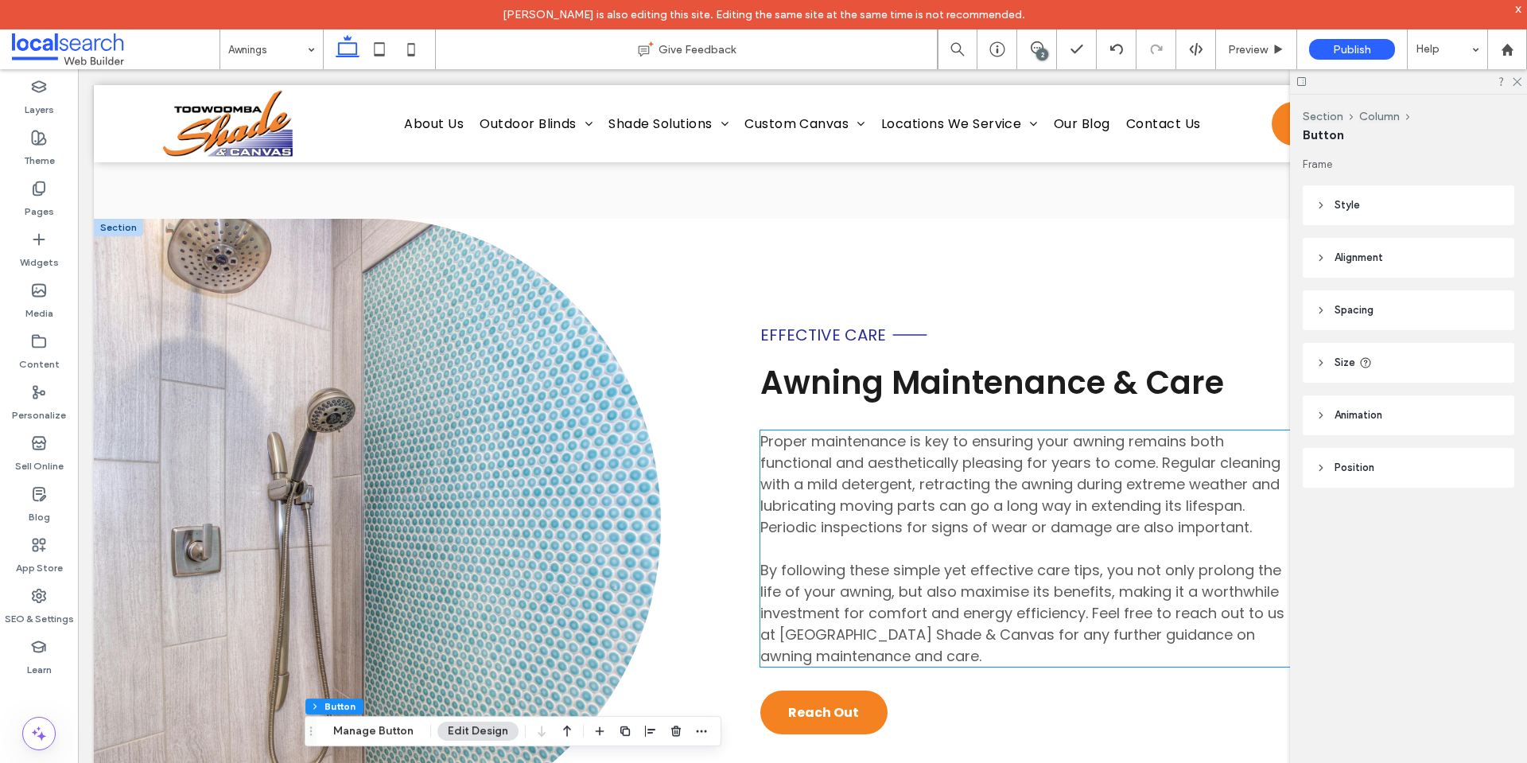
scroll to position [2408, 0]
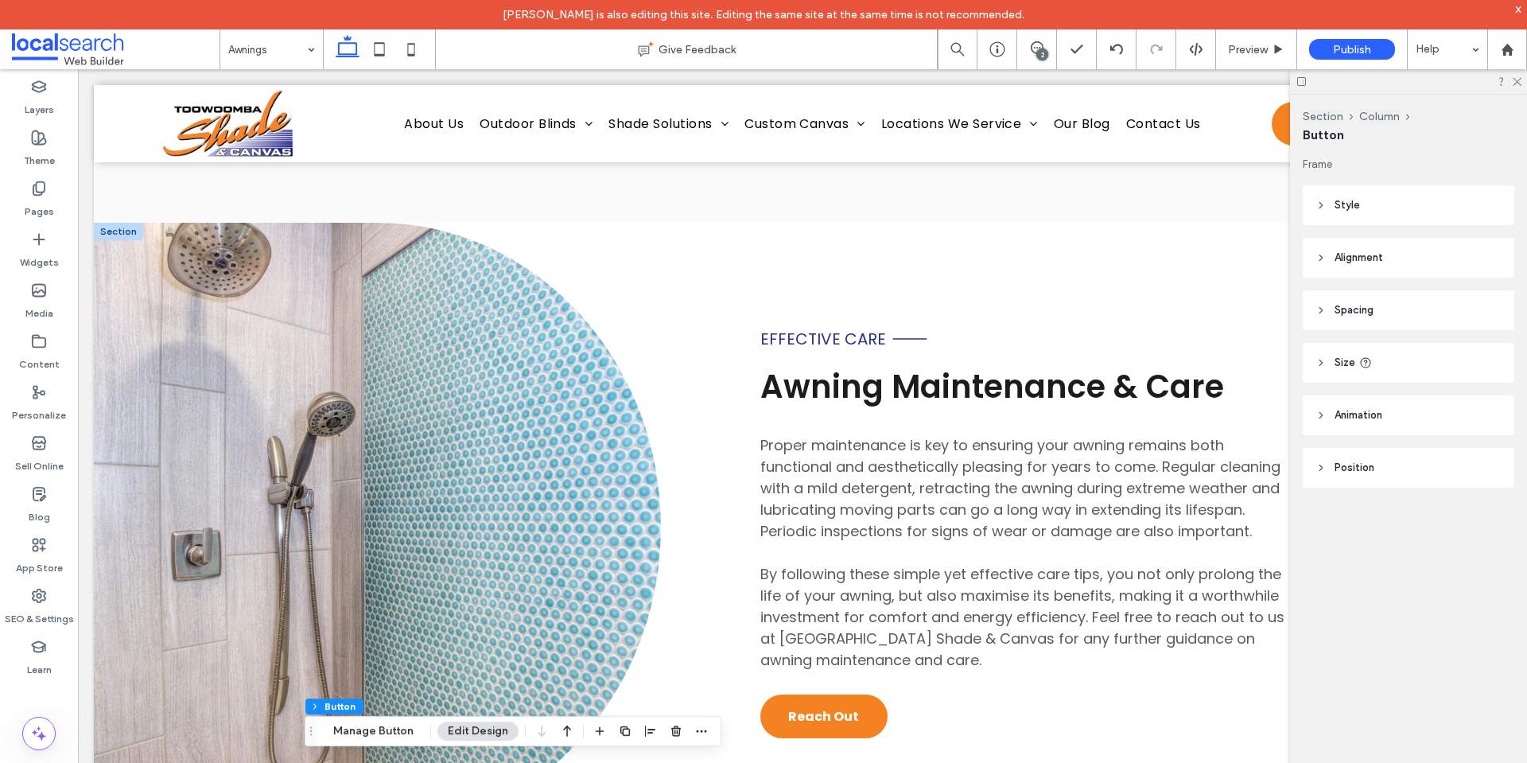
click at [112, 223] on div at bounding box center [118, 231] width 49 height 17
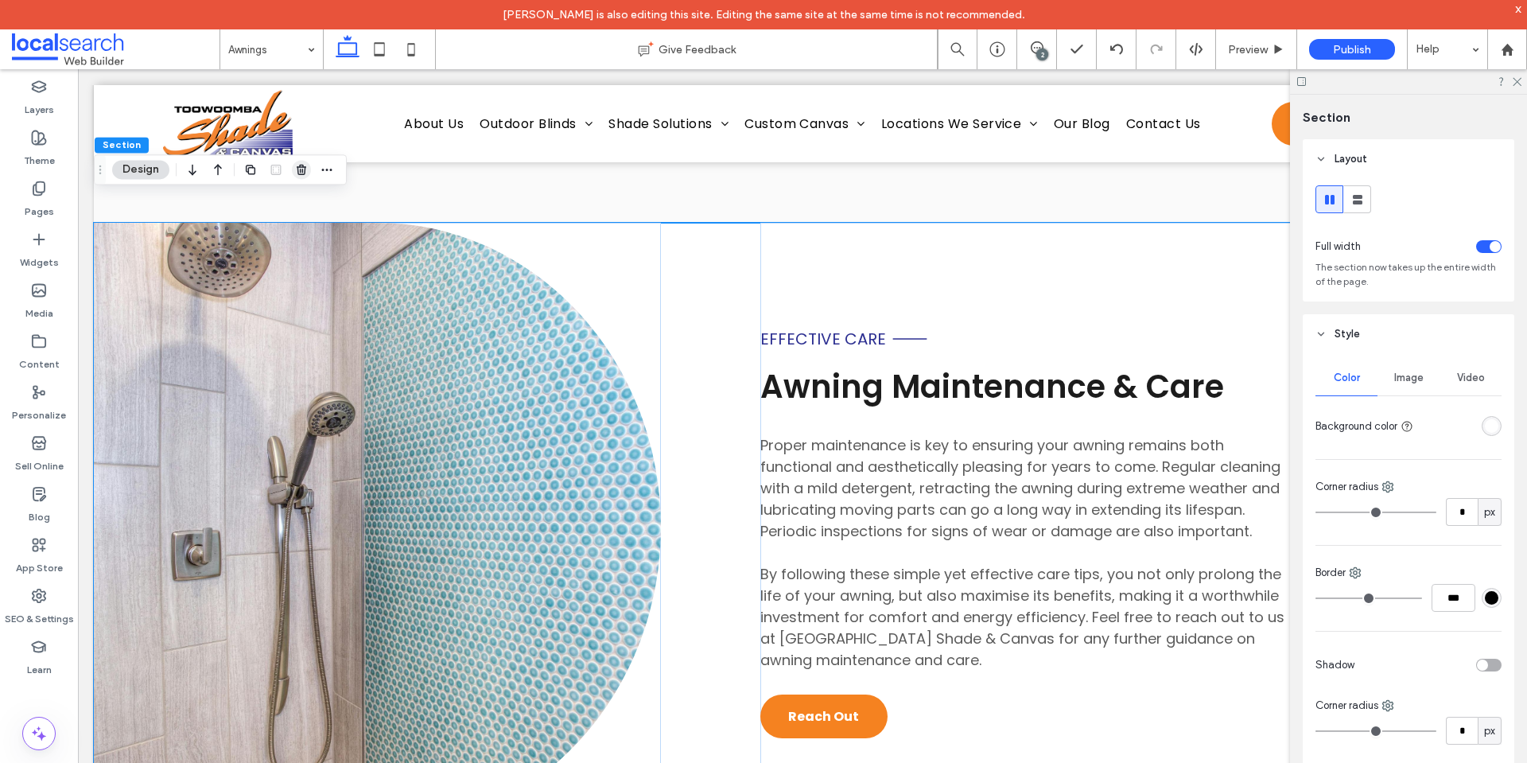
click at [295, 170] on icon "button" at bounding box center [301, 169] width 13 height 13
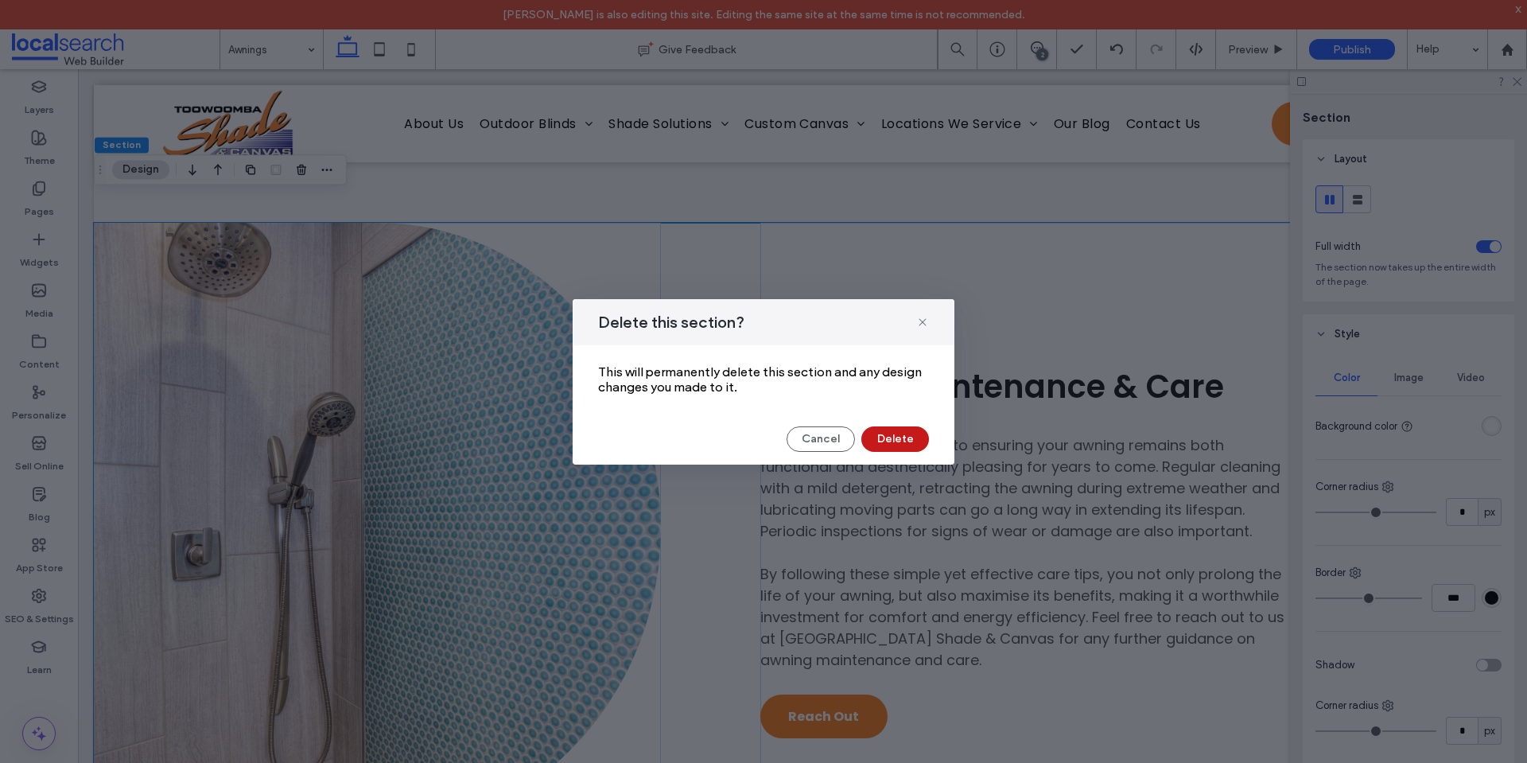
click at [878, 432] on button "Delete" at bounding box center [895, 438] width 68 height 25
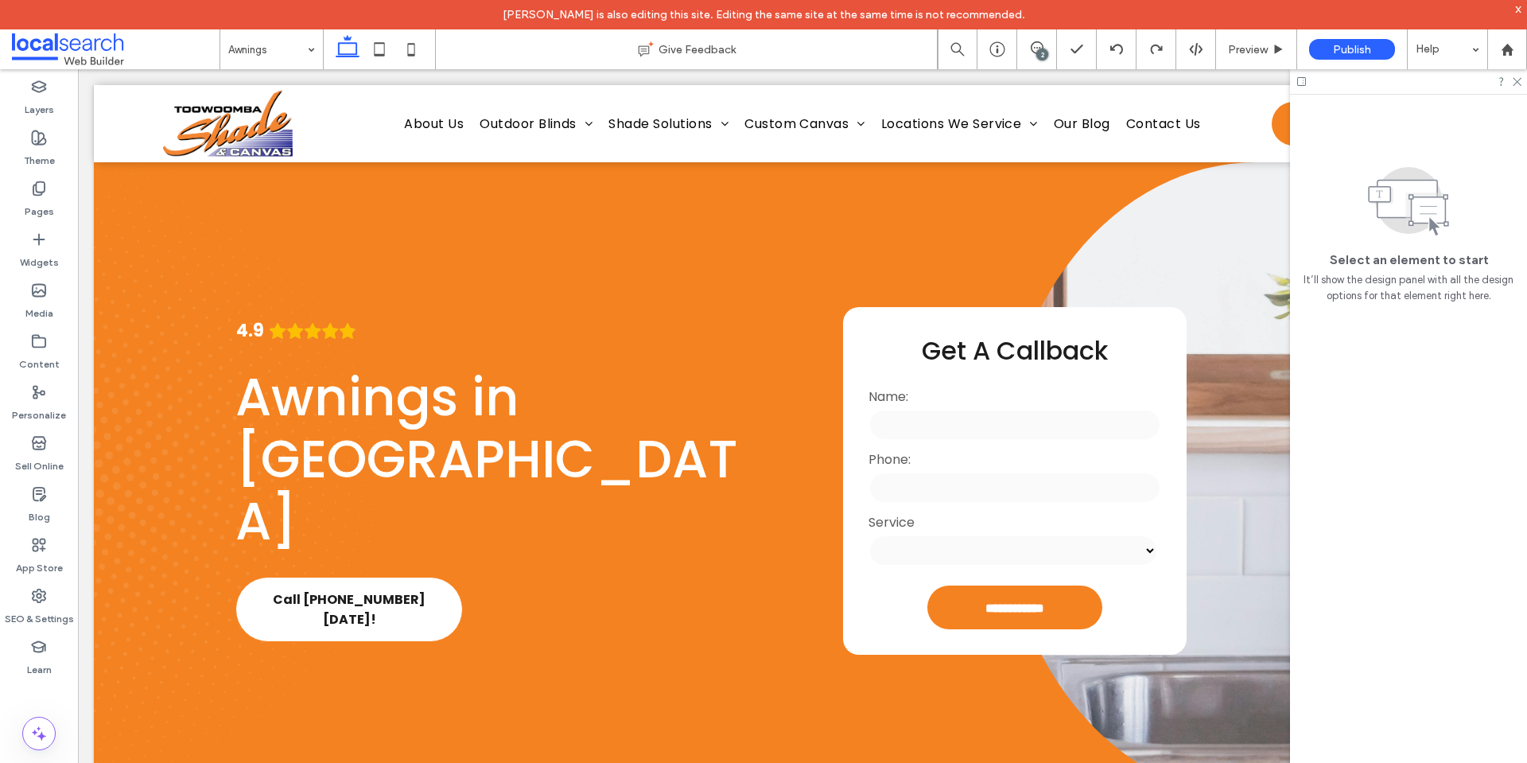
scroll to position [1871, 0]
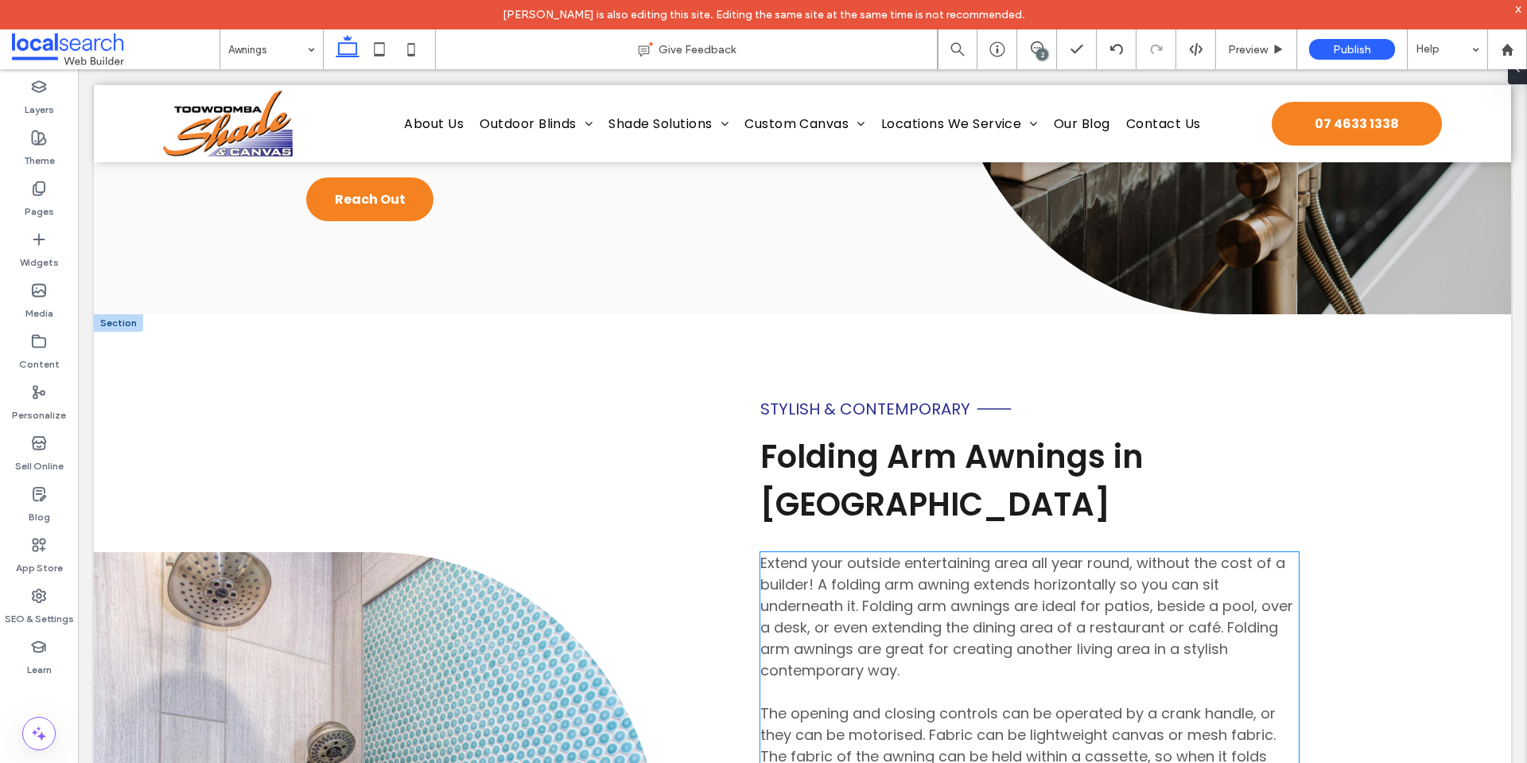
scroll to position [3514, 0]
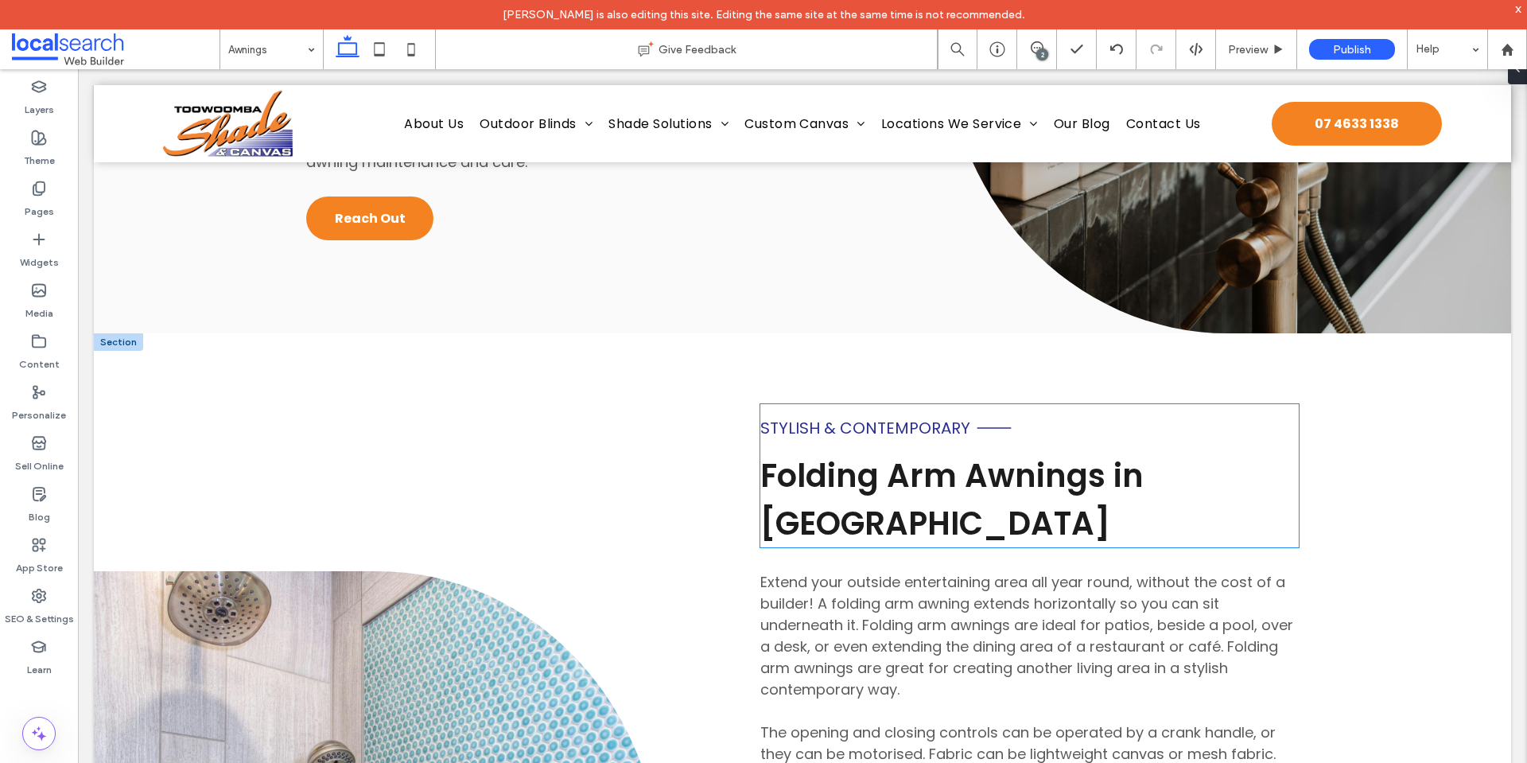
click at [864, 475] on span "Folding Arm Awnings in [GEOGRAPHIC_DATA]" at bounding box center [951, 499] width 383 height 92
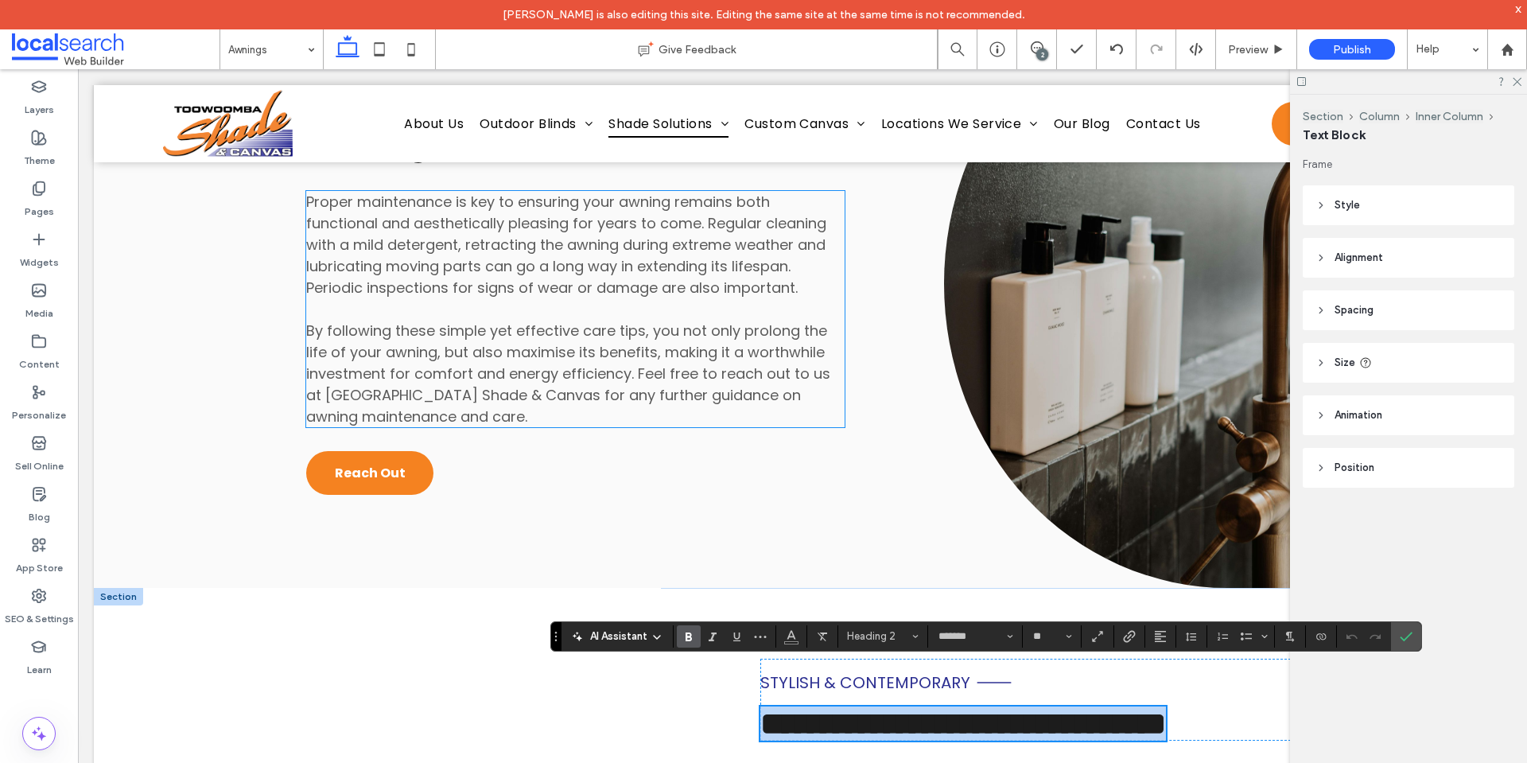
scroll to position [2878, 0]
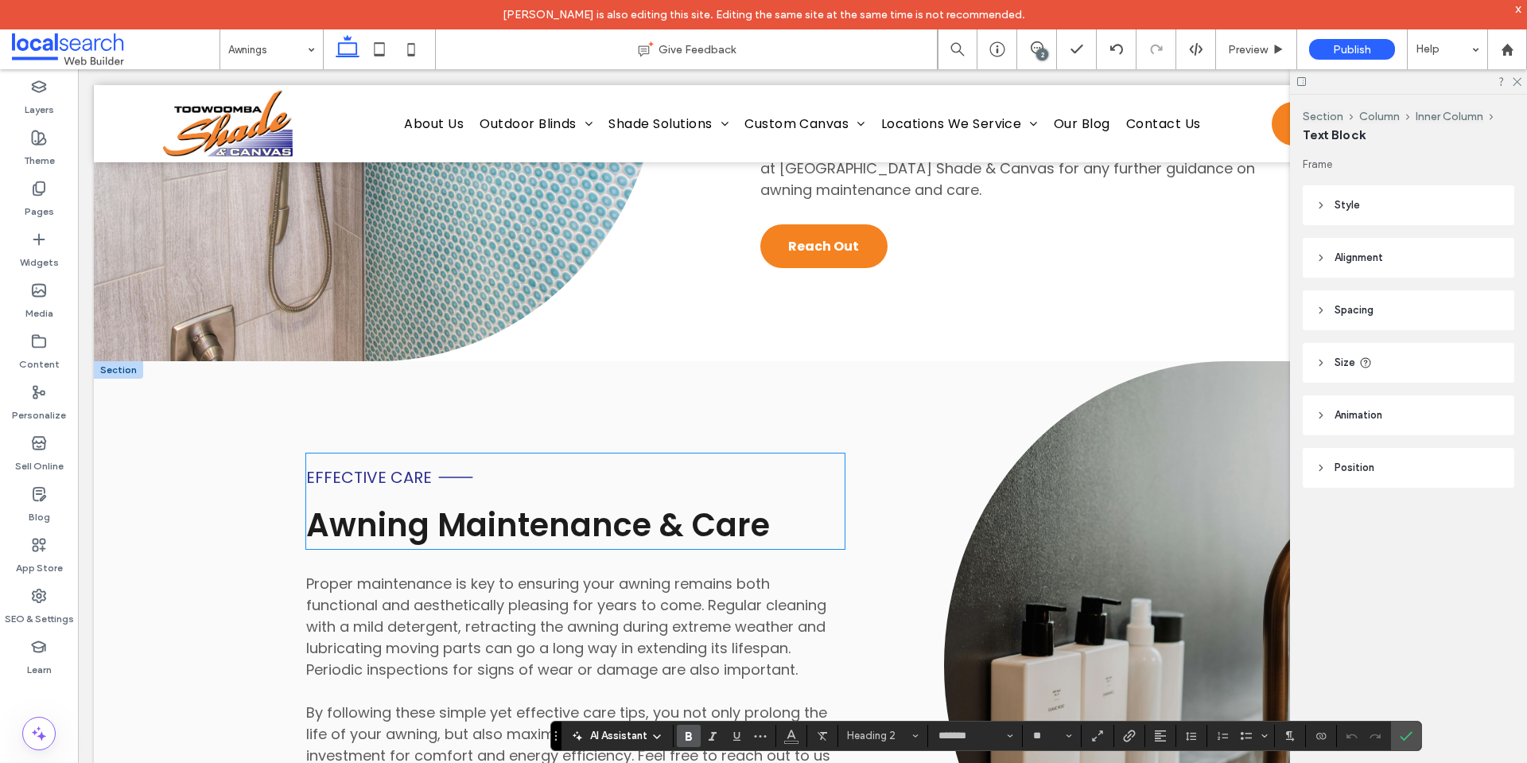
click at [497, 503] on span "Awning Maintenance & Care" at bounding box center [538, 525] width 464 height 45
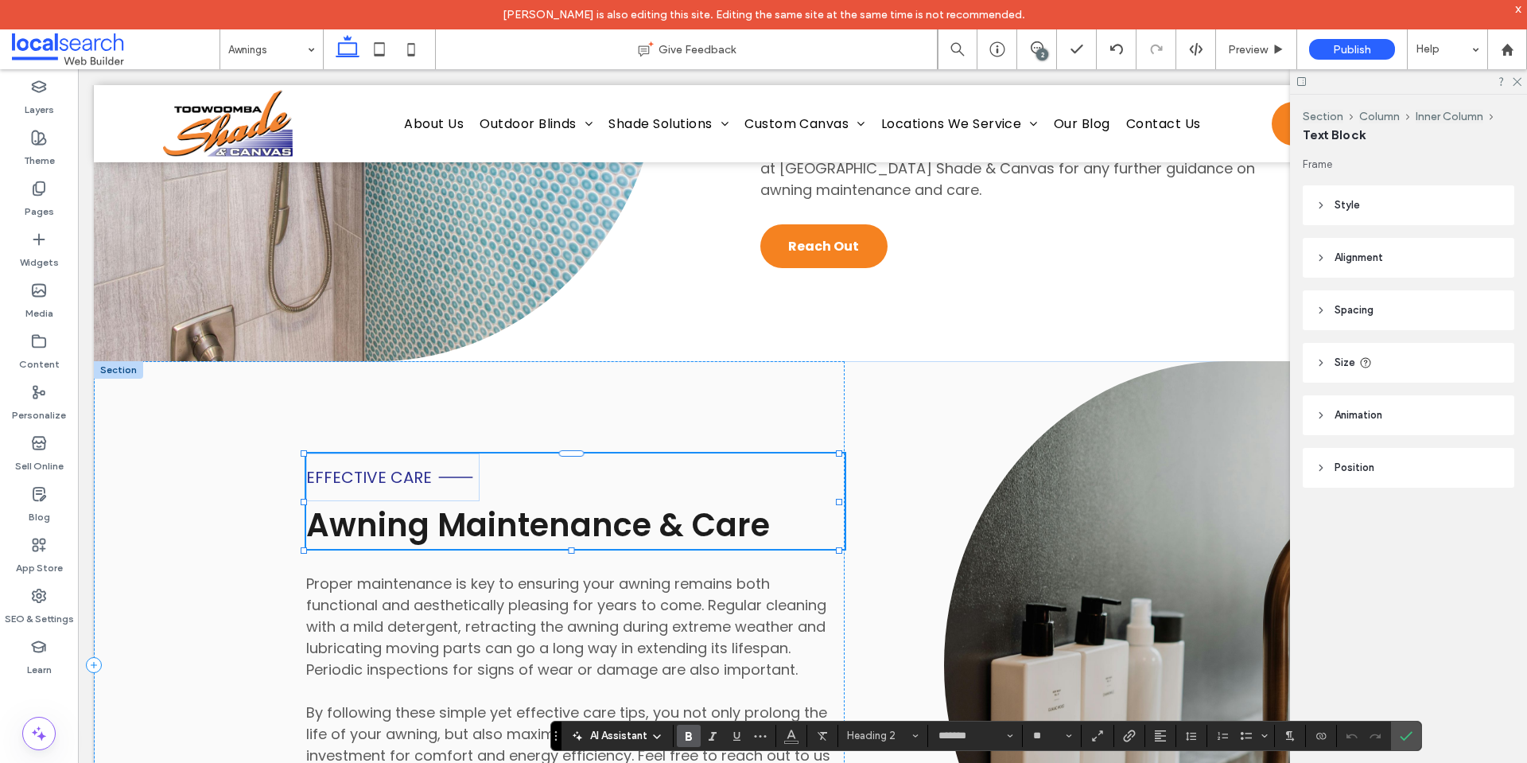
click at [497, 503] on span "Awning Maintenance & Care" at bounding box center [538, 525] width 464 height 45
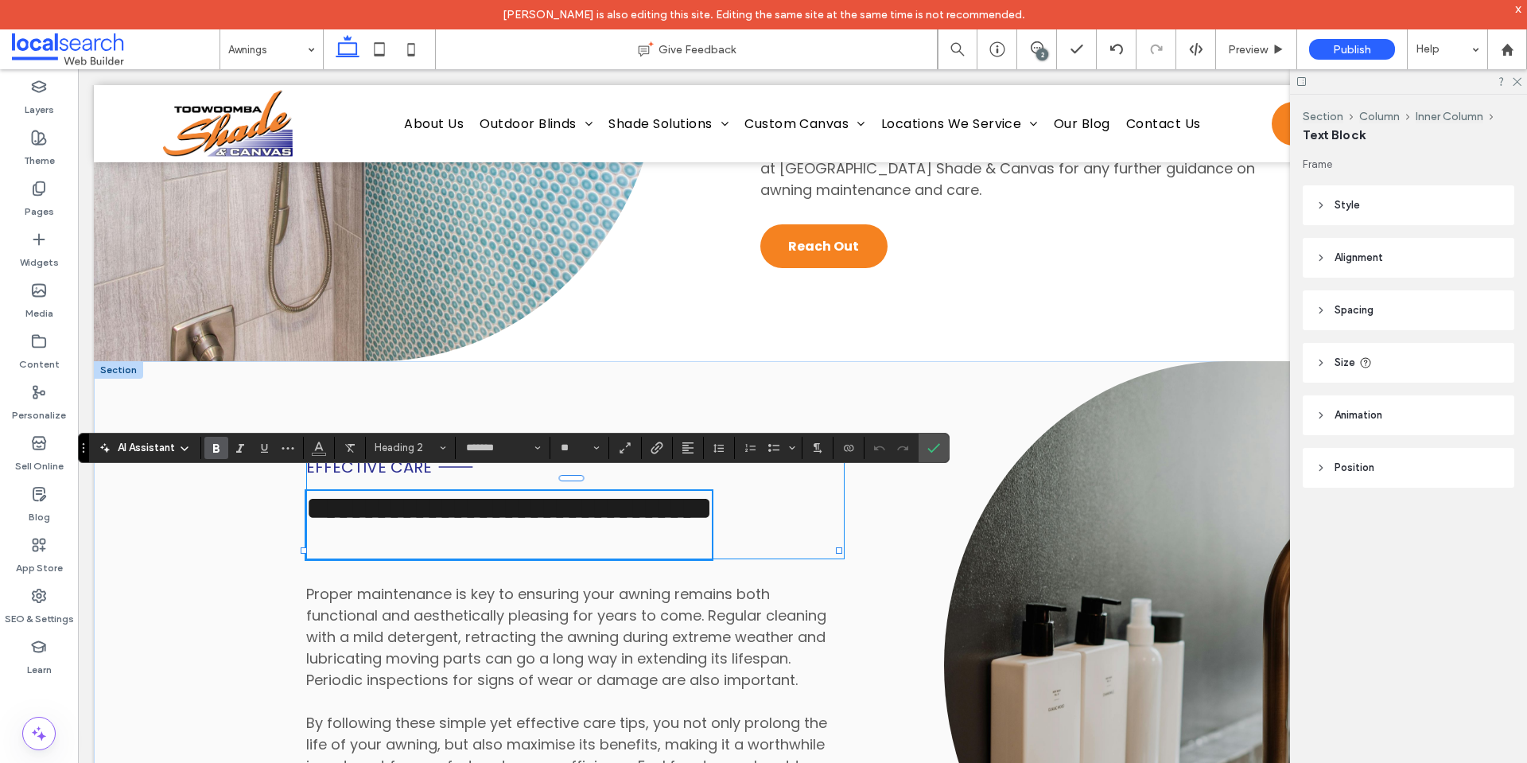
scroll to position [0, 0]
type input "**"
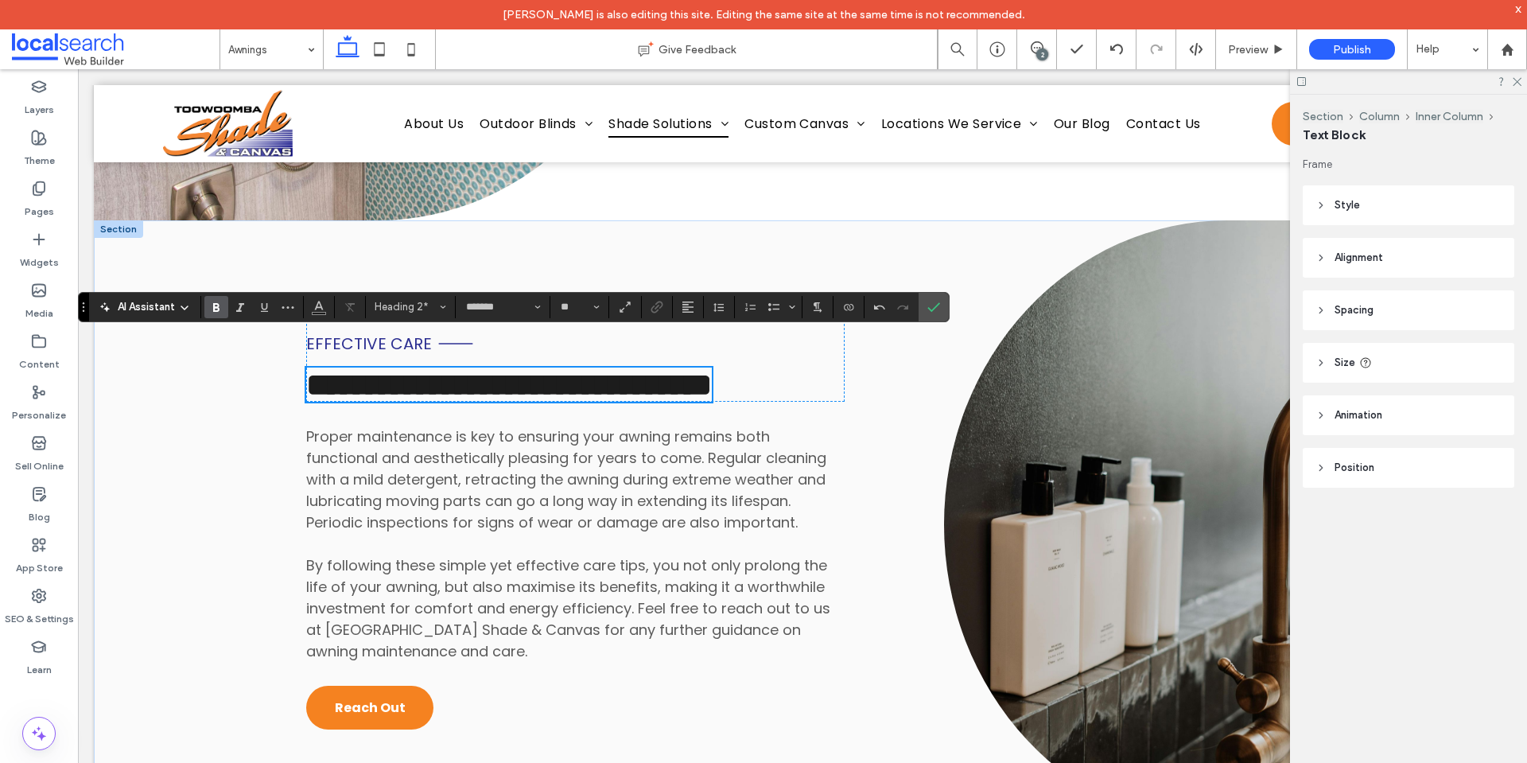
scroll to position [3020, 0]
click at [937, 300] on icon "Confirm" at bounding box center [933, 306] width 13 height 13
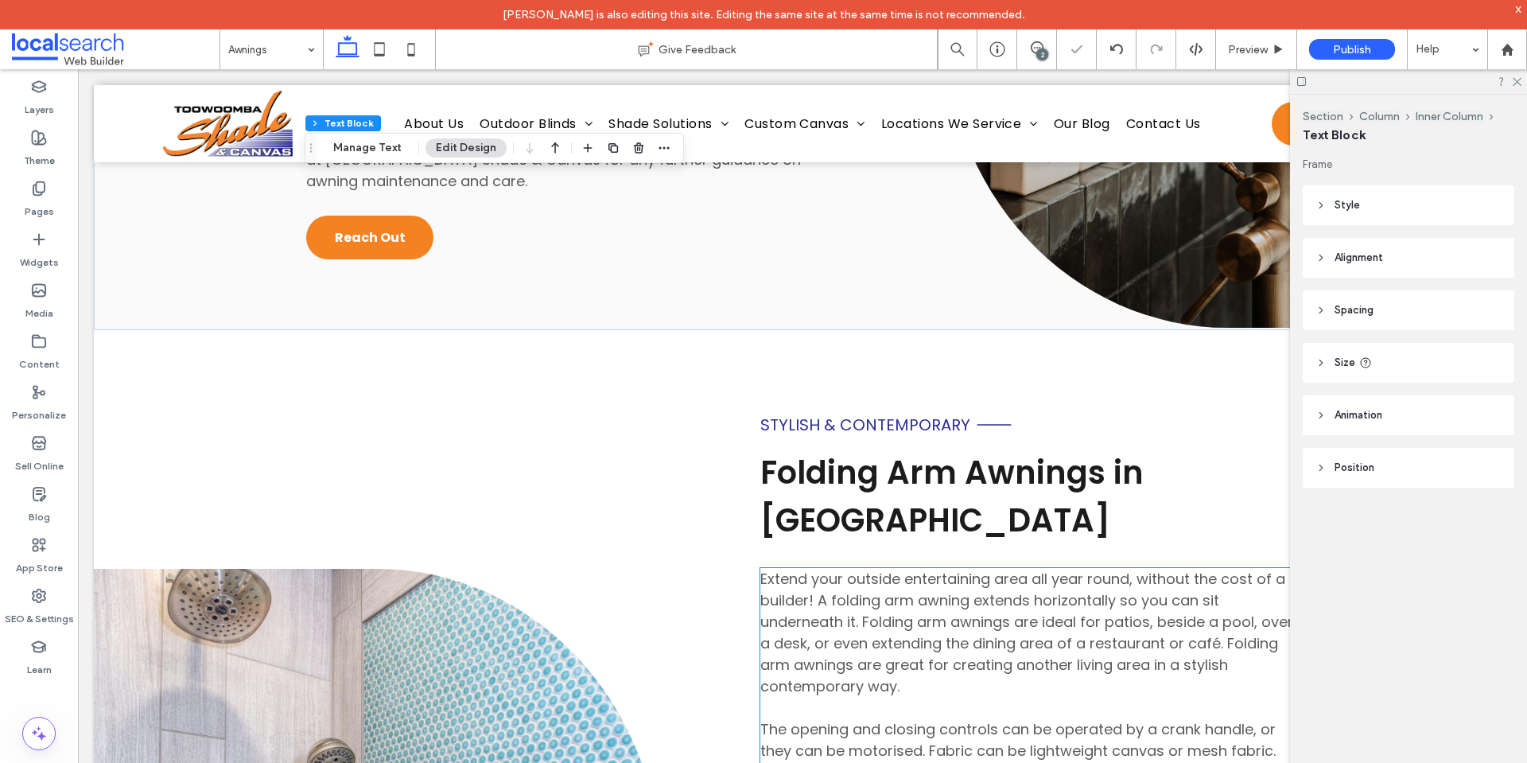
scroll to position [3522, 0]
click at [953, 620] on span "Extend your outside entertaining area all year round, without the cost of a bui…" at bounding box center [1026, 696] width 533 height 256
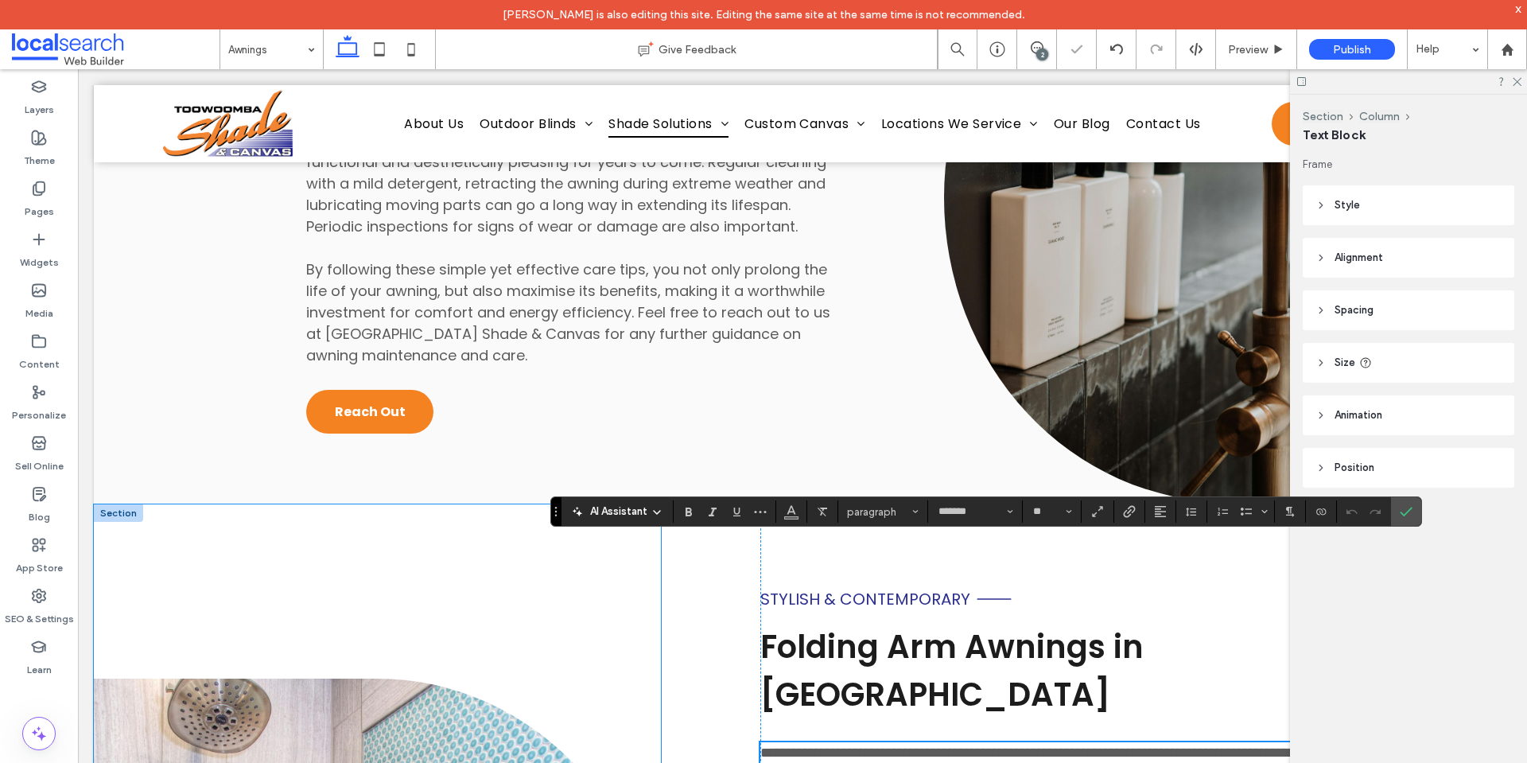
scroll to position [3125, 0]
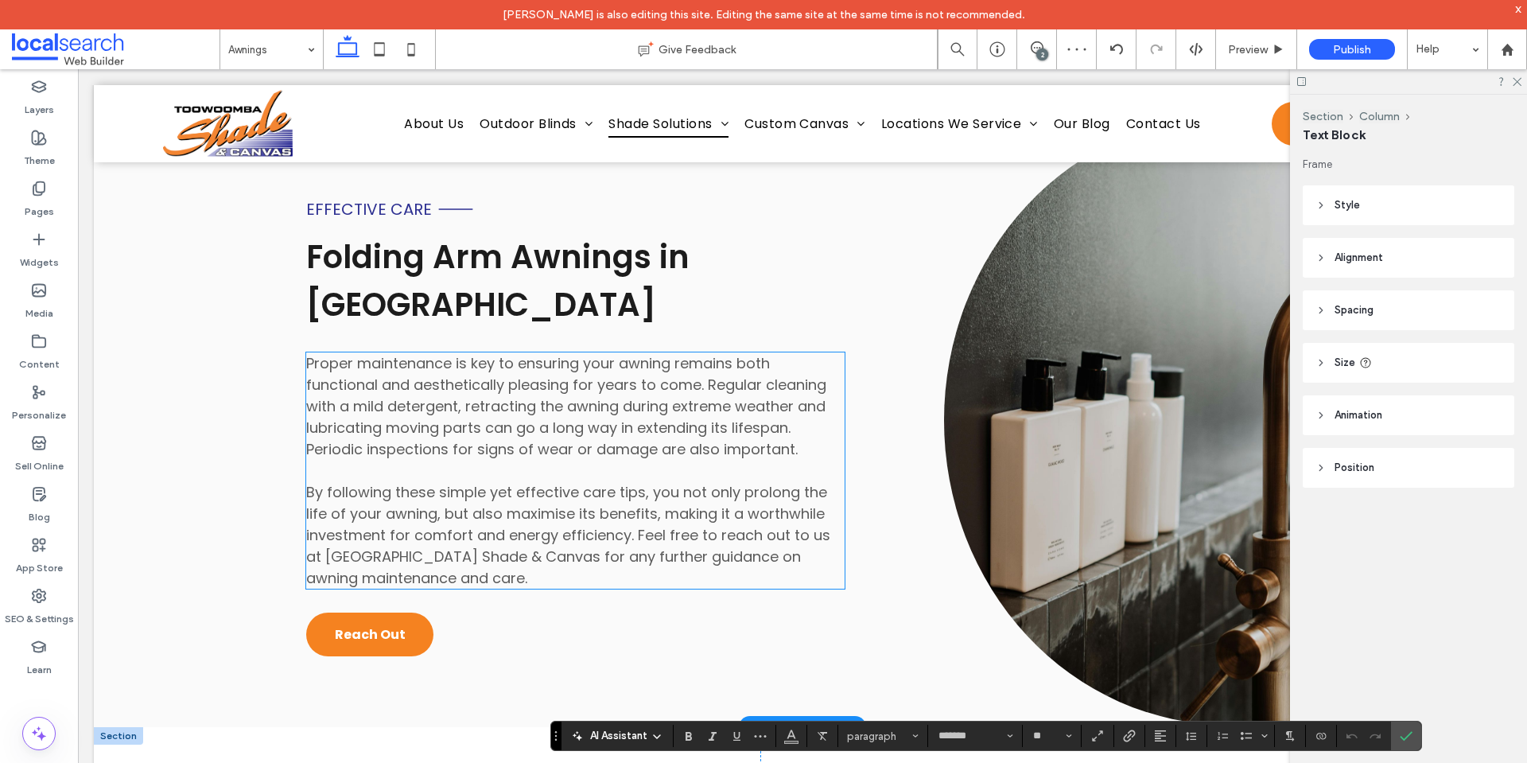
click at [403, 482] on span "By following these simple yet effective care tips, you not only prolong the lif…" at bounding box center [568, 535] width 524 height 106
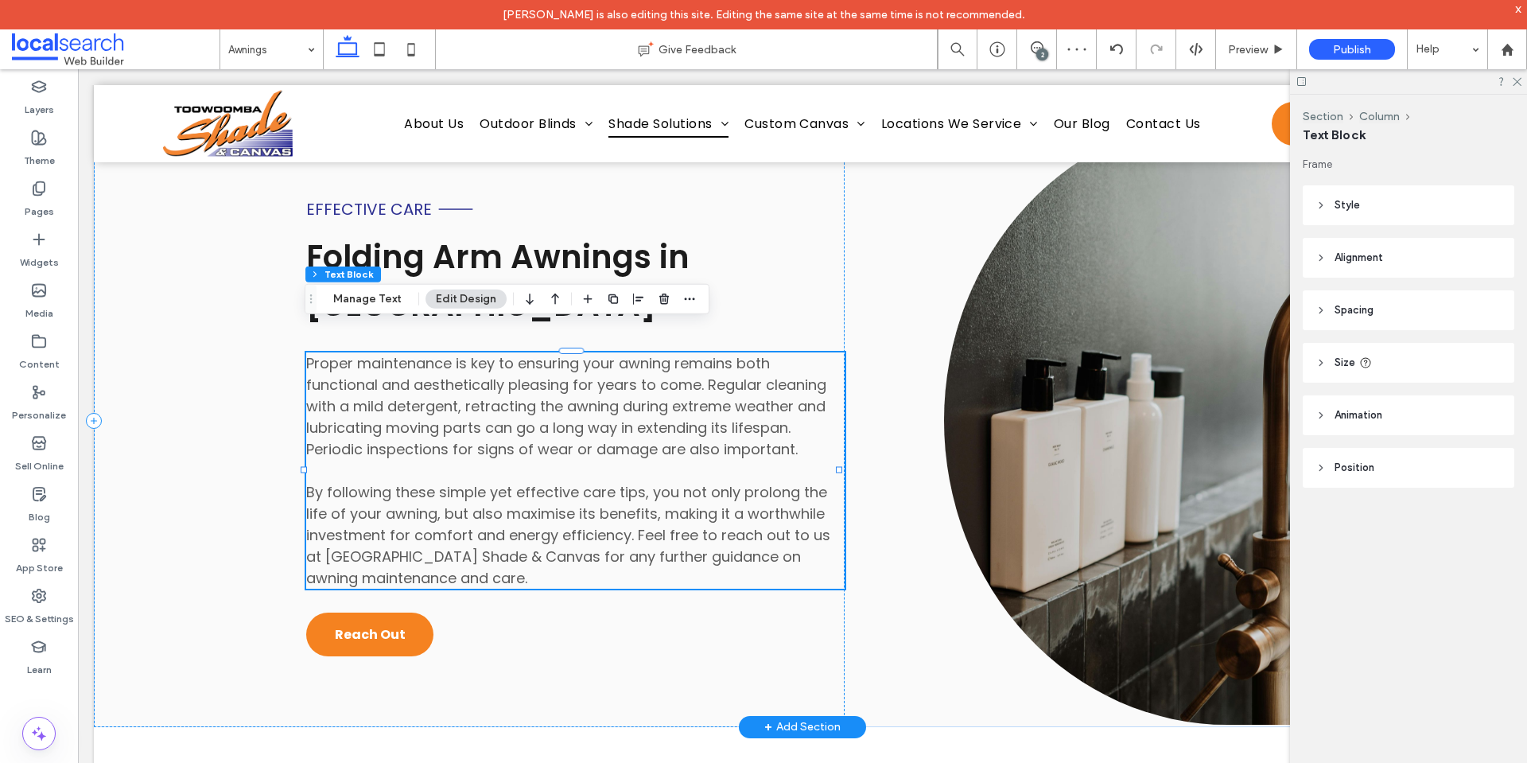
click at [403, 455] on div "Proper maintenance is key to ensuring your awning remains both functional and a…" at bounding box center [575, 470] width 538 height 236
type input "*******"
type input "**"
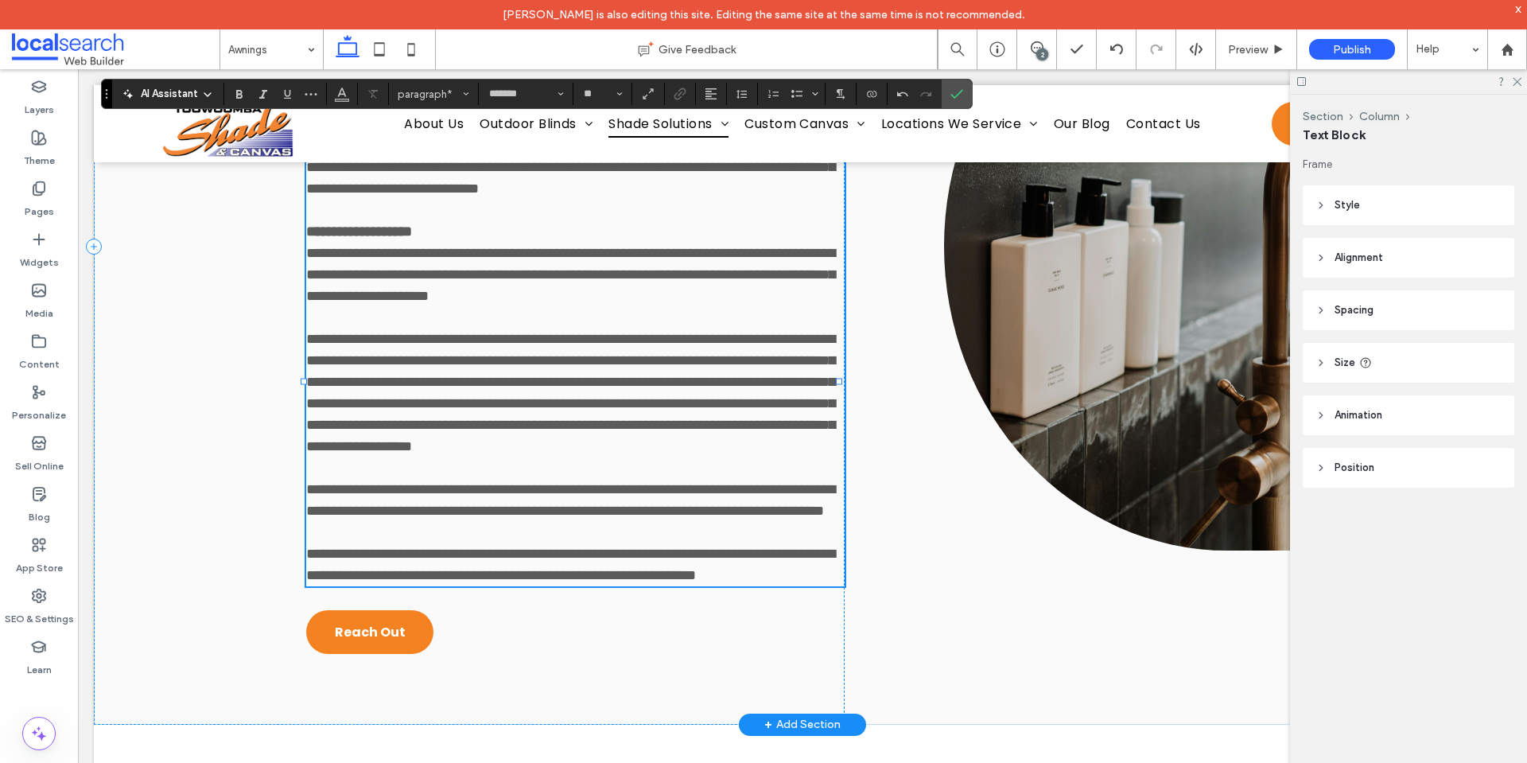
scroll to position [3566, 0]
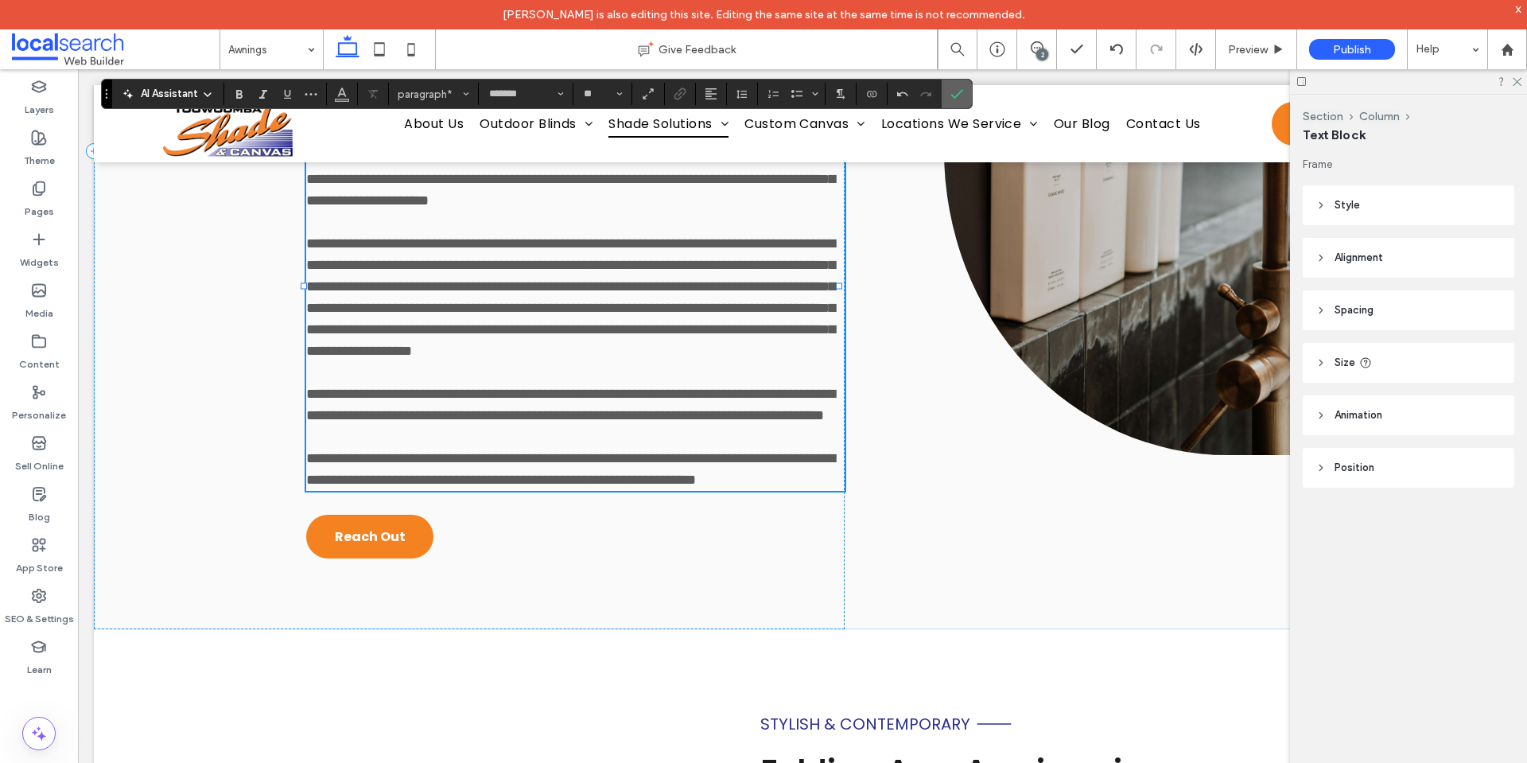
click at [956, 90] on icon "Confirm" at bounding box center [956, 93] width 13 height 13
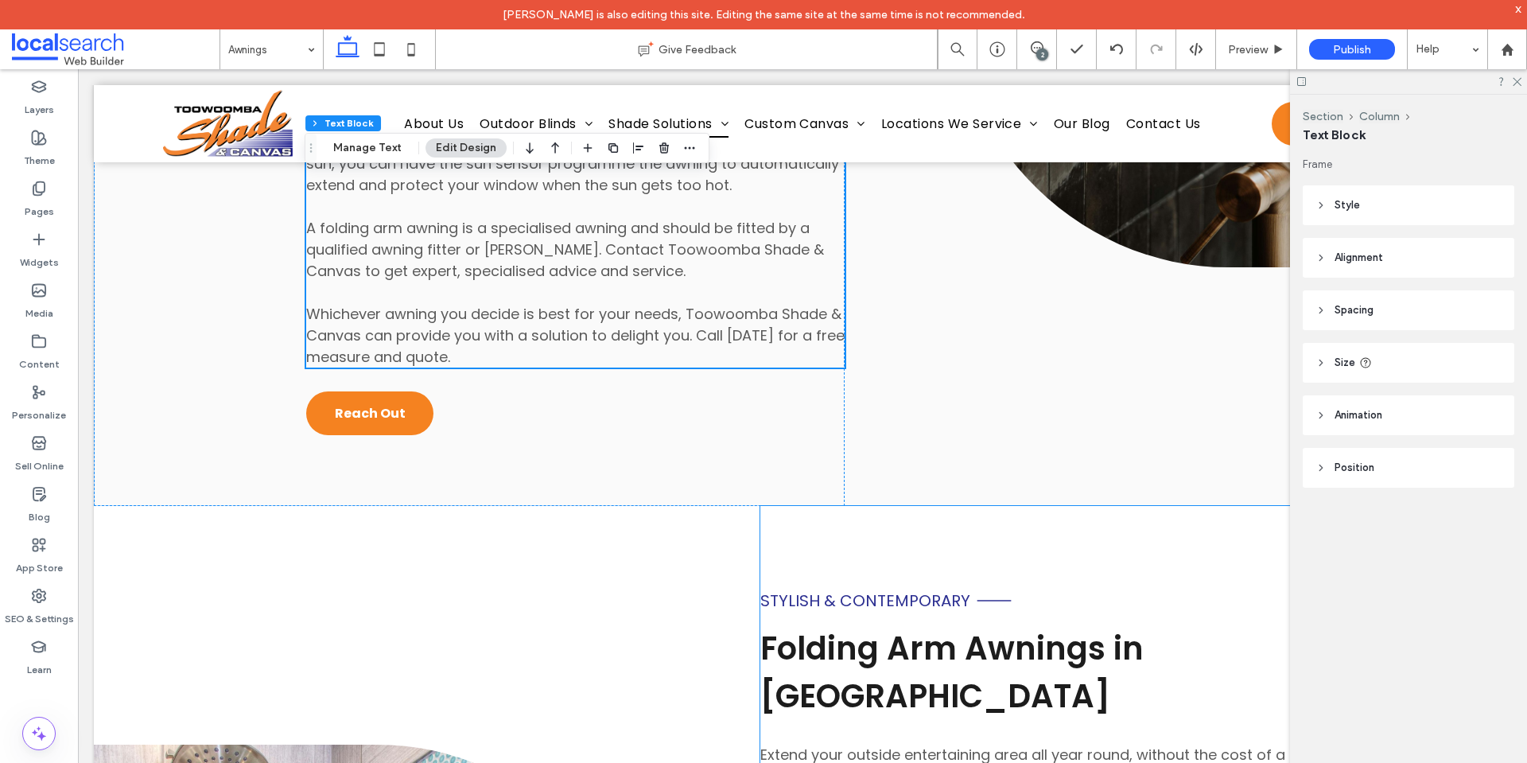
scroll to position [3817, 0]
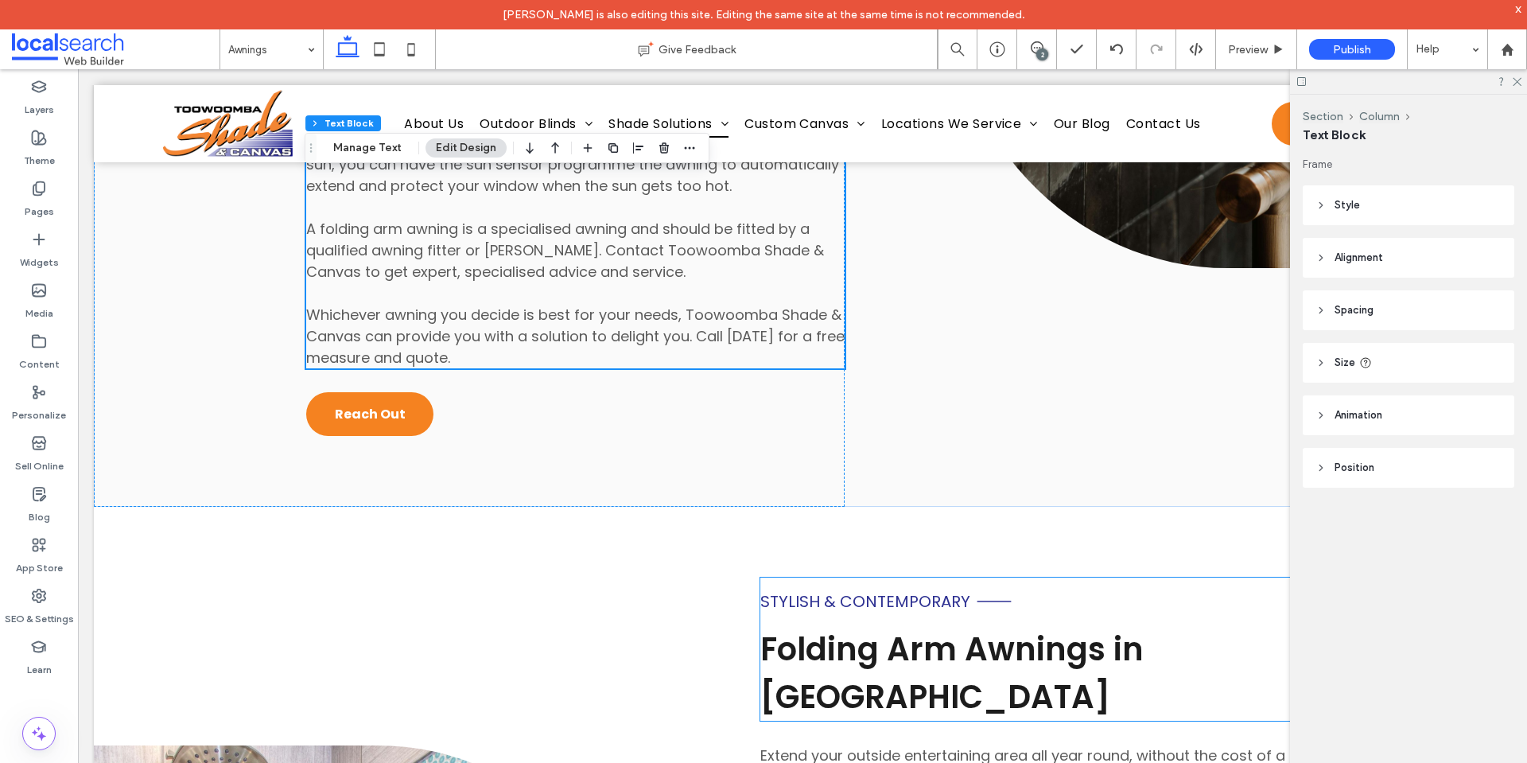
click at [824, 610] on span "Stylish & Contemporary" at bounding box center [865, 601] width 210 height 22
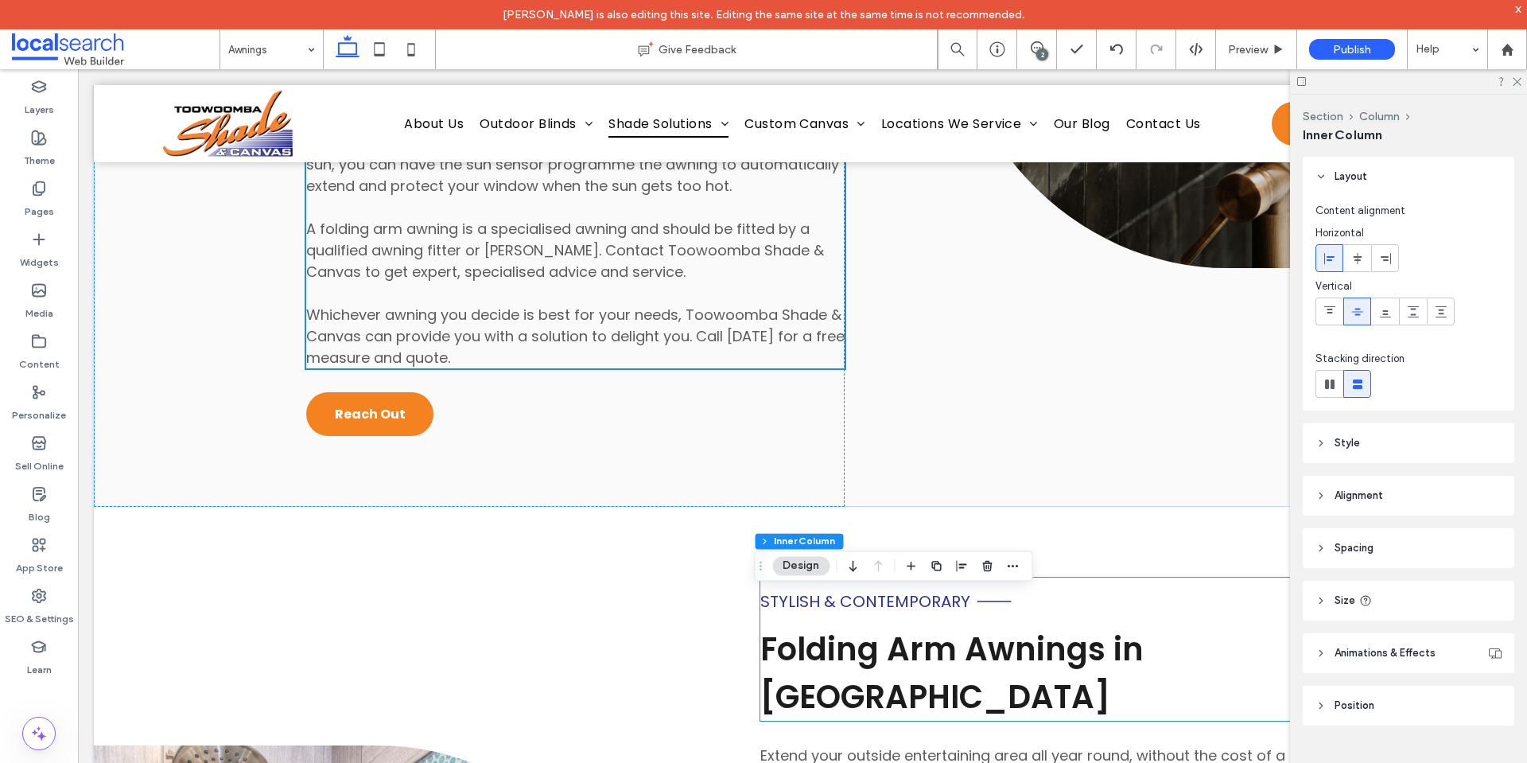
click at [824, 610] on span "Stylish & Contemporary" at bounding box center [865, 601] width 210 height 22
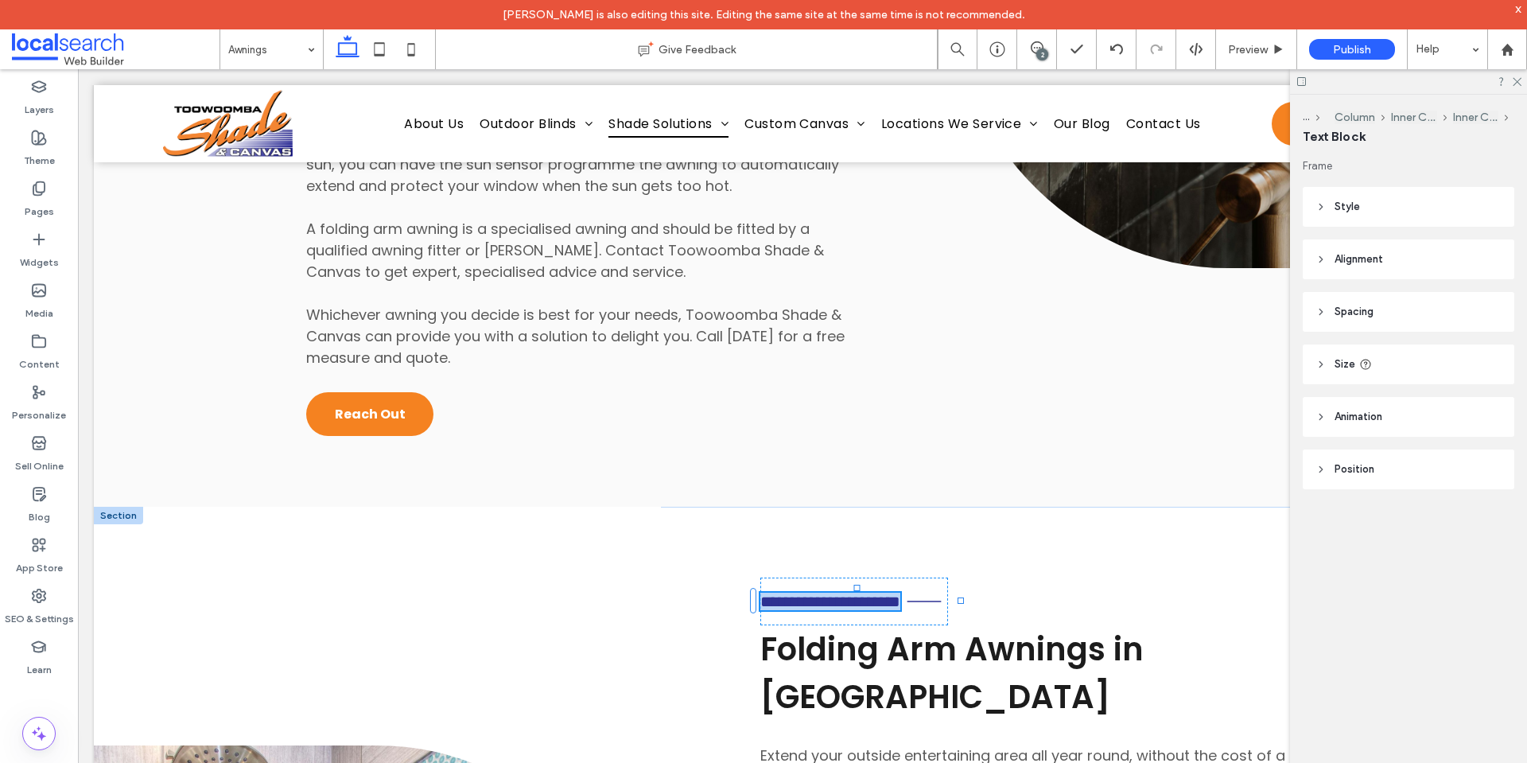
type input "*******"
type input "**"
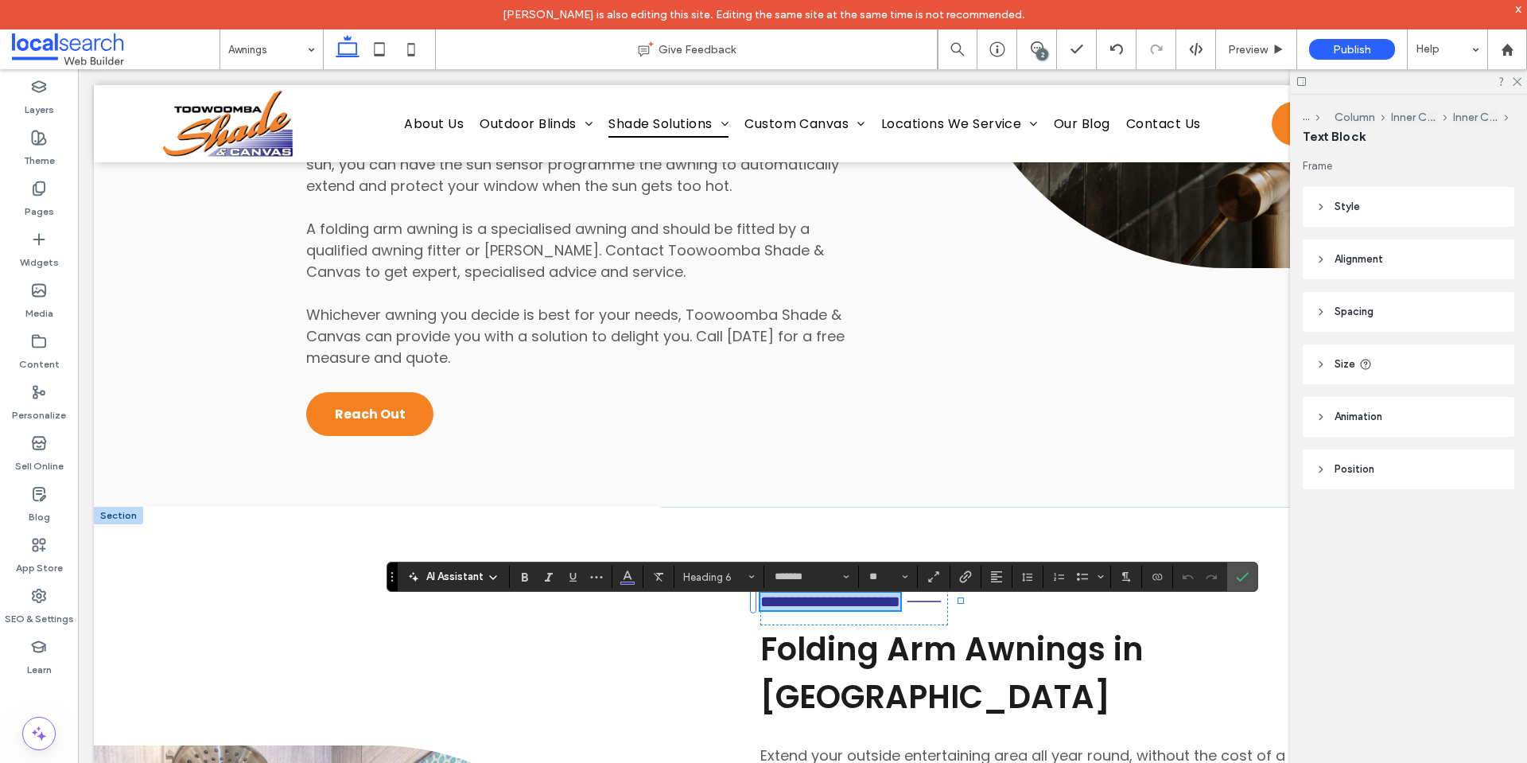
copy span "**********"
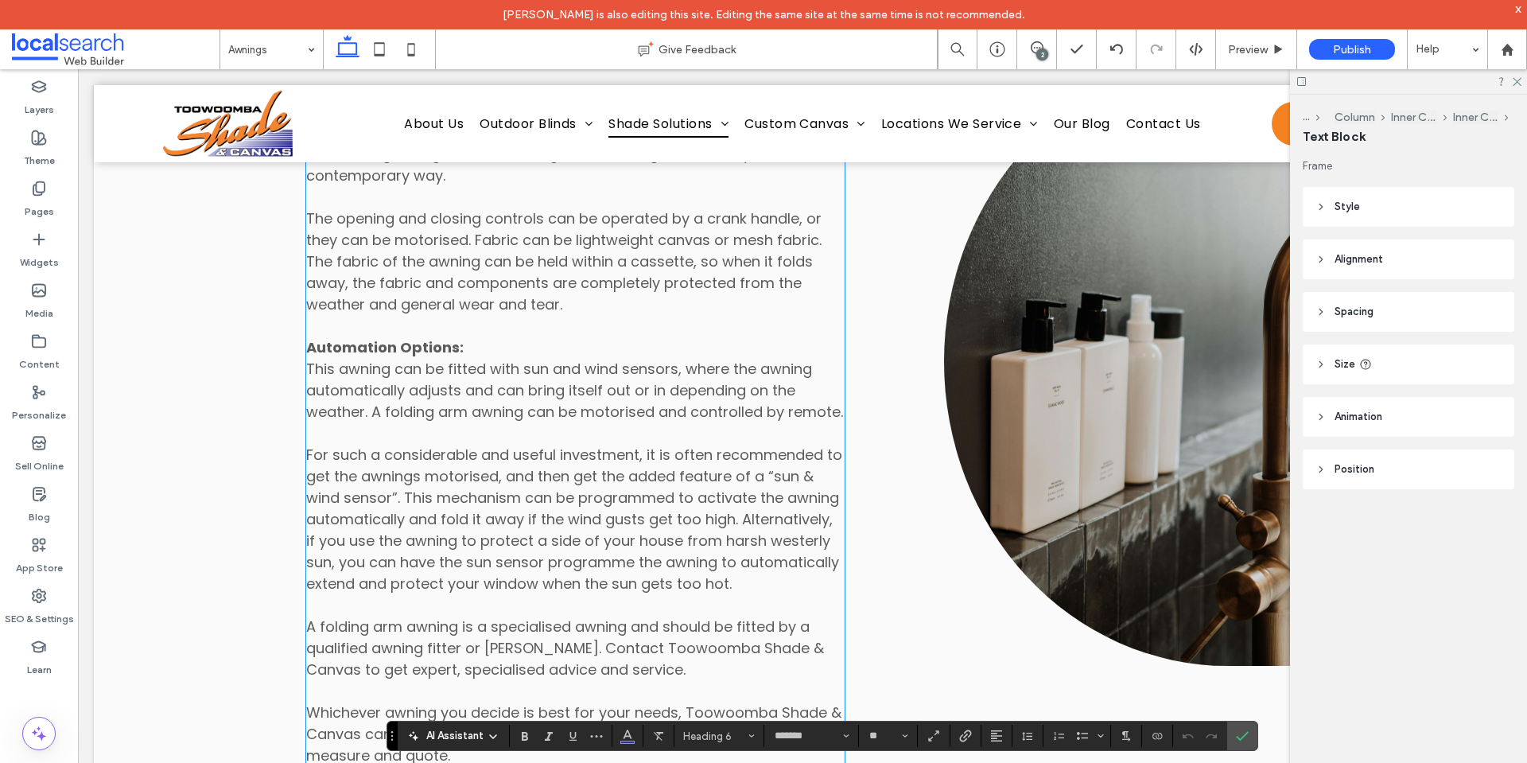
scroll to position [3022, 0]
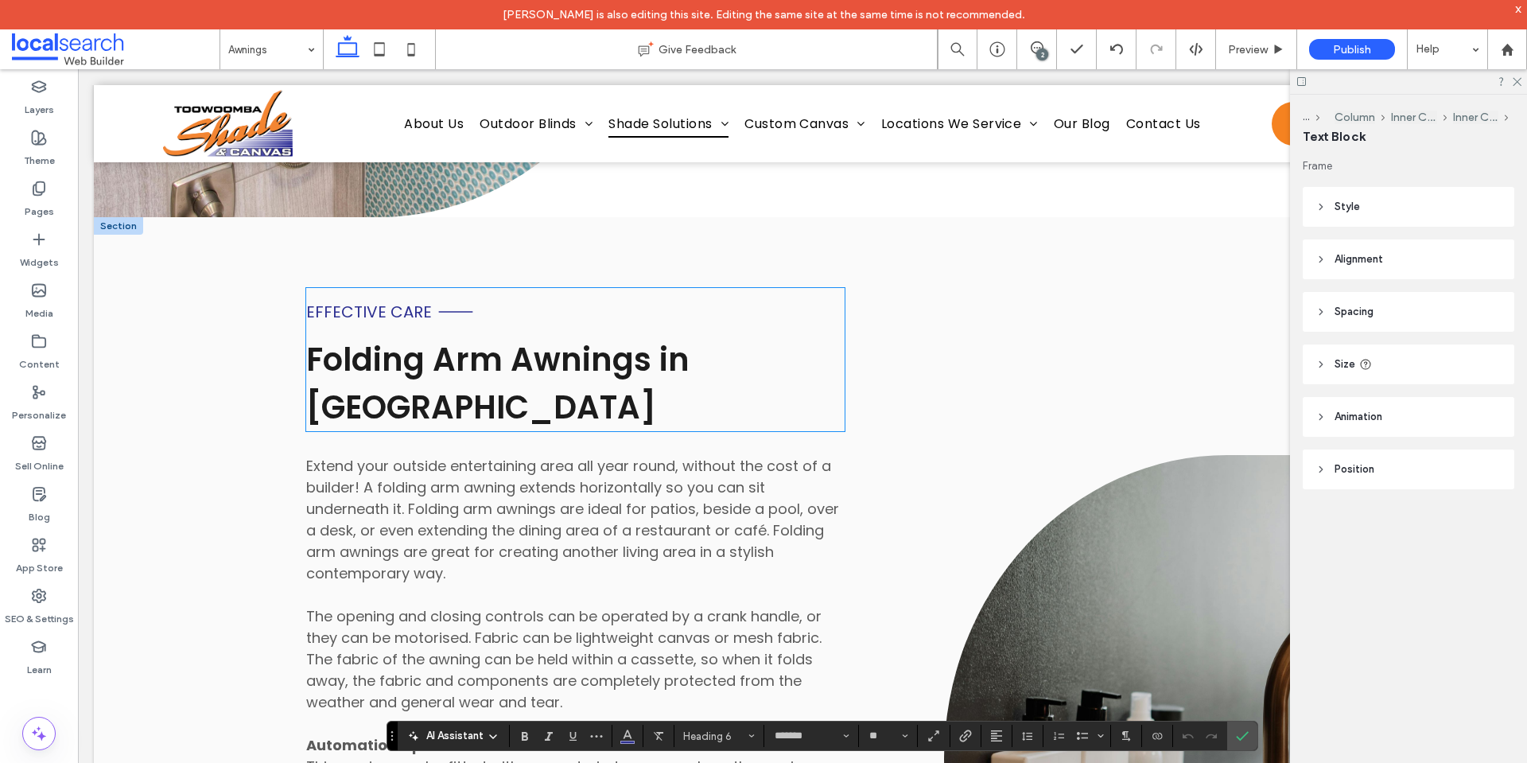
click at [359, 301] on span "Effective Care" at bounding box center [369, 312] width 126 height 22
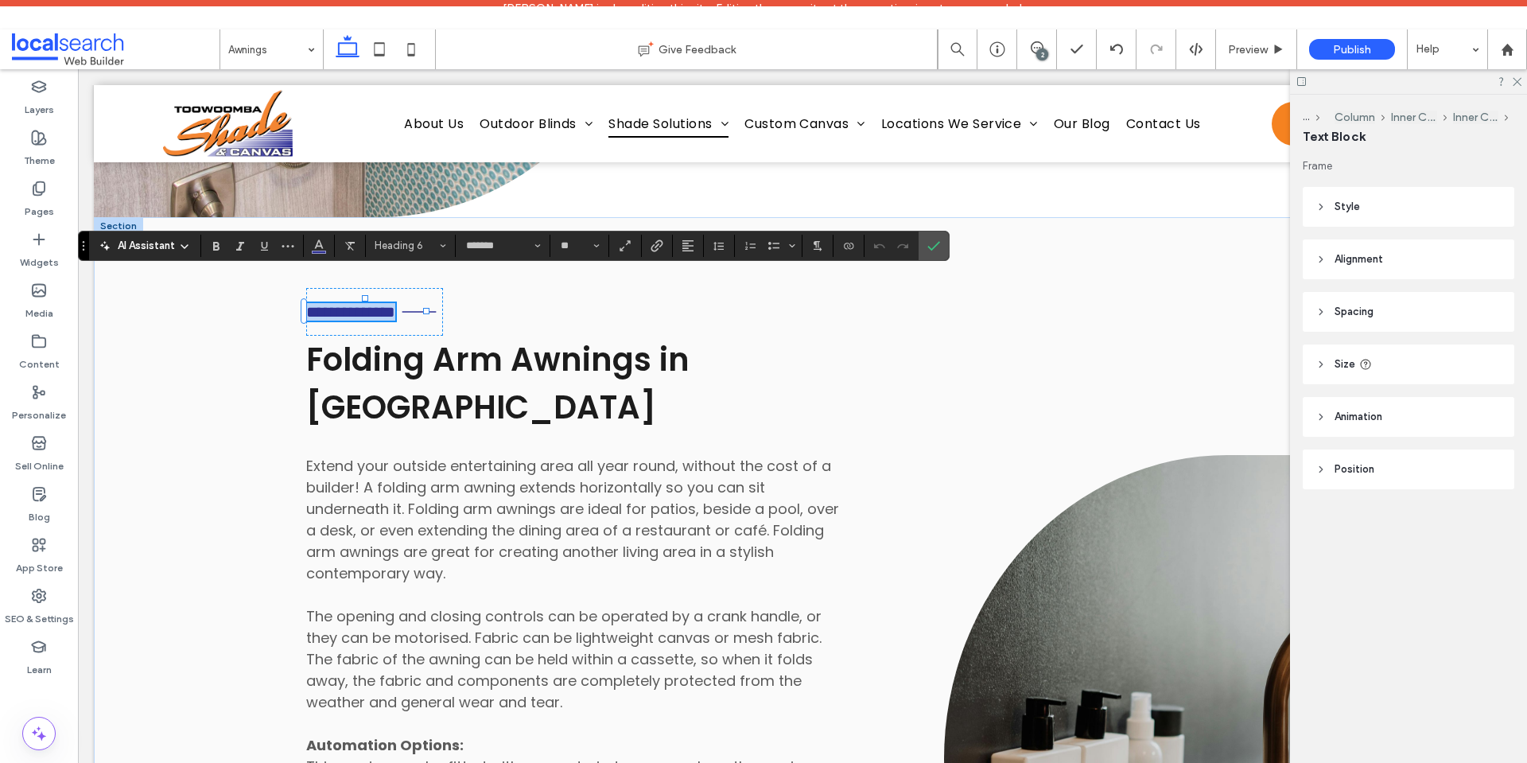
paste div
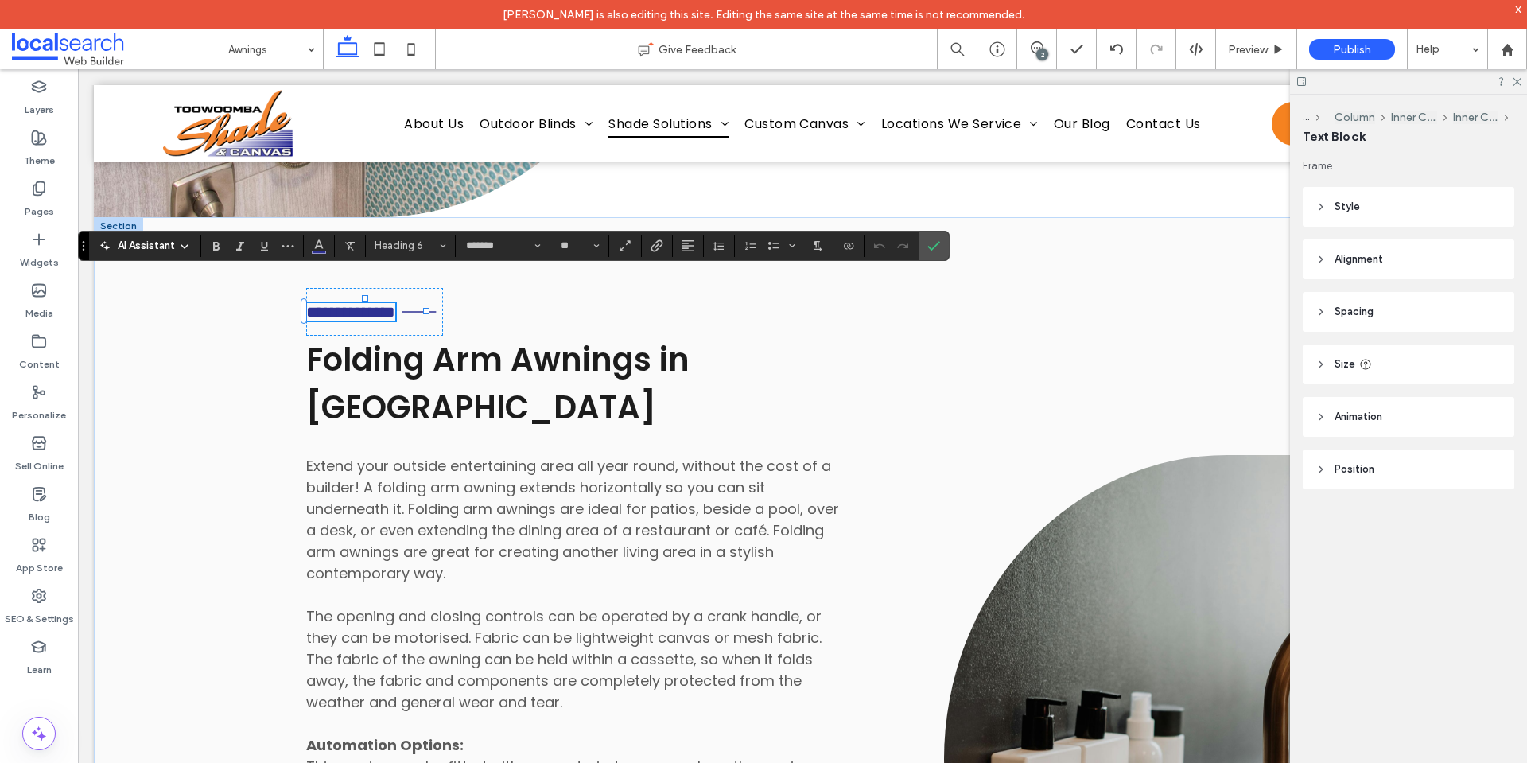
type input "**"
click at [926, 243] on label "Confirm" at bounding box center [934, 245] width 24 height 29
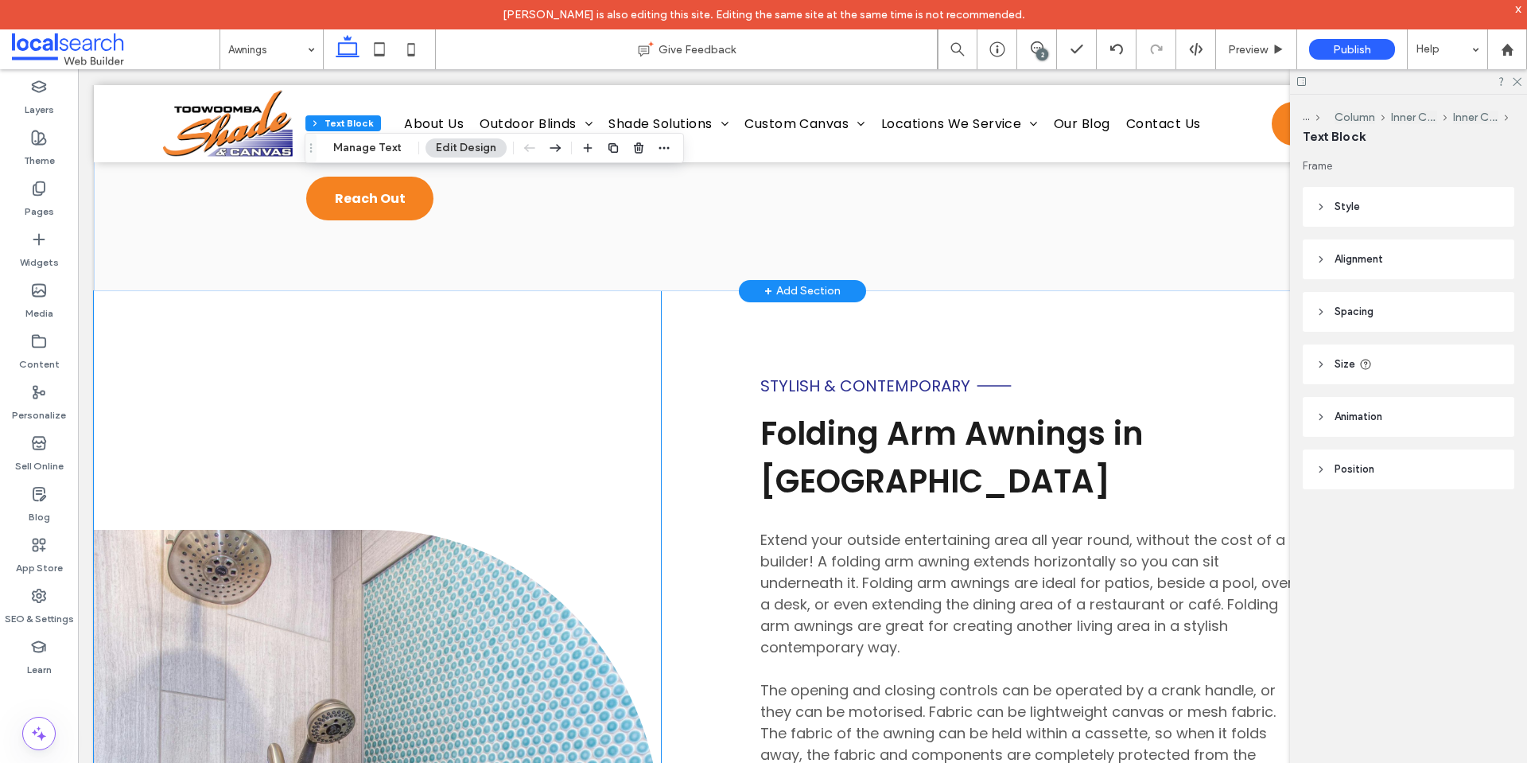
scroll to position [4032, 0]
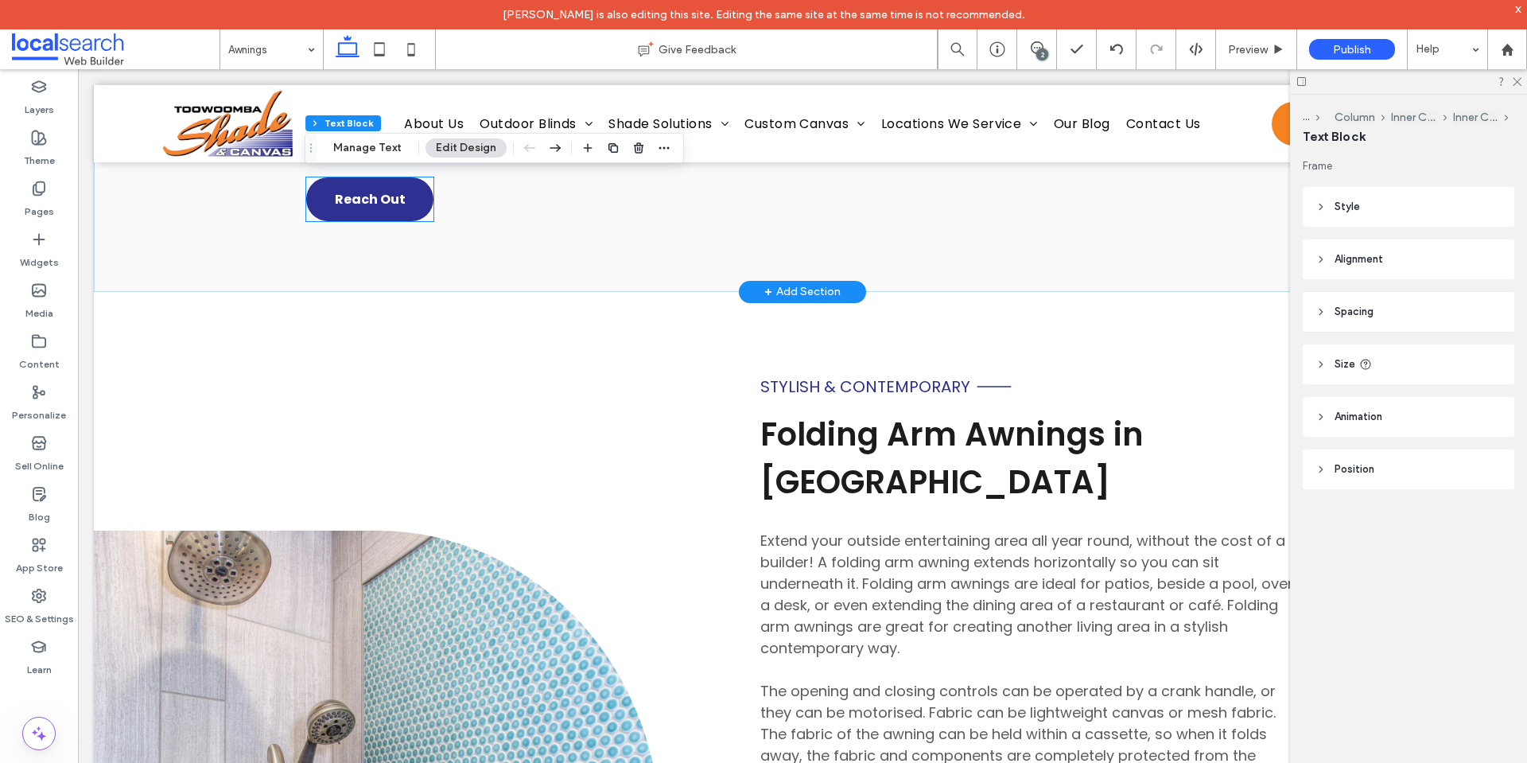
click at [370, 221] on link "Reach Out" at bounding box center [369, 199] width 127 height 44
click at [370, 221] on div "Reach Out" at bounding box center [369, 199] width 127 height 44
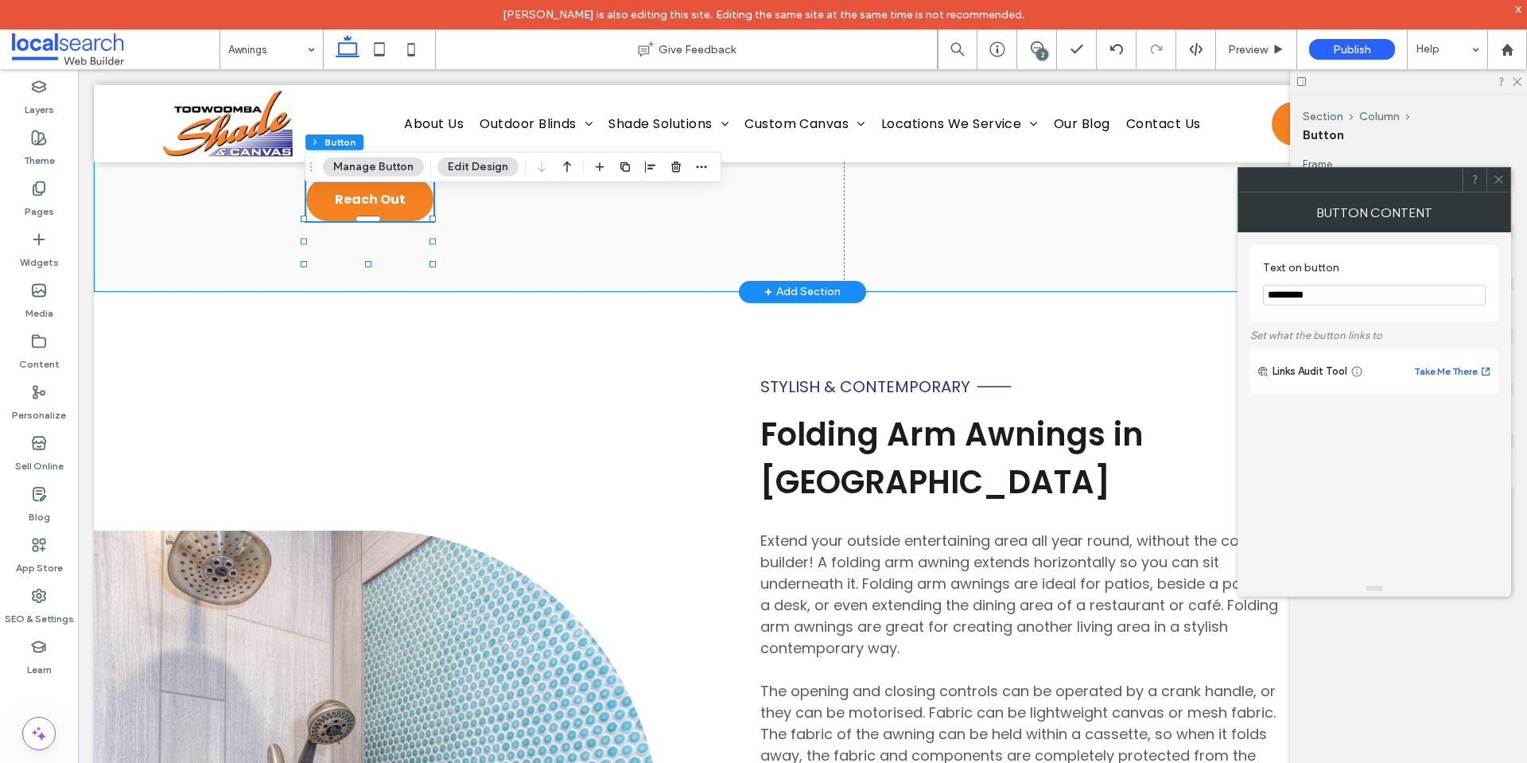
type input "**"
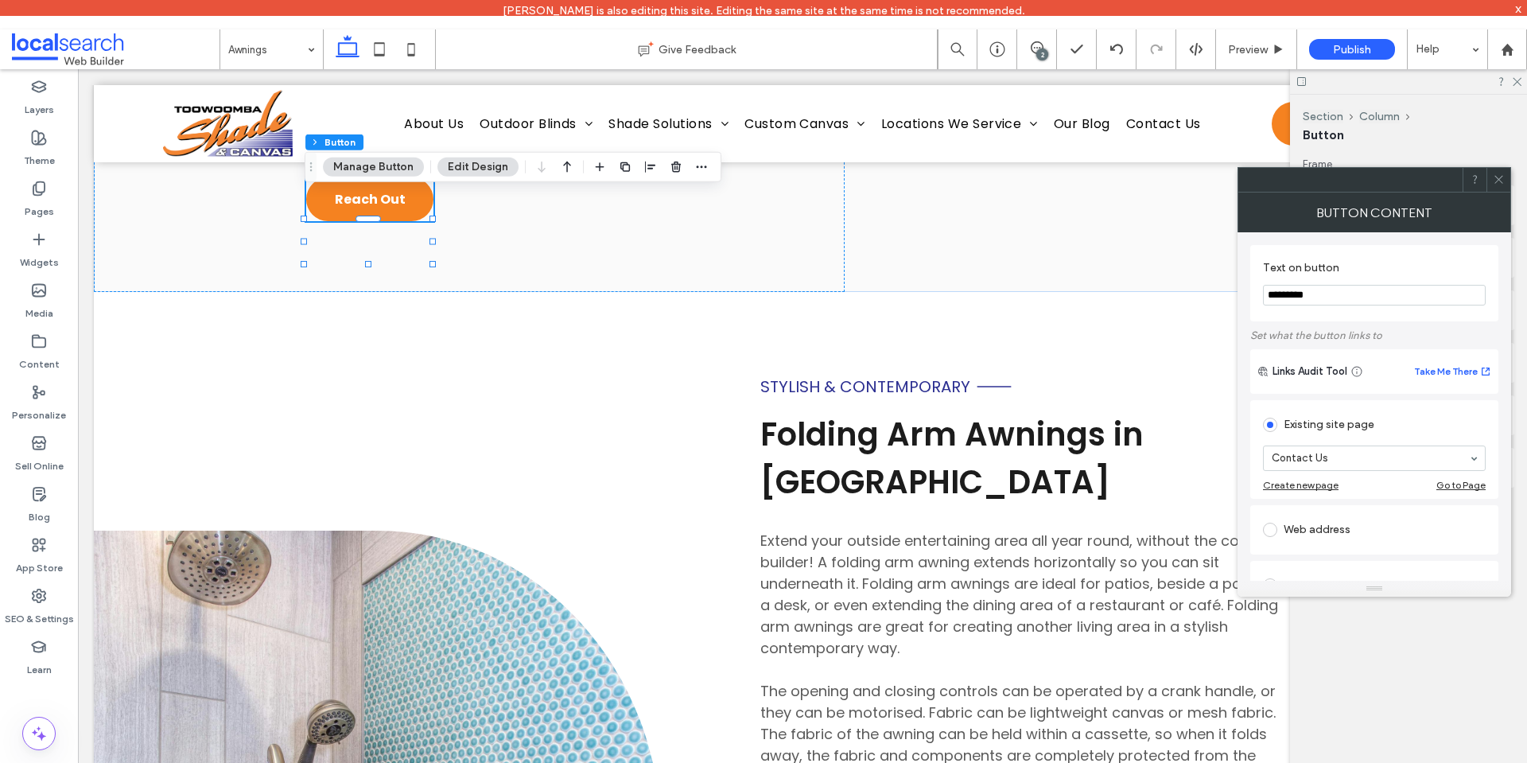
click at [1317, 291] on input "*********" at bounding box center [1374, 295] width 223 height 21
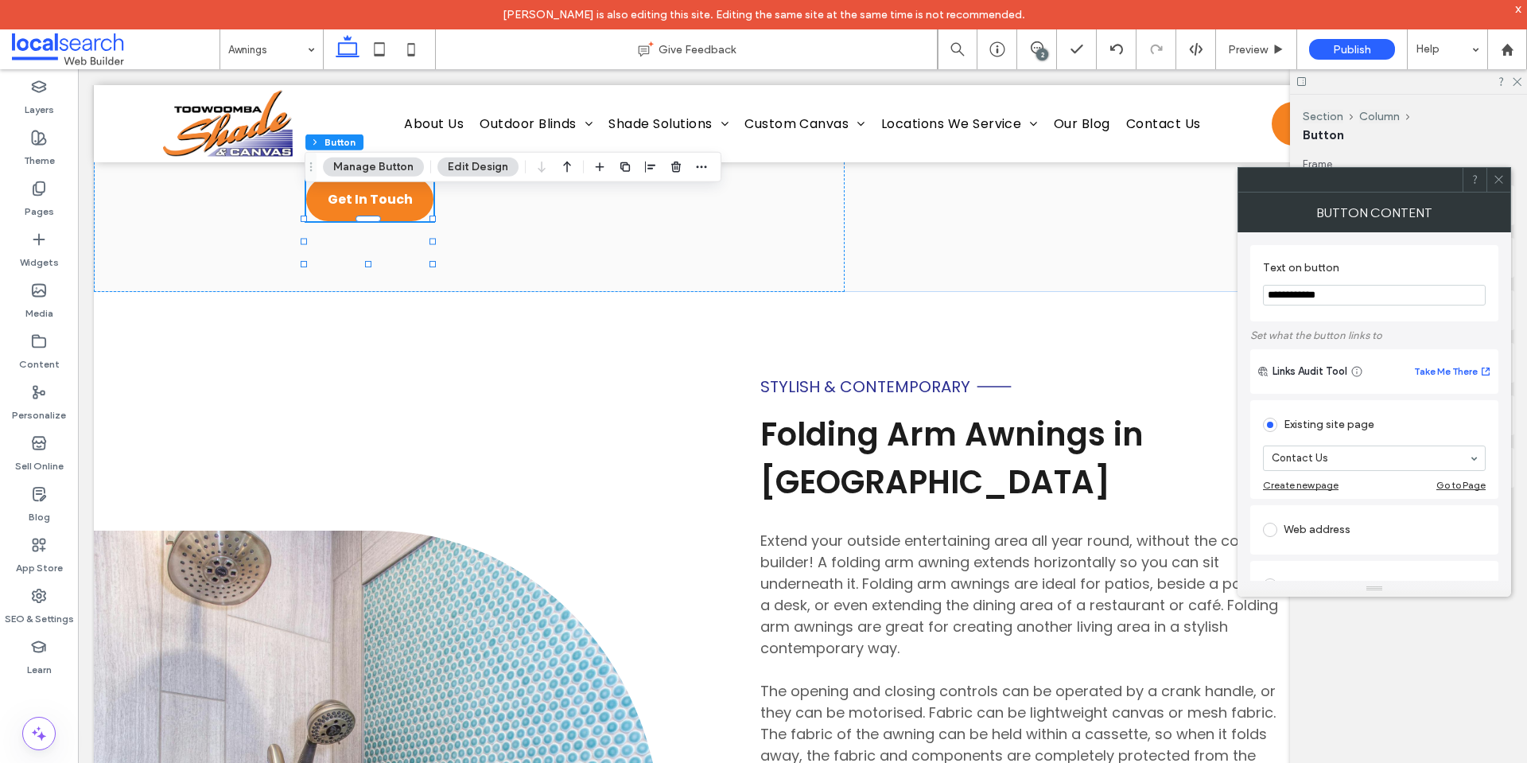
type input "**********"
click at [1434, 266] on label "Text on button" at bounding box center [1371, 269] width 216 height 17
click at [1500, 180] on icon at bounding box center [1499, 179] width 12 height 12
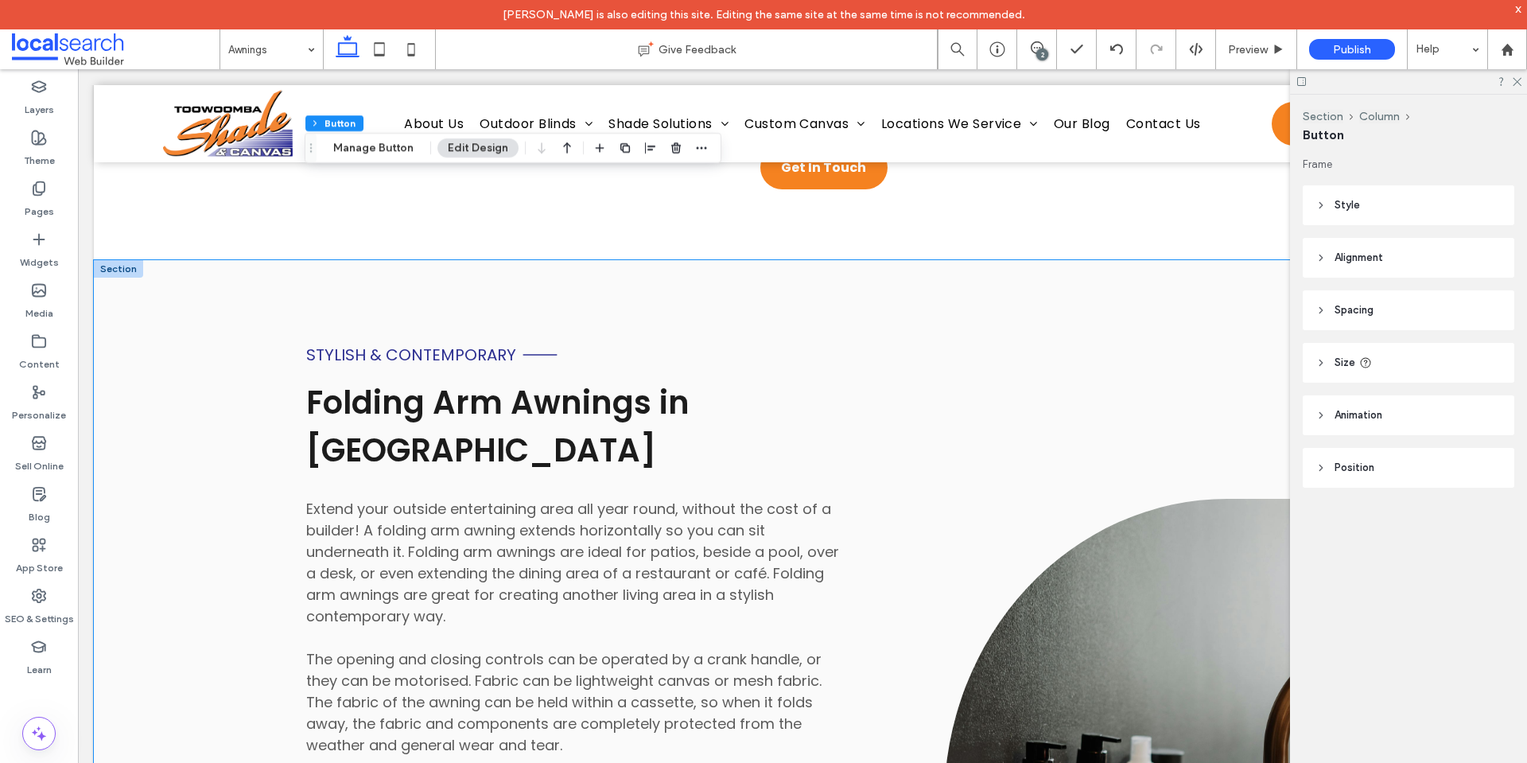
scroll to position [5152, 0]
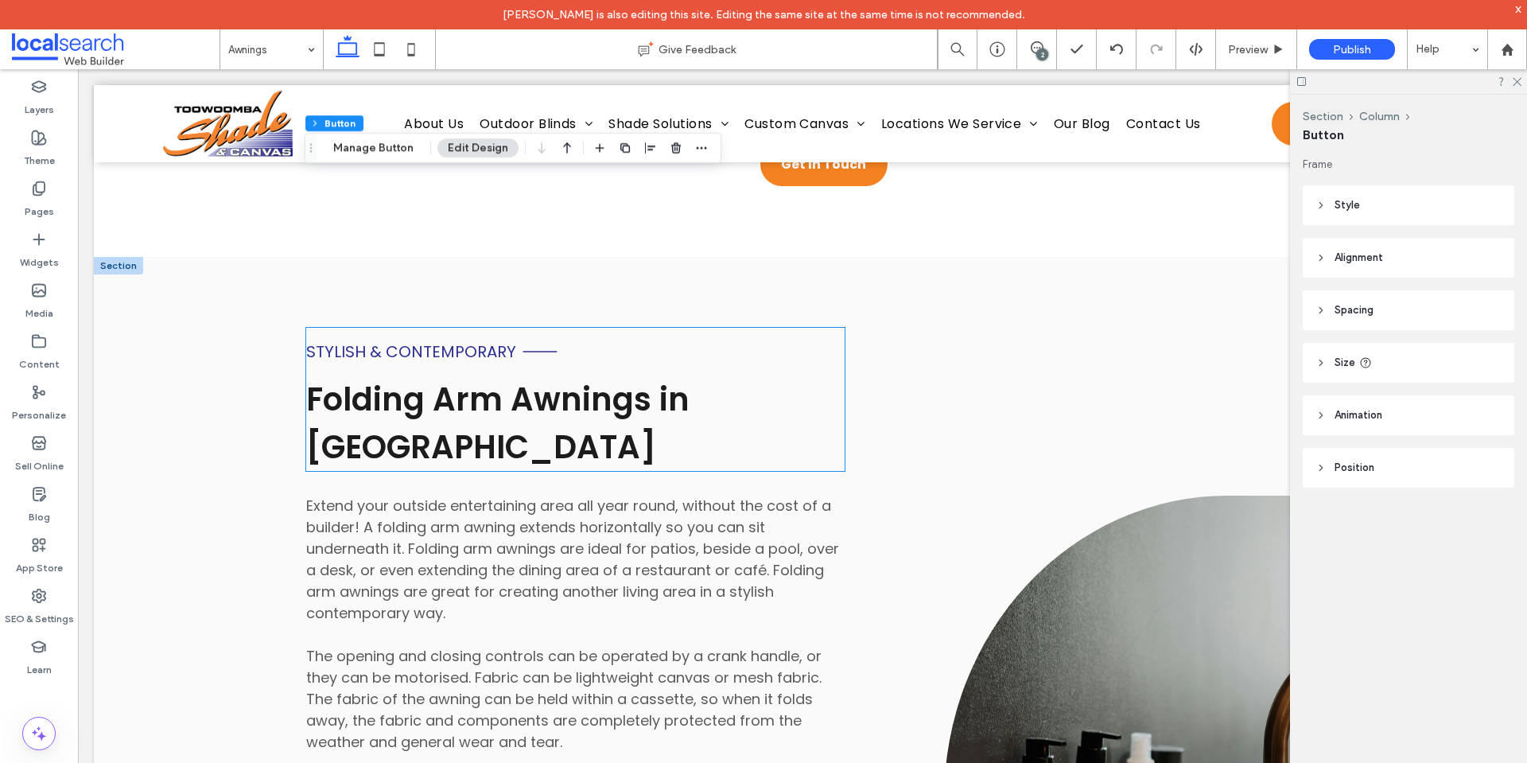
click at [504, 469] on span "Folding Arm Awnings in [GEOGRAPHIC_DATA]" at bounding box center [497, 423] width 383 height 92
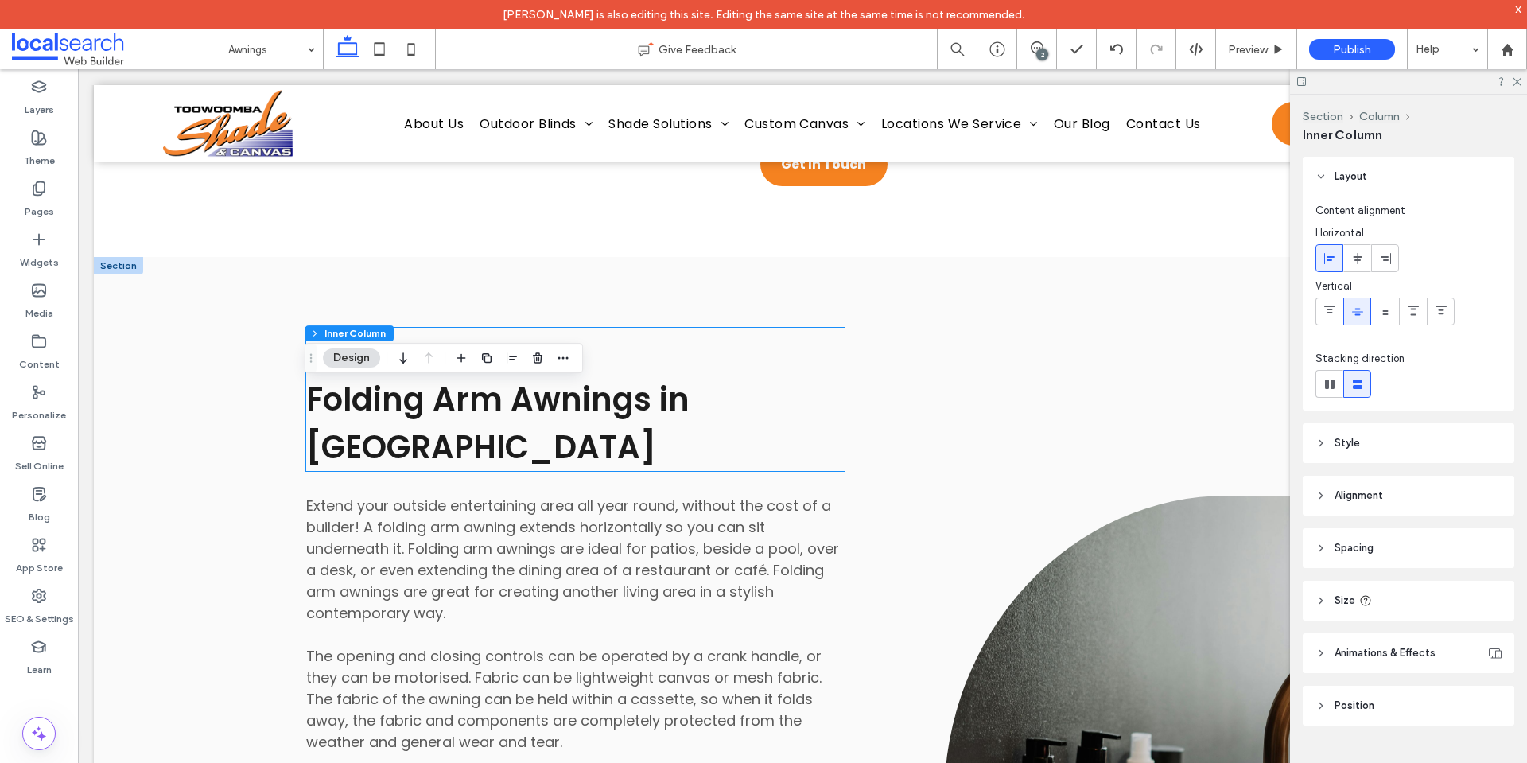
click at [504, 469] on span "Folding Arm Awnings in [GEOGRAPHIC_DATA]" at bounding box center [497, 423] width 383 height 92
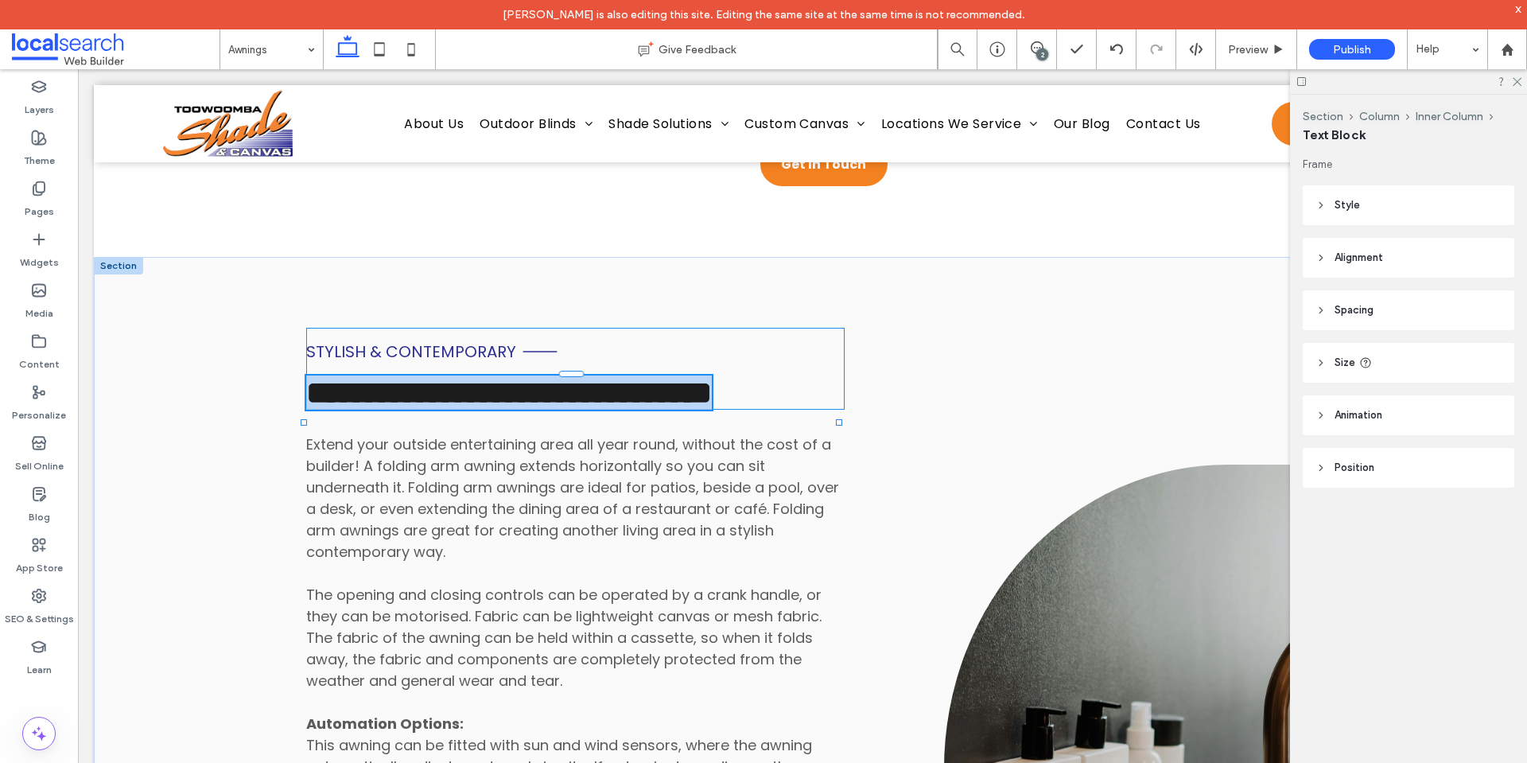
type input "*******"
type input "**"
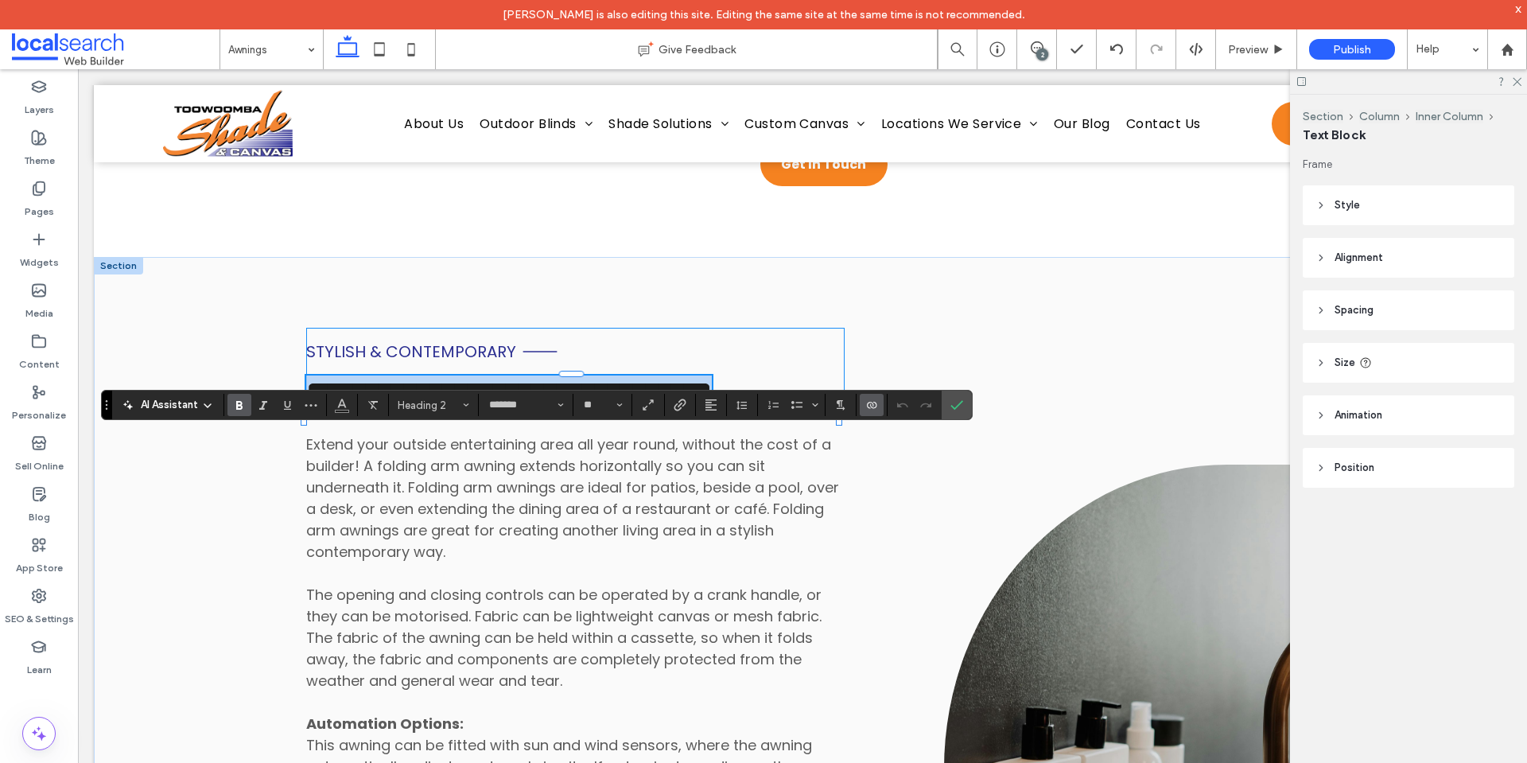
copy span "**********"
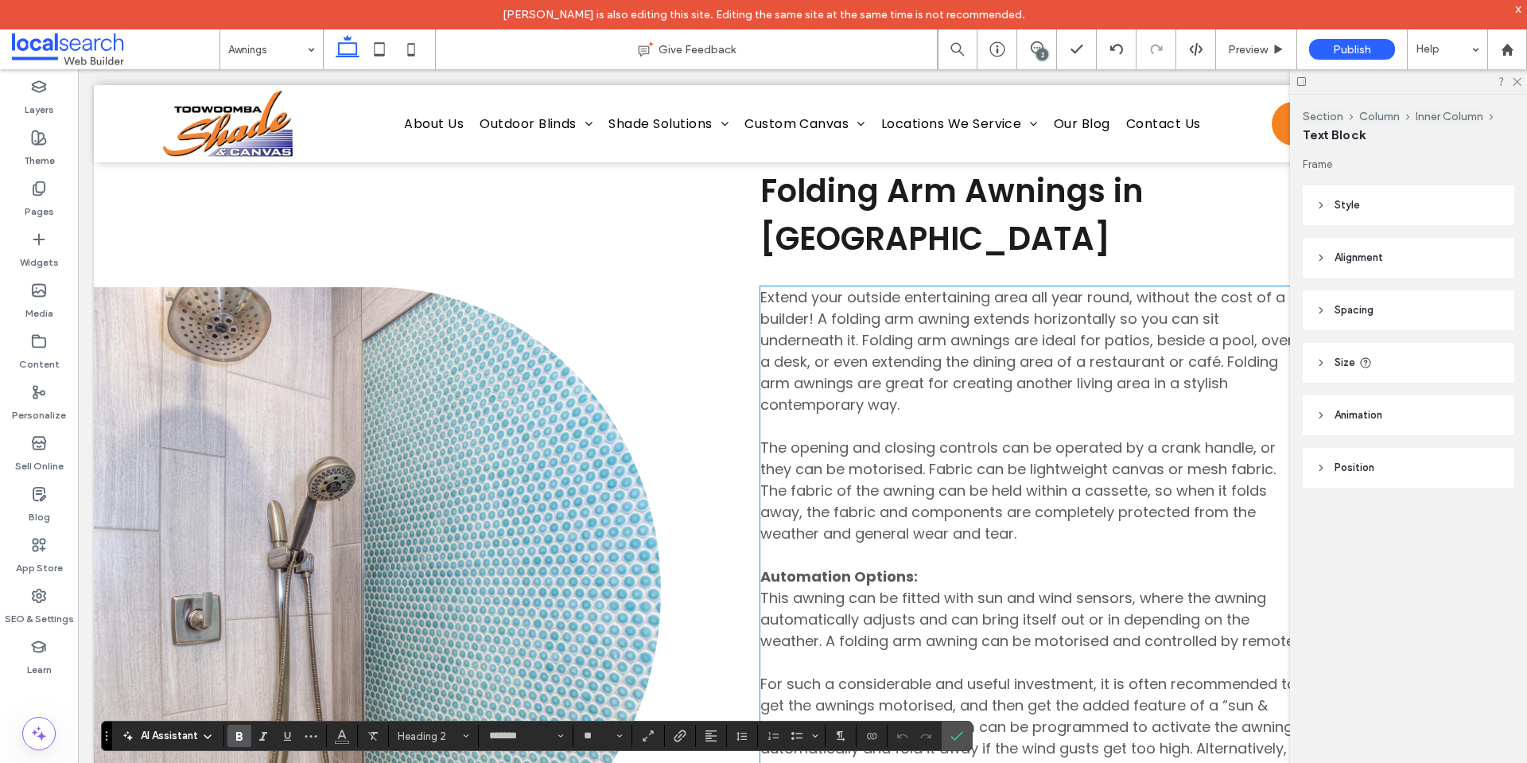
scroll to position [4276, 0]
click at [827, 249] on span "Folding Arm Awnings in [GEOGRAPHIC_DATA]" at bounding box center [951, 214] width 383 height 92
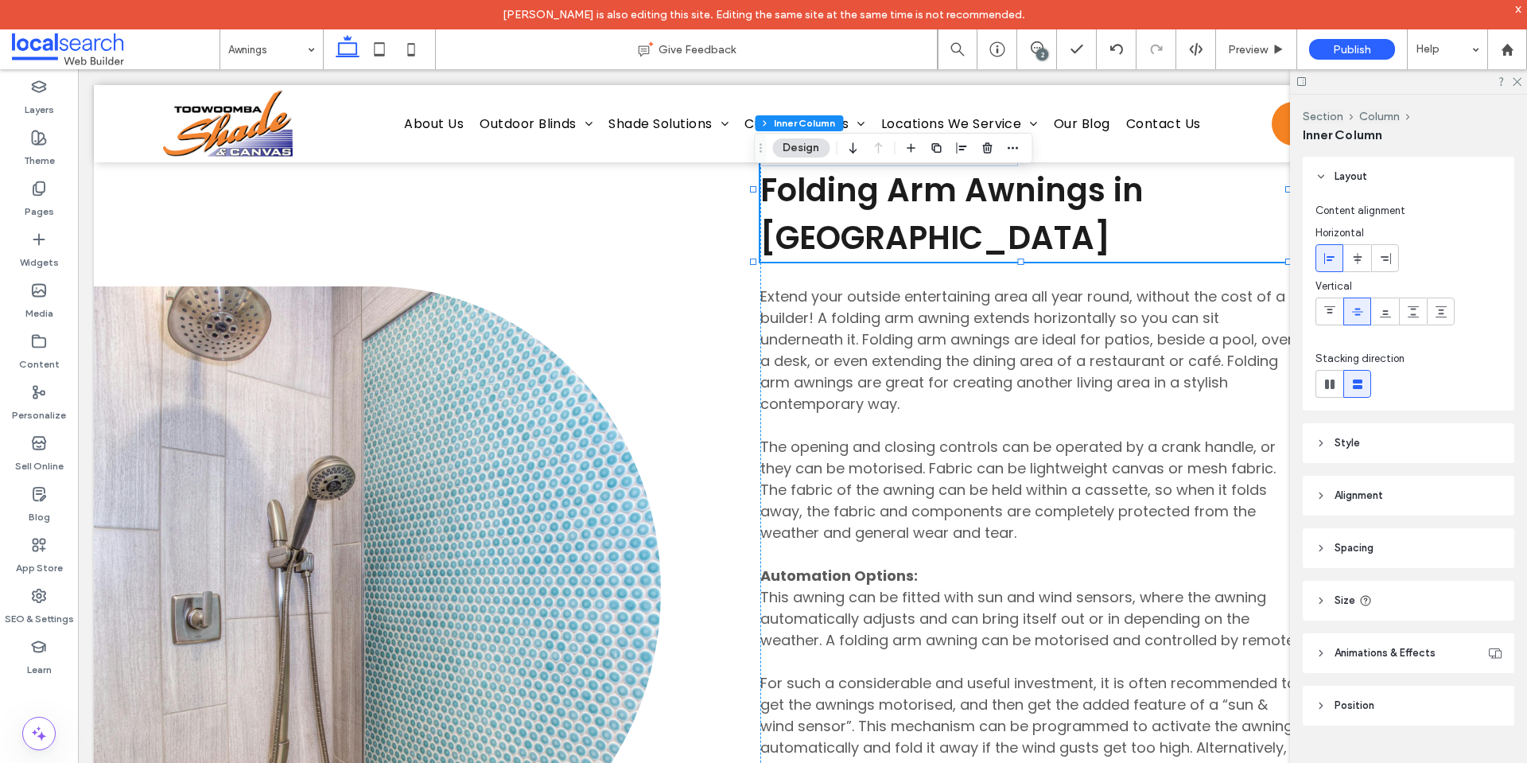
click at [827, 249] on span "Folding Arm Awnings in [GEOGRAPHIC_DATA]" at bounding box center [951, 214] width 383 height 92
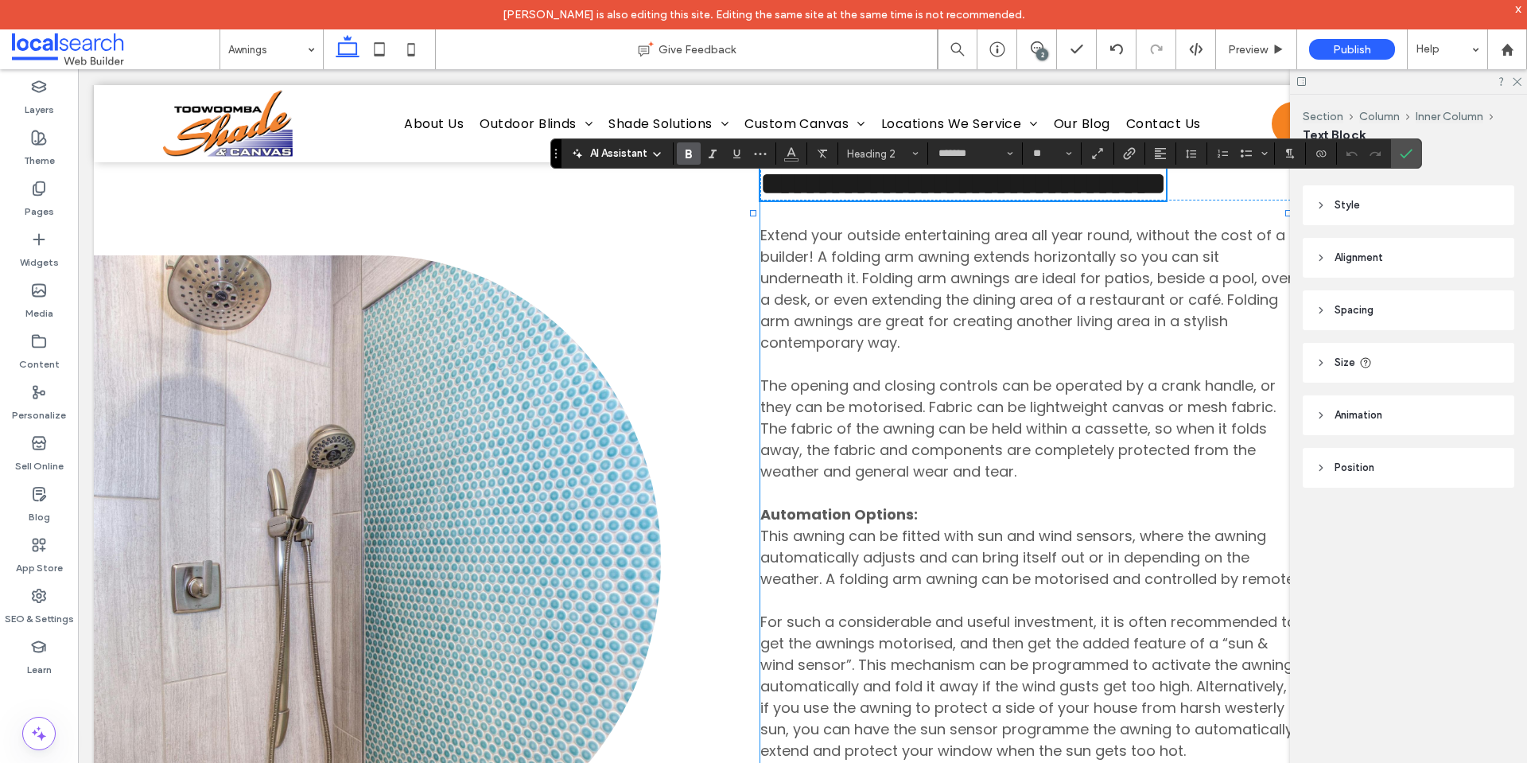
scroll to position [0, 0]
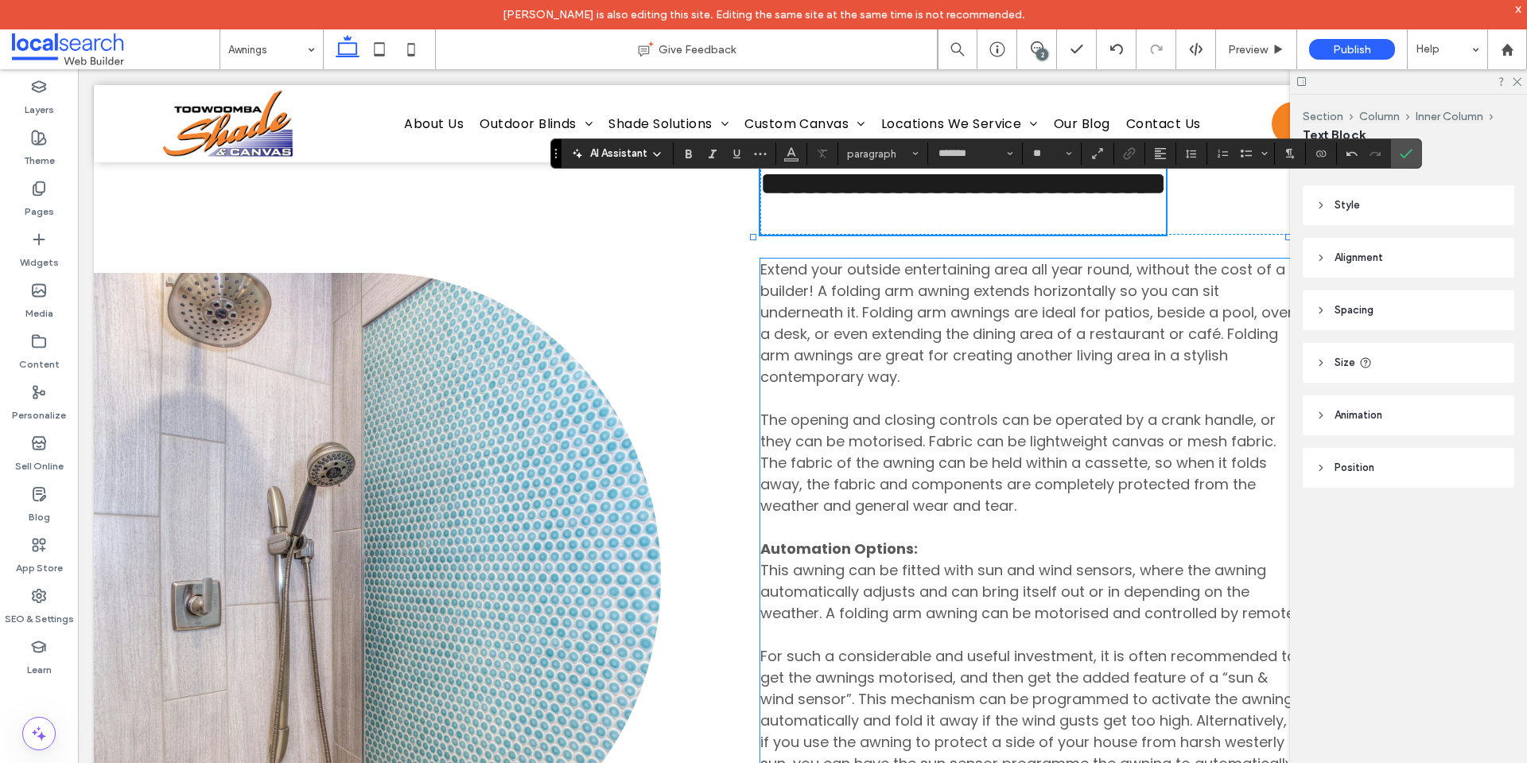
type input "**"
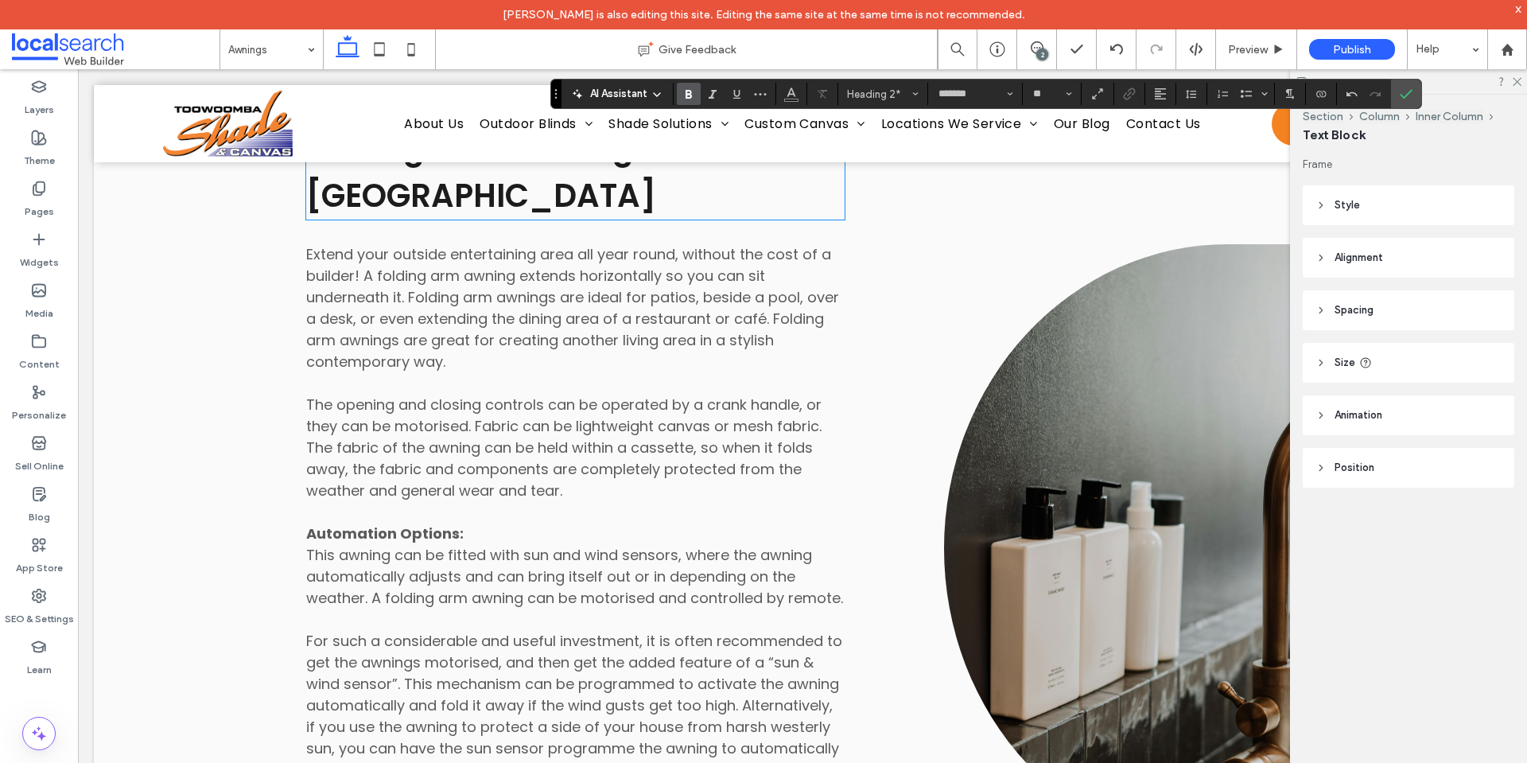
scroll to position [5172, 0]
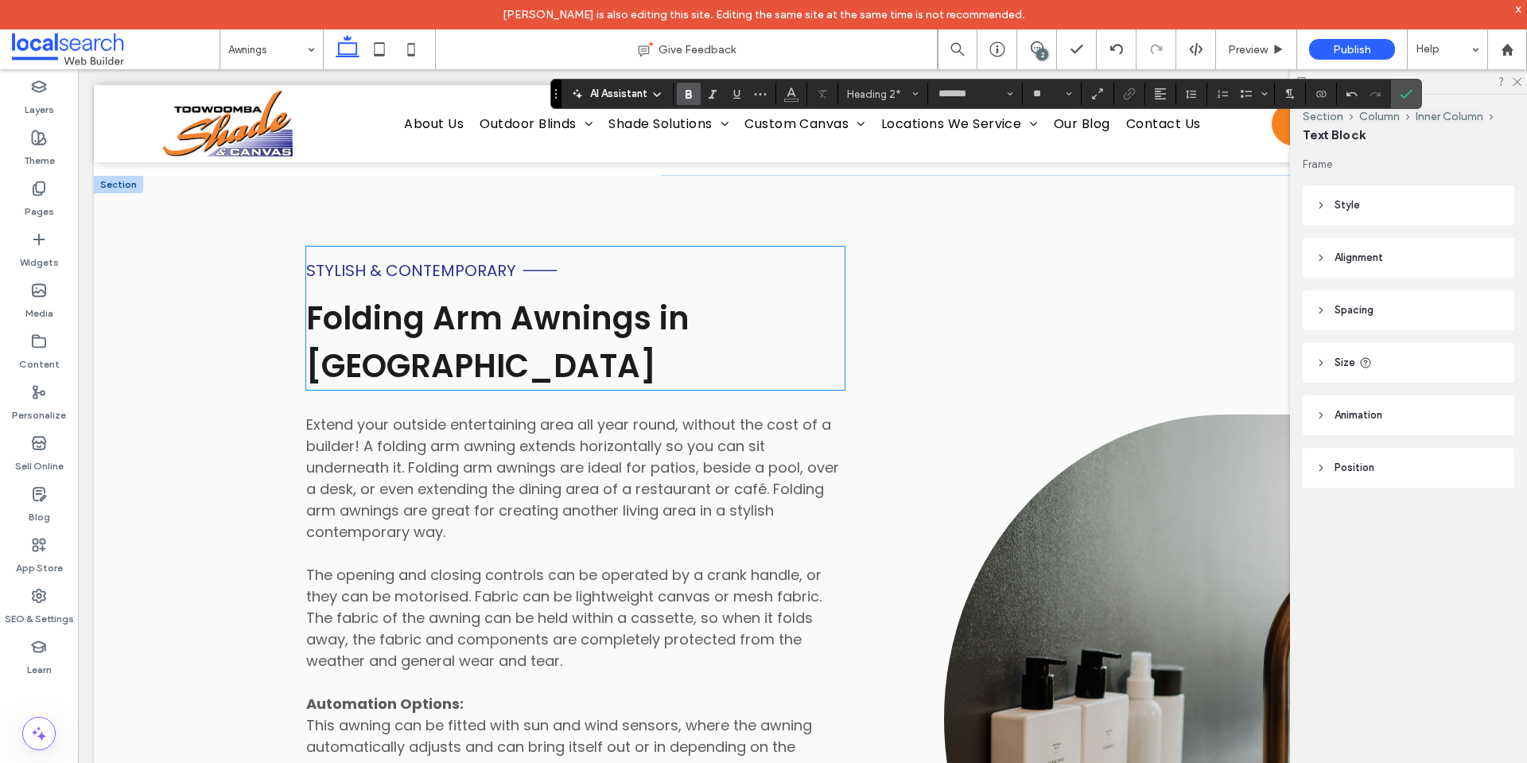
click at [351, 282] on span "Stylish & Contemporary" at bounding box center [411, 270] width 210 height 22
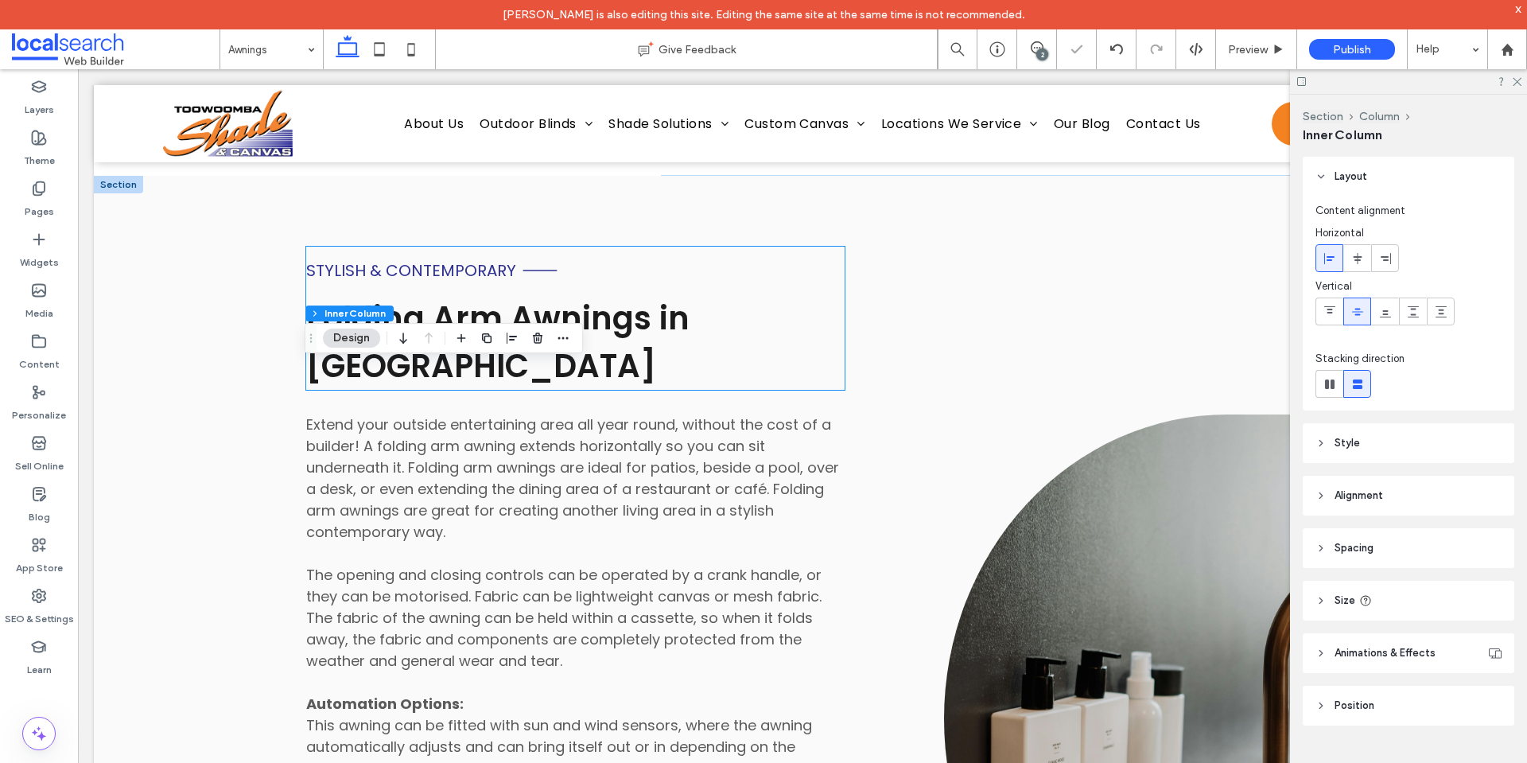
click at [351, 282] on span "Stylish & Contemporary" at bounding box center [411, 270] width 210 height 22
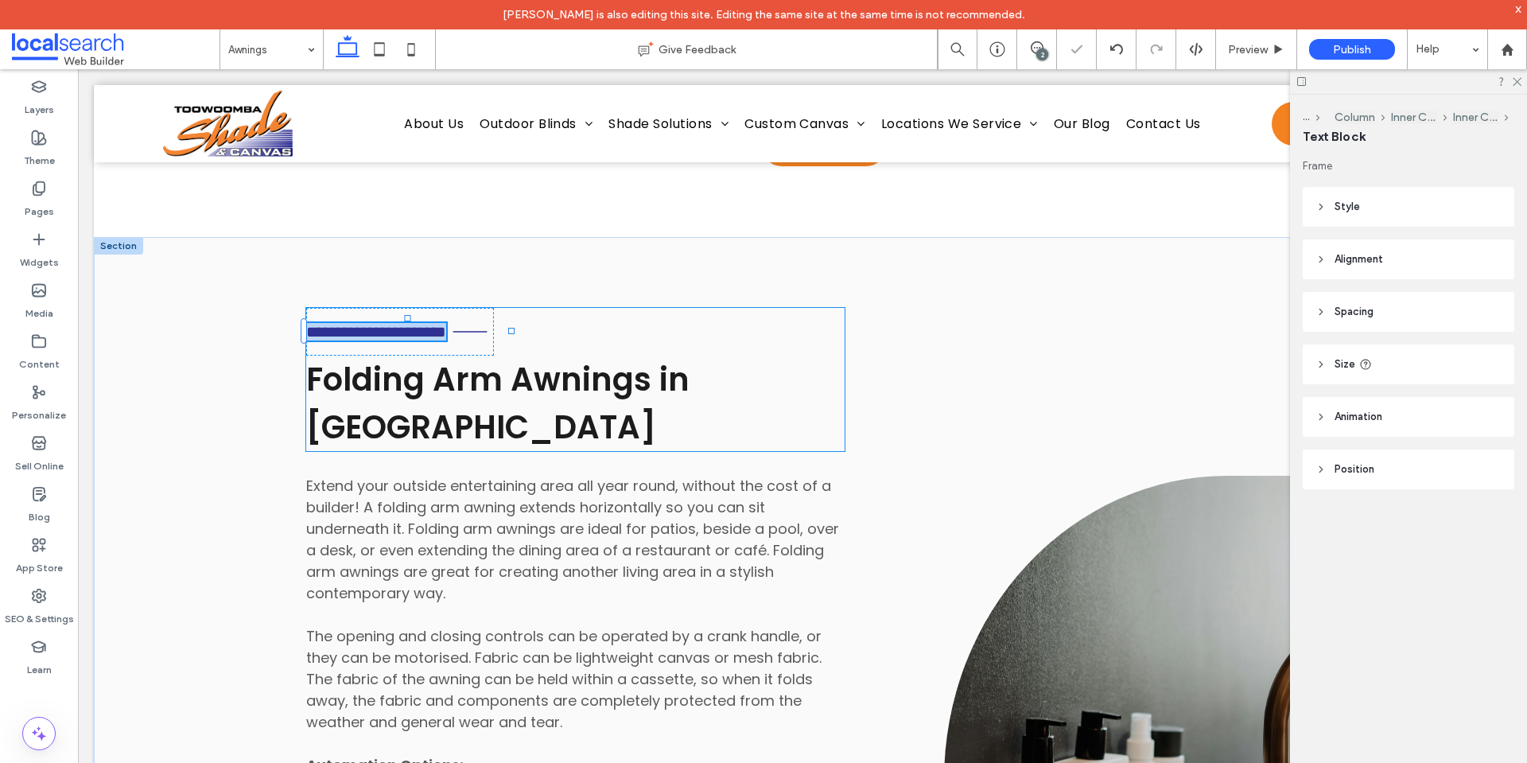
type input "*******"
type input "**"
copy span "**********"
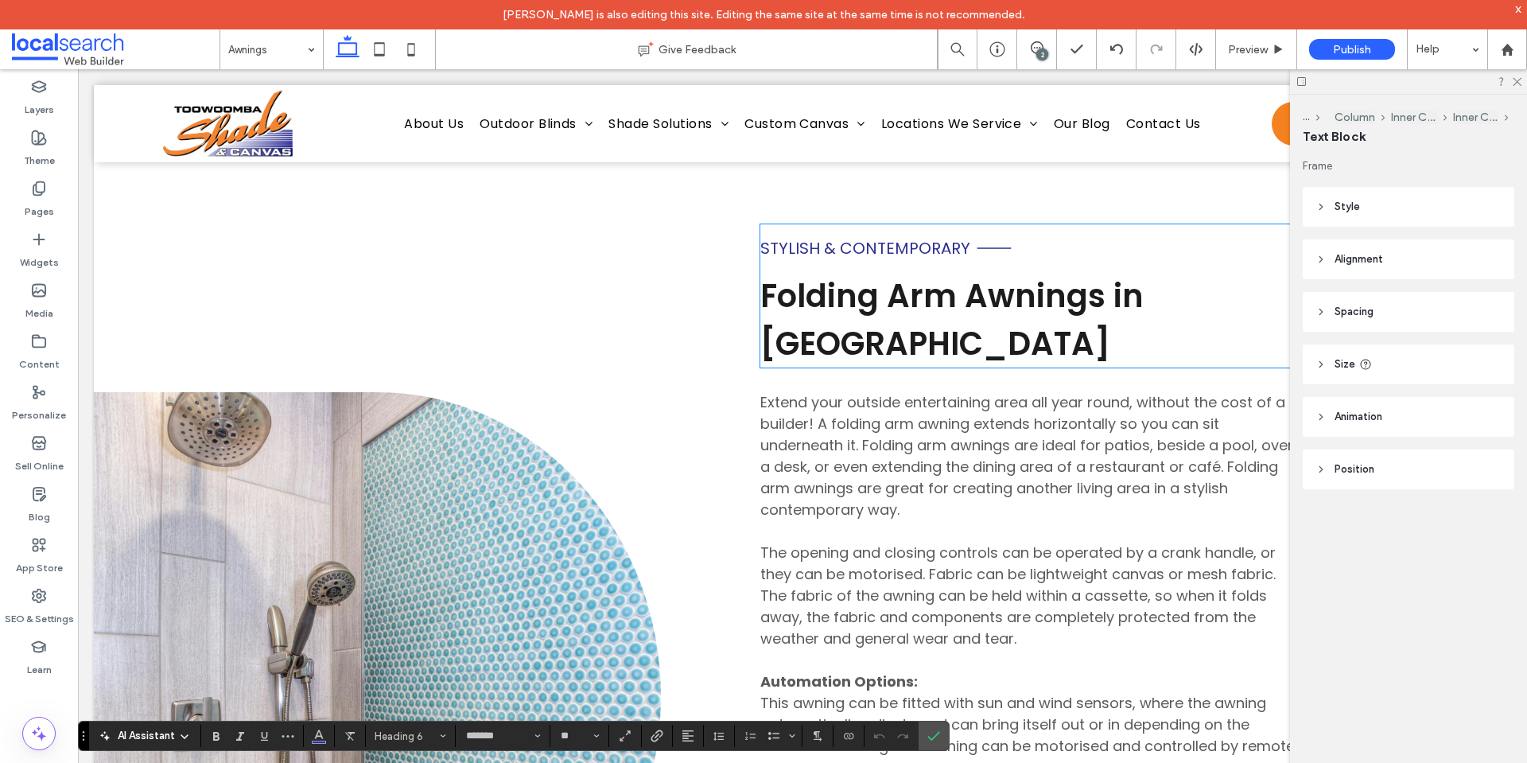
scroll to position [4171, 0]
click at [843, 257] on span "Stylish & Contemporary" at bounding box center [865, 247] width 210 height 22
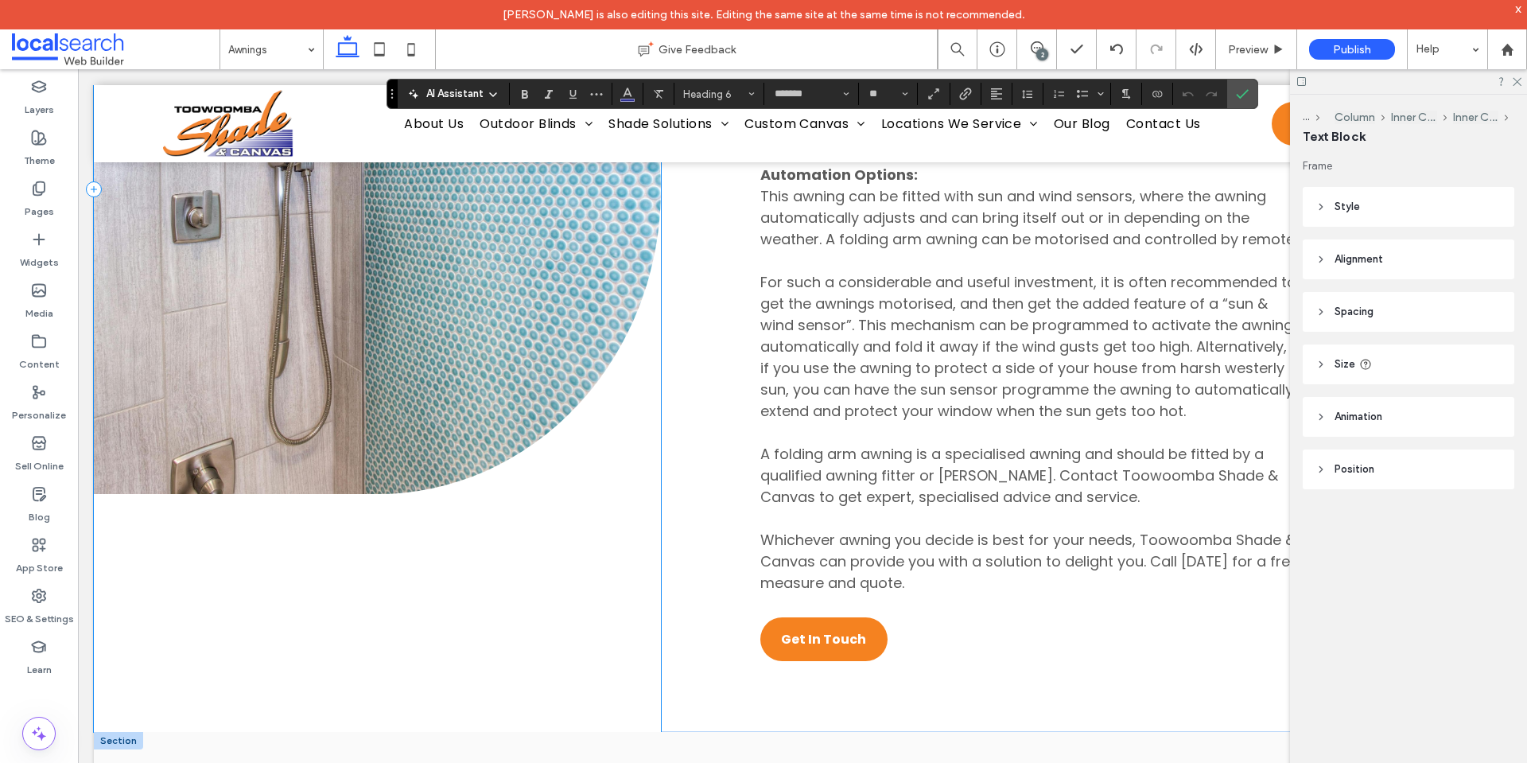
scroll to position [5360, 0]
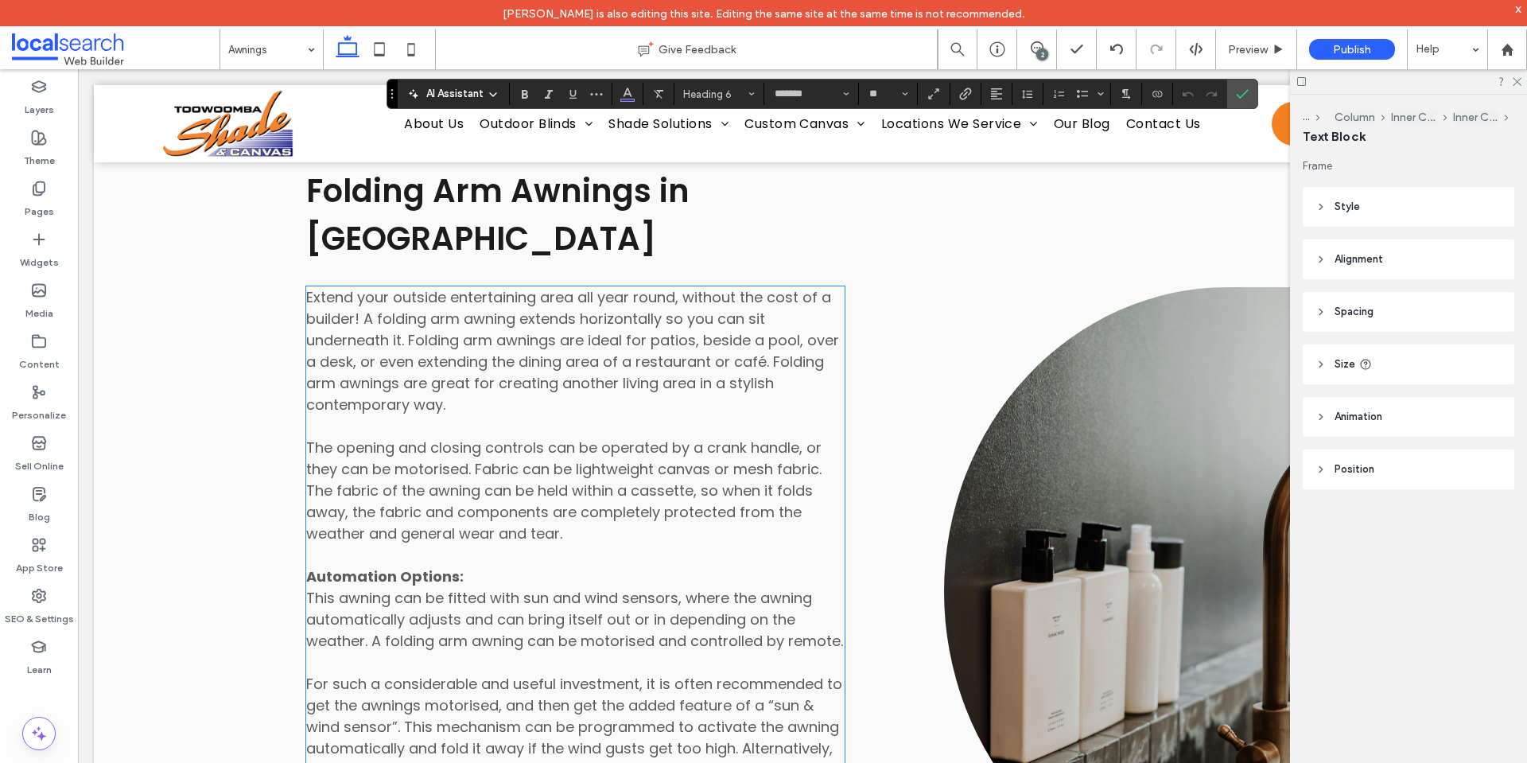
click at [469, 457] on p "Extend your outside entertaining area all year round, without the cost of a bui…" at bounding box center [575, 415] width 538 height 258
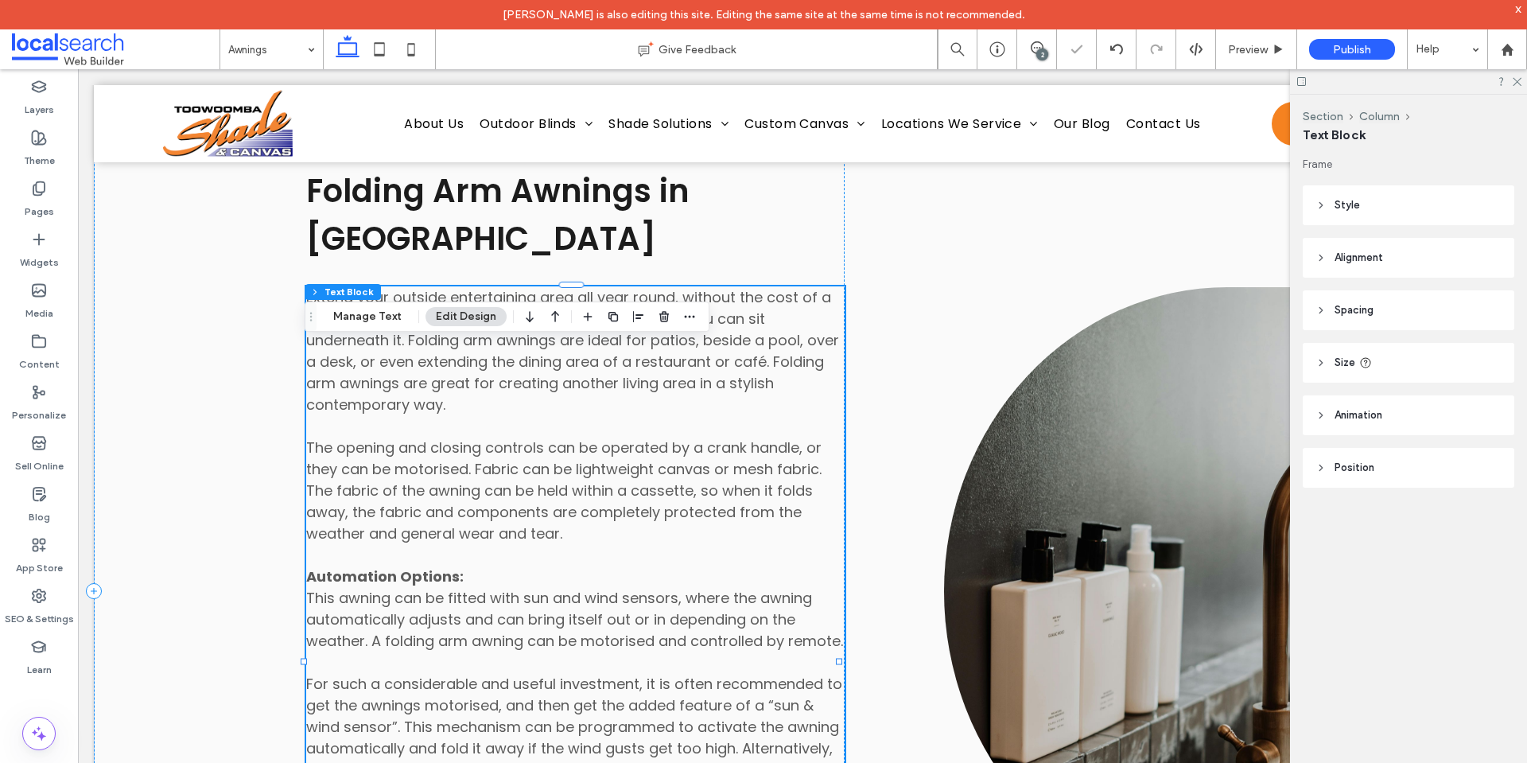
click at [469, 457] on div "Extend your outside entertaining area all year round, without the cost of a bui…" at bounding box center [575, 640] width 538 height 709
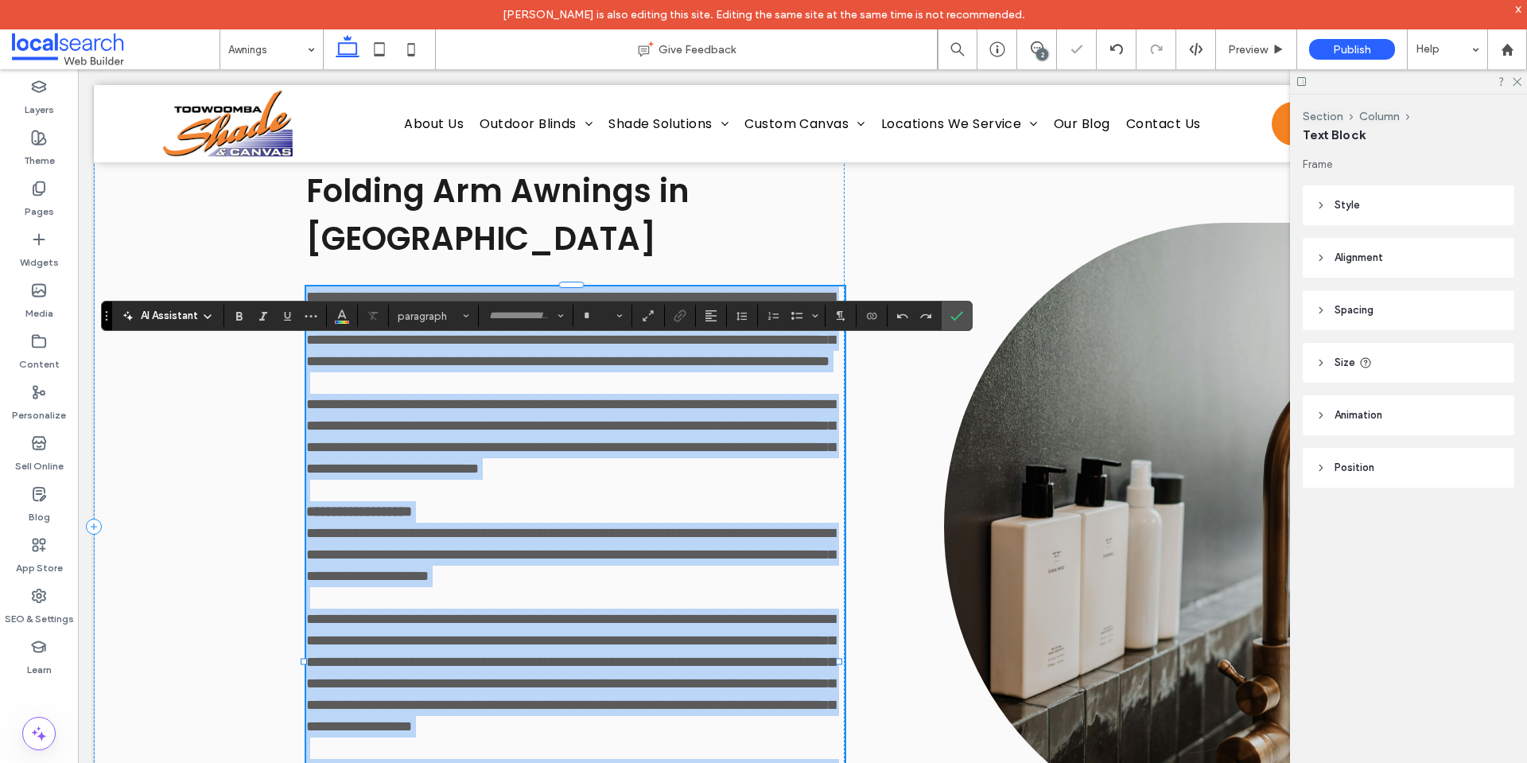
type input "*******"
type input "**"
copy div "**********"
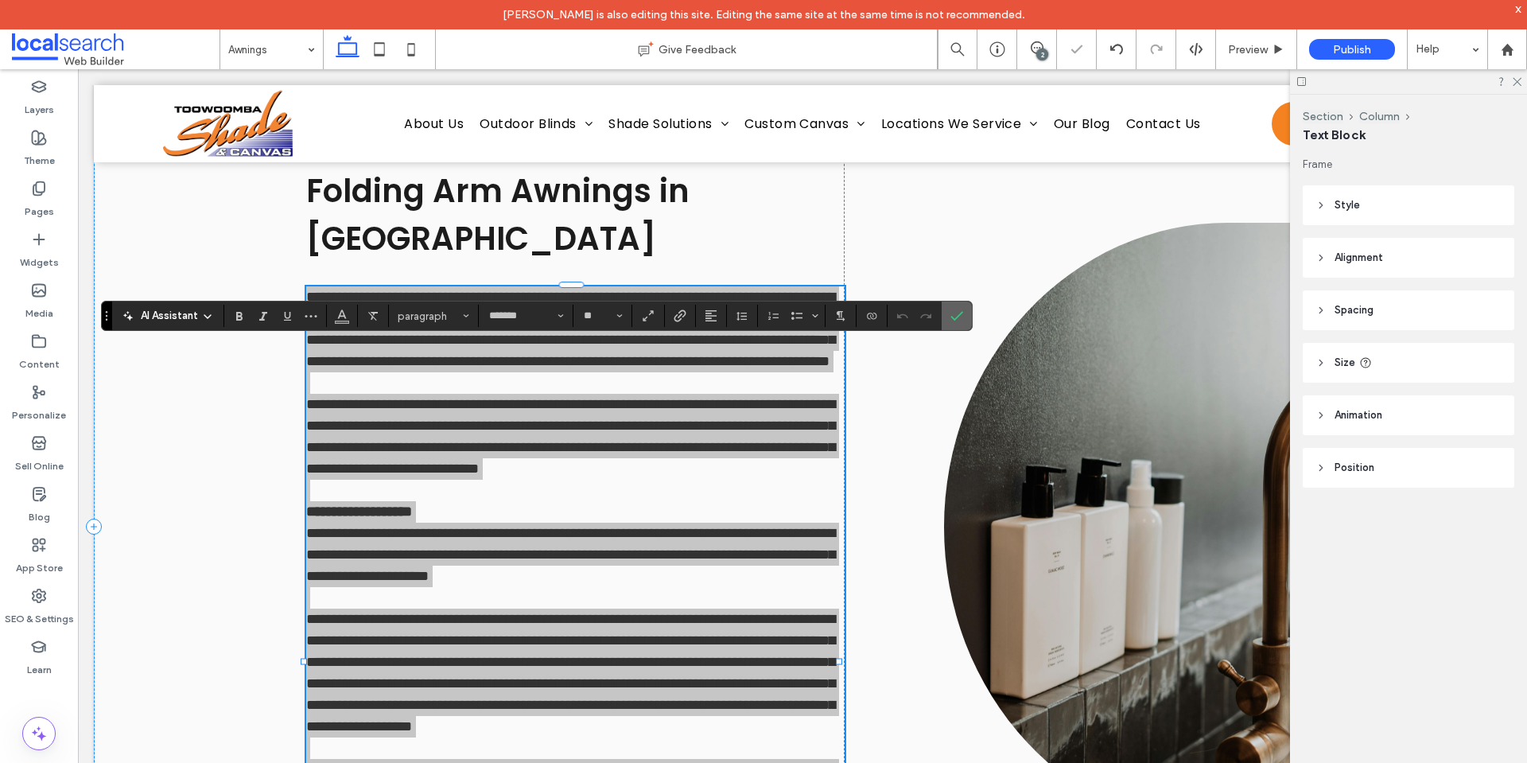
click at [950, 309] on span "Confirm" at bounding box center [953, 315] width 7 height 29
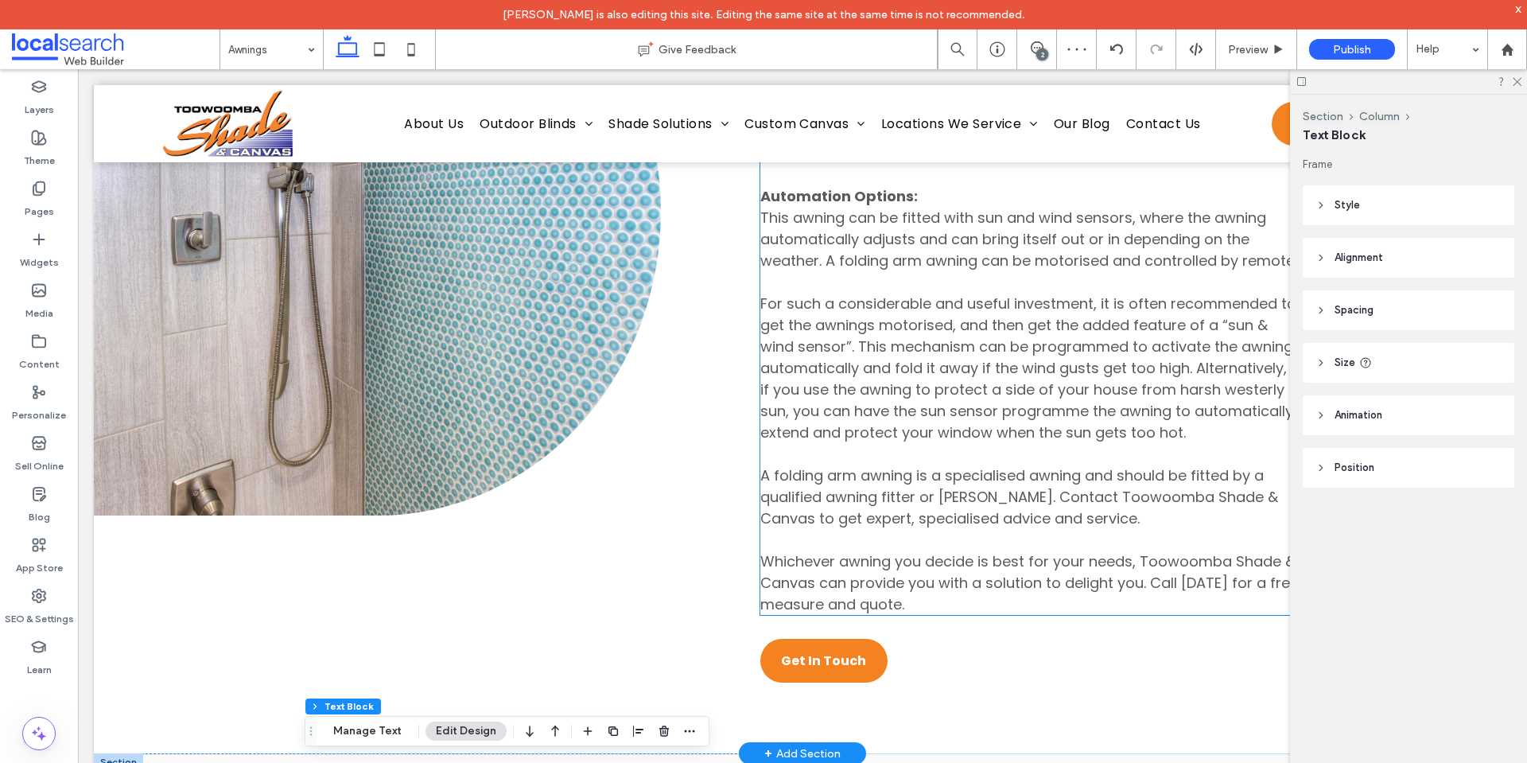
click at [914, 406] on span "This awning can be fitted with sun and wind sensors, where the awning automatic…" at bounding box center [1029, 411] width 538 height 406
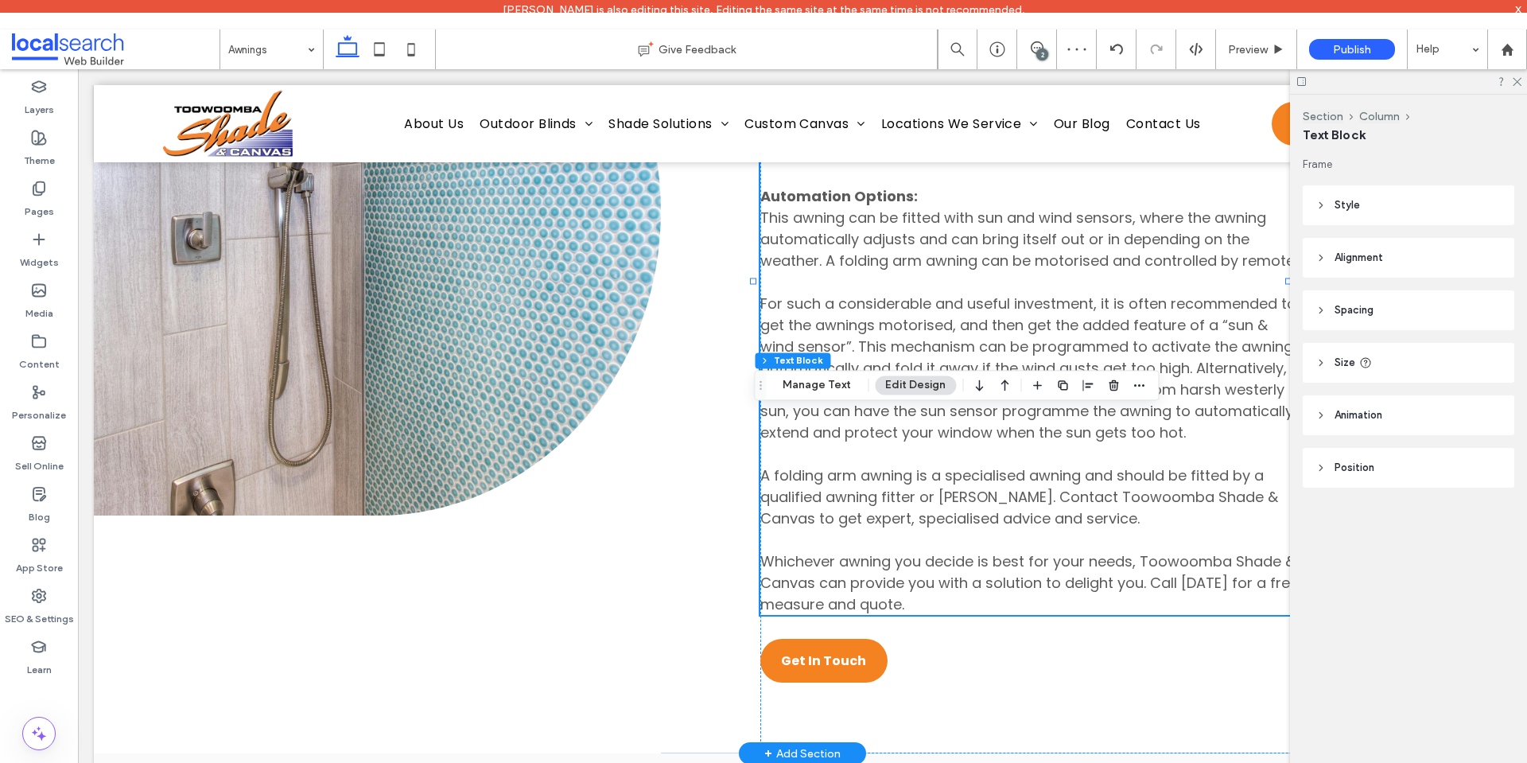
type input "*******"
type input "**"
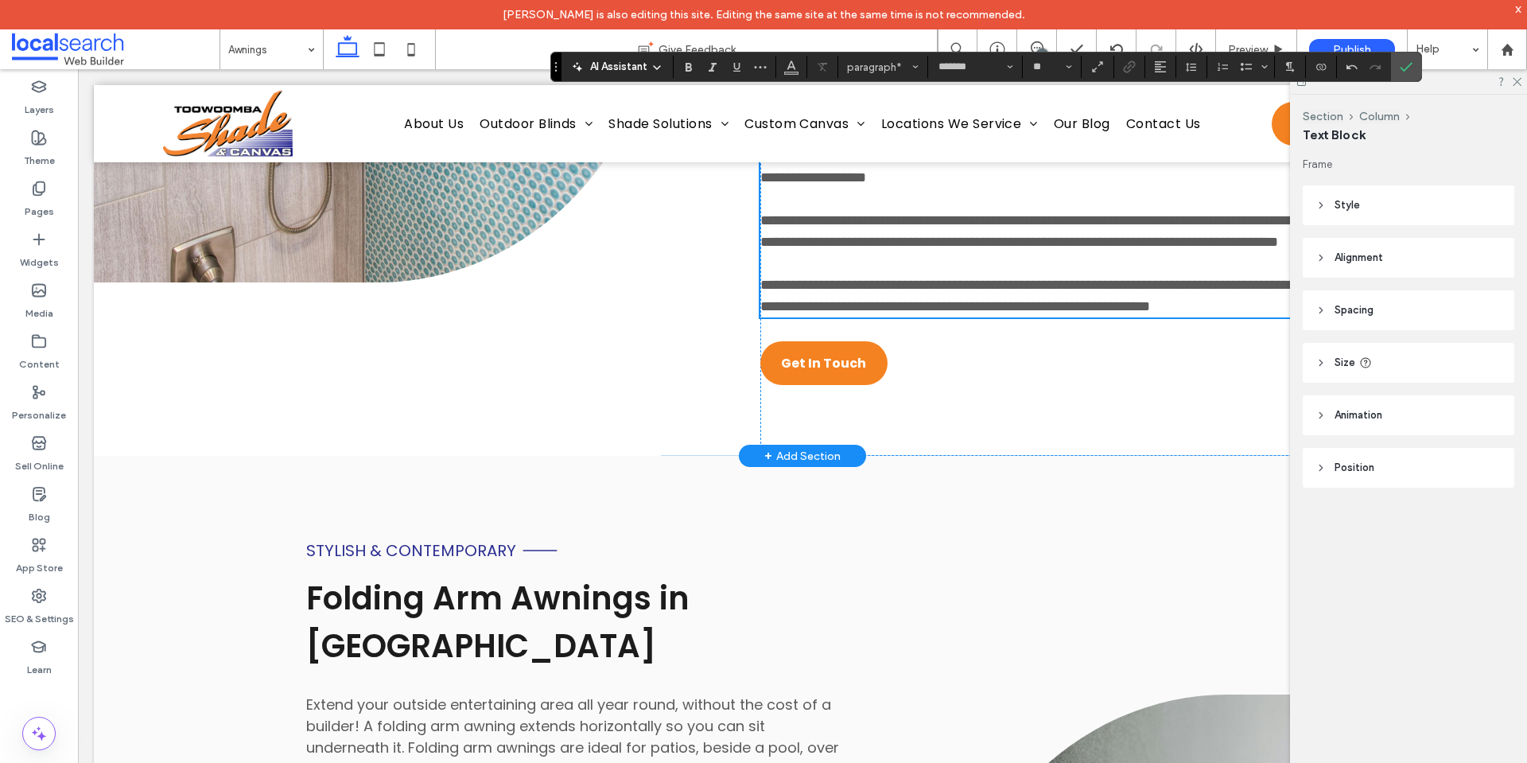
scroll to position [4968, 0]
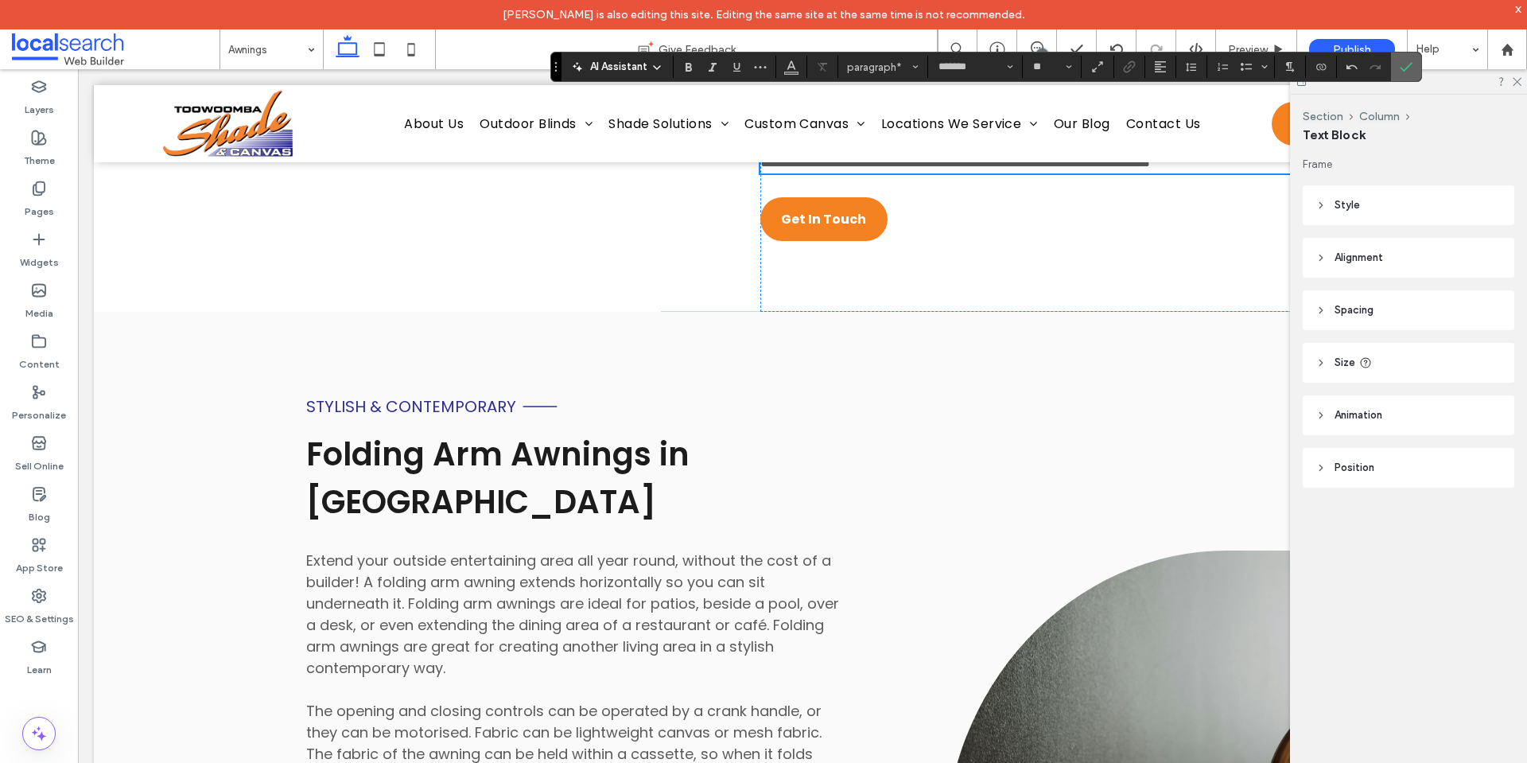
click at [1411, 66] on icon "Confirm" at bounding box center [1406, 66] width 13 height 13
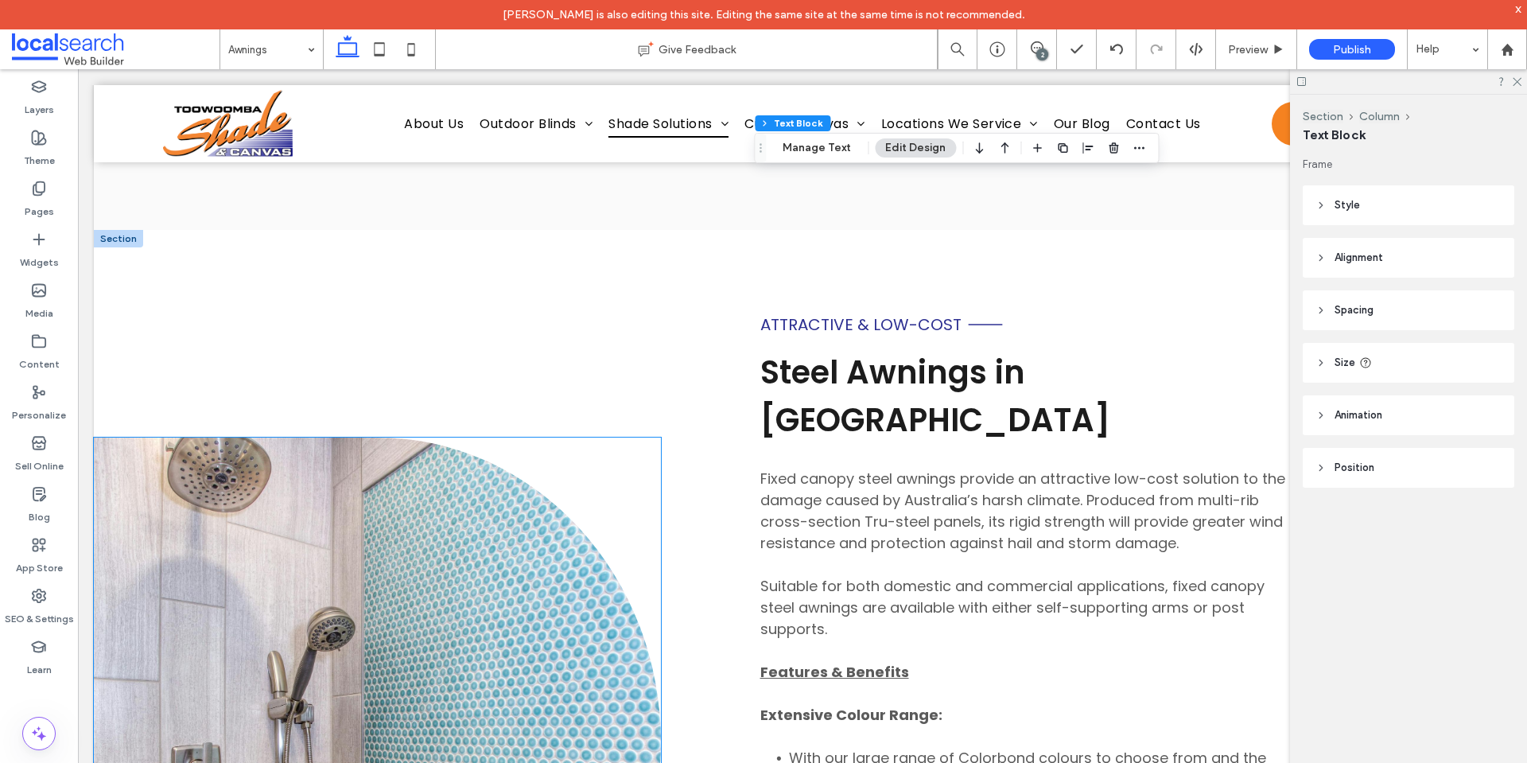
scroll to position [6260, 0]
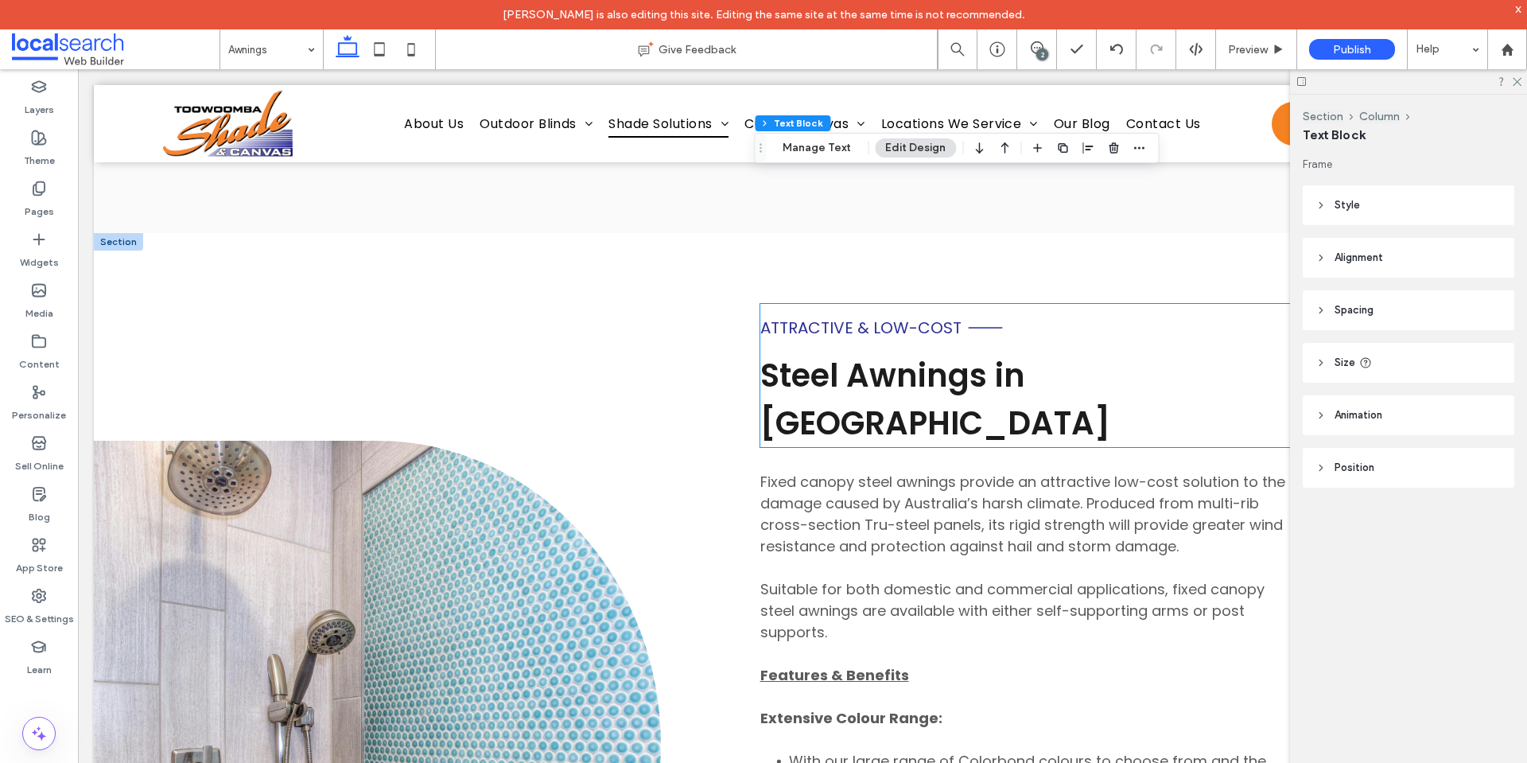
click at [829, 445] on span "Steel Awnings in Toowoomba" at bounding box center [935, 399] width 350 height 92
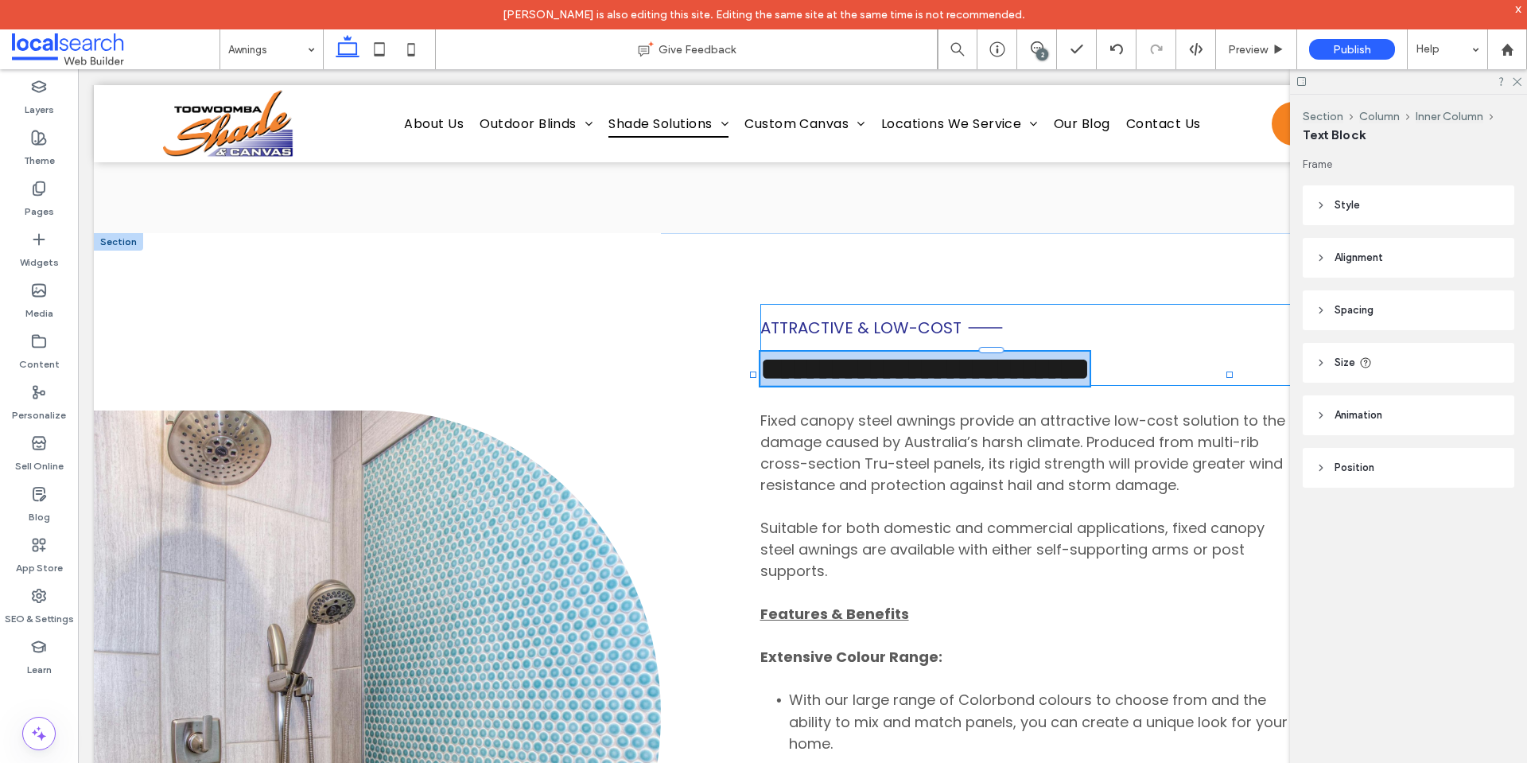
type input "*******"
type input "**"
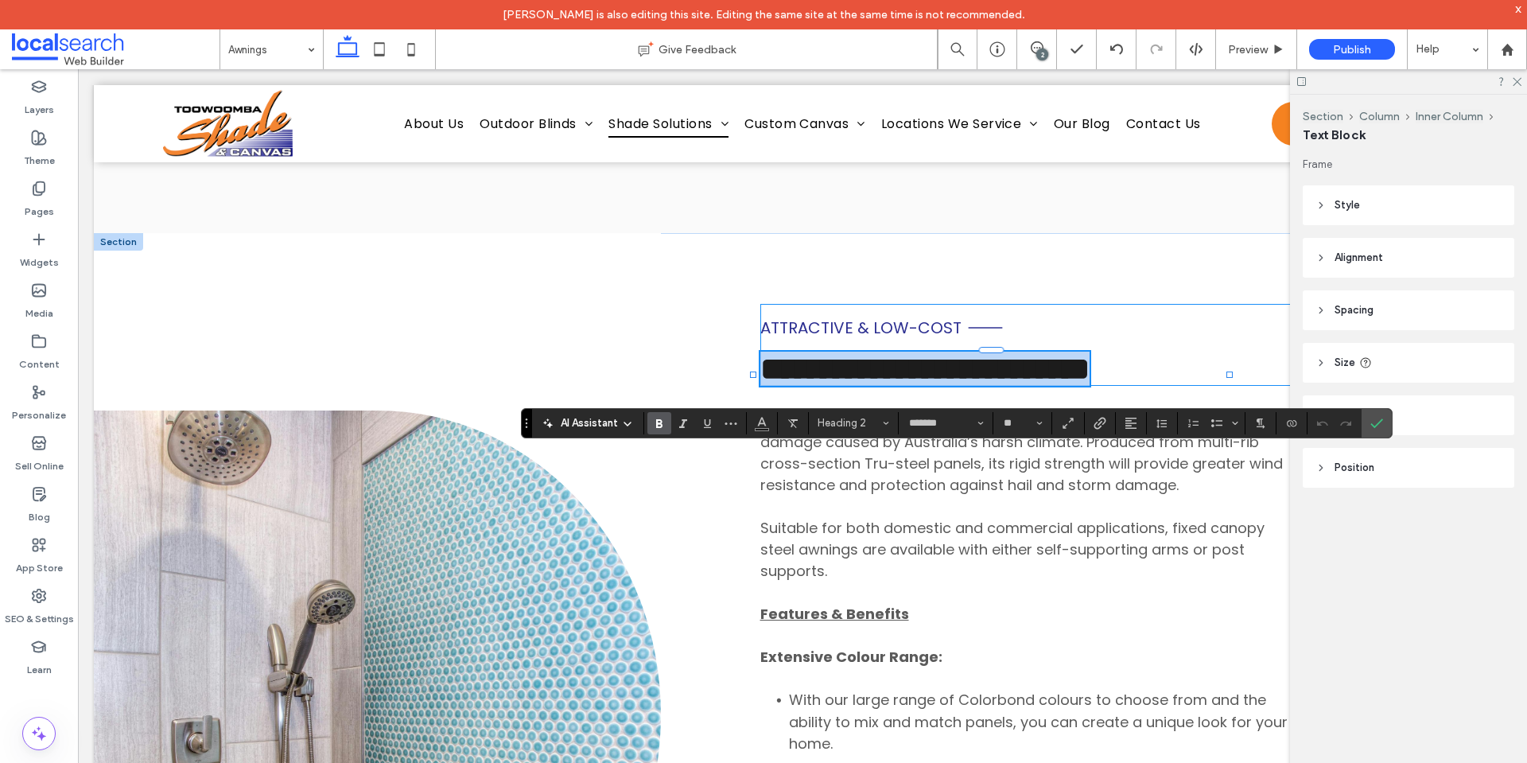
copy span "**********"
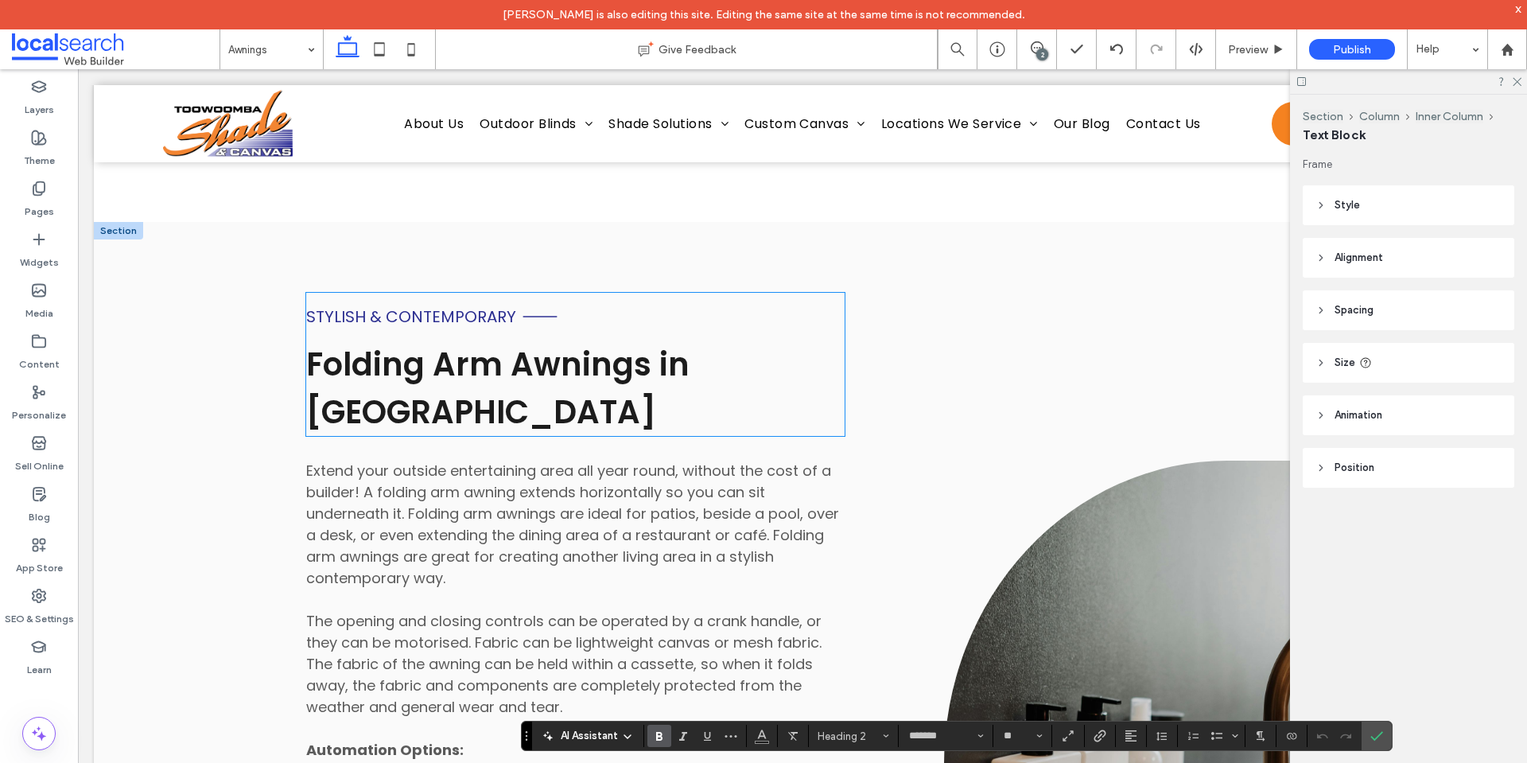
scroll to position [5186, 0]
click at [451, 435] on span "Folding Arm Awnings in Toowoomba" at bounding box center [497, 389] width 383 height 92
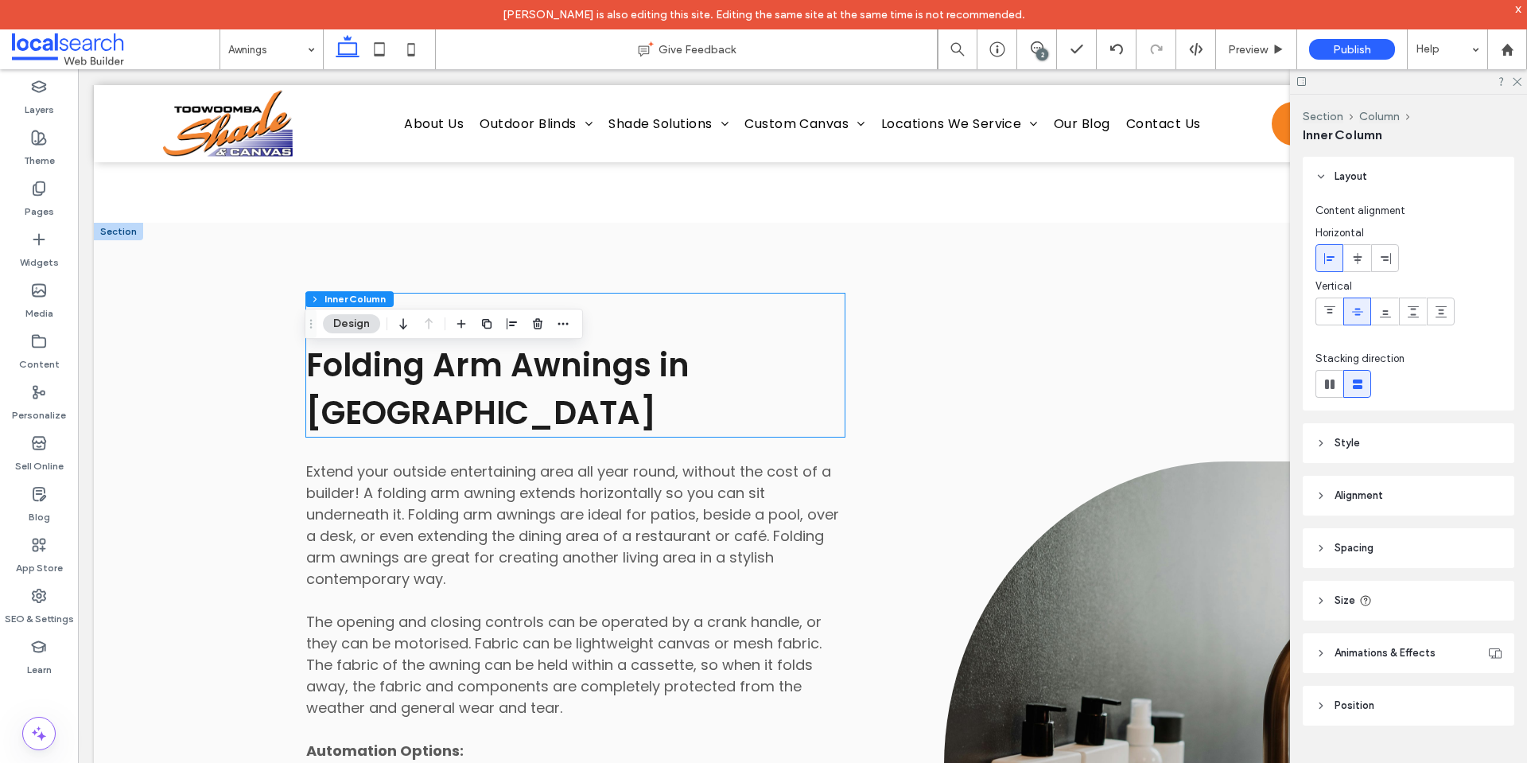
click at [451, 435] on span "Folding Arm Awnings in Toowoomba" at bounding box center [497, 389] width 383 height 92
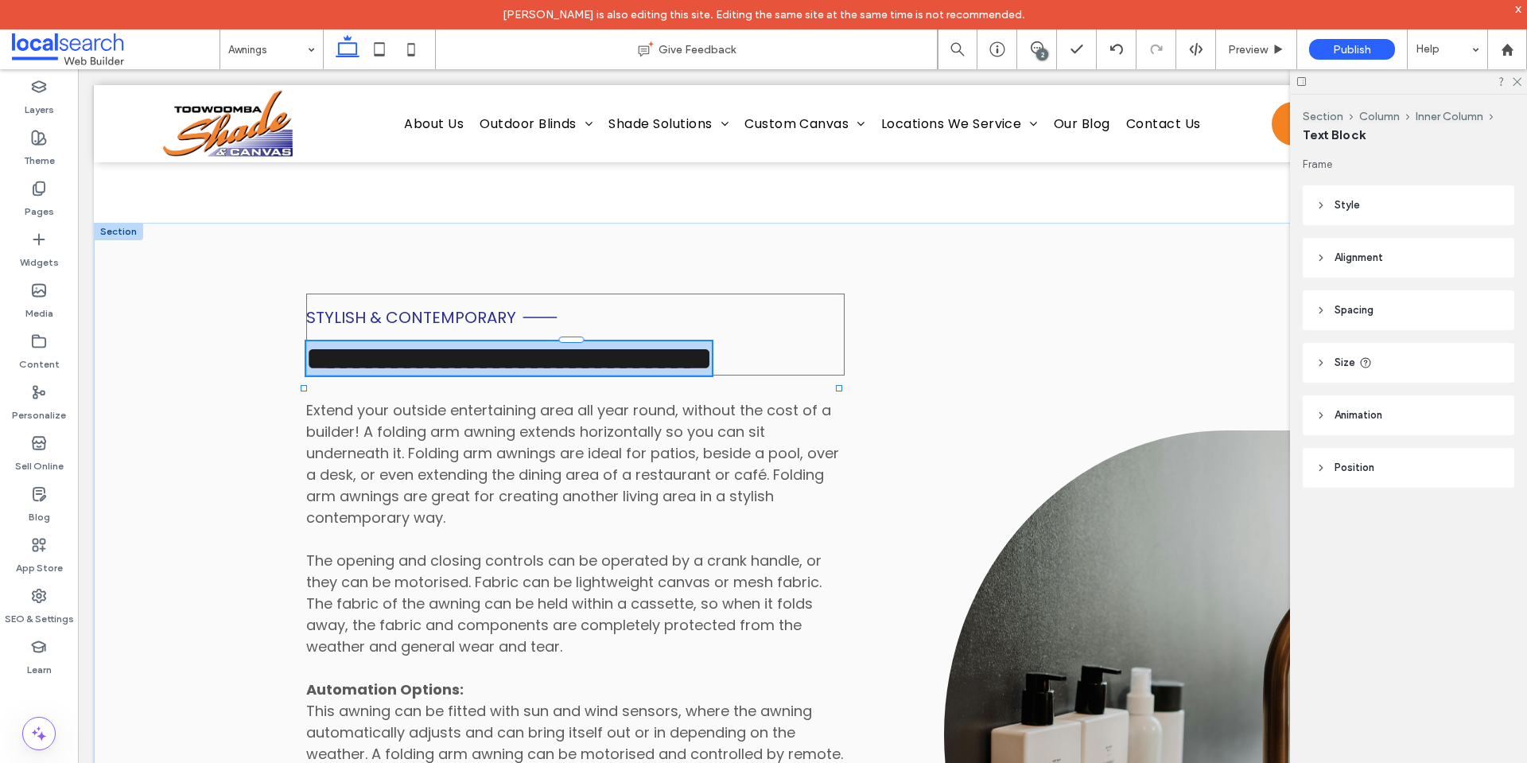
type input "*******"
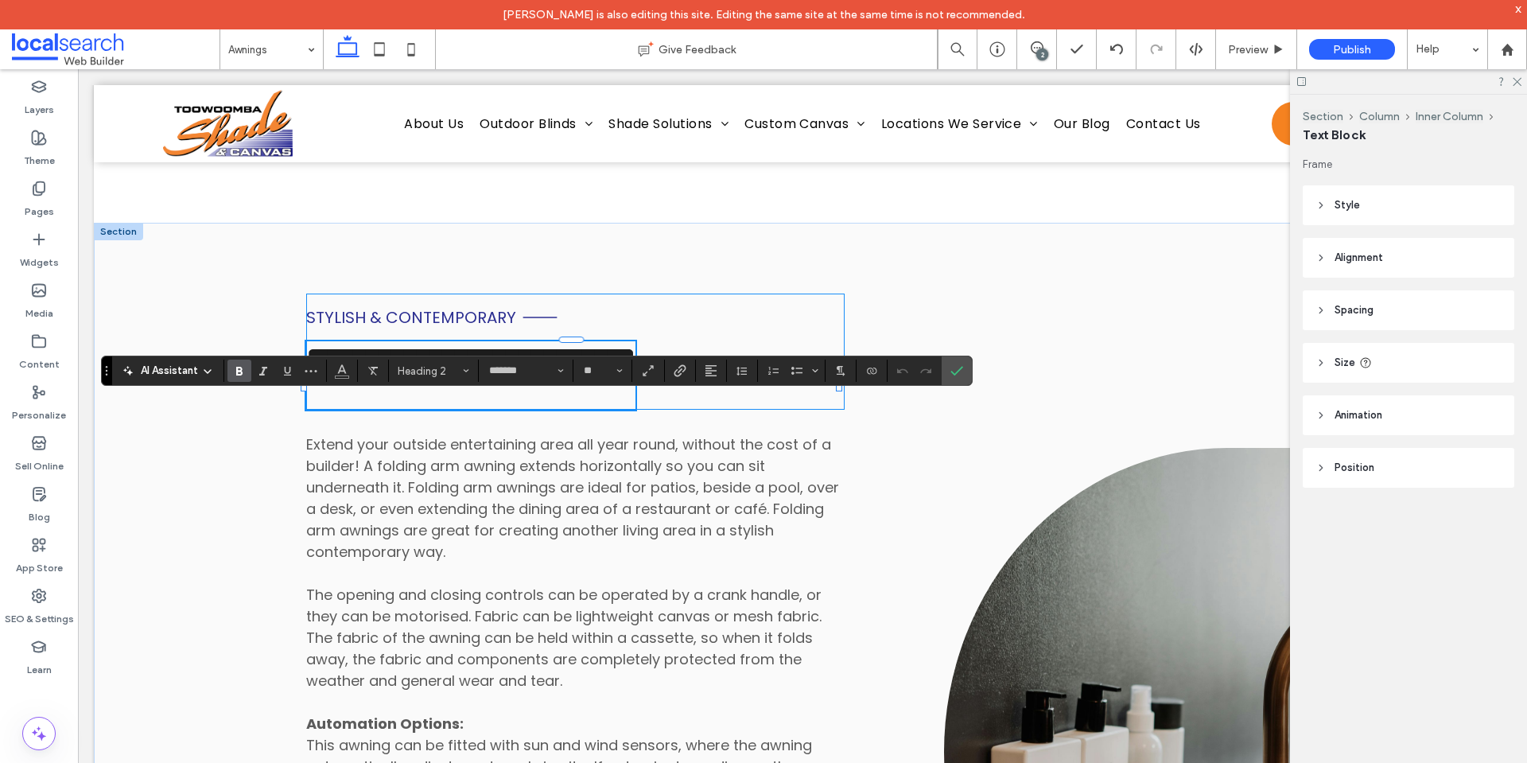
scroll to position [0, 0]
type input "**"
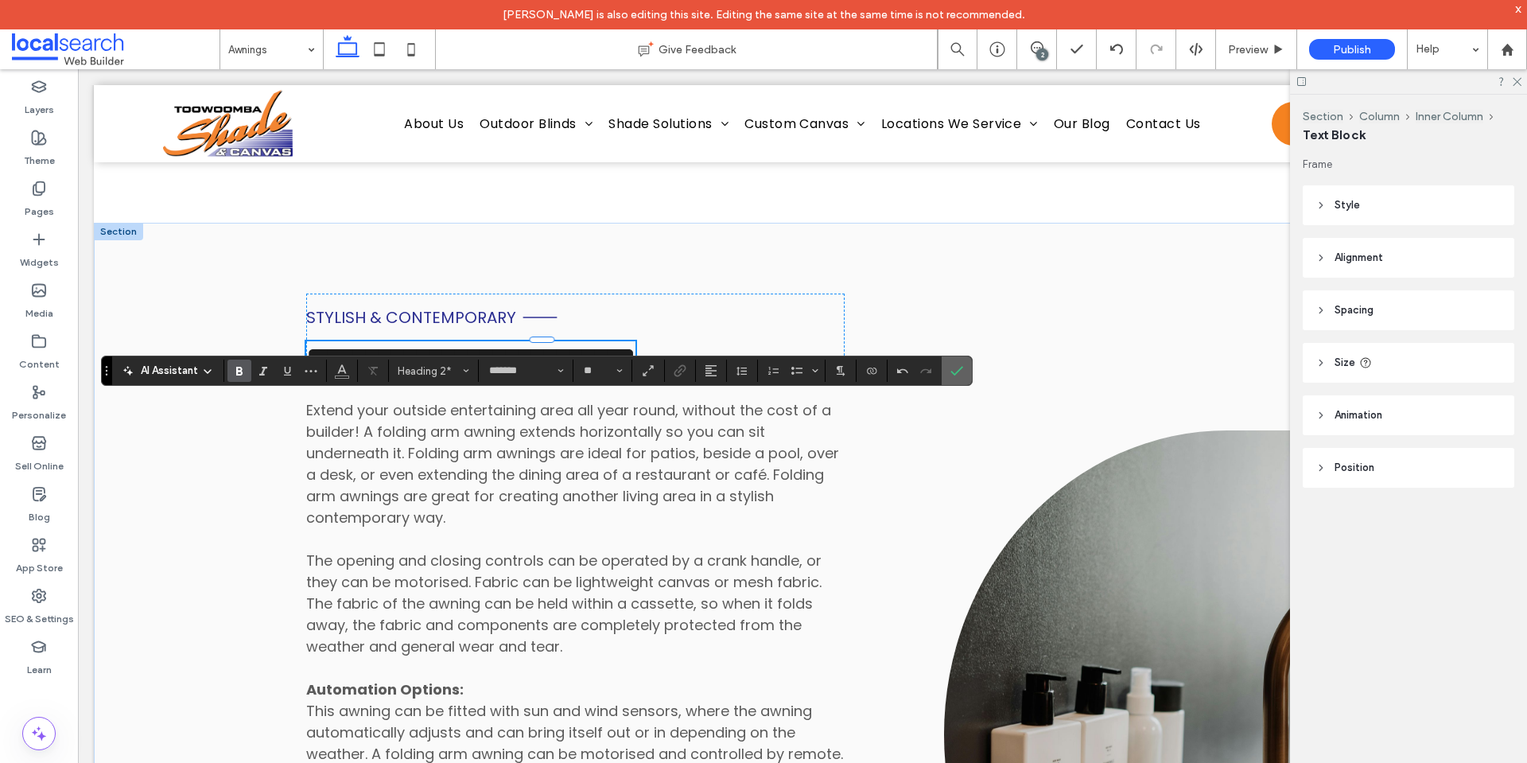
click at [960, 367] on icon "Confirm" at bounding box center [956, 370] width 13 height 13
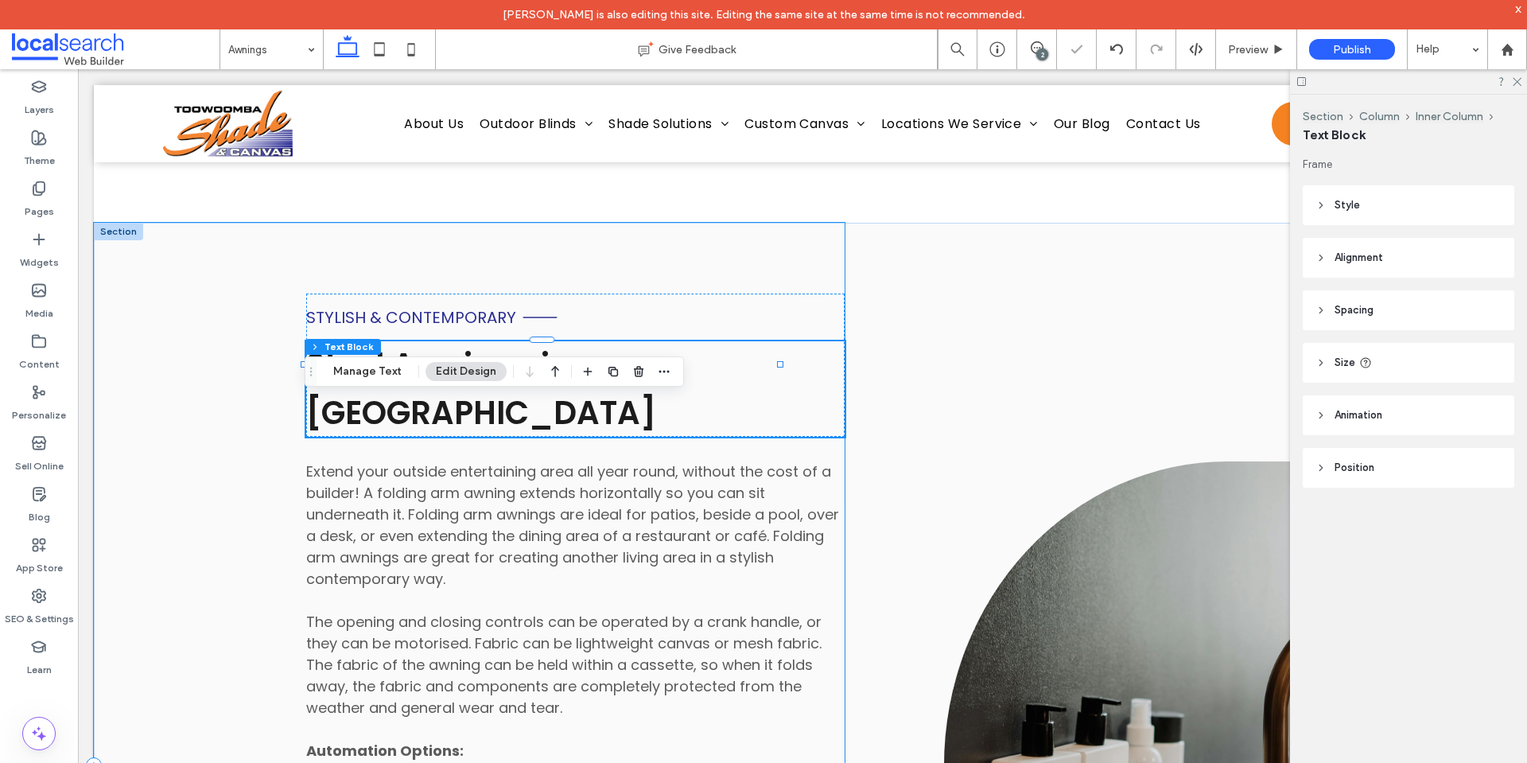
click at [556, 341] on div "Stylish & Contemporary Steel Awnings in Toowoomba Extend your outside entertain…" at bounding box center [469, 765] width 751 height 1085
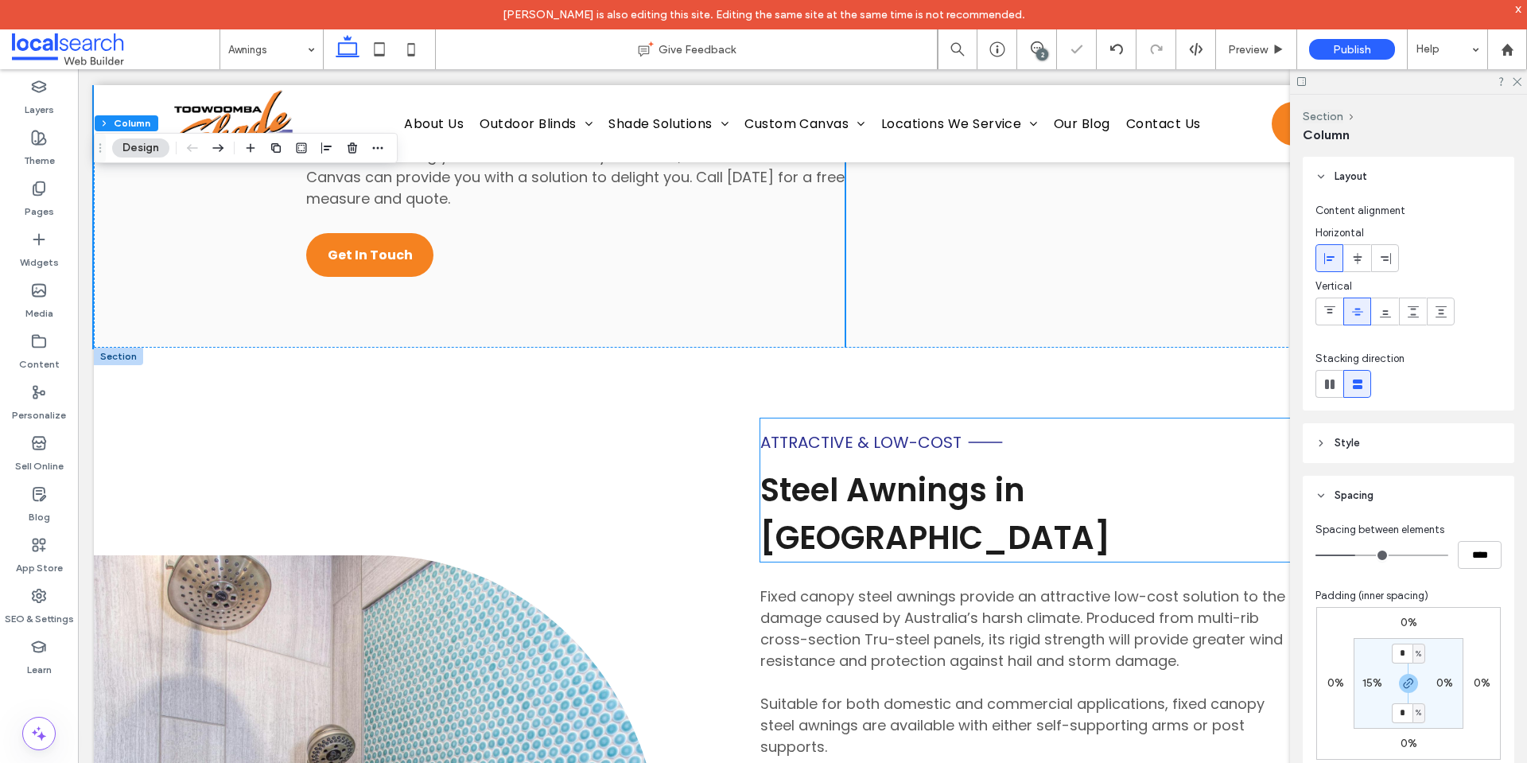
scroll to position [6147, 0]
click at [846, 453] on span "Attractive & Low-Cost" at bounding box center [860, 441] width 201 height 22
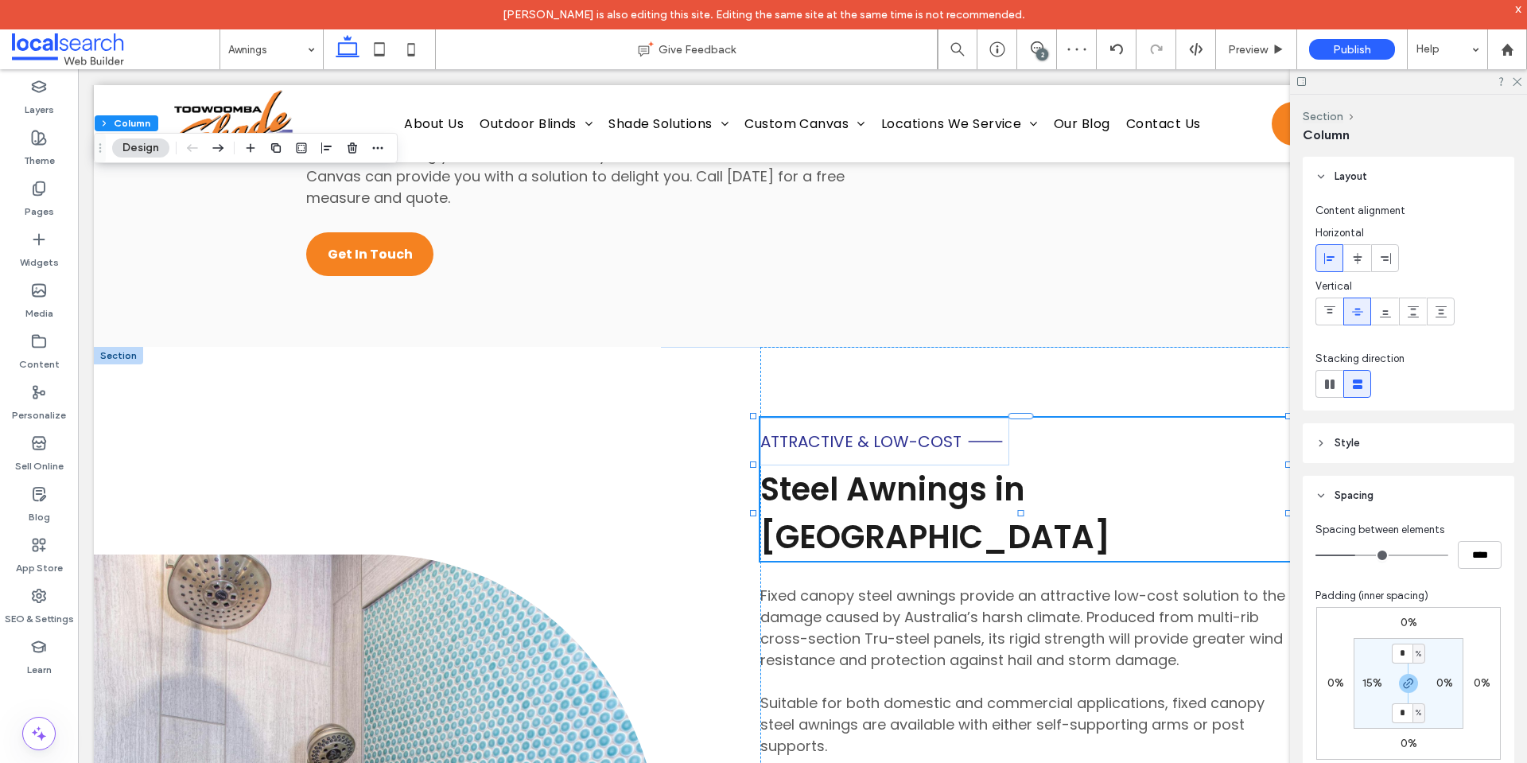
click at [846, 453] on span "Attractive & Low-Cost" at bounding box center [860, 441] width 201 height 22
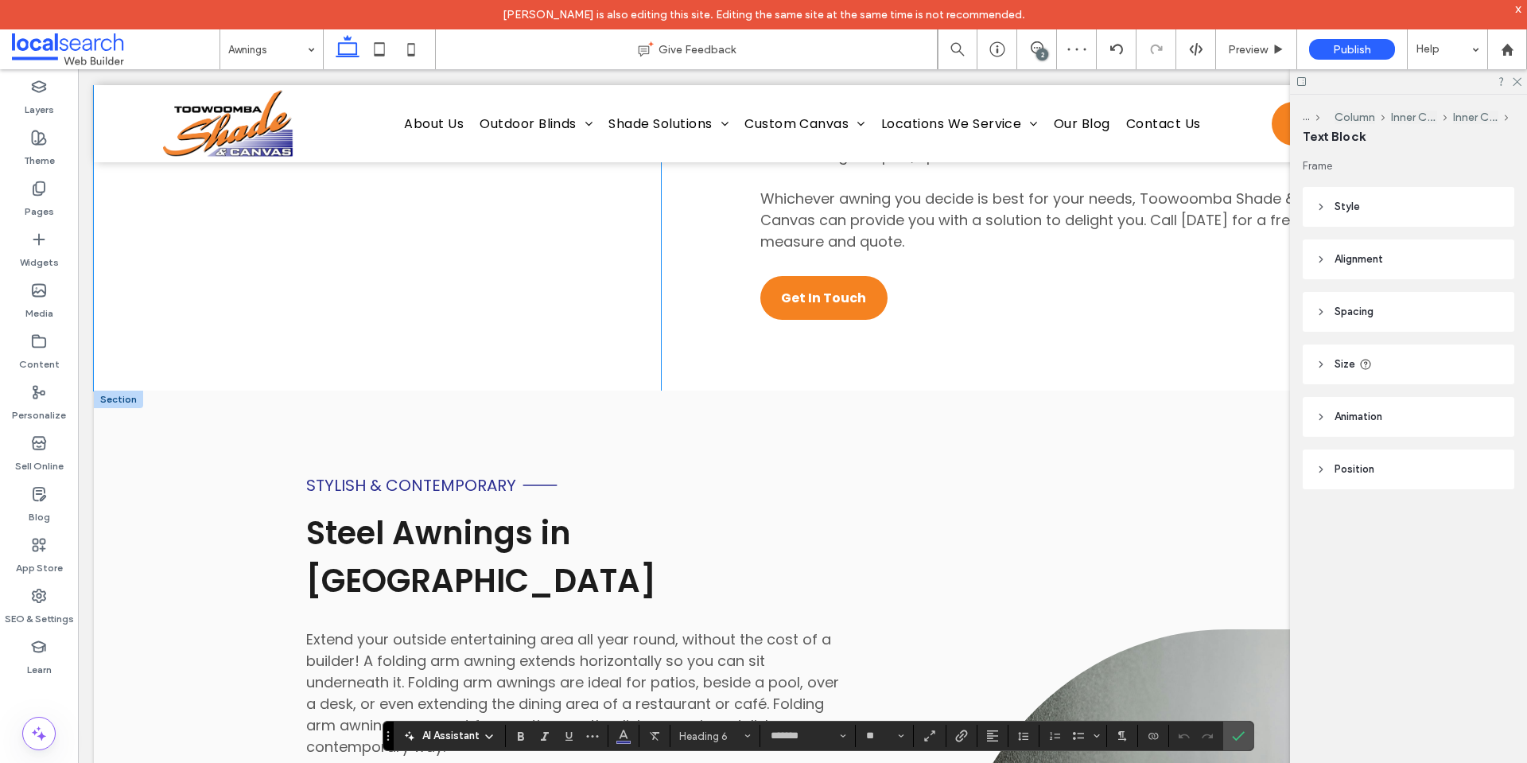
scroll to position [5017, 0]
click at [394, 497] on span "Stylish & Contemporary" at bounding box center [411, 486] width 210 height 22
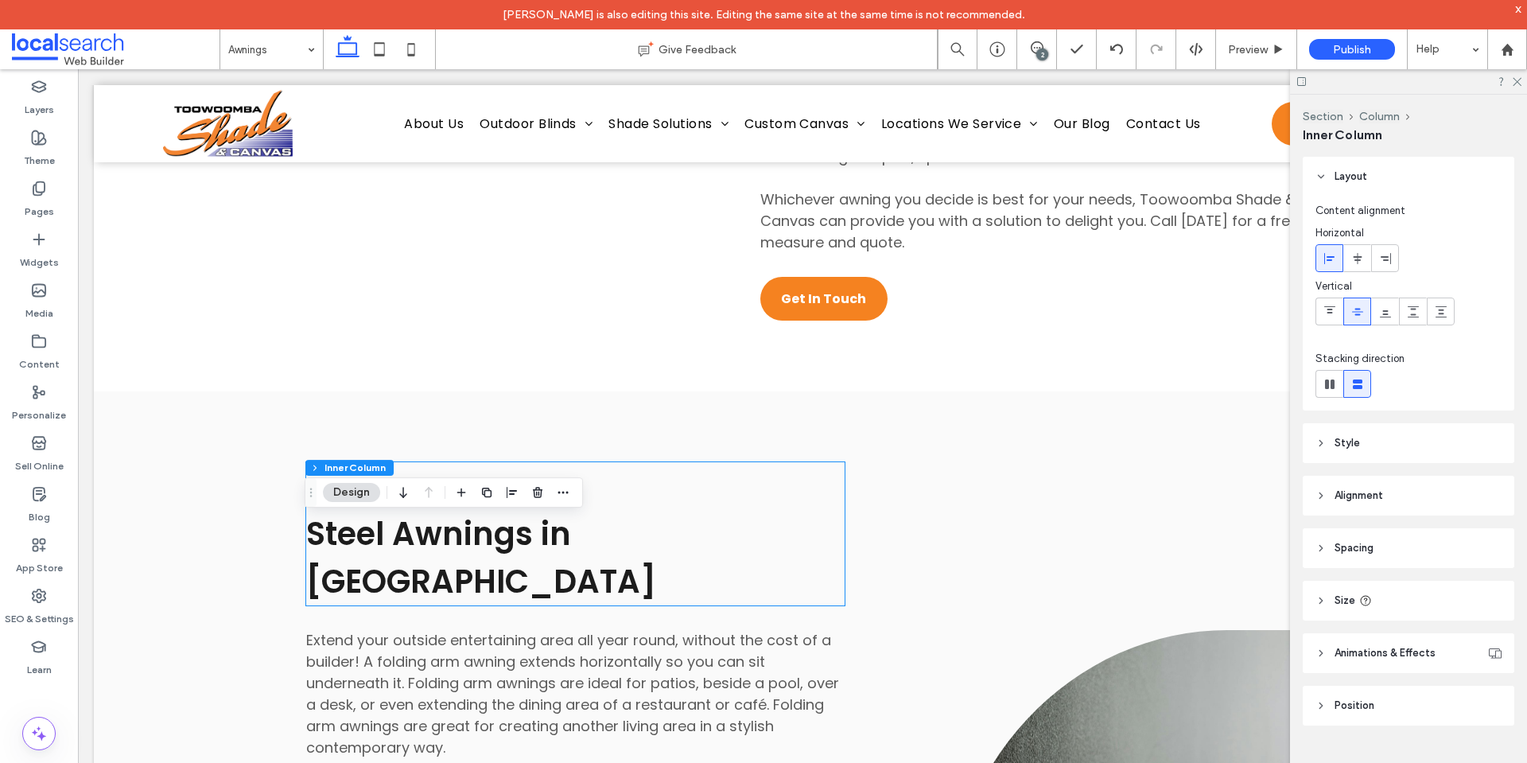
click at [394, 497] on span "Stylish & Contemporary" at bounding box center [411, 486] width 210 height 22
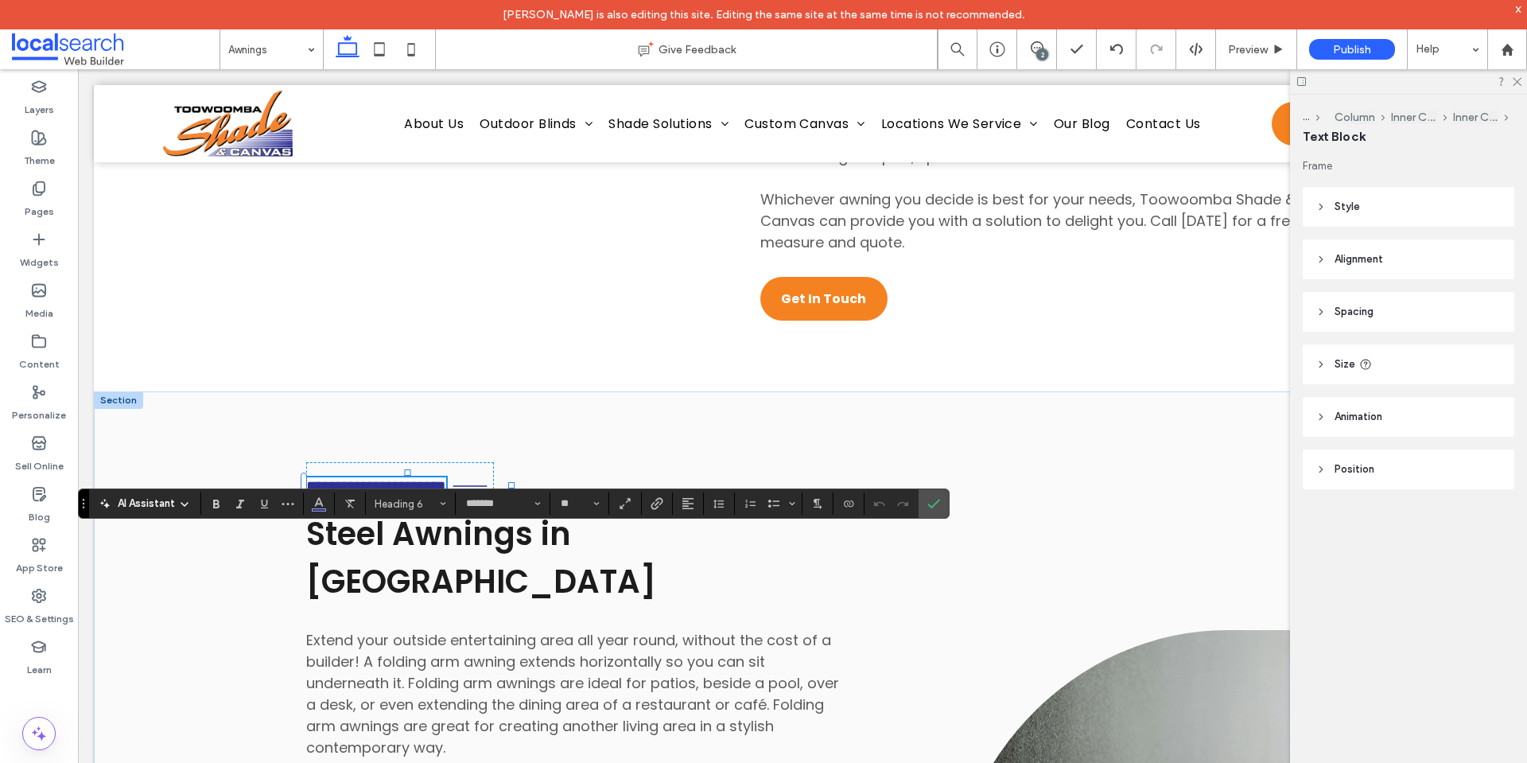
type input "**"
click at [932, 499] on icon "Confirm" at bounding box center [933, 503] width 13 height 13
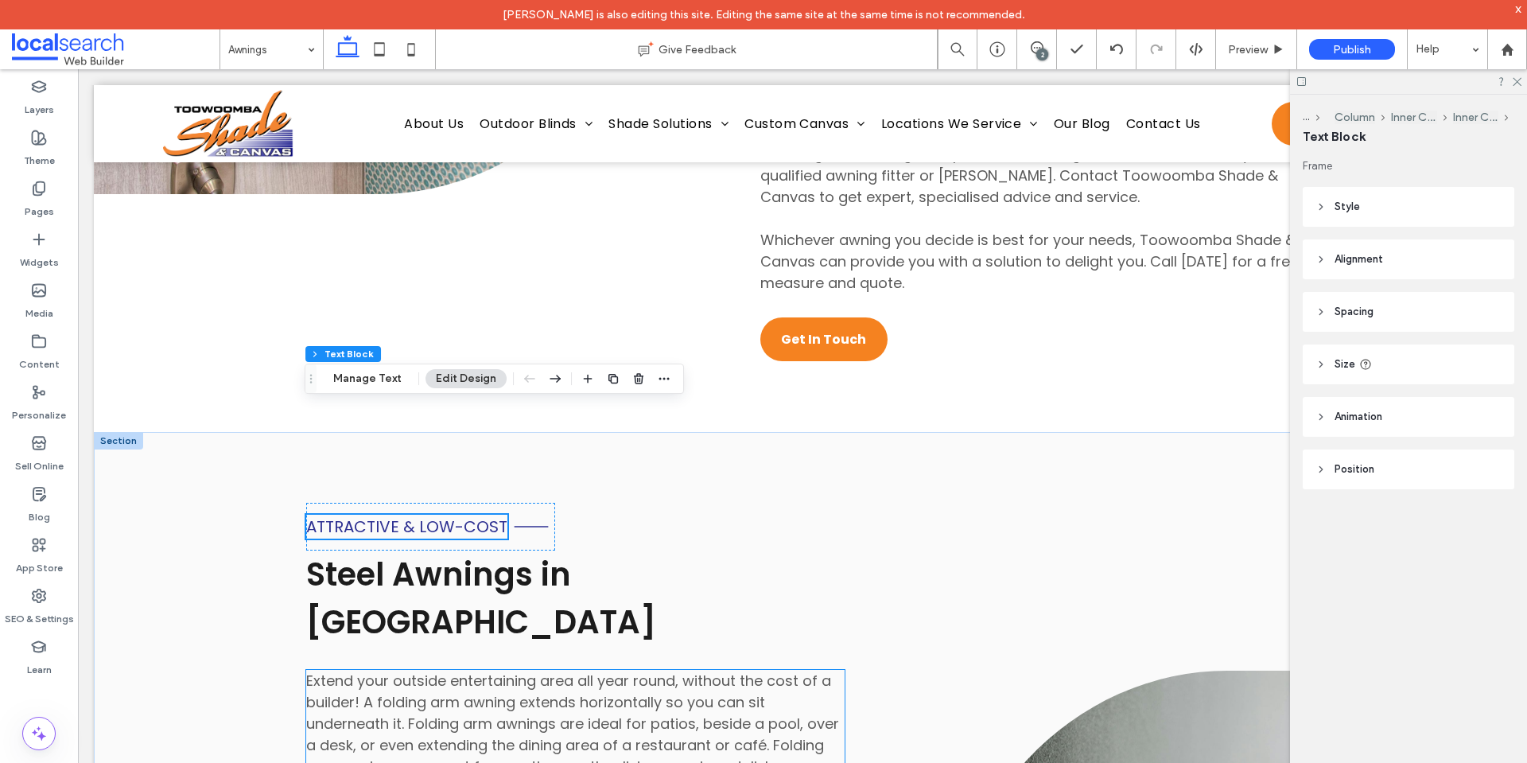
scroll to position [4959, 0]
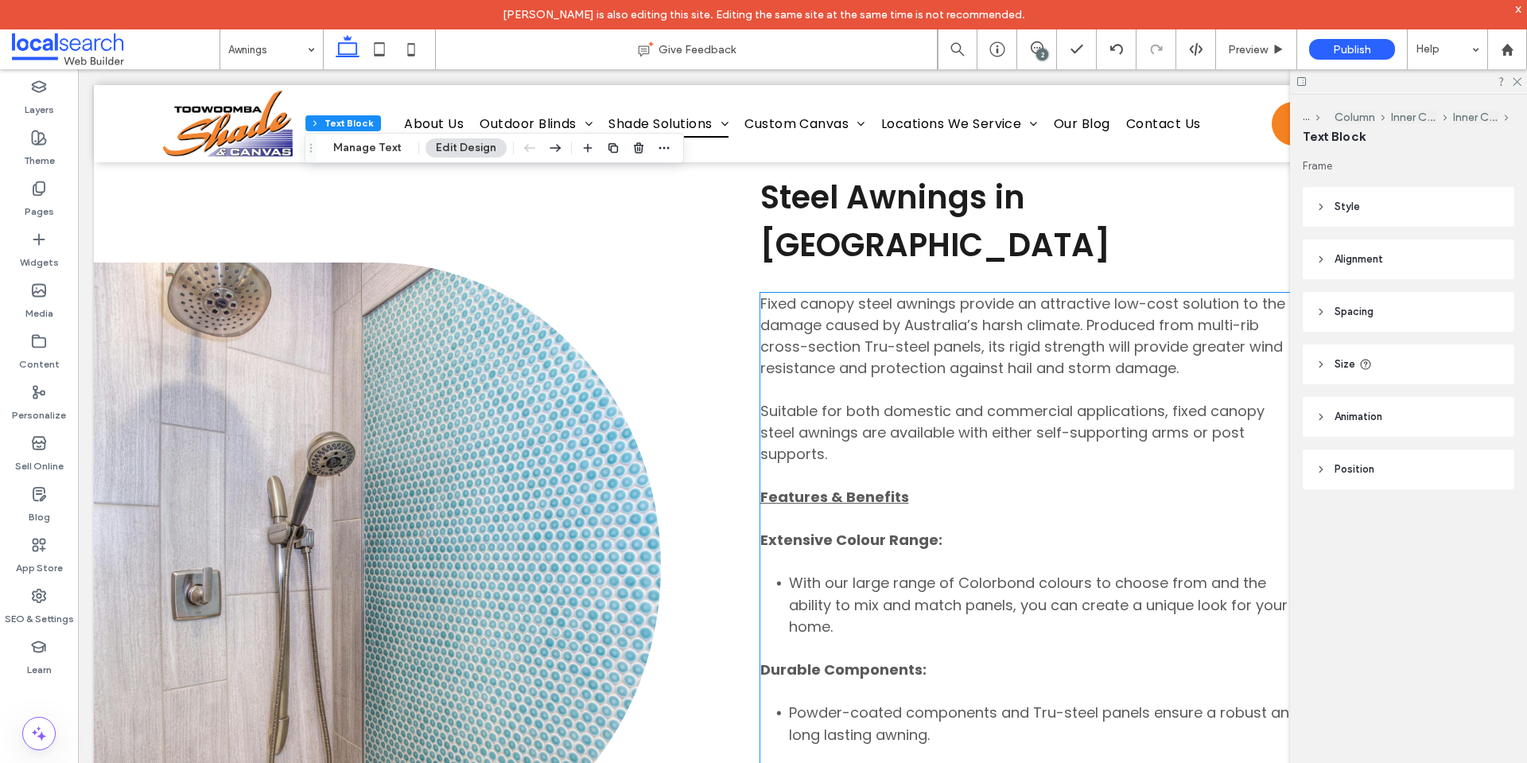
click at [892, 445] on p "Fixed canopy steel awnings provide an attractive low-cost solution to the damag…" at bounding box center [1029, 379] width 538 height 172
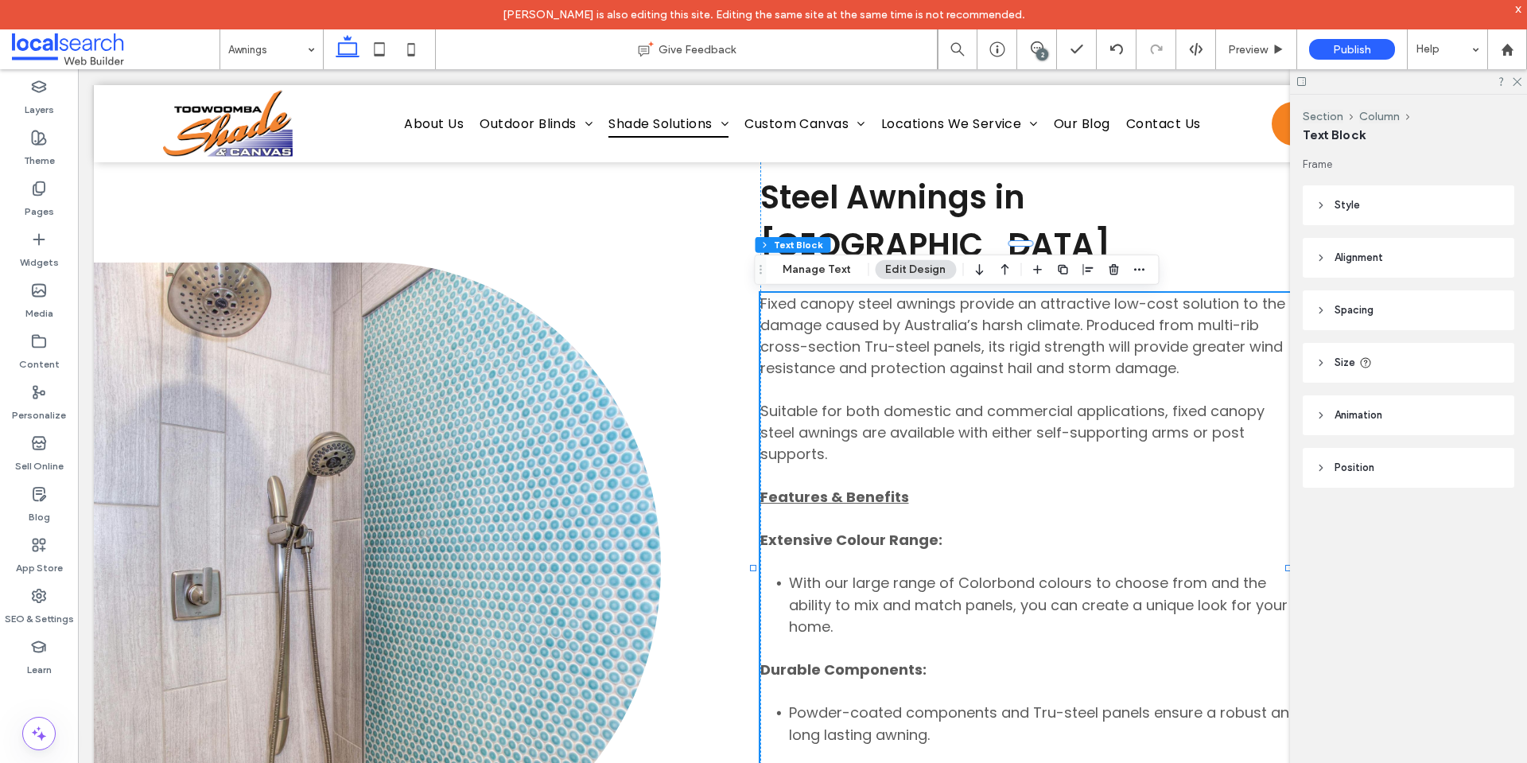
click at [892, 445] on div "Fixed canopy steel awnings provide an attractive low-cost solution to the damag…" at bounding box center [1029, 616] width 538 height 647
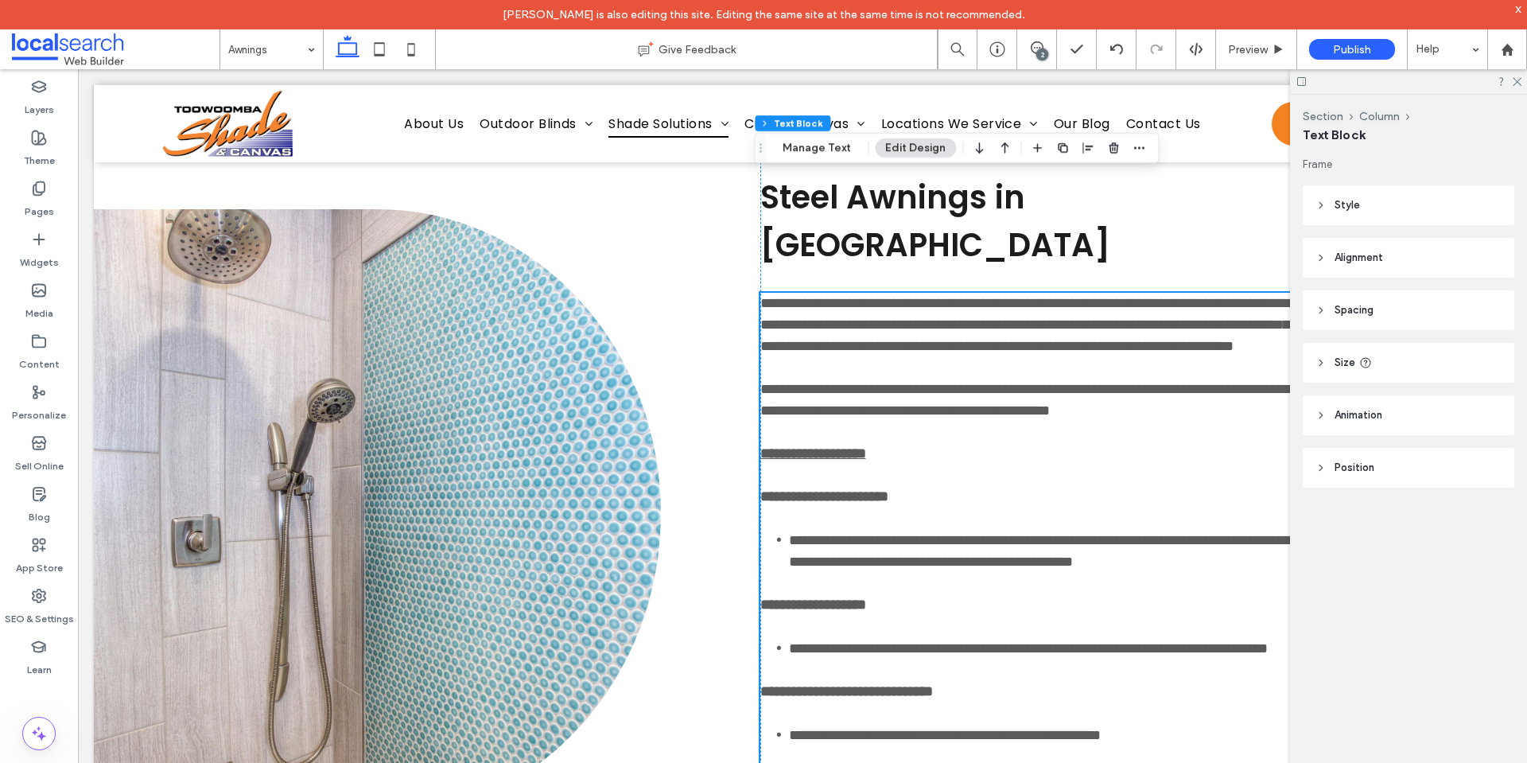
scroll to position [6635, 0]
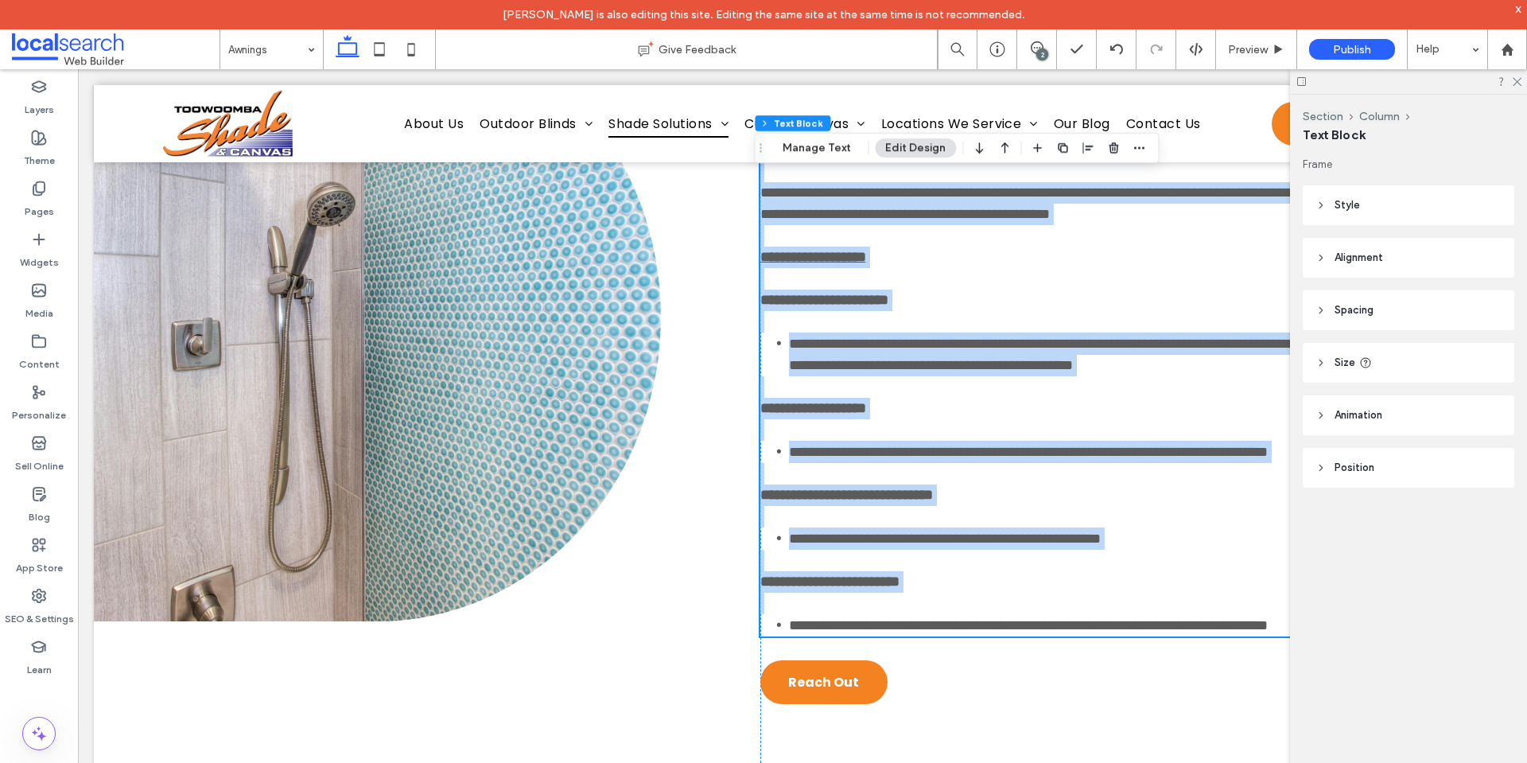
type input "*******"
type input "**"
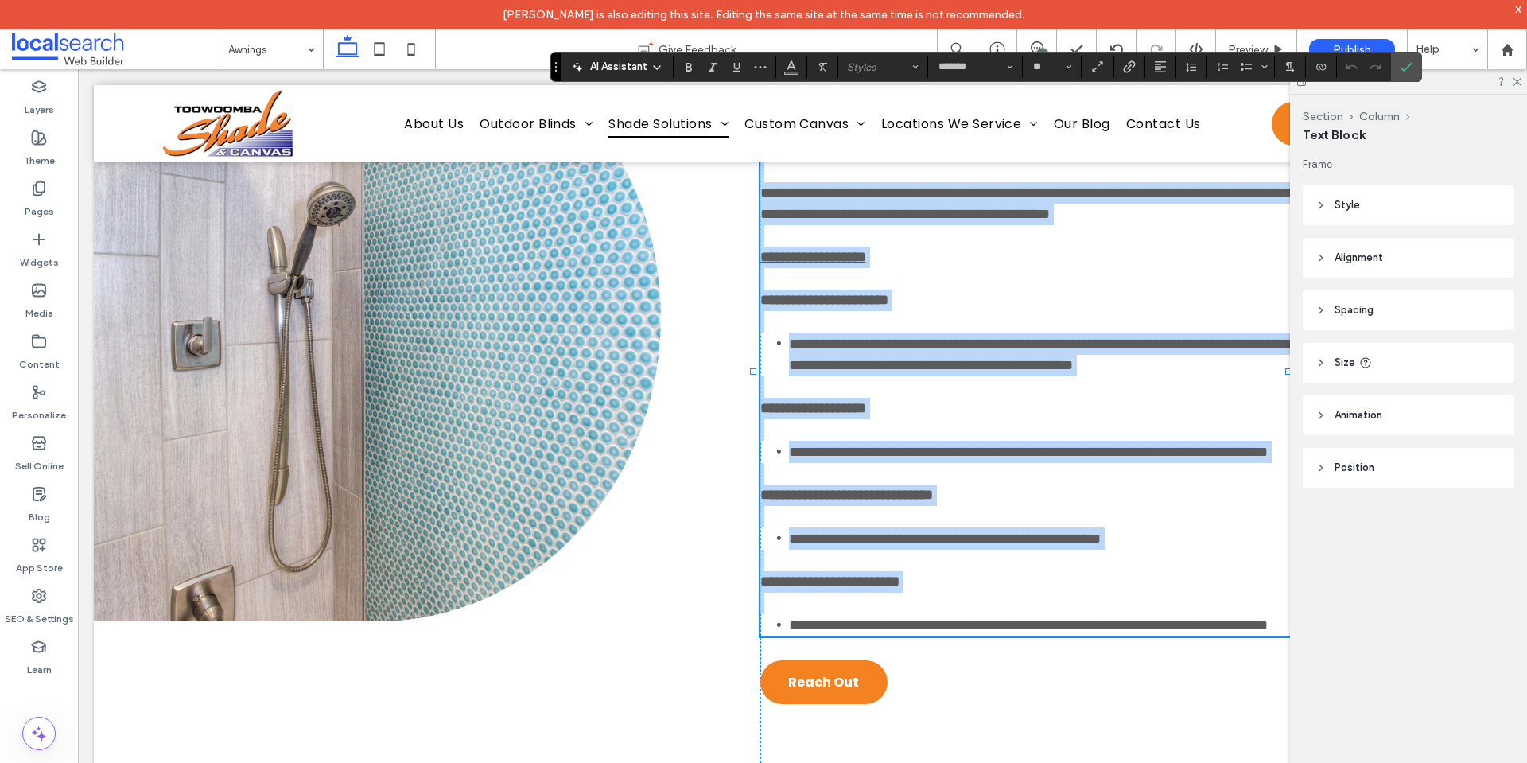
copy div "**********"
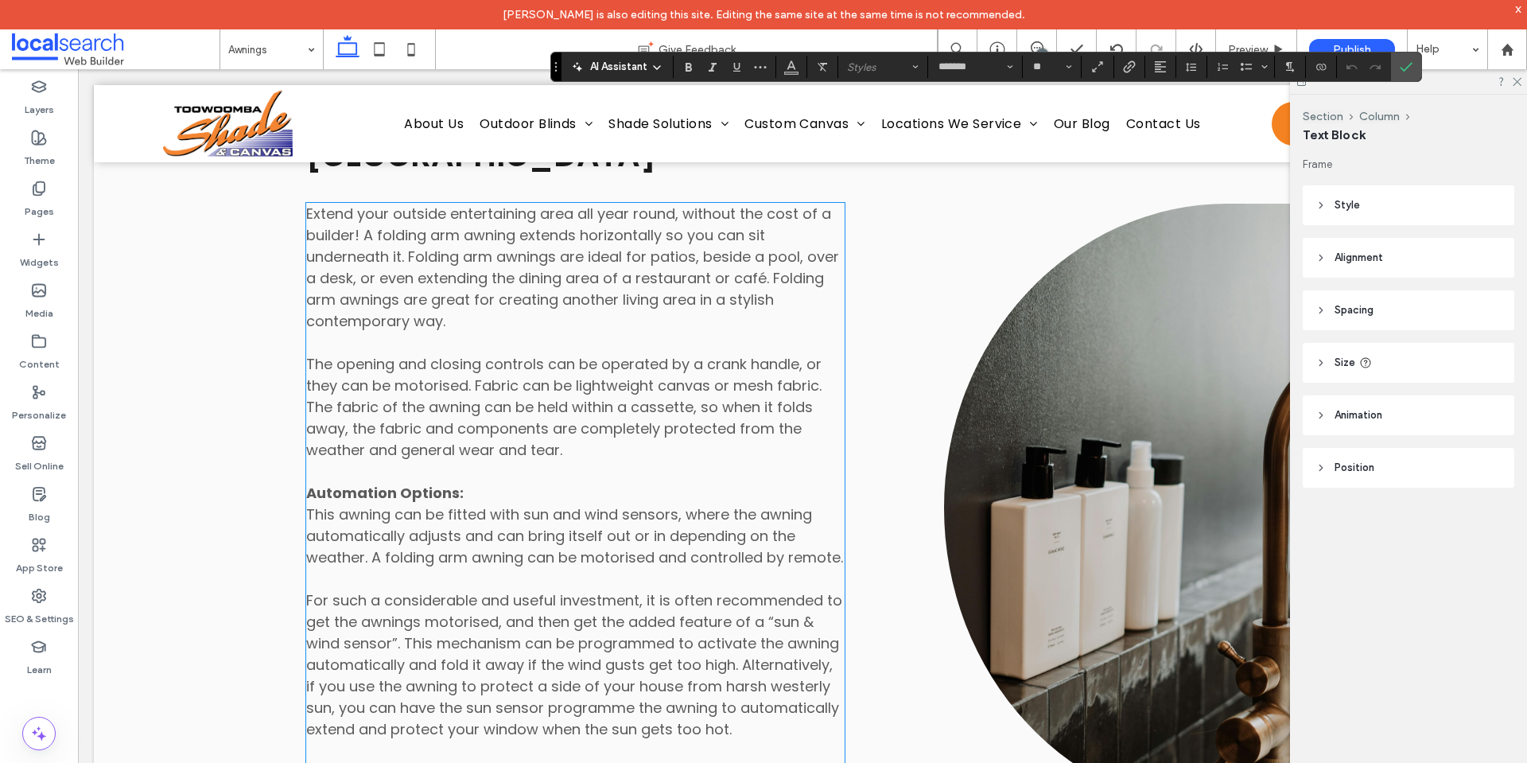
scroll to position [5455, 0]
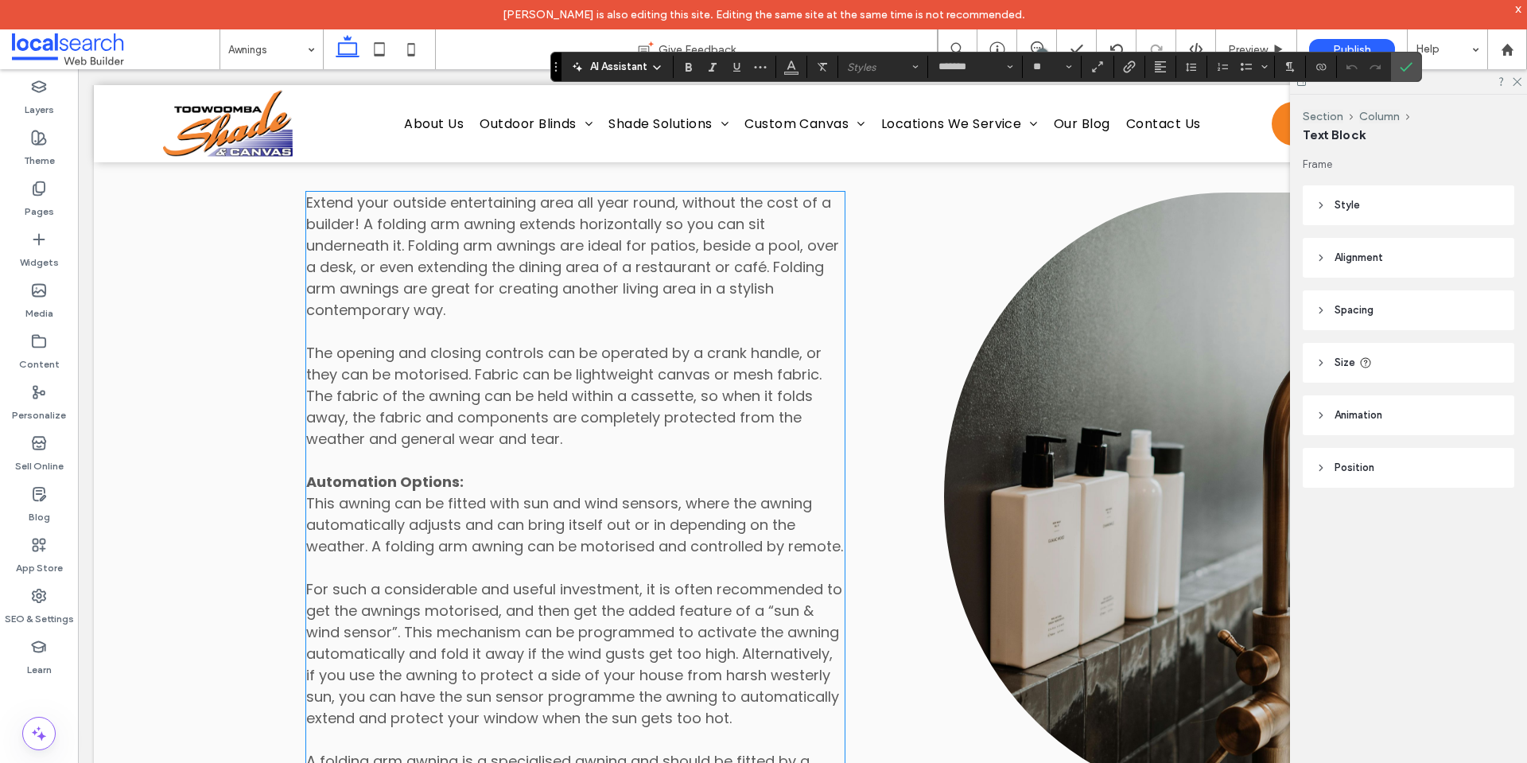
click at [481, 402] on span "Extend your outside entertaining area all year round, without the cost of a bui…" at bounding box center [572, 320] width 533 height 256
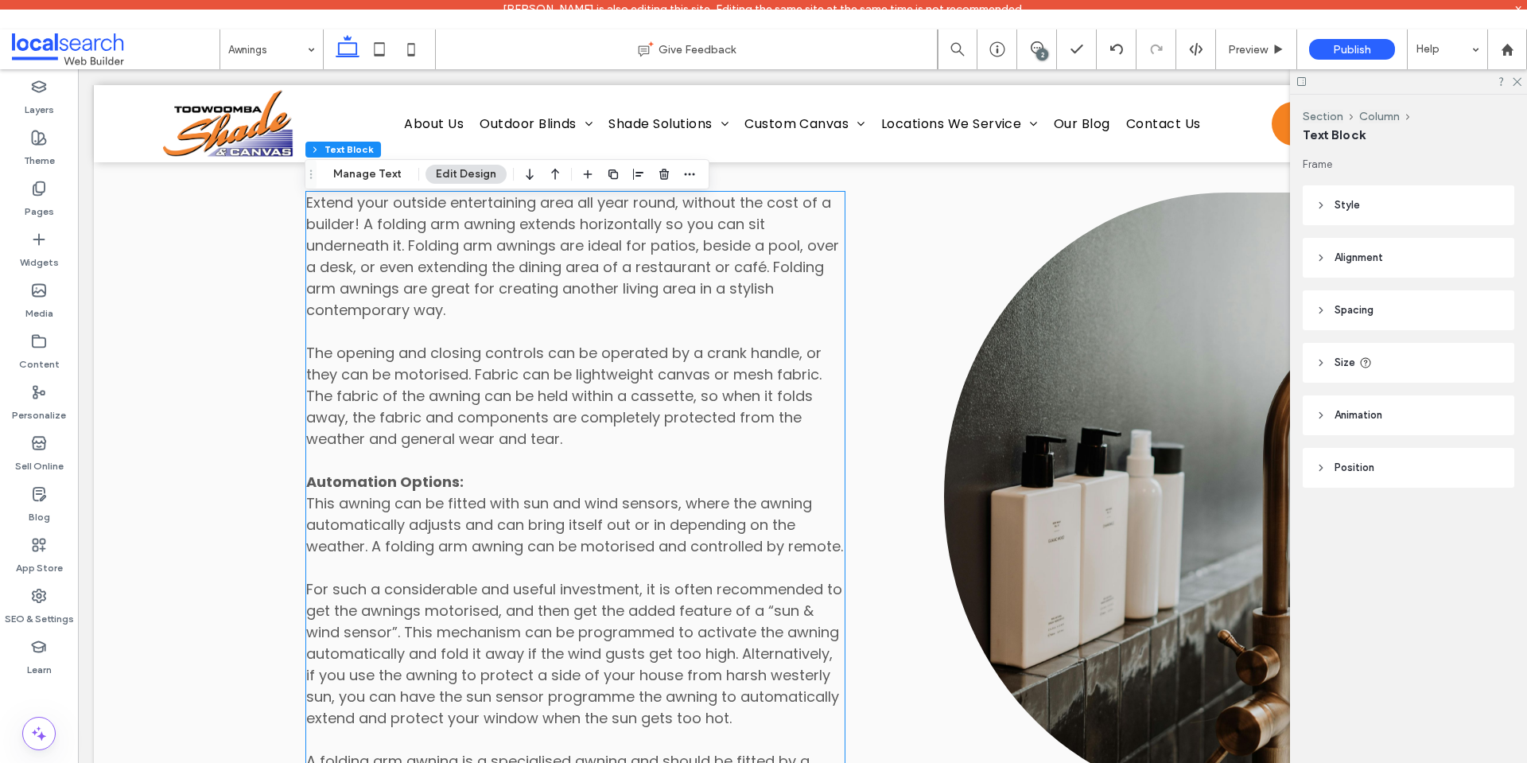
click at [481, 402] on div "Extend your outside entertaining area all year round, without the cost of a bui…" at bounding box center [575, 546] width 538 height 709
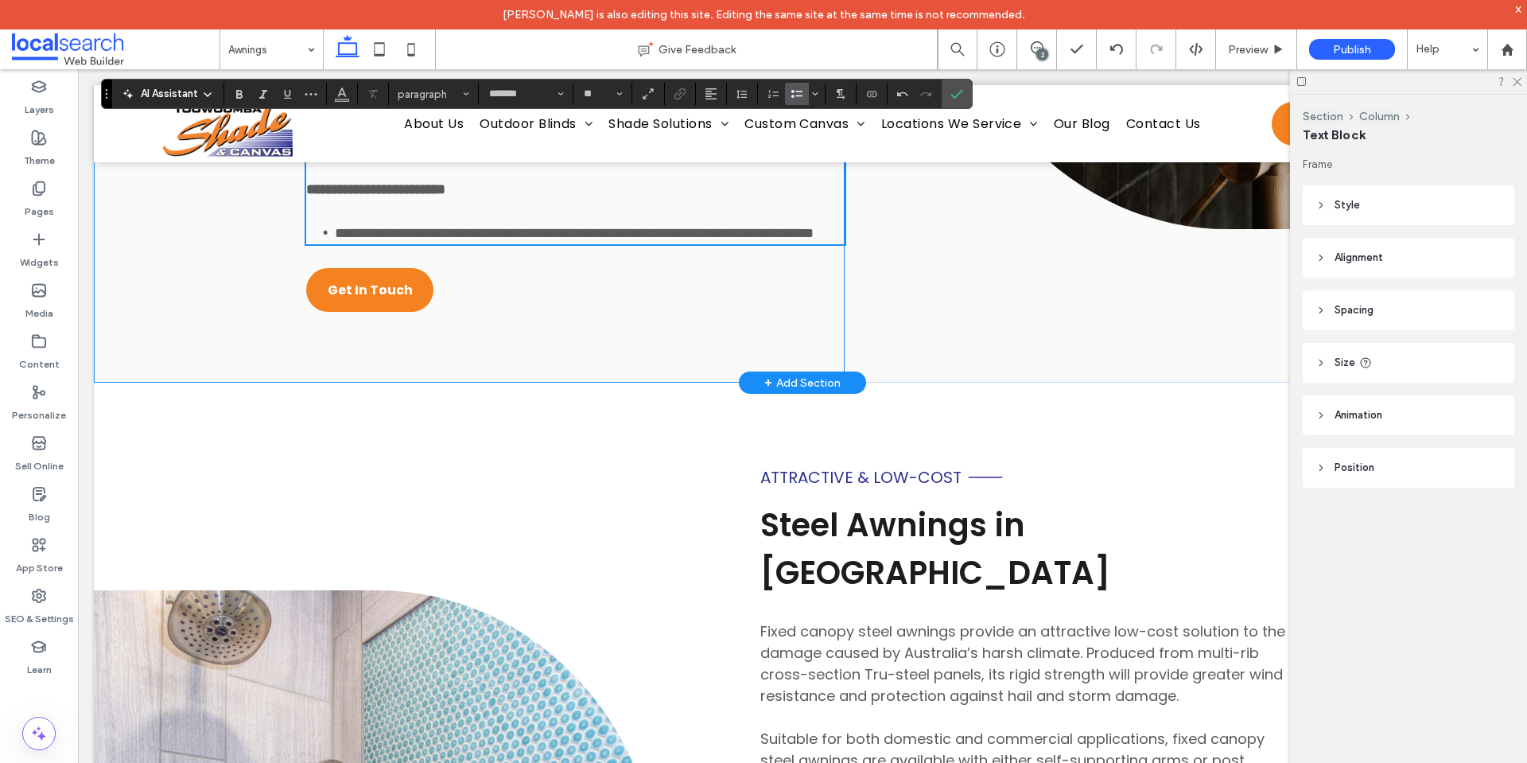
scroll to position [5903, 0]
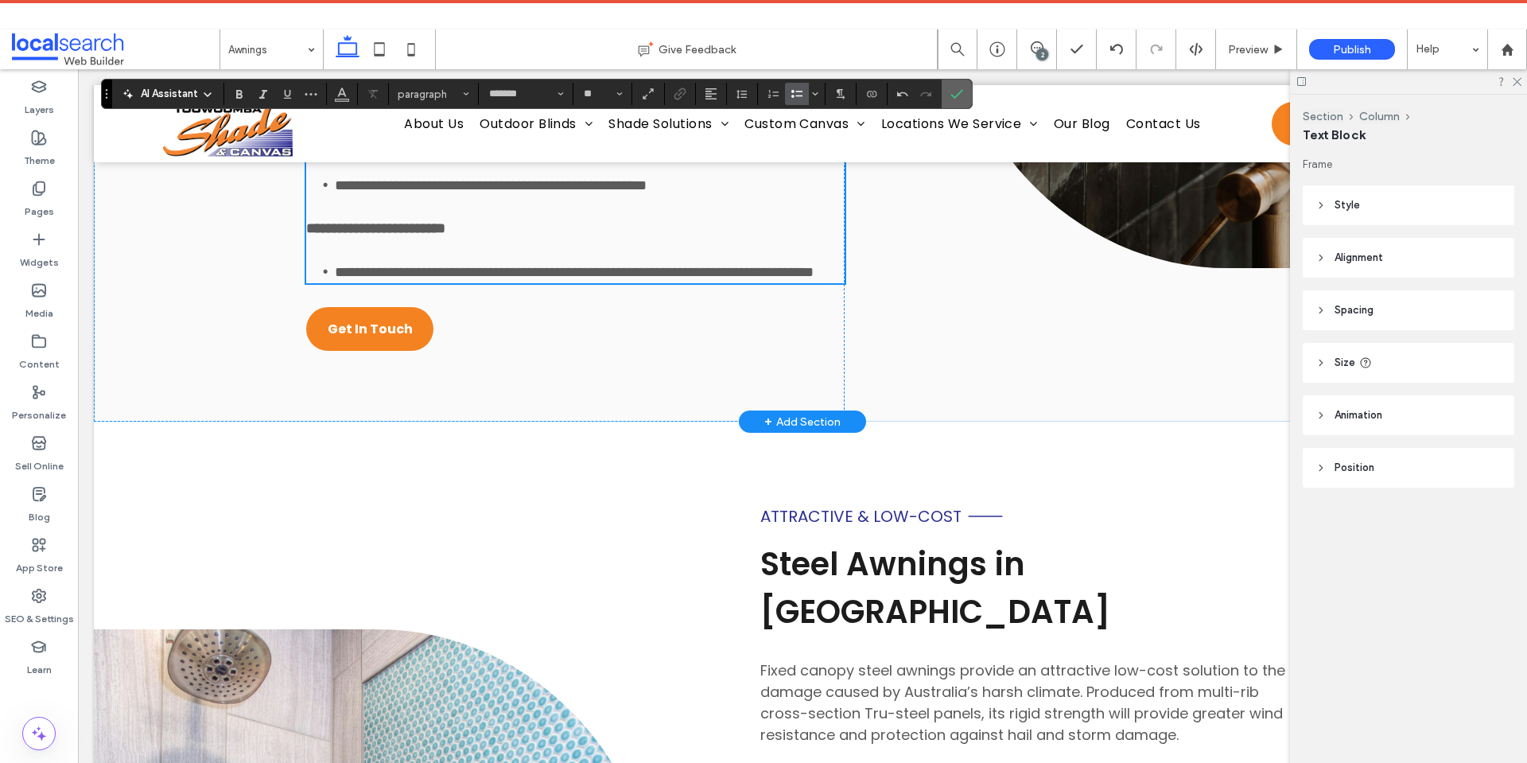
drag, startPoint x: 954, startPoint y: 94, endPoint x: 861, endPoint y: 53, distance: 101.5
click at [954, 94] on icon "Confirm" at bounding box center [956, 93] width 13 height 13
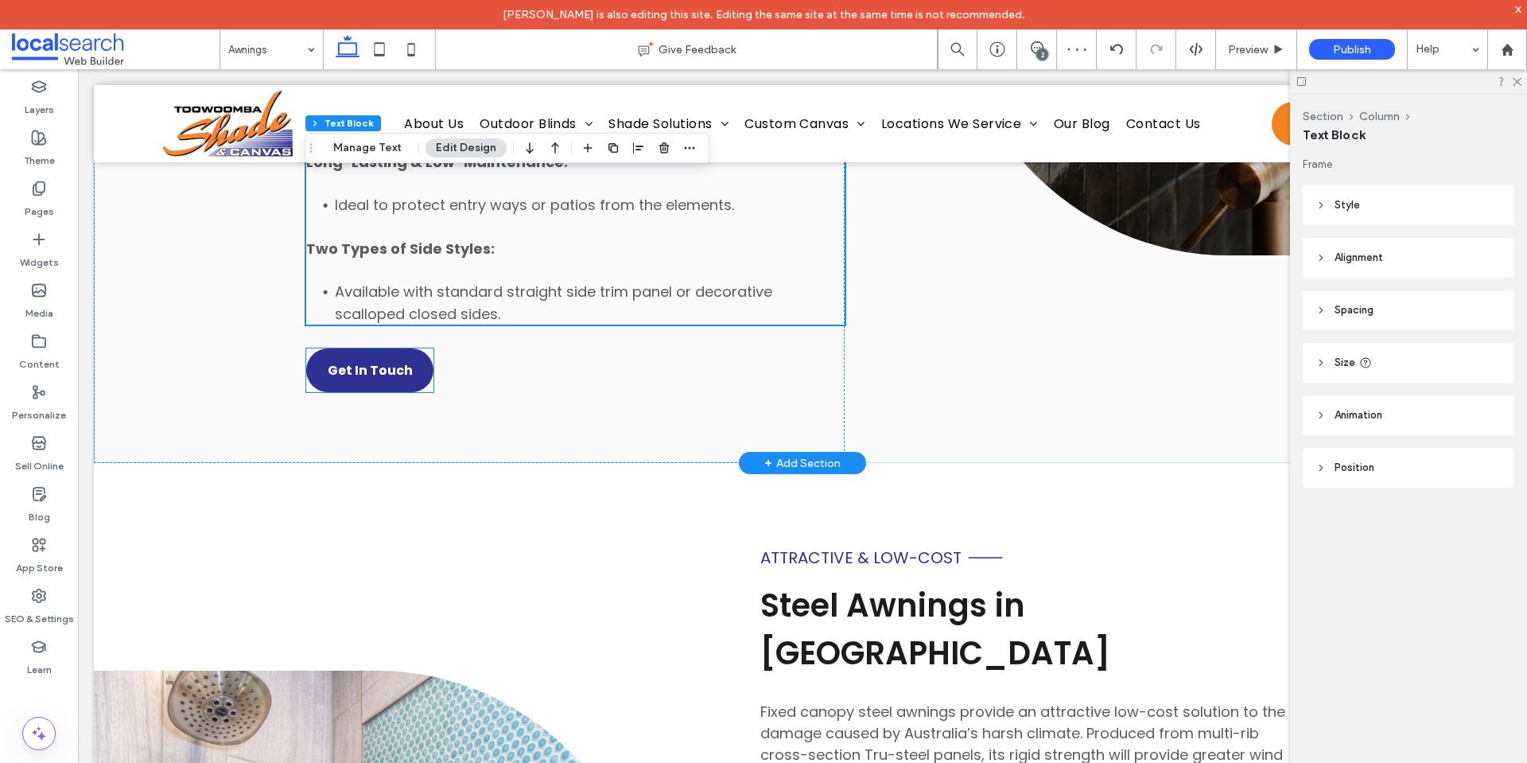
scroll to position [5964, 0]
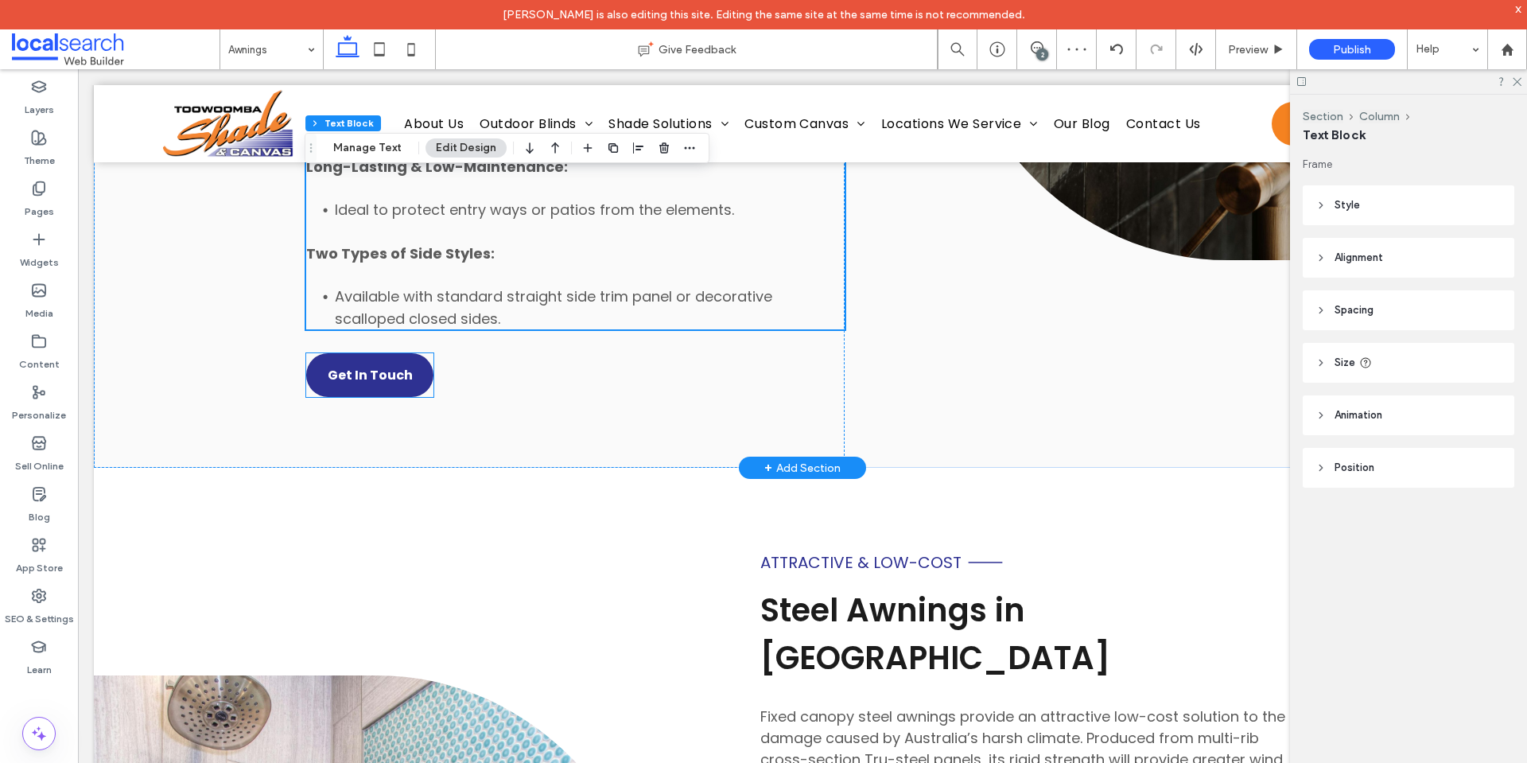
click at [368, 385] on span "Get In Touch" at bounding box center [370, 375] width 85 height 20
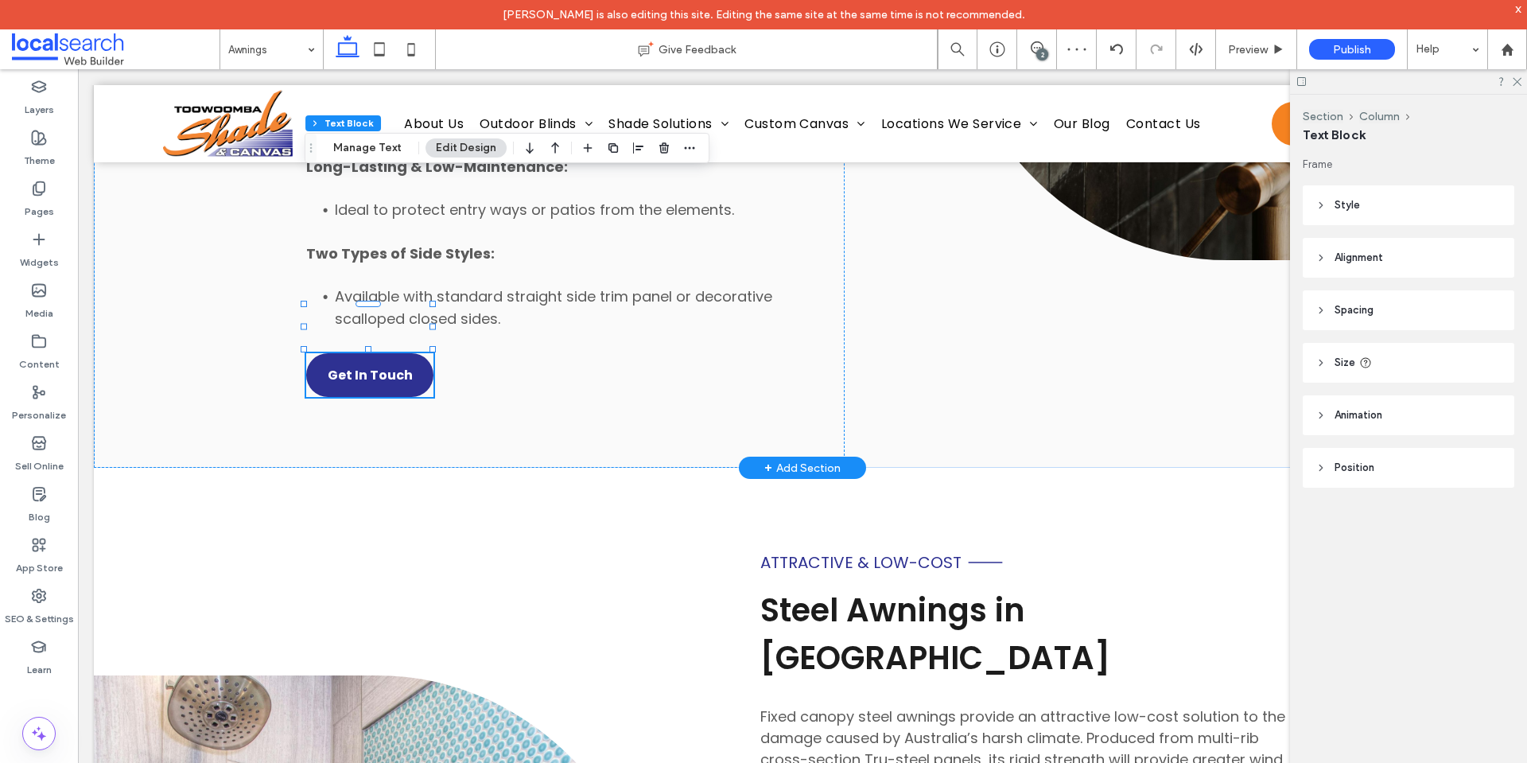
click at [368, 387] on div "Get In Touch" at bounding box center [369, 375] width 127 height 44
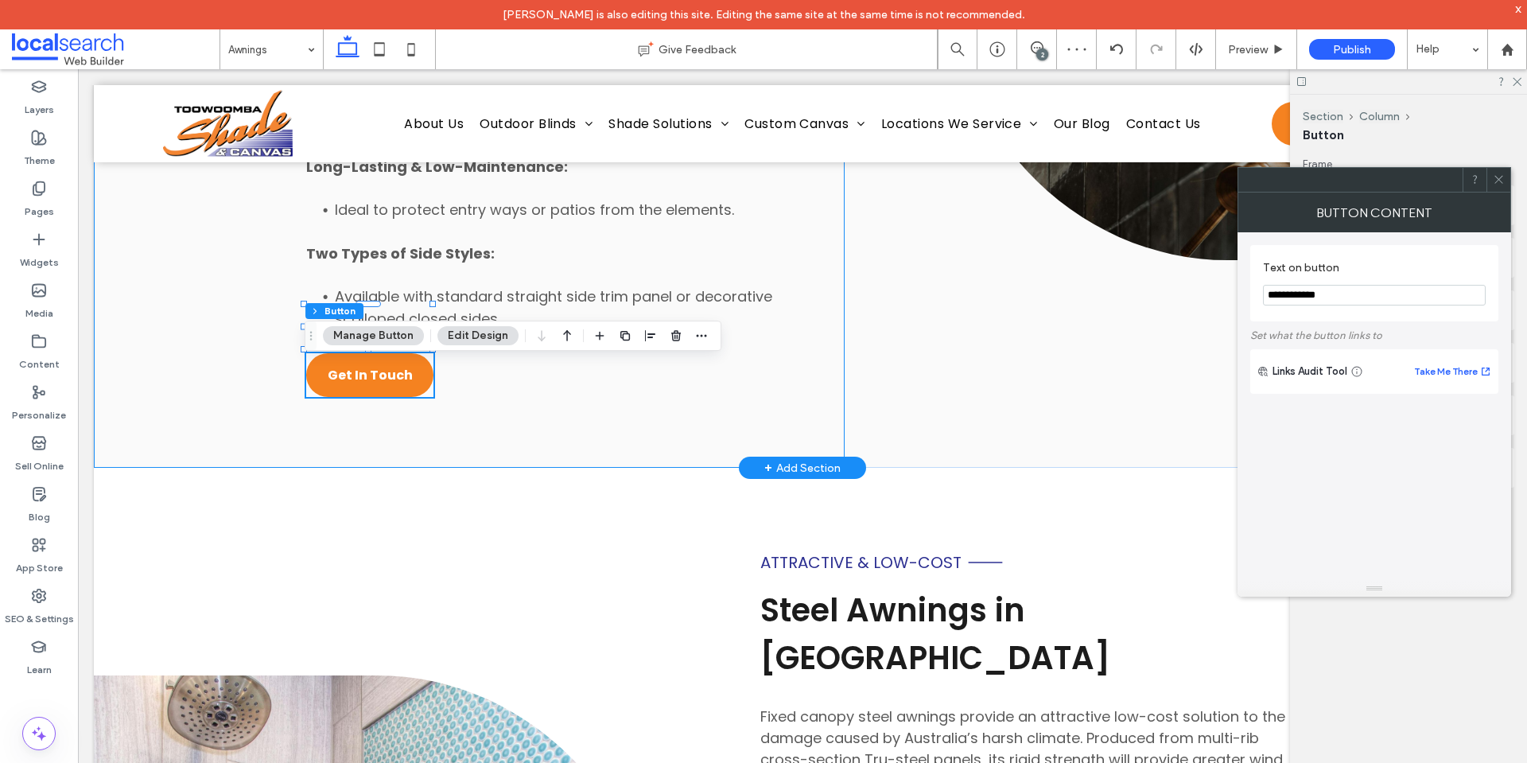
type input "**"
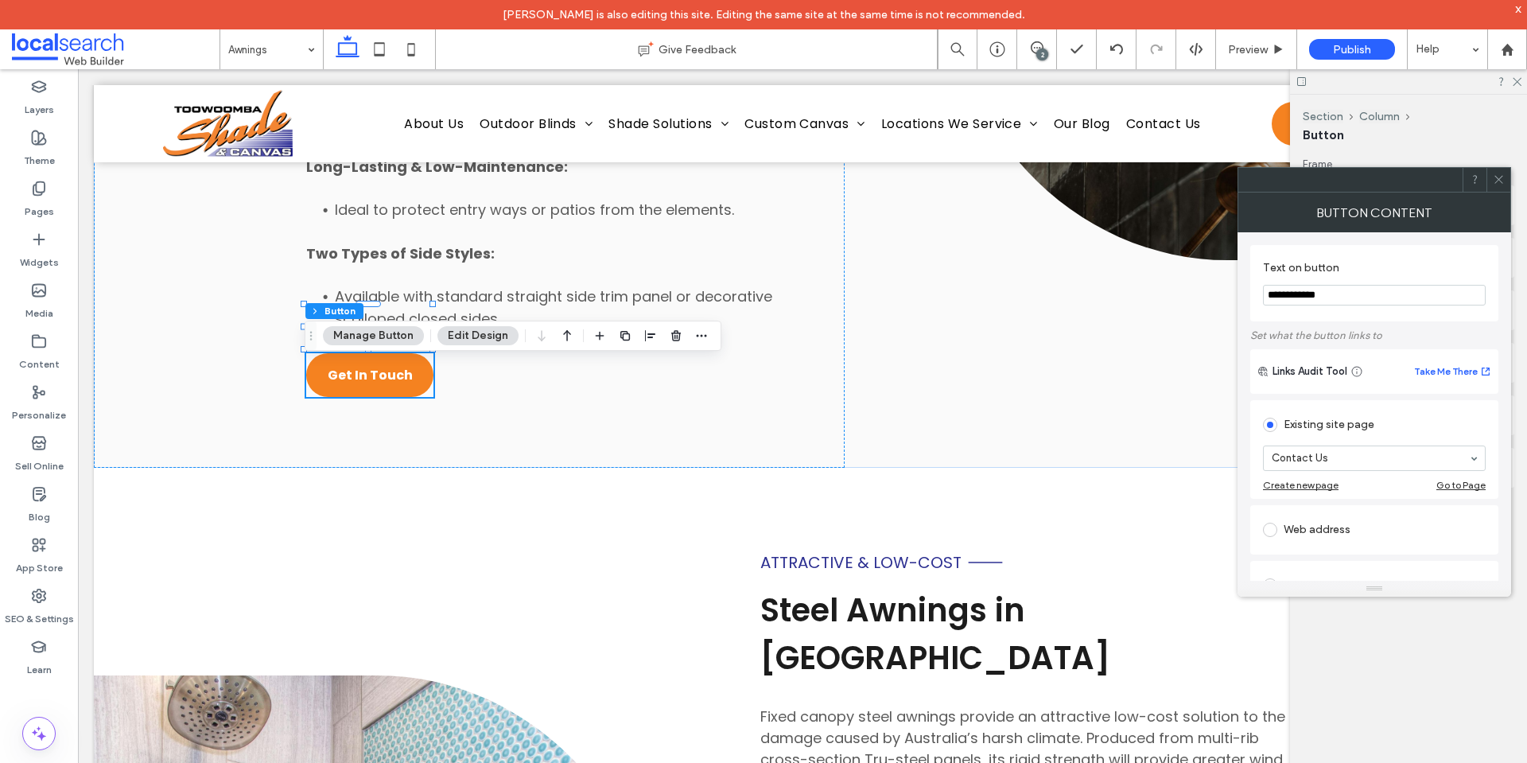
click at [1396, 298] on input "**********" at bounding box center [1374, 295] width 223 height 21
type input "*********"
click at [1454, 262] on label "Text on button" at bounding box center [1371, 269] width 216 height 17
click at [1505, 182] on div at bounding box center [1498, 180] width 24 height 24
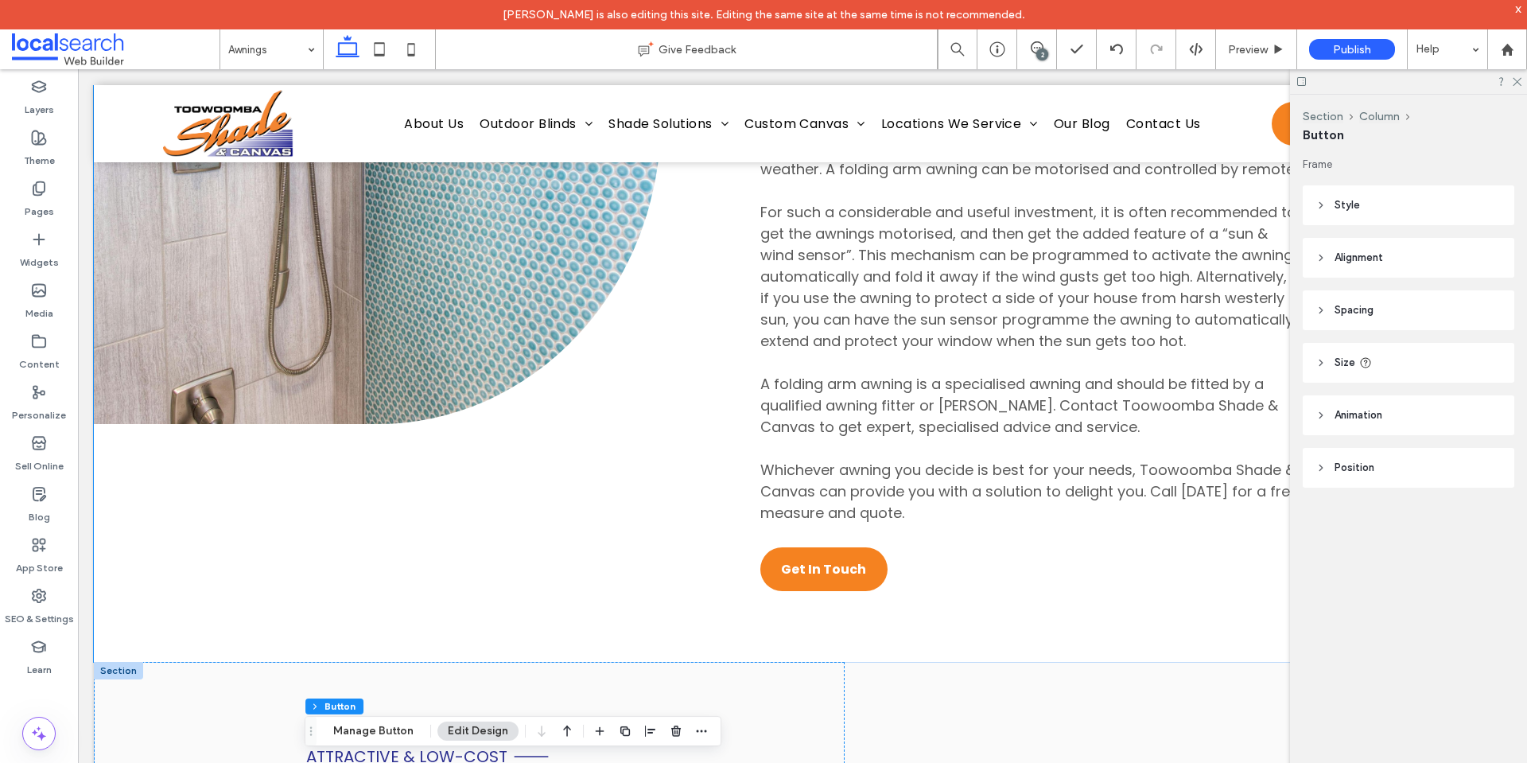
scroll to position [5010, 0]
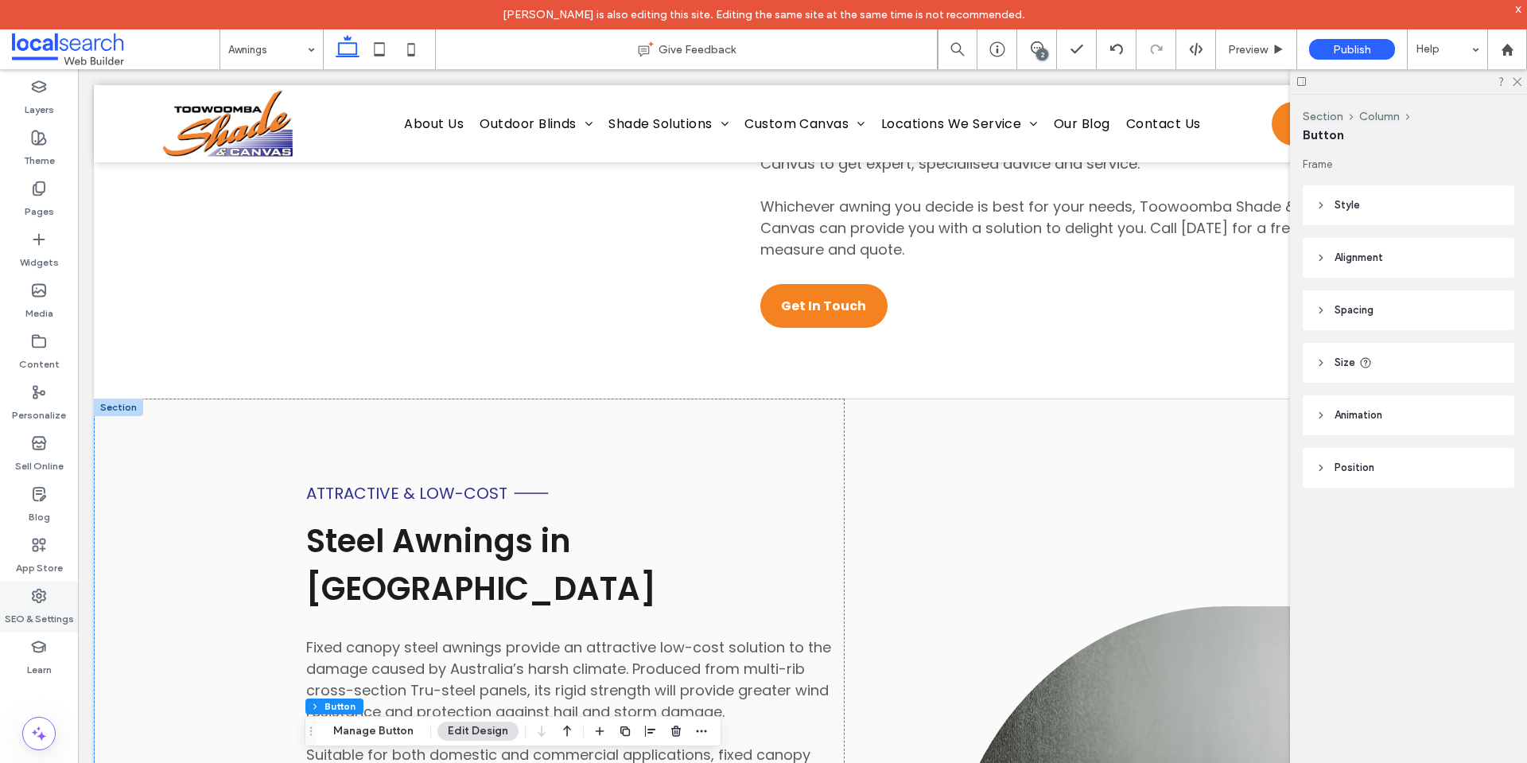
drag, startPoint x: 47, startPoint y: 608, endPoint x: 55, endPoint y: 606, distance: 8.3
click at [47, 608] on label "SEO & Settings" at bounding box center [39, 615] width 69 height 22
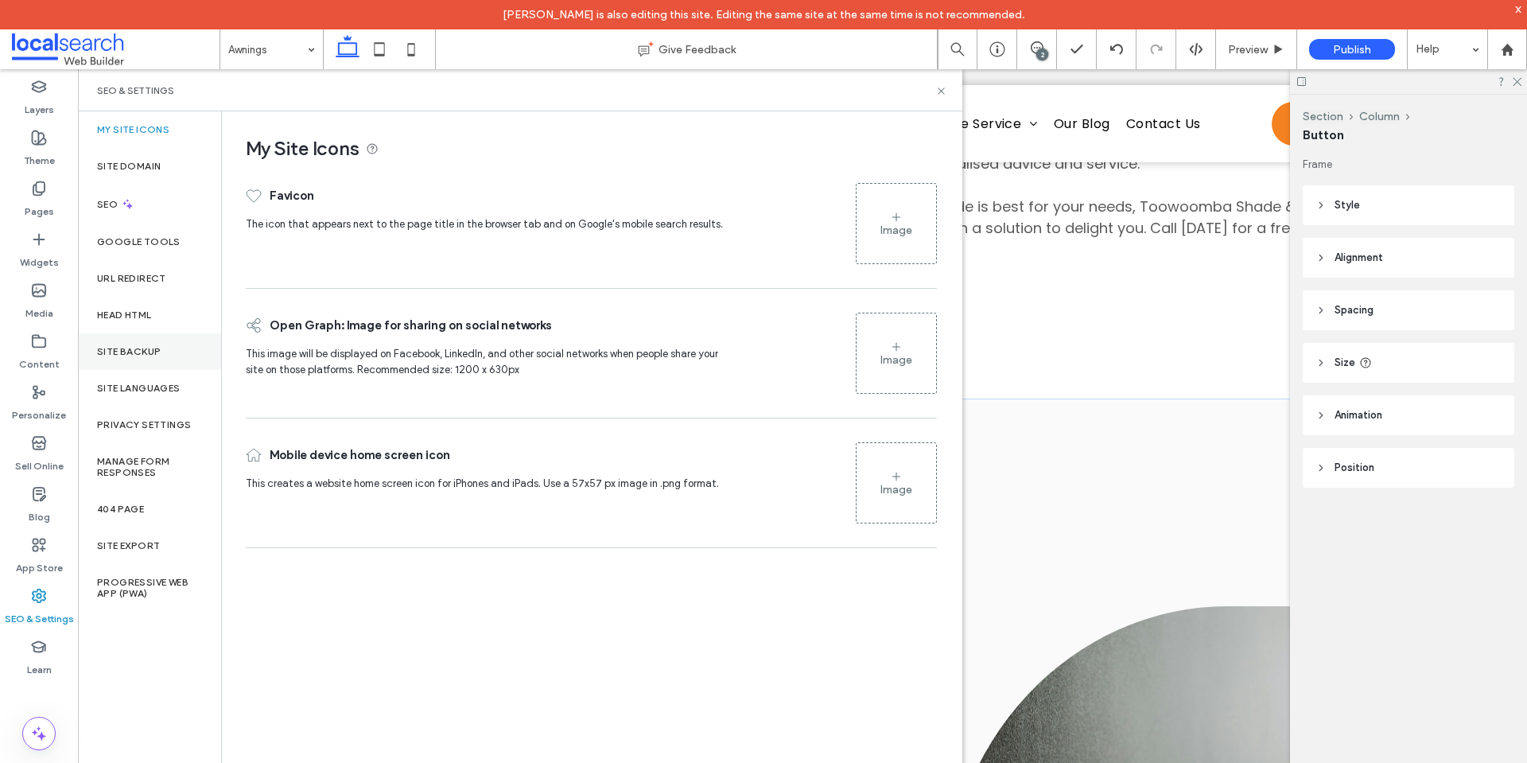
click at [146, 352] on label "Site Backup" at bounding box center [129, 351] width 64 height 11
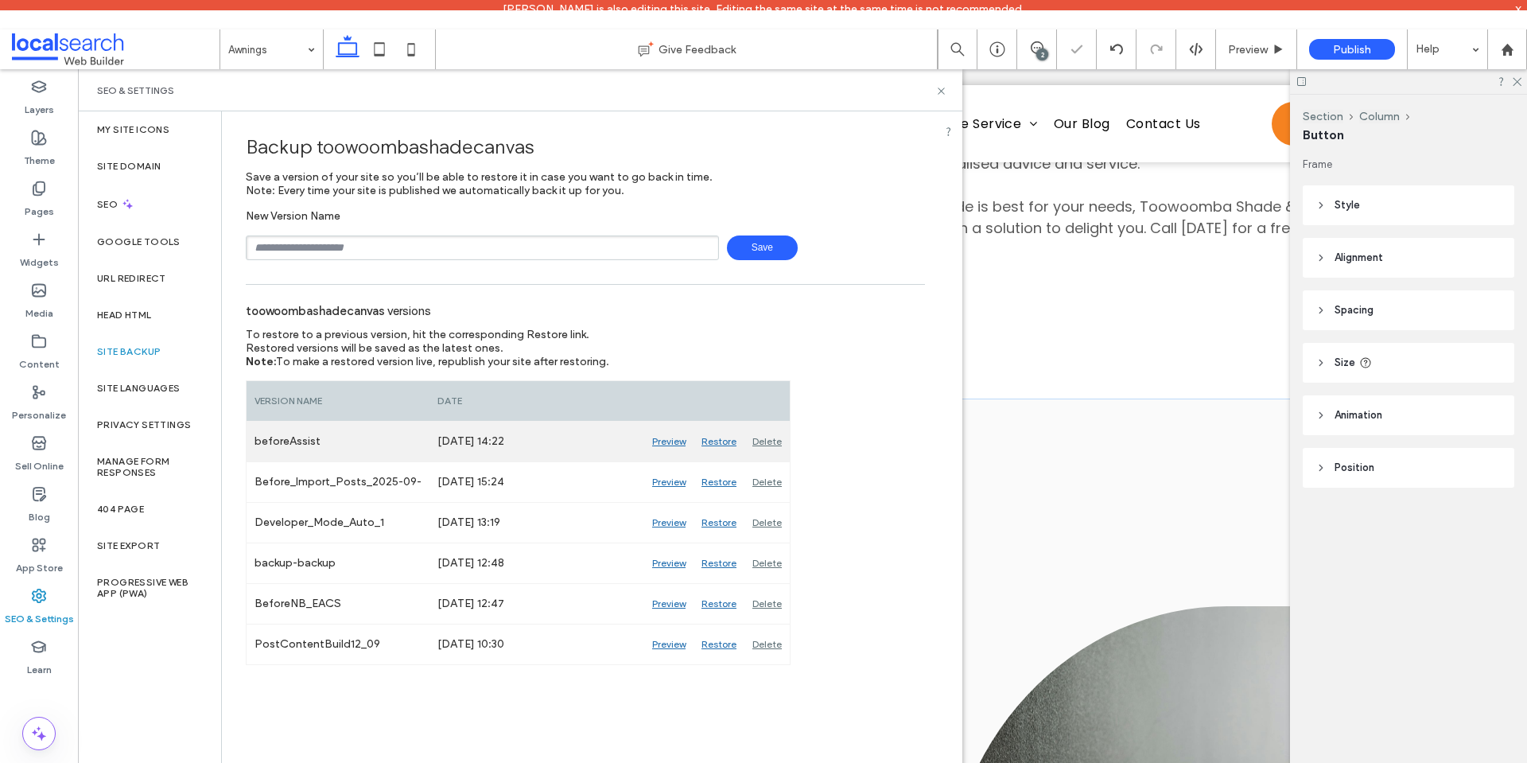
click at [666, 442] on div "Preview" at bounding box center [668, 441] width 49 height 40
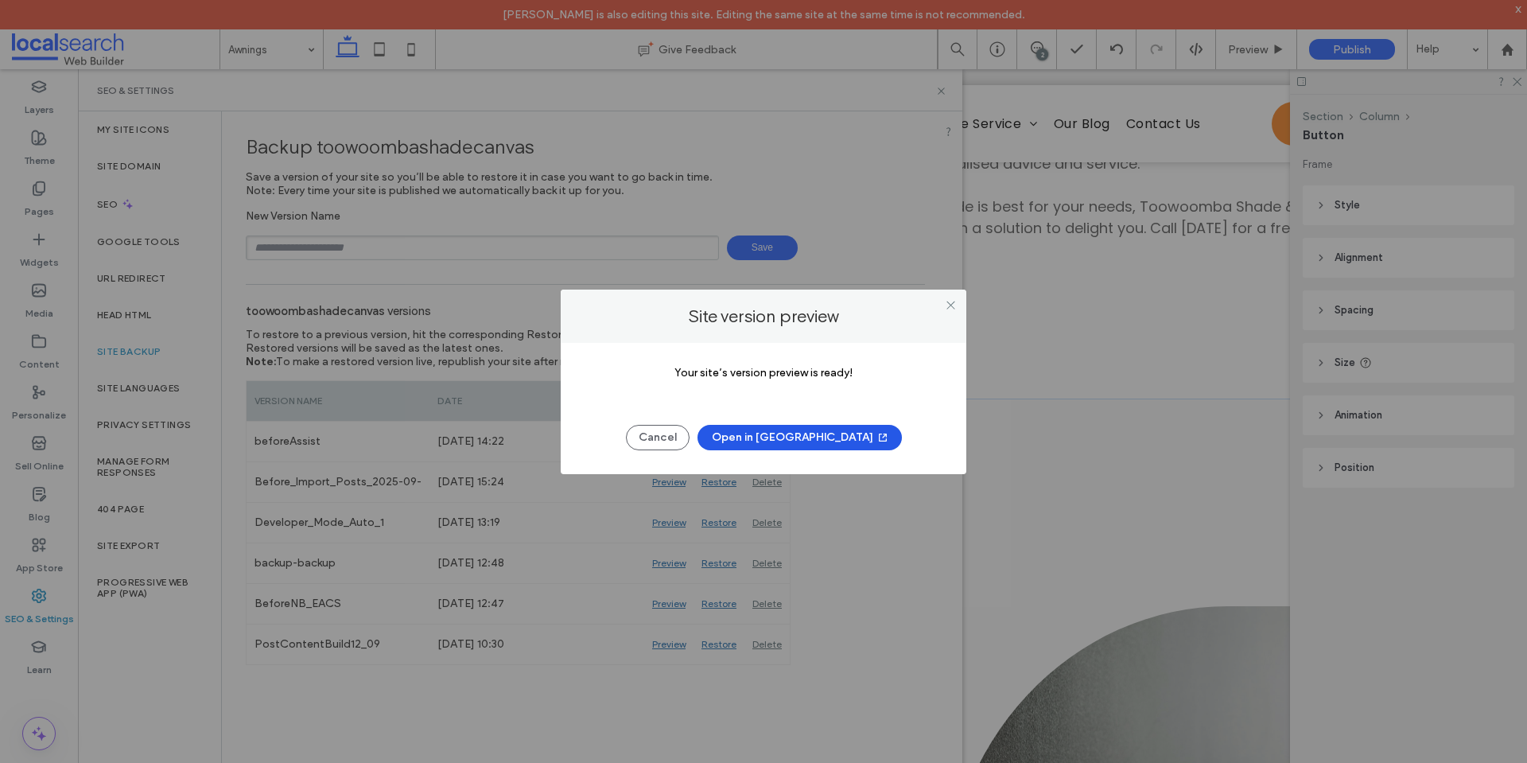
click at [794, 445] on button "Open in New Tab" at bounding box center [799, 437] width 204 height 25
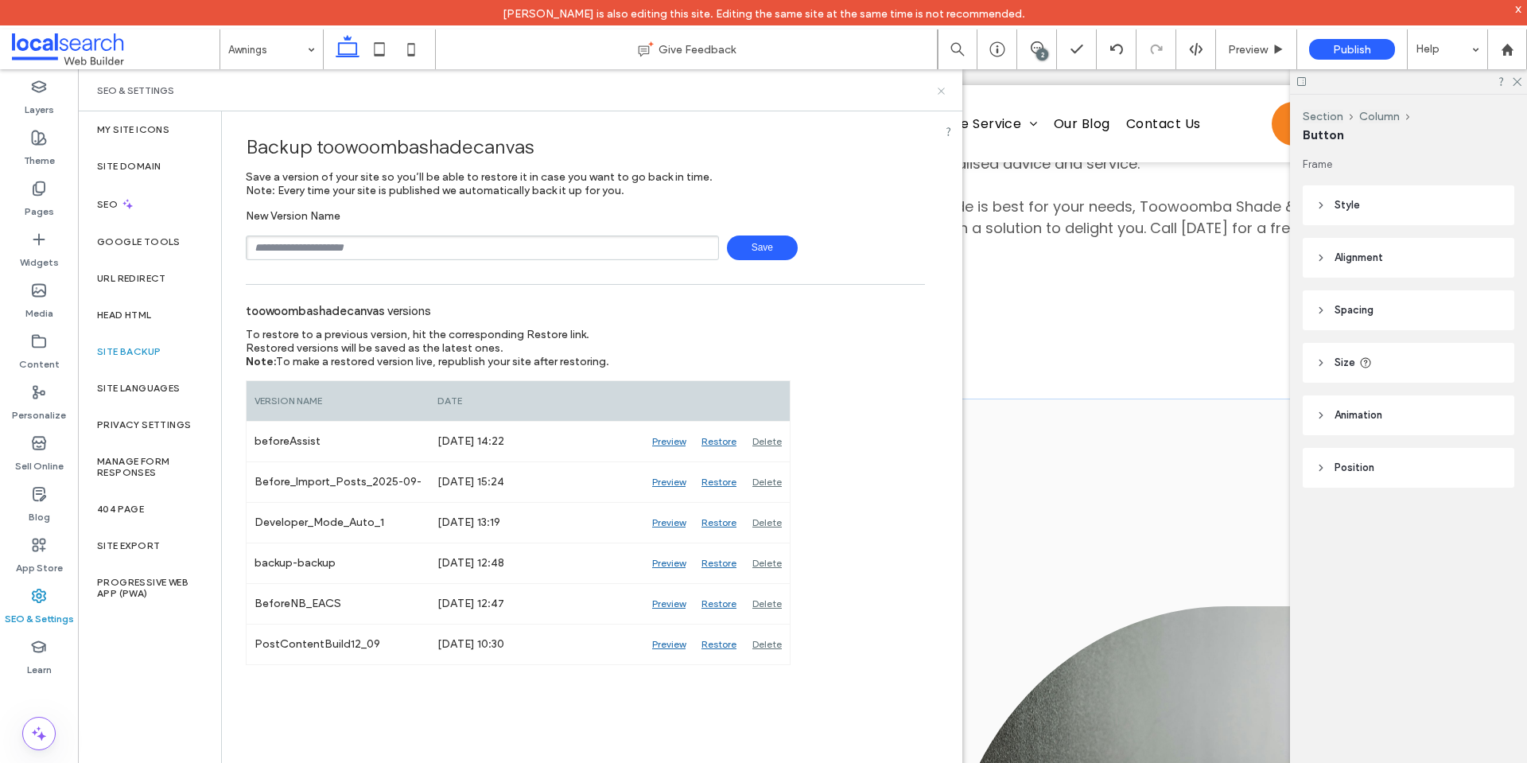
click at [939, 91] on icon at bounding box center [941, 91] width 12 height 12
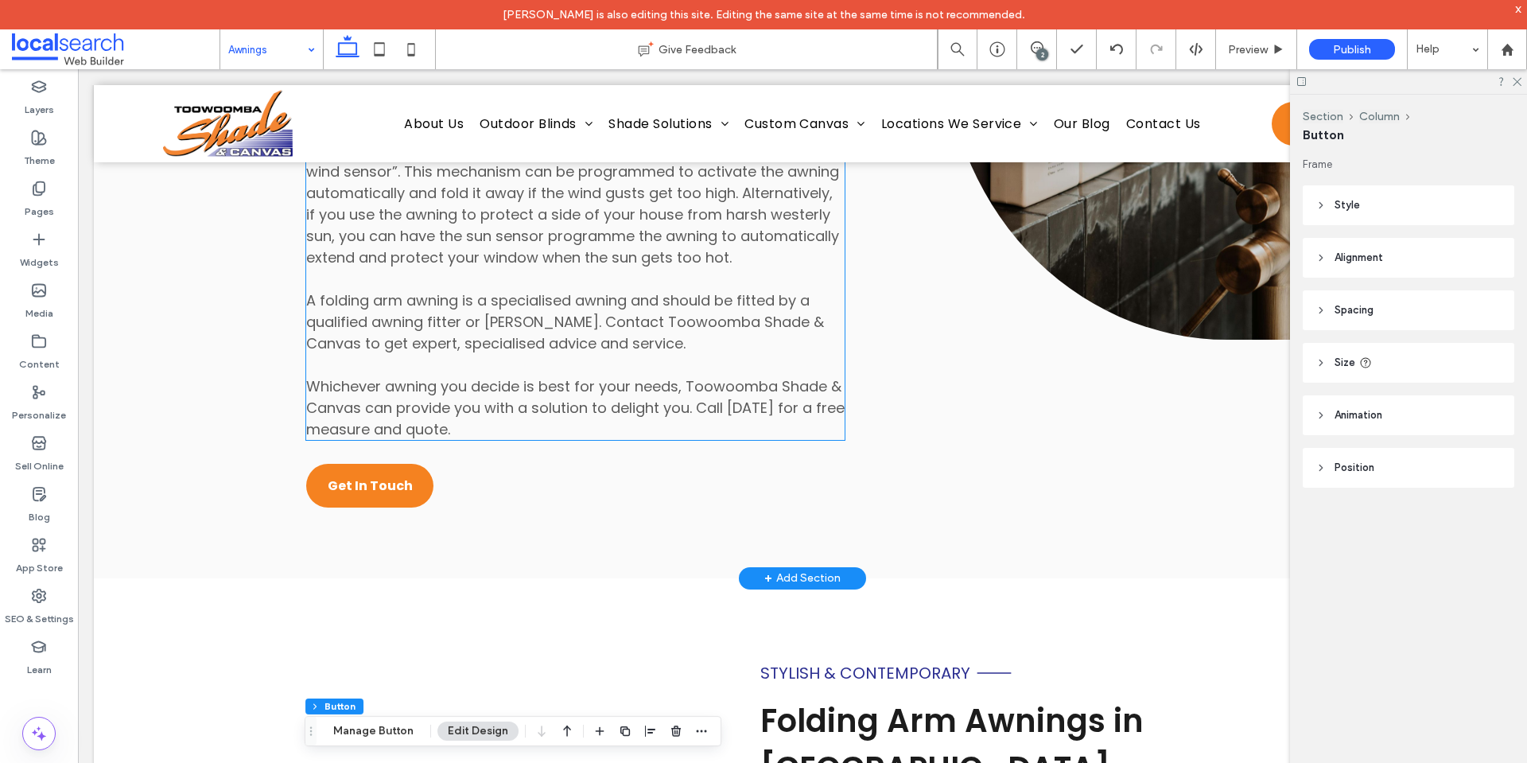
scroll to position [3887, 0]
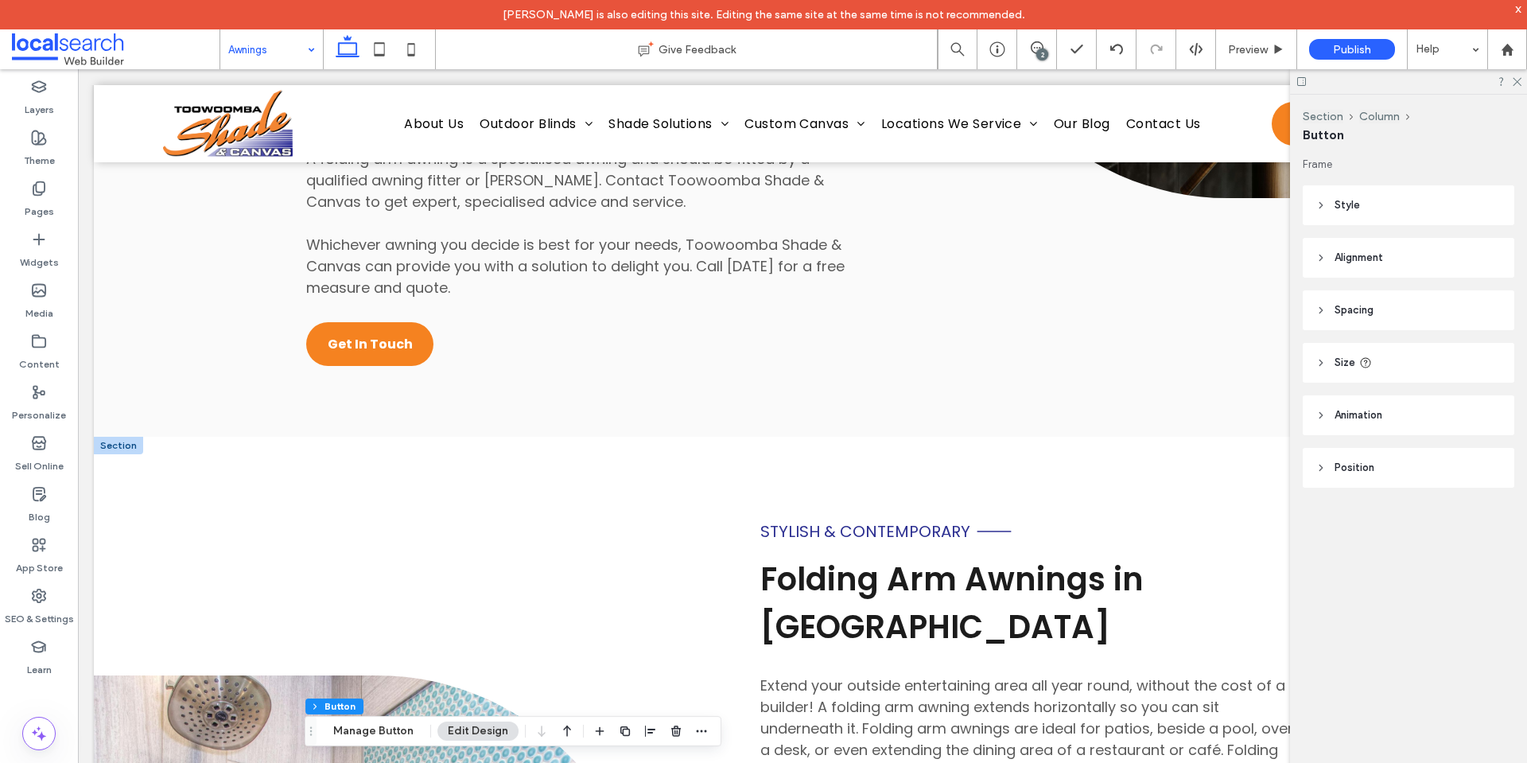
click at [112, 454] on div at bounding box center [118, 445] width 49 height 17
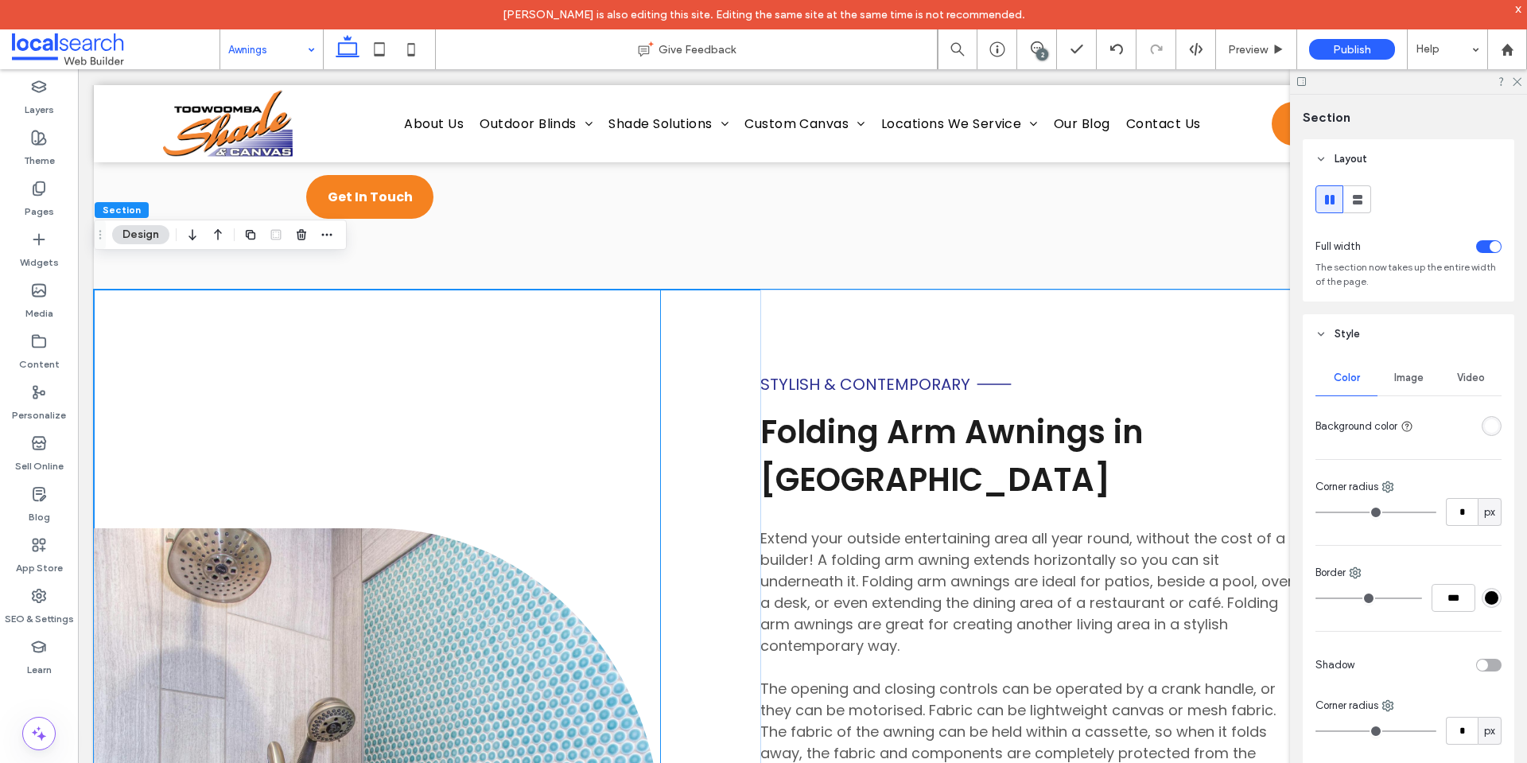
scroll to position [4033, 0]
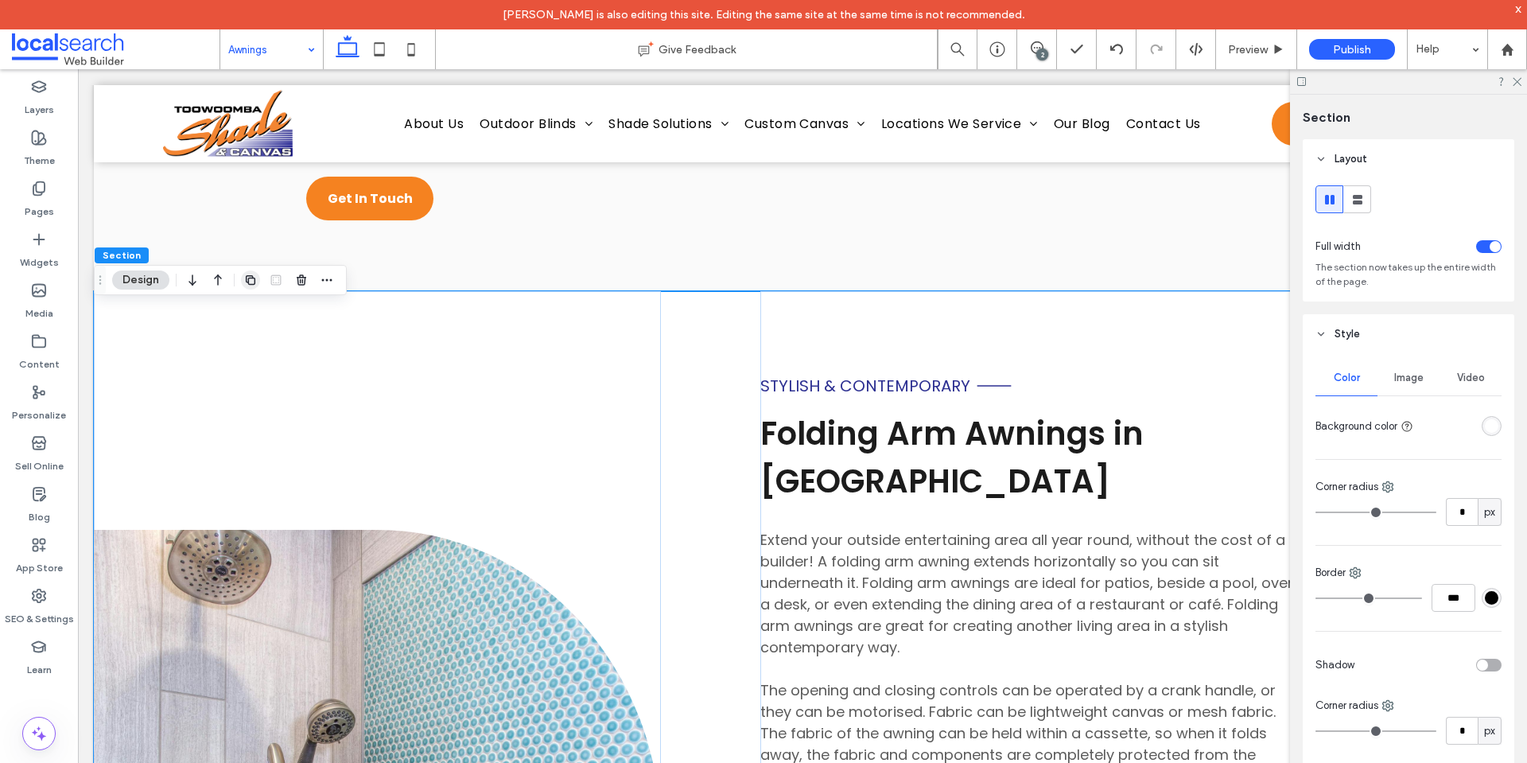
click at [253, 282] on icon "button" at bounding box center [250, 280] width 13 height 13
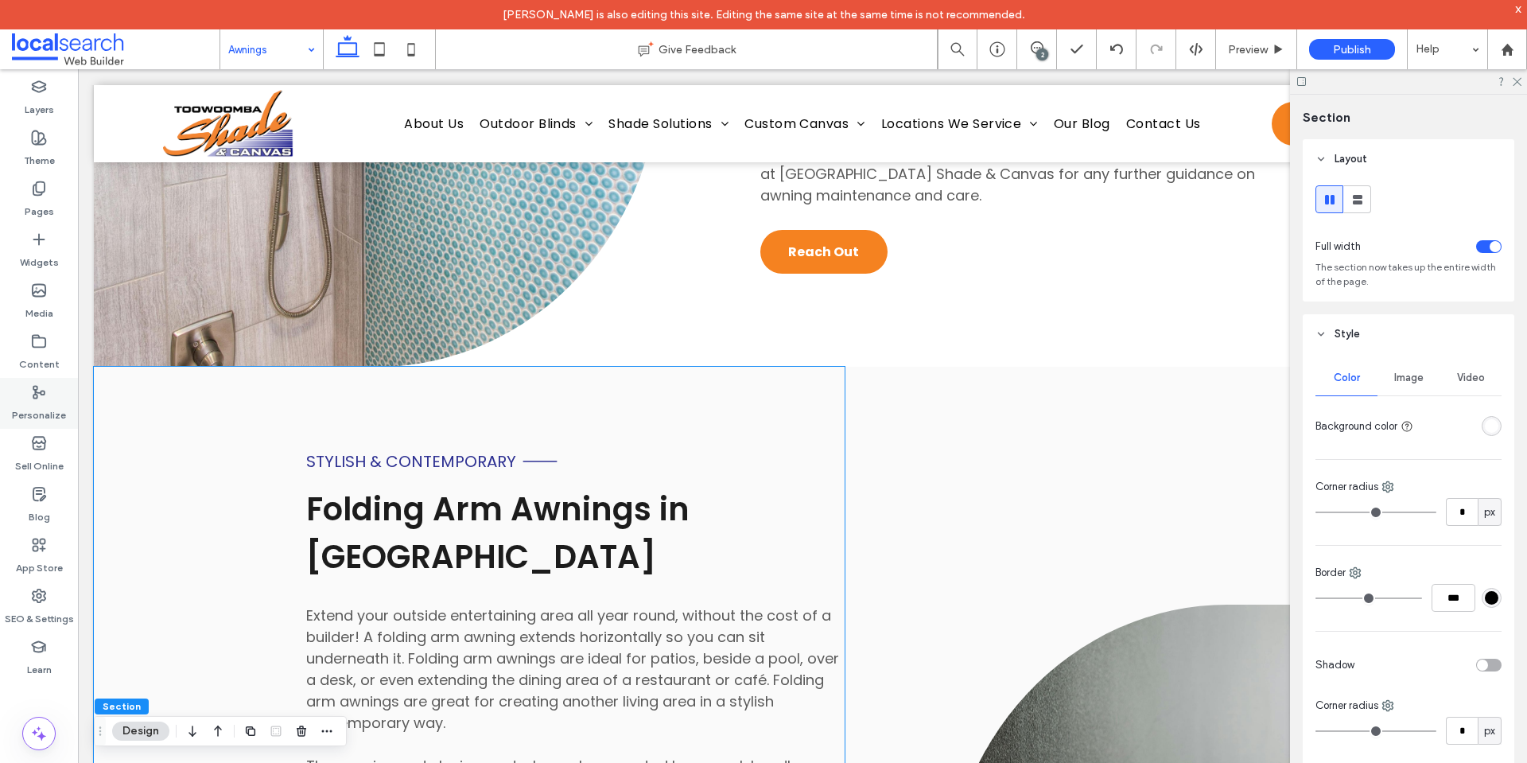
scroll to position [2866, 0]
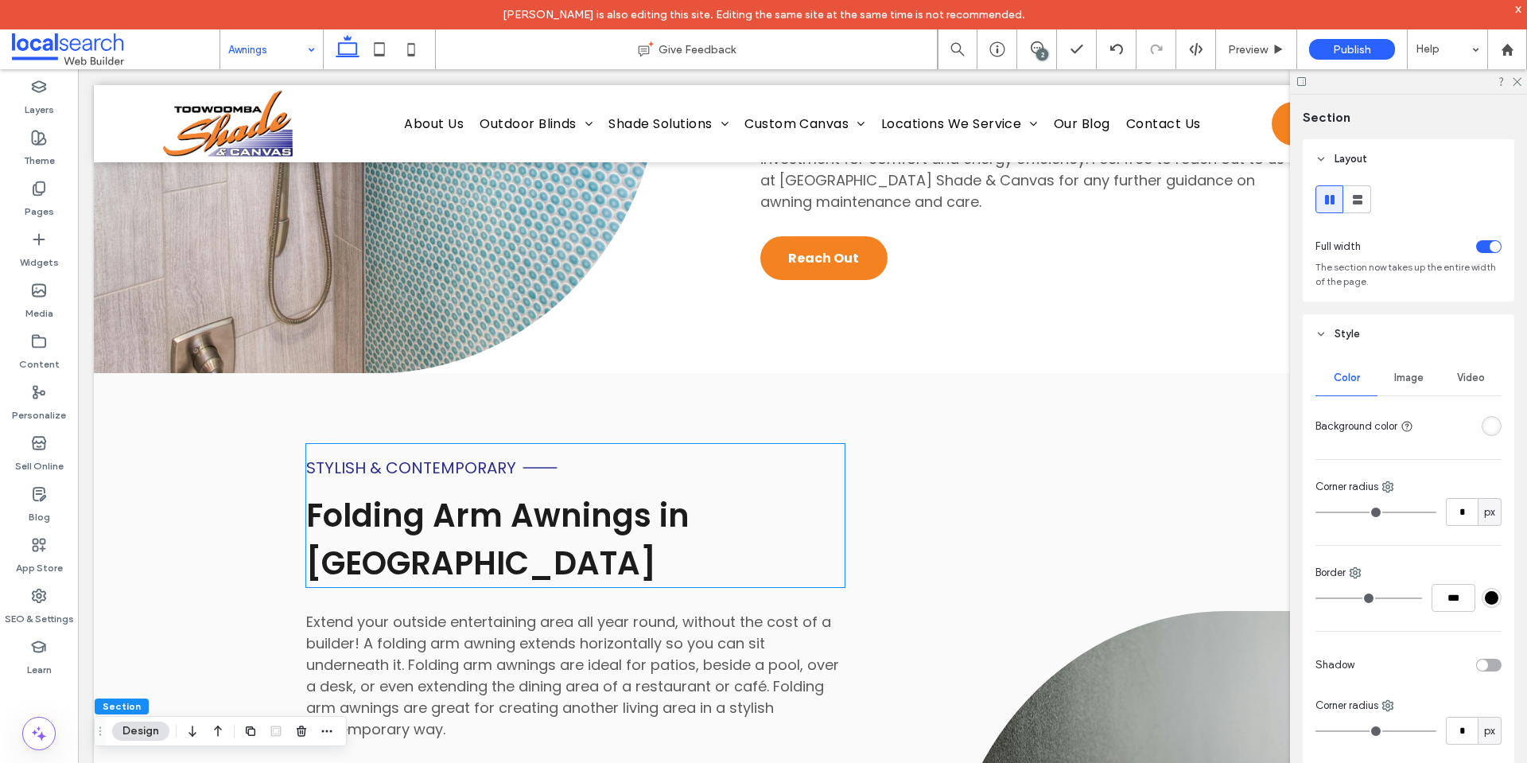
click at [406, 456] on span "Stylish & Contemporary" at bounding box center [411, 467] width 210 height 22
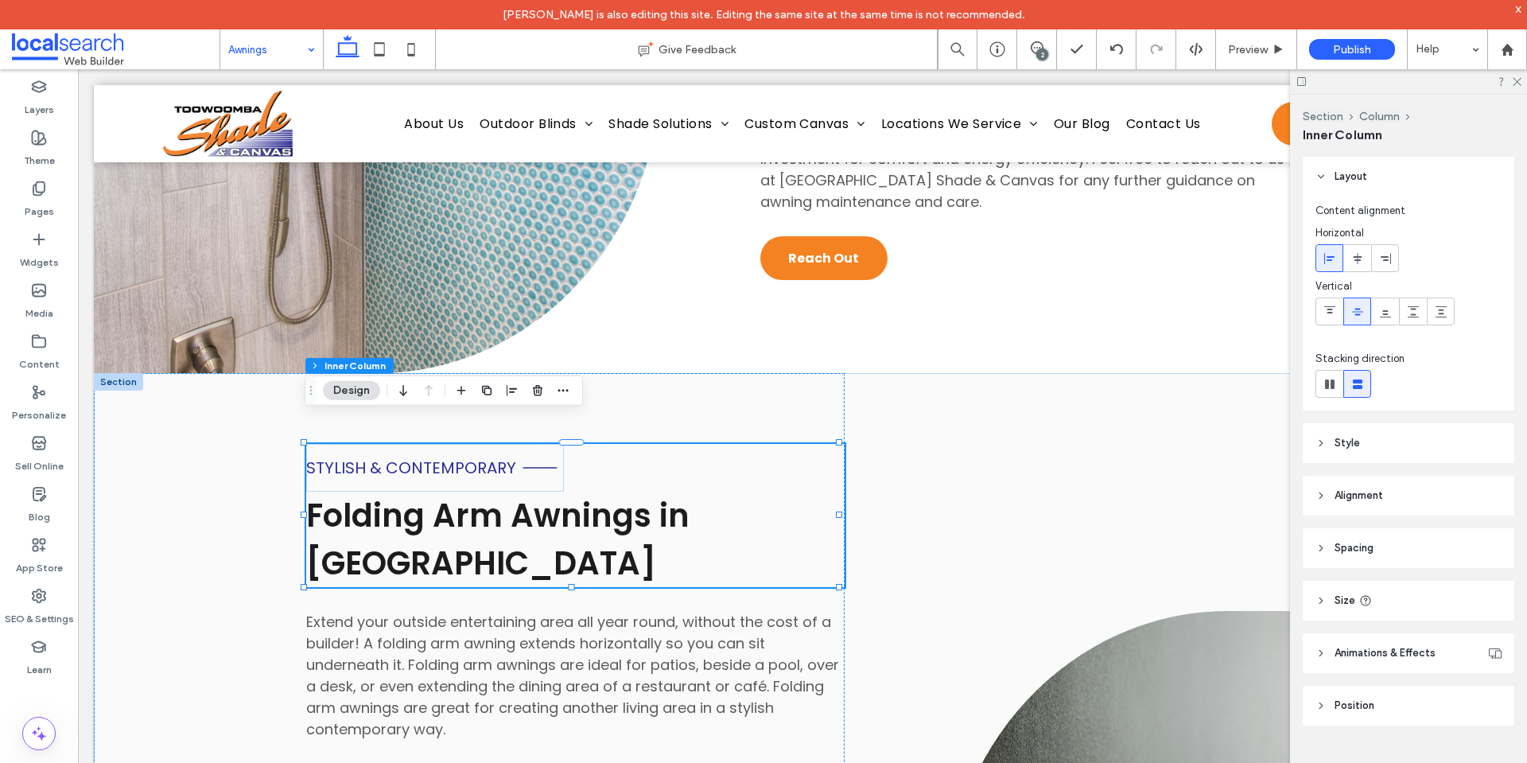
click at [406, 456] on span "Stylish & Contemporary" at bounding box center [411, 467] width 210 height 22
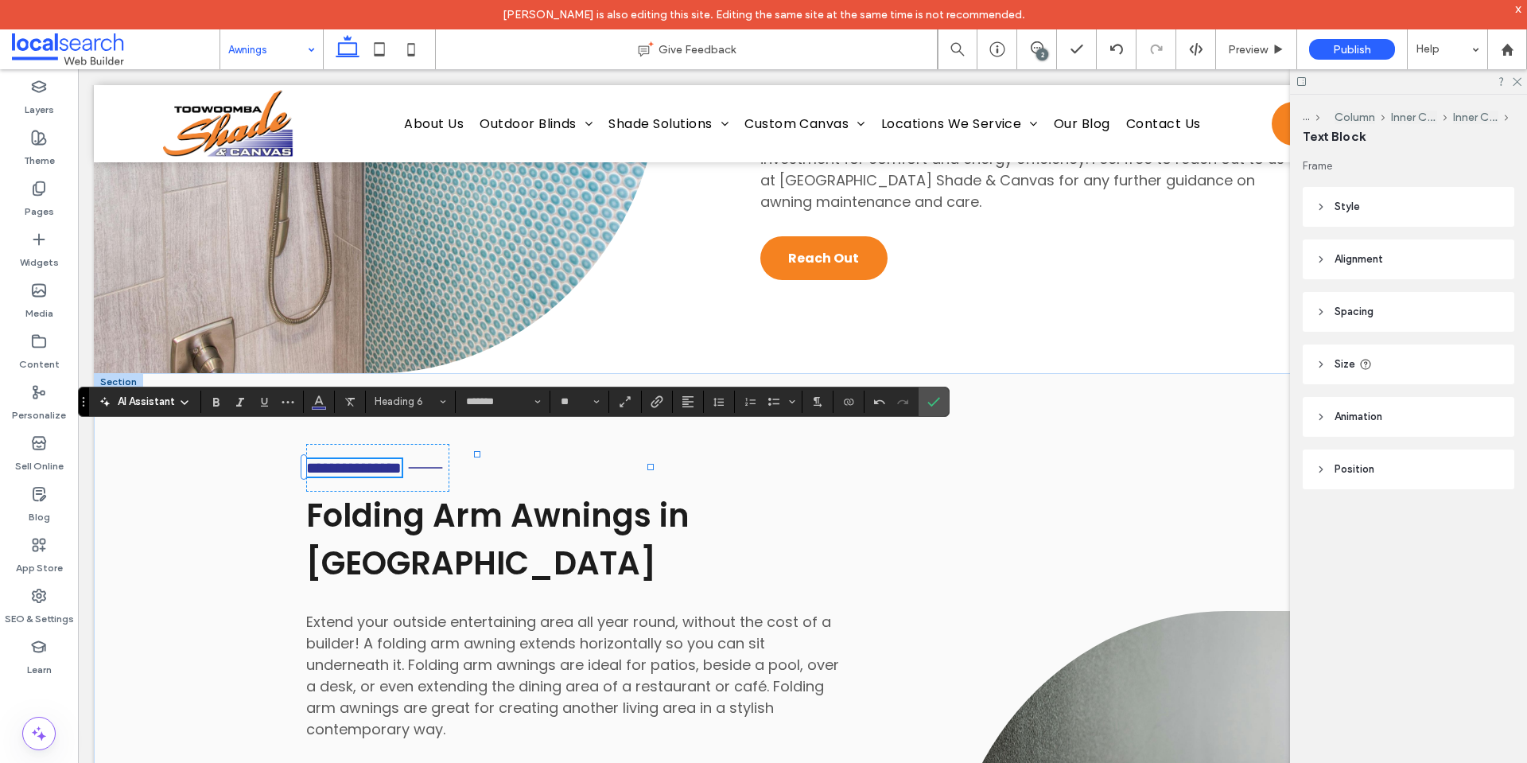
type input "**"
click at [937, 395] on icon "Confirm" at bounding box center [933, 401] width 13 height 13
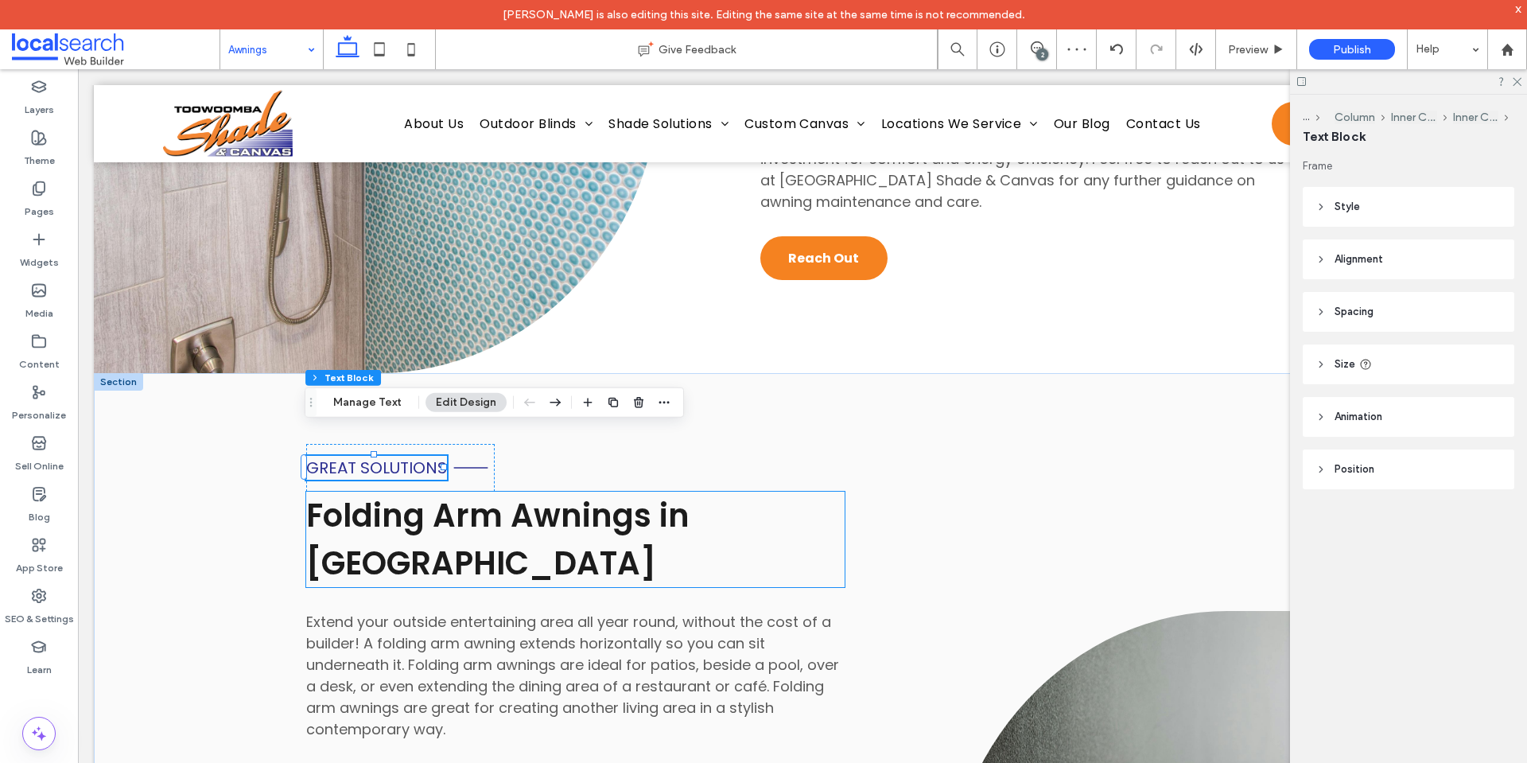
click at [366, 522] on span "Folding Arm Awnings in Toowoomba" at bounding box center [497, 539] width 383 height 92
click at [366, 522] on div "Folding Arm Awnings in Toowoomba" at bounding box center [575, 538] width 538 height 95
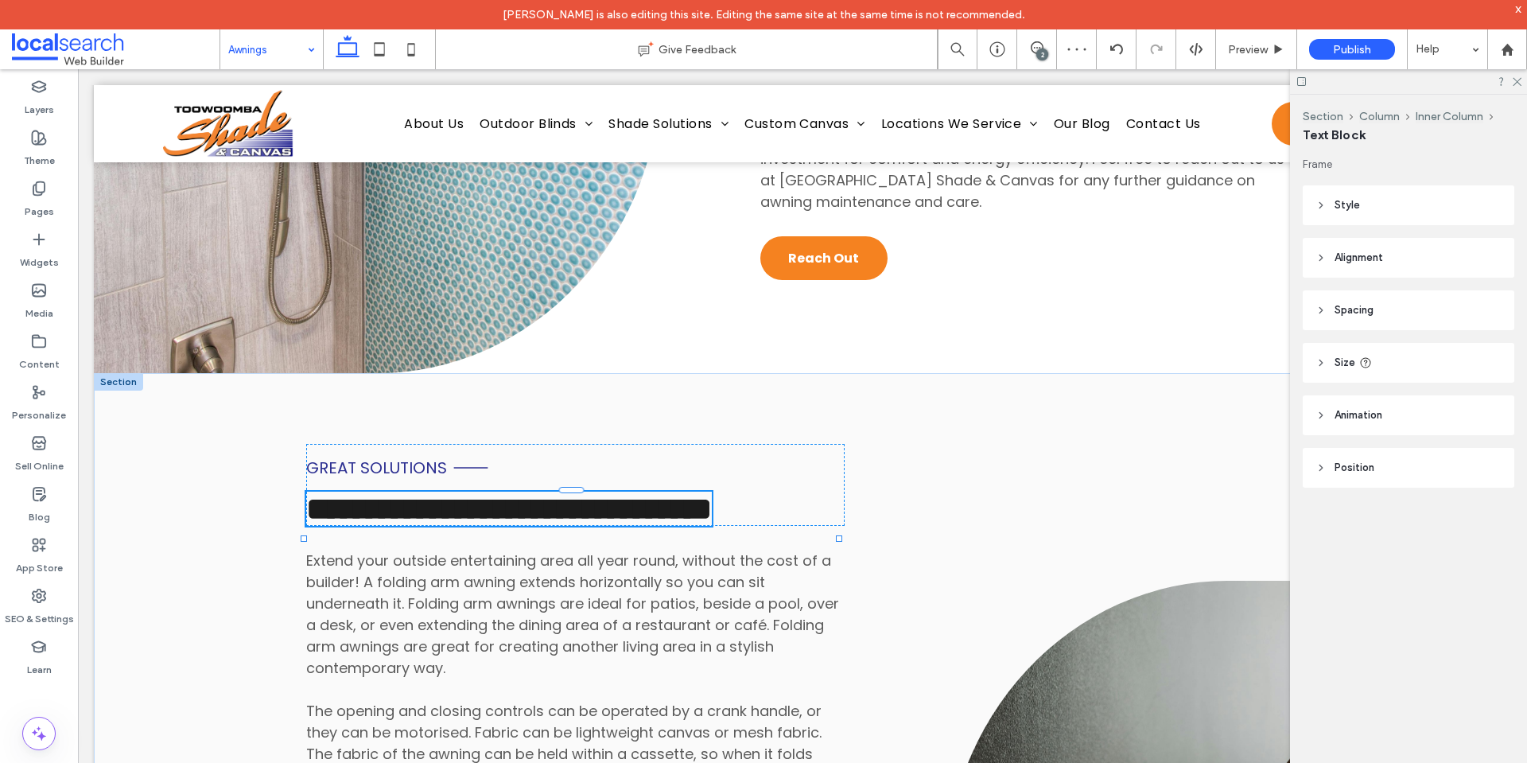
type input "*******"
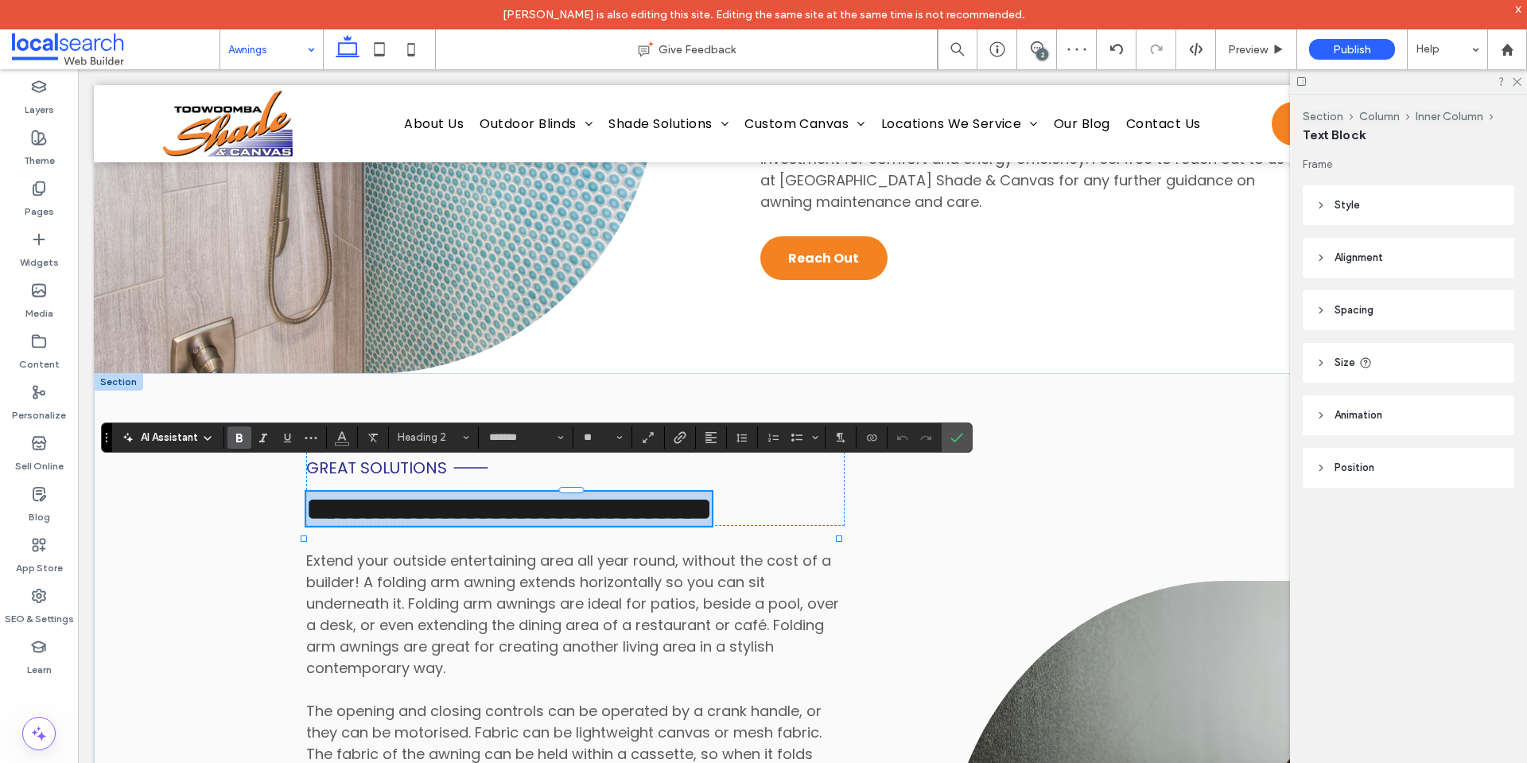
scroll to position [0, 0]
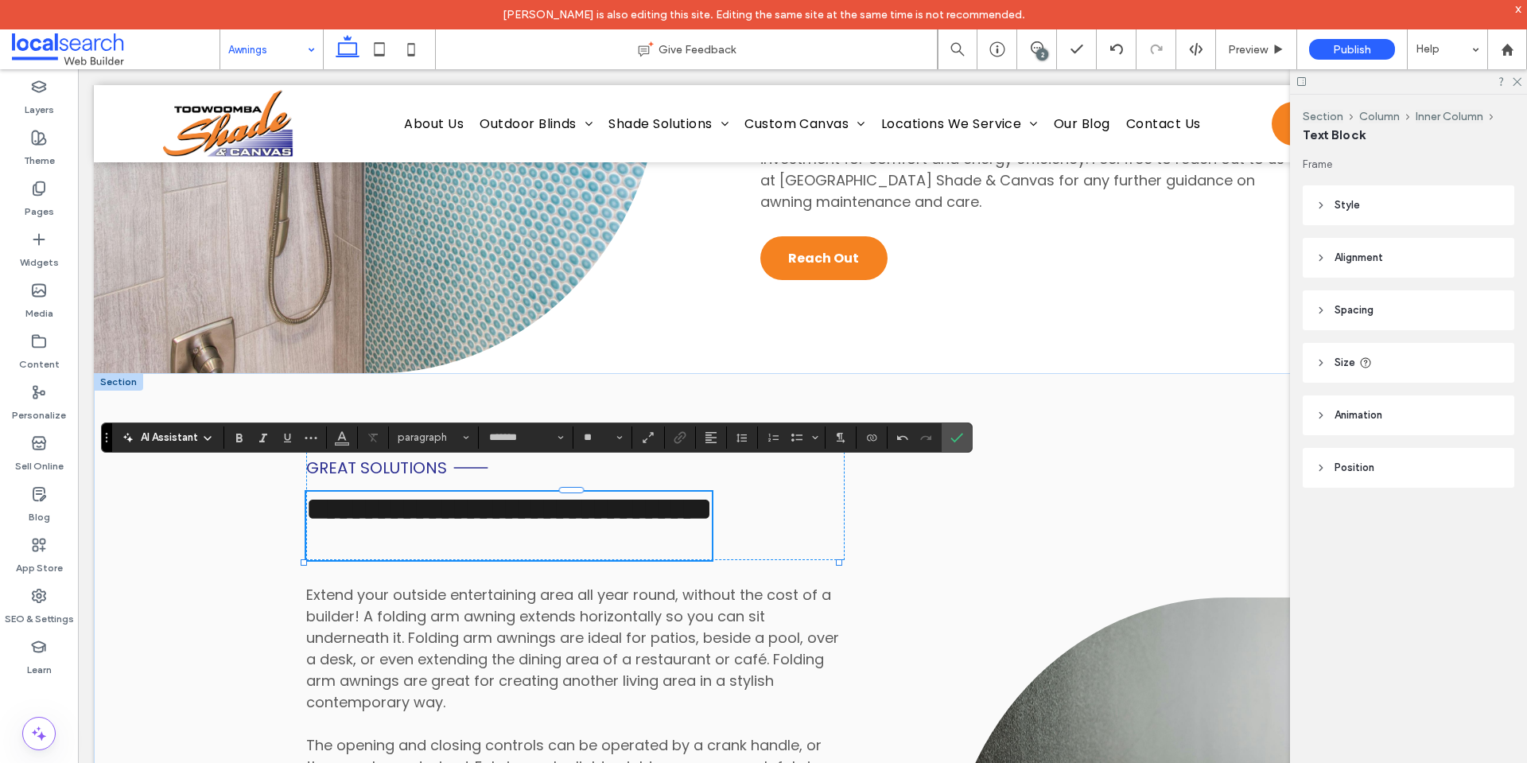
type input "**"
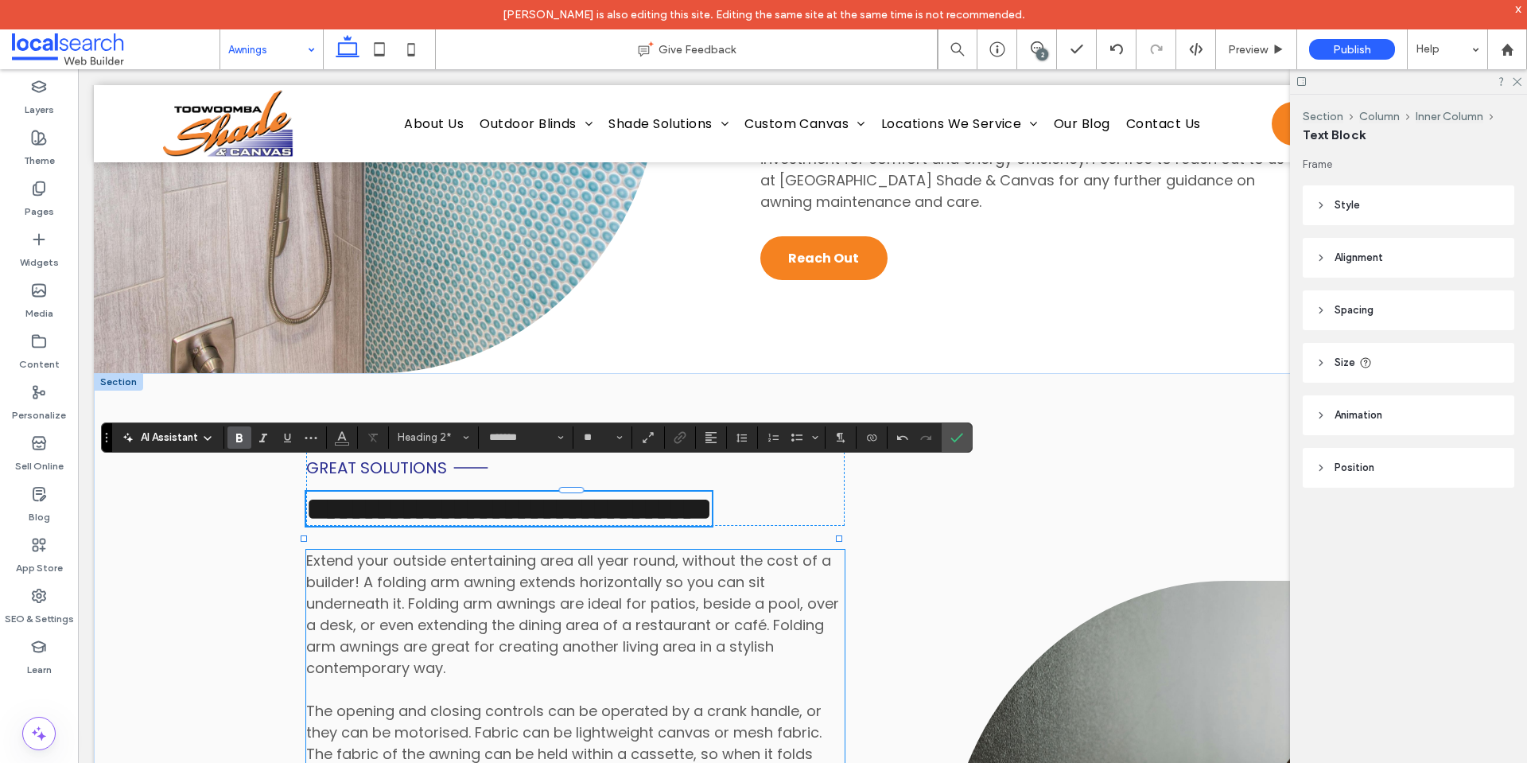
click at [431, 649] on span "Extend your outside entertaining area all year round, without the cost of a bui…" at bounding box center [572, 678] width 533 height 256
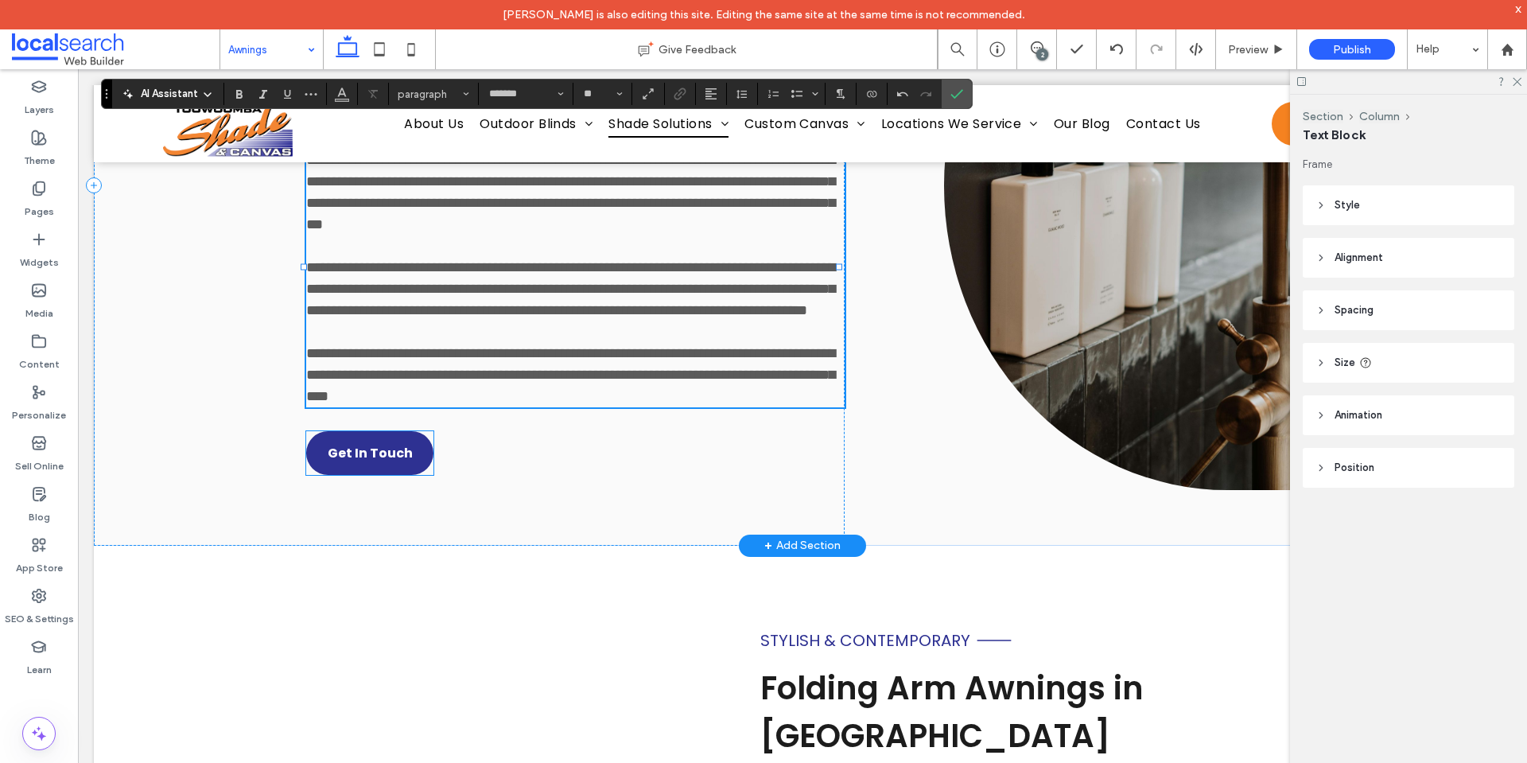
click at [357, 463] on span "Get In Touch" at bounding box center [370, 453] width 85 height 20
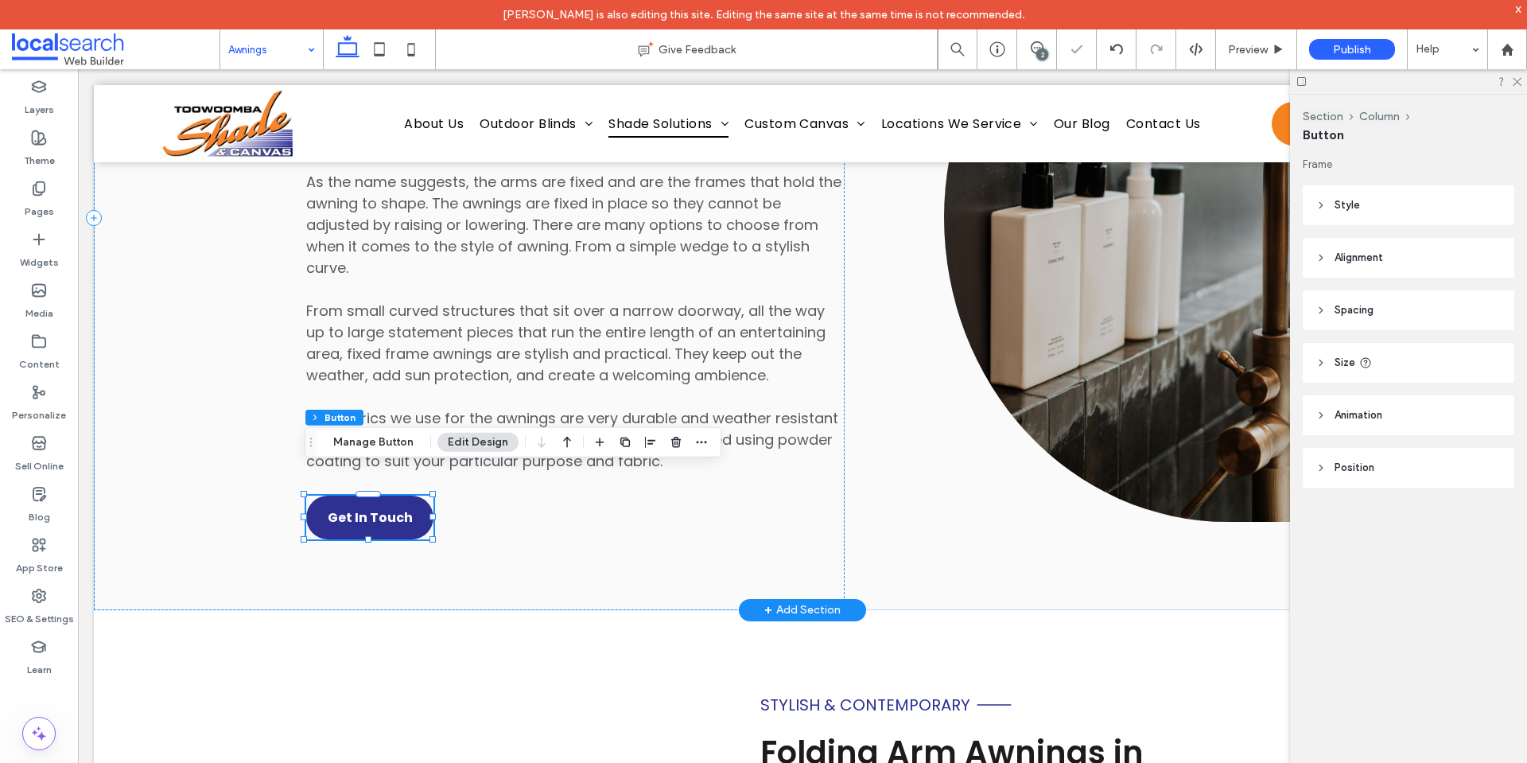
click at [357, 507] on span "Get In Touch" at bounding box center [370, 517] width 85 height 20
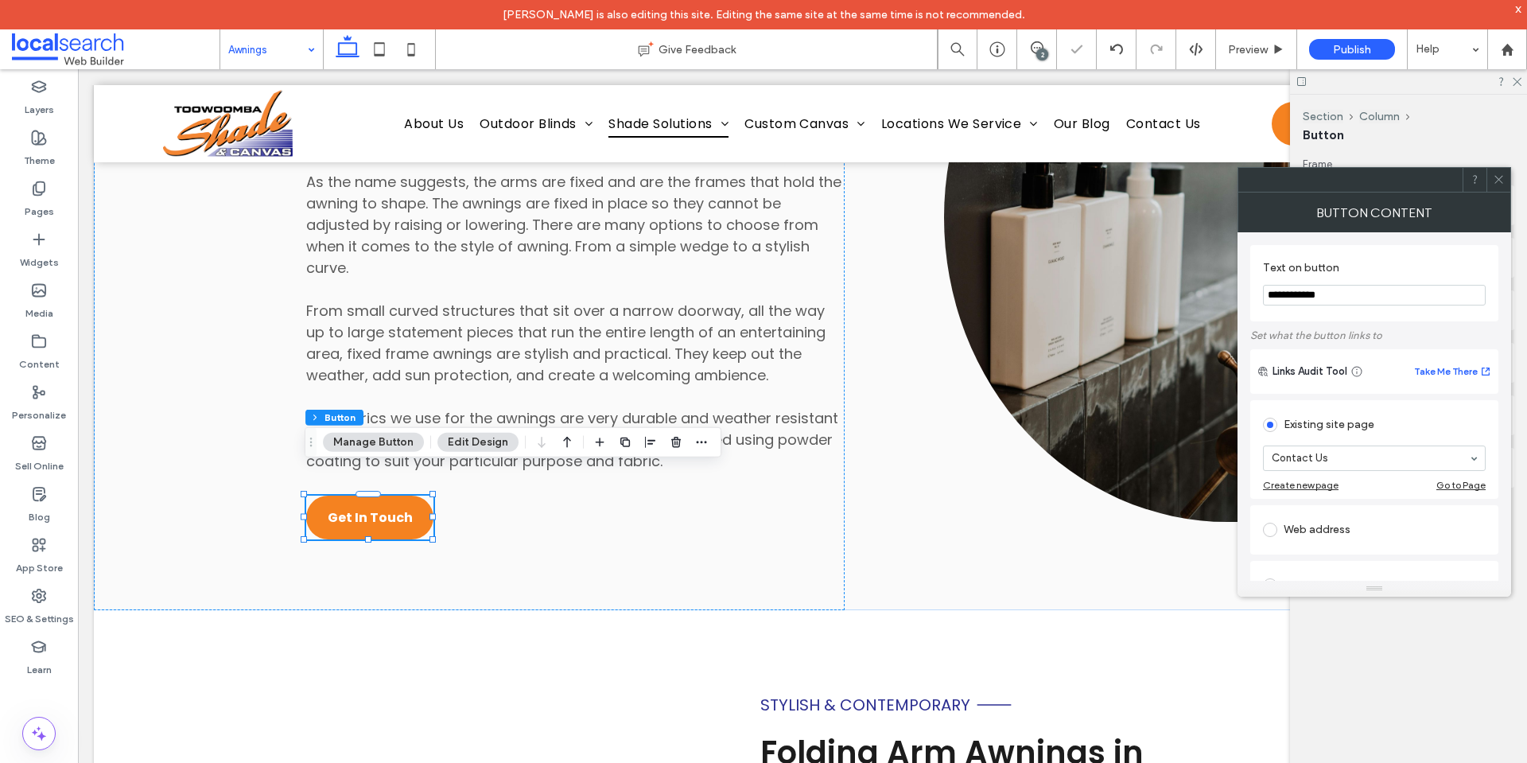
click at [1392, 283] on section "**********" at bounding box center [1374, 283] width 223 height 60
click at [1393, 291] on input "**********" at bounding box center [1374, 295] width 223 height 21
type input "*********"
click at [1425, 317] on div "Text on button *********" at bounding box center [1374, 283] width 248 height 76
click at [1496, 181] on icon at bounding box center [1499, 179] width 12 height 12
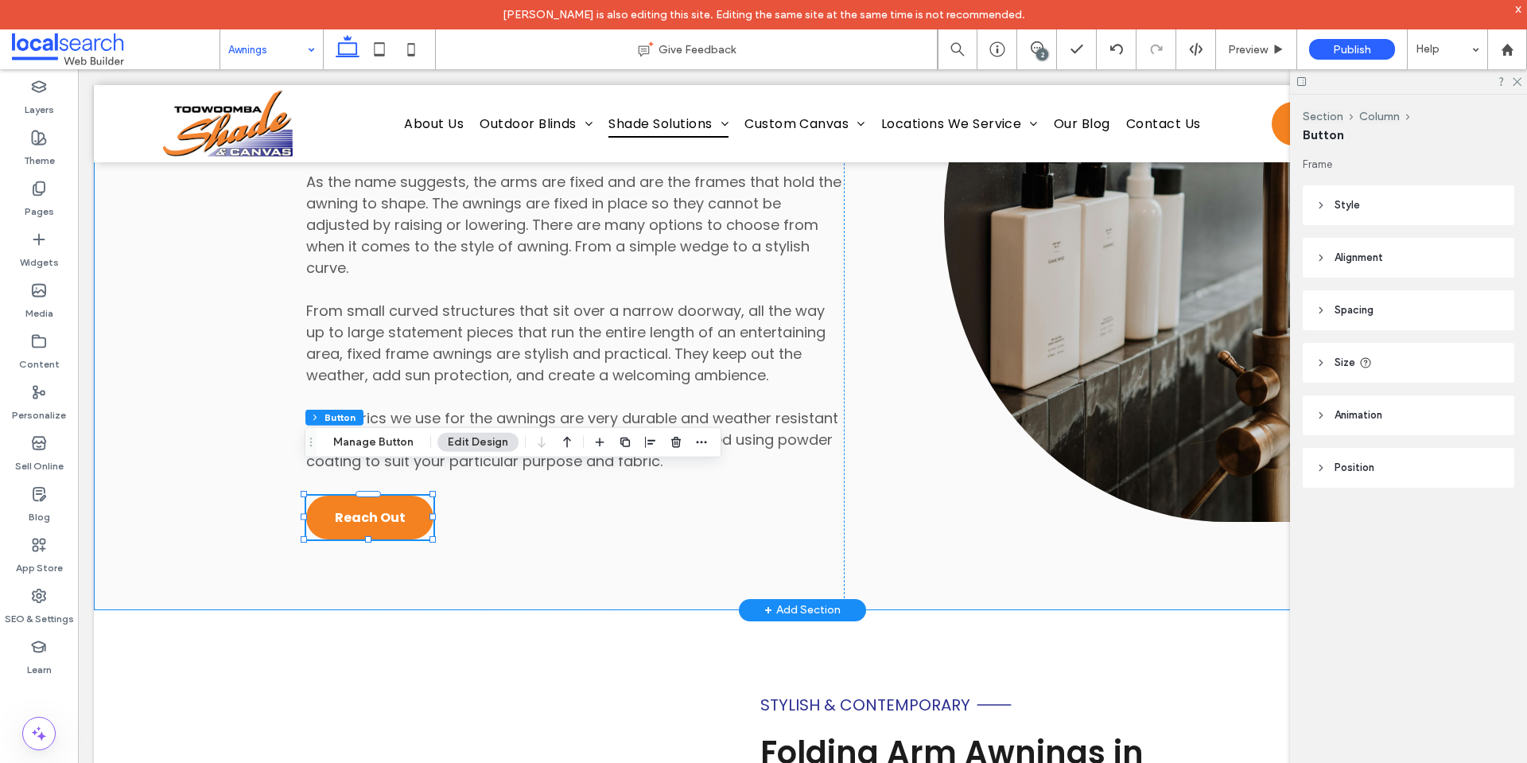
click at [910, 493] on div "Great Solutions Fixed Frame Awnings in Toowoomba Specifically designed for fabr…" at bounding box center [802, 218] width 1417 height 784
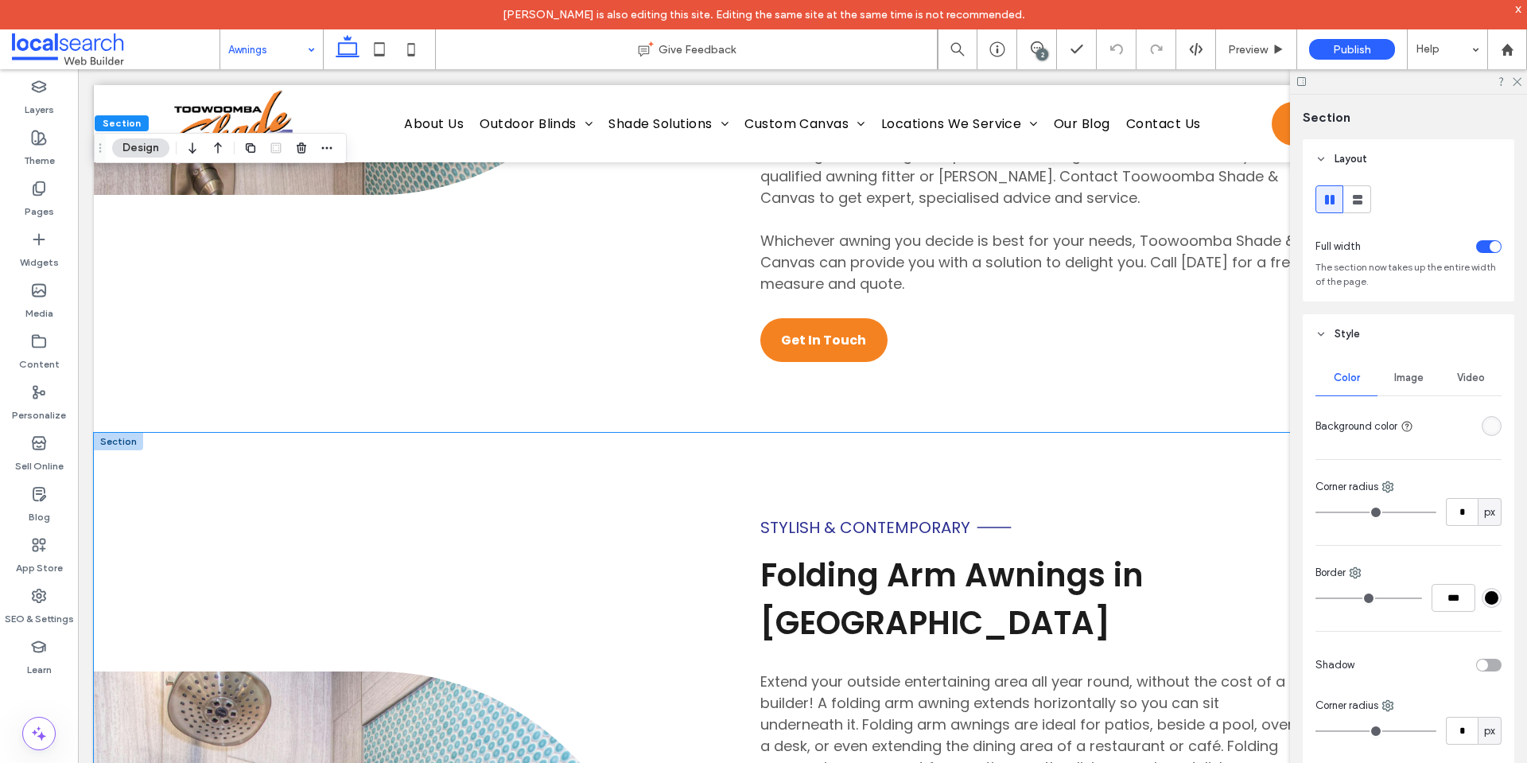
scroll to position [4676, 0]
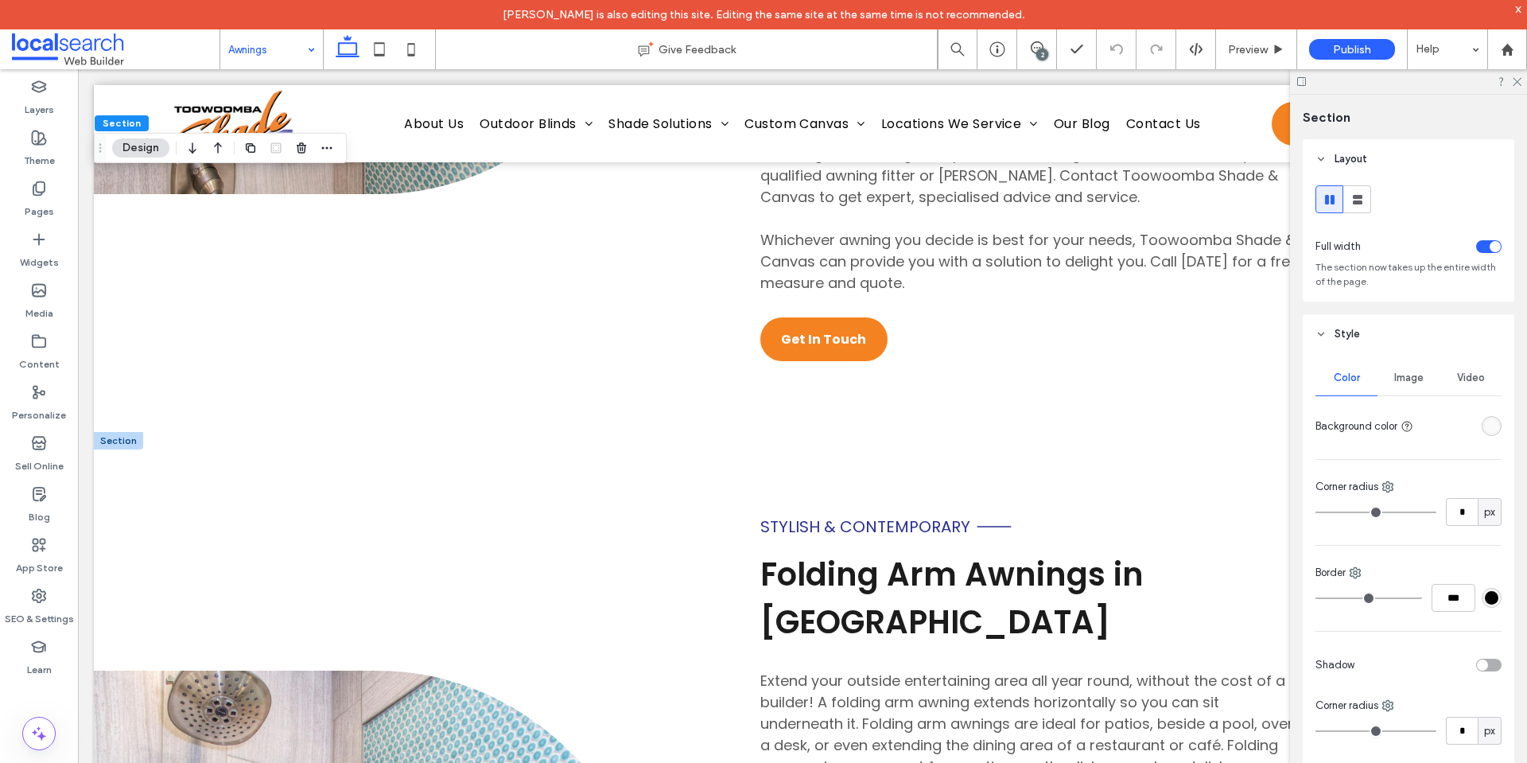
click at [127, 449] on div at bounding box center [118, 440] width 49 height 17
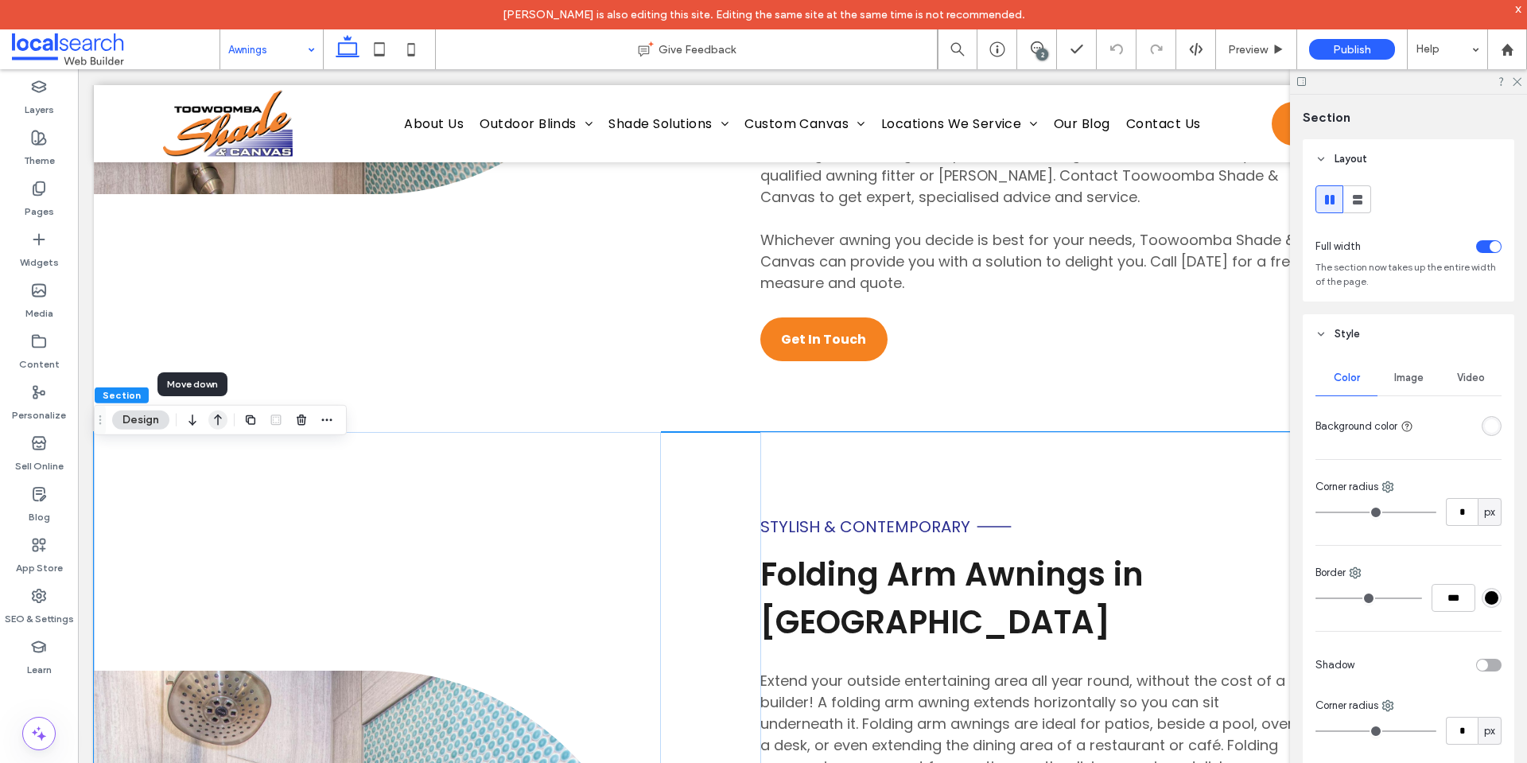
click at [212, 418] on icon "button" at bounding box center [217, 420] width 19 height 29
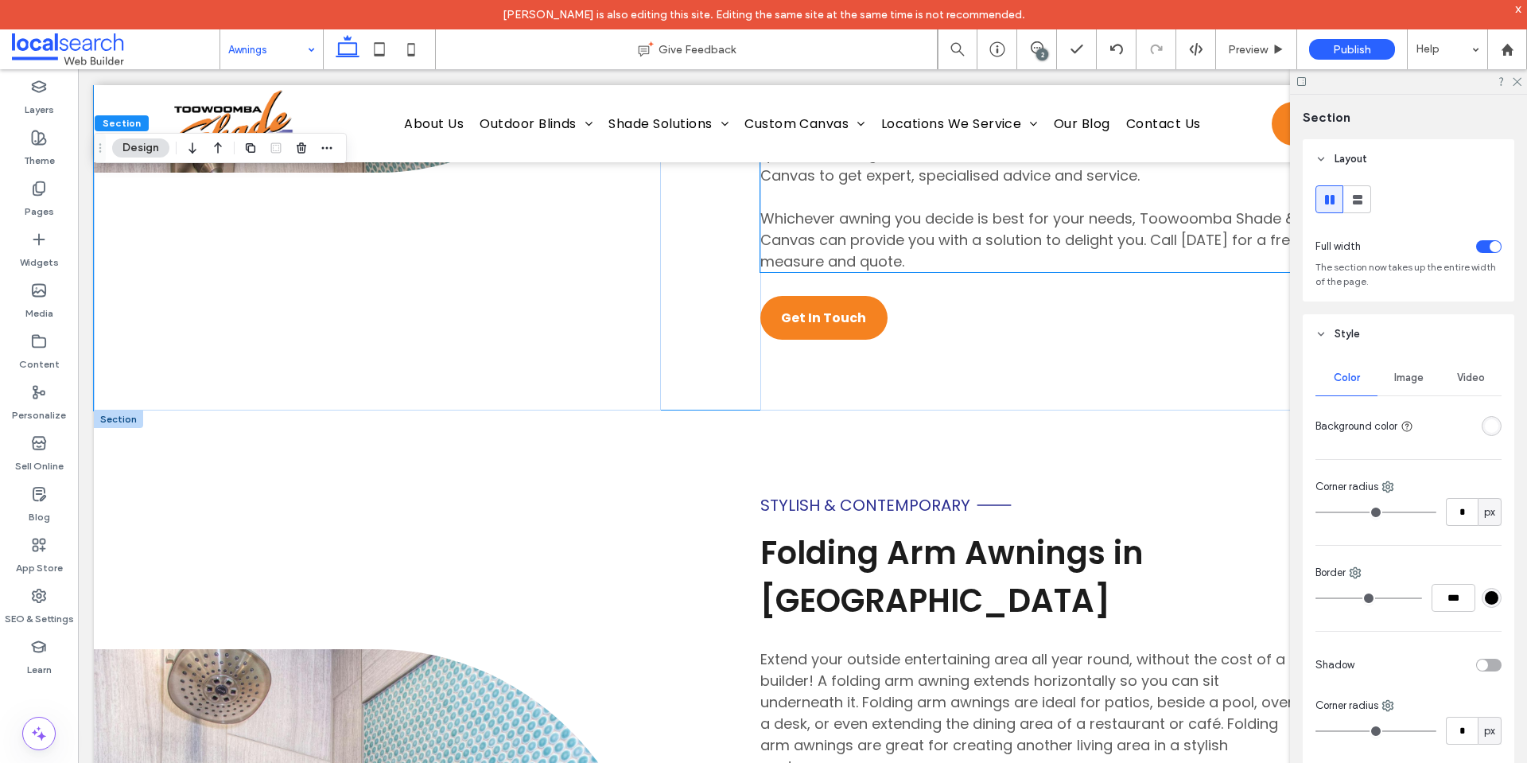
scroll to position [4698, 0]
click at [115, 427] on div at bounding box center [118, 418] width 49 height 17
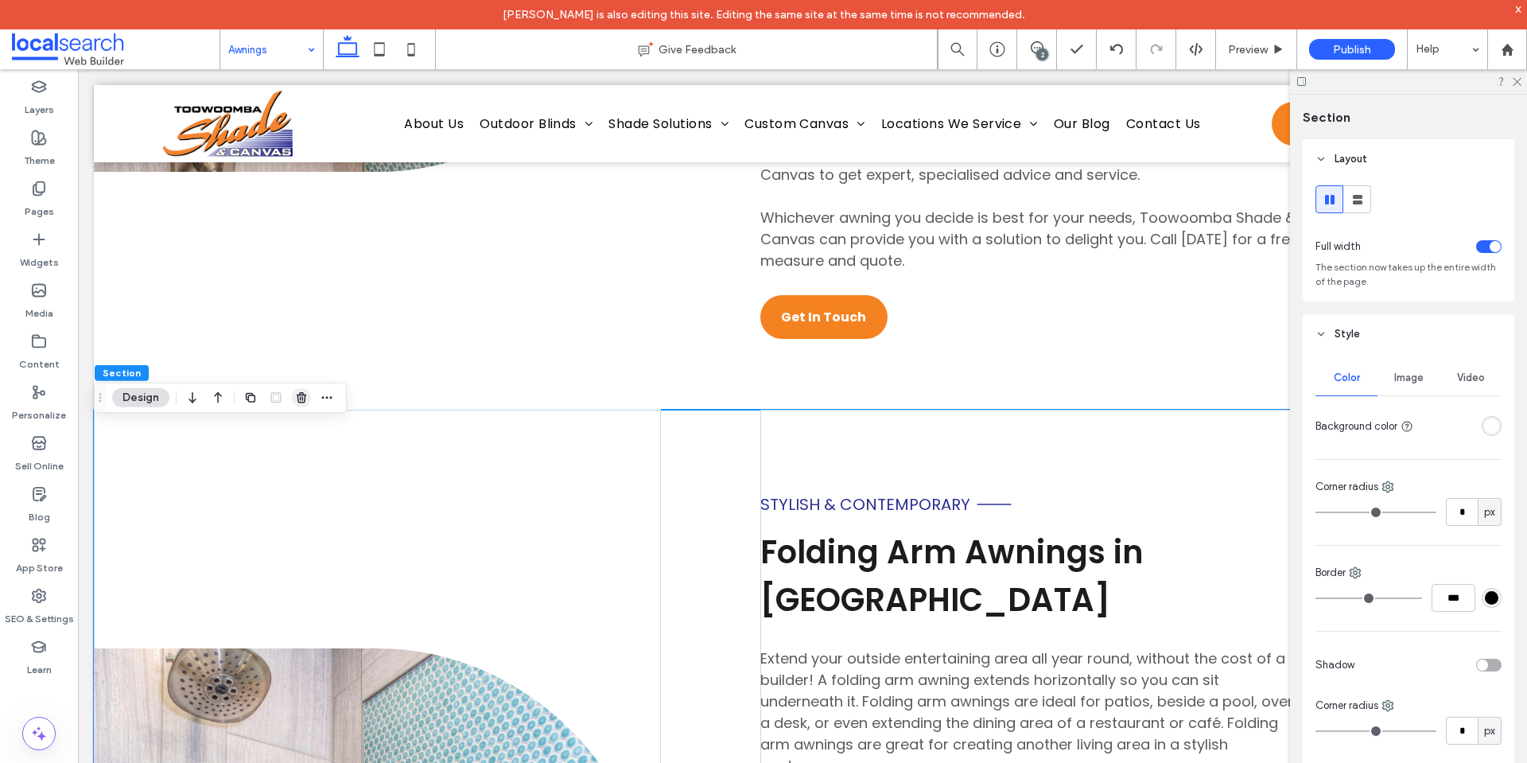
click at [294, 395] on span "button" at bounding box center [301, 397] width 19 height 19
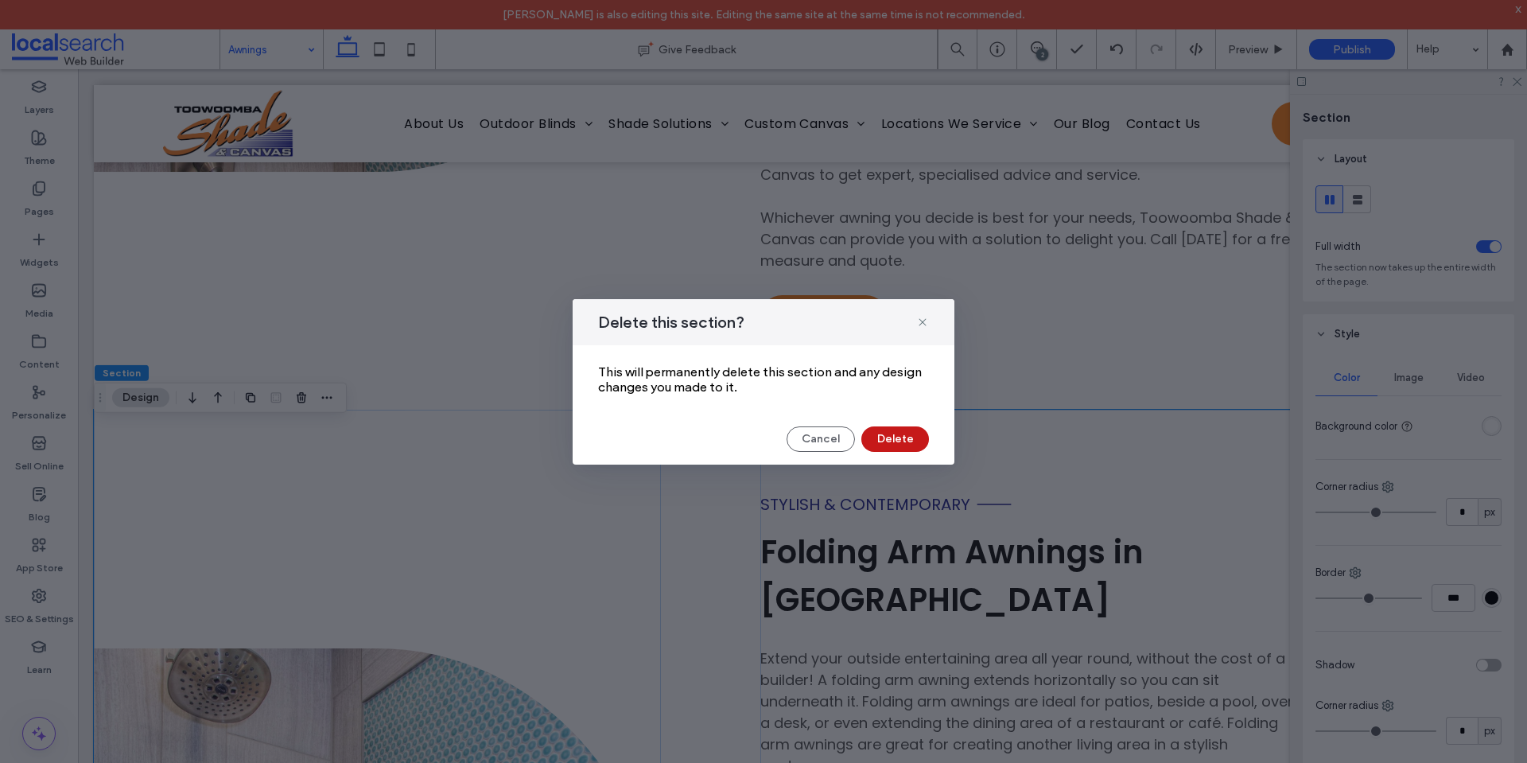
click at [890, 433] on button "Delete" at bounding box center [895, 438] width 68 height 25
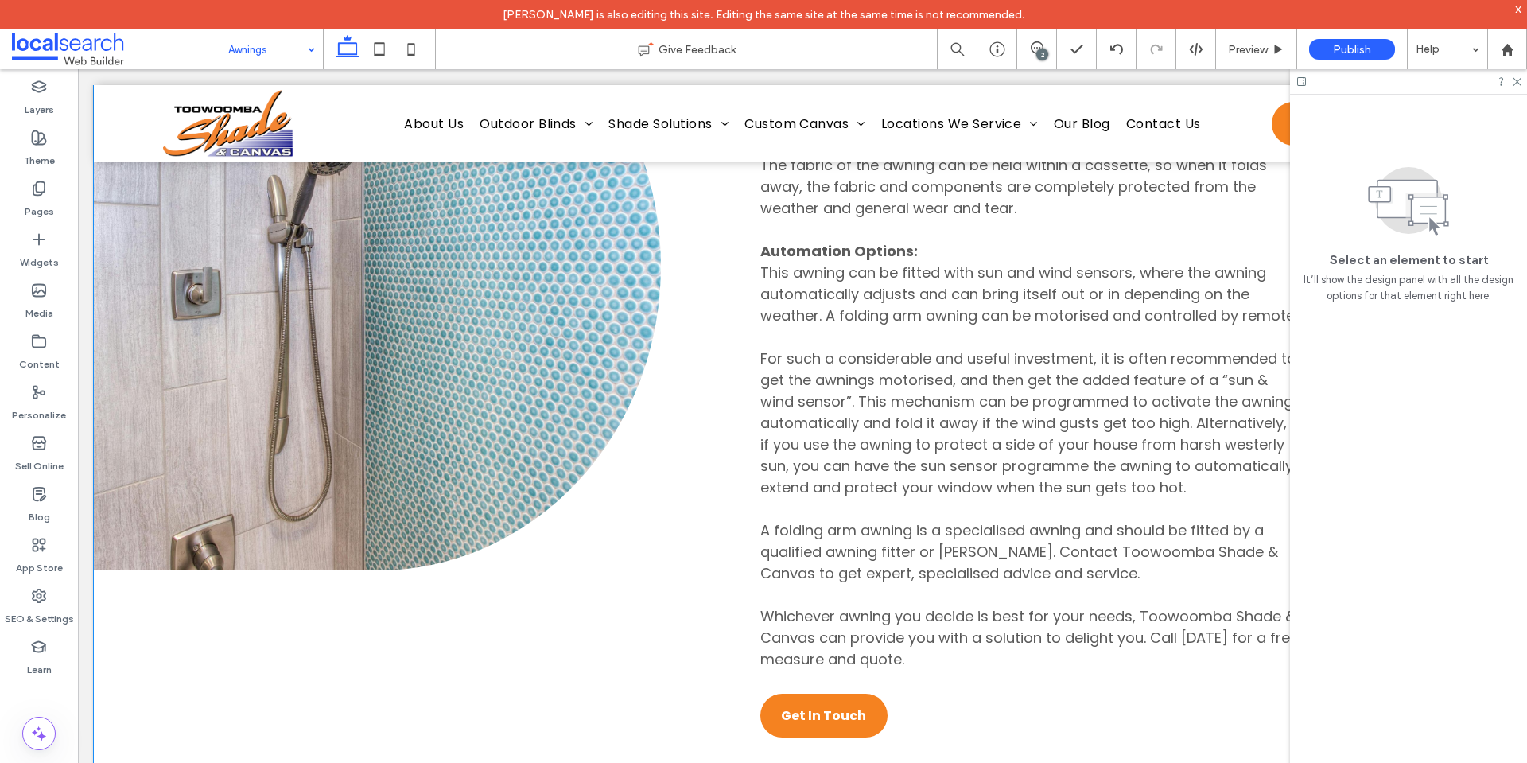
scroll to position [4159, 0]
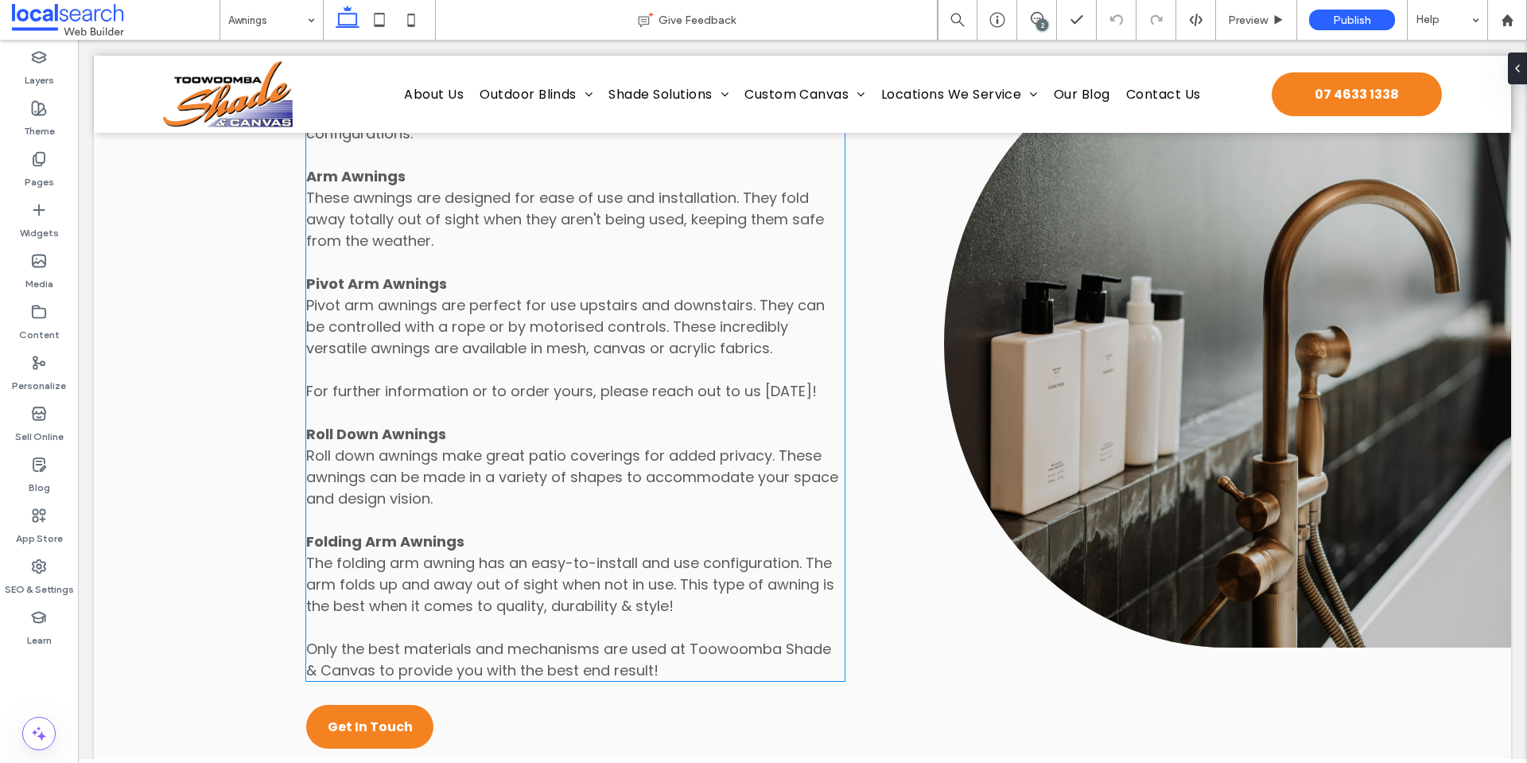
scroll to position [1796, 0]
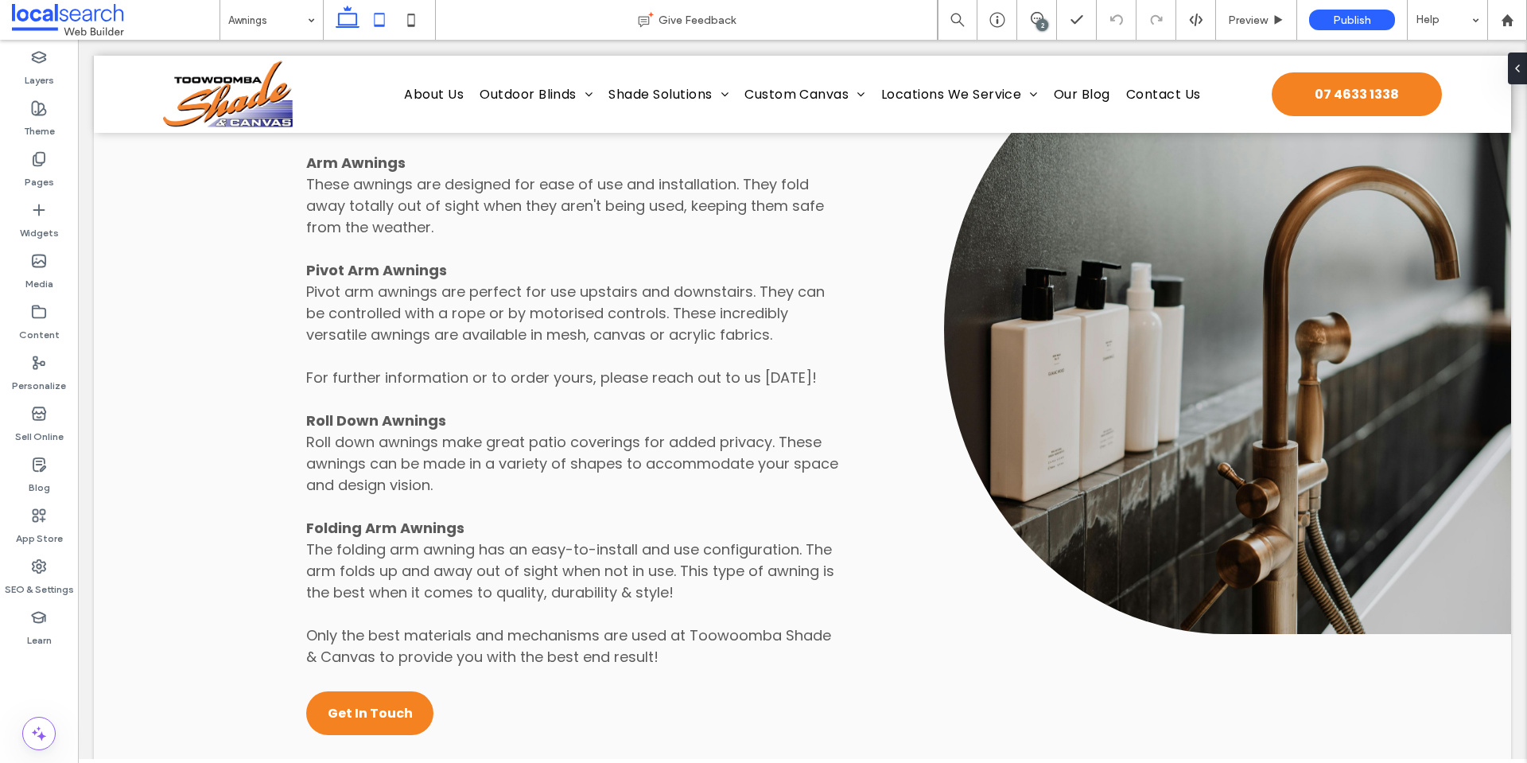
click at [380, 25] on use at bounding box center [380, 20] width 10 height 14
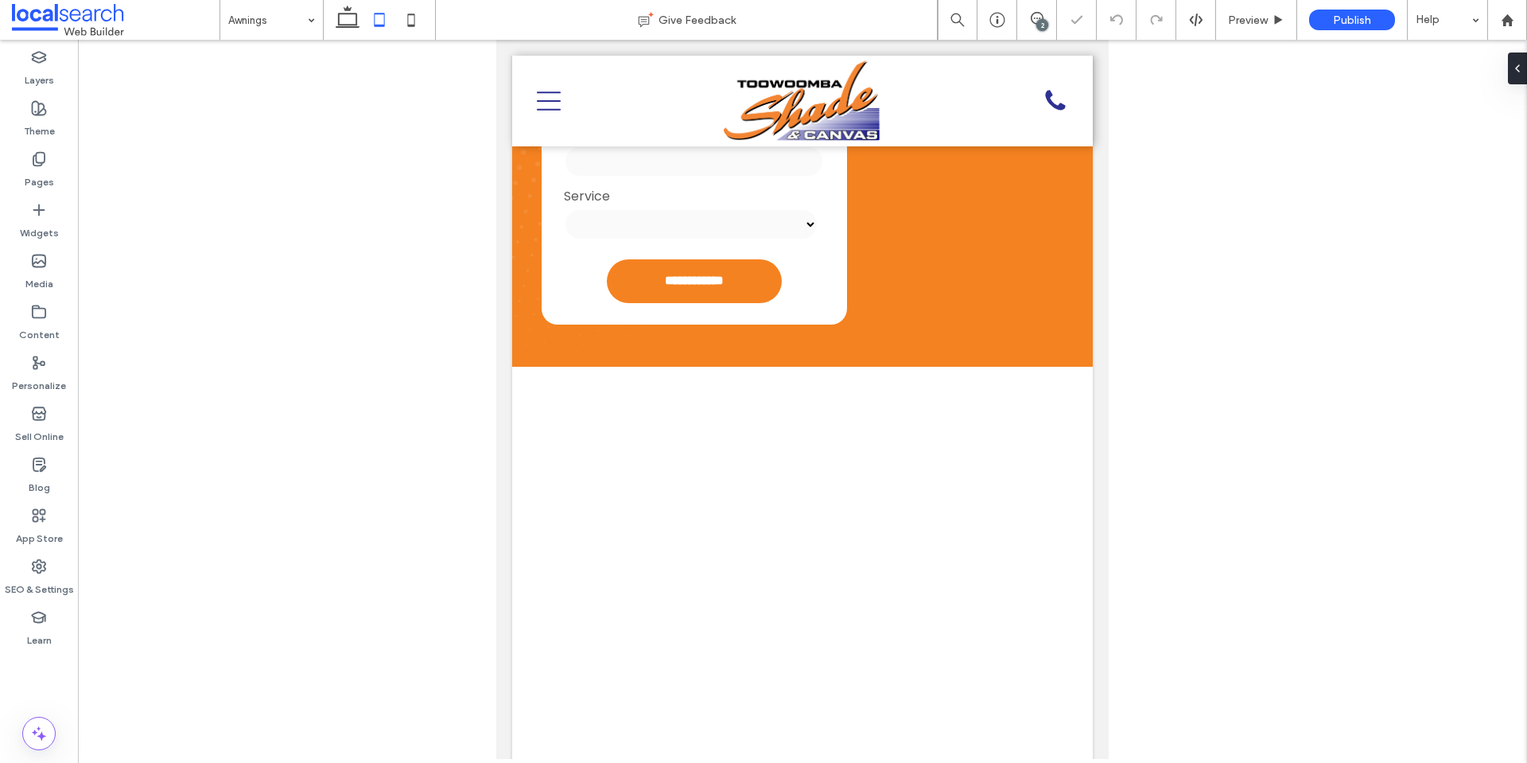
scroll to position [0, 0]
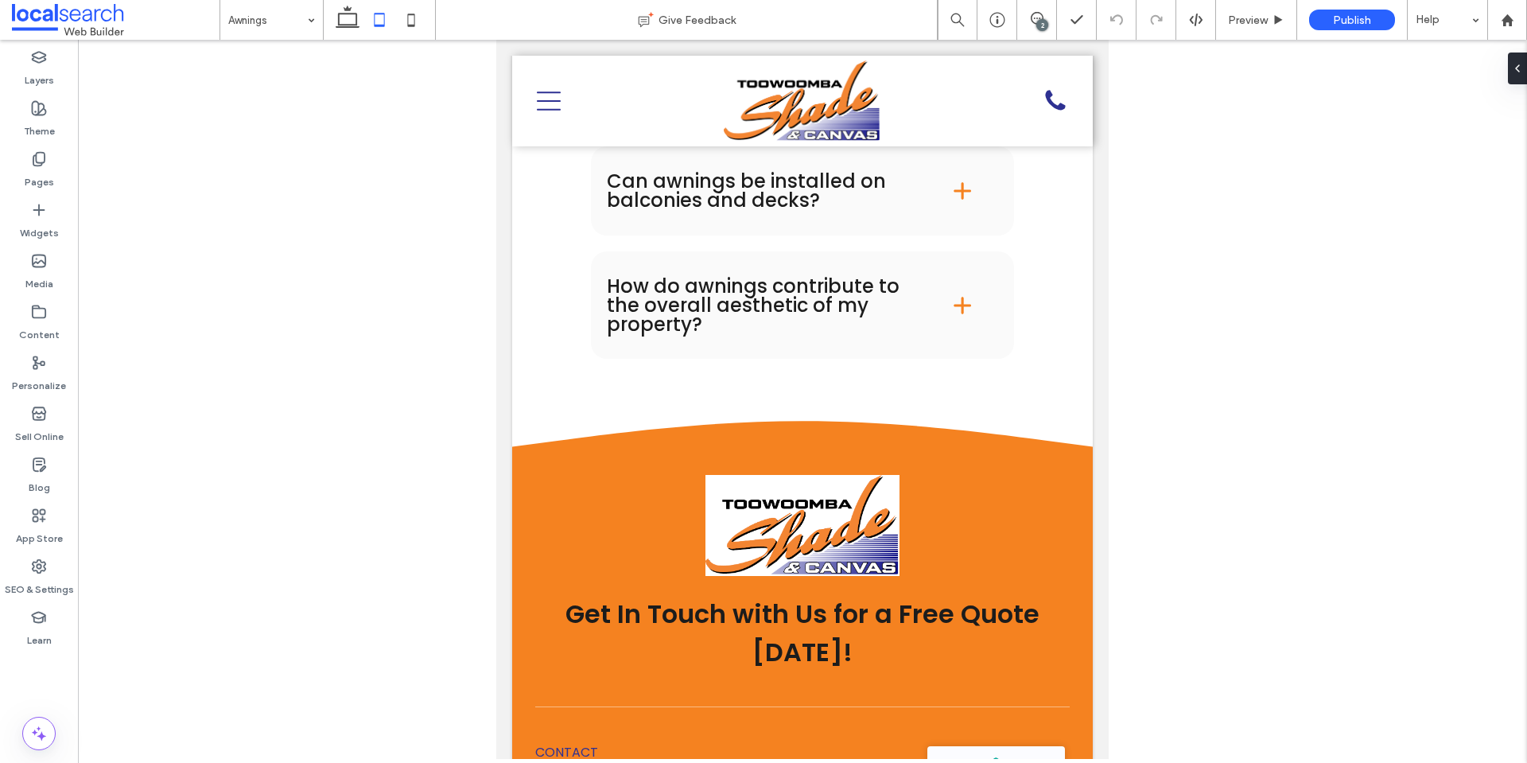
click at [412, 17] on icon at bounding box center [411, 20] width 32 height 32
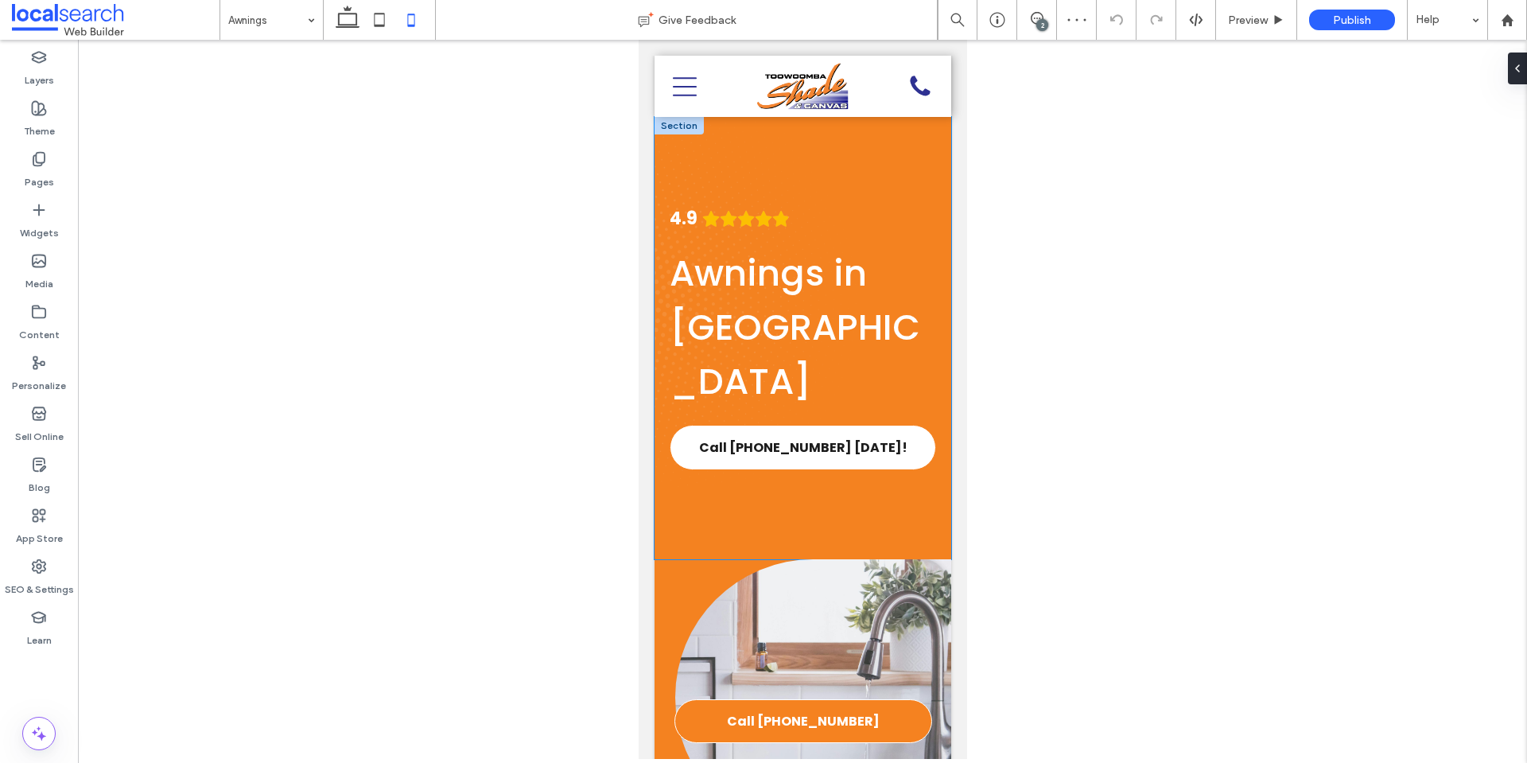
click at [774, 527] on div "4.9 Awnings in [GEOGRAPHIC_DATA] Call [PHONE_NUMBER] [DATE]!" at bounding box center [802, 338] width 297 height 442
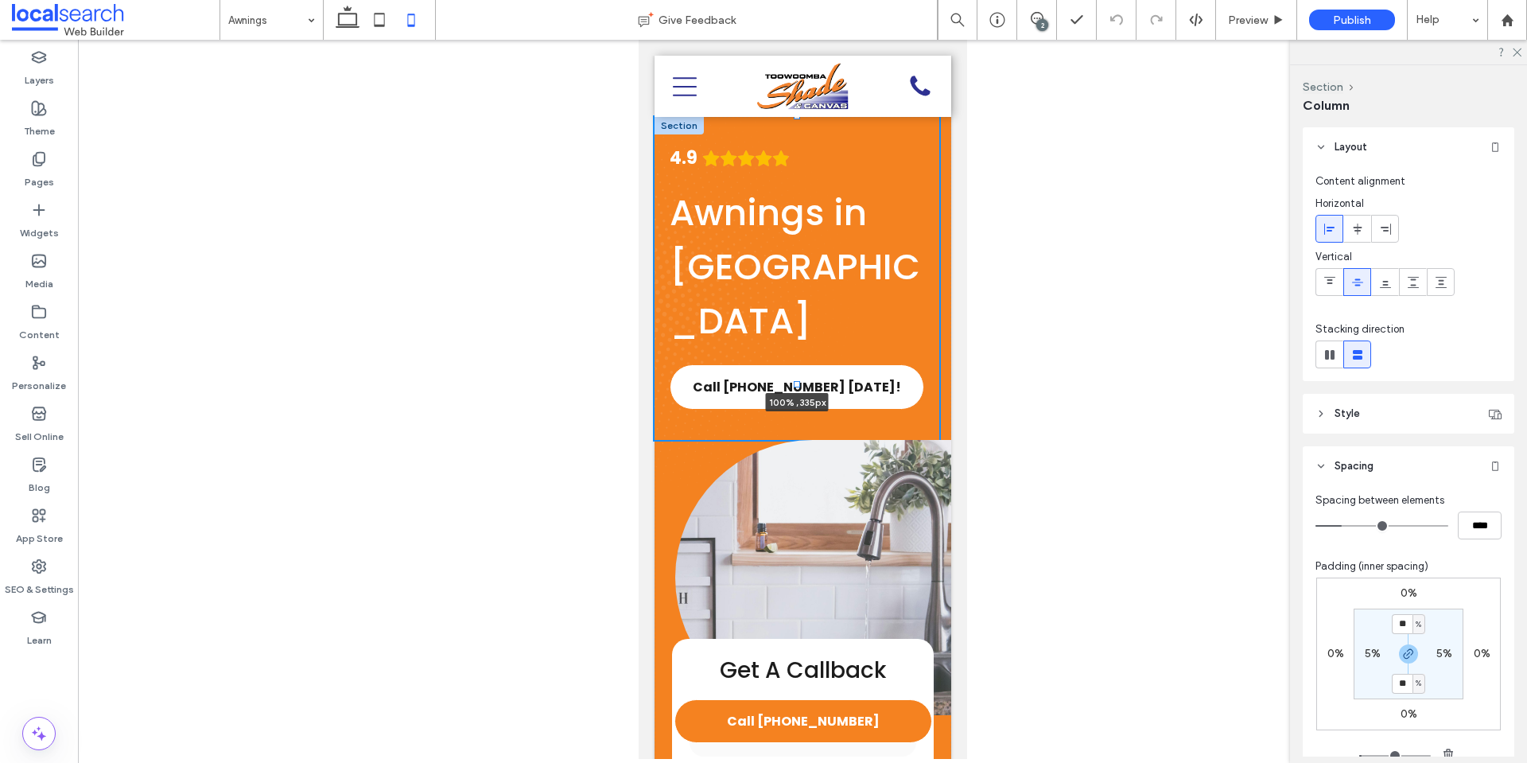
drag, startPoint x: 794, startPoint y: 557, endPoint x: 763, endPoint y: 251, distance: 307.0
click at [763, 251] on div "**********" at bounding box center [802, 561] width 297 height 889
type input "***"
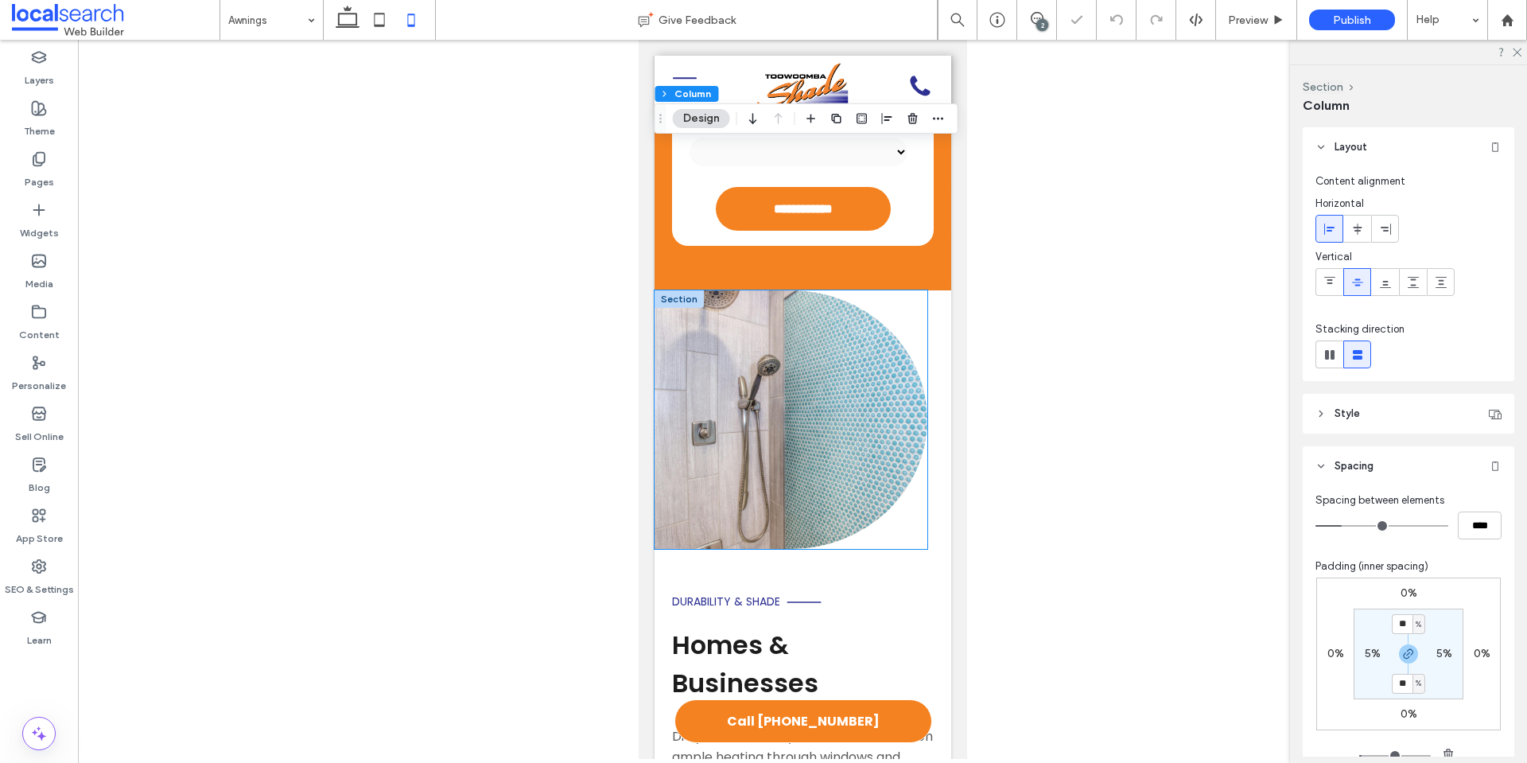
scroll to position [721, 0]
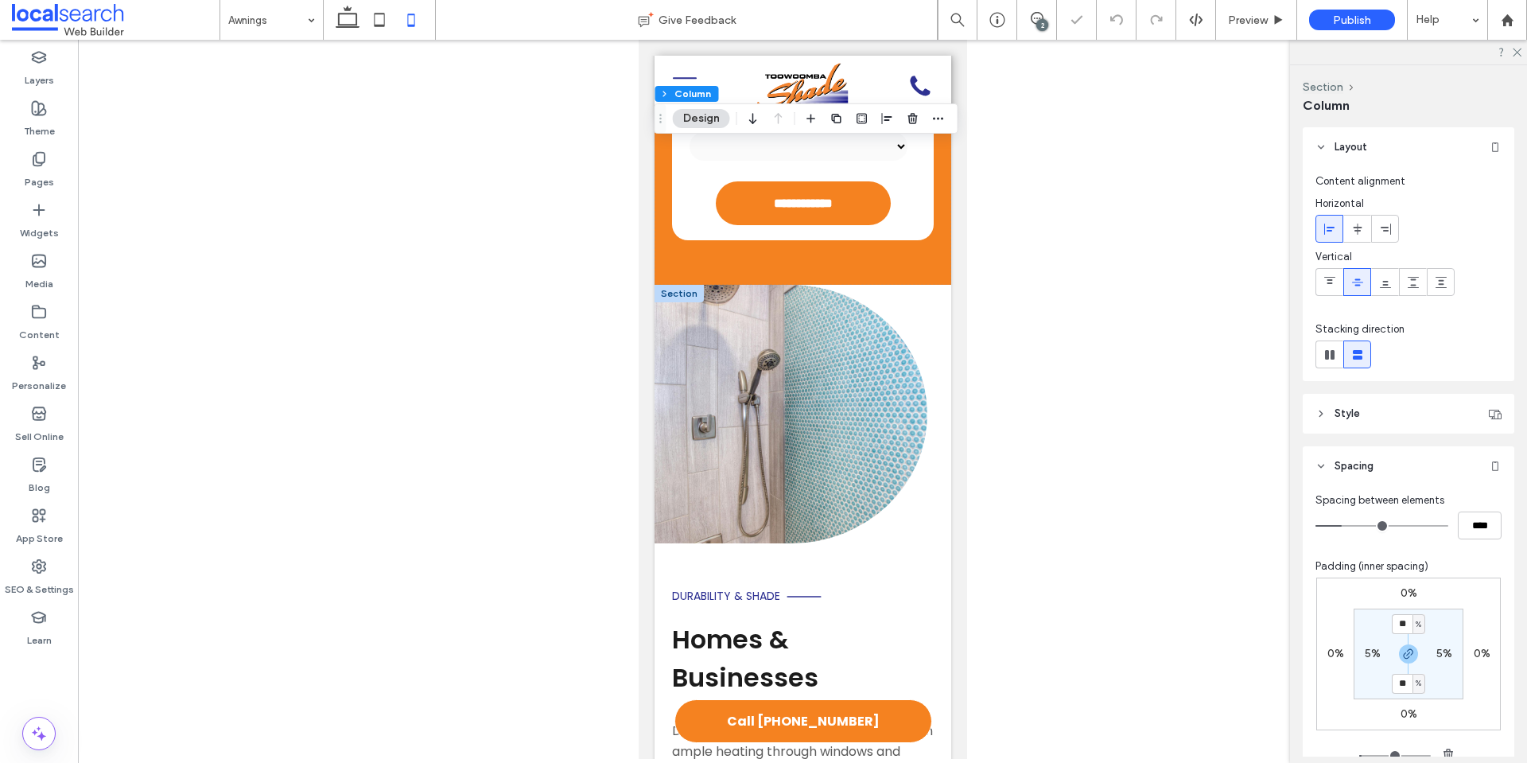
click at [666, 285] on div at bounding box center [678, 293] width 49 height 17
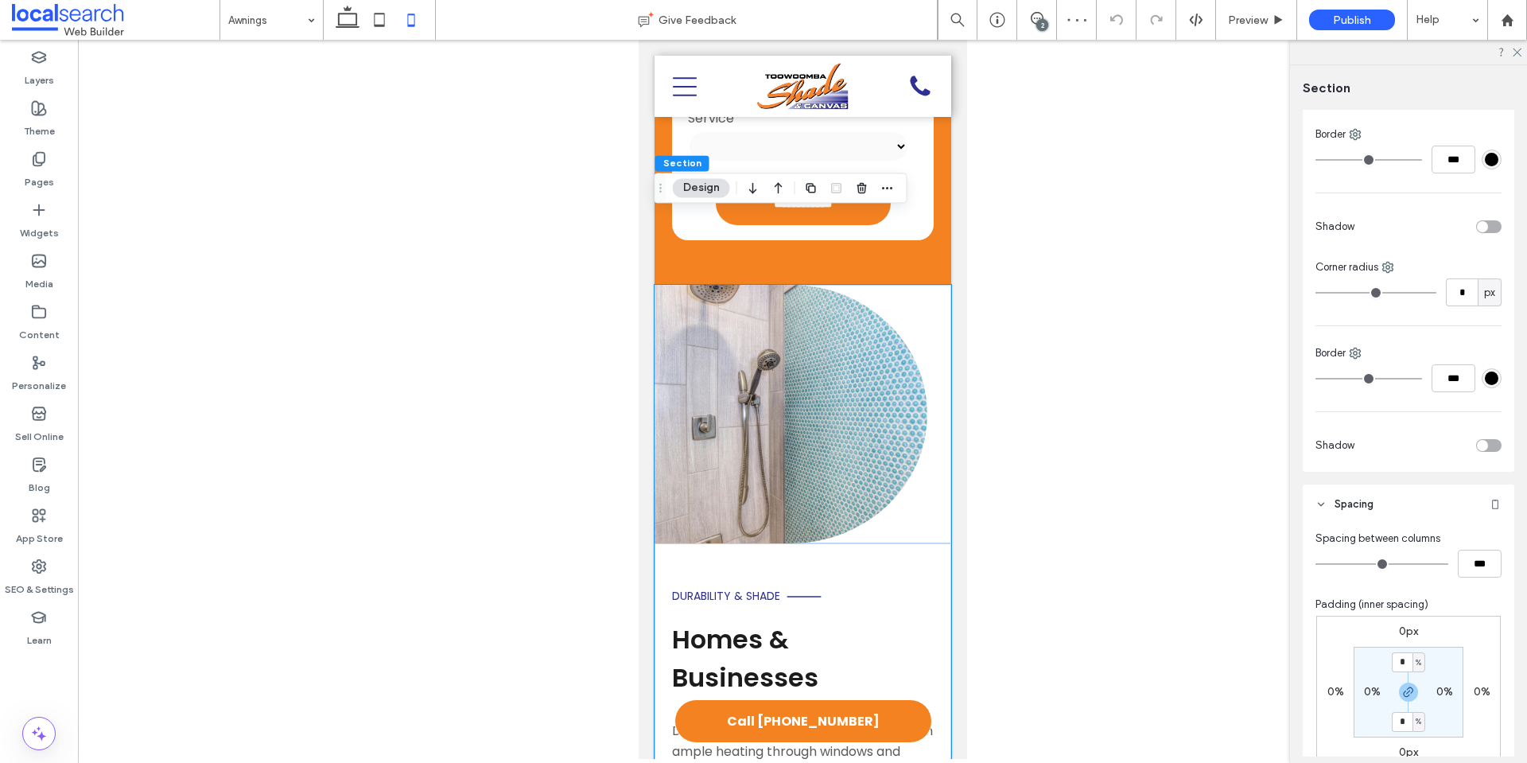
scroll to position [477, 0]
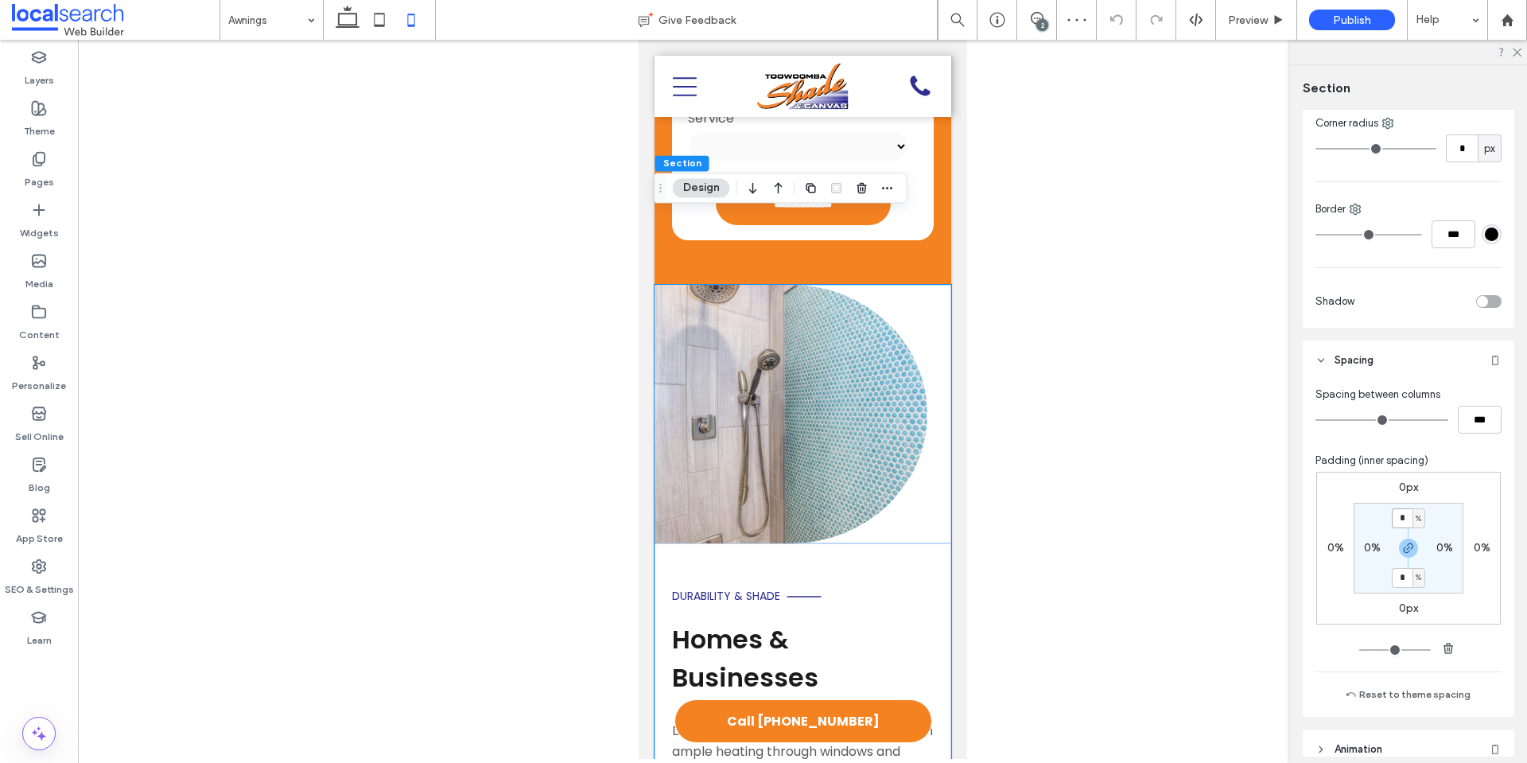
click at [1398, 521] on input "*" at bounding box center [1402, 518] width 21 height 20
click at [1402, 549] on icon "button" at bounding box center [1408, 548] width 13 height 13
click at [1396, 515] on input "*" at bounding box center [1402, 518] width 21 height 20
type input "*"
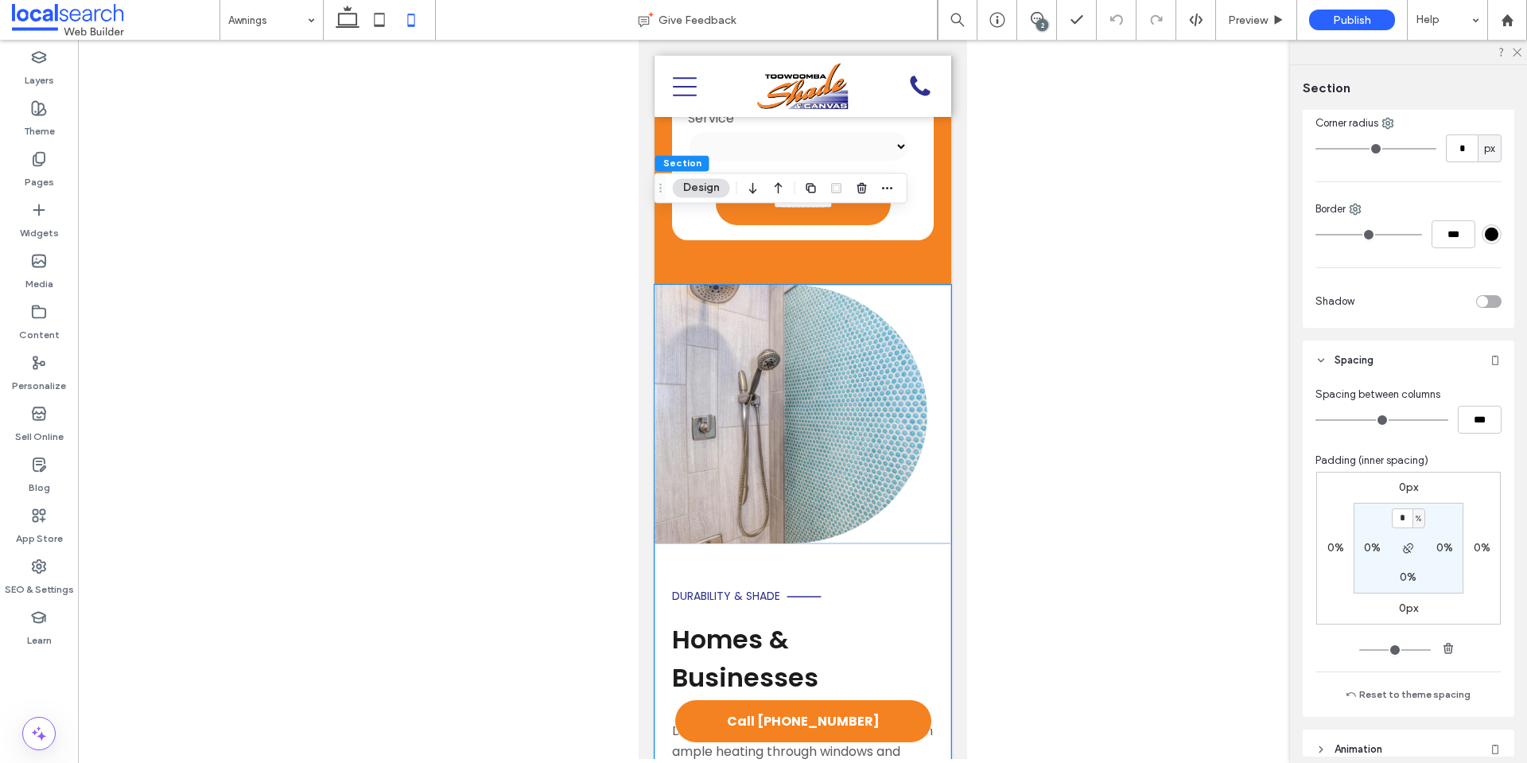
click at [1455, 496] on div "0px 0% 0px 0% * % 0% 0% 0%" at bounding box center [1408, 548] width 185 height 153
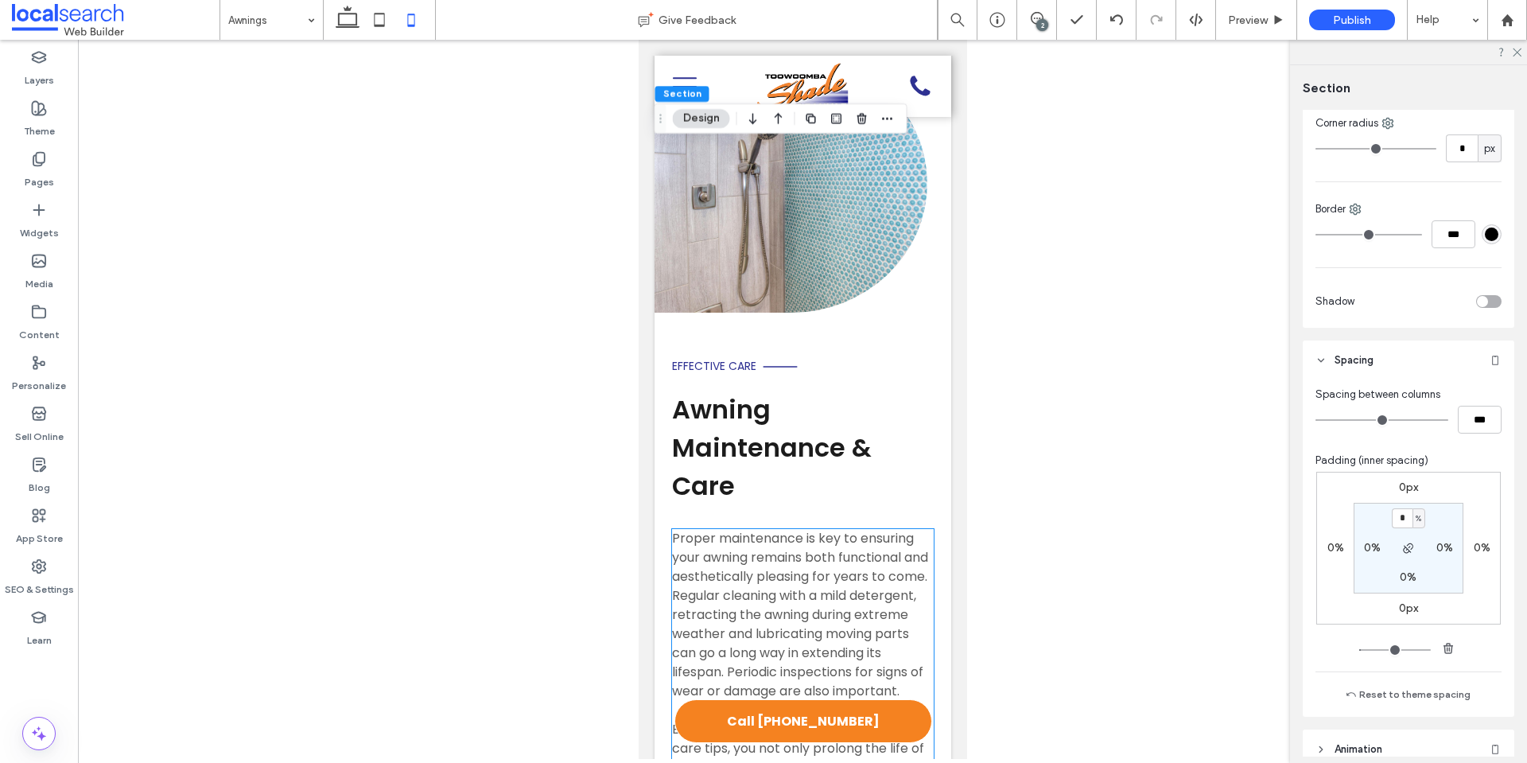
scroll to position [3485, 0]
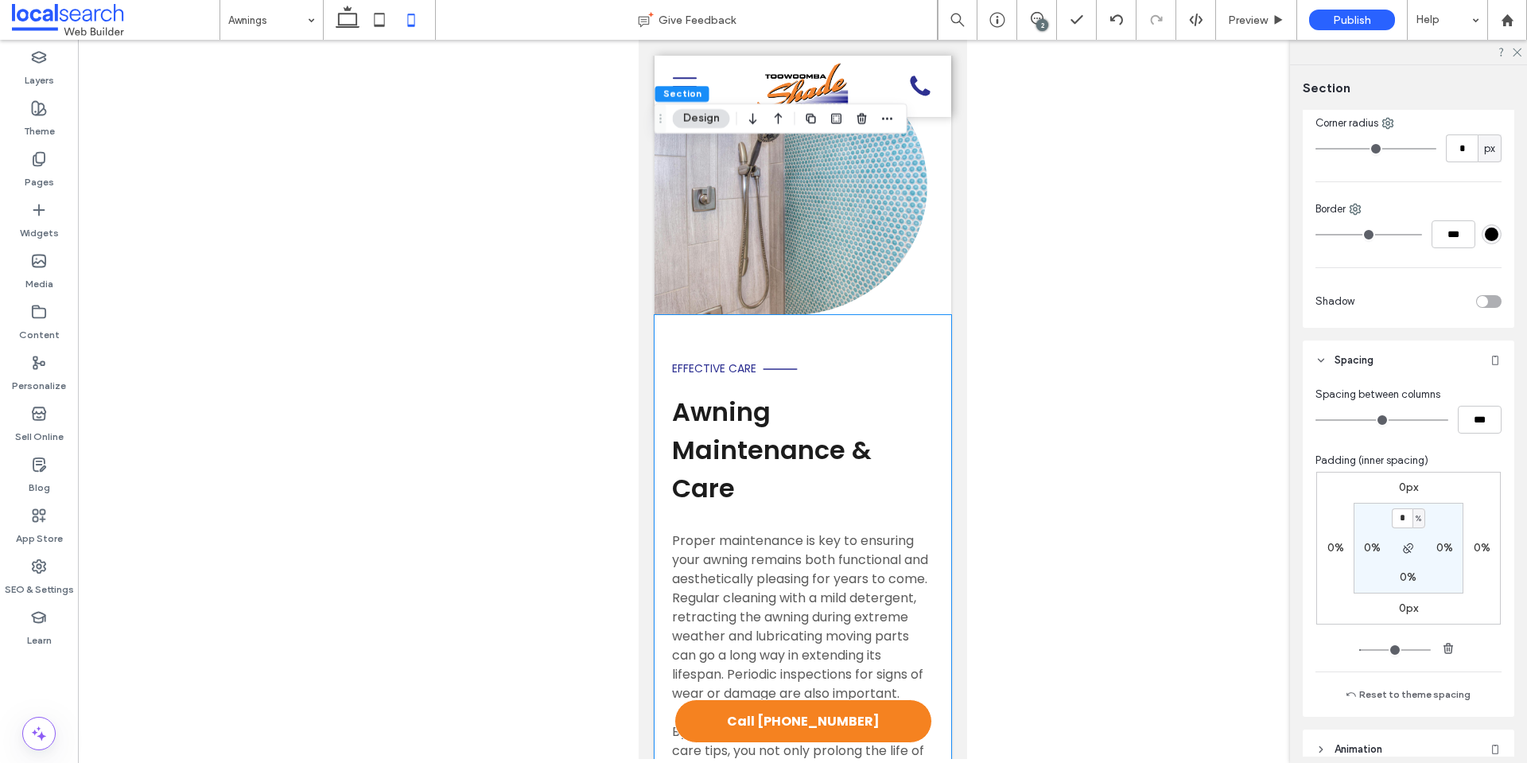
drag, startPoint x: 667, startPoint y: 367, endPoint x: 643, endPoint y: 372, distance: 24.3
click at [667, 367] on div "Effective Care Awning Maintenance & Care Proper maintenance is key to ensuring …" at bounding box center [802, 653] width 297 height 676
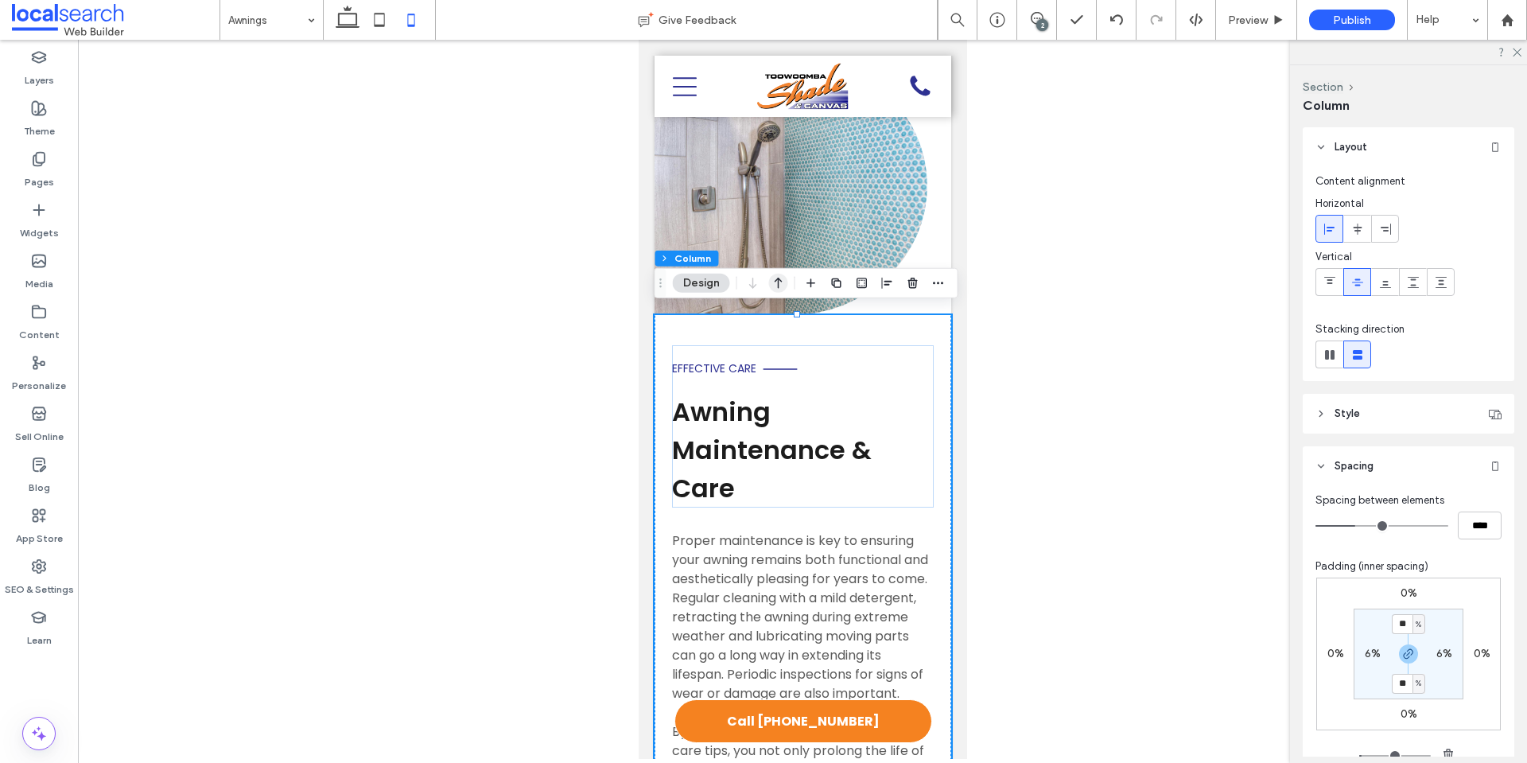
click at [779, 282] on use "button" at bounding box center [779, 283] width 8 height 11
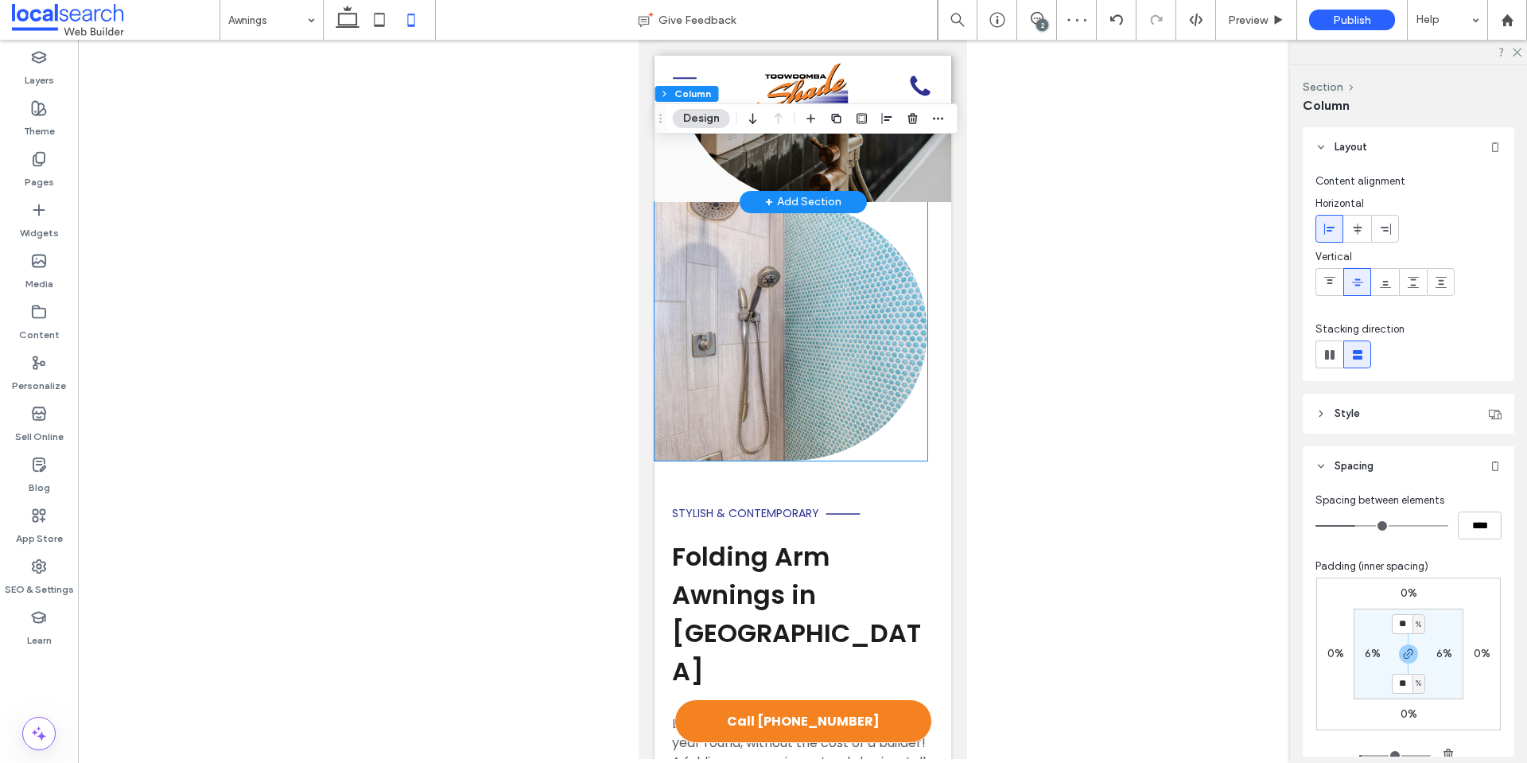
scroll to position [5496, 0]
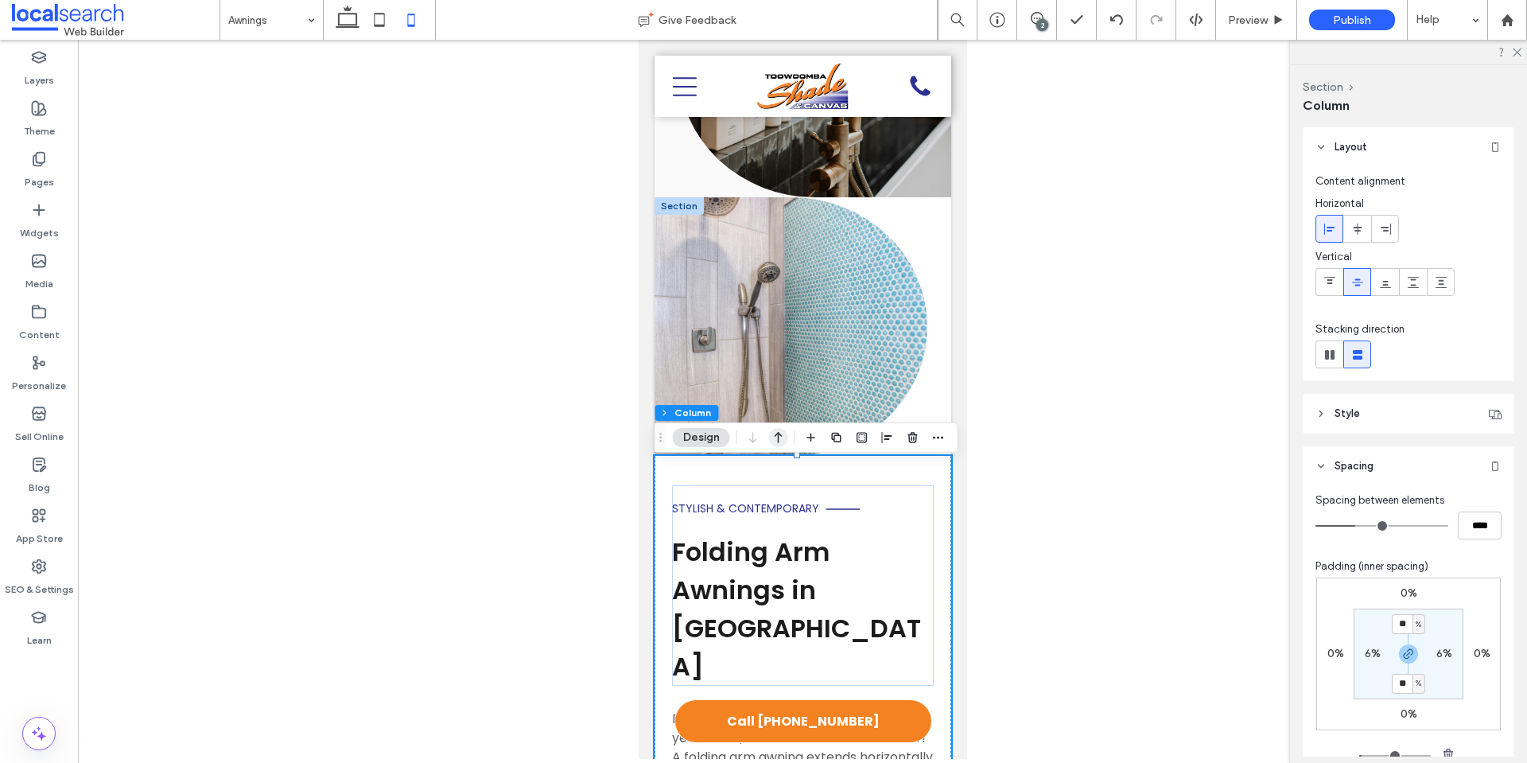
click at [775, 440] on icon "button" at bounding box center [778, 437] width 19 height 29
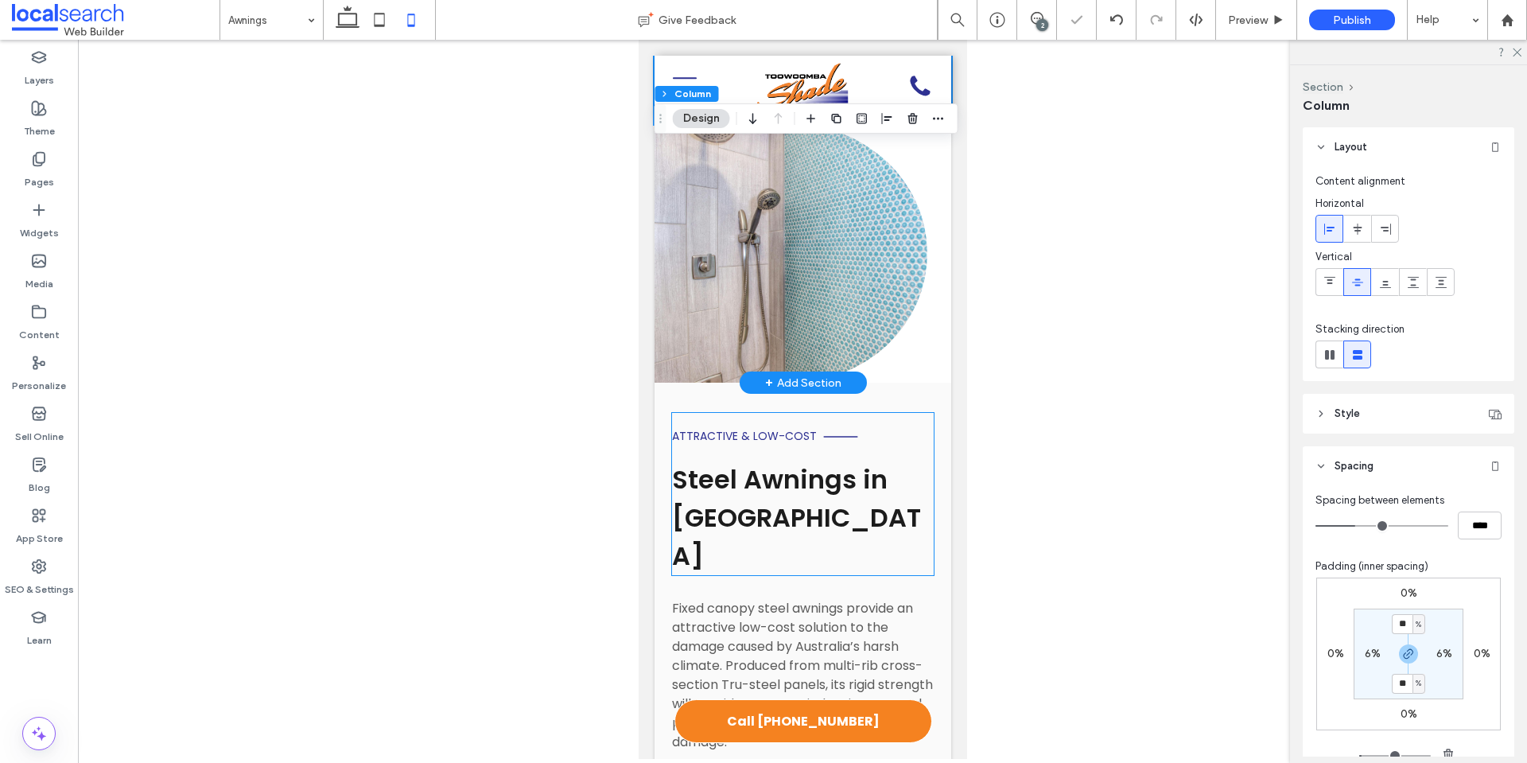
scroll to position [6990, 0]
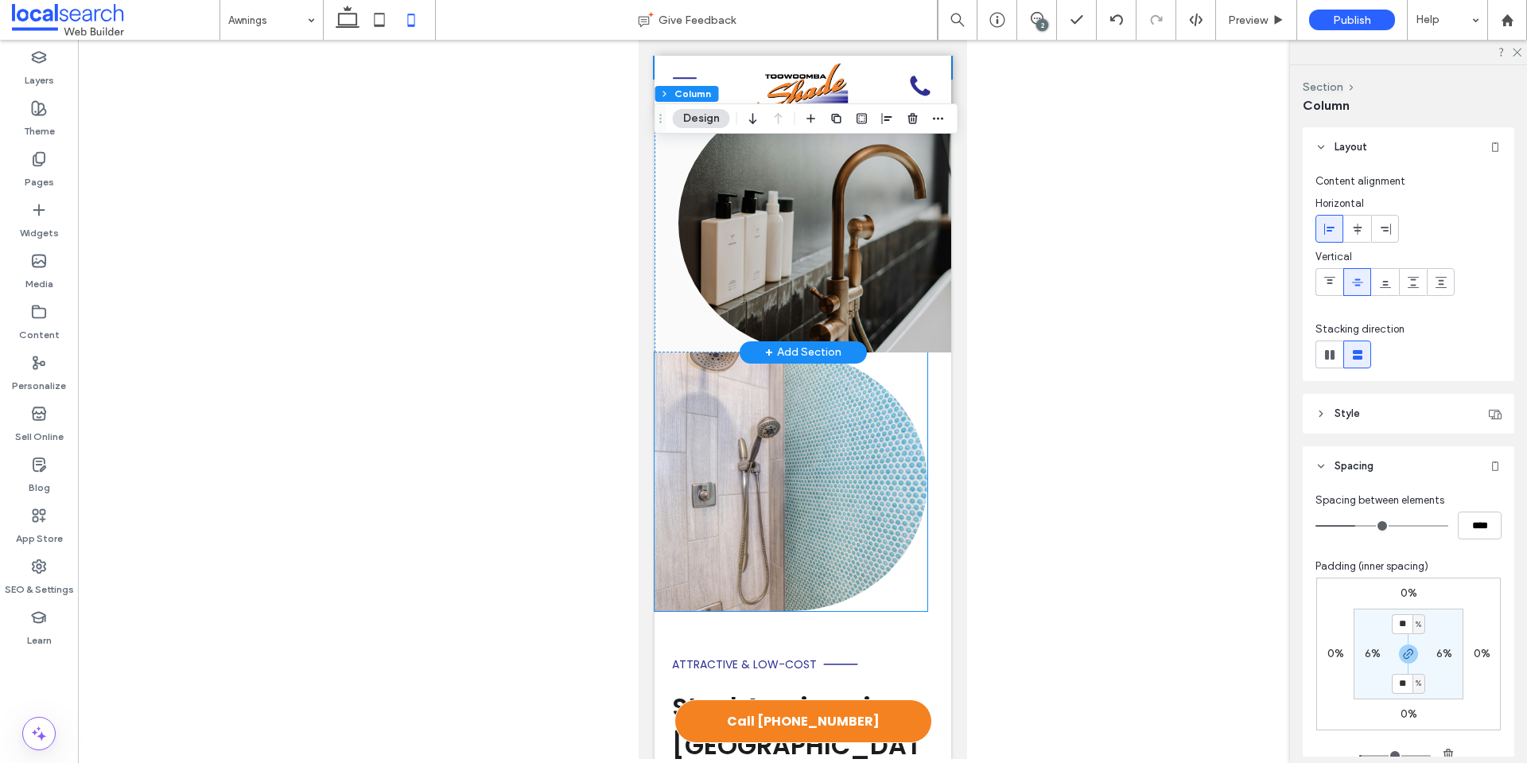
scroll to position [8369, 0]
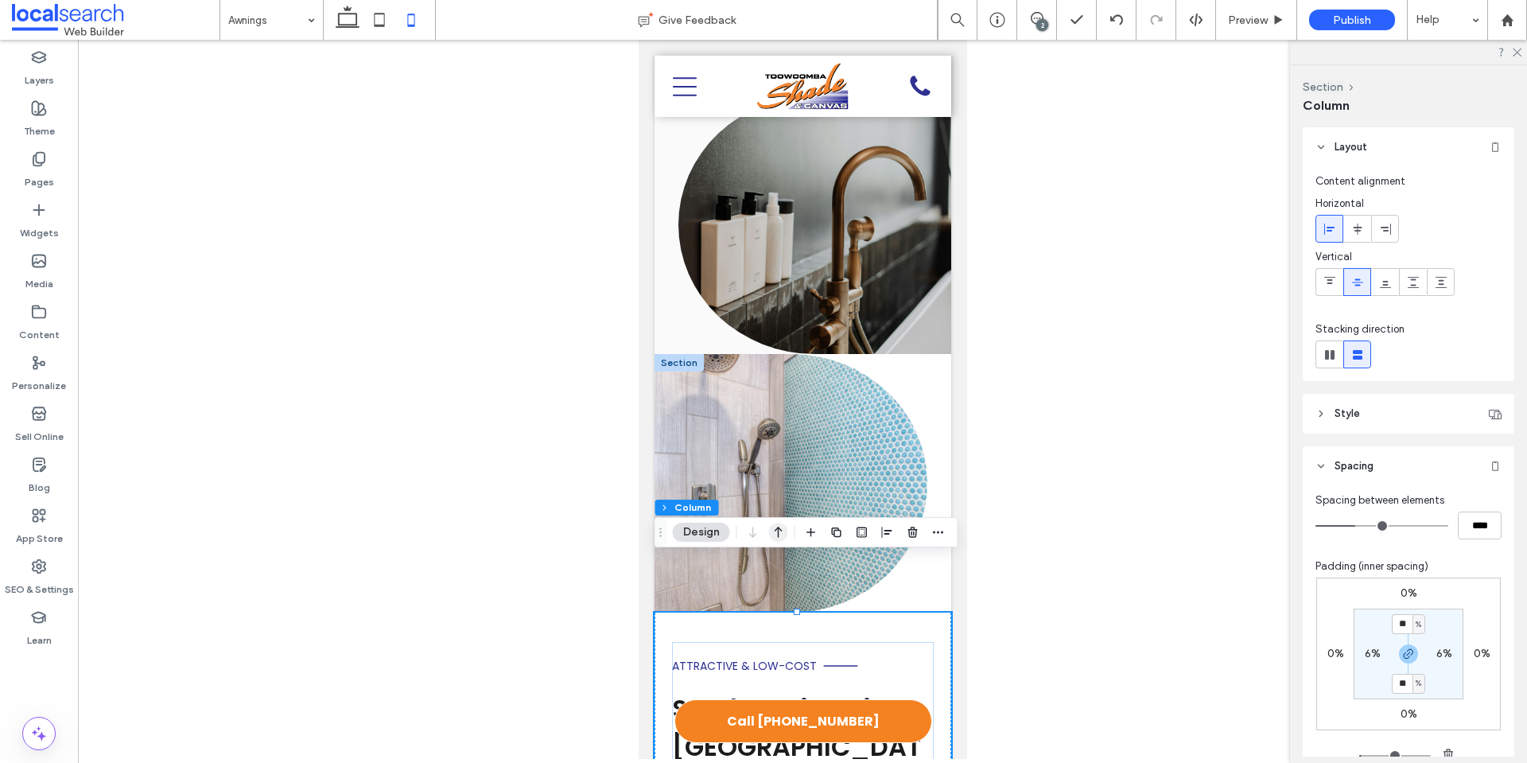
click at [773, 530] on icon "button" at bounding box center [778, 532] width 19 height 29
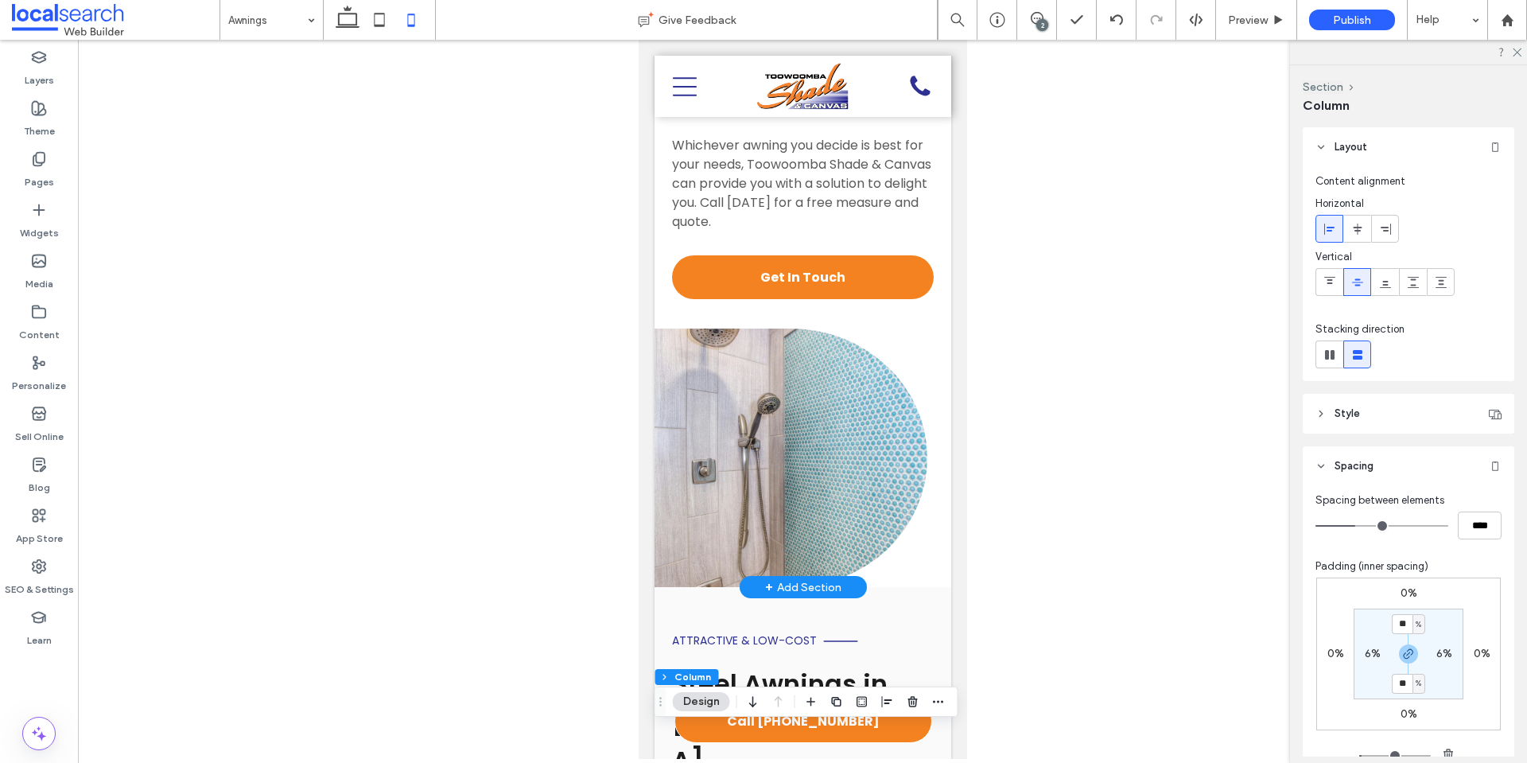
scroll to position [6778, 0]
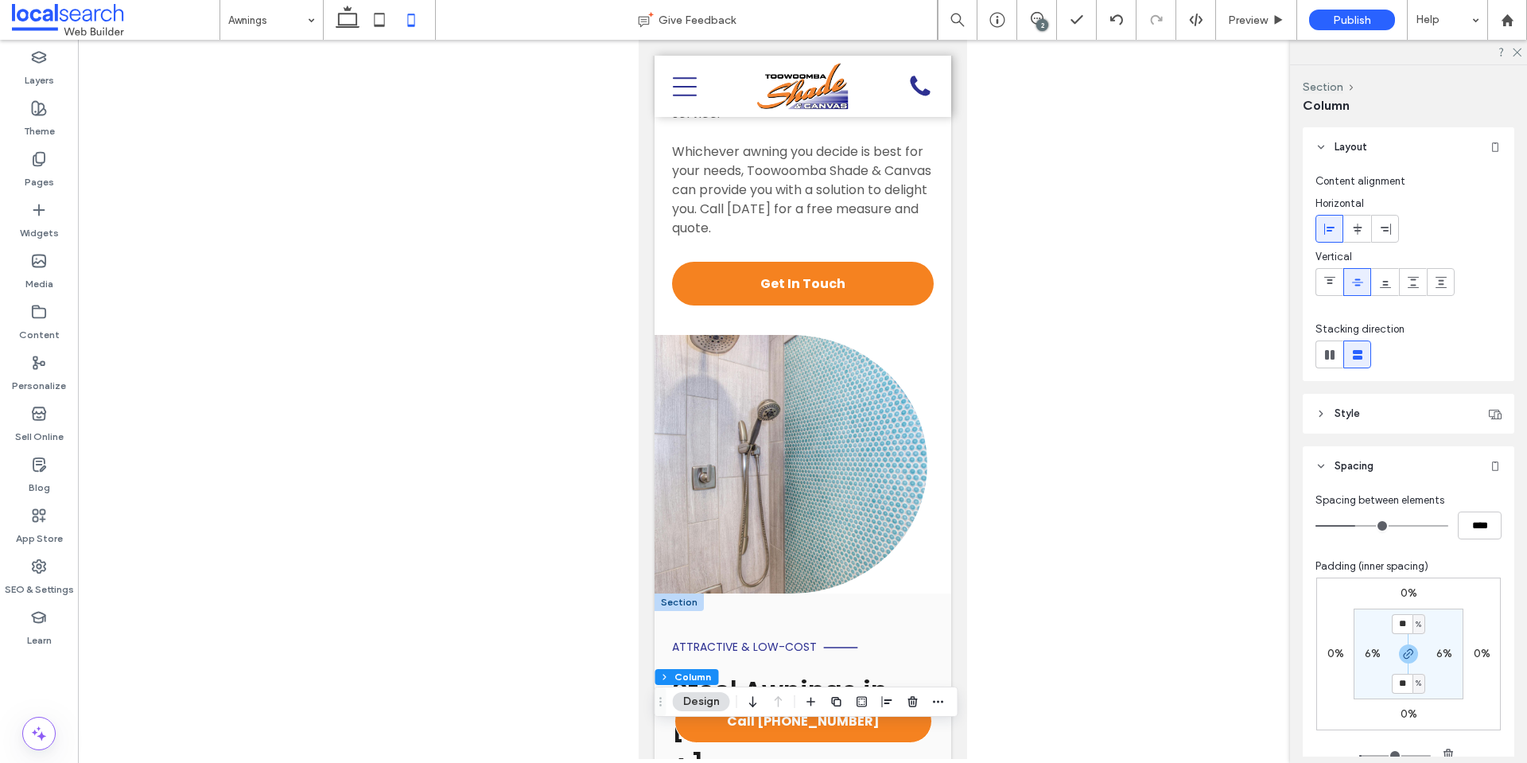
click at [681, 593] on div at bounding box center [678, 601] width 49 height 17
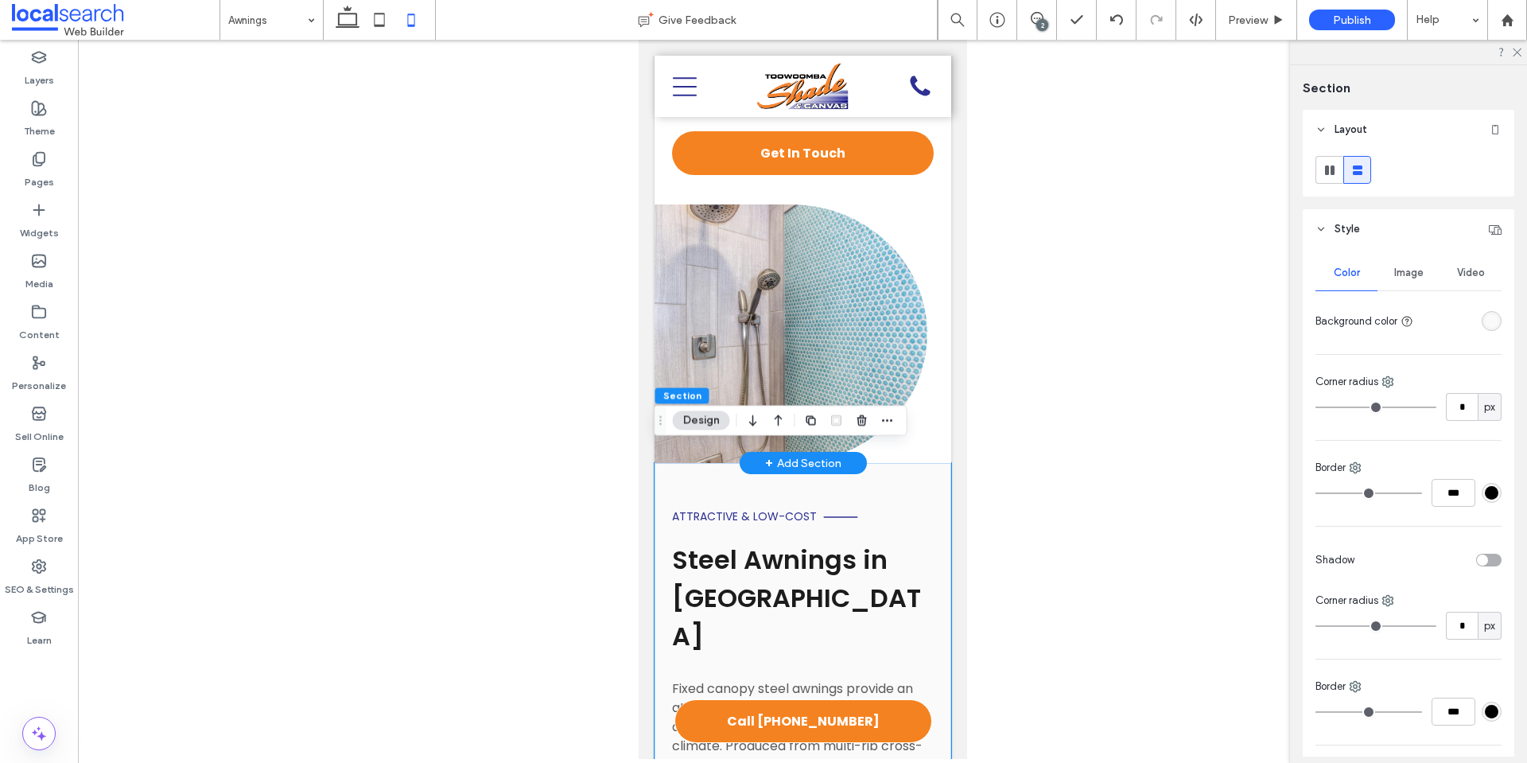
scroll to position [6912, 0]
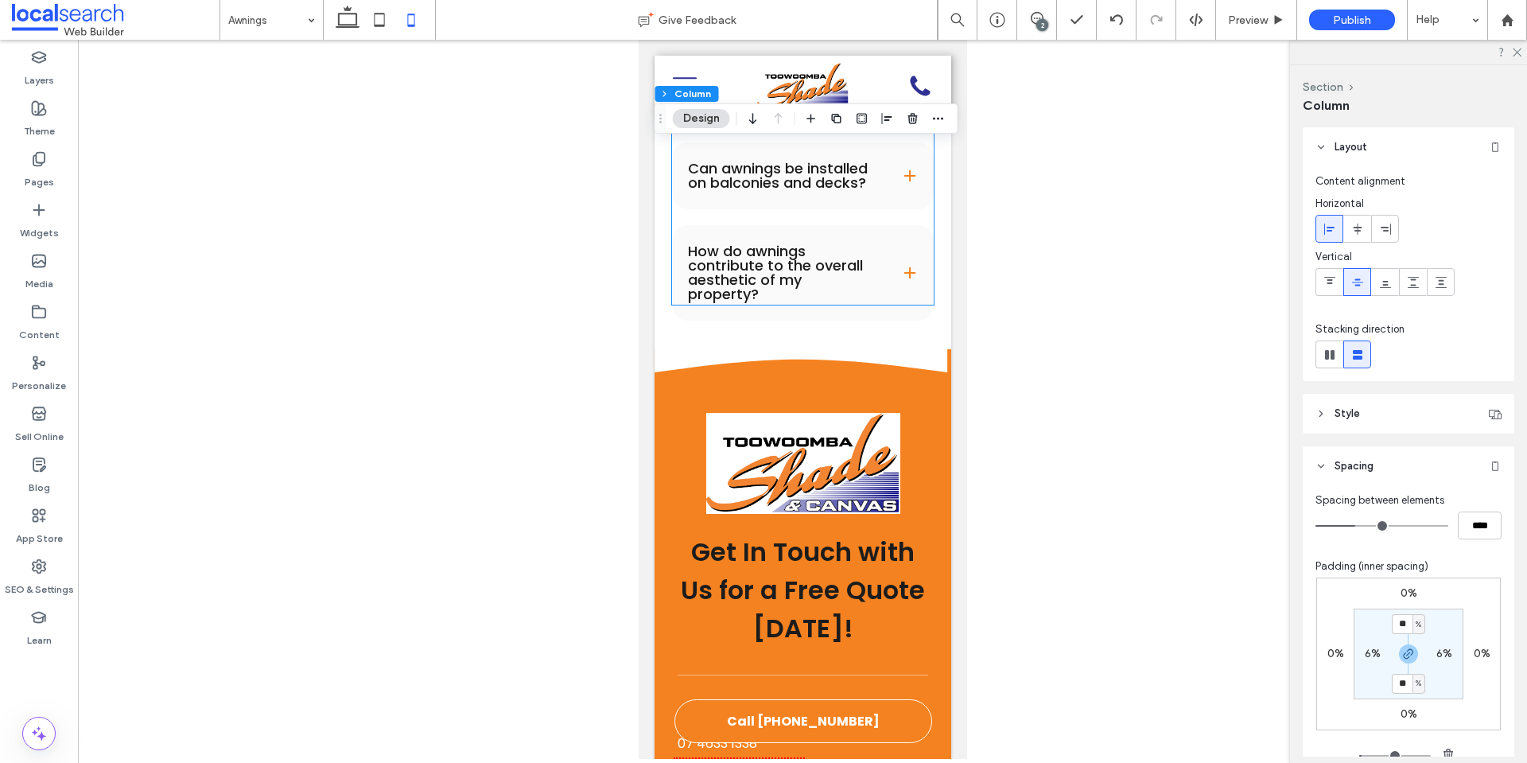
scroll to position [10809, 0]
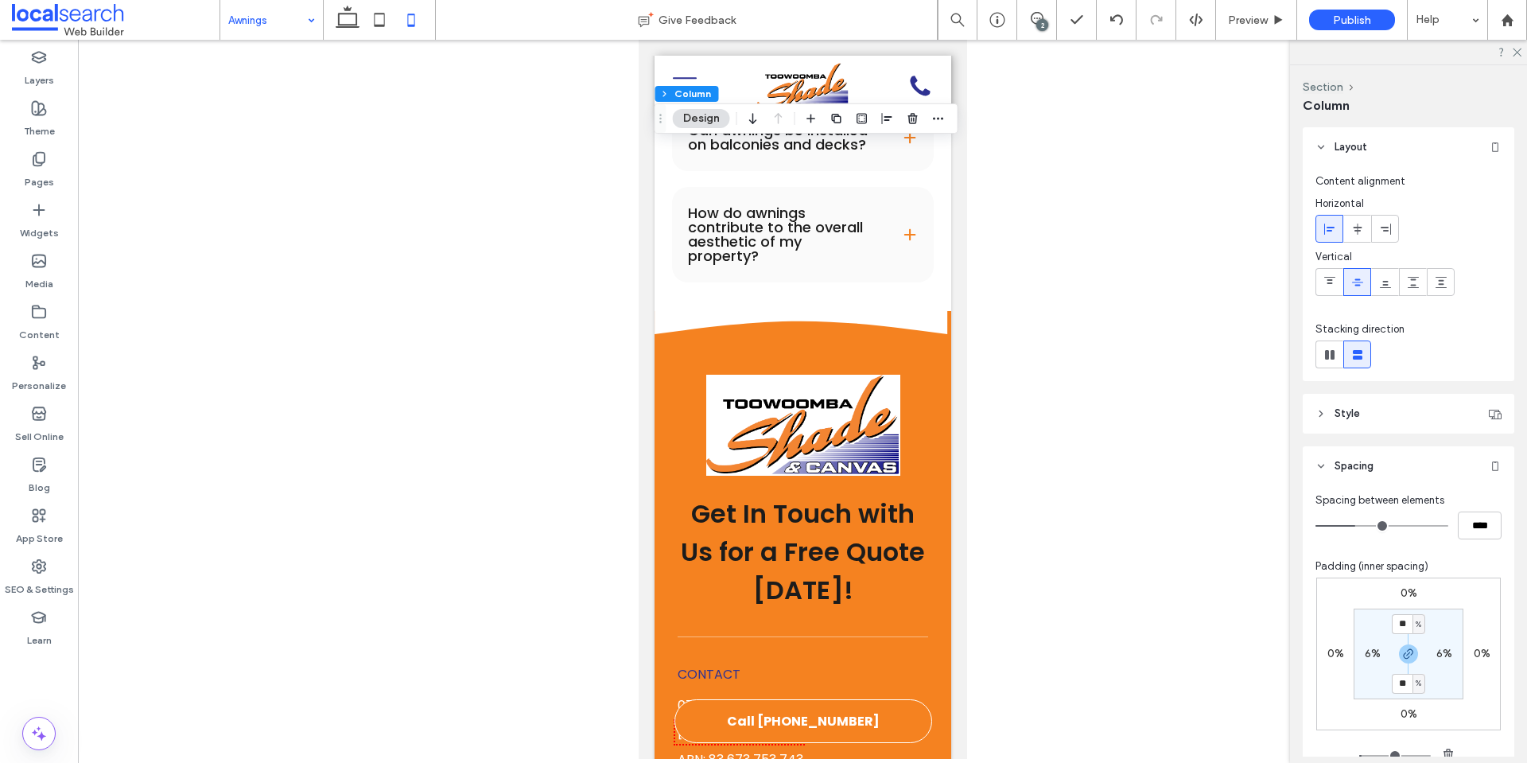
click at [346, 21] on icon at bounding box center [348, 20] width 32 height 32
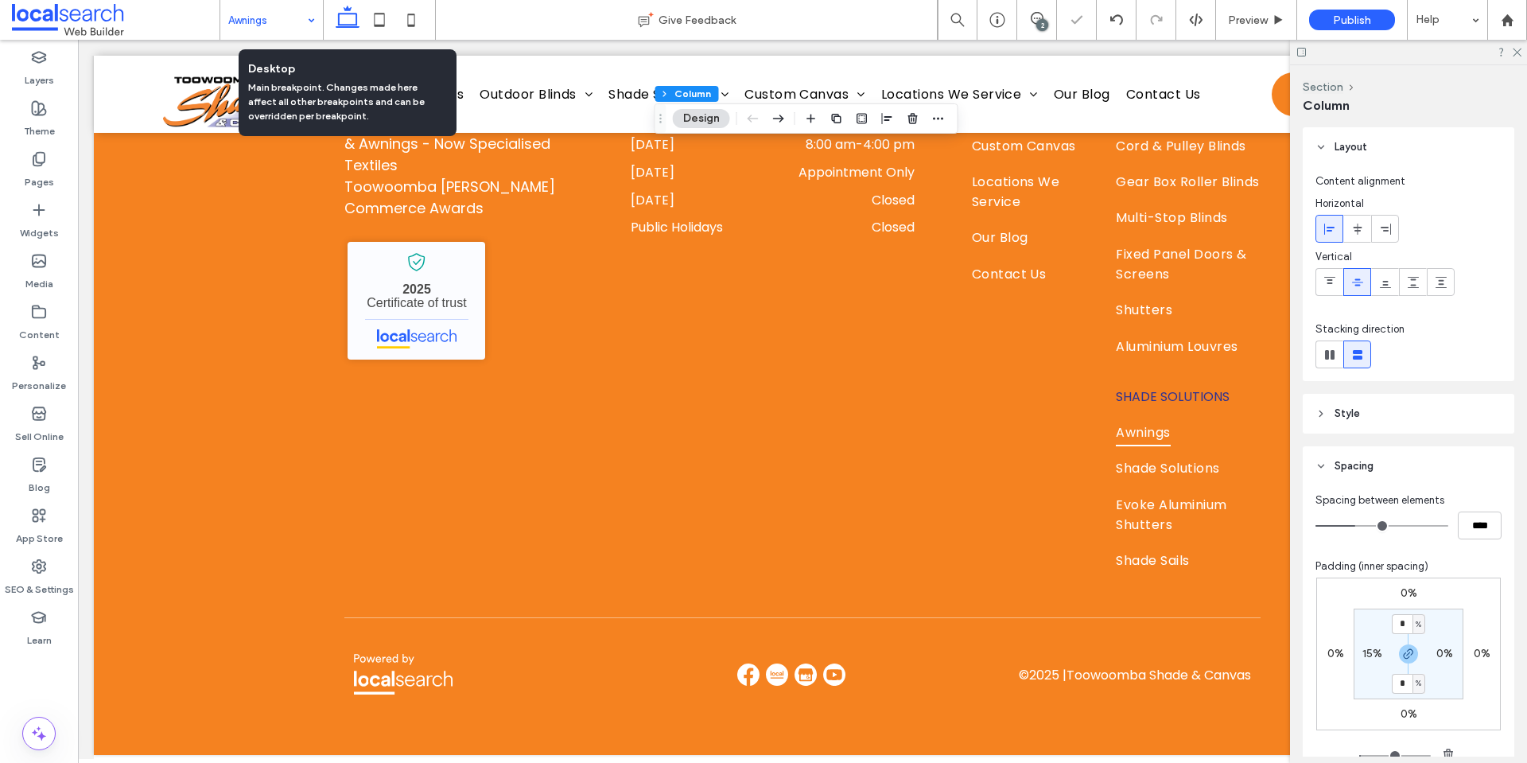
type input "*"
type input "**"
type input "***"
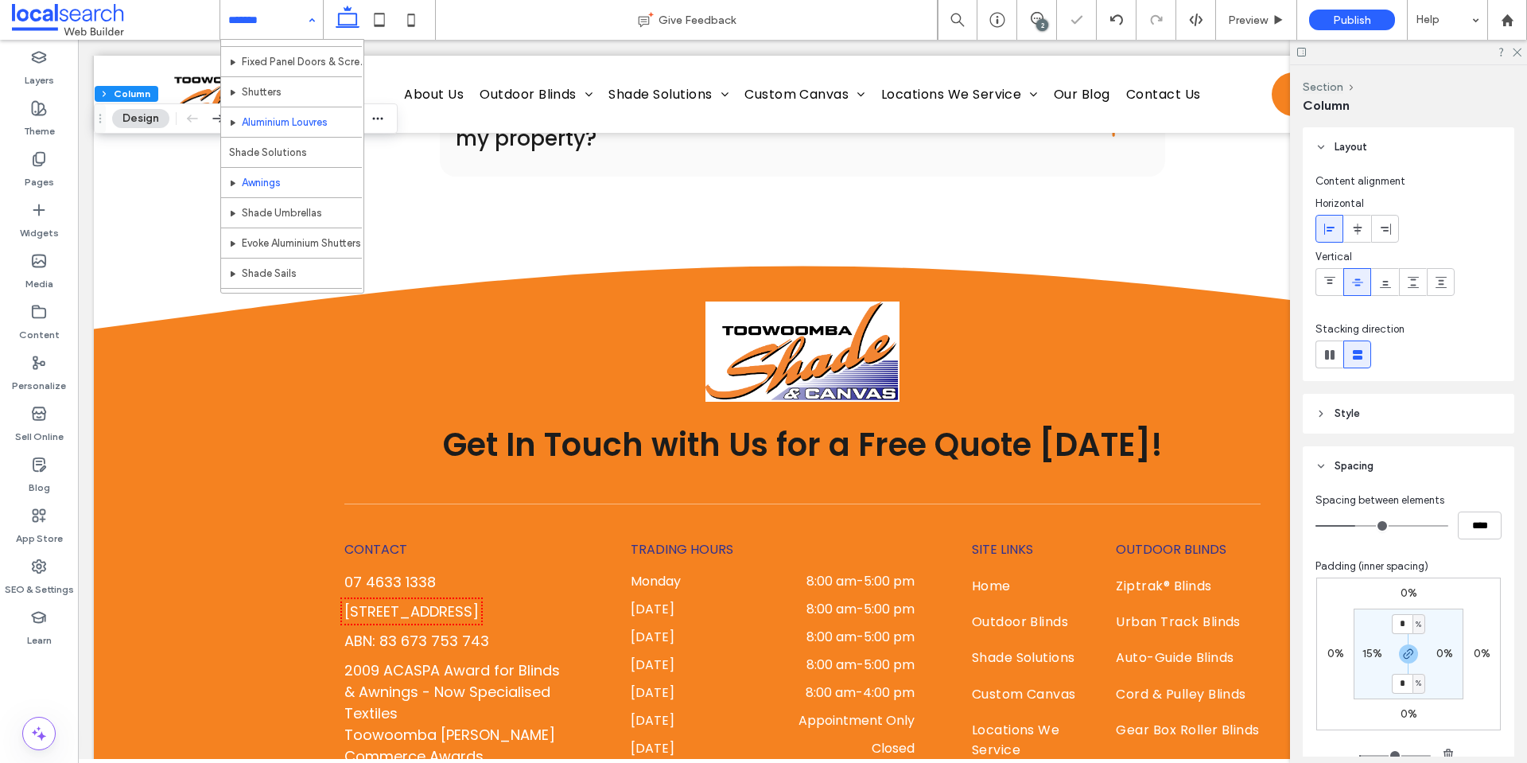
scroll to position [235, 0]
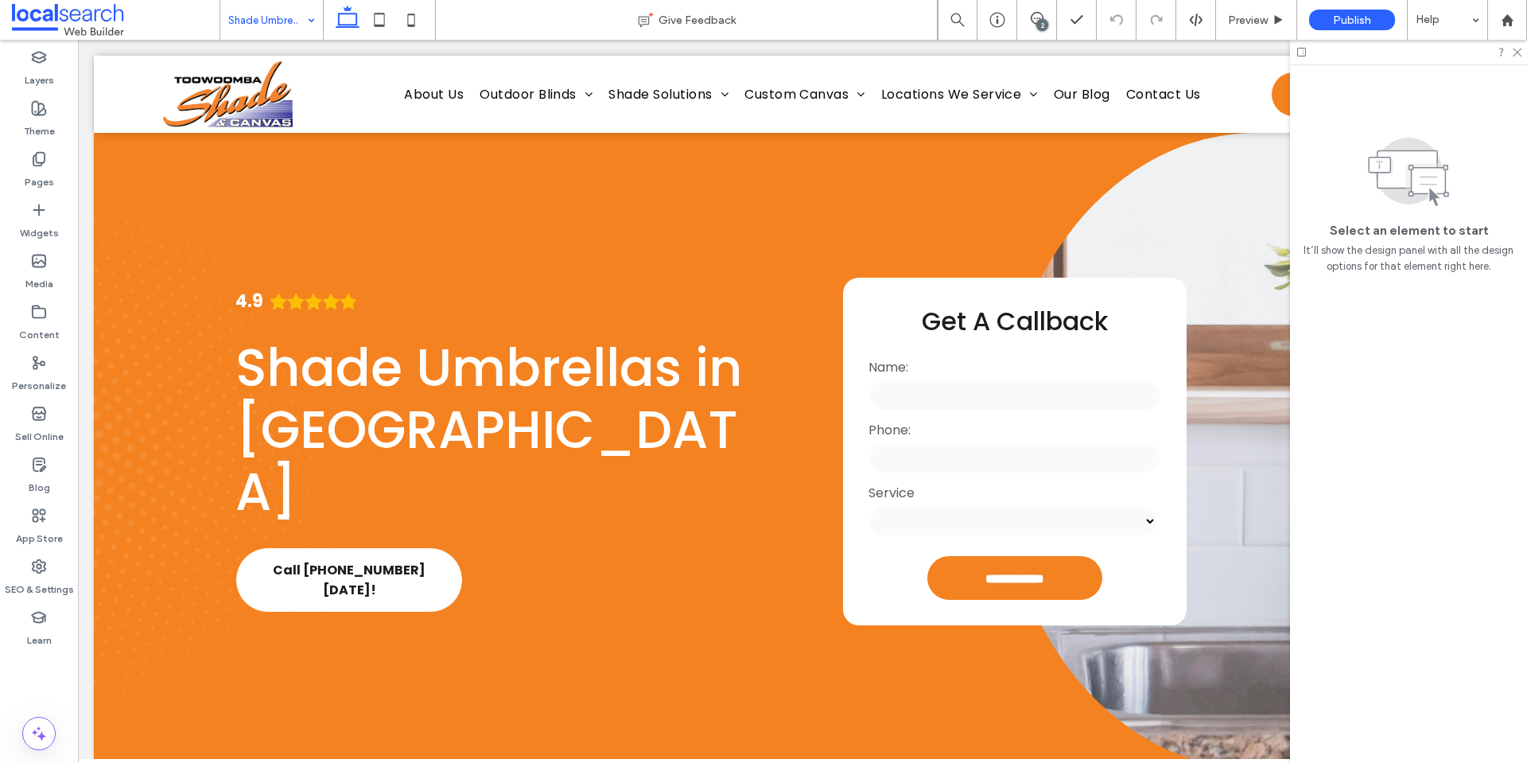
click at [297, 29] on input at bounding box center [267, 20] width 79 height 40
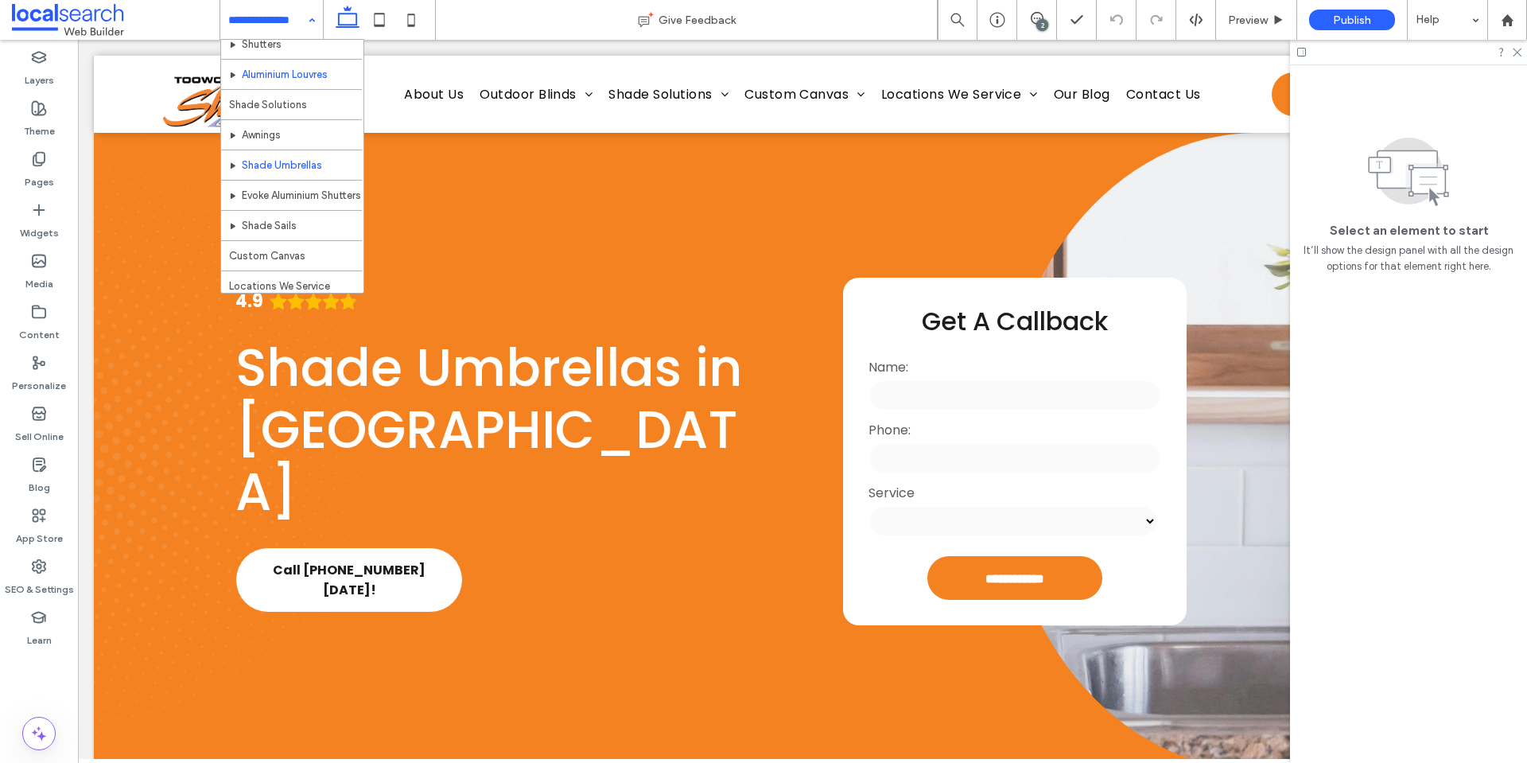
scroll to position [282, 0]
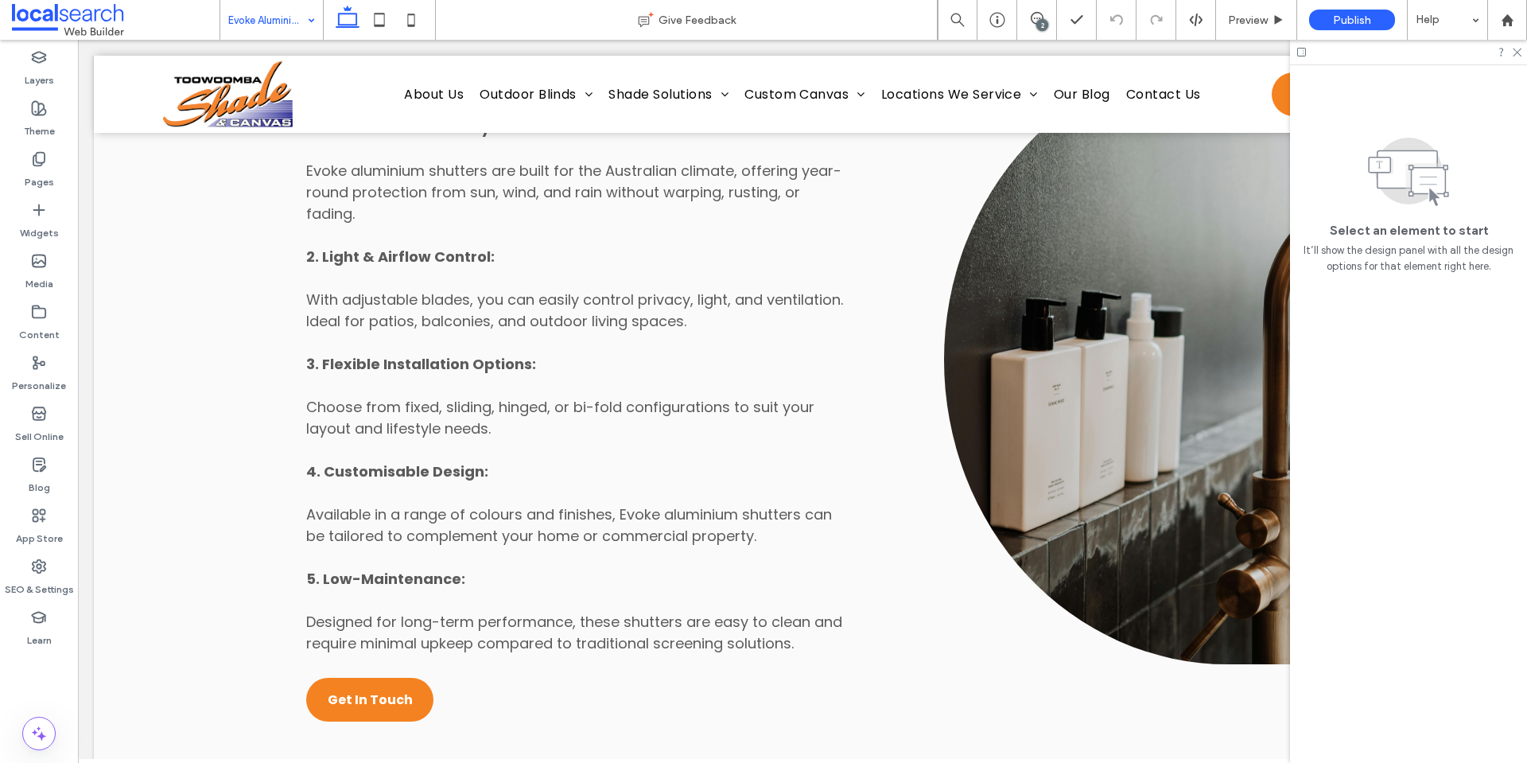
scroll to position [1612, 0]
click at [282, 19] on input at bounding box center [267, 20] width 79 height 40
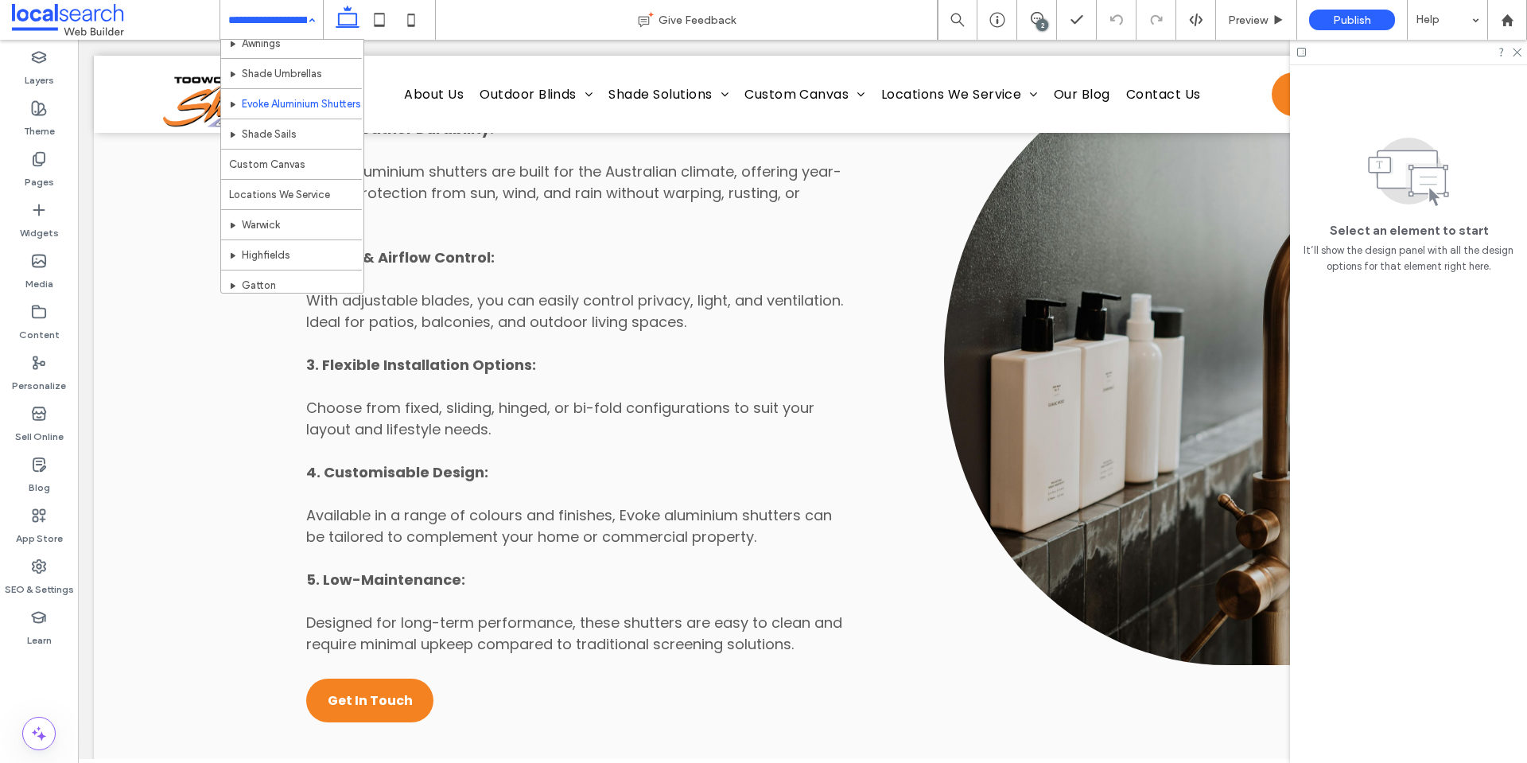
scroll to position [375, 0]
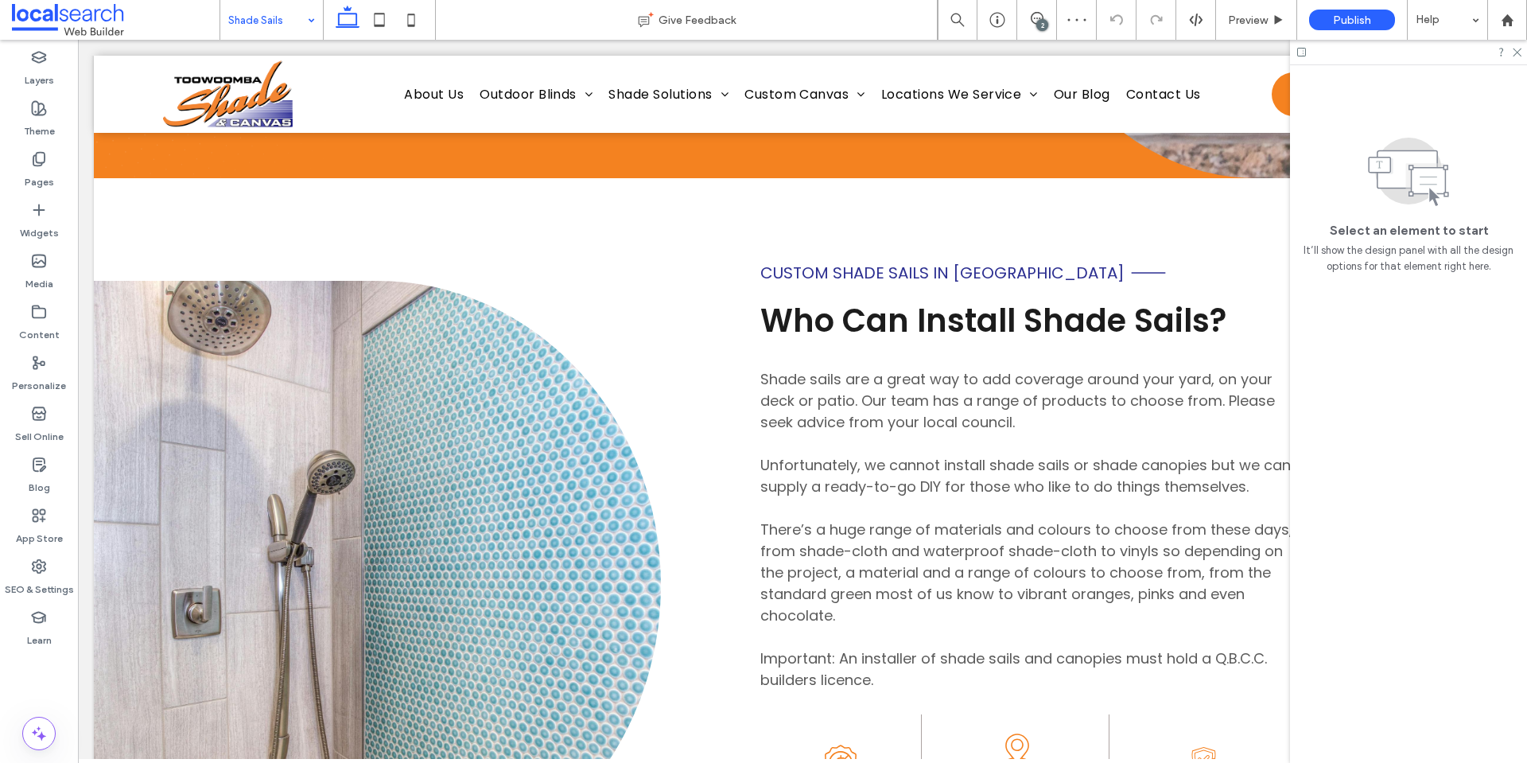
click at [270, 30] on input at bounding box center [267, 20] width 79 height 40
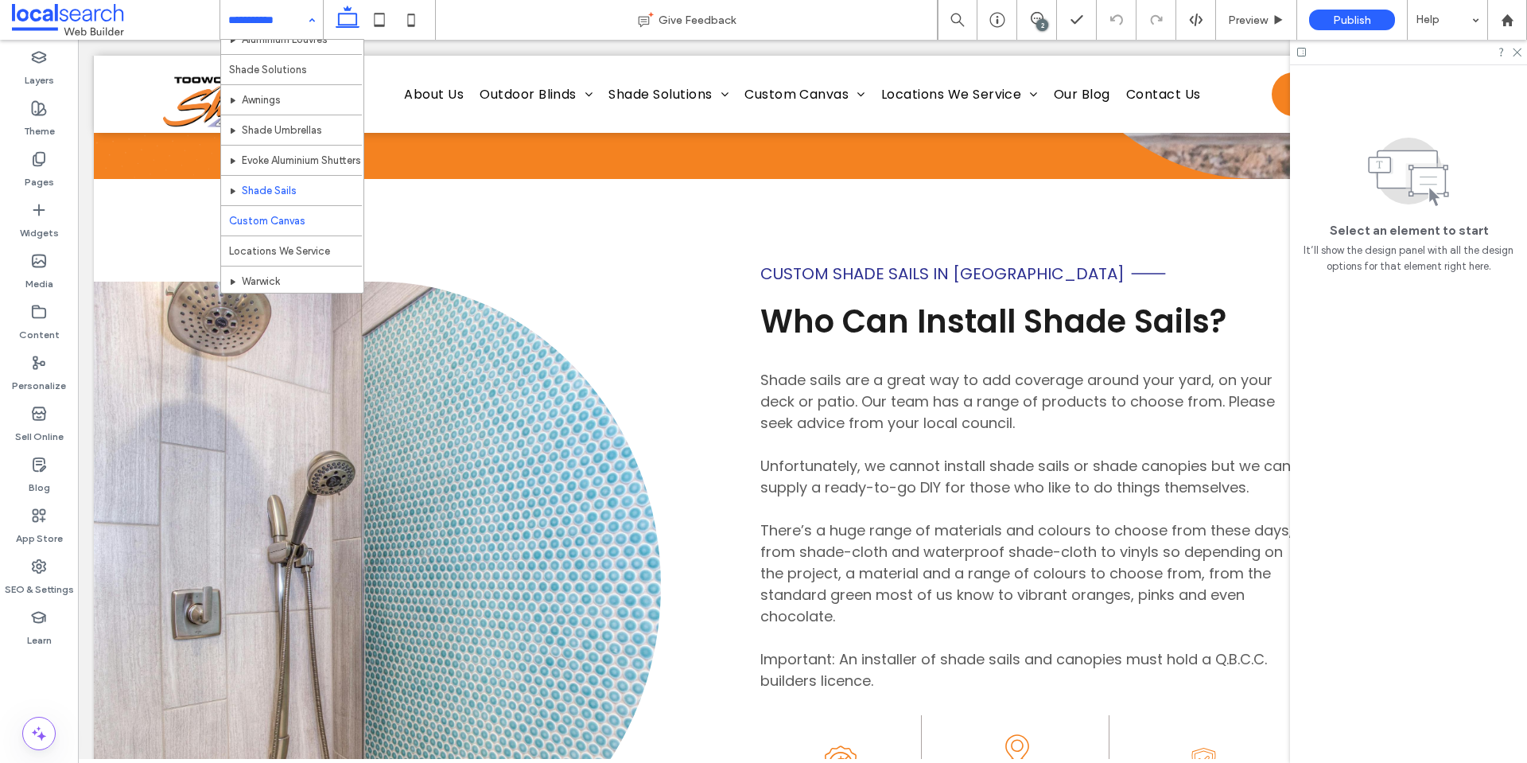
scroll to position [318, 0]
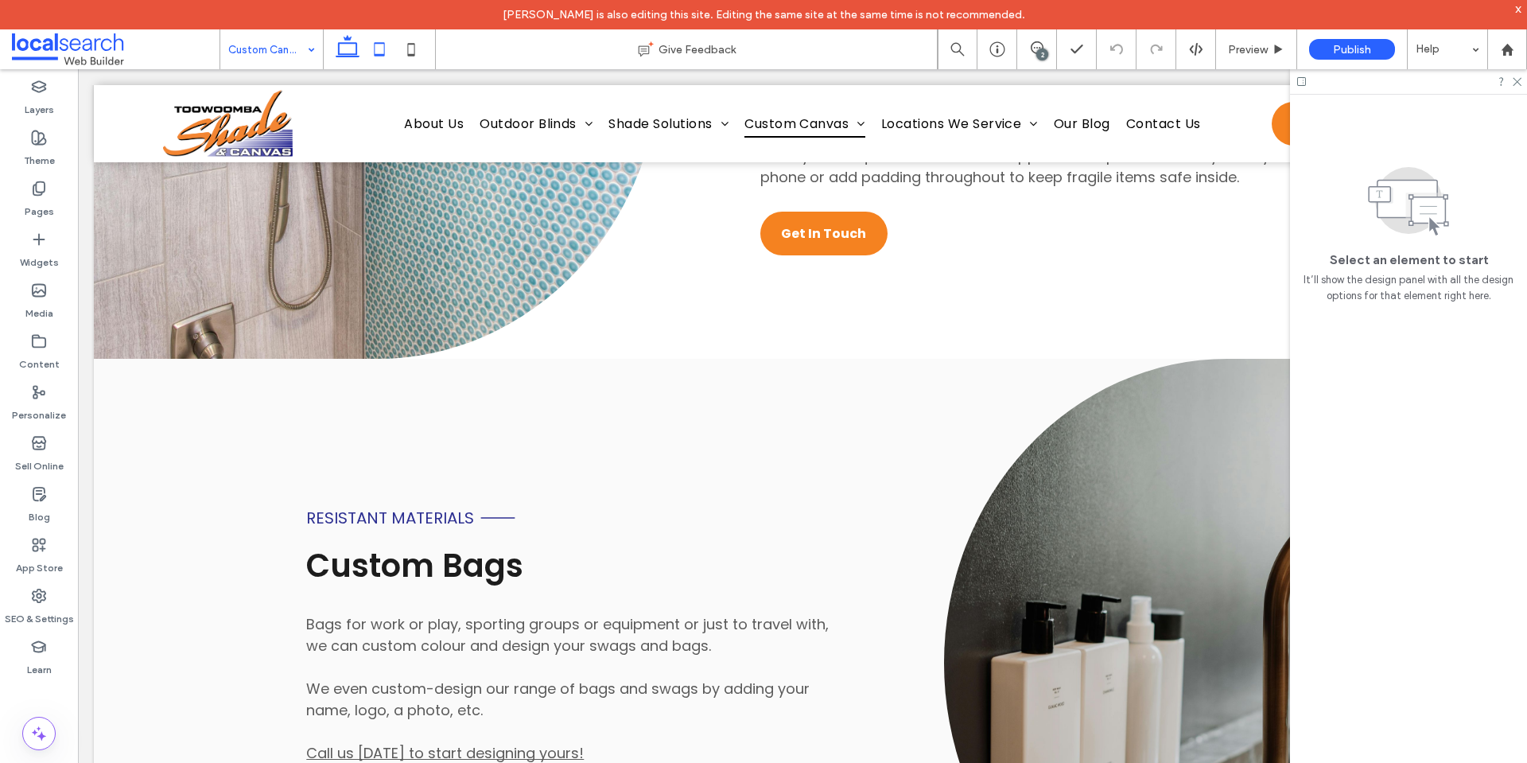
click at [383, 41] on icon at bounding box center [379, 49] width 32 height 32
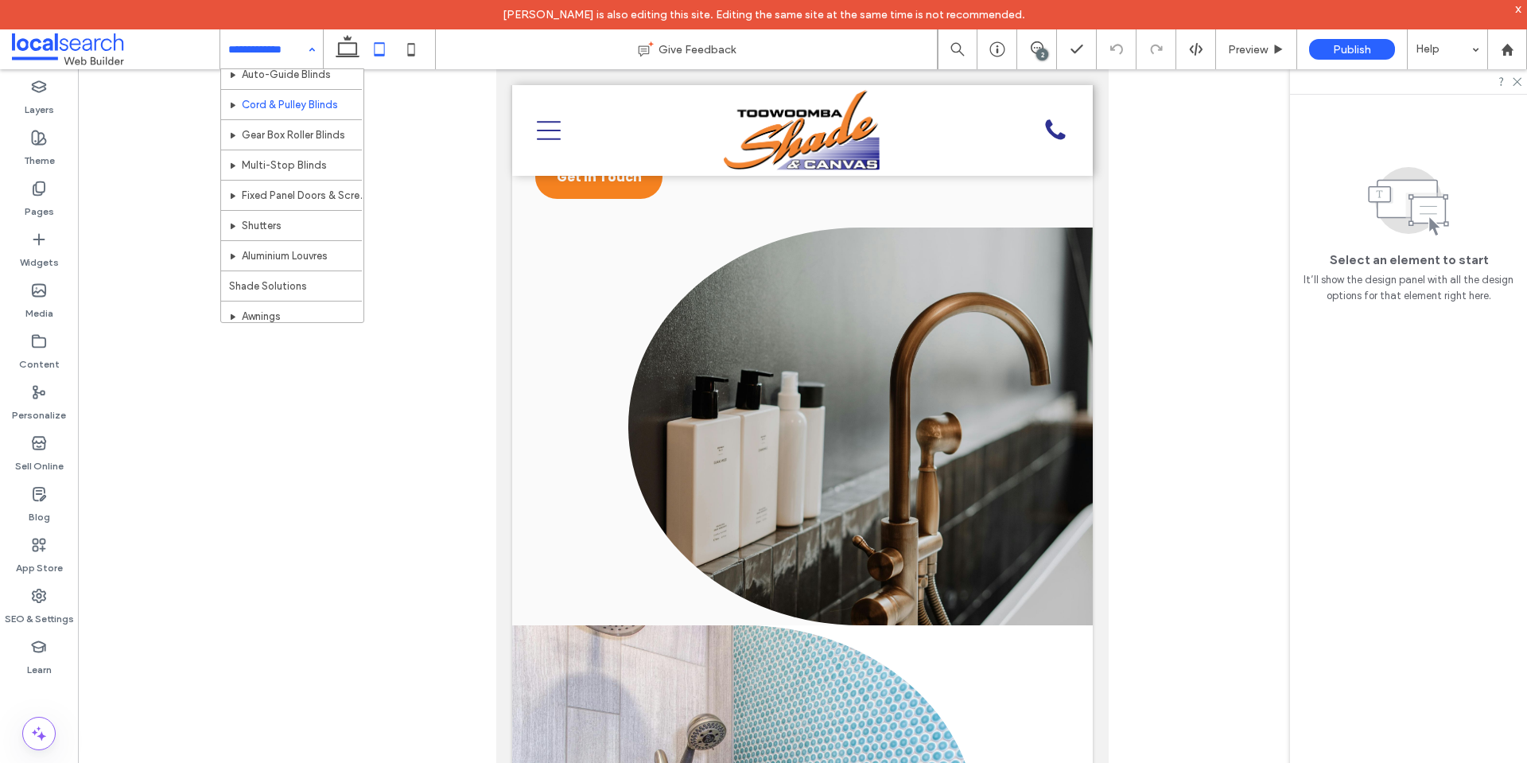
scroll to position [159, 0]
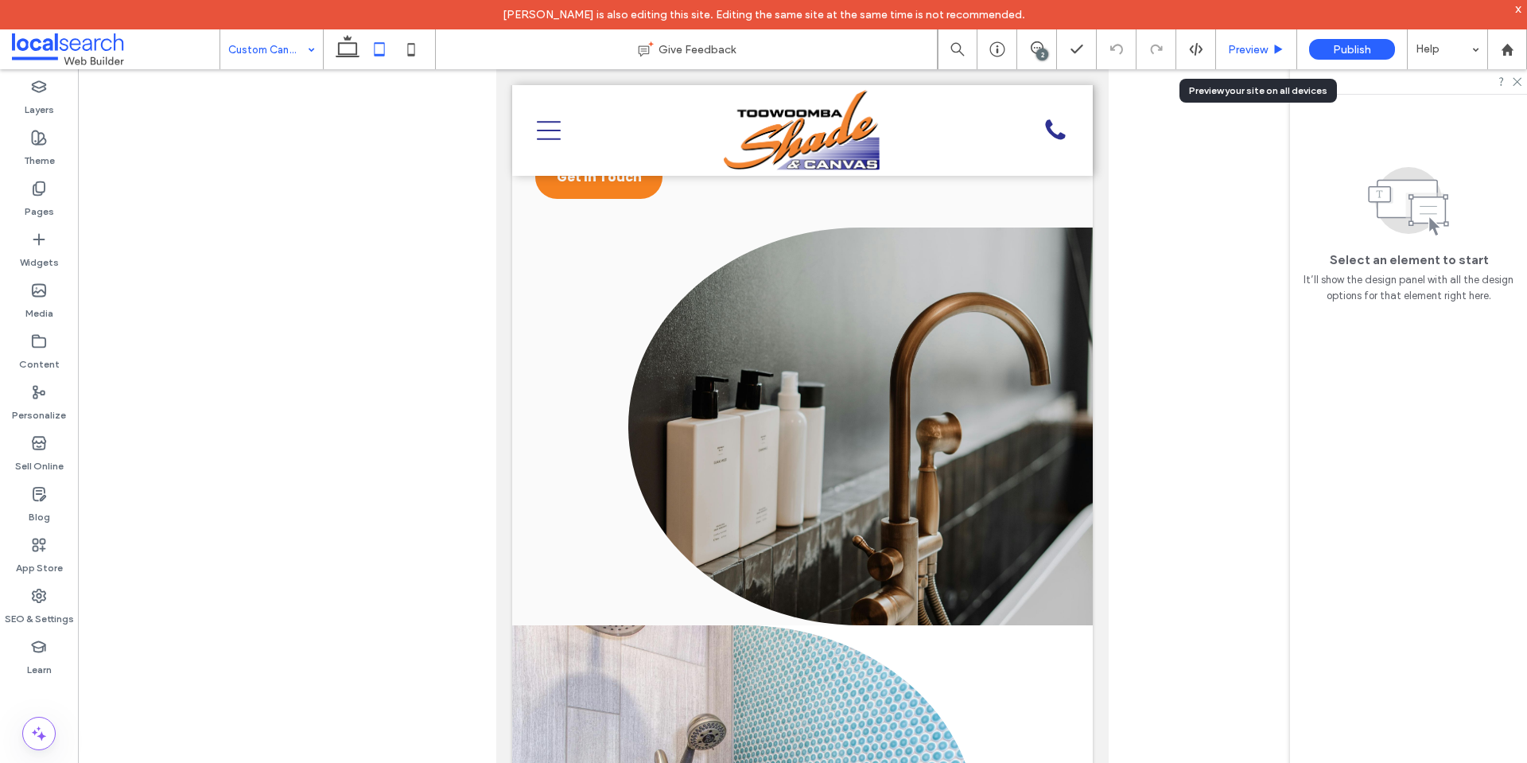
click at [1229, 52] on span "Preview" at bounding box center [1248, 50] width 40 height 14
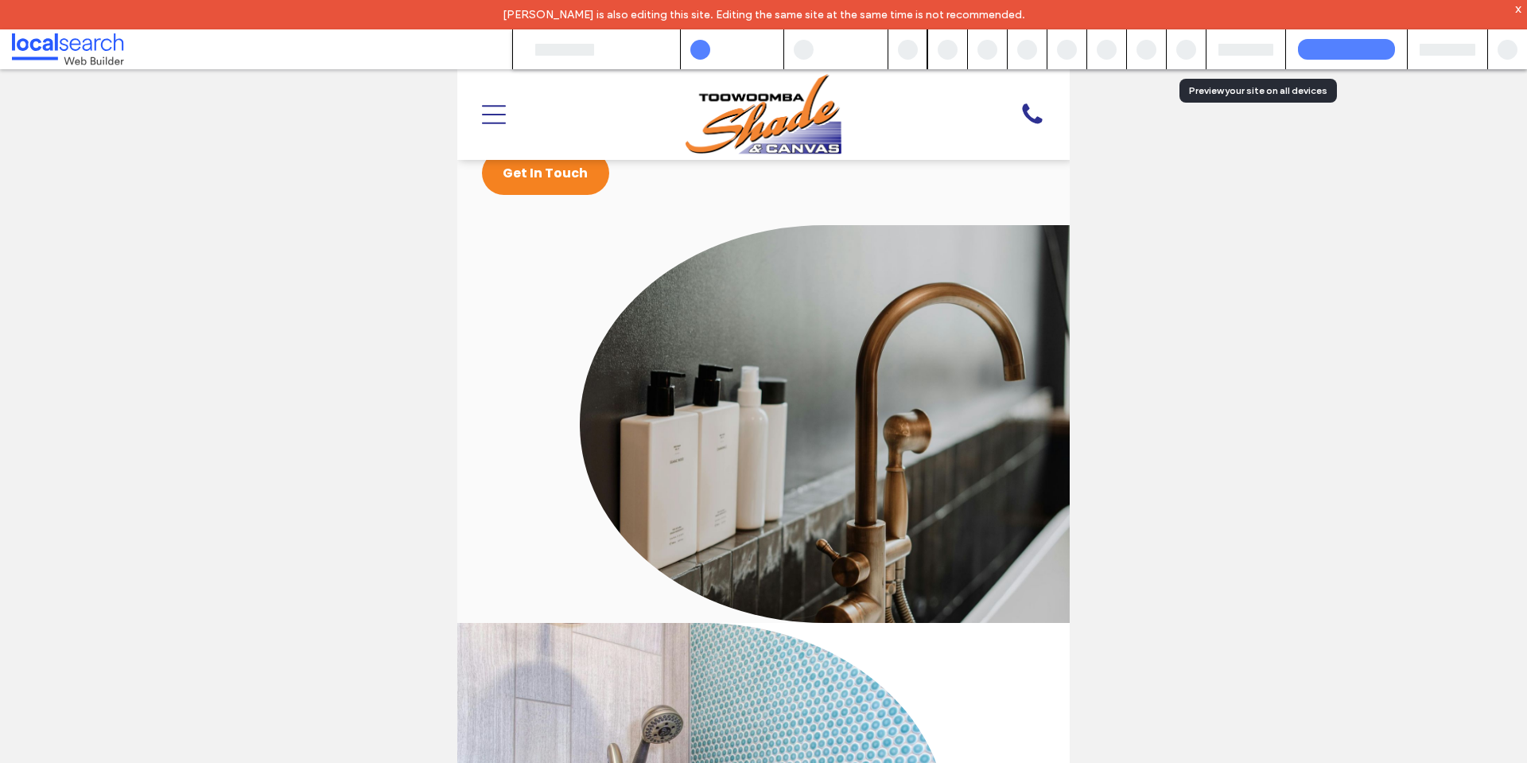
scroll to position [2149, 0]
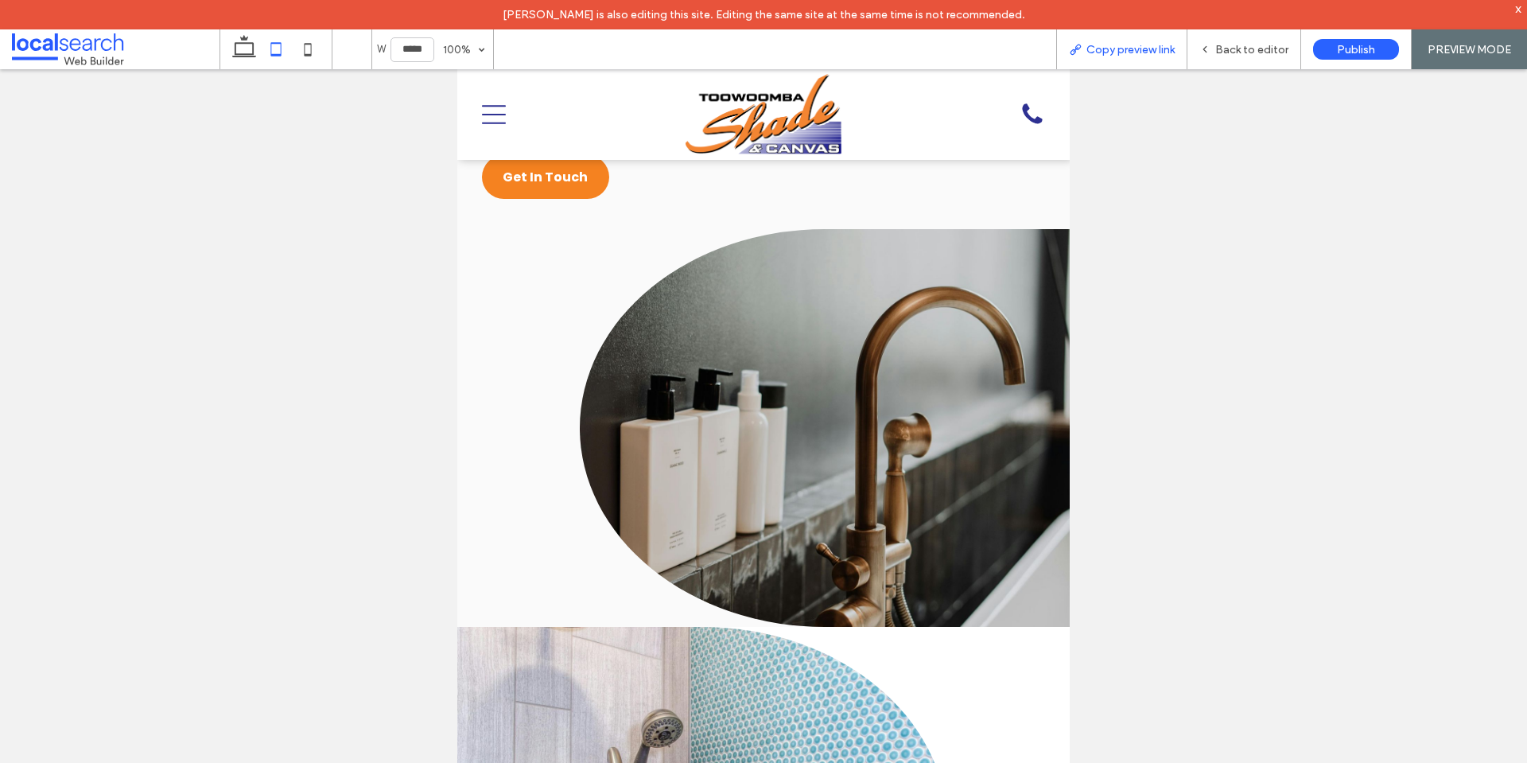
click at [1151, 52] on span "Copy preview link" at bounding box center [1130, 50] width 88 height 14
click at [1206, 51] on icon at bounding box center [1204, 49] width 11 height 11
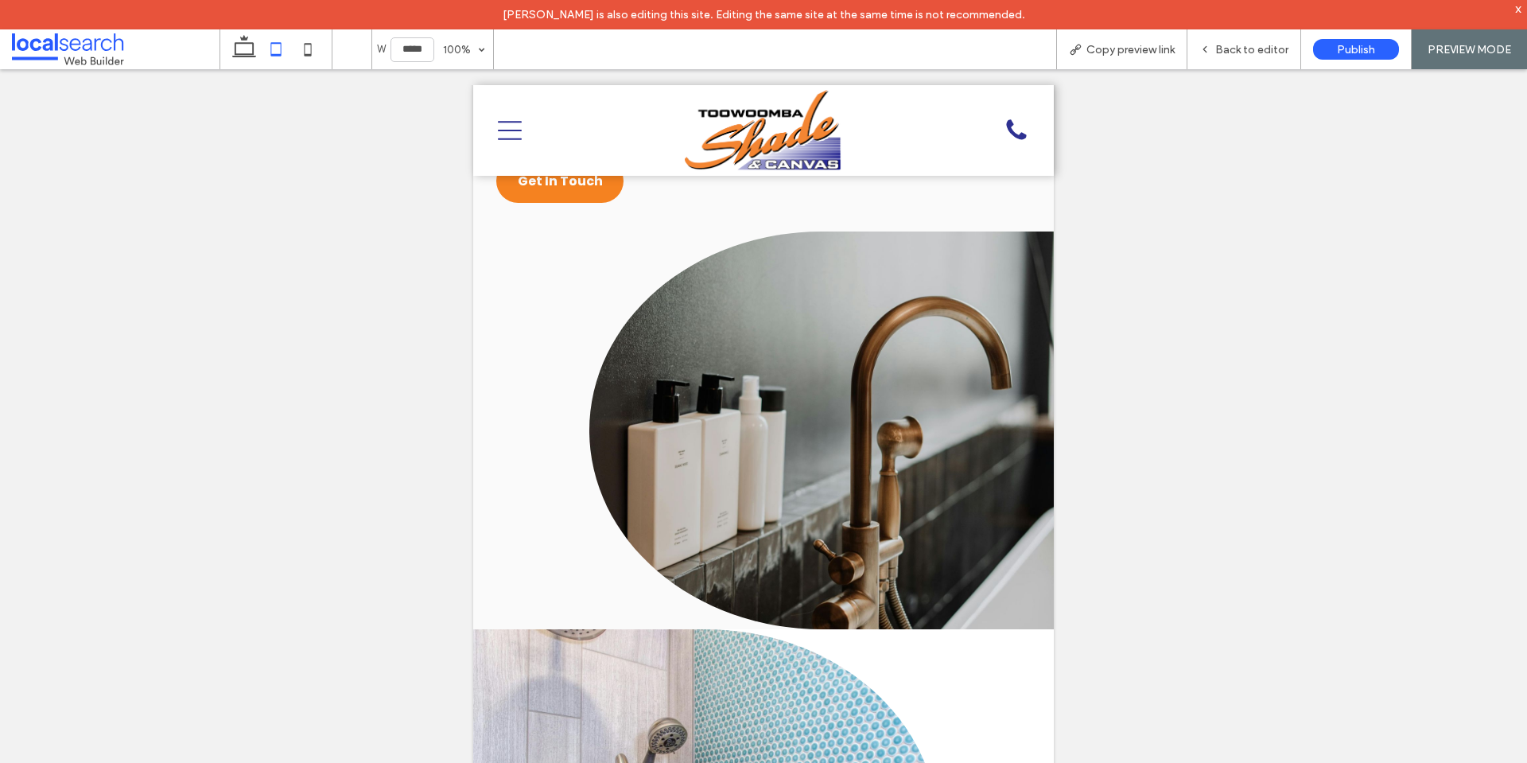
scroll to position [2153, 0]
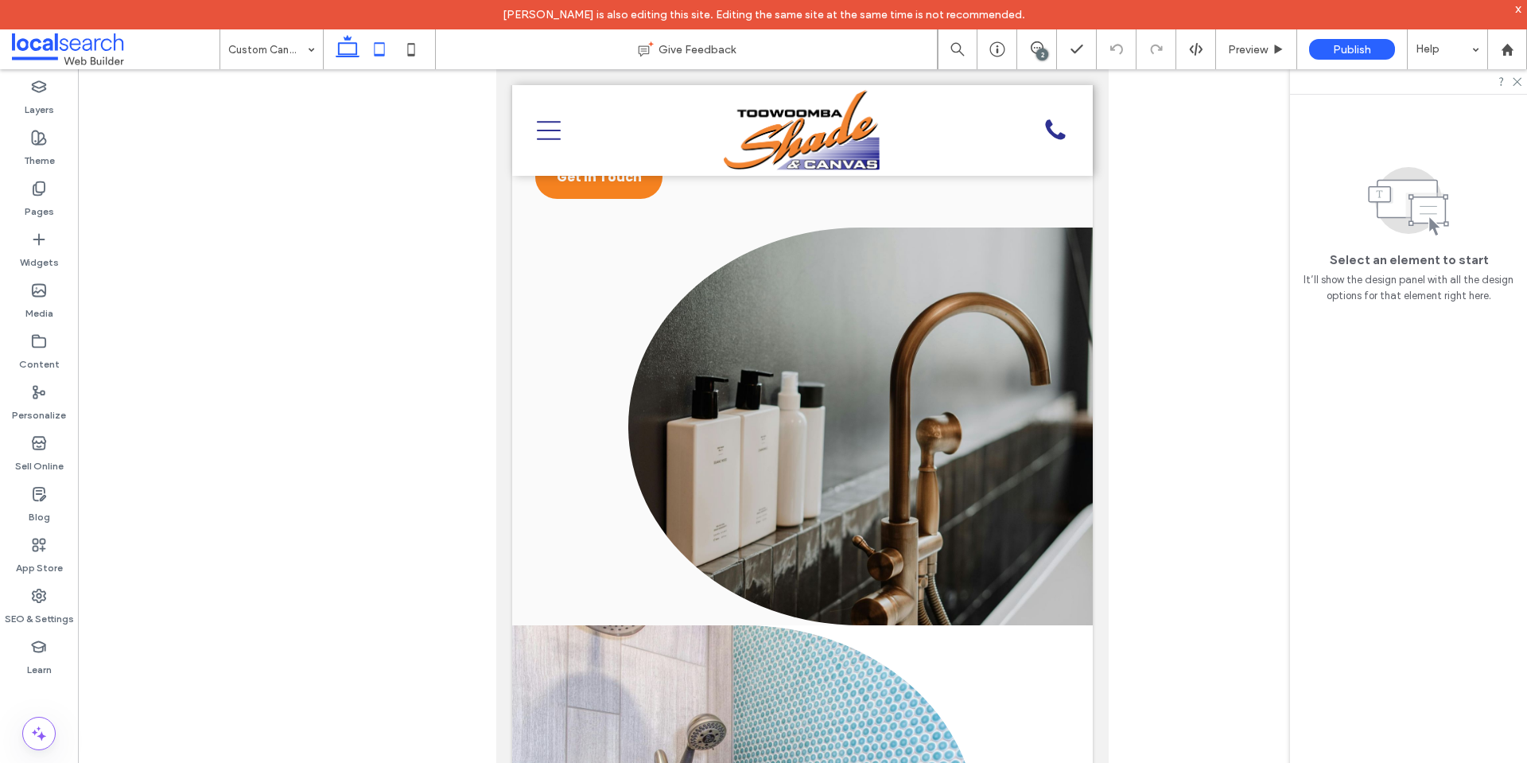
click at [348, 49] on icon at bounding box center [348, 49] width 32 height 32
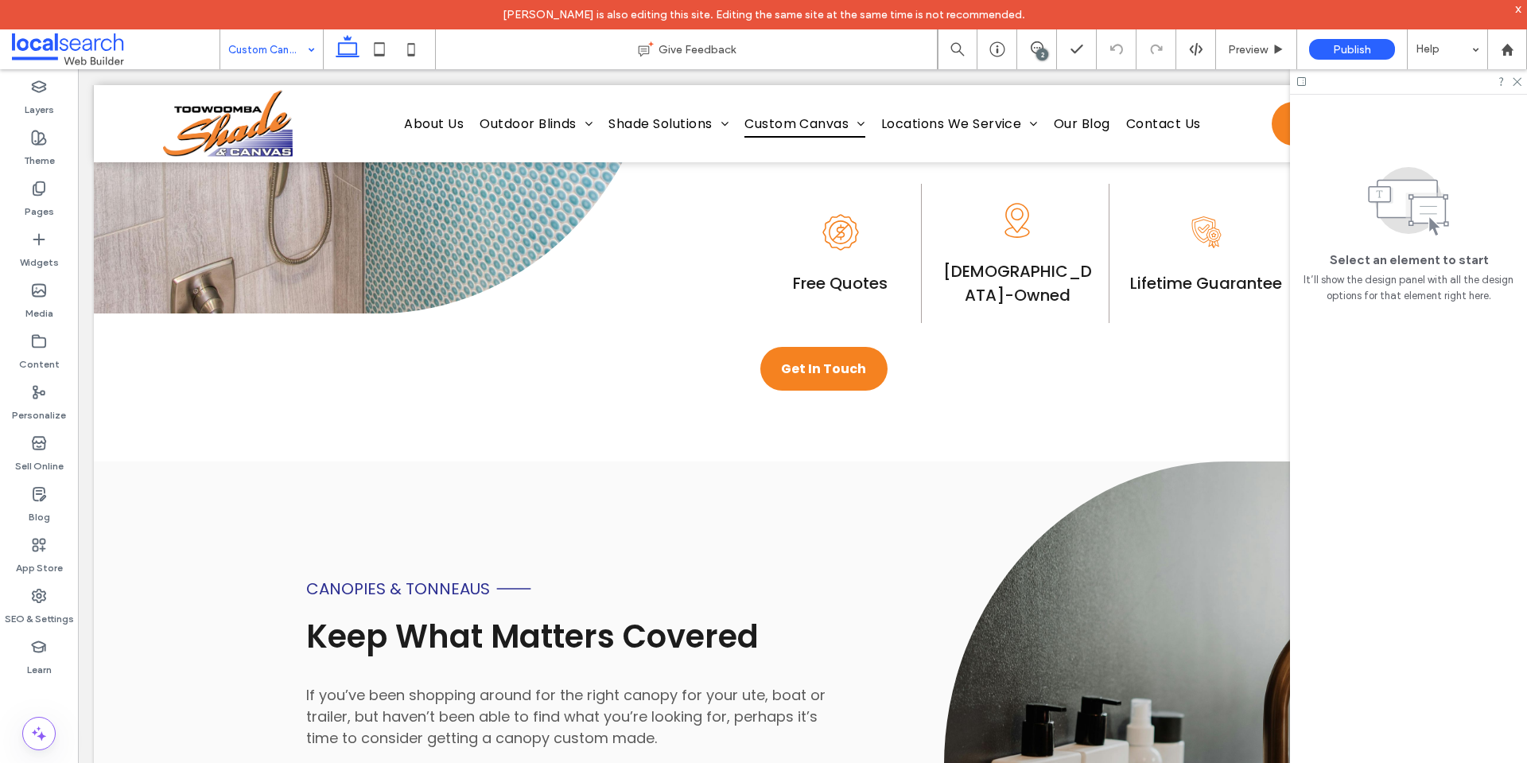
scroll to position [638, 0]
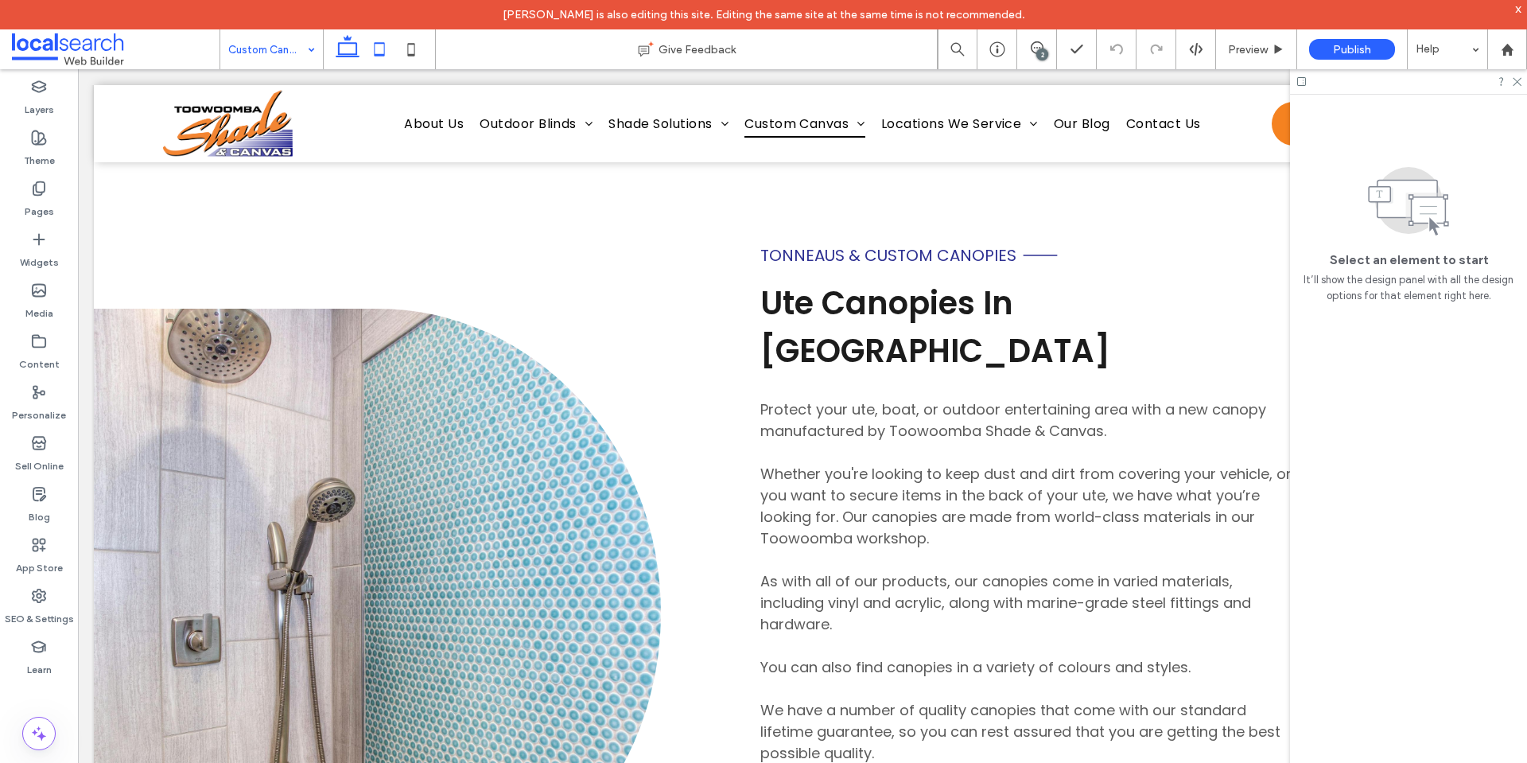
drag, startPoint x: 379, startPoint y: 48, endPoint x: 214, endPoint y: 287, distance: 290.5
click at [379, 48] on icon at bounding box center [379, 49] width 32 height 32
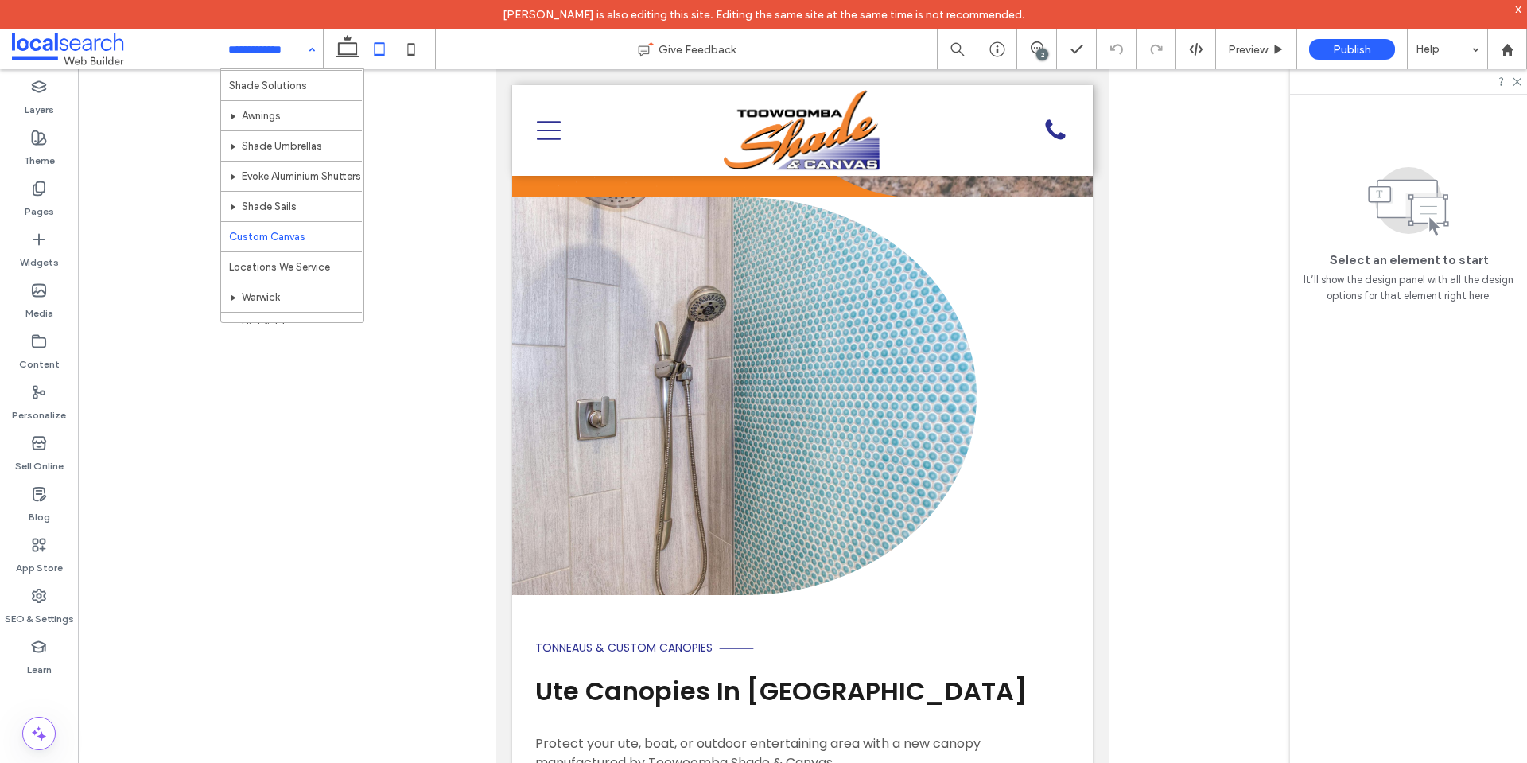
scroll to position [287, 0]
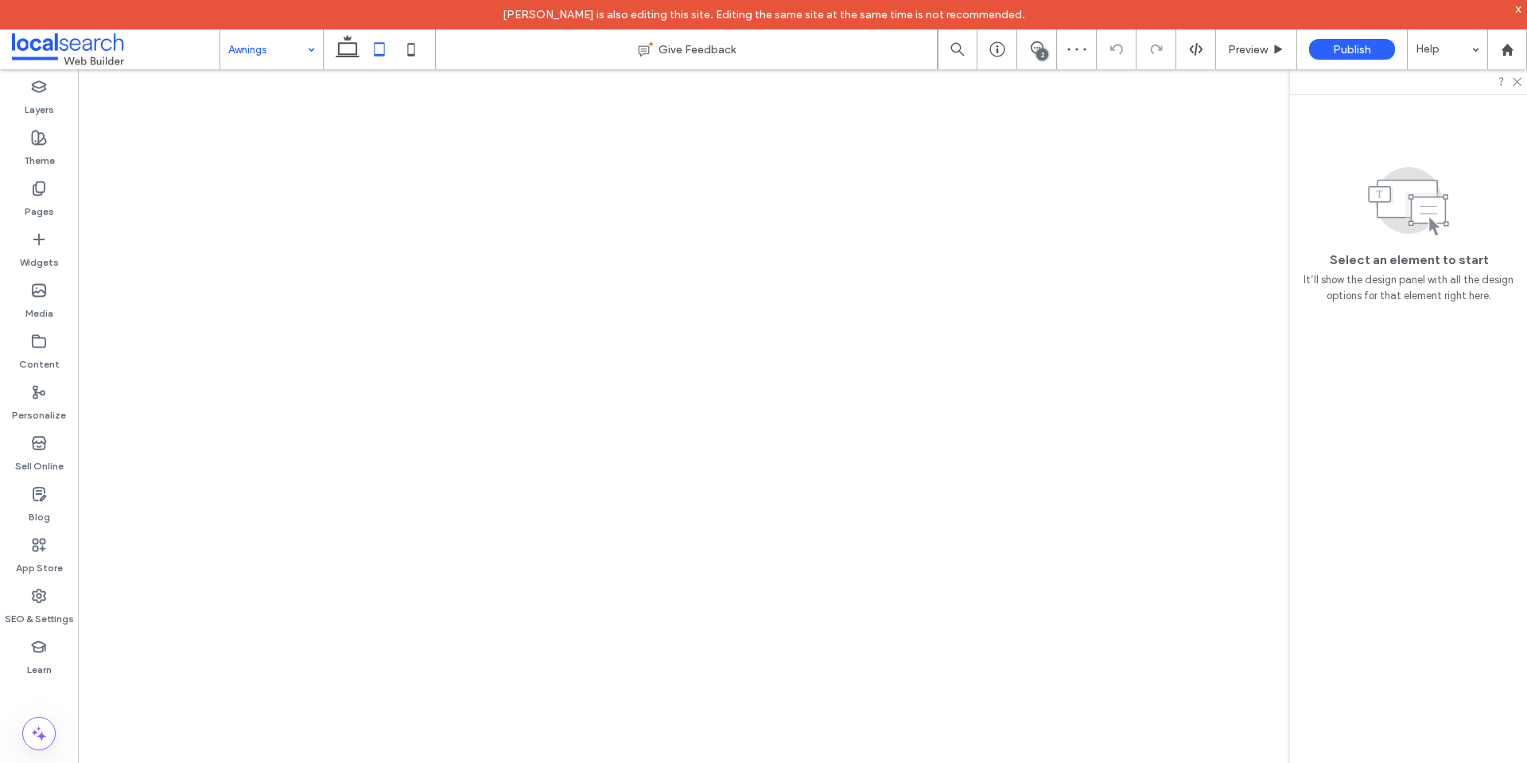
click at [391, 46] on icon at bounding box center [379, 49] width 32 height 32
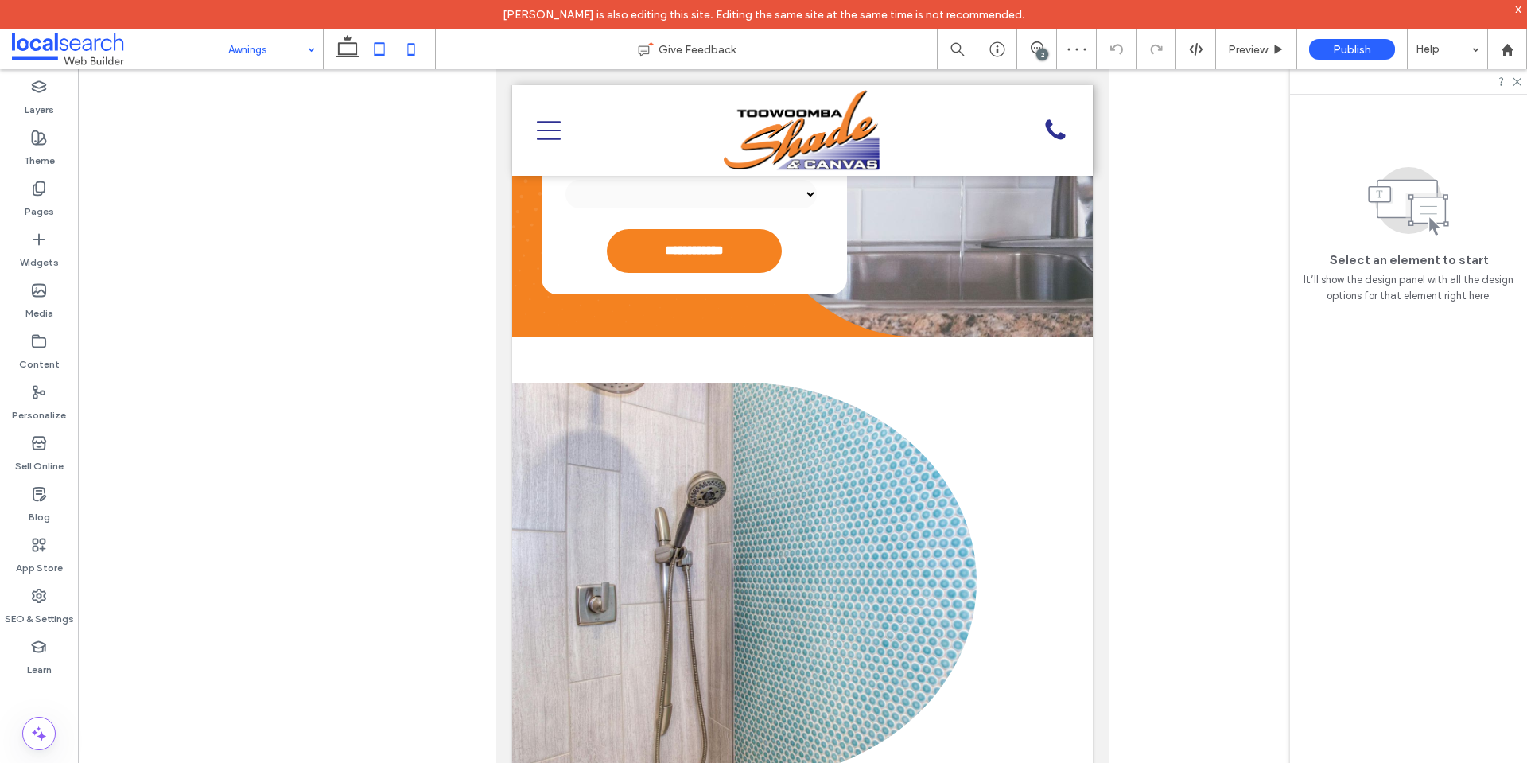
click at [411, 54] on use at bounding box center [411, 49] width 7 height 13
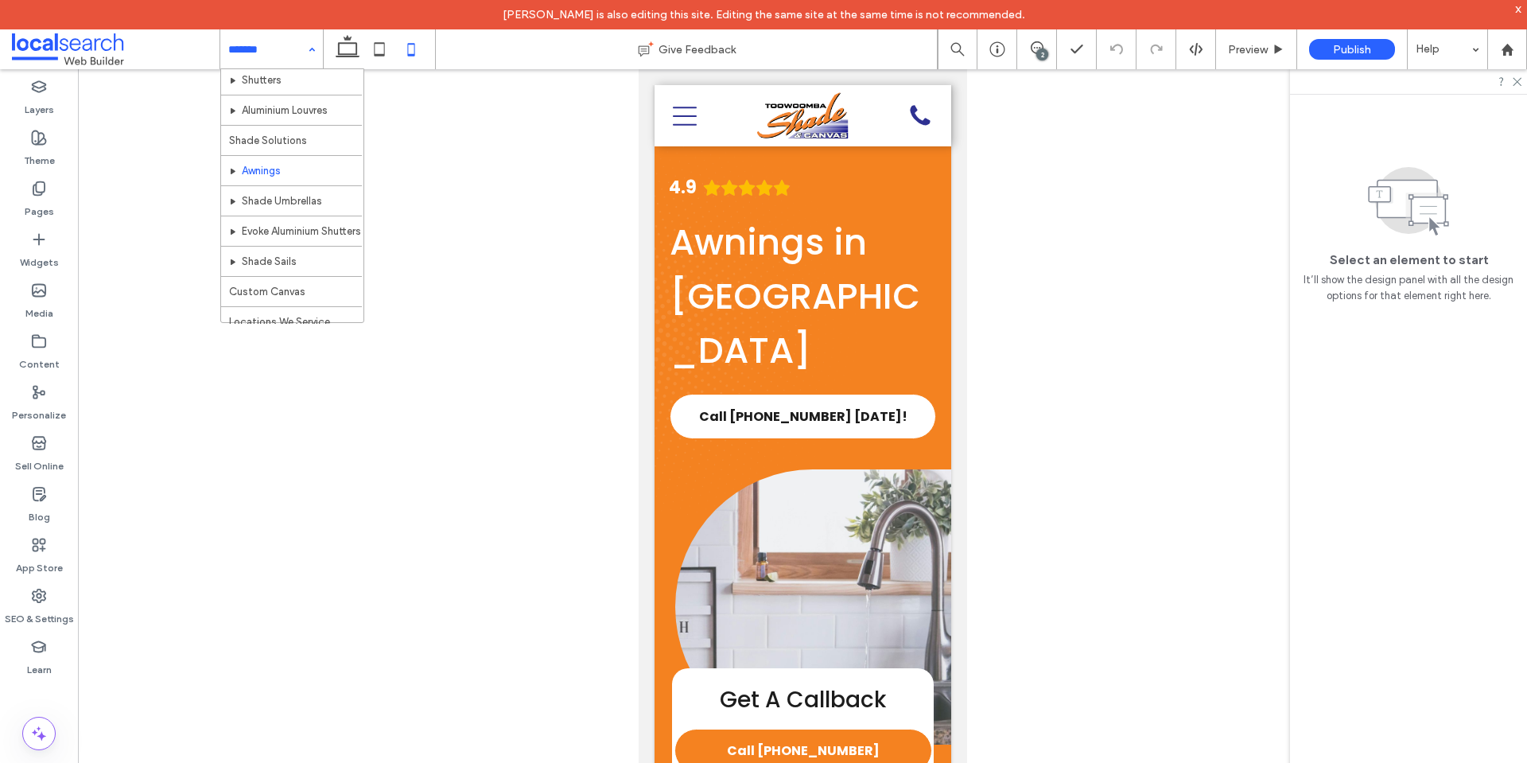
scroll to position [278, 0]
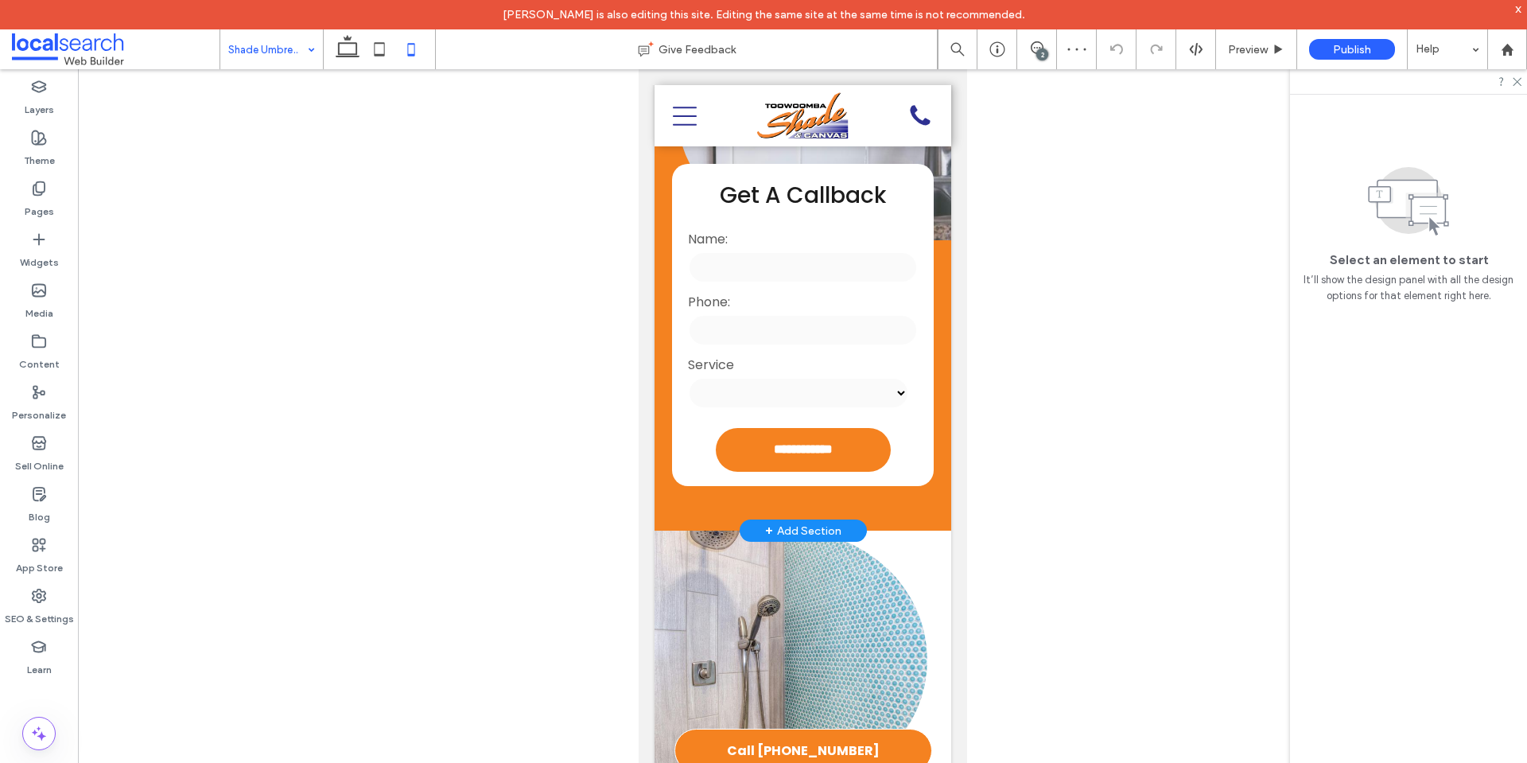
scroll to position [477, 0]
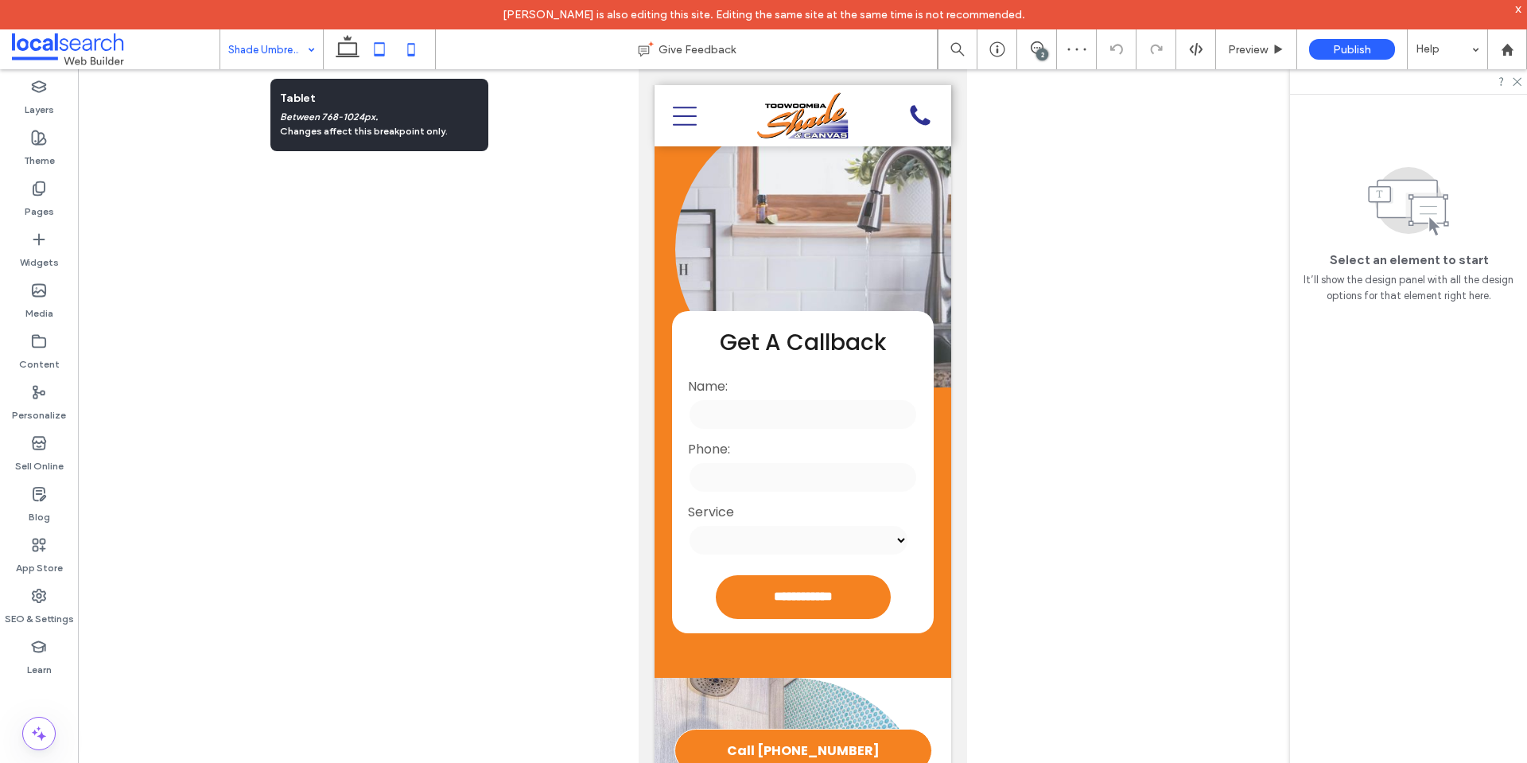
click at [380, 46] on icon at bounding box center [379, 49] width 32 height 32
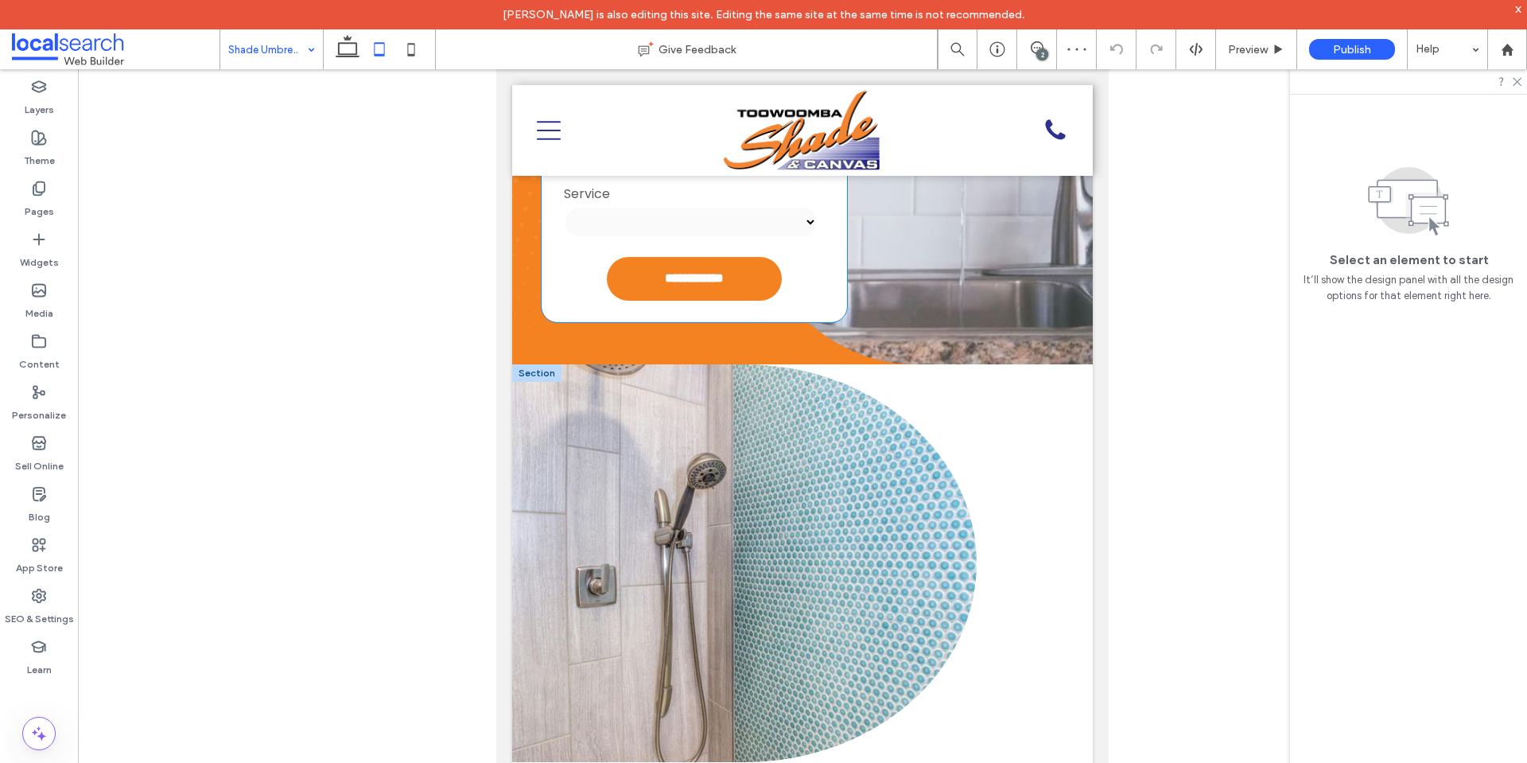
scroll to position [561, 0]
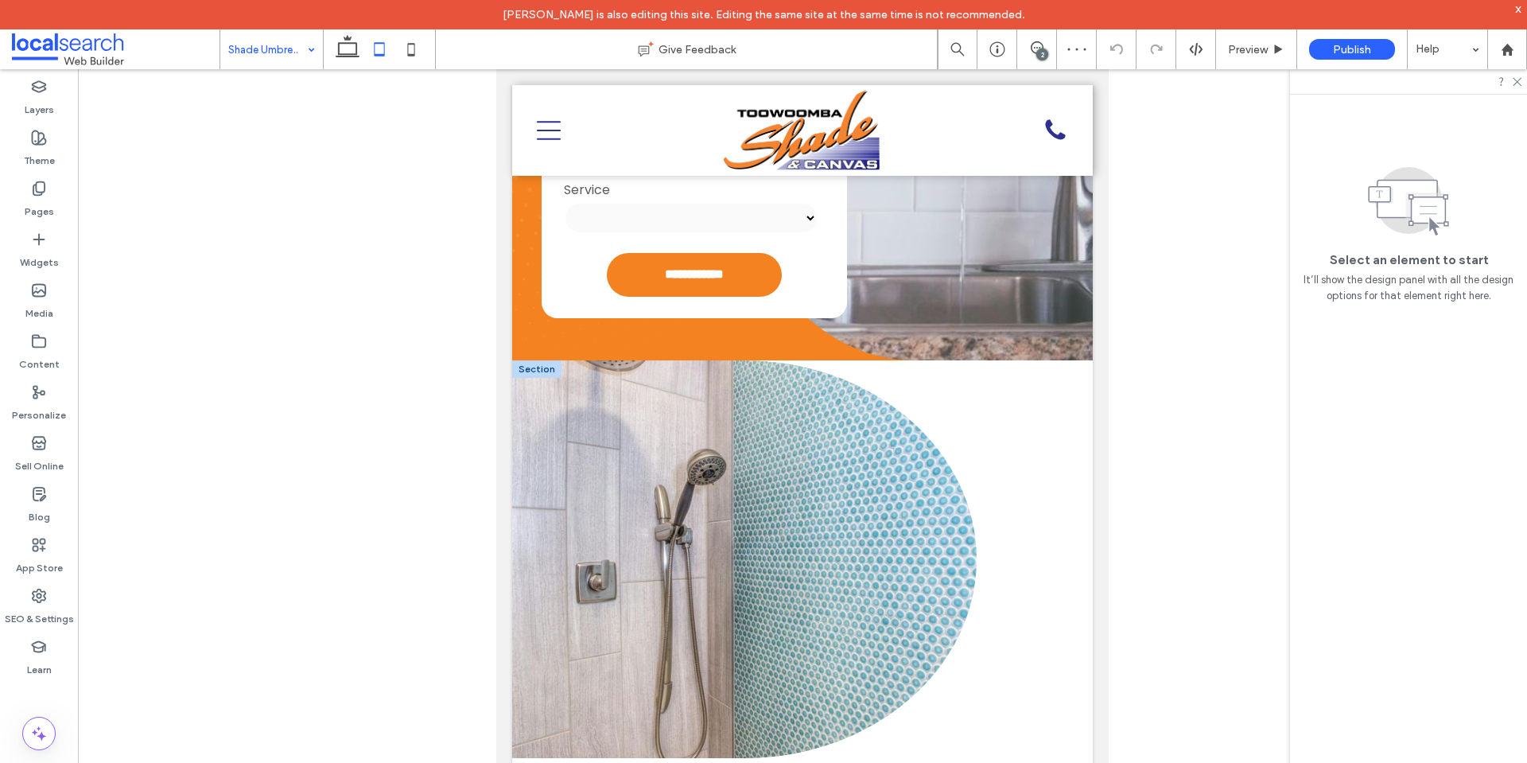
click at [538, 360] on div at bounding box center [536, 368] width 49 height 17
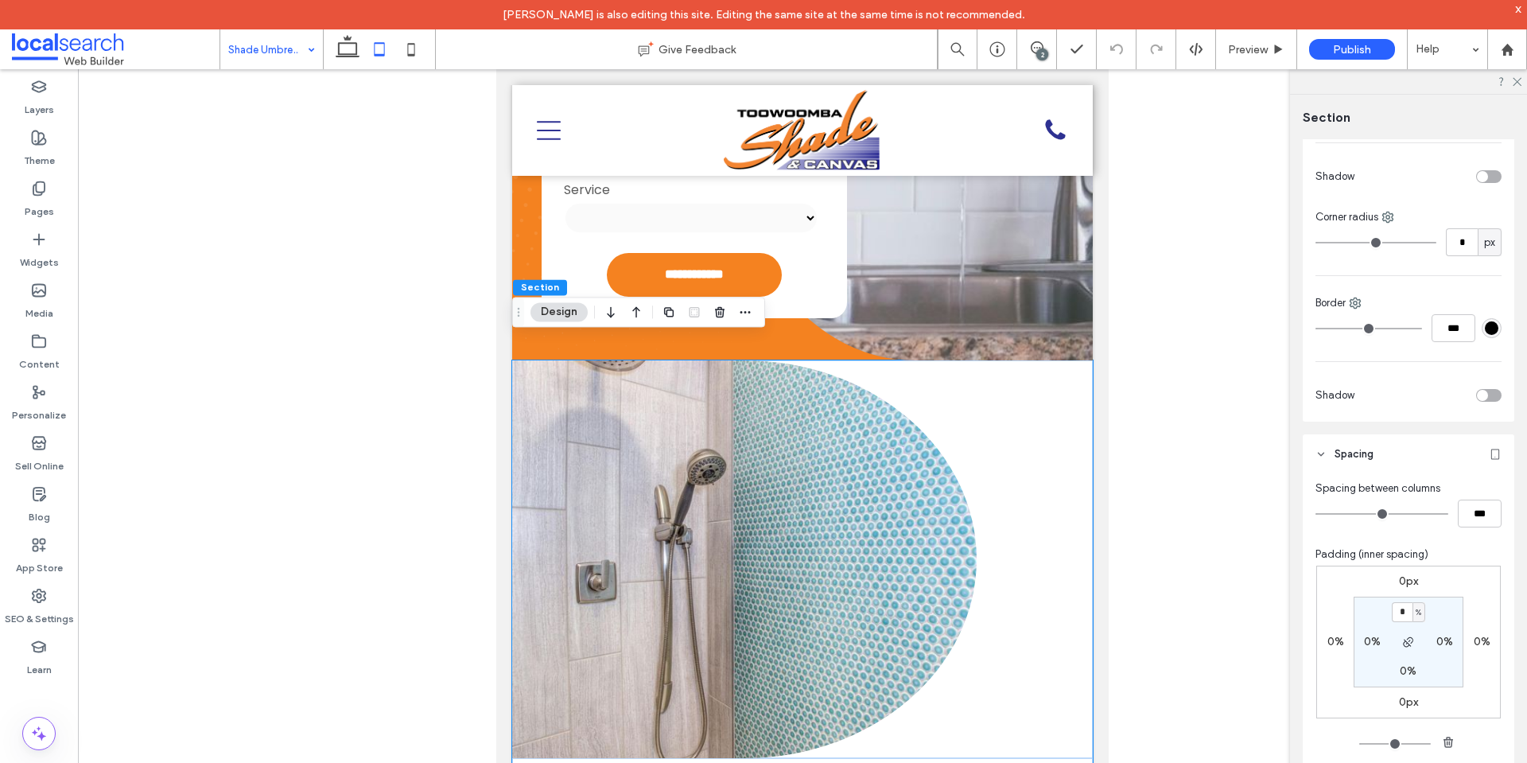
scroll to position [554, 0]
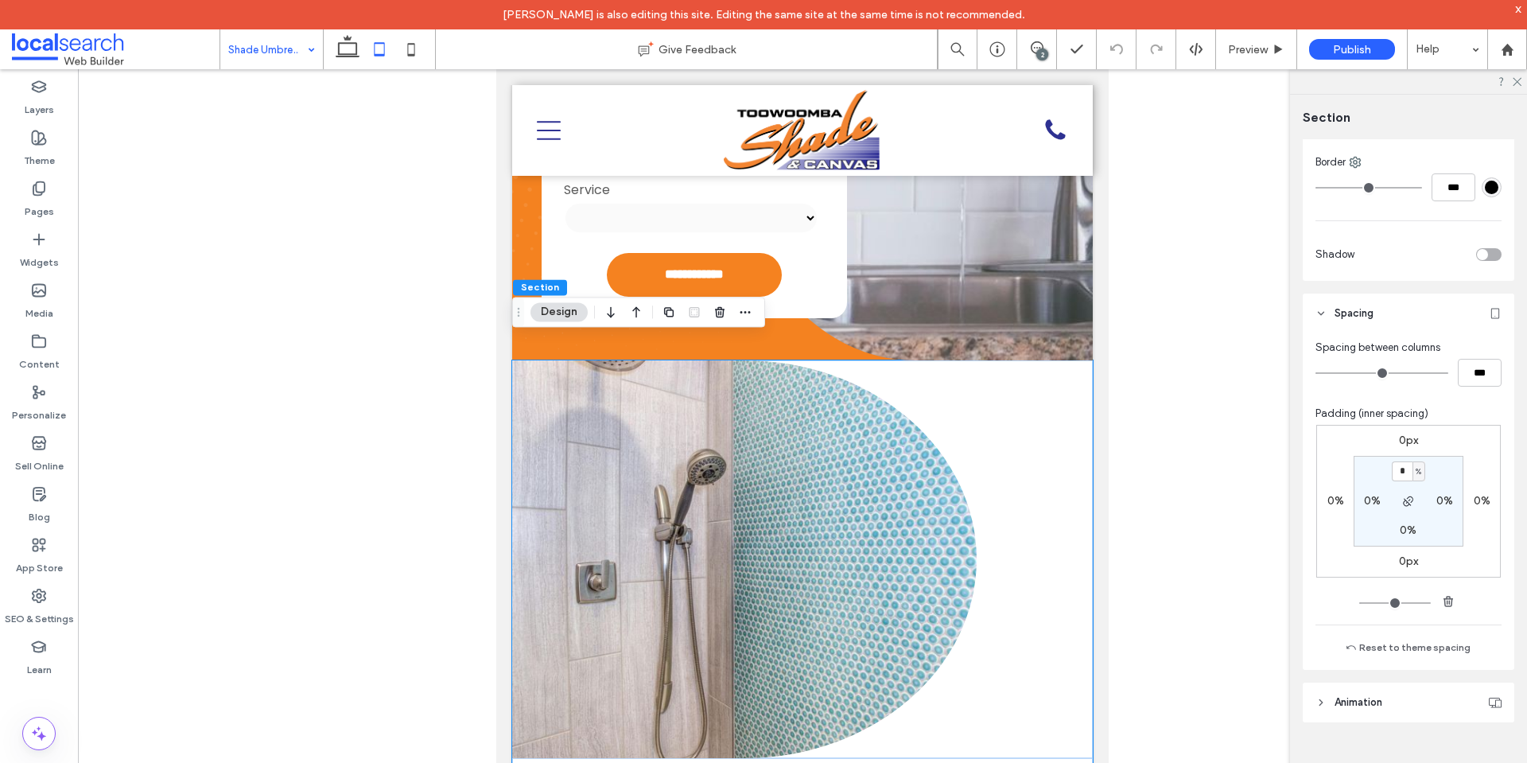
type input "*"
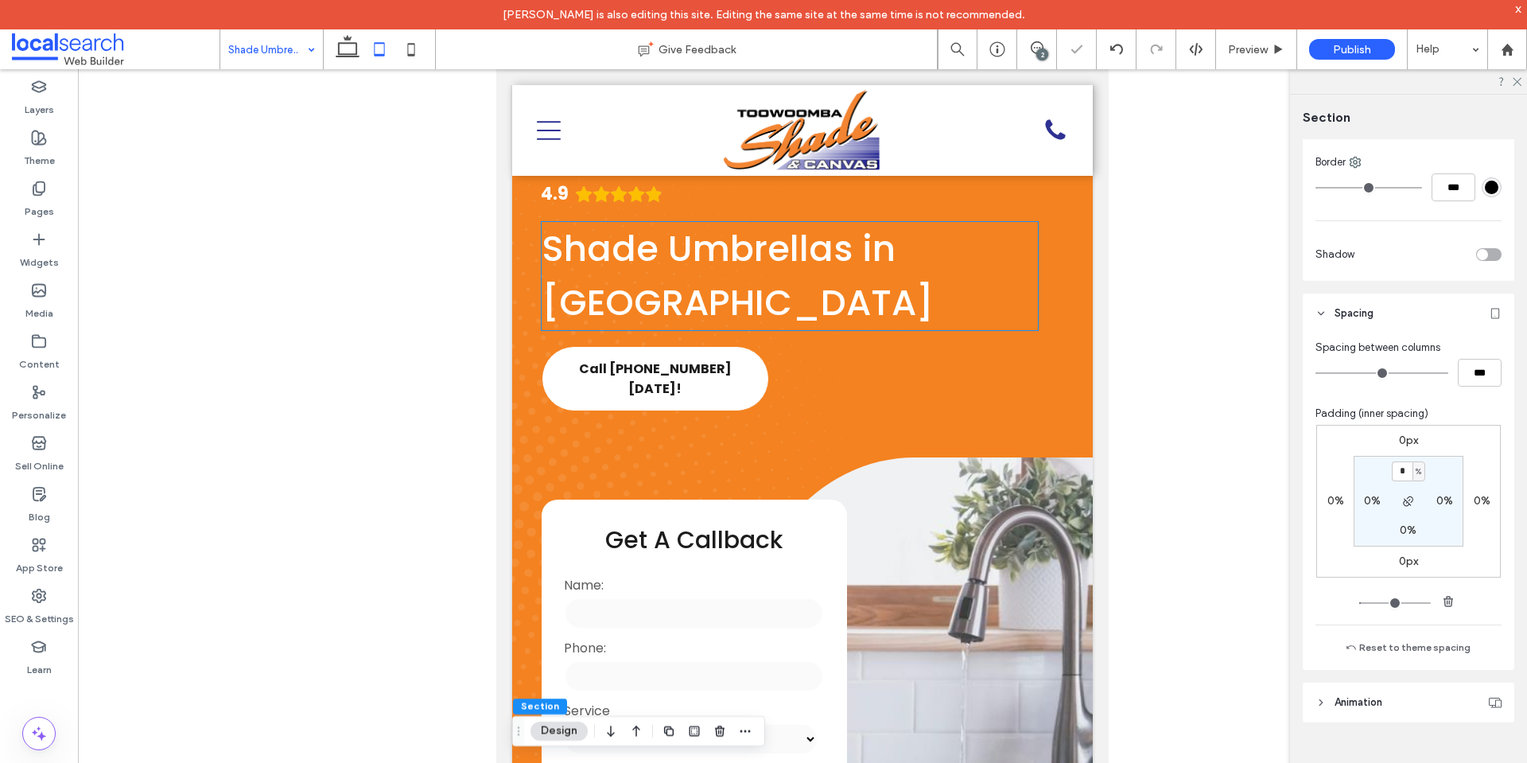
scroll to position [0, 0]
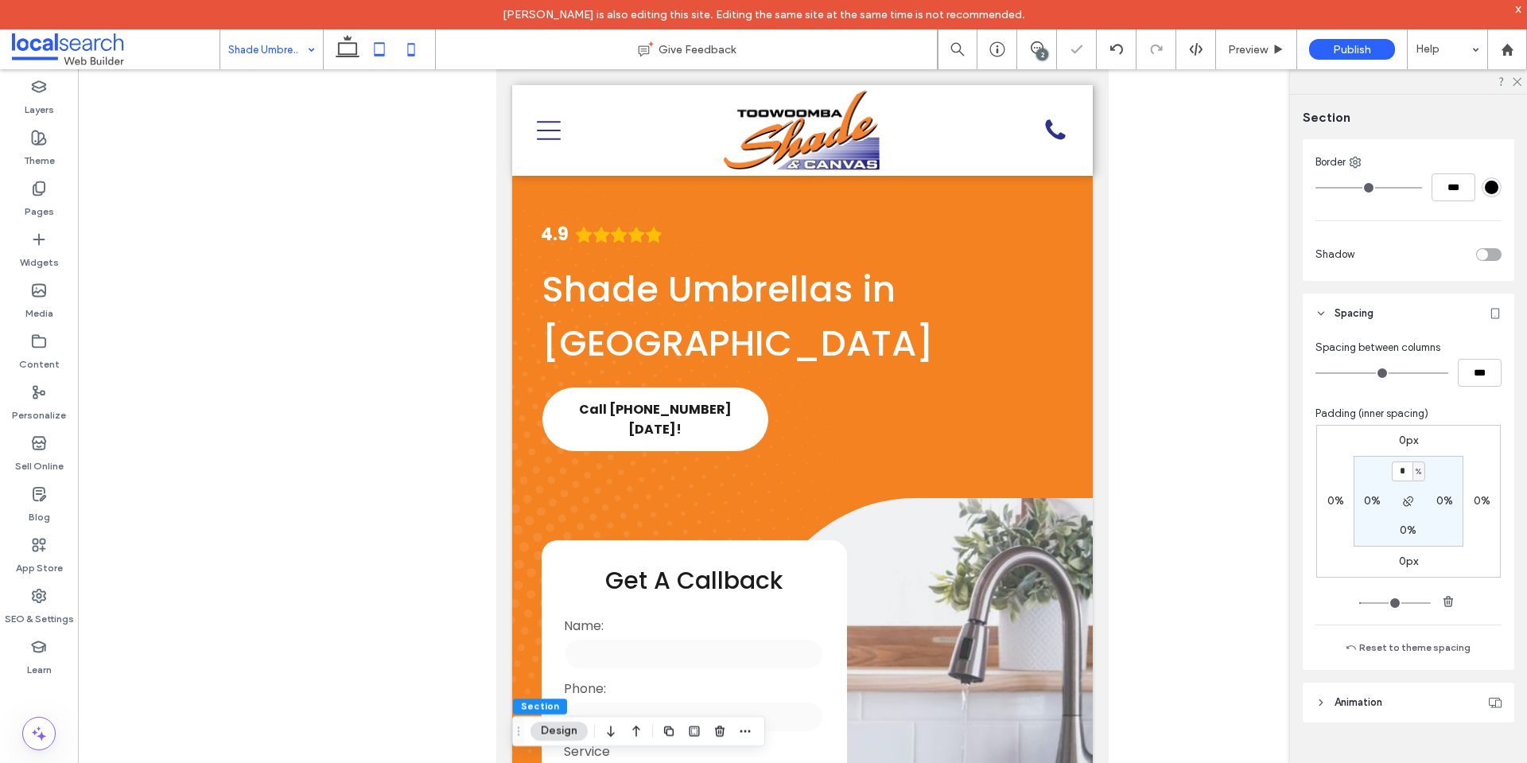
click at [411, 36] on icon at bounding box center [411, 49] width 32 height 32
type input "*"
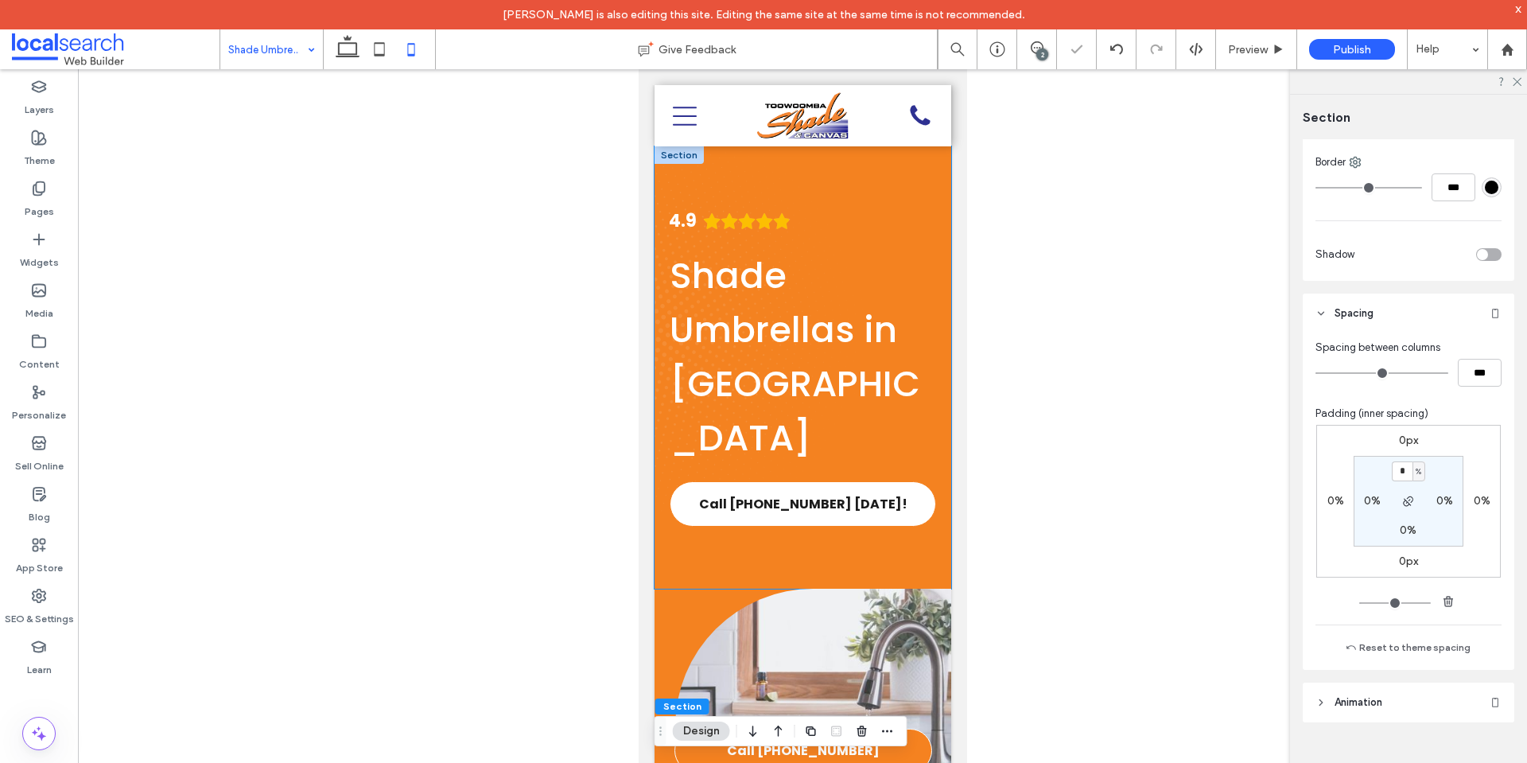
click at [785, 554] on div "4.9 Shade Umbrellas in Toowoomba Call (07) 4633 1338 Today!" at bounding box center [802, 367] width 297 height 442
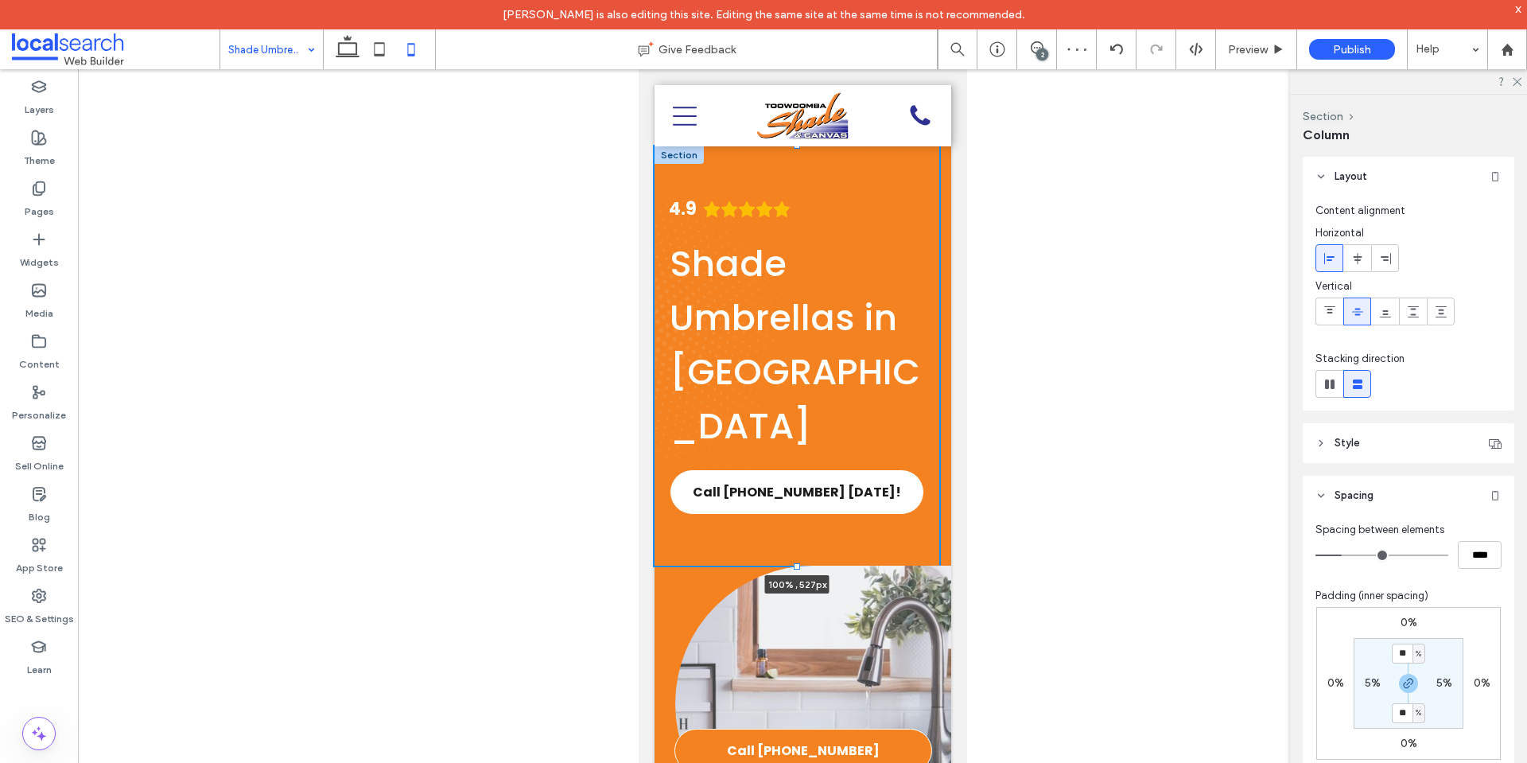
drag, startPoint x: 795, startPoint y: 588, endPoint x: 773, endPoint y: 291, distance: 298.3
click at [773, 297] on div "**********" at bounding box center [802, 638] width 297 height 985
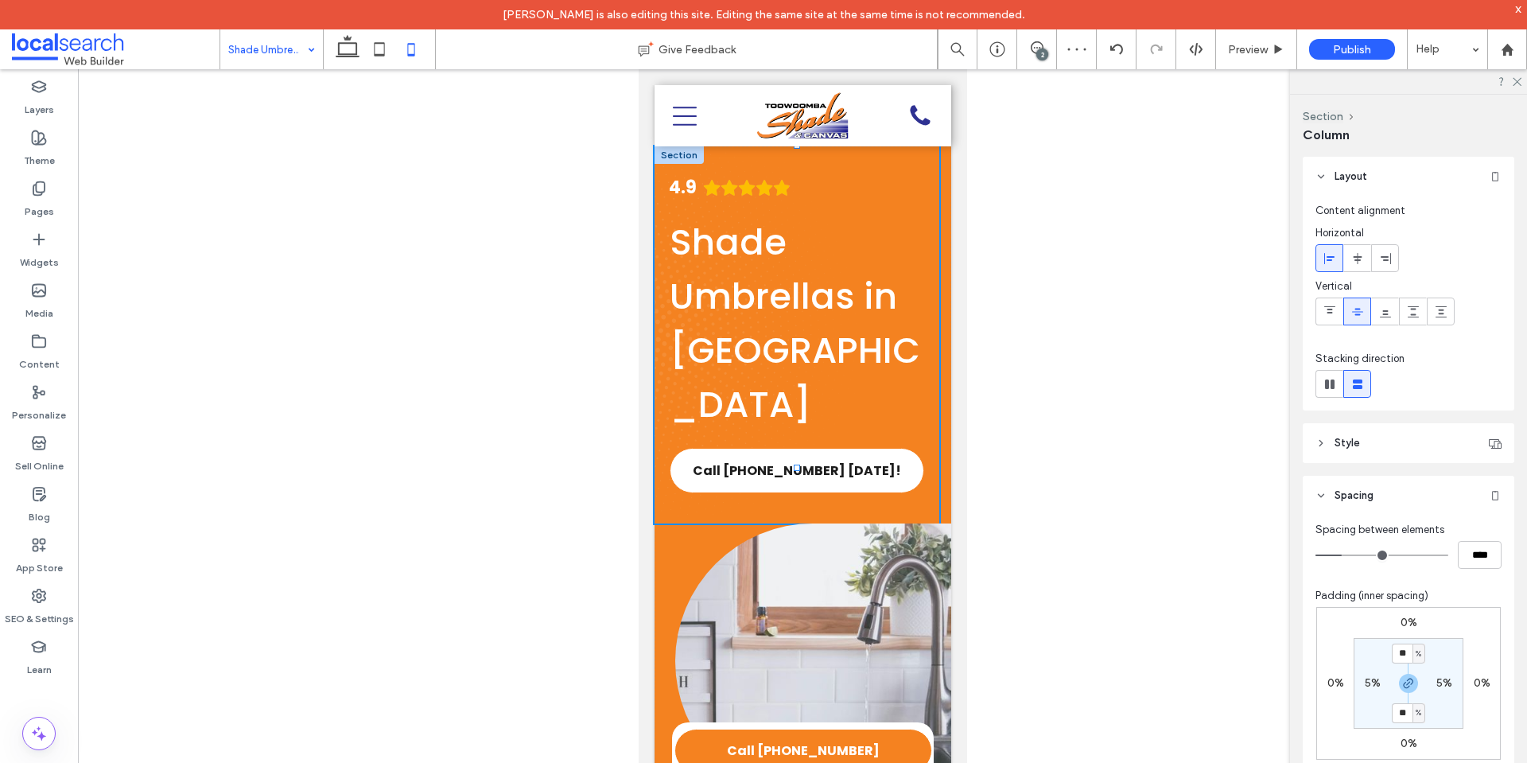
type input "***"
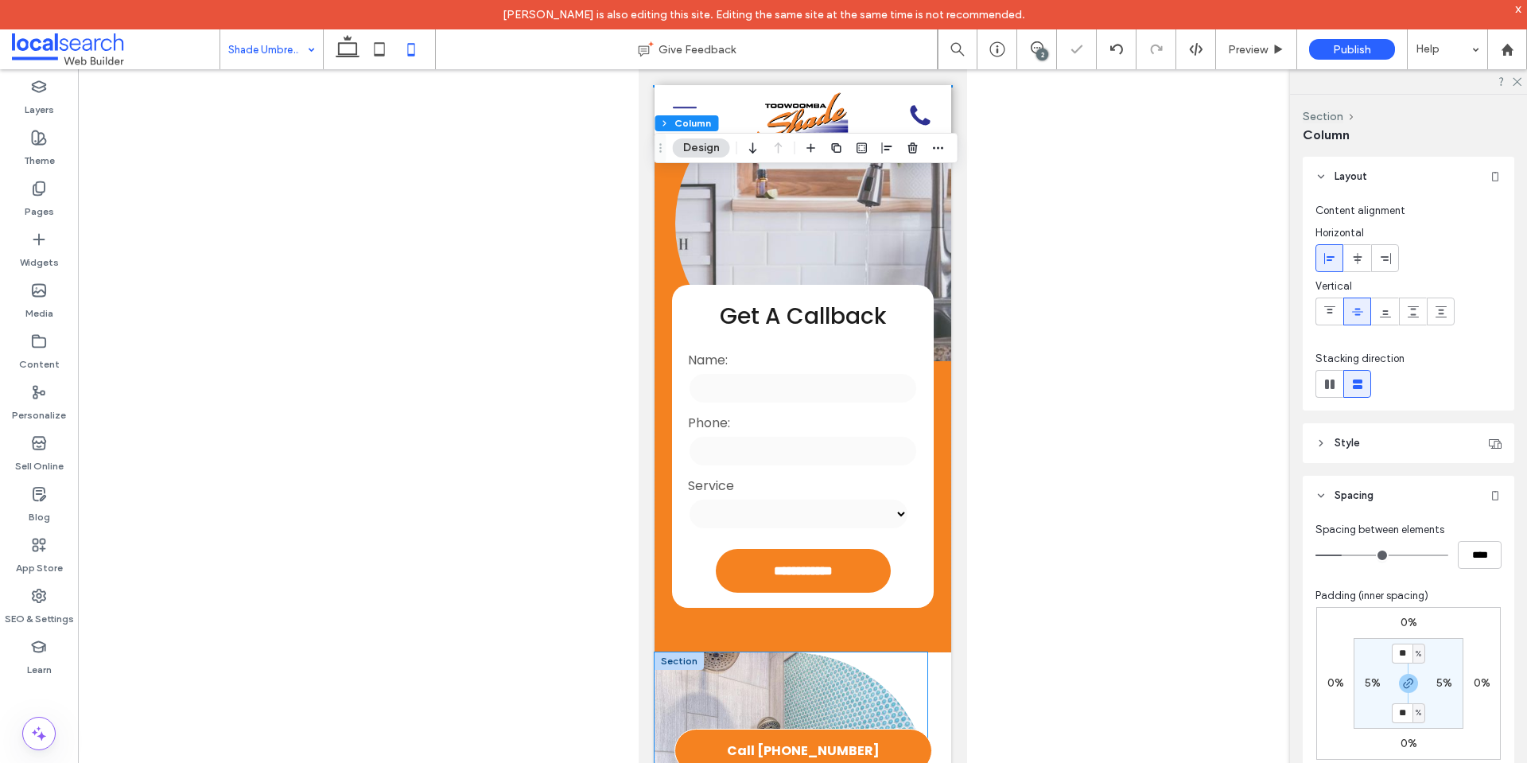
scroll to position [557, 0]
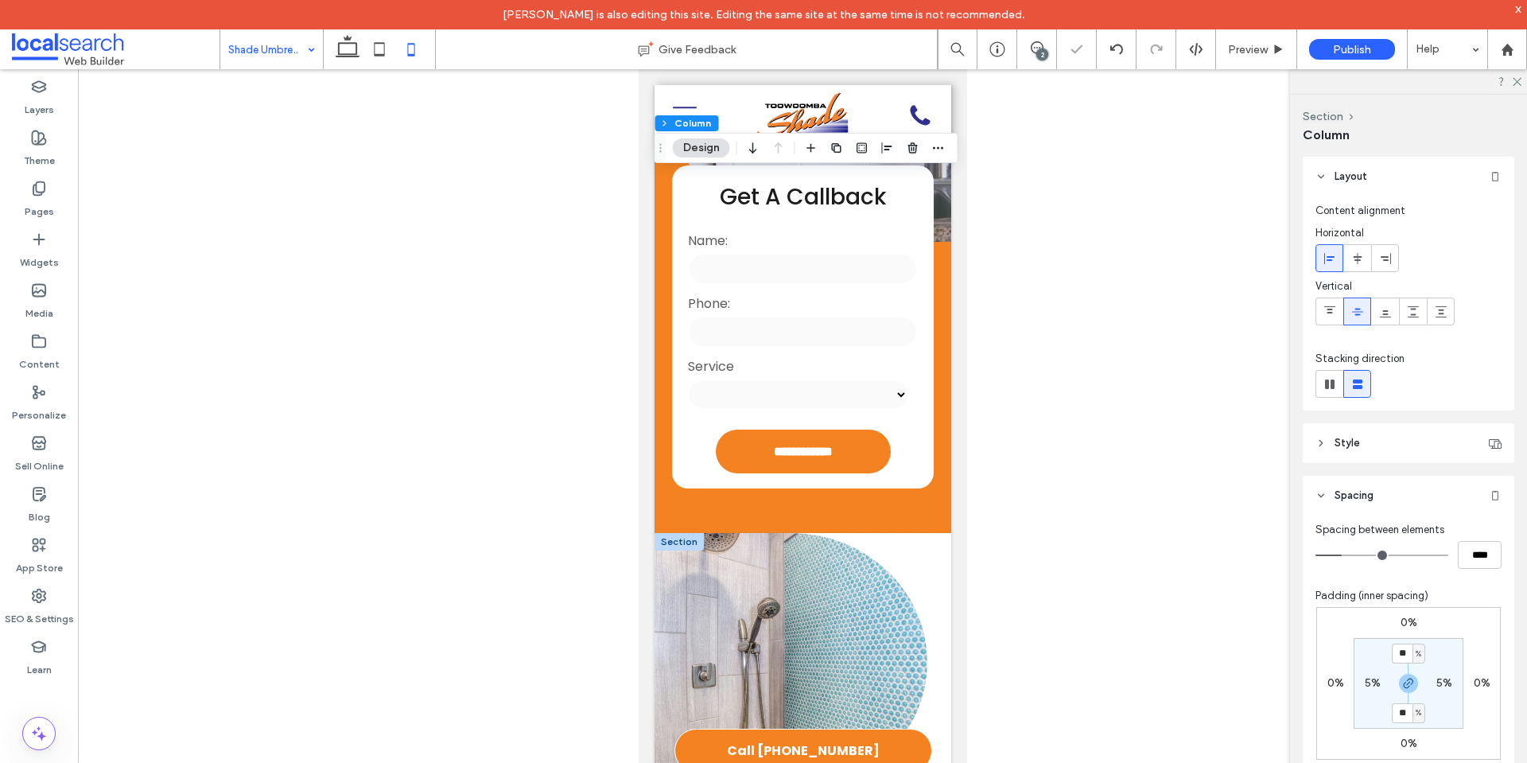
click at [679, 533] on div at bounding box center [678, 541] width 49 height 17
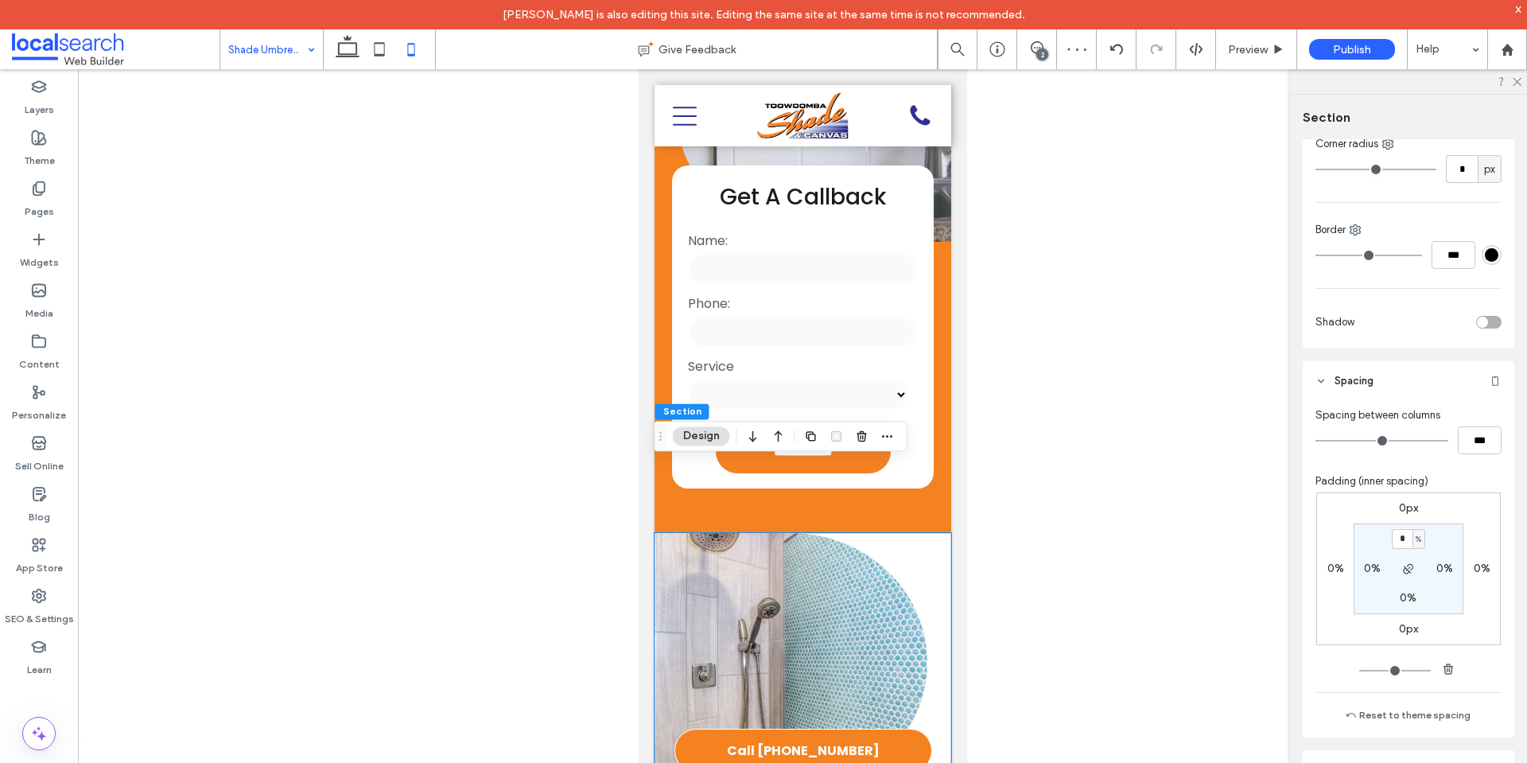
scroll to position [554, 0]
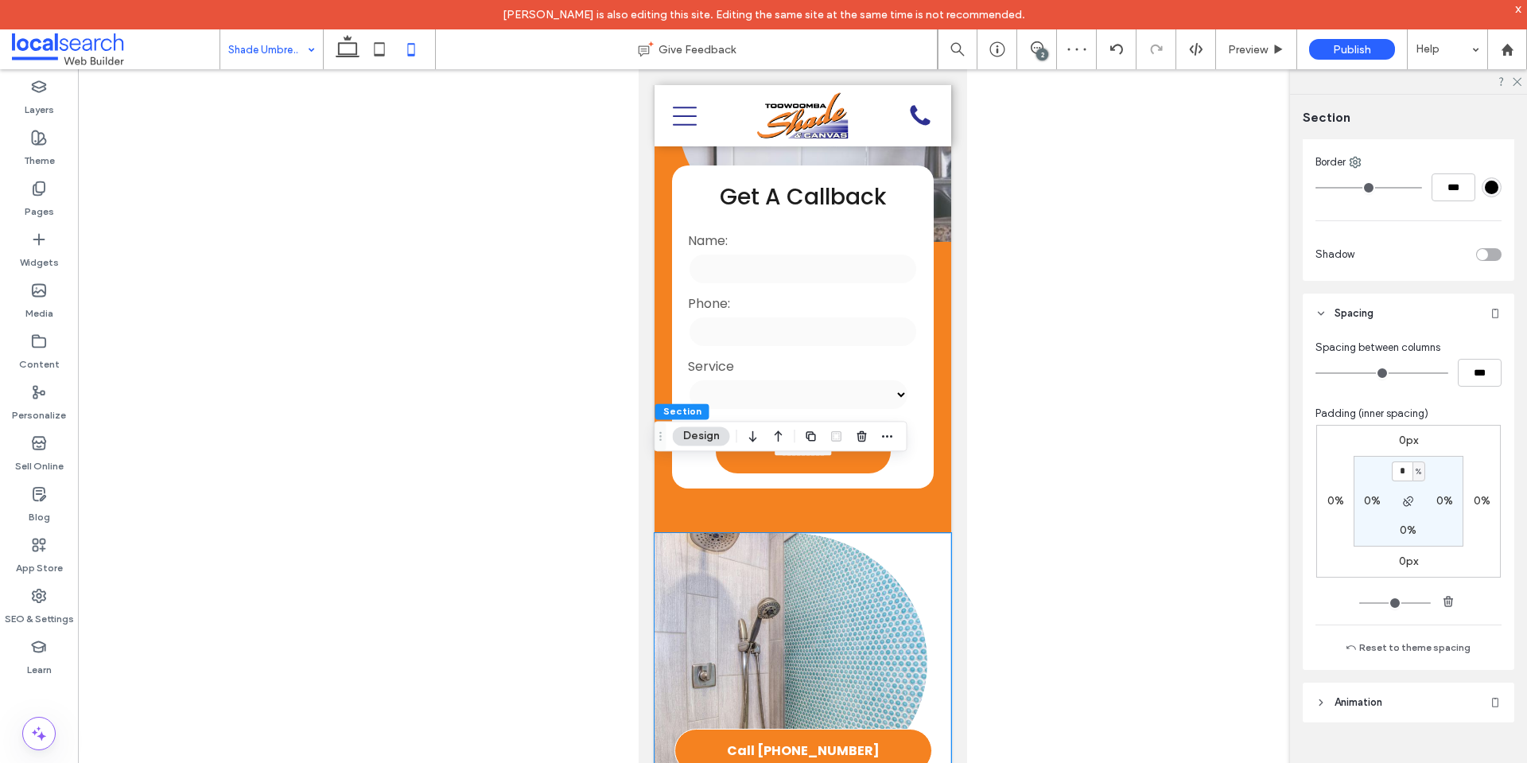
type input "*"
click at [1462, 459] on div "0px 0% 0px 0% * % 0% 0% 0%" at bounding box center [1408, 501] width 185 height 153
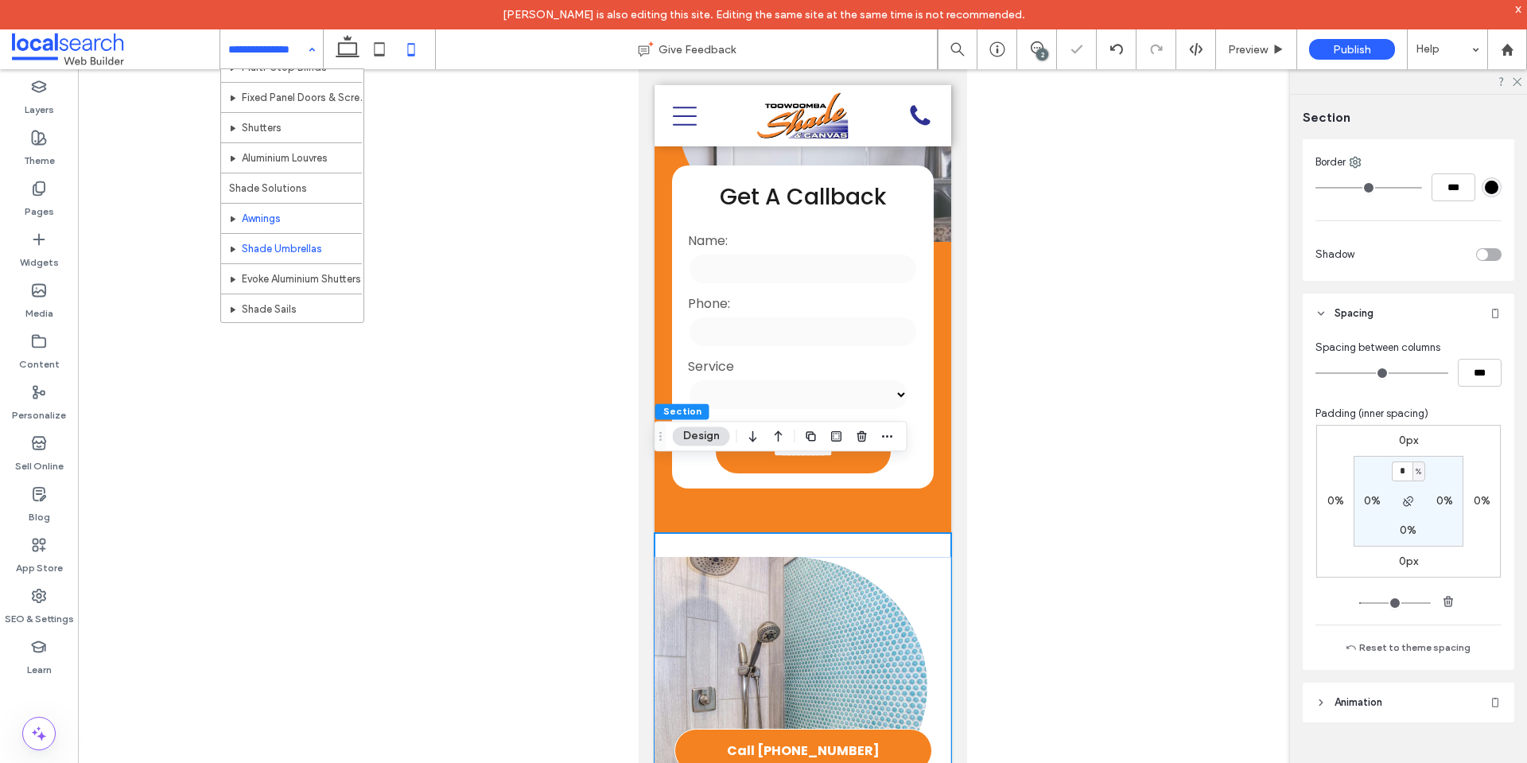
scroll to position [239, 0]
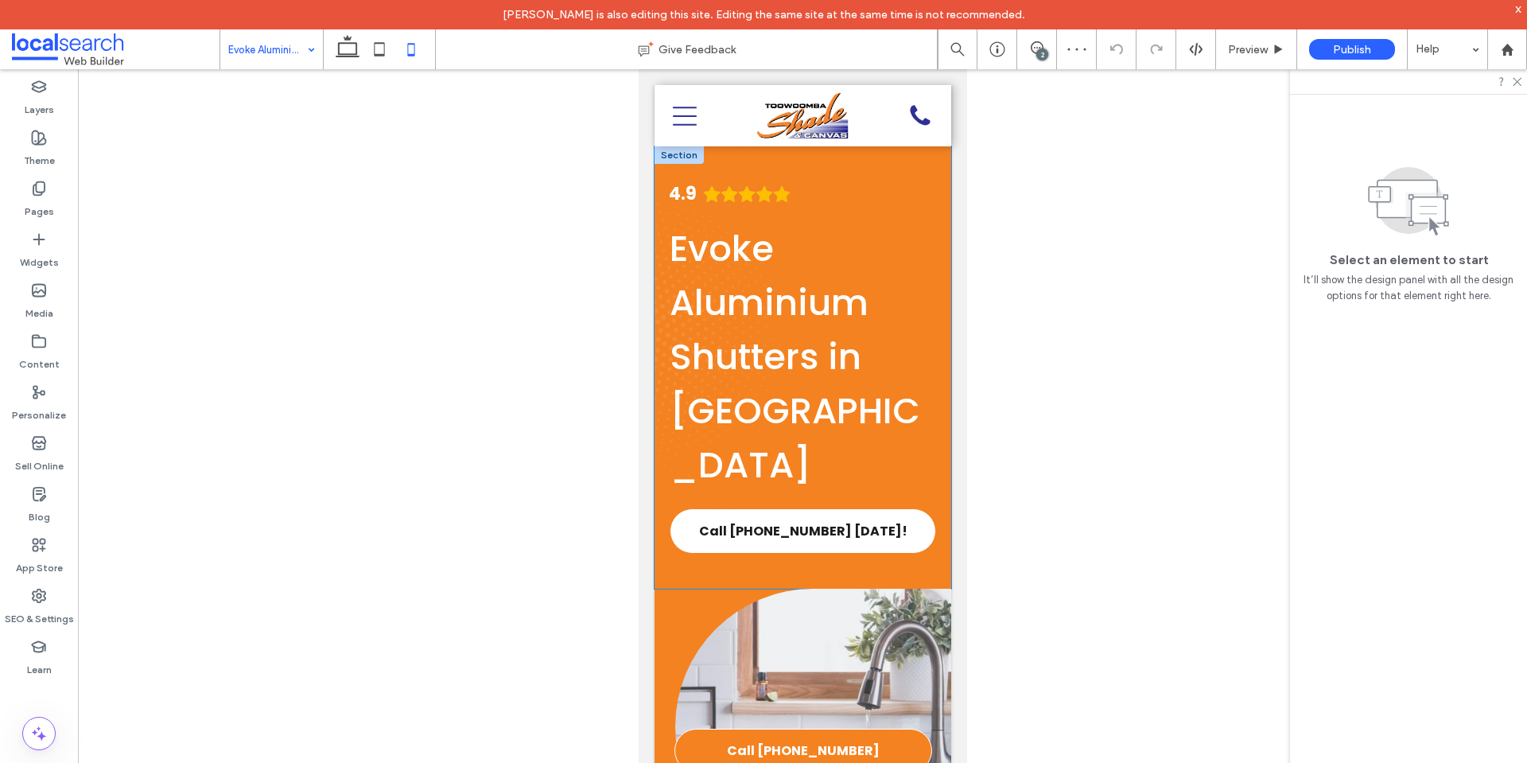
click at [799, 188] on div "4.9 Evoke Aluminium Shutters in Toowoomba Call (07) 4633 1338 Today!" at bounding box center [802, 367] width 297 height 442
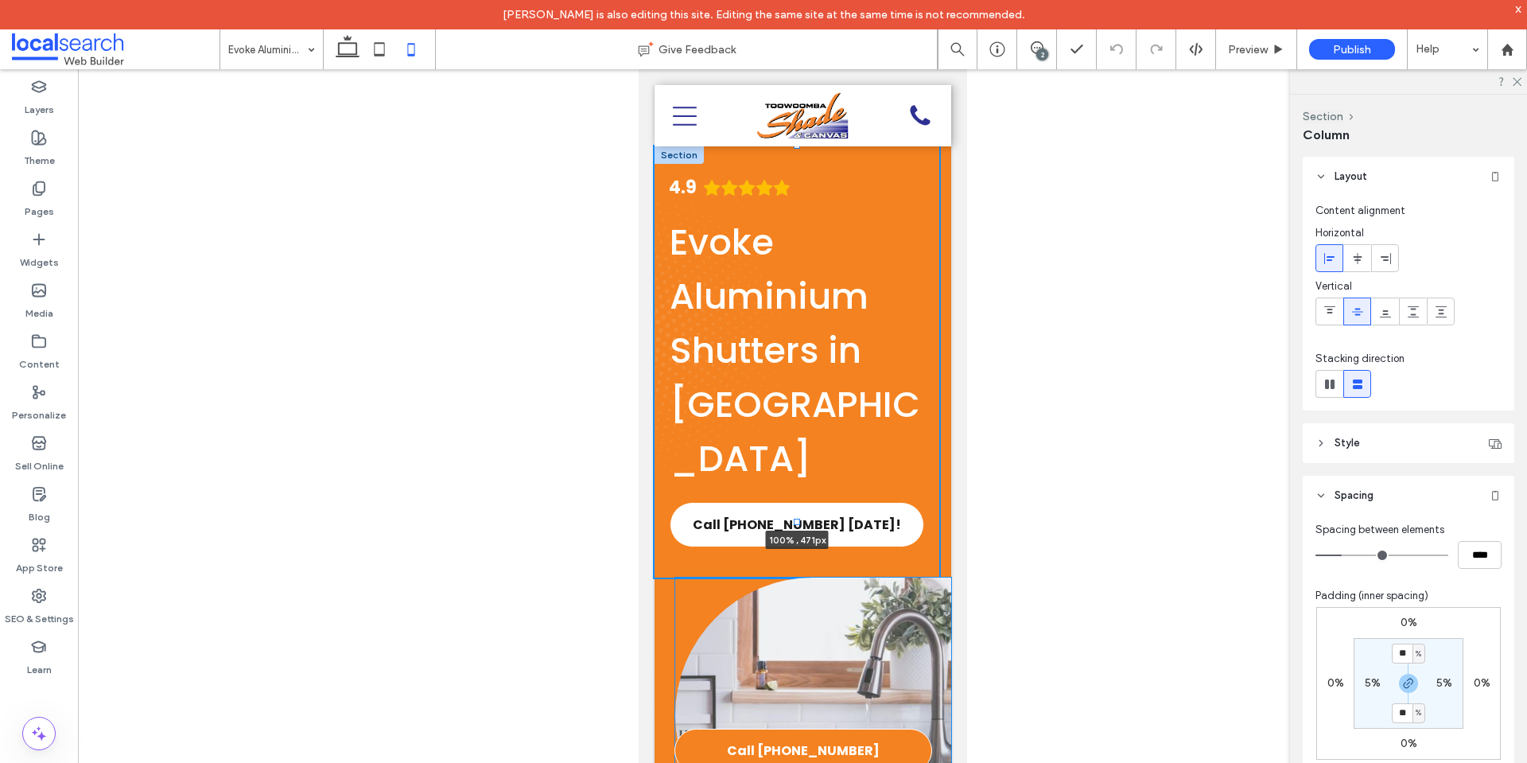
drag, startPoint x: 794, startPoint y: 588, endPoint x: 789, endPoint y: 391, distance: 196.5
click at [788, 367] on div "**********" at bounding box center [802, 644] width 297 height 997
type input "***"
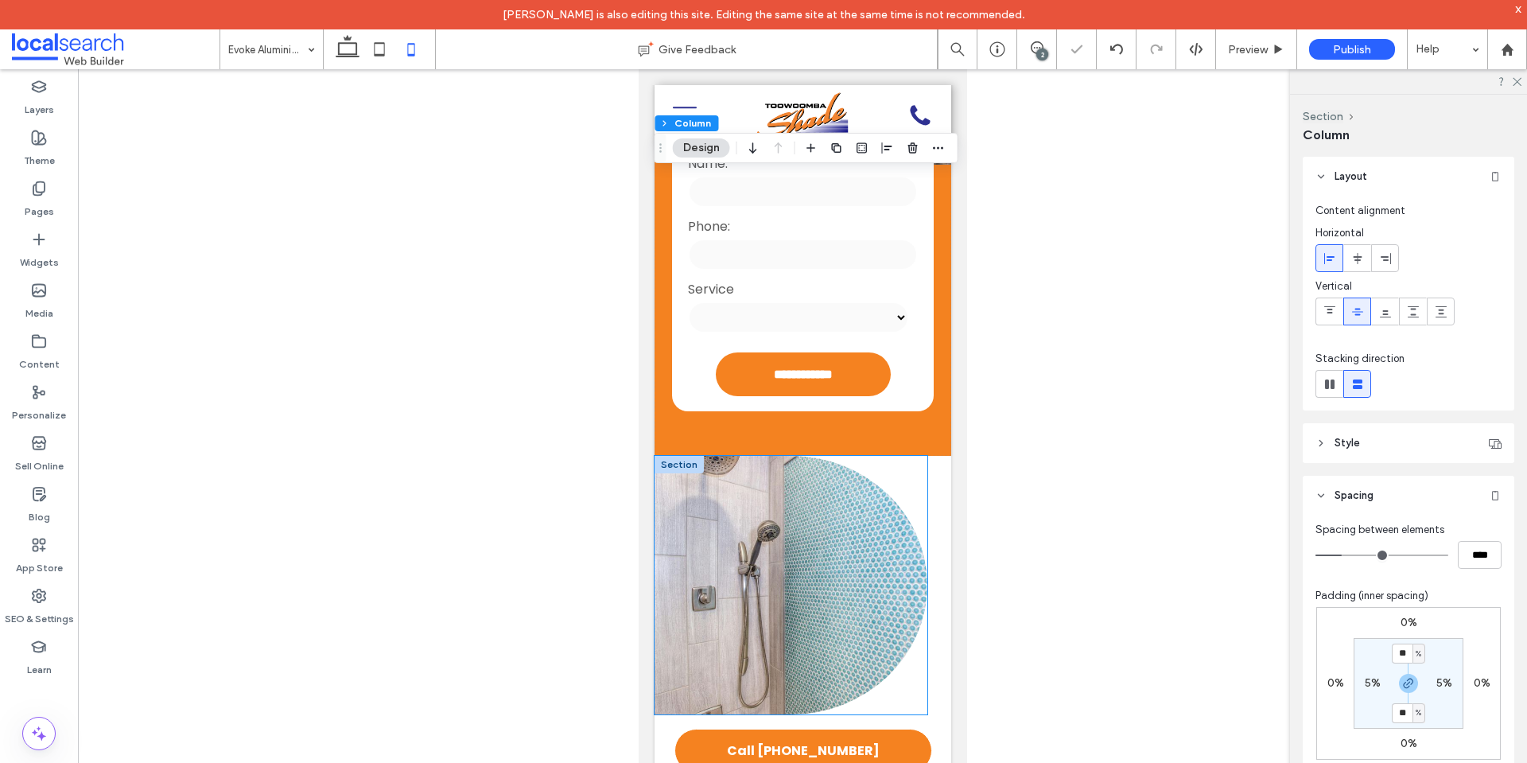
scroll to position [716, 0]
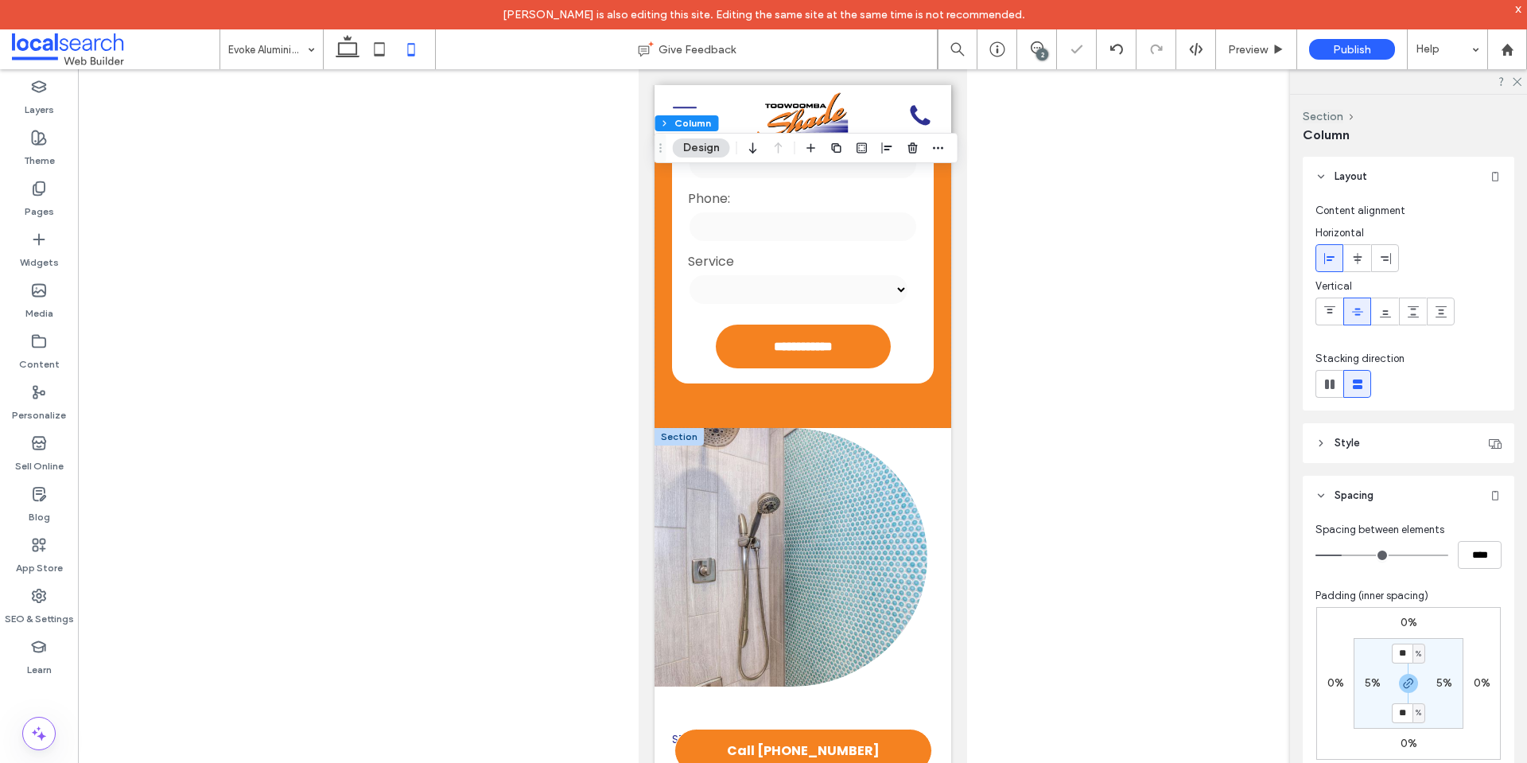
click at [692, 428] on div at bounding box center [678, 436] width 49 height 17
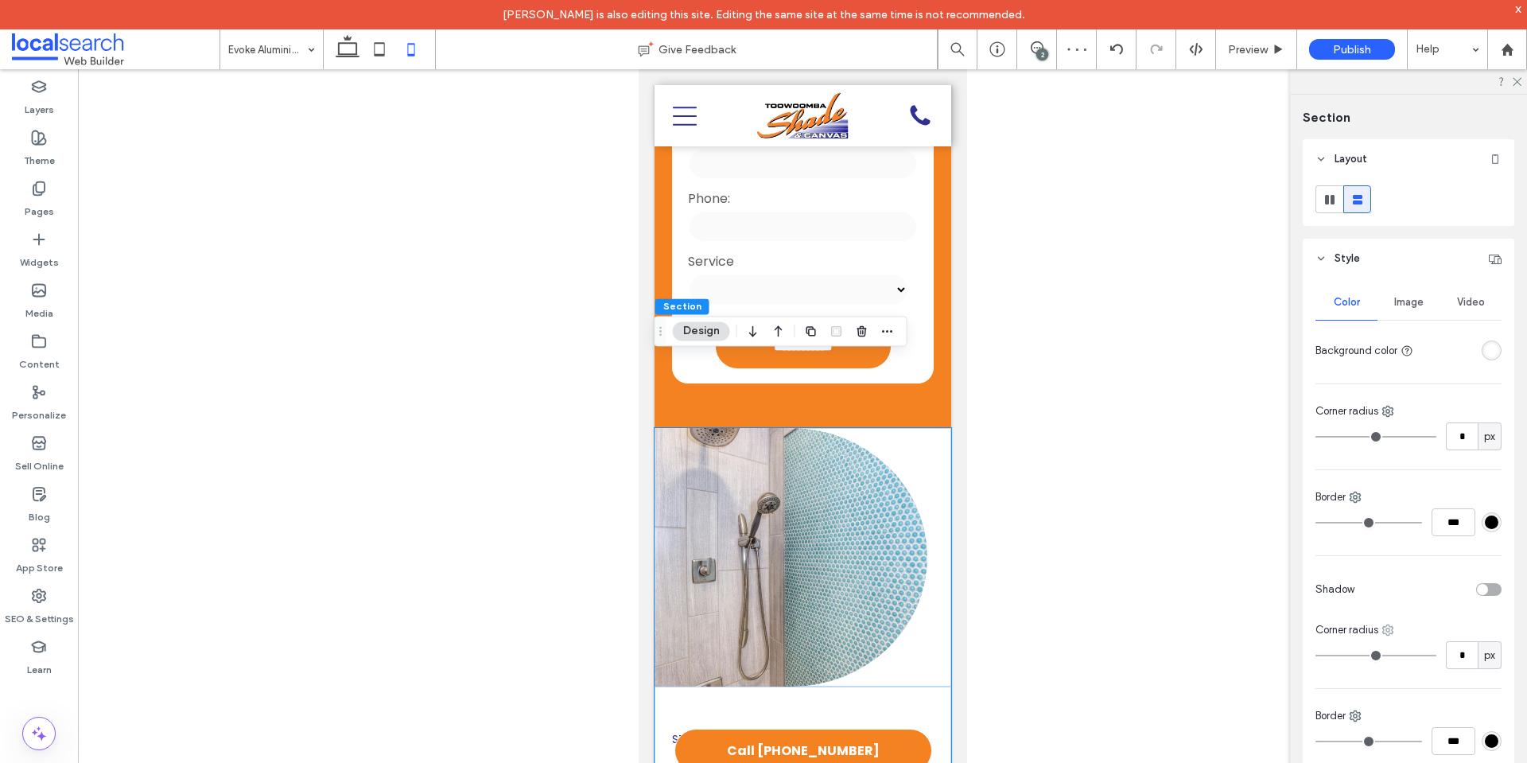
scroll to position [318, 0]
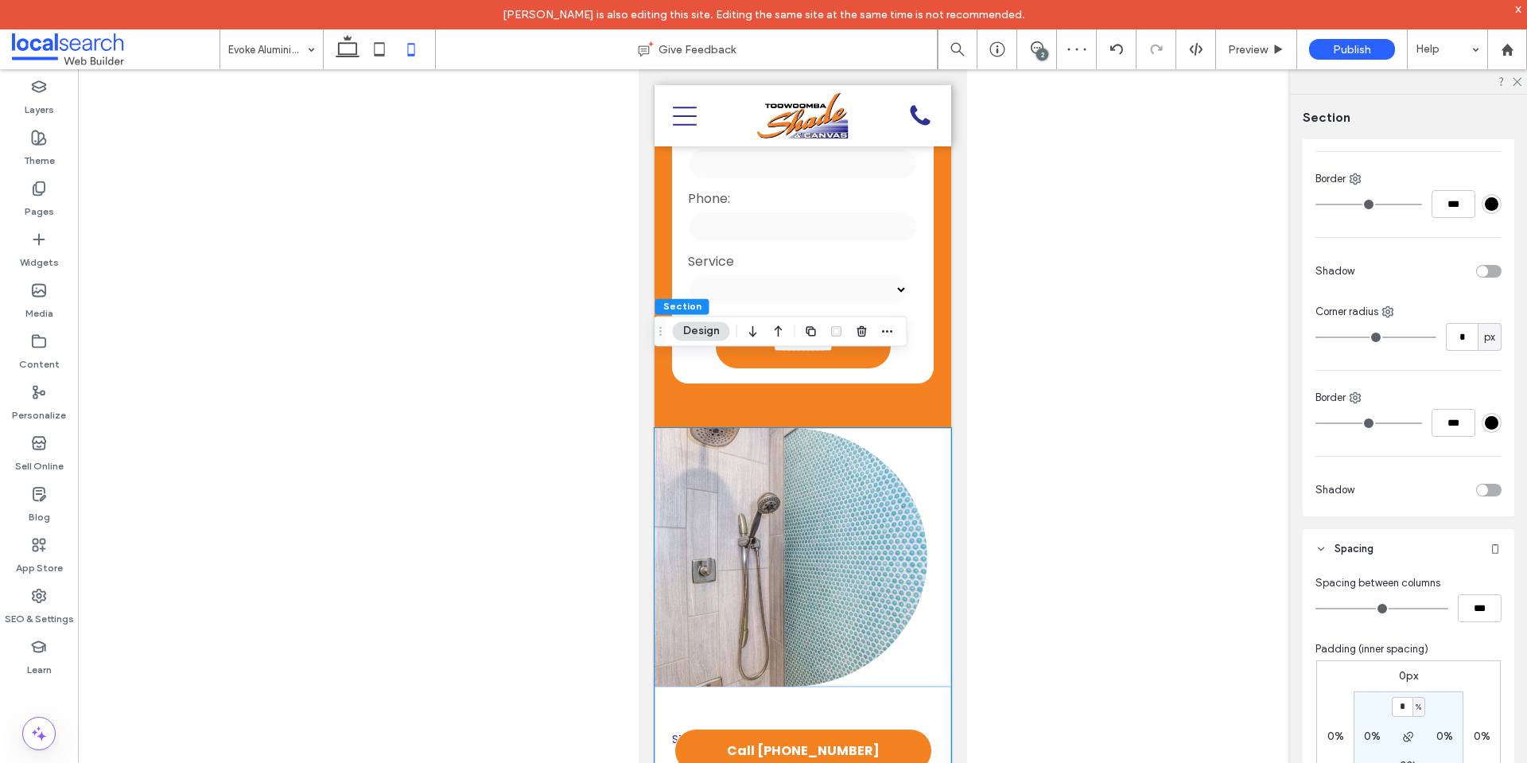
type input "*"
click at [1482, 680] on div "0px 0% 0px 0% * % 0% 0% 0%" at bounding box center [1408, 736] width 185 height 153
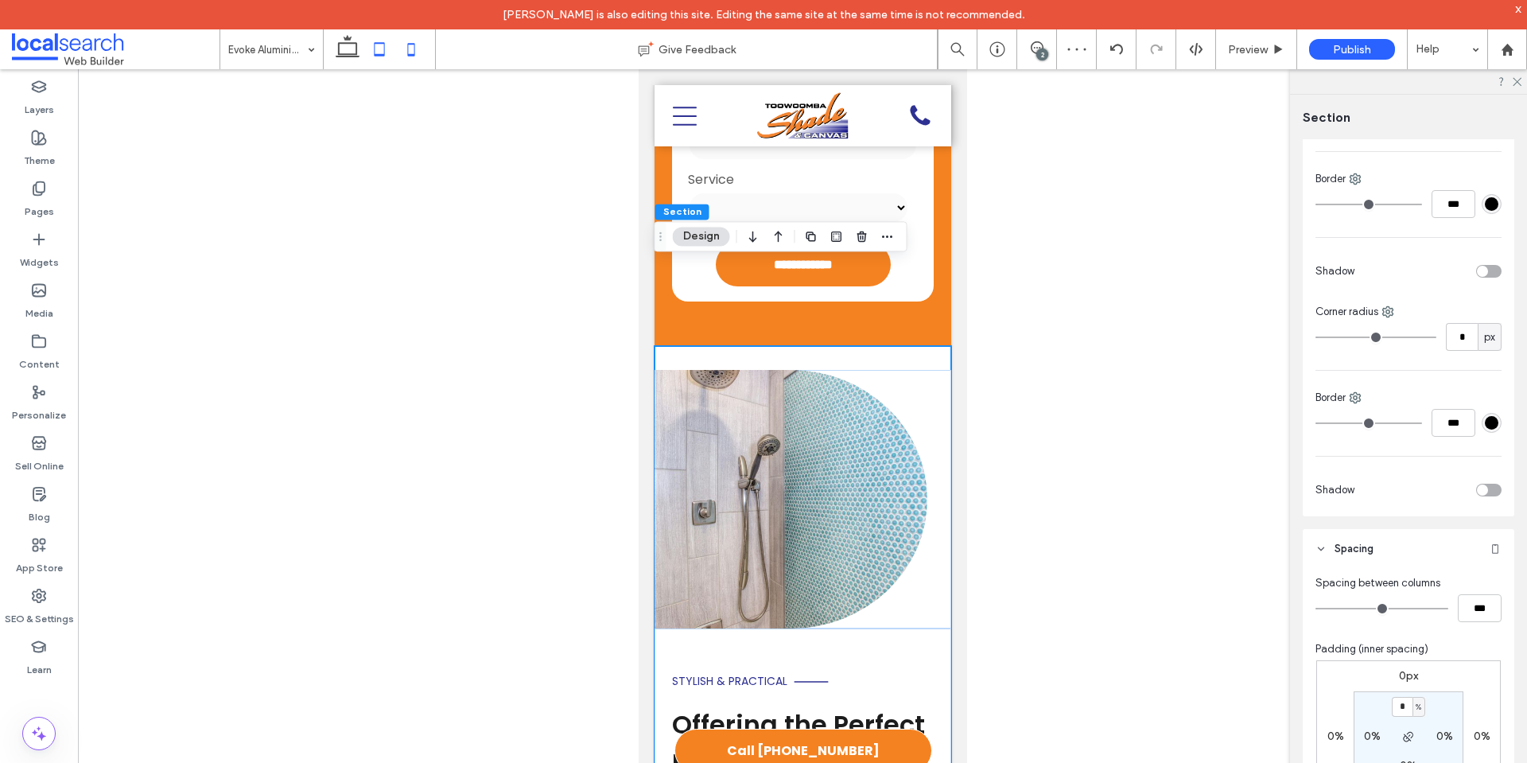
click at [383, 52] on icon at bounding box center [379, 49] width 32 height 32
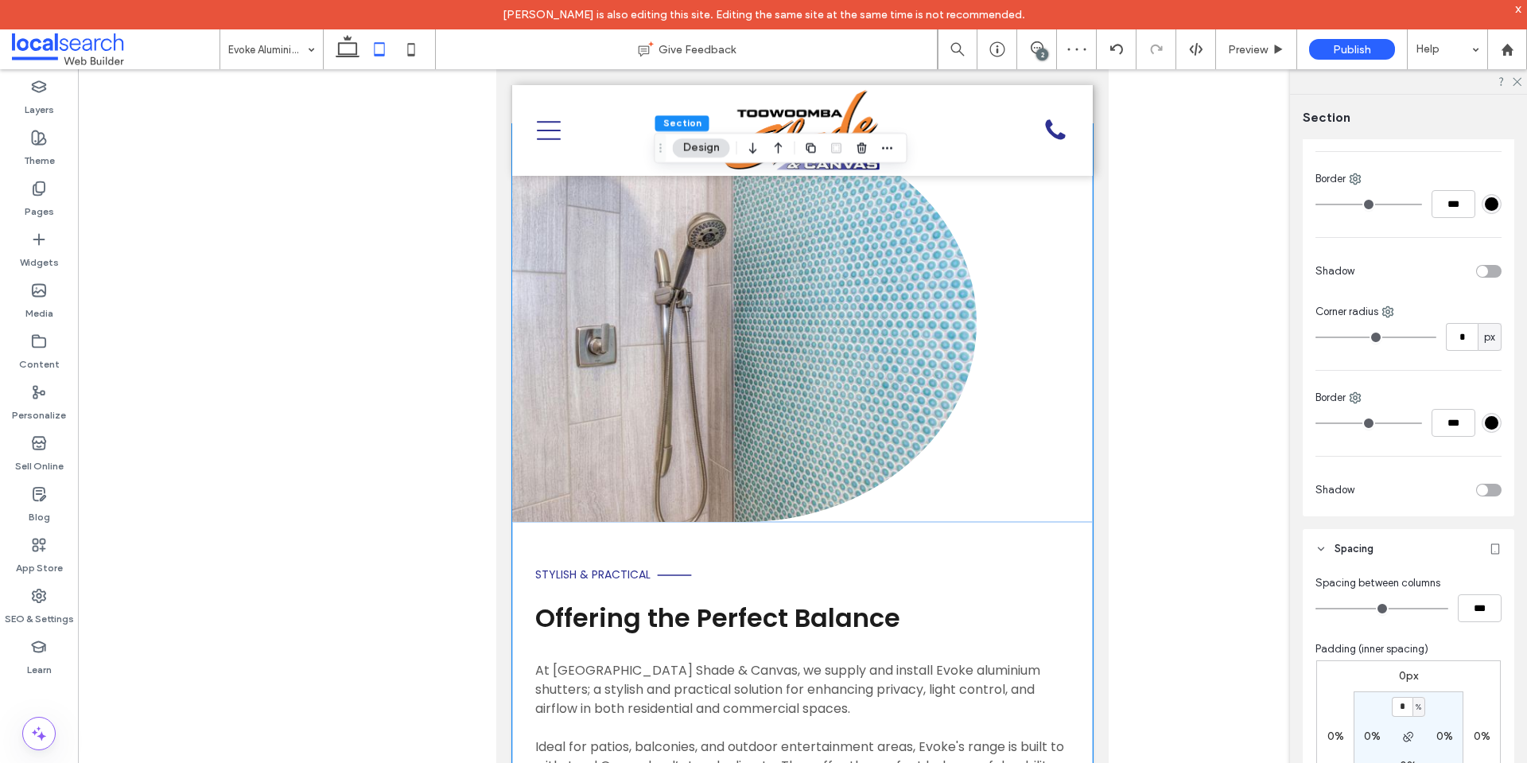
type input "*"
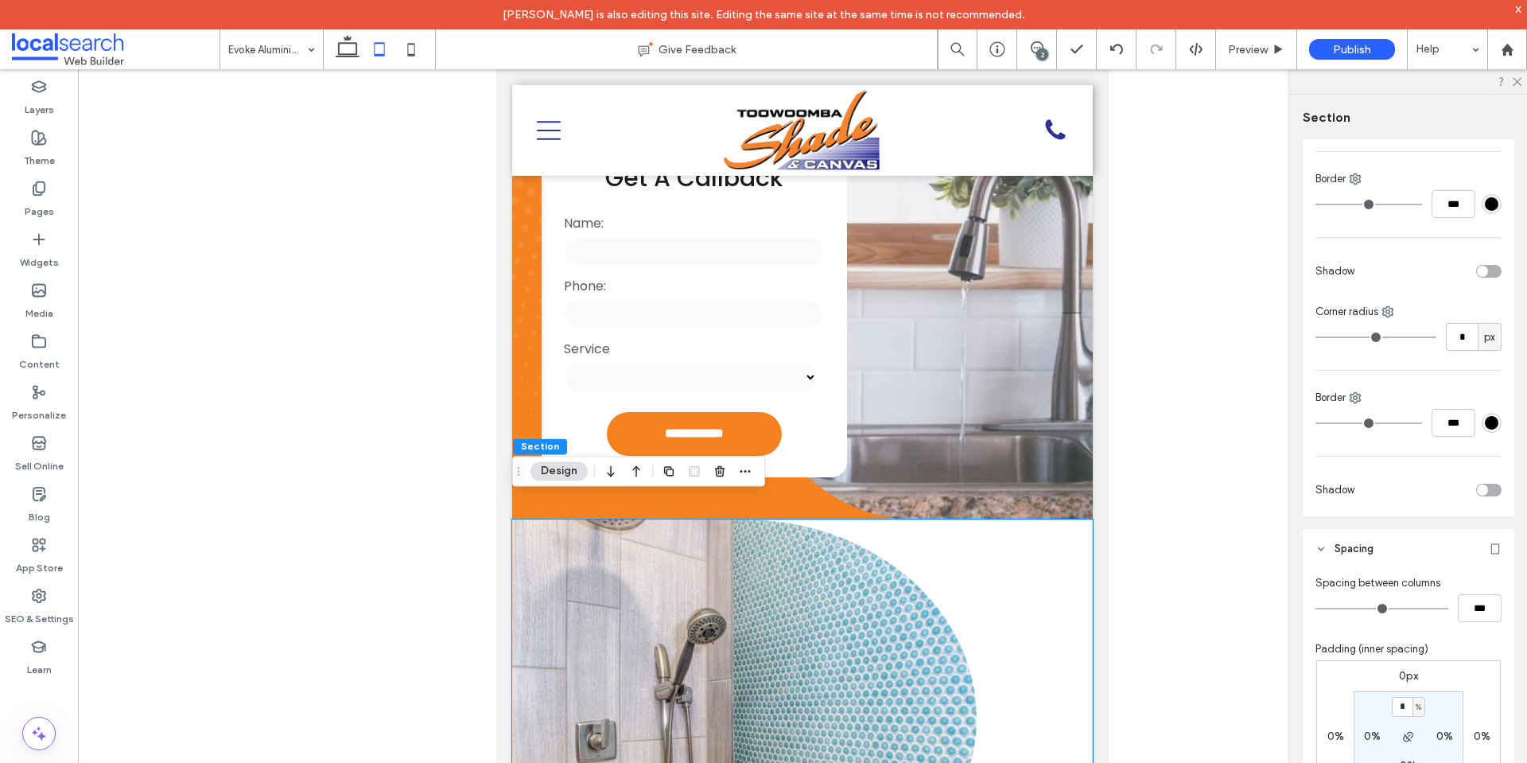
scroll to position [554, 0]
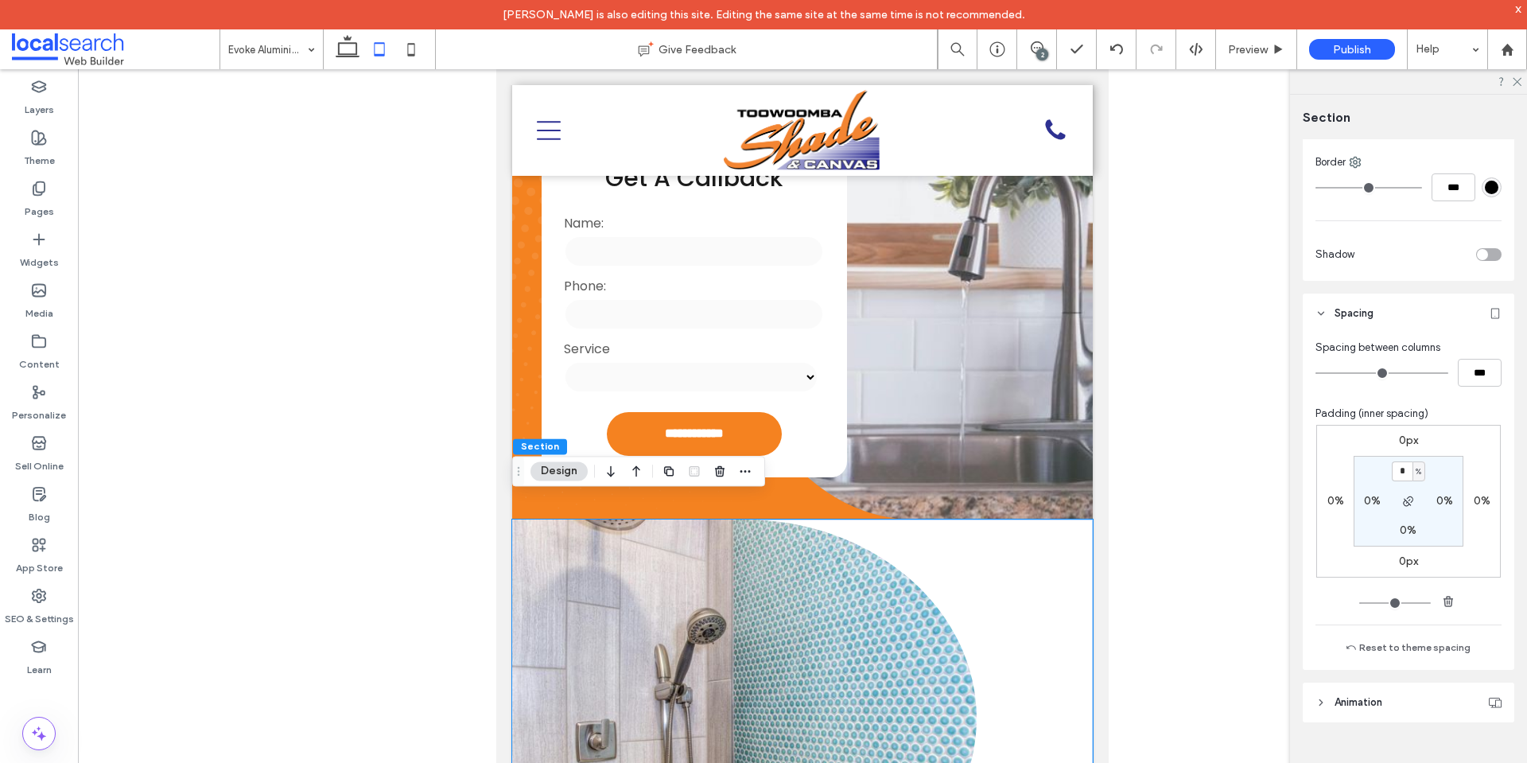
click at [1412, 467] on div "%" at bounding box center [1418, 471] width 13 height 20
click at [1392, 471] on input "*" at bounding box center [1402, 471] width 21 height 20
paste input "padding-top"
type input "*"
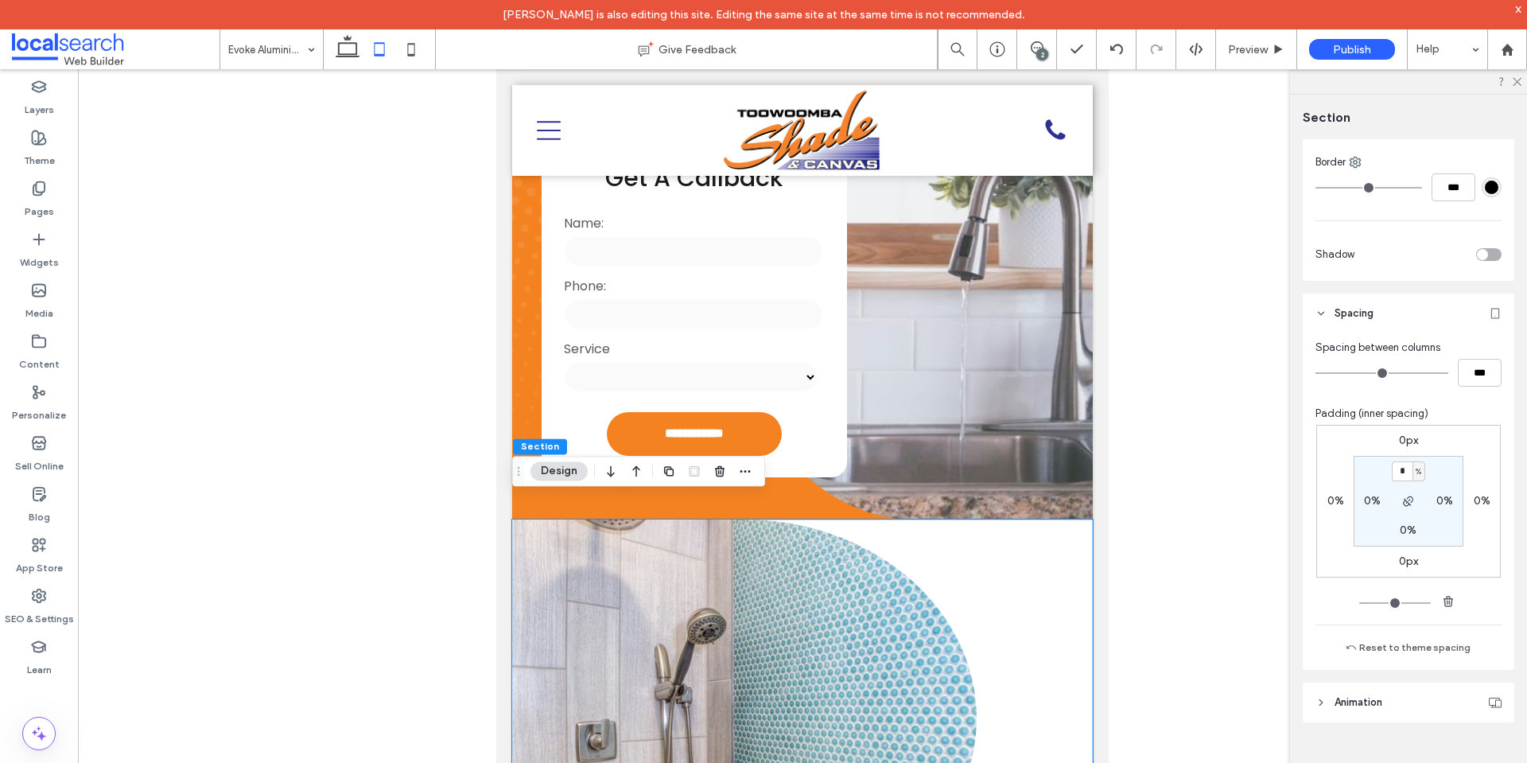
click at [1465, 462] on div "0px 0% 0px 0% * % 0% 0% 0%" at bounding box center [1408, 501] width 185 height 153
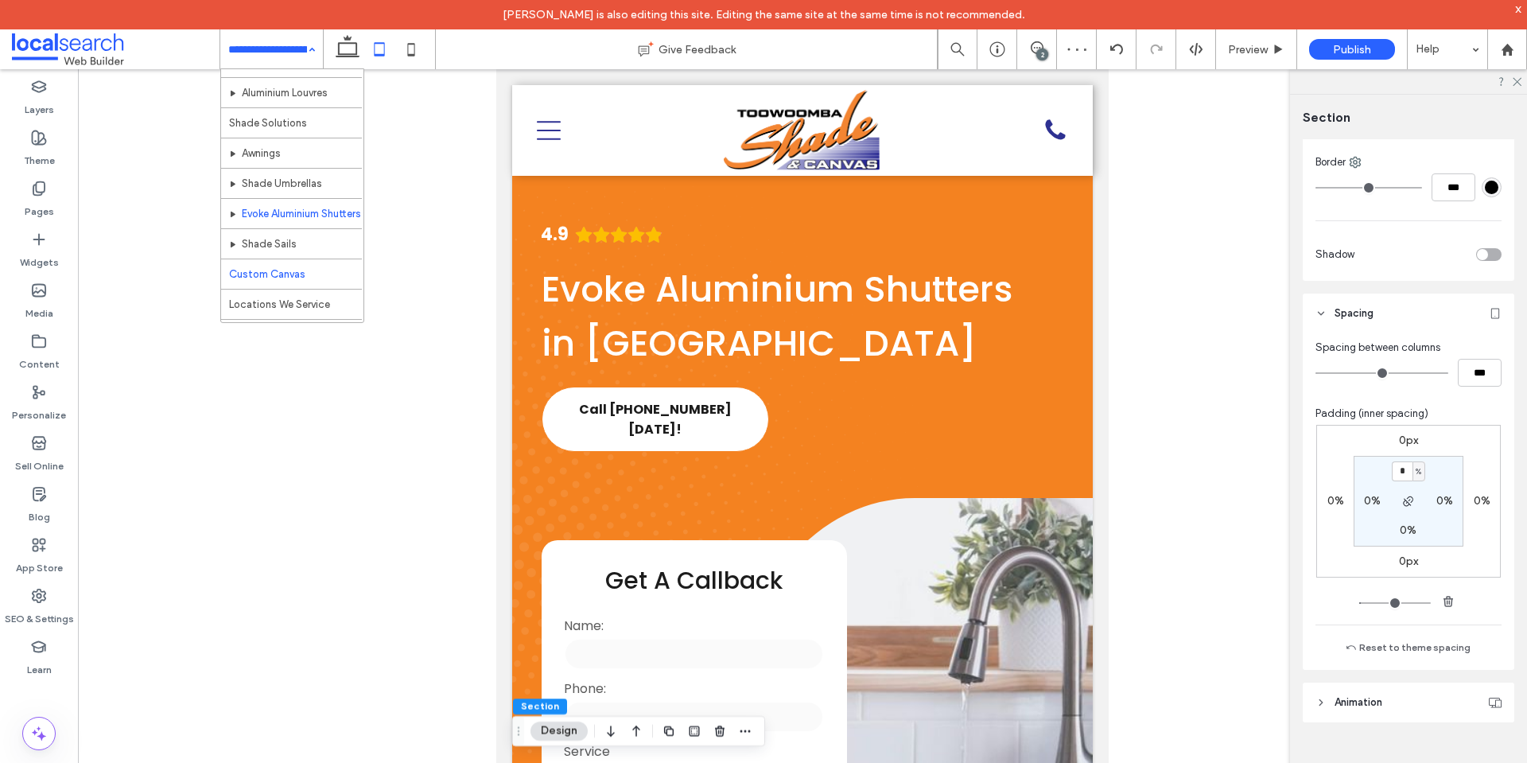
scroll to position [318, 0]
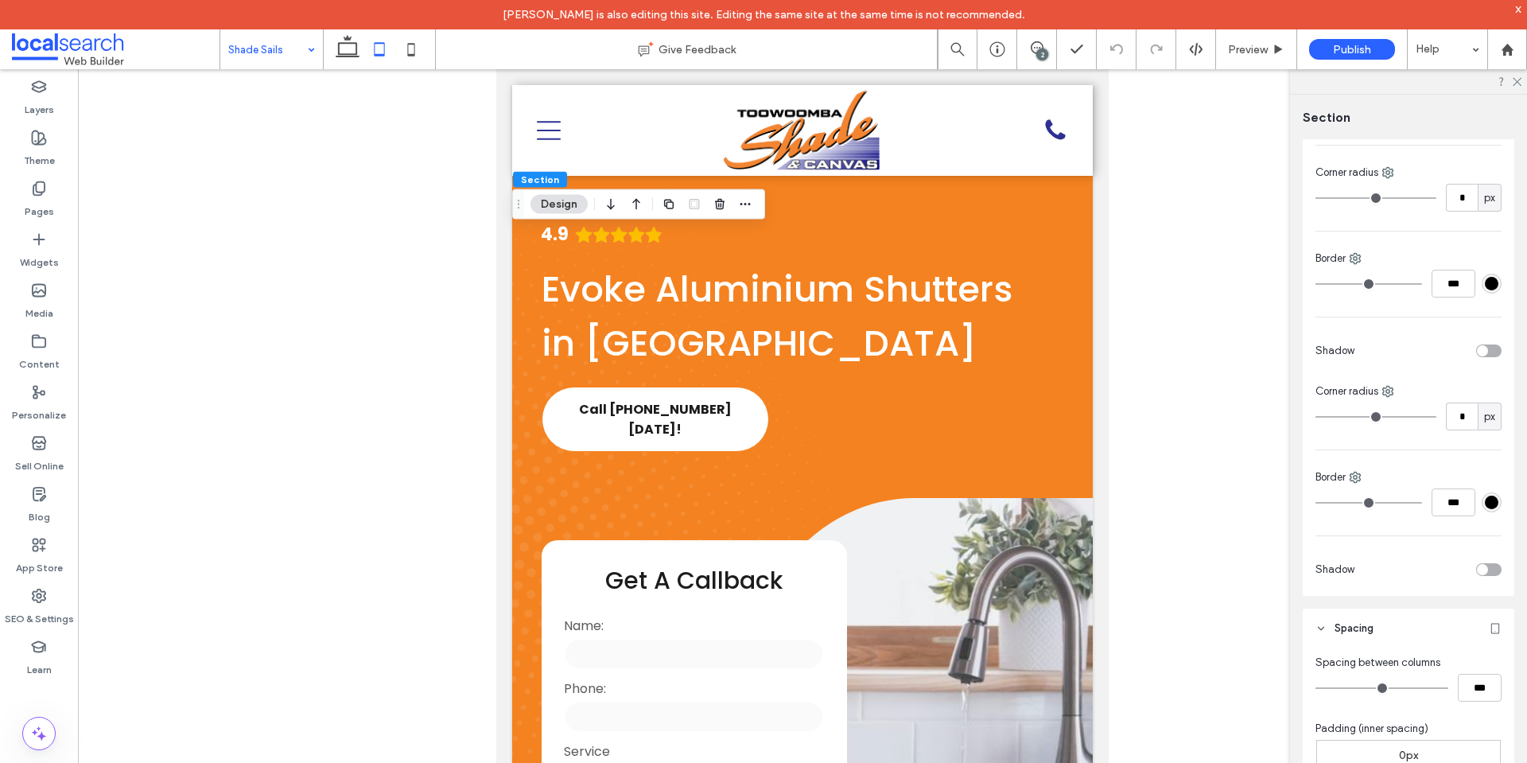
scroll to position [477, 0]
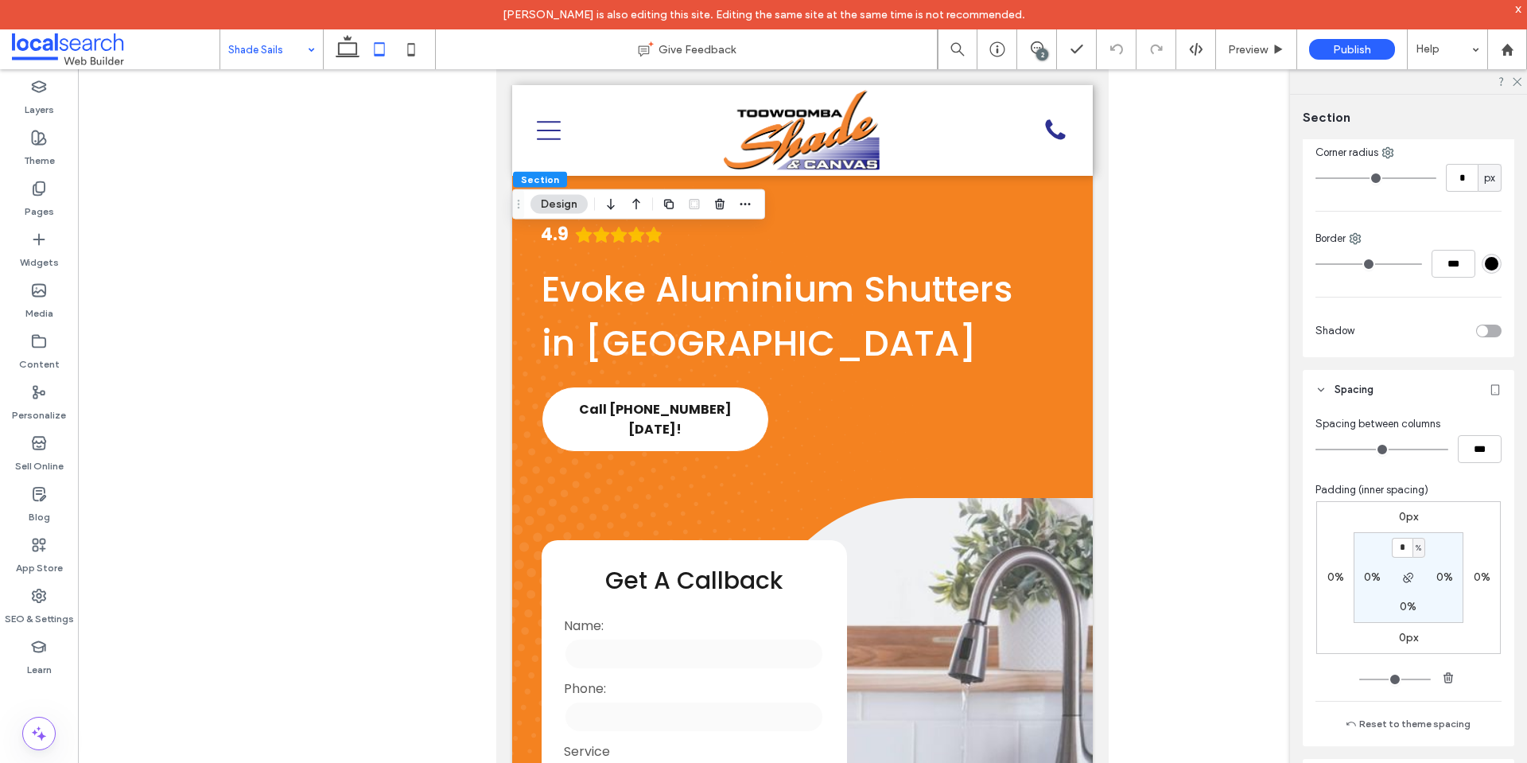
click at [1400, 540] on input "*" at bounding box center [1402, 548] width 21 height 20
type input "*"
click at [1451, 528] on div "0px 0% 0px 0% * % 0% 0% 0%" at bounding box center [1408, 577] width 185 height 153
click at [408, 56] on icon at bounding box center [411, 49] width 32 height 32
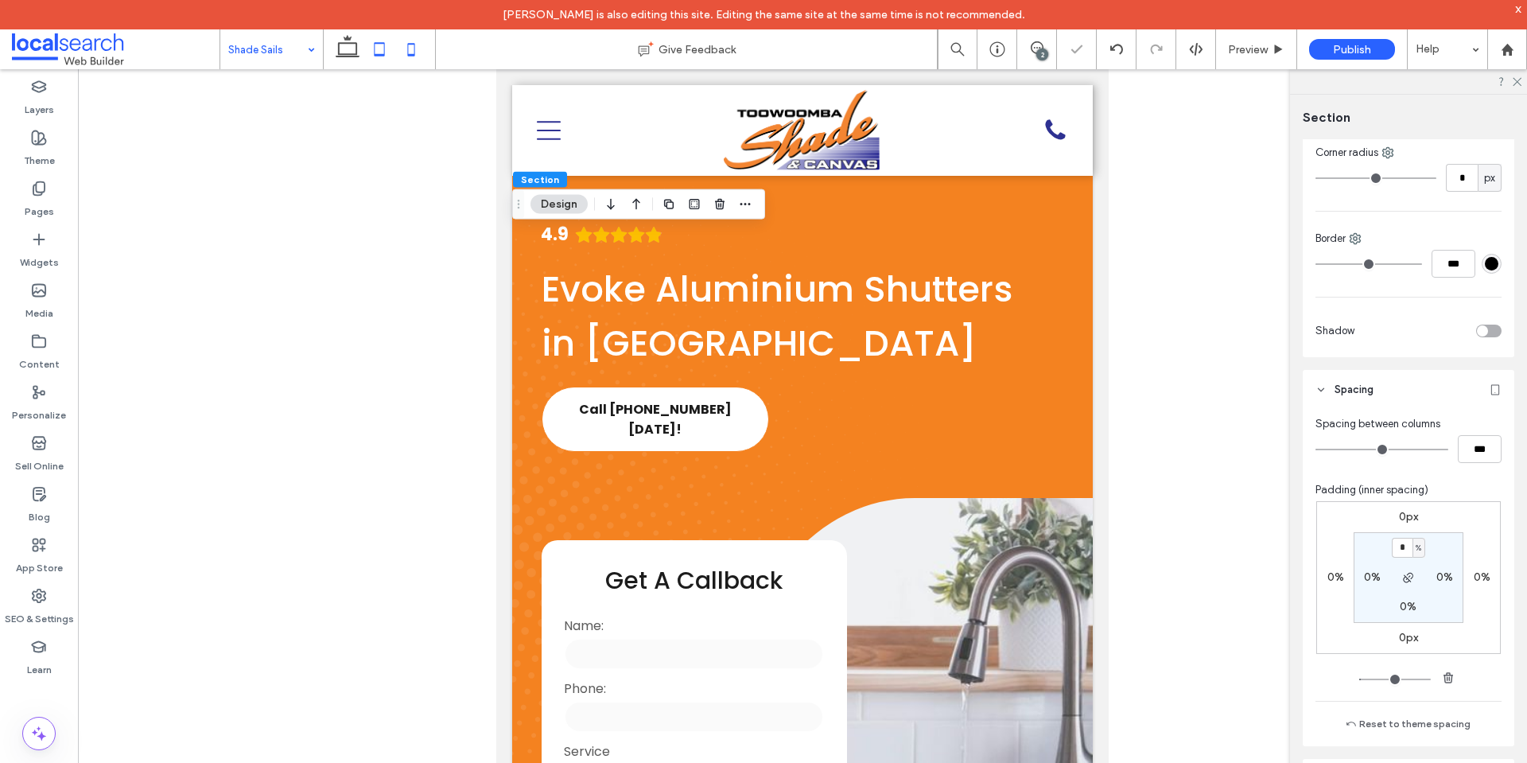
type input "*"
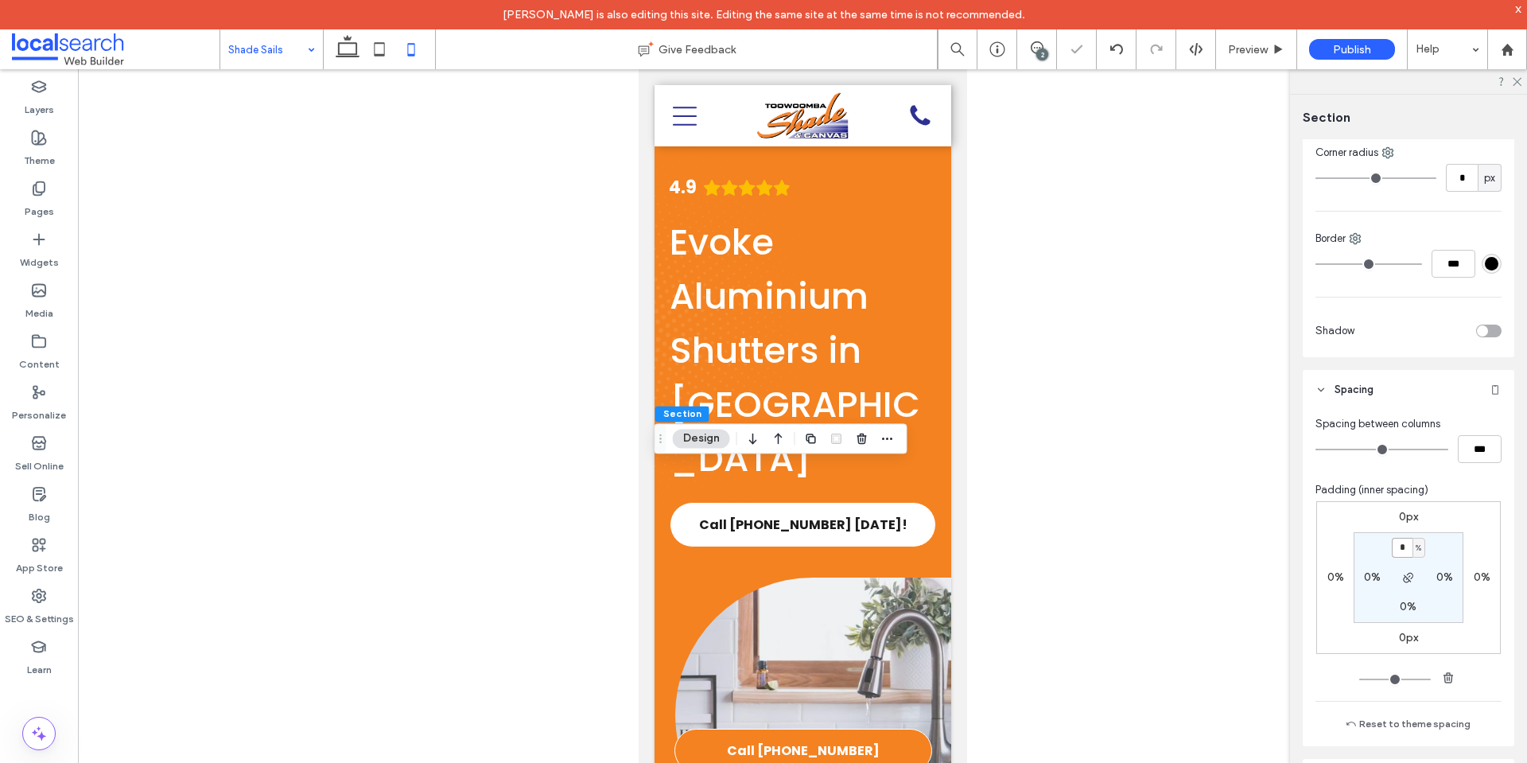
click at [1399, 557] on input "*" at bounding box center [1402, 548] width 21 height 20
paste input "padding-top"
type input "*"
click at [1466, 531] on div "0px 0% 0px 0% * % 0% 0% 0%" at bounding box center [1408, 577] width 185 height 153
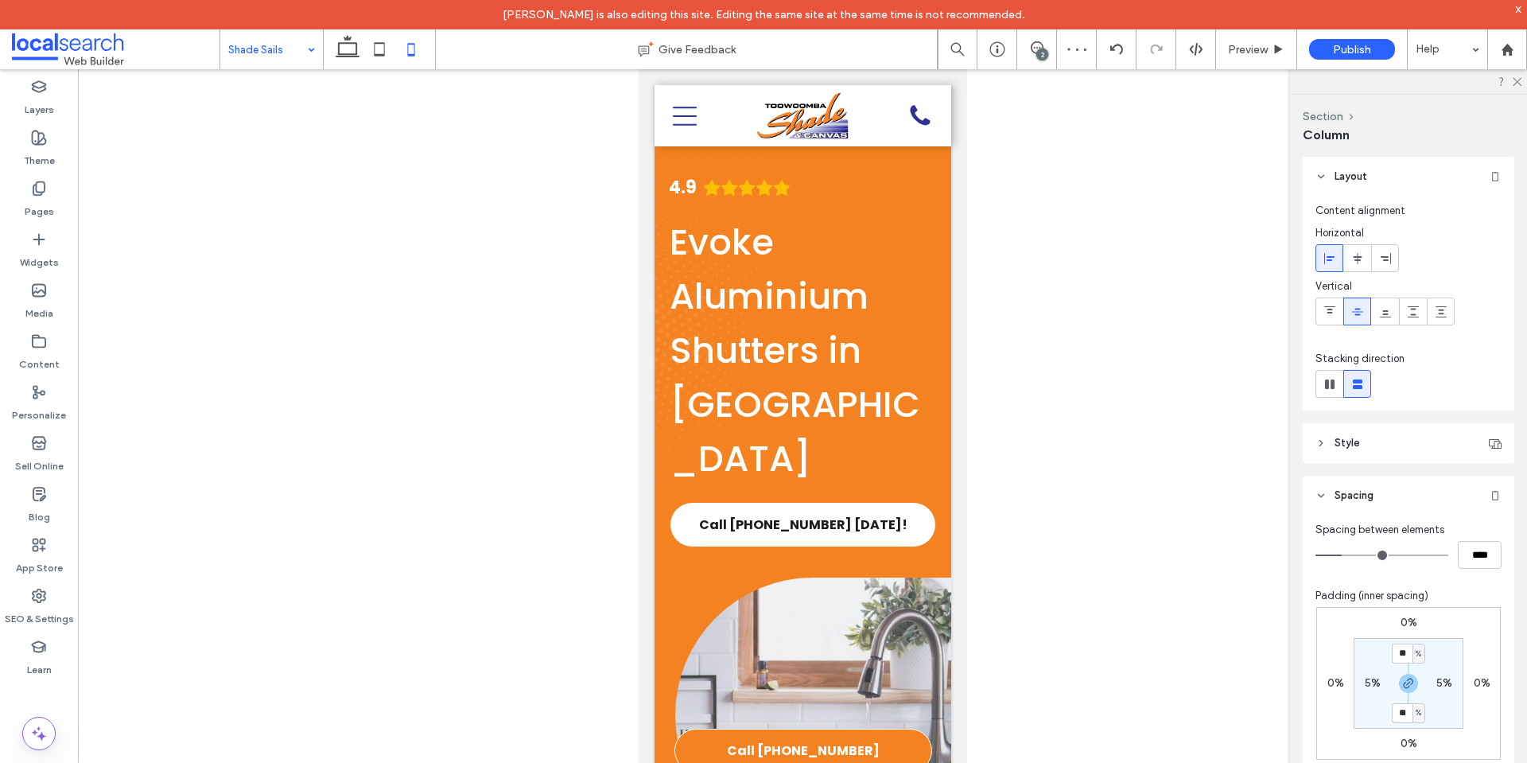
type input "***"
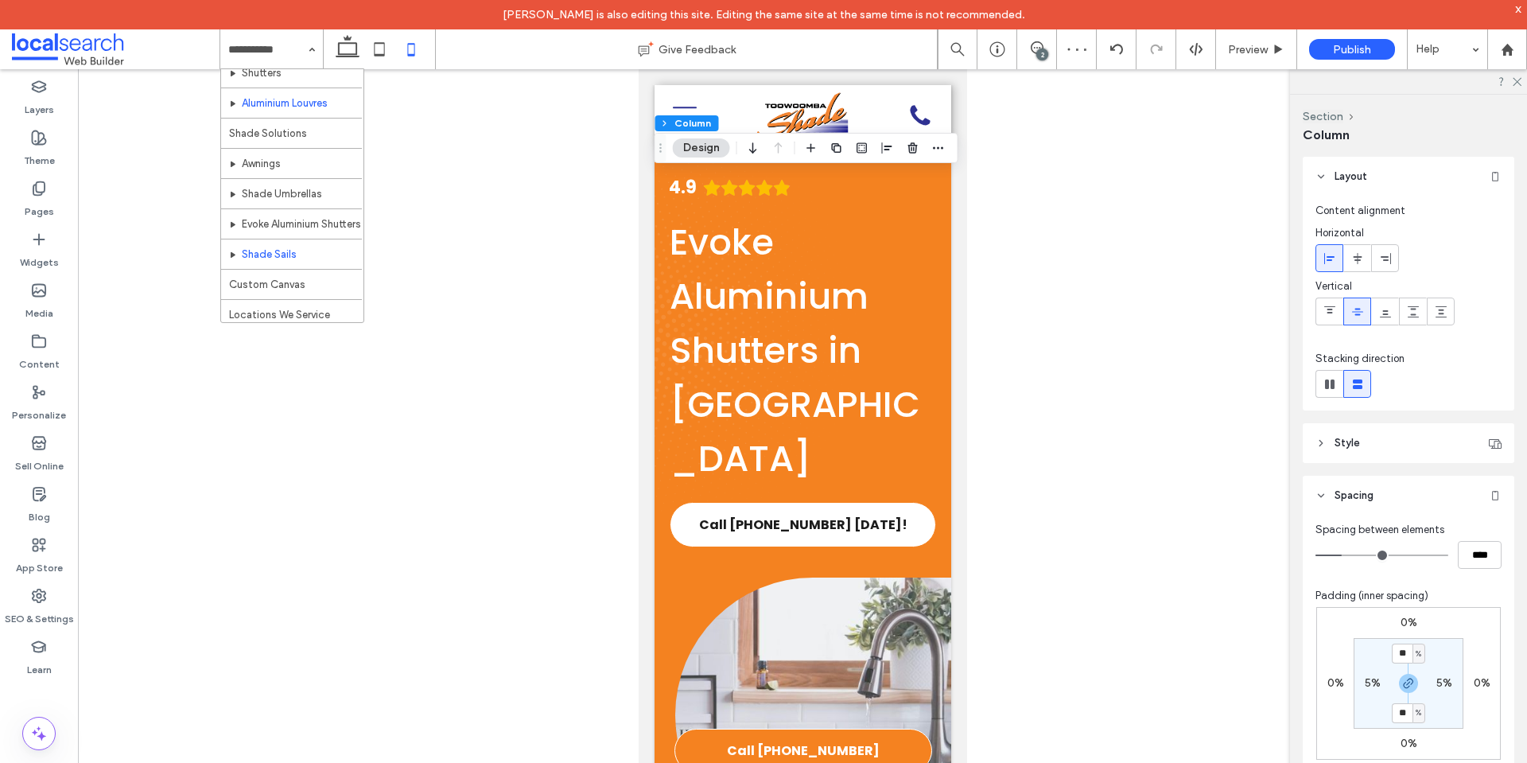
scroll to position [318, 0]
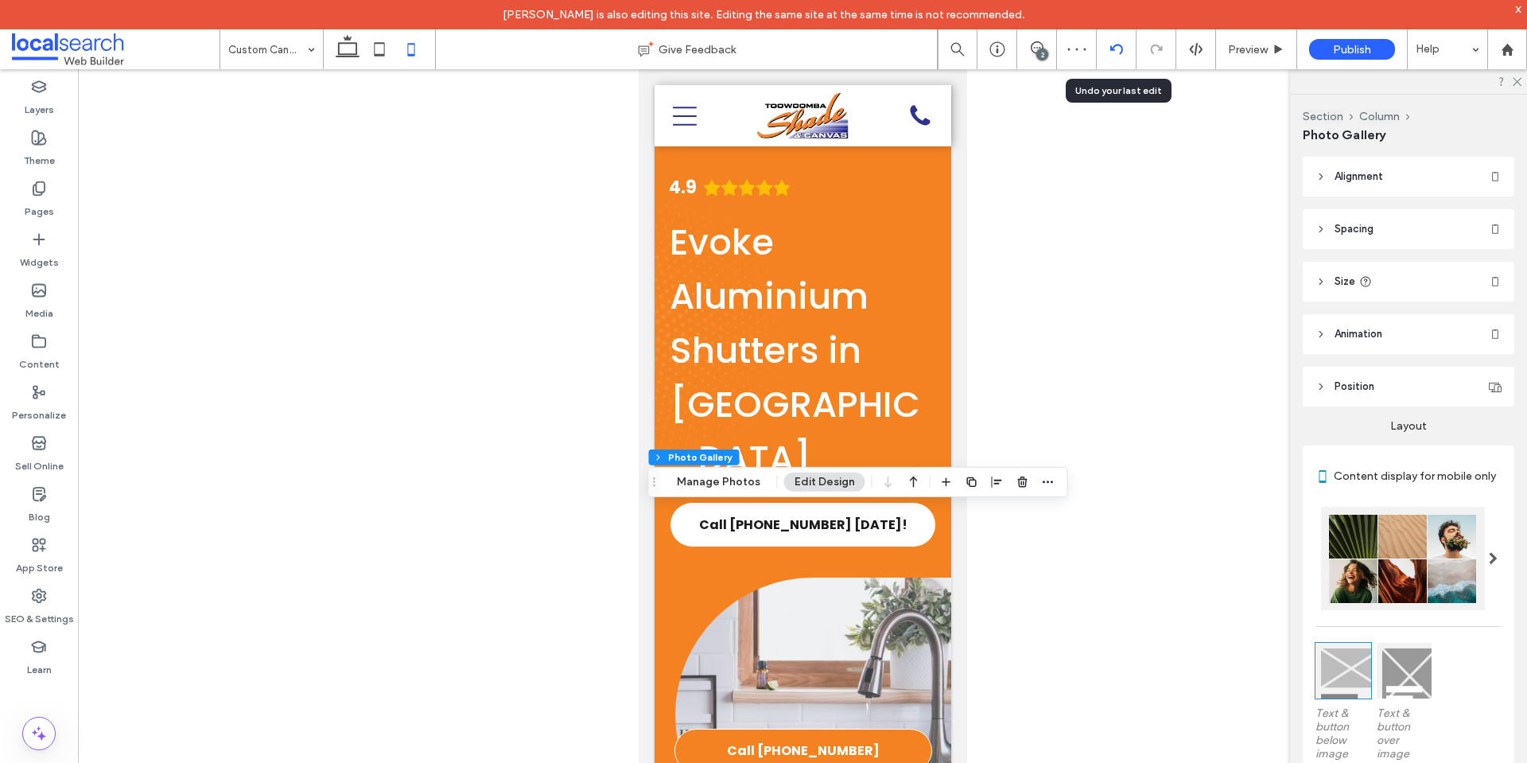
click at [1114, 50] on icon at bounding box center [1116, 49] width 13 height 13
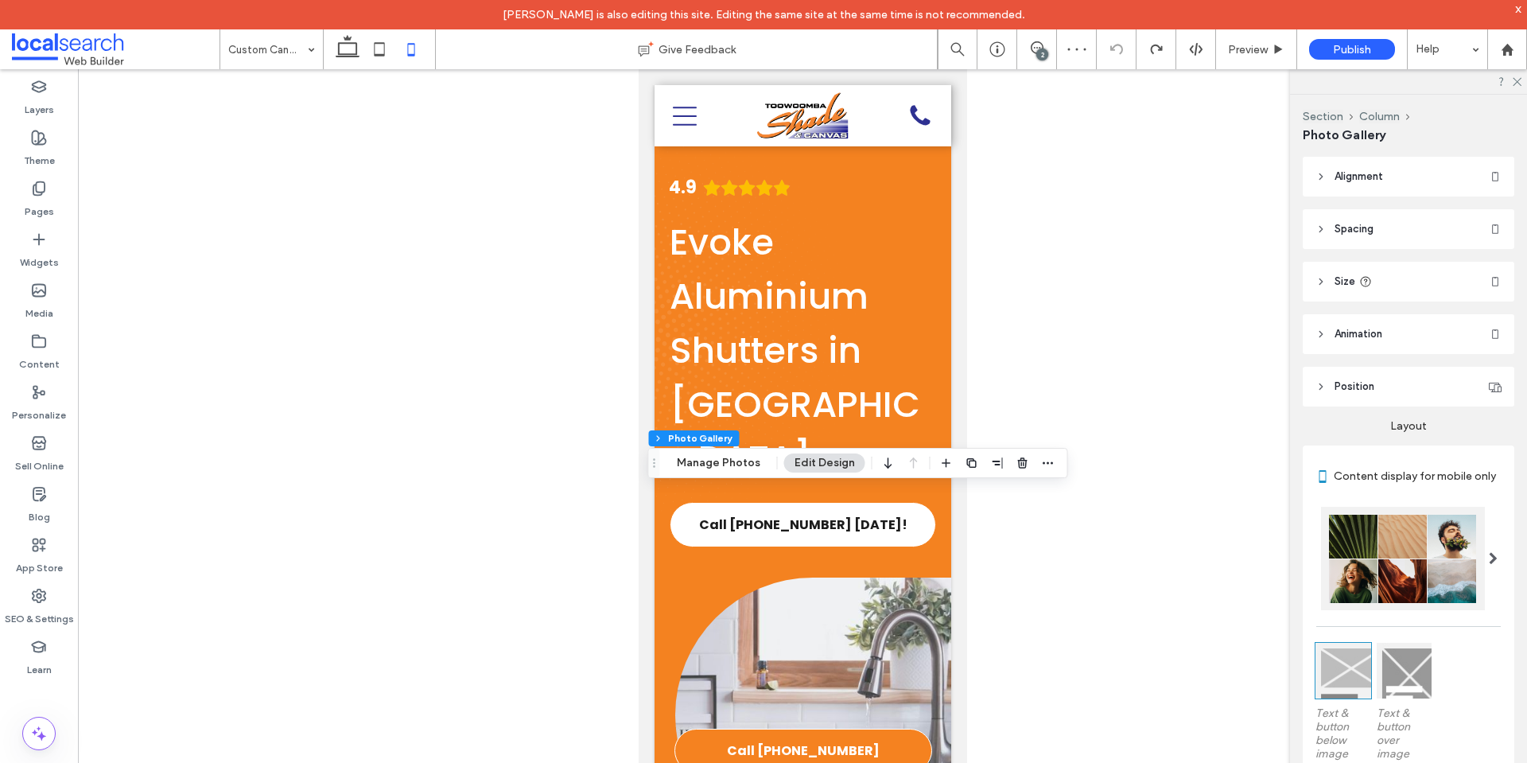
click at [798, 449] on div "Section Column Photo Gallery Manage Photos Edit Design" at bounding box center [858, 463] width 420 height 30
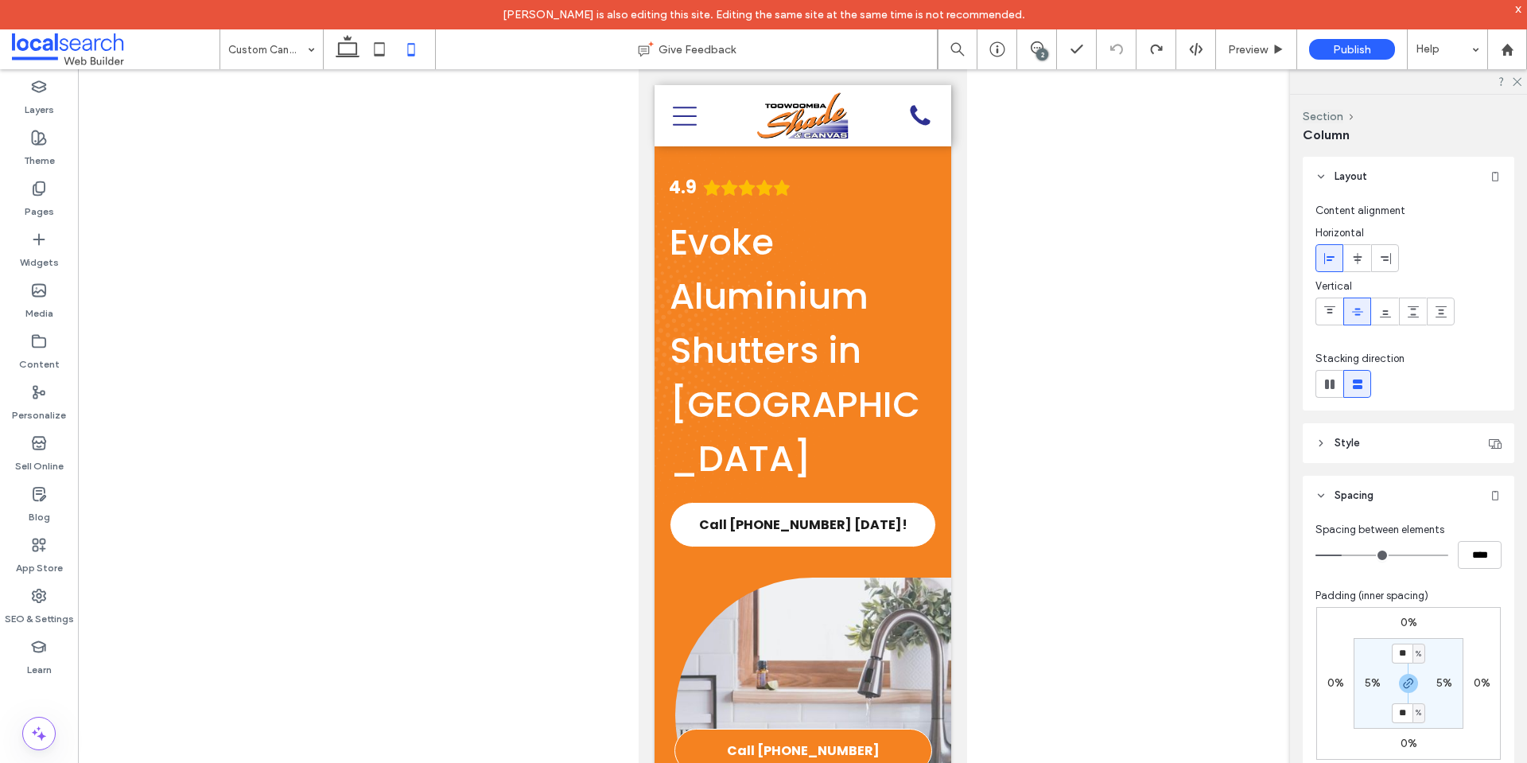
type input "***"
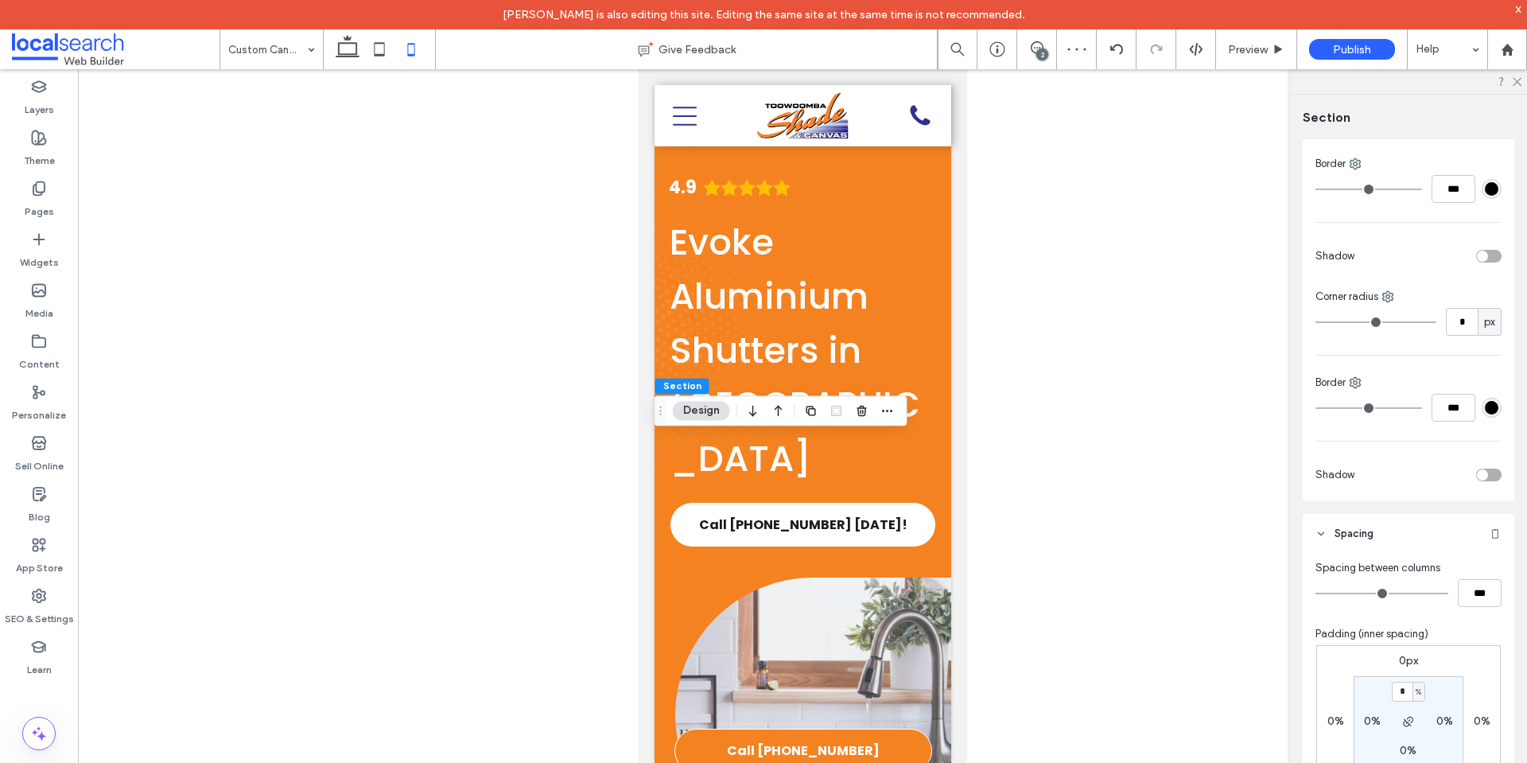
scroll to position [477, 0]
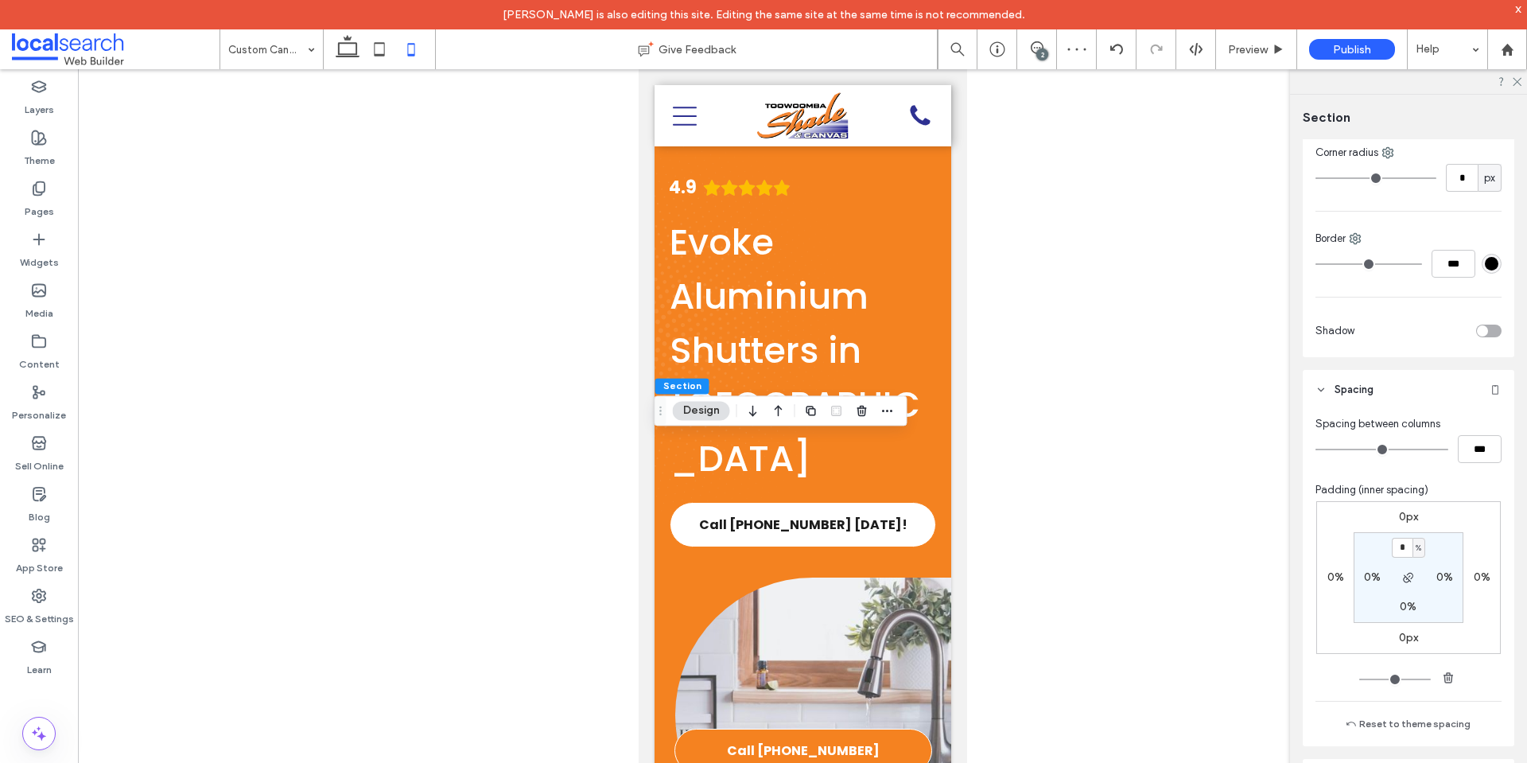
type input "*"
click at [1456, 523] on div "0px 0% 0px 0% * % 0% 0% 0%" at bounding box center [1408, 577] width 185 height 153
click at [382, 43] on use at bounding box center [380, 49] width 10 height 14
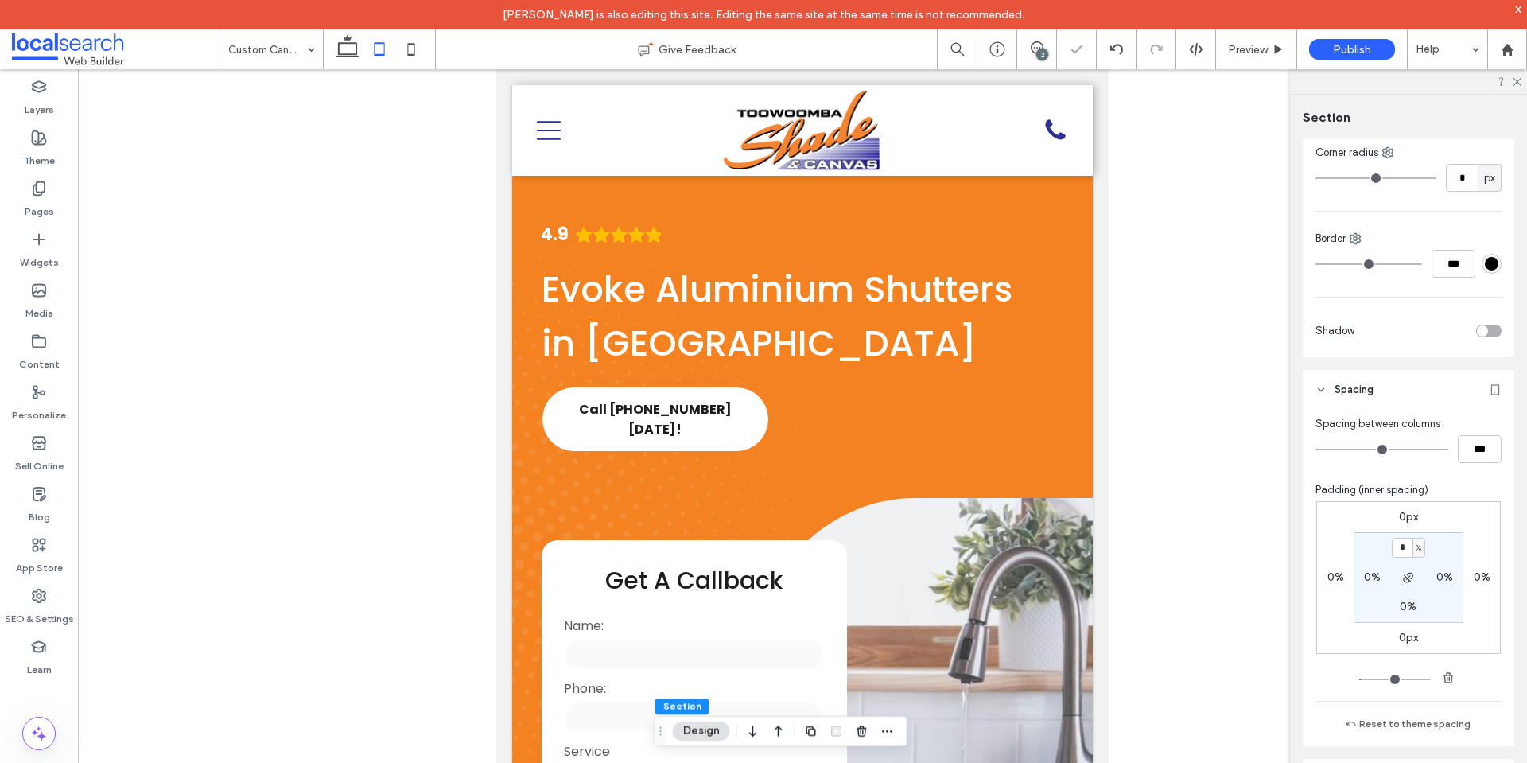
type input "*"
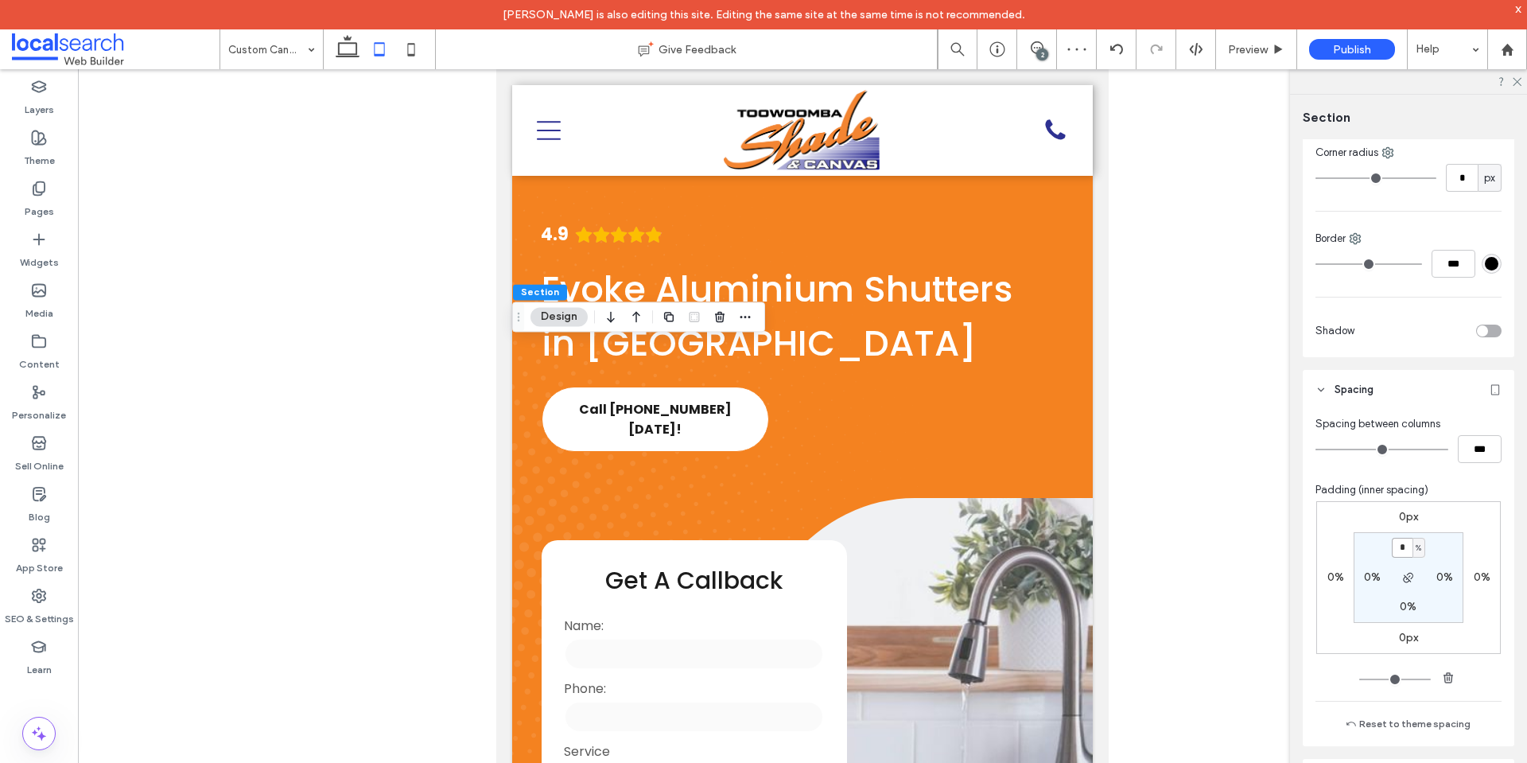
click at [1398, 544] on input "*" at bounding box center [1402, 548] width 21 height 20
paste input "padding-top"
type input "*"
click at [1475, 515] on div "0px 0% 0px 0% * % 0% 0% 0%" at bounding box center [1408, 577] width 185 height 153
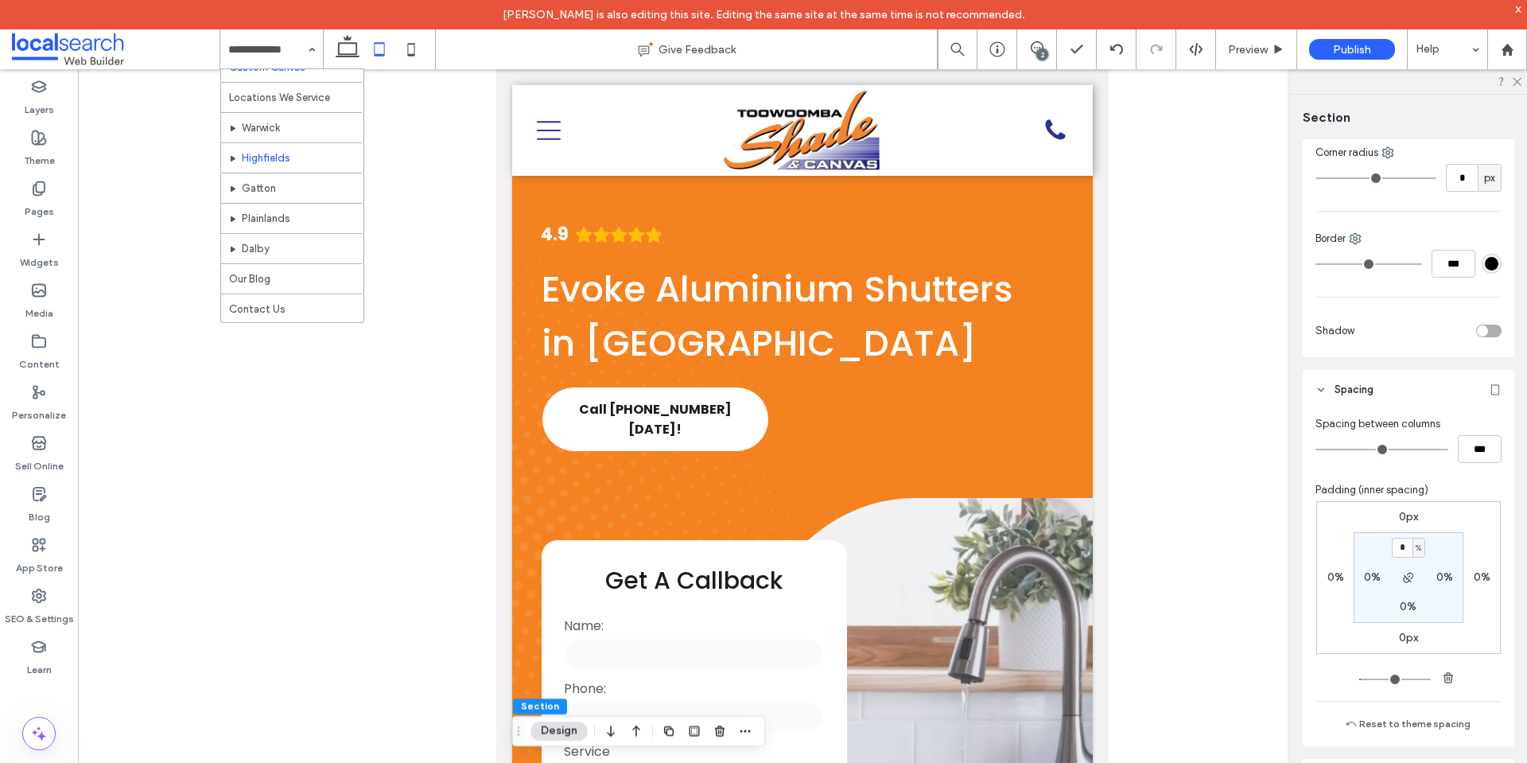
scroll to position [421, 0]
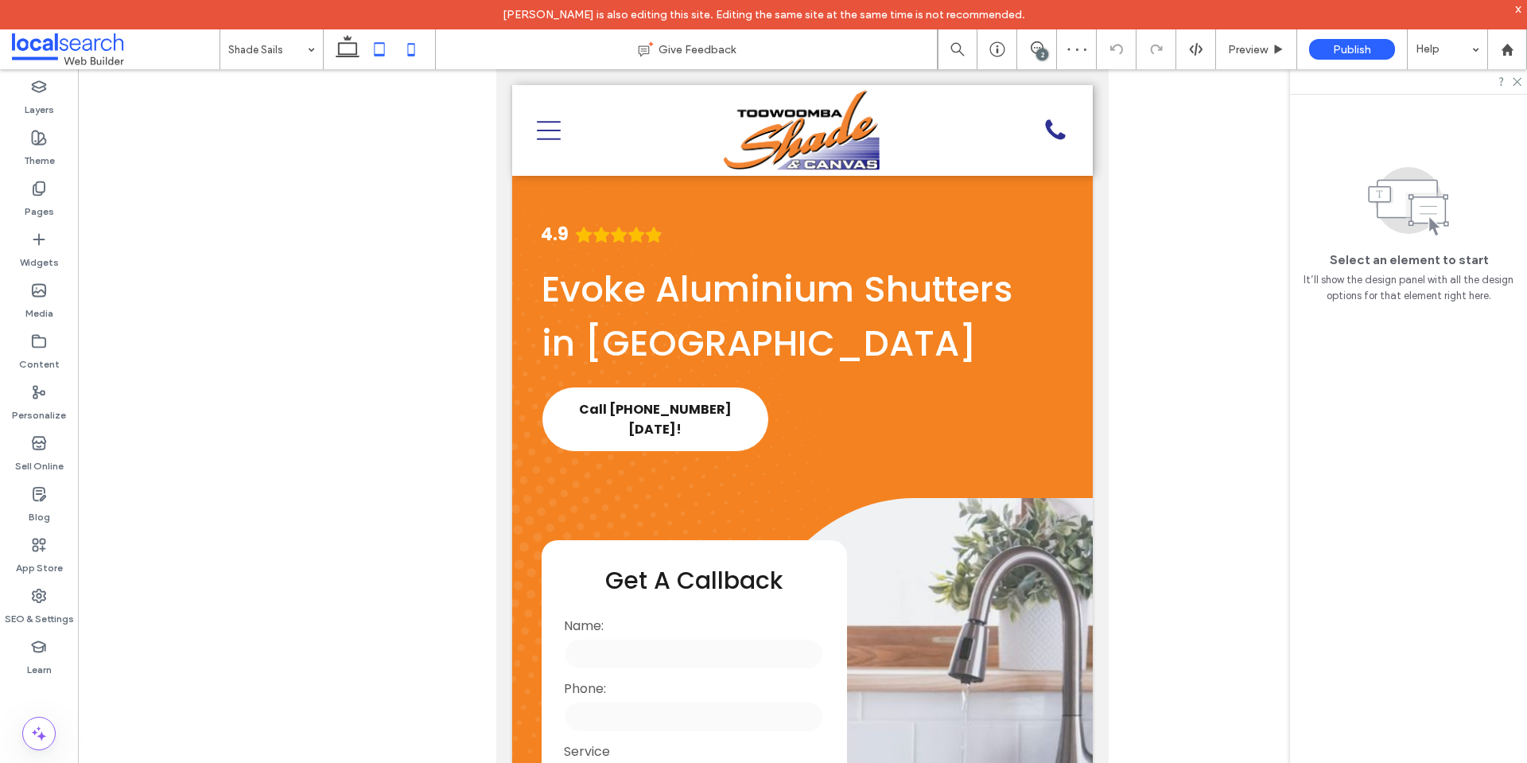
click at [408, 45] on use at bounding box center [411, 49] width 7 height 13
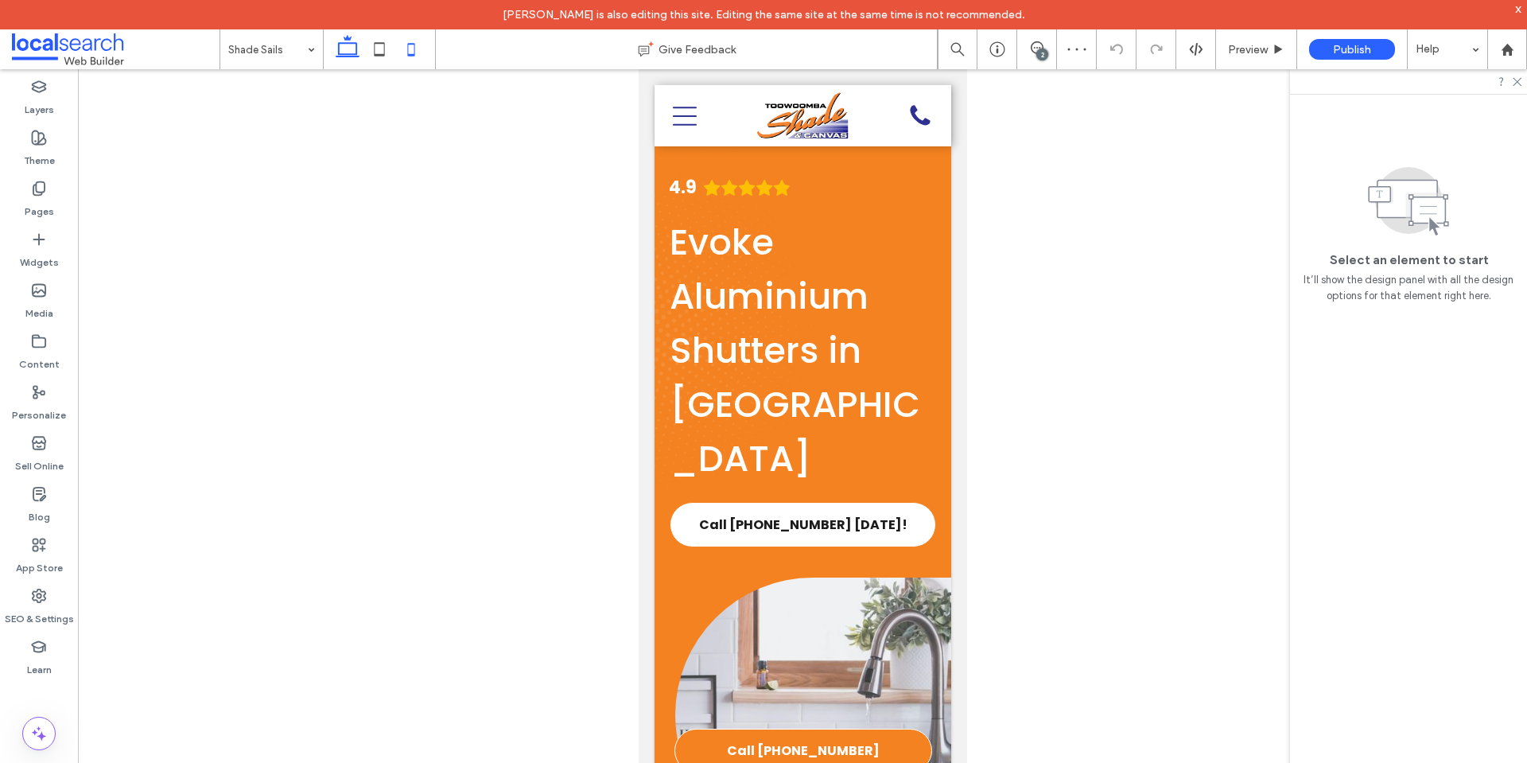
click at [350, 57] on icon at bounding box center [348, 49] width 32 height 32
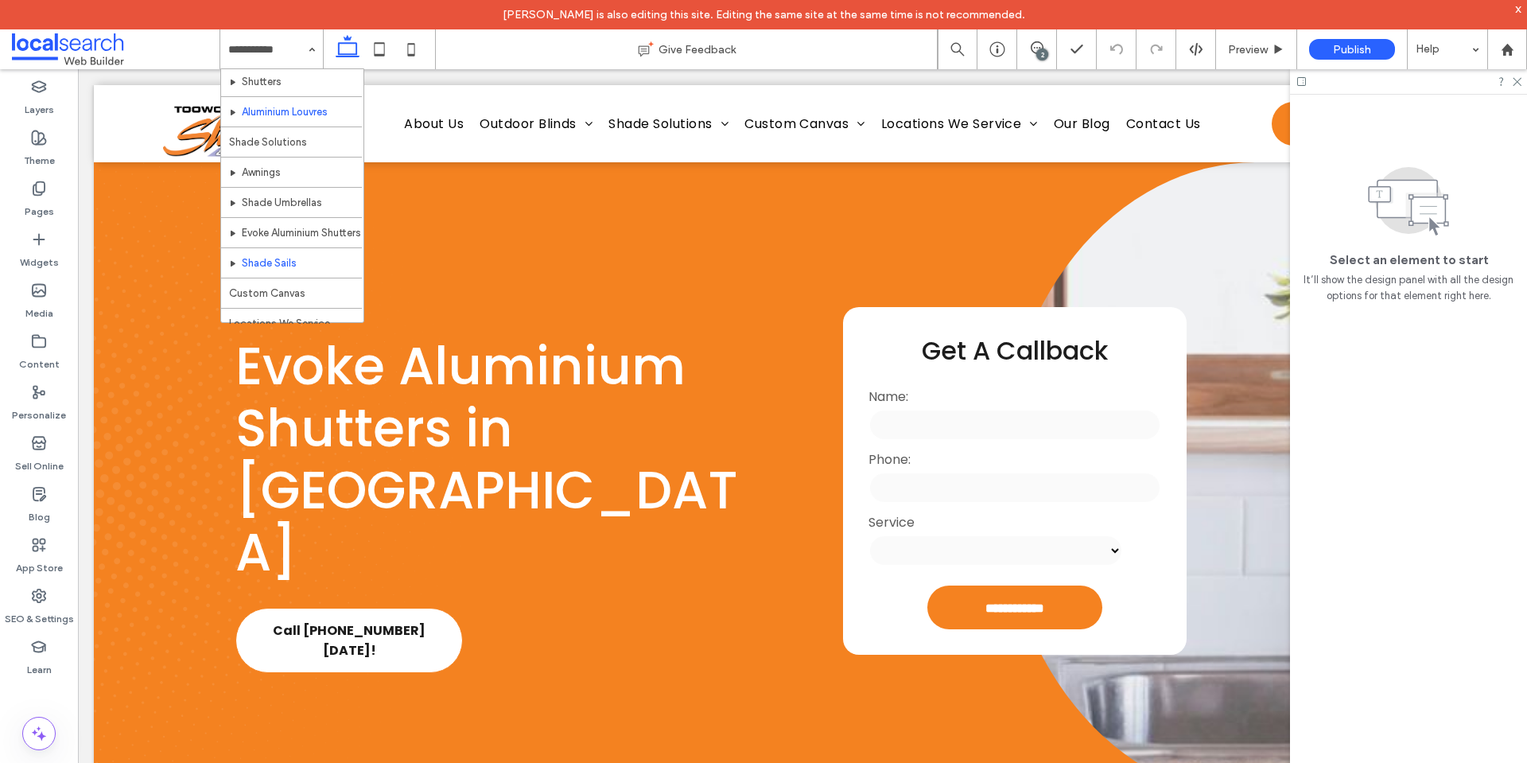
scroll to position [266, 0]
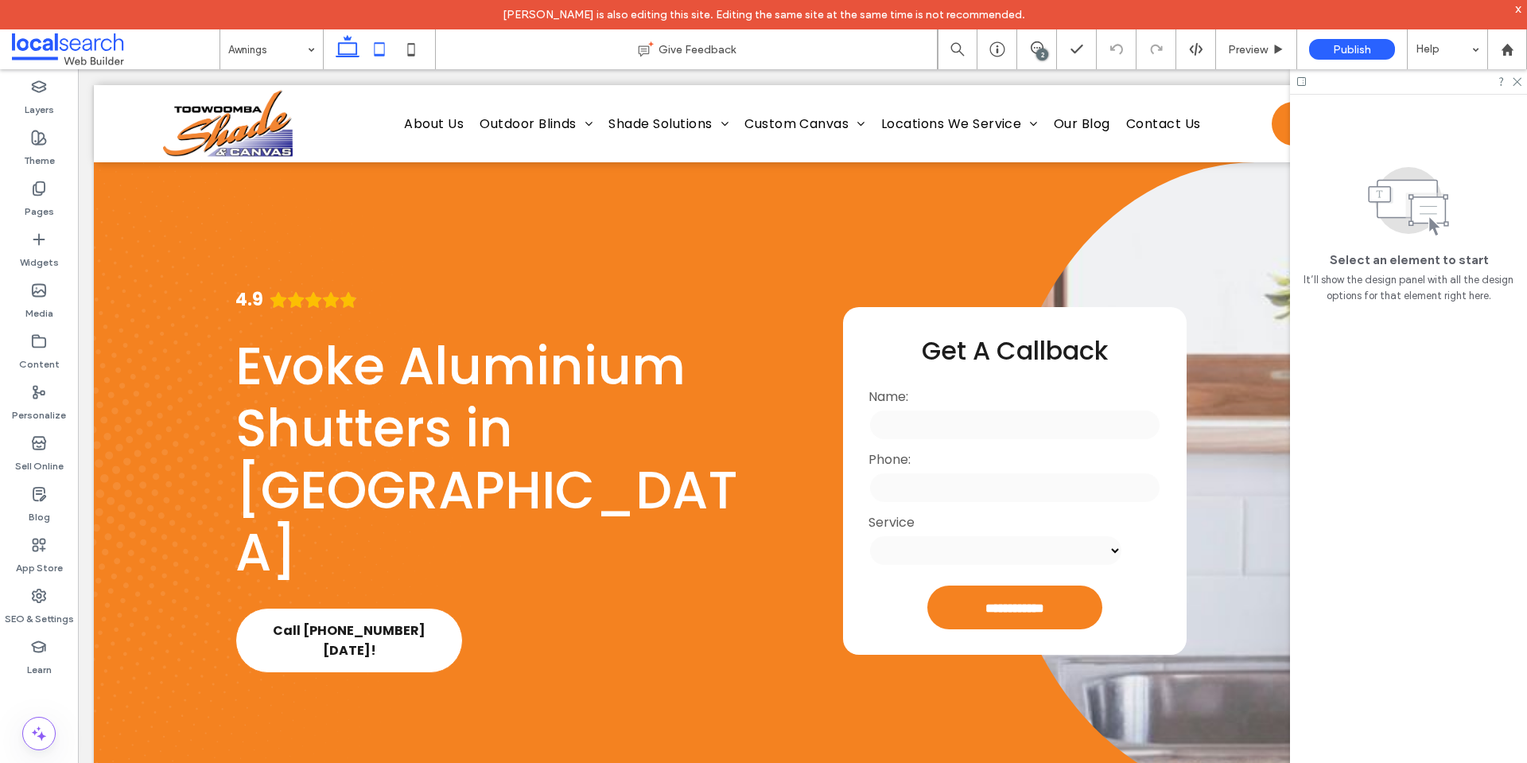
click at [377, 58] on icon at bounding box center [379, 49] width 32 height 32
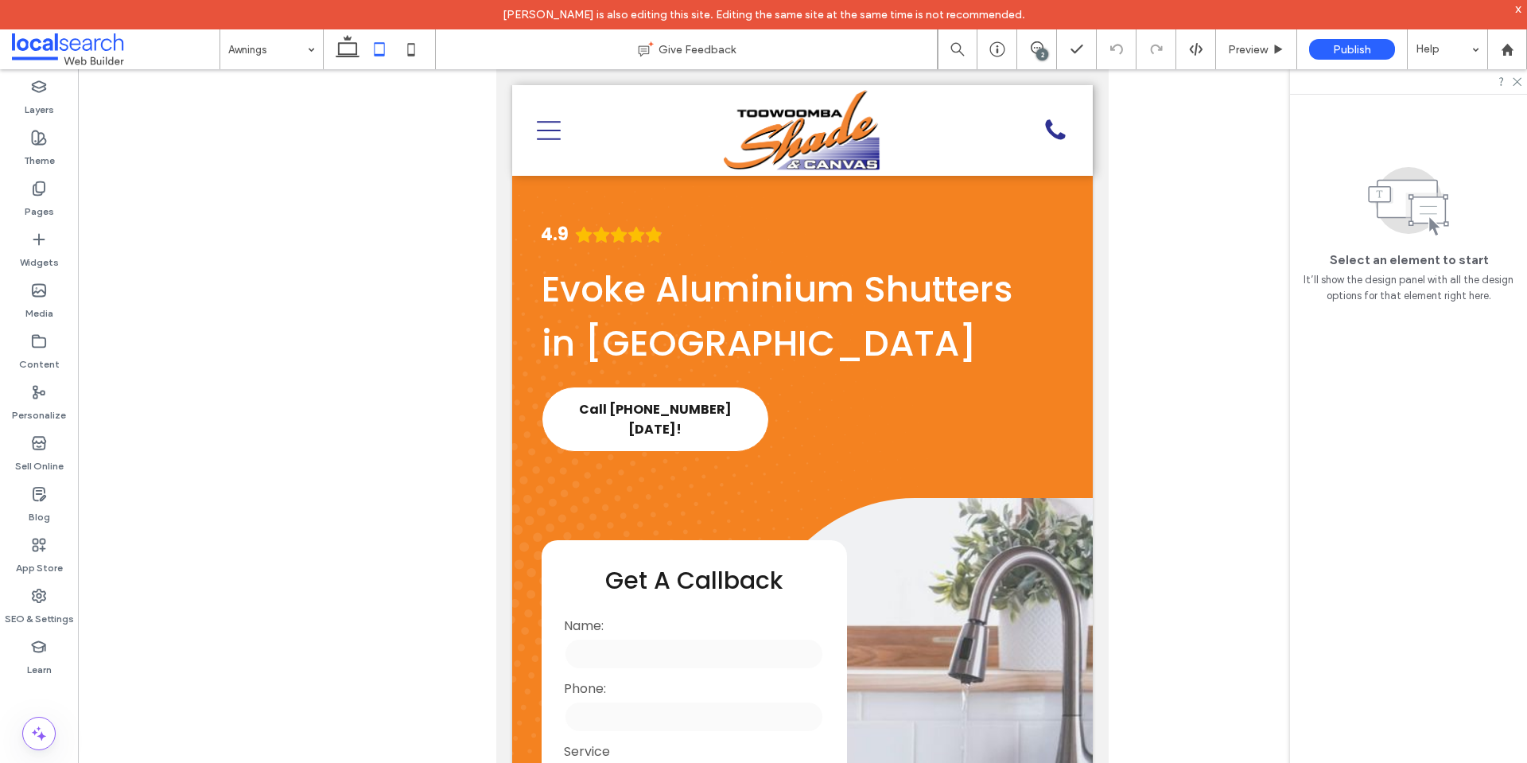
click at [92, 272] on div at bounding box center [802, 428] width 1449 height 719
click at [412, 45] on icon at bounding box center [411, 49] width 32 height 32
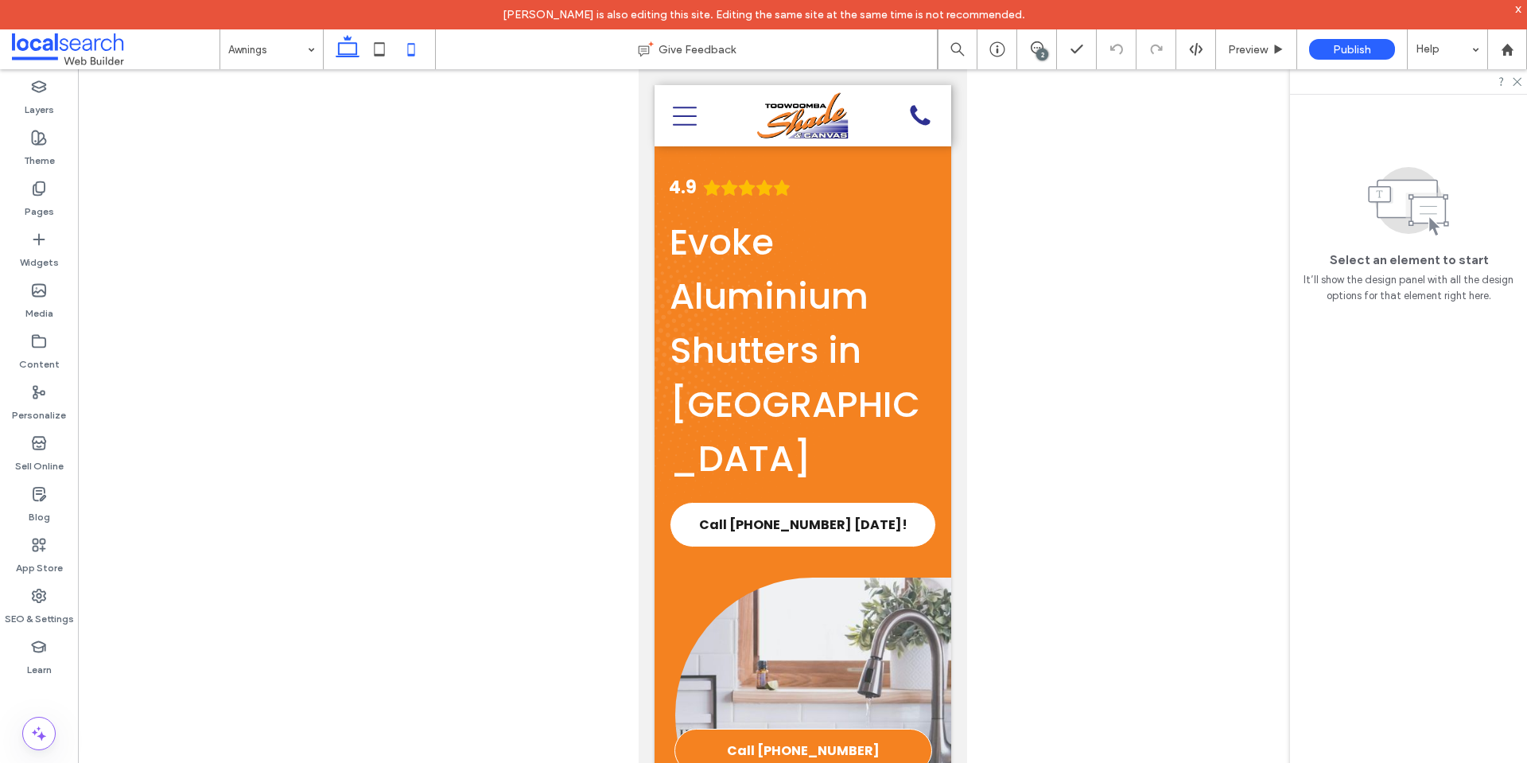
click at [355, 49] on icon at bounding box center [348, 49] width 32 height 32
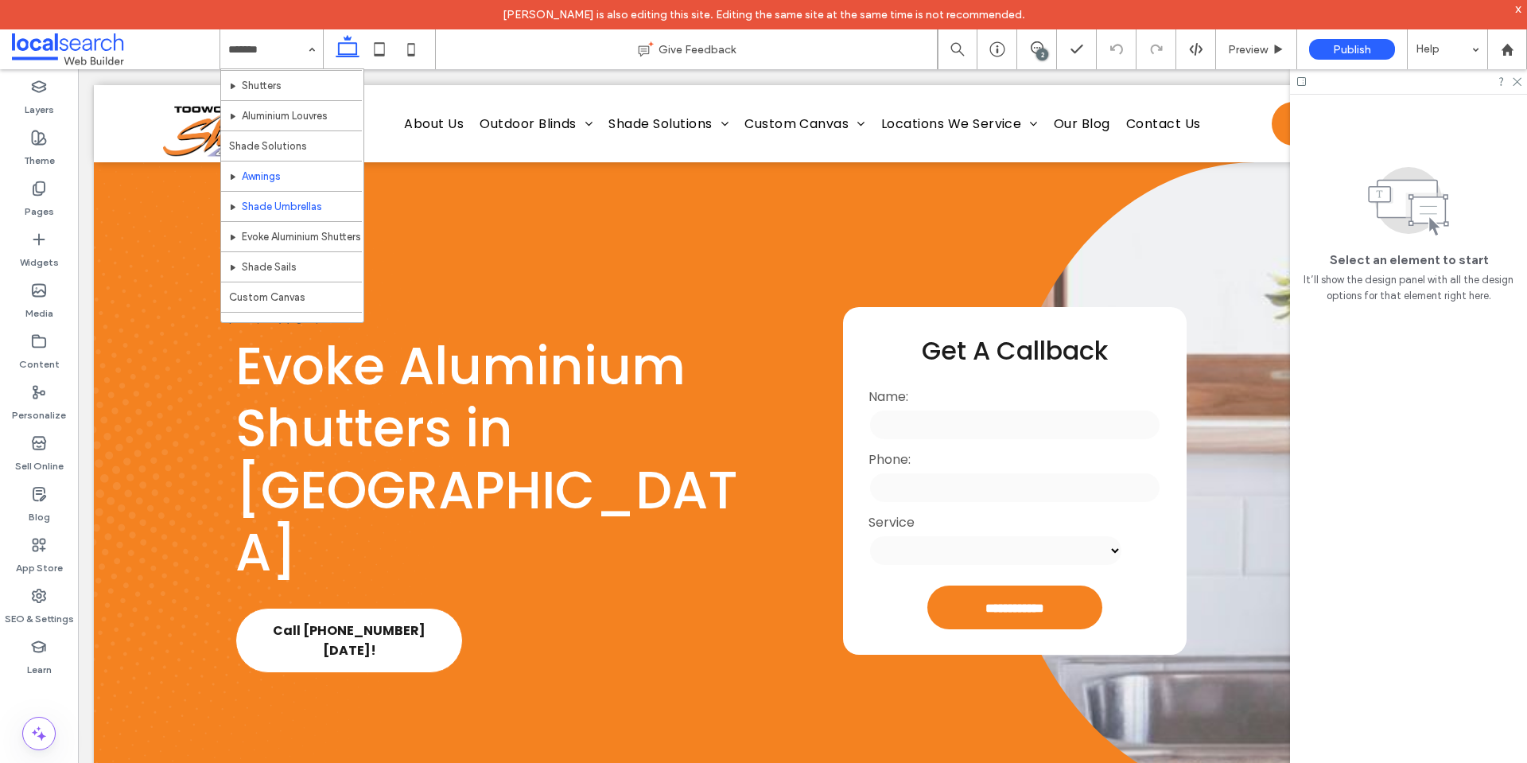
scroll to position [270, 0]
click at [295, 45] on input at bounding box center [267, 49] width 79 height 40
click at [388, 50] on icon at bounding box center [379, 49] width 32 height 32
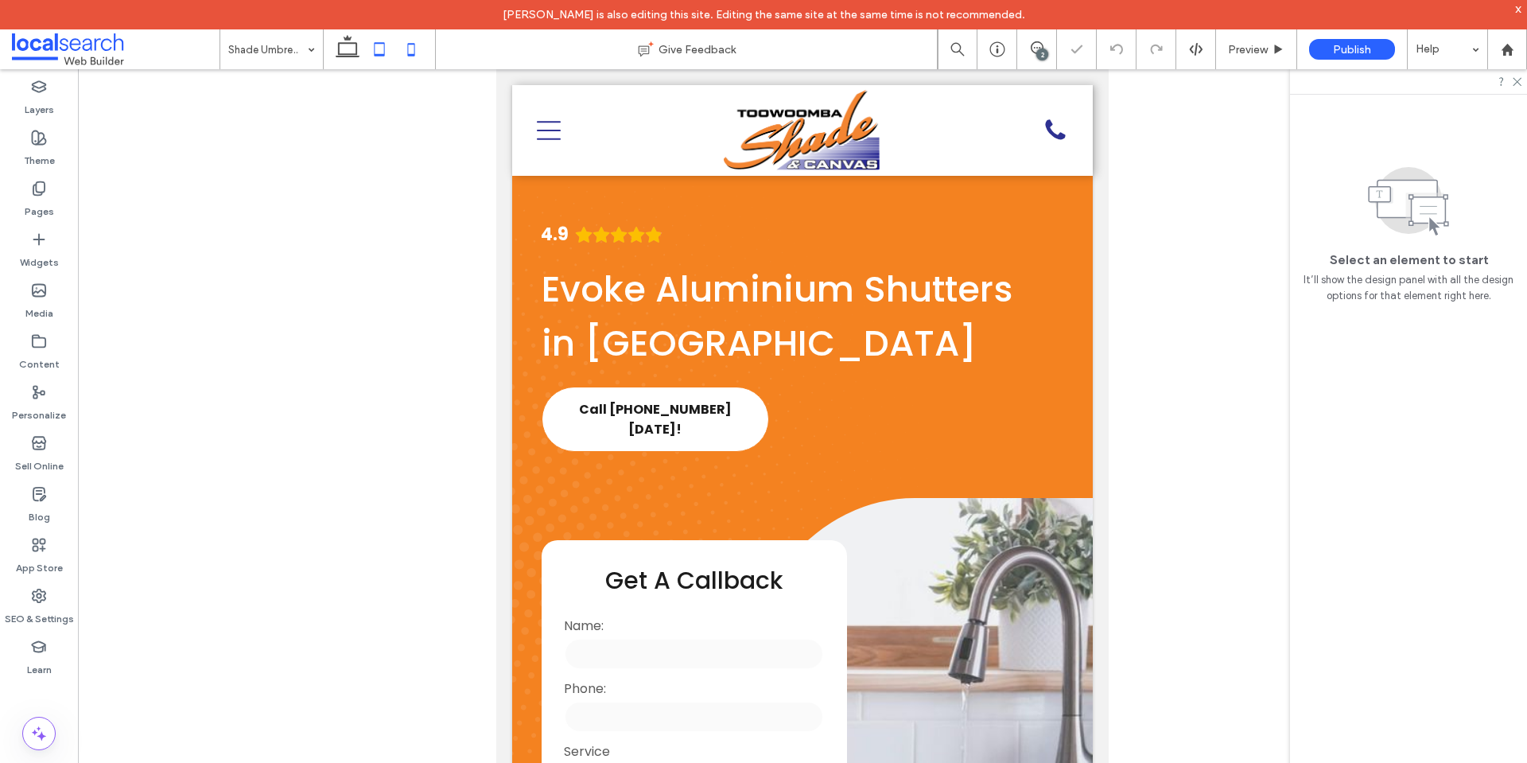
click at [412, 46] on icon at bounding box center [411, 49] width 32 height 32
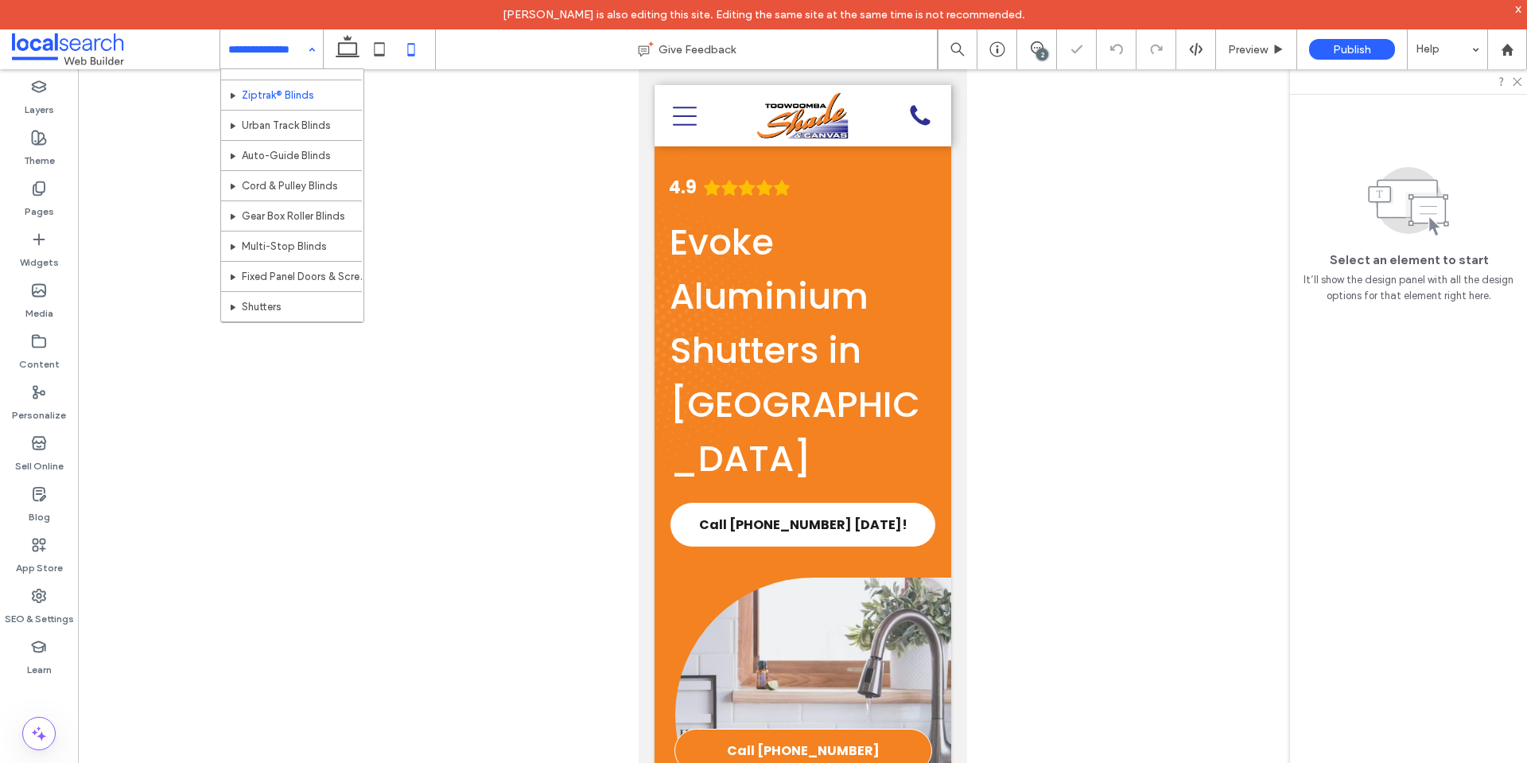
scroll to position [239, 0]
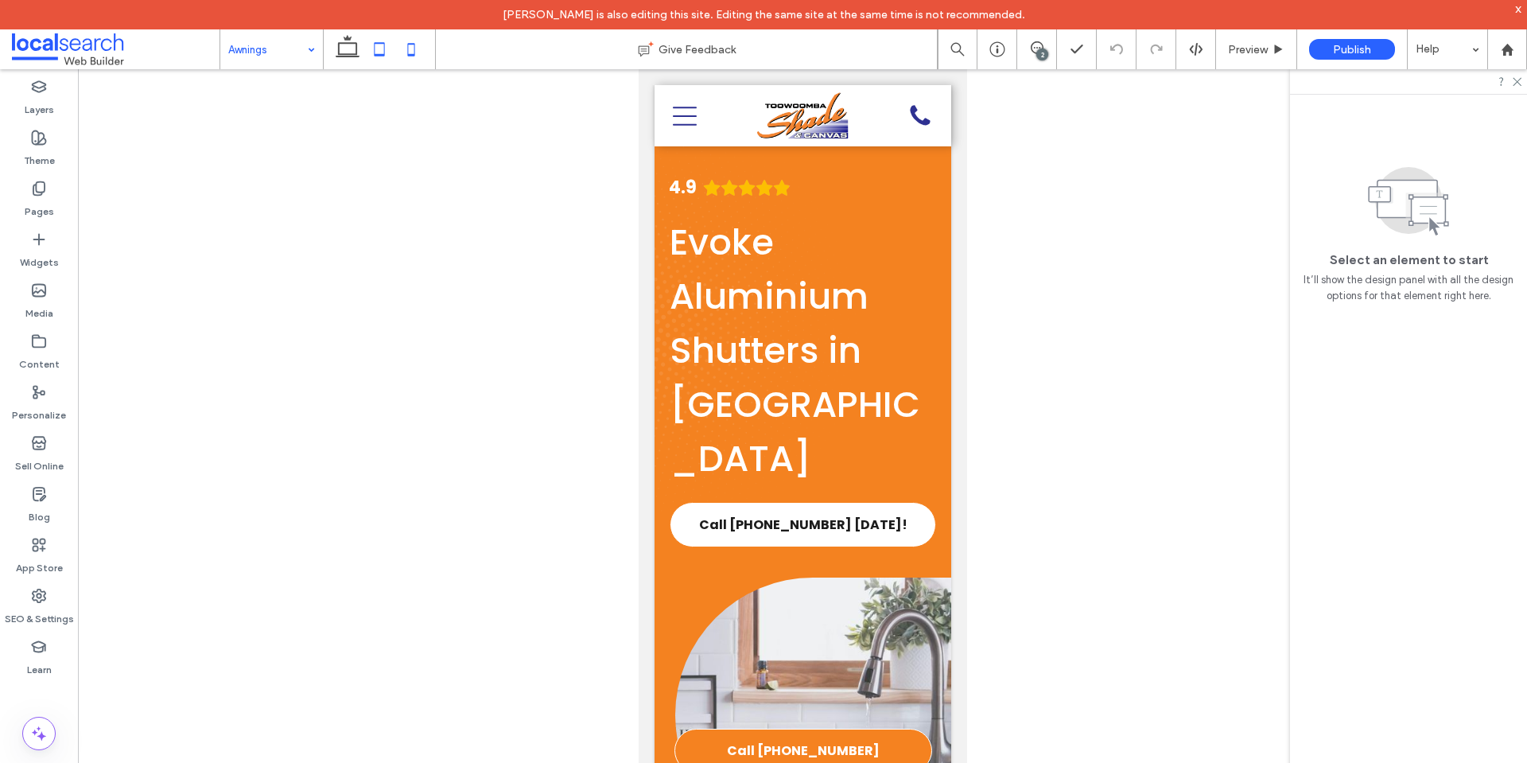
click at [372, 48] on icon at bounding box center [379, 49] width 32 height 32
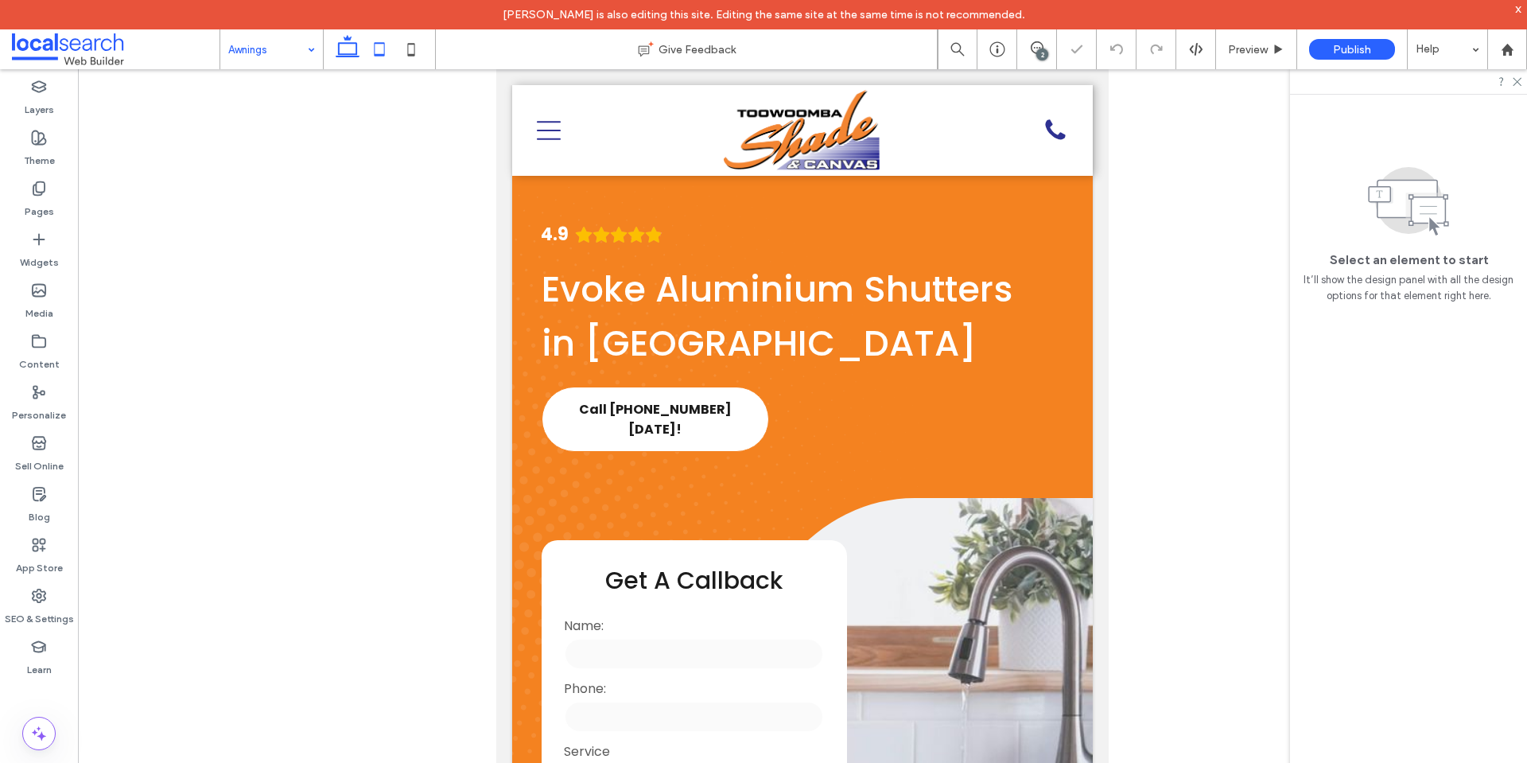
click at [341, 47] on icon at bounding box center [348, 49] width 32 height 32
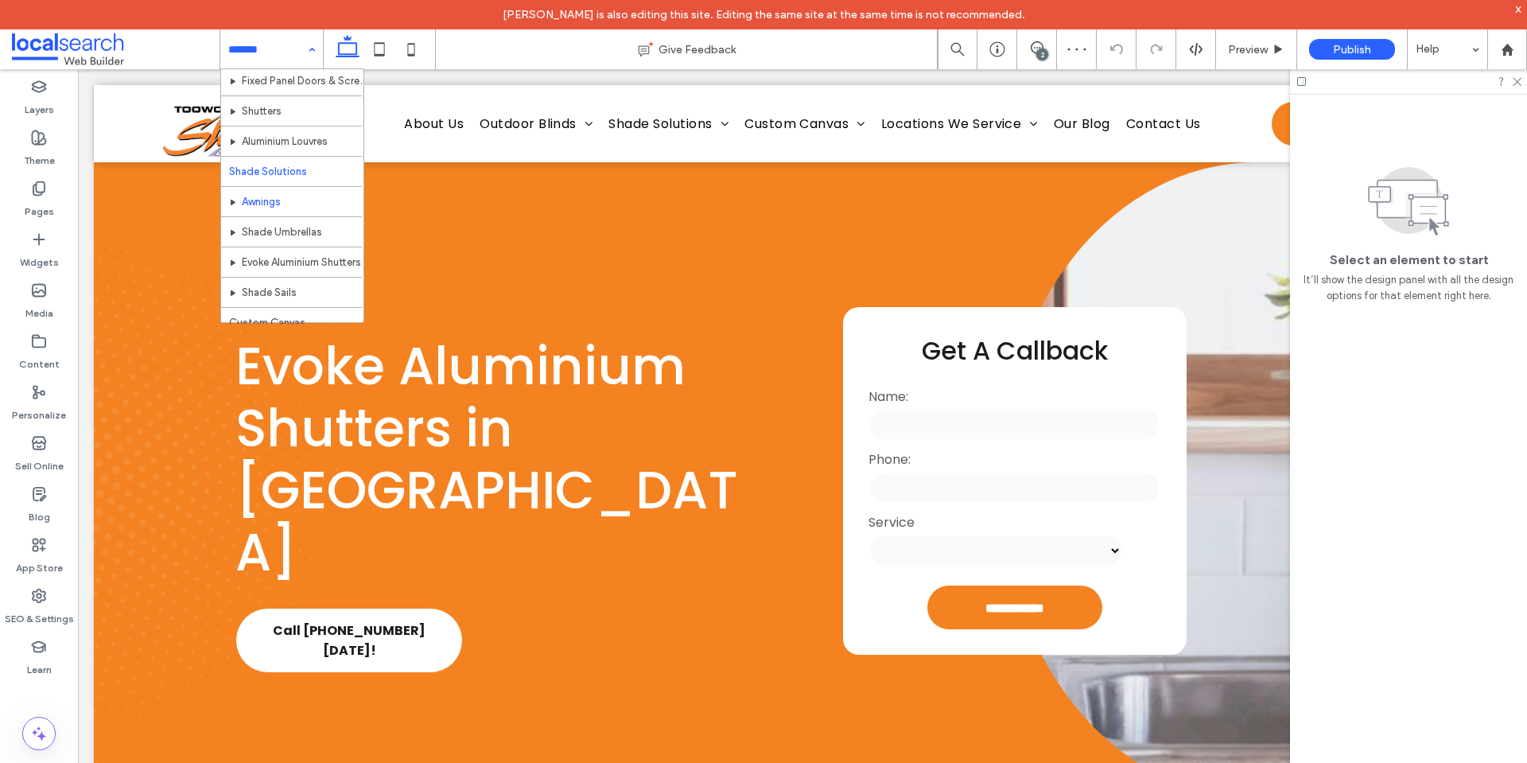
scroll to position [239, 0]
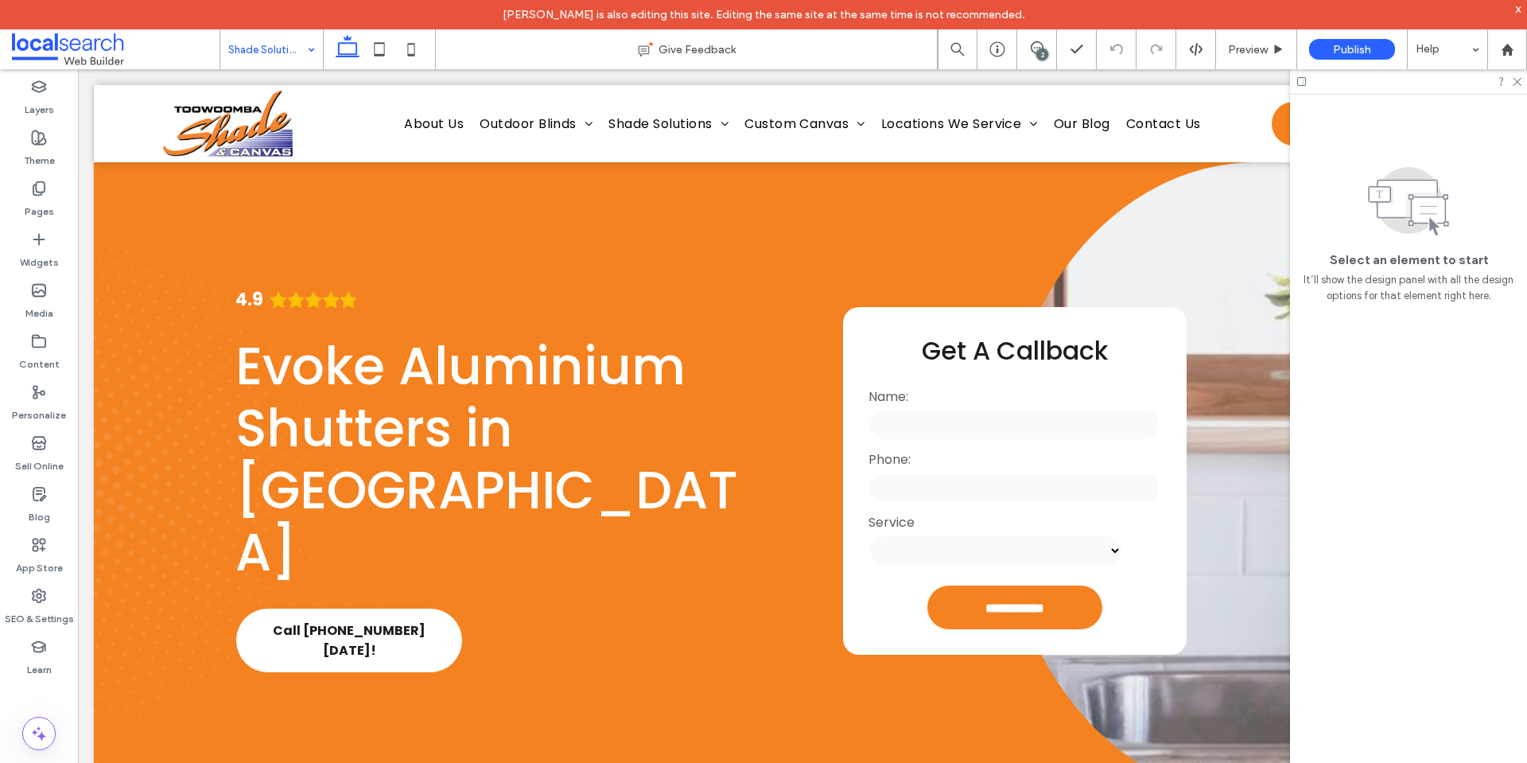
click at [300, 49] on input at bounding box center [267, 49] width 79 height 40
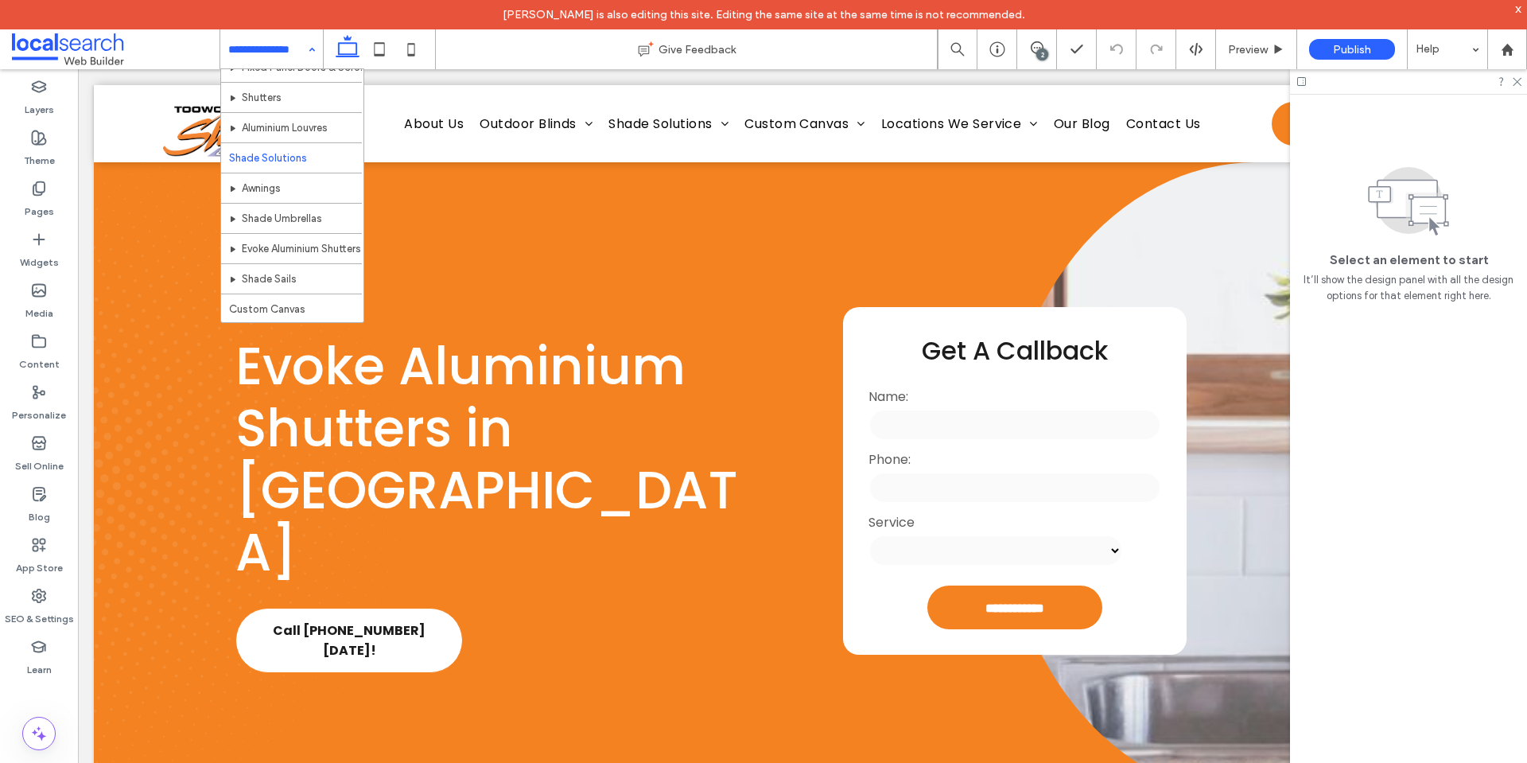
scroll to position [261, 0]
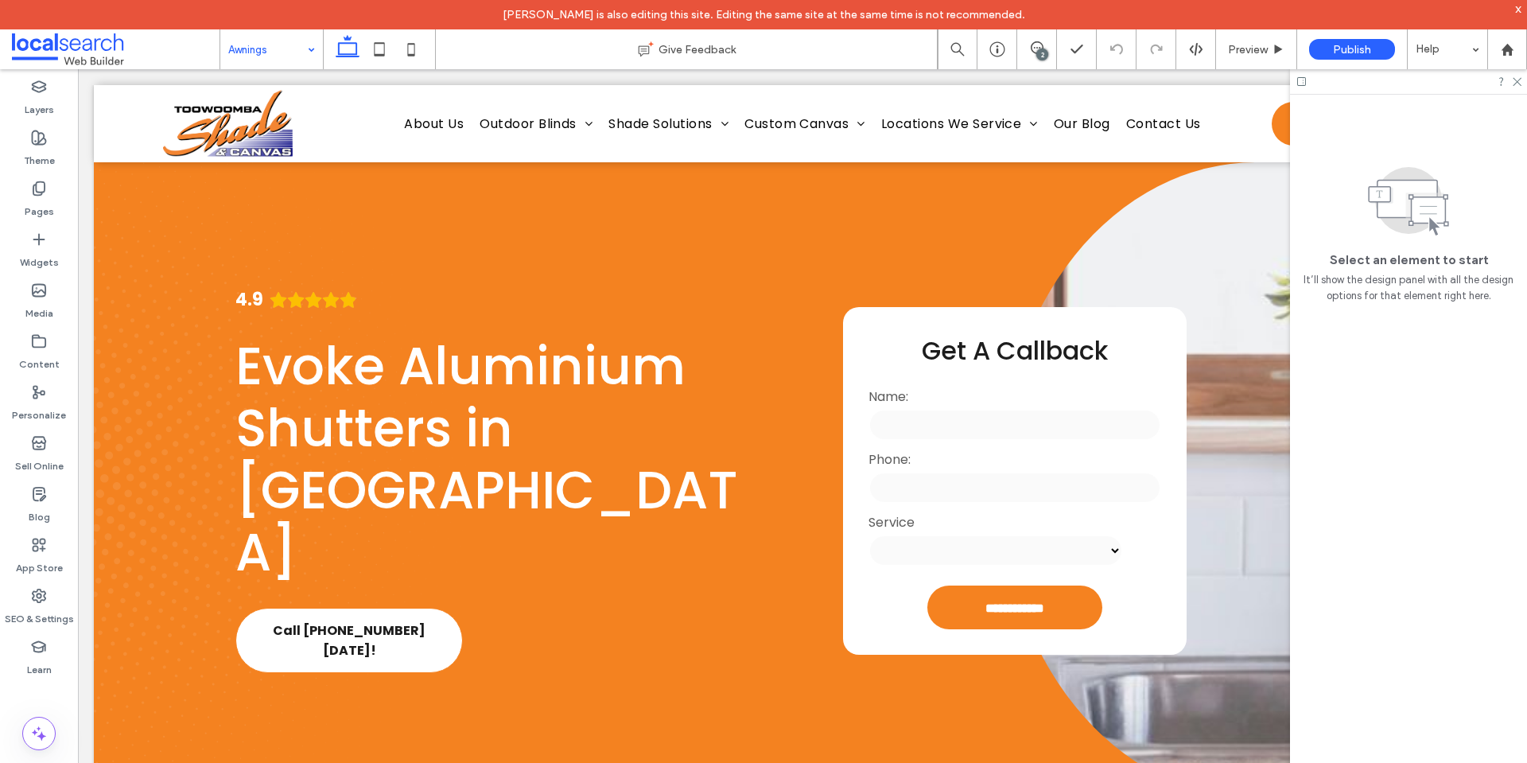
click at [277, 51] on input at bounding box center [267, 49] width 79 height 40
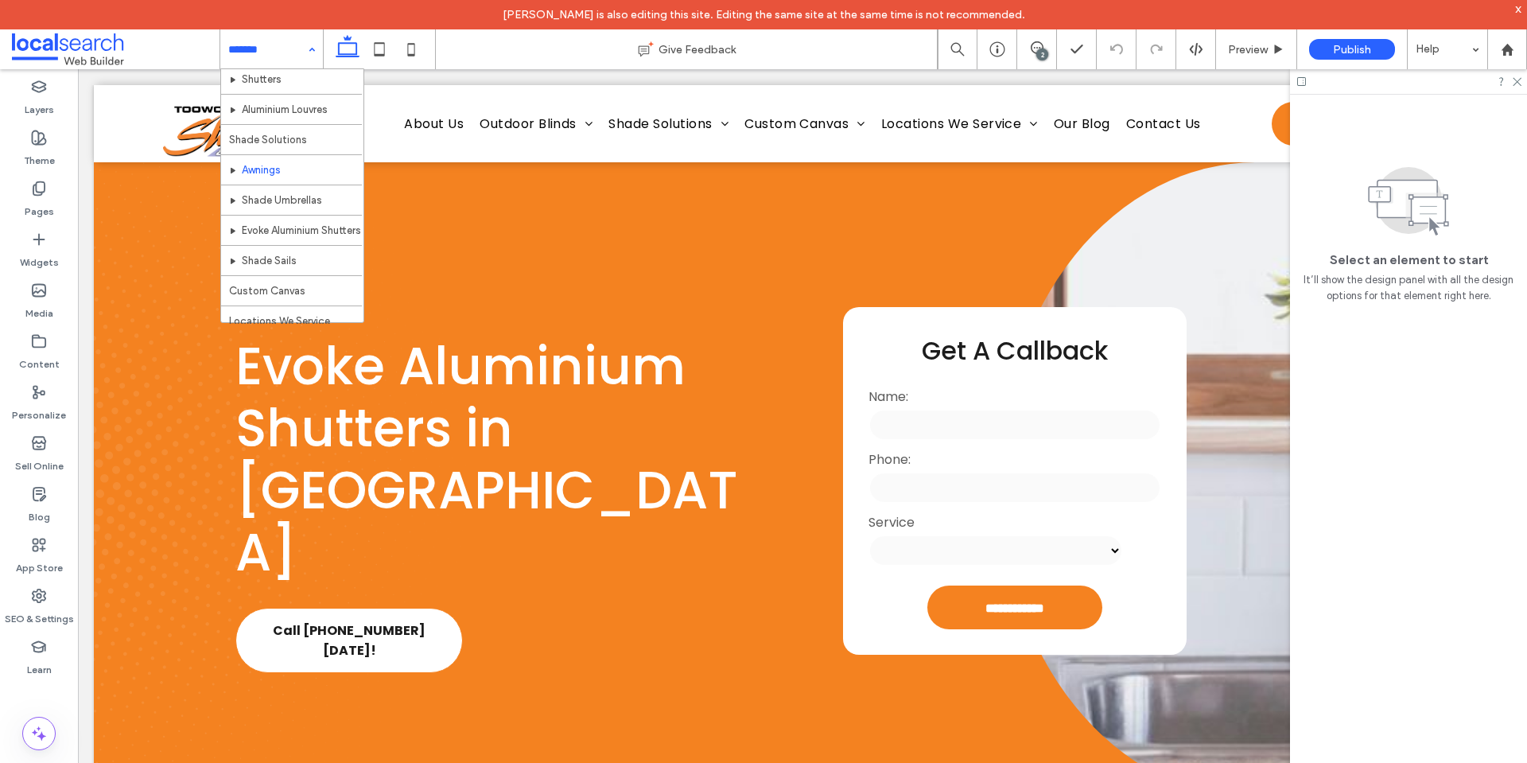
scroll to position [278, 0]
